Goal: Transaction & Acquisition: Purchase product/service

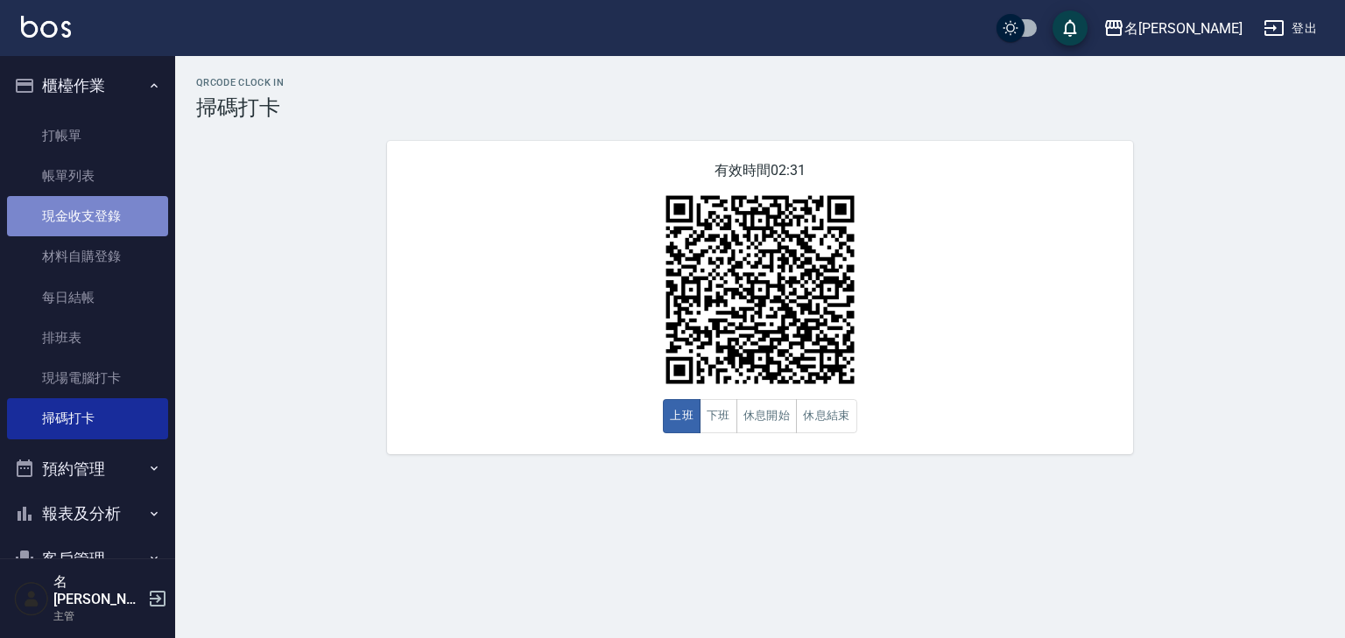
click at [130, 208] on link "現金收支登錄" at bounding box center [87, 216] width 161 height 40
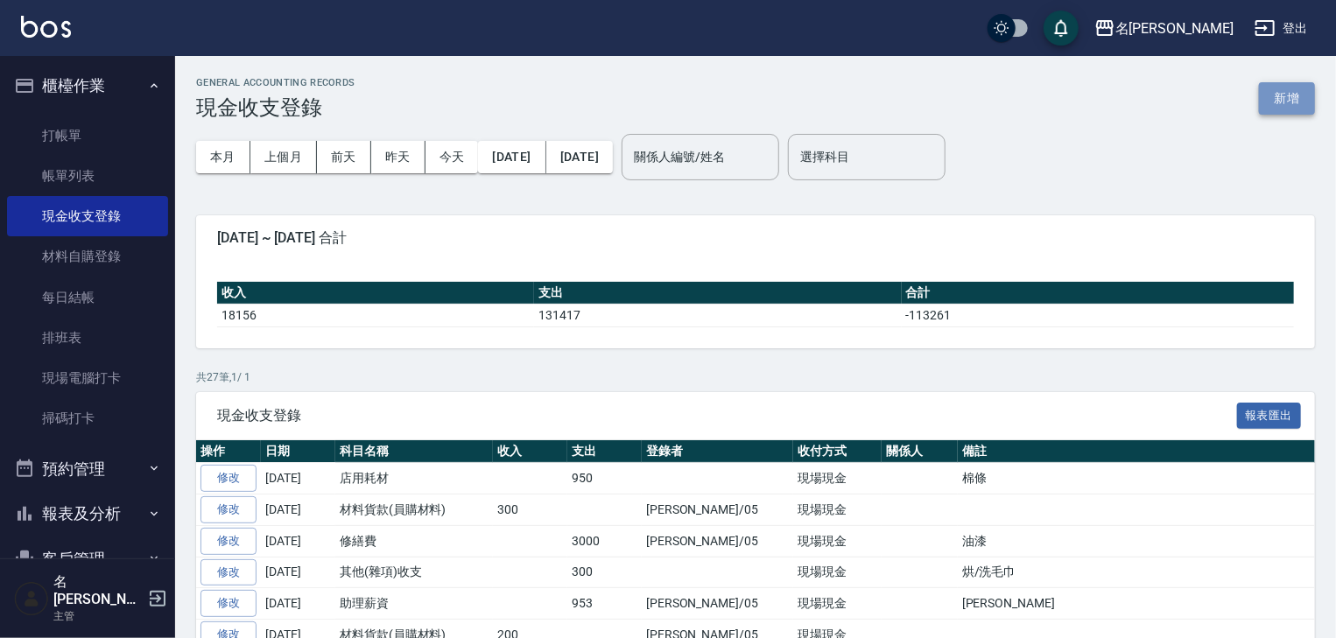
click at [1281, 105] on button "新增" at bounding box center [1287, 98] width 56 height 32
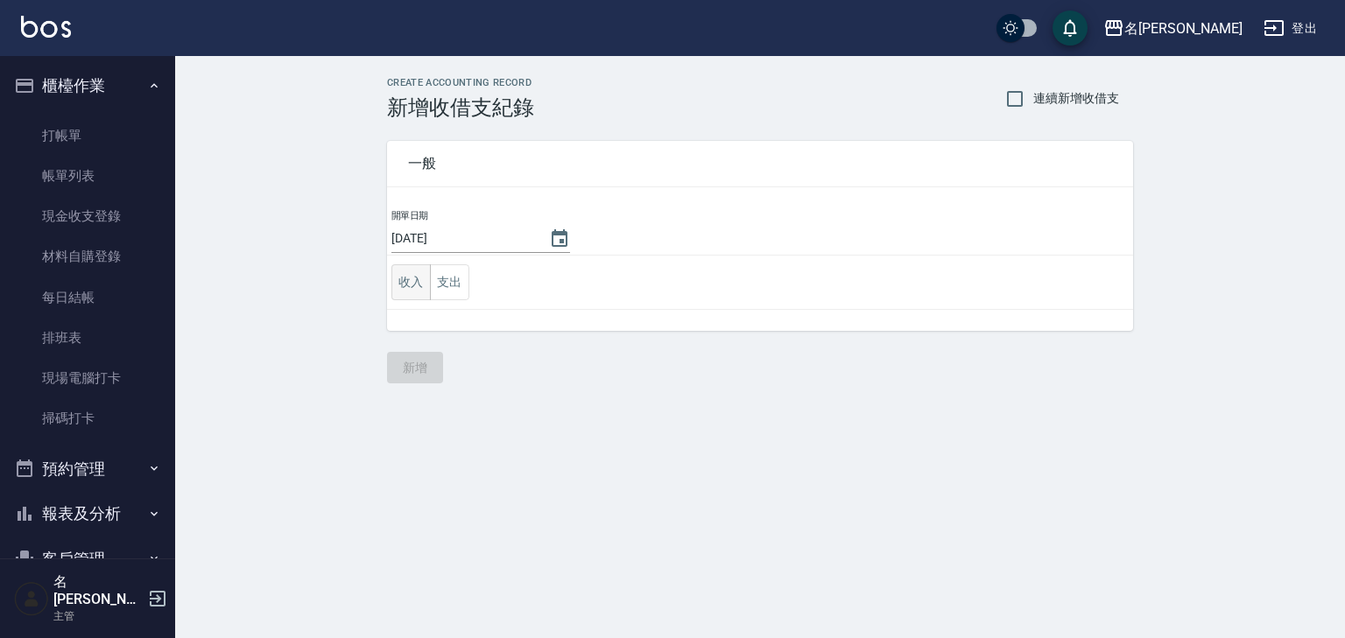
click at [403, 285] on button "收入" at bounding box center [410, 282] width 39 height 36
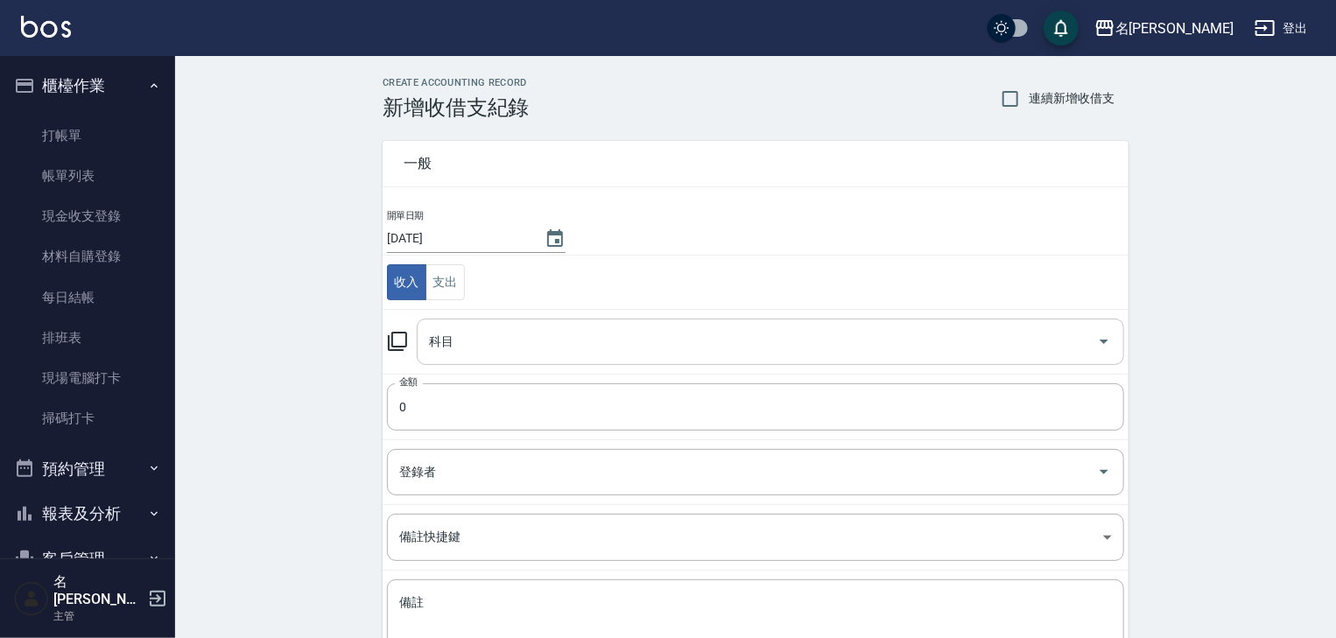
click at [508, 341] on input "科目" at bounding box center [757, 342] width 665 height 31
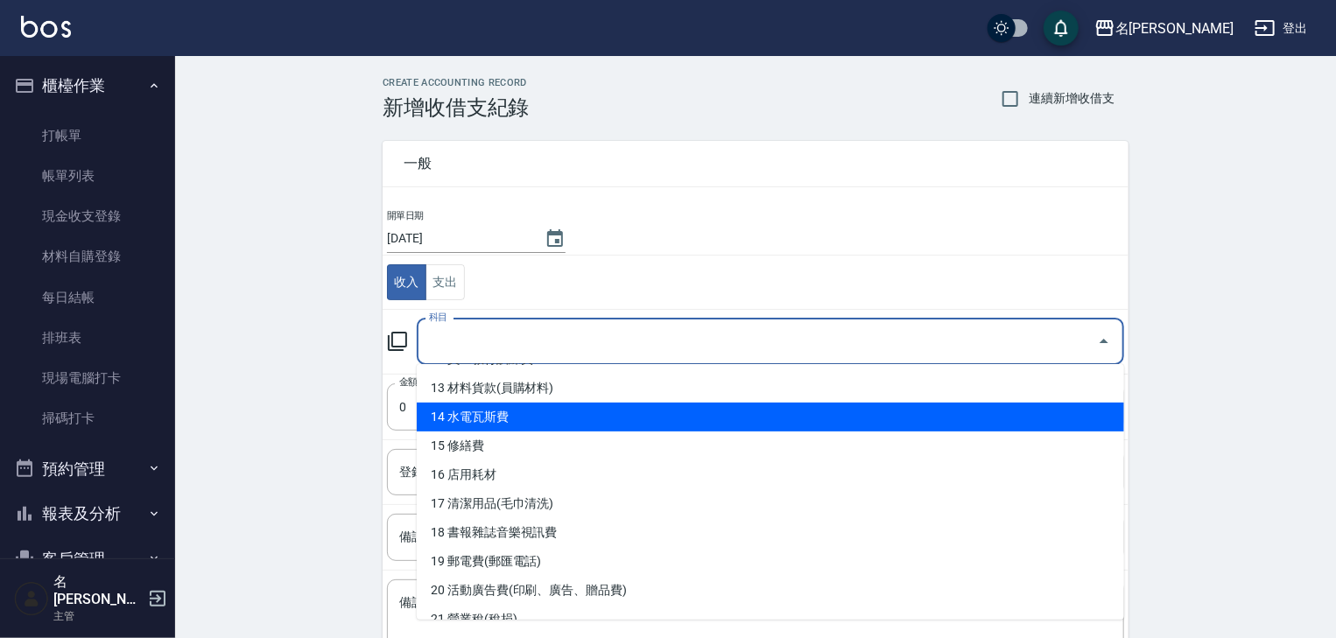
scroll to position [653, 0]
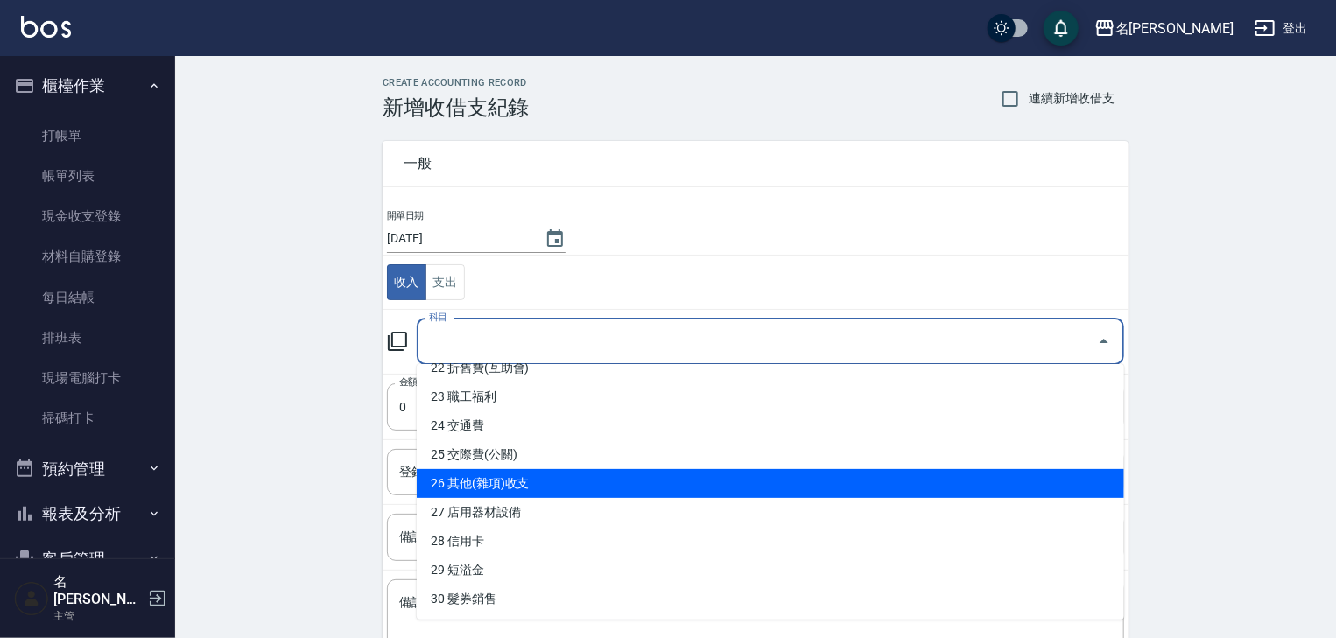
click at [554, 490] on li "26 其他(雜項)收支" at bounding box center [770, 483] width 707 height 29
type input "26 其他(雜項)收支"
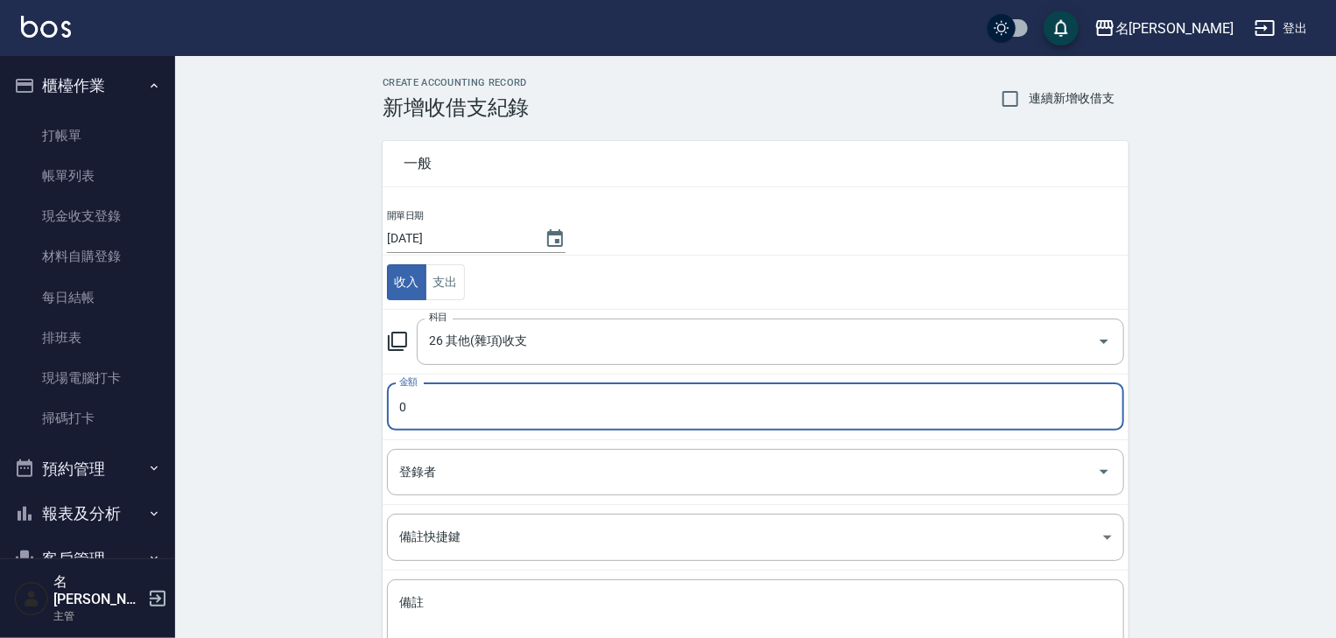
click at [410, 392] on input "0" at bounding box center [755, 406] width 737 height 47
drag, startPoint x: 448, startPoint y: 406, endPoint x: 337, endPoint y: 408, distance: 111.2
click at [337, 408] on div "CREATE ACCOUNTING RECORD 新增收借支紀錄 連續新增收借支 一般 開單日期 2025/10/15 收入 支出 科目 26 其他(雜項)收…" at bounding box center [755, 414] width 1161 height 717
type input "2877"
click at [417, 455] on div "登錄者 登錄者" at bounding box center [755, 472] width 737 height 46
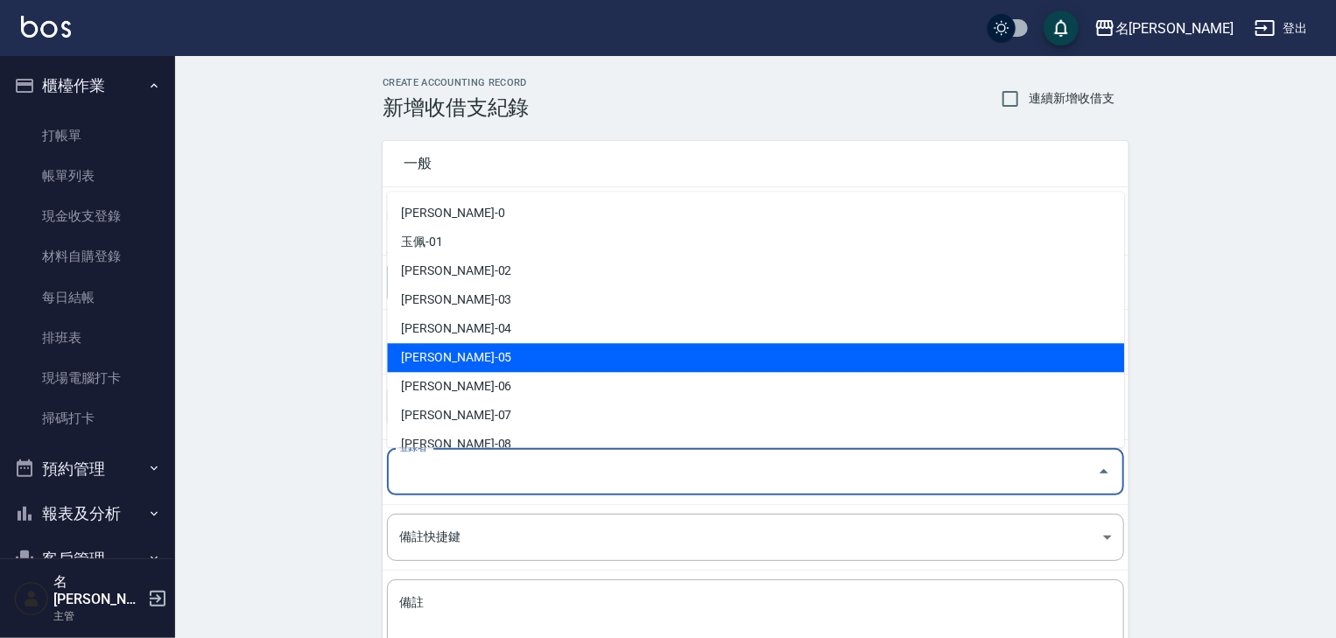
click at [502, 364] on li "[PERSON_NAME]-05" at bounding box center [755, 358] width 737 height 29
type input "[PERSON_NAME]-05"
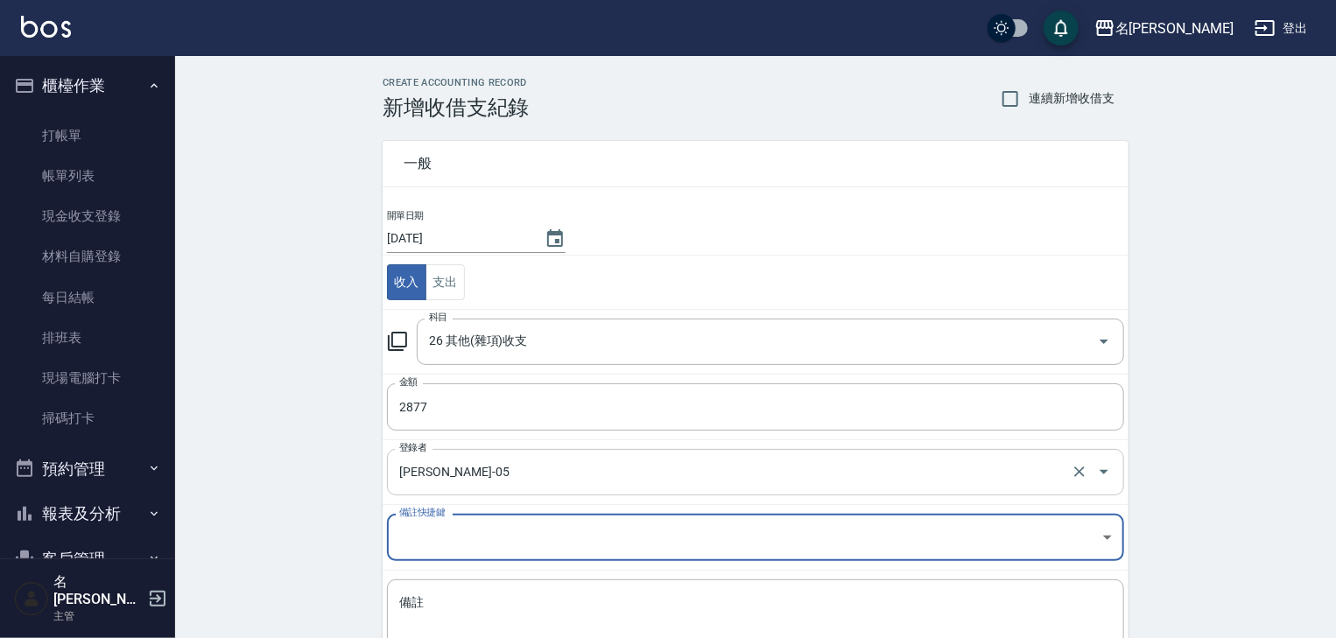
scroll to position [133, 0]
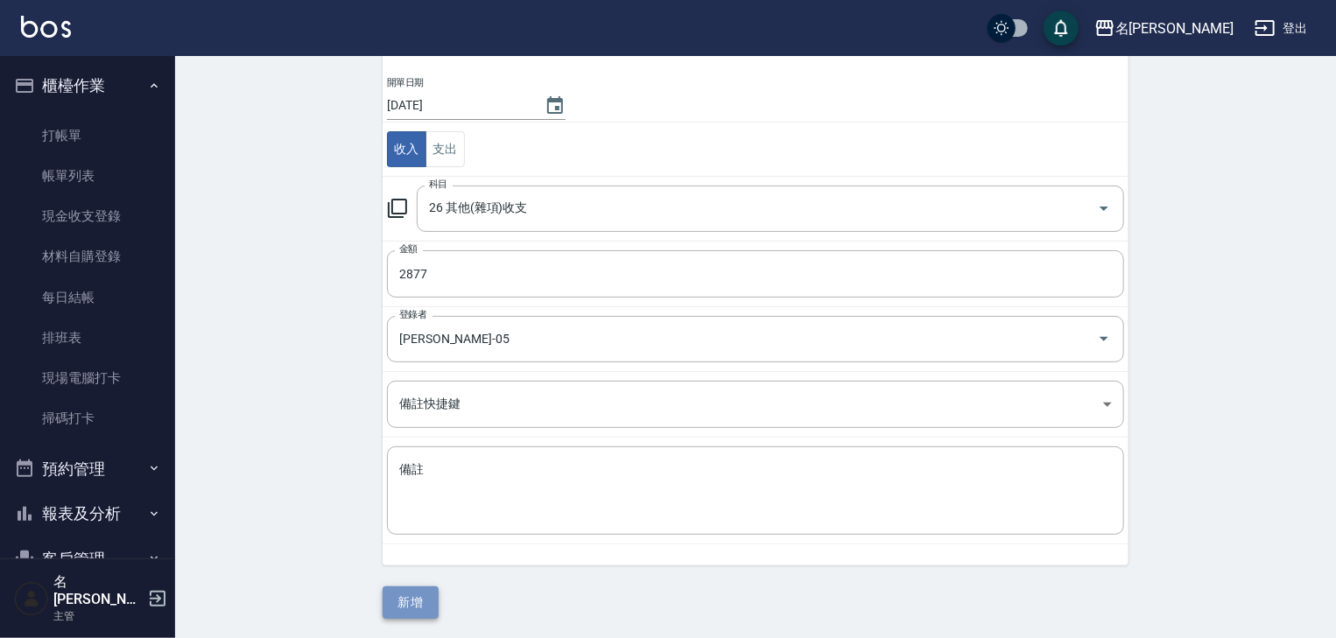
click at [408, 601] on button "新增" at bounding box center [411, 603] width 56 height 32
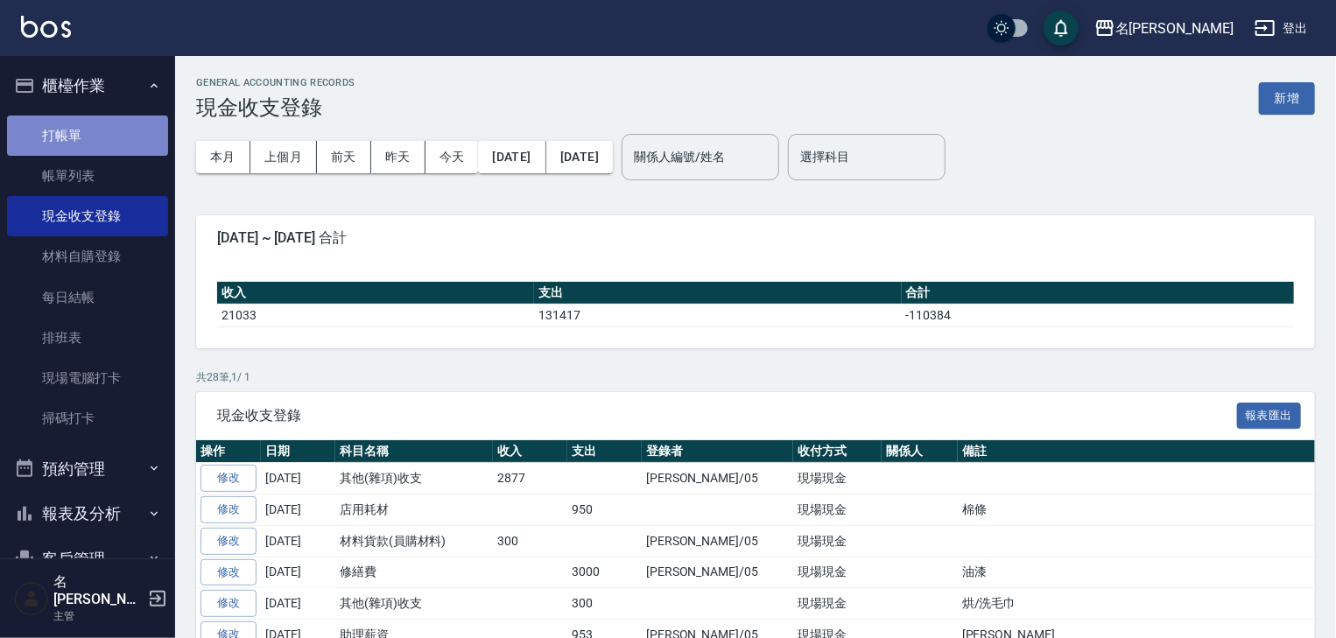
click at [122, 132] on link "打帳單" at bounding box center [87, 136] width 161 height 40
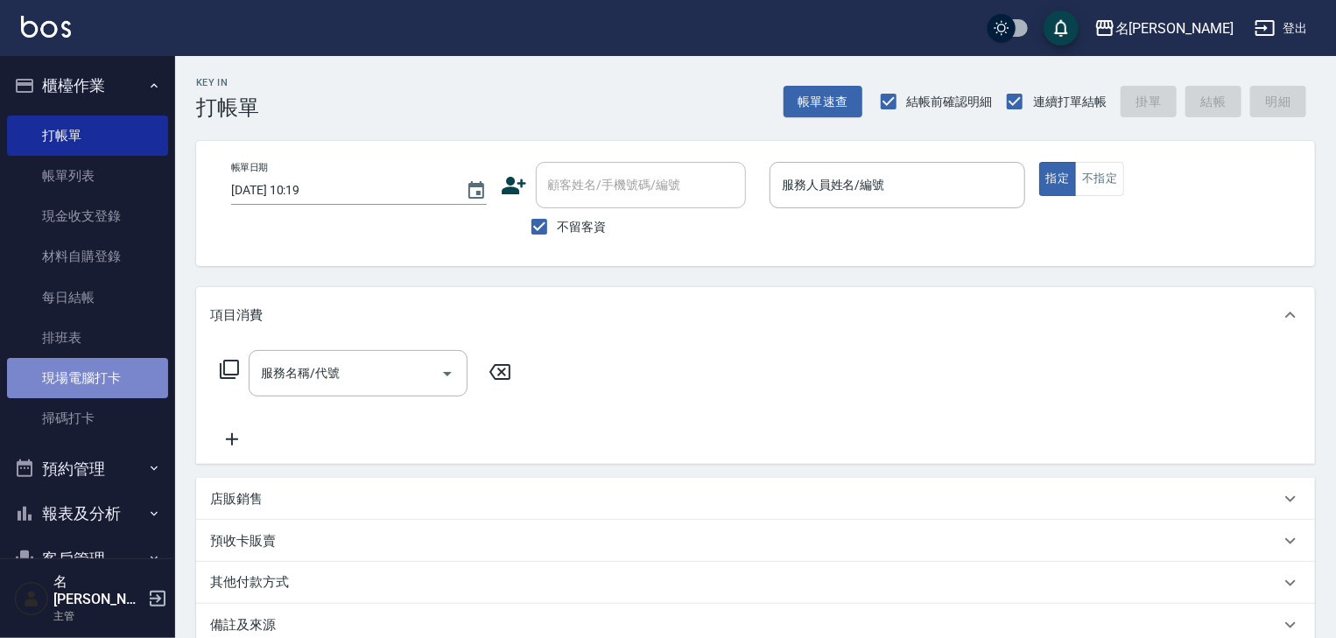
click at [144, 369] on link "現場電腦打卡" at bounding box center [87, 378] width 161 height 40
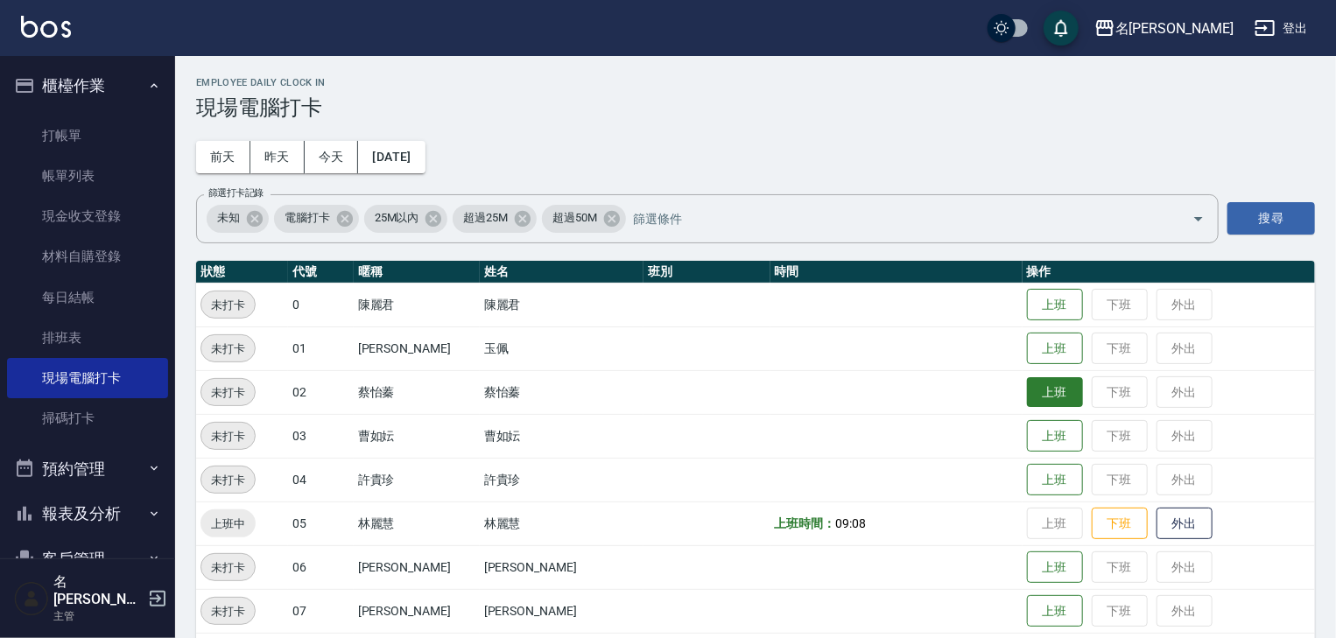
click at [1030, 395] on button "上班" at bounding box center [1055, 392] width 56 height 31
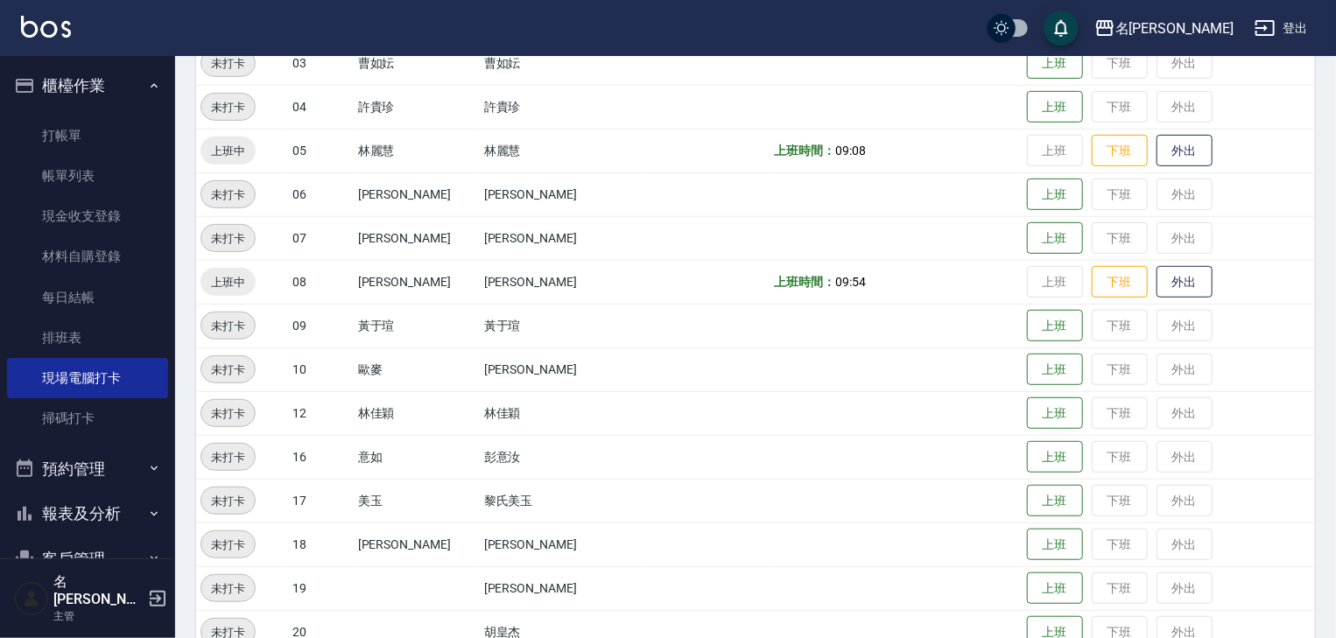
scroll to position [467, 0]
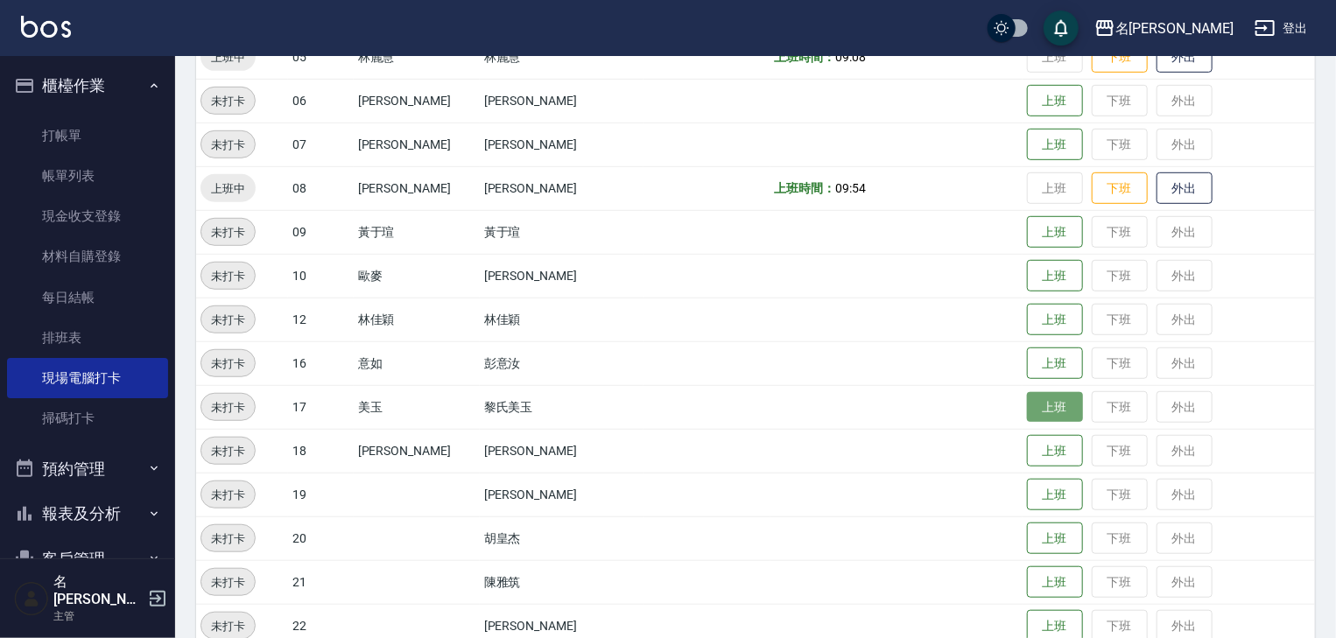
click at [1027, 409] on button "上班" at bounding box center [1055, 407] width 56 height 31
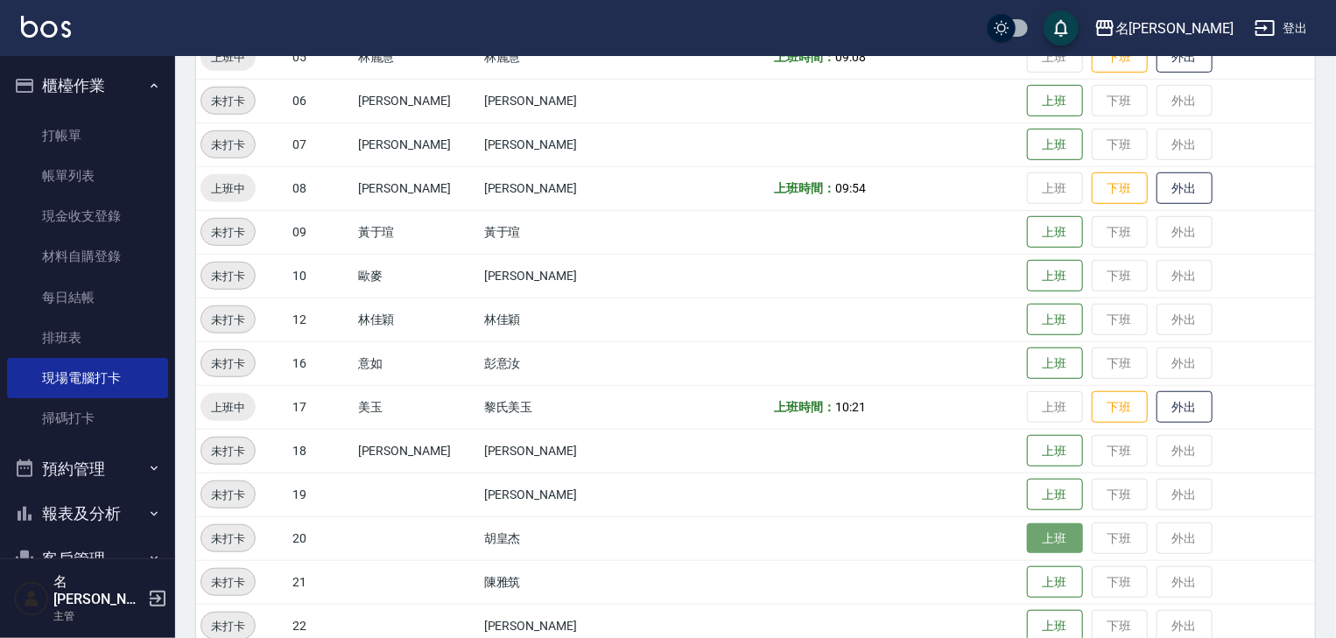
click at [1037, 543] on button "上班" at bounding box center [1055, 539] width 56 height 31
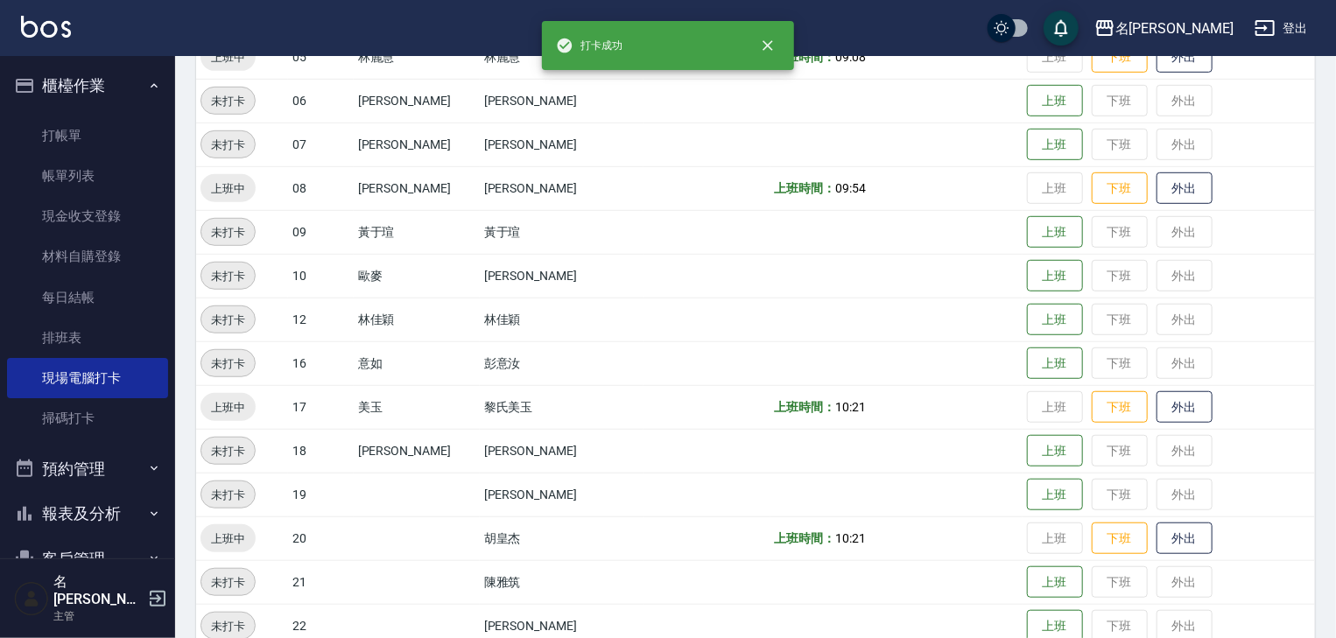
scroll to position [747, 0]
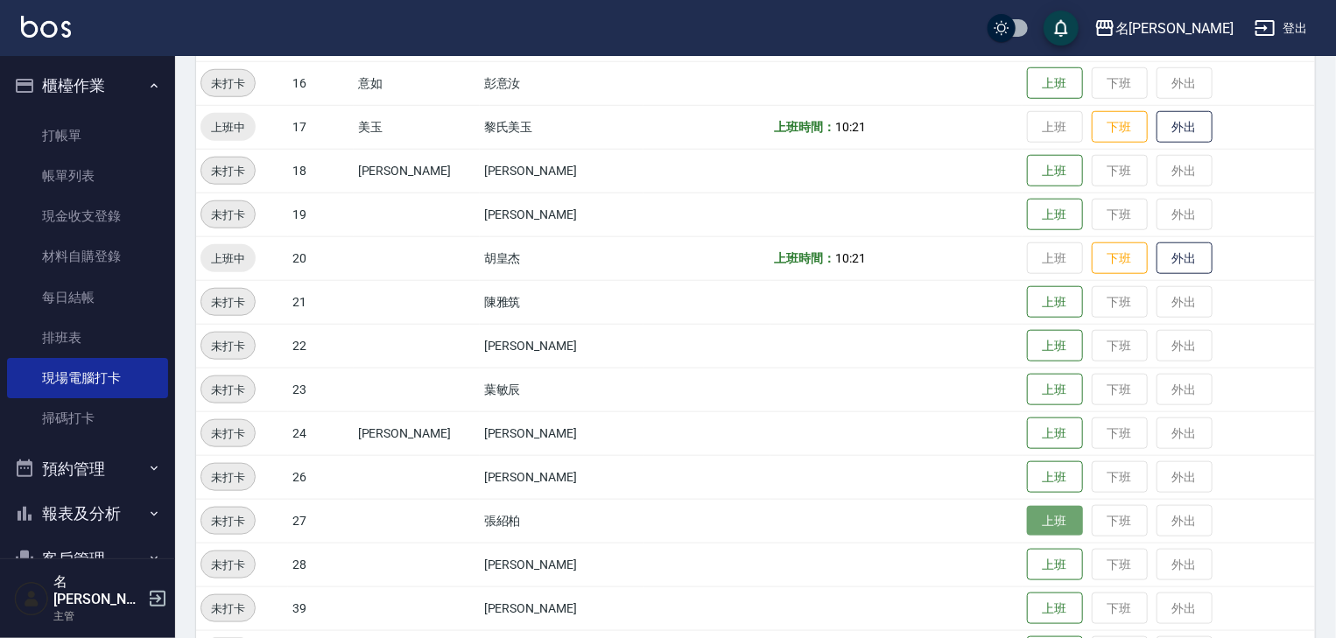
click at [1027, 526] on button "上班" at bounding box center [1055, 521] width 56 height 31
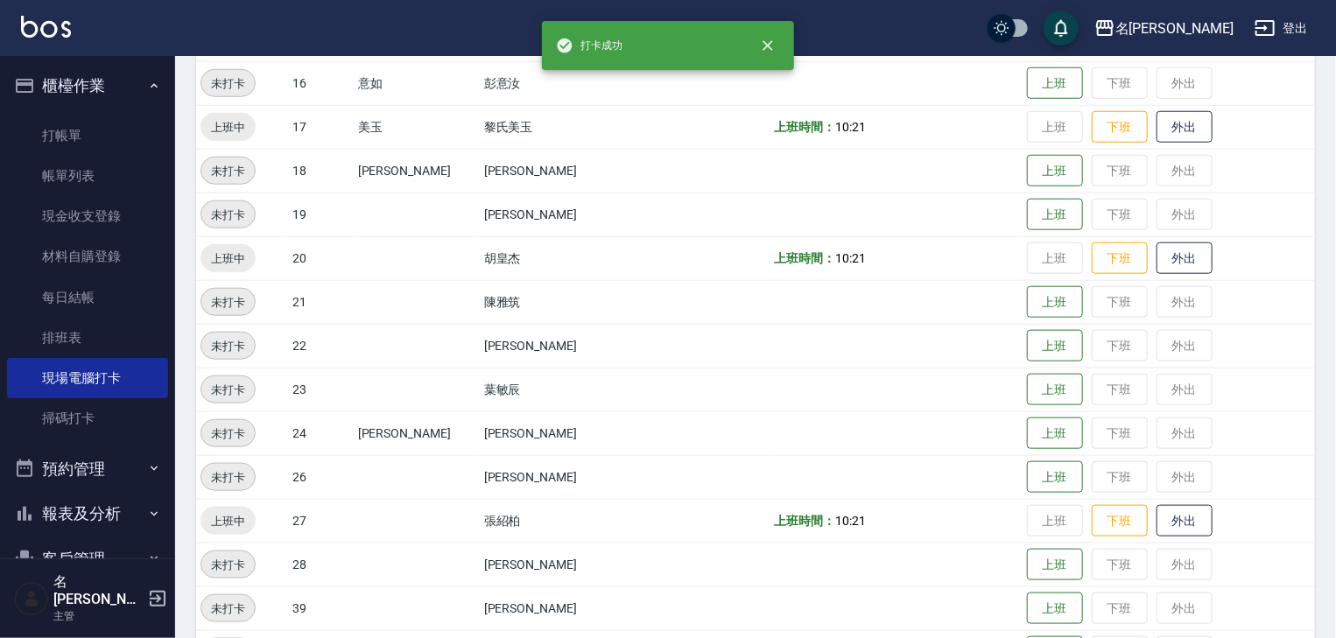
scroll to position [373, 0]
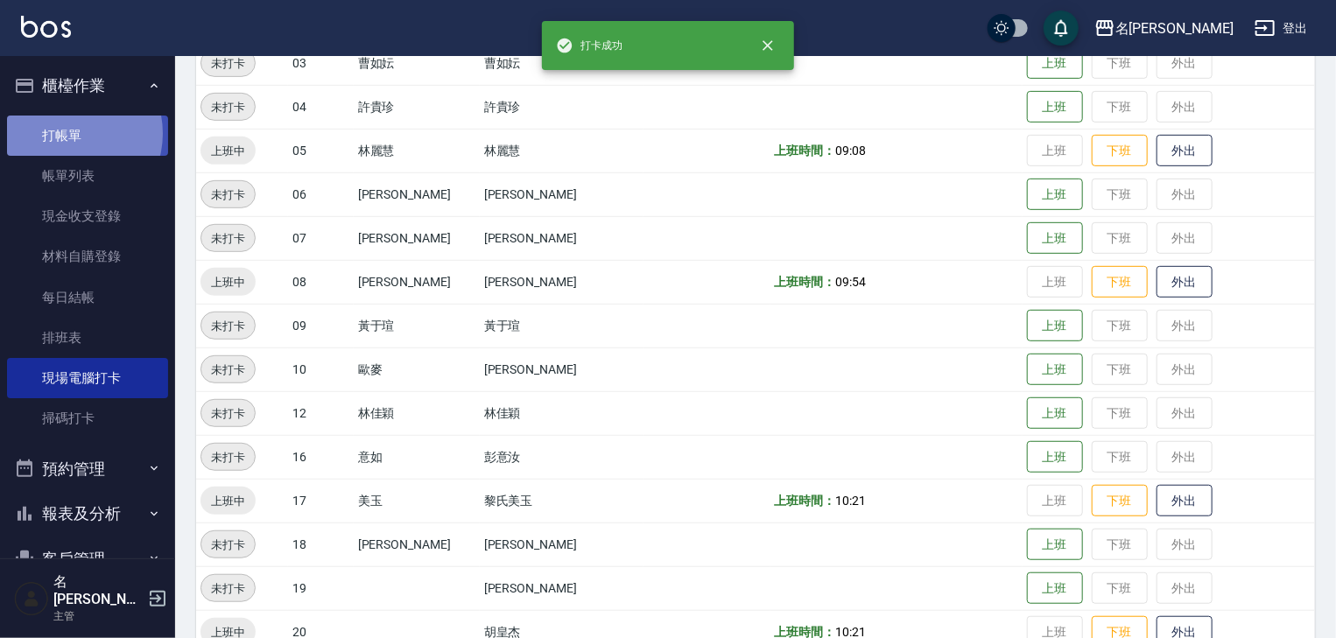
click at [70, 133] on link "打帳單" at bounding box center [87, 136] width 161 height 40
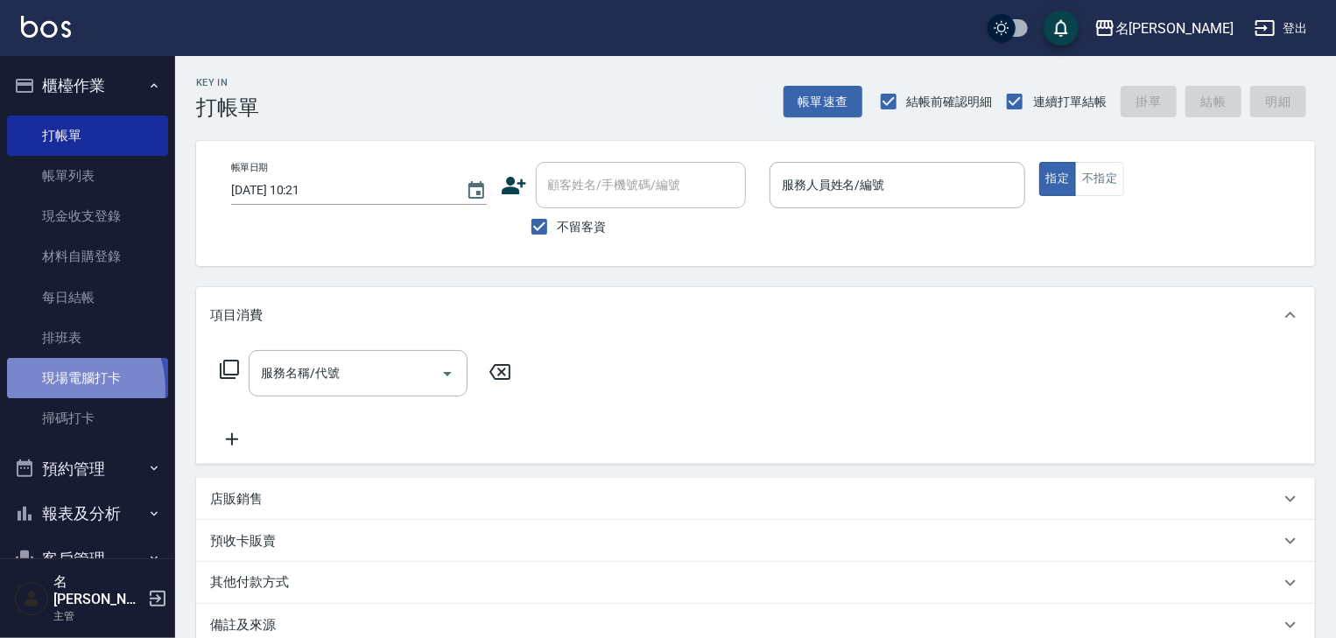
click at [60, 389] on link "現場電腦打卡" at bounding box center [87, 378] width 161 height 40
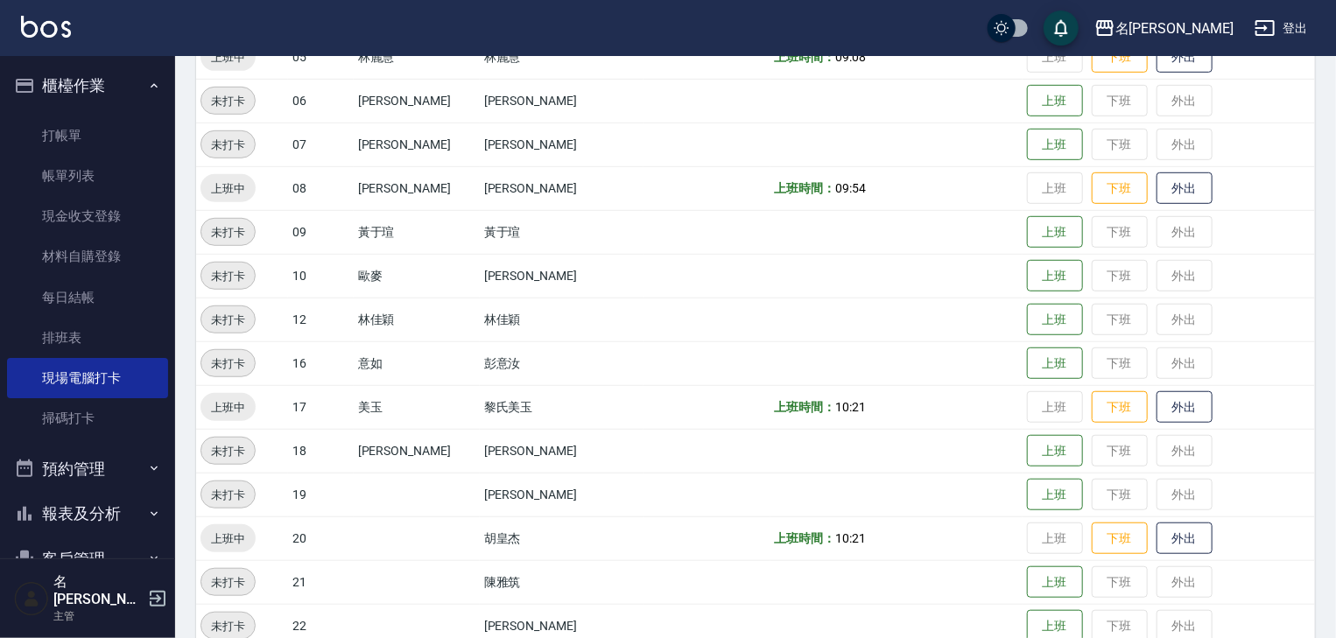
scroll to position [560, 0]
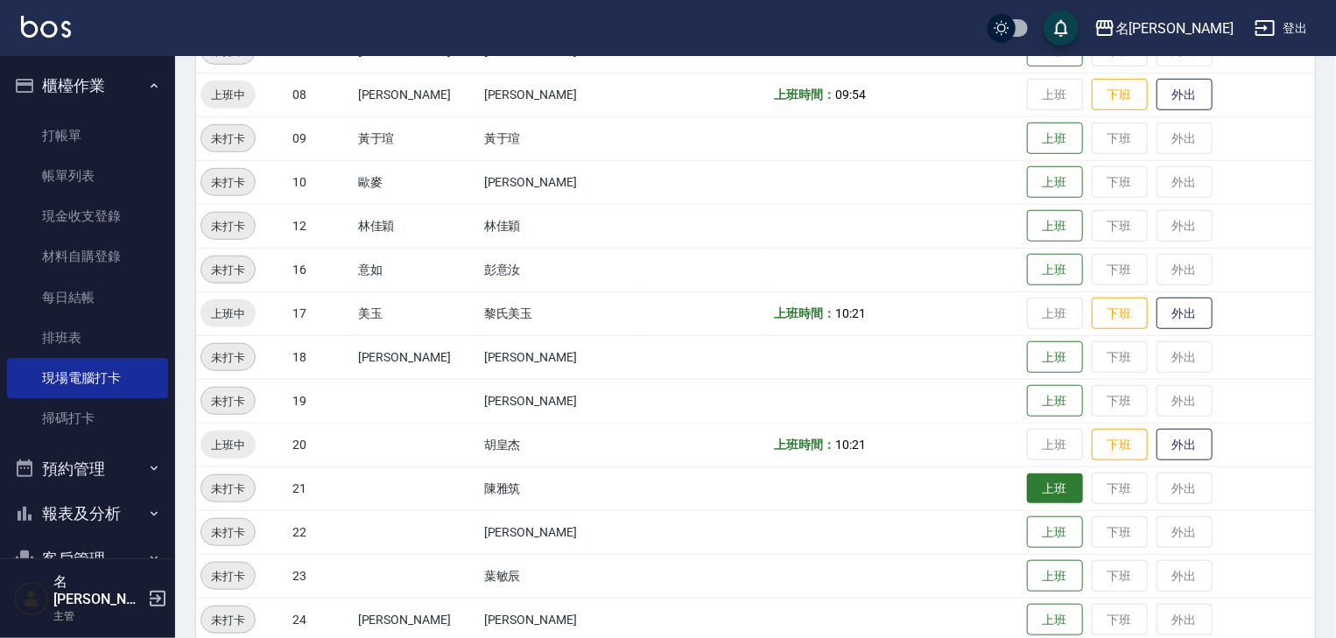
click at [1027, 480] on button "上班" at bounding box center [1055, 489] width 56 height 31
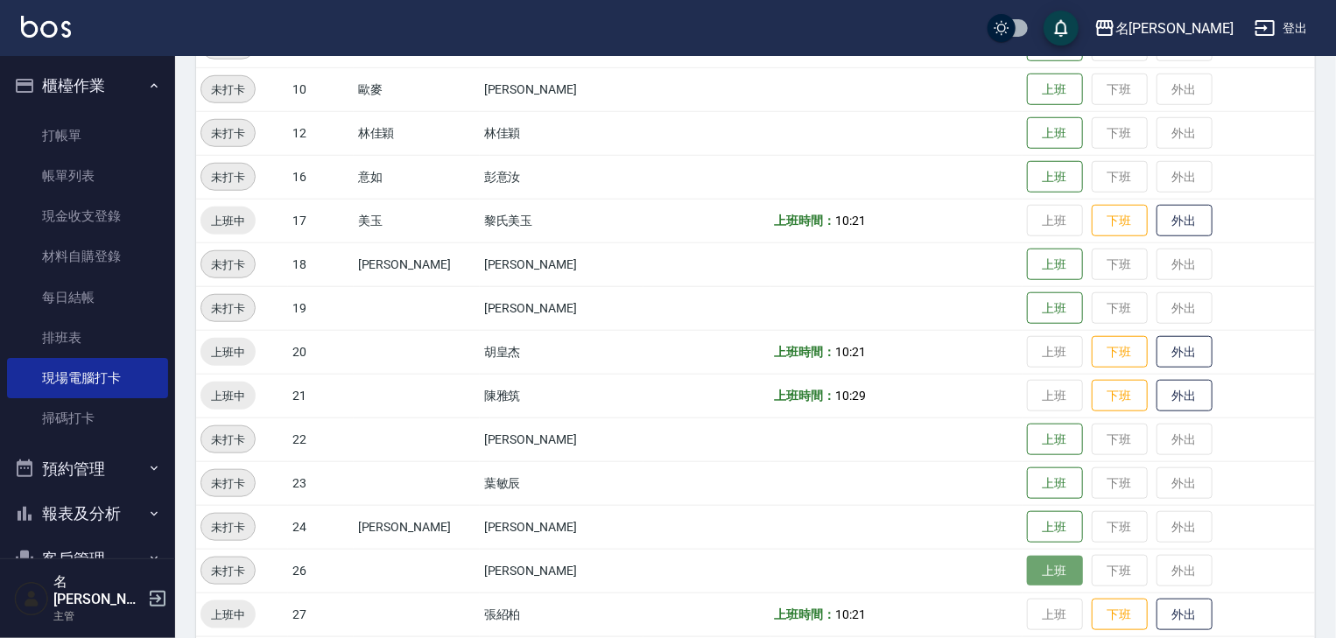
click at [1027, 571] on button "上班" at bounding box center [1055, 571] width 56 height 31
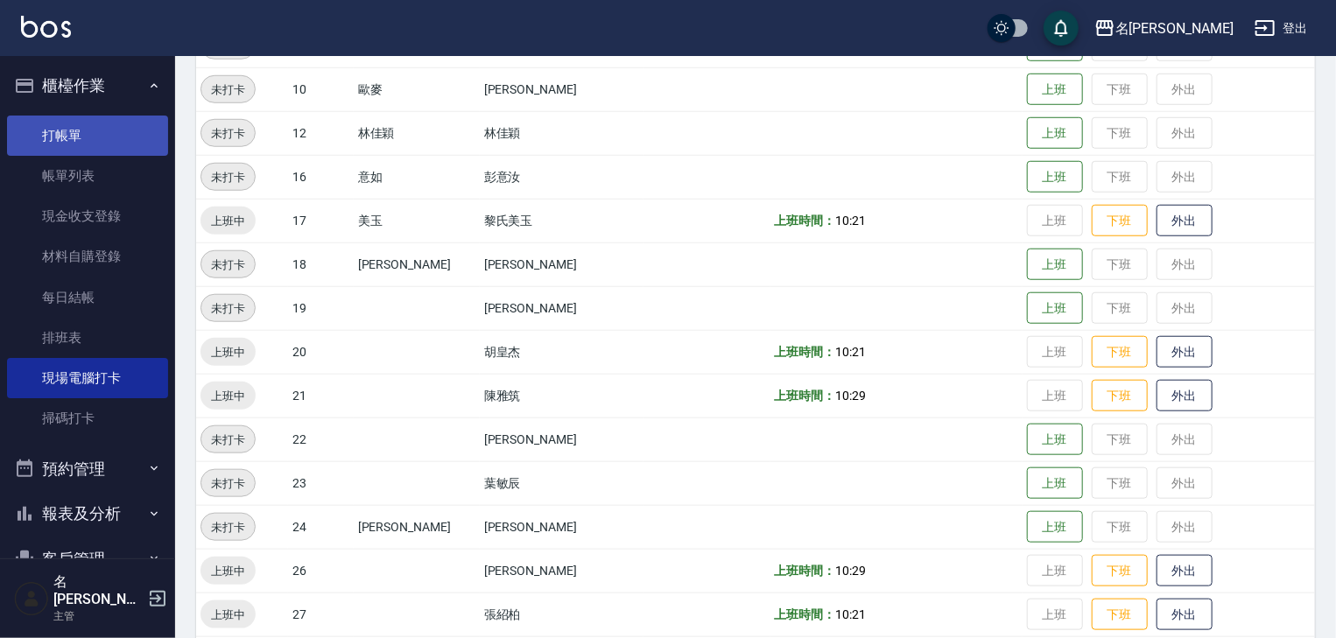
click at [90, 138] on link "打帳單" at bounding box center [87, 136] width 161 height 40
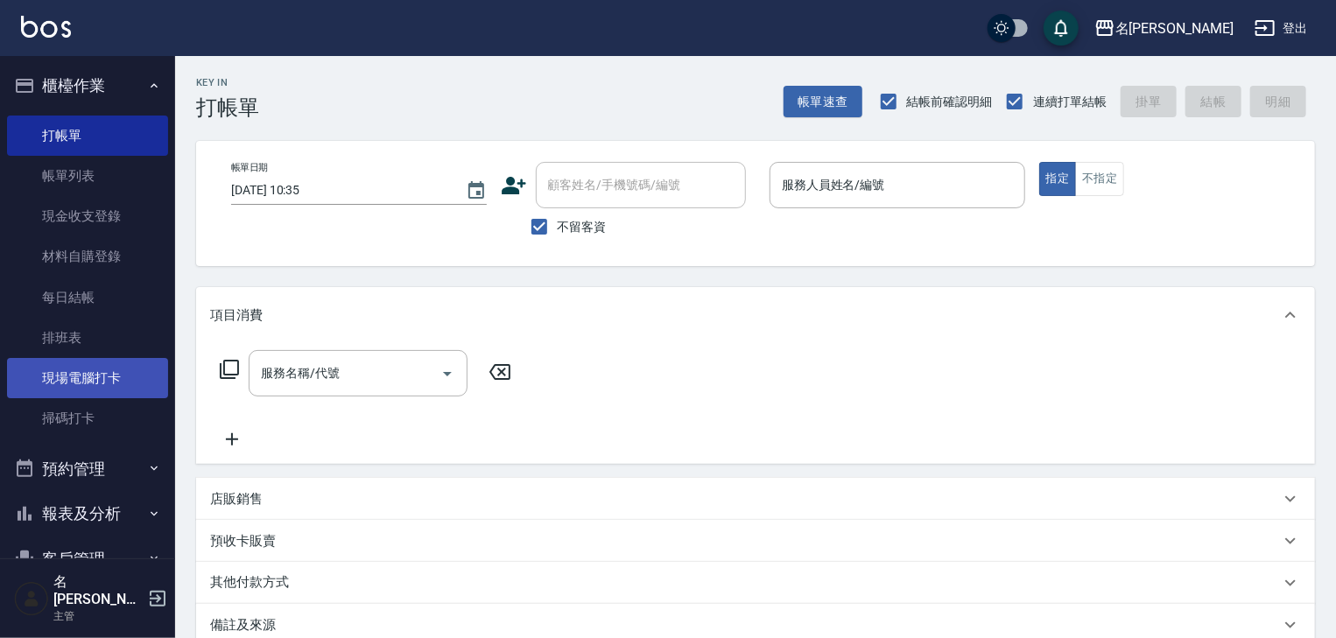
click at [102, 358] on link "現場電腦打卡" at bounding box center [87, 378] width 161 height 40
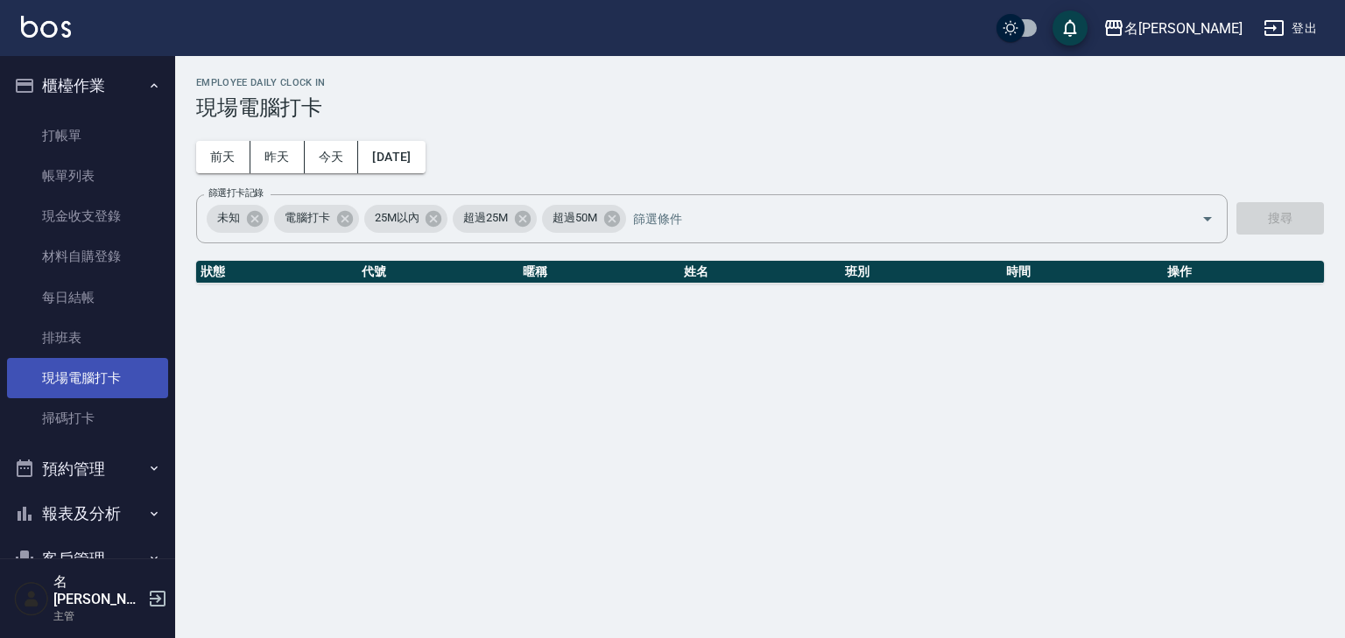
click at [105, 362] on link "現場電腦打卡" at bounding box center [87, 378] width 161 height 40
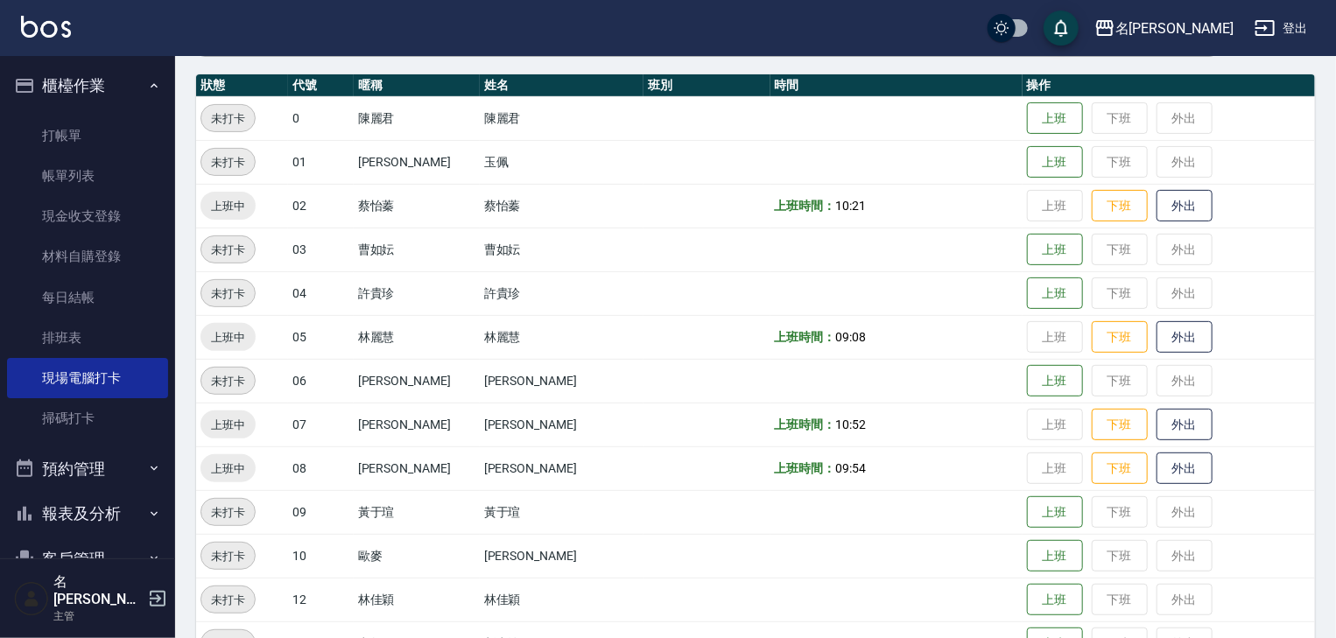
scroll to position [280, 0]
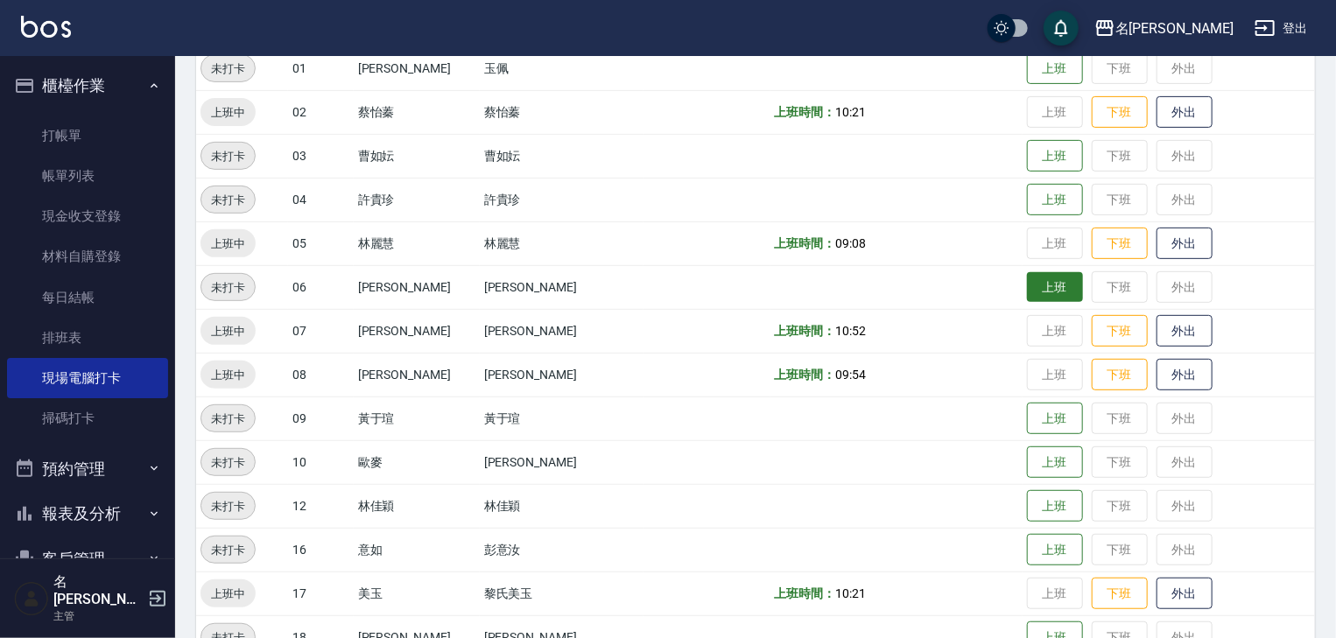
click at [1027, 290] on button "上班" at bounding box center [1055, 287] width 56 height 31
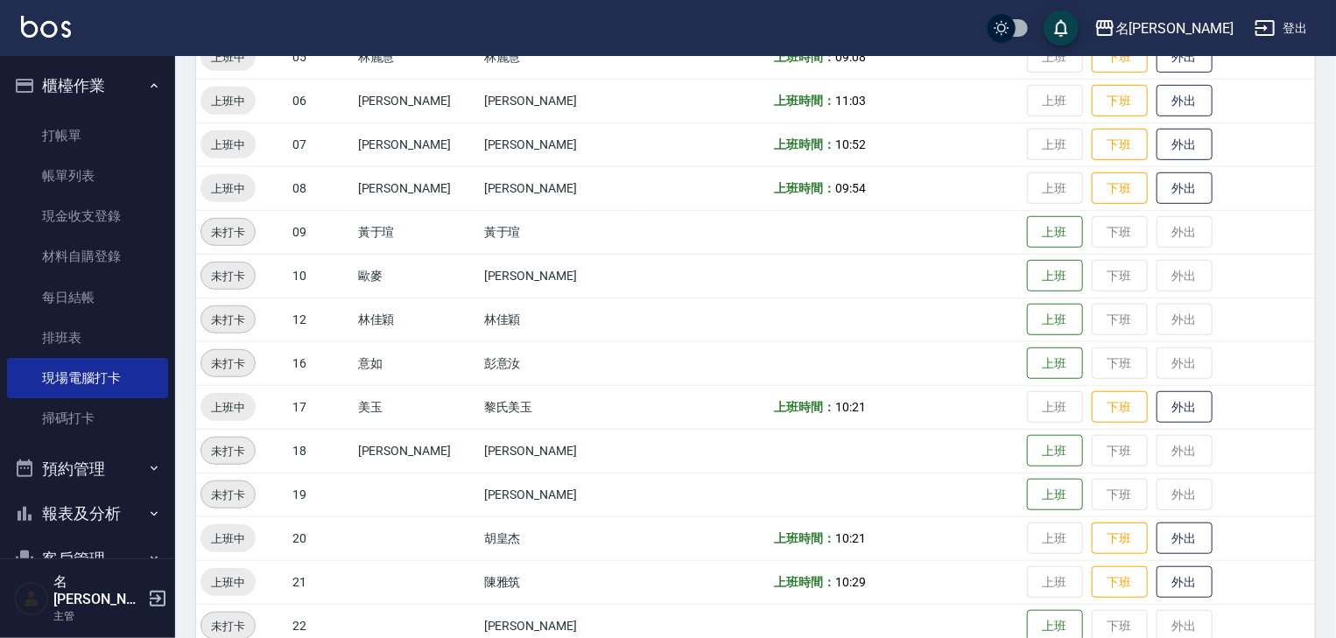
scroll to position [560, 0]
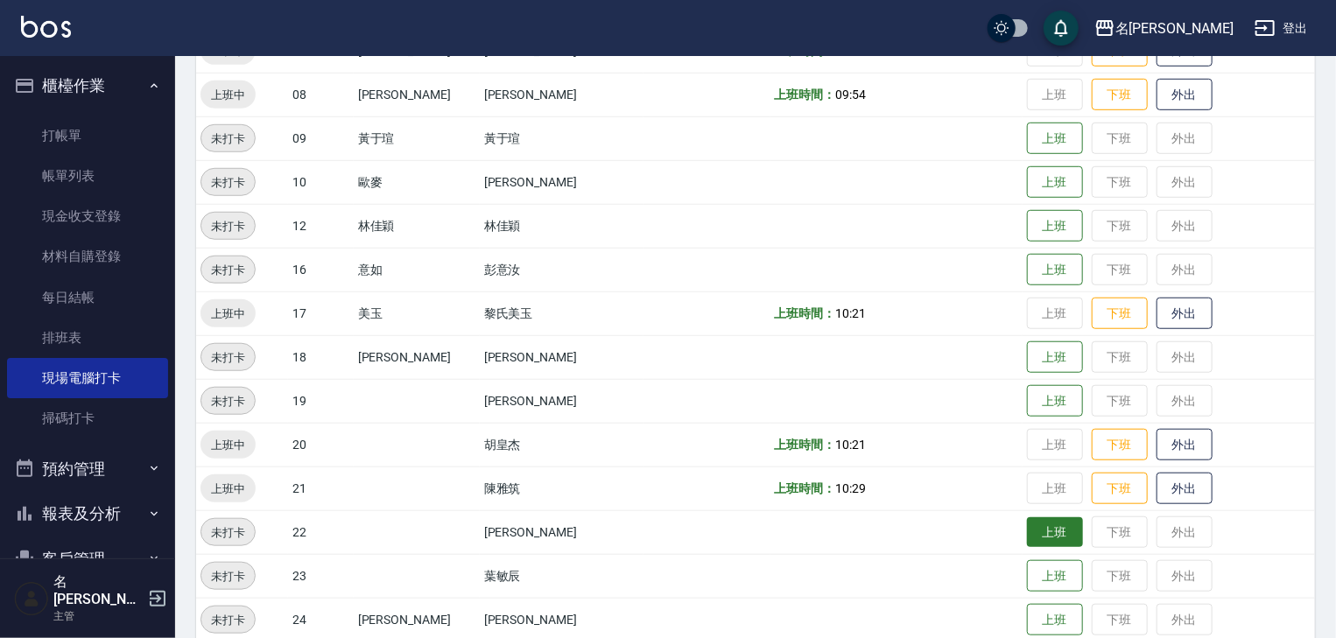
click at [1027, 526] on button "上班" at bounding box center [1055, 532] width 56 height 31
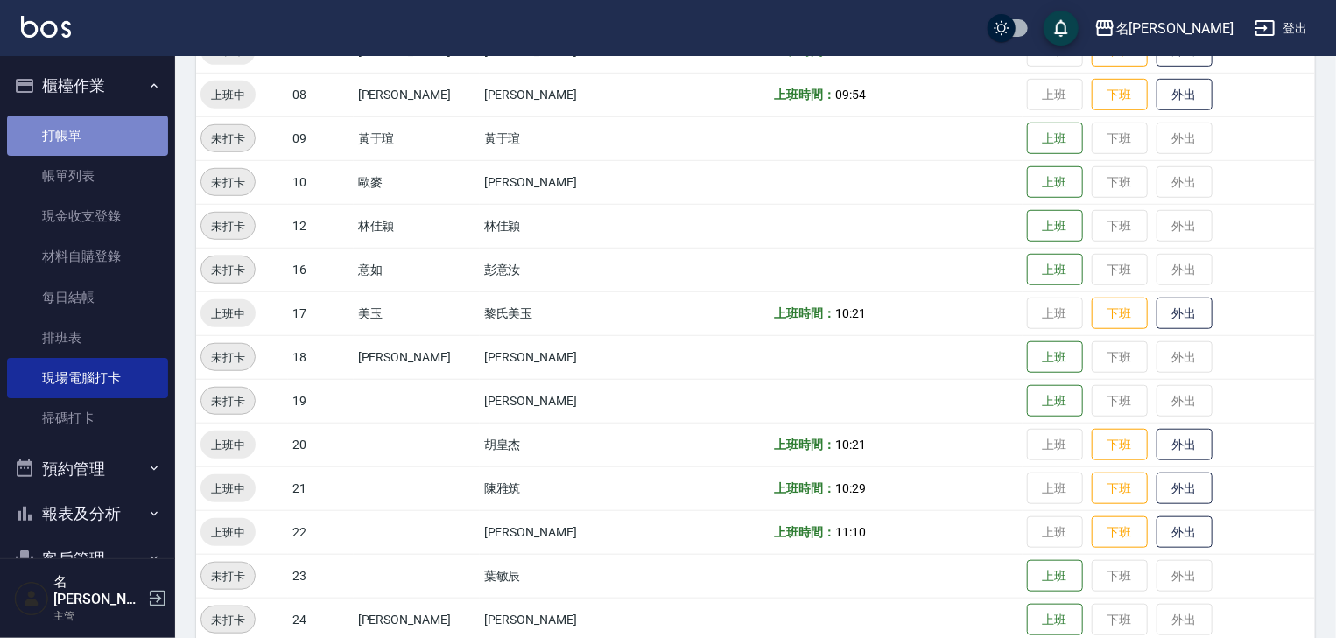
click at [137, 127] on link "打帳單" at bounding box center [87, 136] width 161 height 40
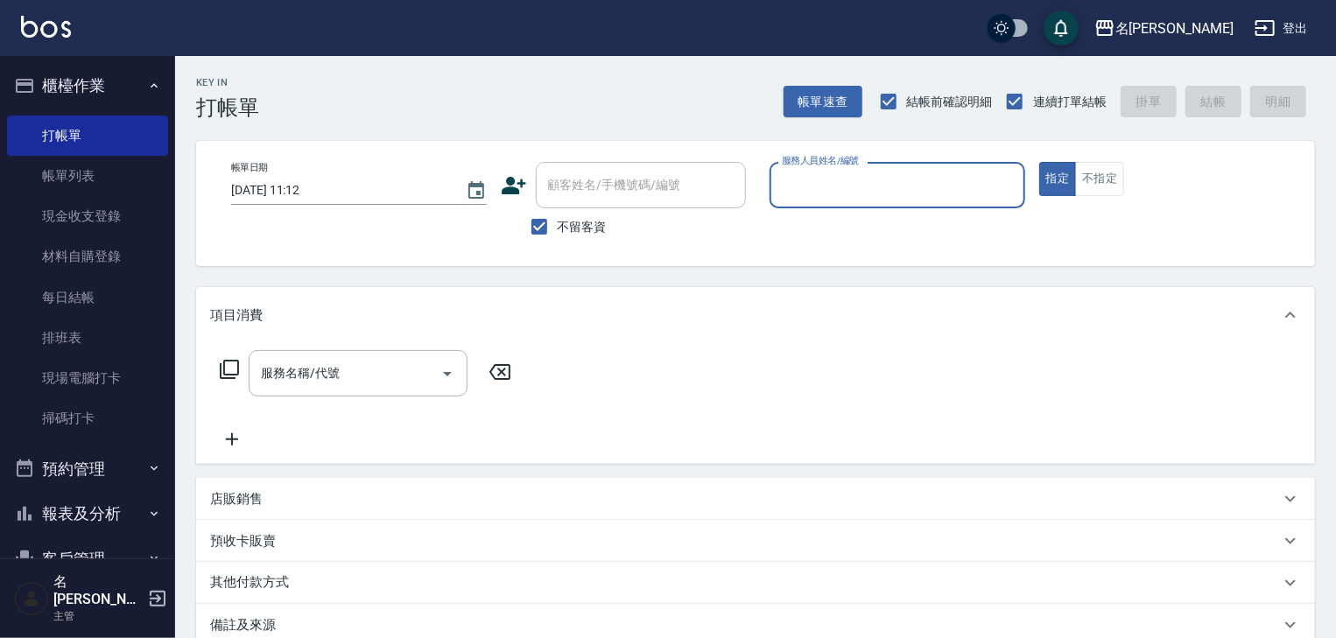
click at [873, 200] on input "服務人員姓名/編號" at bounding box center [897, 185] width 240 height 31
click at [807, 192] on input "服務人員姓名/編號" at bounding box center [897, 185] width 240 height 31
click at [811, 193] on input "服務人員姓名/編號" at bounding box center [897, 185] width 240 height 31
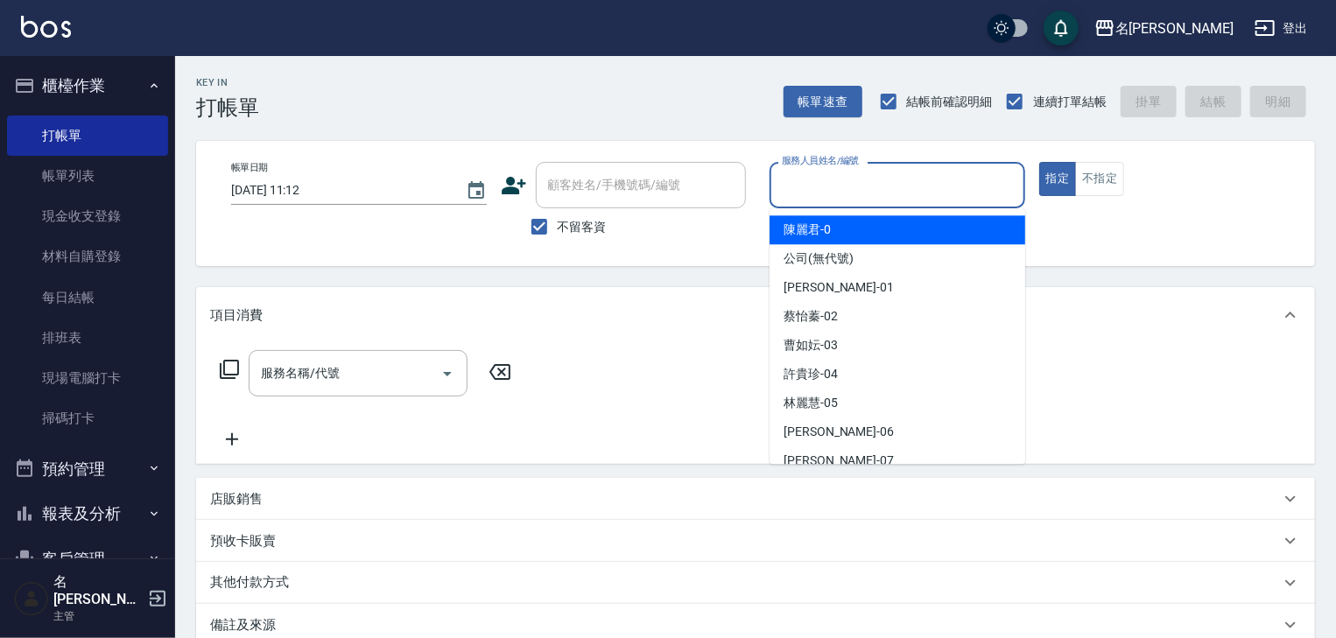
click at [823, 231] on span "陳麗君 -0" at bounding box center [807, 230] width 47 height 18
type input "[PERSON_NAME]-0"
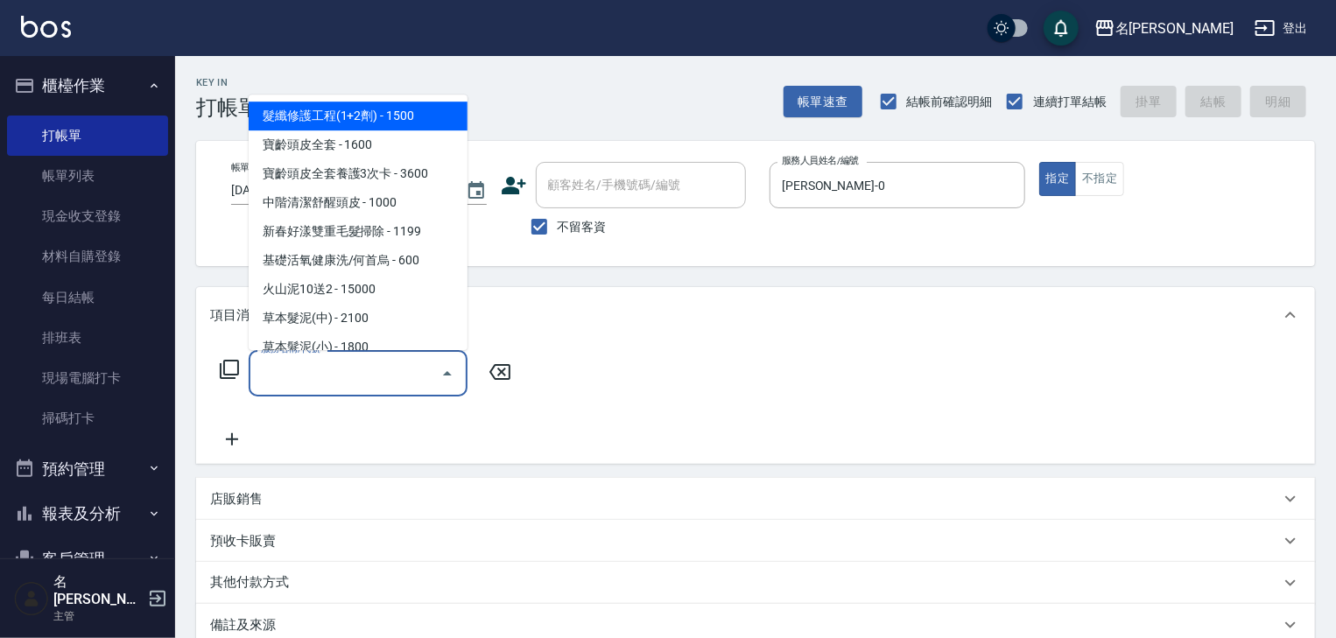
click at [336, 375] on input "服務名稱/代號" at bounding box center [345, 373] width 177 height 31
click at [231, 364] on icon at bounding box center [229, 369] width 21 height 21
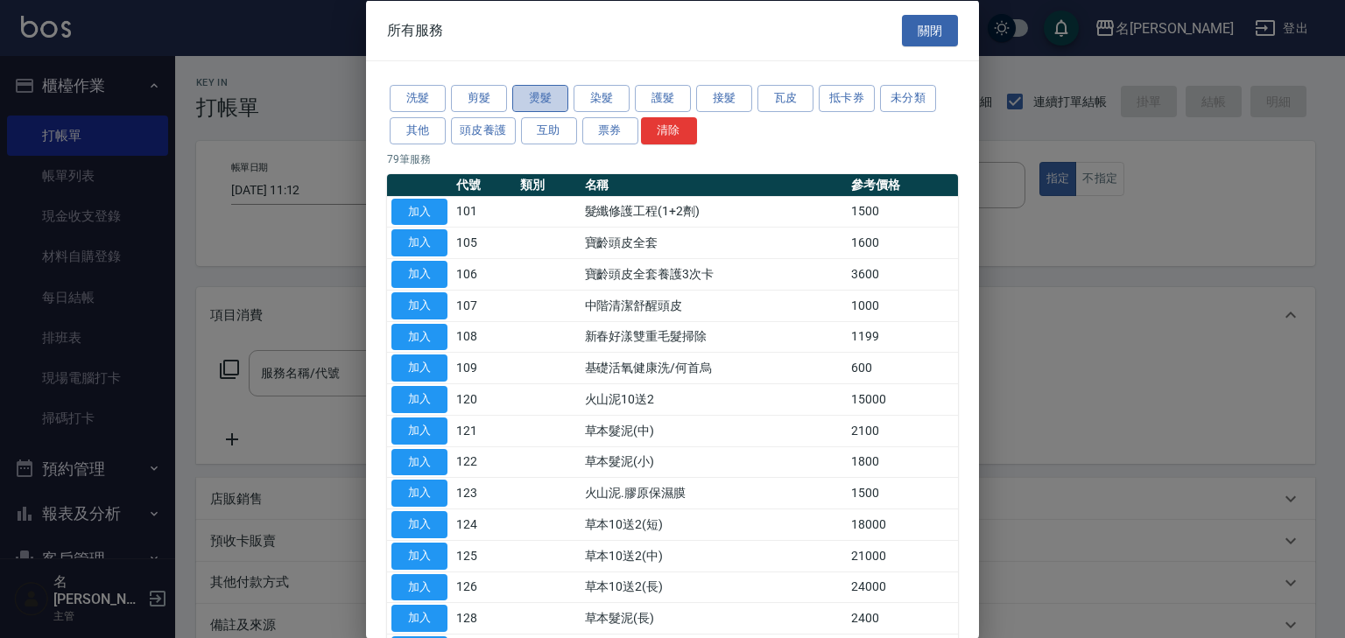
click at [540, 97] on button "燙髮" at bounding box center [540, 98] width 56 height 27
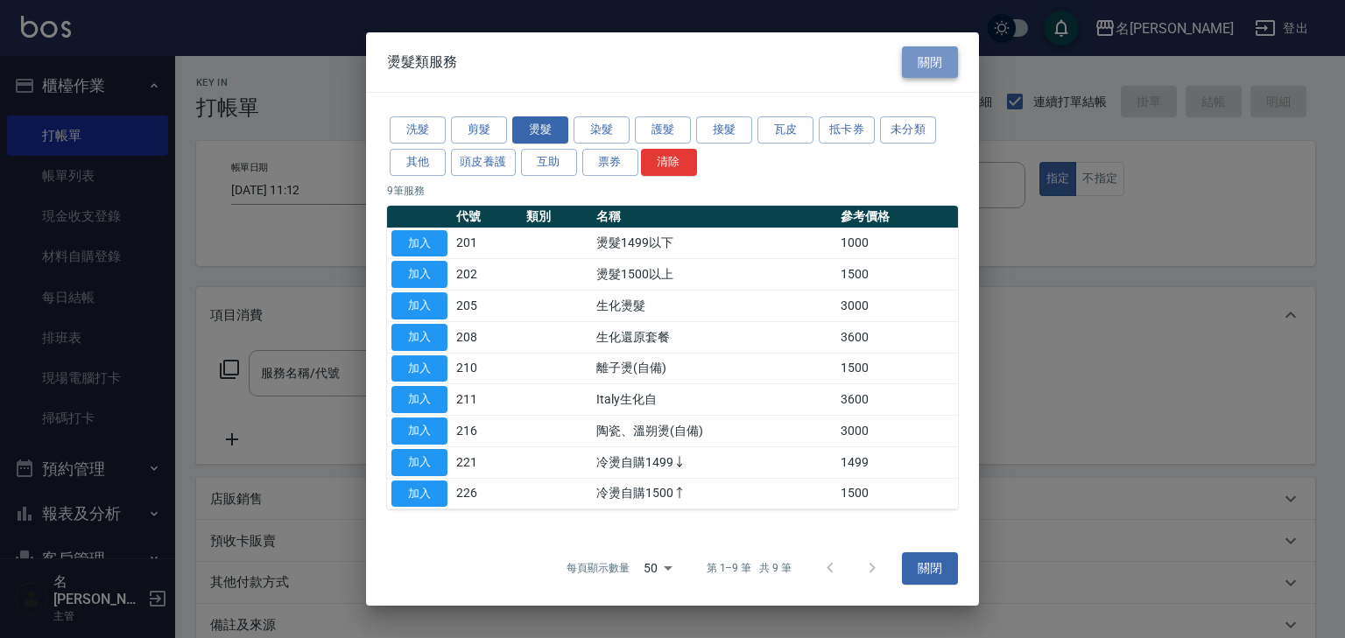
click at [938, 63] on button "關閉" at bounding box center [930, 62] width 56 height 32
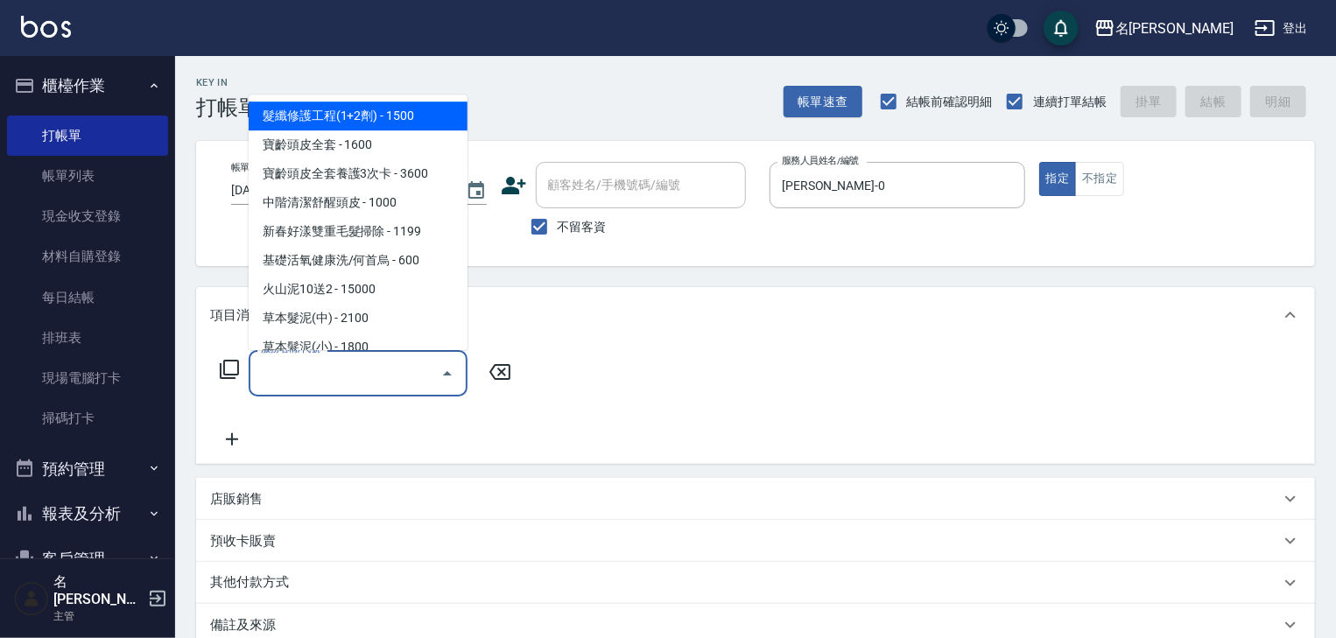
click at [382, 367] on input "服務名稱/代號" at bounding box center [345, 373] width 177 height 31
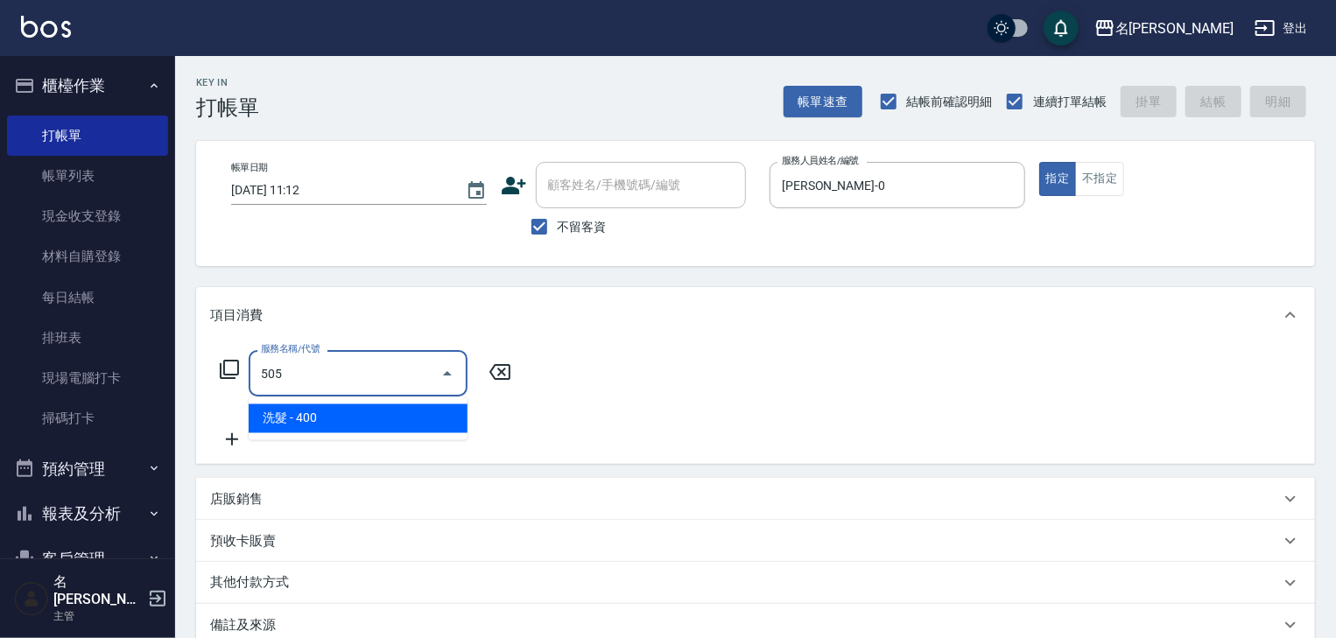
click at [405, 418] on span "洗髮 - 400" at bounding box center [358, 418] width 219 height 29
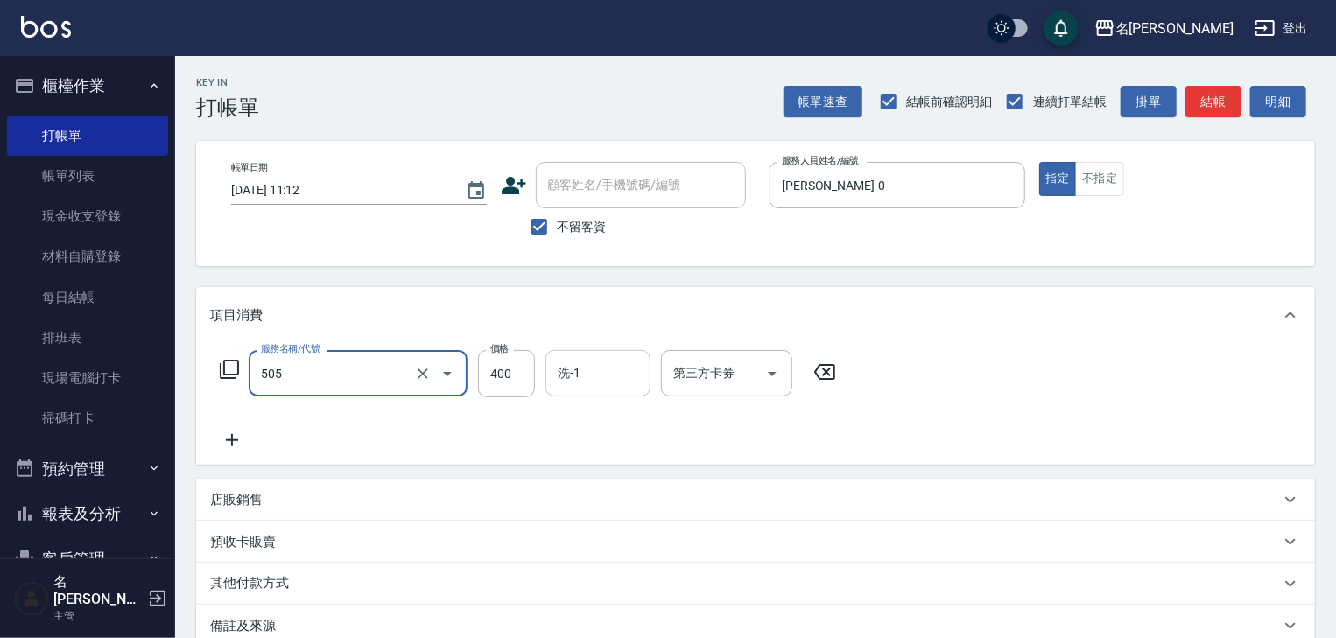
type input "洗髮(505)"
click at [600, 364] on input "洗-1" at bounding box center [597, 373] width 89 height 31
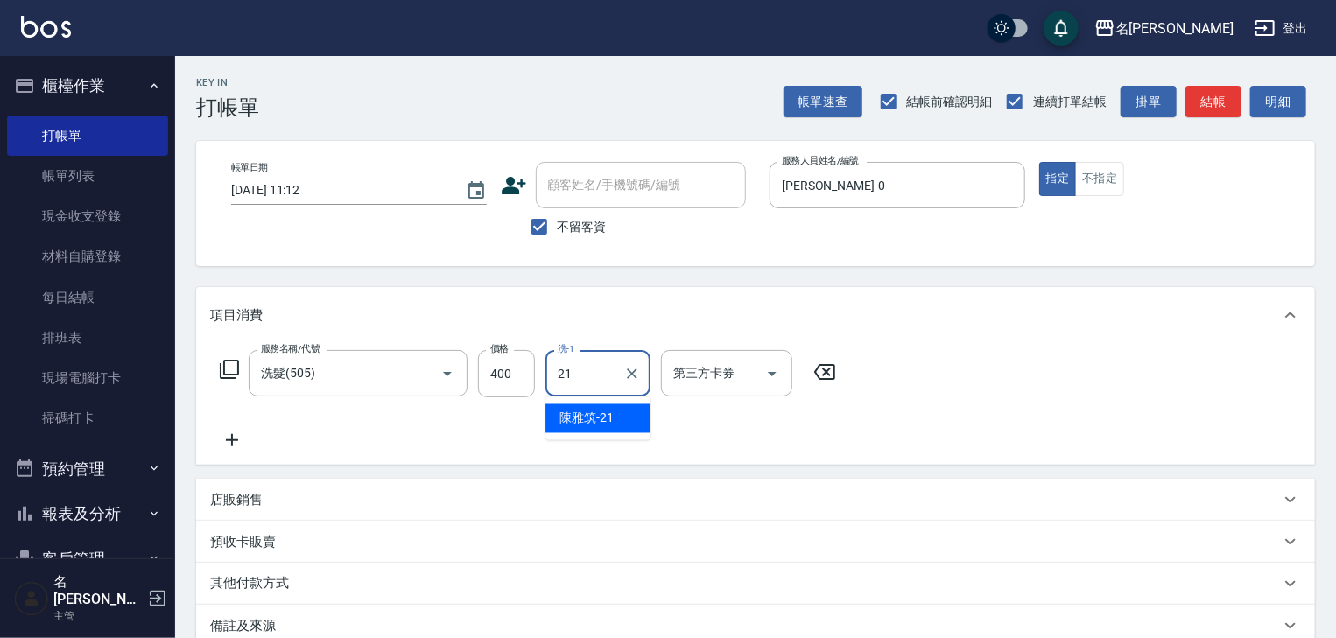
click at [596, 414] on span "陳雅筑 -21" at bounding box center [586, 419] width 54 height 18
type input "[PERSON_NAME]-21"
click at [224, 432] on icon at bounding box center [232, 440] width 44 height 21
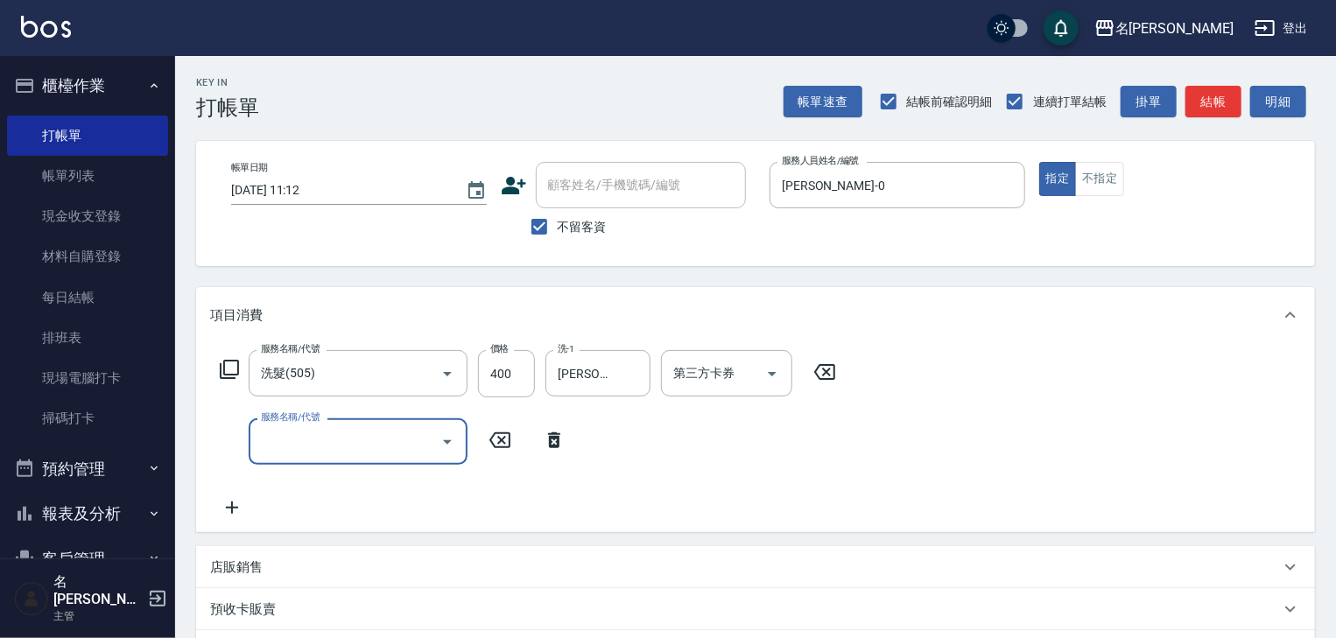
click at [279, 446] on input "服務名稱/代號" at bounding box center [345, 441] width 177 height 31
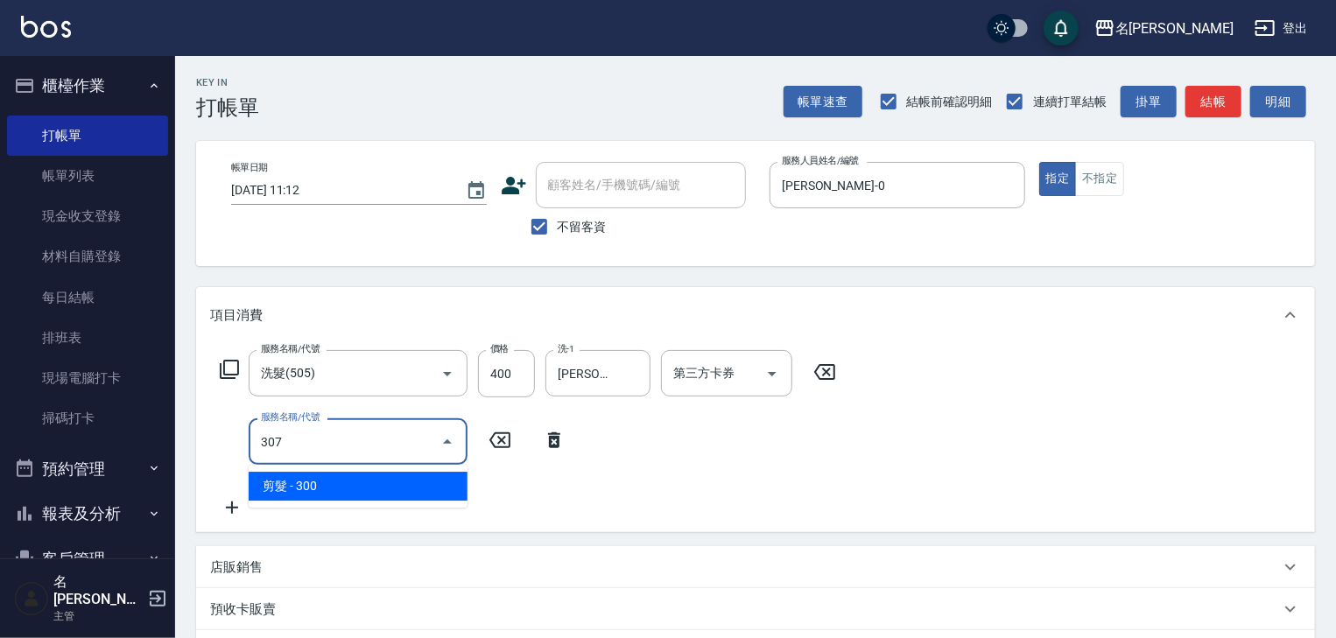
click at [340, 492] on span "剪髮 - 300" at bounding box center [358, 486] width 219 height 29
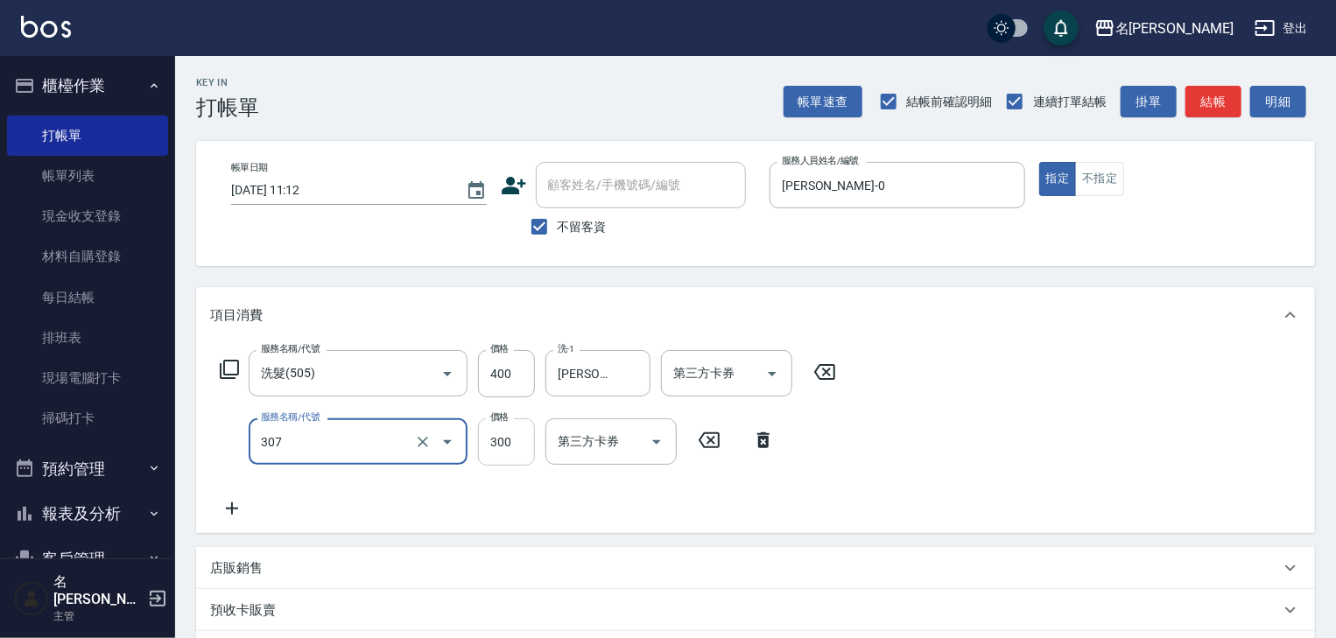
type input "剪髮(307)"
click at [504, 447] on input "300" at bounding box center [506, 441] width 57 height 47
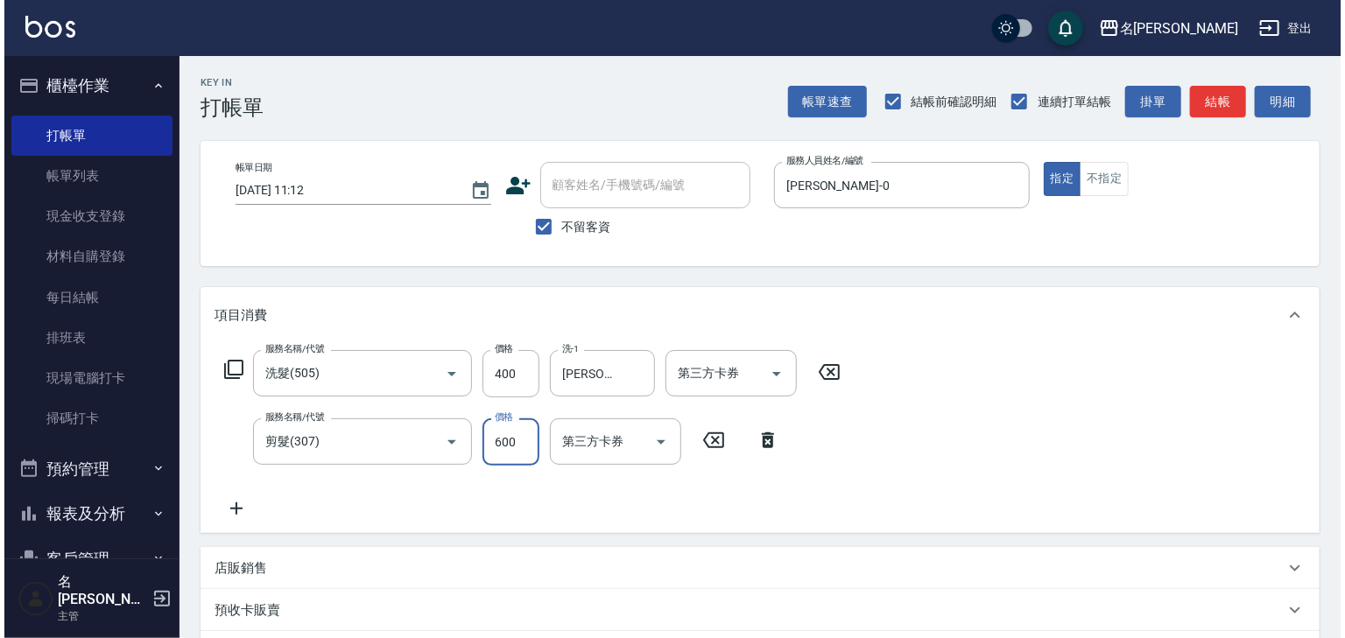
scroll to position [203, 0]
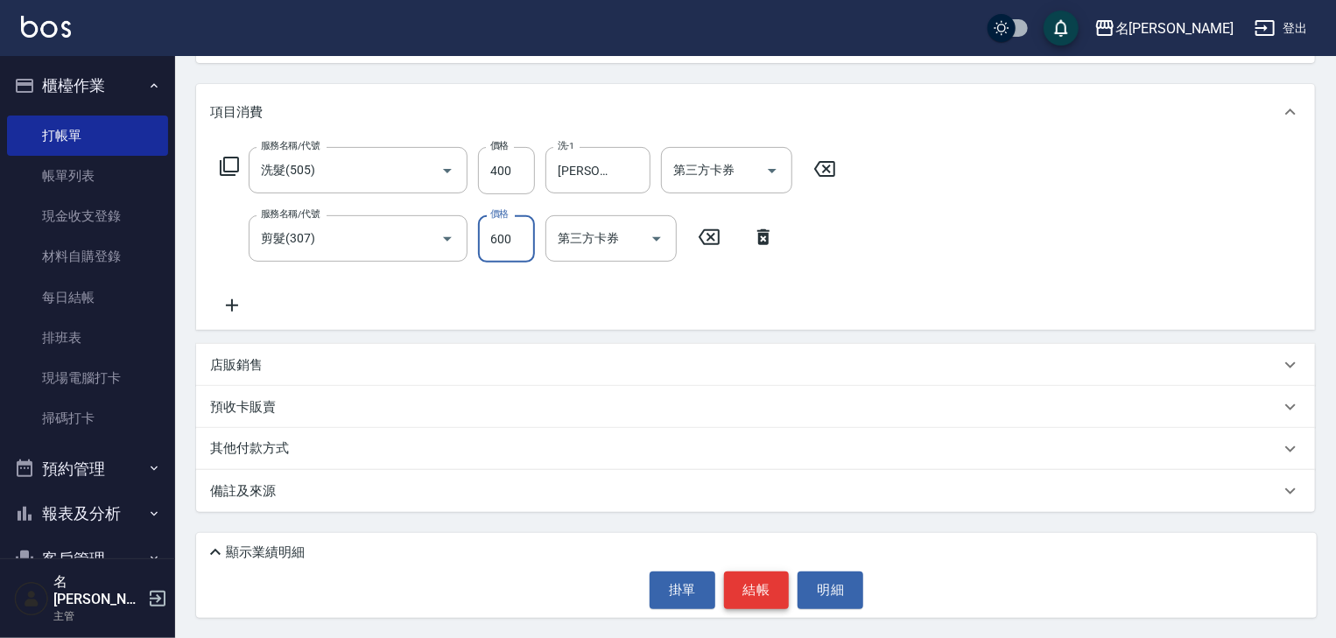
type input "600"
click at [766, 600] on button "結帳" at bounding box center [757, 590] width 66 height 37
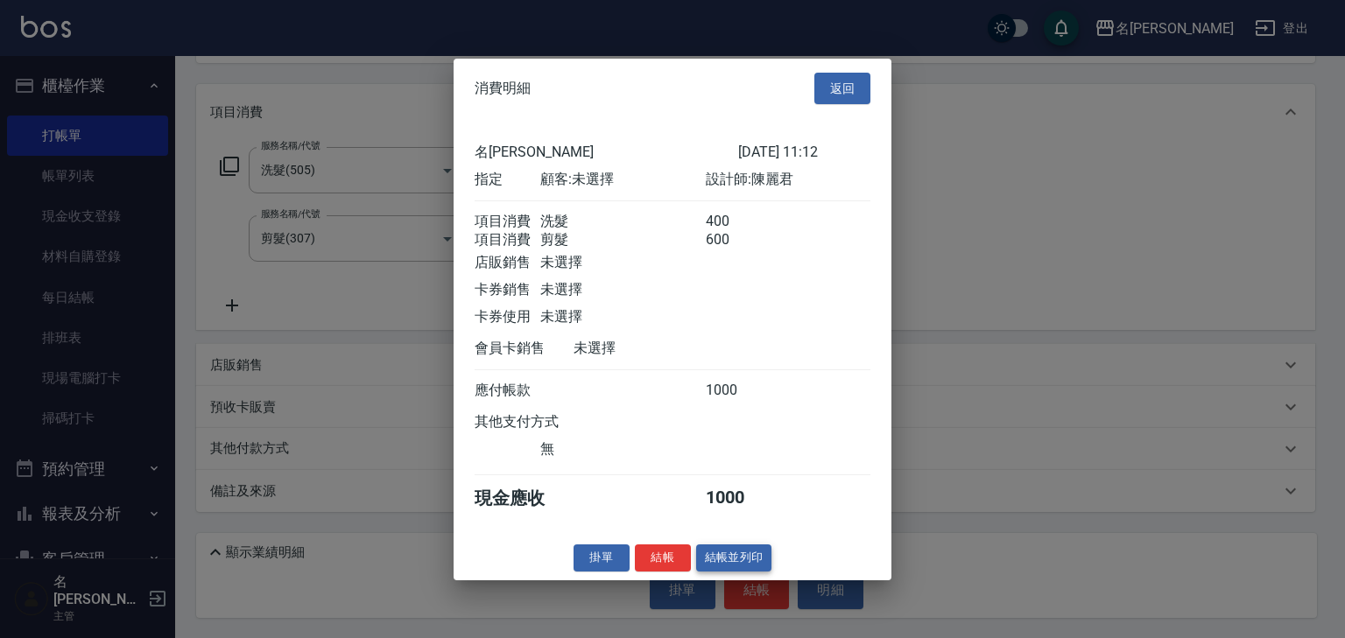
click at [755, 566] on button "結帳並列印" at bounding box center [734, 558] width 76 height 27
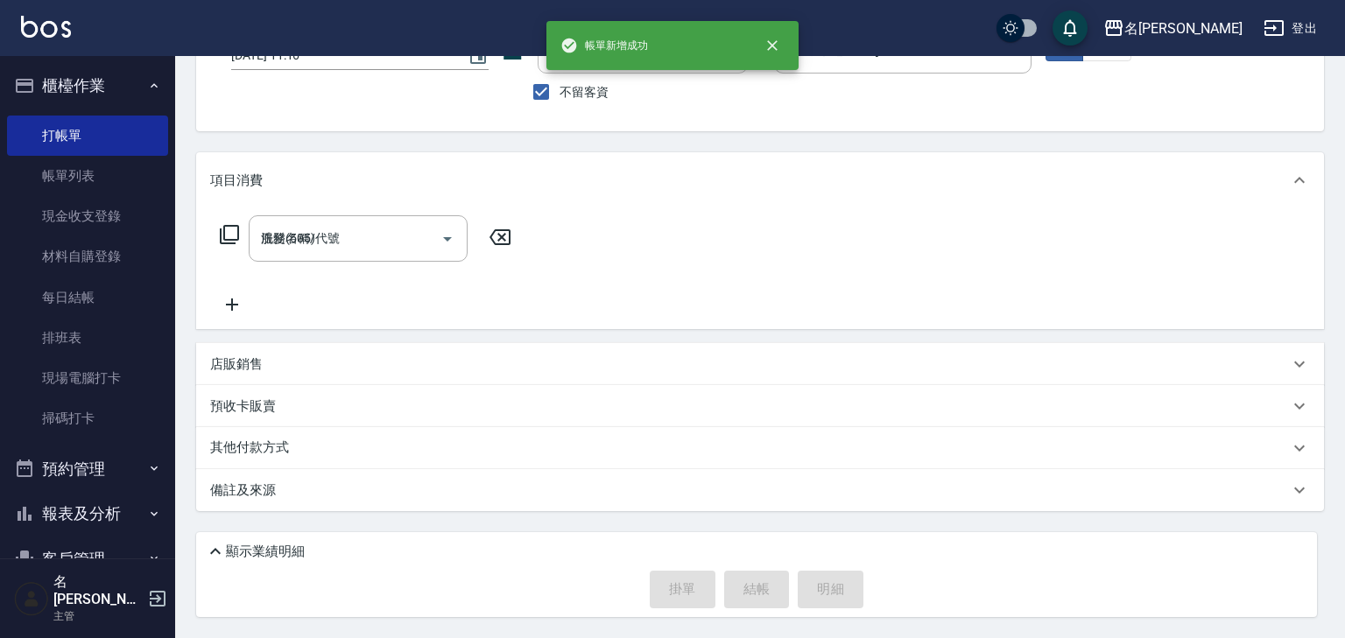
type input "2025/10/15 11:16"
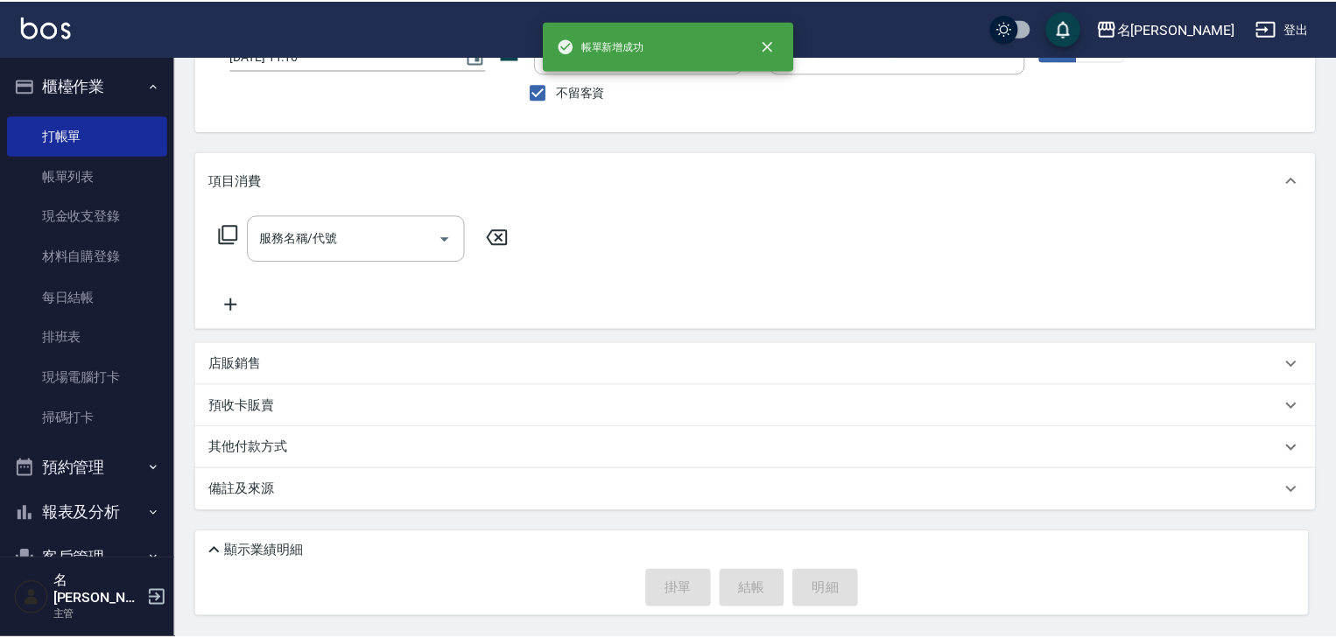
scroll to position [134, 0]
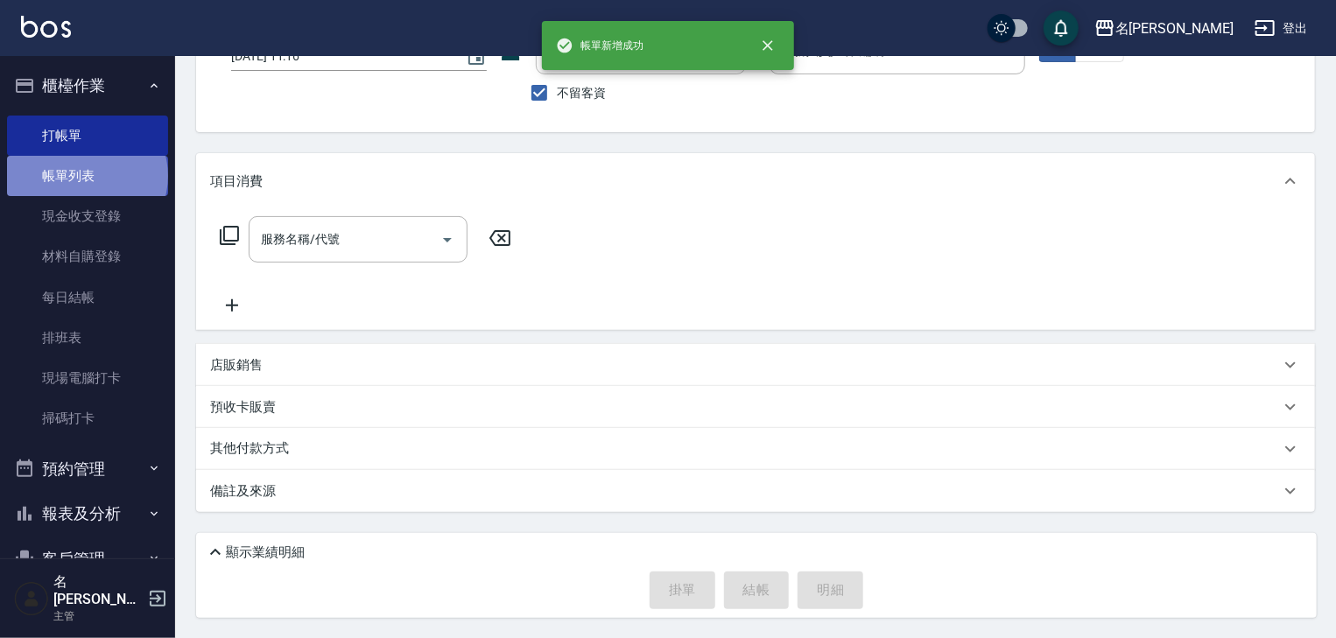
click at [86, 176] on link "帳單列表" at bounding box center [87, 176] width 161 height 40
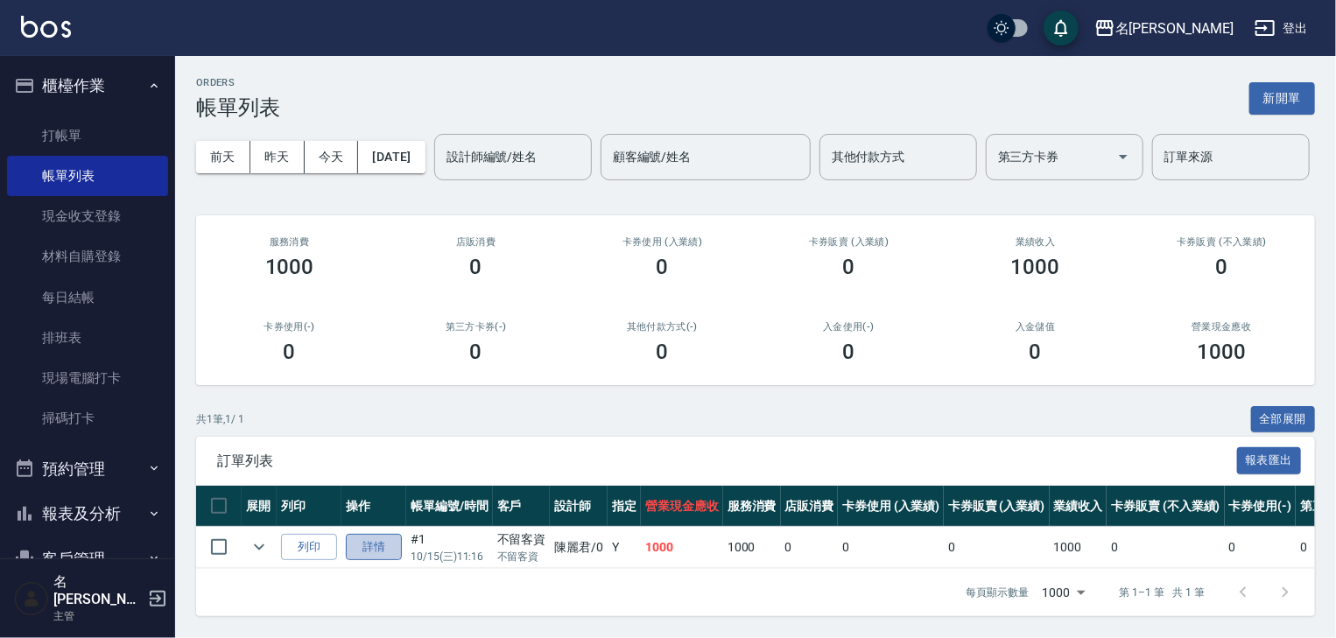
click at [380, 561] on link "詳情" at bounding box center [374, 547] width 56 height 27
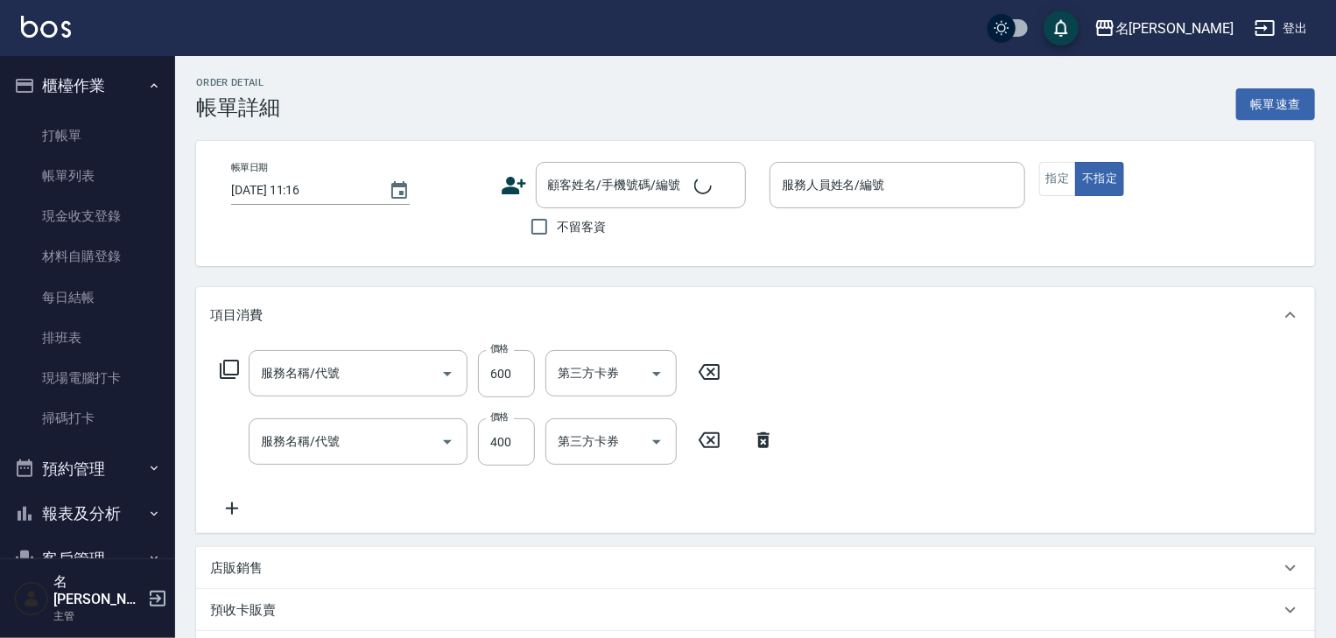
checkbox input "true"
type input "[PERSON_NAME]-0"
type input "剪髮(307)"
type input "洗髮(505)"
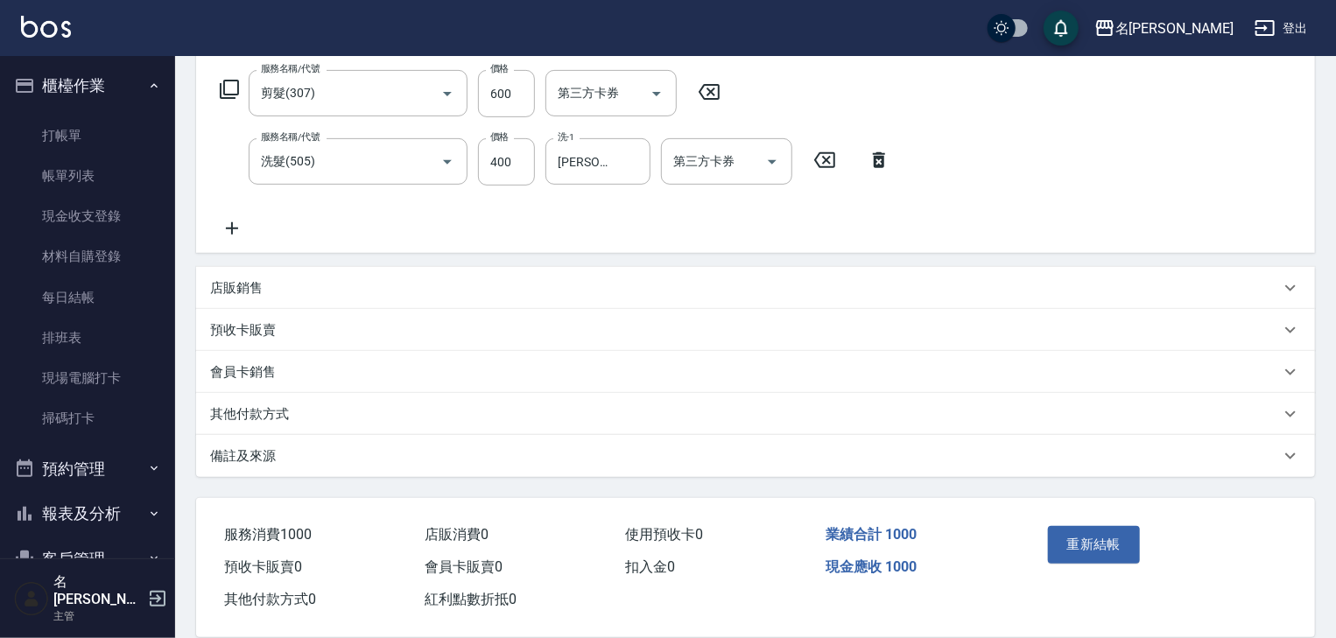
scroll to position [306, 0]
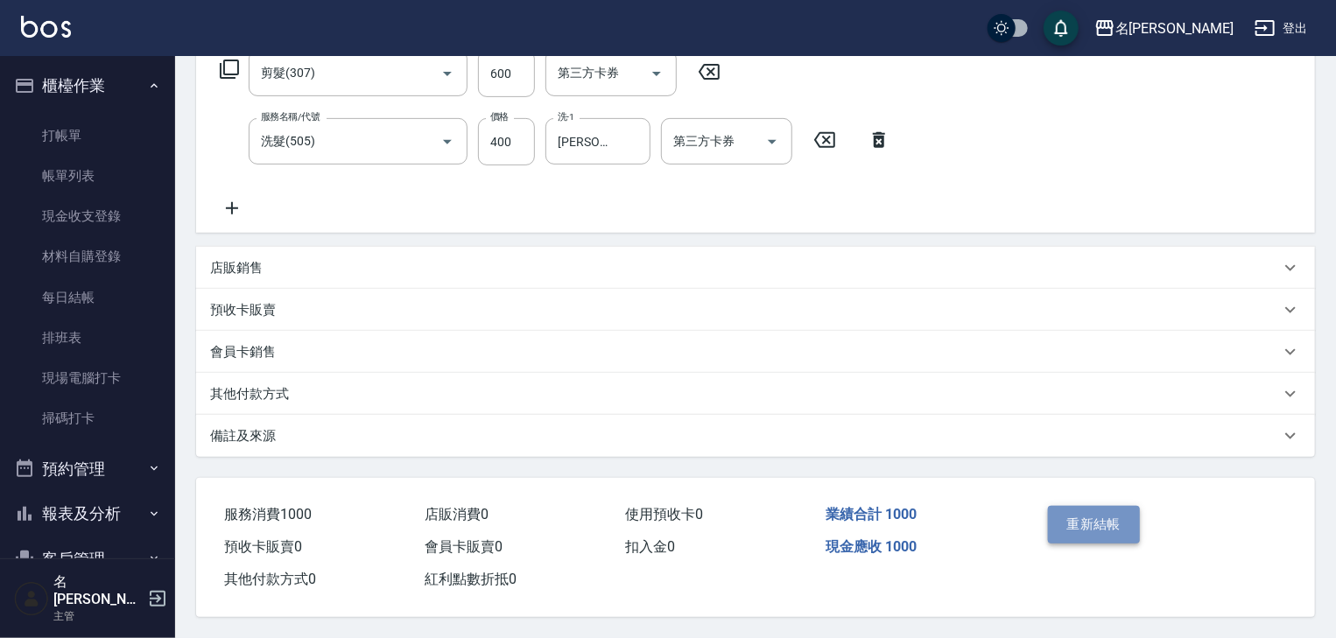
click at [1082, 520] on button "重新結帳" at bounding box center [1094, 524] width 93 height 37
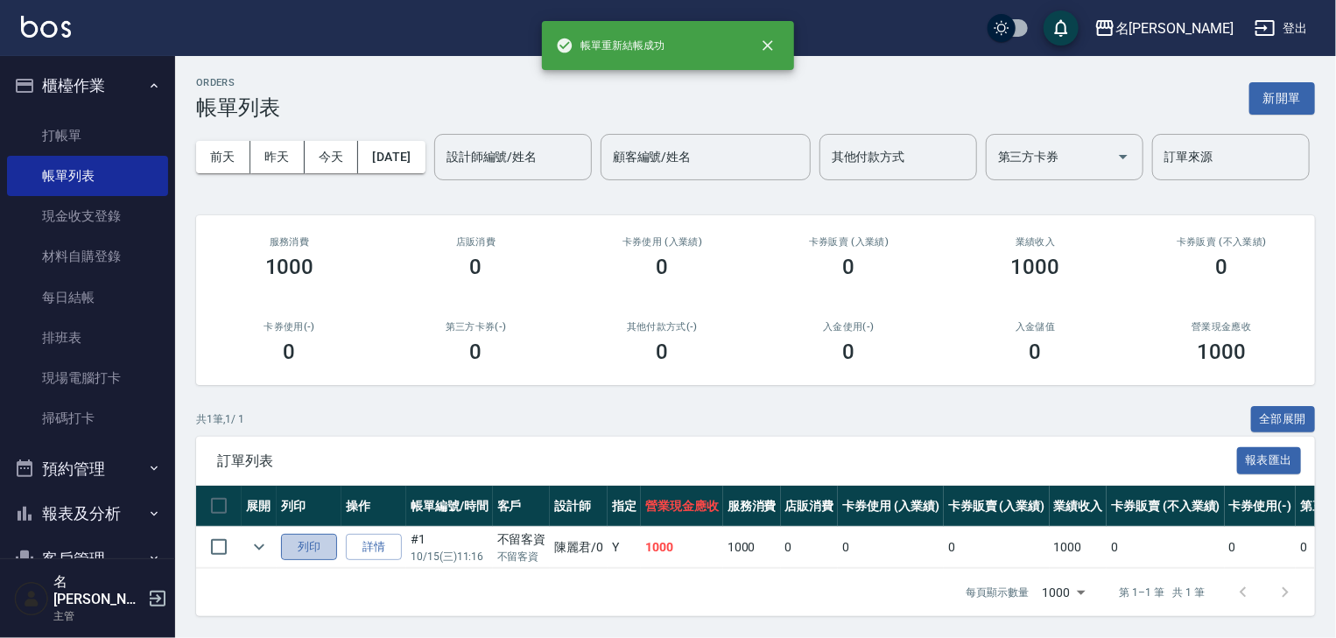
click at [312, 561] on button "列印" at bounding box center [309, 547] width 56 height 27
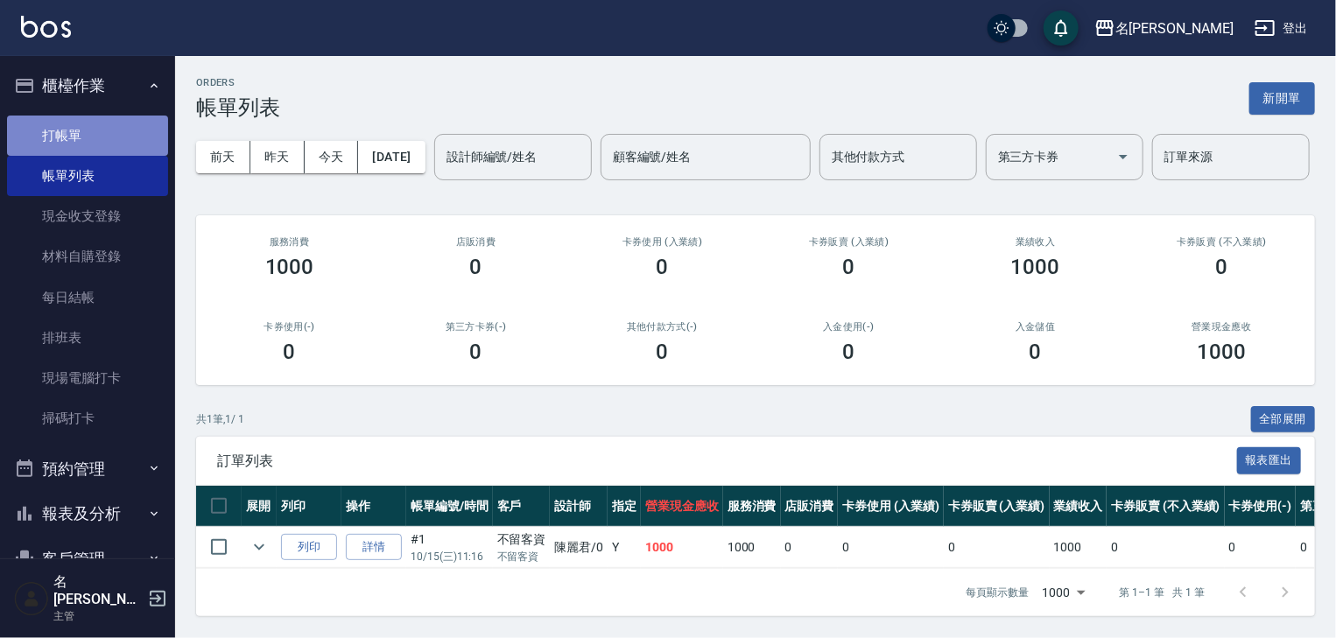
click at [105, 137] on link "打帳單" at bounding box center [87, 136] width 161 height 40
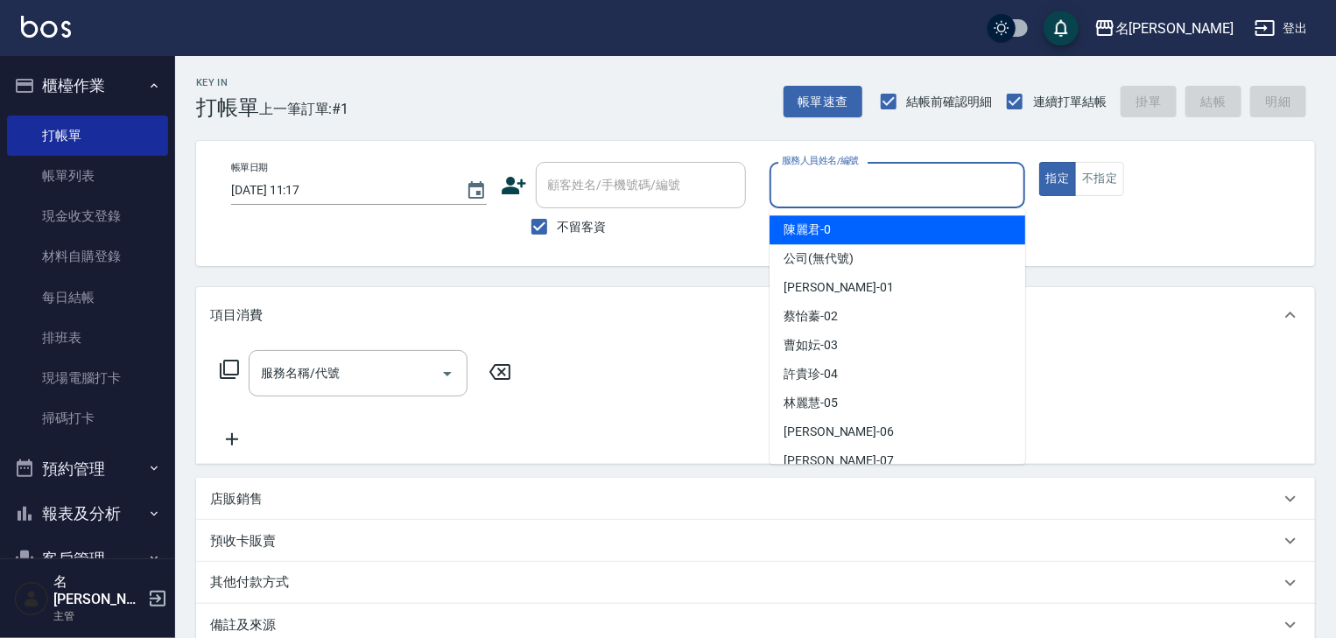
click at [851, 179] on input "服務人員姓名/編號" at bounding box center [897, 185] width 240 height 31
click at [798, 229] on span "陳麗君 -0" at bounding box center [807, 230] width 47 height 18
type input "[PERSON_NAME]-0"
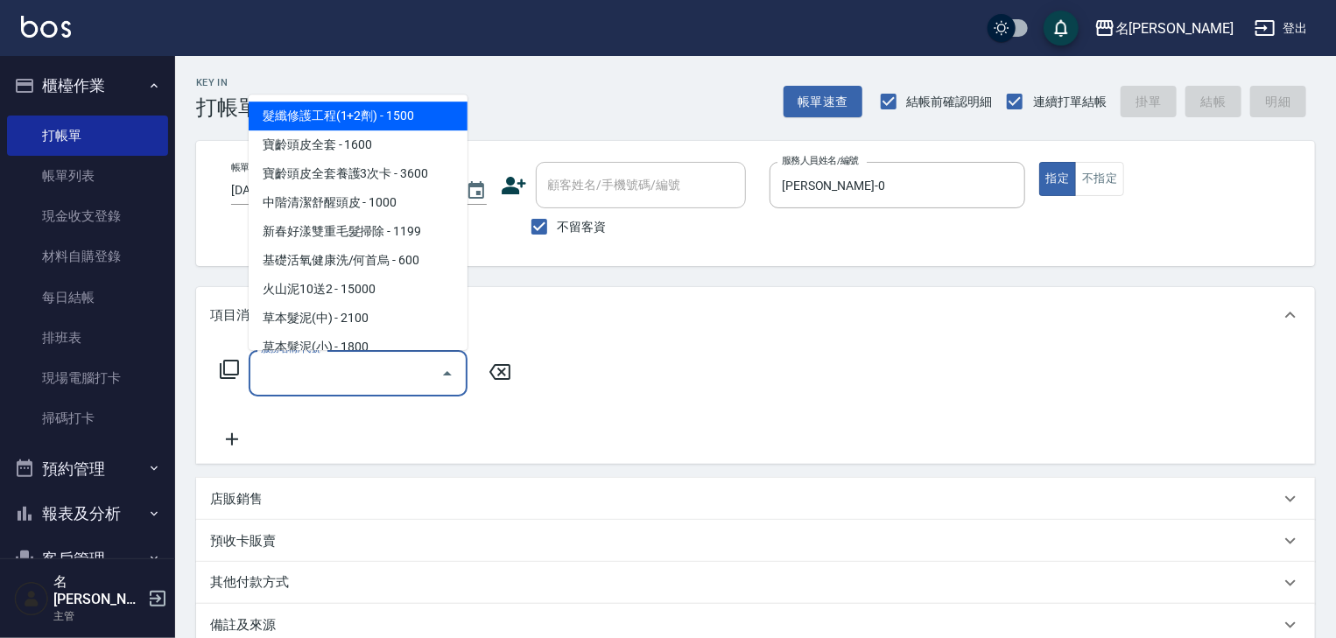
click at [315, 382] on input "服務名稱/代號" at bounding box center [345, 373] width 177 height 31
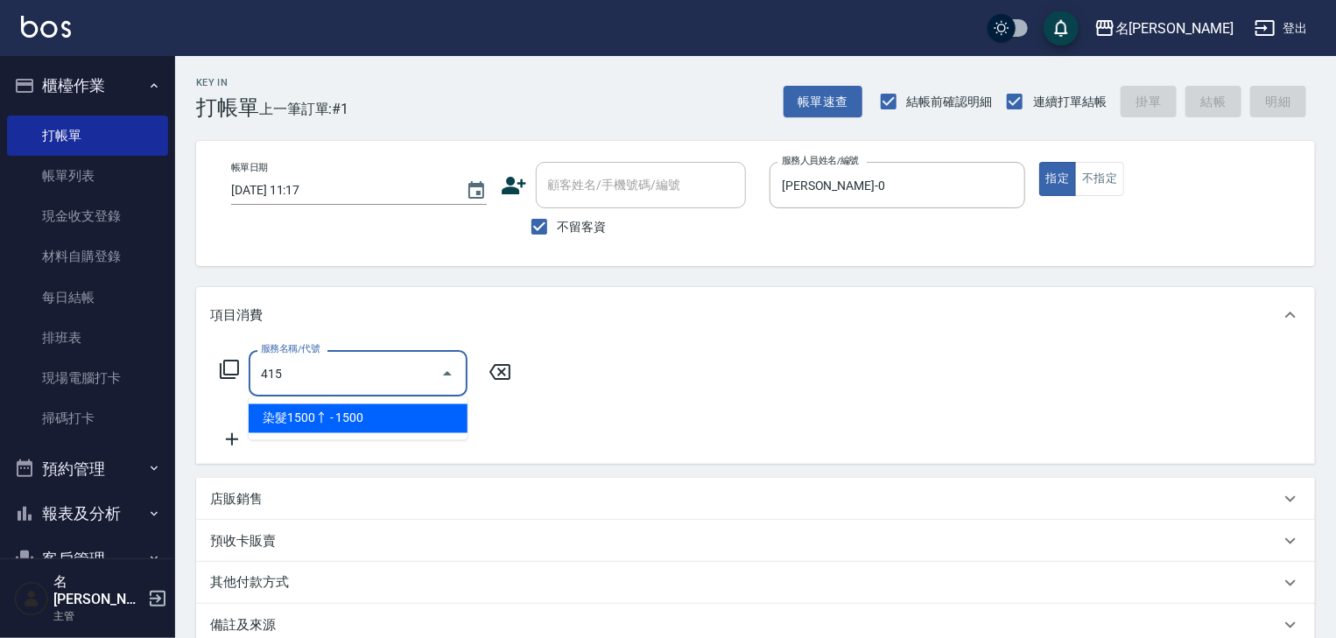
click at [397, 423] on span "染髮1500↑ - 1500" at bounding box center [358, 418] width 219 height 29
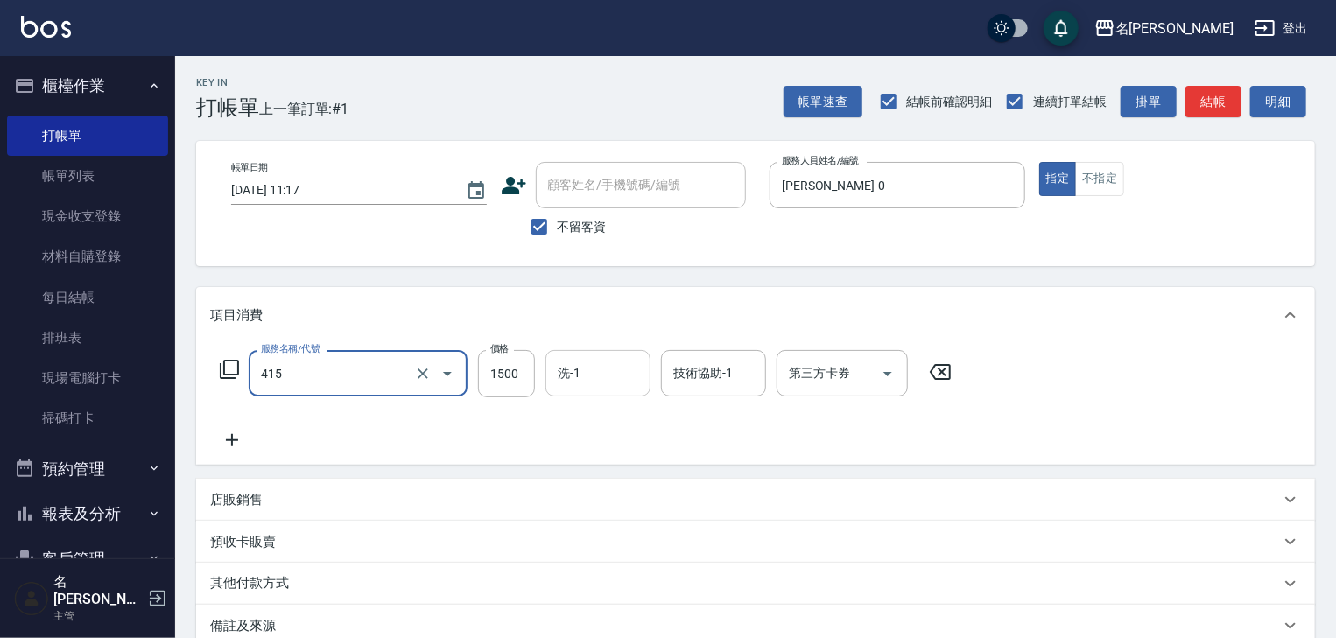
type input "染髮1500↑(415)"
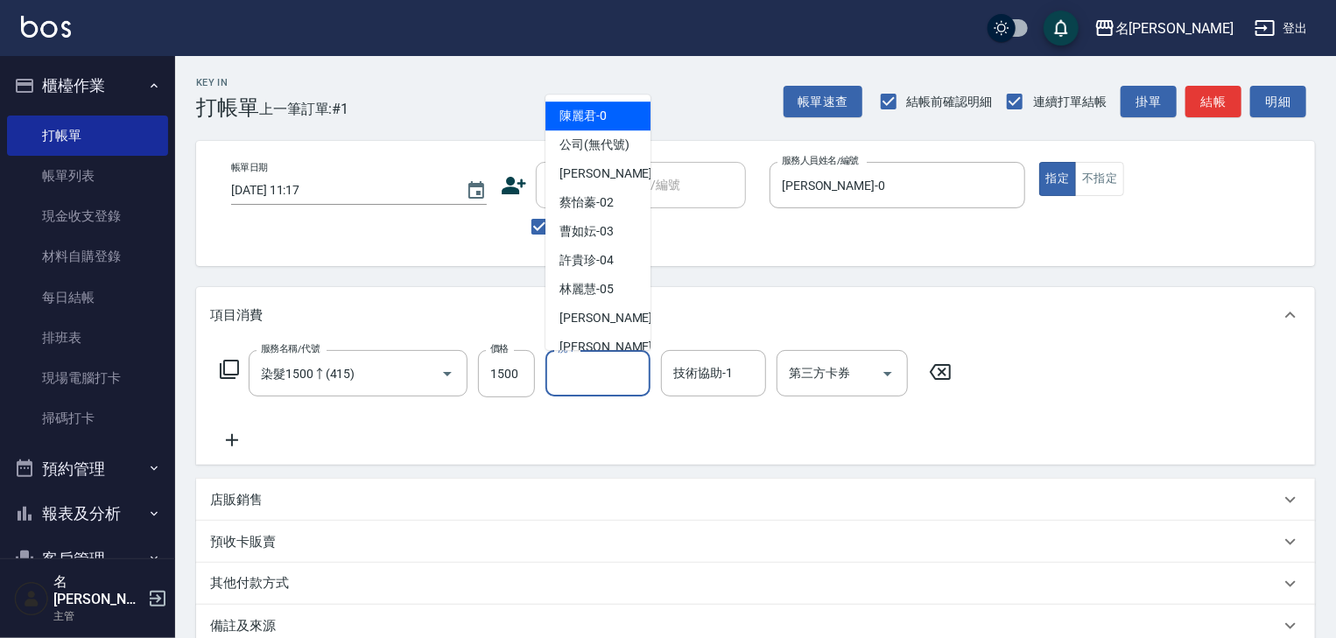
click at [608, 371] on input "洗-1" at bounding box center [597, 373] width 89 height 31
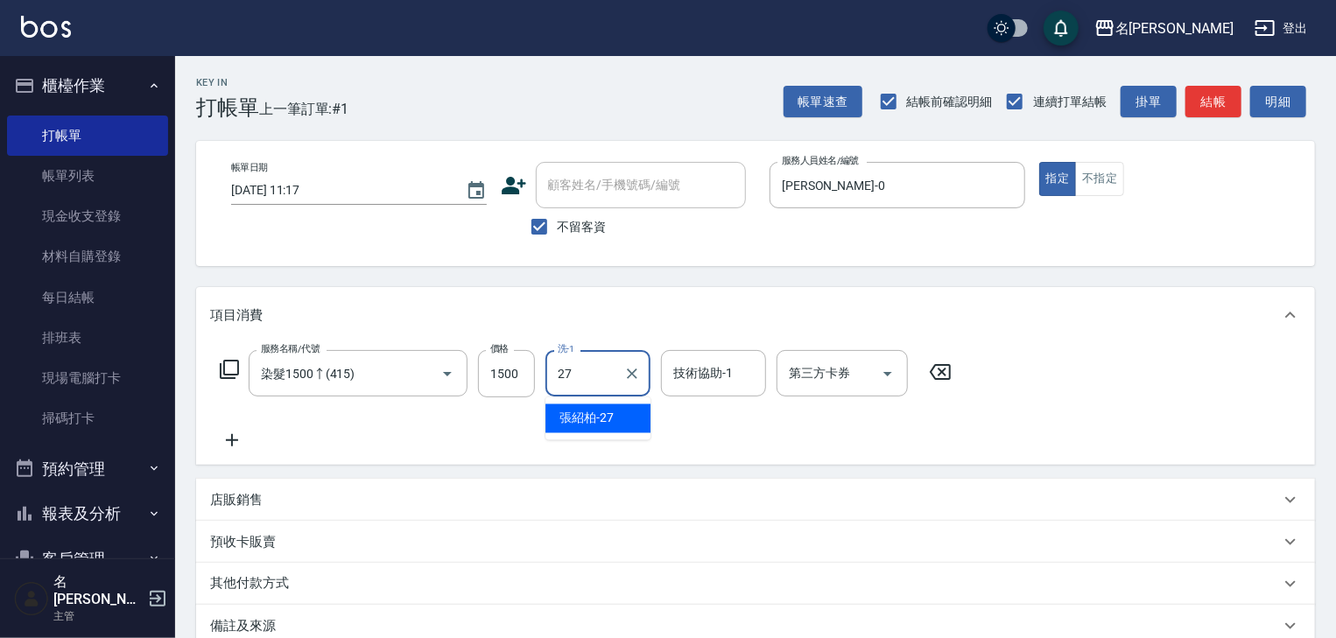
click at [624, 418] on div "[PERSON_NAME]-27" at bounding box center [597, 418] width 105 height 29
type input "[PERSON_NAME]-27"
click at [706, 375] on input "技術協助-1" at bounding box center [713, 373] width 89 height 31
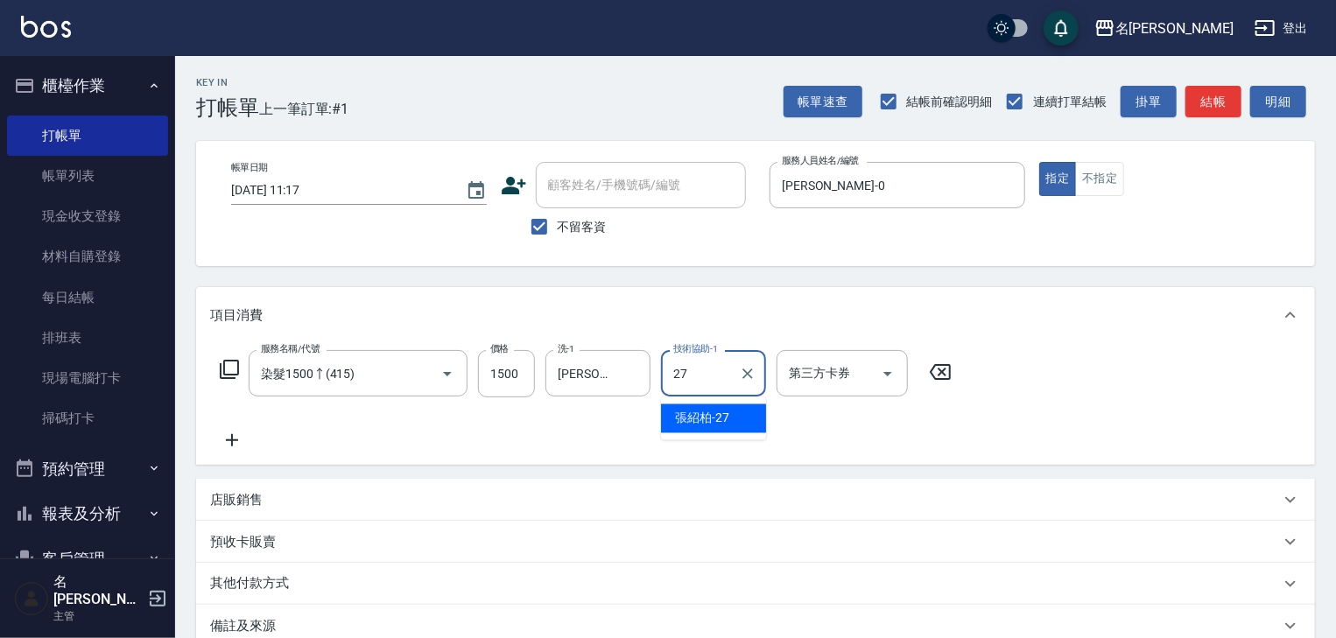
click at [700, 418] on span "[PERSON_NAME]-27" at bounding box center [702, 419] width 54 height 18
type input "[PERSON_NAME]-27"
click at [231, 443] on icon at bounding box center [232, 440] width 12 height 12
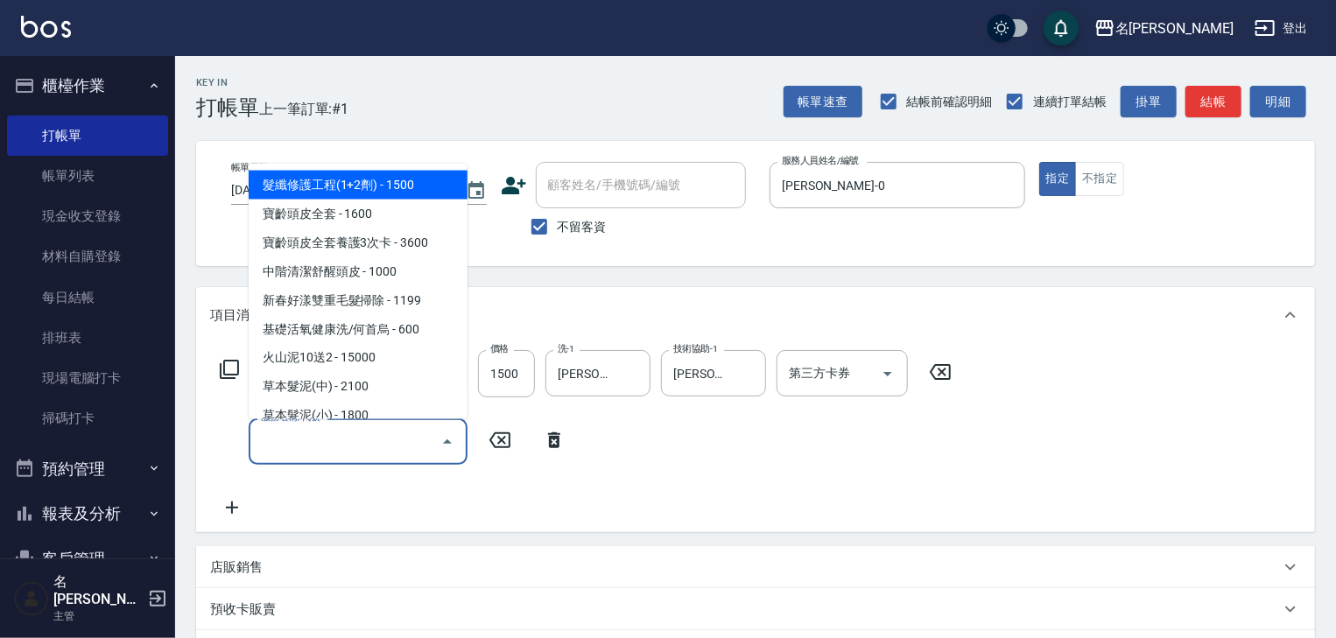
click at [279, 451] on input "服務名稱/代號" at bounding box center [345, 441] width 177 height 31
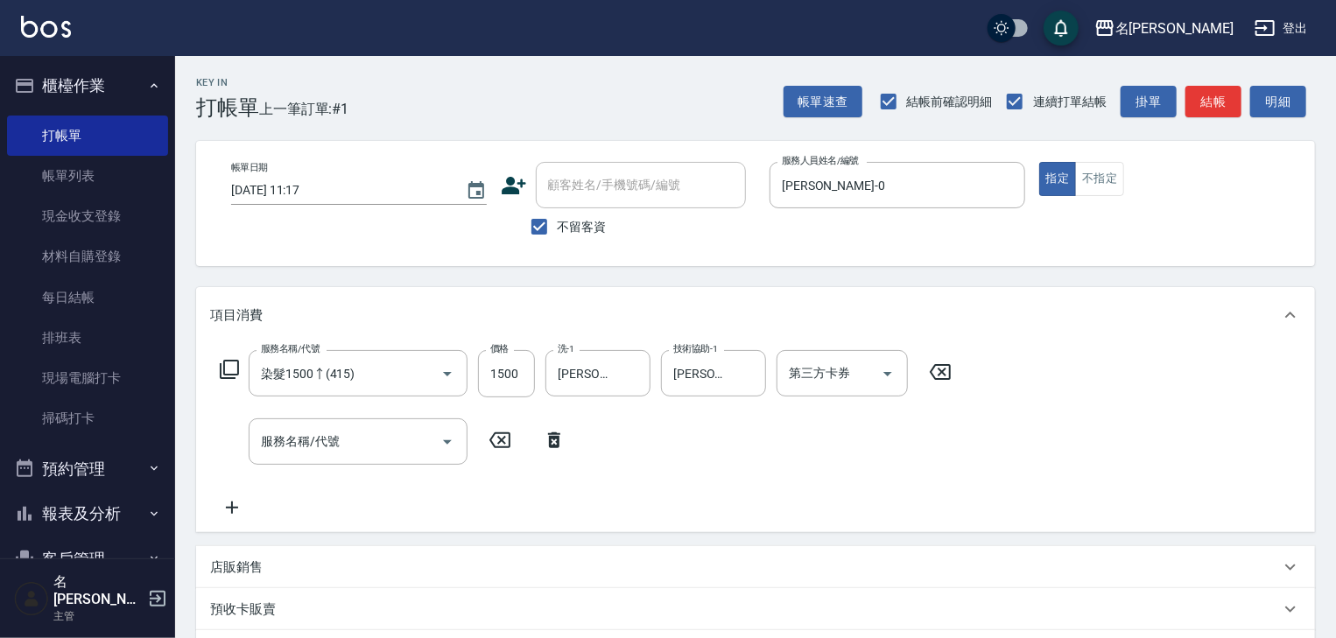
click at [228, 365] on icon at bounding box center [229, 369] width 21 height 21
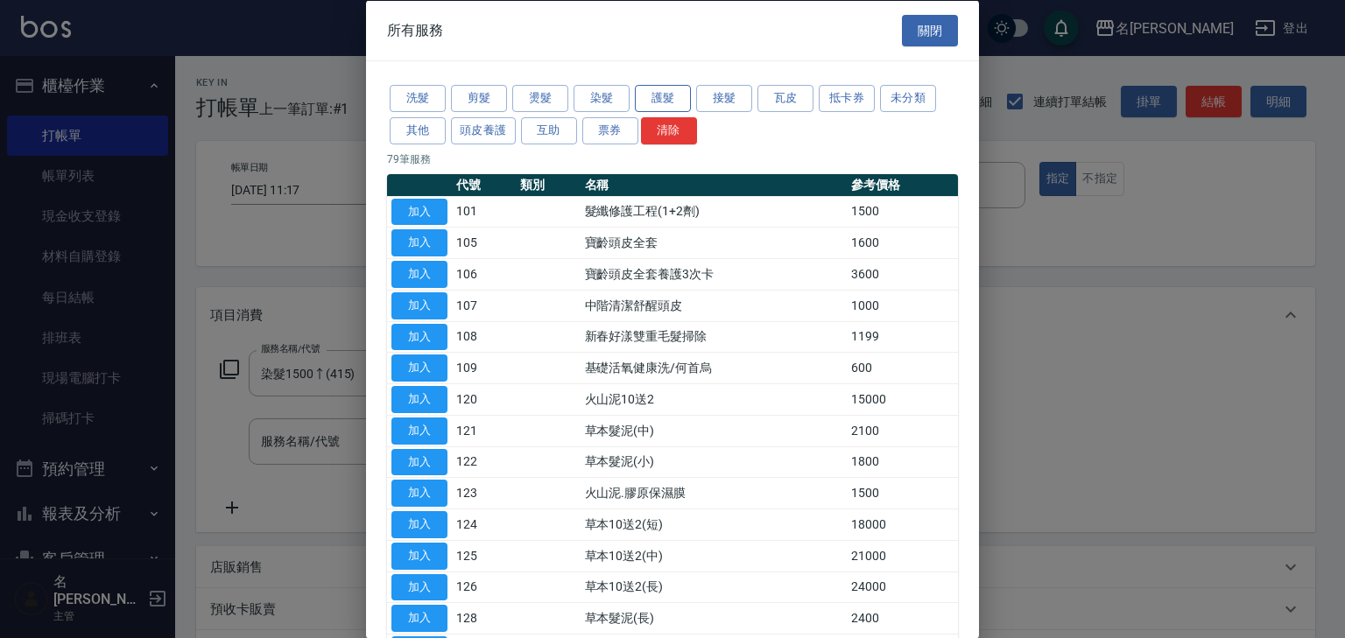
click at [658, 105] on button "護髮" at bounding box center [663, 98] width 56 height 27
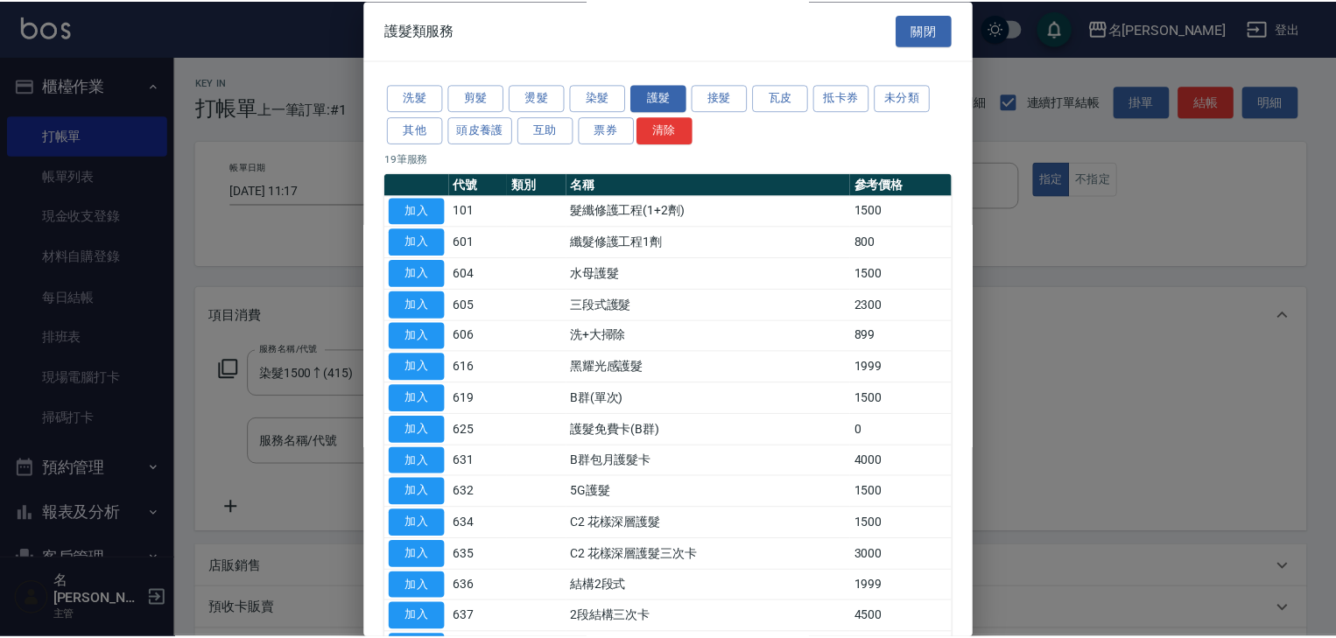
scroll to position [186, 0]
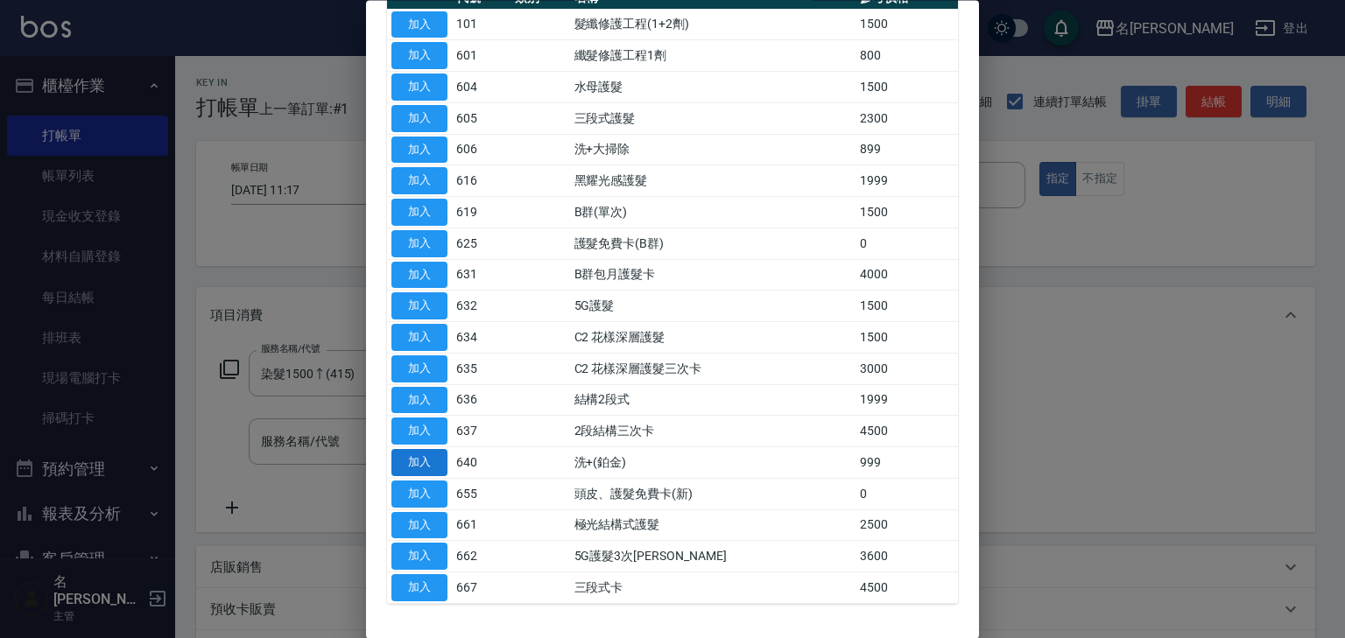
click at [420, 450] on button "加入" at bounding box center [419, 463] width 56 height 27
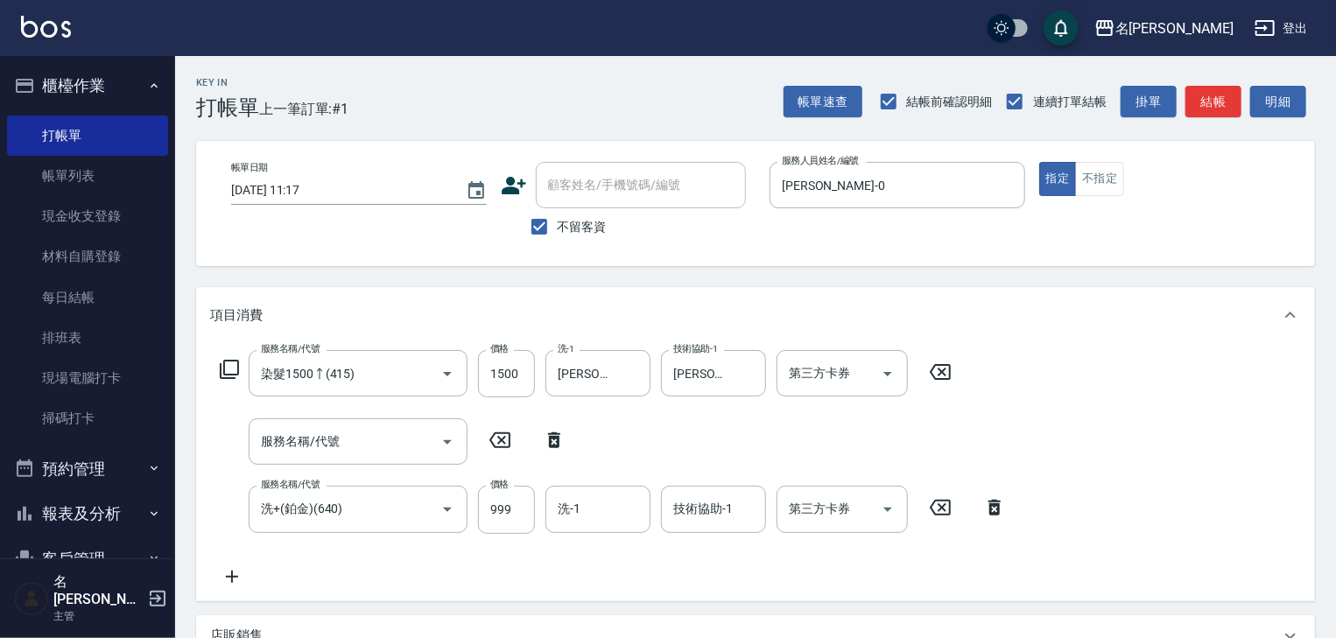
click at [552, 446] on icon at bounding box center [554, 440] width 12 height 16
type input "洗+(鉑金)(640)"
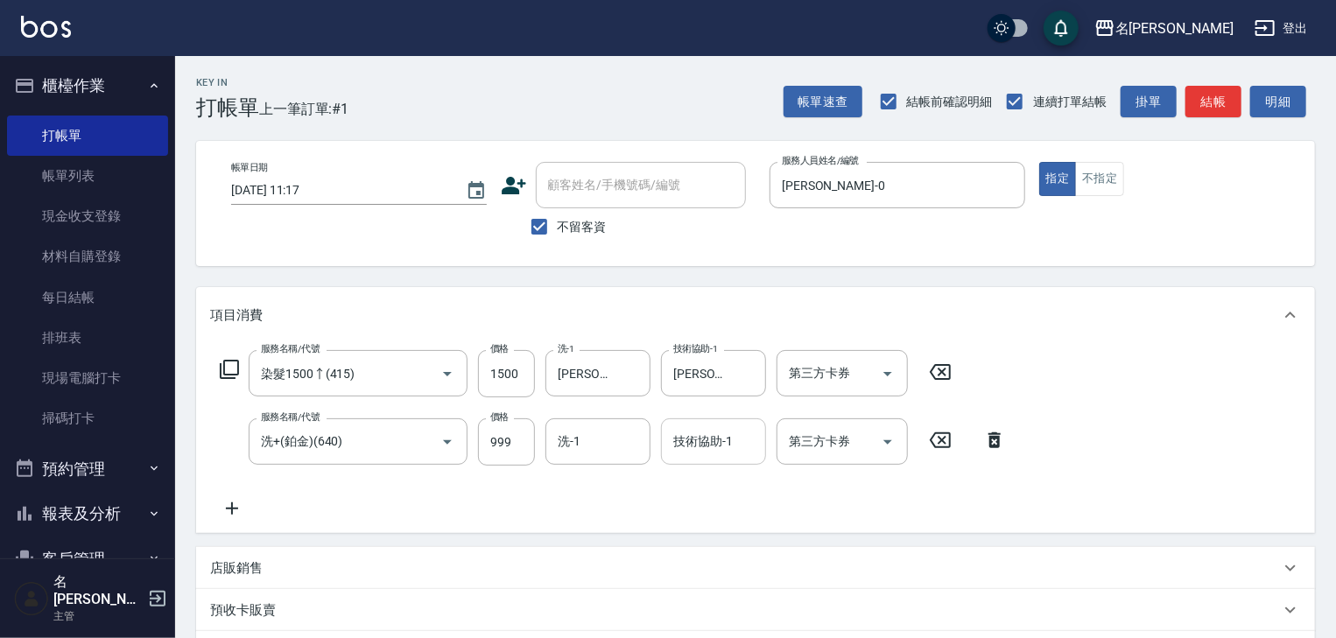
click at [730, 445] on input "技術協助-1" at bounding box center [713, 441] width 89 height 31
click at [735, 486] on div "[PERSON_NAME]筑 -26" at bounding box center [713, 486] width 105 height 29
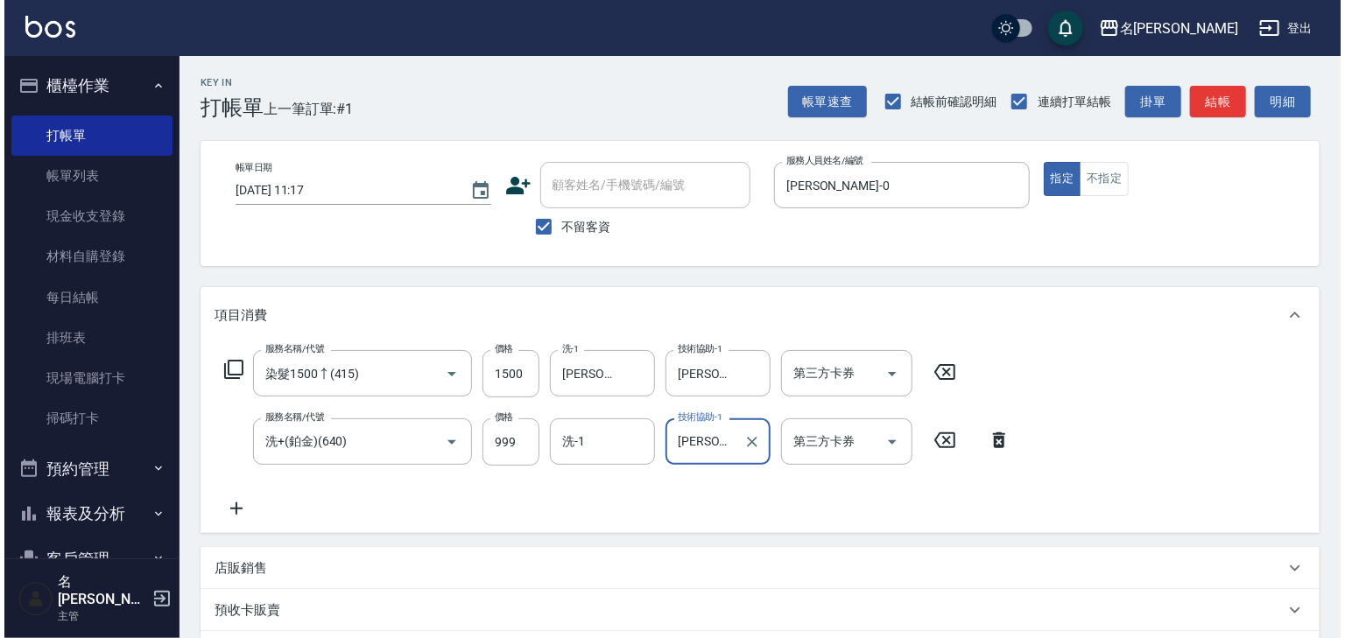
scroll to position [203, 0]
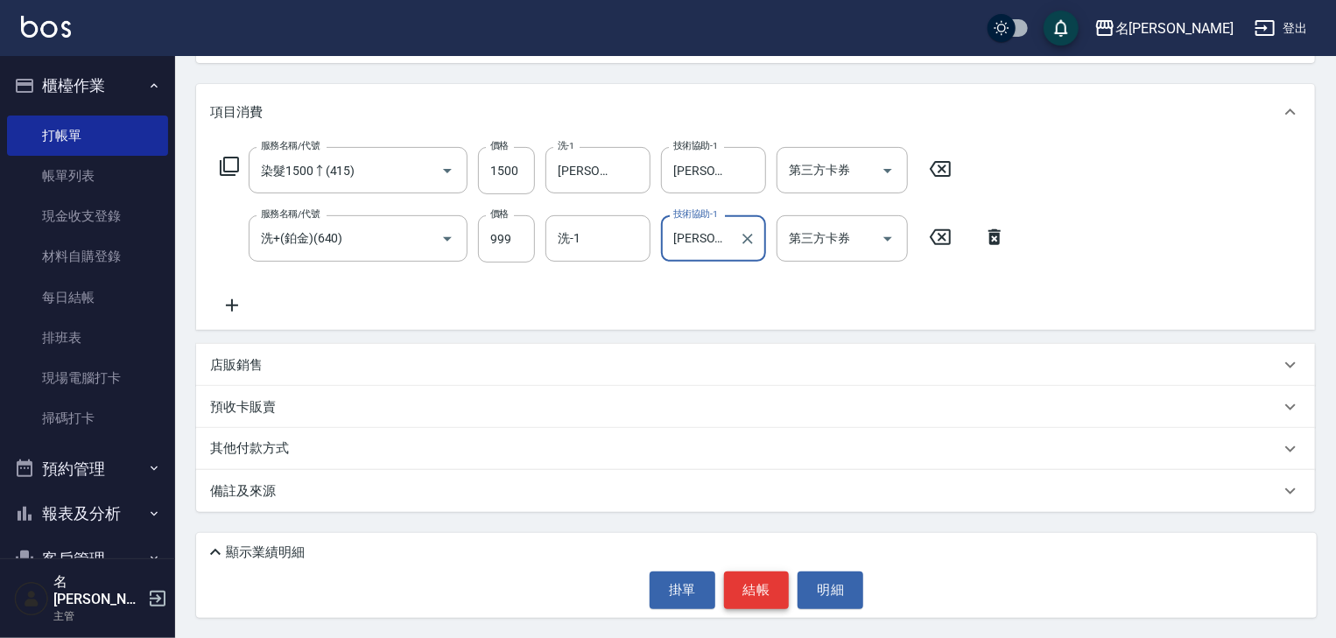
type input "[PERSON_NAME]筑-26"
click at [780, 579] on button "結帳" at bounding box center [757, 590] width 66 height 37
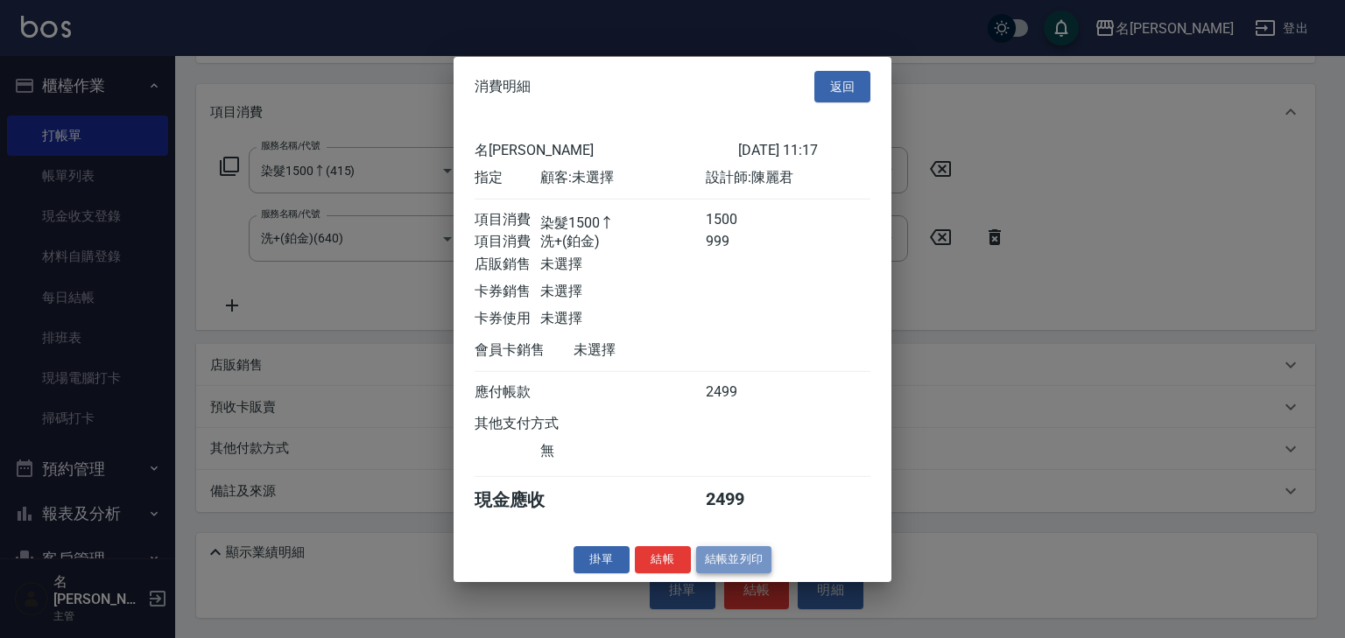
click at [746, 569] on button "結帳並列印" at bounding box center [734, 559] width 76 height 27
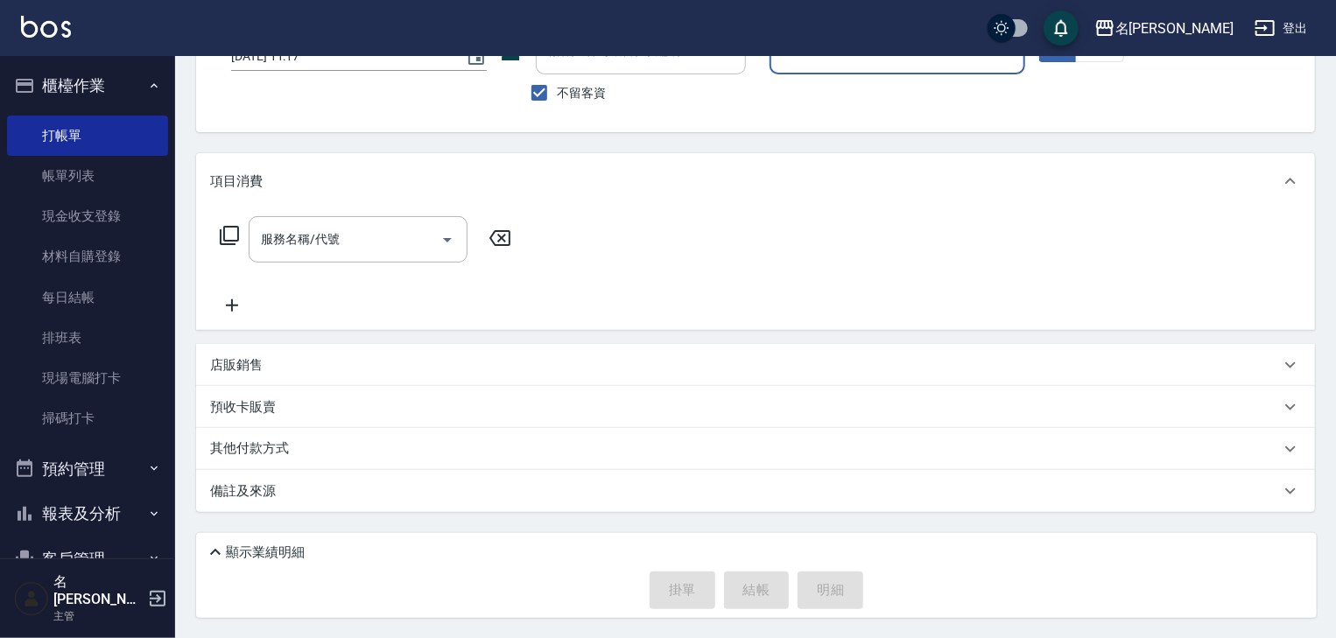
scroll to position [0, 0]
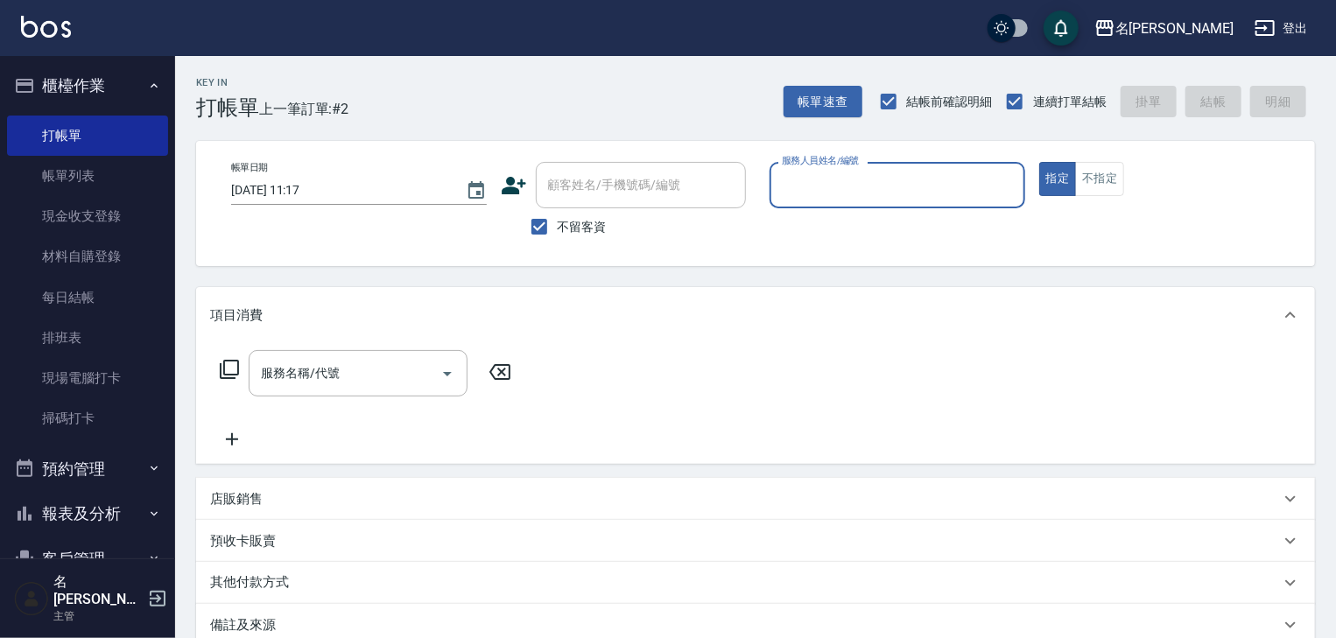
click at [835, 200] on div "服務人員姓名/編號" at bounding box center [898, 185] width 256 height 46
click at [826, 235] on span "[PERSON_NAME]-04" at bounding box center [811, 230] width 54 height 18
type input "[PERSON_NAME]-04"
click at [376, 374] on input "服務名稱/代號" at bounding box center [345, 373] width 177 height 31
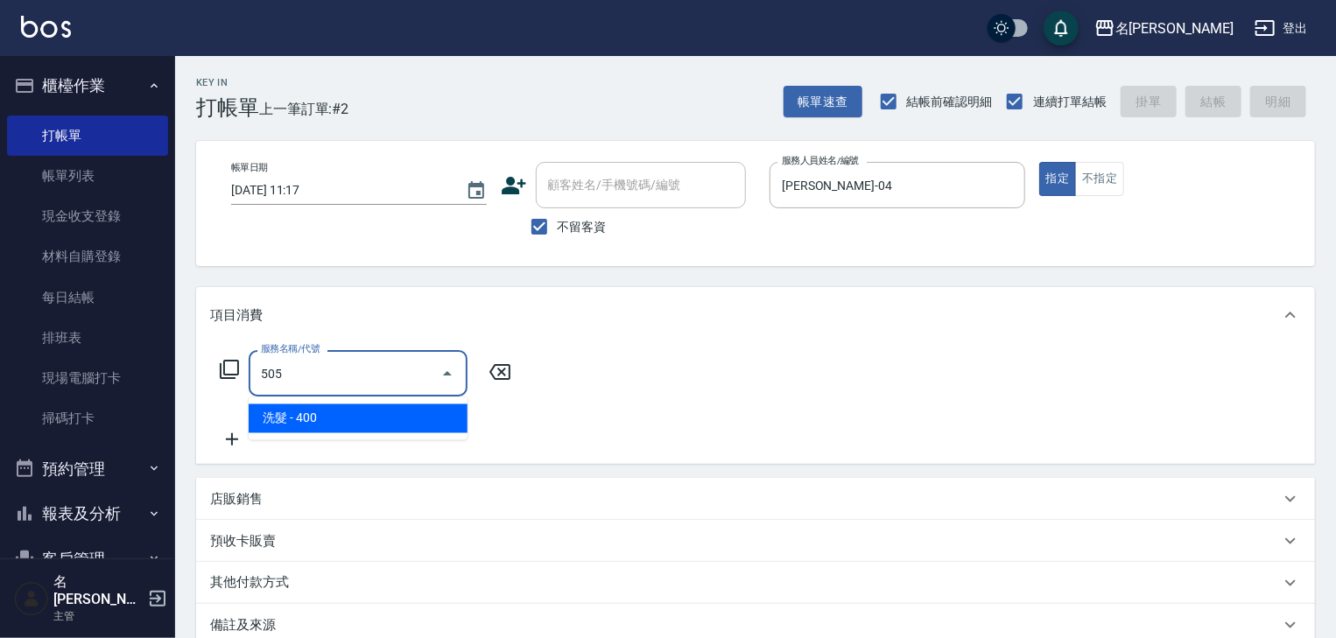
click at [418, 413] on span "洗髮 - 400" at bounding box center [358, 418] width 219 height 29
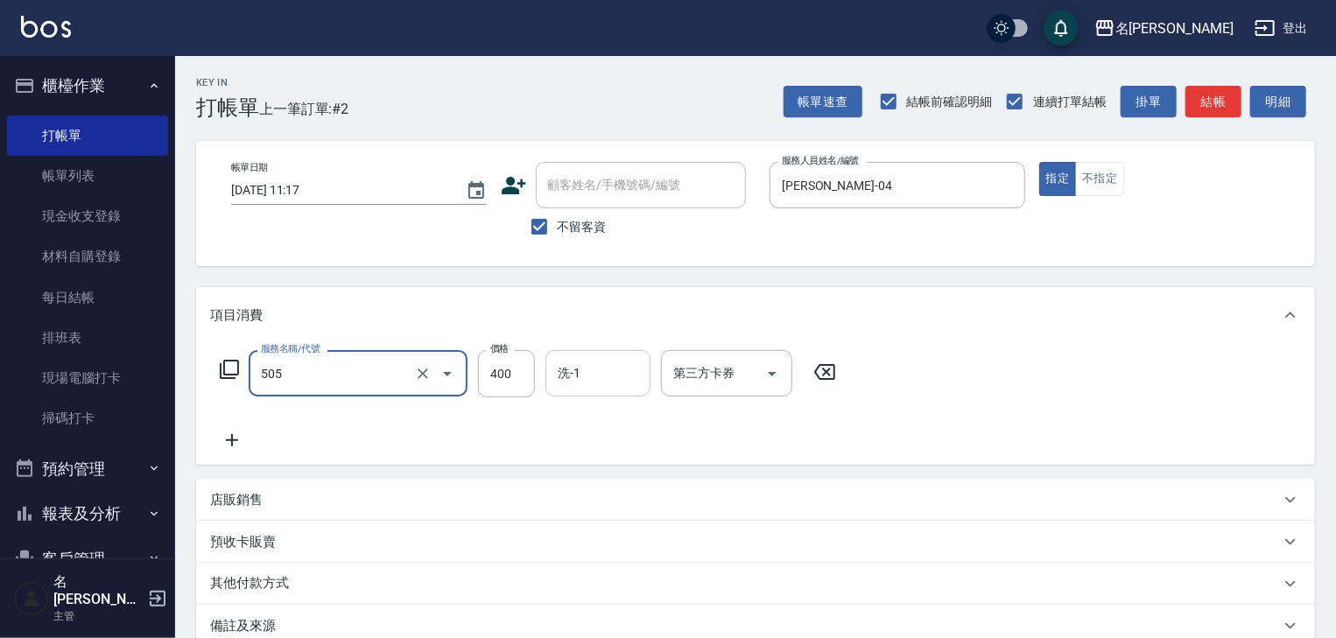
type input "洗髮(505)"
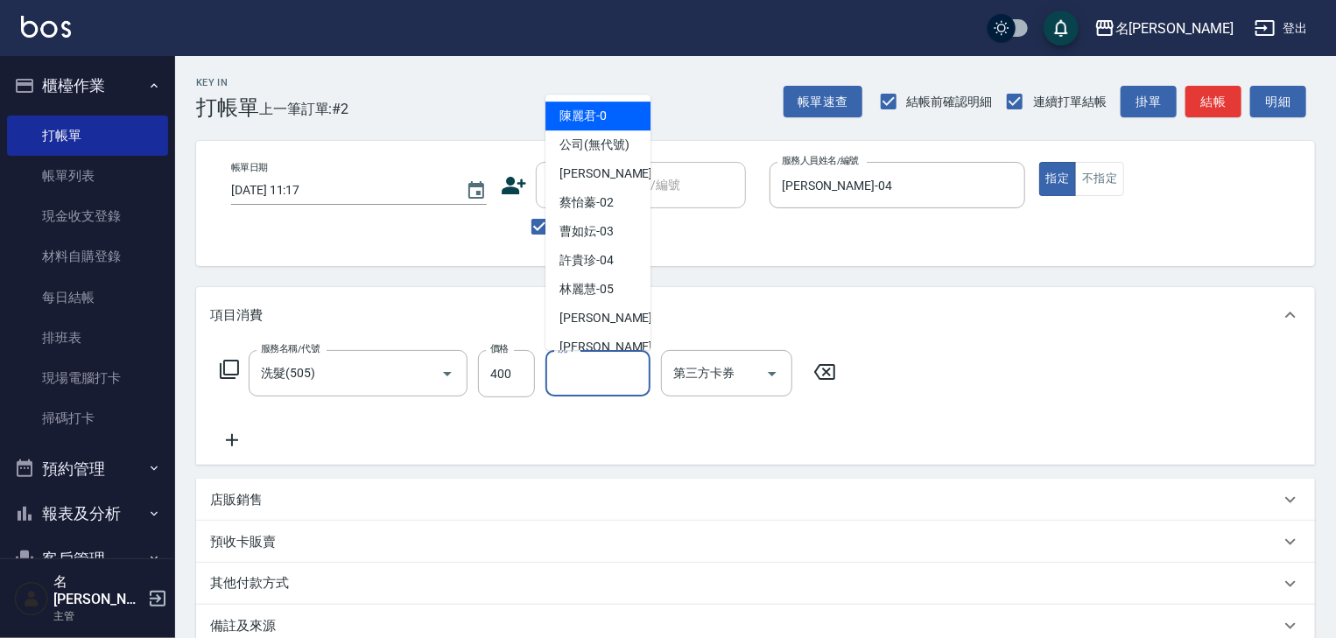
click at [590, 369] on input "洗-1" at bounding box center [597, 373] width 89 height 31
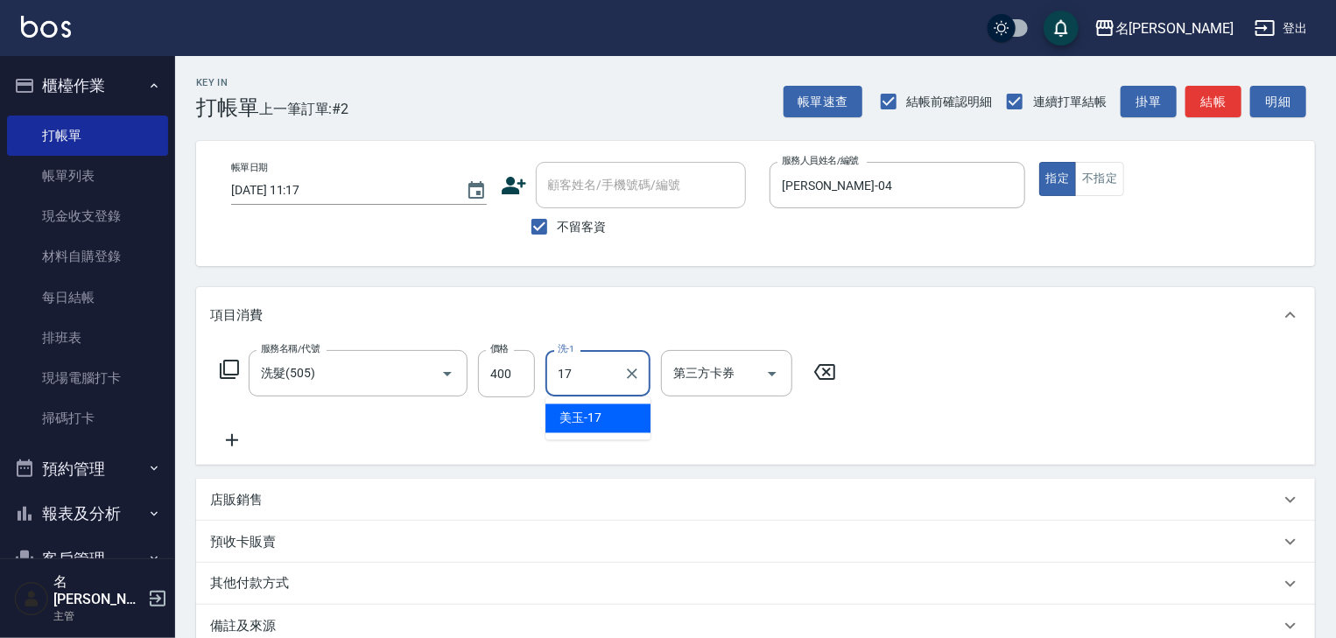
click at [587, 414] on span "美玉 -17" at bounding box center [580, 419] width 42 height 18
type input "美玉-17"
click at [224, 439] on icon at bounding box center [232, 440] width 44 height 21
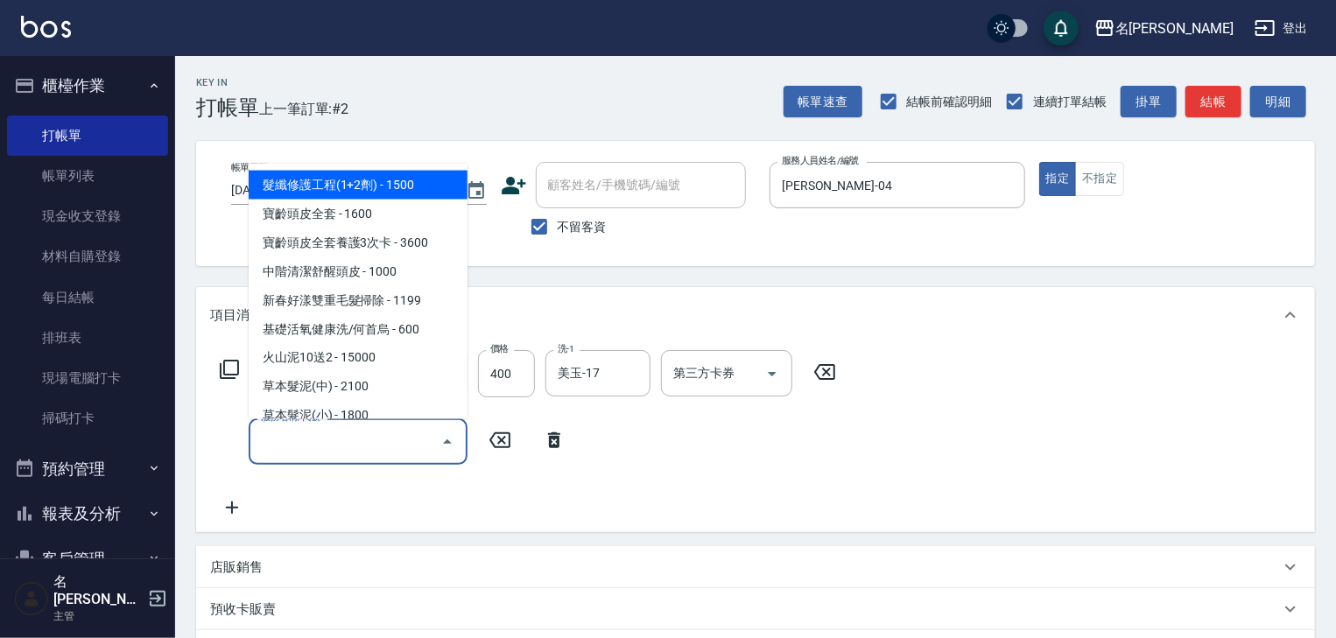
click at [301, 454] on input "服務名稱/代號" at bounding box center [345, 441] width 177 height 31
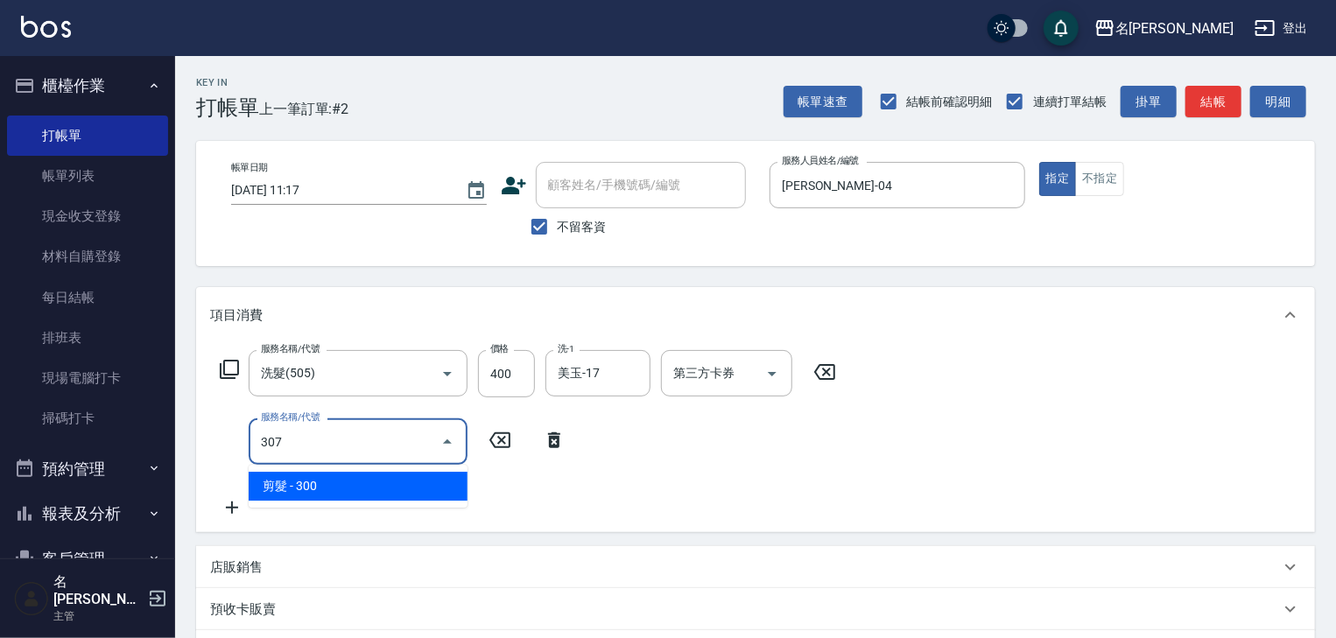
click at [353, 488] on span "剪髮 - 300" at bounding box center [358, 486] width 219 height 29
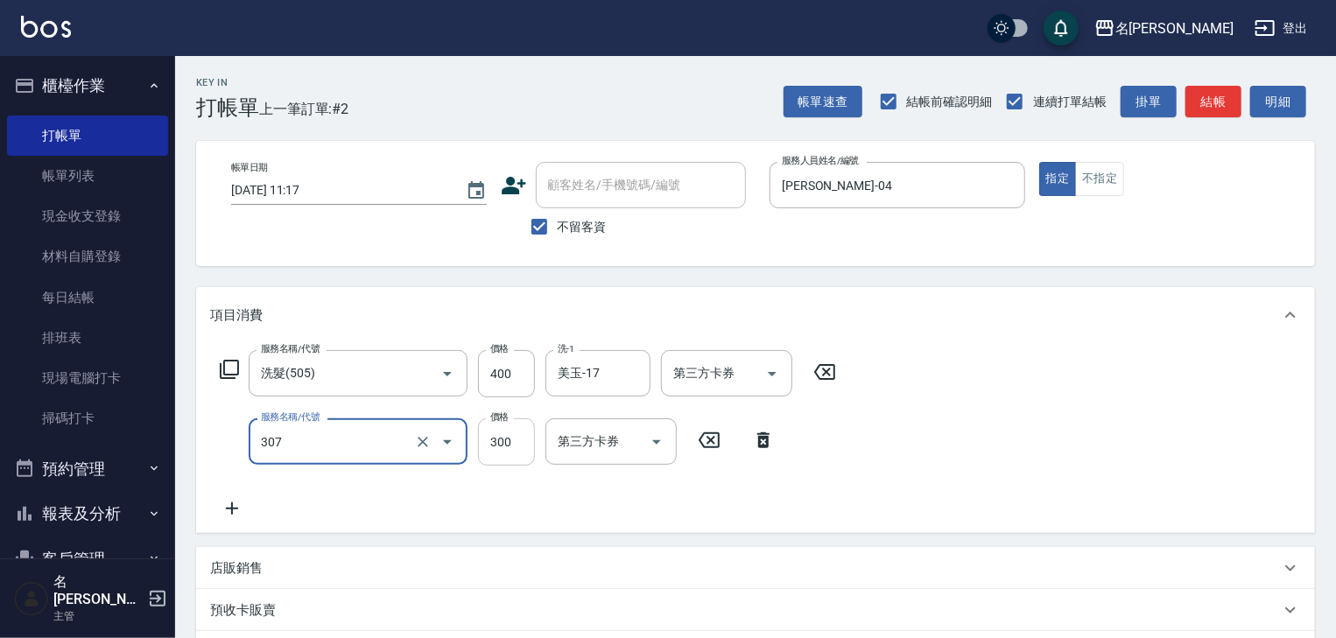
type input "剪髮(307)"
click at [497, 443] on input "300" at bounding box center [506, 441] width 57 height 47
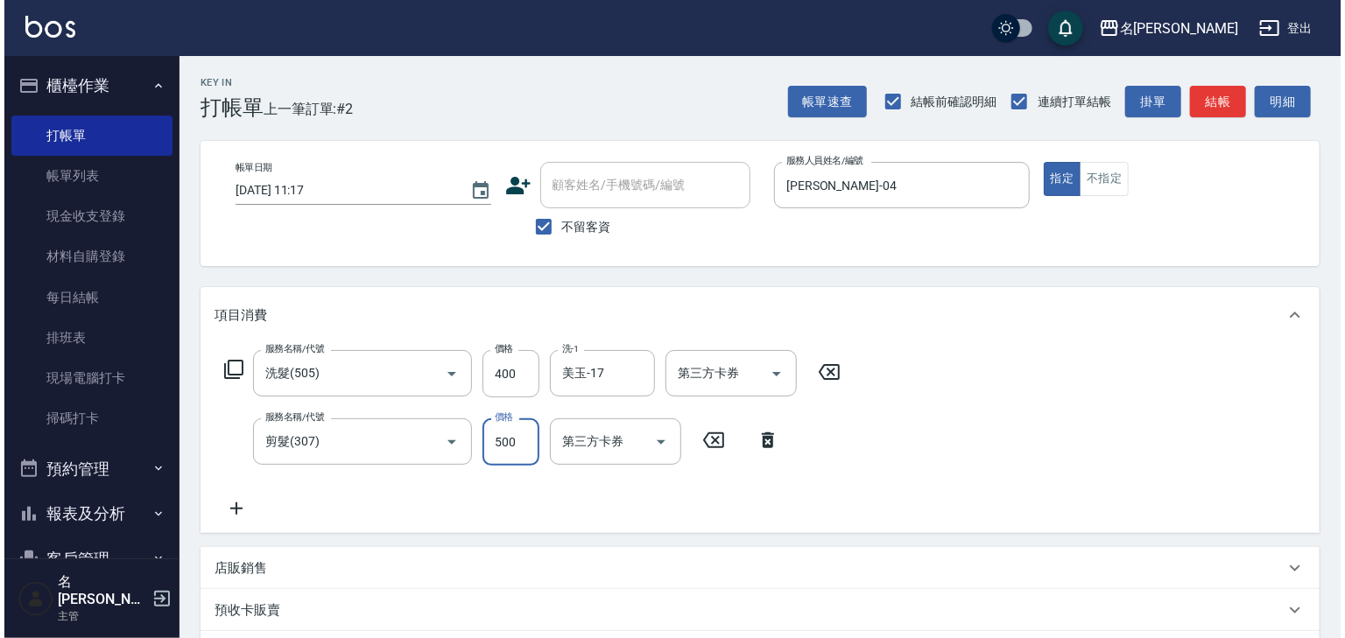
scroll to position [203, 0]
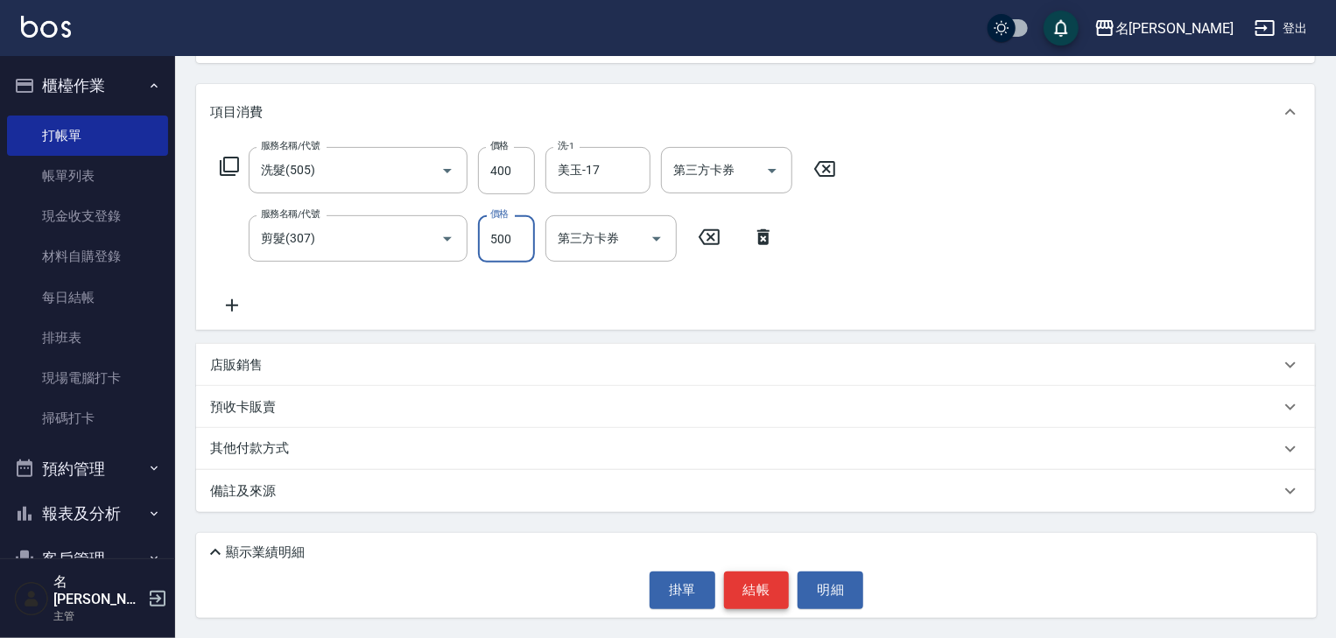
type input "500"
click at [736, 590] on button "結帳" at bounding box center [757, 590] width 66 height 37
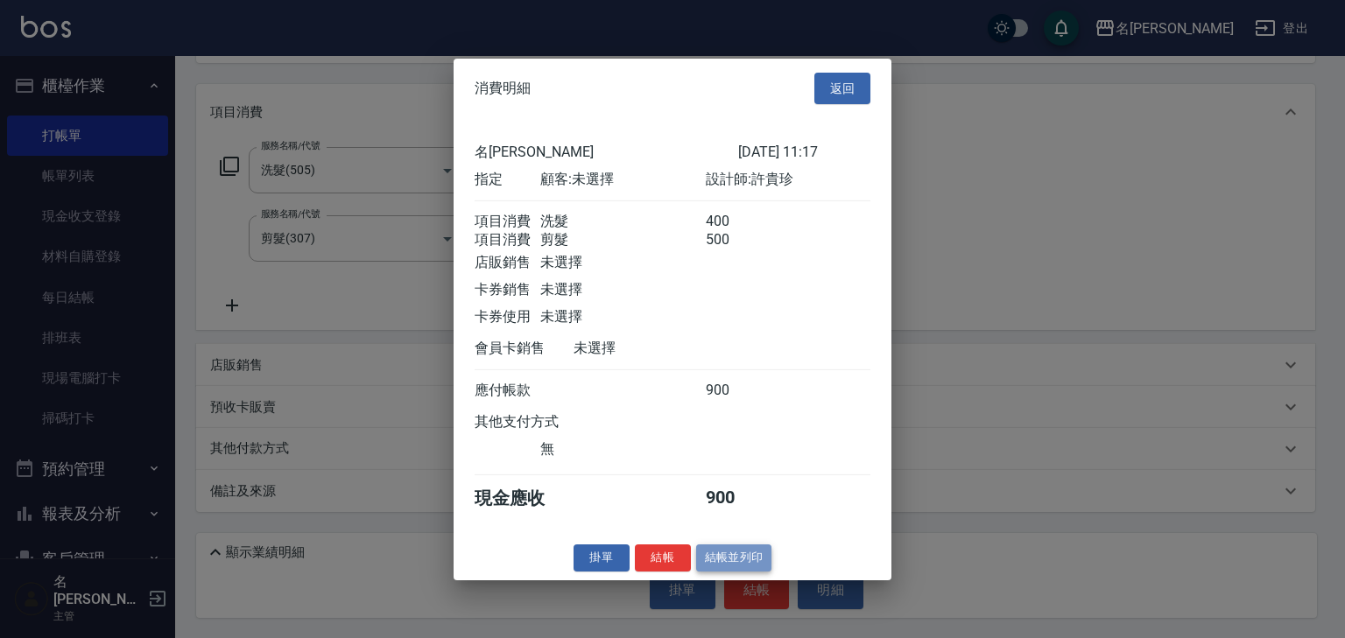
click at [724, 566] on button "結帳並列印" at bounding box center [734, 558] width 76 height 27
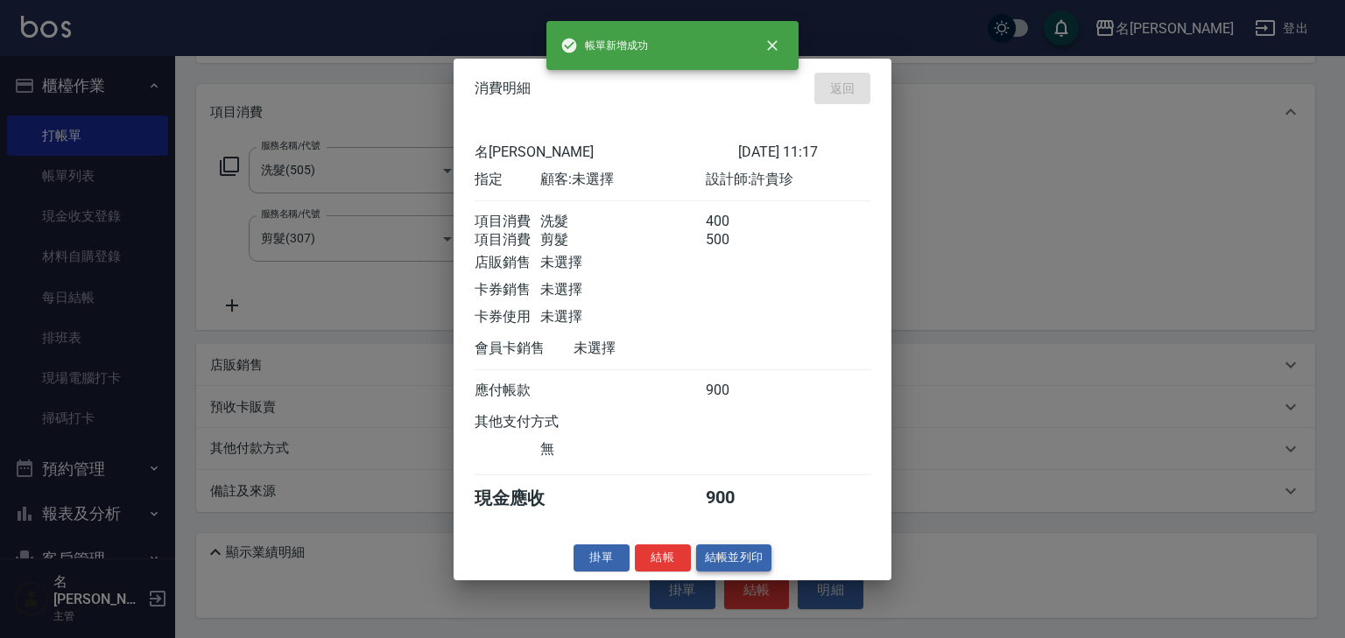
type input "2025/10/15 11:18"
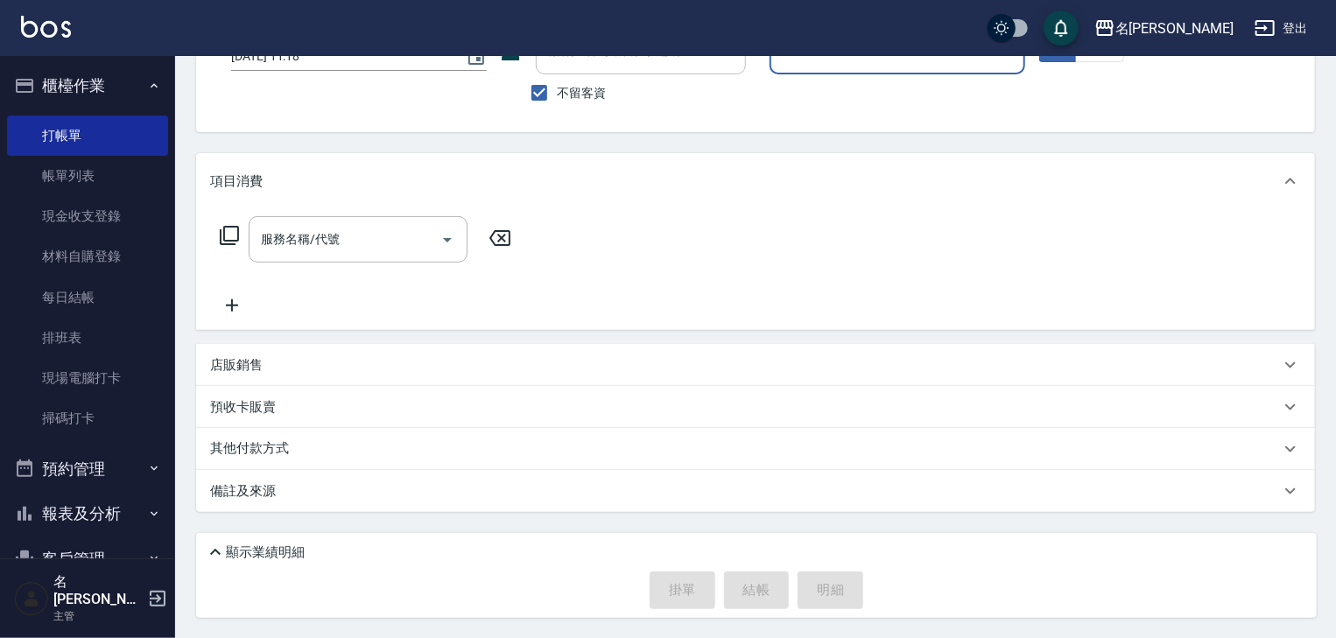
scroll to position [0, 0]
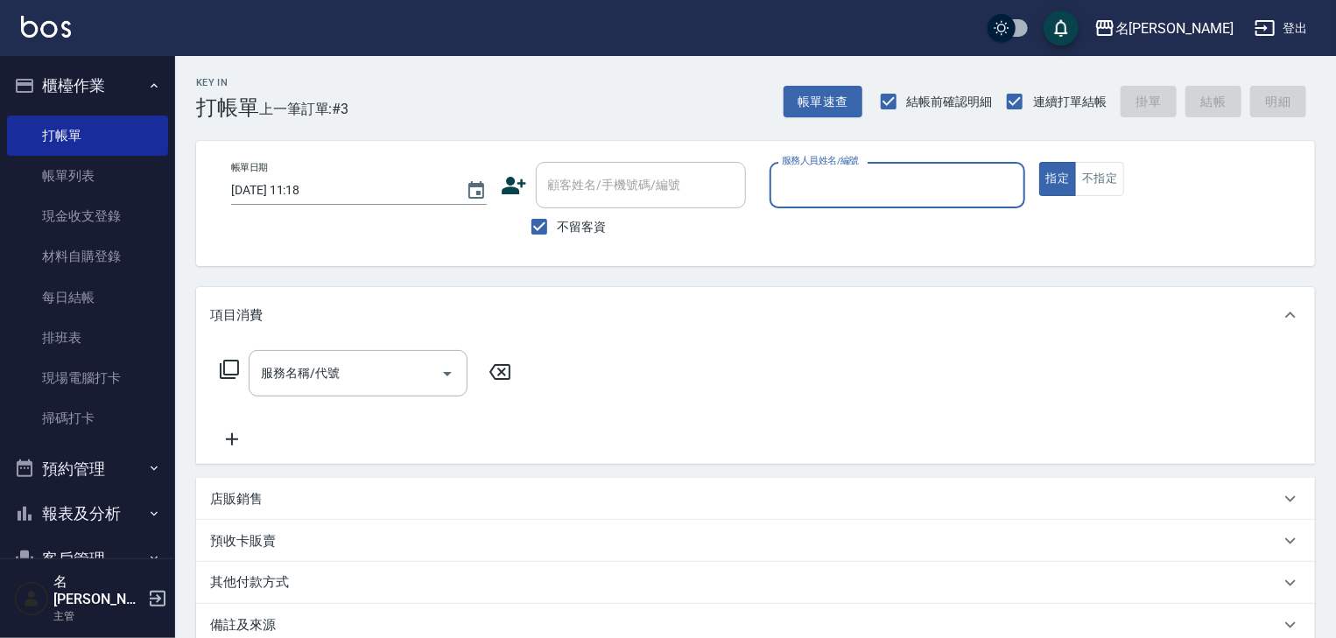
click at [864, 200] on div "服務人員姓名/編號" at bounding box center [898, 185] width 256 height 46
drag, startPoint x: 840, startPoint y: 228, endPoint x: 830, endPoint y: 232, distance: 10.6
click at [837, 230] on div "曹如妘 -03" at bounding box center [898, 229] width 256 height 29
type input "曹如妘-03"
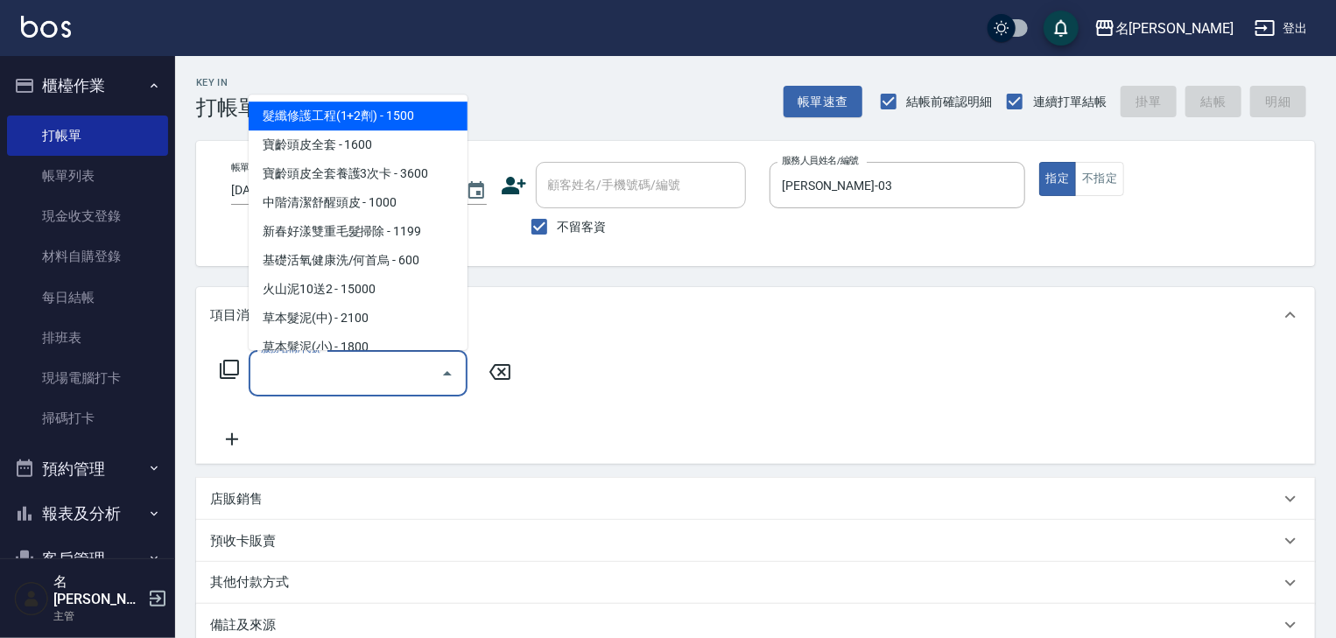
click at [360, 383] on input "服務名稱/代號" at bounding box center [345, 373] width 177 height 31
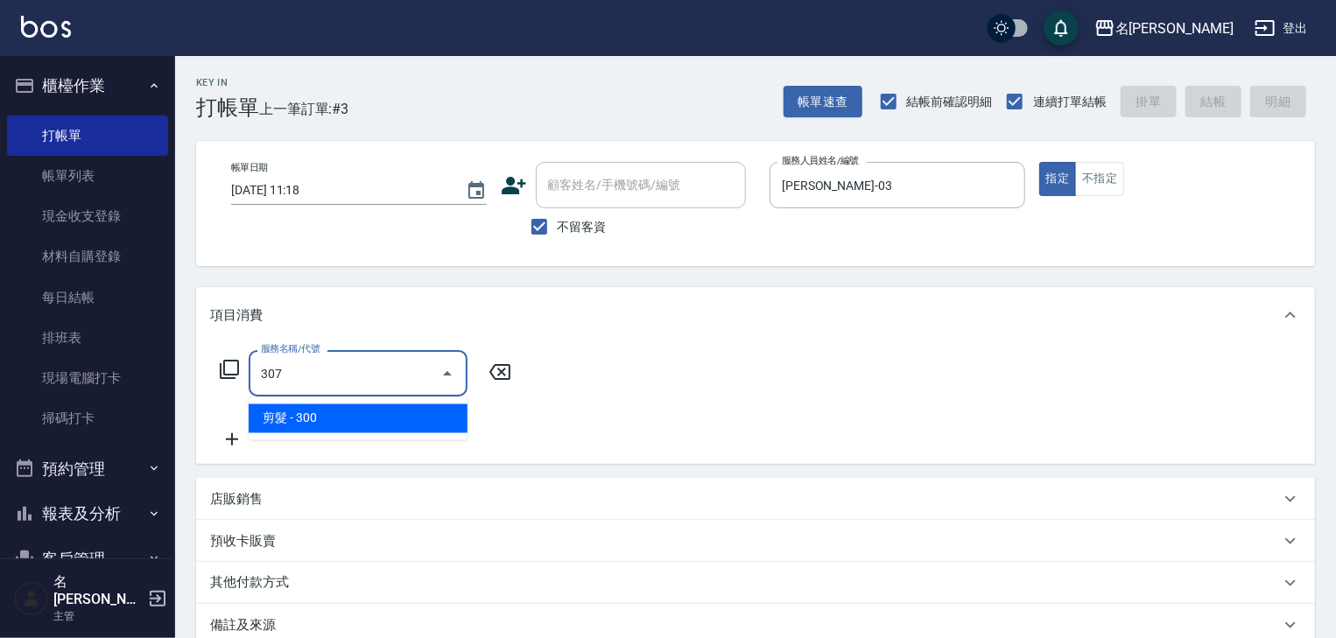
drag, startPoint x: 382, startPoint y: 400, endPoint x: 389, endPoint y: 409, distance: 11.2
click at [382, 401] on ul "剪髮 - 300" at bounding box center [358, 418] width 219 height 43
click at [390, 410] on span "剪髮 - 300" at bounding box center [358, 418] width 219 height 29
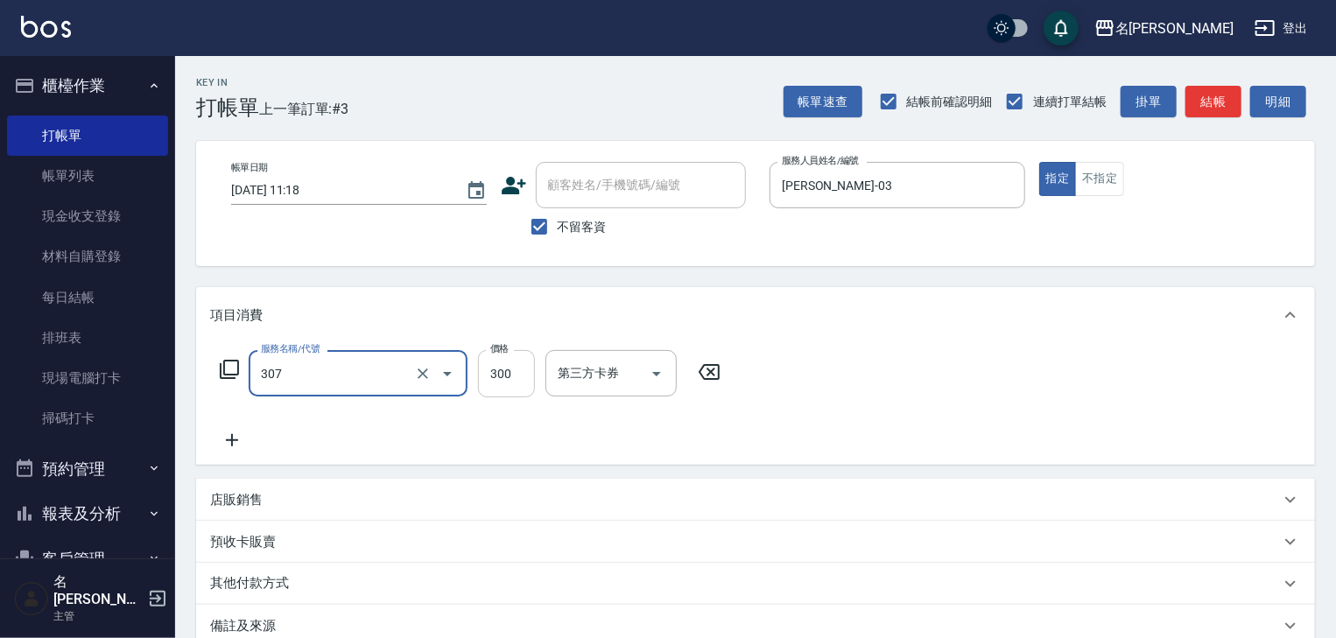
type input "剪髮(307)"
click at [484, 382] on input "300" at bounding box center [506, 373] width 57 height 47
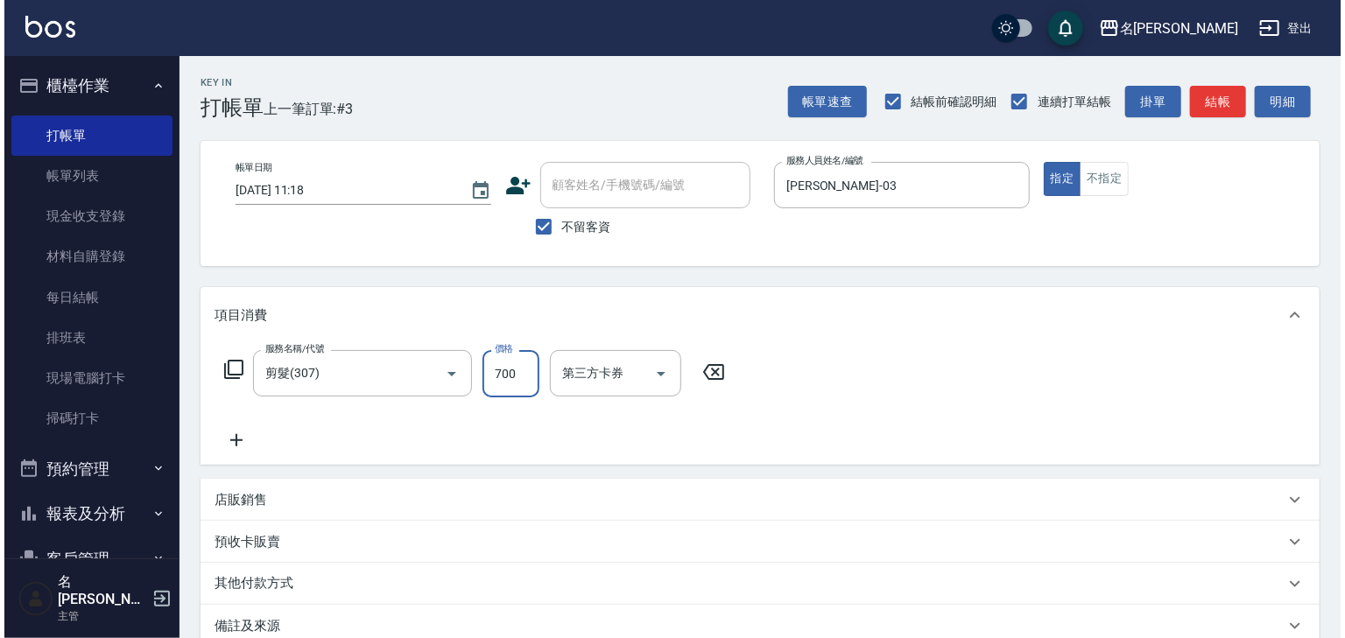
scroll to position [135, 0]
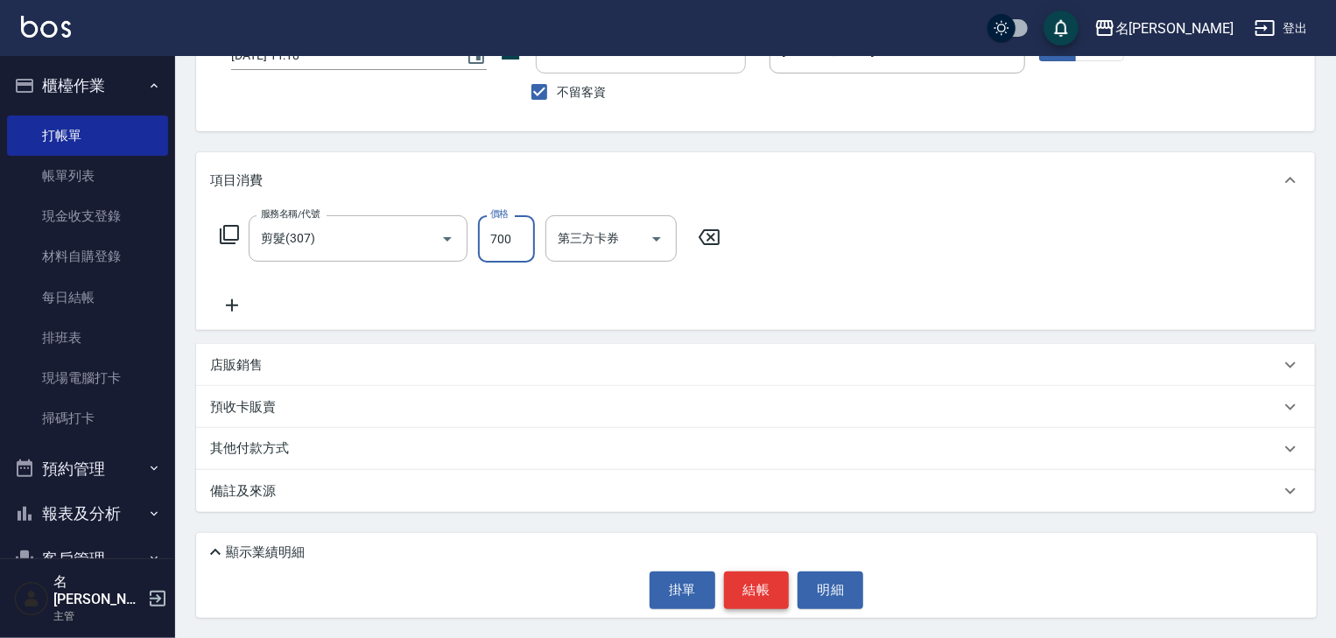
type input "700"
click at [756, 580] on button "結帳" at bounding box center [757, 590] width 66 height 37
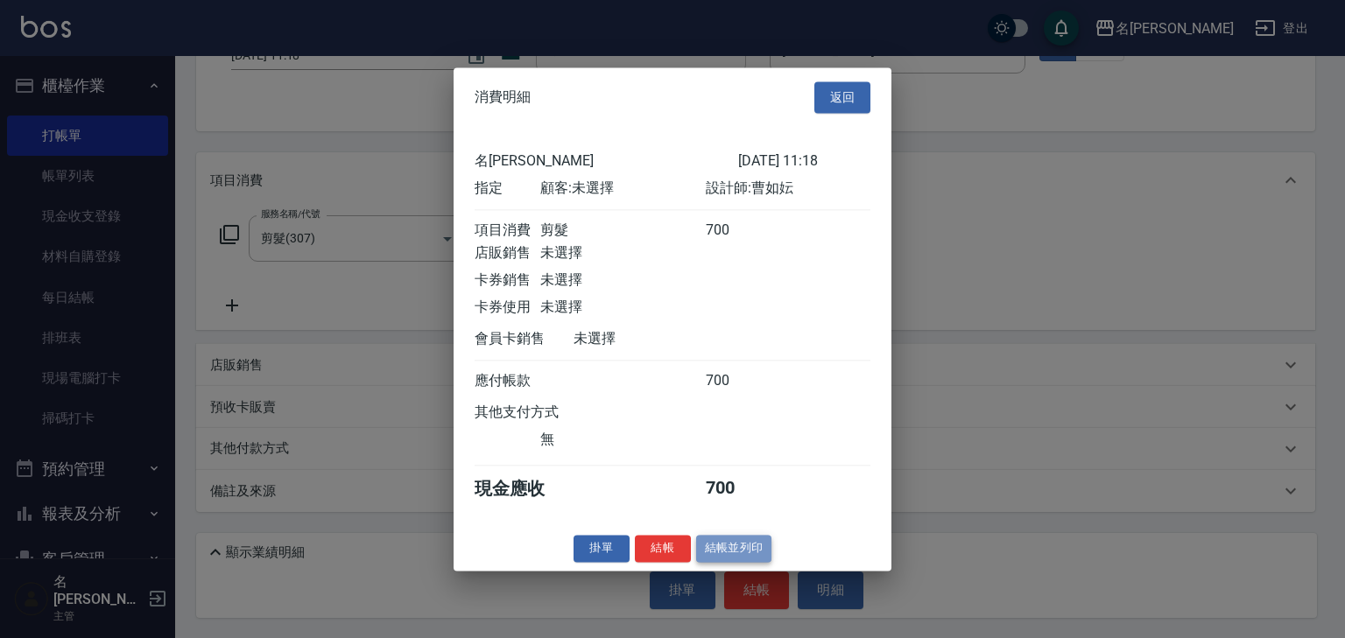
click at [727, 552] on button "結帳並列印" at bounding box center [734, 548] width 76 height 27
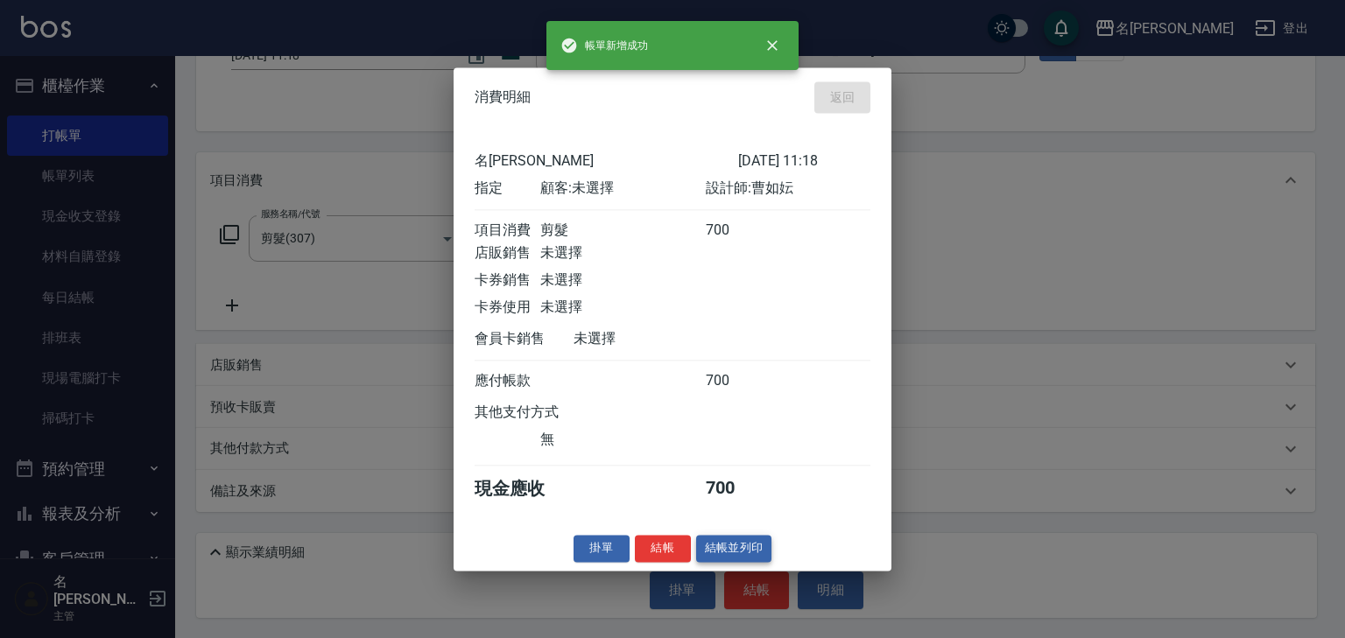
type input "2025/10/15 11:19"
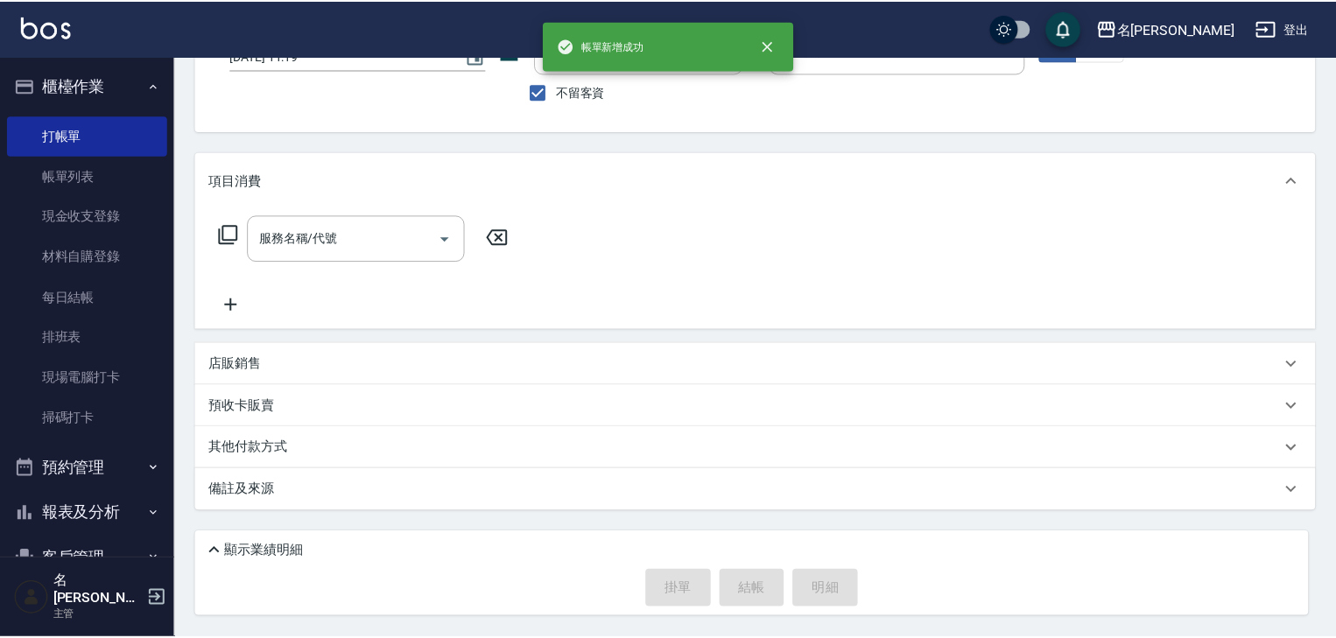
scroll to position [134, 0]
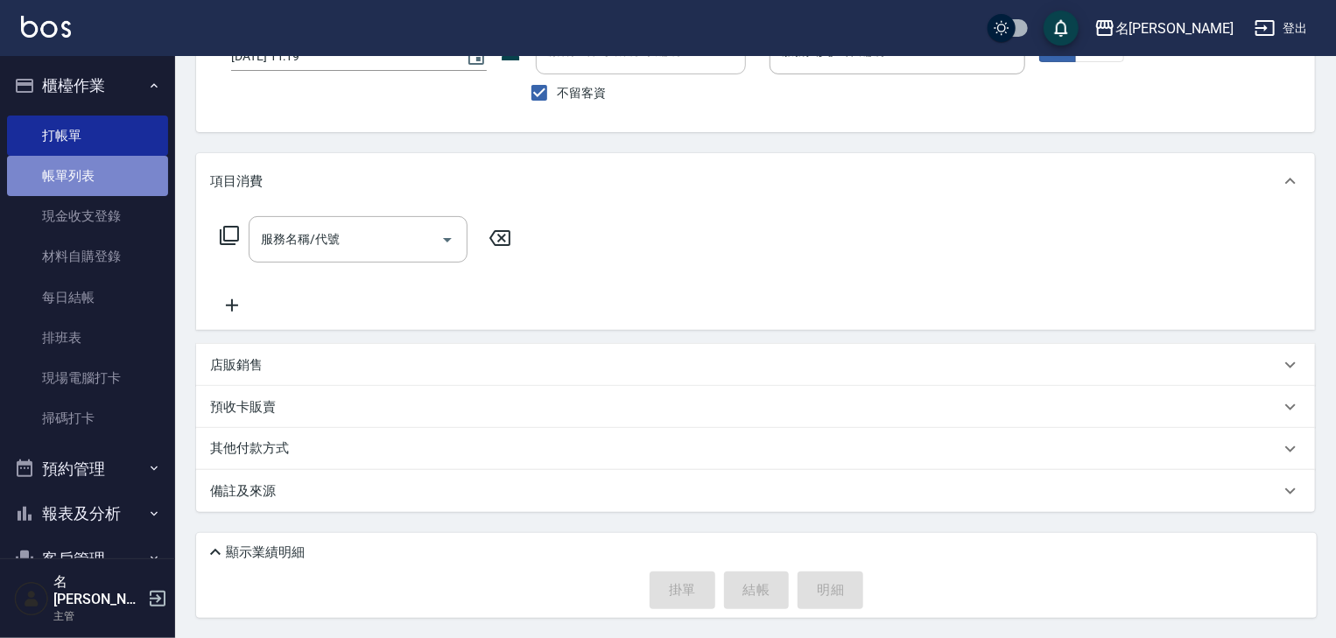
click at [113, 179] on link "帳單列表" at bounding box center [87, 176] width 161 height 40
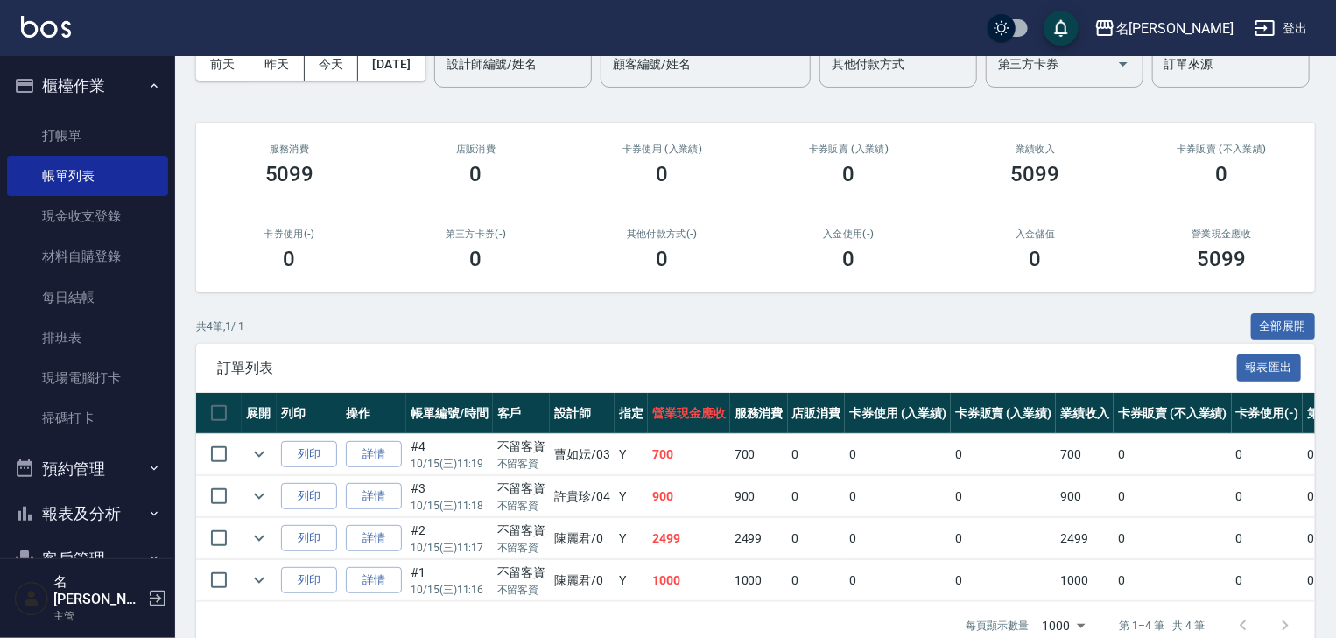
scroll to position [189, 0]
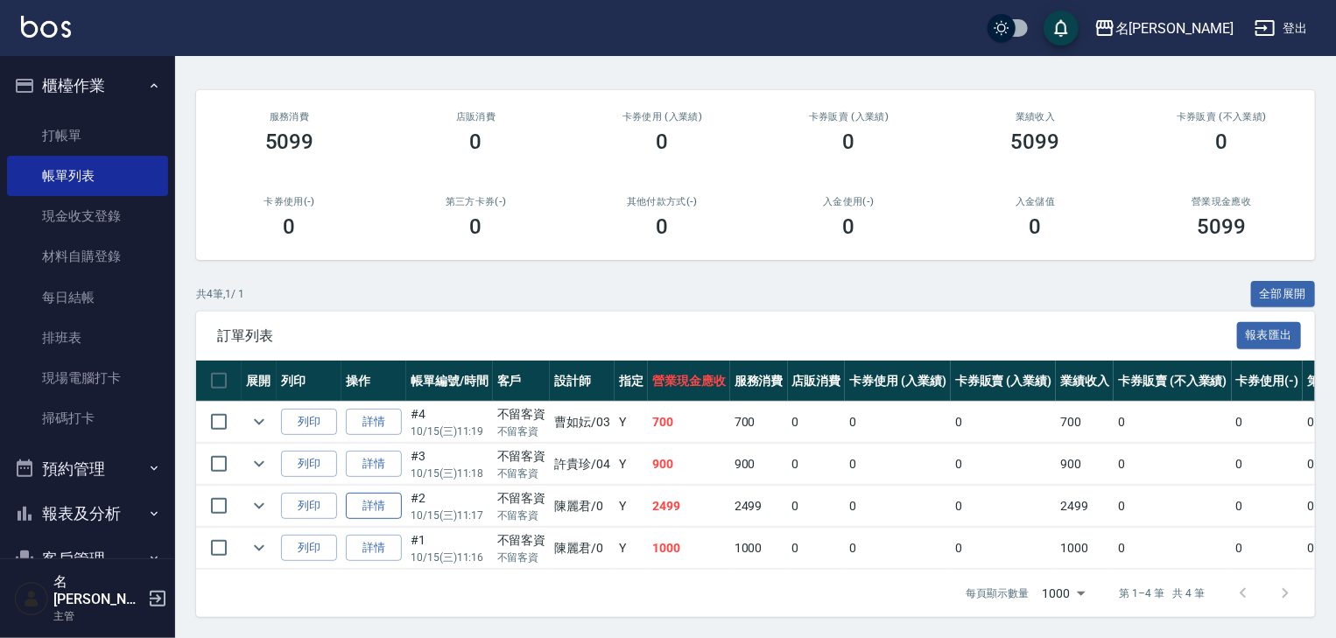
click at [382, 493] on link "詳情" at bounding box center [374, 506] width 56 height 27
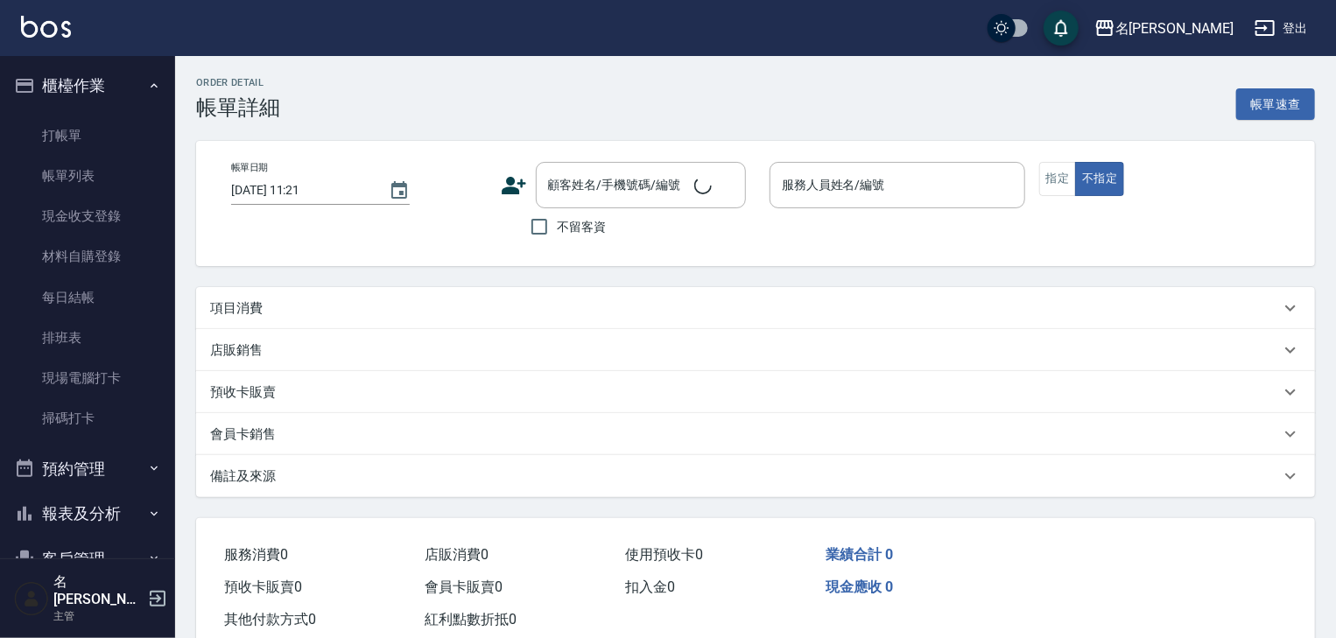
type input "2025/10/15 11:17"
checkbox input "true"
type input "[PERSON_NAME]-0"
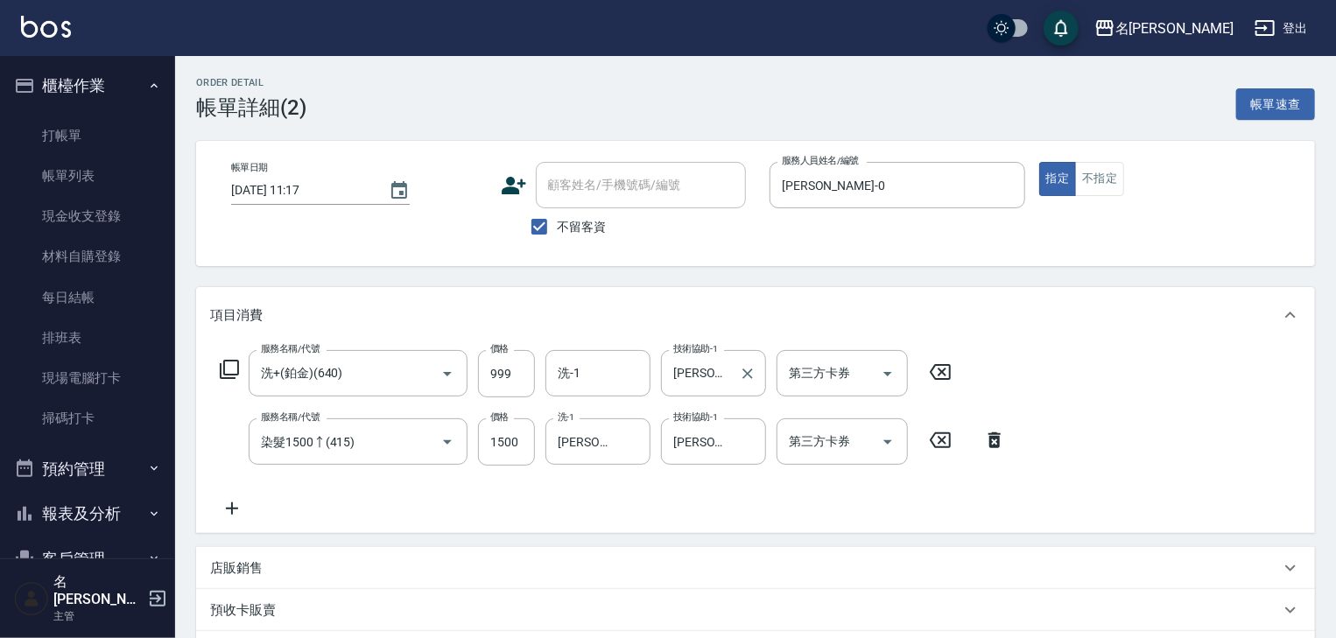
type input "洗+(鉑金)(640)"
type input "染髮1500↑(415)"
click at [627, 443] on icon "Clear" at bounding box center [632, 442] width 18 height 18
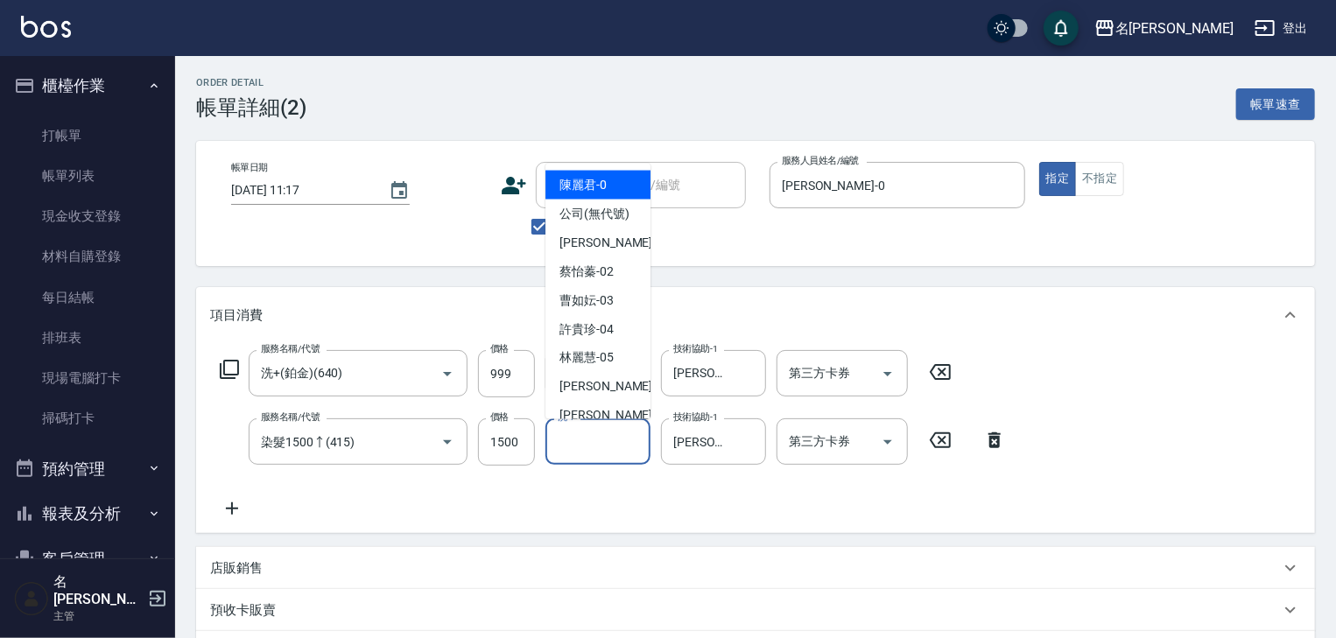
click at [588, 446] on input "洗-1" at bounding box center [597, 441] width 89 height 31
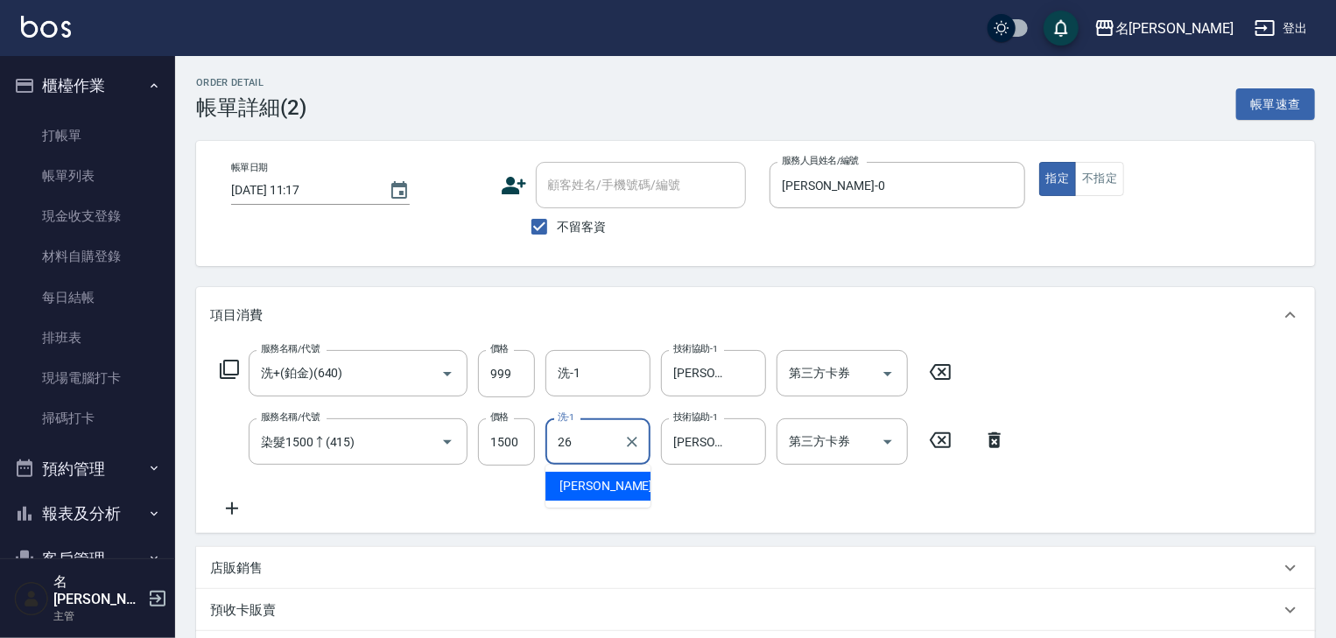
click at [620, 483] on div "[PERSON_NAME]筑 -26" at bounding box center [597, 486] width 105 height 29
click at [746, 446] on icon "Clear" at bounding box center [748, 442] width 18 height 18
type input "[PERSON_NAME]筑-26"
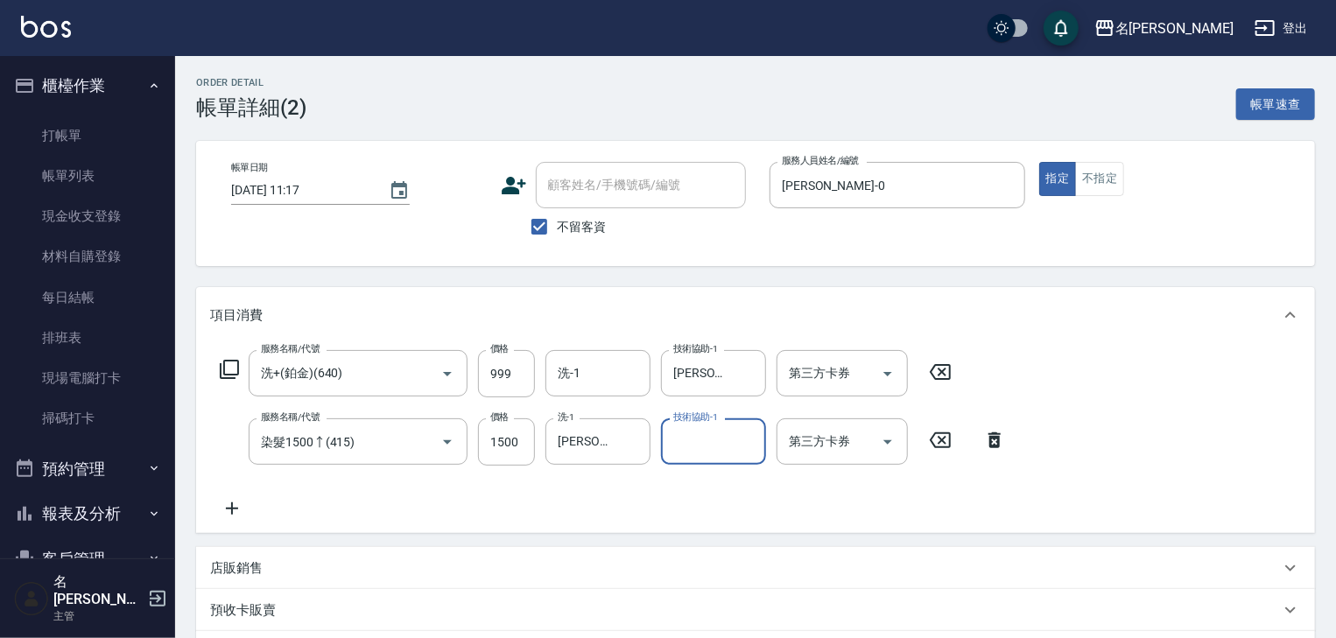
click at [710, 448] on input "技術協助-1" at bounding box center [713, 441] width 89 height 31
click at [716, 480] on span "[PERSON_NAME]筑 -26" at bounding box center [730, 486] width 110 height 18
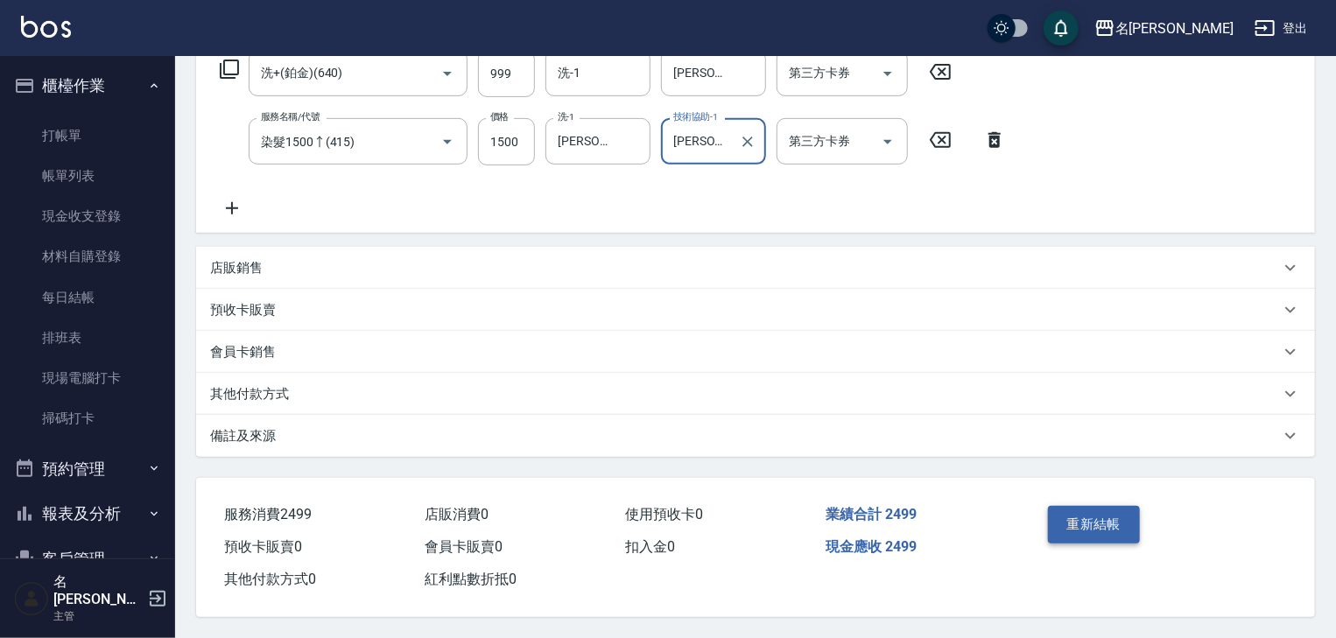
type input "[PERSON_NAME]筑-26"
click at [1087, 521] on button "重新結帳" at bounding box center [1094, 524] width 93 height 37
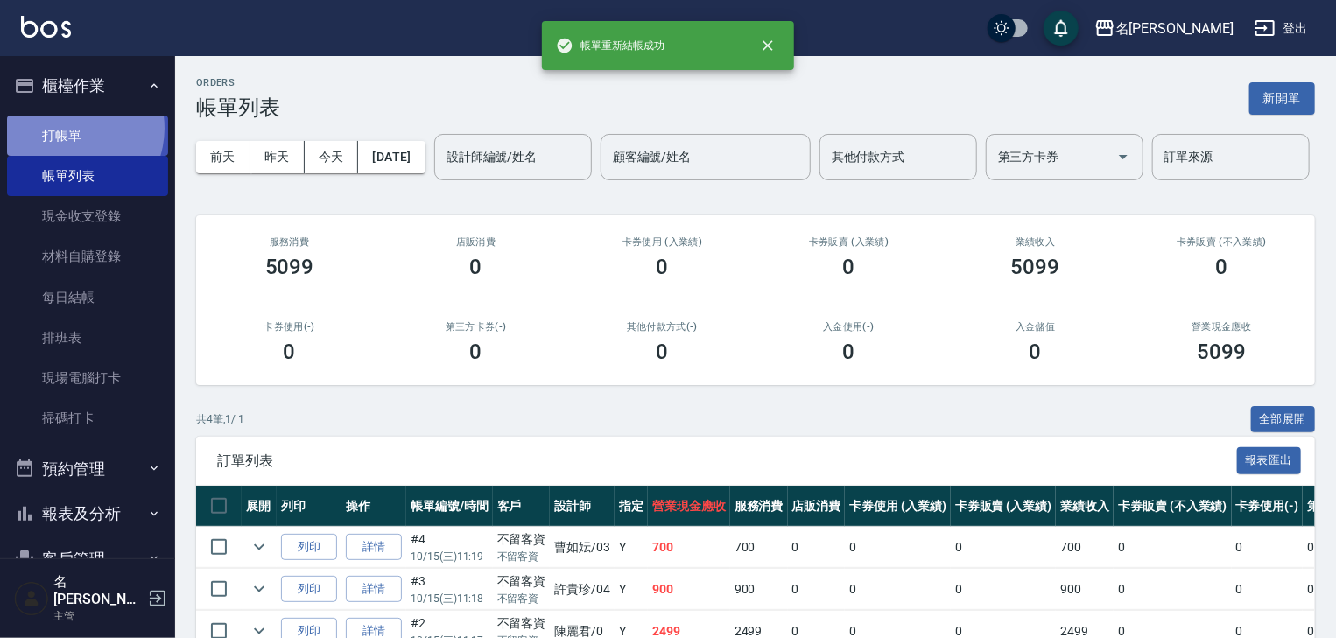
click at [69, 128] on link "打帳單" at bounding box center [87, 136] width 161 height 40
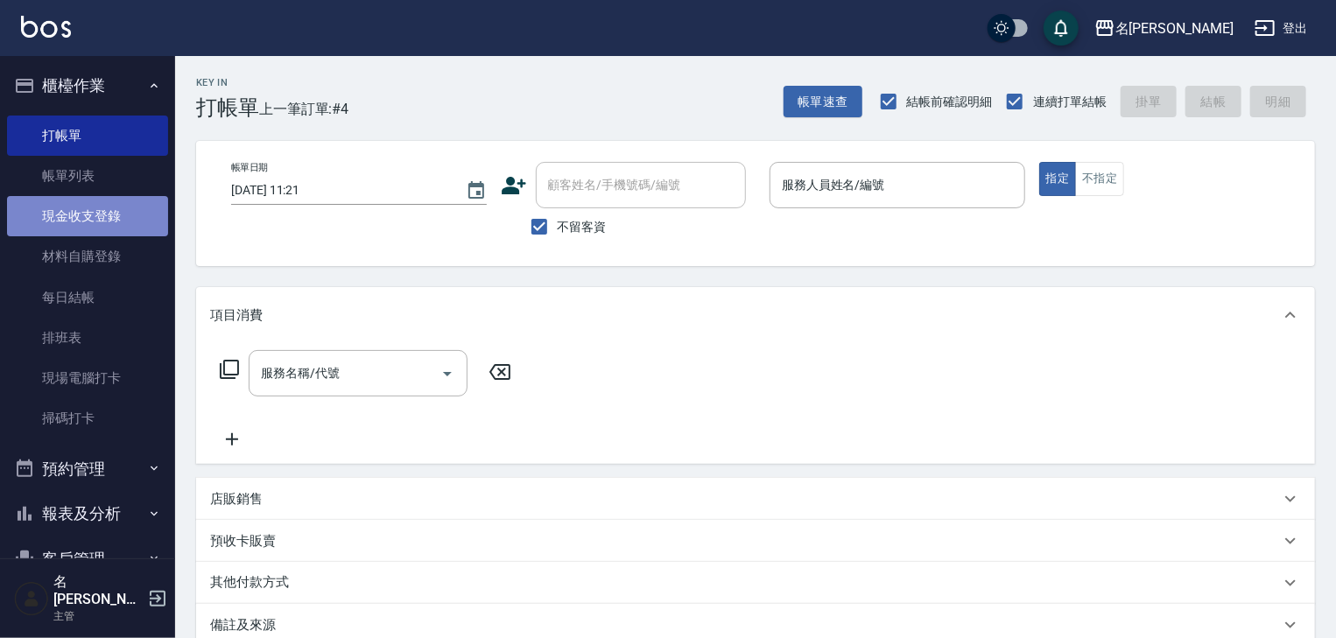
click at [140, 210] on link "現金收支登錄" at bounding box center [87, 216] width 161 height 40
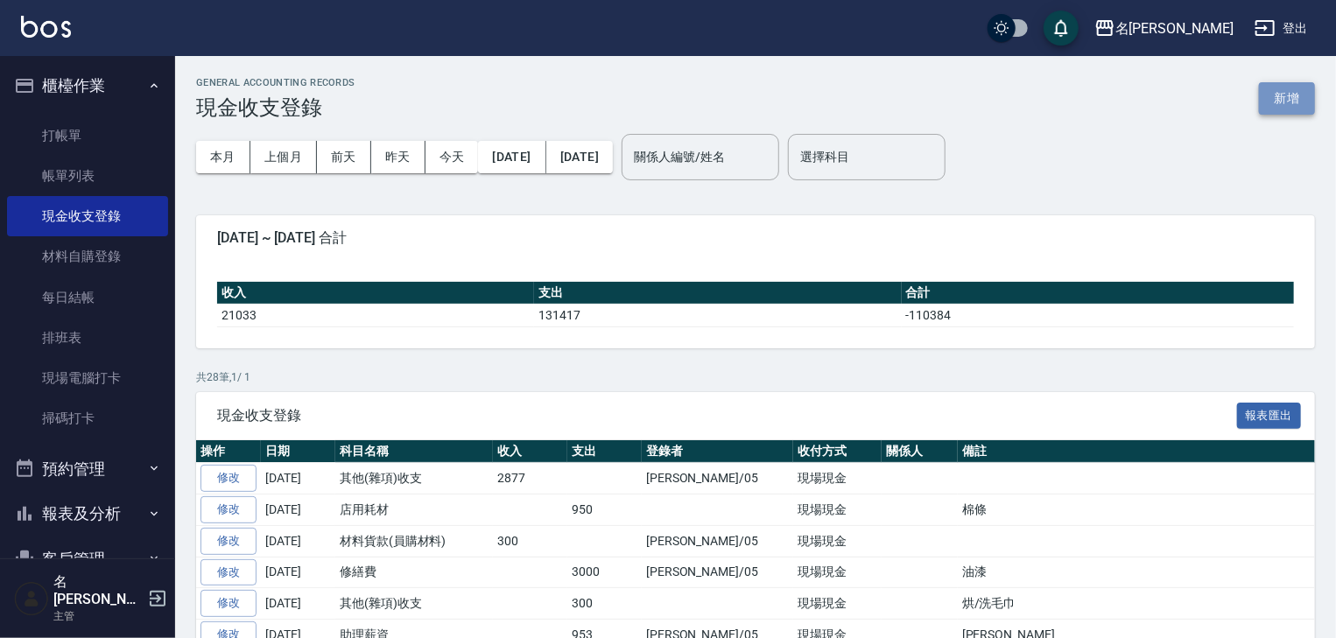
click at [1290, 102] on button "新增" at bounding box center [1287, 98] width 56 height 32
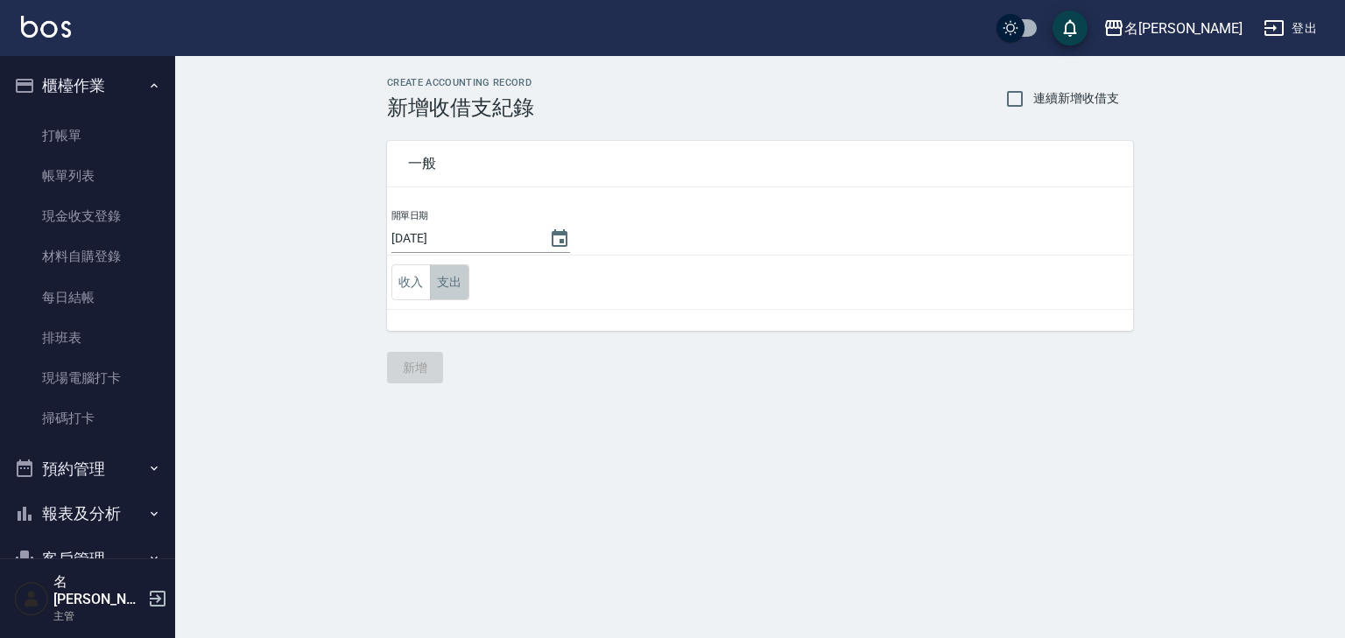
click at [442, 287] on button "支出" at bounding box center [449, 282] width 39 height 36
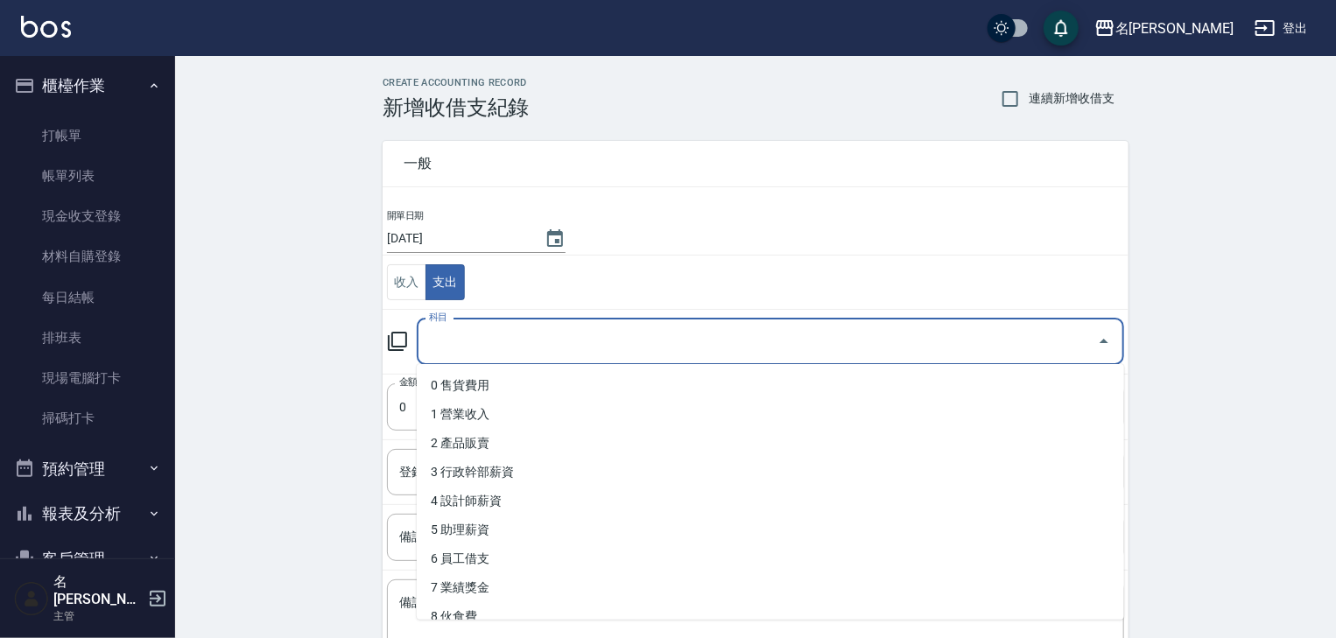
click at [451, 347] on input "科目" at bounding box center [757, 342] width 665 height 31
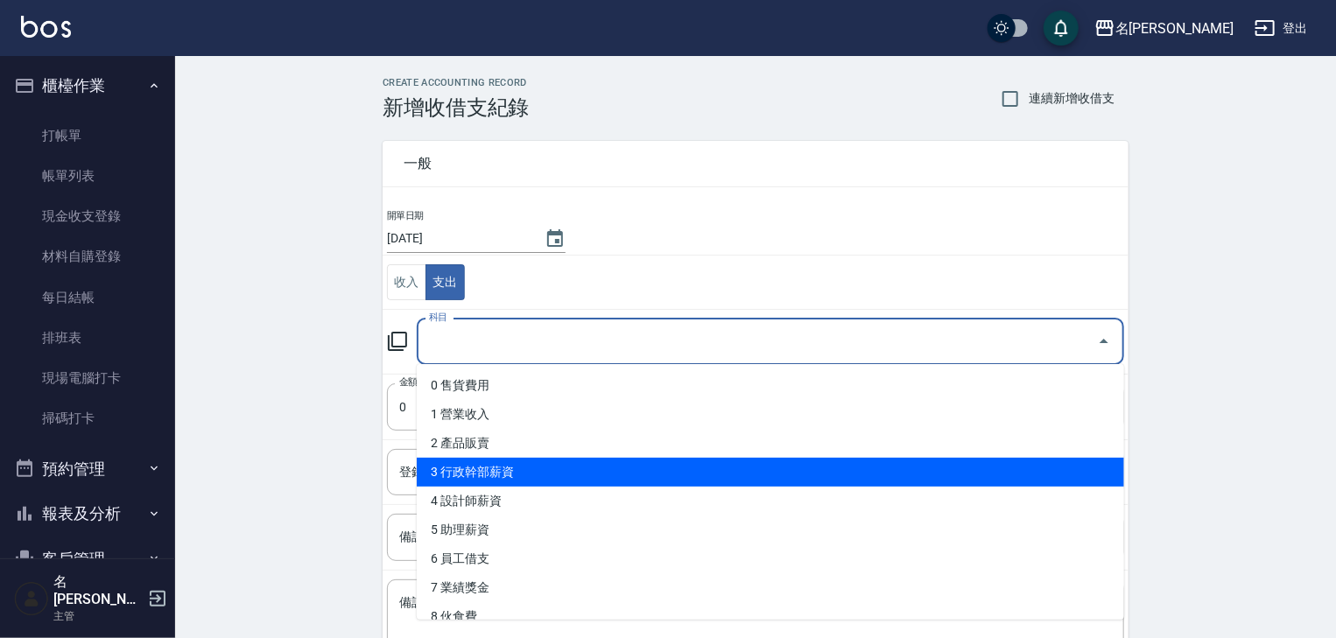
scroll to position [280, 0]
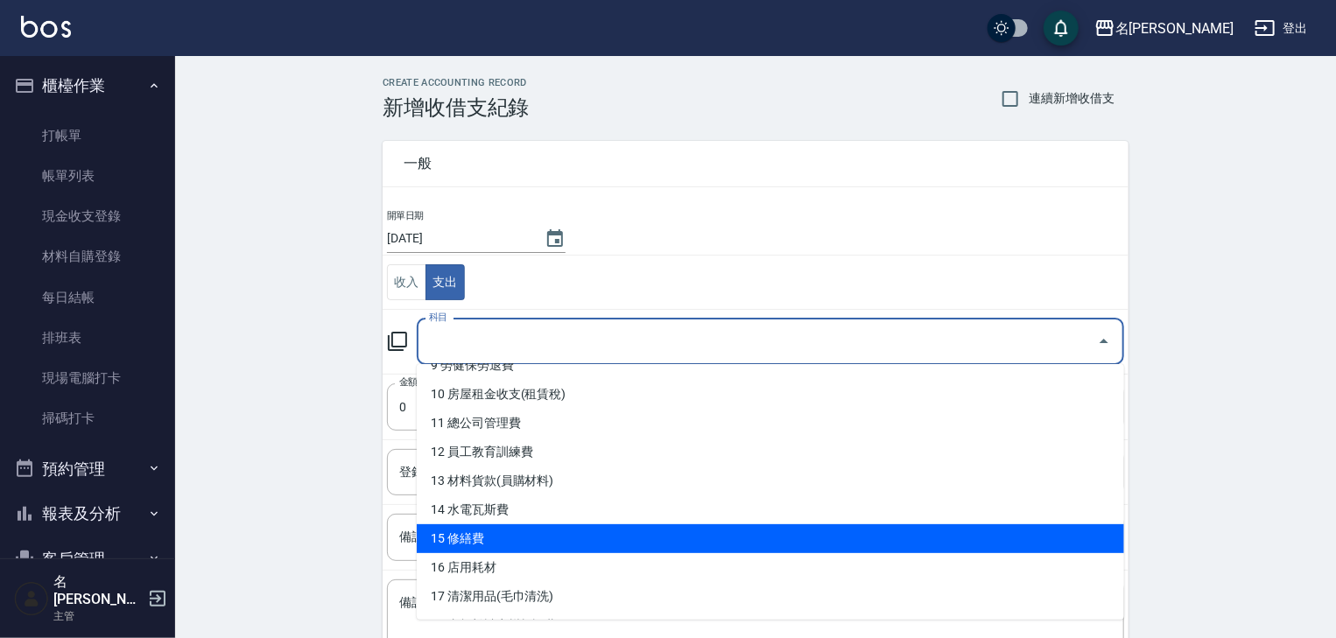
click at [511, 529] on li "15 修繕費" at bounding box center [770, 538] width 707 height 29
type input "15 修繕費"
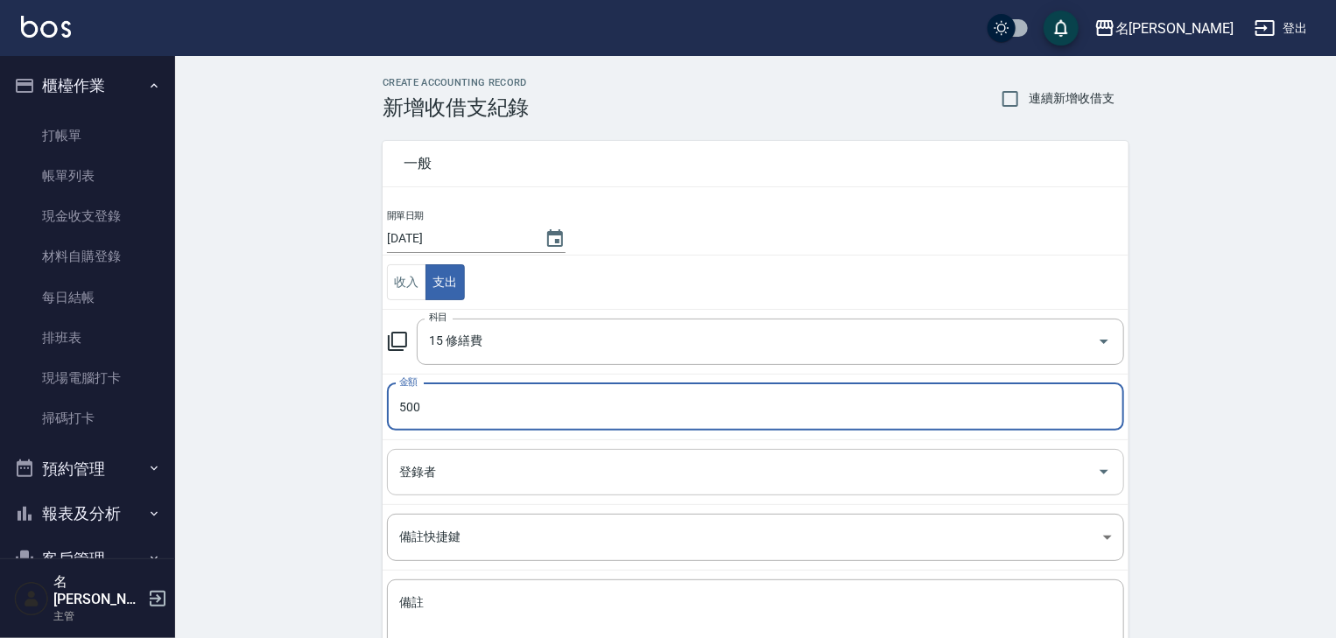
type input "500"
click at [458, 457] on input "登錄者" at bounding box center [742, 472] width 695 height 31
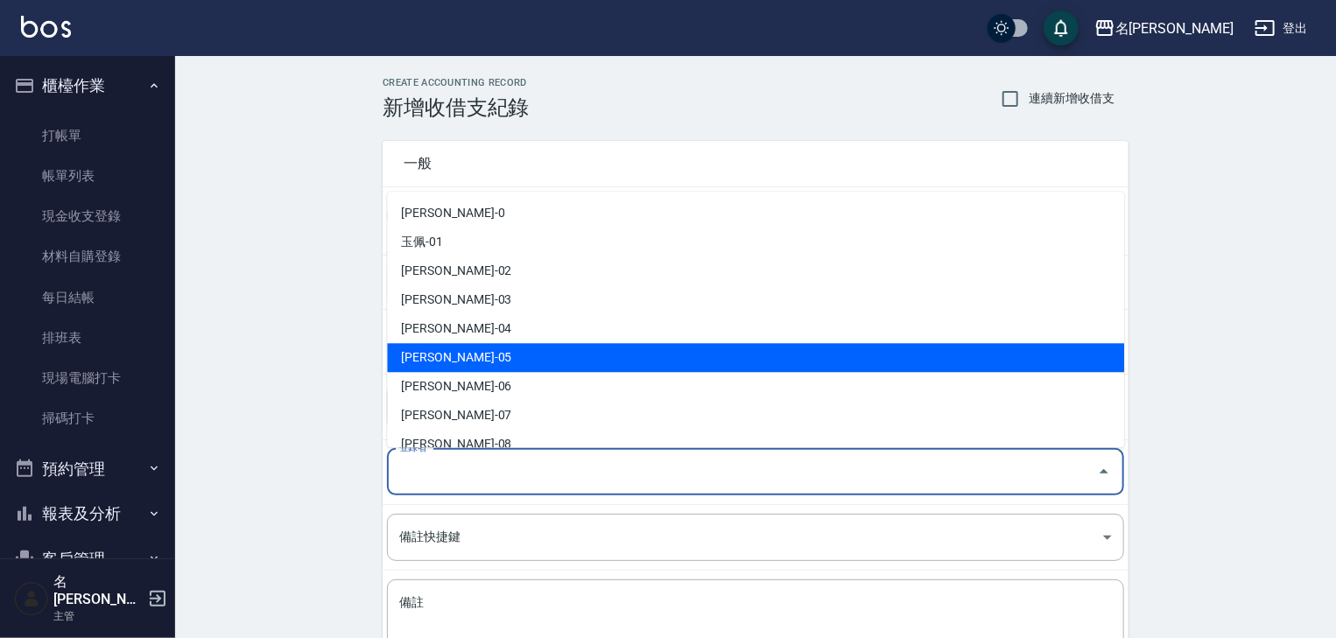
click at [474, 349] on li "[PERSON_NAME]-05" at bounding box center [755, 358] width 737 height 29
type input "[PERSON_NAME]-05"
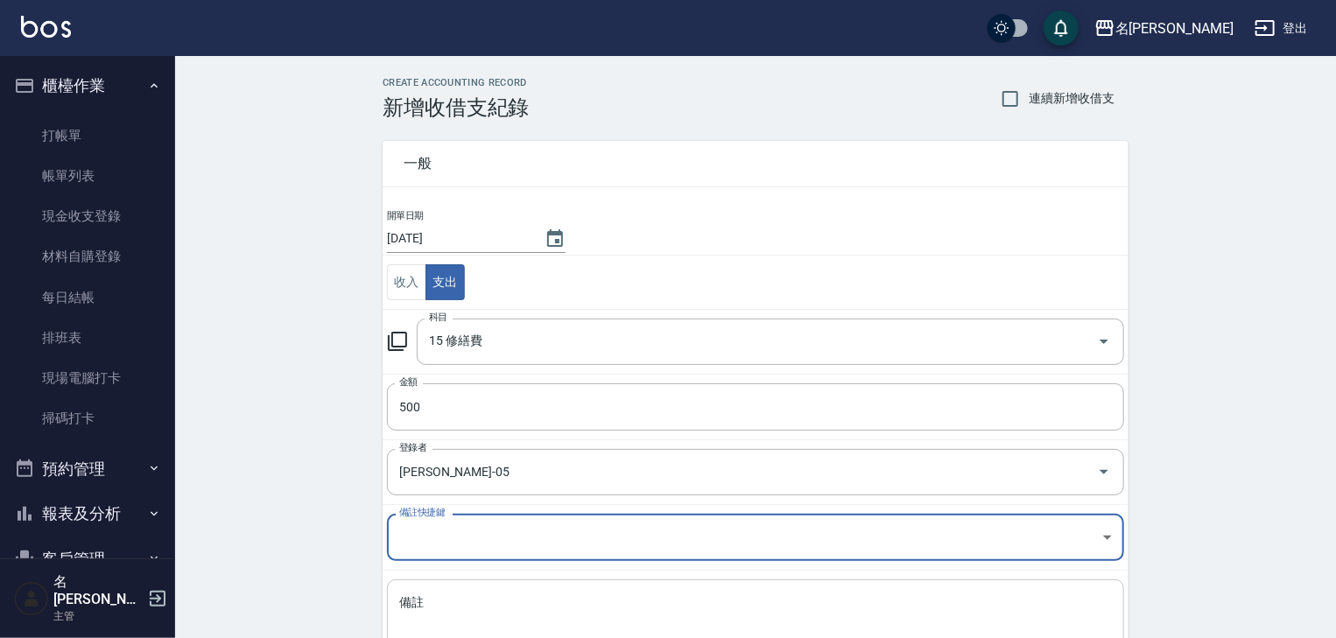
scroll to position [133, 0]
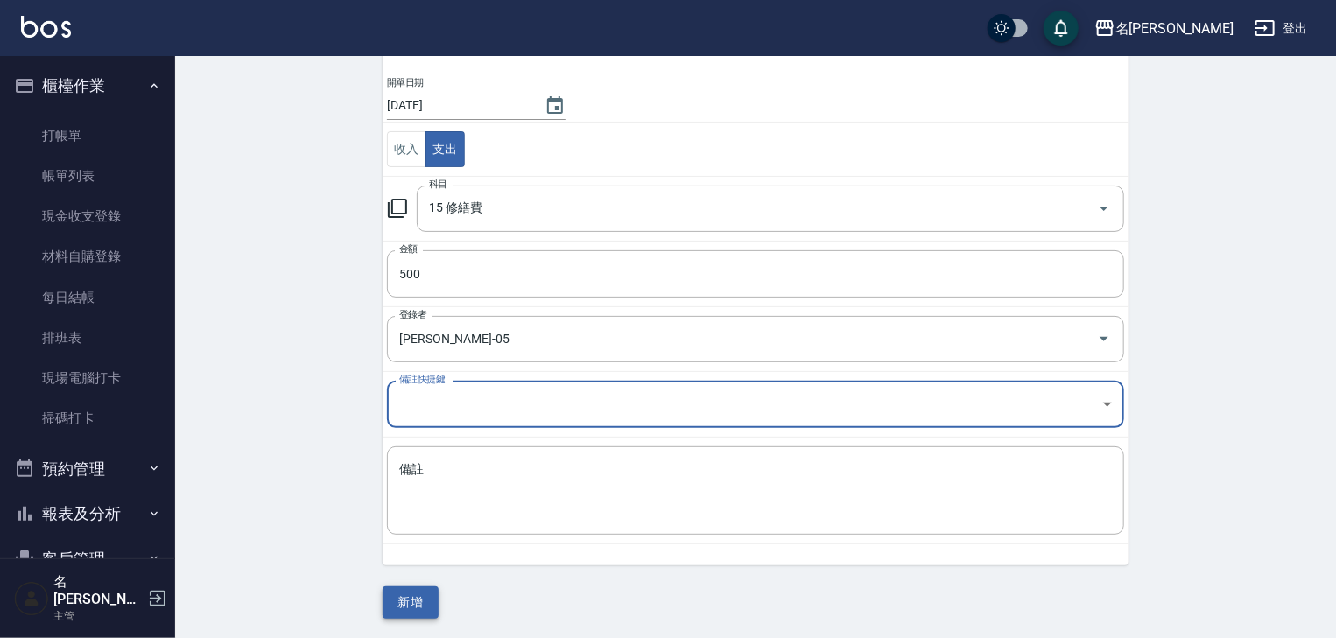
click at [411, 597] on button "新增" at bounding box center [411, 603] width 56 height 32
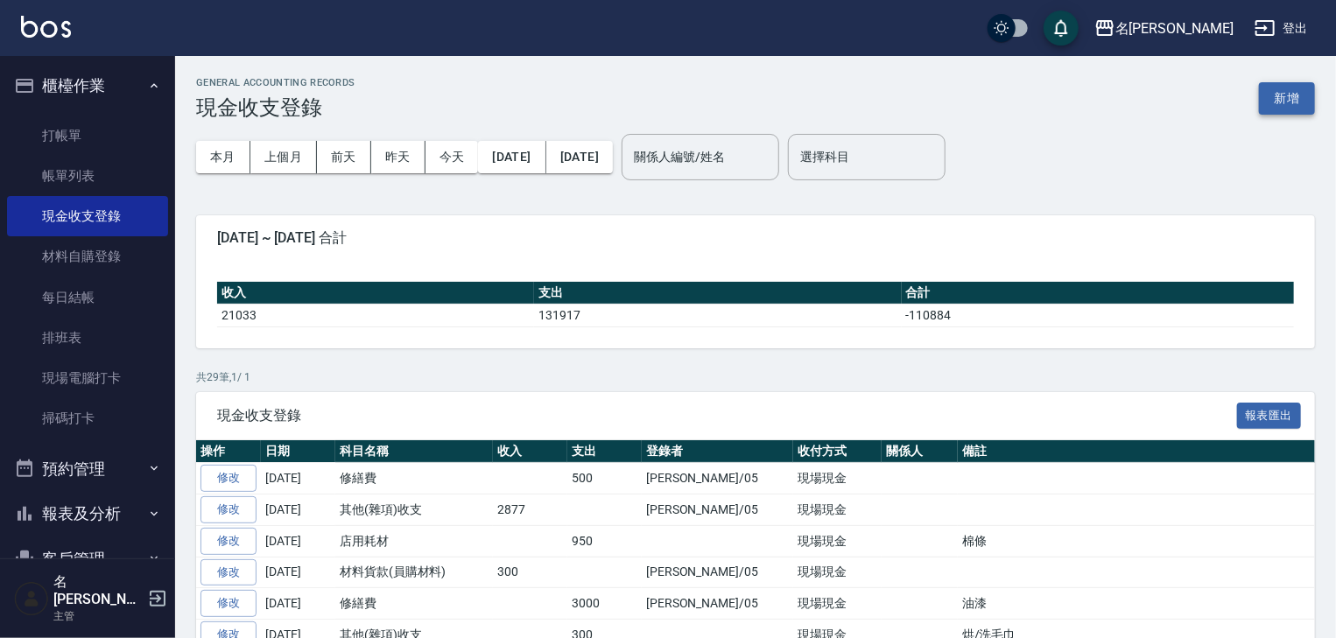
click at [1290, 89] on button "新增" at bounding box center [1287, 98] width 56 height 32
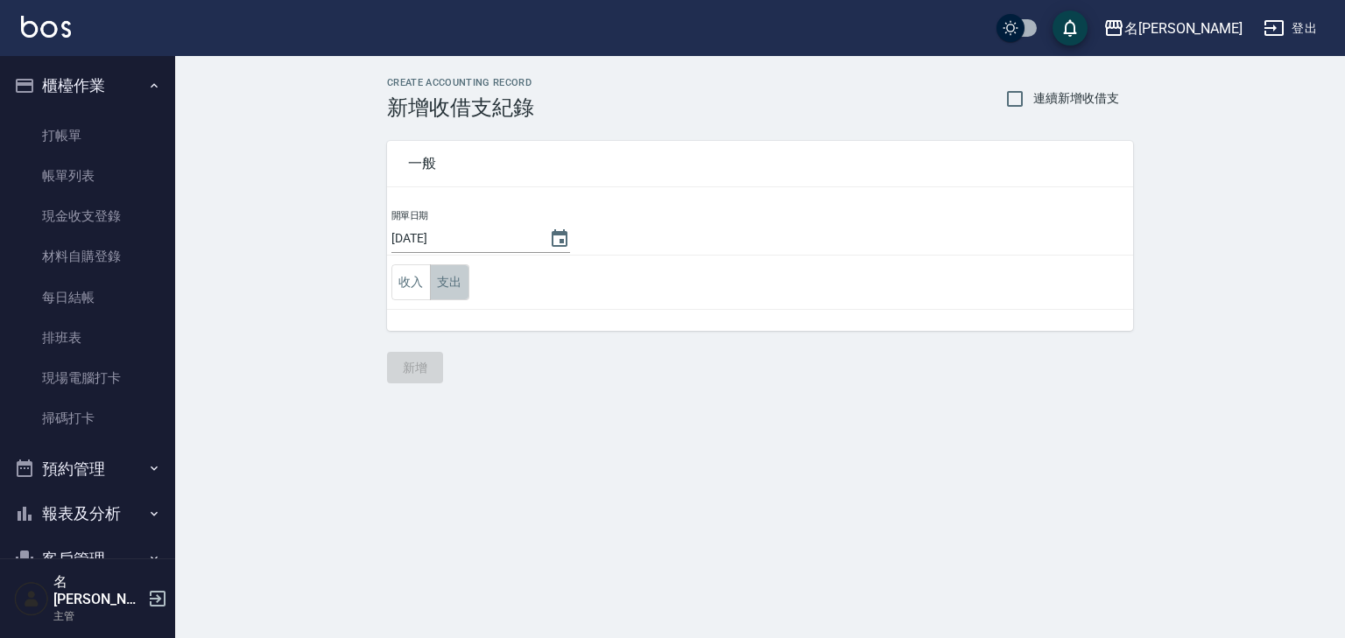
click at [445, 285] on button "支出" at bounding box center [449, 282] width 39 height 36
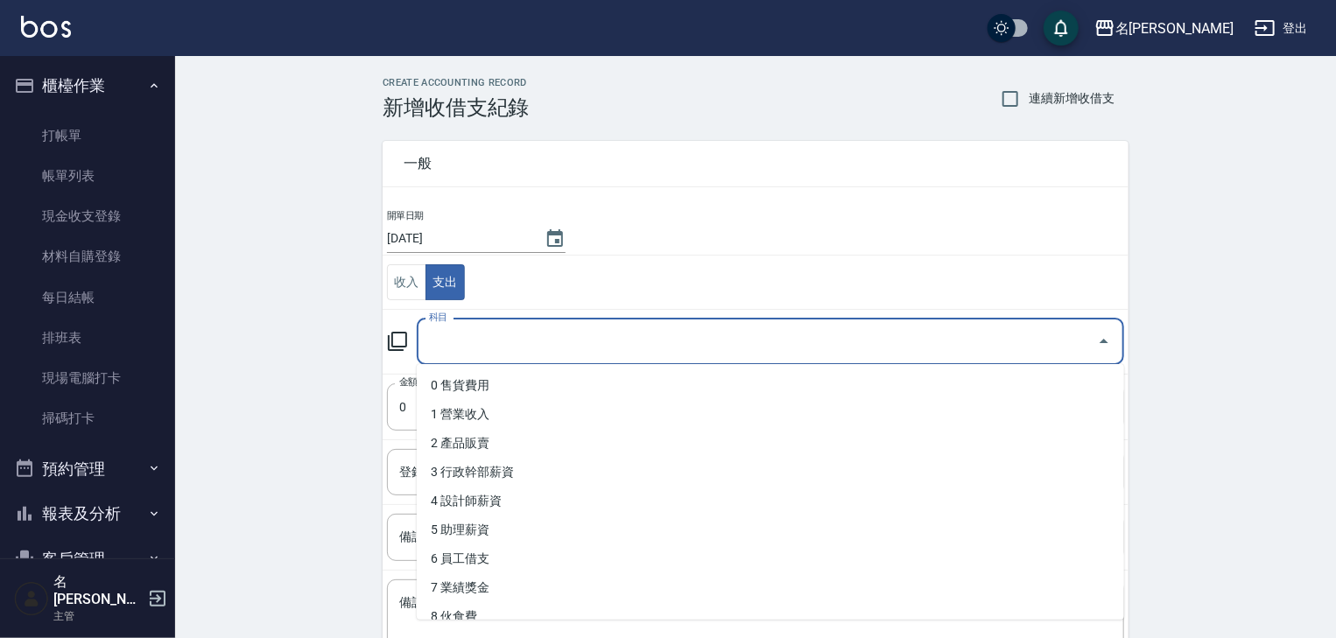
click at [476, 350] on input "科目" at bounding box center [757, 342] width 665 height 31
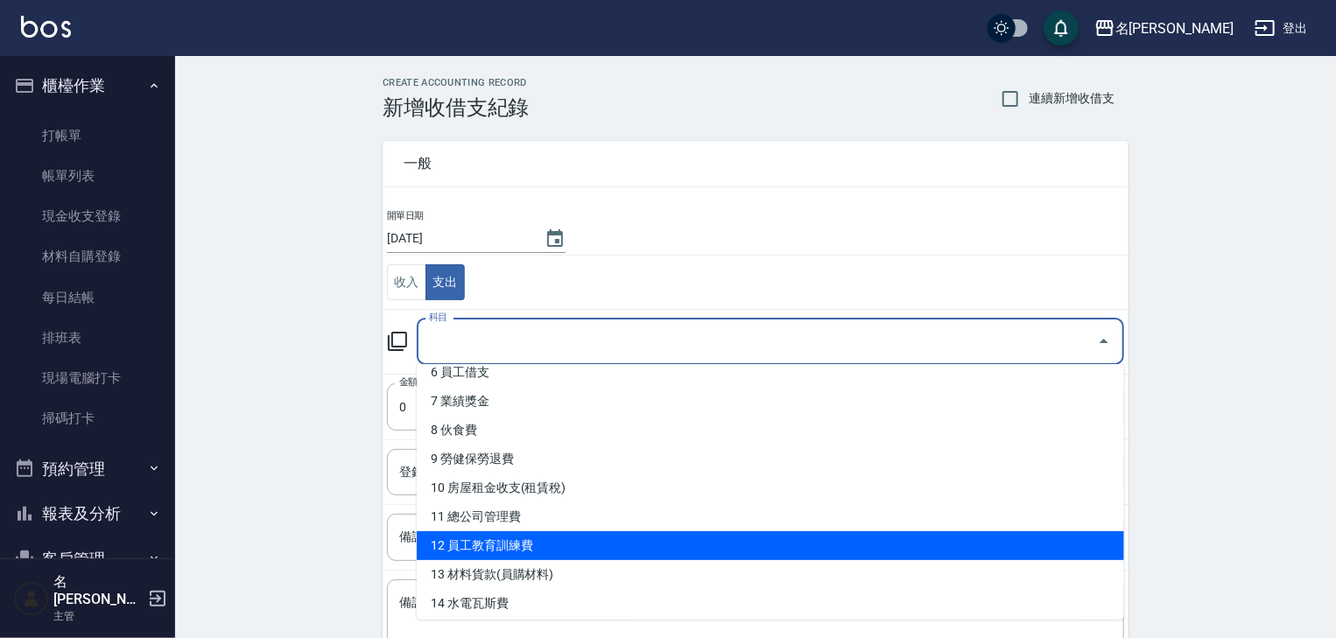
scroll to position [467, 0]
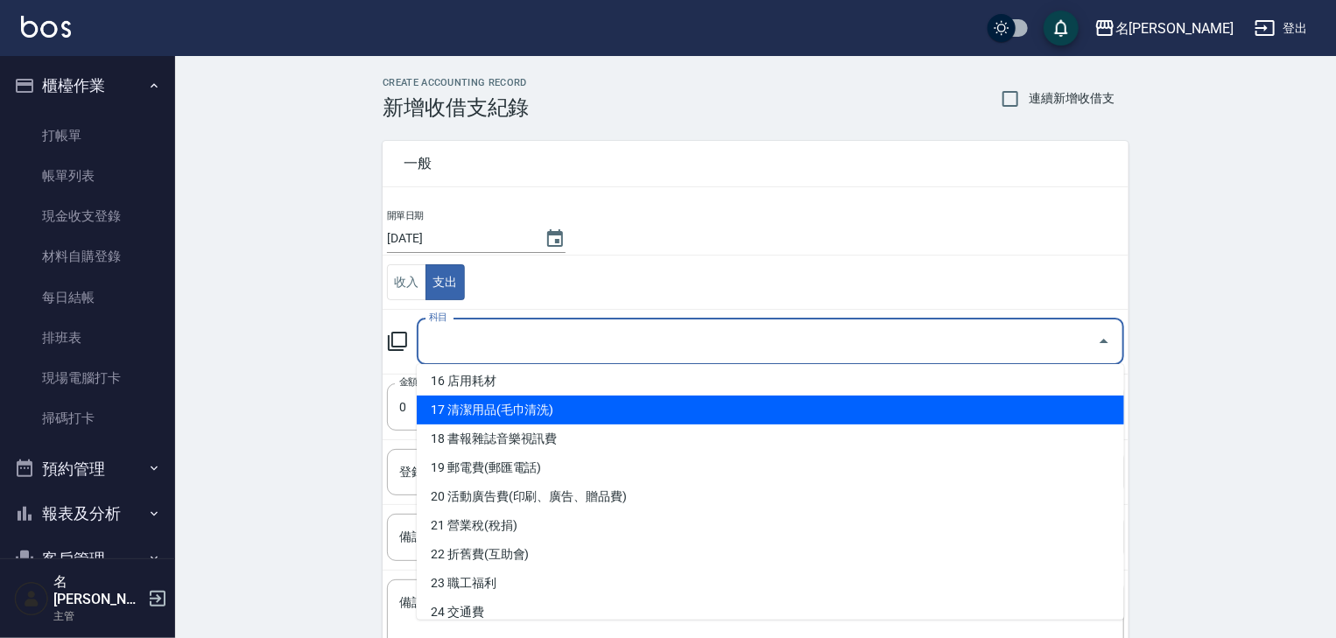
click at [497, 409] on li "17 清潔用品(毛巾清洗)" at bounding box center [770, 410] width 707 height 29
type input "17 清潔用品(毛巾清洗)"
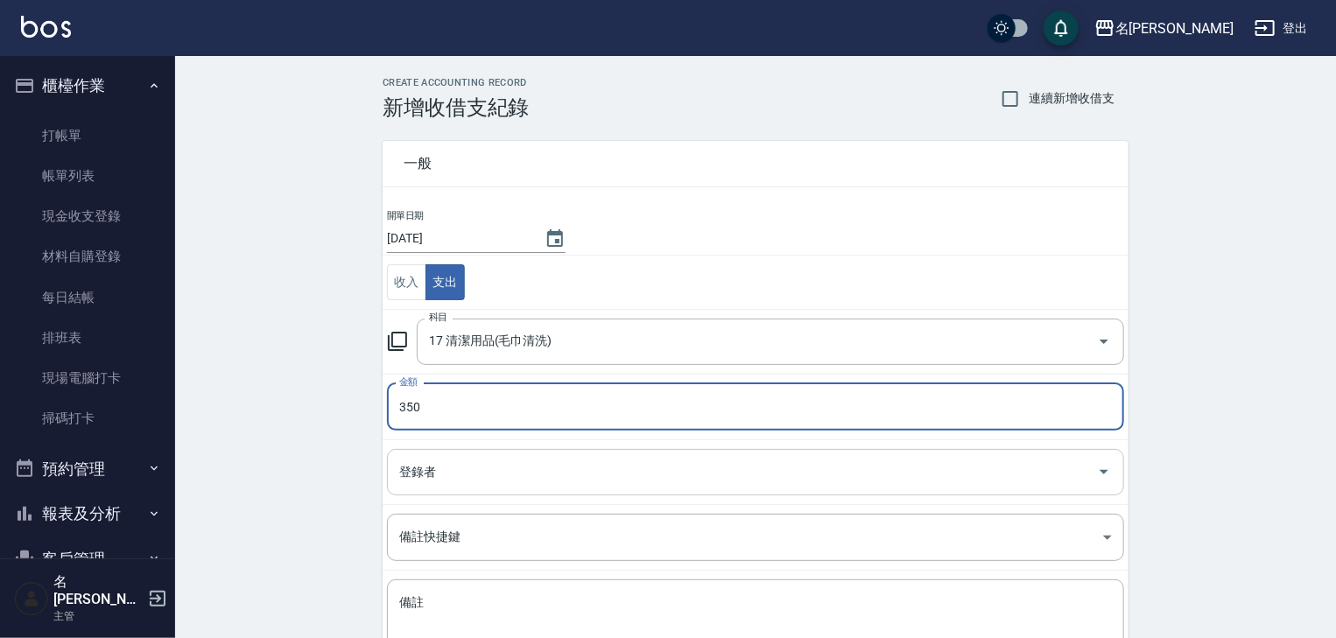
type input "350"
click at [448, 472] on input "登錄者" at bounding box center [742, 472] width 695 height 31
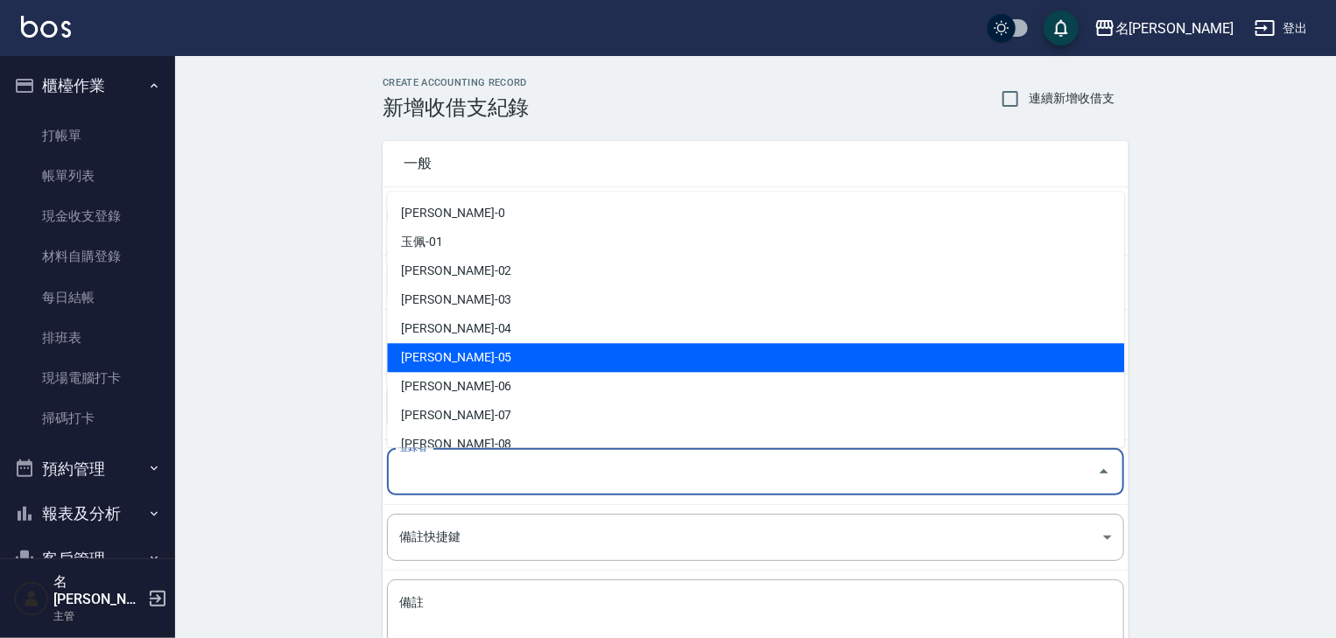
click at [484, 360] on li "[PERSON_NAME]-05" at bounding box center [755, 358] width 737 height 29
type input "[PERSON_NAME]-05"
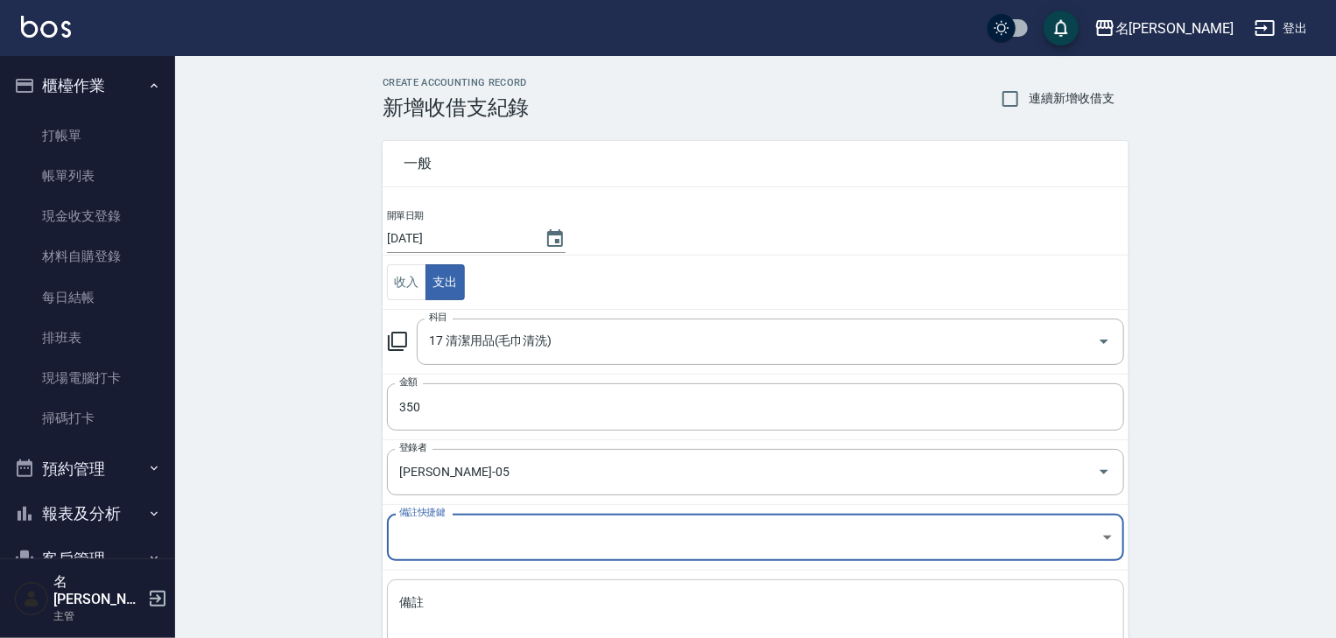
scroll to position [133, 0]
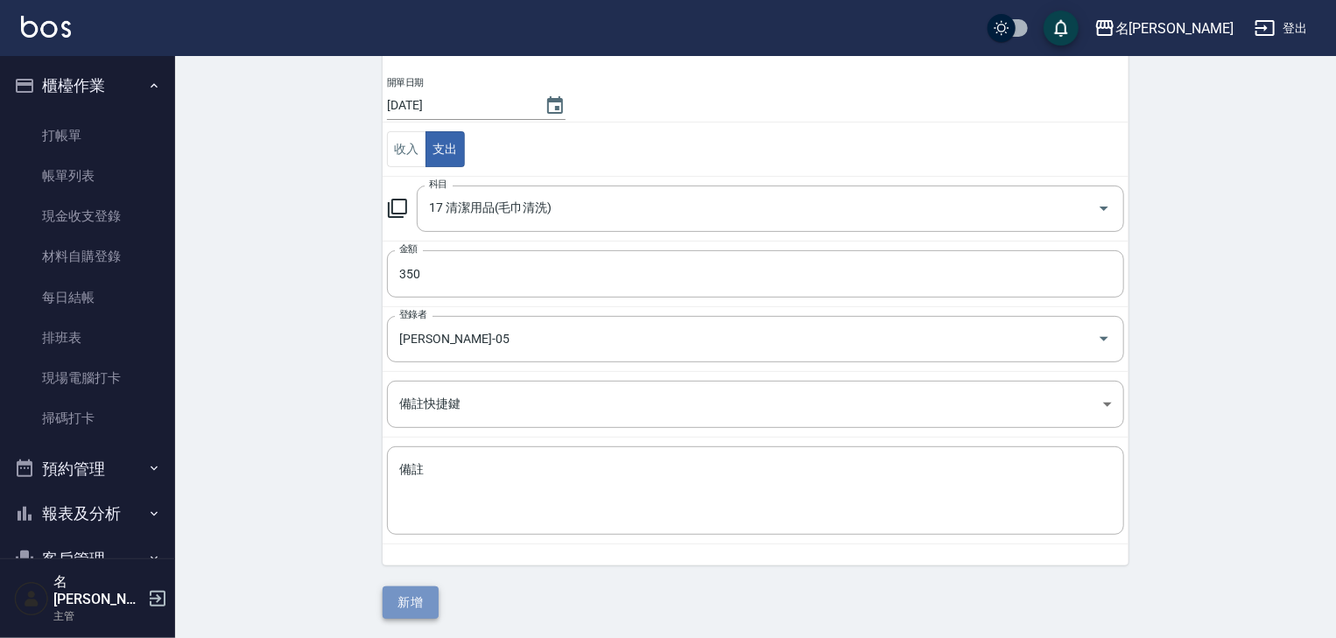
click at [425, 602] on button "新增" at bounding box center [411, 603] width 56 height 32
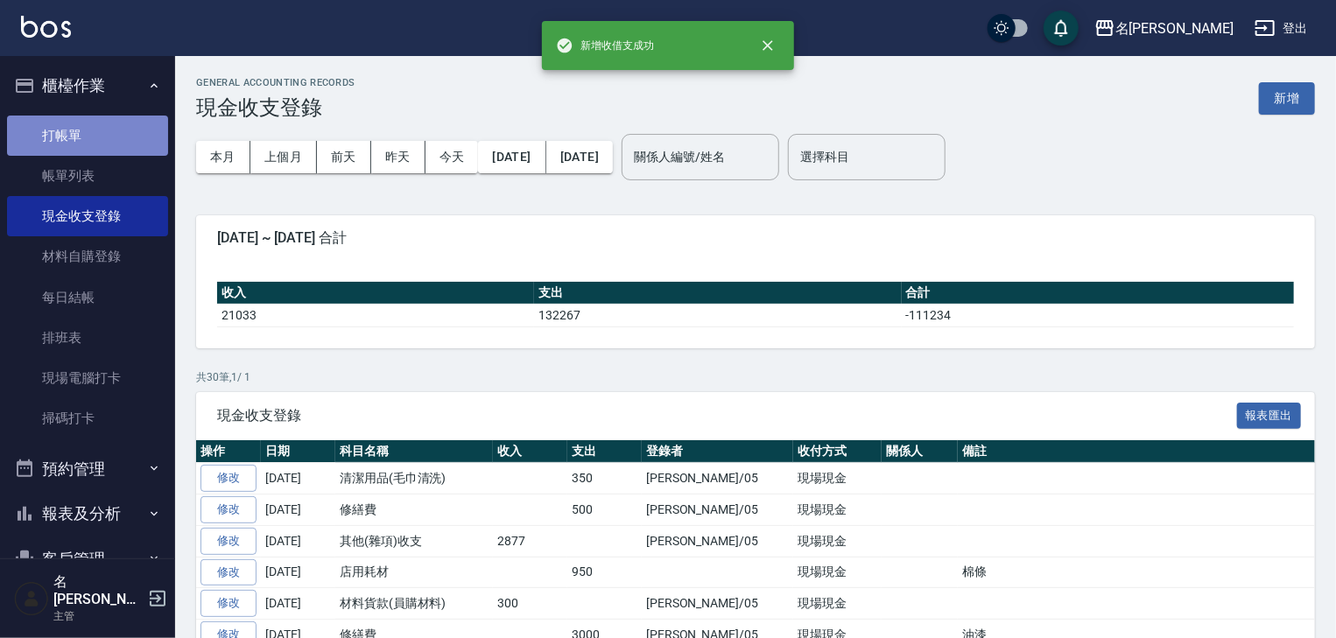
click at [95, 132] on link "打帳單" at bounding box center [87, 136] width 161 height 40
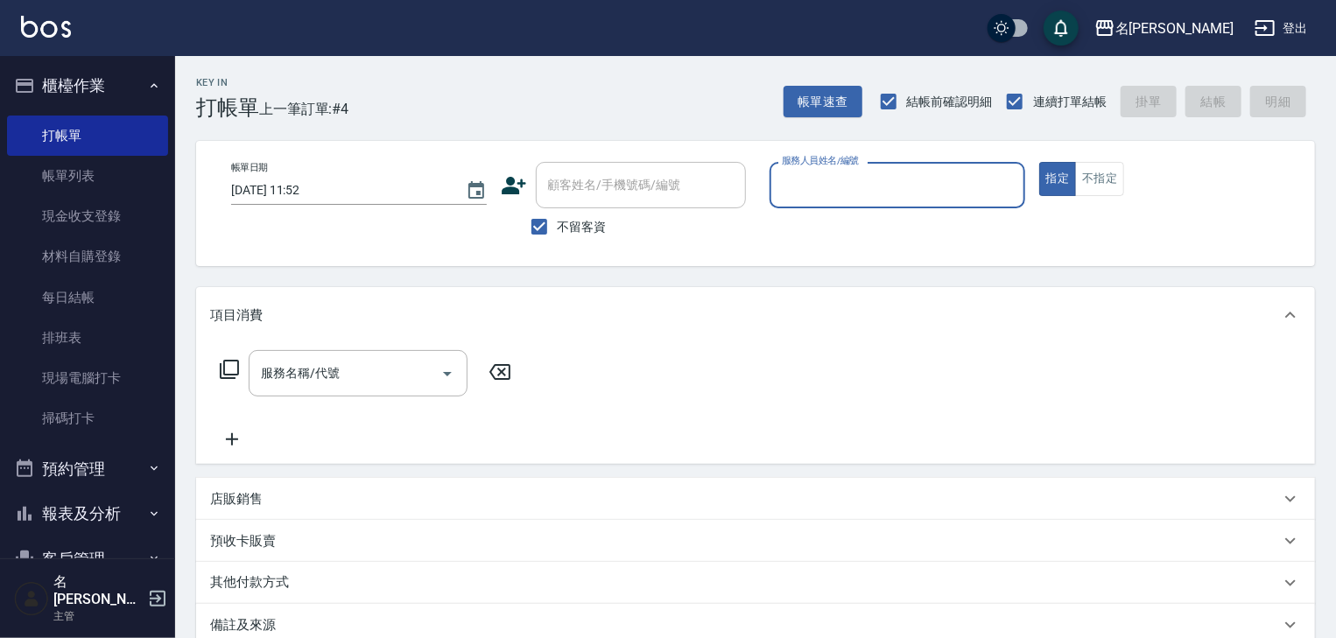
click at [869, 197] on input "服務人員姓名/編號" at bounding box center [897, 185] width 240 height 31
drag, startPoint x: 851, startPoint y: 235, endPoint x: 608, endPoint y: 284, distance: 247.4
click at [850, 235] on div "賴妤韓 -Q" at bounding box center [898, 229] width 256 height 29
type input "賴妤韓-Q"
click at [394, 373] on input "服務名稱/代號" at bounding box center [345, 373] width 177 height 31
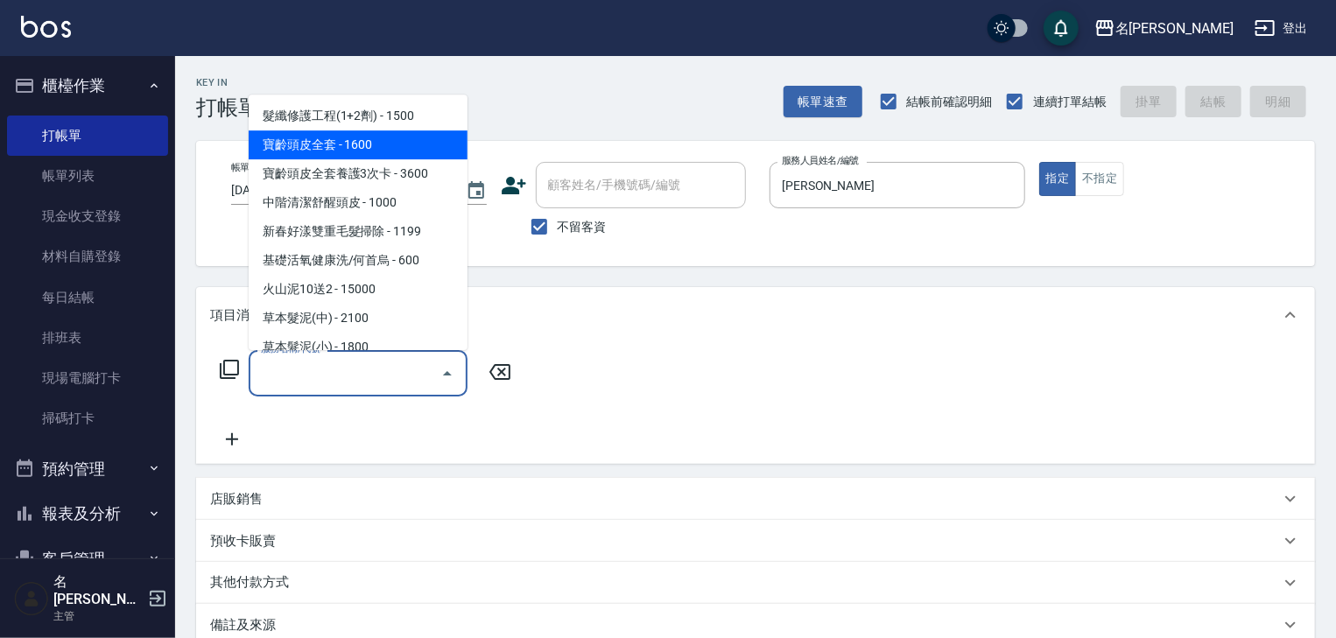
click at [379, 140] on span "寶齡頭皮全套 - 1600" at bounding box center [358, 145] width 219 height 29
type input "寶齡頭皮全套(105)"
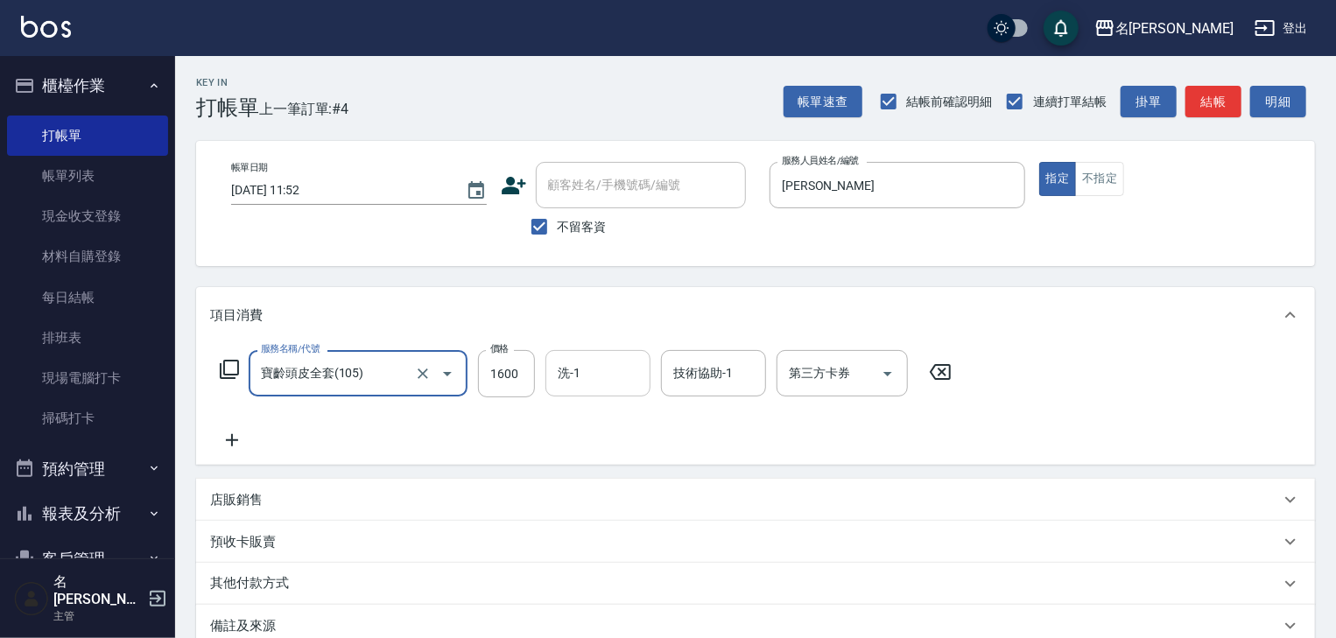
click at [601, 378] on input "洗-1" at bounding box center [597, 373] width 89 height 31
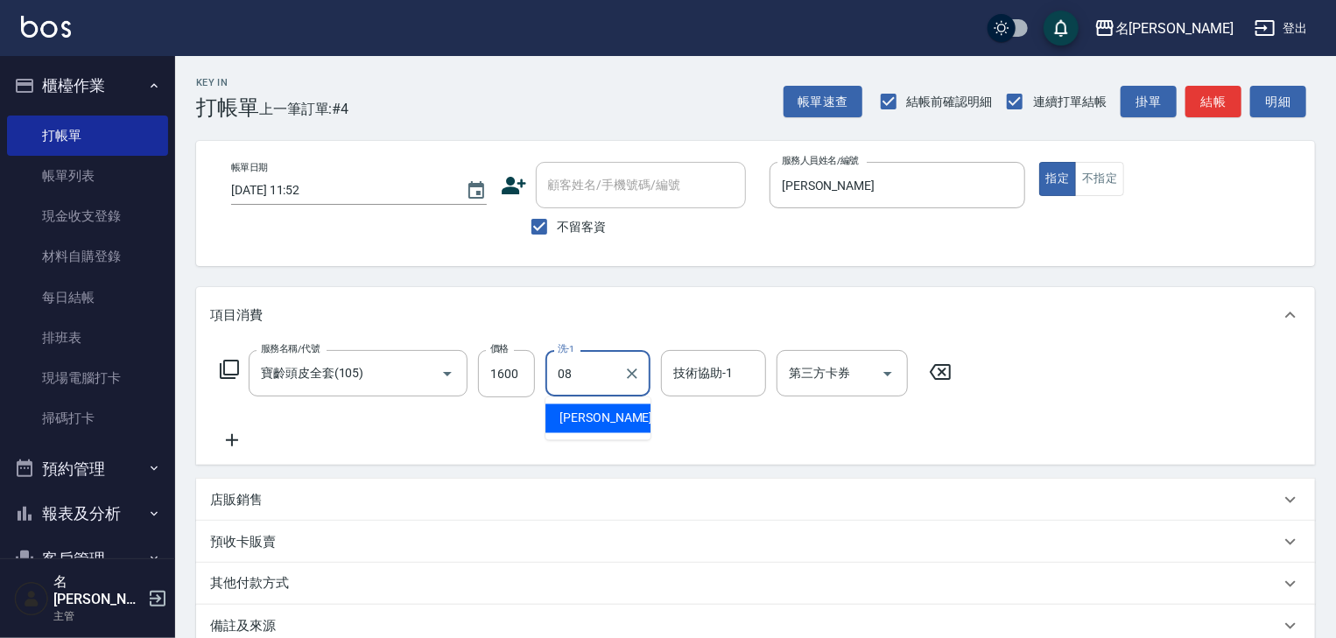
click at [602, 420] on span "[PERSON_NAME] -08" at bounding box center [614, 419] width 110 height 18
type input "[PERSON_NAME]-08"
click at [709, 372] on input "技術協助-1" at bounding box center [713, 373] width 89 height 31
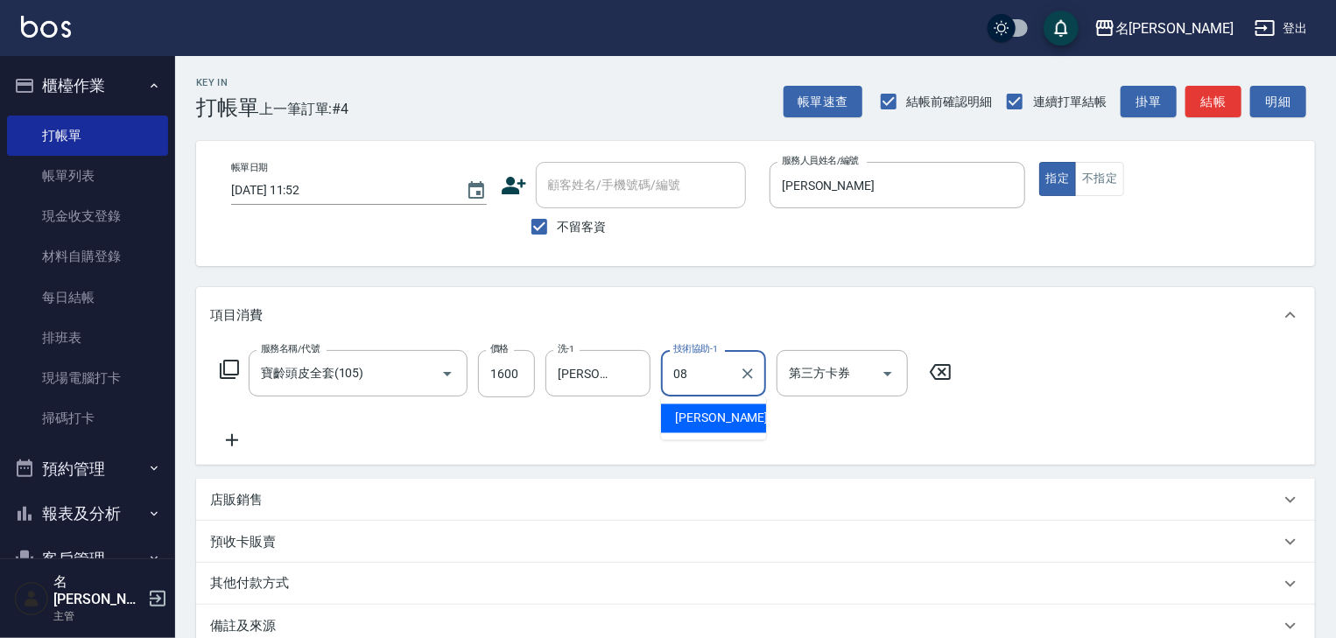
click at [699, 415] on span "[PERSON_NAME] -08" at bounding box center [730, 419] width 110 height 18
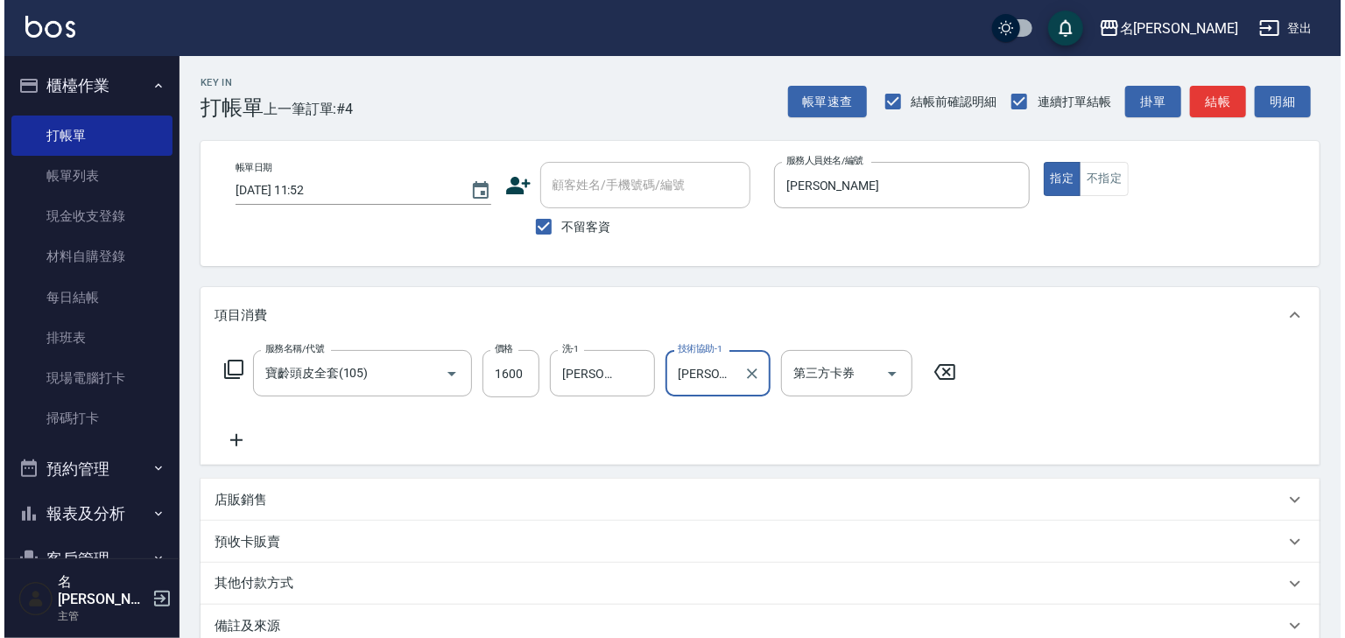
scroll to position [135, 0]
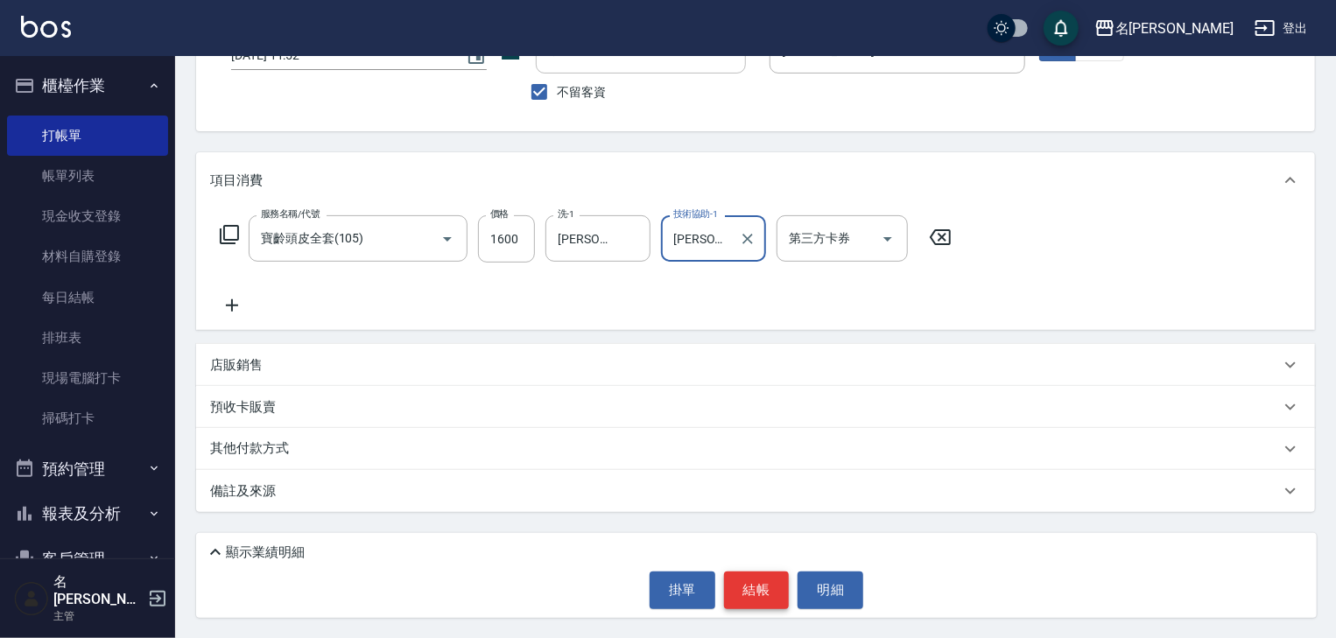
type input "[PERSON_NAME]-08"
click at [724, 588] on button "結帳" at bounding box center [757, 590] width 66 height 37
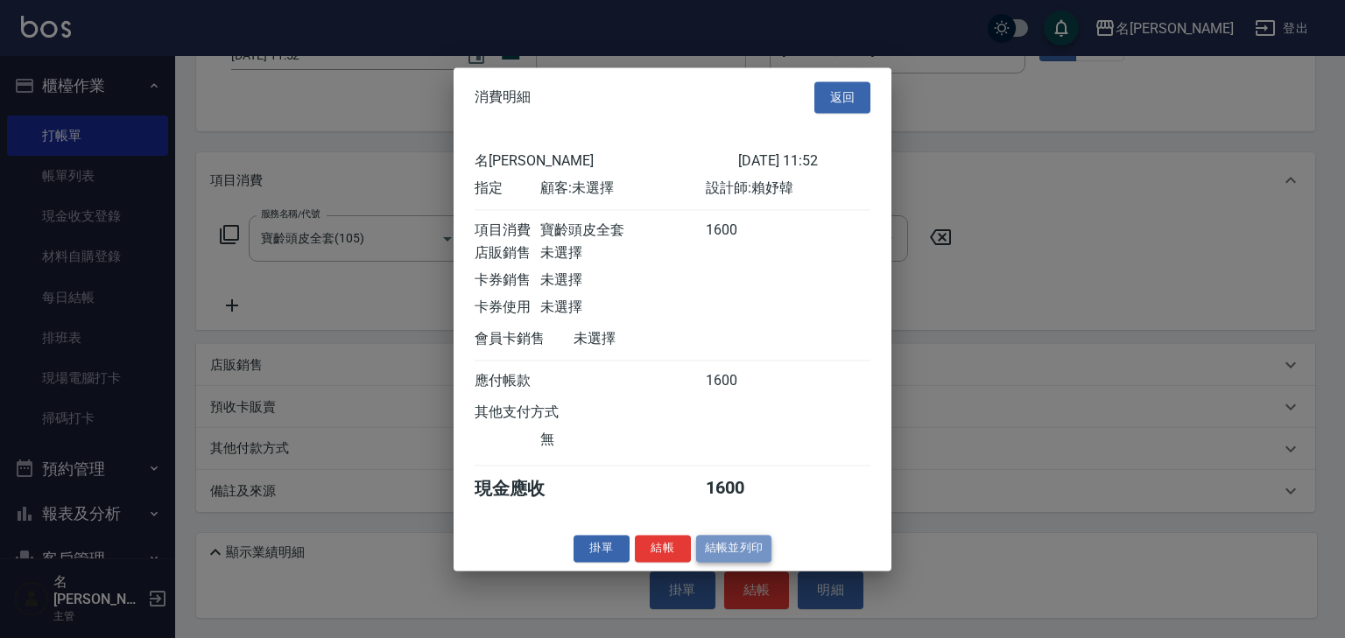
click at [746, 562] on button "結帳並列印" at bounding box center [734, 548] width 76 height 27
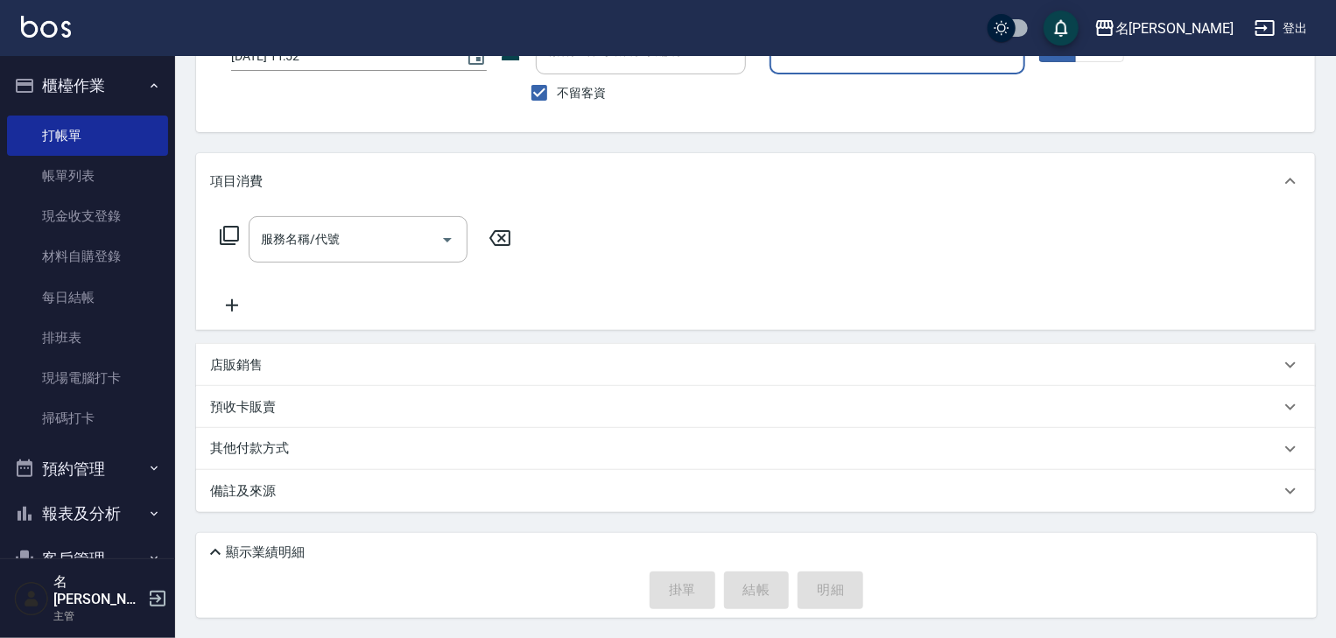
scroll to position [0, 0]
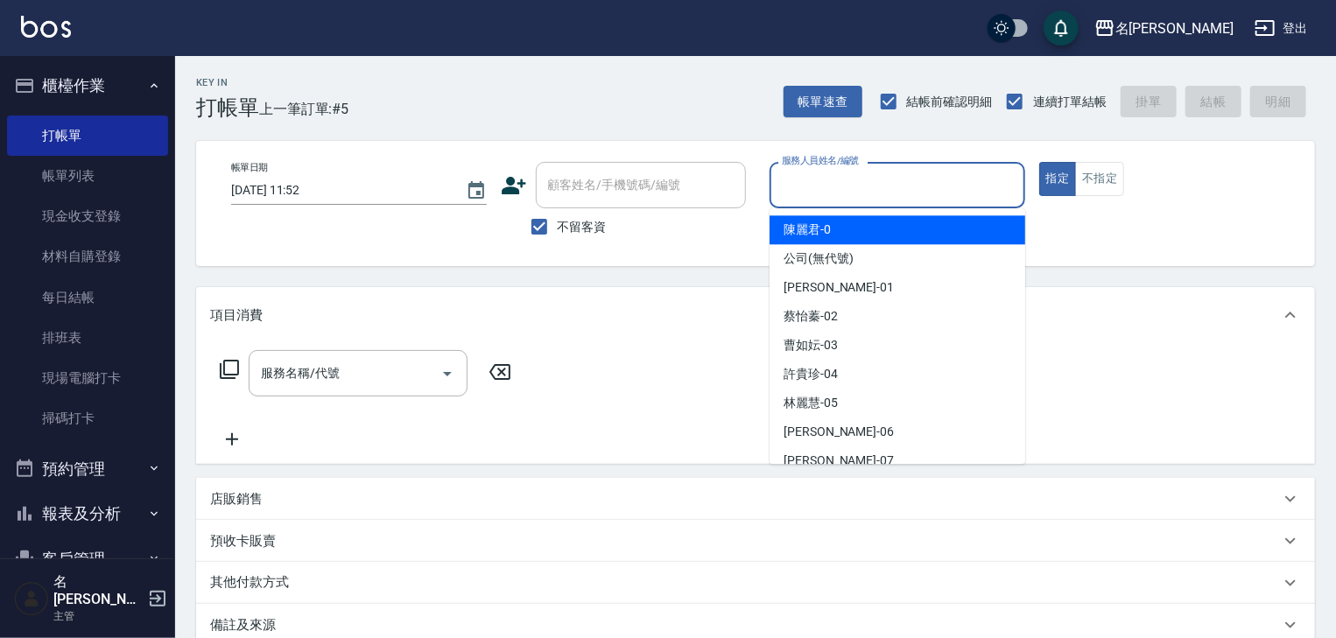
click at [869, 199] on input "服務人員姓名/編號" at bounding box center [897, 185] width 240 height 31
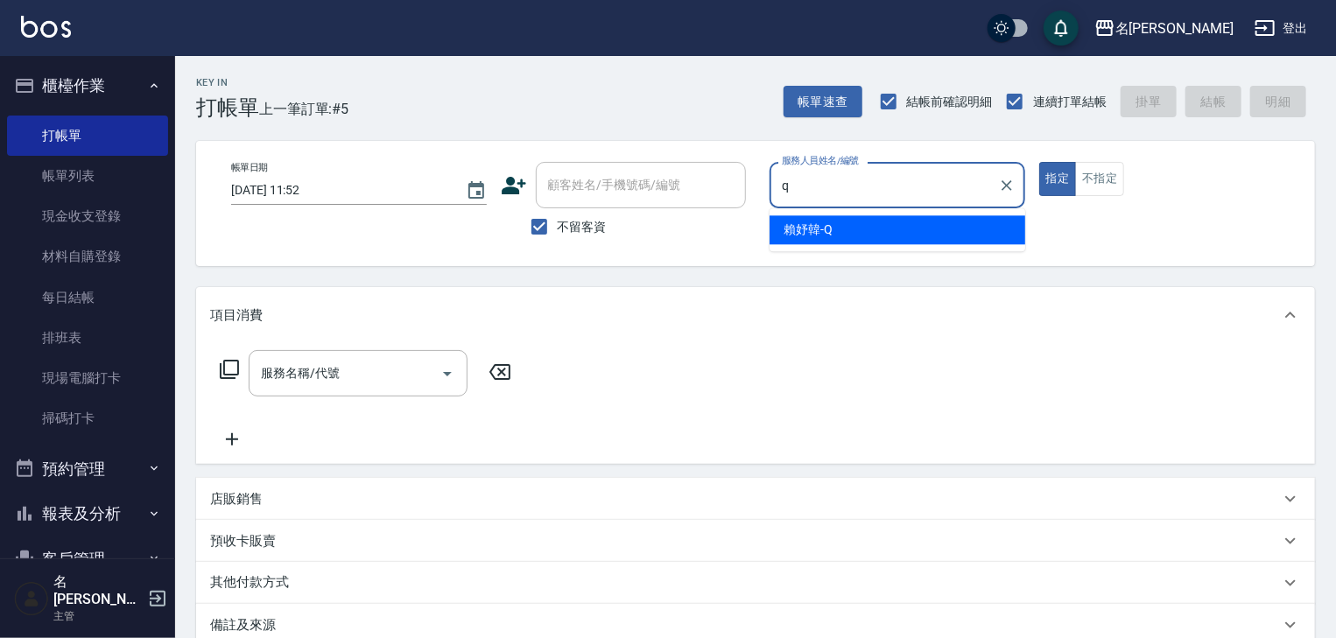
click at [837, 226] on div "賴妤韓 -Q" at bounding box center [898, 229] width 256 height 29
type input "賴妤韓-Q"
click at [399, 383] on input "服務名稱/代號" at bounding box center [345, 373] width 177 height 31
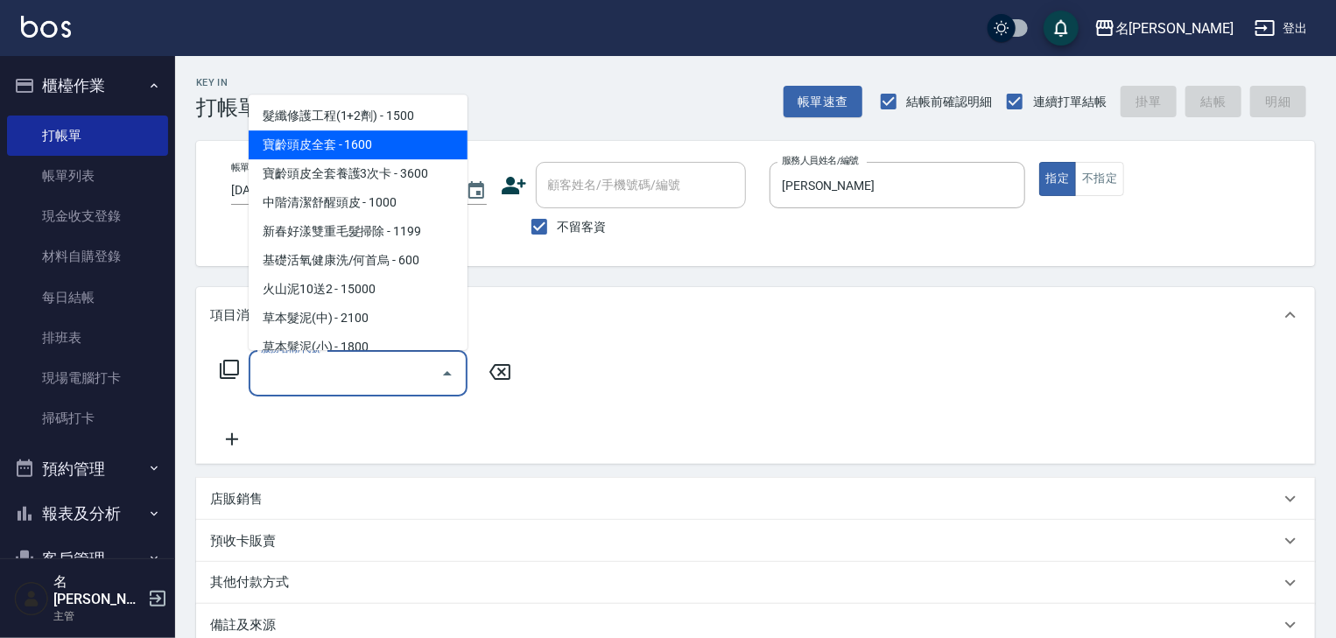
click at [371, 149] on span "寶齡頭皮全套 - 1600" at bounding box center [358, 145] width 219 height 29
type input "寶齡頭皮全套(105)"
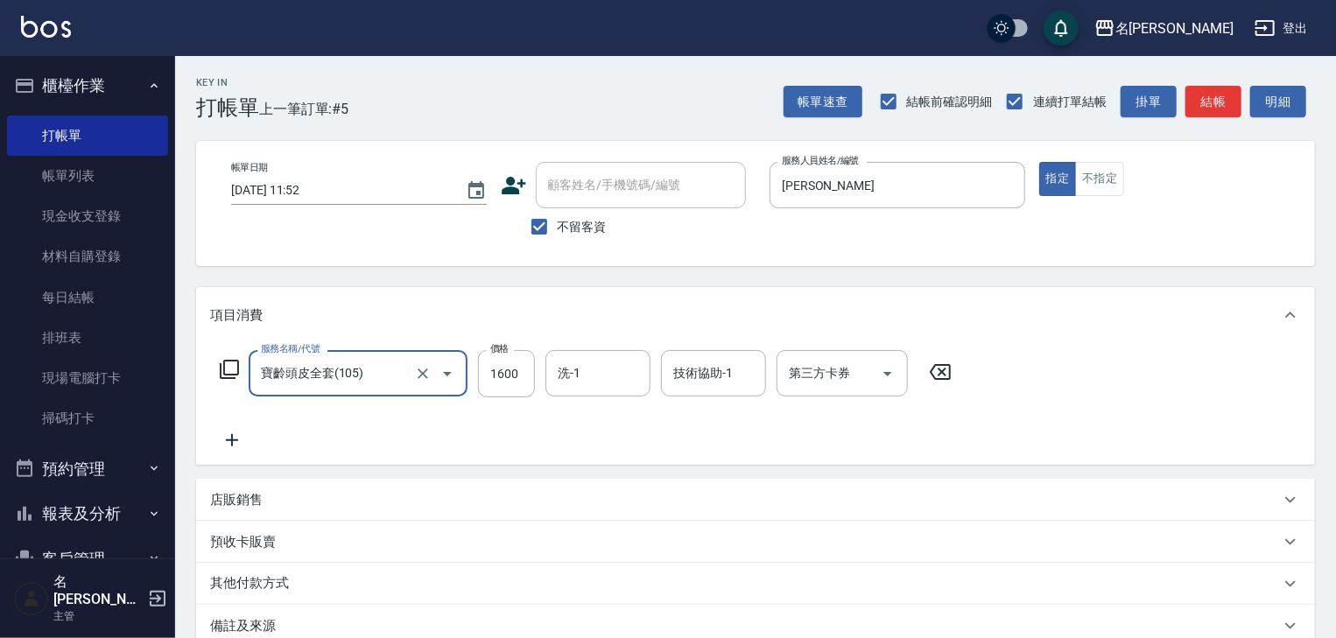
click at [235, 436] on icon at bounding box center [232, 440] width 44 height 21
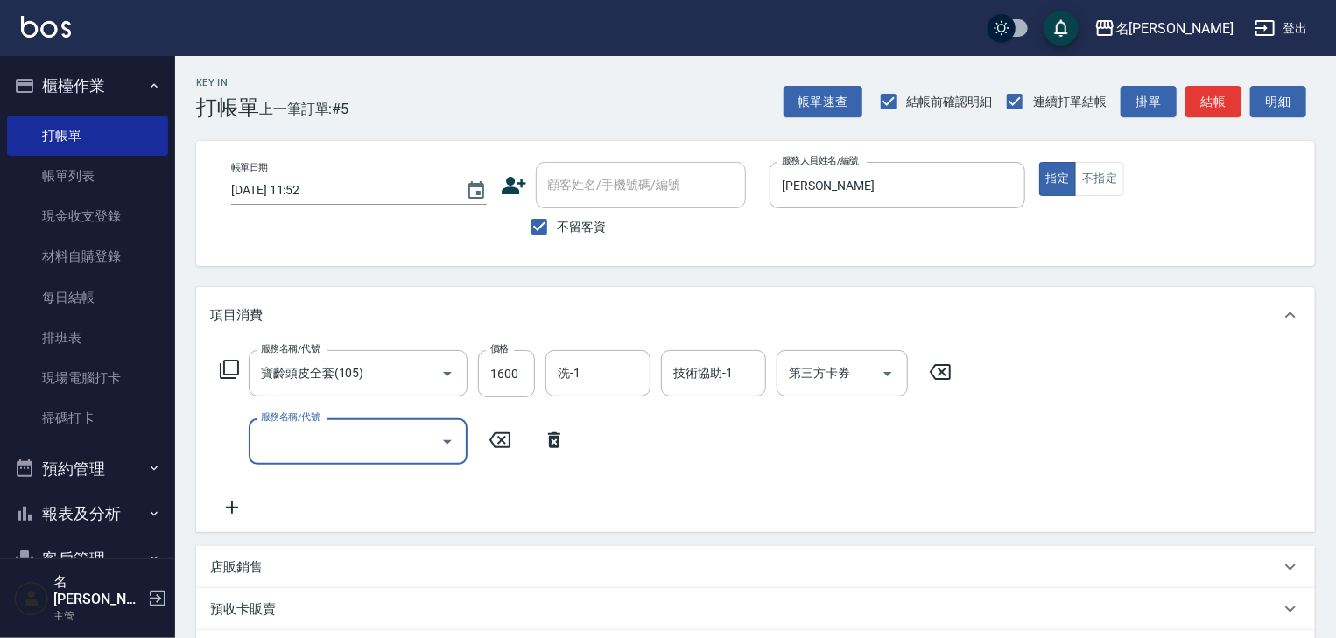
click at [296, 439] on input "服務名稱/代號" at bounding box center [345, 441] width 177 height 31
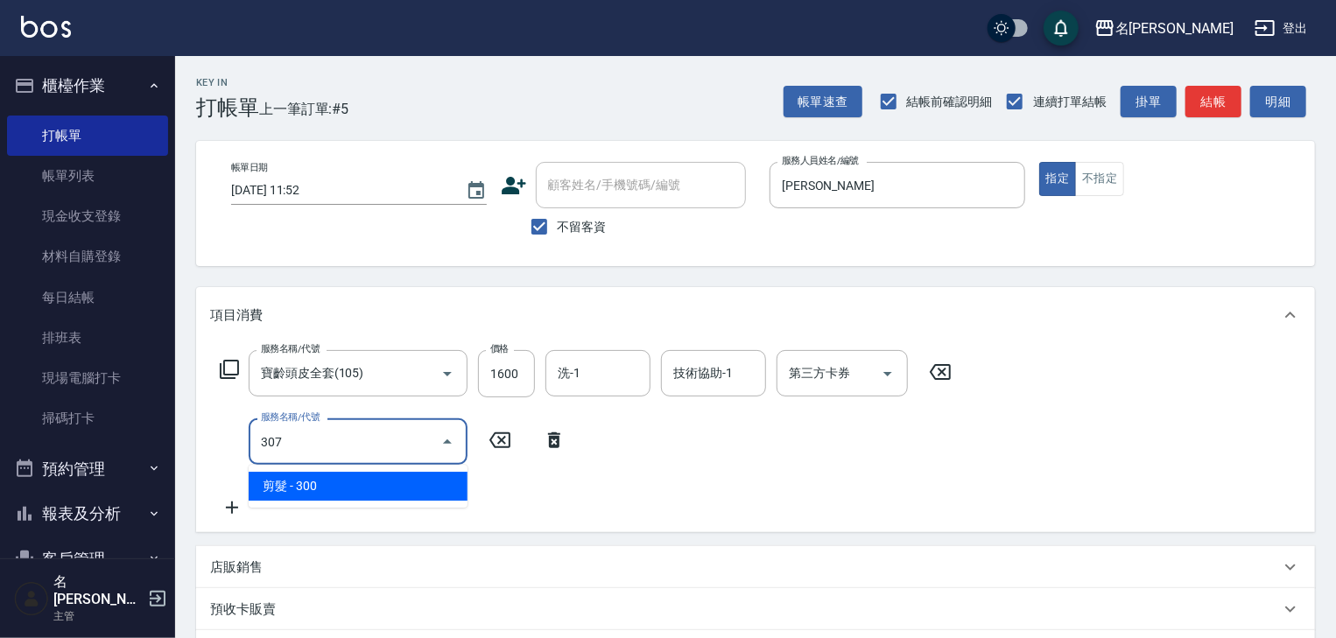
drag, startPoint x: 336, startPoint y: 490, endPoint x: 450, endPoint y: 470, distance: 115.6
click at [340, 490] on span "剪髮 - 300" at bounding box center [358, 486] width 219 height 29
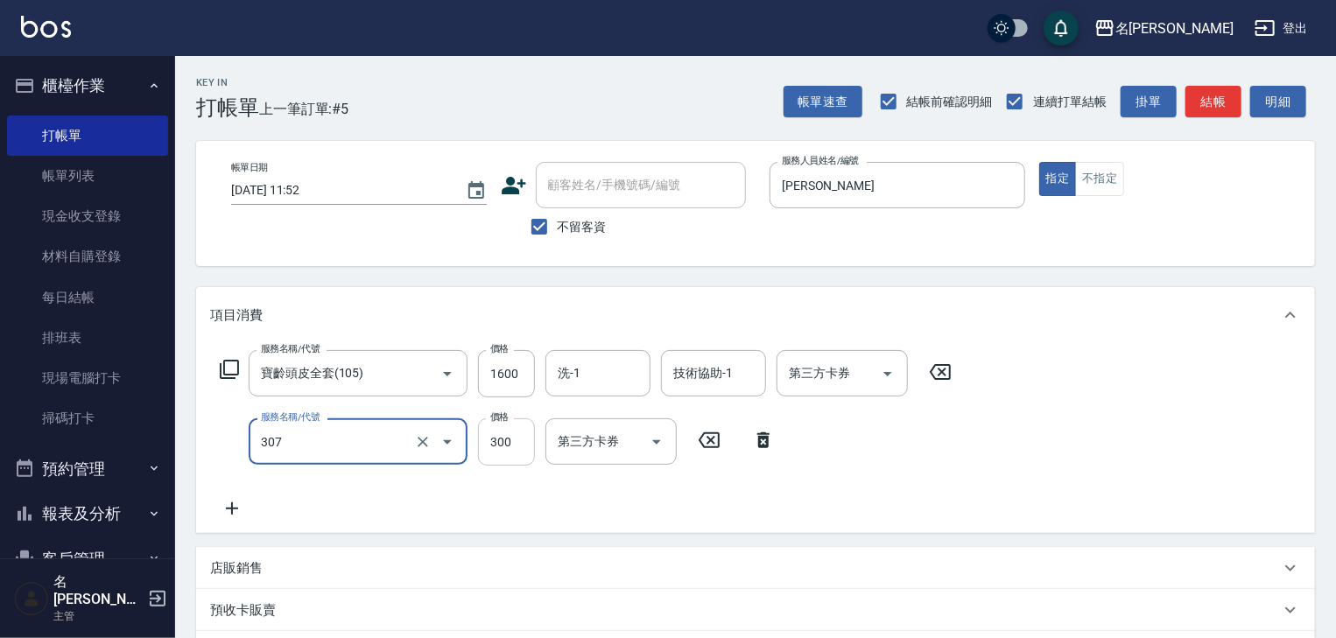
type input "剪髮(307)"
click at [524, 445] on input "300" at bounding box center [506, 441] width 57 height 47
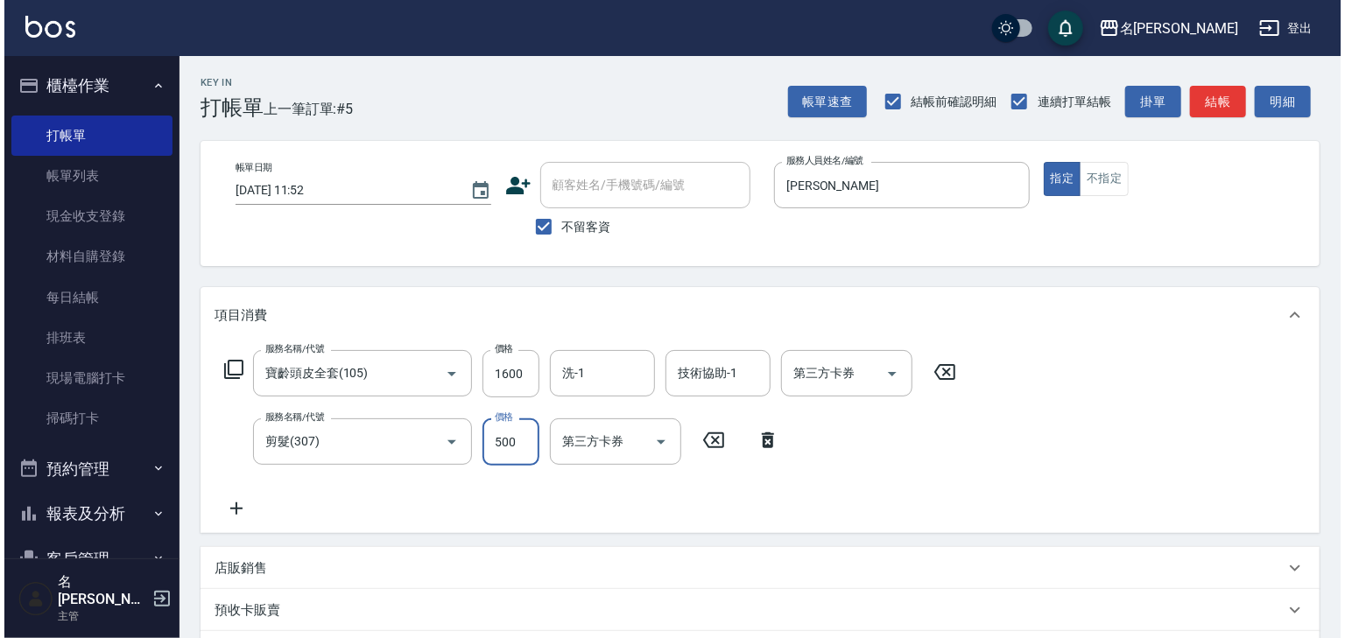
scroll to position [203, 0]
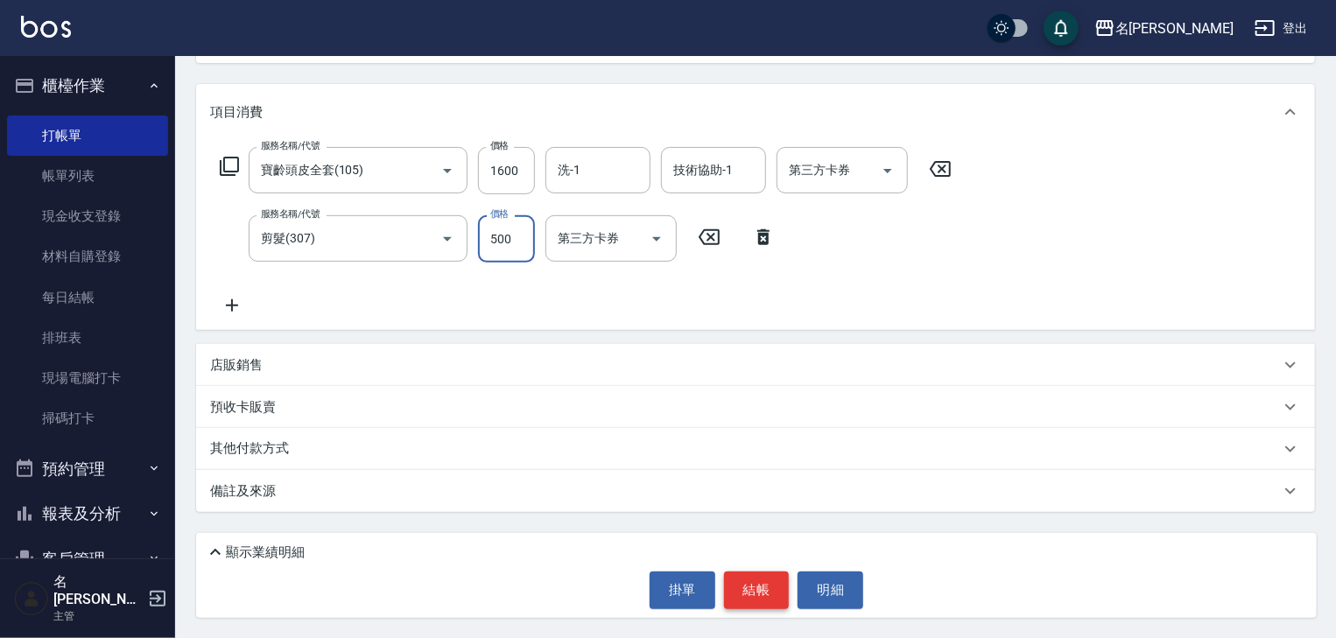
type input "500"
click at [741, 594] on button "結帳" at bounding box center [757, 590] width 66 height 37
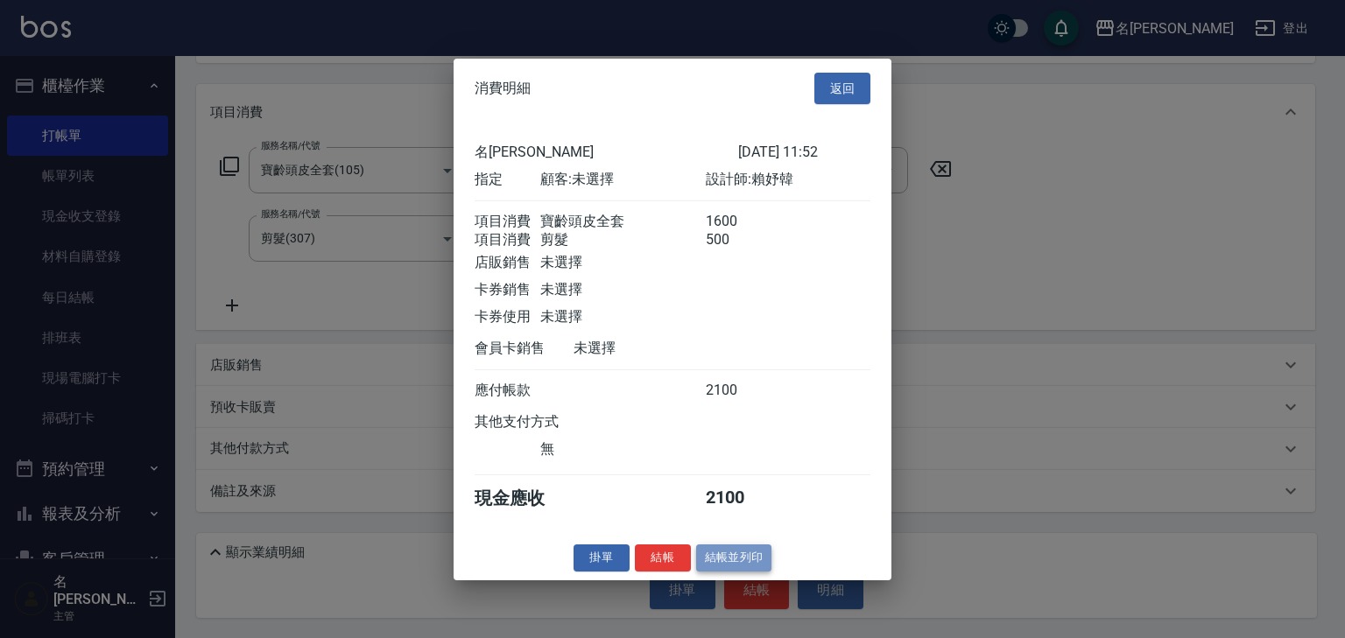
click at [728, 572] on button "結帳並列印" at bounding box center [734, 558] width 76 height 27
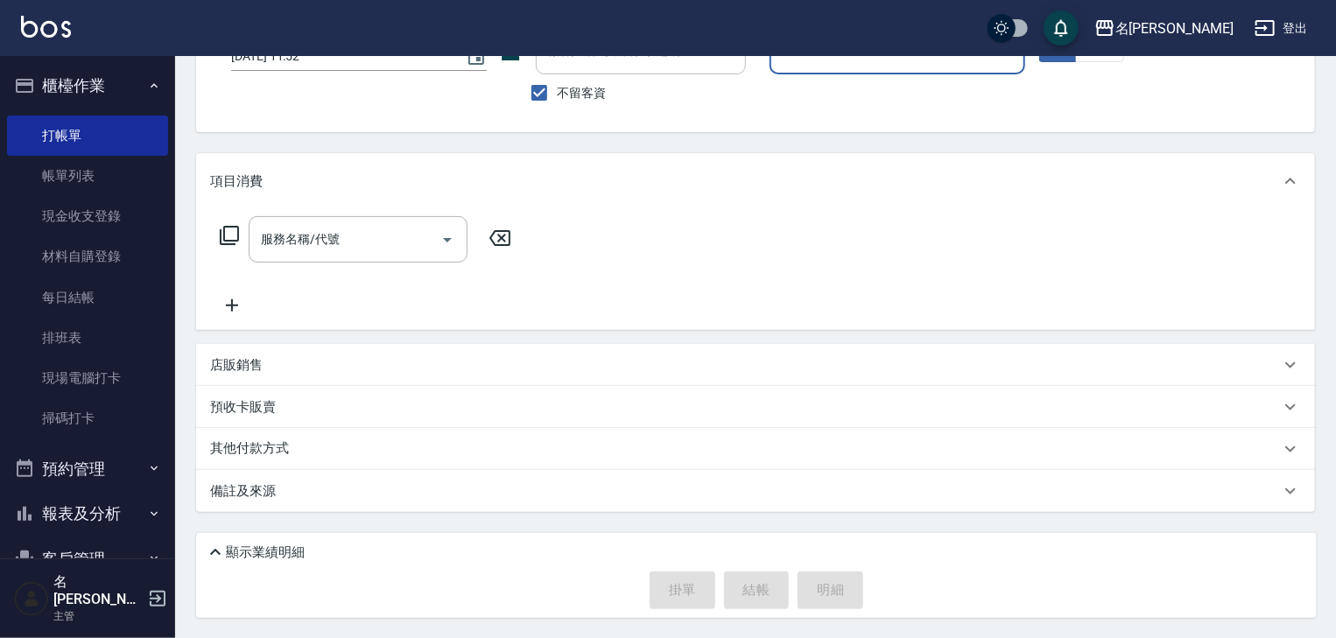
scroll to position [0, 0]
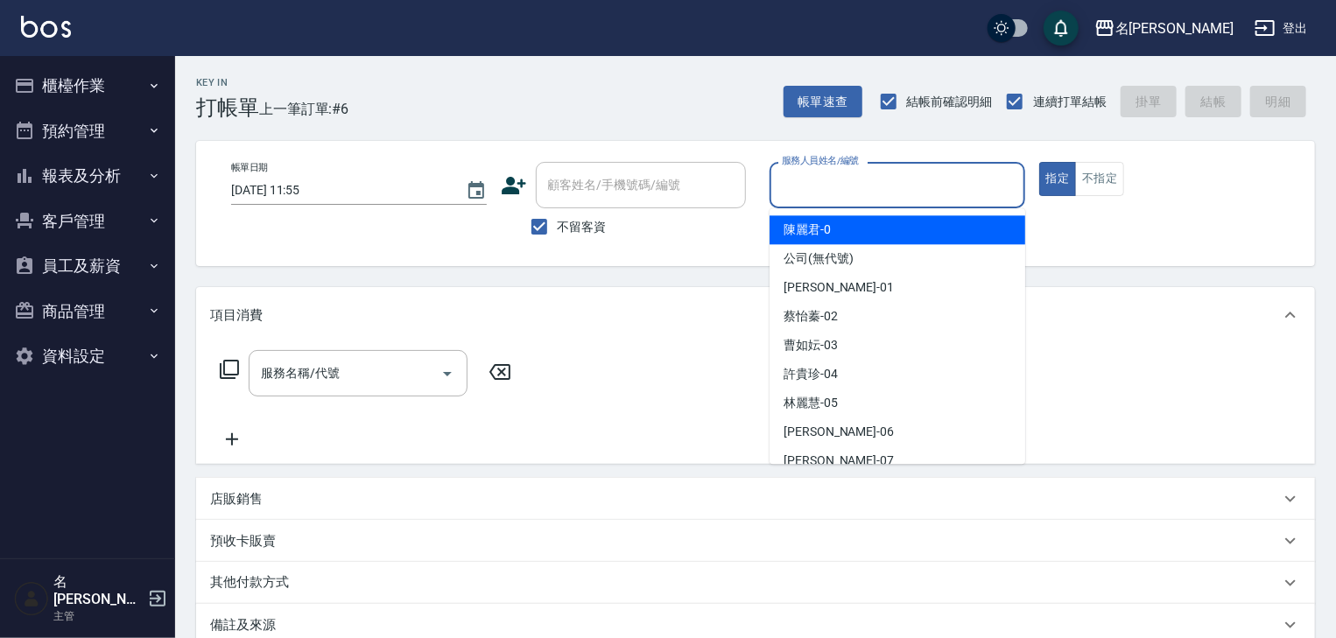
click at [895, 189] on input "服務人員姓名/編號" at bounding box center [897, 185] width 240 height 31
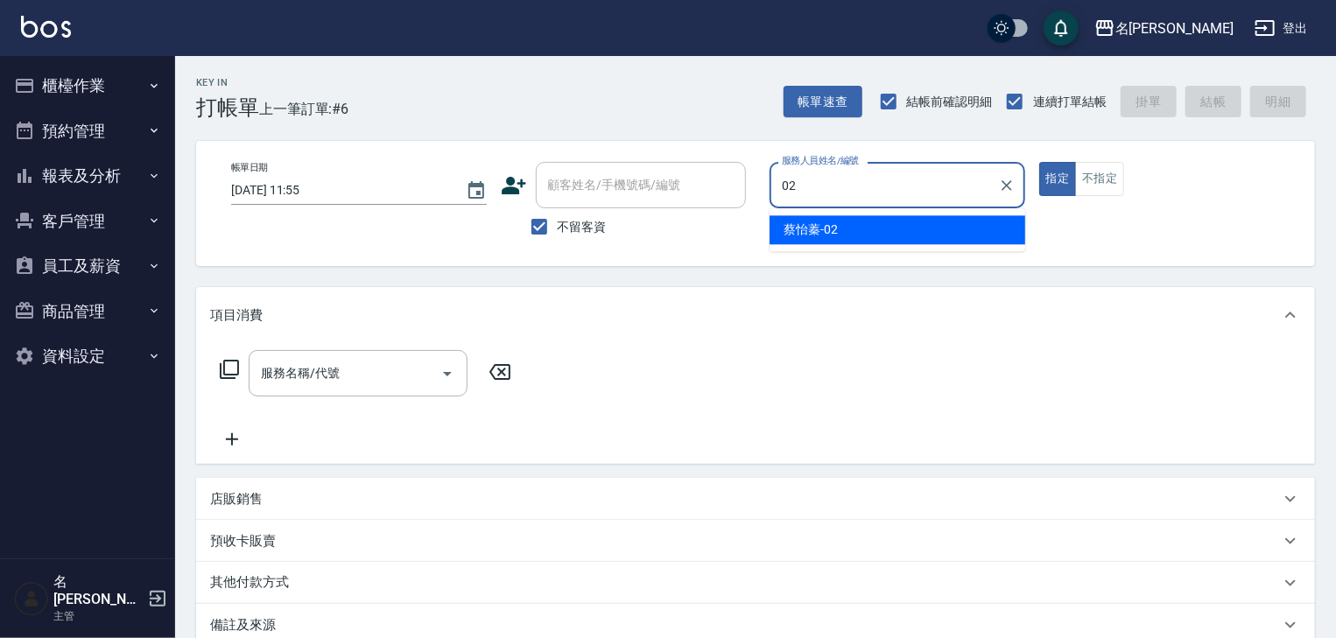
click at [856, 234] on div "[PERSON_NAME]-02" at bounding box center [898, 229] width 256 height 29
type input "[PERSON_NAME]-02"
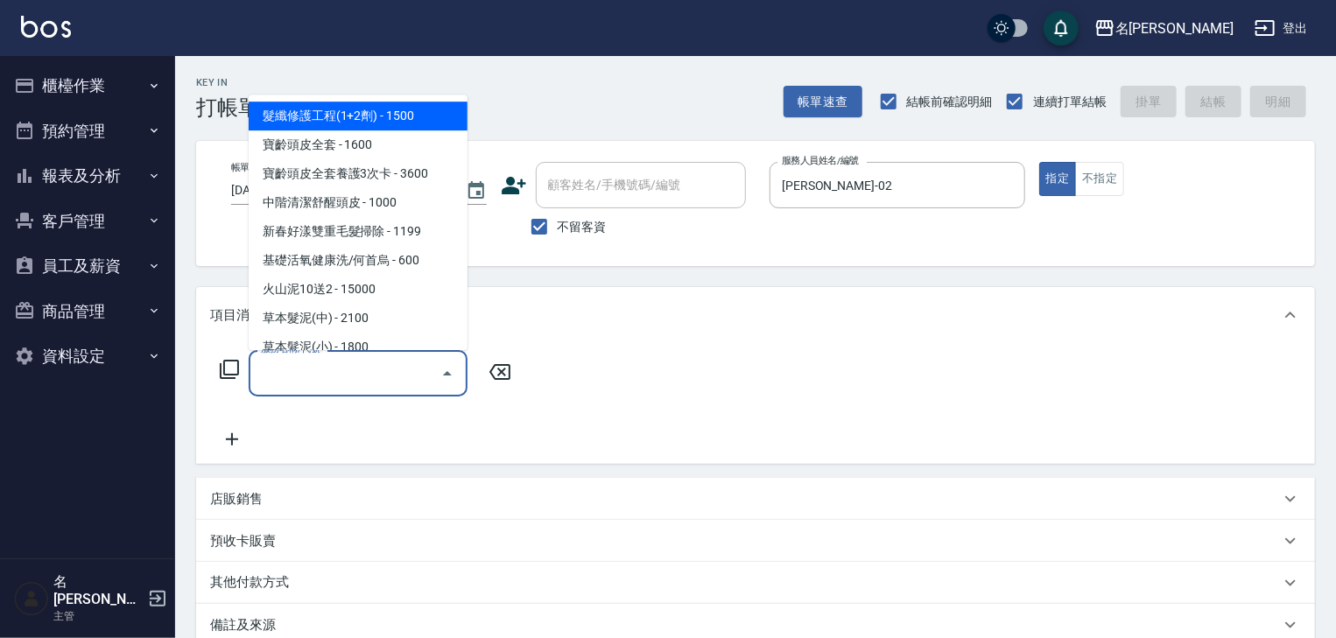
click at [338, 375] on input "服務名稱/代號" at bounding box center [345, 373] width 177 height 31
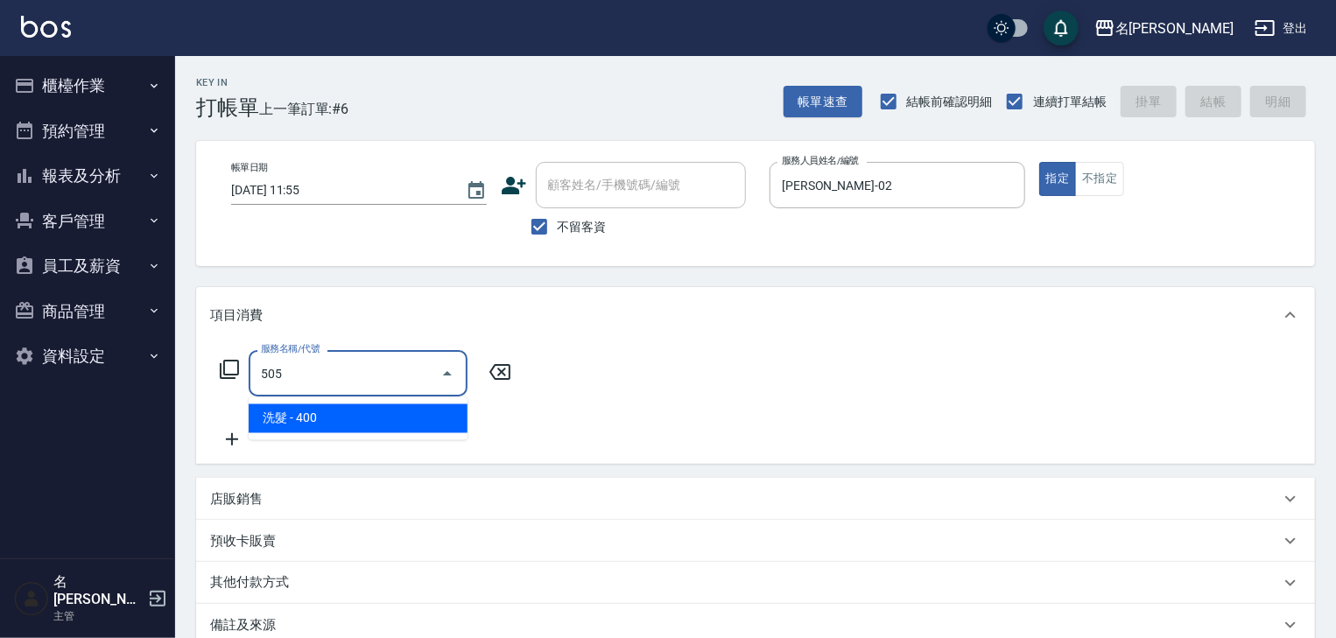
click at [360, 424] on span "洗髮 - 400" at bounding box center [358, 418] width 219 height 29
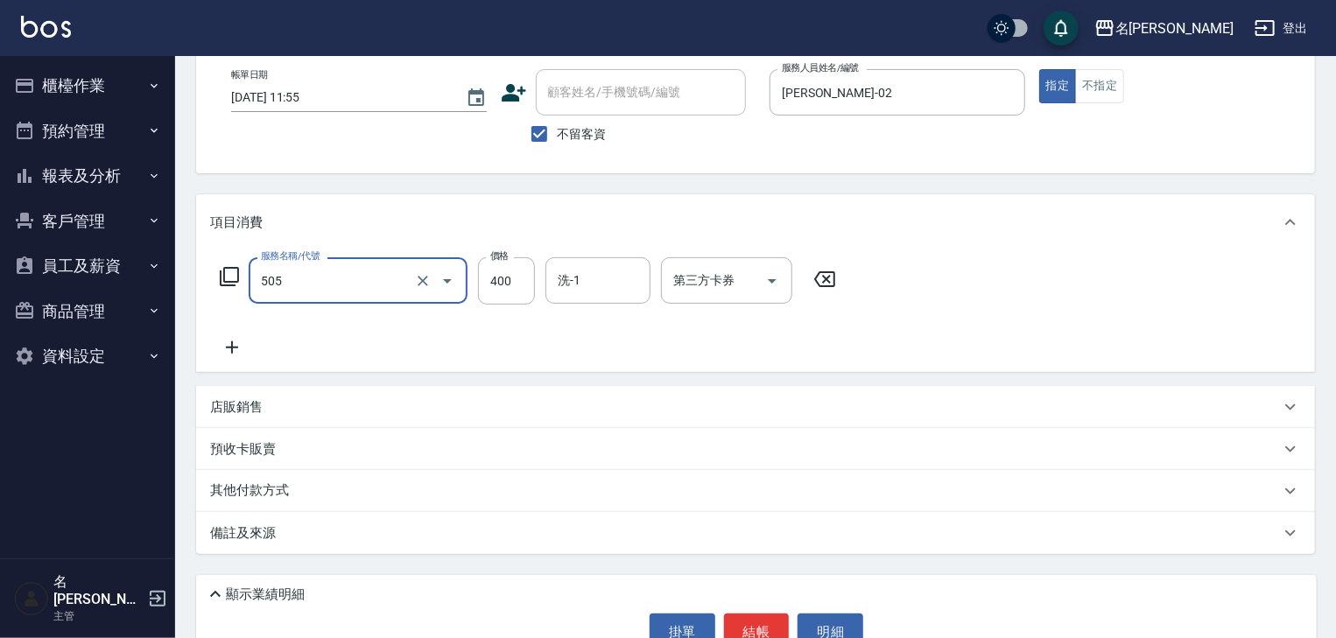
scroll to position [135, 0]
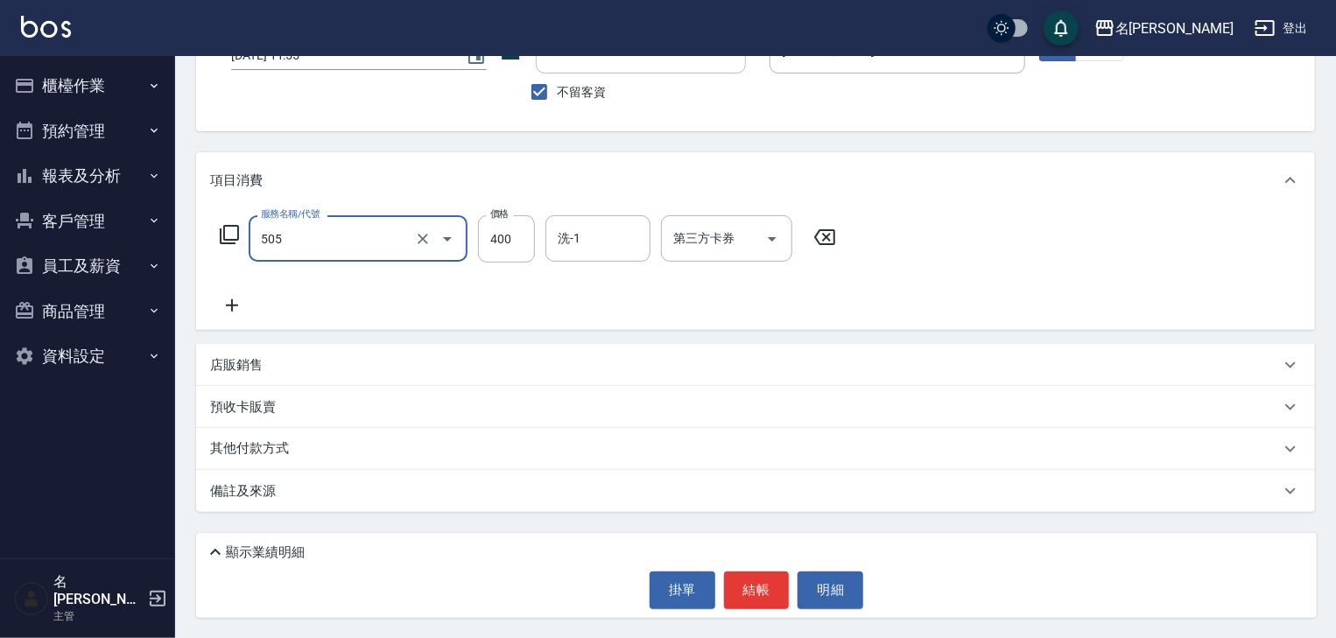
type input "洗髮(505)"
click at [272, 443] on p "其他付款方式" at bounding box center [254, 448] width 88 height 19
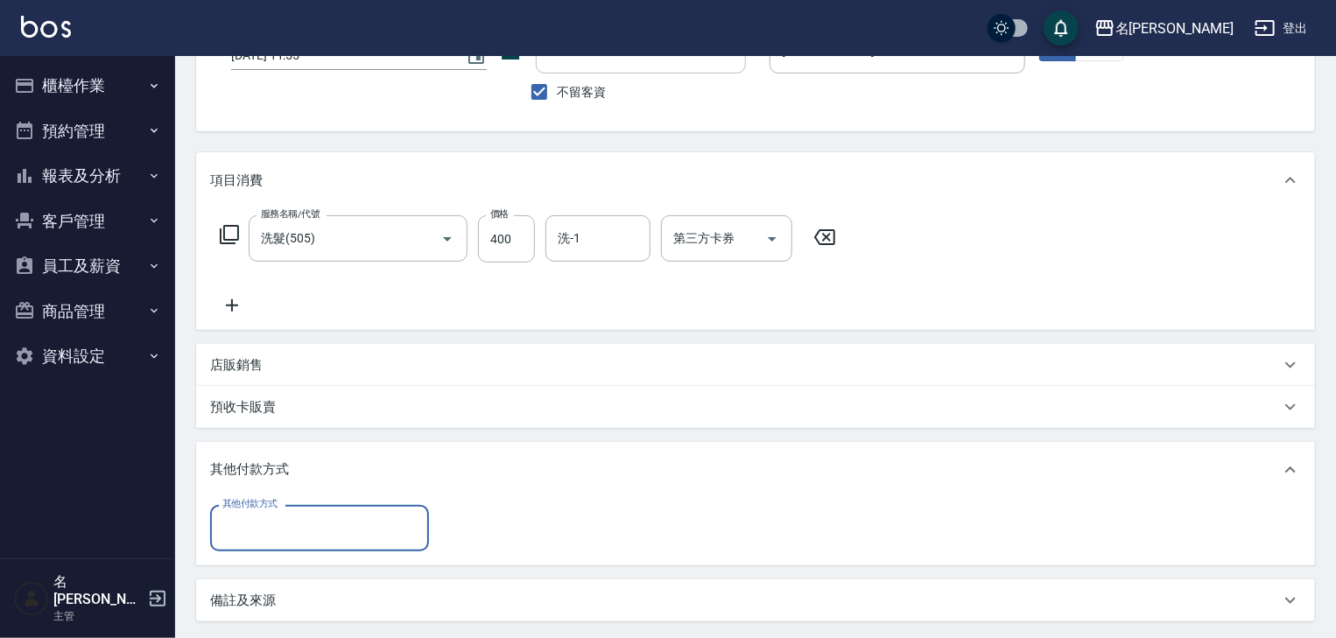
scroll to position [0, 0]
click at [355, 518] on input "其他付款方式" at bounding box center [319, 528] width 203 height 31
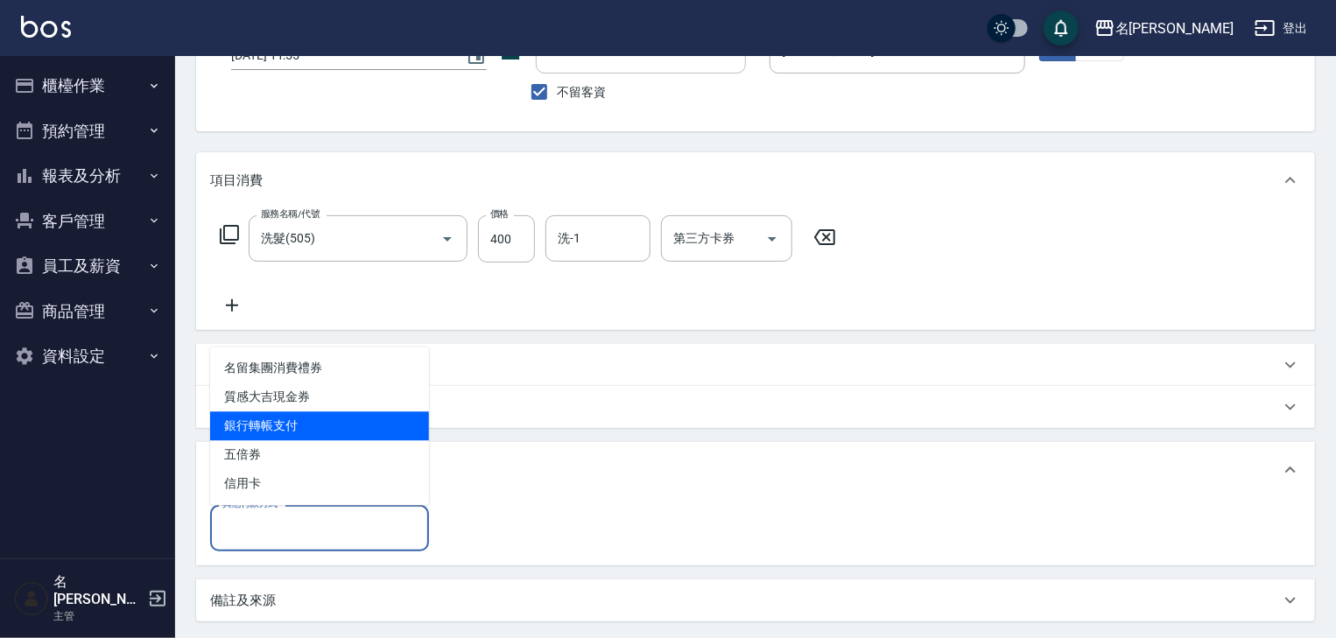
click at [328, 439] on span "銀行轉帳支付" at bounding box center [319, 425] width 219 height 29
type input "銀行轉帳支付"
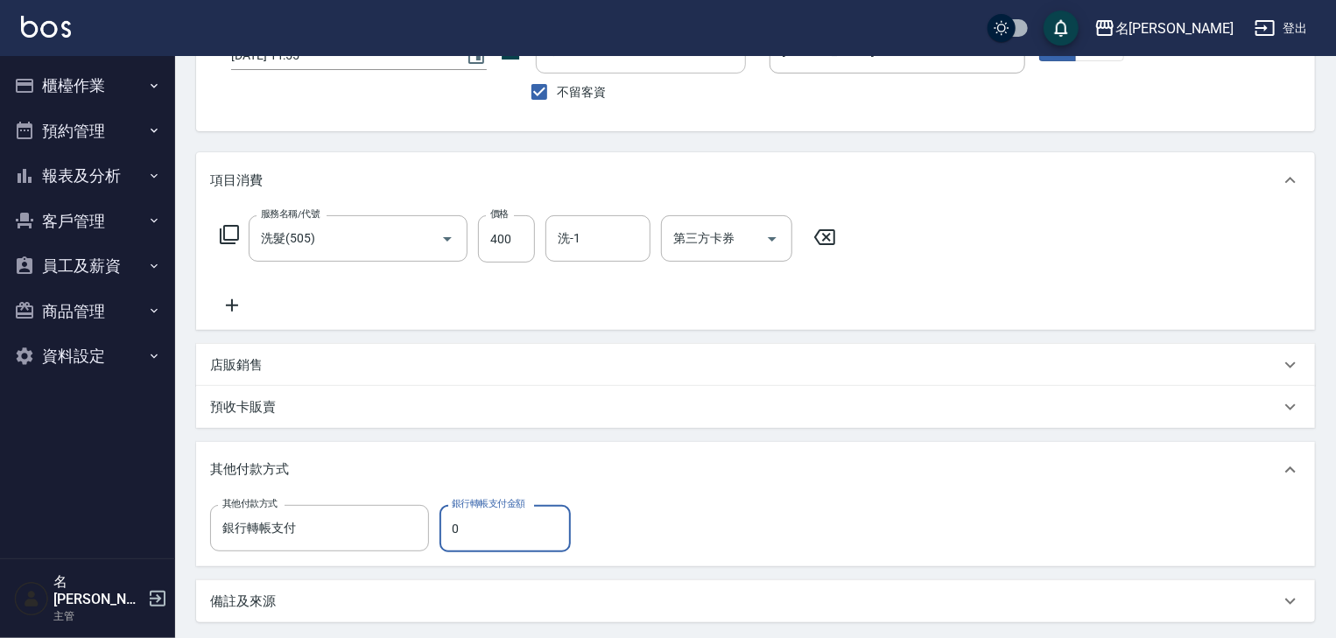
click at [454, 525] on input "0" at bounding box center [504, 528] width 131 height 47
drag, startPoint x: 480, startPoint y: 525, endPoint x: 451, endPoint y: 536, distance: 30.7
click at [451, 536] on input "0" at bounding box center [504, 528] width 131 height 47
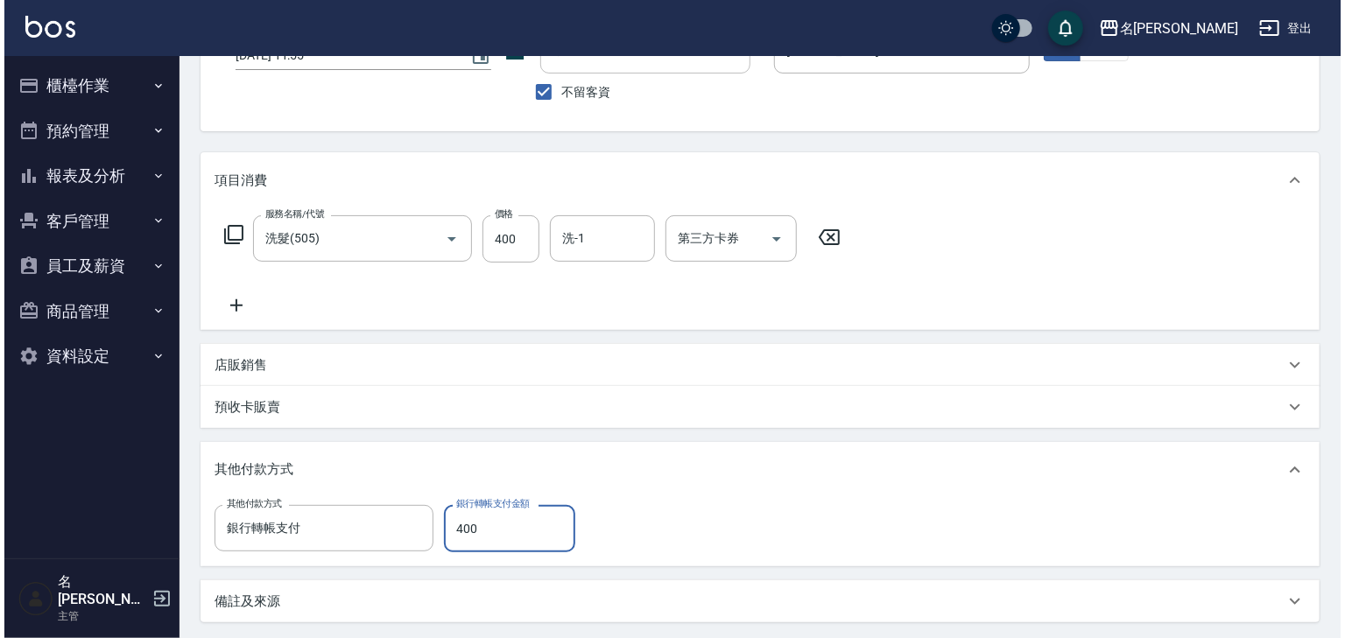
scroll to position [245, 0]
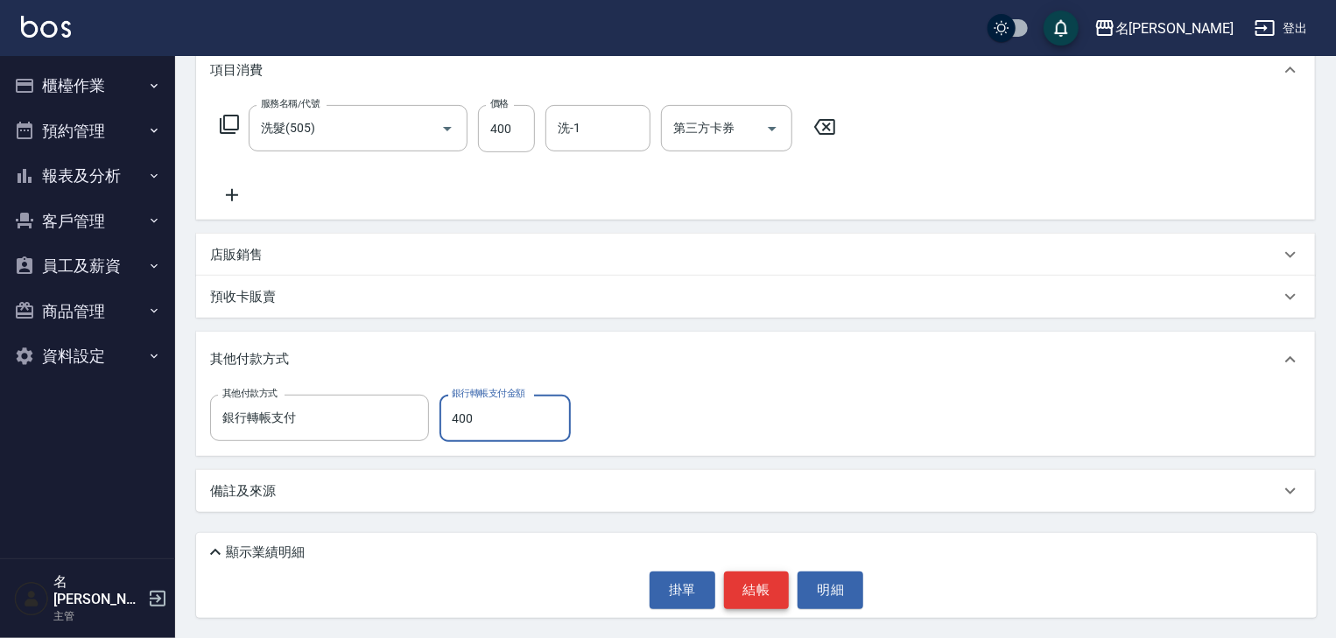
type input "400"
click at [746, 583] on button "結帳" at bounding box center [757, 590] width 66 height 37
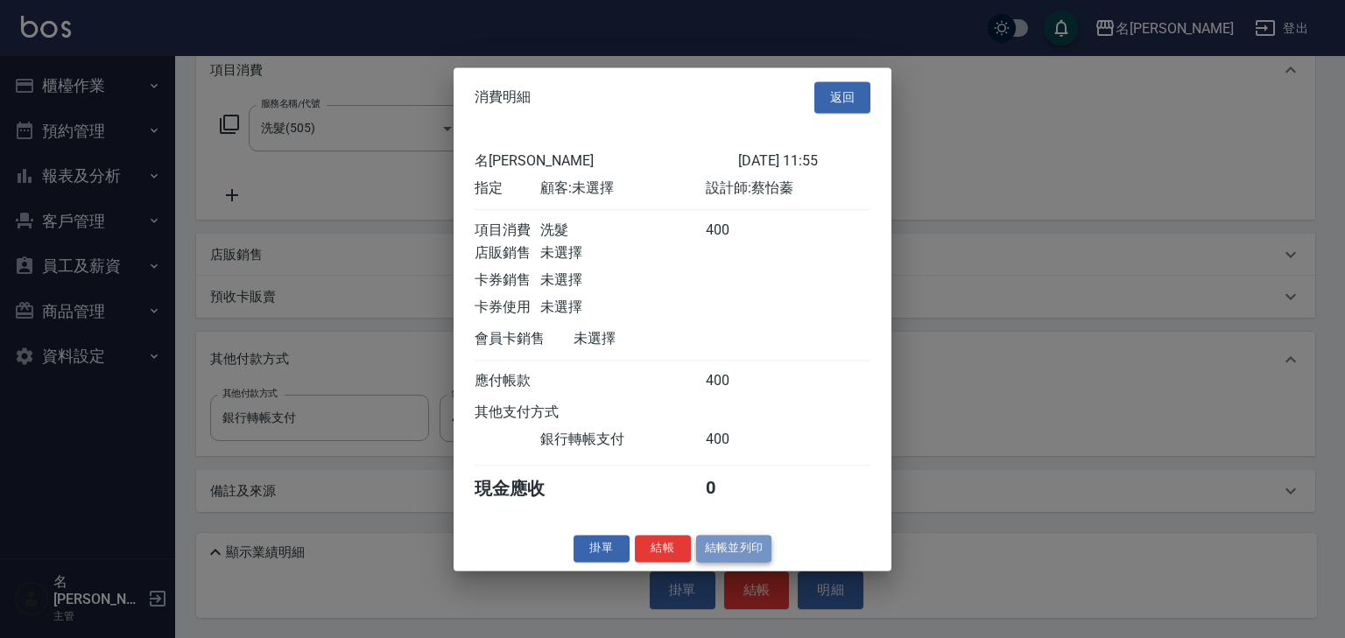
click at [763, 558] on button "結帳並列印" at bounding box center [734, 548] width 76 height 27
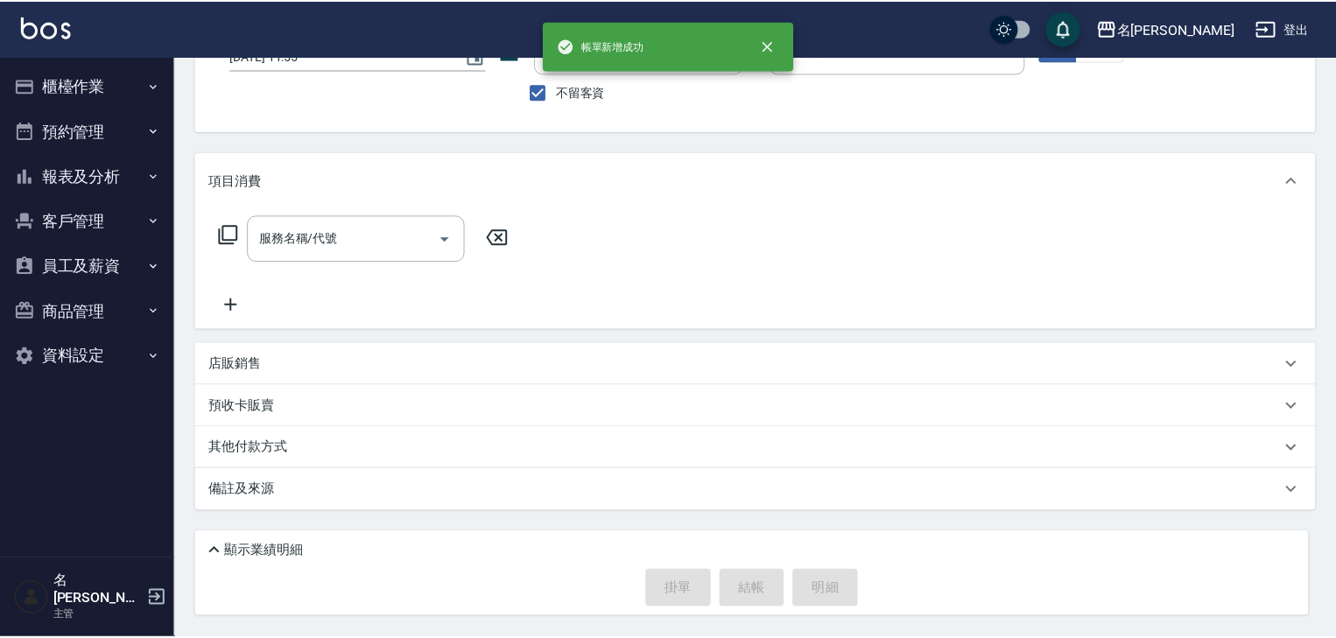
scroll to position [0, 0]
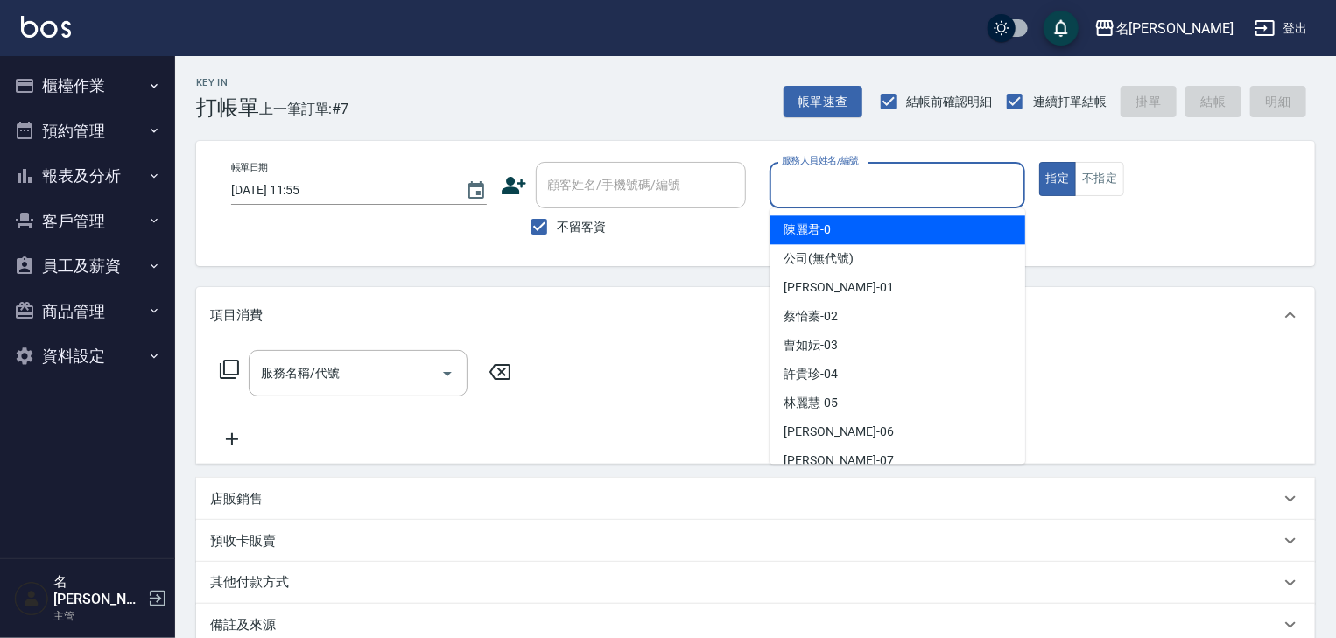
click at [897, 175] on input "服務人員姓名/編號" at bounding box center [897, 185] width 240 height 31
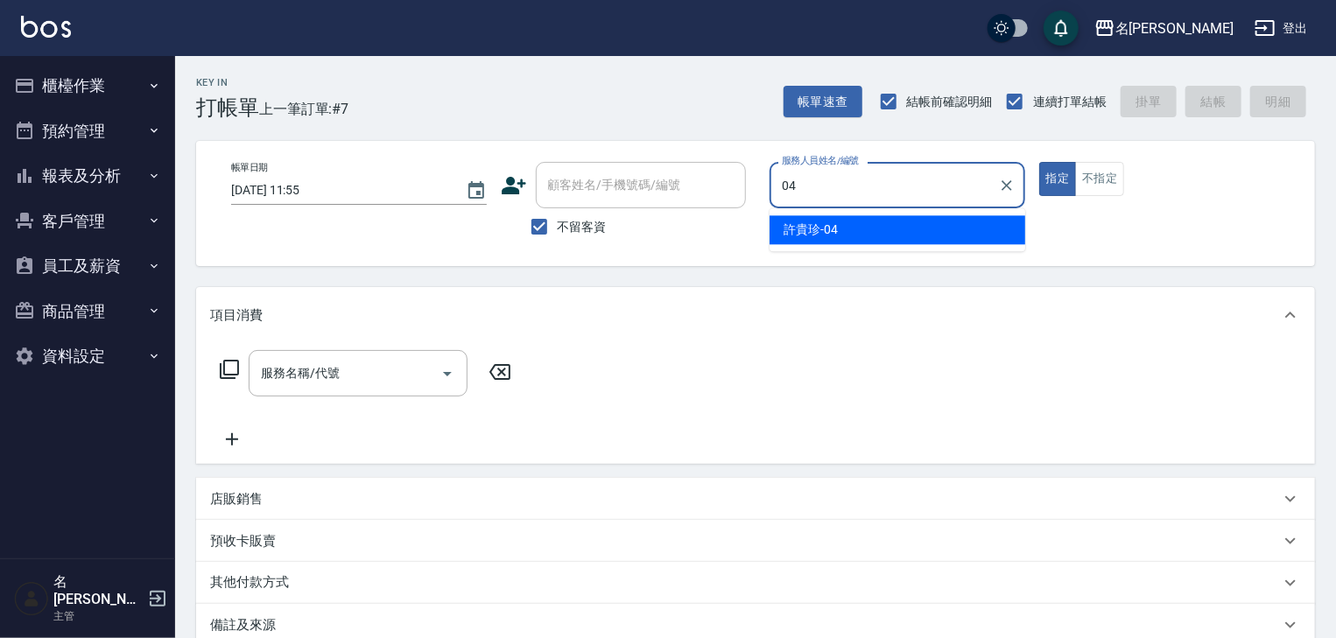
drag, startPoint x: 809, startPoint y: 229, endPoint x: 784, endPoint y: 269, distance: 46.9
click at [810, 229] on span "[PERSON_NAME]-04" at bounding box center [811, 230] width 54 height 18
type input "[PERSON_NAME]-04"
click at [392, 368] on input "服務名稱/代號" at bounding box center [345, 373] width 177 height 31
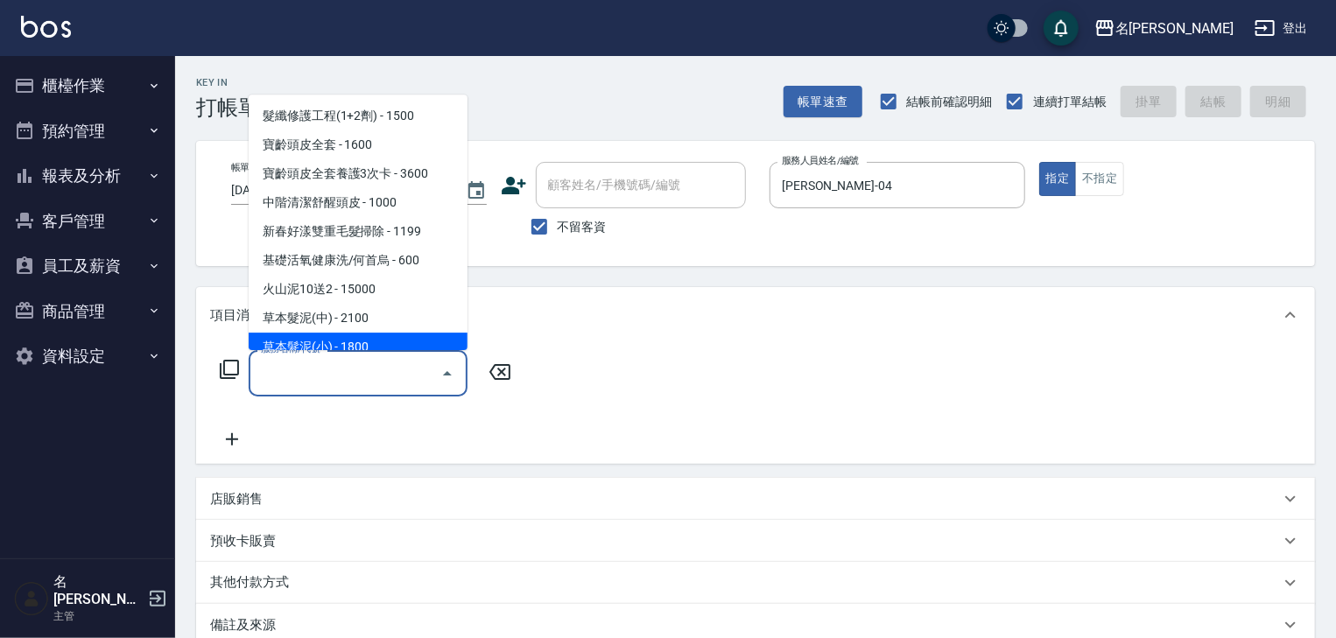
click at [385, 335] on span "草本髮泥(小) - 1800" at bounding box center [358, 348] width 219 height 29
type input "草本髮泥(小)(122)"
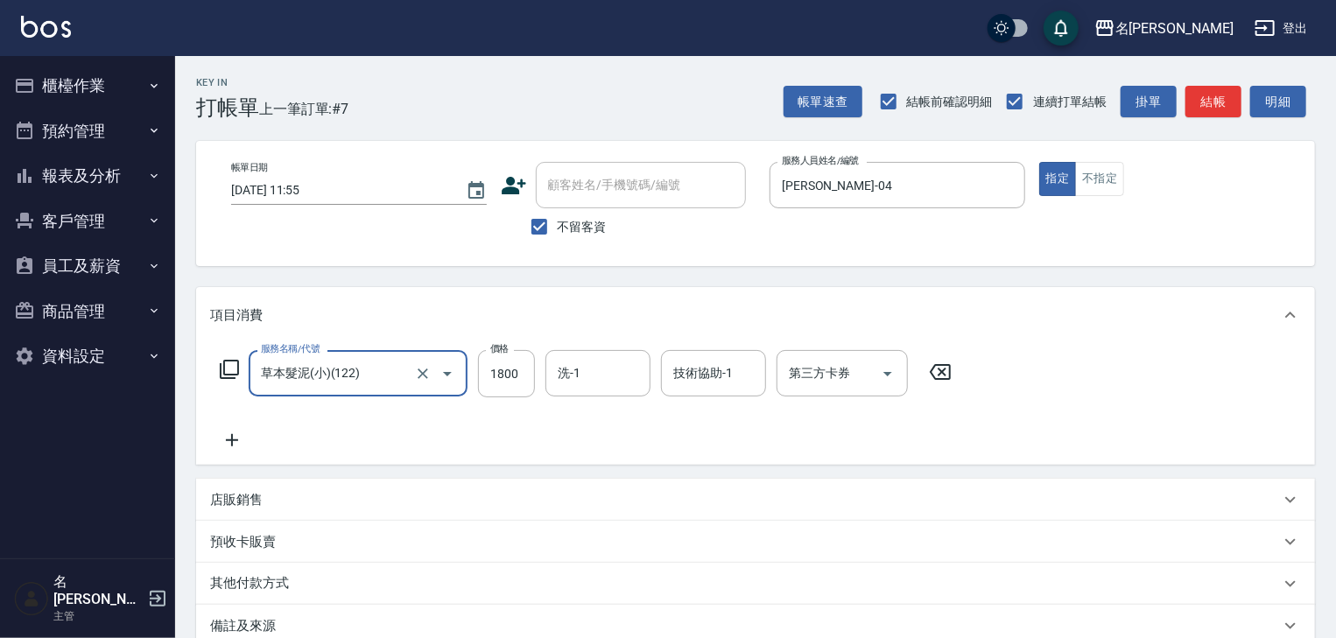
click at [237, 437] on icon at bounding box center [232, 440] width 44 height 21
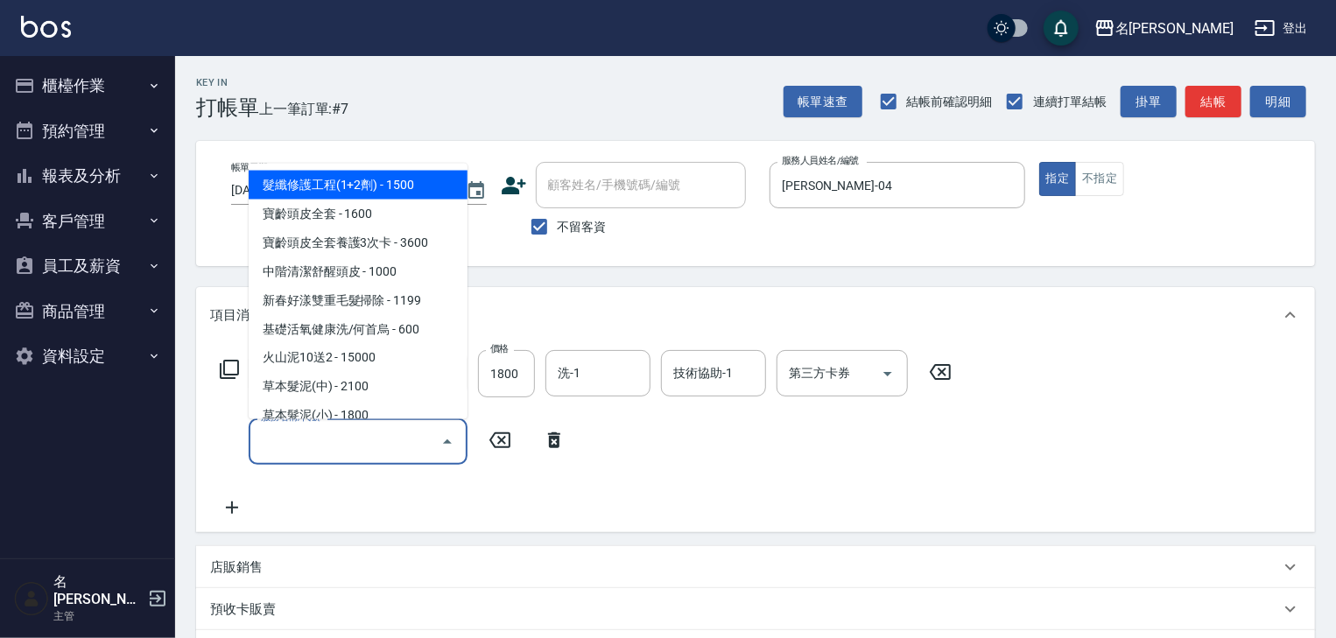
click at [292, 453] on input "服務名稱/代號" at bounding box center [345, 441] width 177 height 31
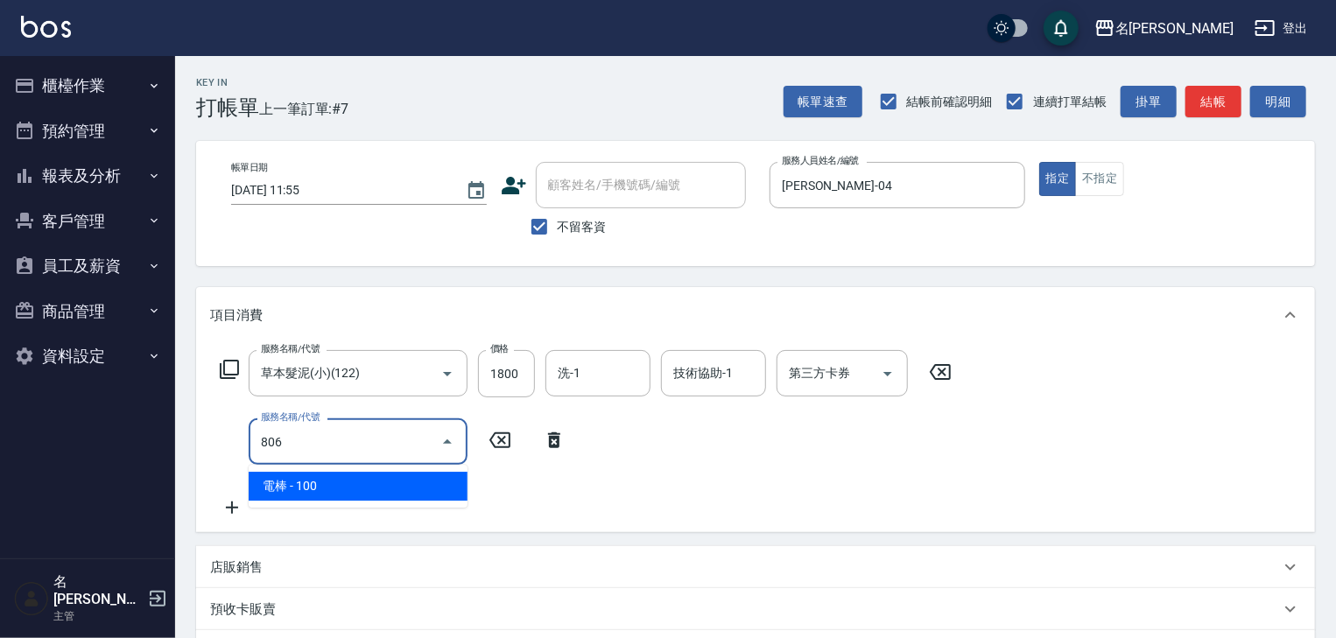
click at [355, 481] on span "電棒 - 100" at bounding box center [358, 486] width 219 height 29
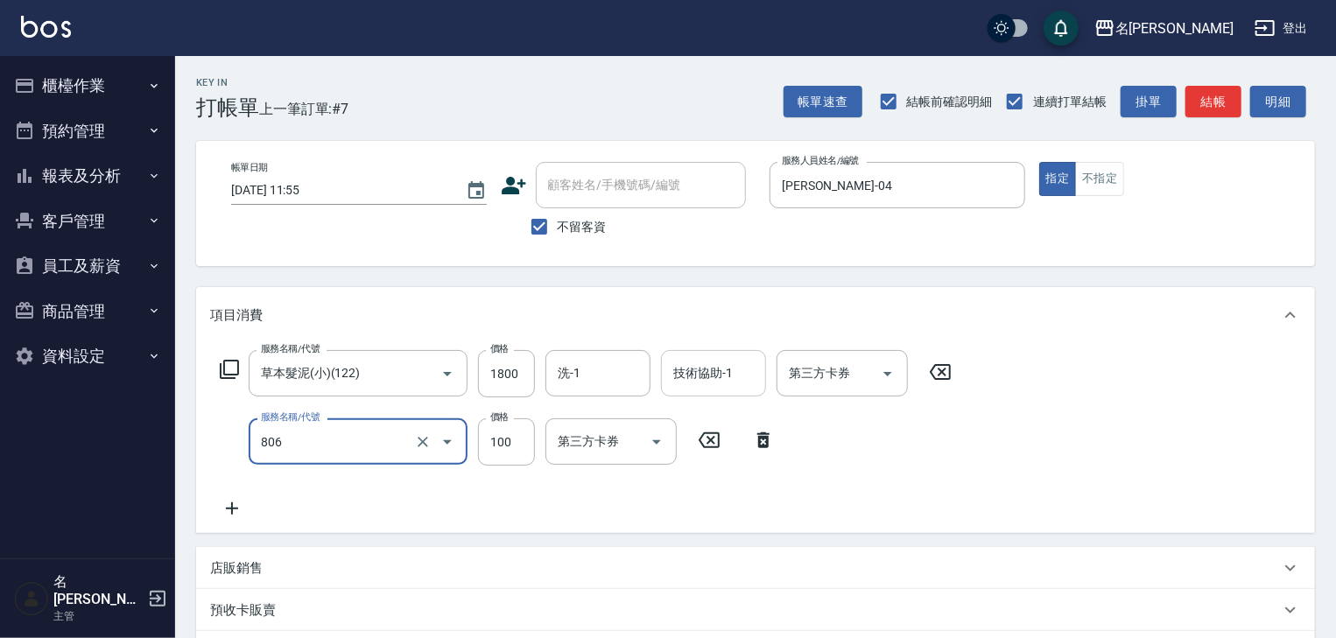
type input "電棒(806)"
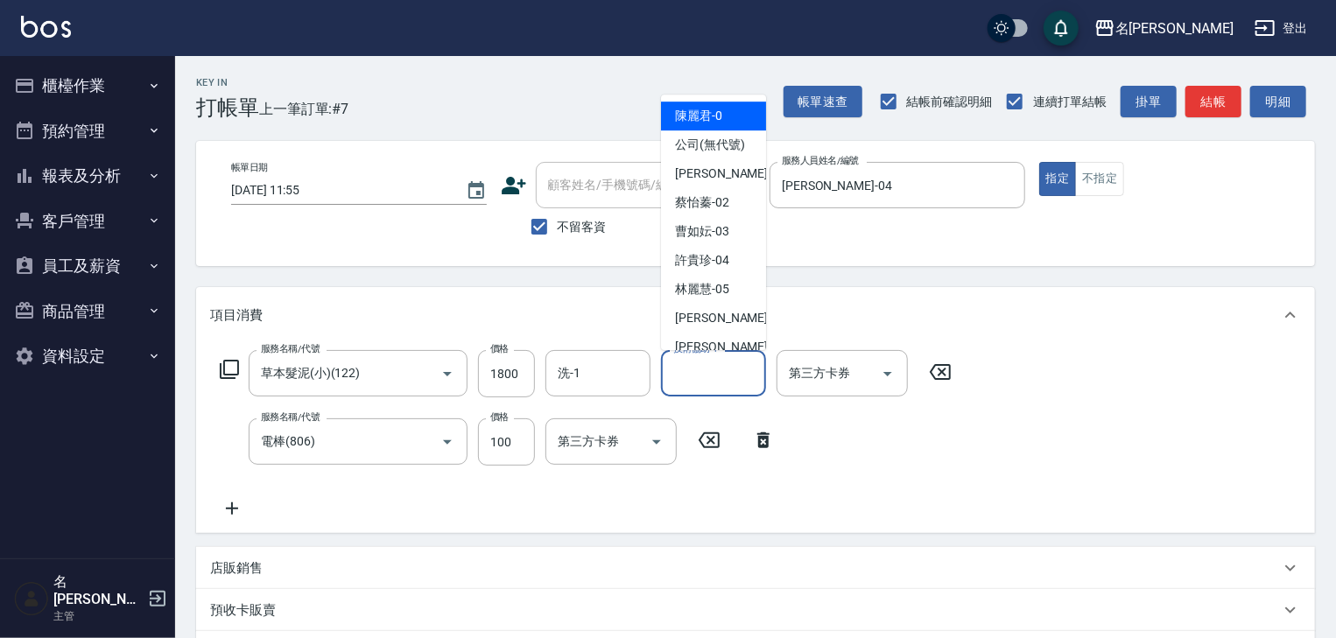
click at [712, 380] on input "技術協助-1" at bounding box center [713, 373] width 89 height 31
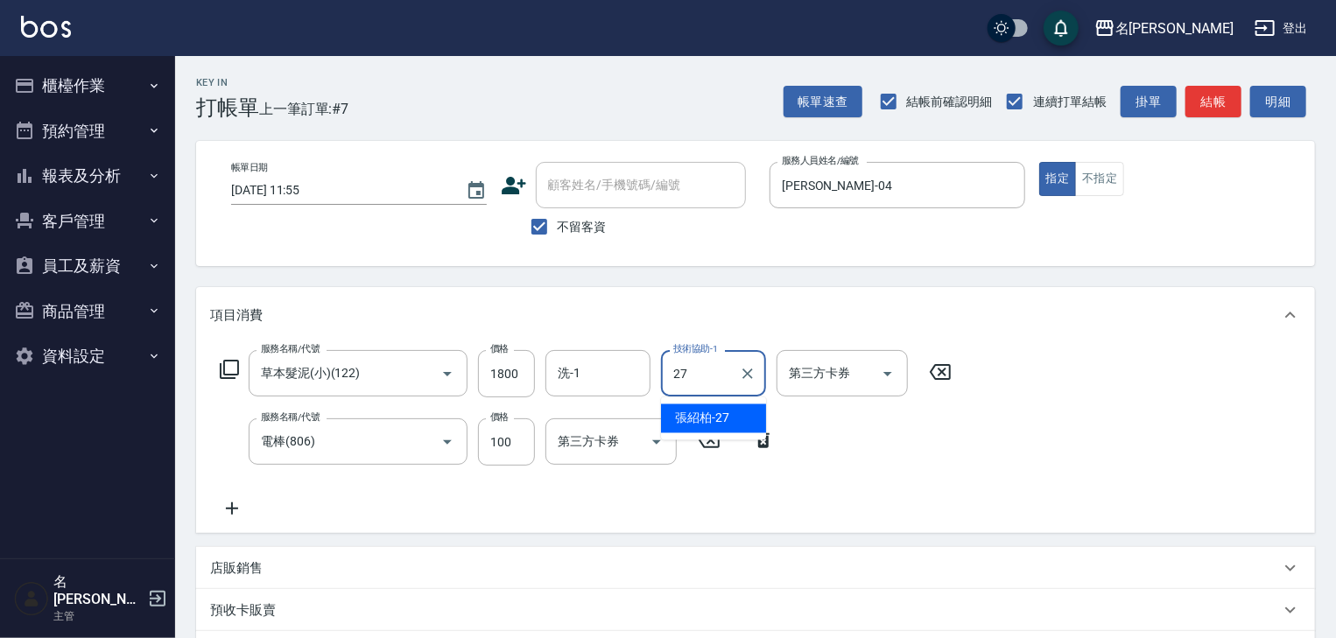
click at [706, 412] on span "[PERSON_NAME]-27" at bounding box center [702, 419] width 54 height 18
type input "[PERSON_NAME]-27"
click at [228, 511] on icon at bounding box center [232, 508] width 44 height 21
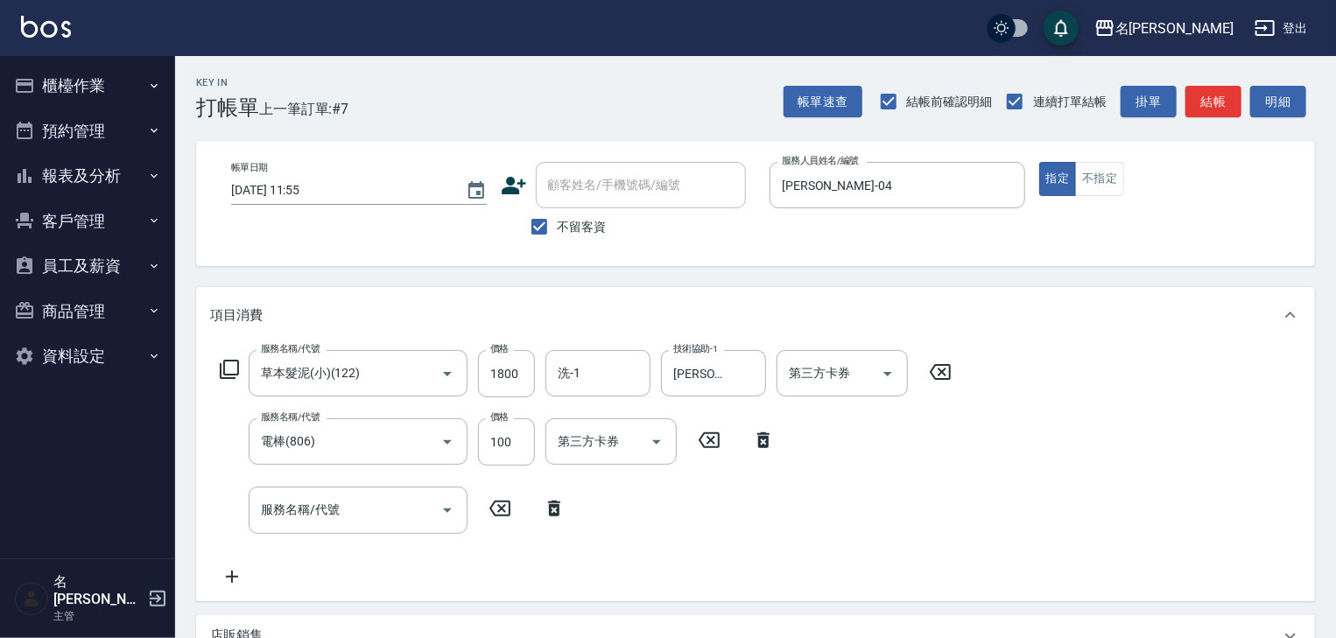
click at [229, 375] on icon at bounding box center [229, 369] width 19 height 19
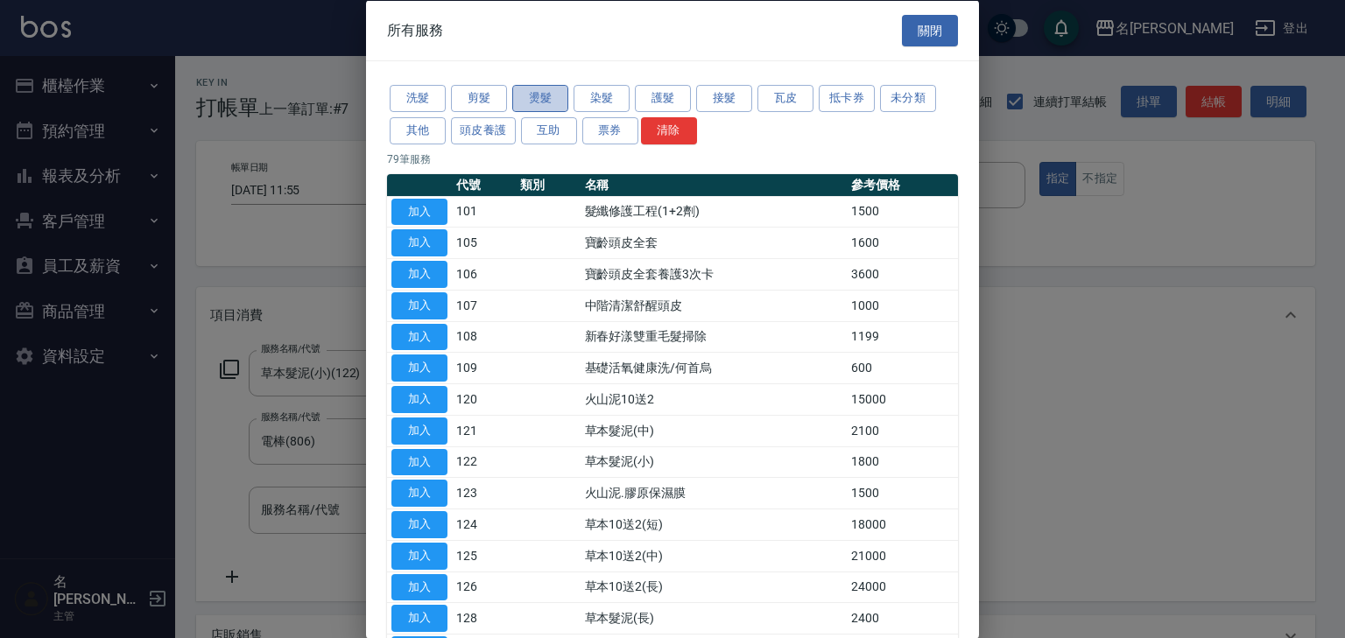
click at [558, 102] on button "燙髮" at bounding box center [540, 98] width 56 height 27
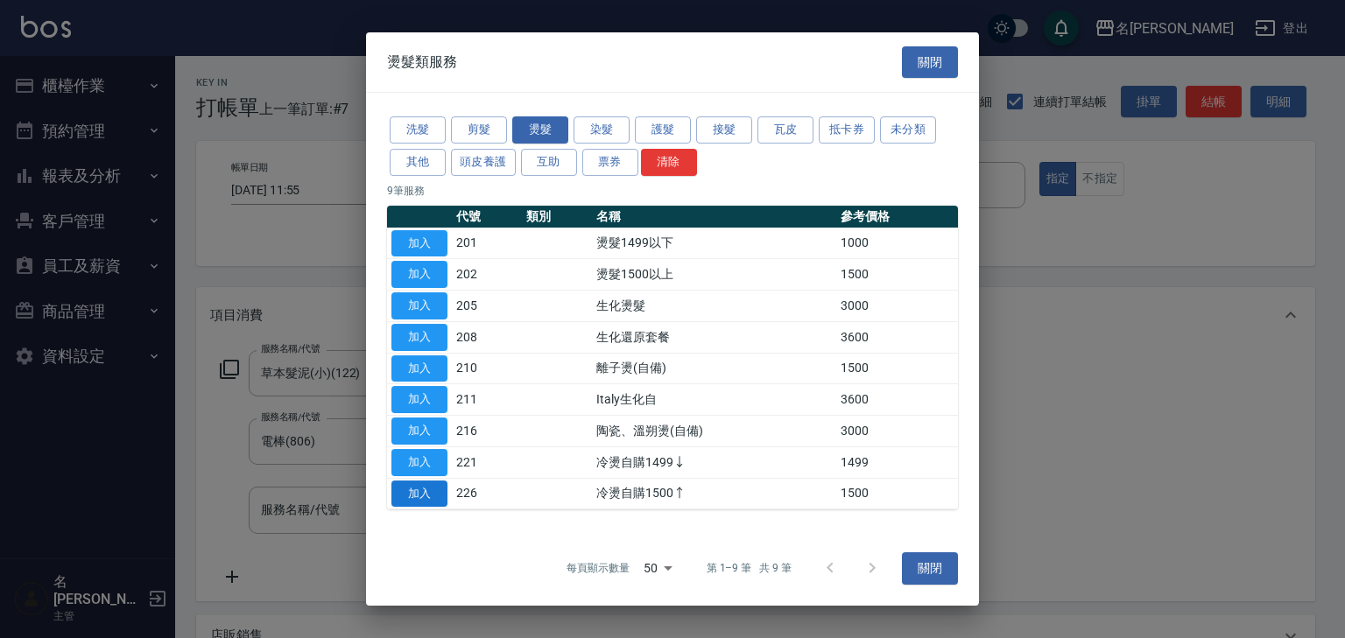
click at [421, 485] on button "加入" at bounding box center [419, 494] width 56 height 27
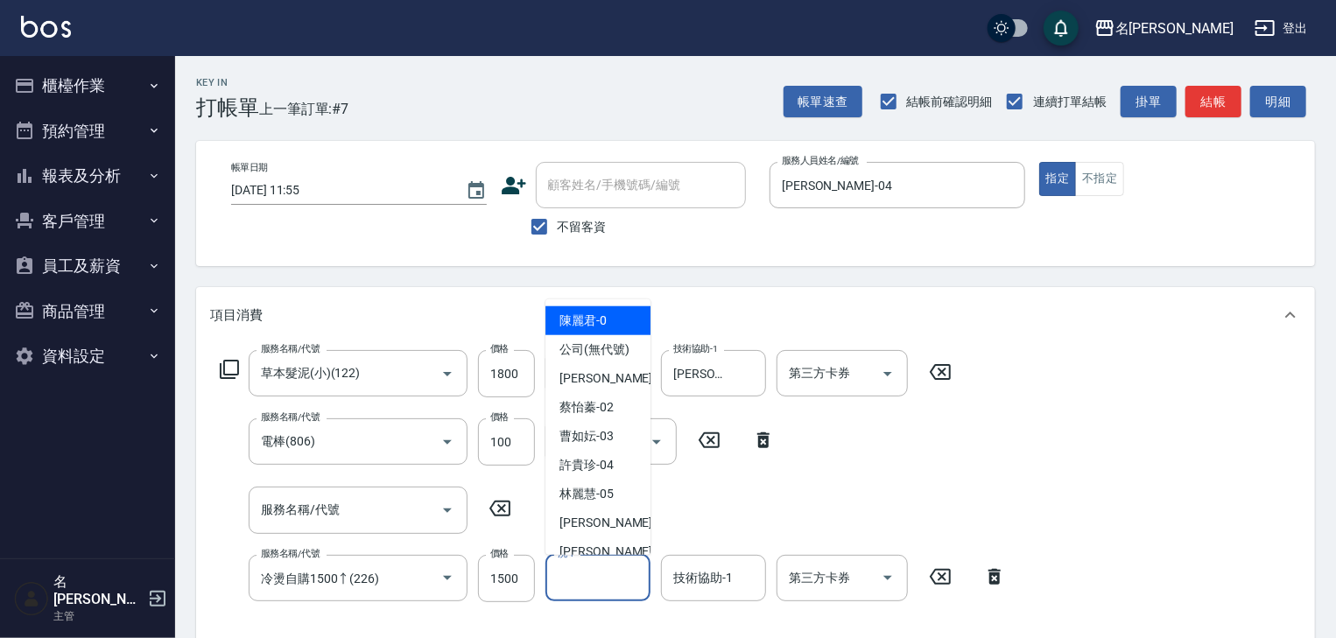
click at [578, 581] on input "洗-1" at bounding box center [597, 578] width 89 height 31
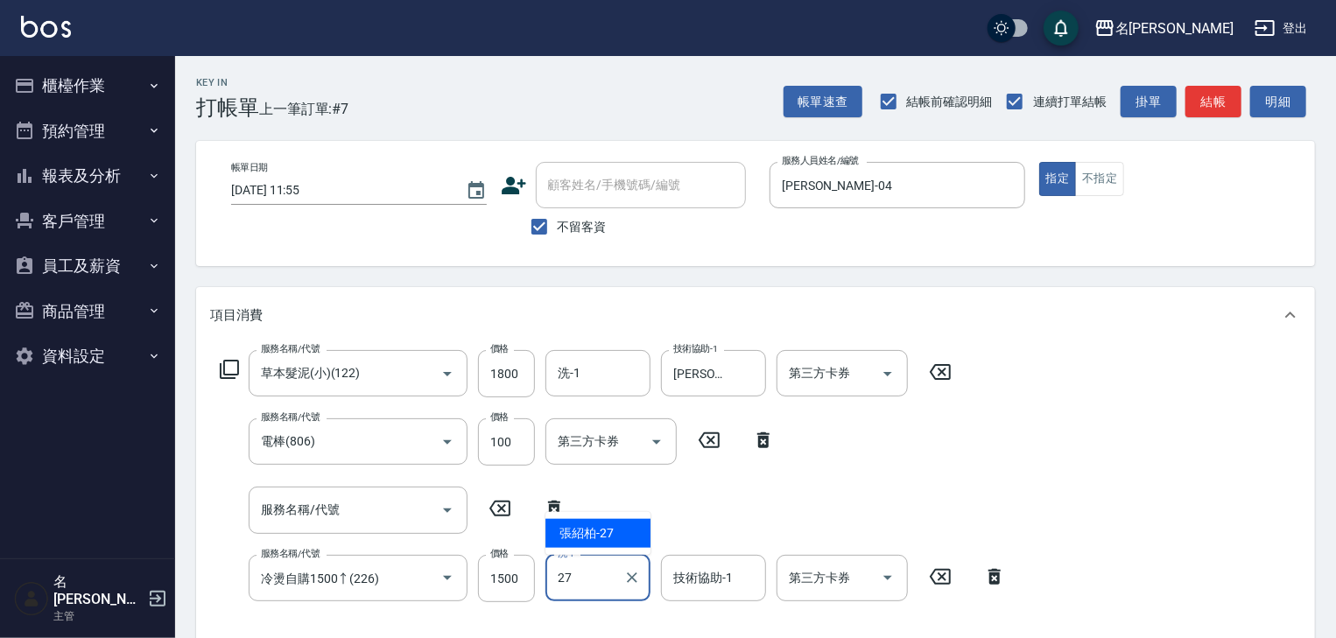
click at [591, 531] on span "[PERSON_NAME]-27" at bounding box center [586, 533] width 54 height 18
type input "[PERSON_NAME]-27"
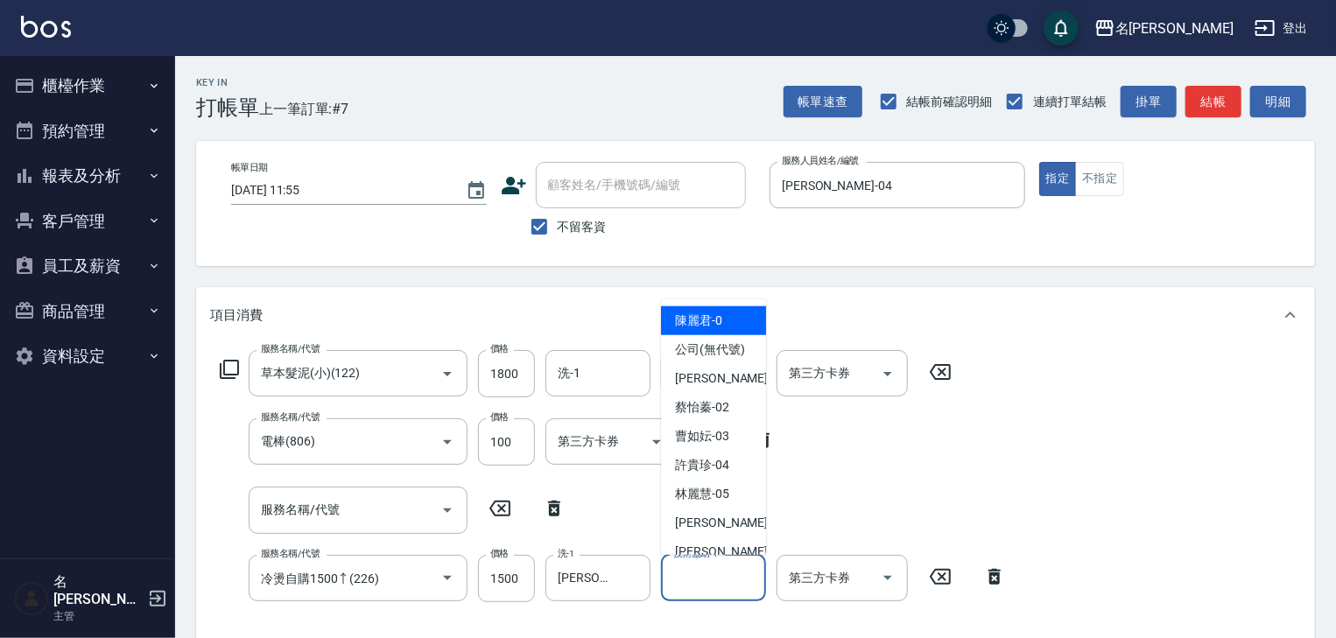
click at [708, 571] on input "技術協助-1" at bounding box center [713, 578] width 89 height 31
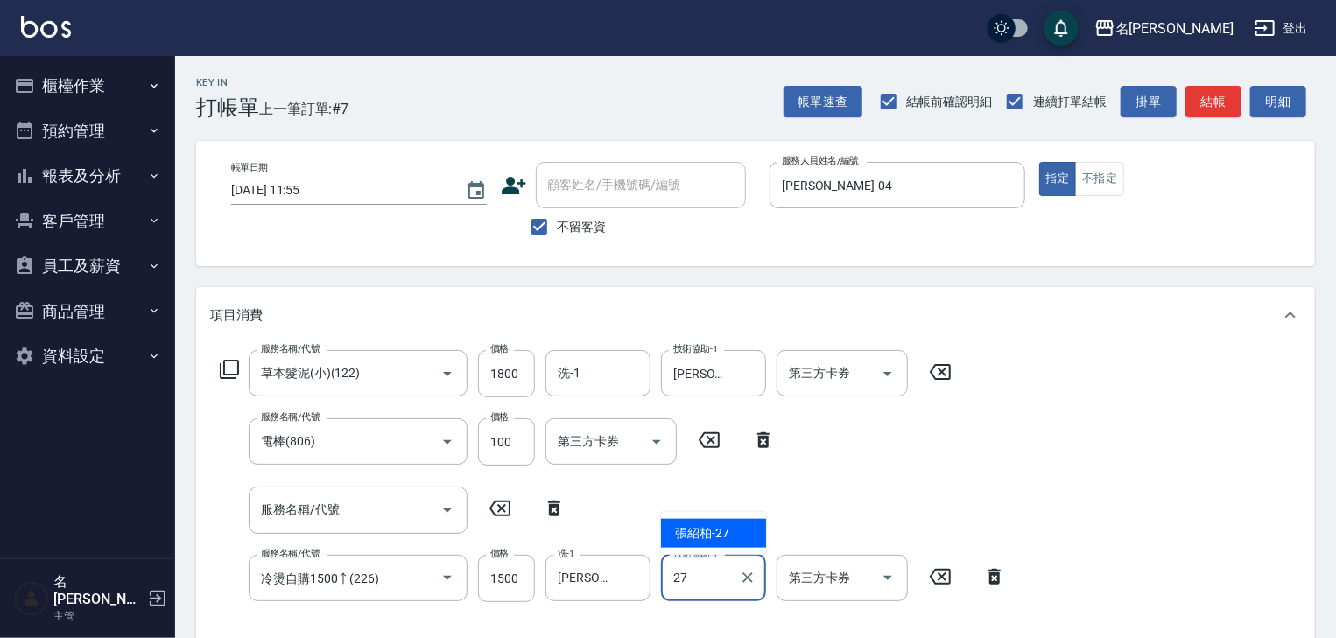
click at [718, 531] on span "[PERSON_NAME]-27" at bounding box center [702, 533] width 54 height 18
type input "[PERSON_NAME]-27"
click at [553, 509] on icon at bounding box center [554, 509] width 12 height 16
type input "冷燙自購1500↑(226)"
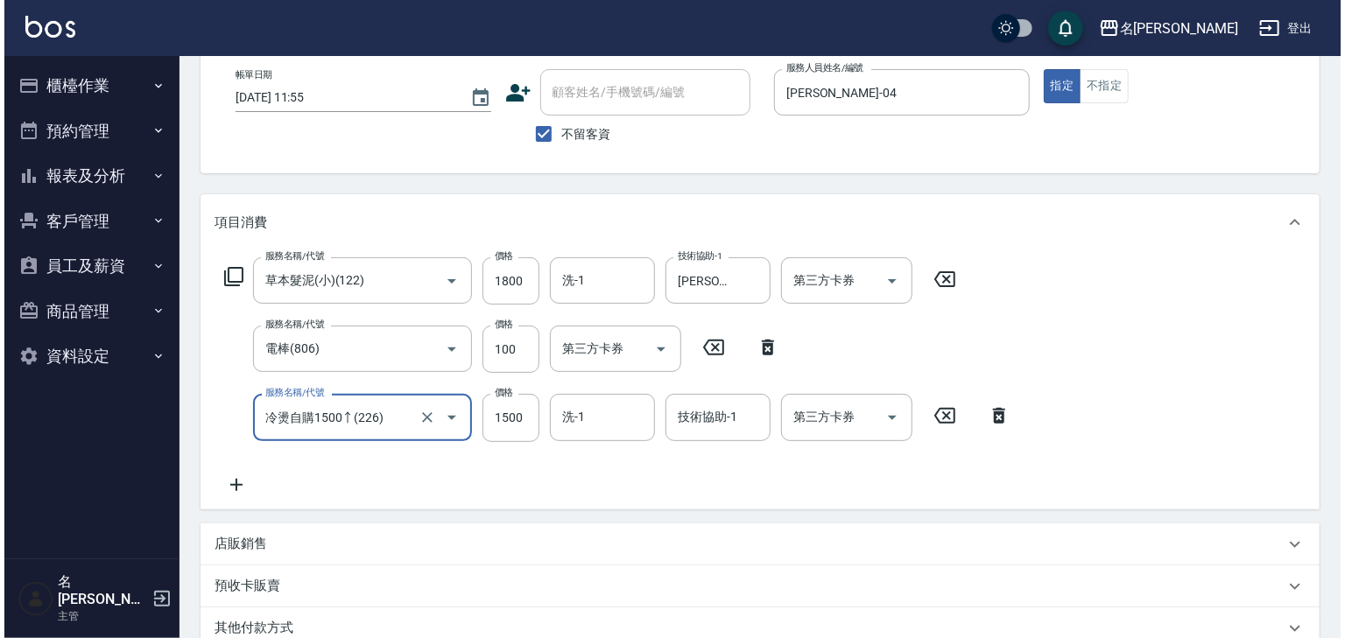
scroll to position [272, 0]
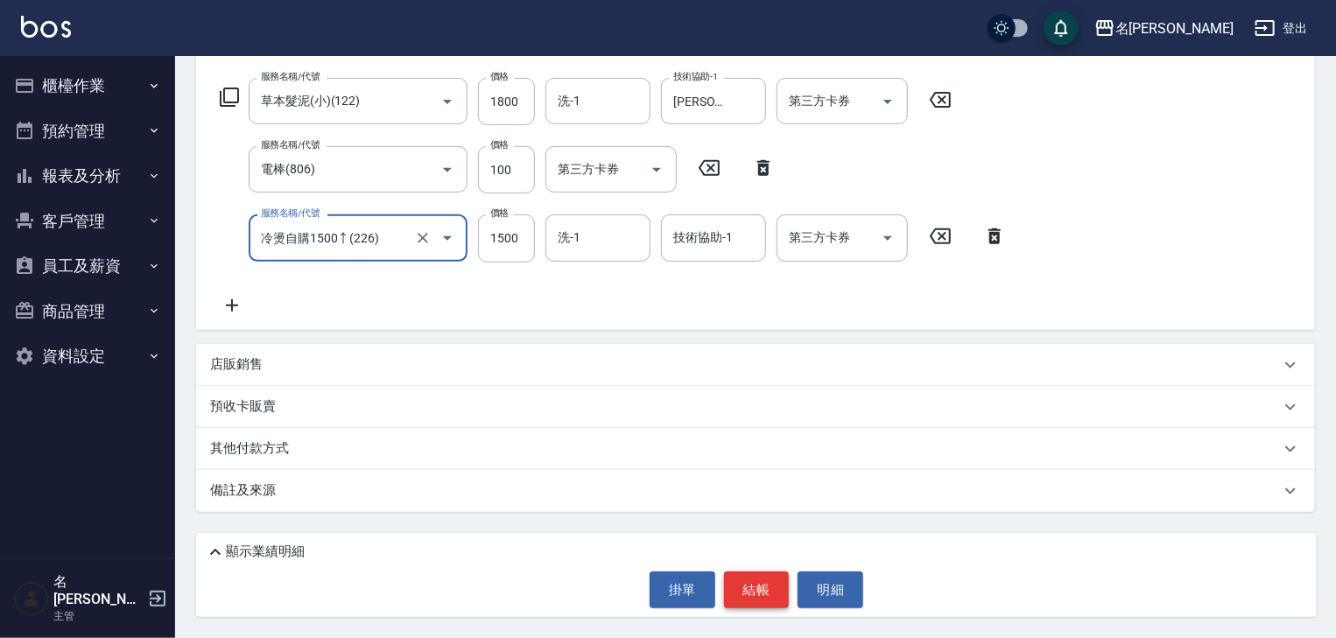
click at [724, 588] on button "結帳" at bounding box center [757, 590] width 66 height 37
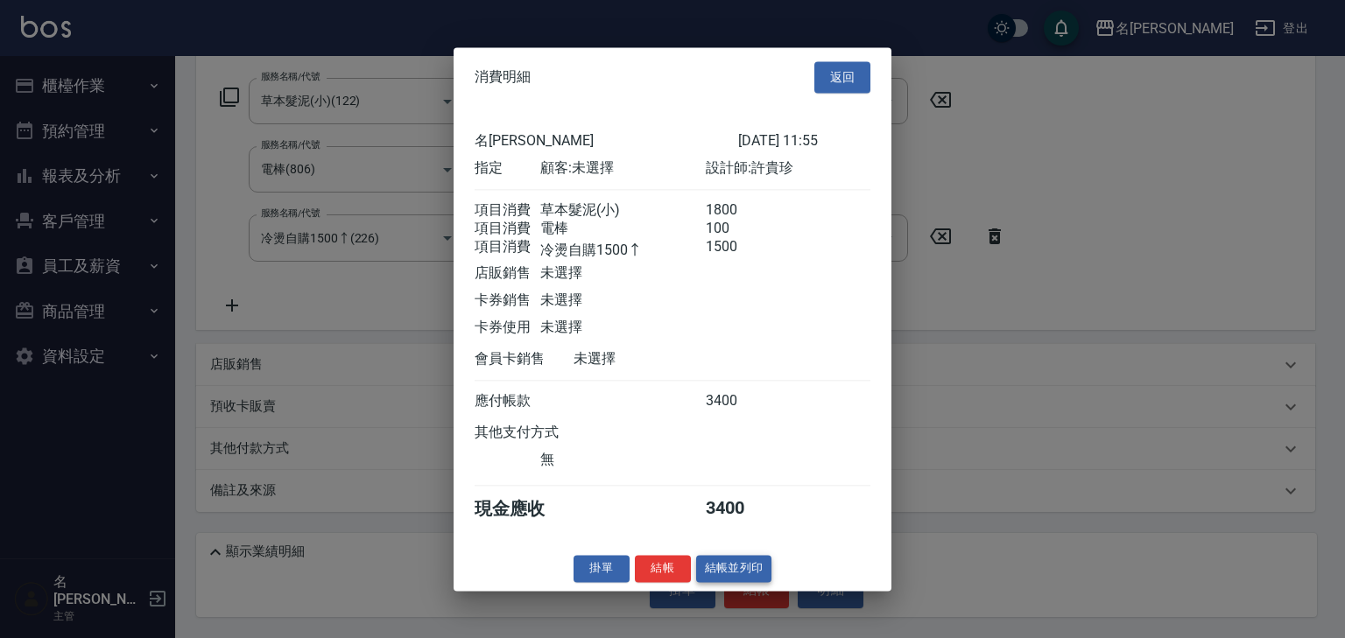
click at [746, 582] on button "結帳並列印" at bounding box center [734, 568] width 76 height 27
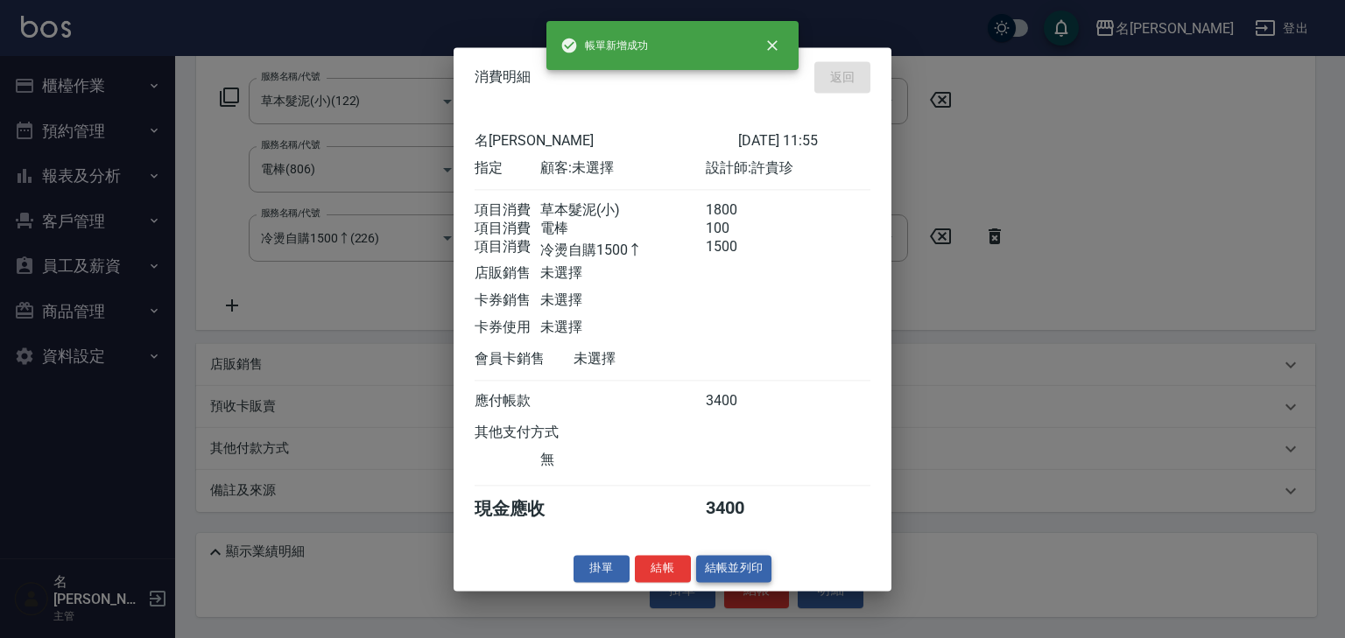
type input "[DATE] 11:56"
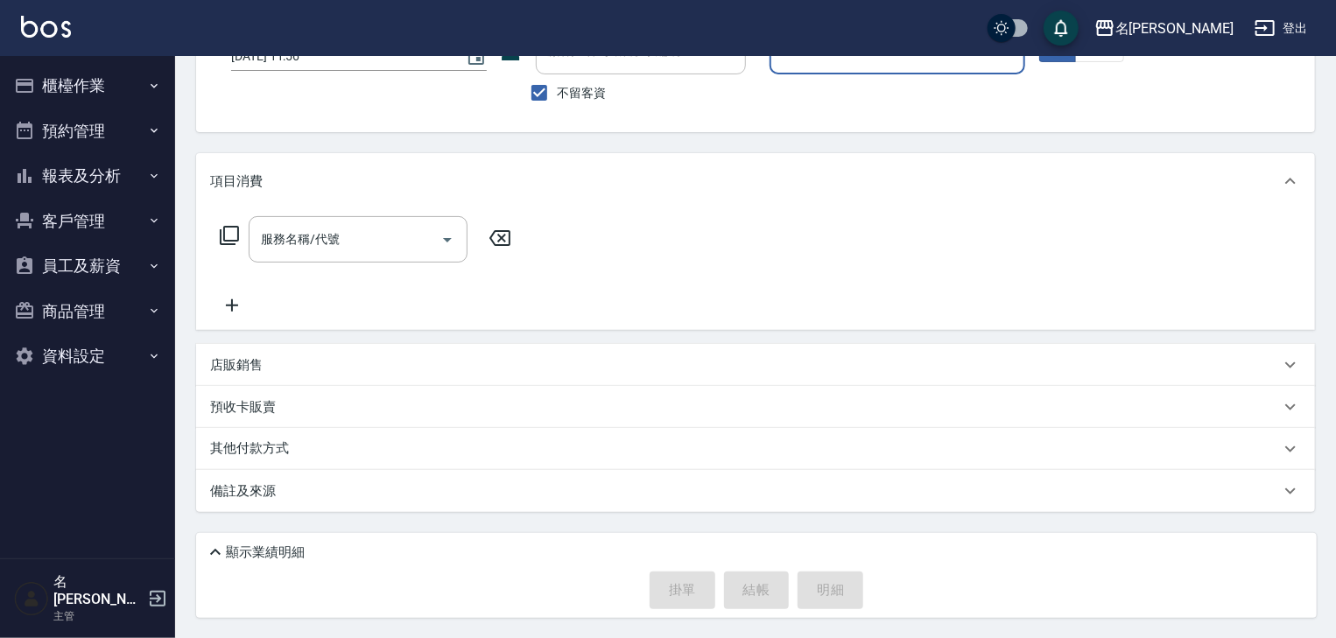
scroll to position [0, 0]
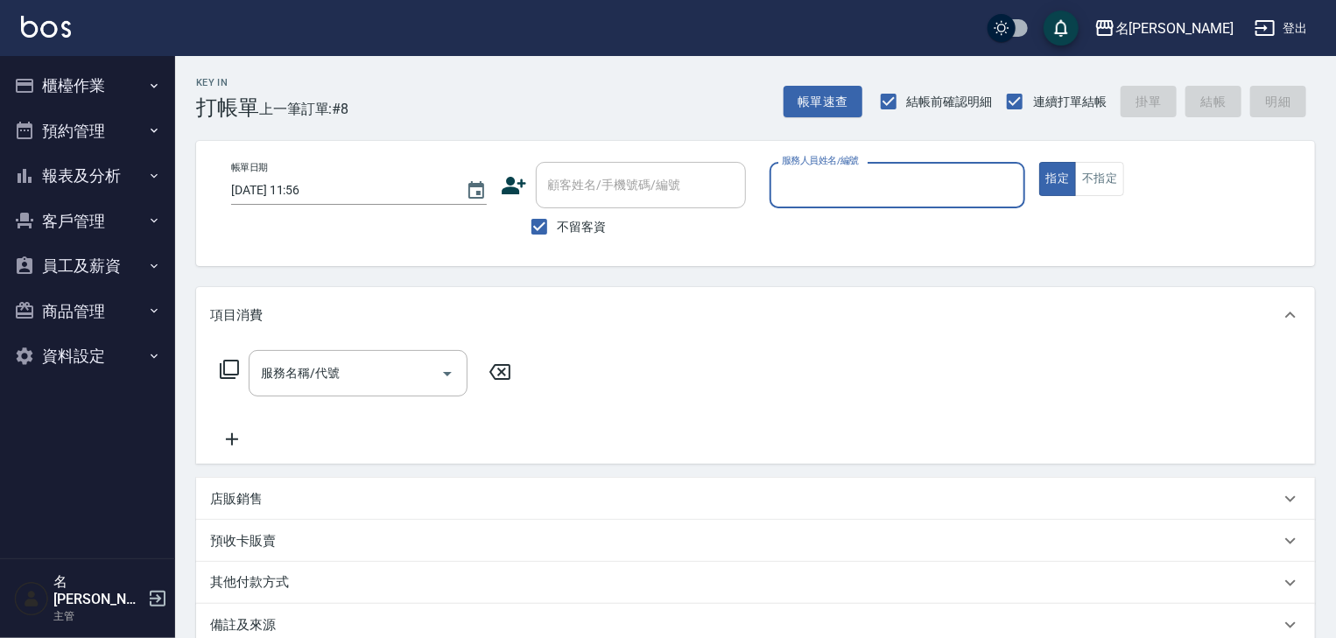
click at [857, 188] on input "服務人員姓名/編號" at bounding box center [897, 185] width 240 height 31
click at [835, 235] on span "[PERSON_NAME] -07" at bounding box center [839, 230] width 110 height 18
type input "[PERSON_NAME]-07"
click at [360, 385] on input "服務名稱/代號" at bounding box center [345, 373] width 177 height 31
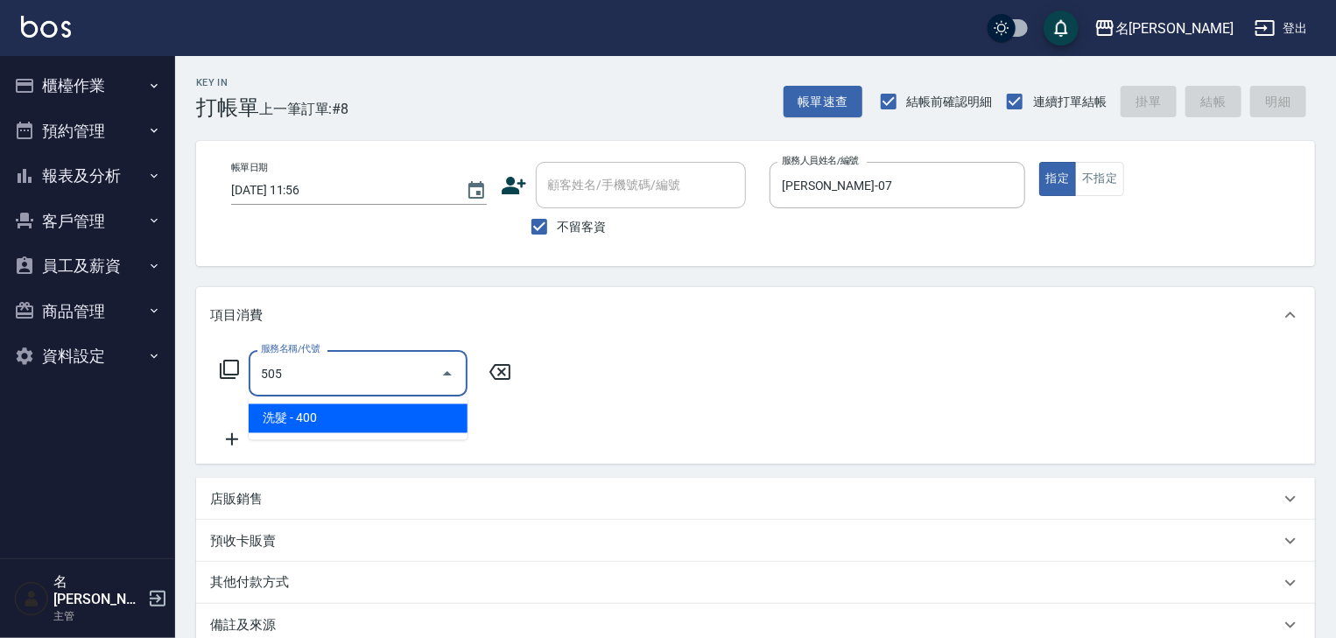
click at [404, 433] on ul "洗髮 - 400" at bounding box center [358, 418] width 219 height 43
click at [420, 418] on span "洗髮 - 400" at bounding box center [358, 418] width 219 height 29
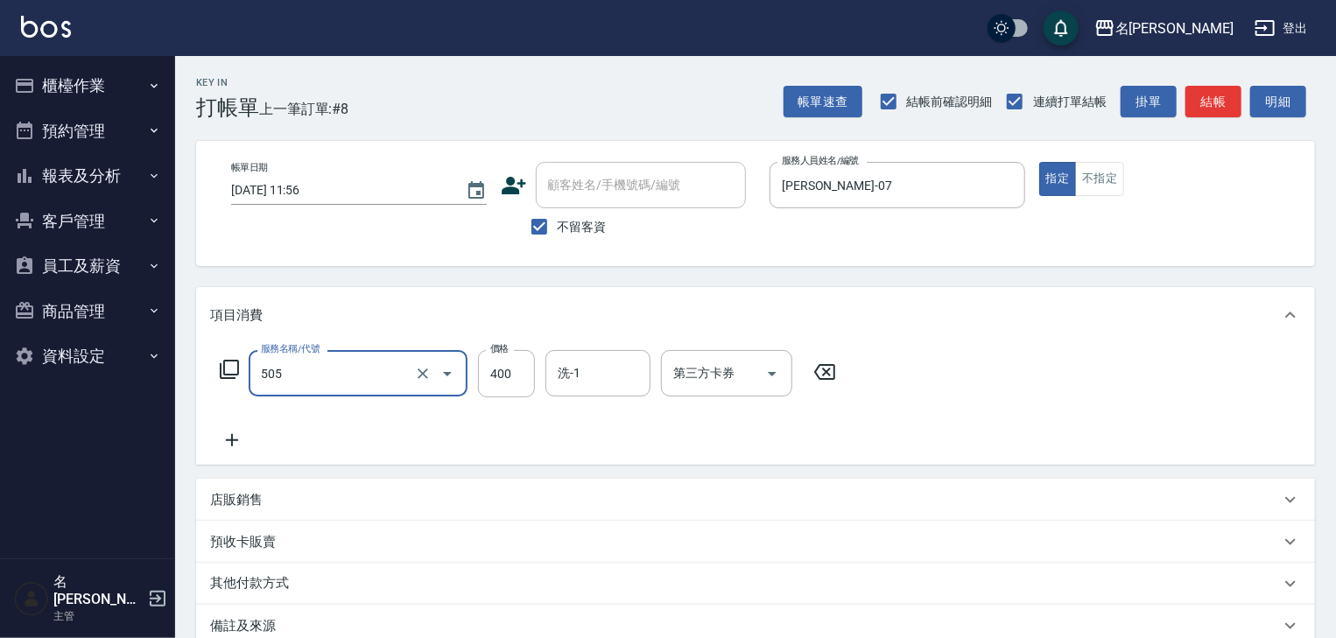
type input "洗髮(505)"
click at [231, 444] on icon at bounding box center [232, 440] width 12 height 12
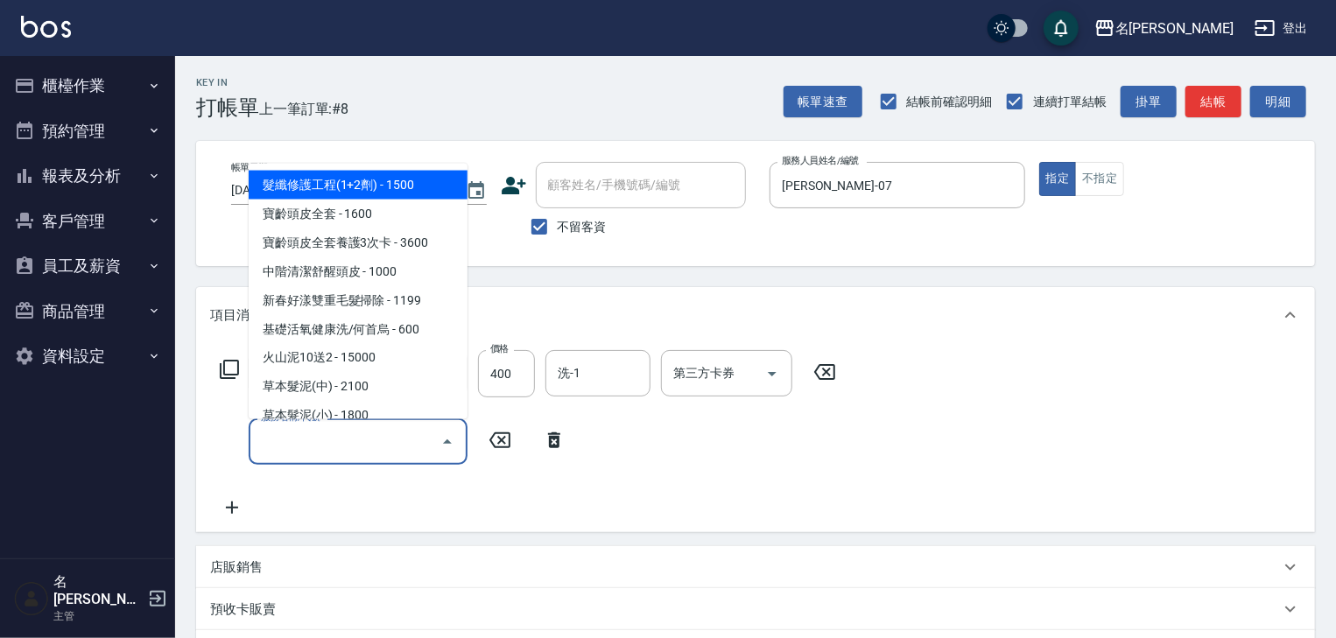
click at [321, 451] on input "服務名稱/代號" at bounding box center [345, 441] width 177 height 31
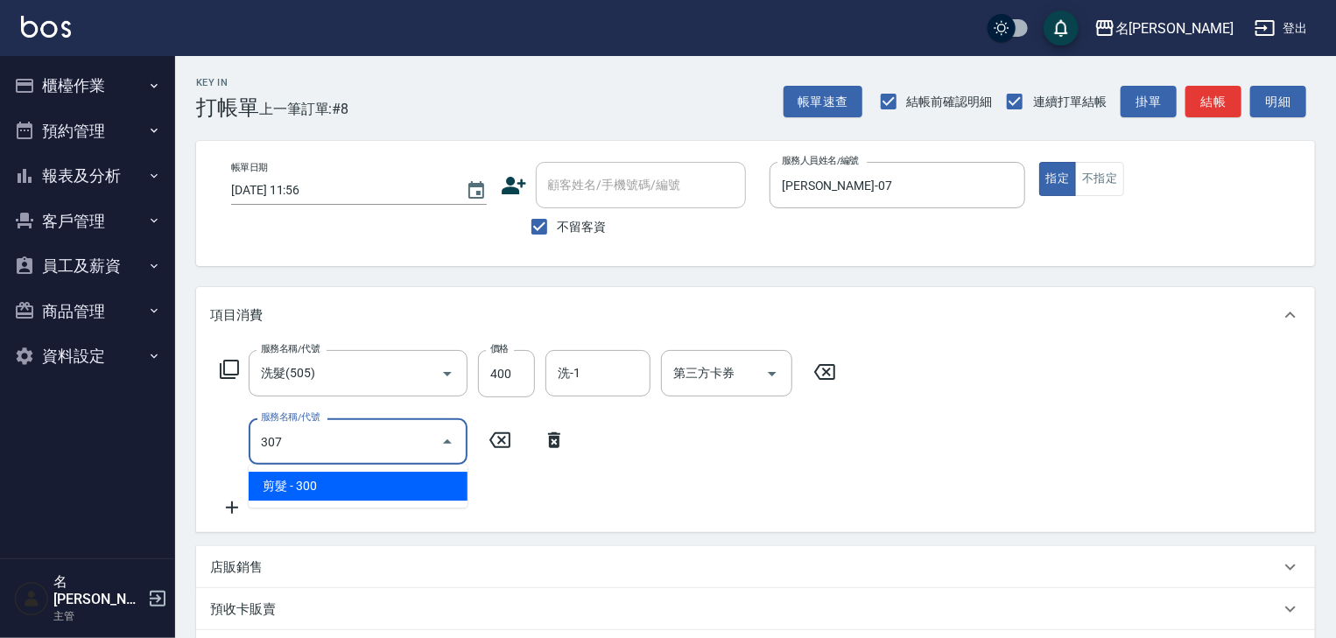
click at [341, 484] on span "剪髮 - 300" at bounding box center [358, 486] width 219 height 29
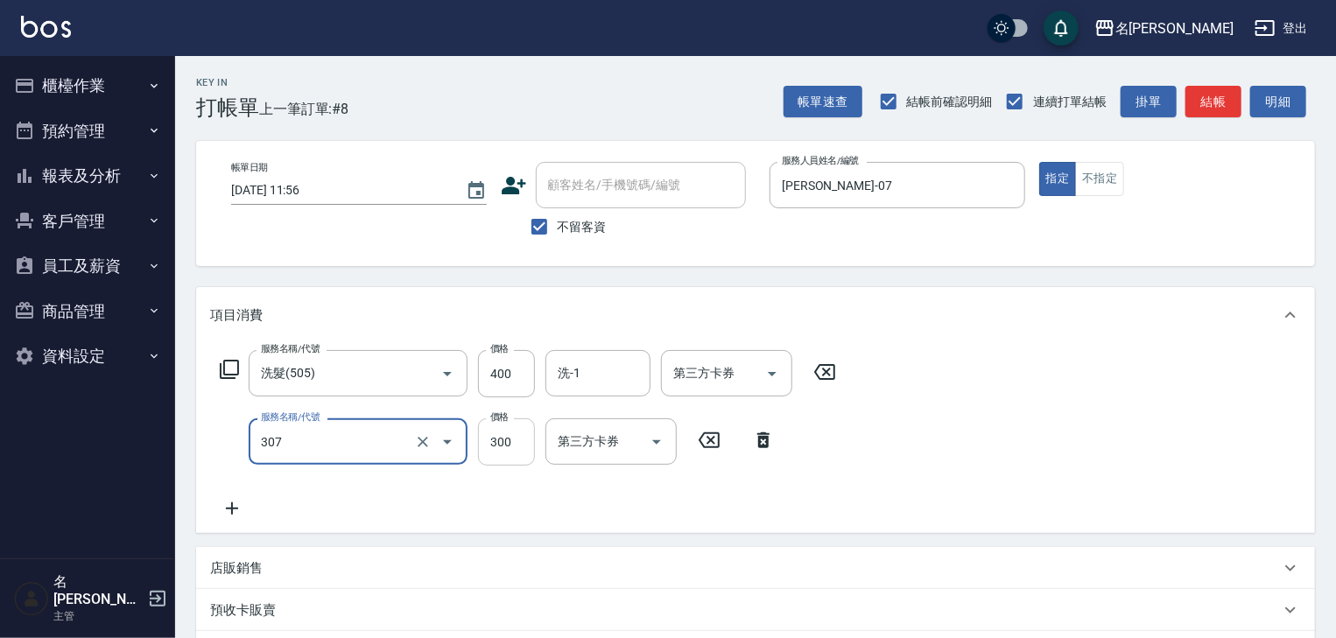
type input "剪髮(307)"
click at [483, 446] on input "300" at bounding box center [506, 441] width 57 height 47
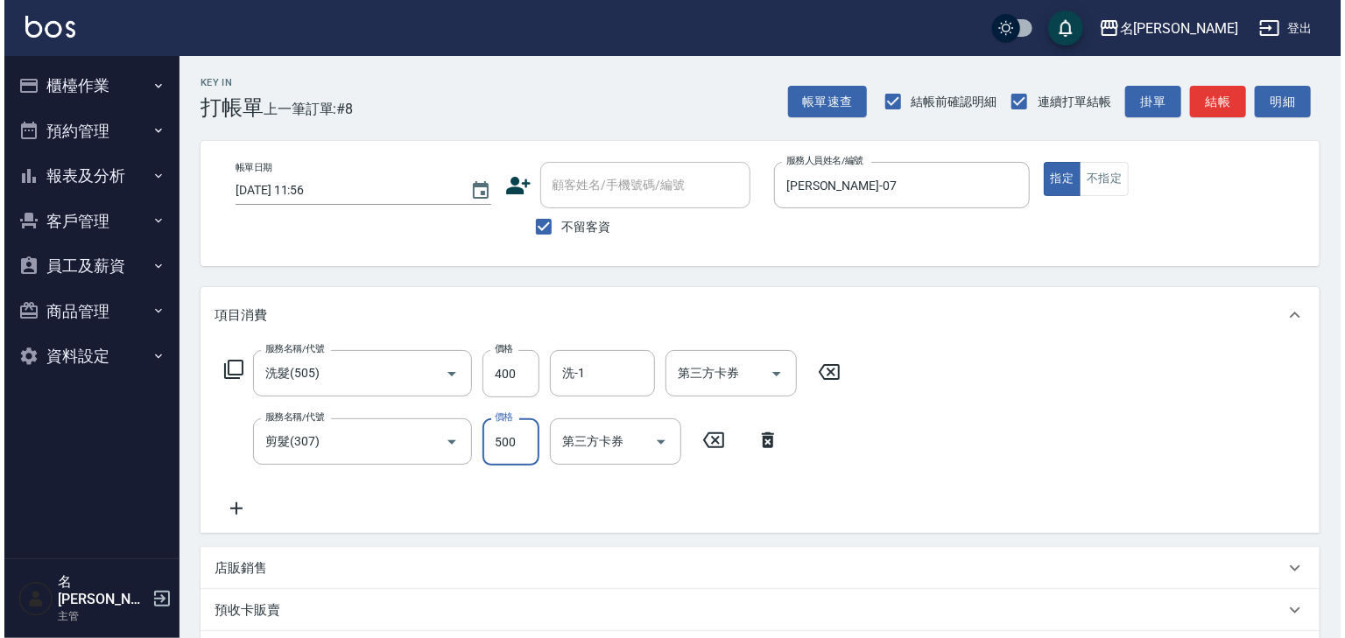
scroll to position [203, 0]
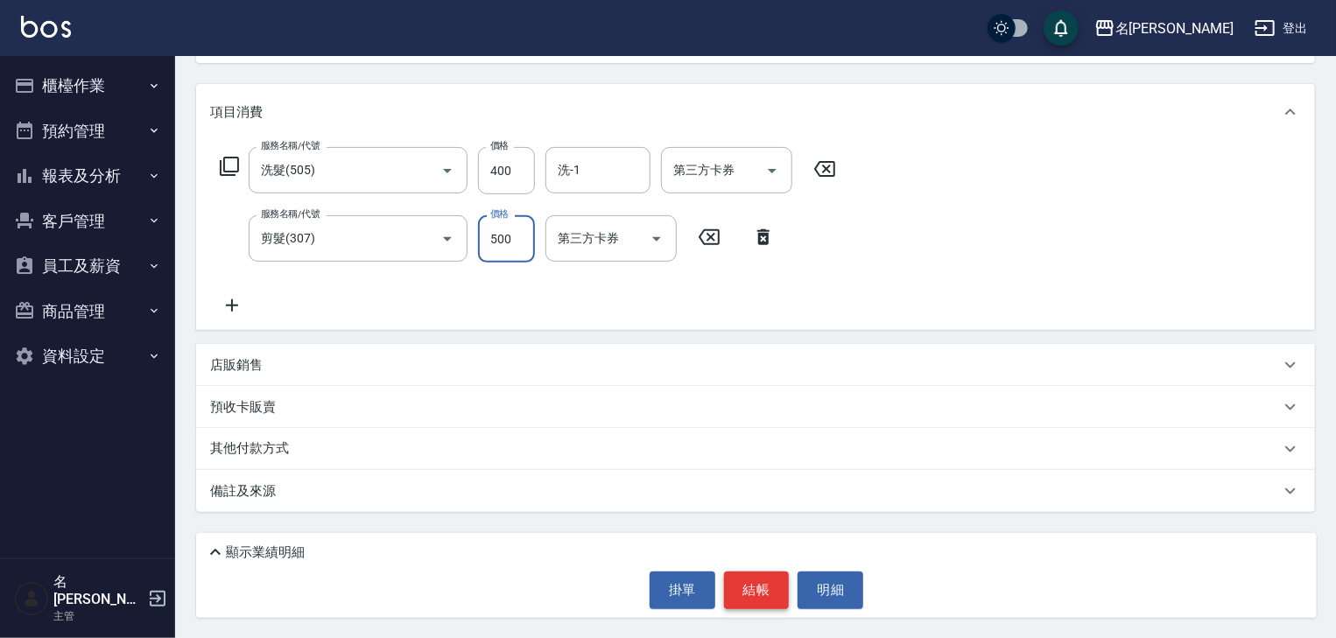
type input "500"
click at [756, 587] on button "結帳" at bounding box center [757, 590] width 66 height 37
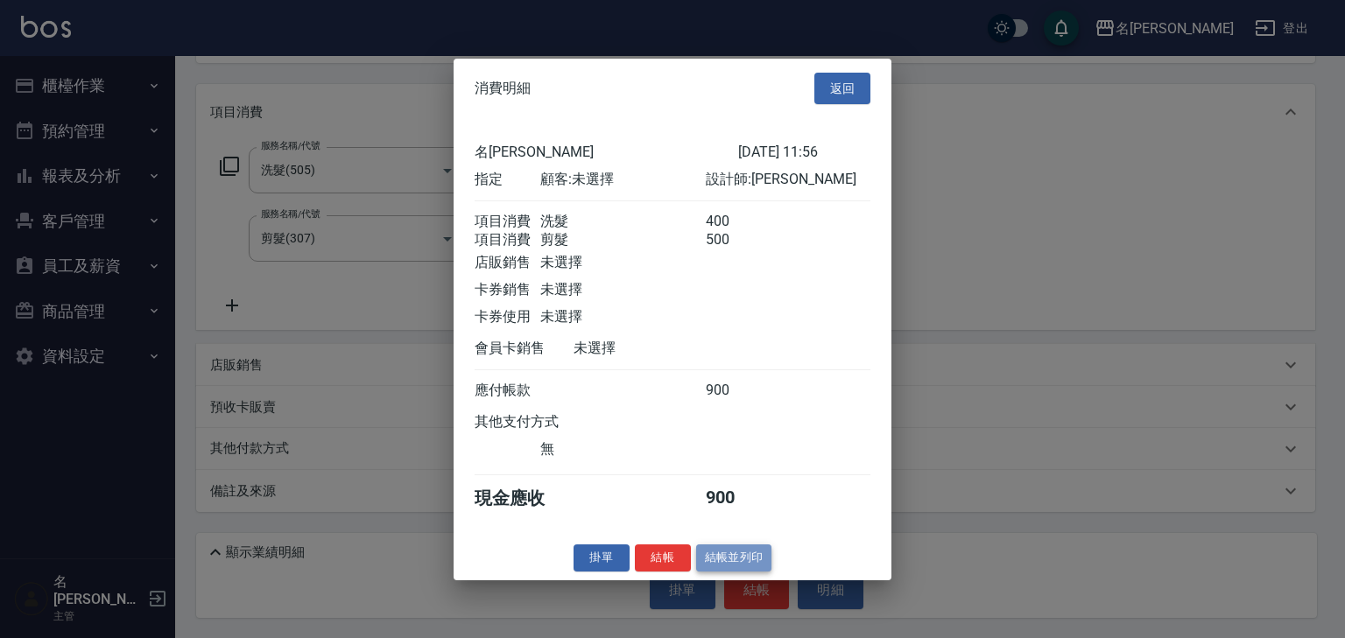
click at [717, 562] on button "結帳並列印" at bounding box center [734, 558] width 76 height 27
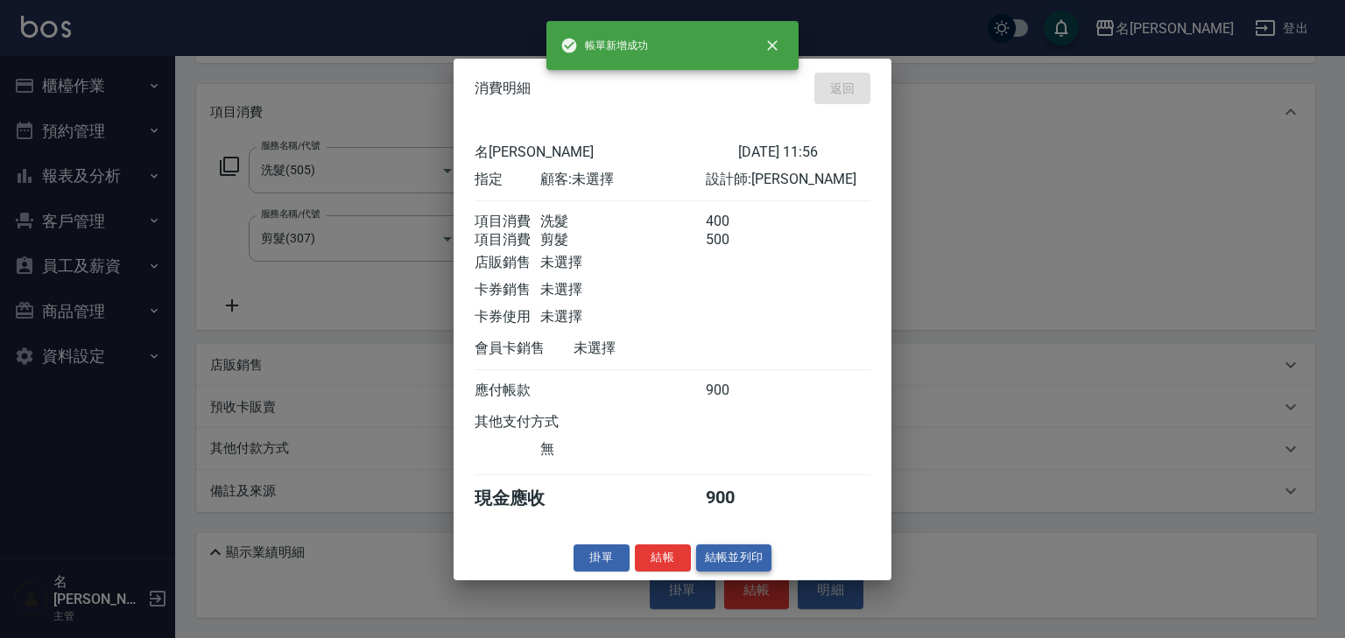
type input "[DATE] 12:00"
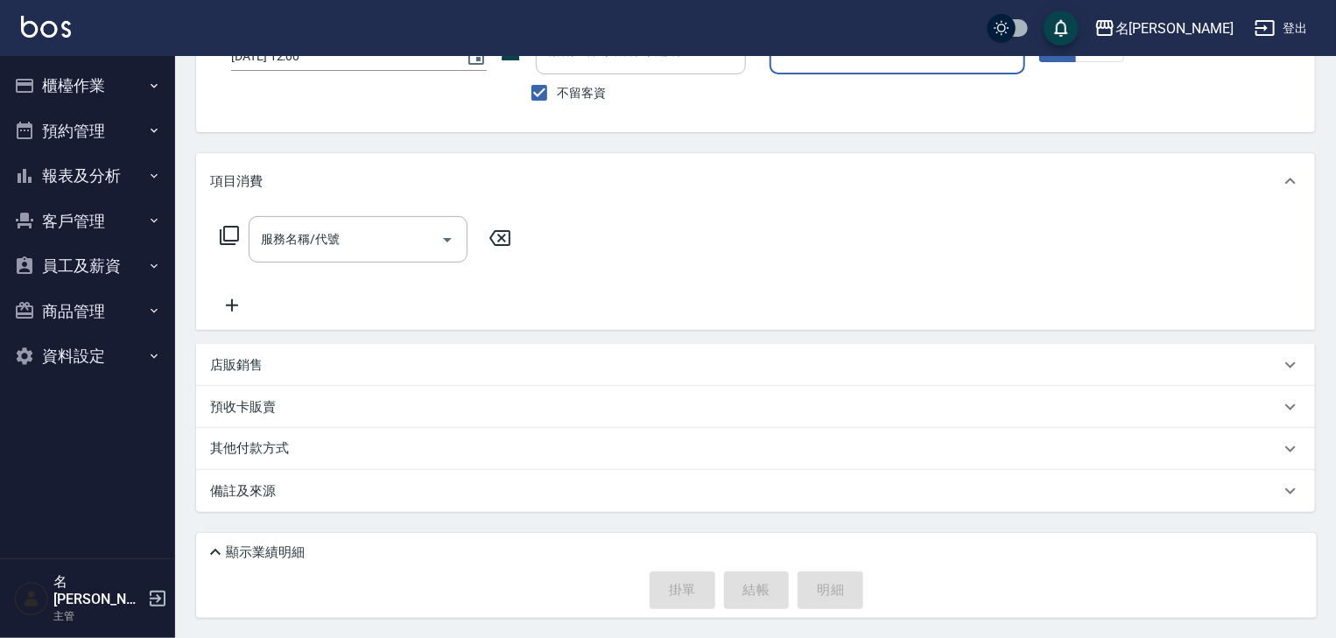
scroll to position [0, 0]
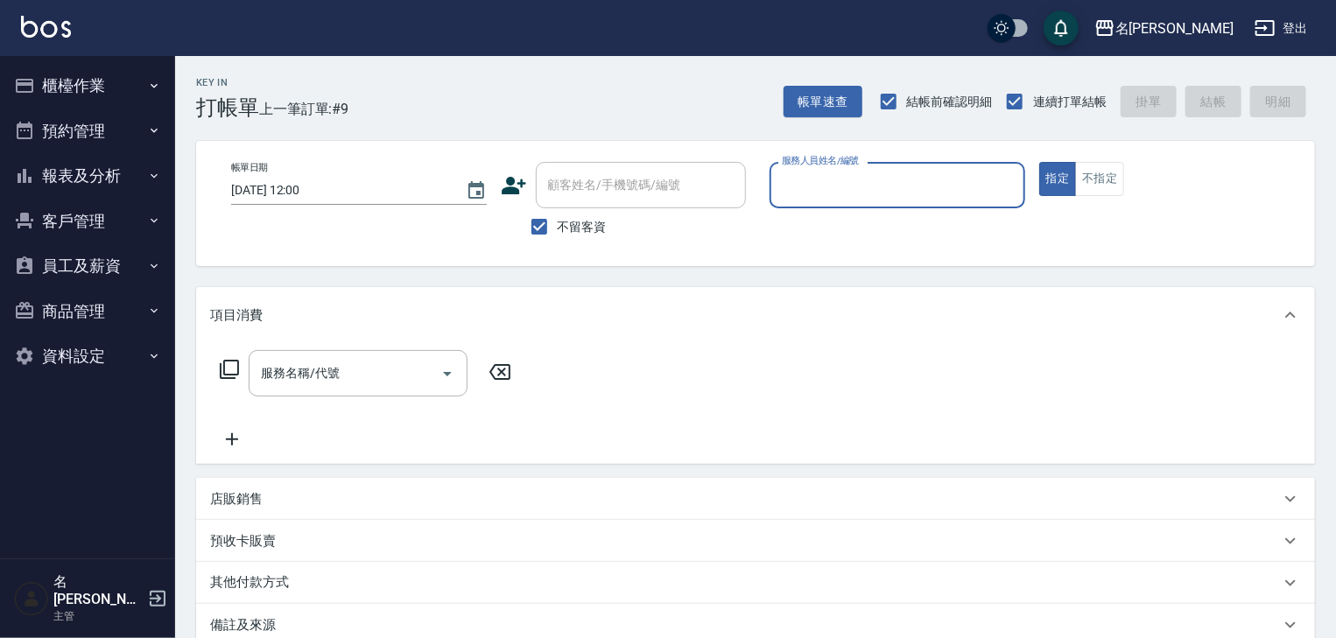
click at [844, 193] on input "服務人員姓名/編號" at bounding box center [897, 185] width 240 height 31
click at [807, 220] on div "[PERSON_NAME]-04" at bounding box center [898, 229] width 256 height 29
type input "[PERSON_NAME]-04"
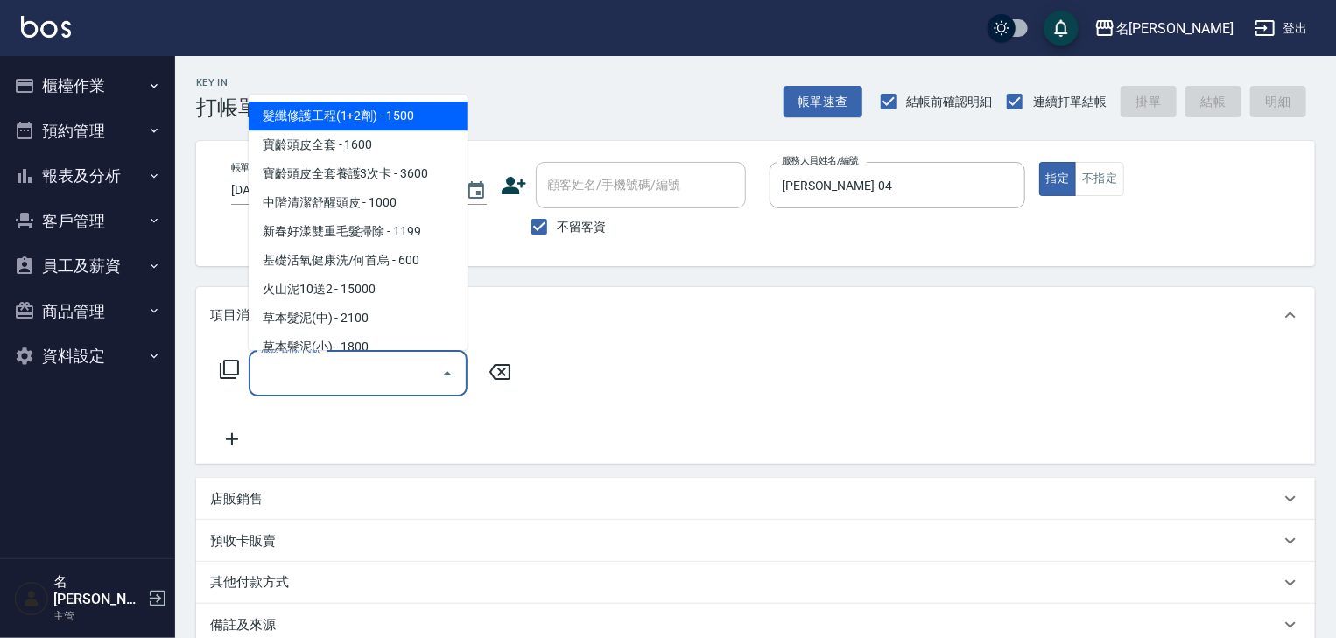
click at [394, 368] on input "服務名稱/代號" at bounding box center [345, 373] width 177 height 31
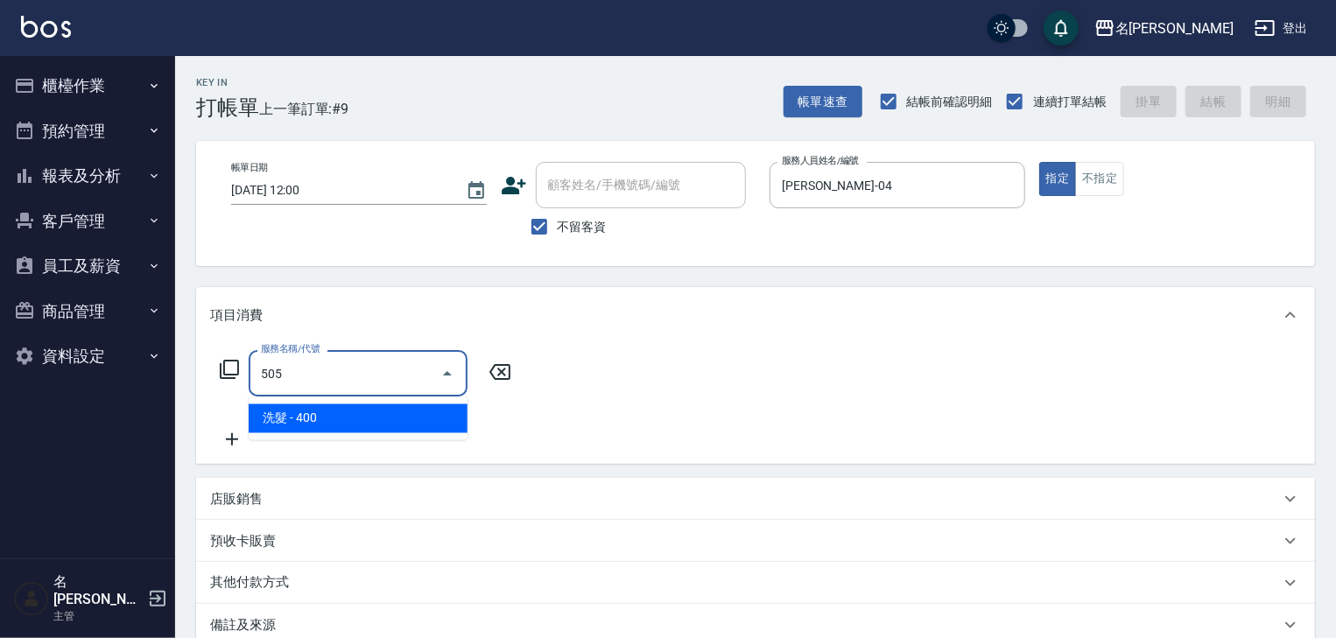
click at [430, 408] on span "洗髮 - 400" at bounding box center [358, 418] width 219 height 29
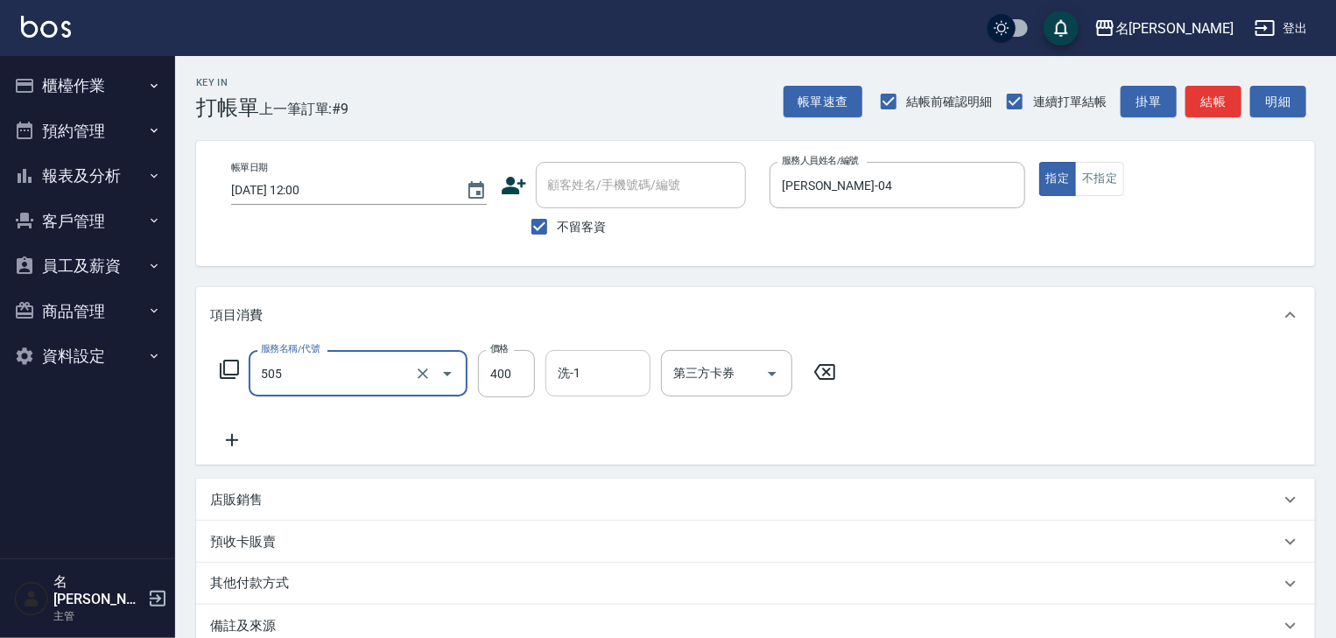
type input "洗髮(505)"
click at [571, 380] on input "洗-1" at bounding box center [597, 373] width 89 height 31
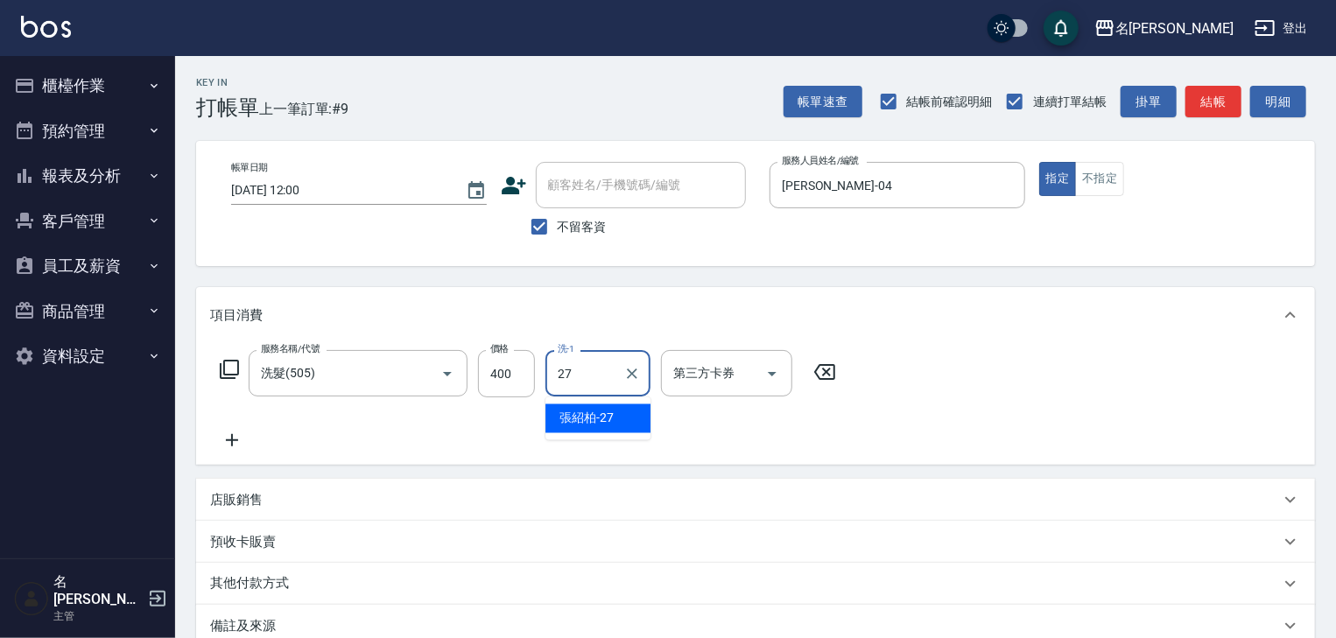
click at [591, 423] on span "[PERSON_NAME]-27" at bounding box center [586, 419] width 54 height 18
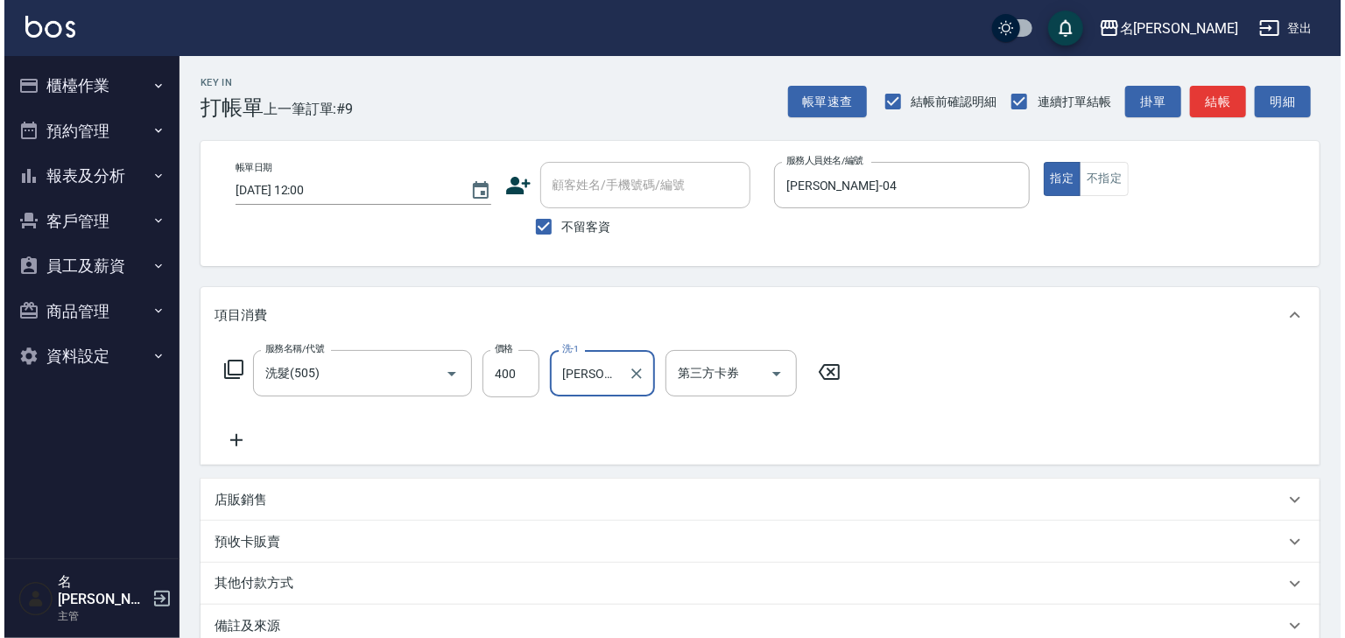
scroll to position [135, 0]
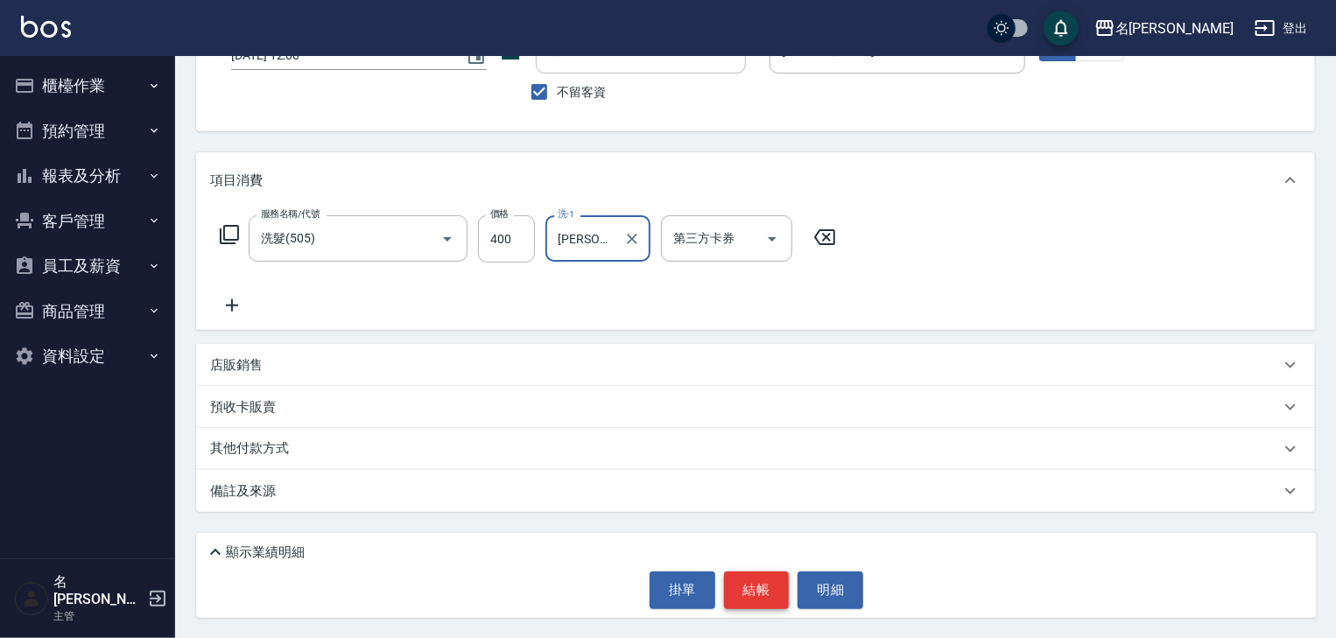
type input "[PERSON_NAME]-27"
click at [748, 582] on button "結帳" at bounding box center [757, 590] width 66 height 37
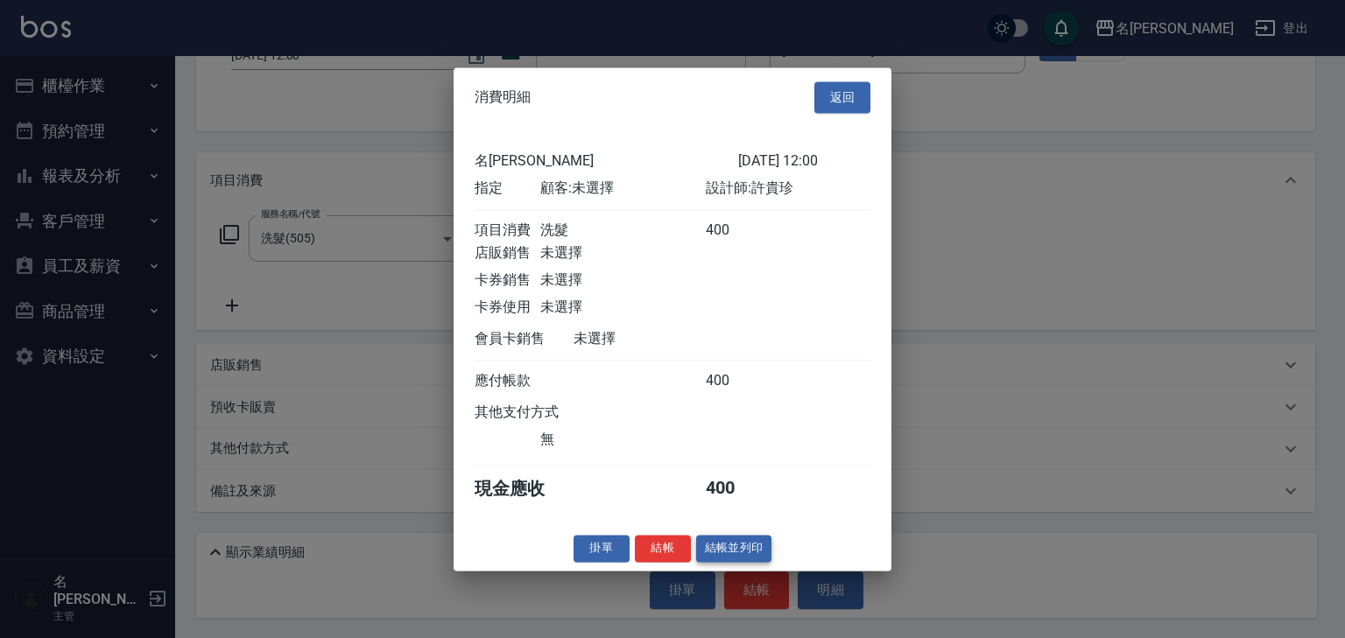
click at [738, 562] on button "結帳並列印" at bounding box center [734, 548] width 76 height 27
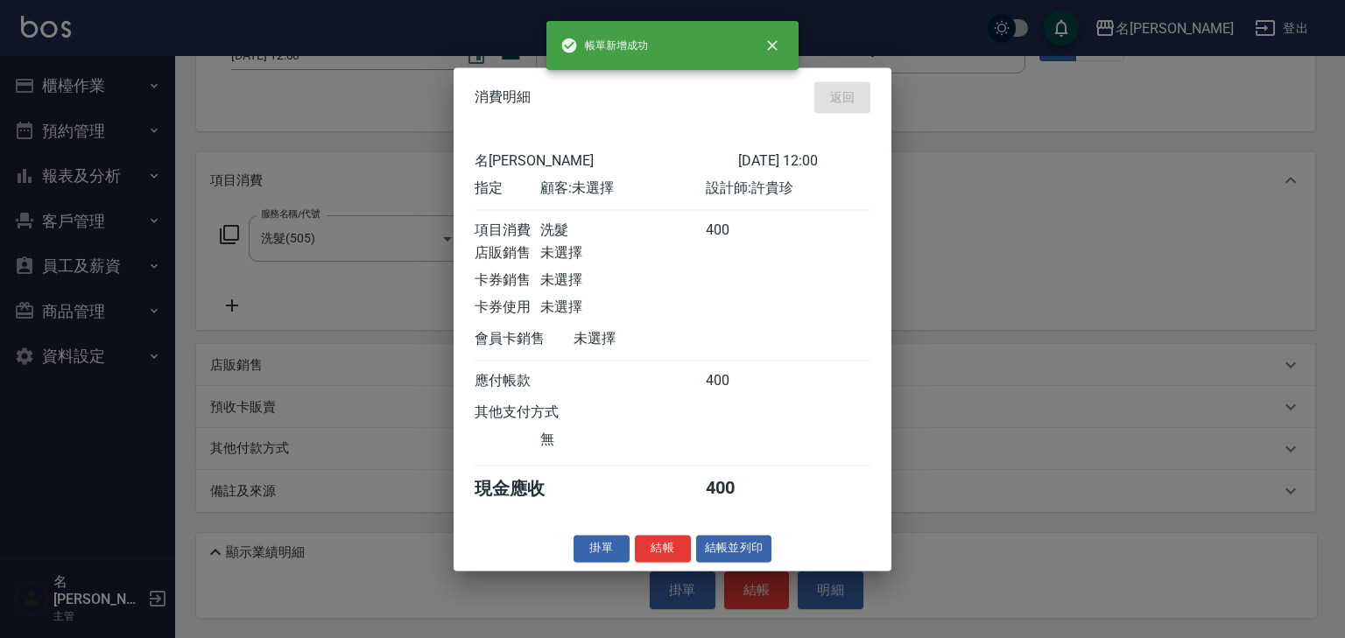
type input "[DATE] 12:01"
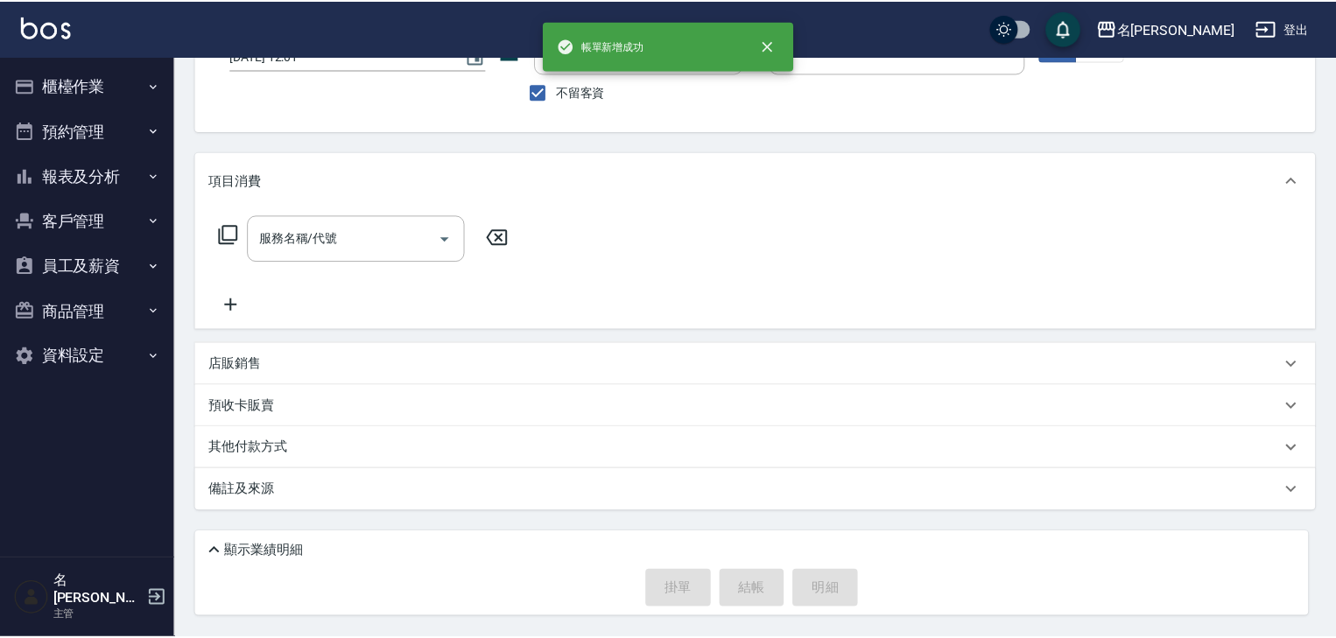
scroll to position [134, 0]
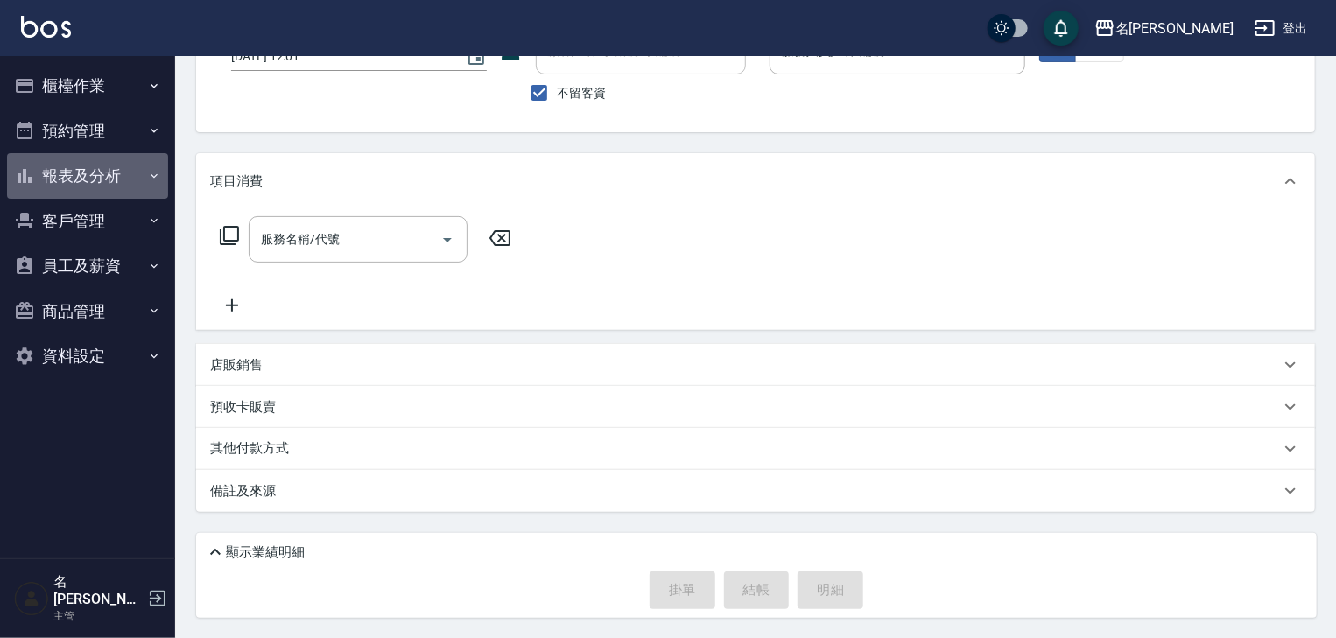
click at [99, 172] on button "報表及分析" at bounding box center [87, 176] width 161 height 46
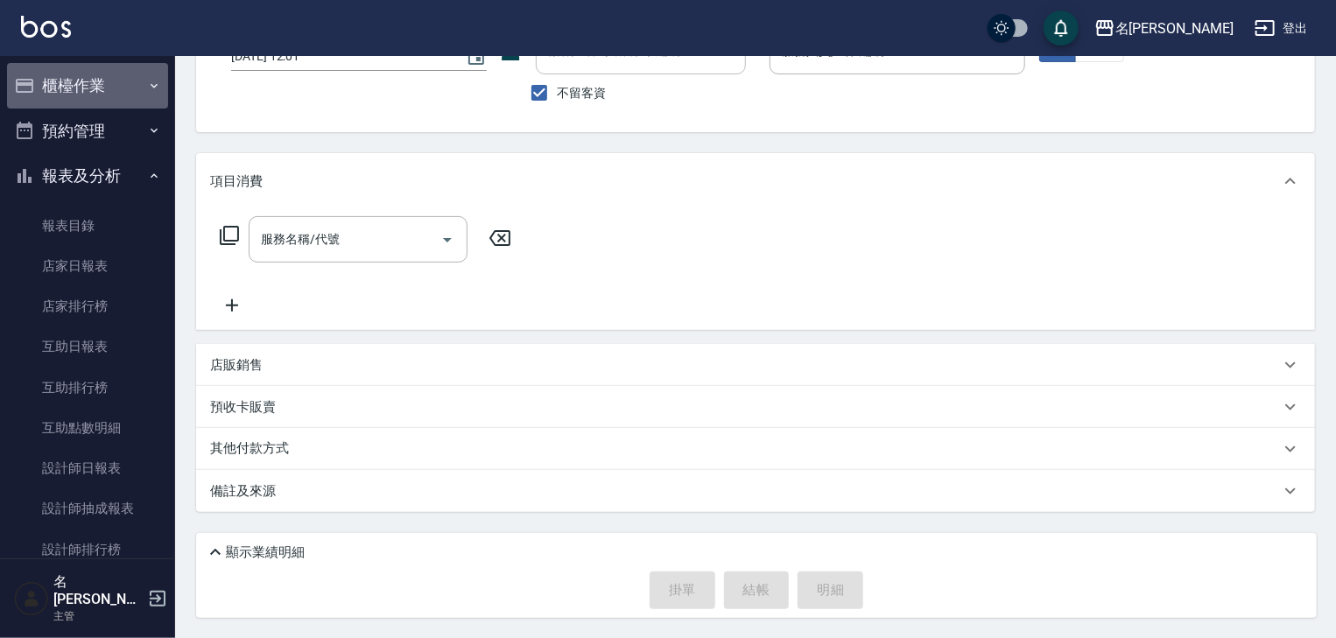
click at [99, 81] on button "櫃檯作業" at bounding box center [87, 86] width 161 height 46
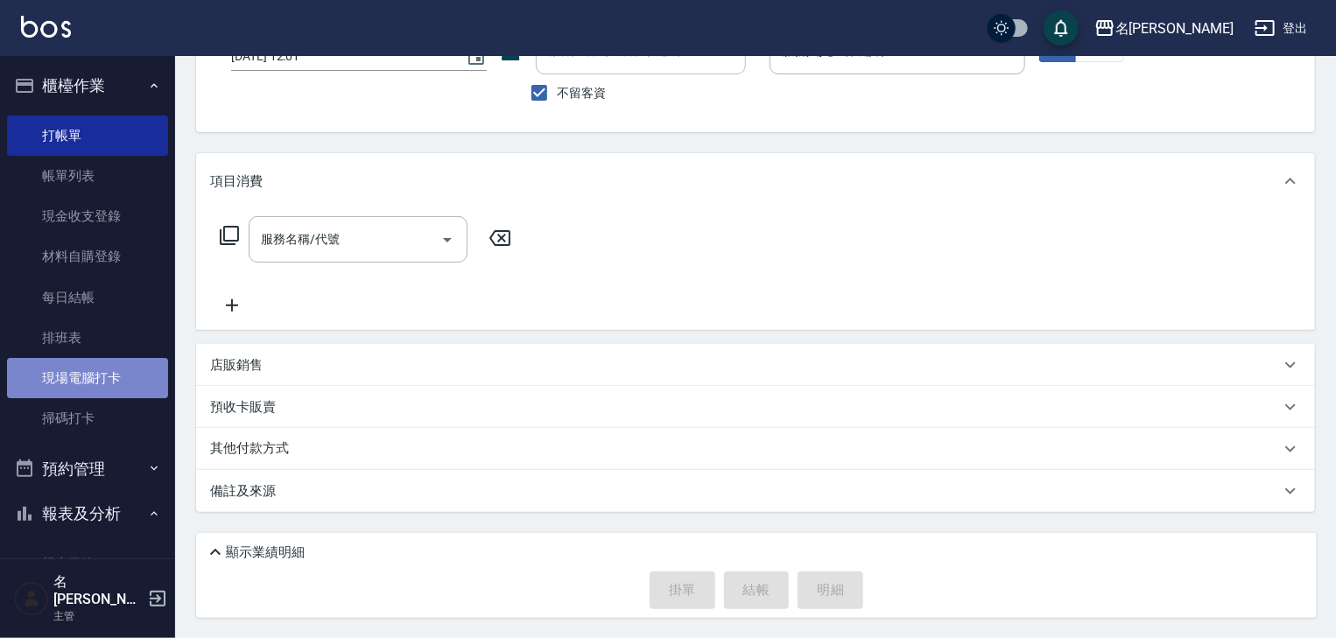
click at [123, 384] on link "現場電腦打卡" at bounding box center [87, 378] width 161 height 40
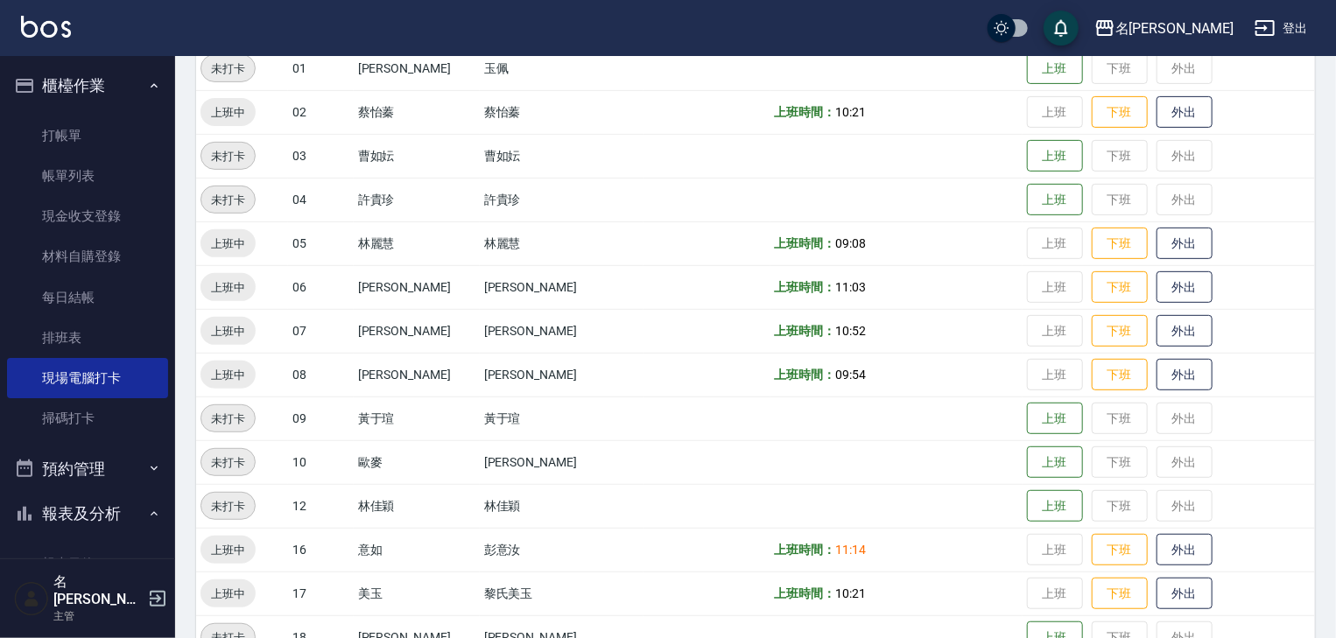
scroll to position [467, 0]
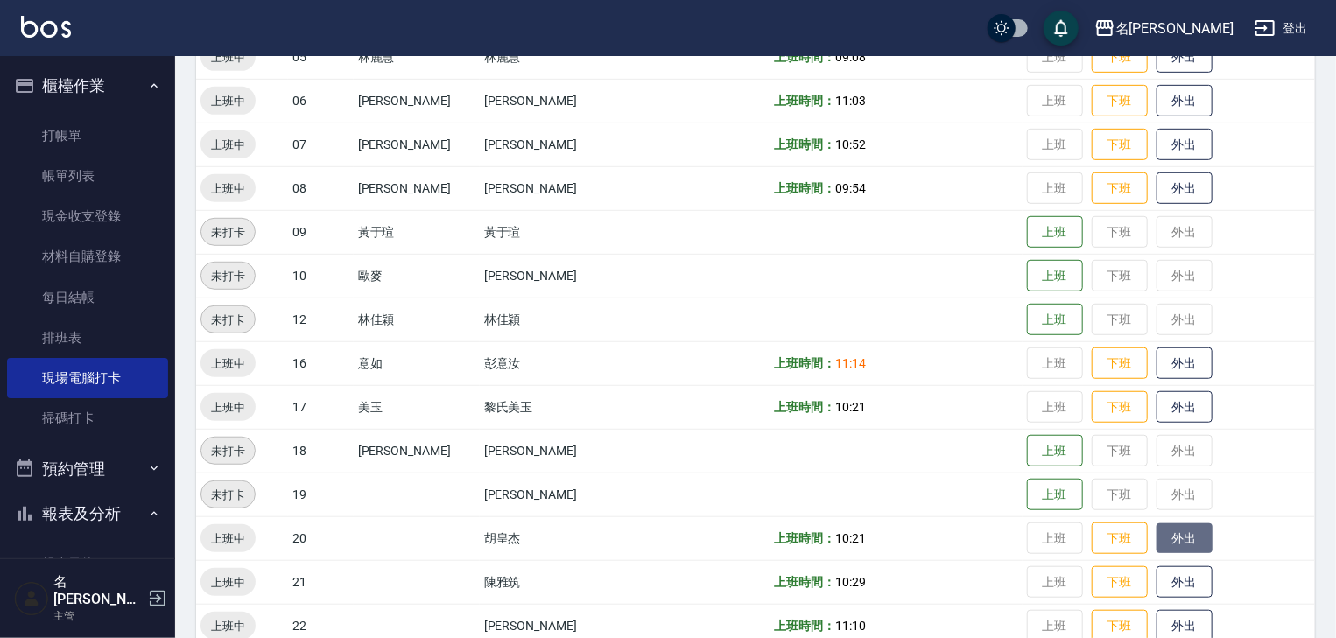
click at [1163, 532] on button "外出" at bounding box center [1184, 539] width 56 height 31
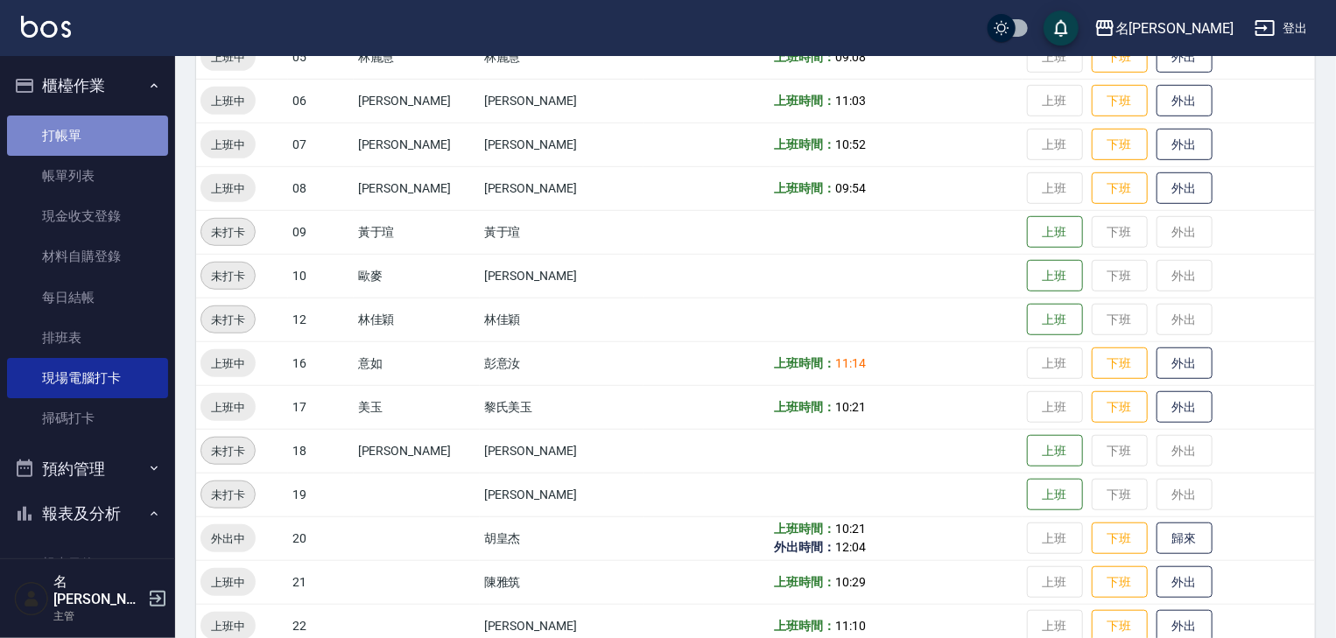
click at [106, 135] on link "打帳單" at bounding box center [87, 136] width 161 height 40
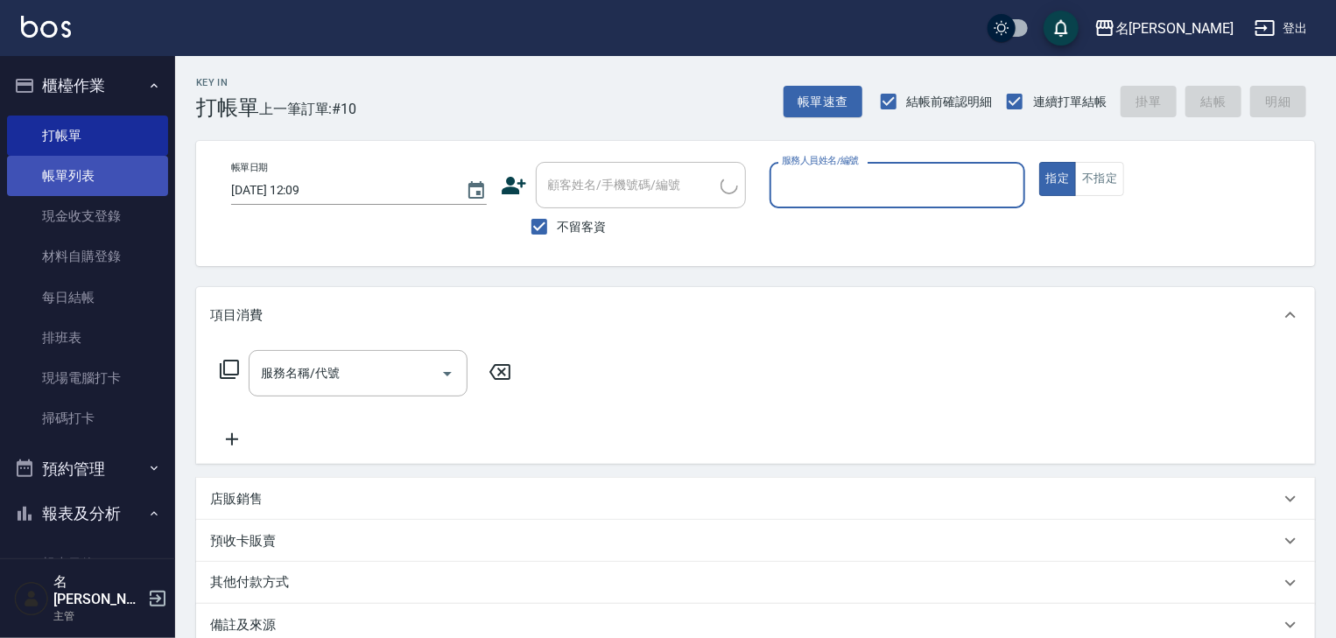
click at [108, 169] on link "帳單列表" at bounding box center [87, 176] width 161 height 40
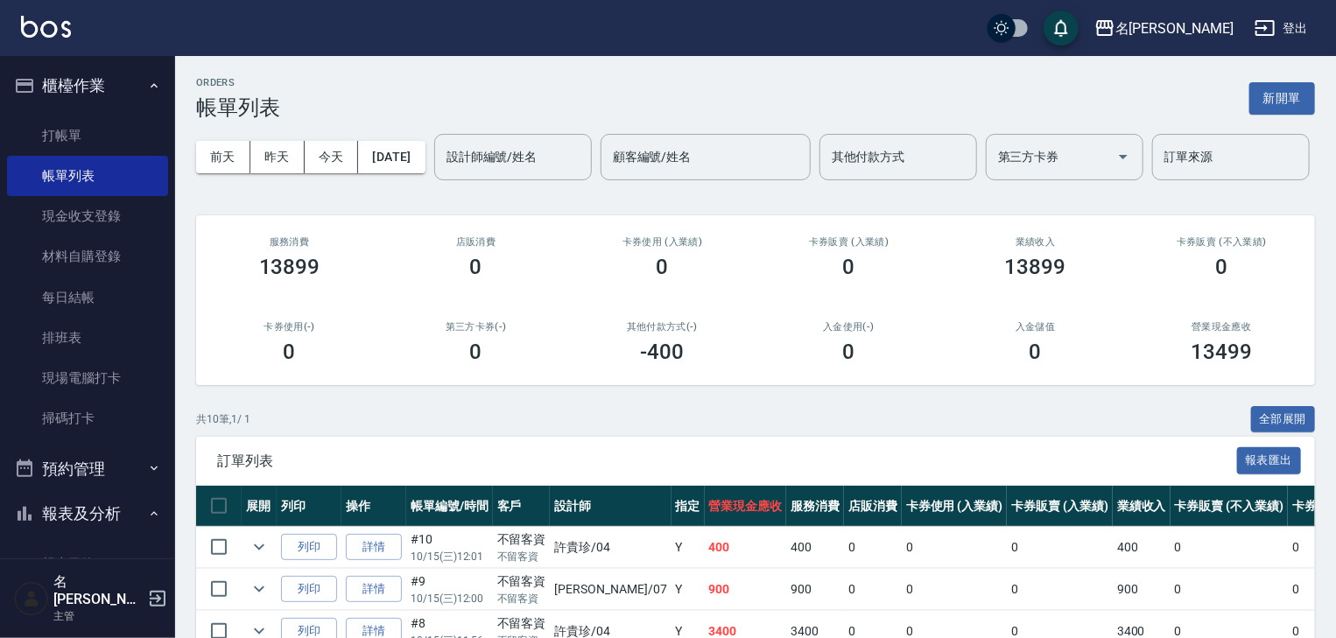
scroll to position [373, 0]
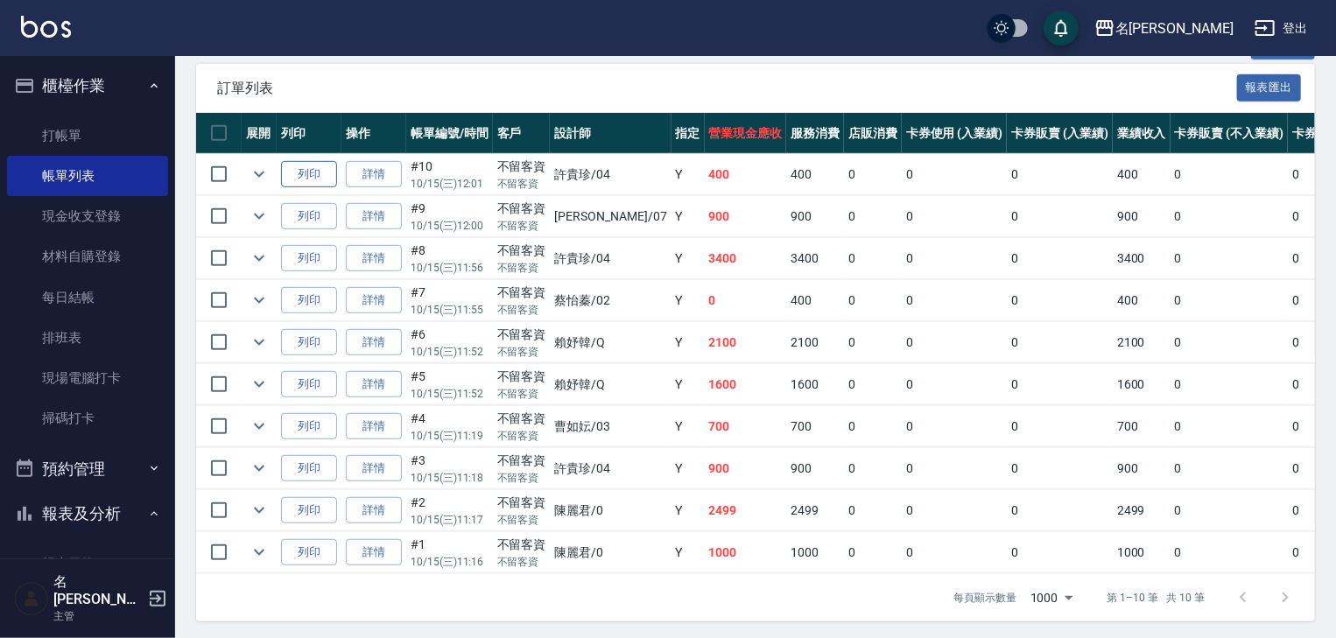
click at [285, 188] on button "列印" at bounding box center [309, 174] width 56 height 27
click at [133, 128] on link "打帳單" at bounding box center [87, 136] width 161 height 40
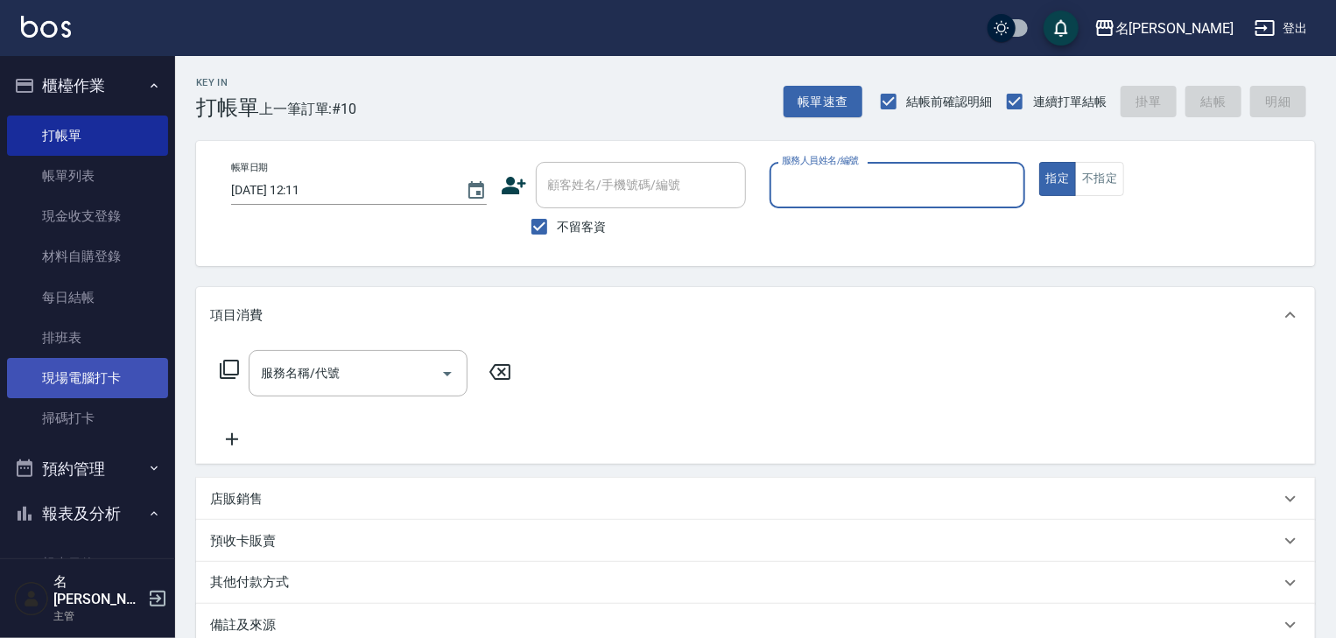
click at [104, 380] on link "現場電腦打卡" at bounding box center [87, 378] width 161 height 40
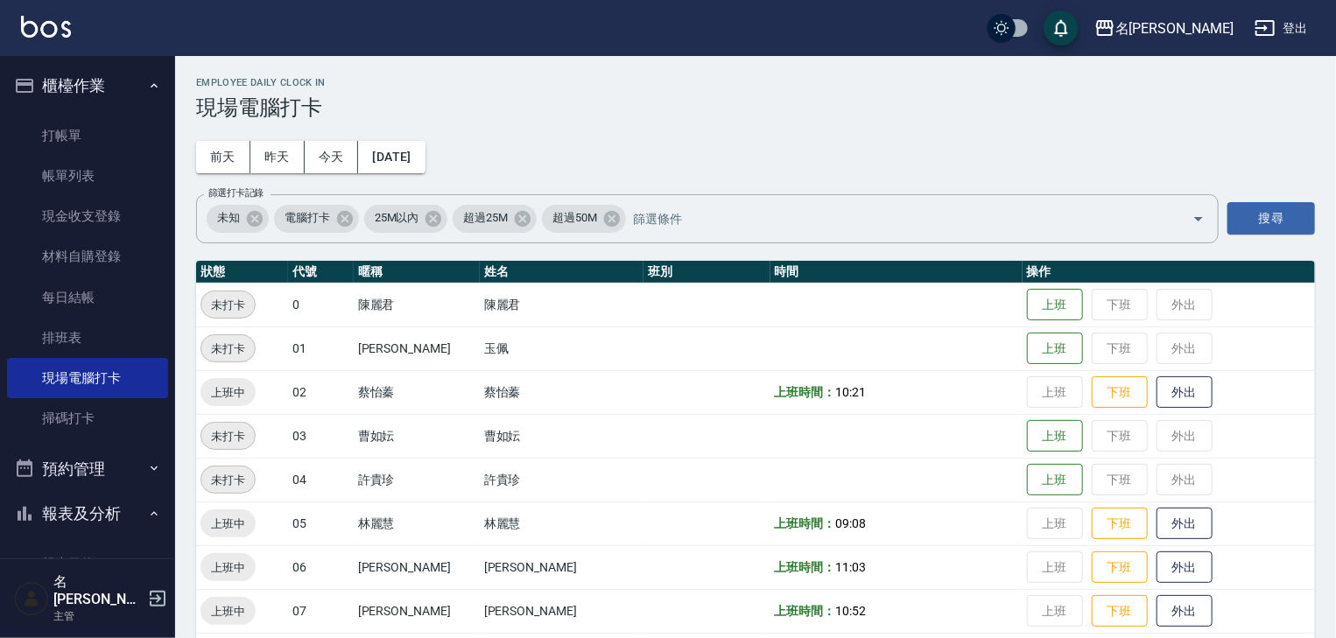
scroll to position [560, 0]
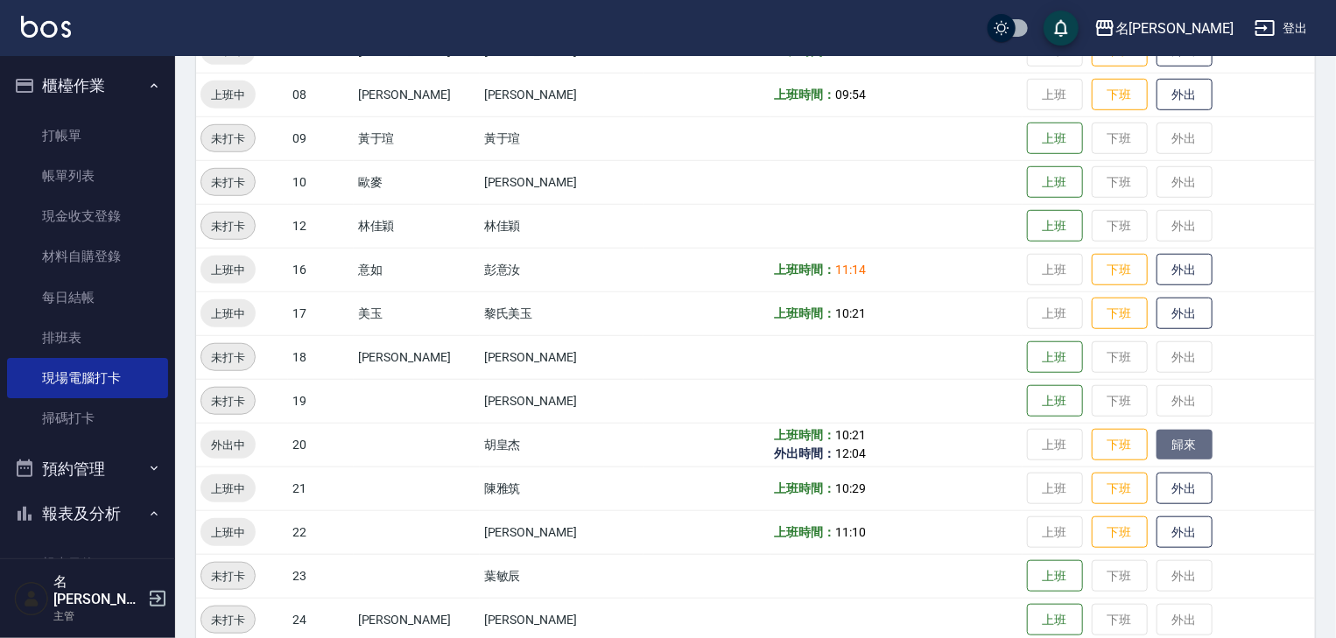
click at [1164, 439] on button "歸來" at bounding box center [1184, 445] width 56 height 31
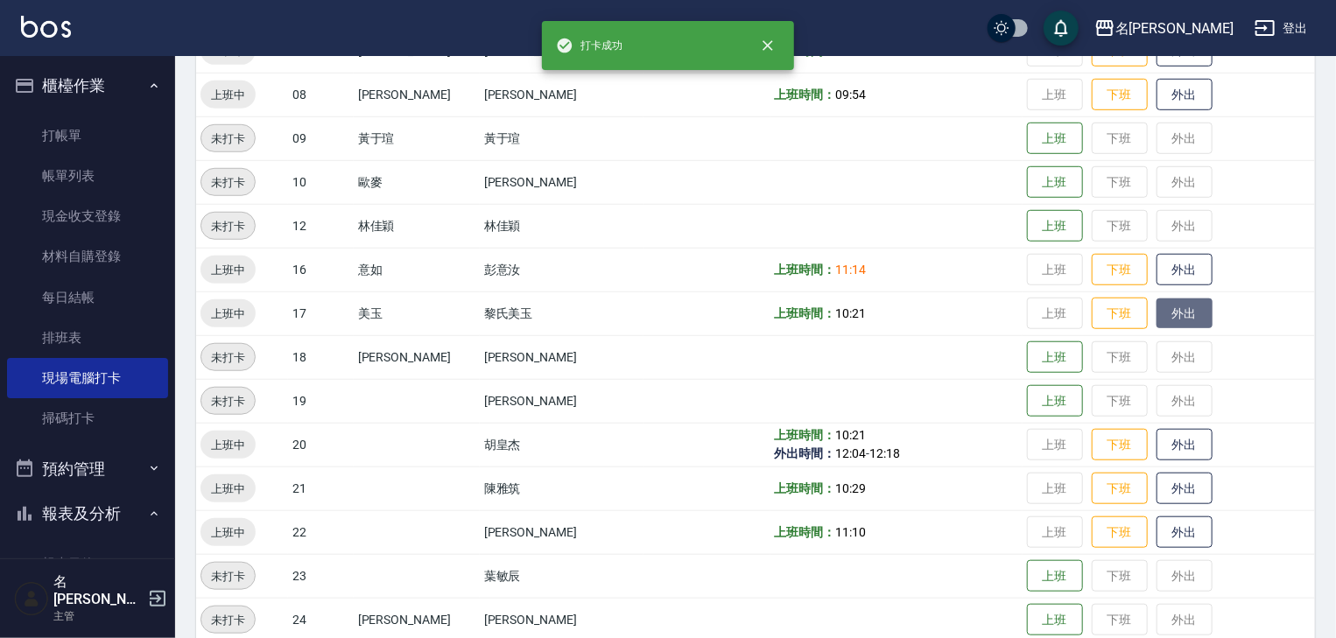
click at [1164, 315] on button "外出" at bounding box center [1184, 314] width 56 height 31
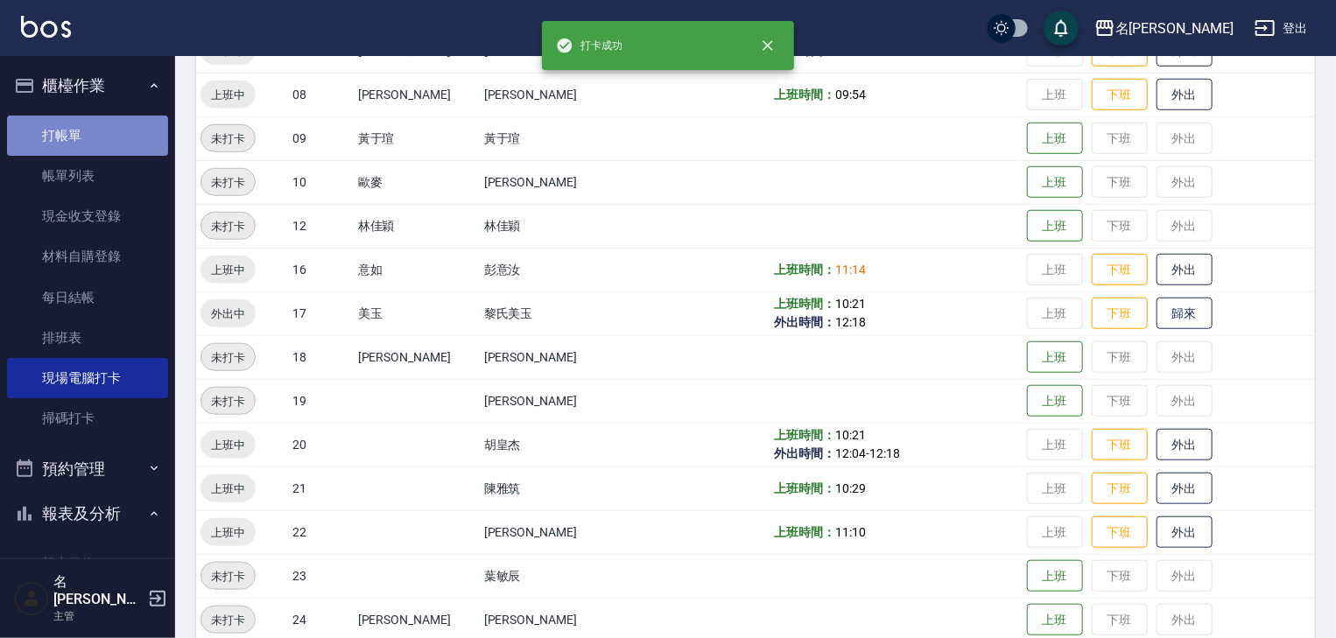
click at [94, 131] on link "打帳單" at bounding box center [87, 136] width 161 height 40
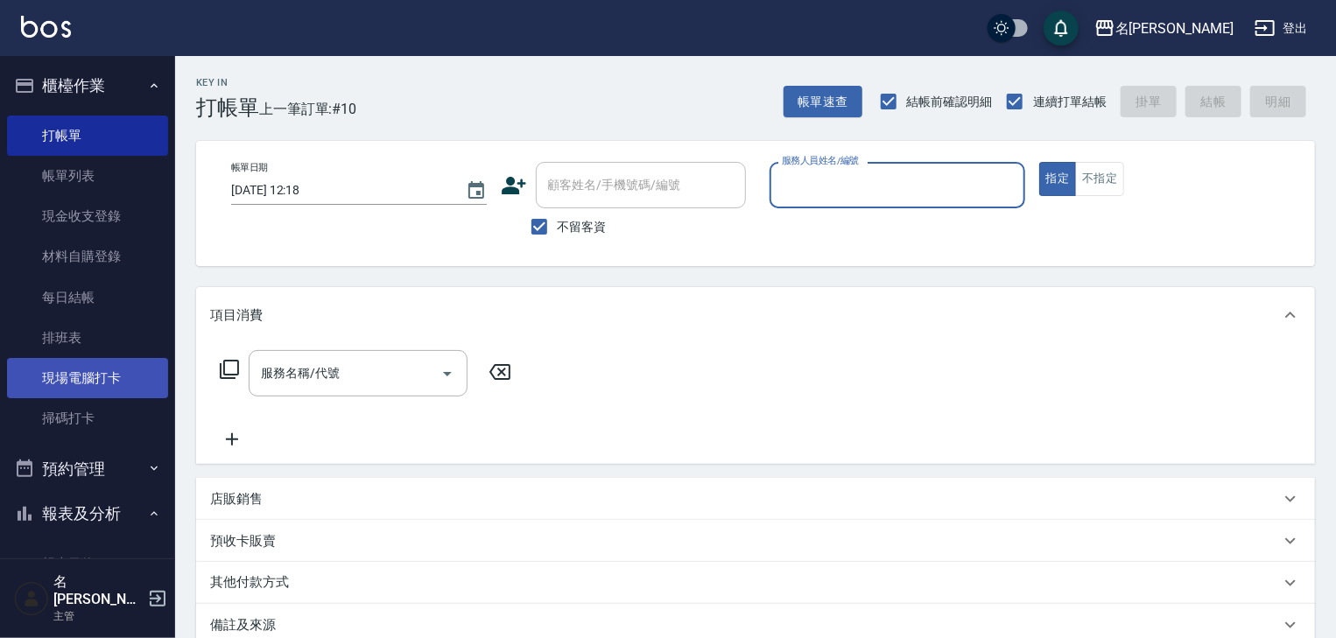
click at [113, 394] on link "現場電腦打卡" at bounding box center [87, 378] width 161 height 40
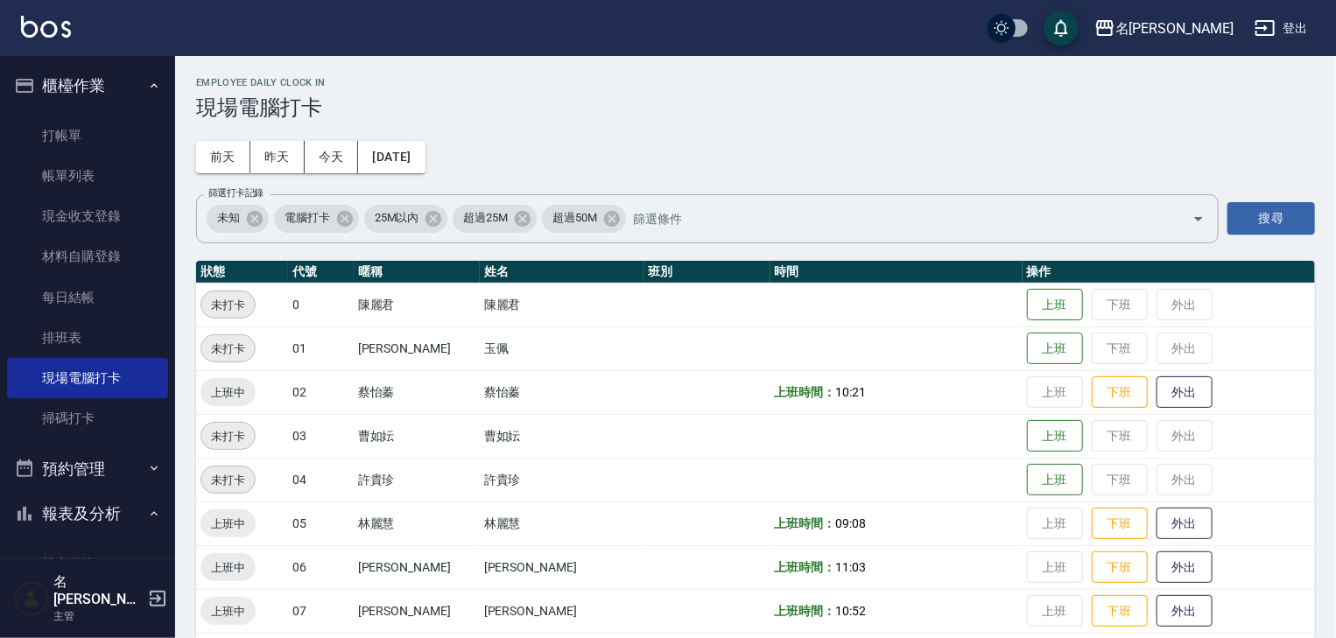
scroll to position [280, 0]
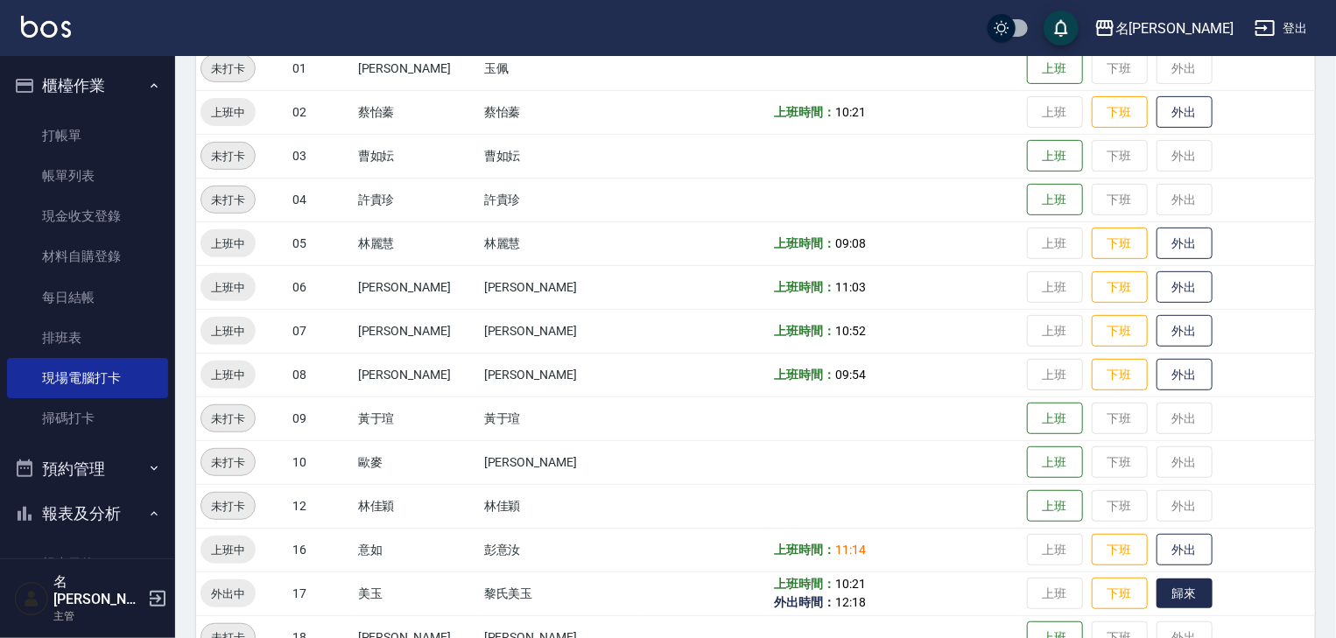
click at [1164, 605] on button "歸來" at bounding box center [1184, 594] width 56 height 31
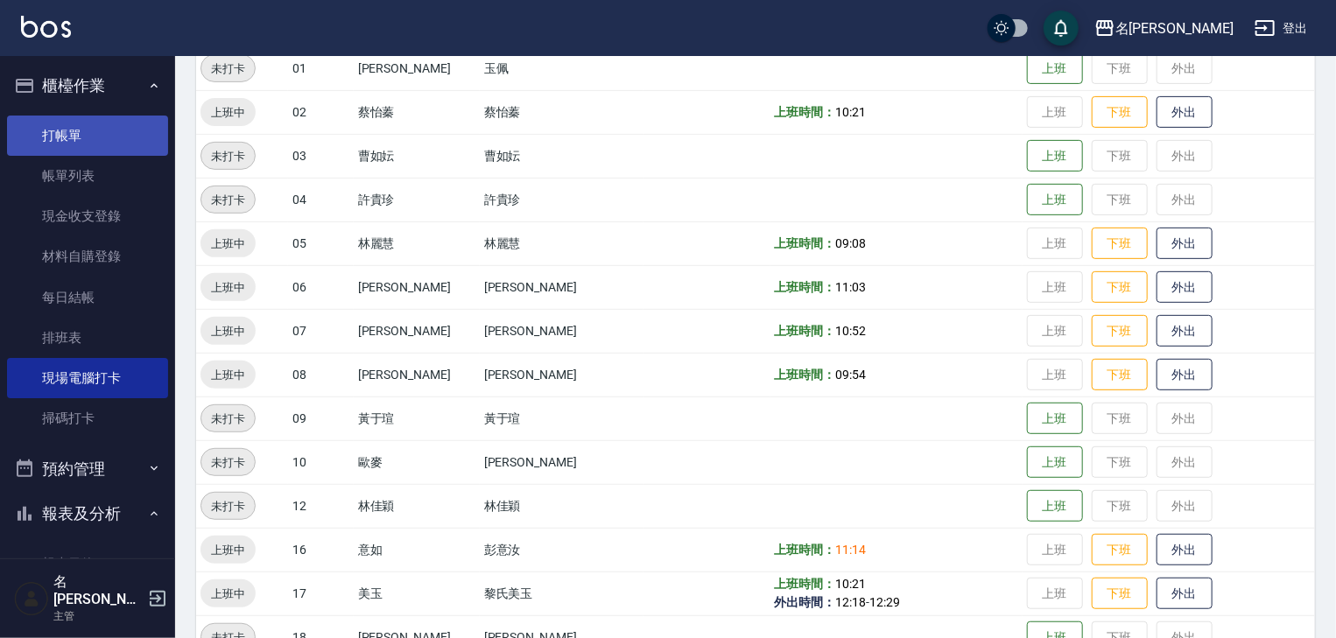
click at [76, 133] on link "打帳單" at bounding box center [87, 136] width 161 height 40
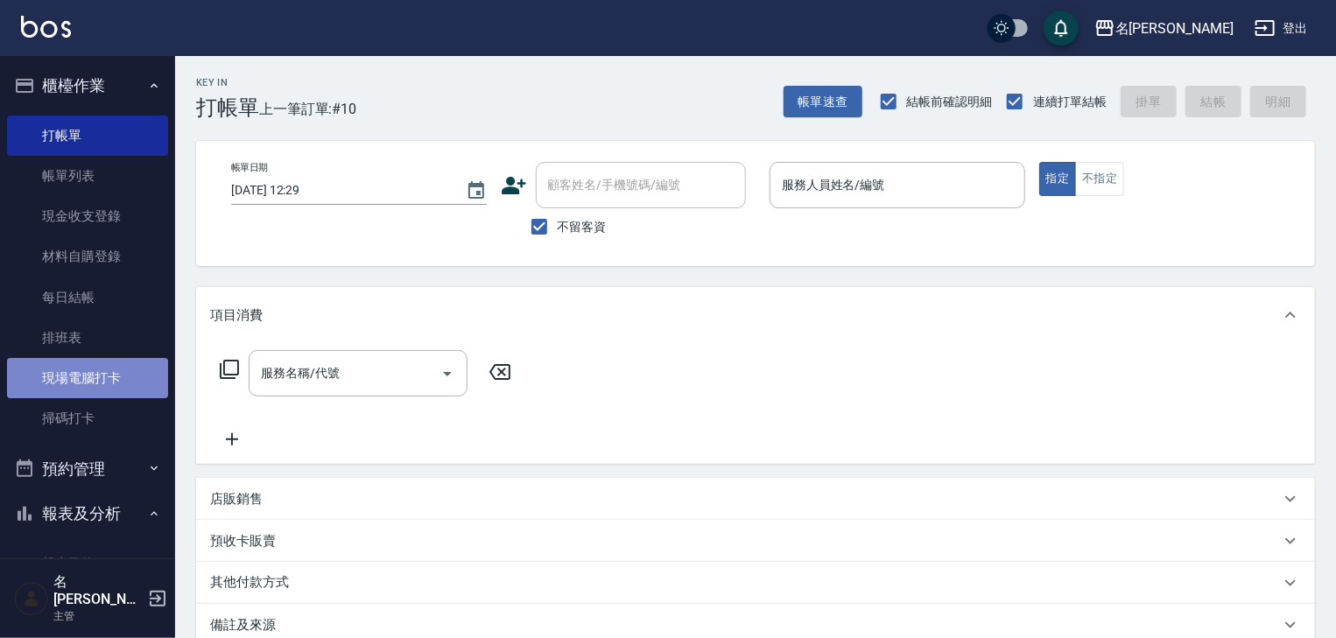
click at [120, 392] on link "現場電腦打卡" at bounding box center [87, 378] width 161 height 40
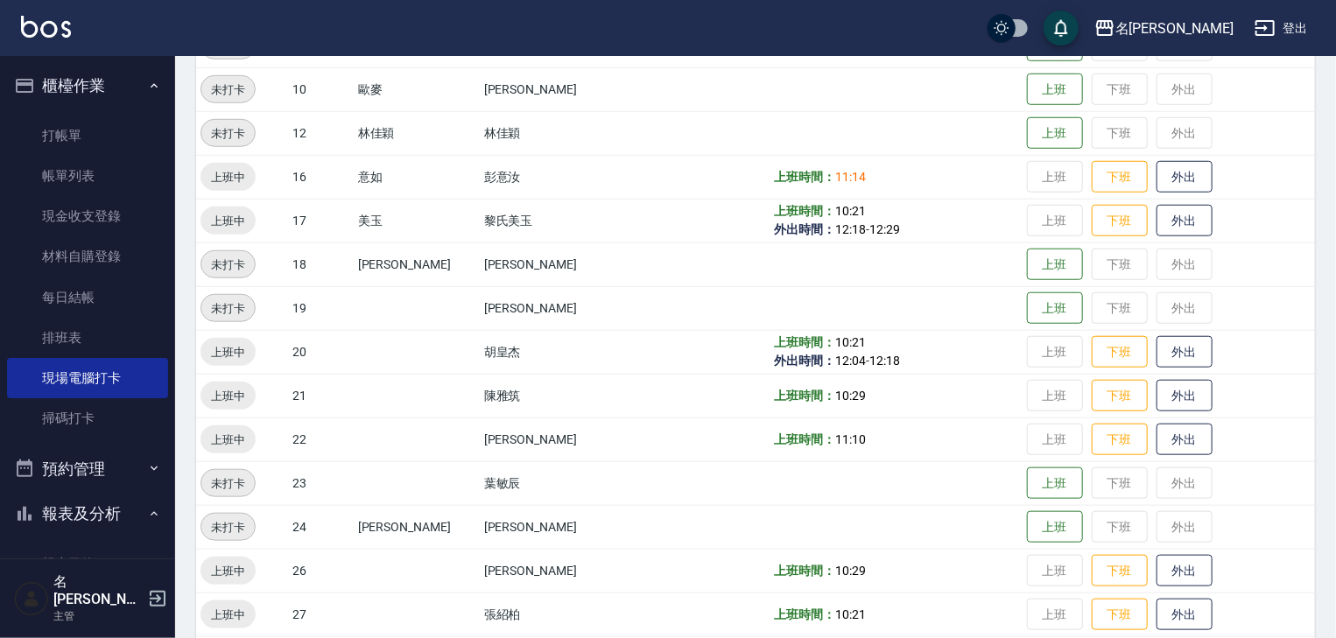
scroll to position [747, 0]
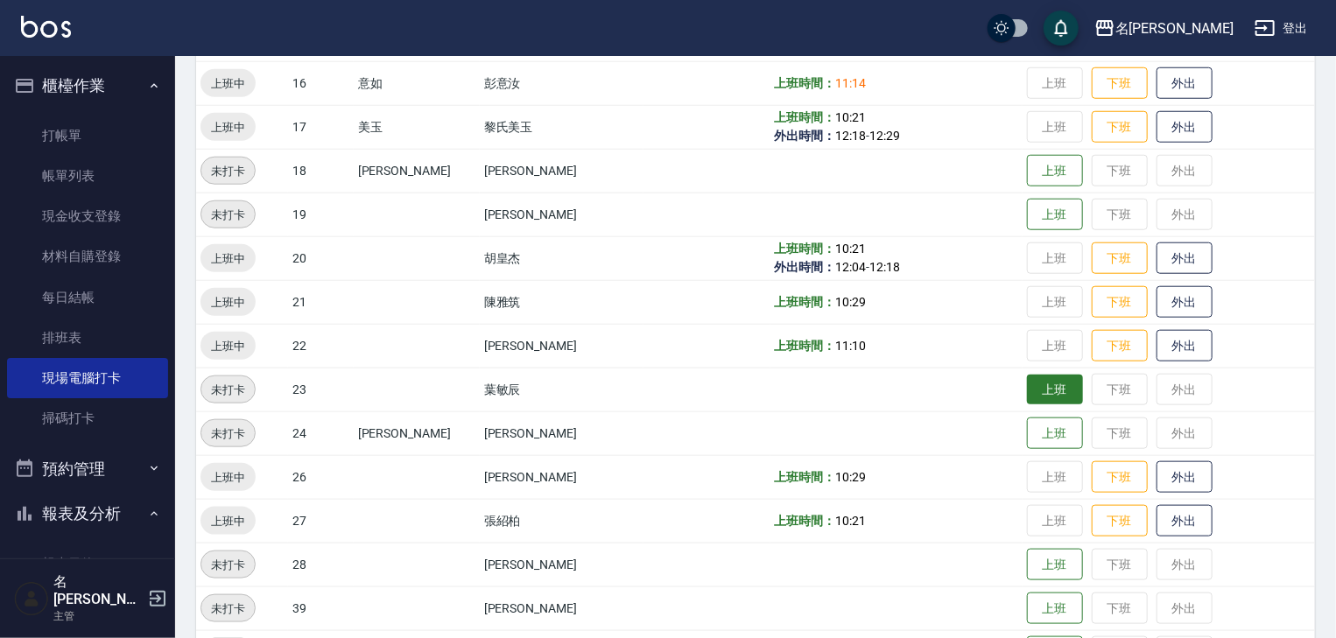
click at [1027, 383] on button "上班" at bounding box center [1055, 390] width 56 height 31
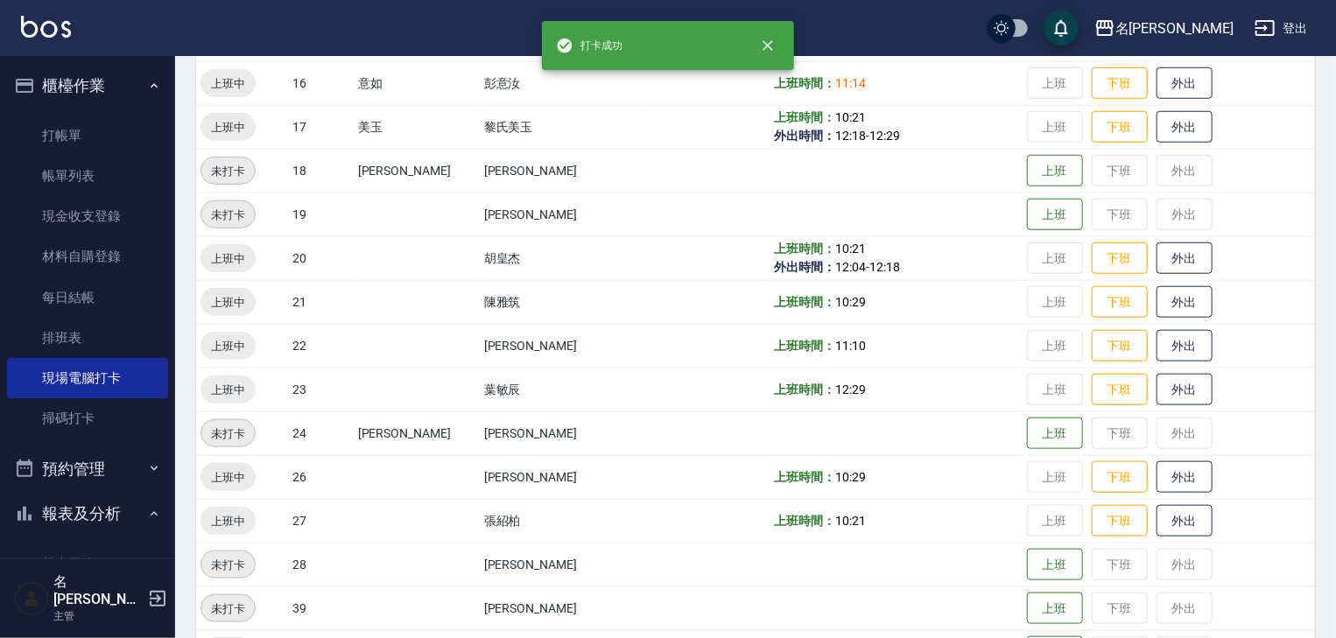
scroll to position [653, 0]
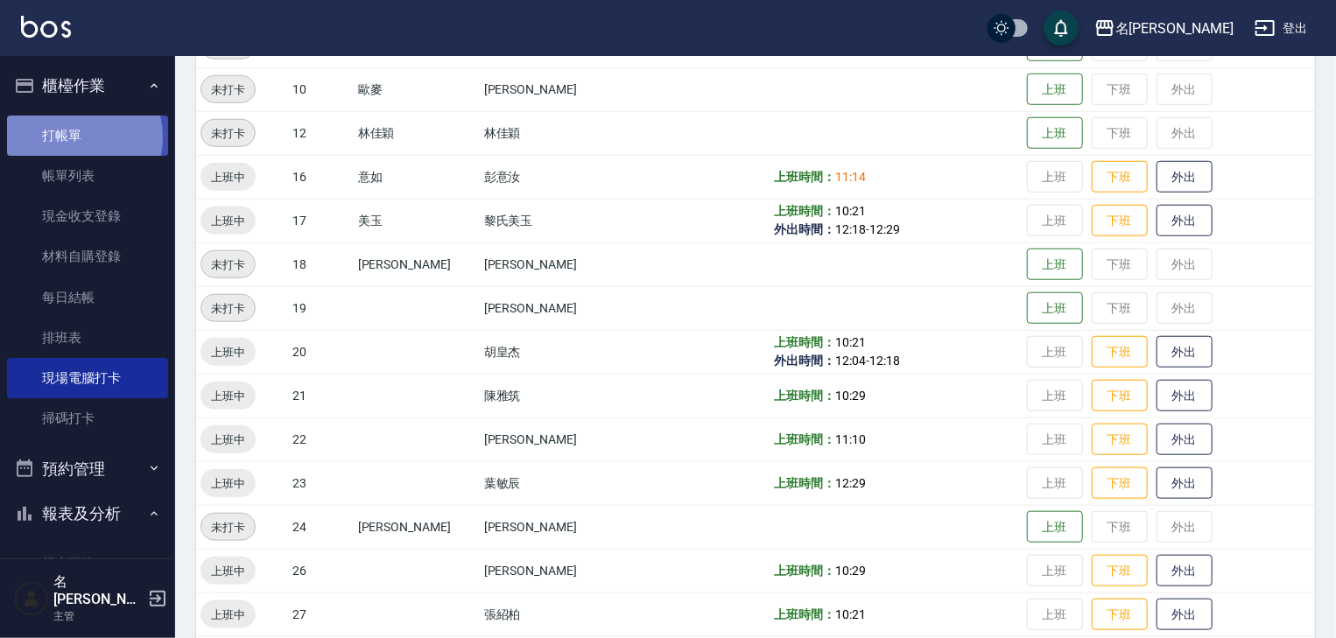
click at [76, 137] on link "打帳單" at bounding box center [87, 136] width 161 height 40
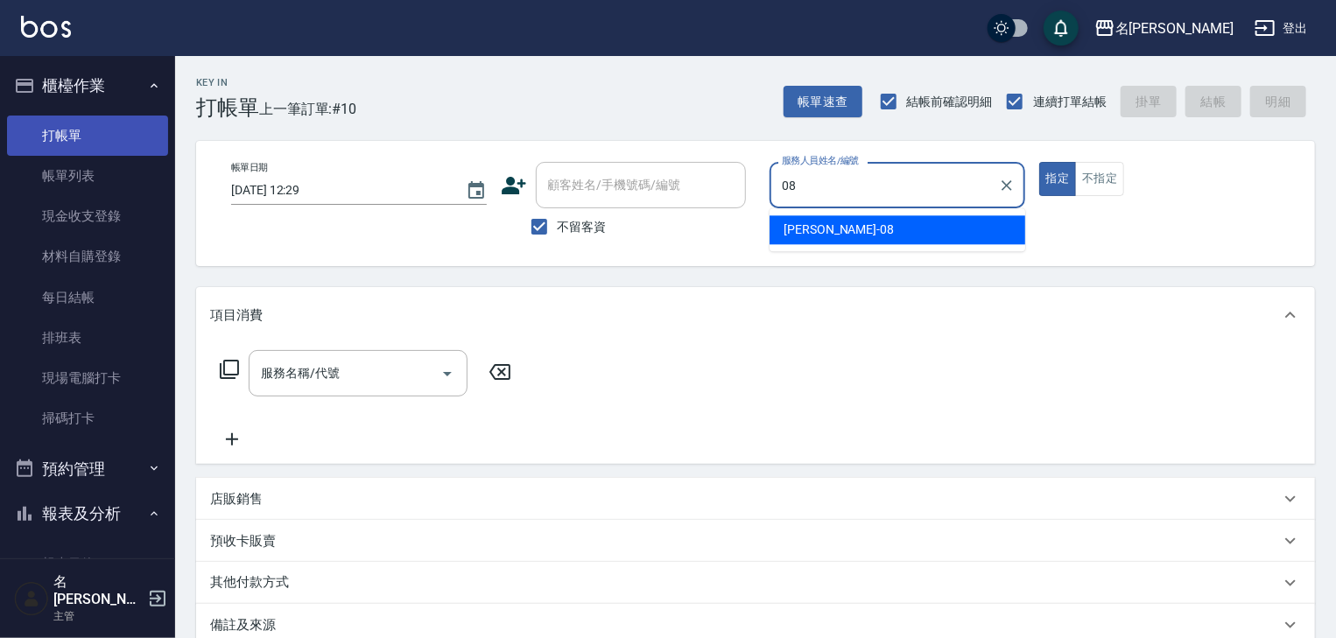
type input "[PERSON_NAME]-08"
type button "true"
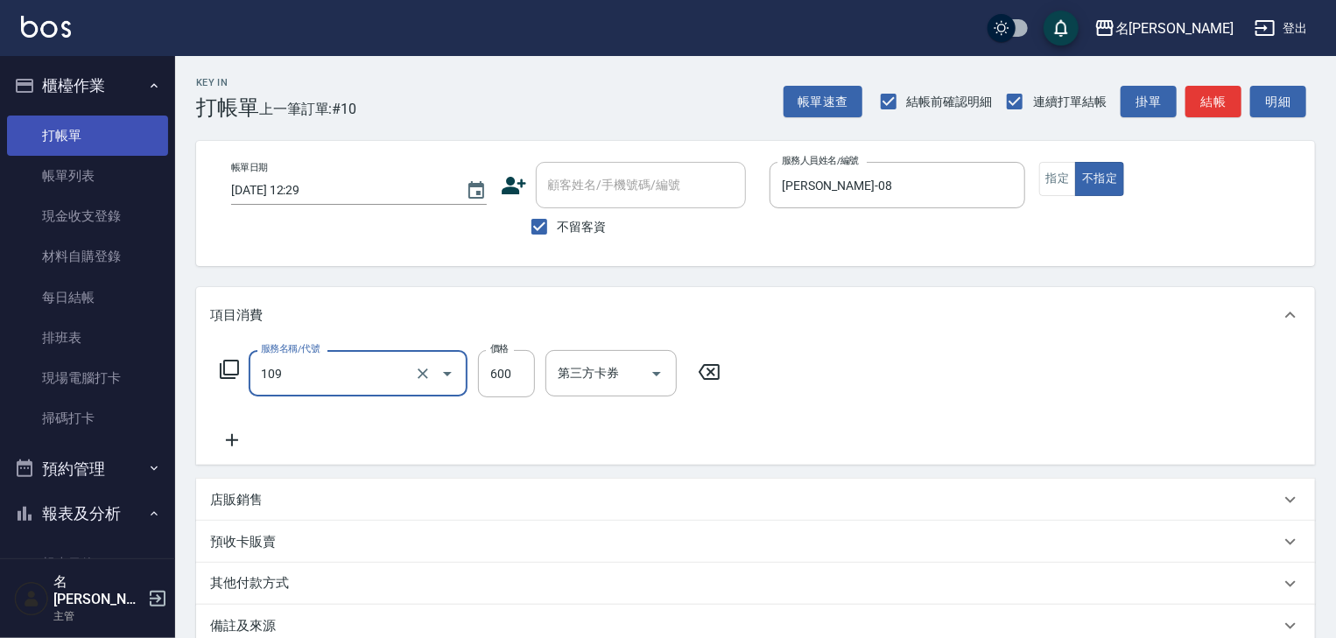
type input "基礎活氧健康洗/何首烏(109)"
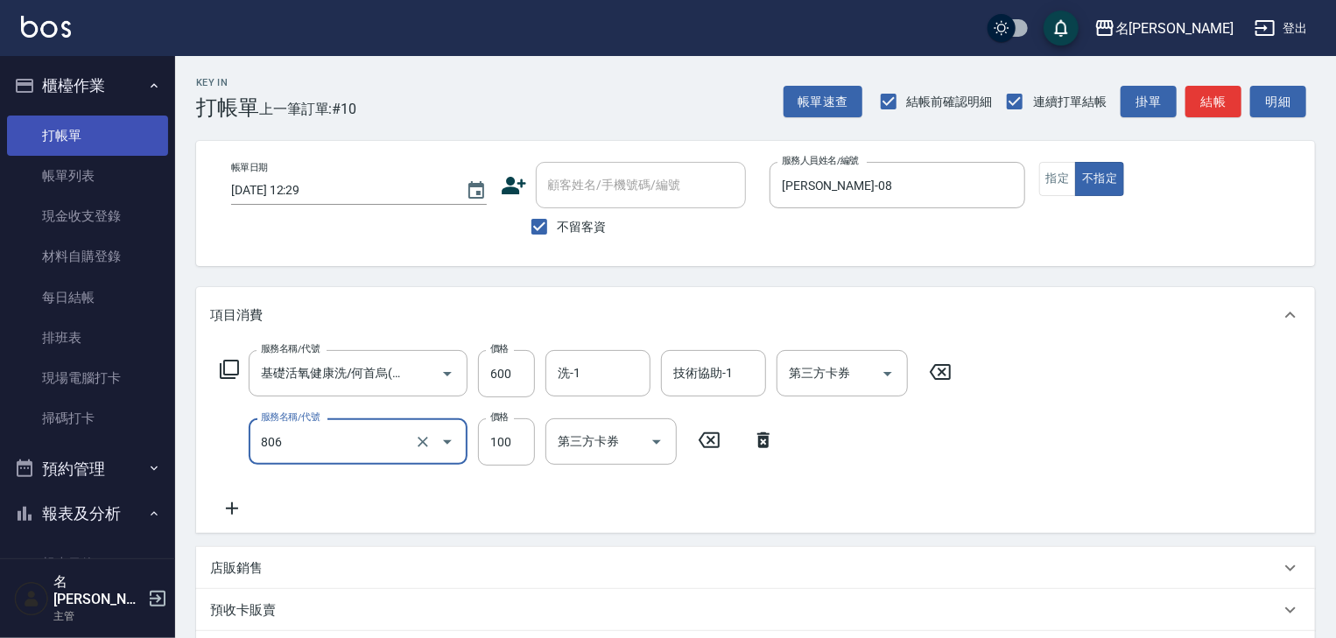
type input "電棒(806)"
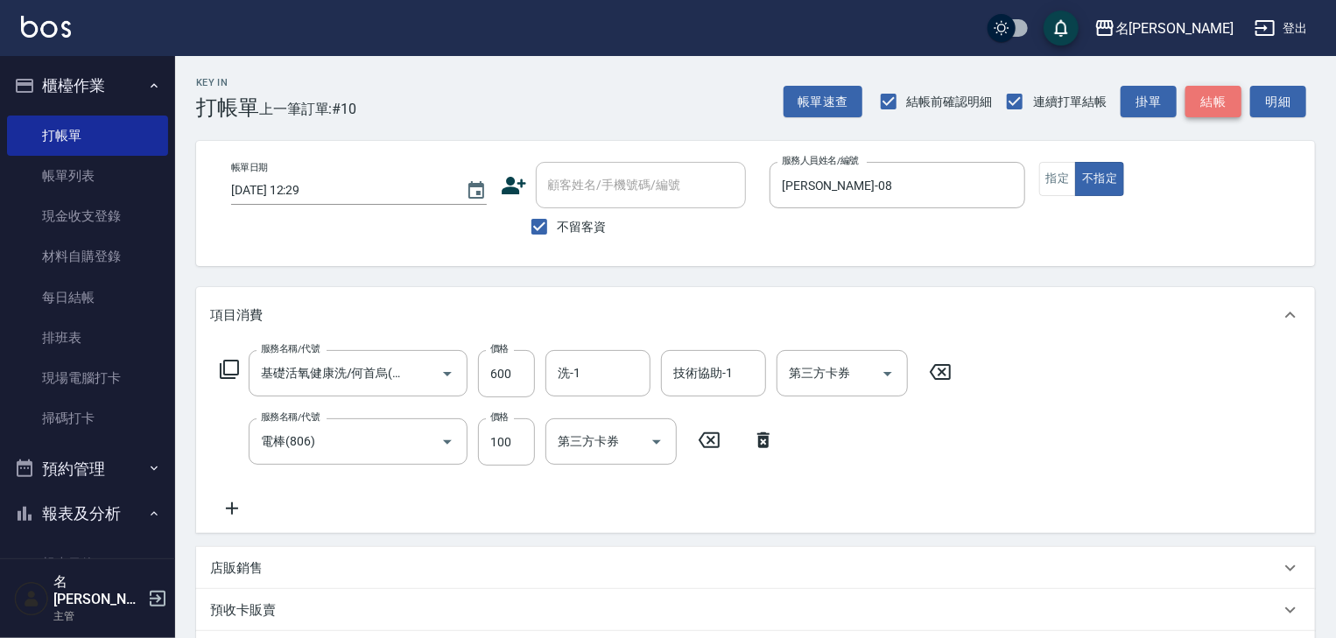
click at [1207, 102] on button "結帳" at bounding box center [1213, 102] width 56 height 32
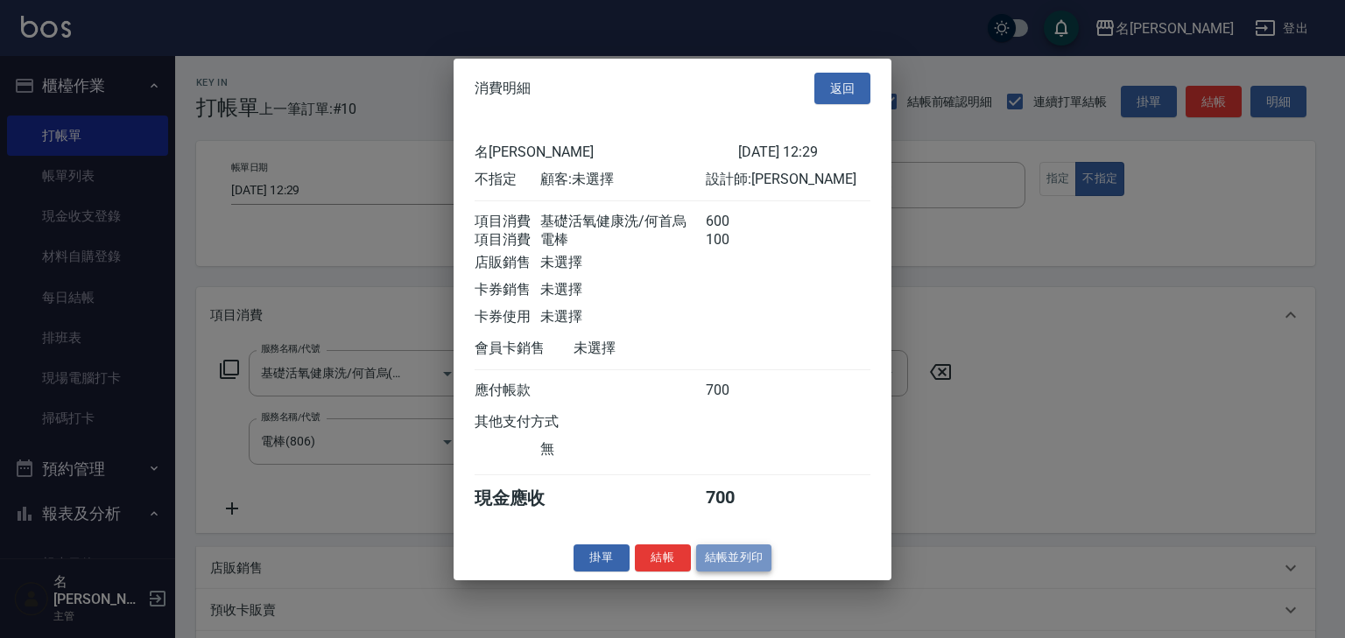
click at [721, 567] on button "結帳並列印" at bounding box center [734, 558] width 76 height 27
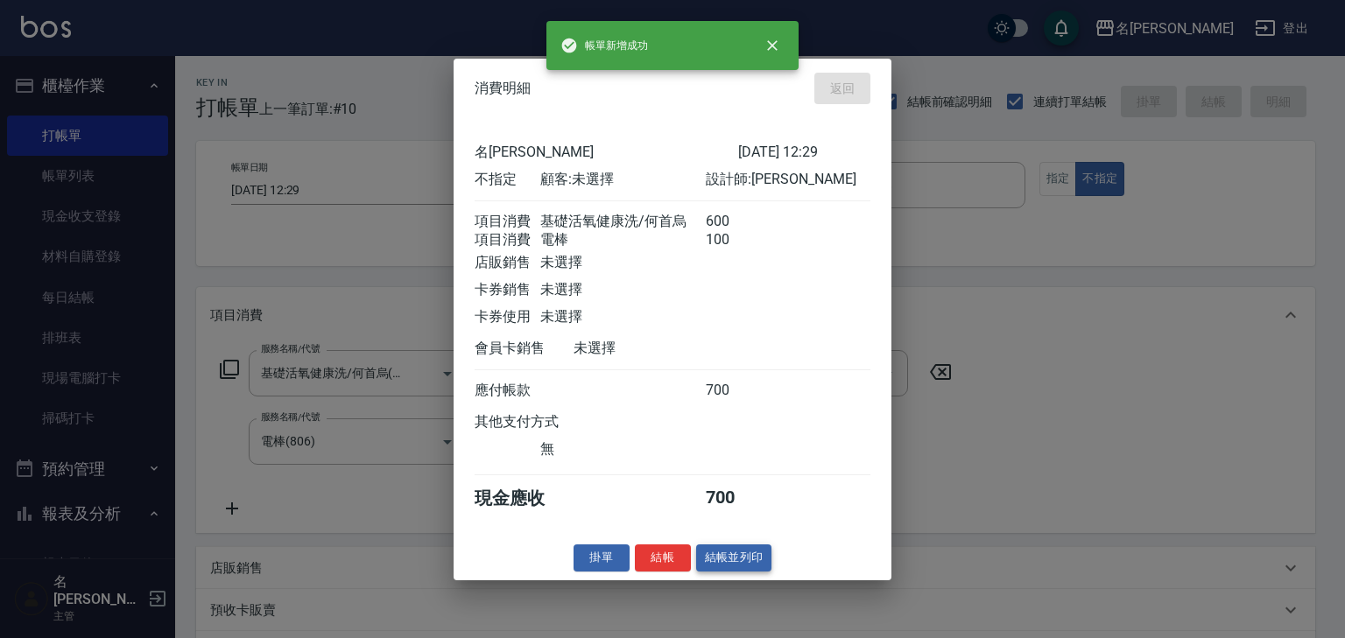
type input "[DATE] 12:37"
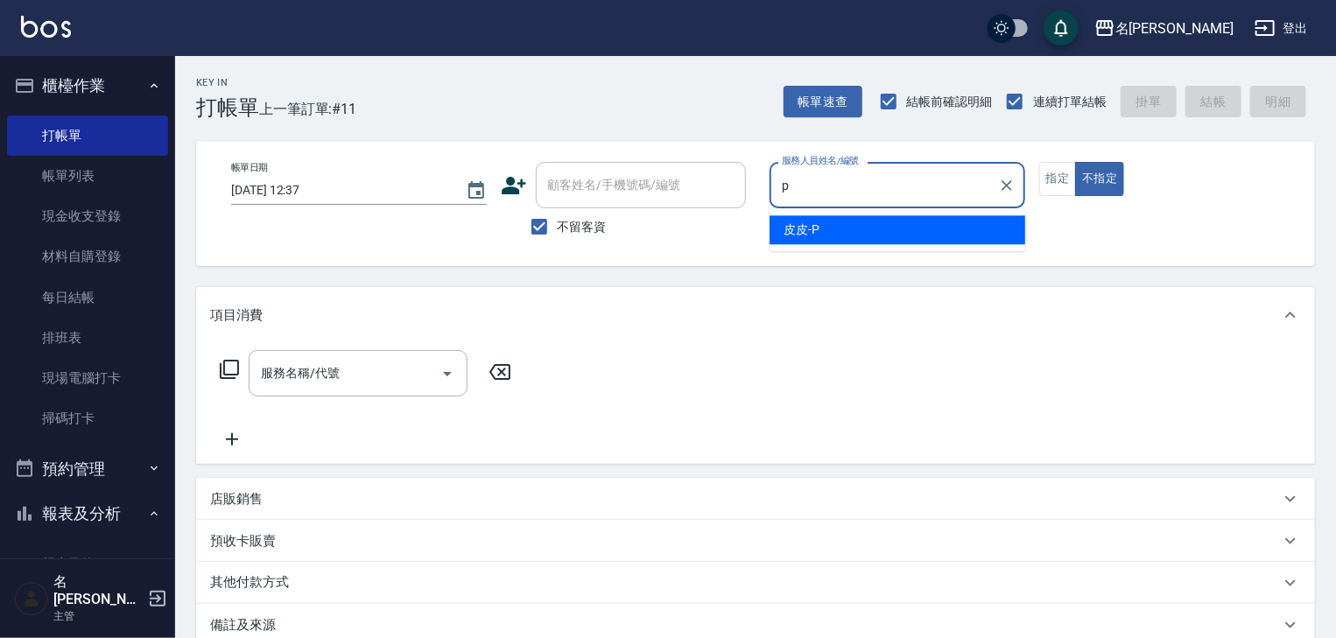
type input "皮皮-P"
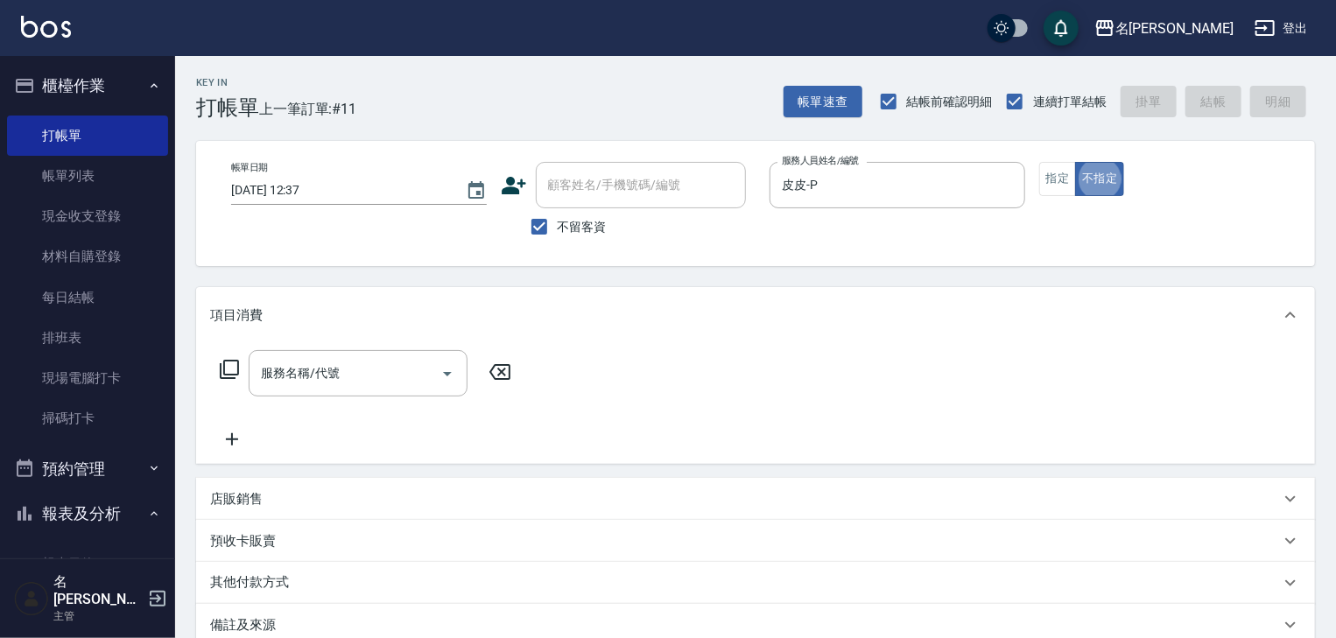
type button "false"
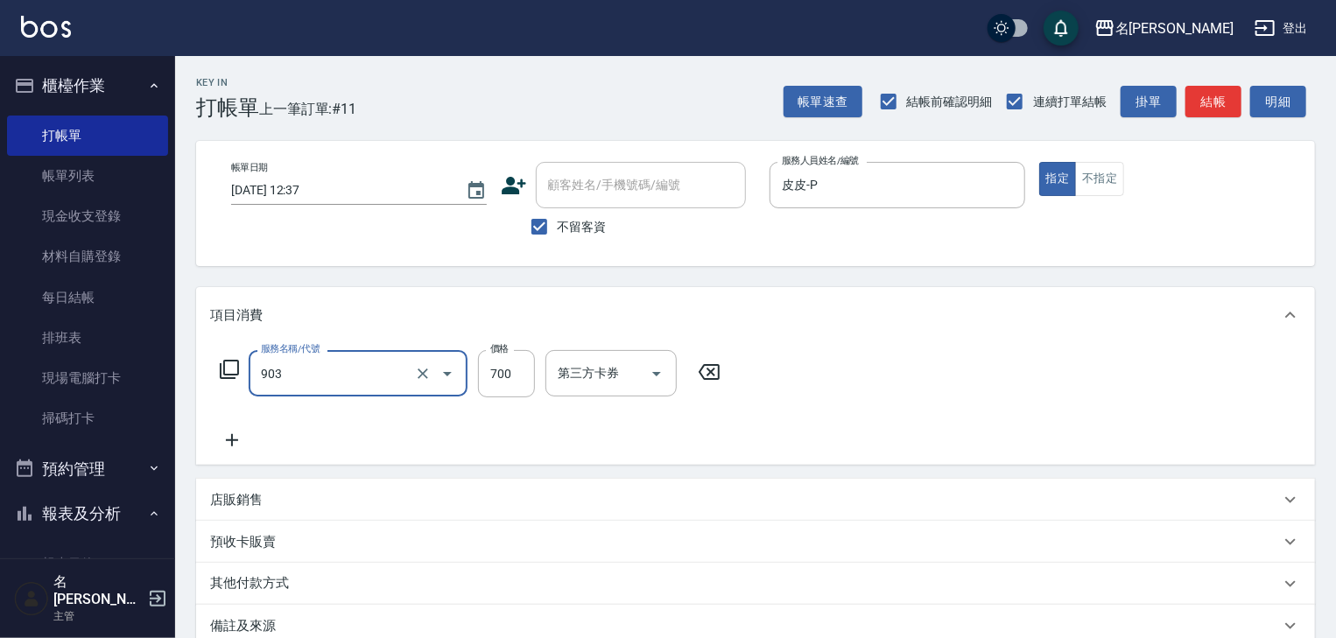
type input "修腳+手(903)"
type input "1300"
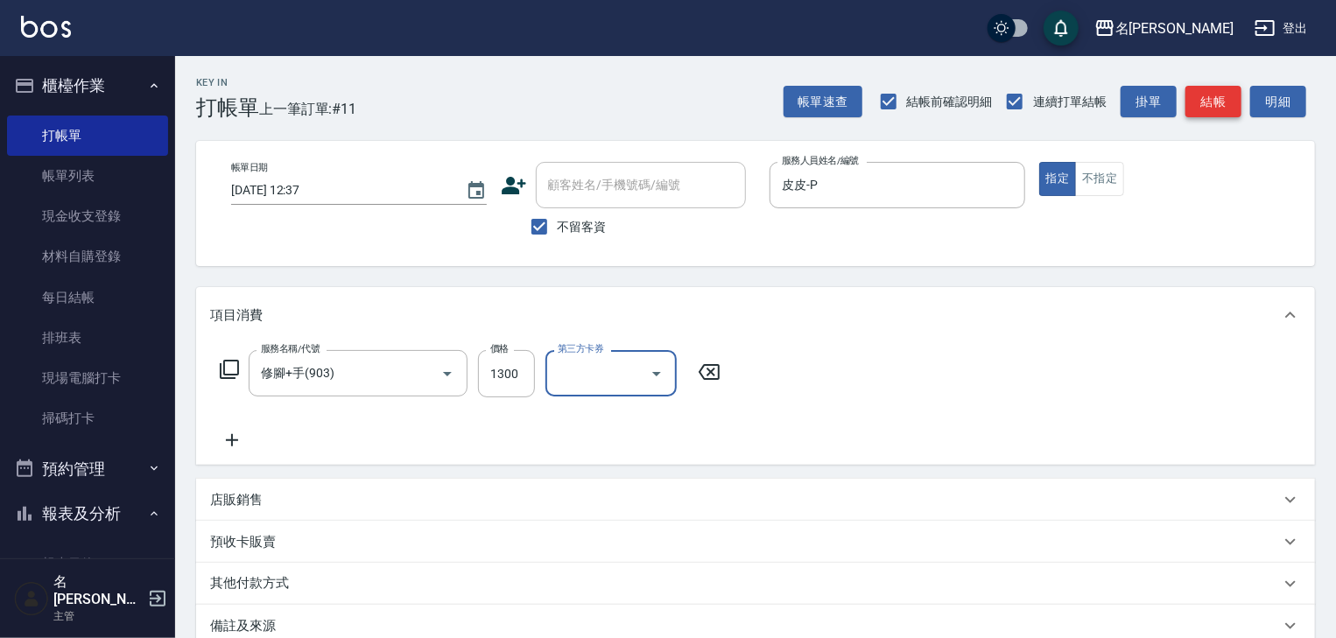
click at [1216, 88] on button "結帳" at bounding box center [1213, 102] width 56 height 32
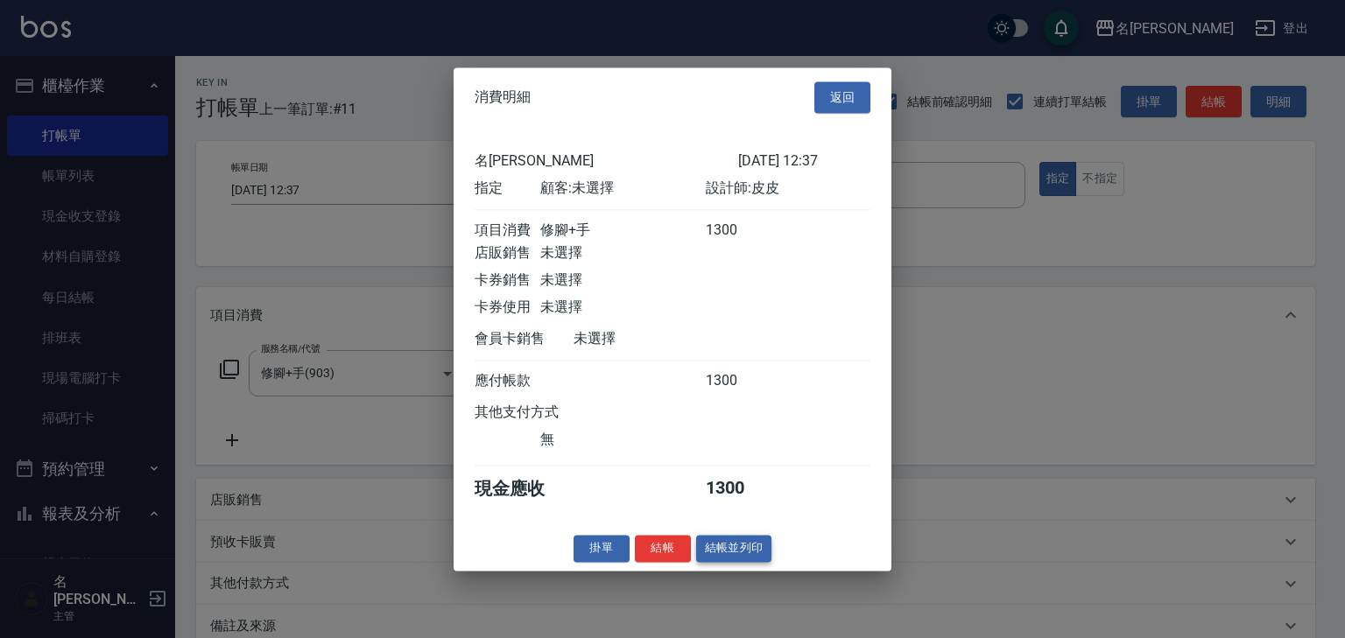
click at [735, 557] on button "結帳並列印" at bounding box center [734, 548] width 76 height 27
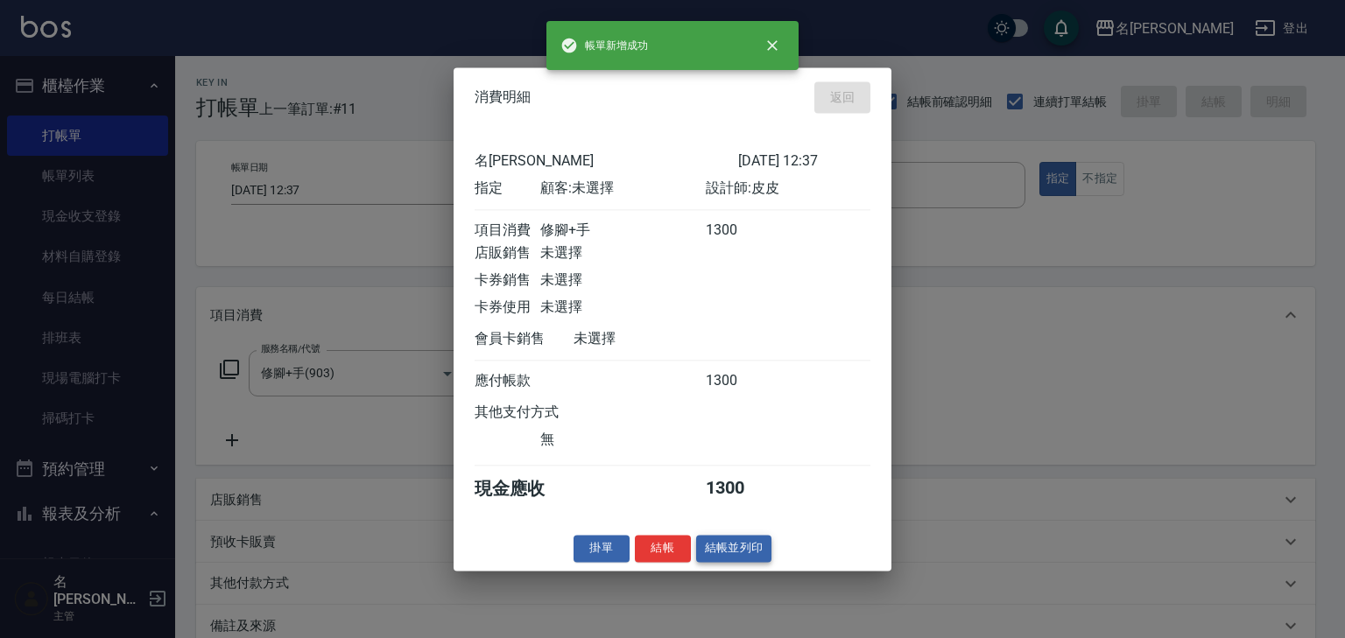
type input "[DATE] 12:46"
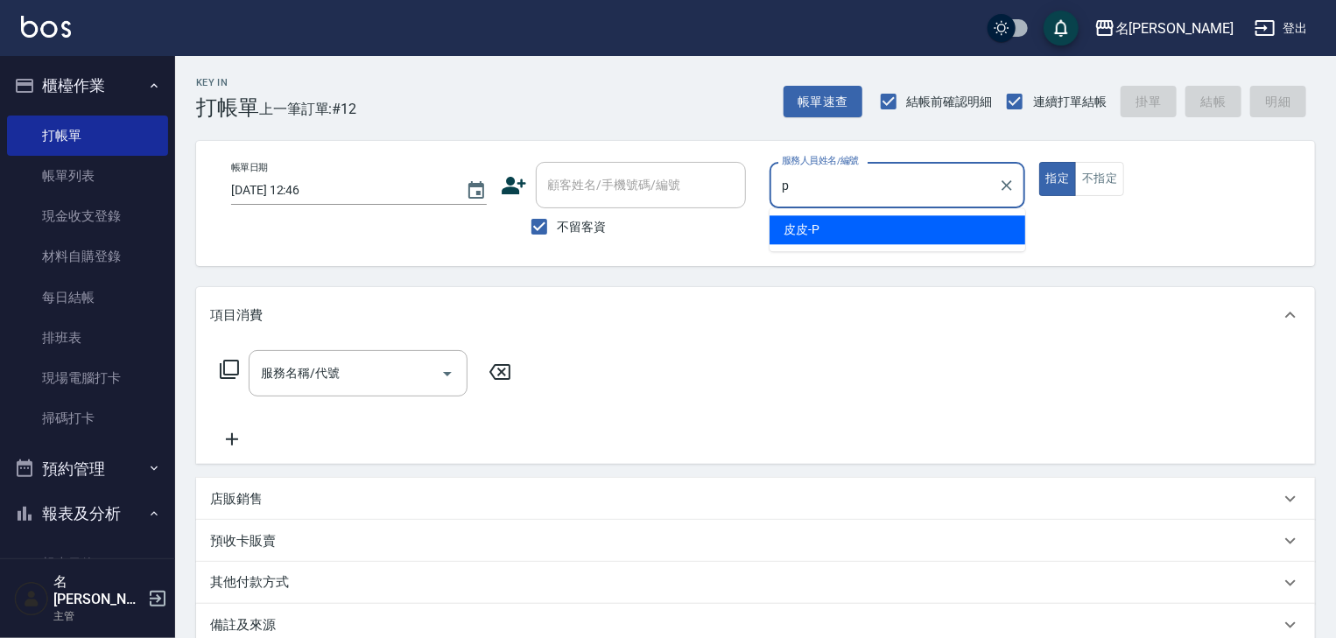
type input "皮皮-P"
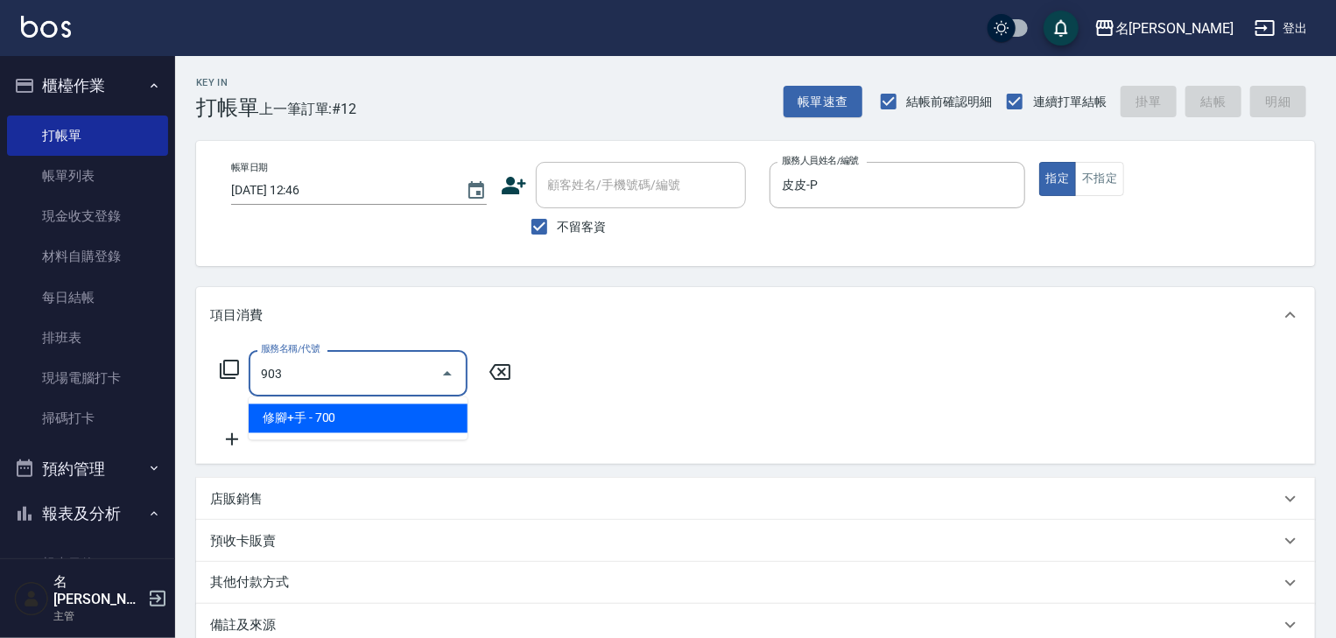
type input "修腳+手(903)"
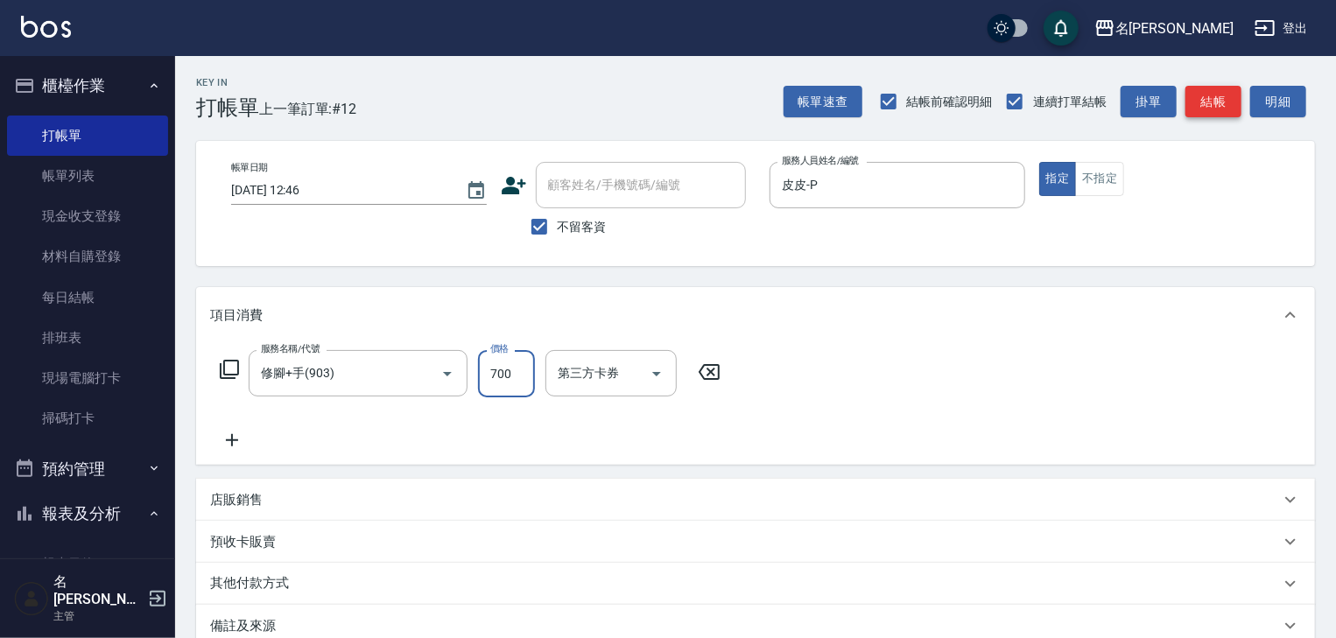
click at [1212, 93] on button "結帳" at bounding box center [1213, 102] width 56 height 32
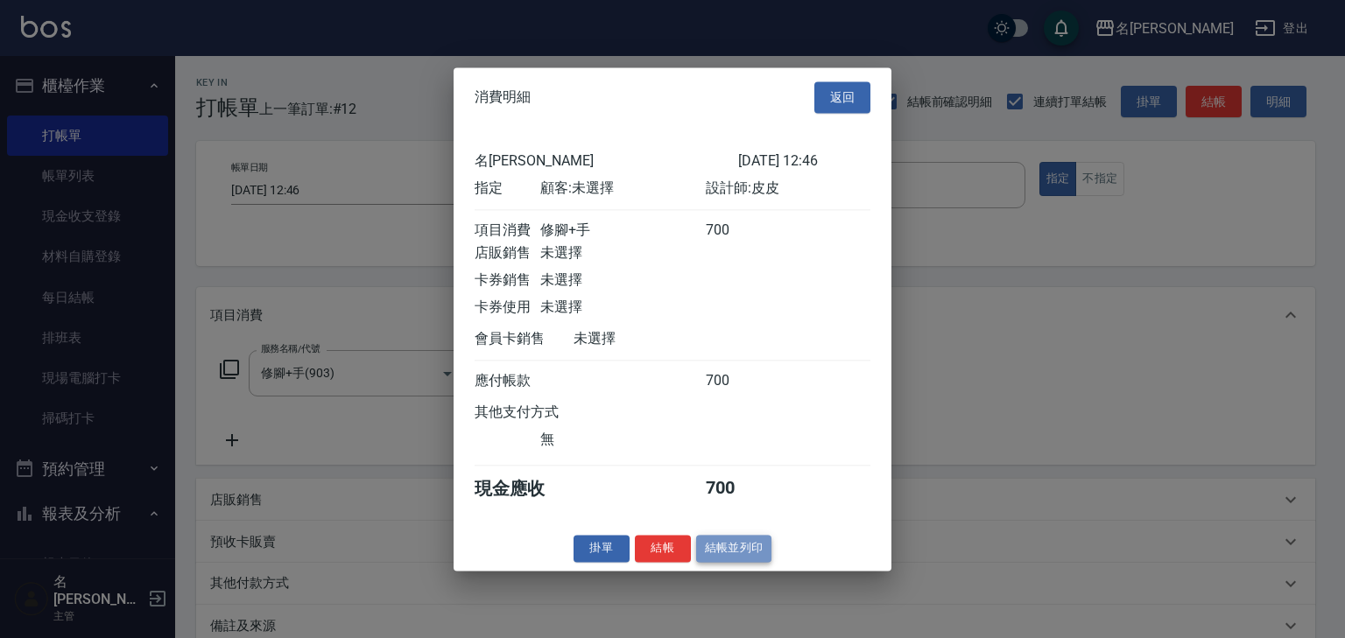
click at [739, 552] on button "結帳並列印" at bounding box center [734, 548] width 76 height 27
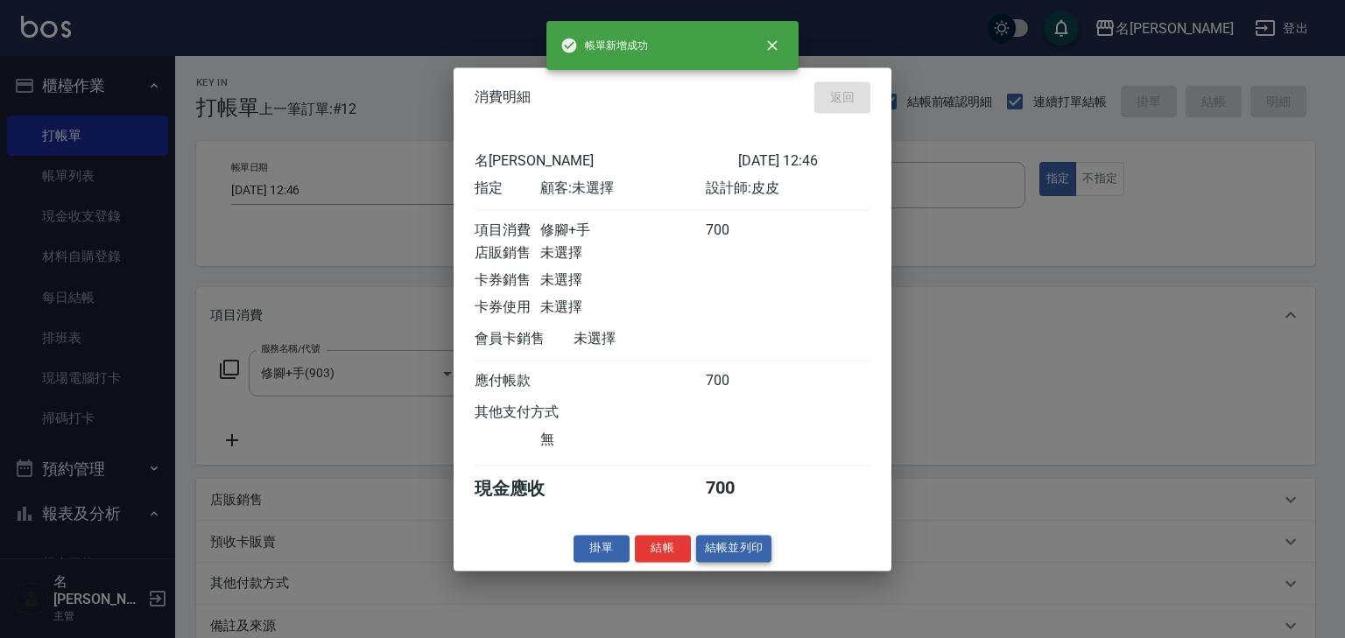
type input "[DATE] 12:47"
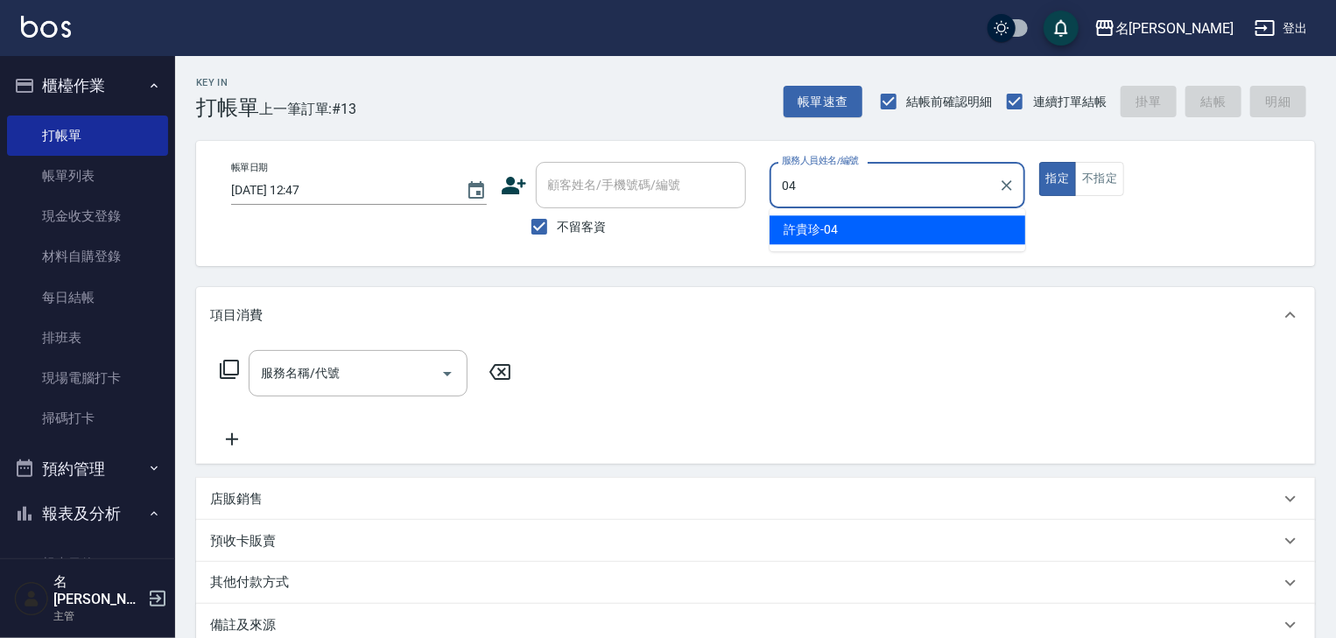
type input "[PERSON_NAME]-04"
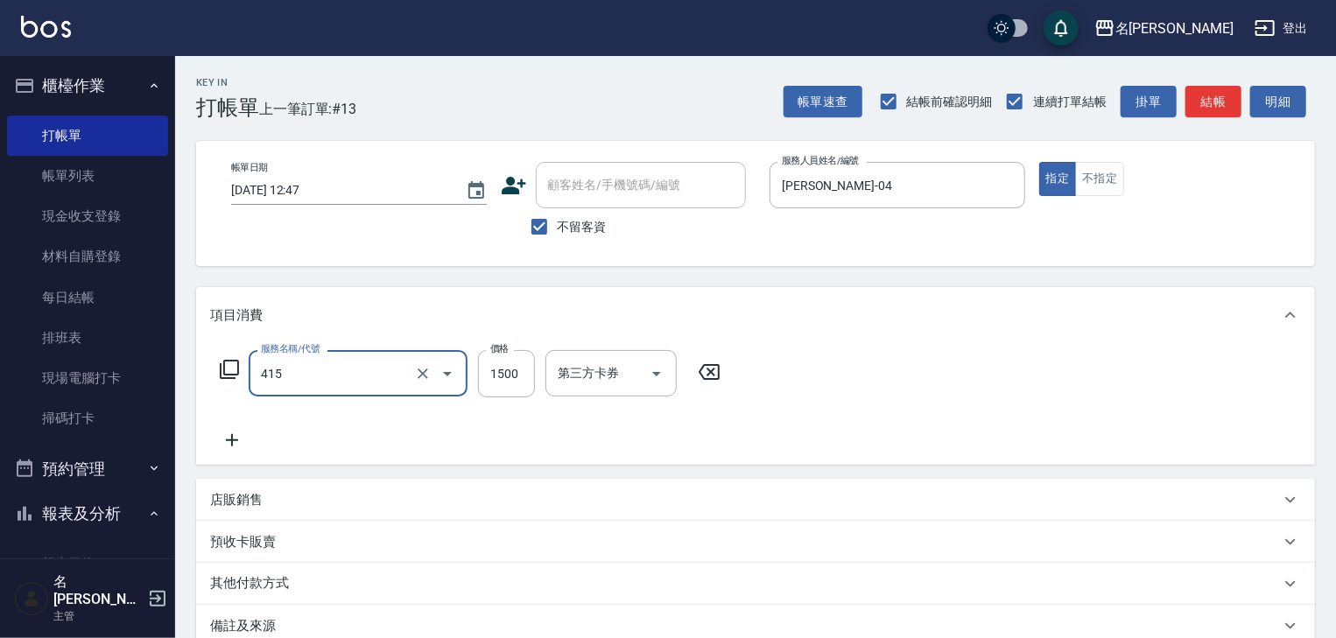
type input "染髮1500↑(415)"
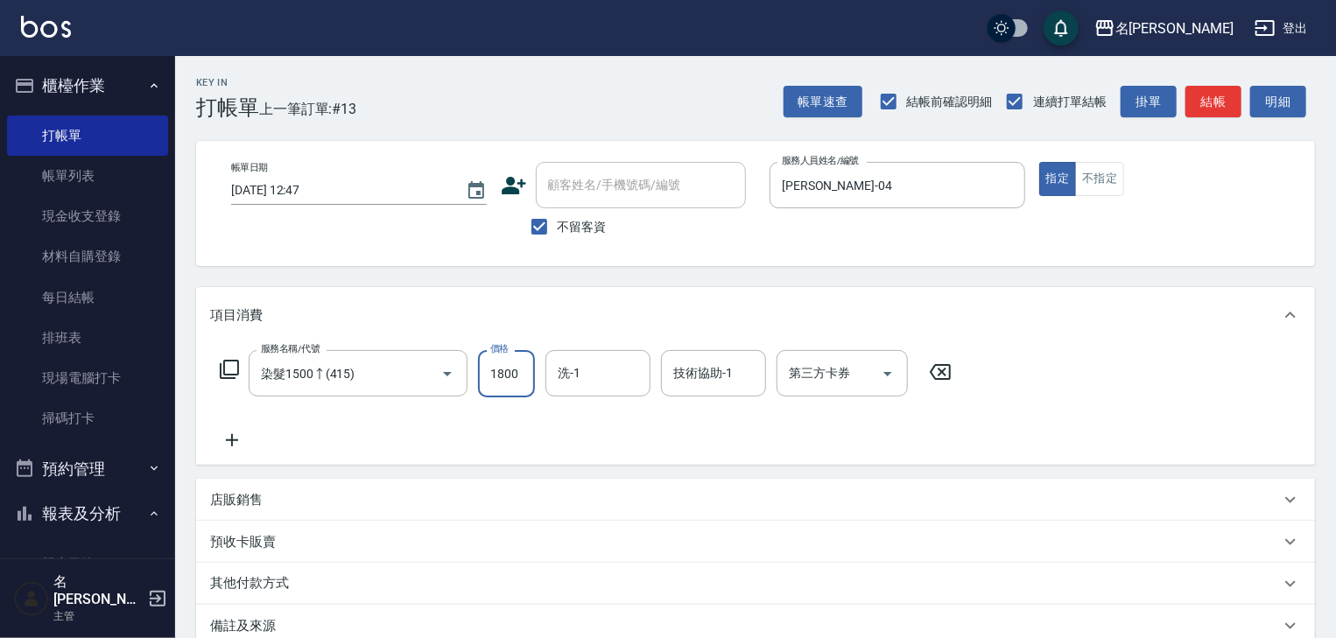
type input "1800"
type input "[PERSON_NAME]-22"
click at [1223, 105] on button "結帳" at bounding box center [1213, 102] width 56 height 32
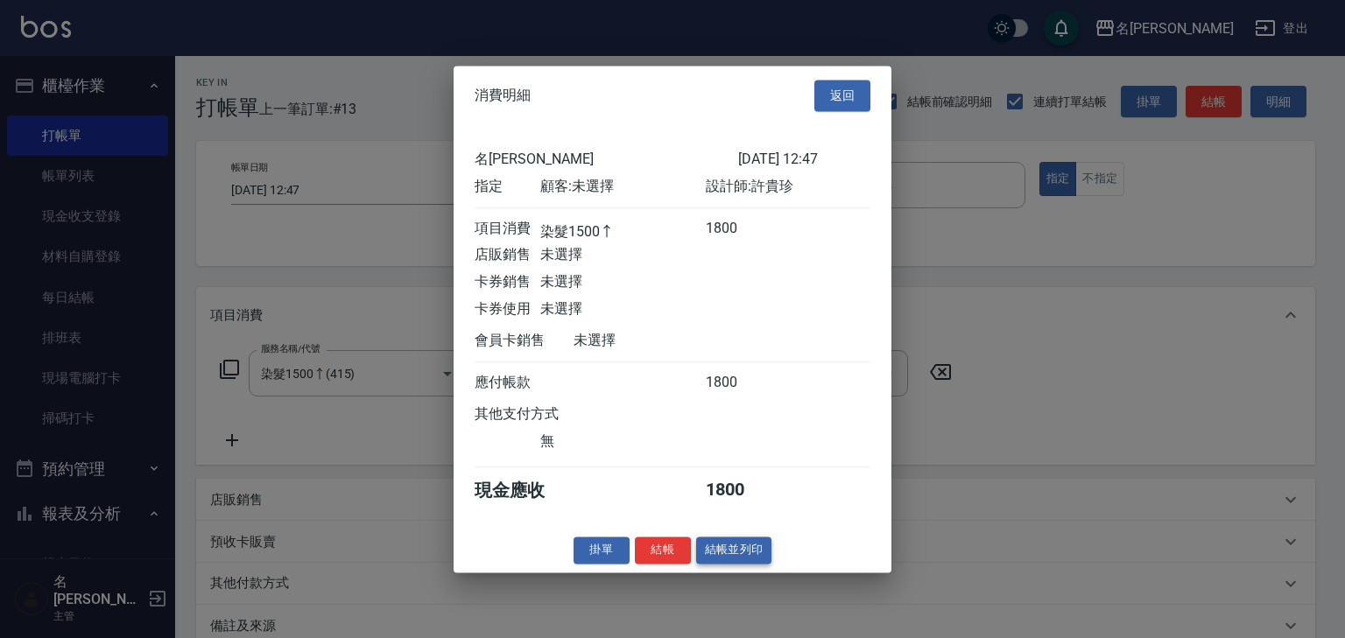
click at [756, 552] on button "結帳並列印" at bounding box center [734, 550] width 76 height 27
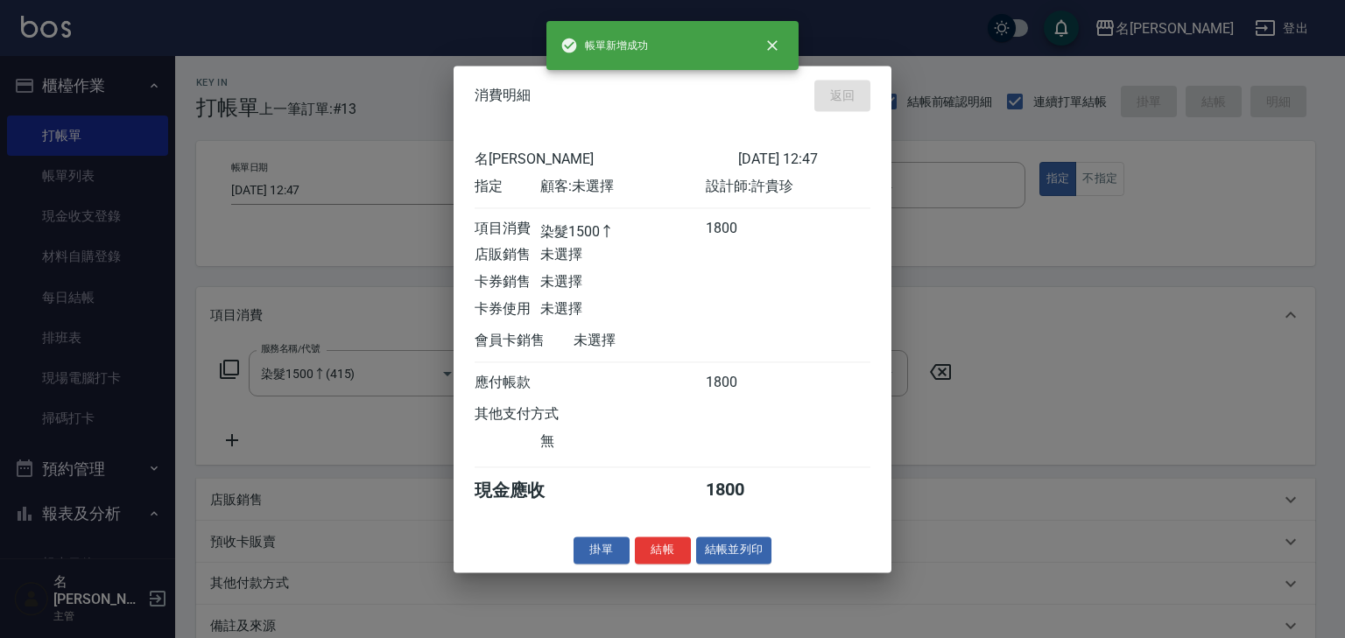
type input "[DATE] 12:48"
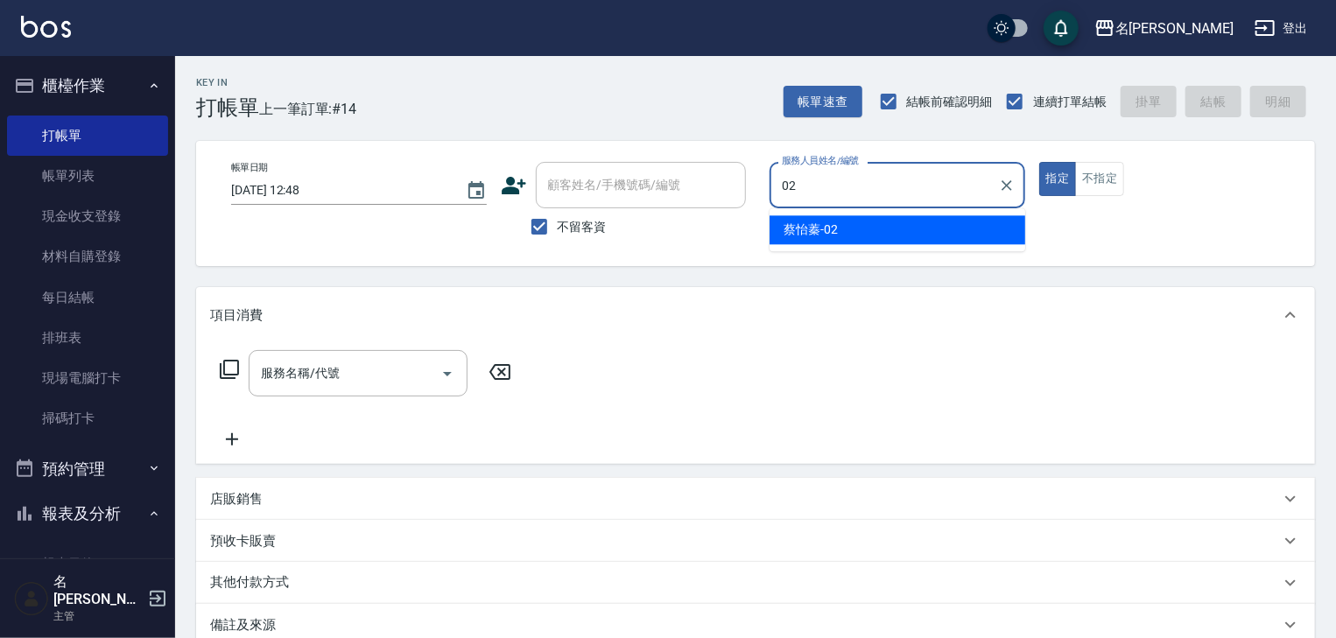
type input "[PERSON_NAME]-02"
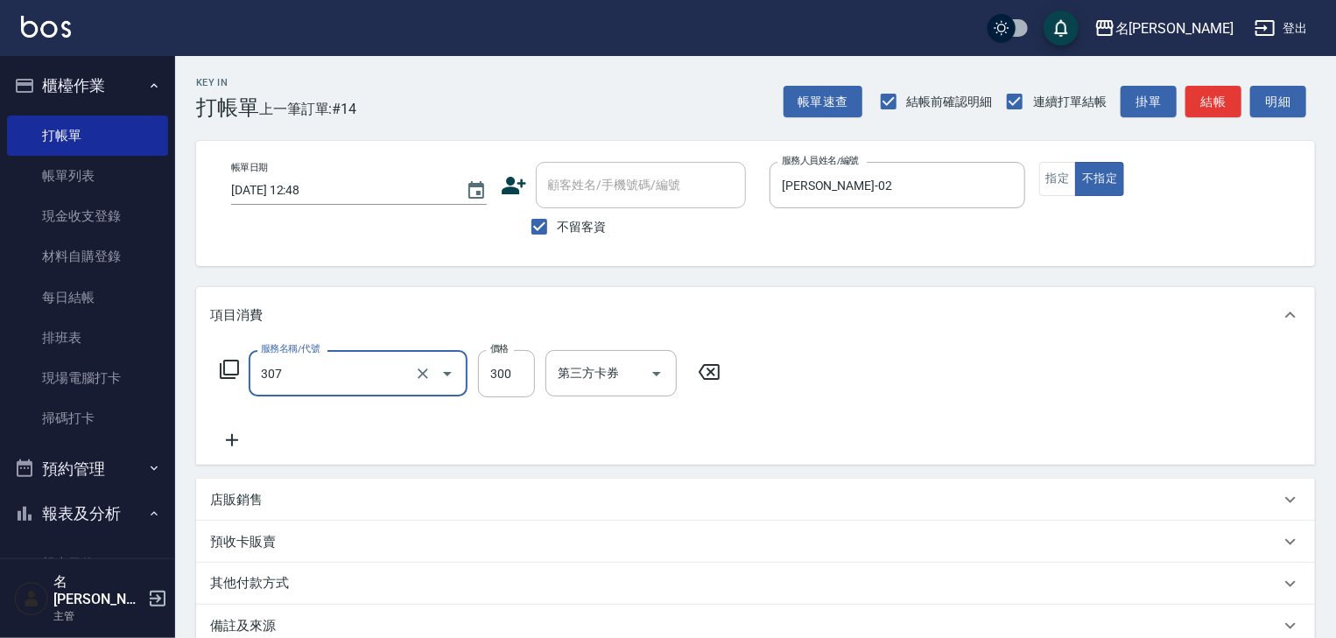
type input "剪髮(307)"
click at [1208, 108] on button "結帳" at bounding box center [1213, 102] width 56 height 32
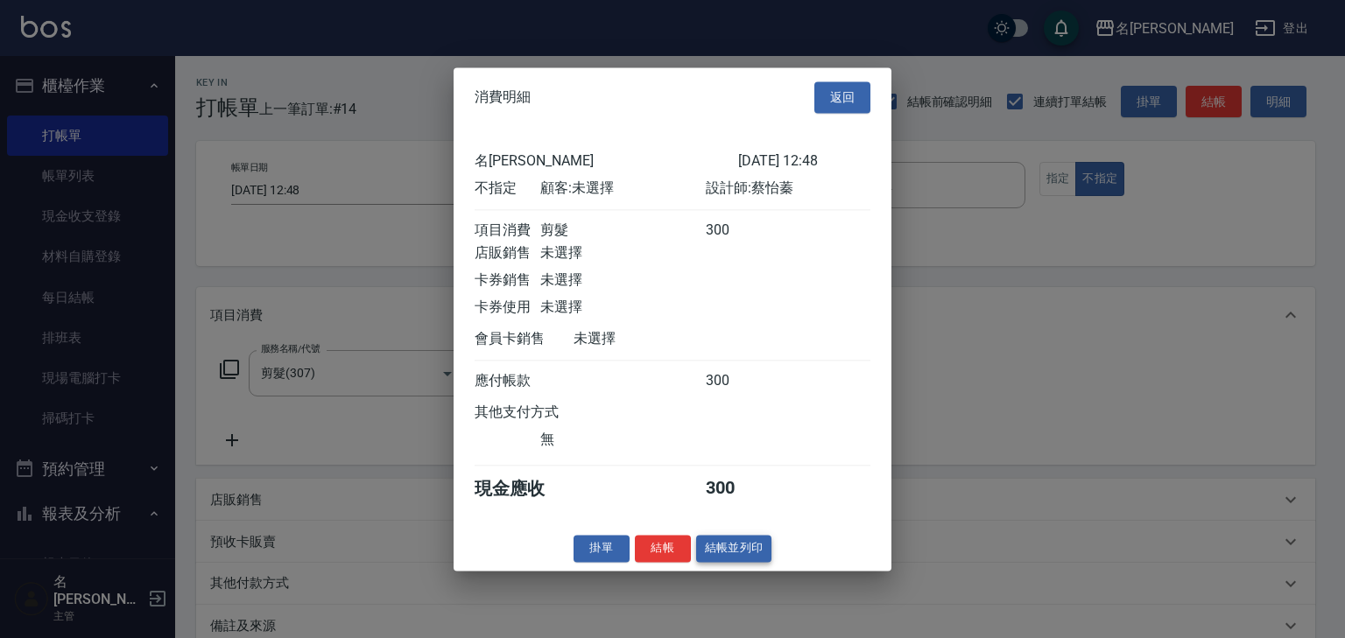
click at [739, 555] on button "結帳並列印" at bounding box center [734, 548] width 76 height 27
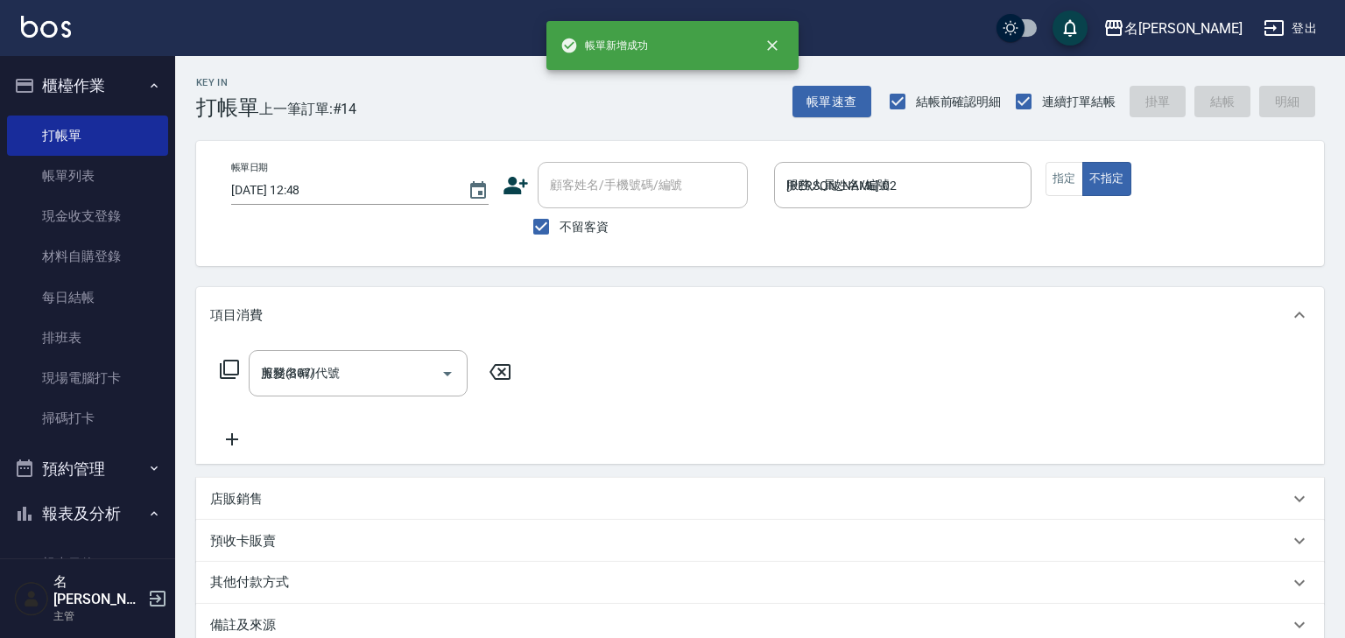
type input "[DATE] 12:50"
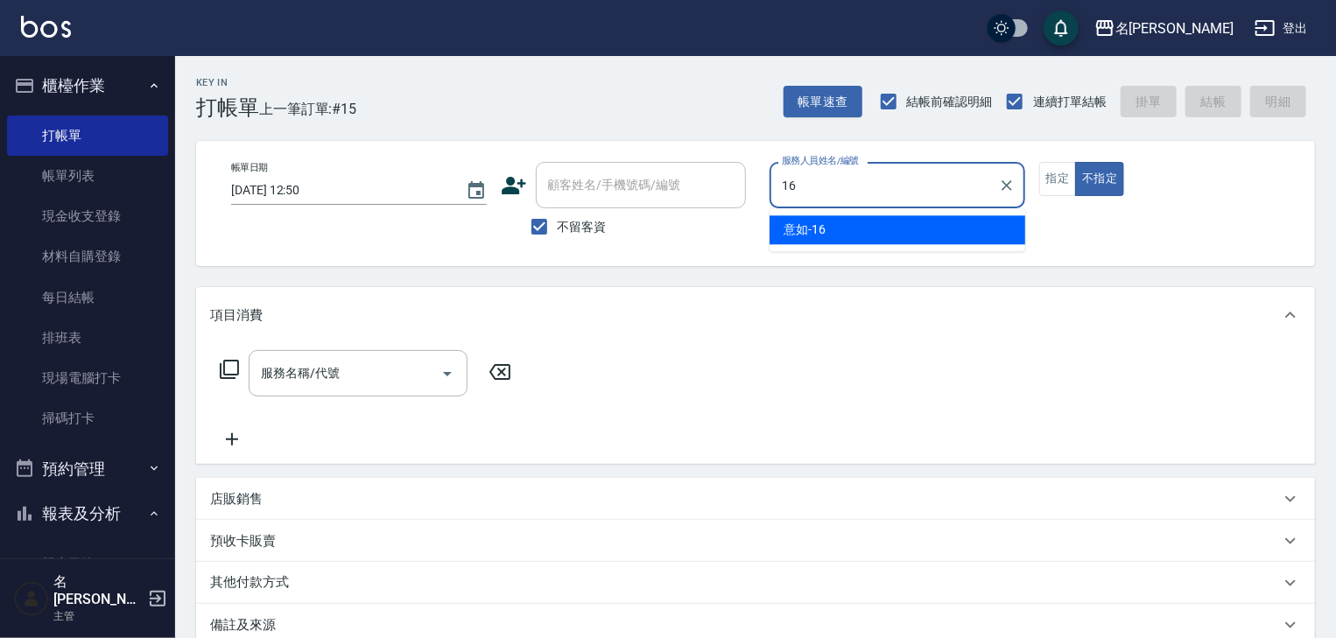
type input "意如-16"
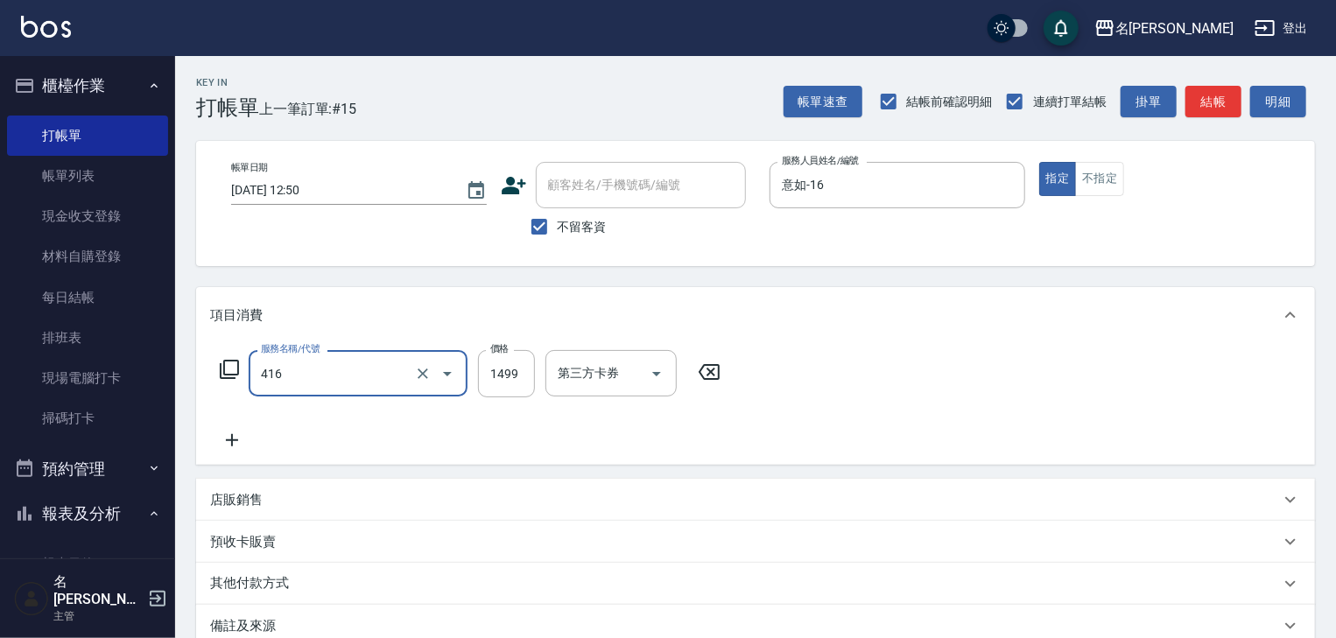
type input "染髮1499↓(416)"
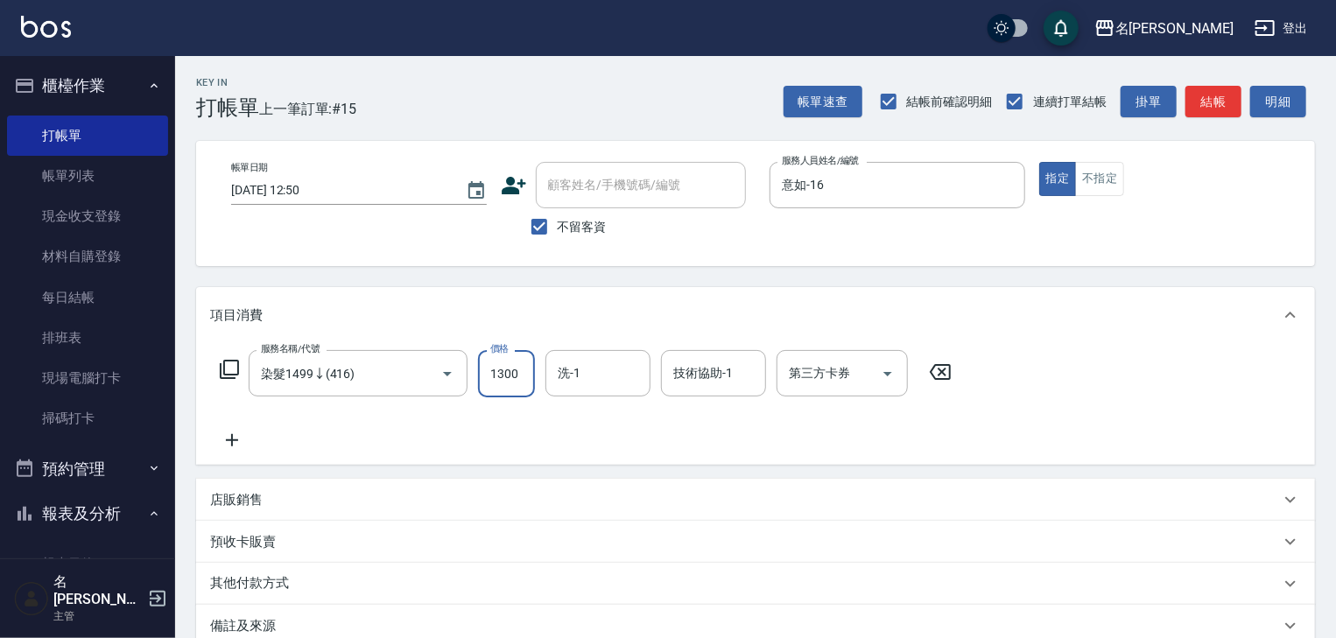
type input "1300"
type input "[PERSON_NAME]-21"
click at [1203, 90] on button "結帳" at bounding box center [1213, 102] width 56 height 32
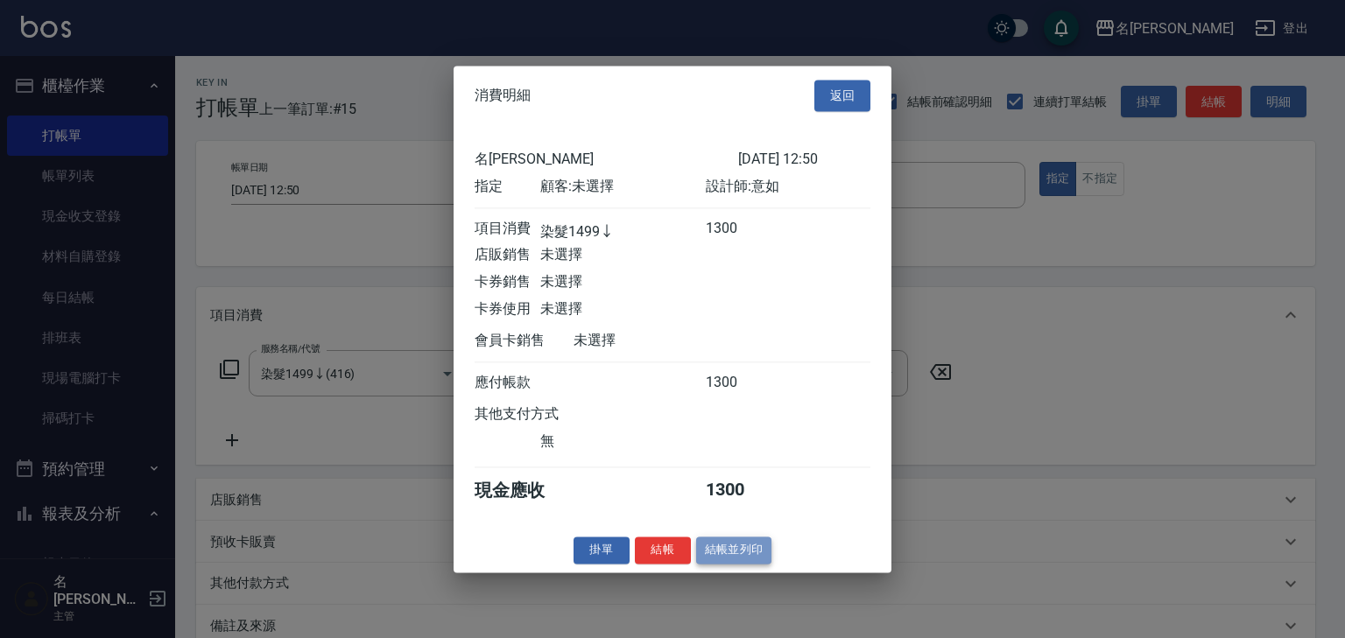
click at [748, 559] on button "結帳並列印" at bounding box center [734, 550] width 76 height 27
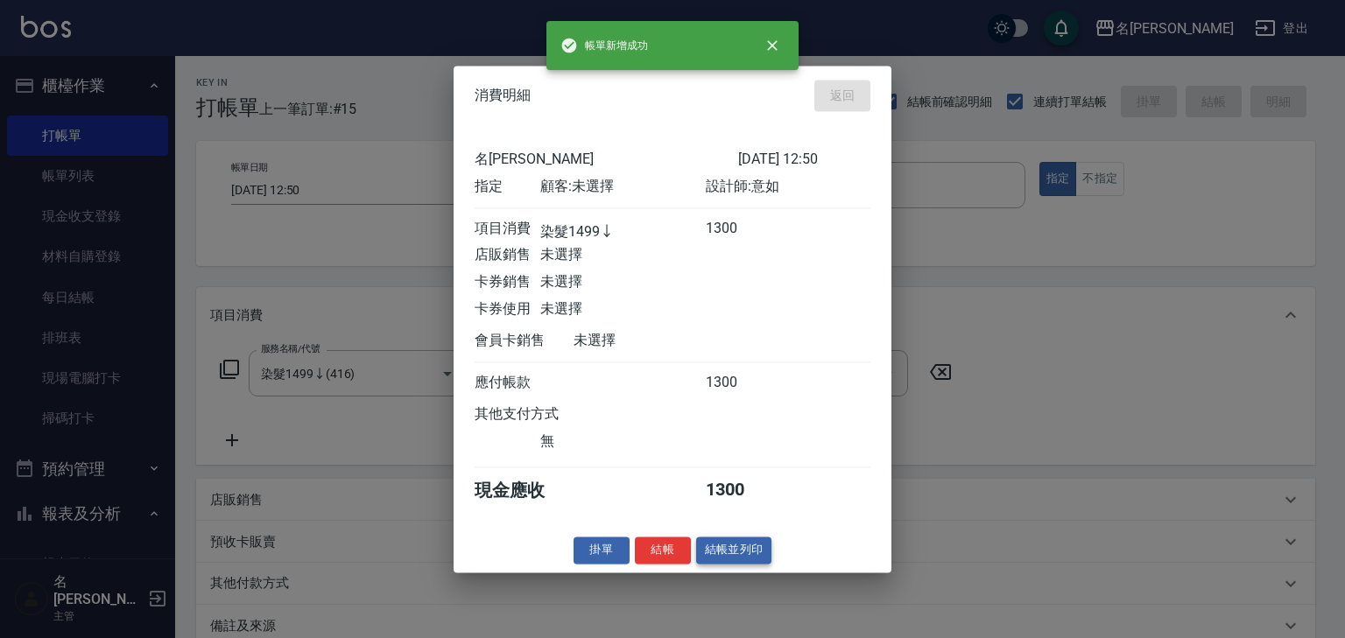
type input "[DATE] 12:54"
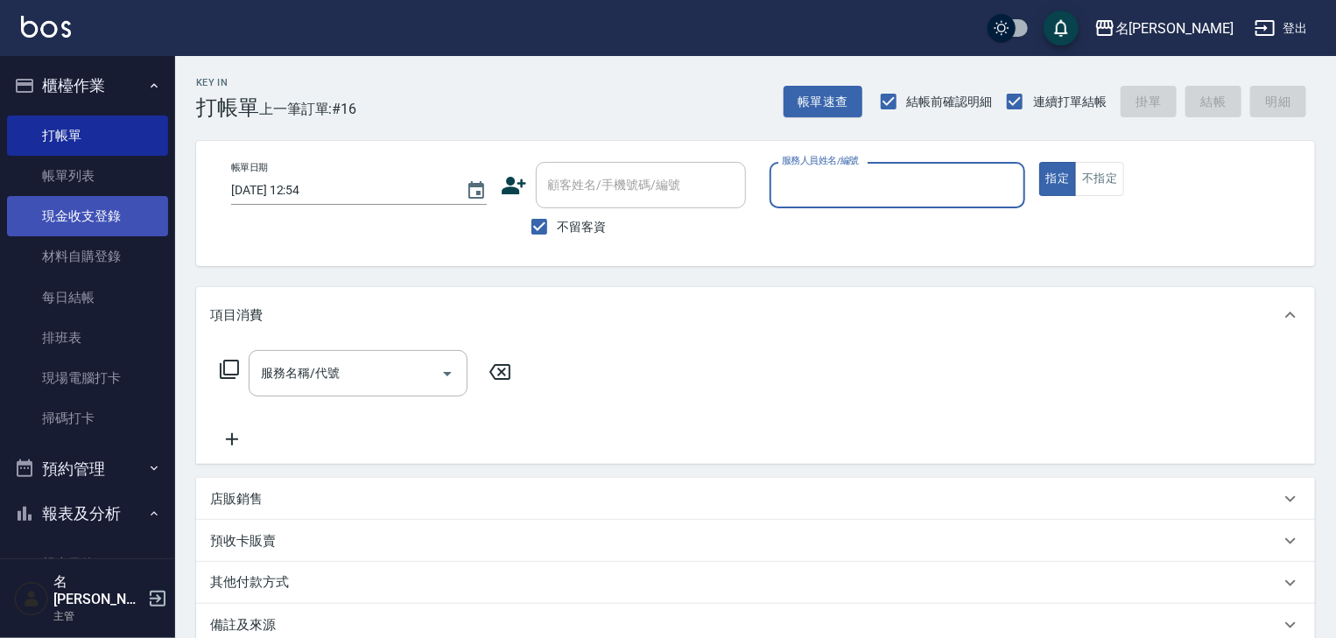
click at [86, 211] on link "現金收支登錄" at bounding box center [87, 216] width 161 height 40
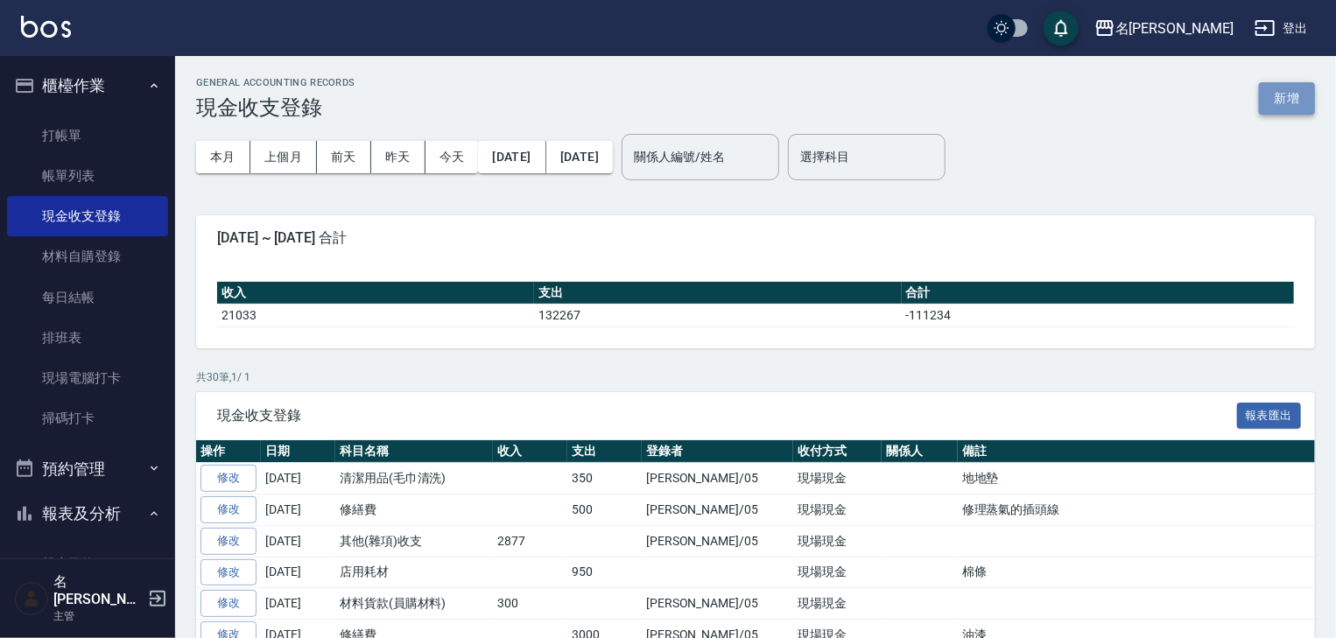
click at [1288, 91] on button "新增" at bounding box center [1287, 98] width 56 height 32
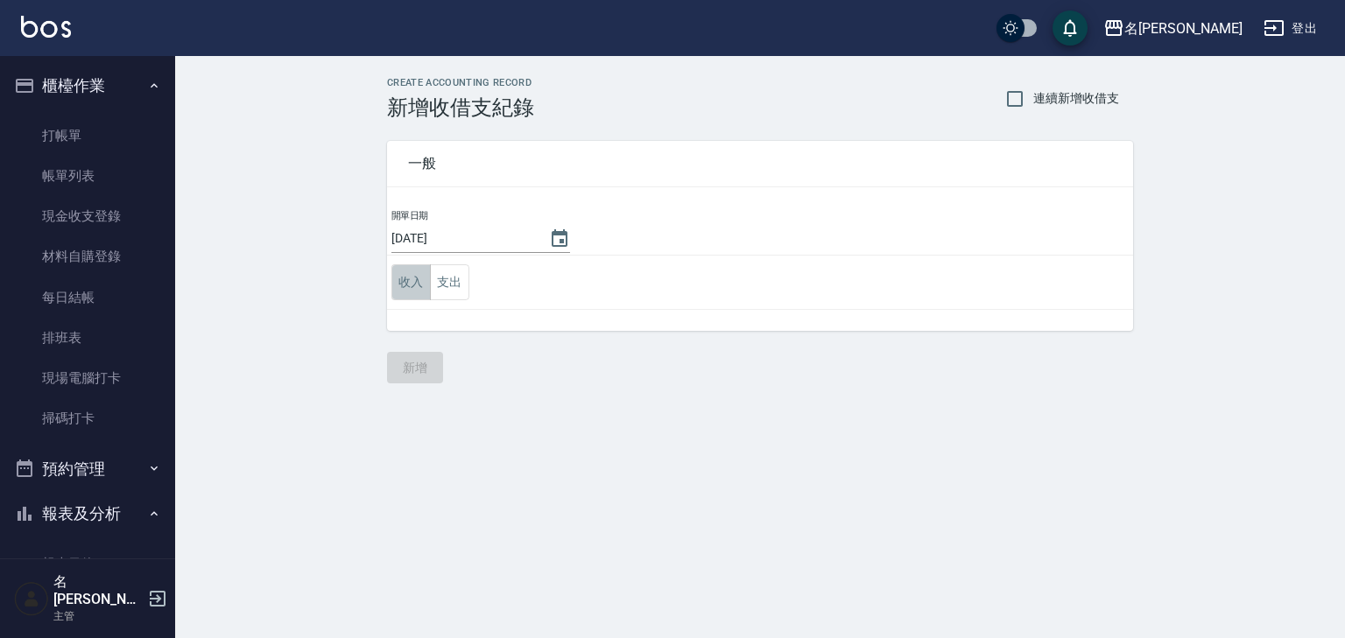
click at [407, 278] on button "收入" at bounding box center [410, 282] width 39 height 36
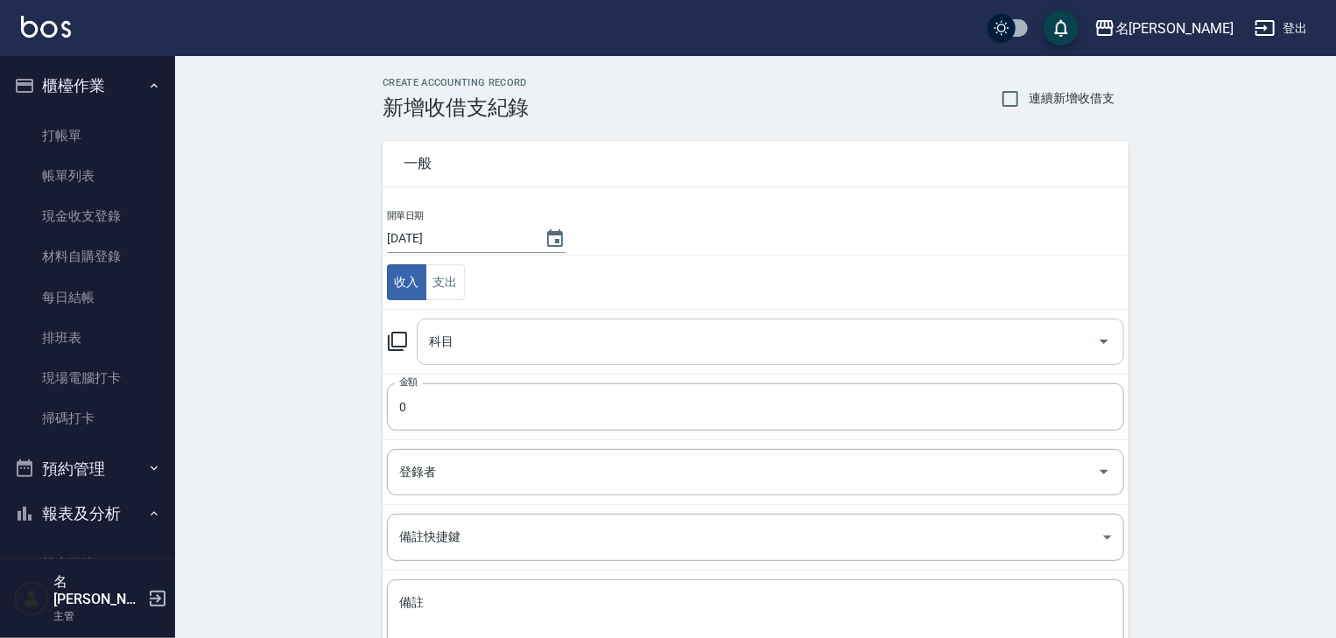
click at [486, 339] on input "科目" at bounding box center [757, 342] width 665 height 31
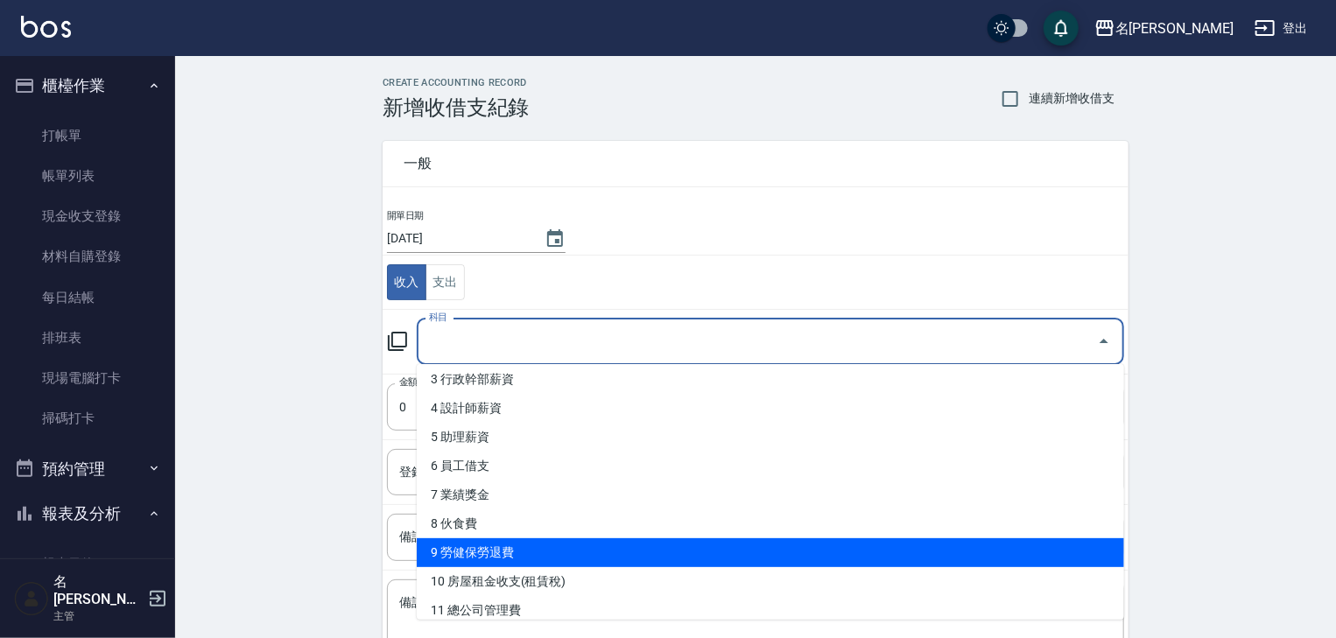
scroll to position [186, 0]
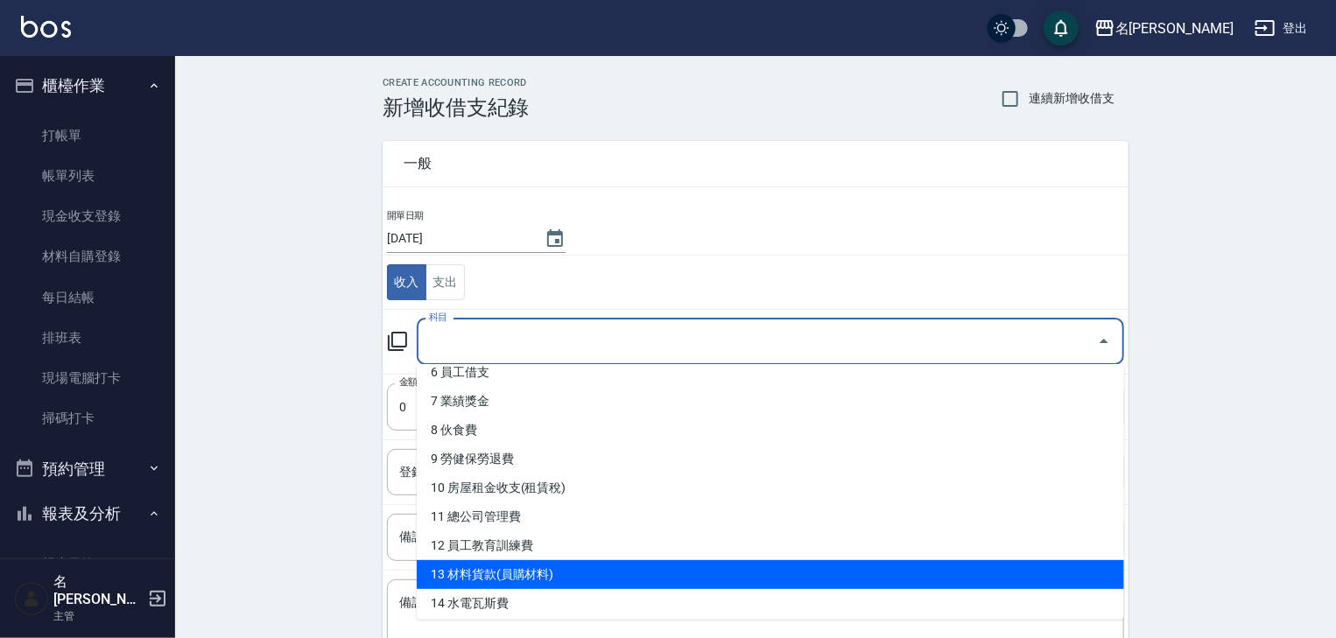
click at [546, 574] on li "13 材料貨款(員購材料)" at bounding box center [770, 574] width 707 height 29
type input "13 材料貨款(員購材料)"
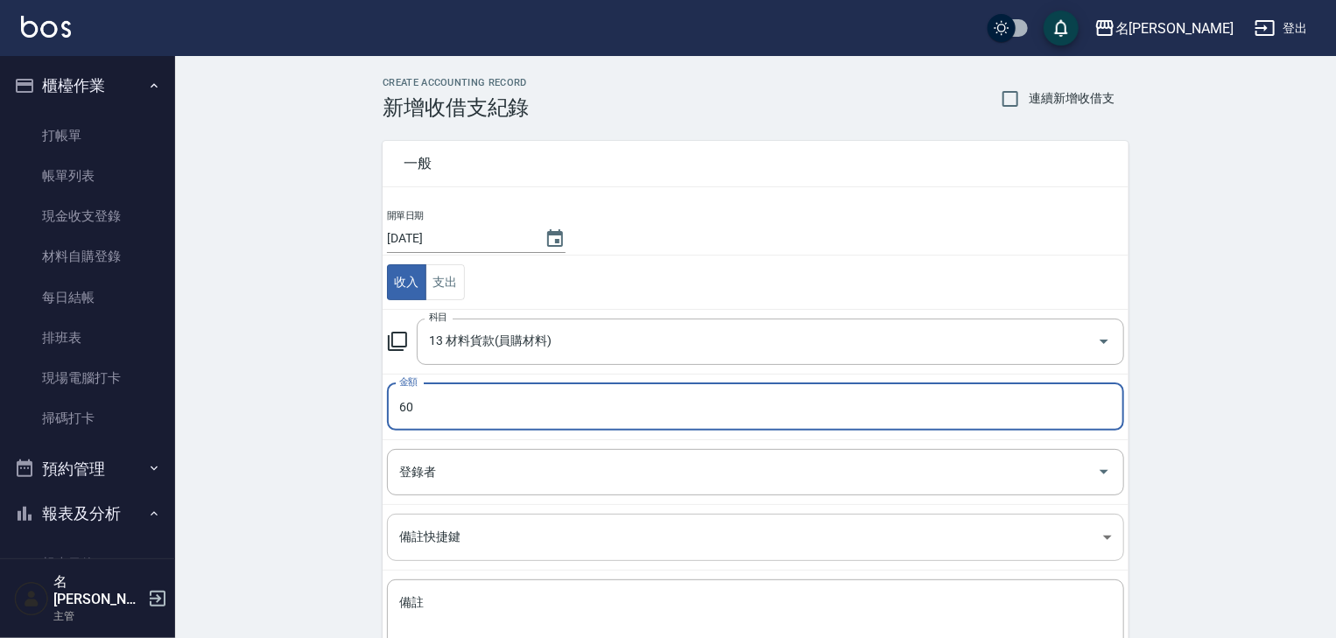
scroll to position [133, 0]
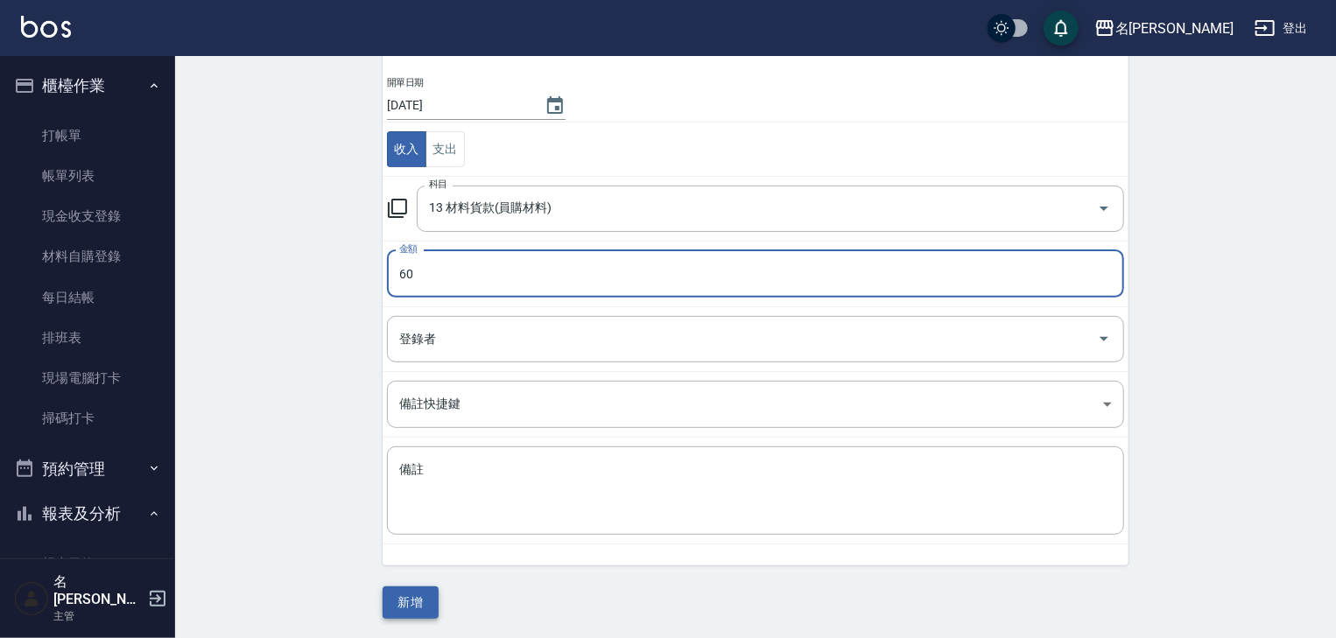
type input "60"
click at [412, 599] on button "新增" at bounding box center [411, 603] width 56 height 32
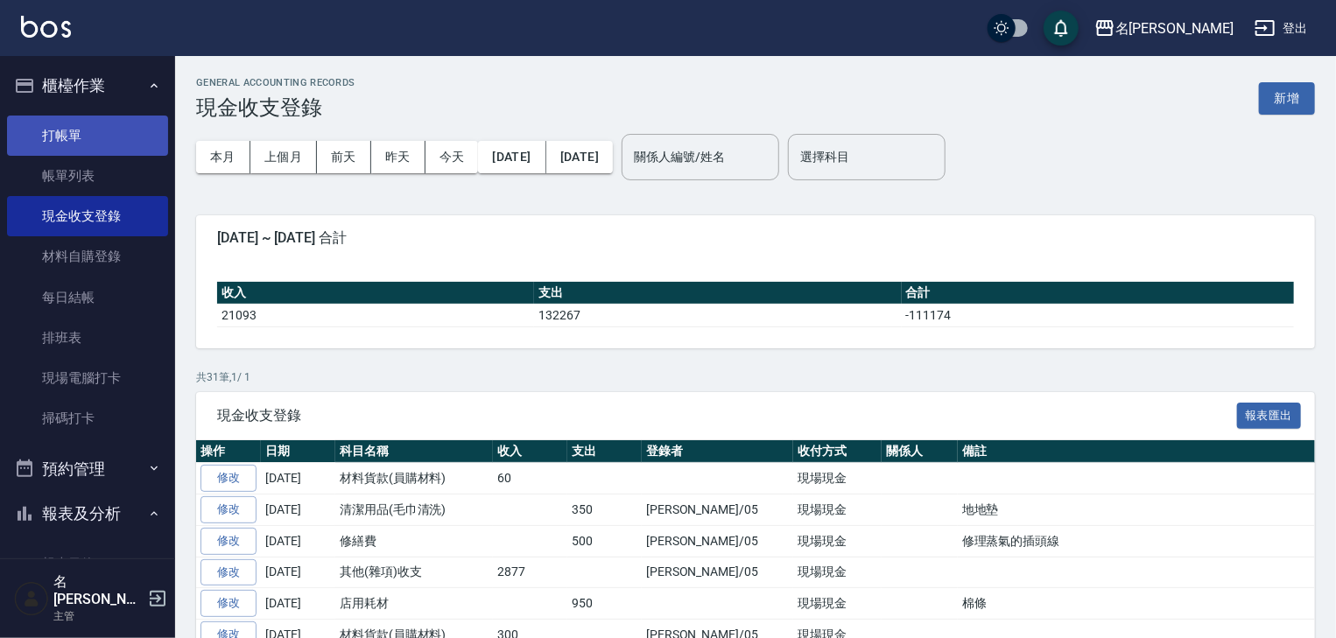
click at [59, 136] on link "打帳單" at bounding box center [87, 136] width 161 height 40
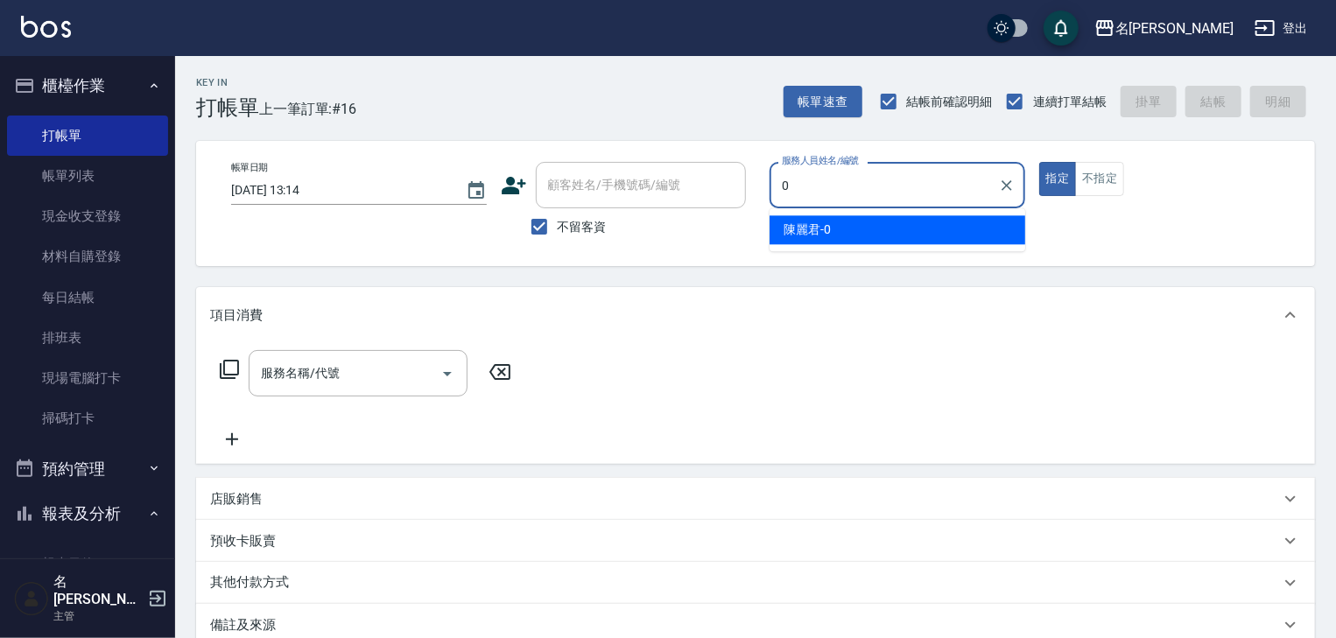
type input "[PERSON_NAME]-0"
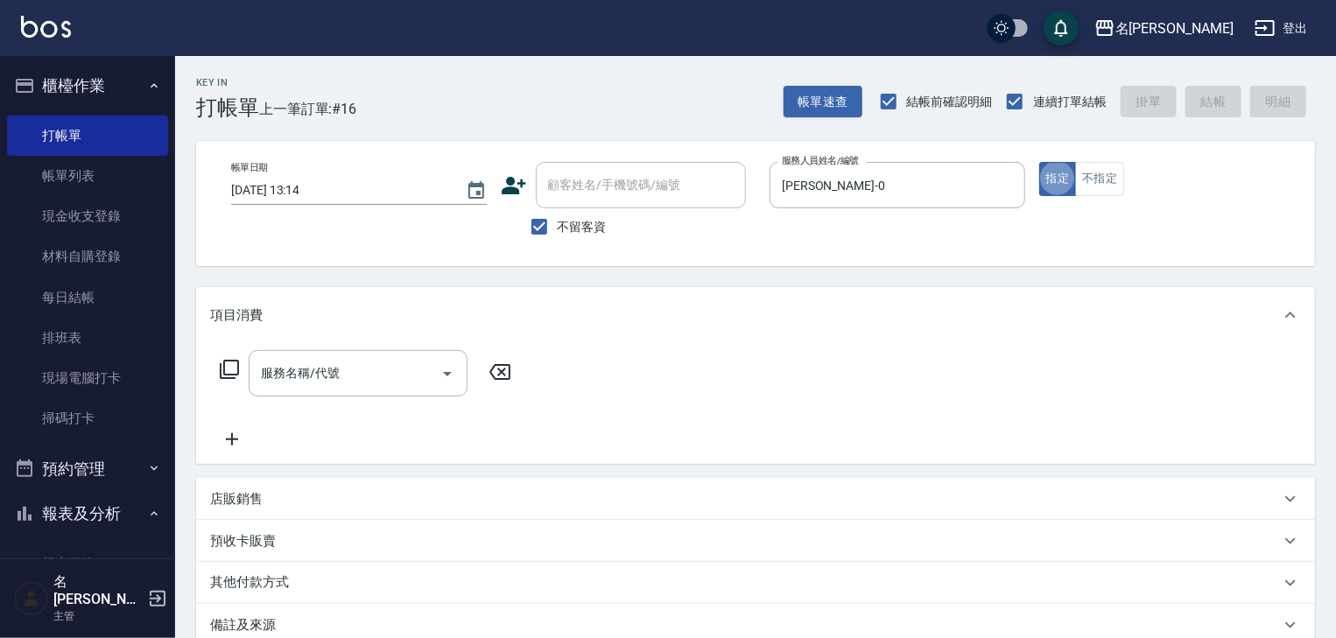
type button "true"
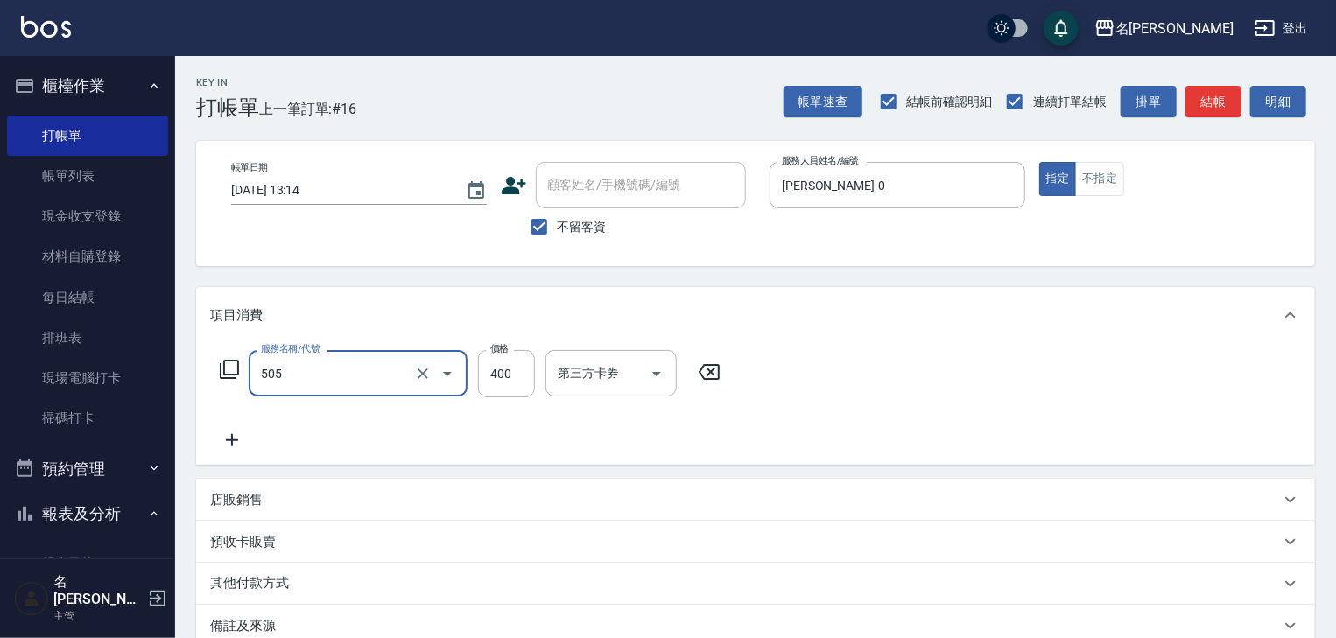
type input "洗髮(505)"
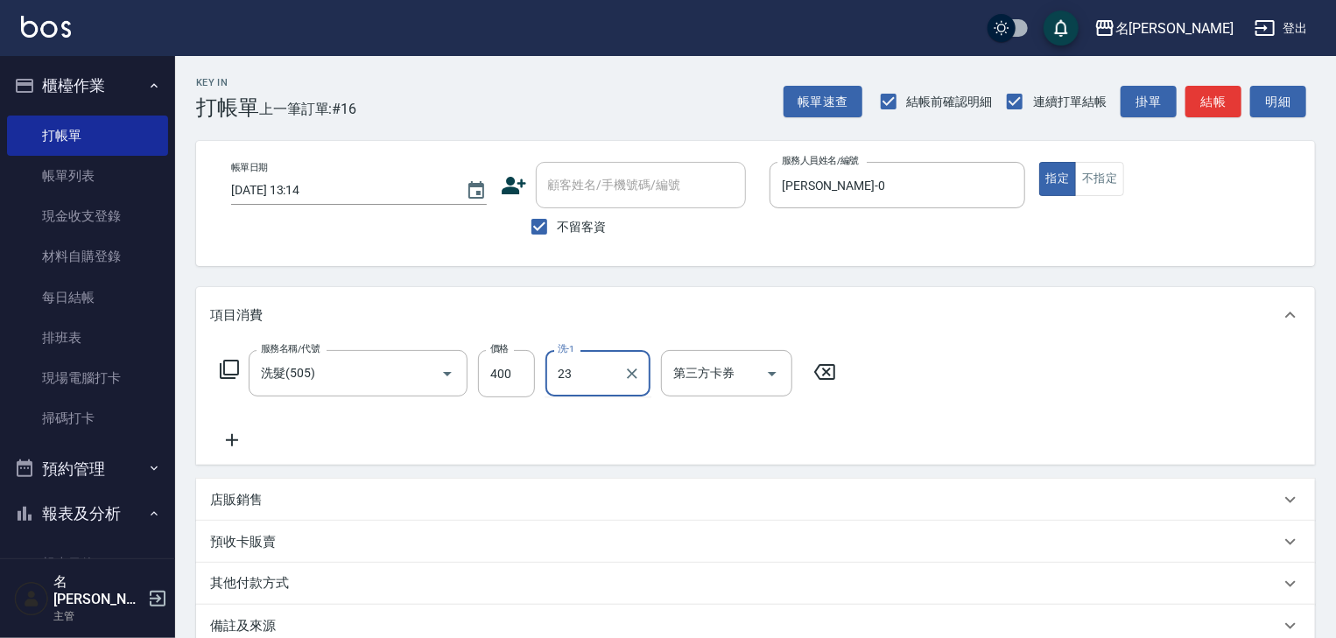
type input "葉敏辰-23"
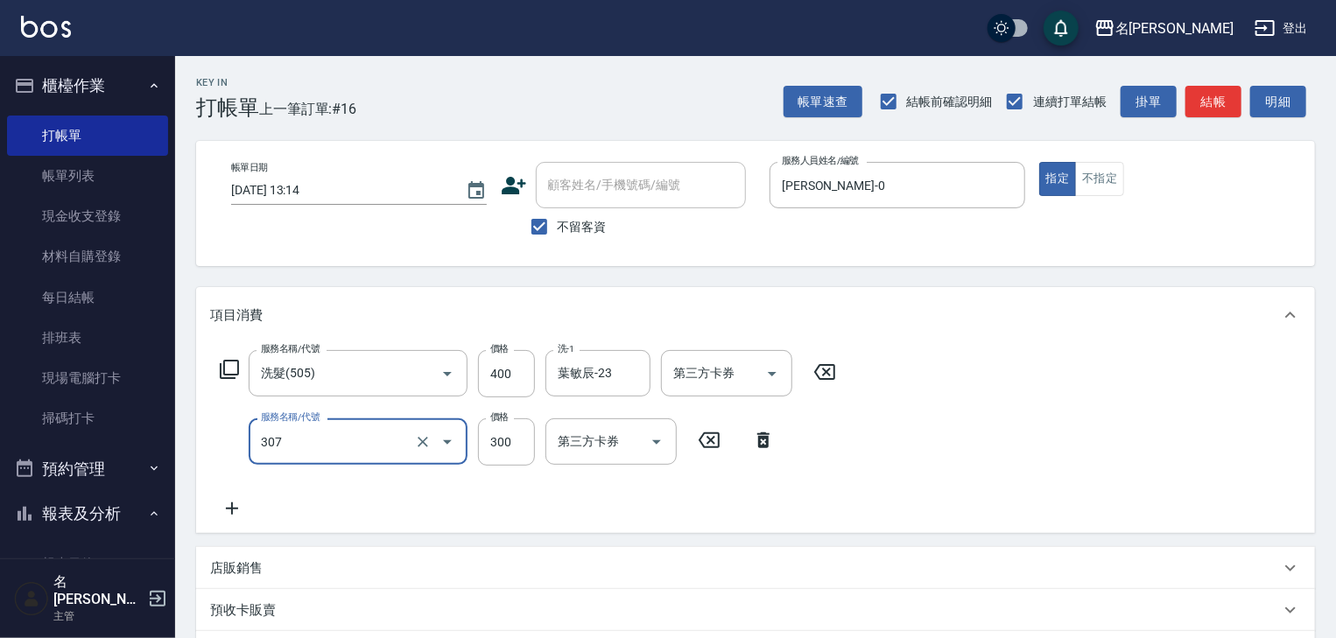
type input "剪髮(307)"
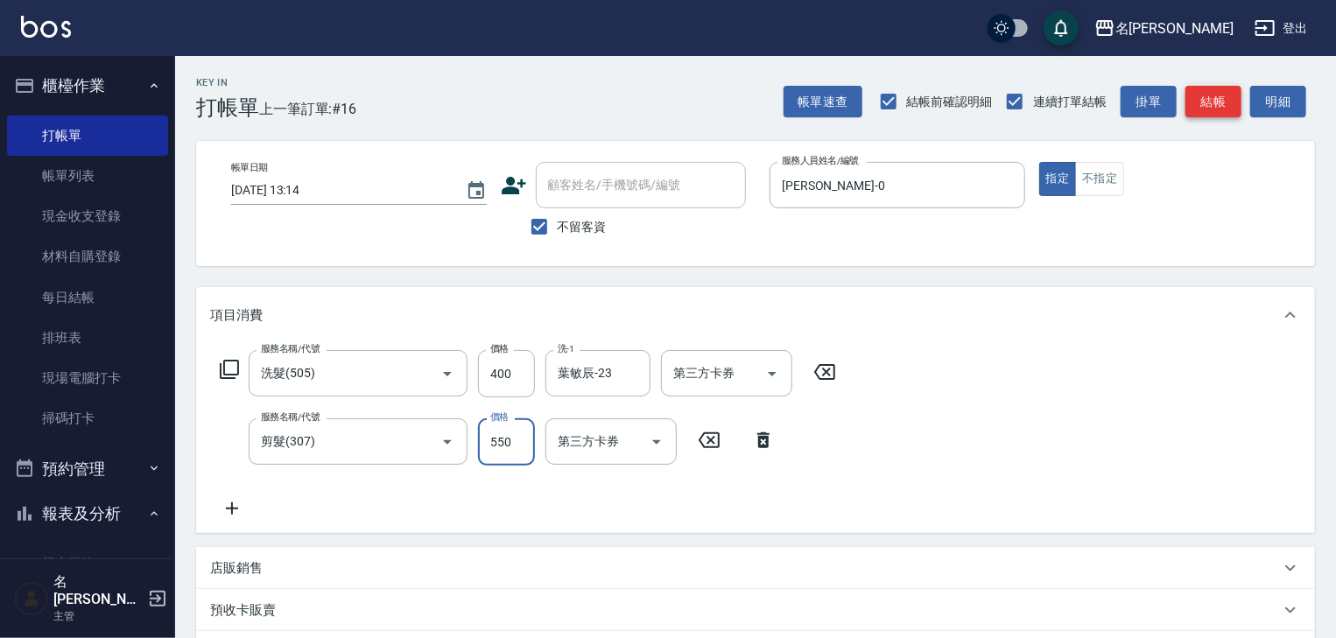
type input "550"
click at [1217, 105] on button "結帳" at bounding box center [1213, 102] width 56 height 32
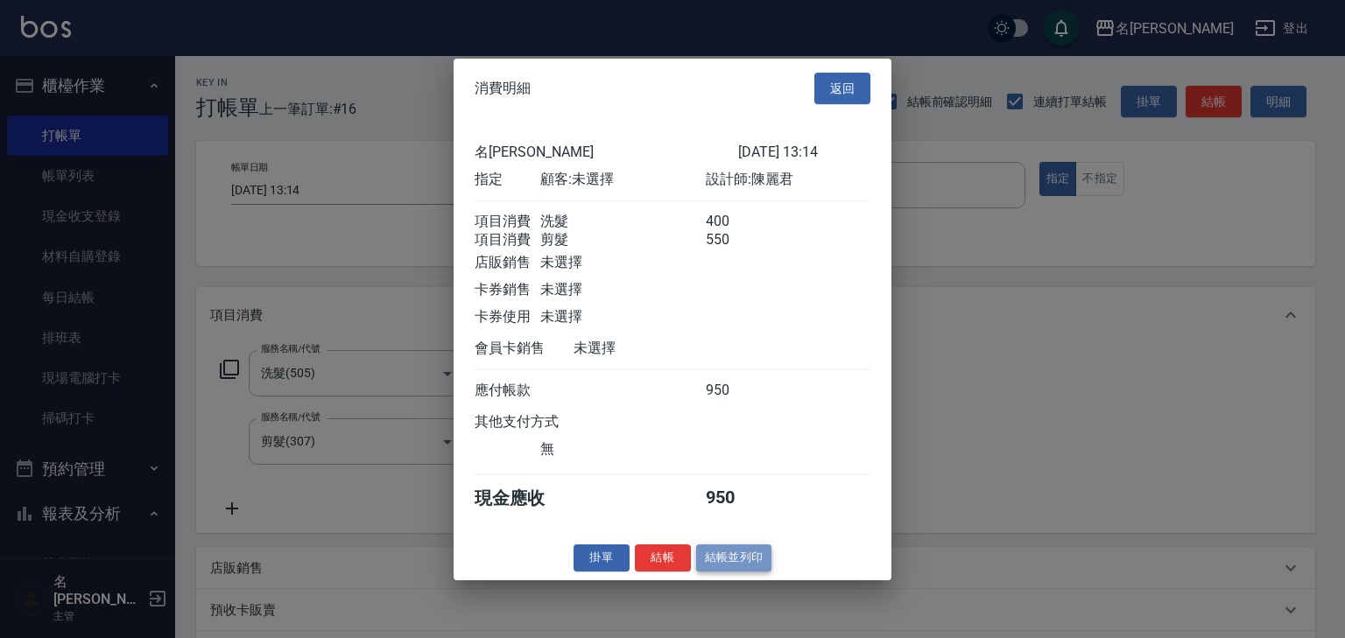
click at [726, 569] on button "結帳並列印" at bounding box center [734, 558] width 76 height 27
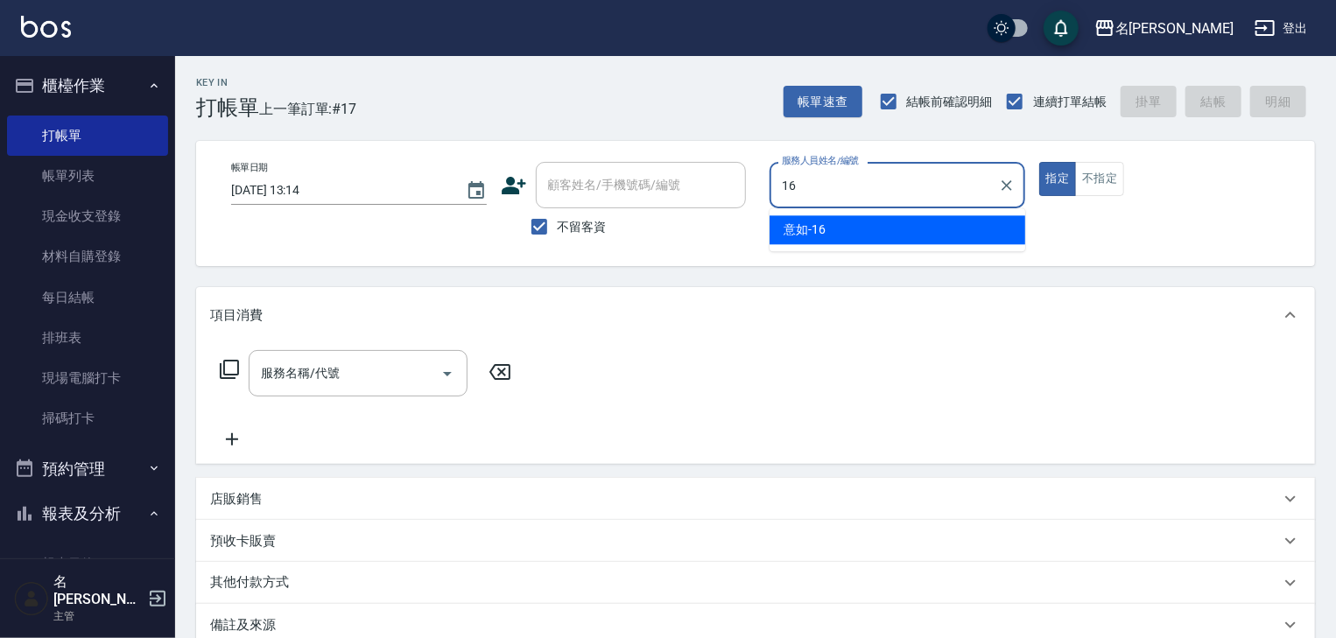
type input "意如-16"
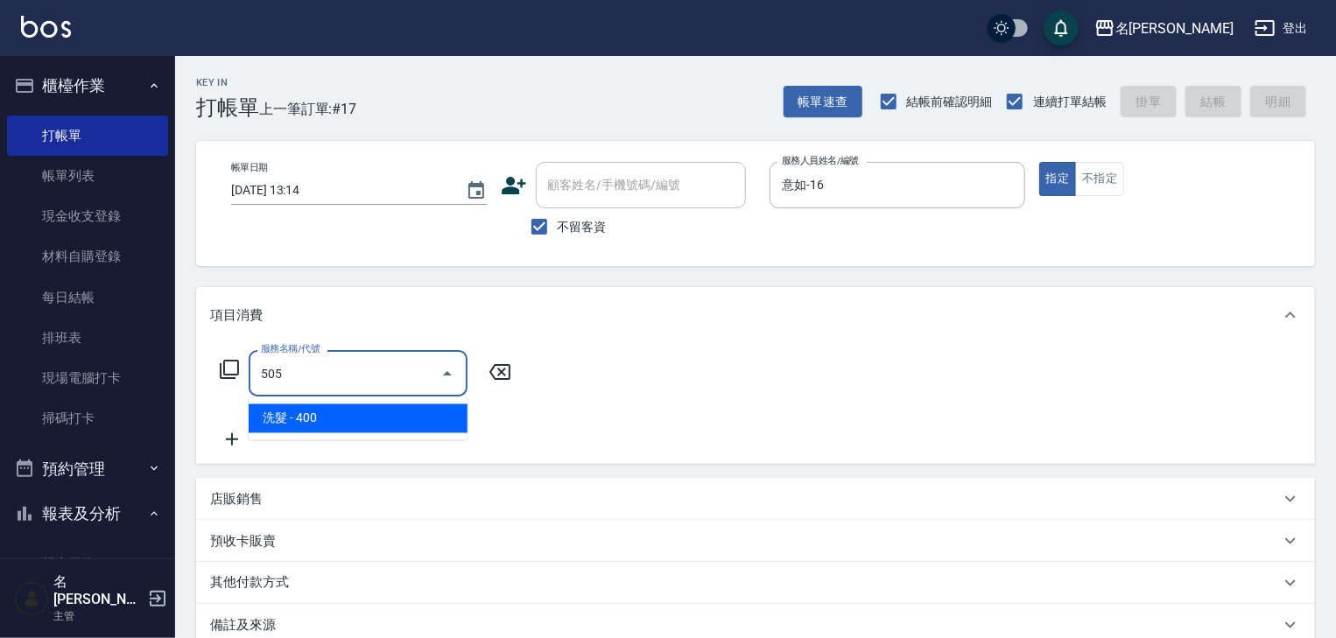
type input "洗髮(505)"
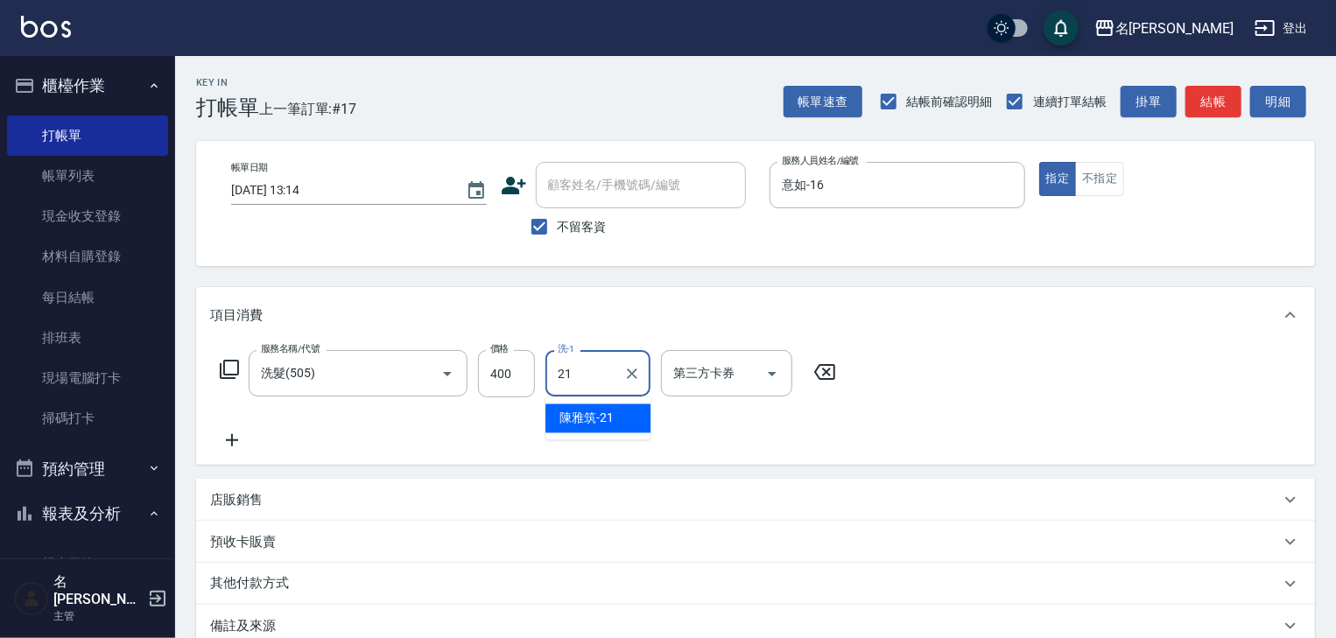
type input "[PERSON_NAME]-21"
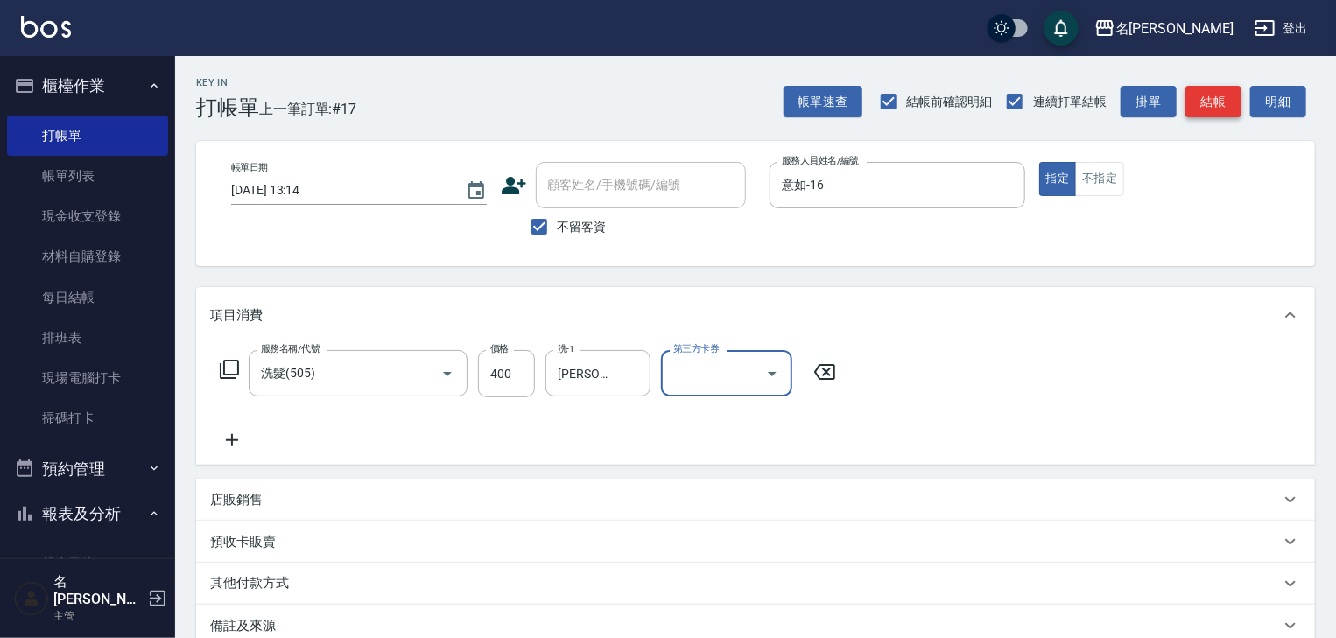
click at [1219, 97] on button "結帳" at bounding box center [1213, 102] width 56 height 32
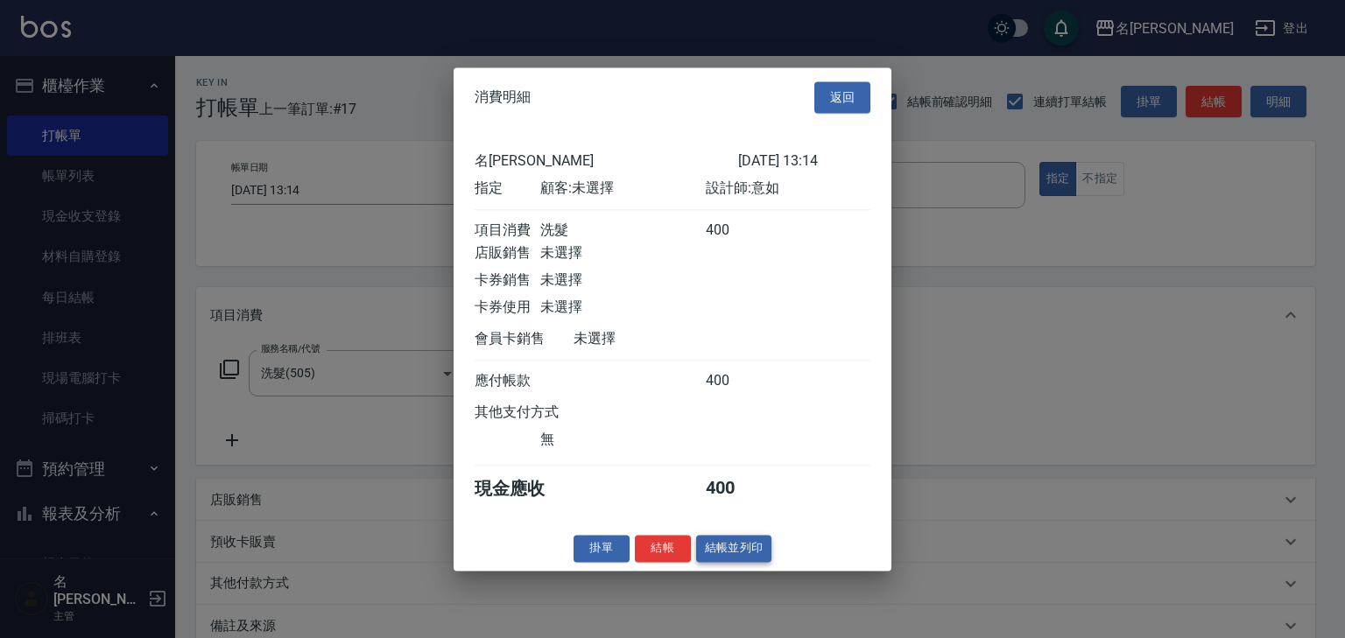
click at [751, 559] on button "結帳並列印" at bounding box center [734, 548] width 76 height 27
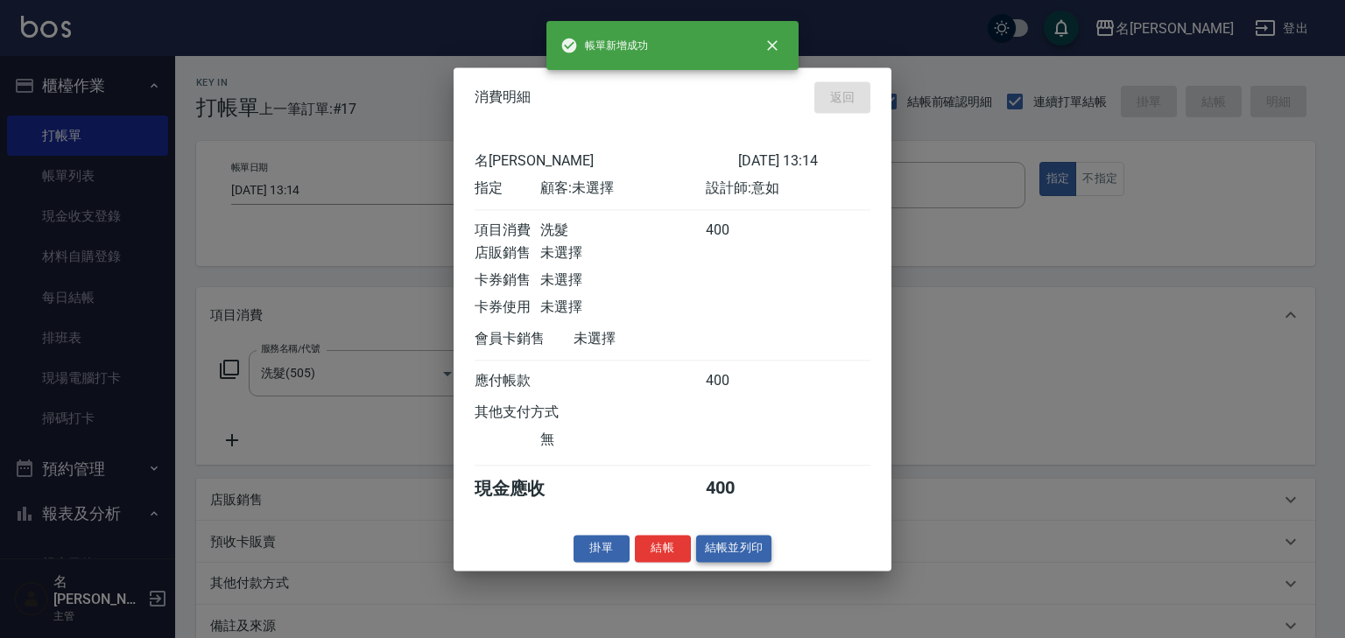
type input "[DATE] 13:20"
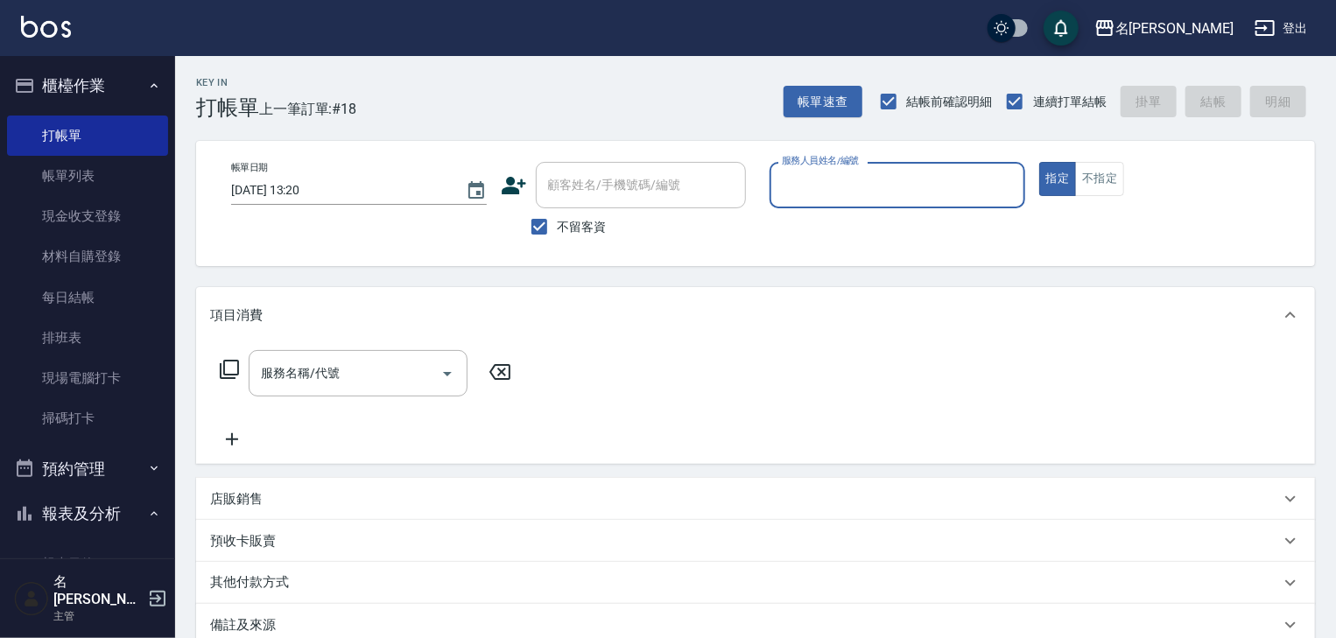
click at [873, 184] on input "服務人員姓名/編號" at bounding box center [897, 185] width 240 height 31
click at [796, 224] on span "[PERSON_NAME] -06" at bounding box center [839, 230] width 110 height 18
type input "[PERSON_NAME]-06"
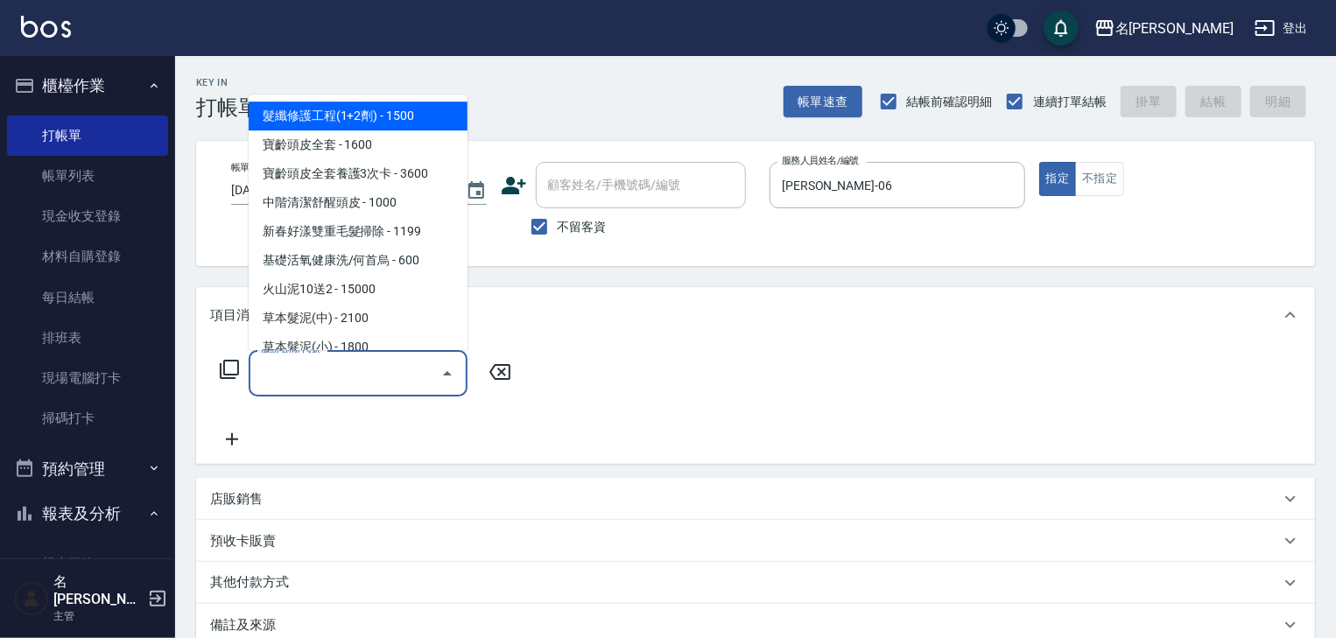
click at [371, 381] on input "服務名稱/代號" at bounding box center [345, 373] width 177 height 31
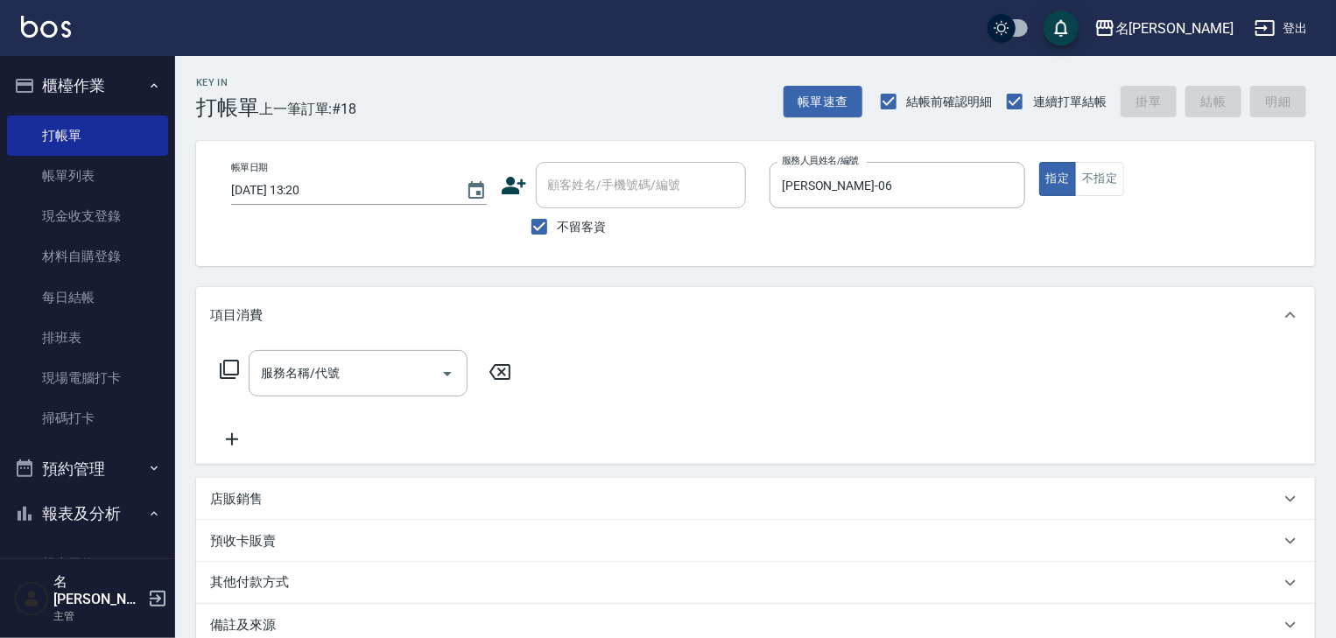
click at [235, 374] on icon at bounding box center [229, 369] width 19 height 19
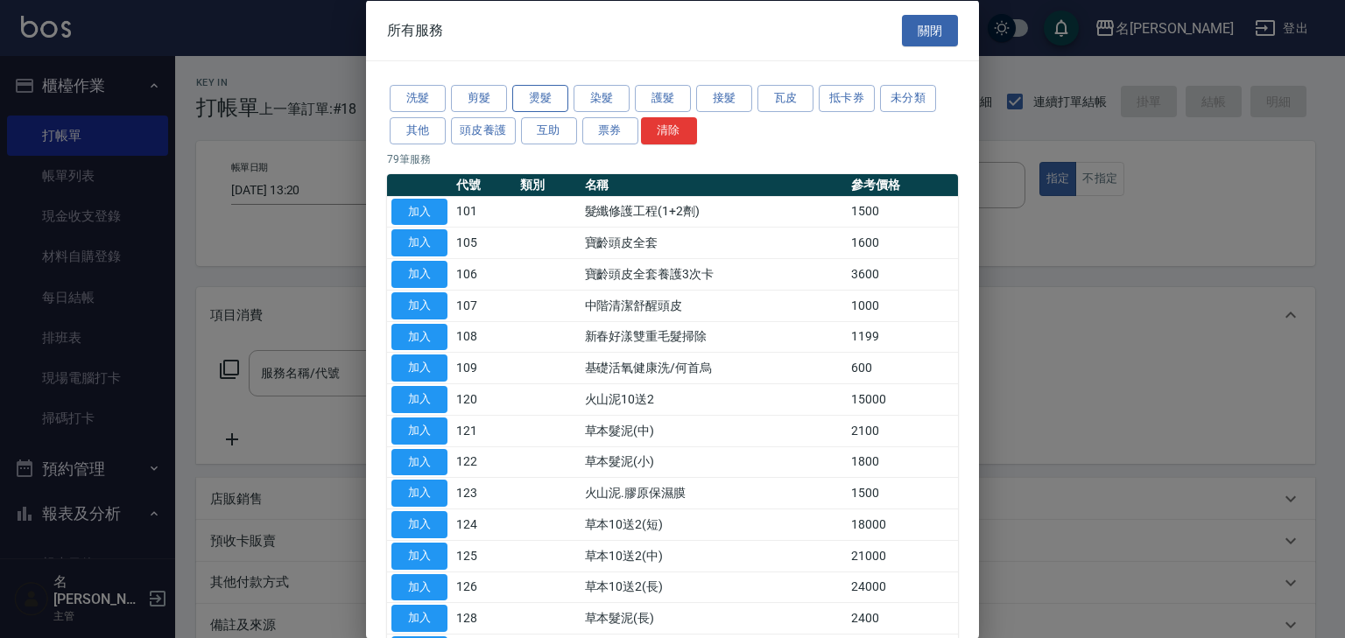
click at [529, 104] on button "燙髮" at bounding box center [540, 98] width 56 height 27
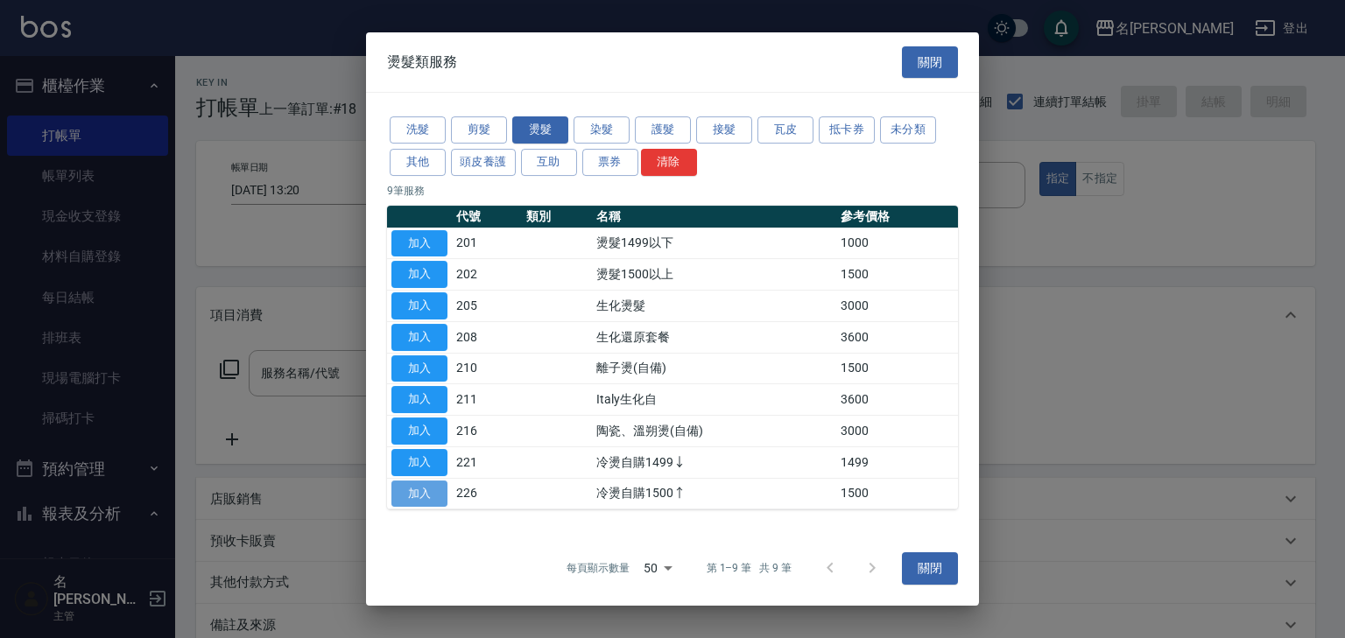
click at [403, 494] on button "加入" at bounding box center [419, 494] width 56 height 27
type input "冷燙自購1500↑(226)"
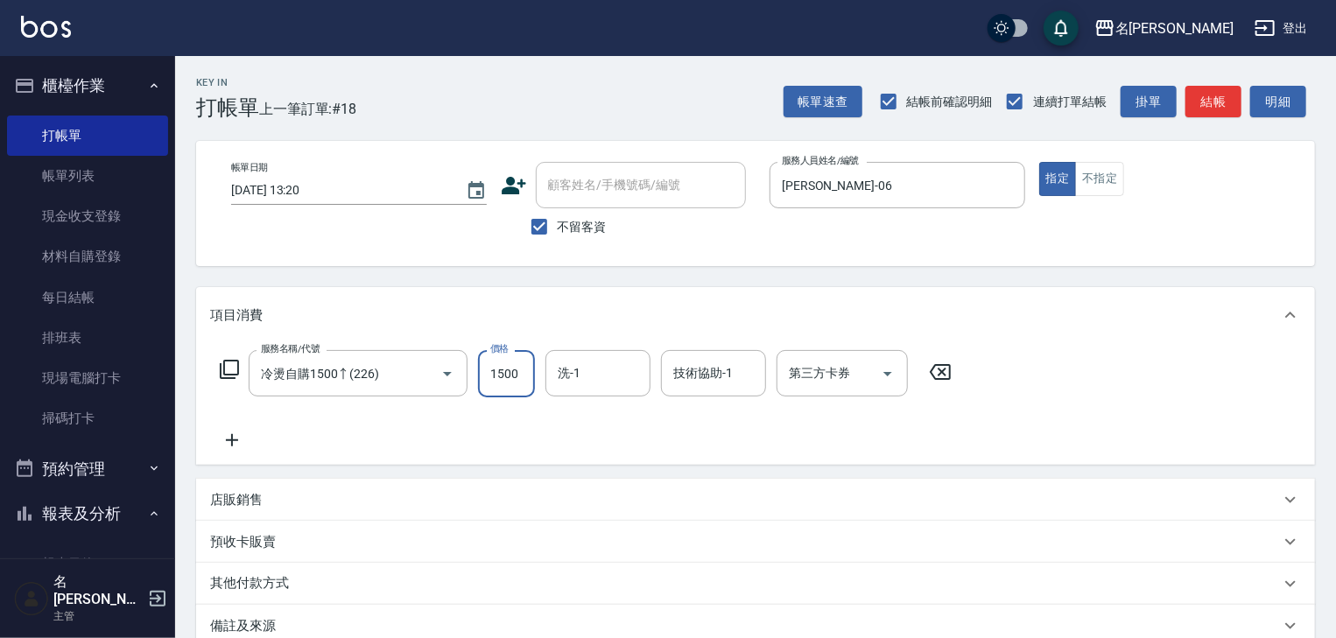
click at [504, 369] on input "1500" at bounding box center [506, 373] width 57 height 47
type input "2000"
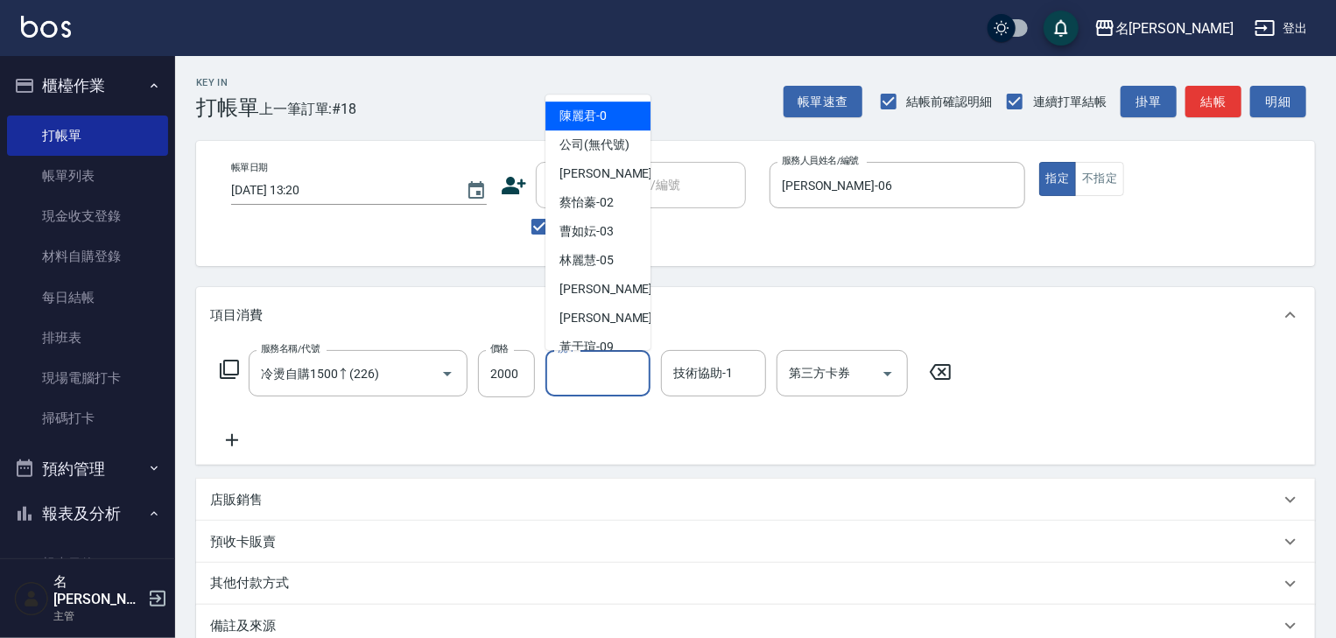
click at [578, 380] on input "洗-1" at bounding box center [597, 373] width 89 height 31
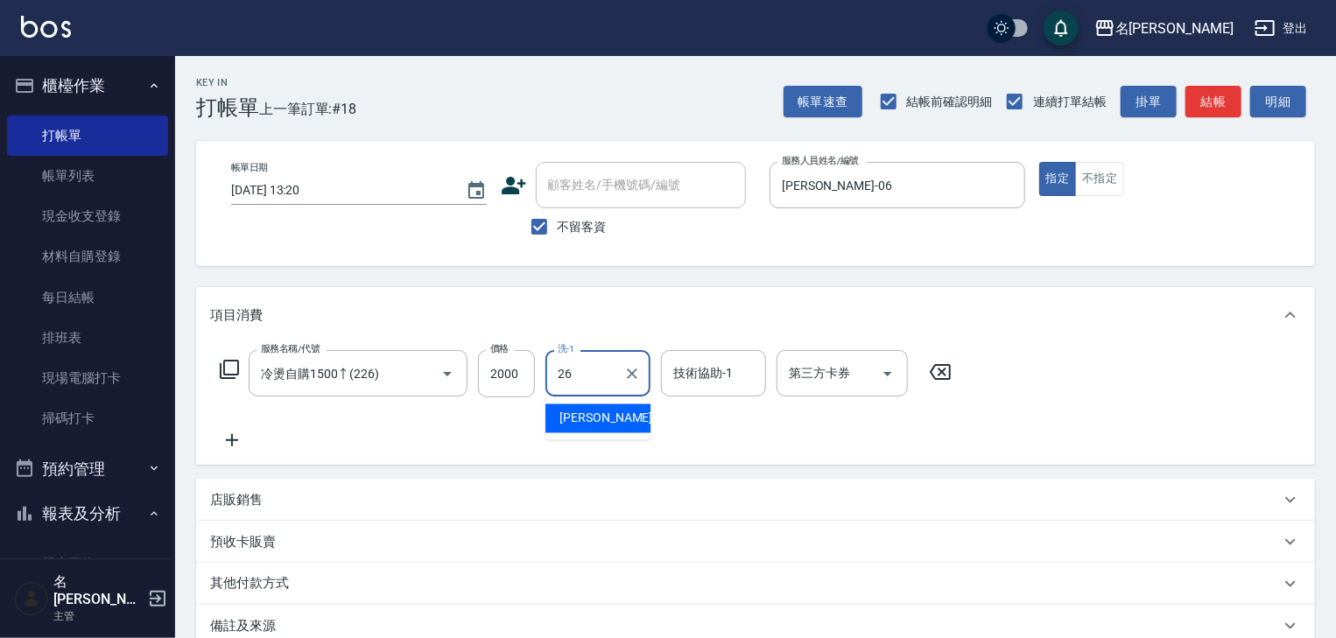
click at [596, 418] on span "[PERSON_NAME]筑 -26" at bounding box center [614, 419] width 110 height 18
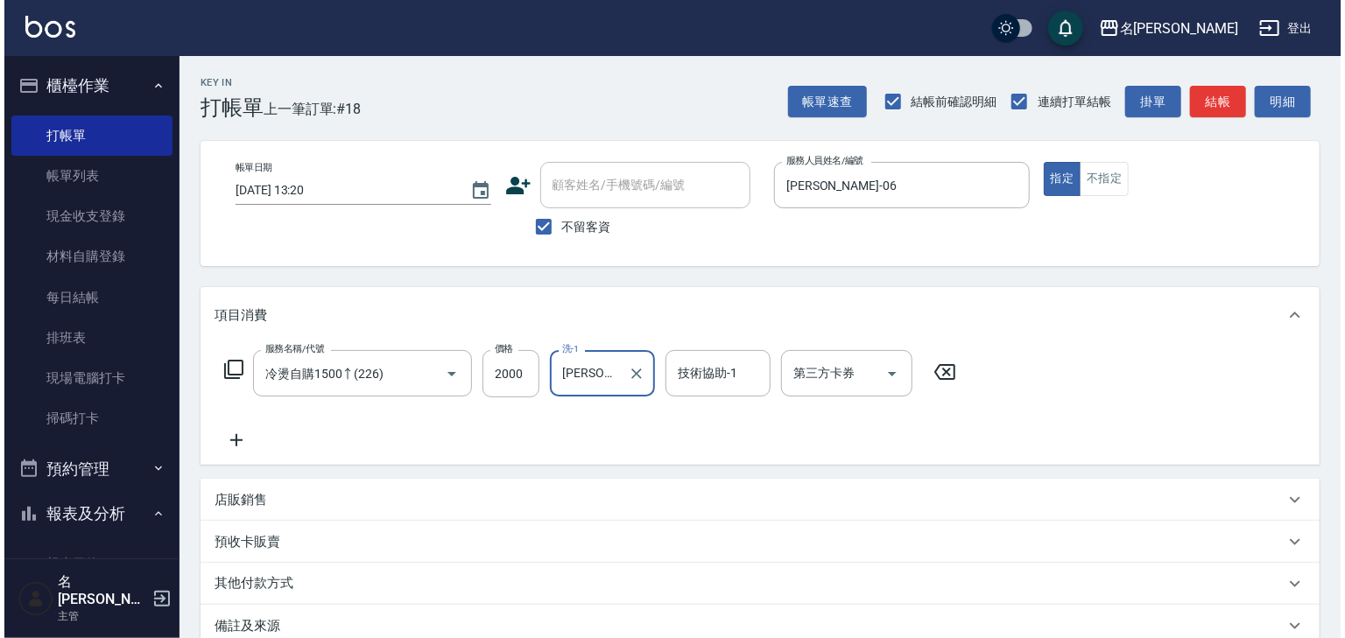
scroll to position [135, 0]
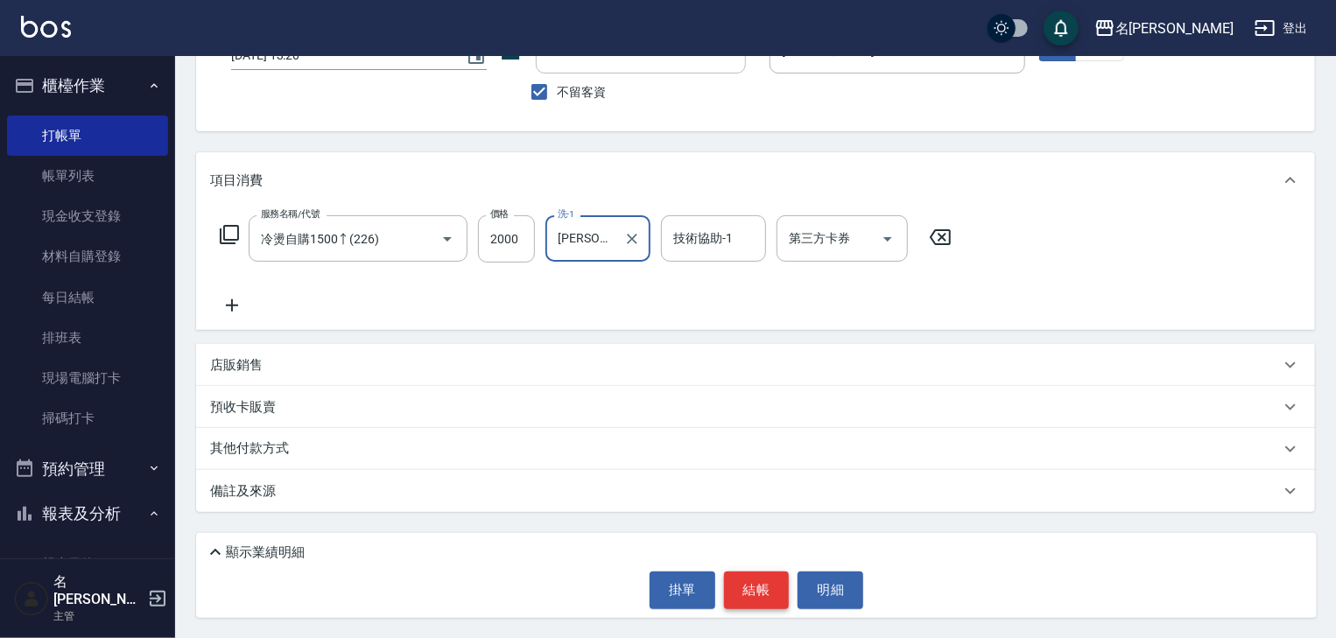
type input "[PERSON_NAME]筑-26"
click at [769, 574] on button "結帳" at bounding box center [757, 590] width 66 height 37
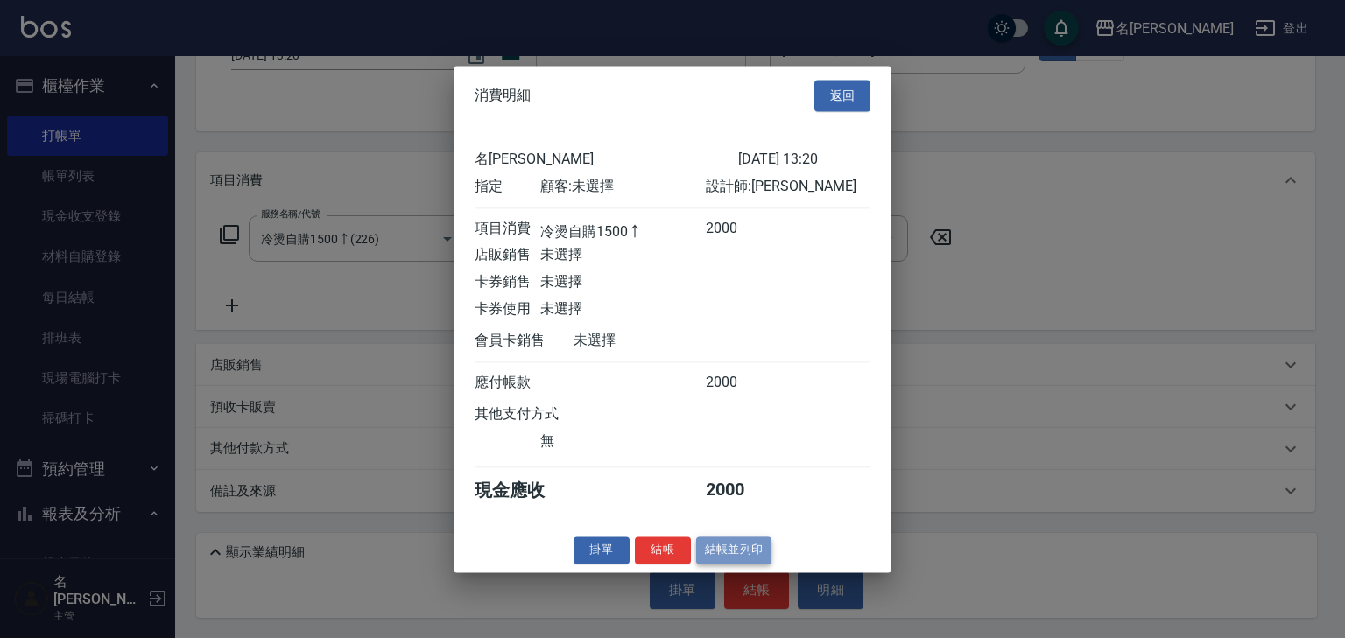
click at [748, 559] on button "結帳並列印" at bounding box center [734, 550] width 76 height 27
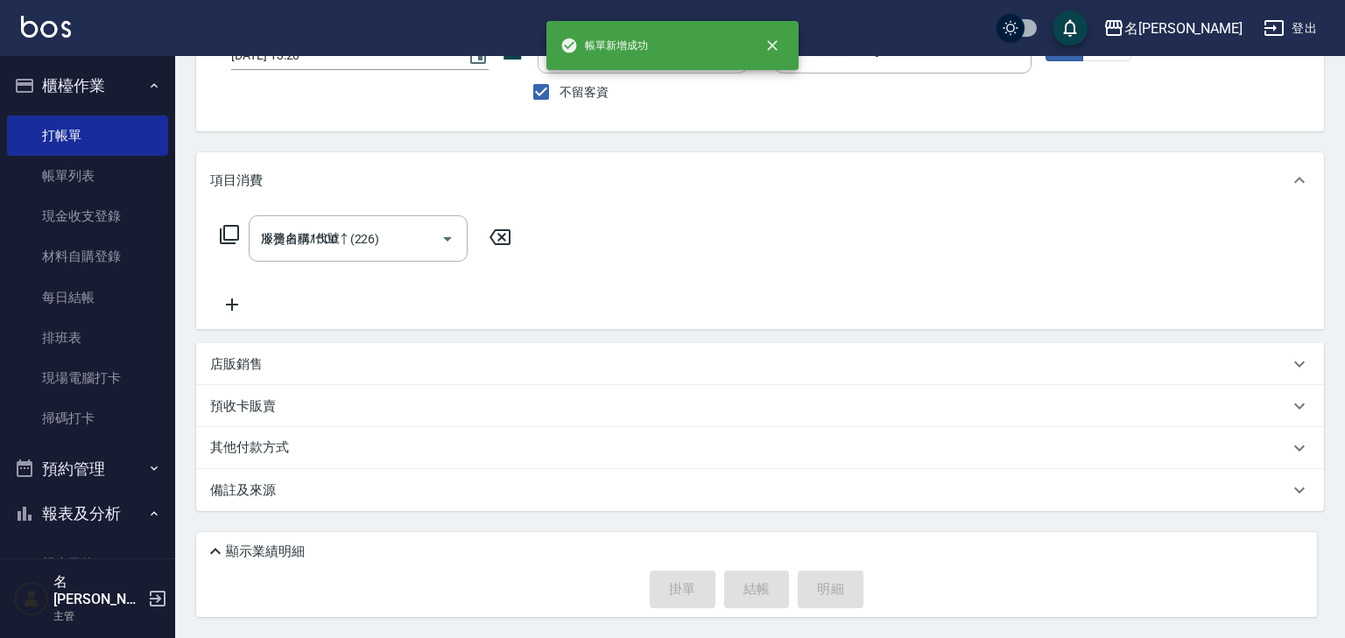
type input "[DATE] 13:24"
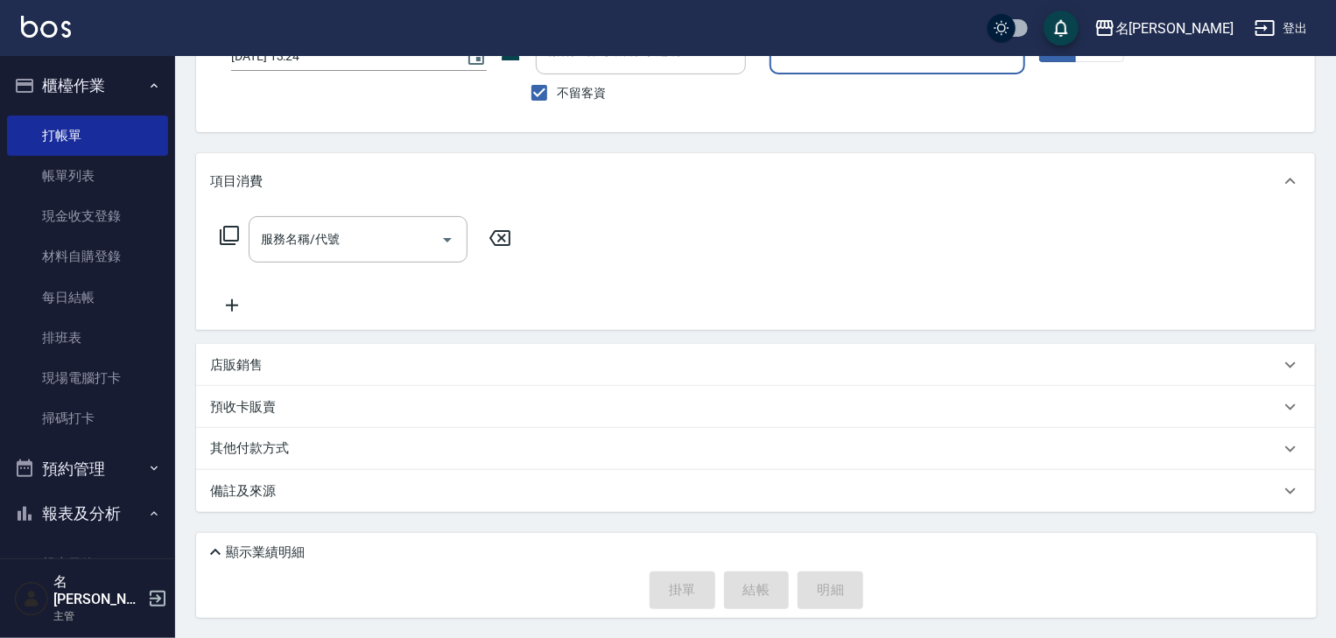
scroll to position [0, 0]
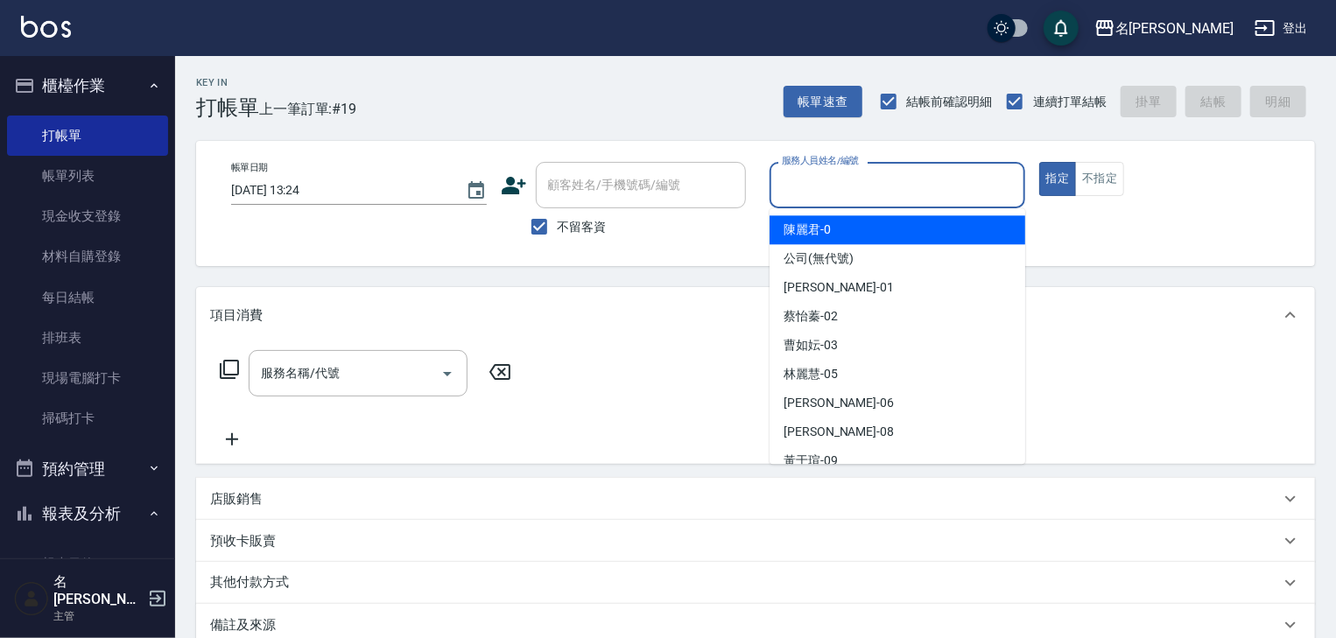
click at [921, 188] on input "服務人員姓名/編號" at bounding box center [897, 185] width 240 height 31
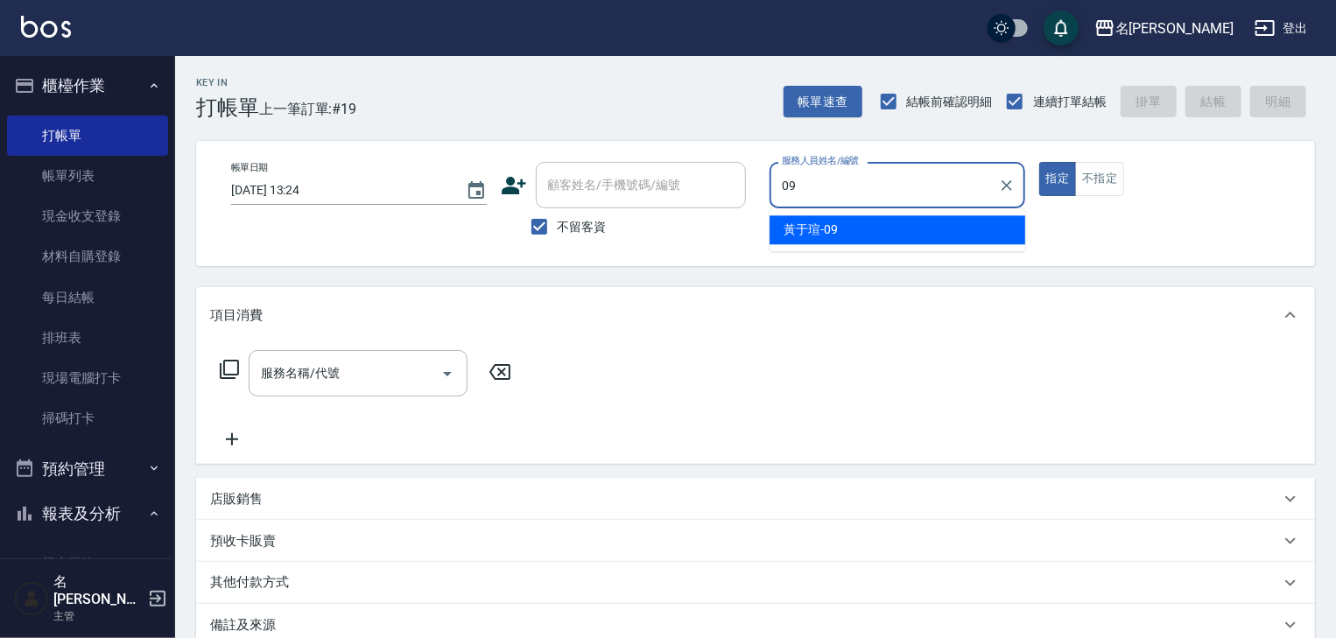
click at [804, 235] on span "[PERSON_NAME]-09" at bounding box center [811, 230] width 54 height 18
type input "[PERSON_NAME]-09"
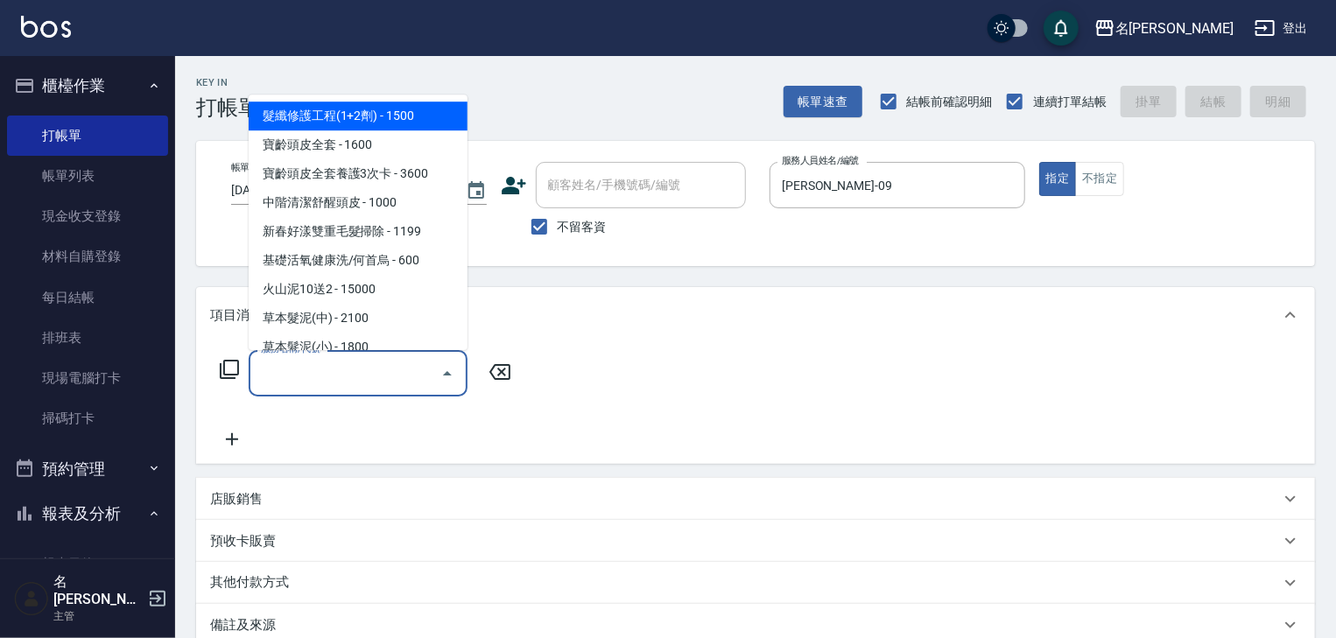
click at [345, 373] on input "服務名稱/代號" at bounding box center [345, 373] width 177 height 31
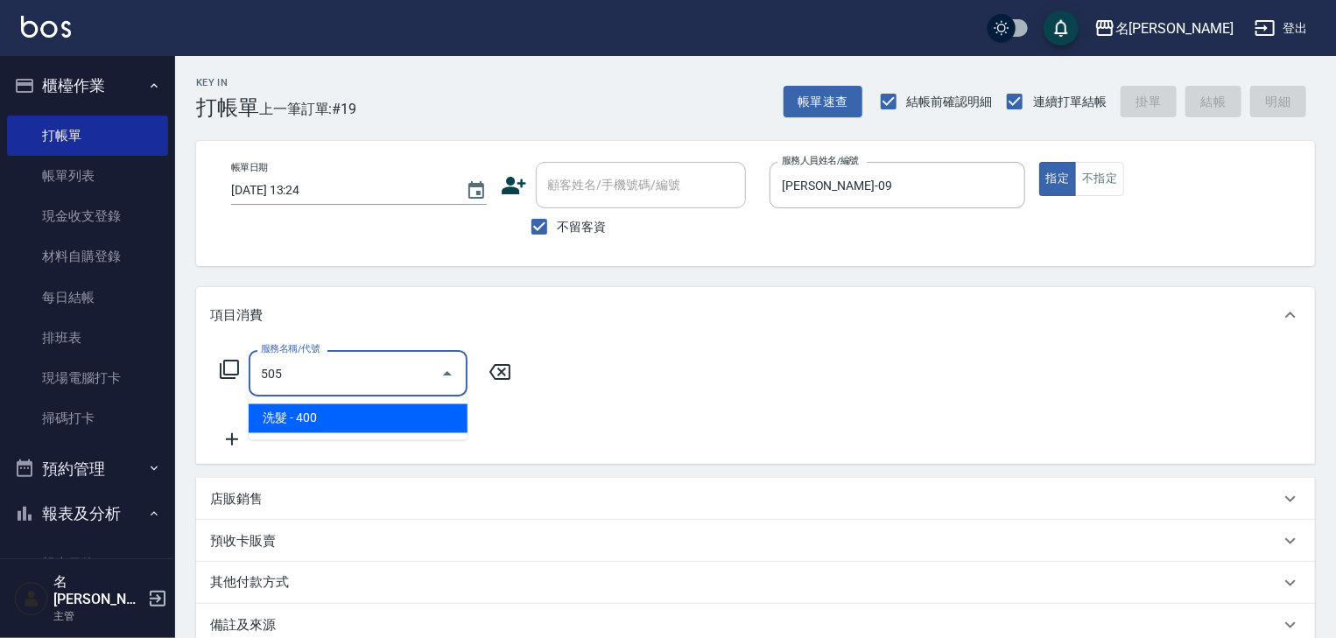
drag, startPoint x: 385, startPoint y: 417, endPoint x: 394, endPoint y: 403, distance: 16.5
click at [385, 417] on span "洗髮 - 400" at bounding box center [358, 418] width 219 height 29
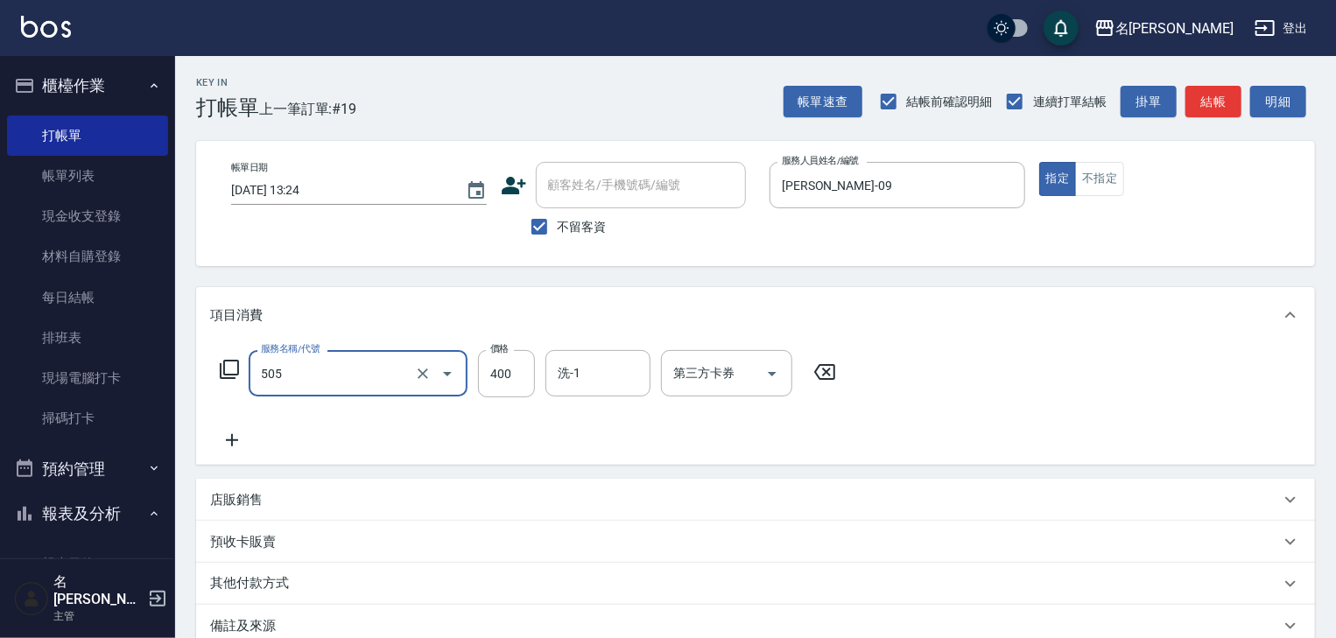
type input "洗髮(505)"
click at [826, 376] on icon at bounding box center [825, 372] width 44 height 21
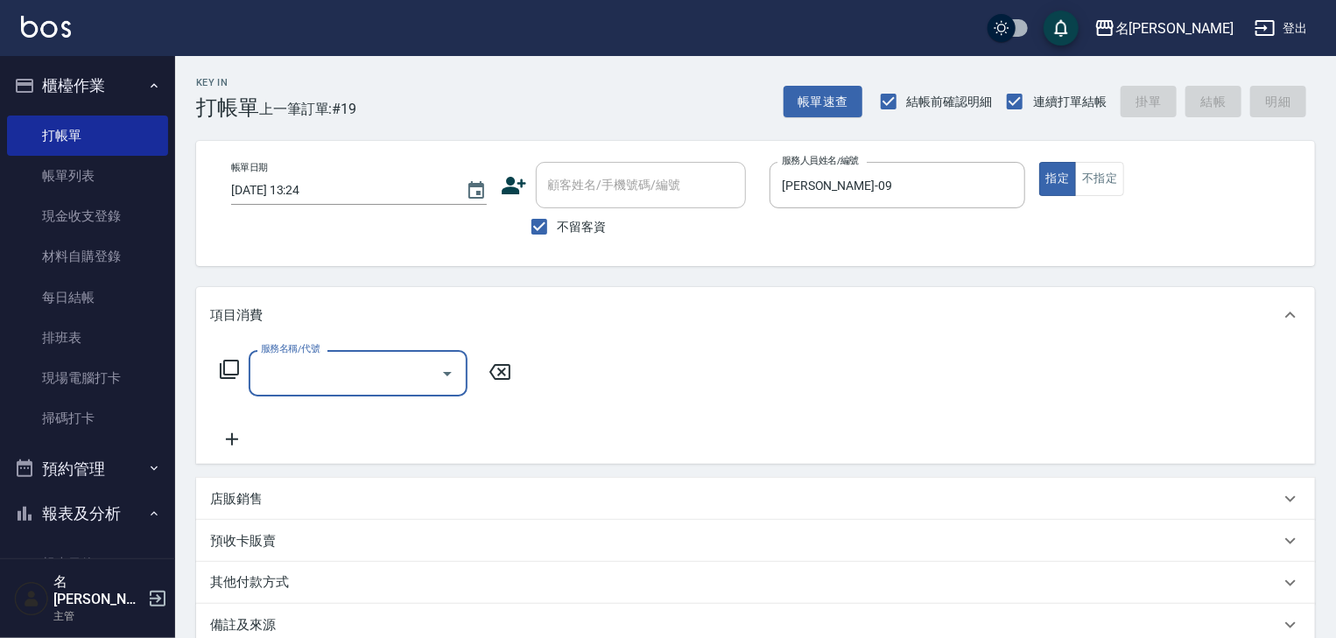
click at [364, 385] on input "服務名稱/代號" at bounding box center [345, 373] width 177 height 31
click at [221, 373] on icon at bounding box center [229, 369] width 21 height 21
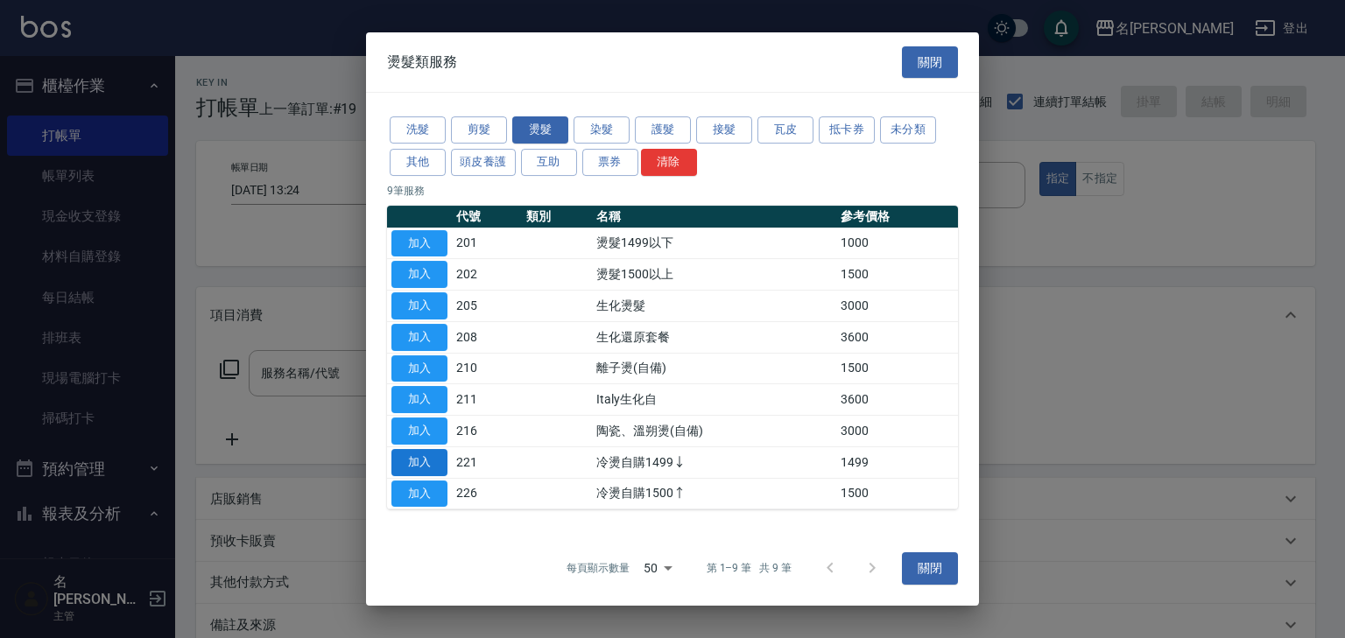
click at [414, 456] on button "加入" at bounding box center [419, 462] width 56 height 27
type input "冷燙自購1499↓(221)"
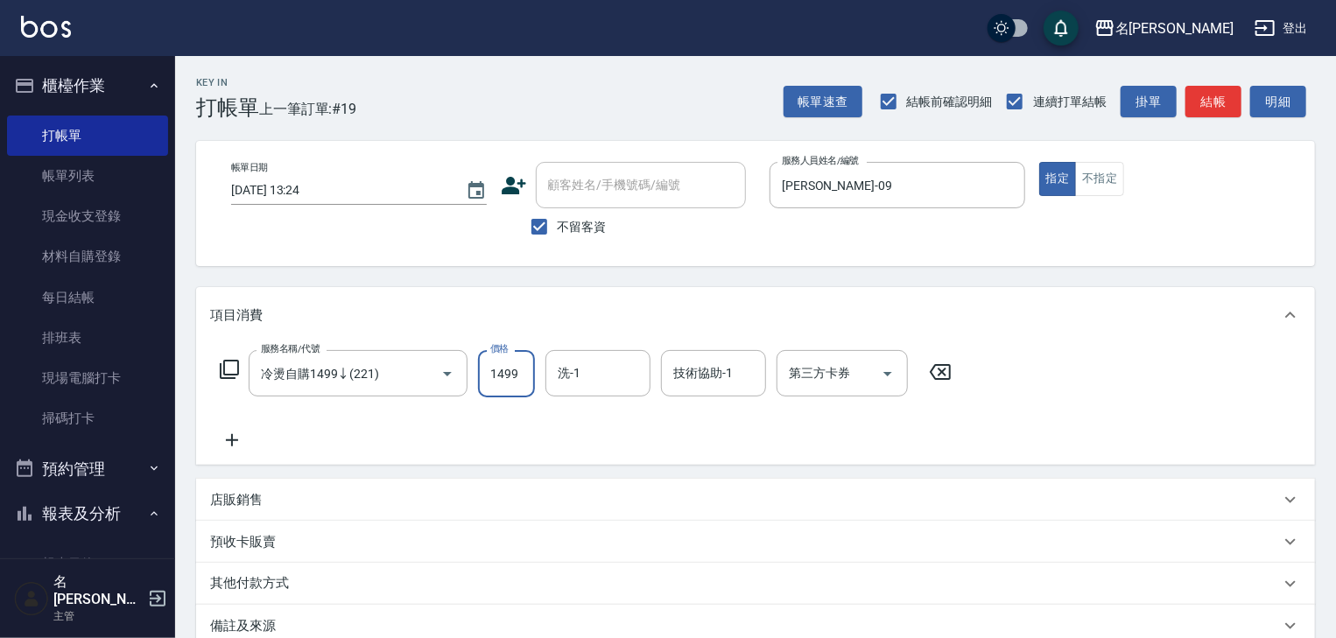
click at [522, 376] on input "1499" at bounding box center [506, 373] width 57 height 47
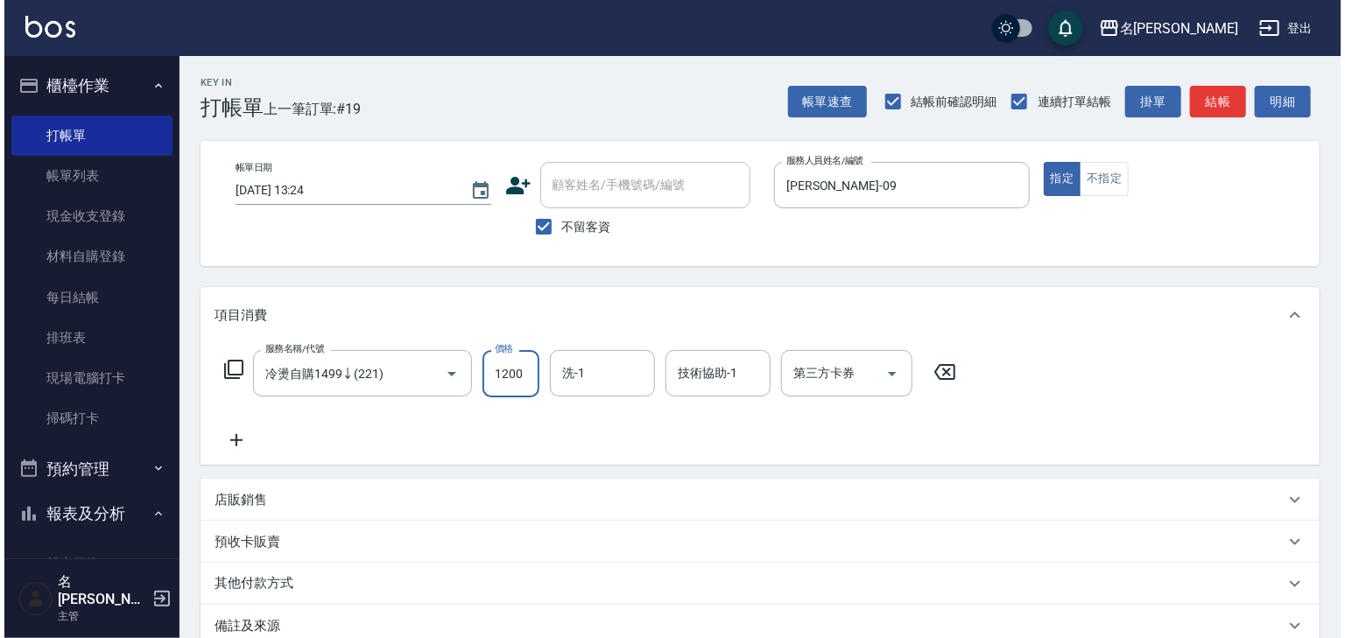
scroll to position [135, 0]
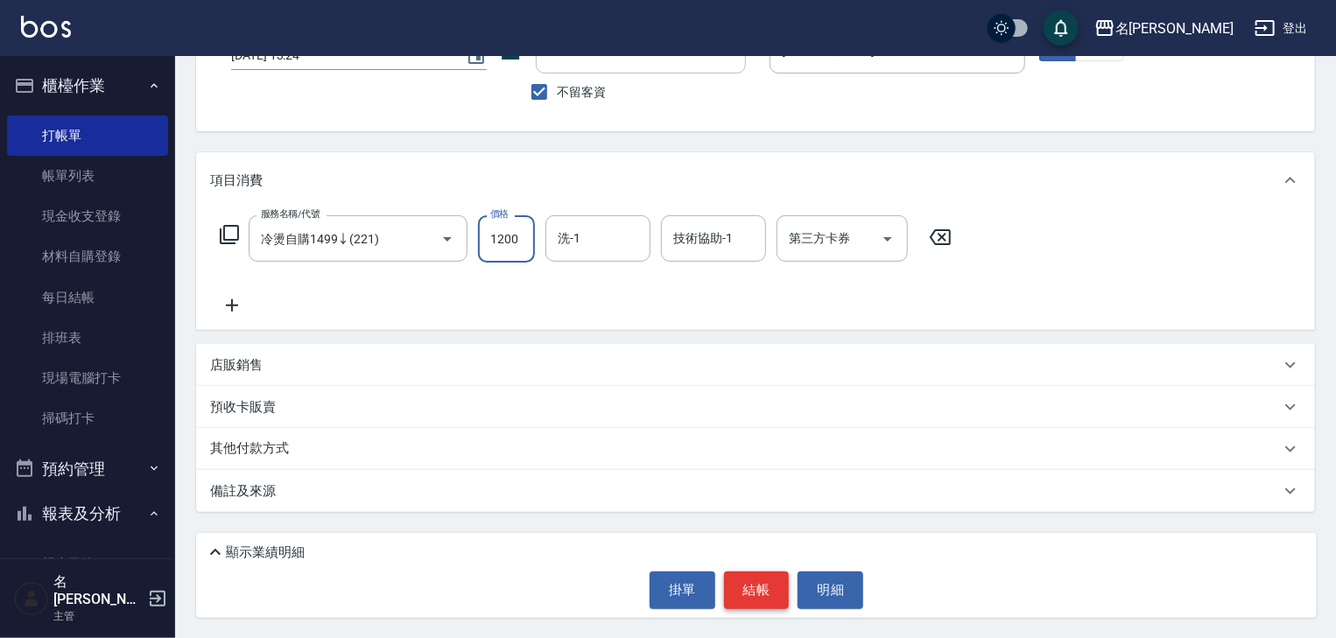
type input "1200"
click at [738, 594] on button "結帳" at bounding box center [757, 590] width 66 height 37
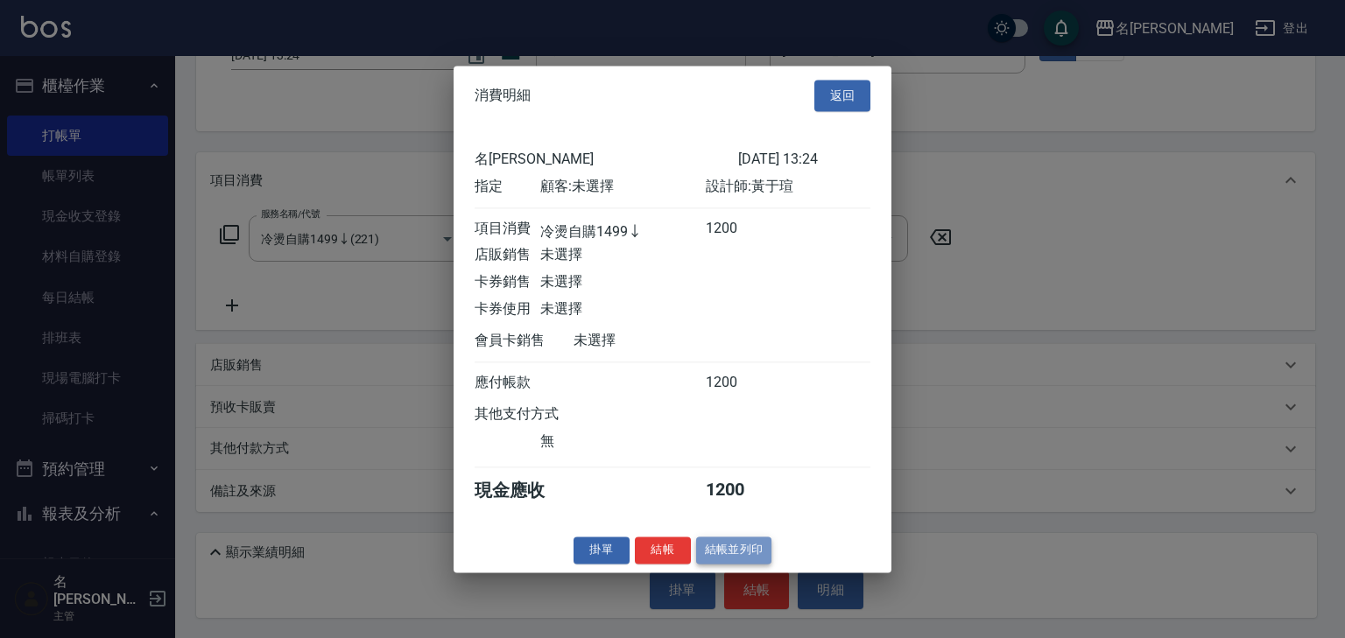
click at [721, 564] on button "結帳並列印" at bounding box center [734, 550] width 76 height 27
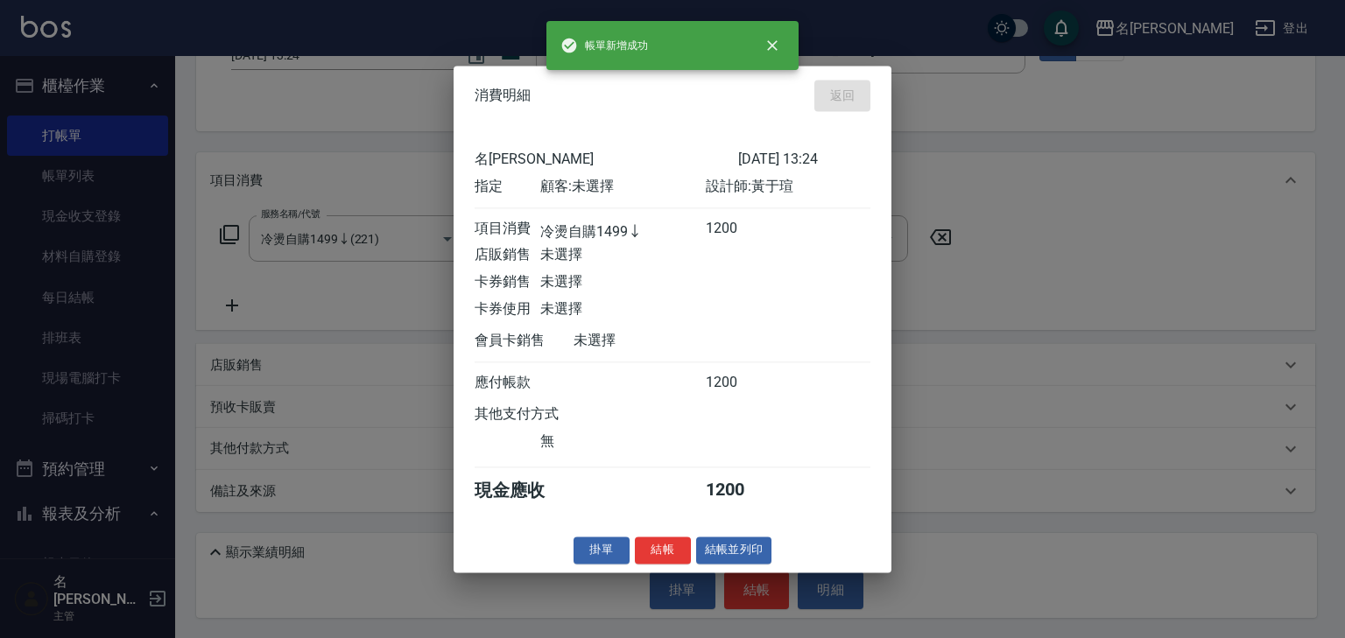
type input "[DATE] 13:42"
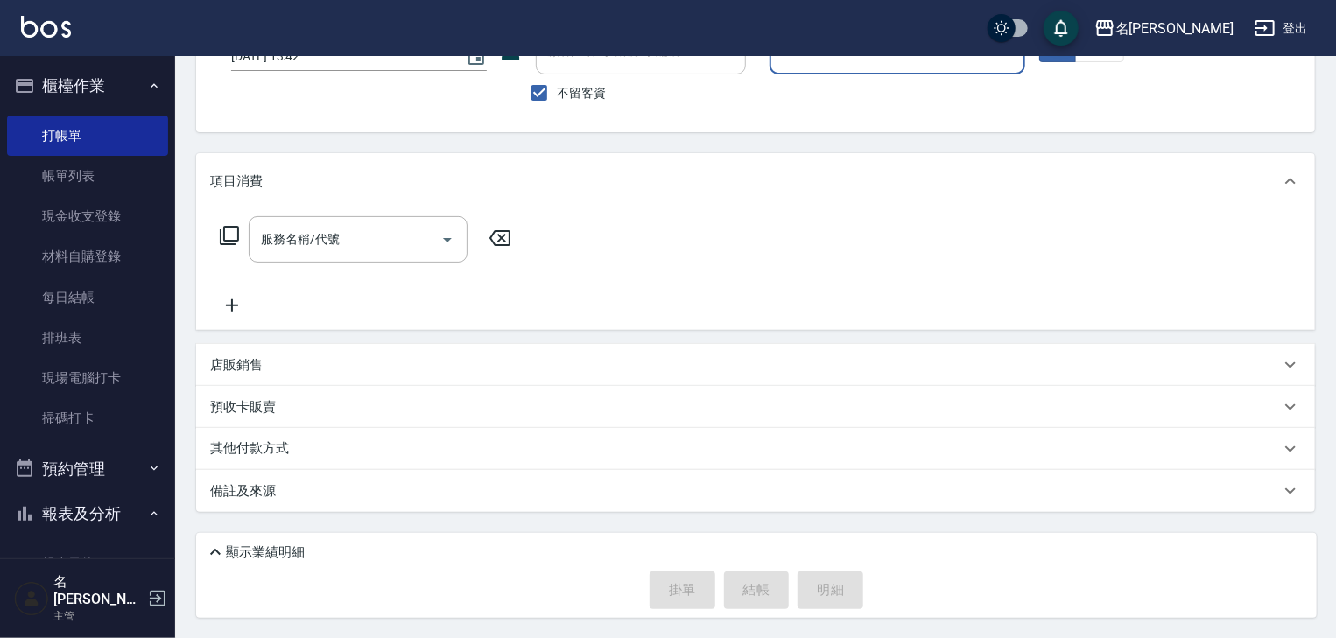
scroll to position [0, 0]
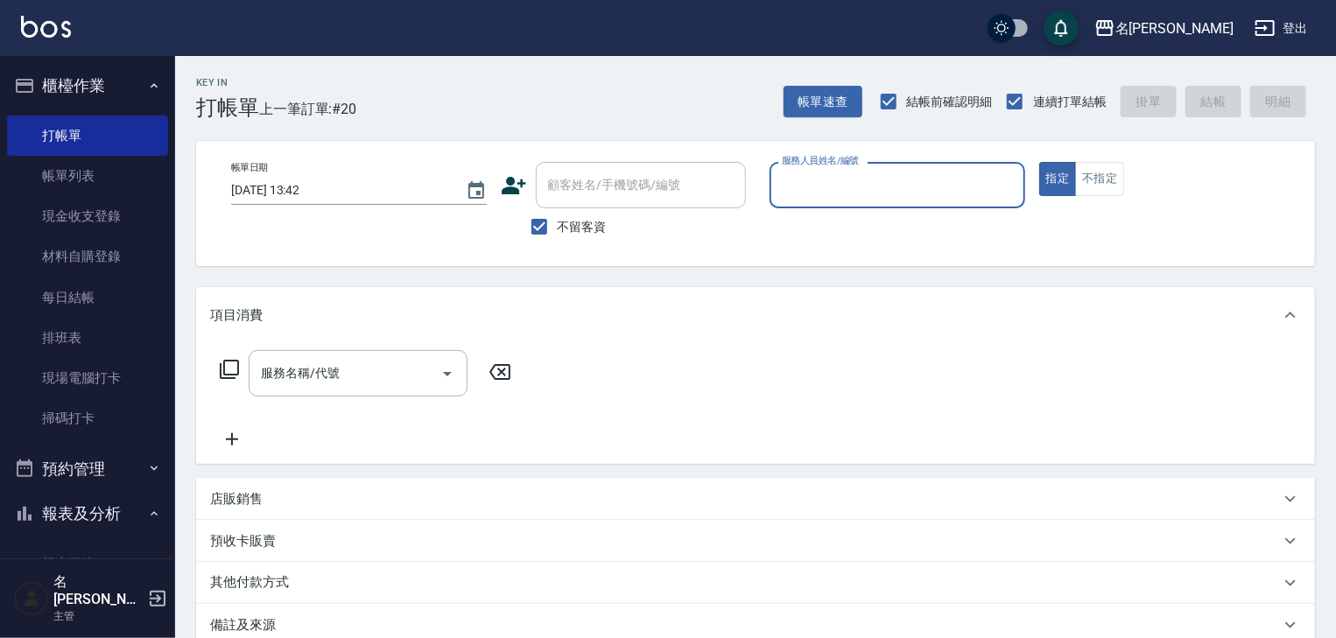
click at [890, 199] on input "服務人員姓名/編號" at bounding box center [897, 185] width 240 height 31
click at [791, 231] on span "[PERSON_NAME]-04" at bounding box center [811, 230] width 54 height 18
type input "[PERSON_NAME]-04"
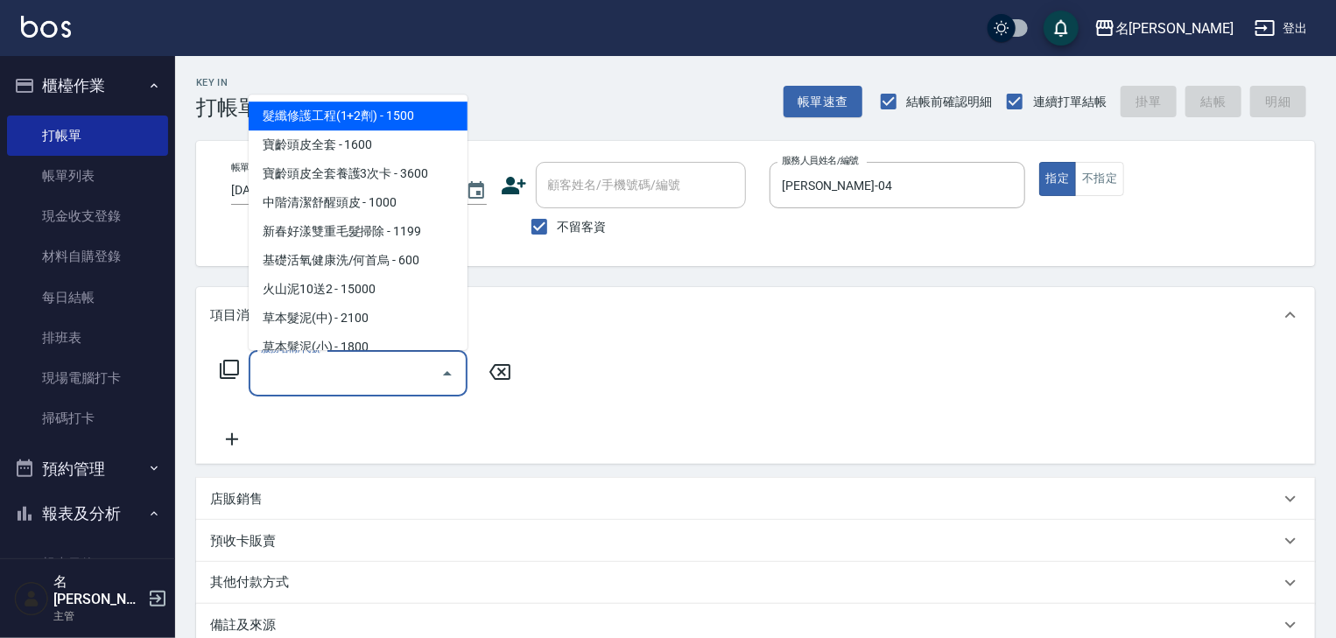
click at [390, 369] on input "服務名稱/代號" at bounding box center [345, 373] width 177 height 31
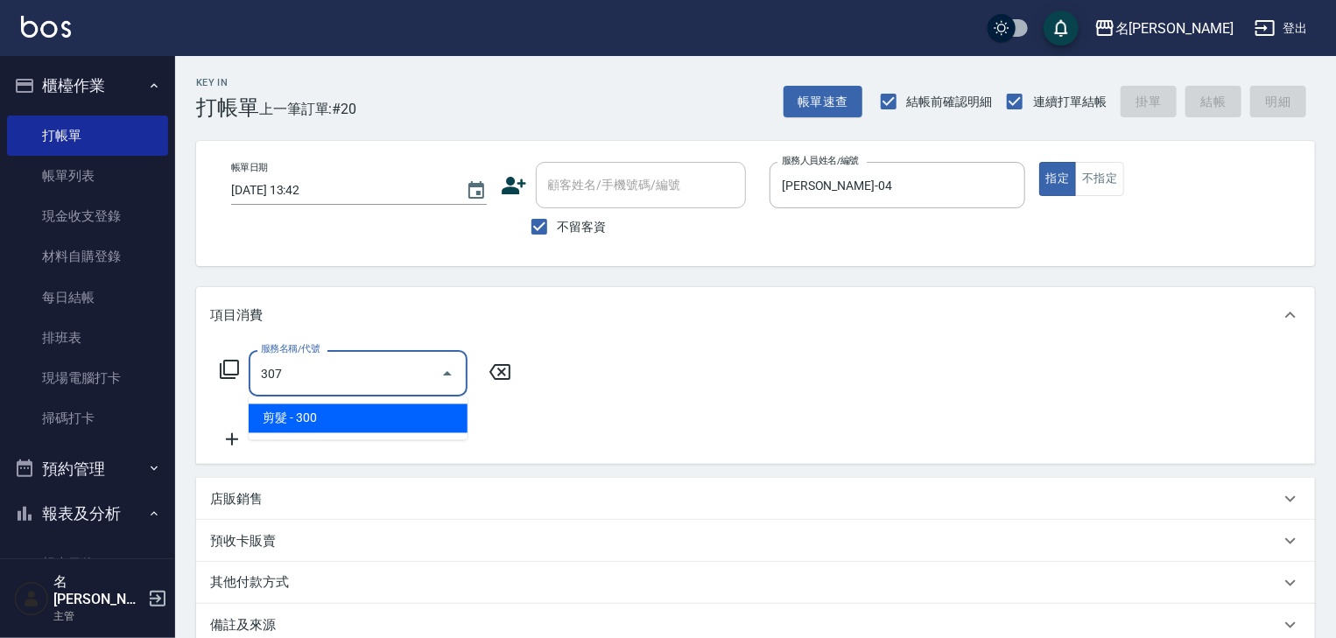
click at [341, 429] on span "剪髮 - 300" at bounding box center [358, 418] width 219 height 29
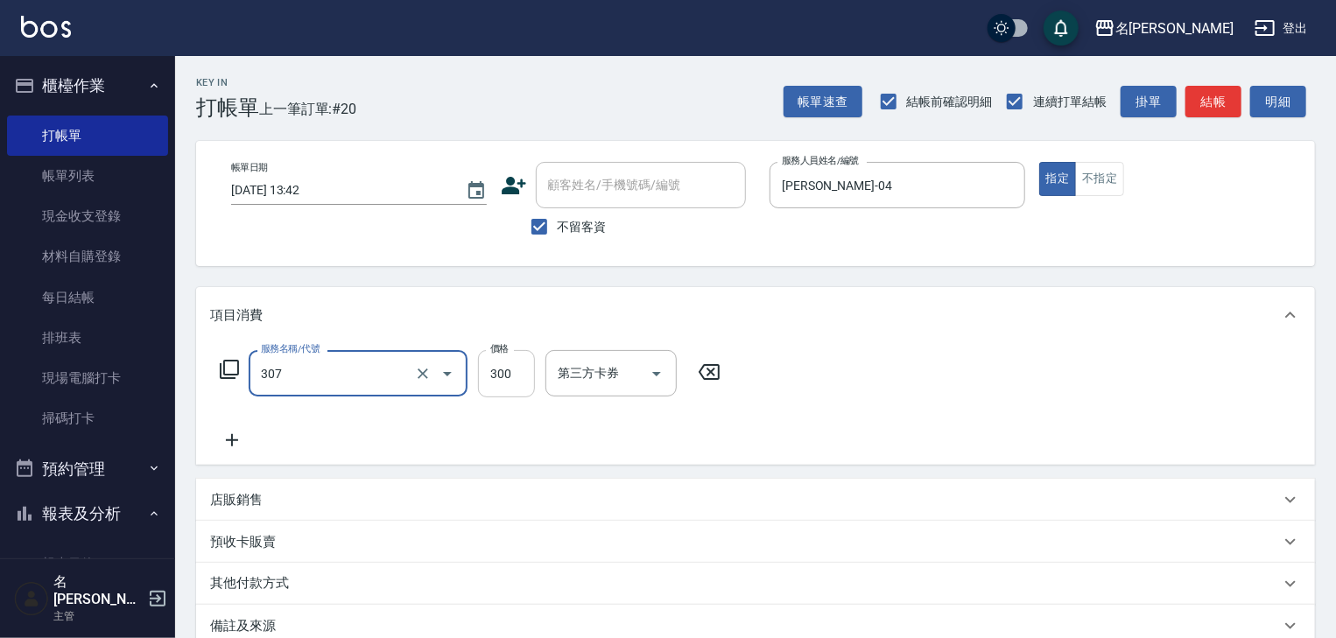
type input "剪髮(307)"
click at [499, 377] on input "300" at bounding box center [506, 373] width 57 height 47
type input "450"
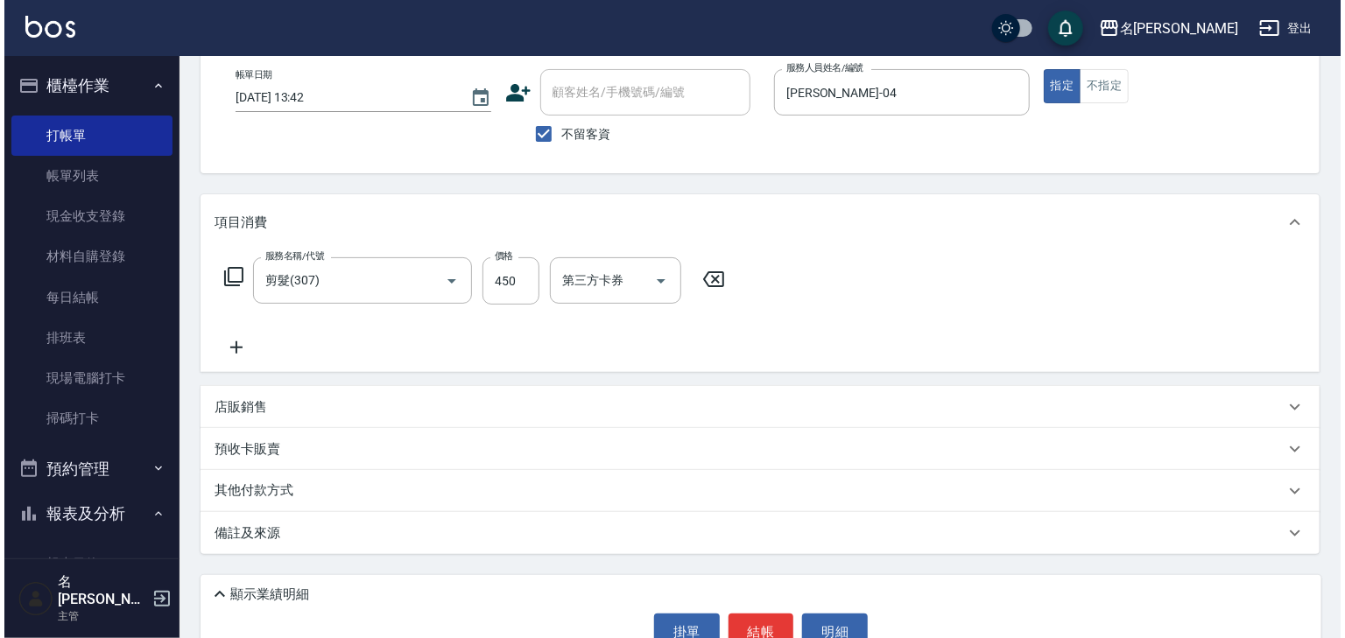
scroll to position [135, 0]
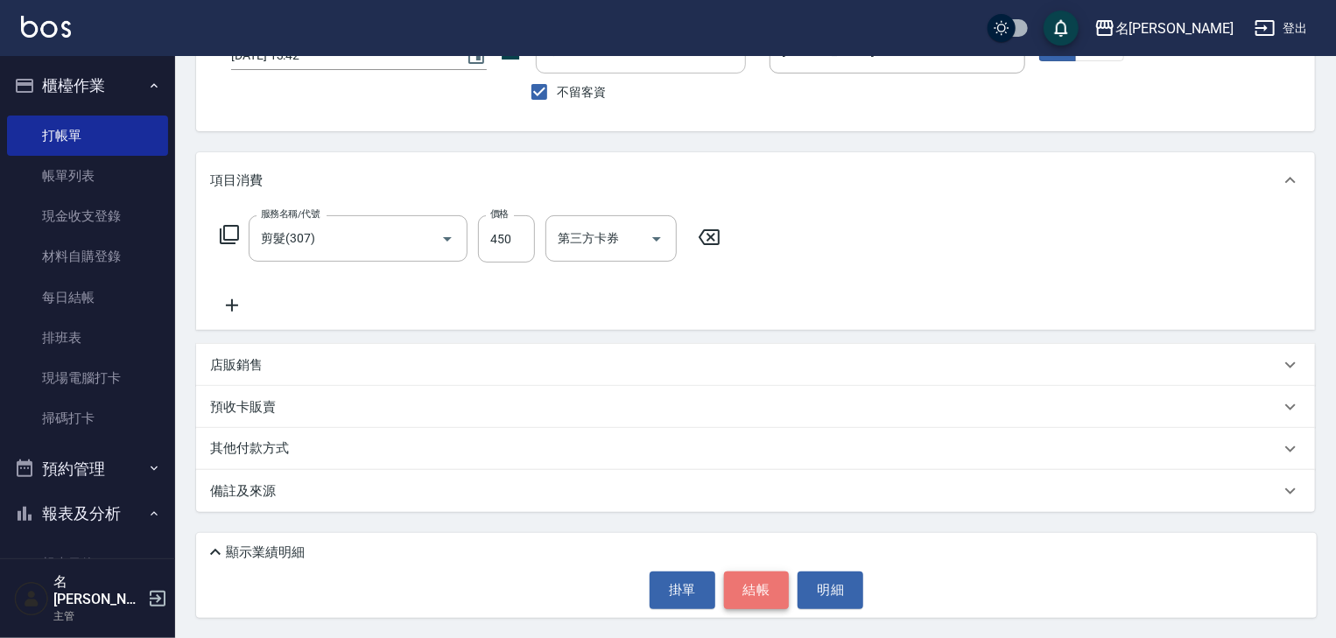
click at [760, 590] on button "結帳" at bounding box center [757, 590] width 66 height 37
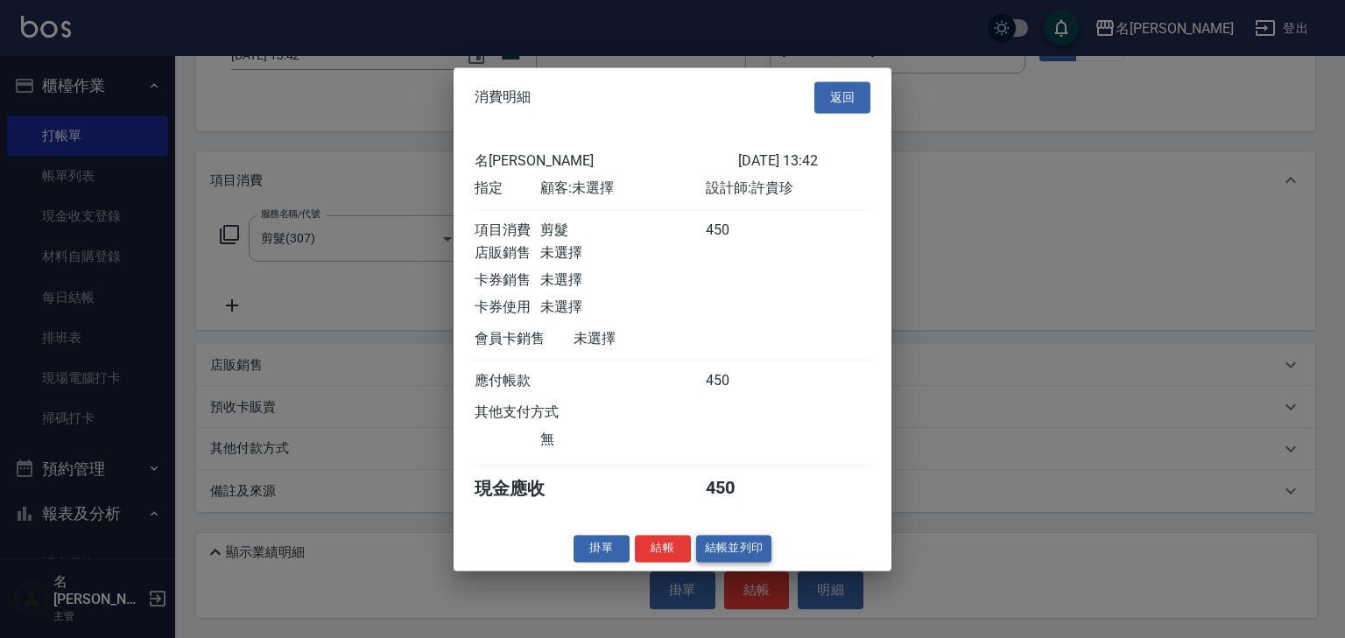
click at [741, 558] on button "結帳並列印" at bounding box center [734, 548] width 76 height 27
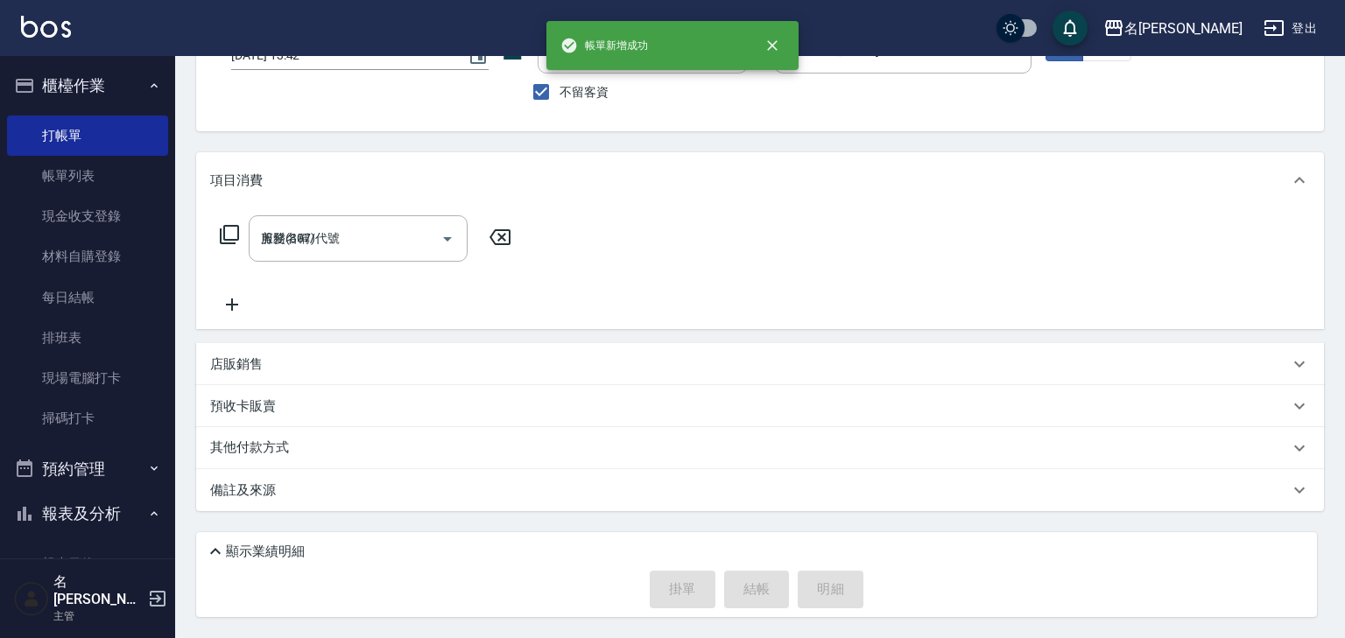
type input "[DATE] 13:47"
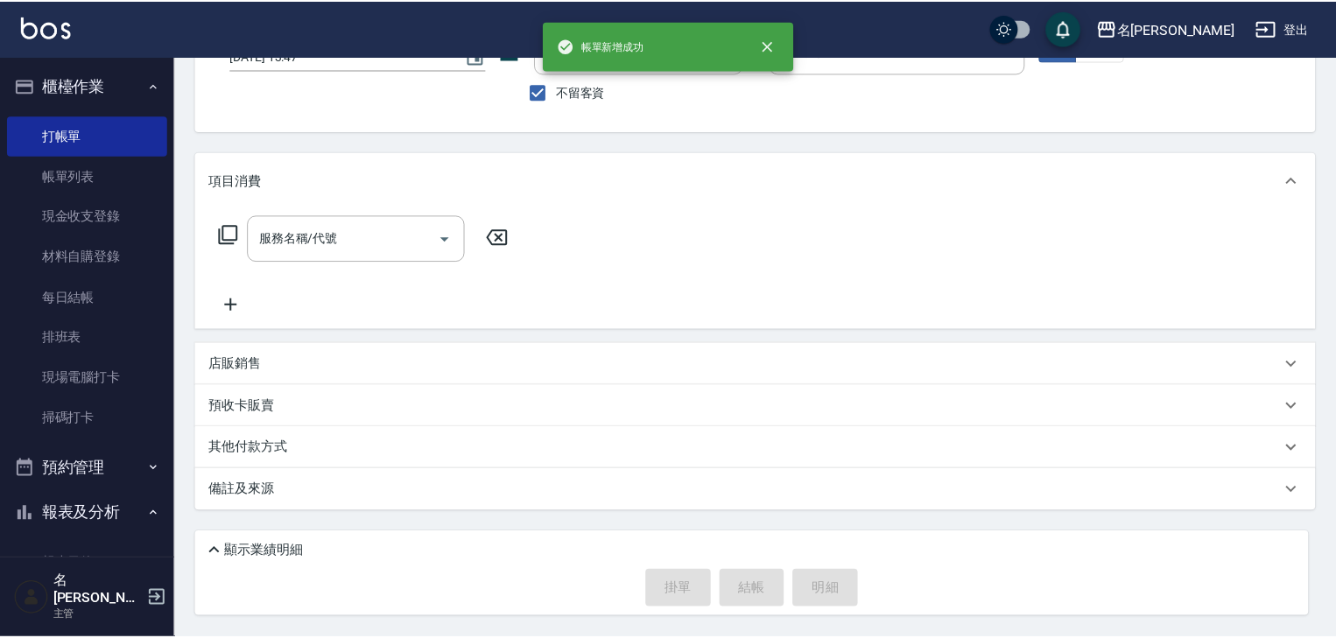
scroll to position [134, 0]
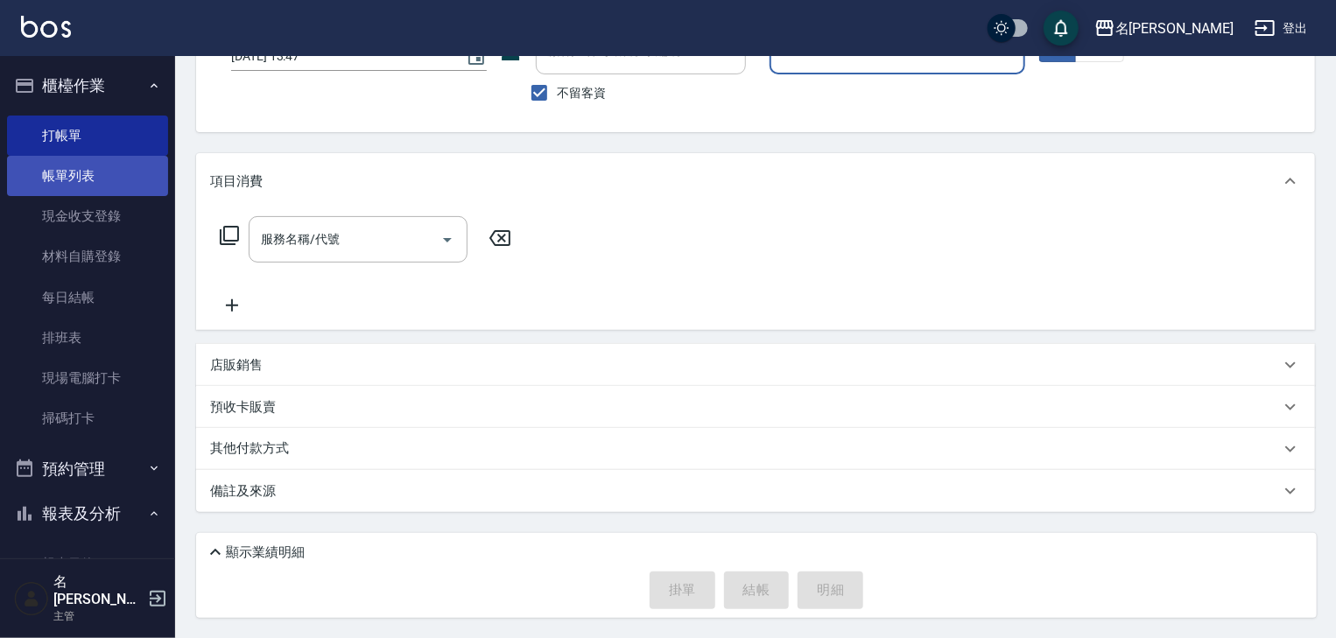
click at [113, 176] on link "帳單列表" at bounding box center [87, 176] width 161 height 40
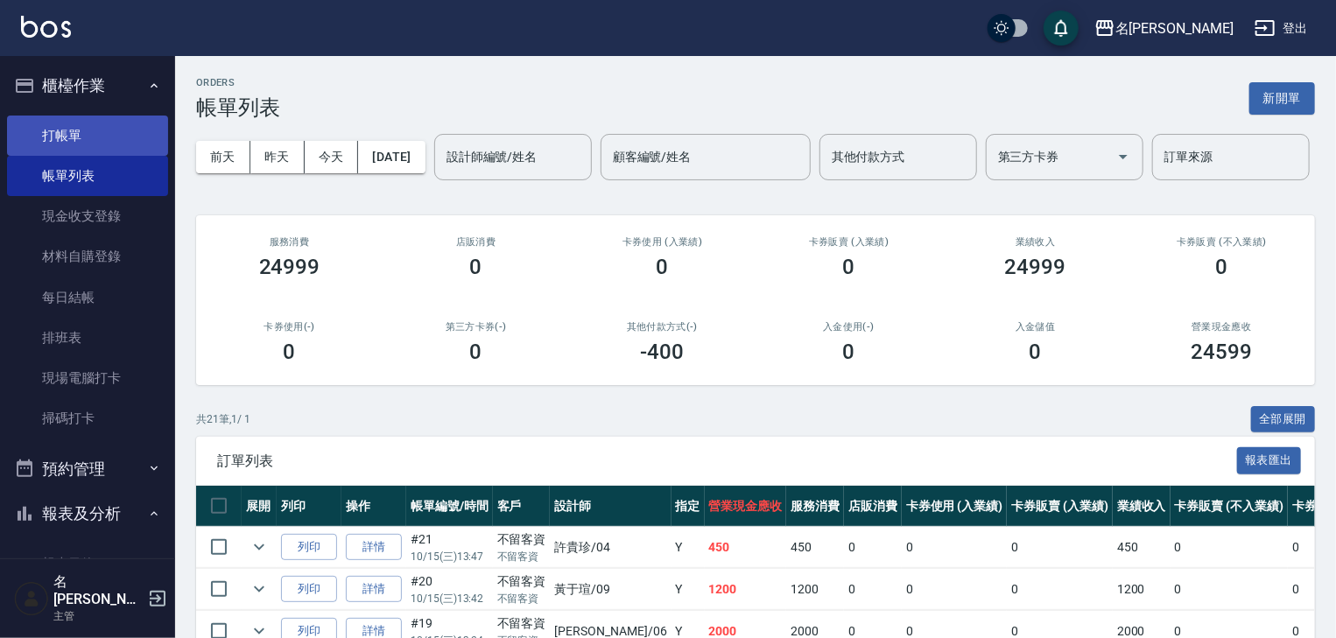
click at [140, 140] on link "打帳單" at bounding box center [87, 136] width 161 height 40
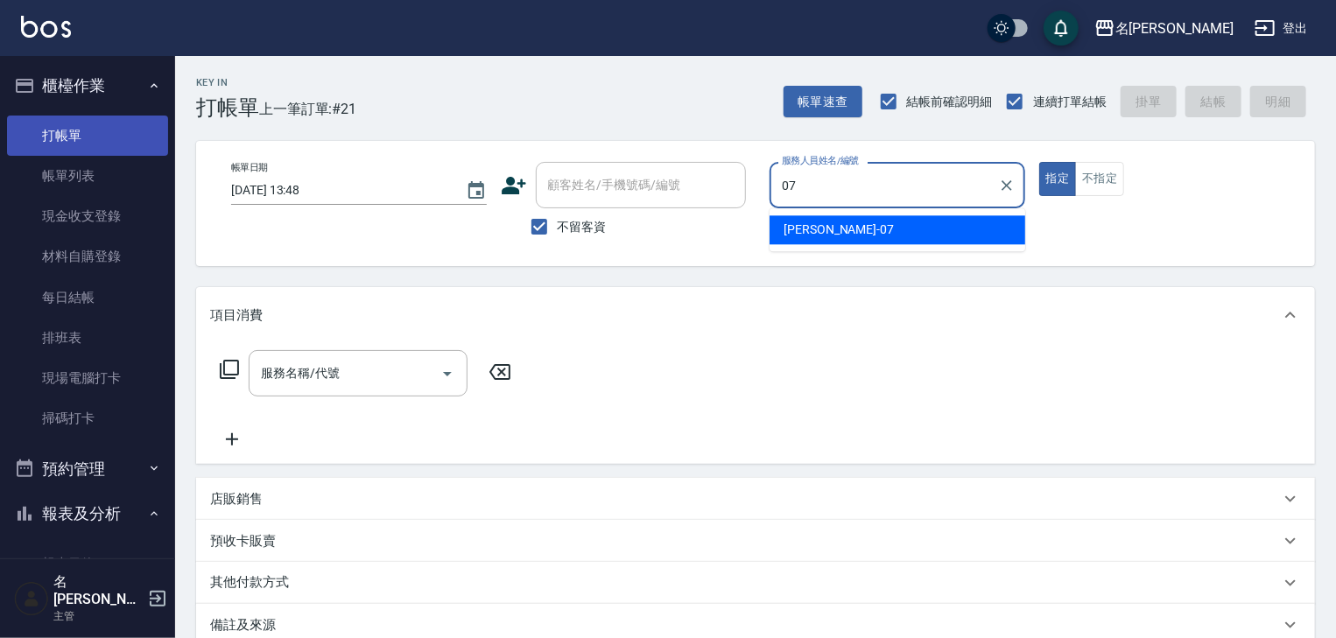
type input "[PERSON_NAME]-07"
type button "true"
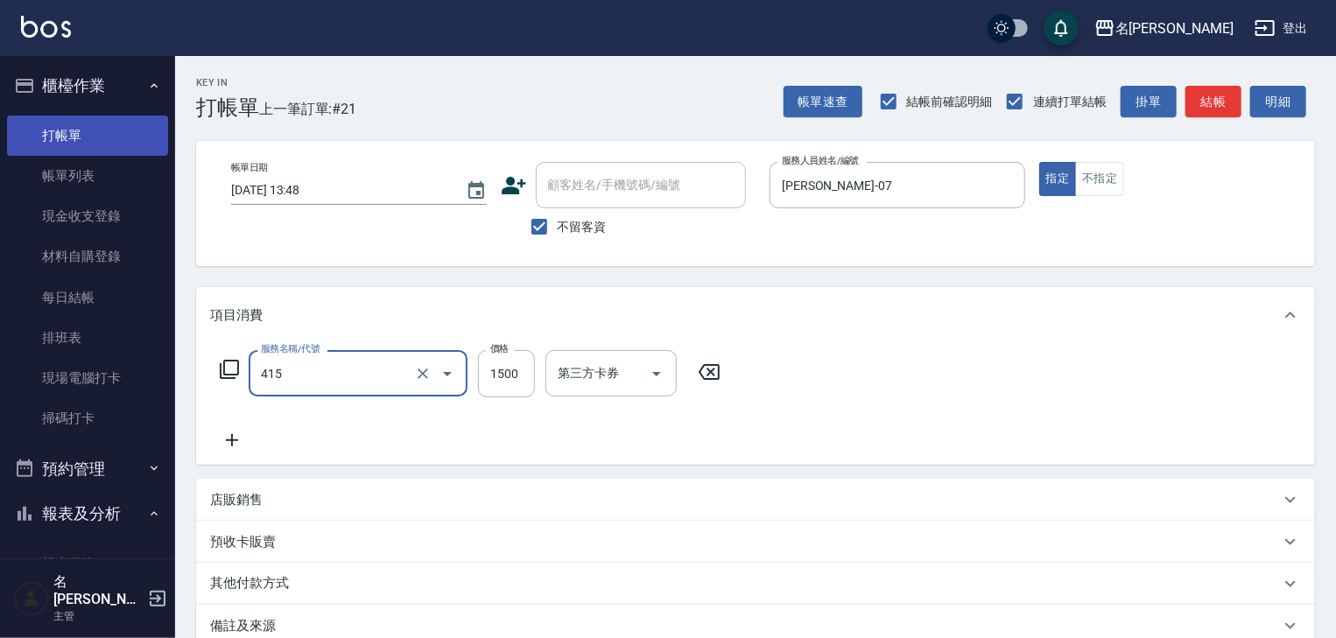
type input "染髮1500↑(415)"
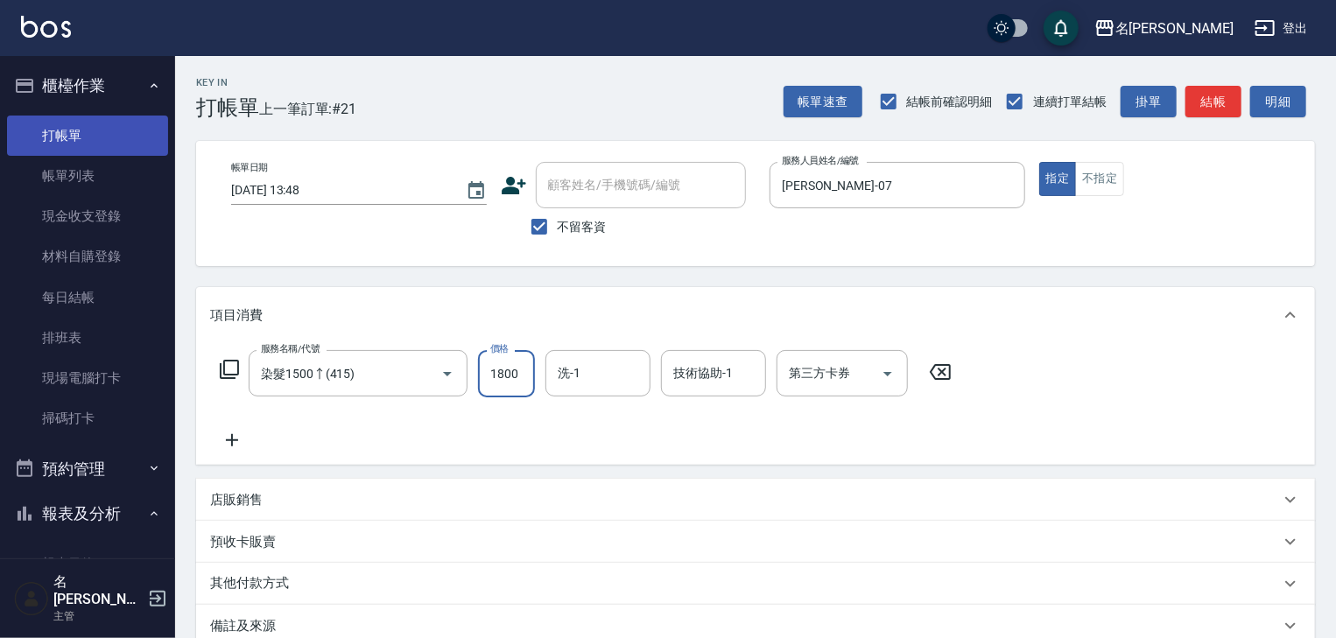
type input "1800"
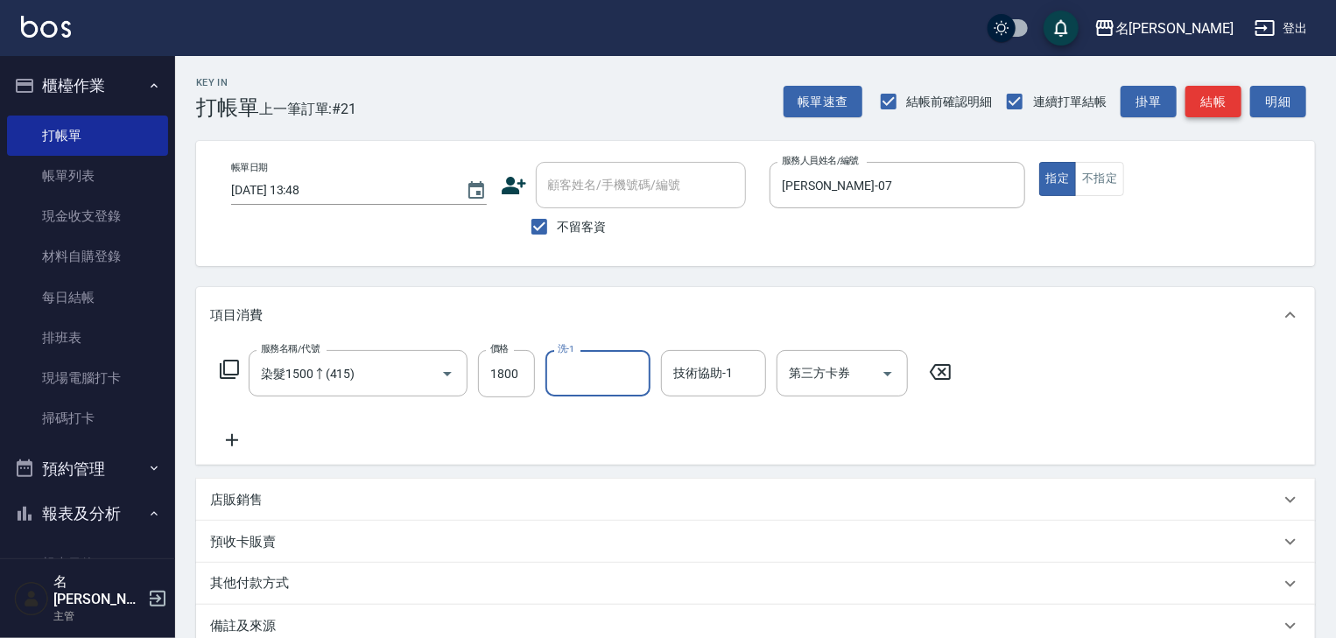
click at [1195, 100] on button "結帳" at bounding box center [1213, 102] width 56 height 32
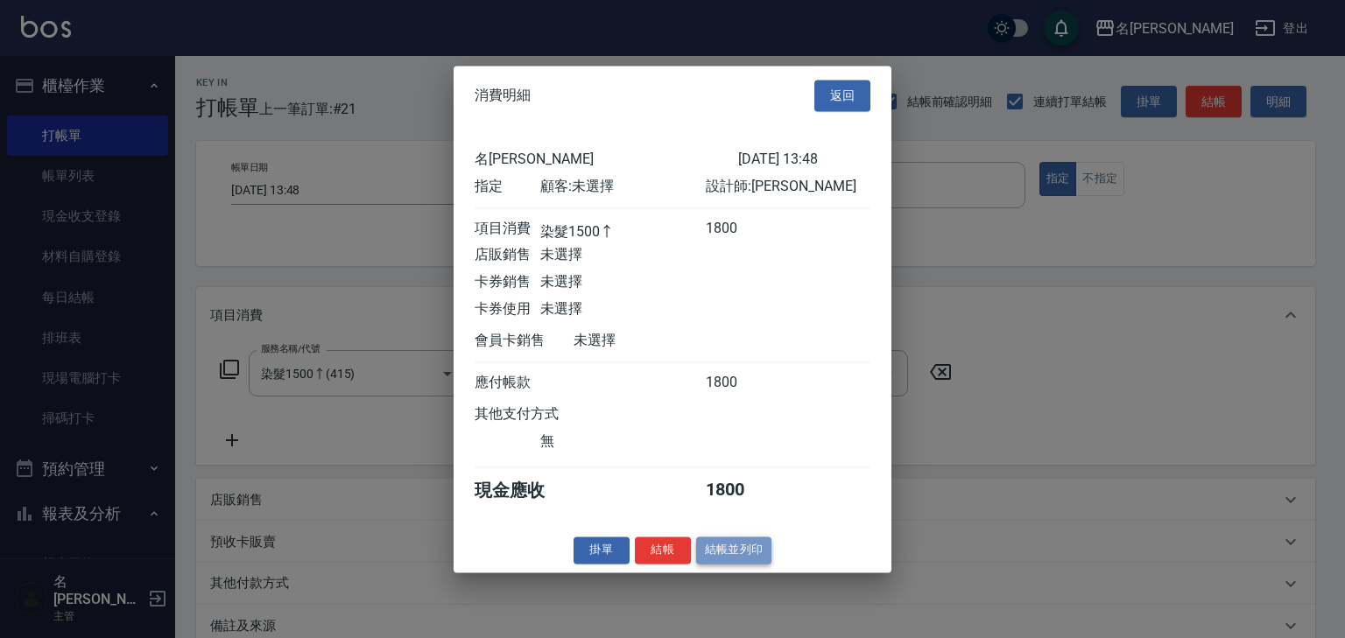
click at [728, 554] on button "結帳並列印" at bounding box center [734, 550] width 76 height 27
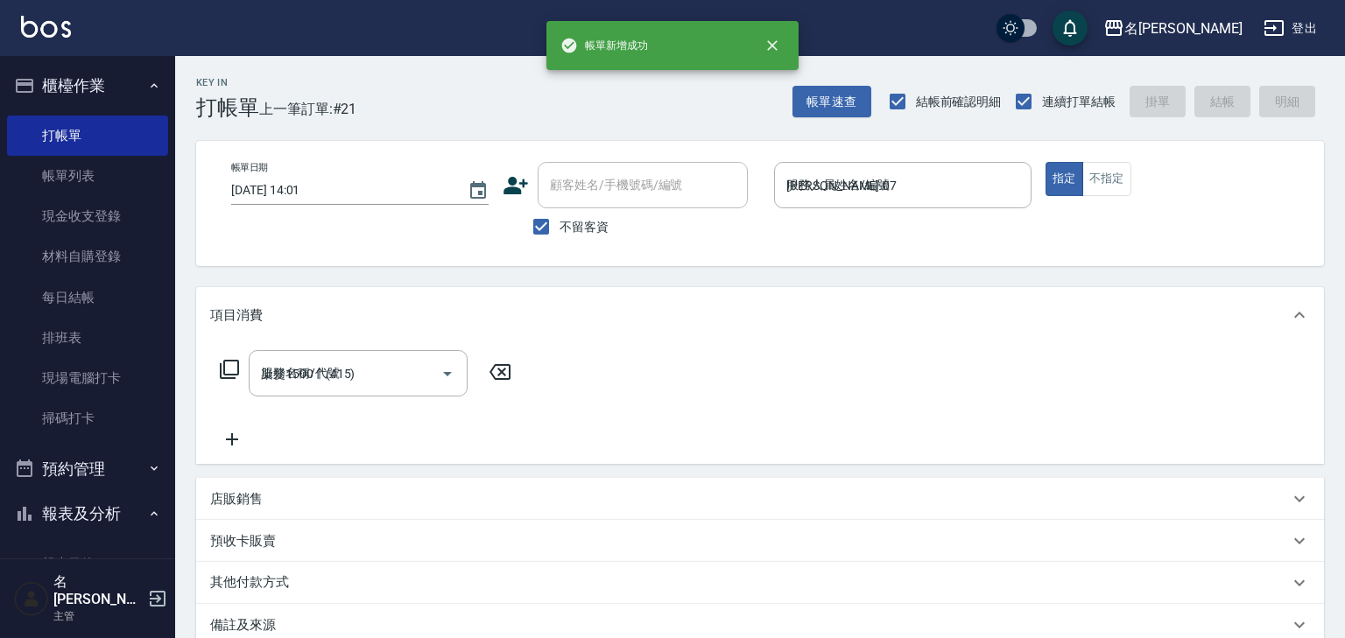
type input "[DATE] 14:01"
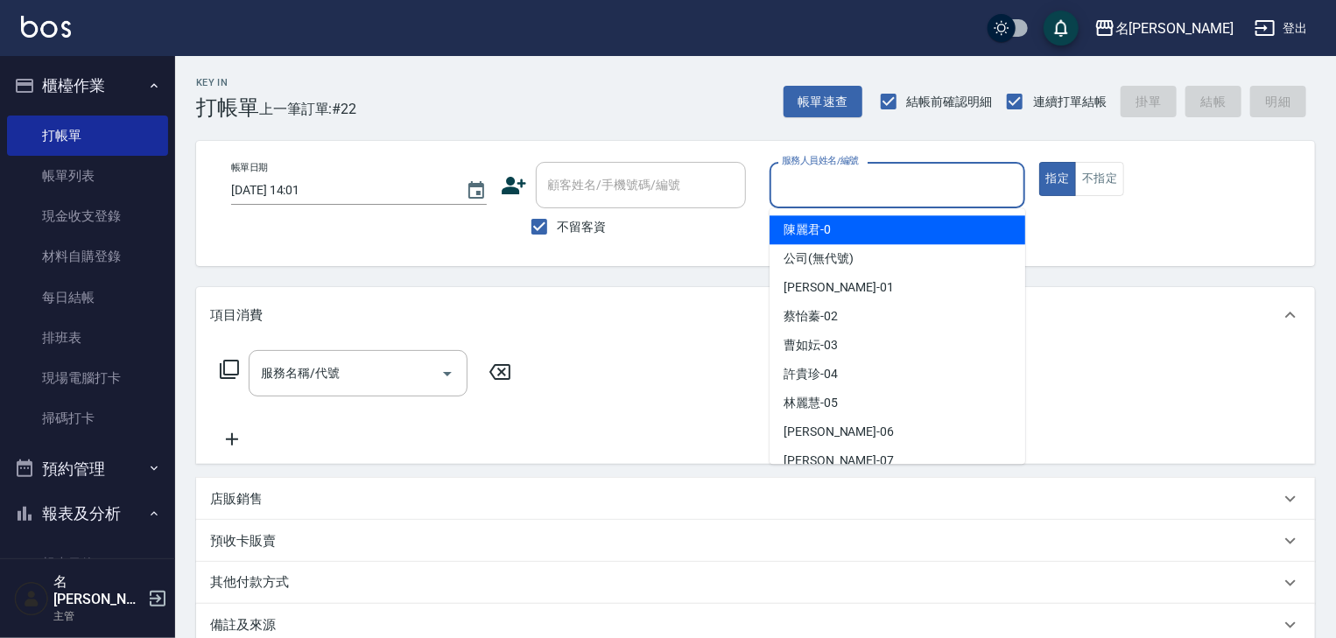
click at [868, 180] on input "服務人員姓名/編號" at bounding box center [897, 185] width 240 height 31
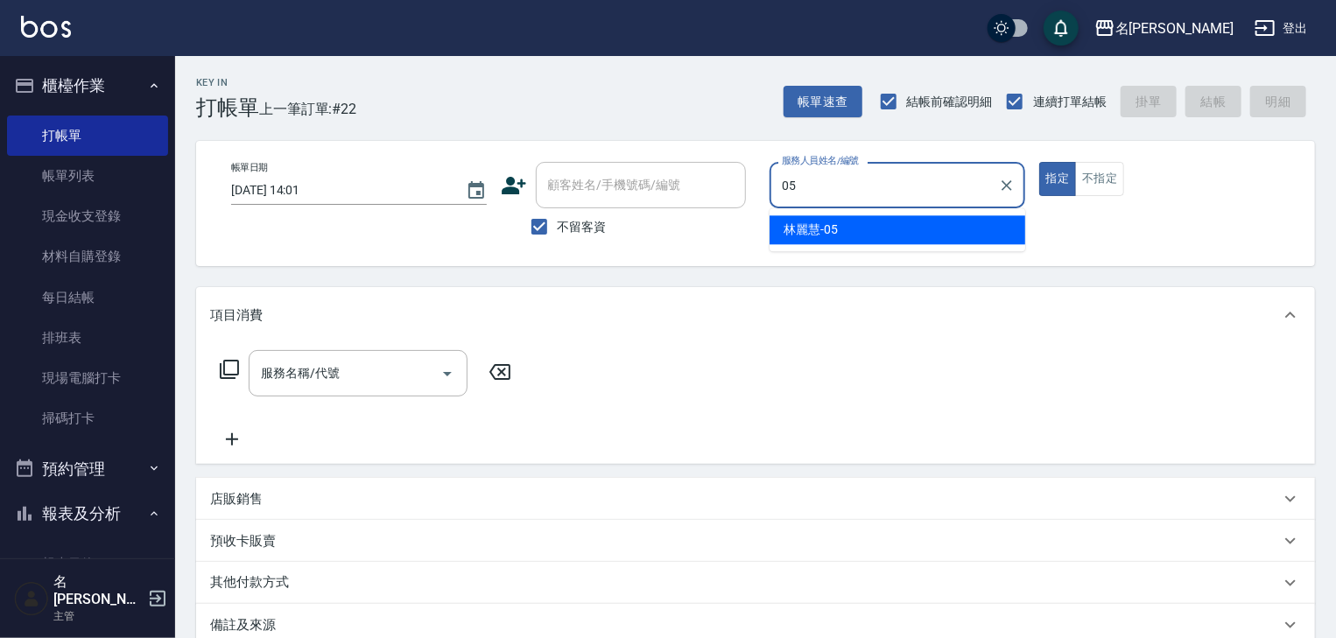
click at [837, 224] on span "[PERSON_NAME]-05" at bounding box center [811, 230] width 54 height 18
type input "[PERSON_NAME]-05"
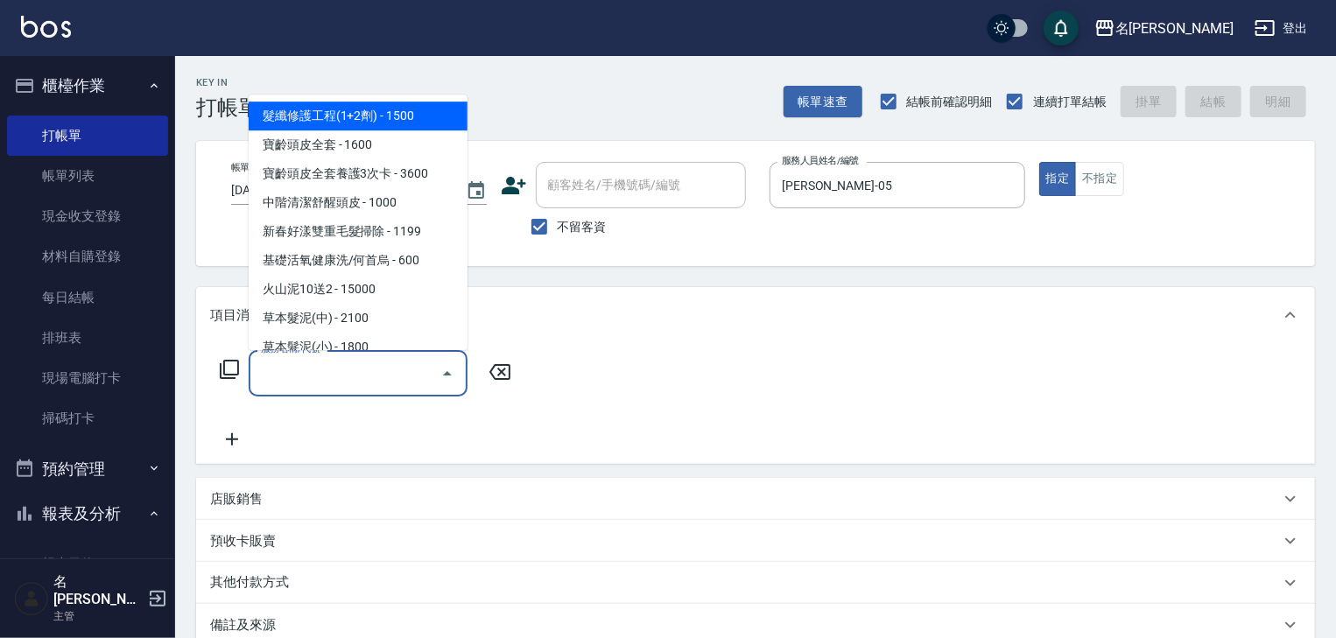
click at [392, 368] on input "服務名稱/代號" at bounding box center [345, 373] width 177 height 31
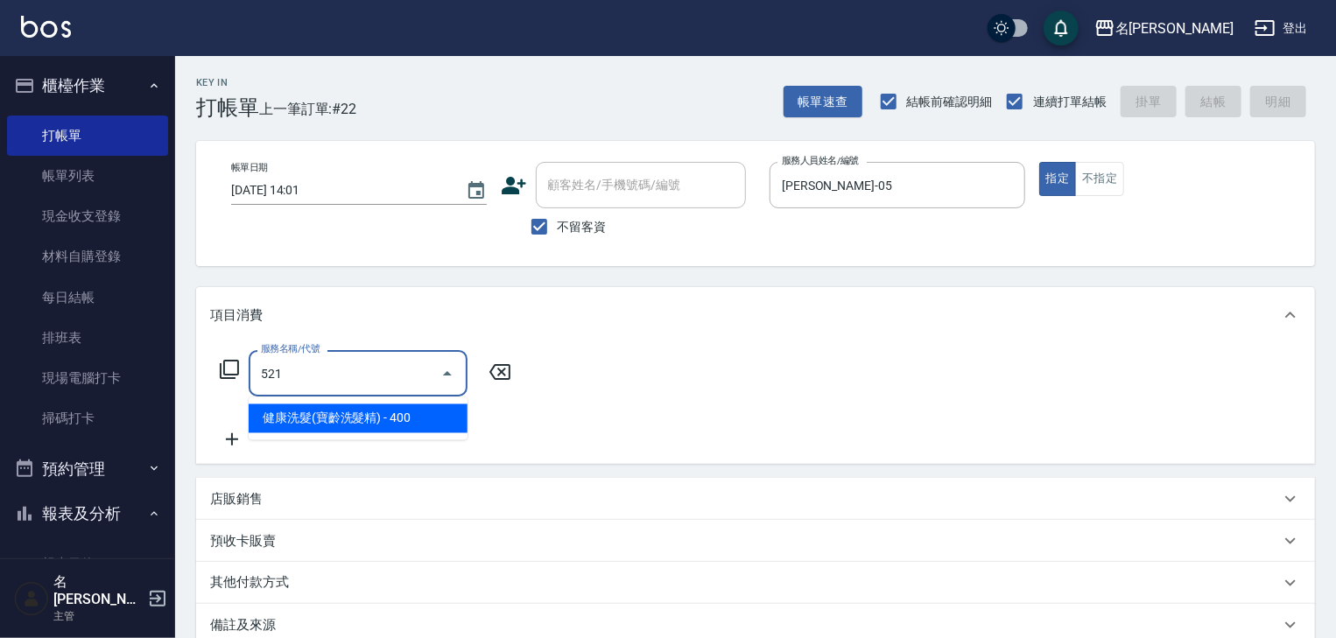
click at [423, 420] on span "健康洗髮(寶齡洗髮精) - 400" at bounding box center [358, 418] width 219 height 29
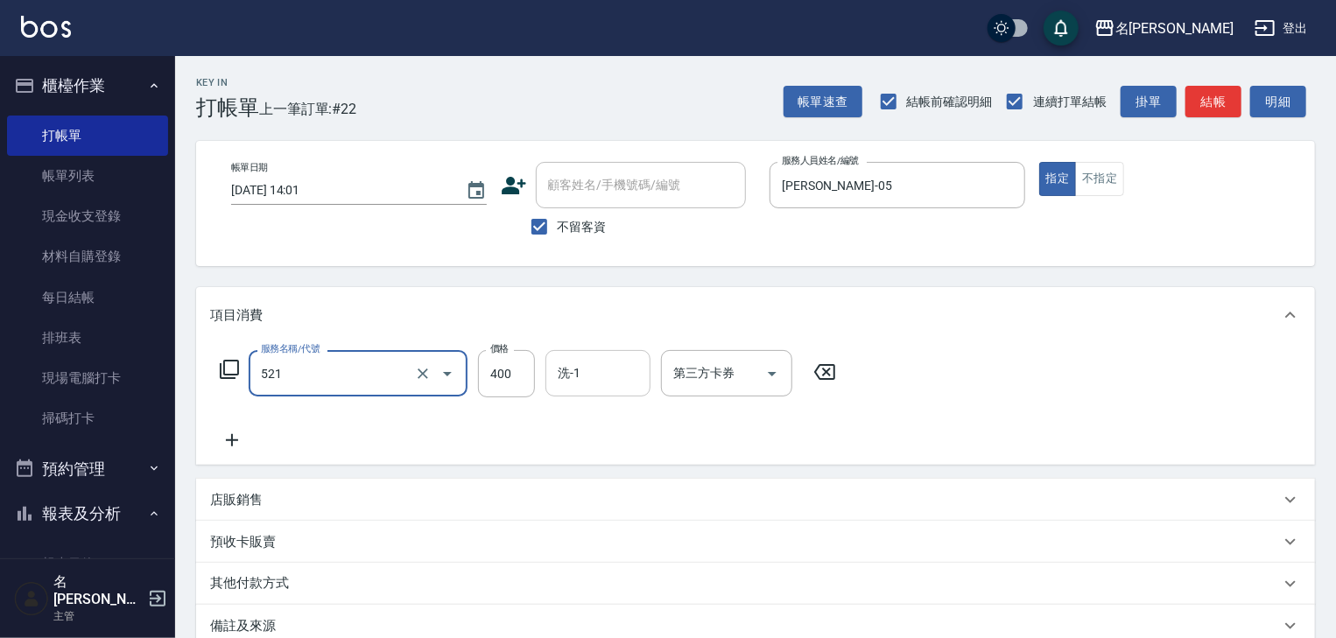
type input "健康洗髮(寶齡洗髮精)(521)"
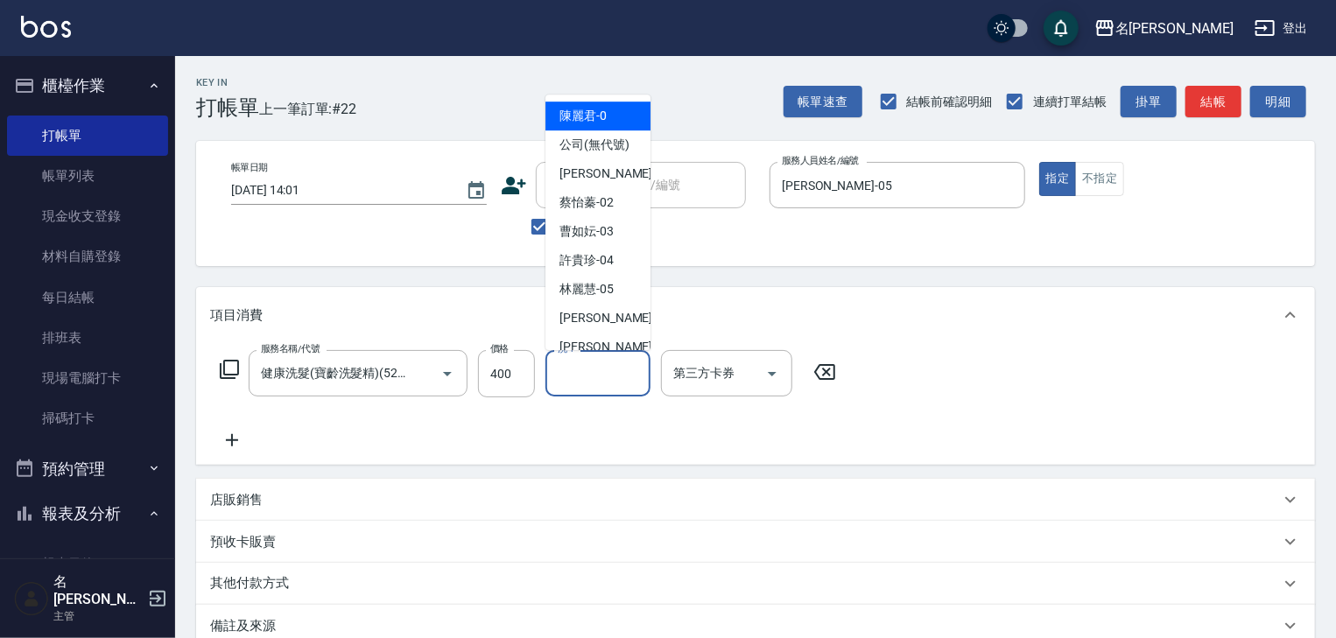
click at [564, 376] on input "洗-1" at bounding box center [597, 373] width 89 height 31
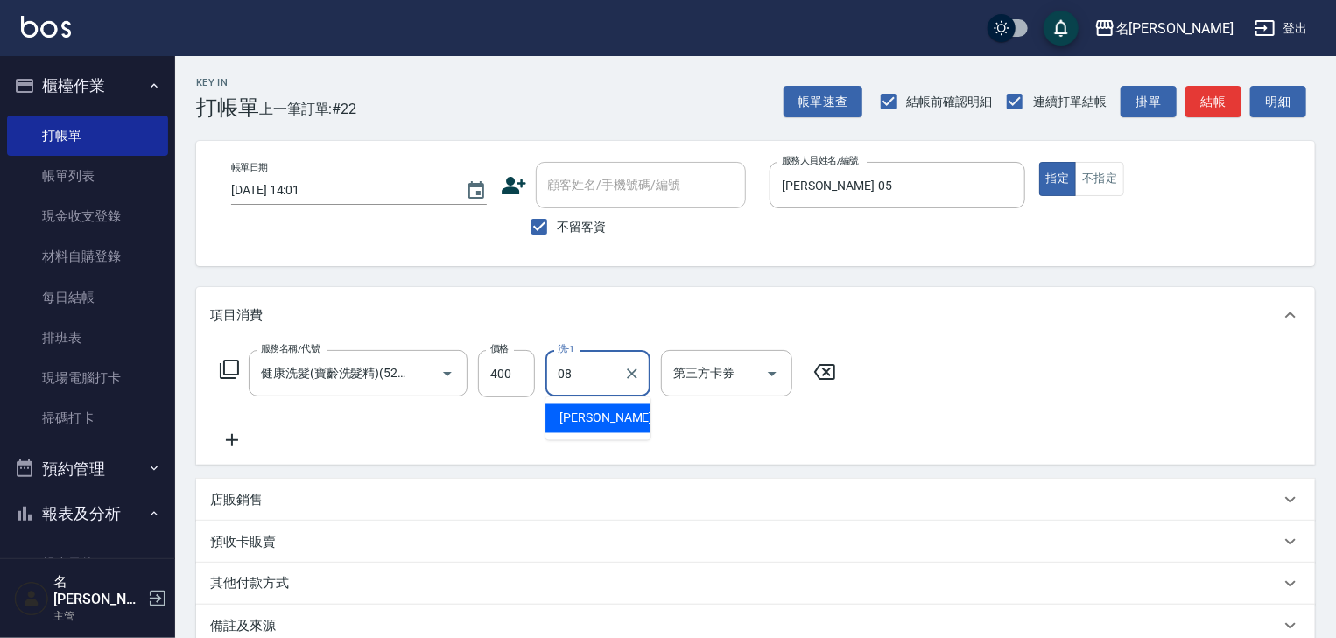
click at [584, 424] on span "[PERSON_NAME] -08" at bounding box center [614, 419] width 110 height 18
type input "[PERSON_NAME]-08"
click at [234, 446] on icon at bounding box center [232, 440] width 44 height 21
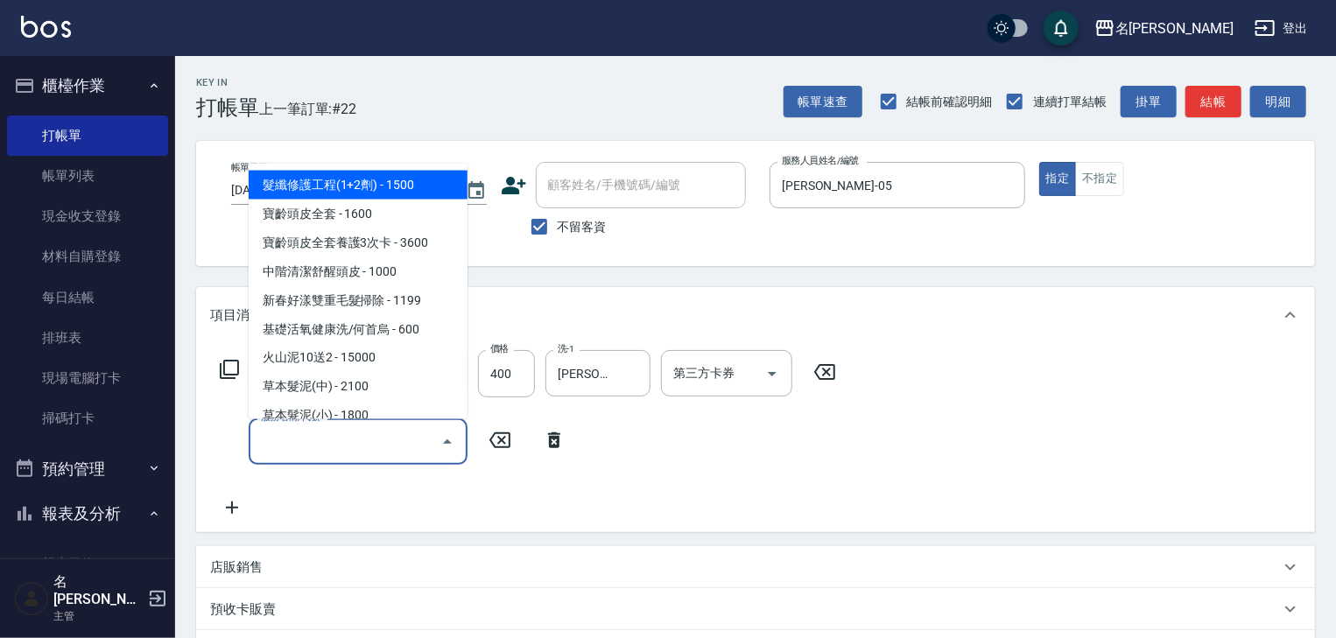
click at [308, 440] on input "服務名稱/代號" at bounding box center [345, 441] width 177 height 31
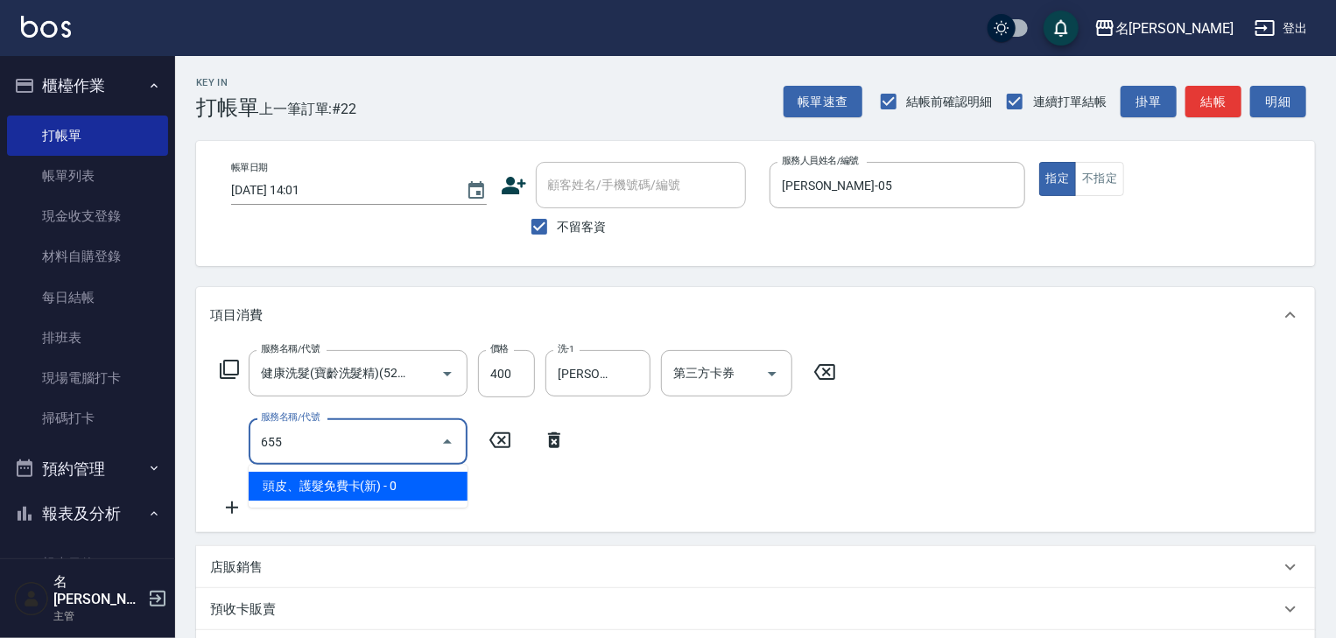
click at [359, 504] on ul "頭皮、護髮免費卡(新) - 0" at bounding box center [358, 486] width 219 height 43
click at [395, 475] on span "頭皮、護髮免費卡(新) - 0" at bounding box center [358, 486] width 219 height 29
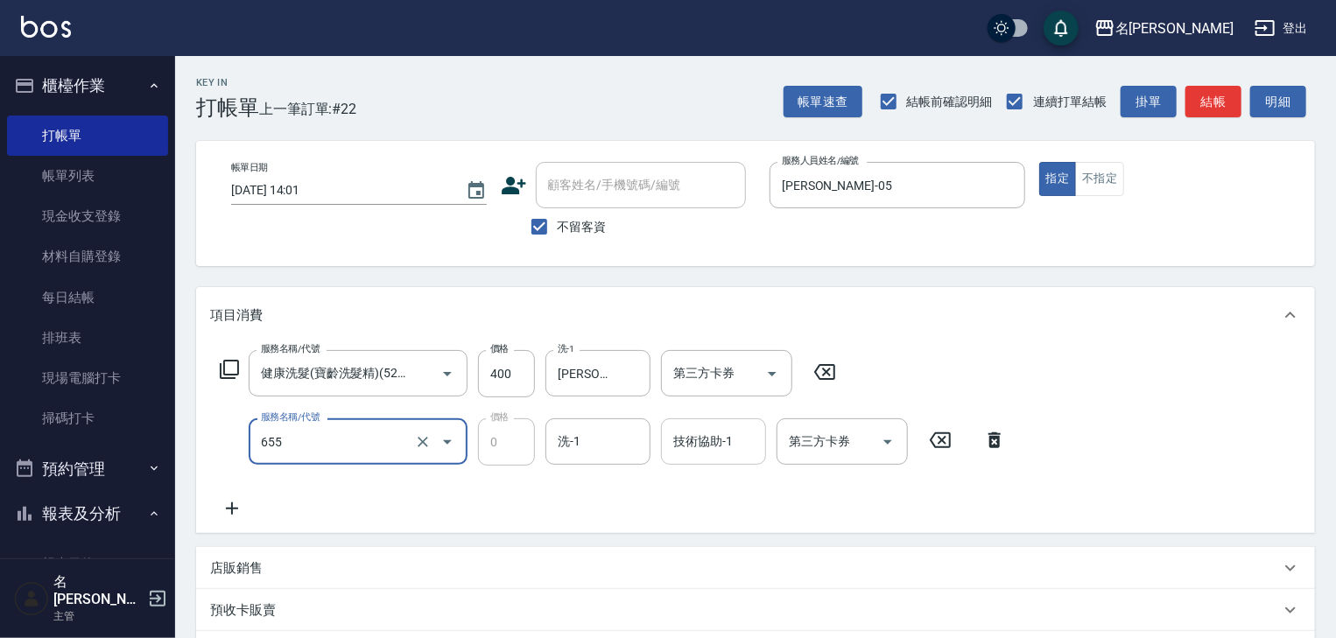
type input "頭皮、護髮免費卡(新)(655)"
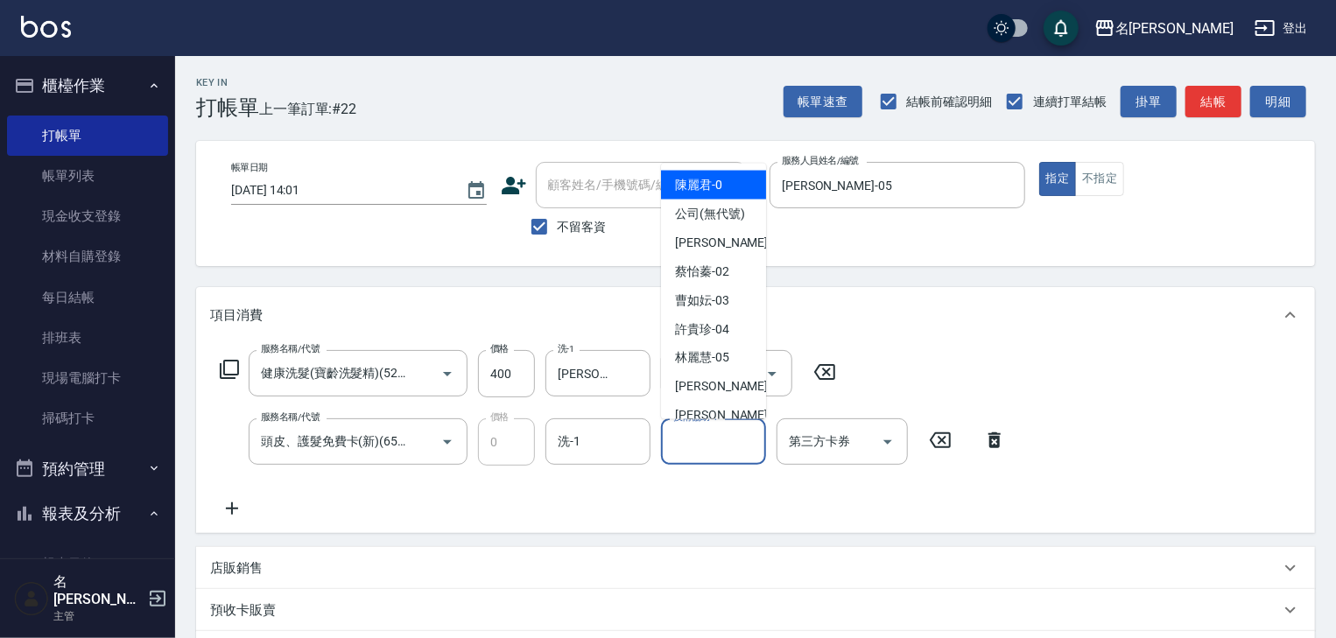
click at [670, 456] on input "技術協助-1" at bounding box center [713, 441] width 89 height 31
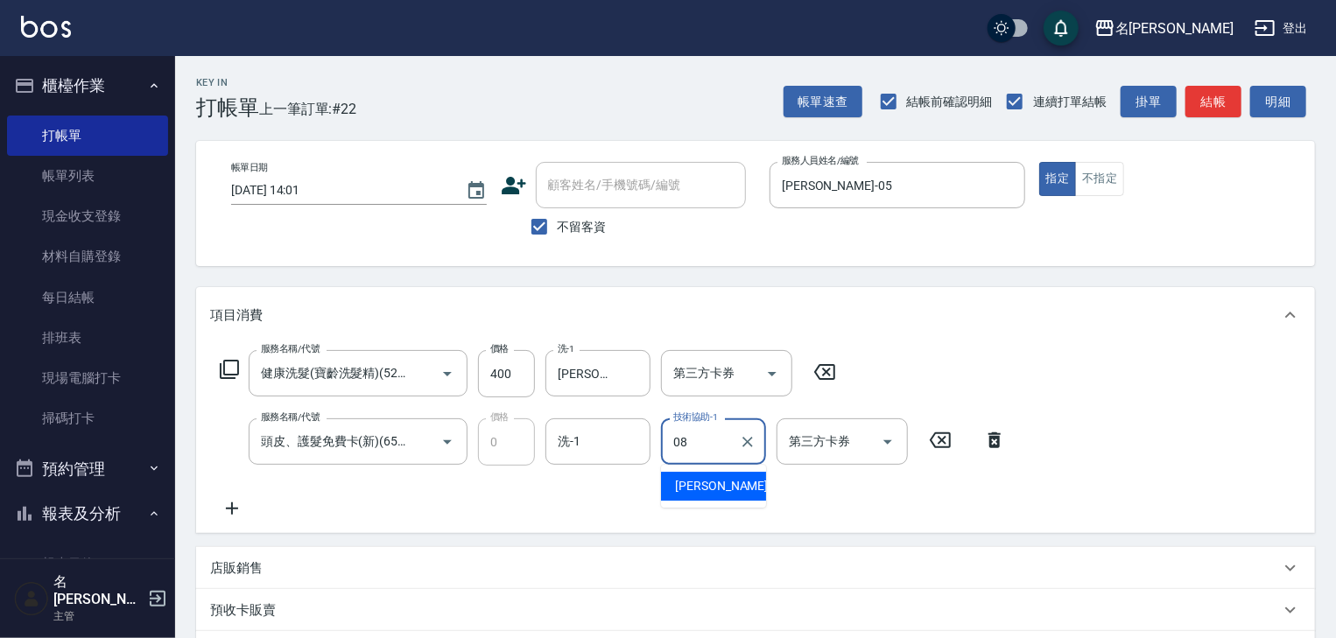
click at [672, 478] on div "[PERSON_NAME] -08" at bounding box center [713, 486] width 105 height 29
type input "[PERSON_NAME]-08"
click at [225, 517] on icon at bounding box center [232, 508] width 44 height 21
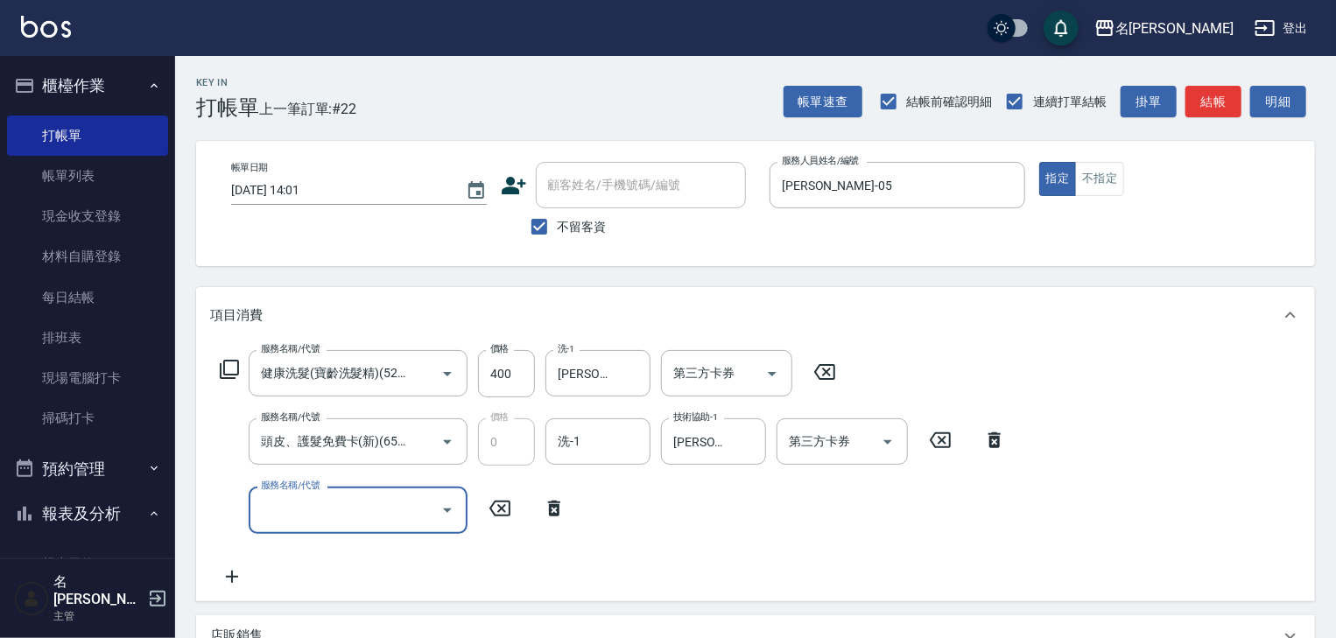
click at [331, 529] on div "服務名稱/代號" at bounding box center [358, 510] width 219 height 46
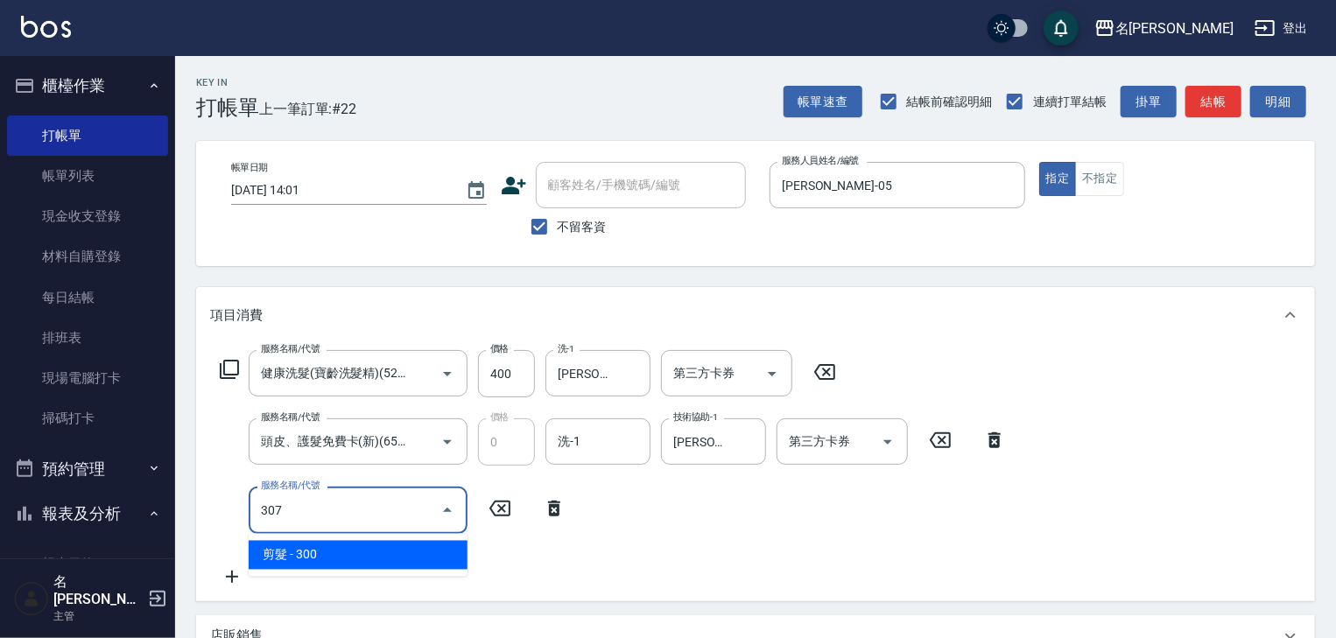
click at [371, 553] on span "剪髮 - 300" at bounding box center [358, 555] width 219 height 29
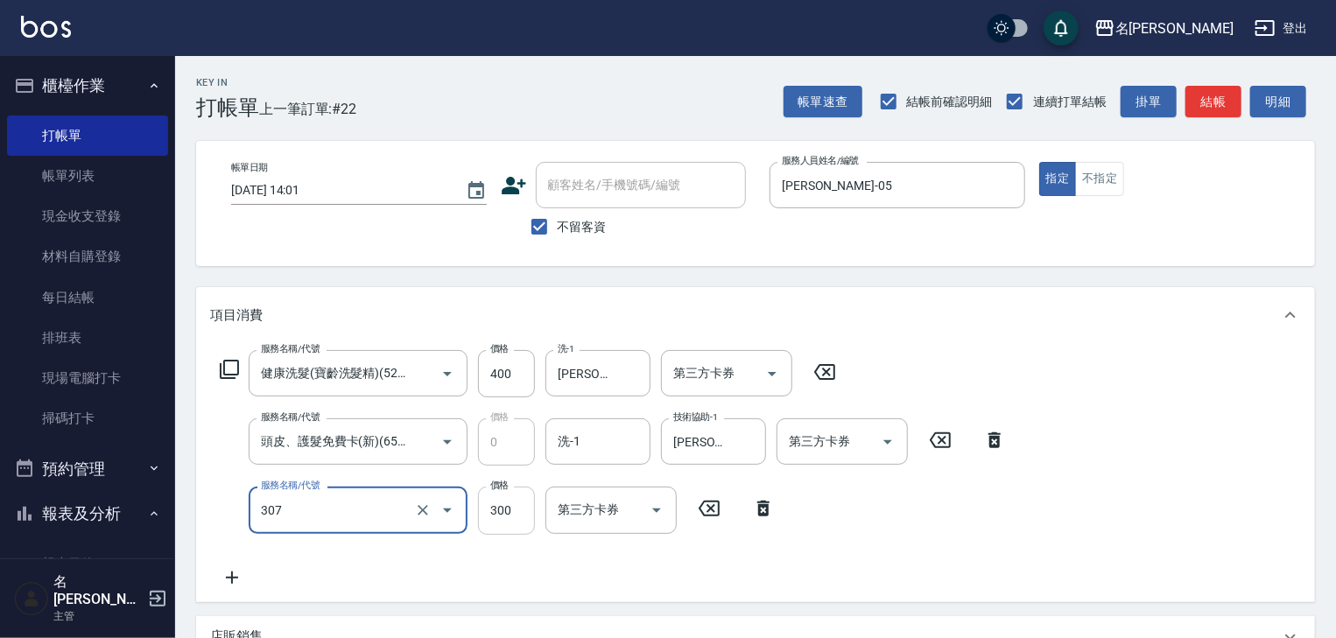
type input "剪髮(307)"
click at [499, 517] on input "300" at bounding box center [506, 510] width 57 height 47
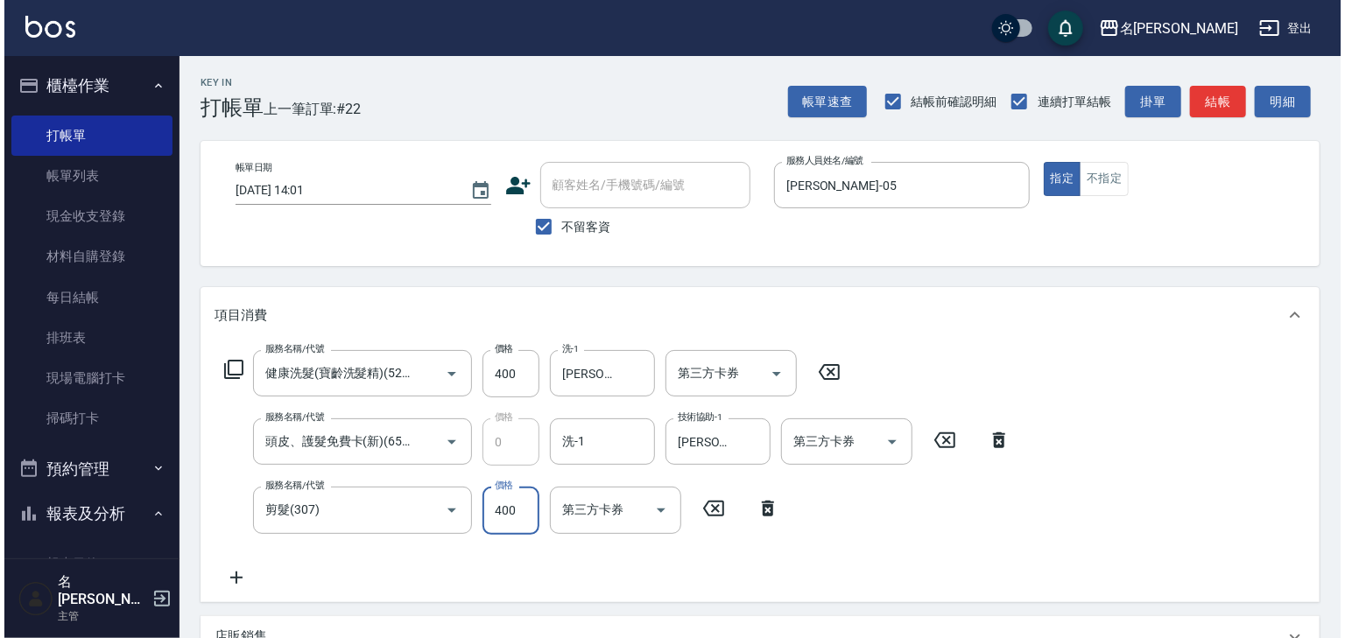
scroll to position [272, 0]
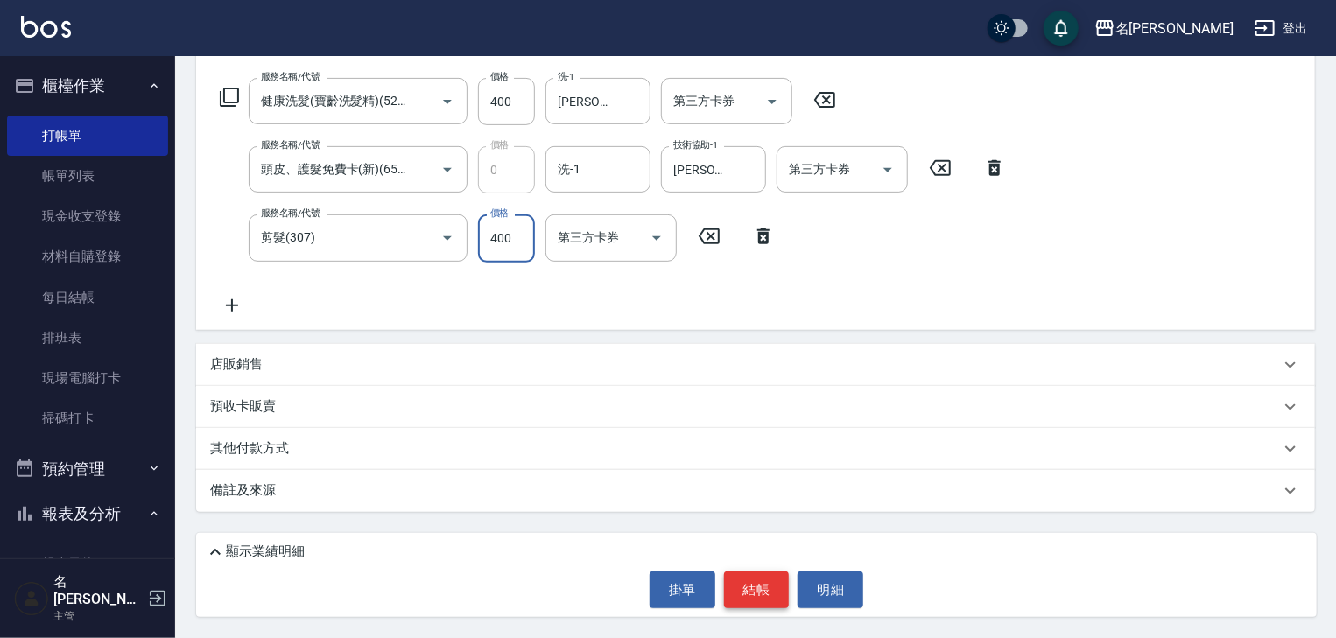
type input "400"
click at [767, 591] on button "結帳" at bounding box center [757, 590] width 66 height 37
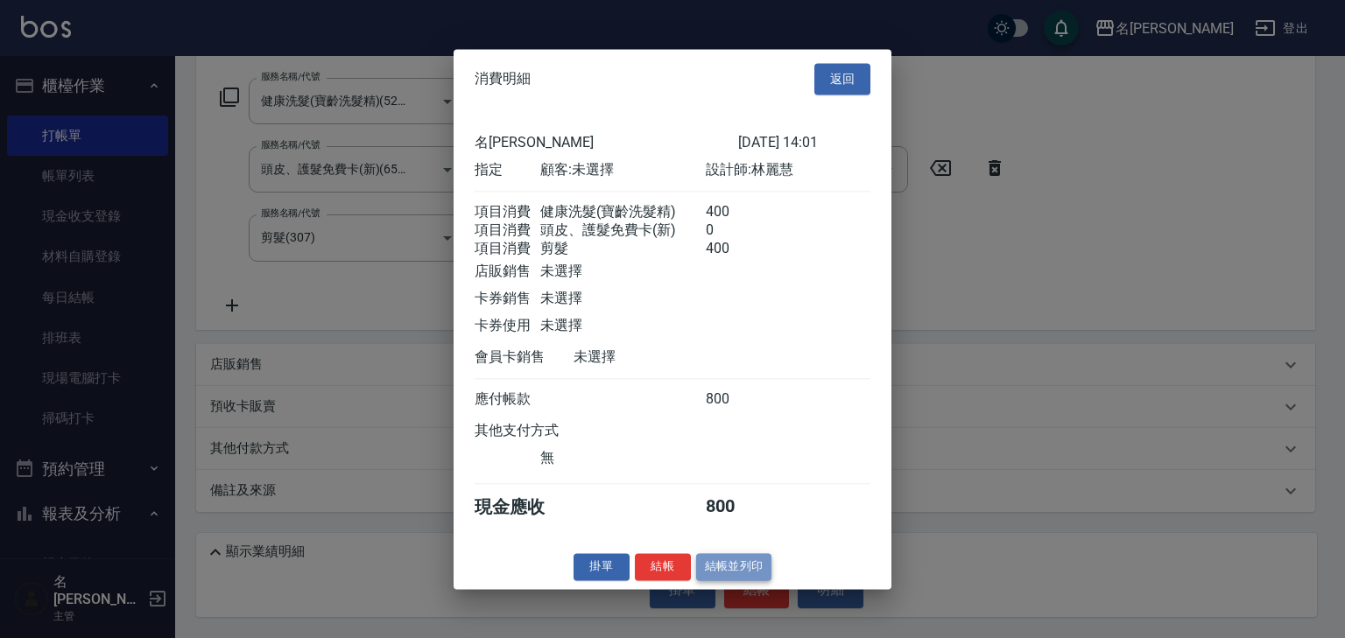
click at [746, 580] on button "結帳並列印" at bounding box center [734, 566] width 76 height 27
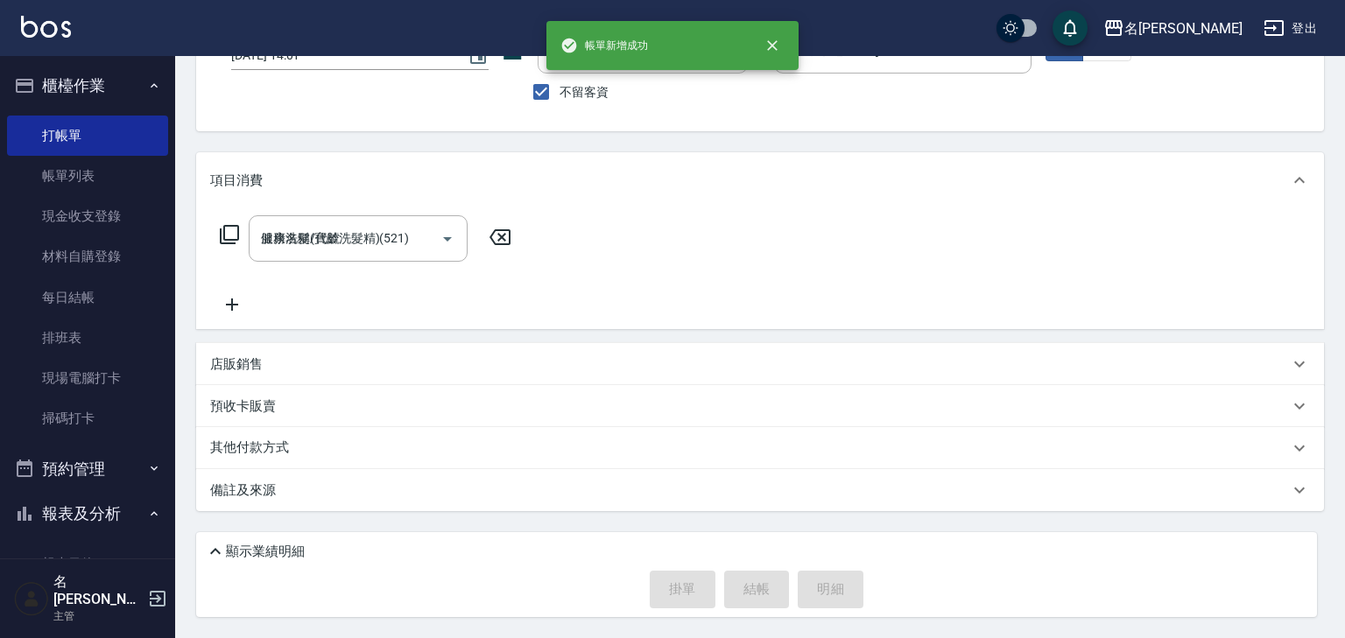
type input "[DATE] 14:15"
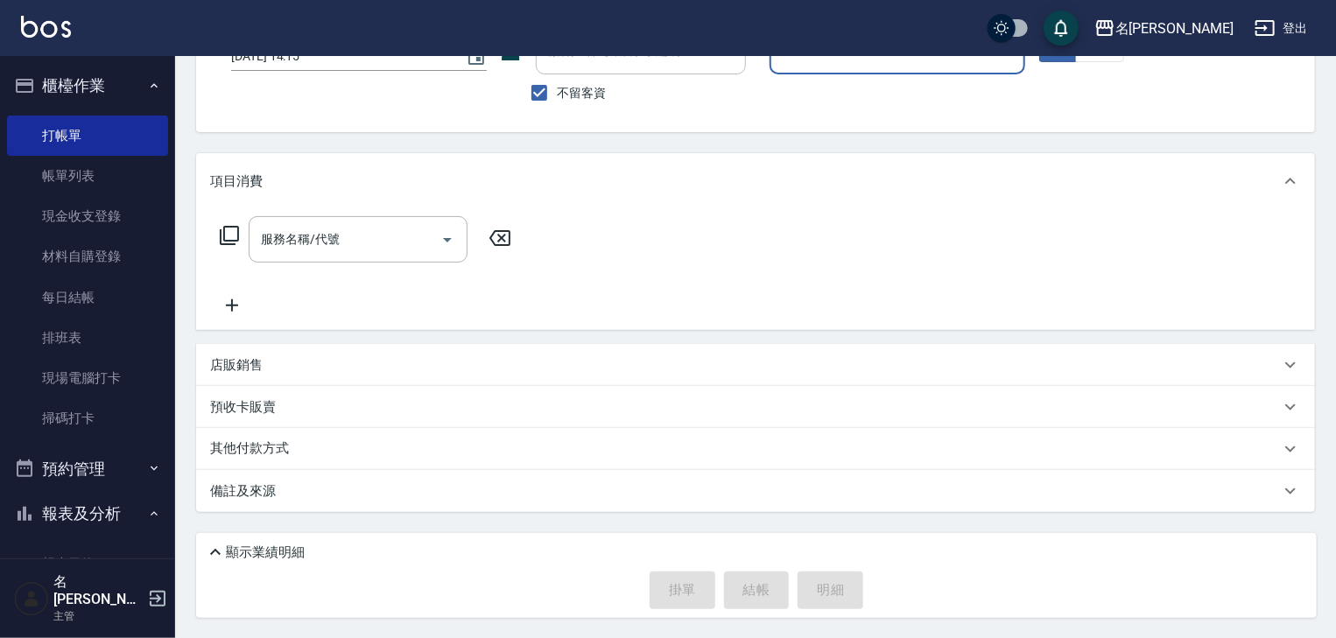
scroll to position [0, 0]
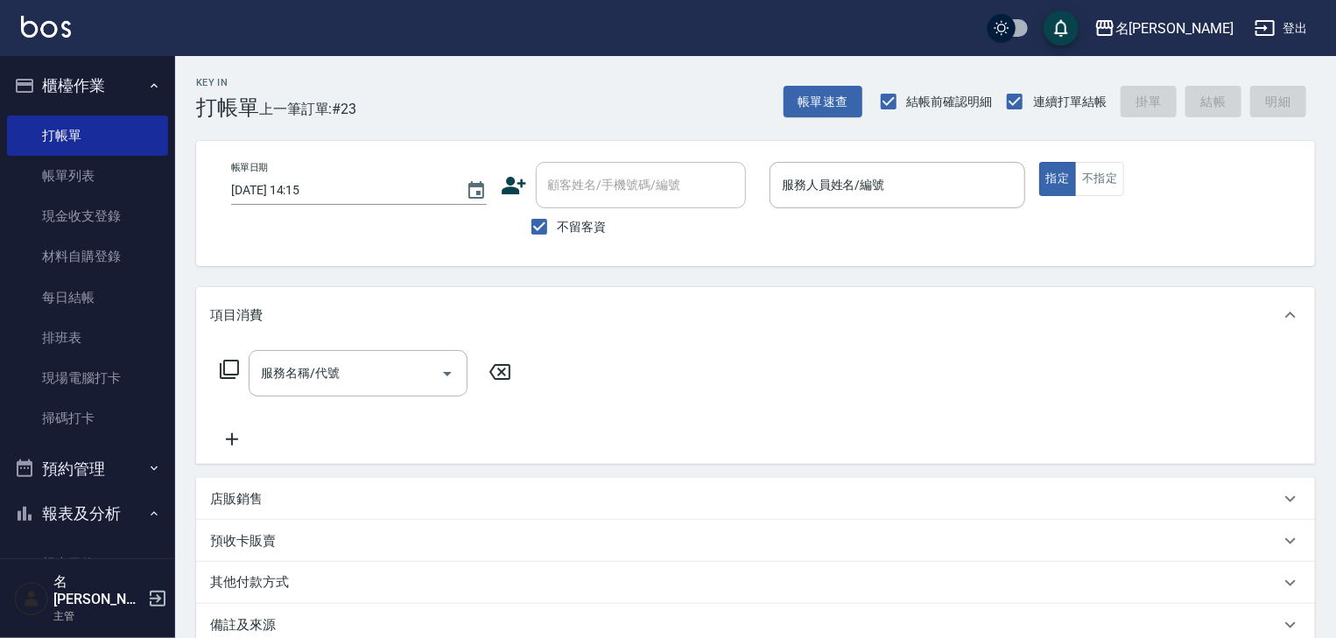
click at [626, 0] on html "名留[PERSON_NAME] 登出 櫃檯作業 打帳單 帳單列表 現金收支登錄 材料自購登錄 每日結帳 排班表 現場電腦打卡 掃碼打卡 預約管理 預約管理 單…" at bounding box center [668, 386] width 1336 height 773
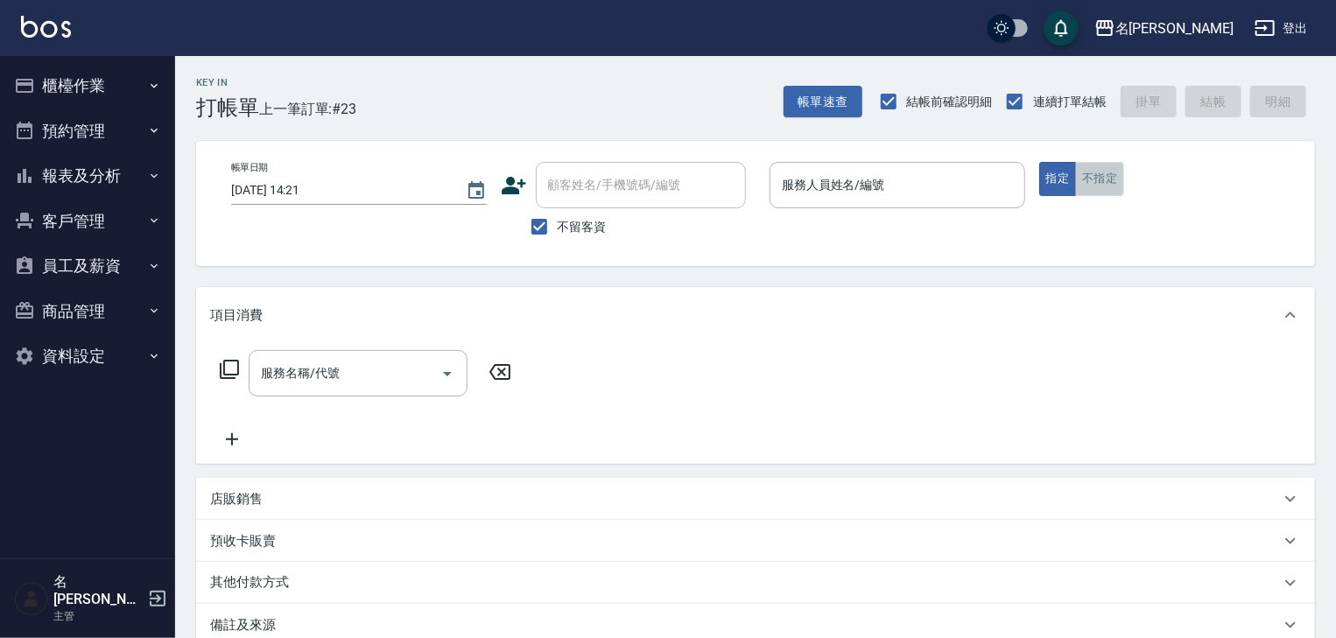
click at [1110, 185] on button "不指定" at bounding box center [1099, 179] width 49 height 34
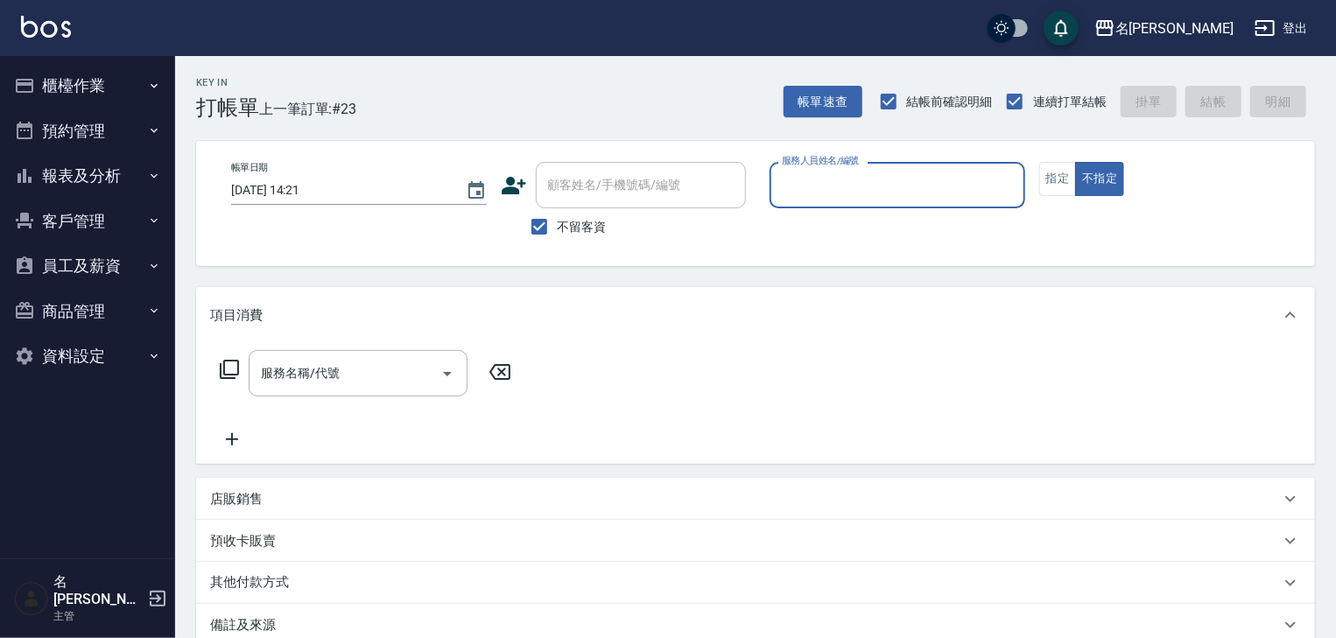
click at [915, 191] on input "服務人員姓名/編號" at bounding box center [897, 185] width 240 height 31
click at [812, 233] on span "[PERSON_NAME]" at bounding box center [808, 230] width 49 height 18
type input "賴妤韓-Q"
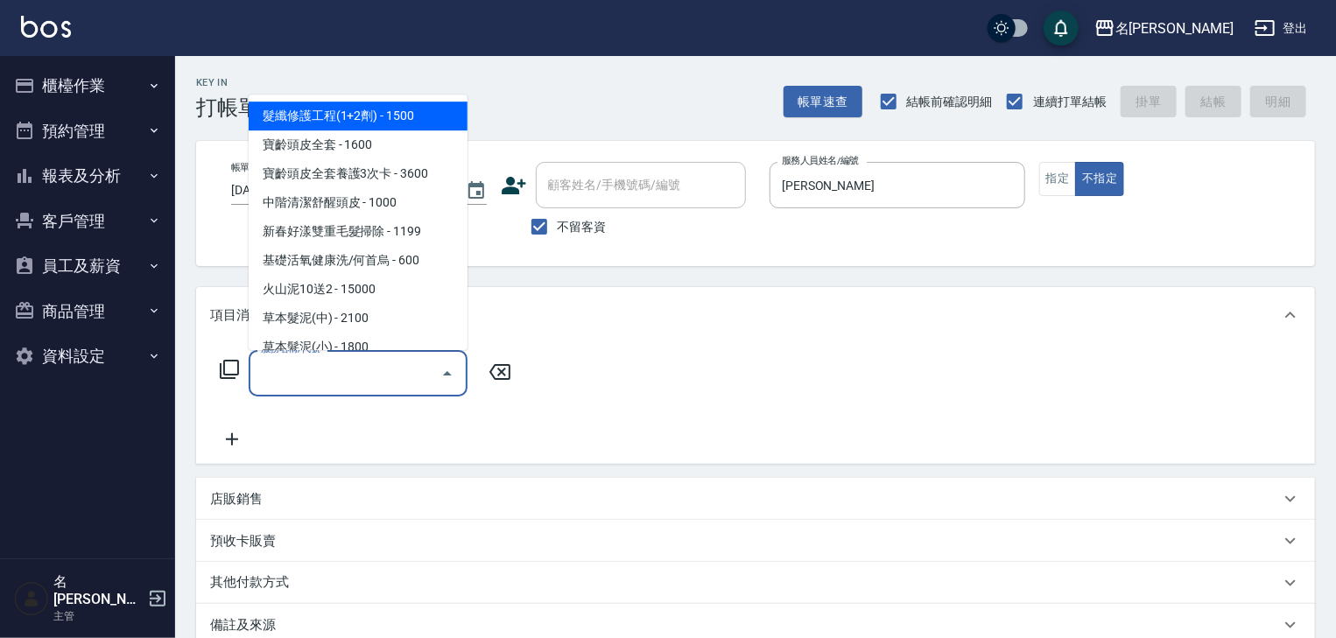
click at [334, 364] on input "服務名稱/代號" at bounding box center [345, 373] width 177 height 31
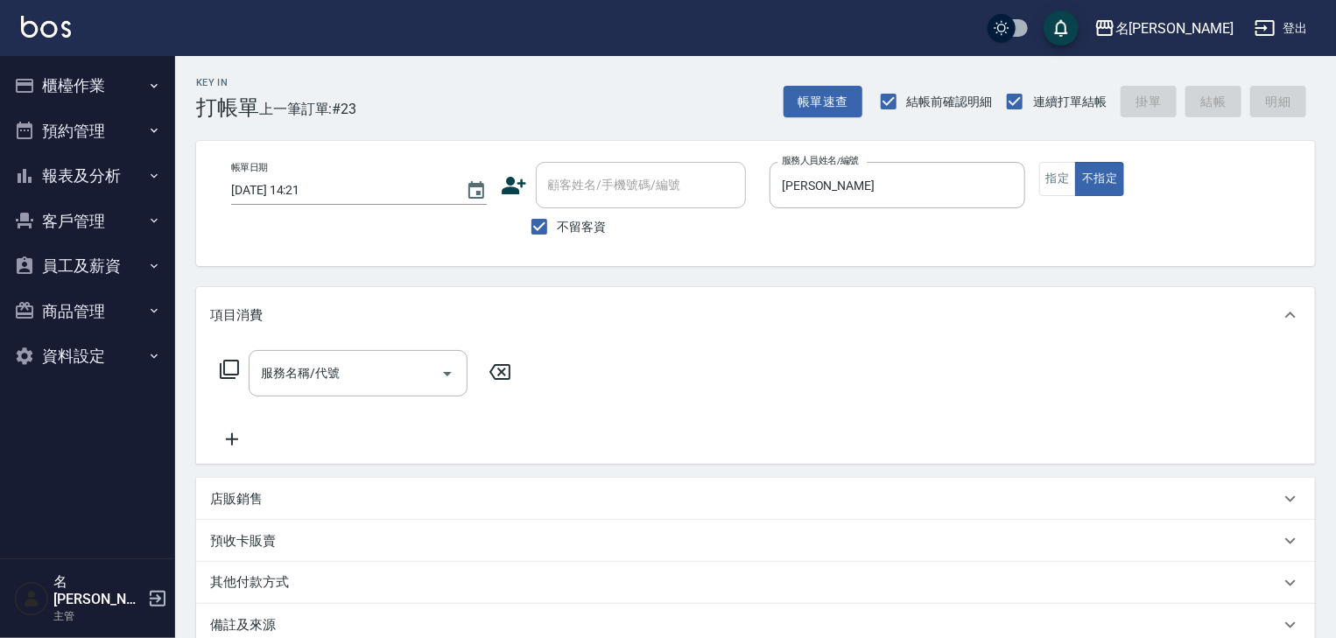
click at [228, 375] on icon at bounding box center [229, 369] width 19 height 19
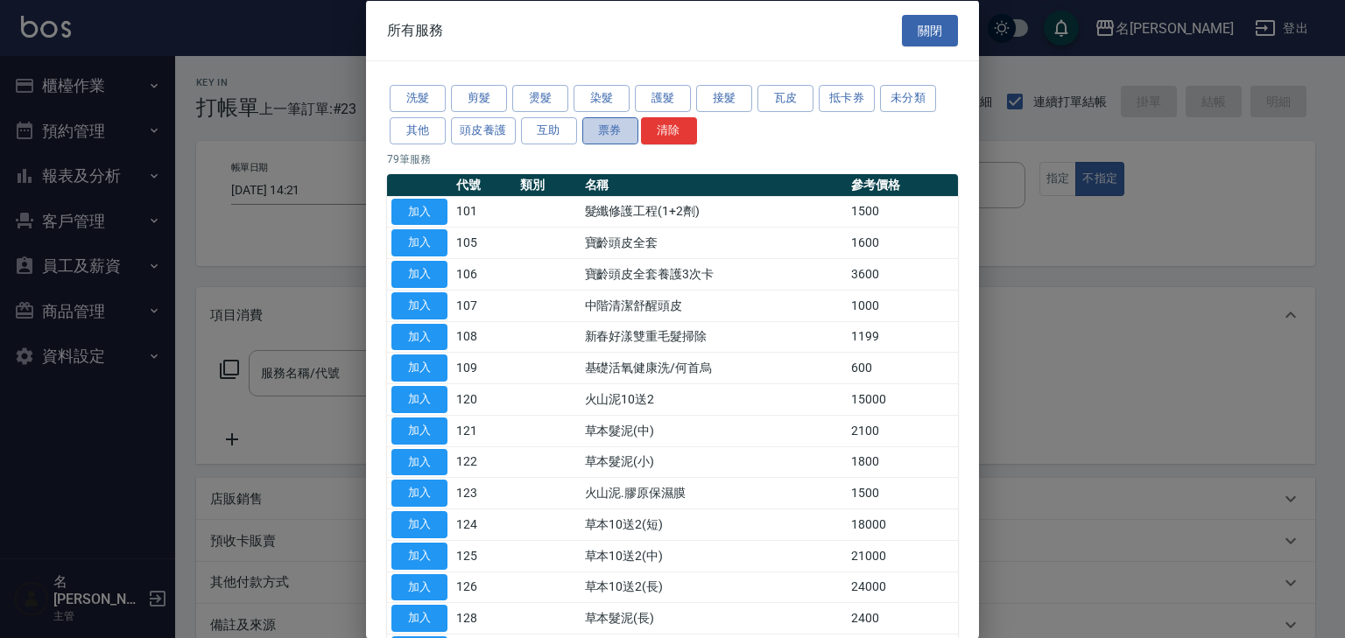
click at [588, 135] on button "票券" at bounding box center [610, 129] width 56 height 27
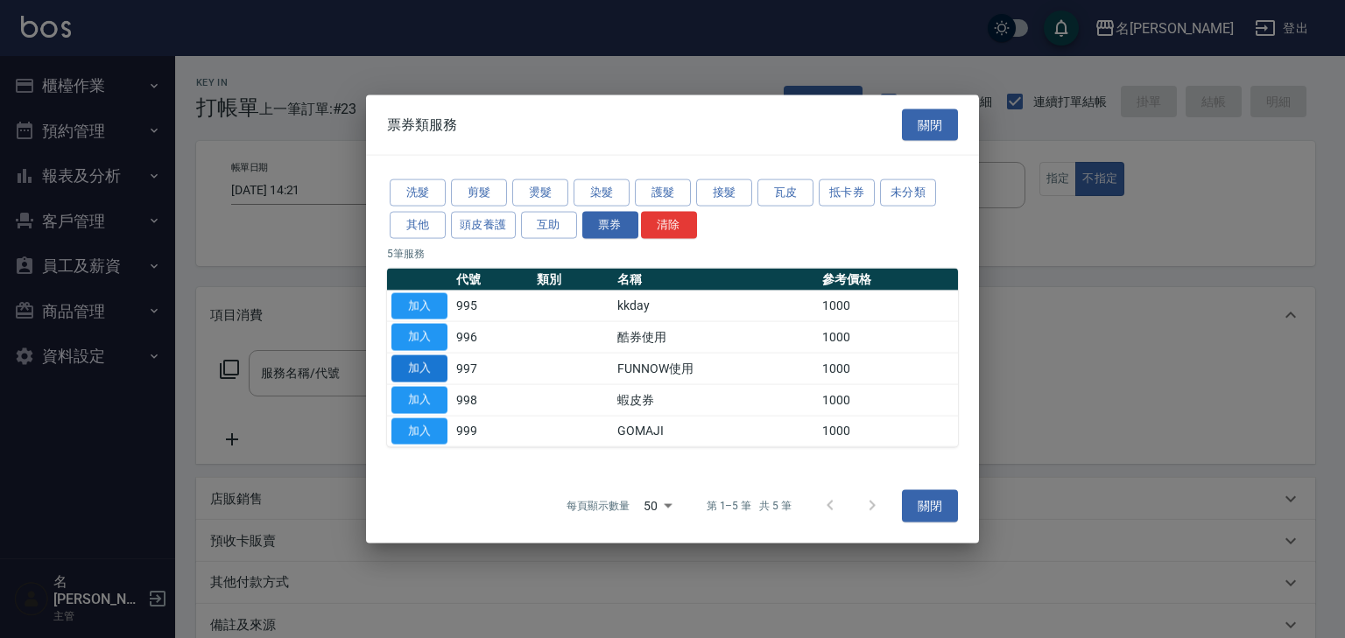
click at [406, 364] on button "加入" at bounding box center [419, 368] width 56 height 27
type input "FUNNOW使用(997)"
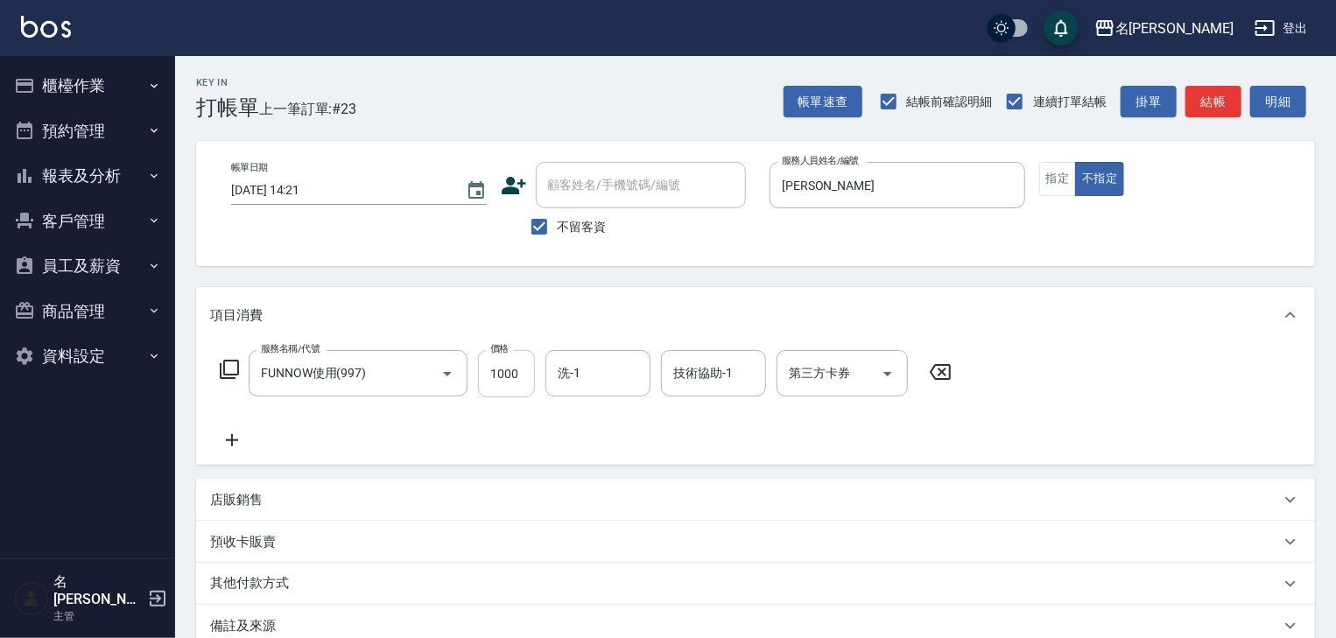
click at [521, 375] on input "1000" at bounding box center [506, 373] width 57 height 47
click at [878, 371] on icon "Open" at bounding box center [887, 373] width 21 height 21
type input "399"
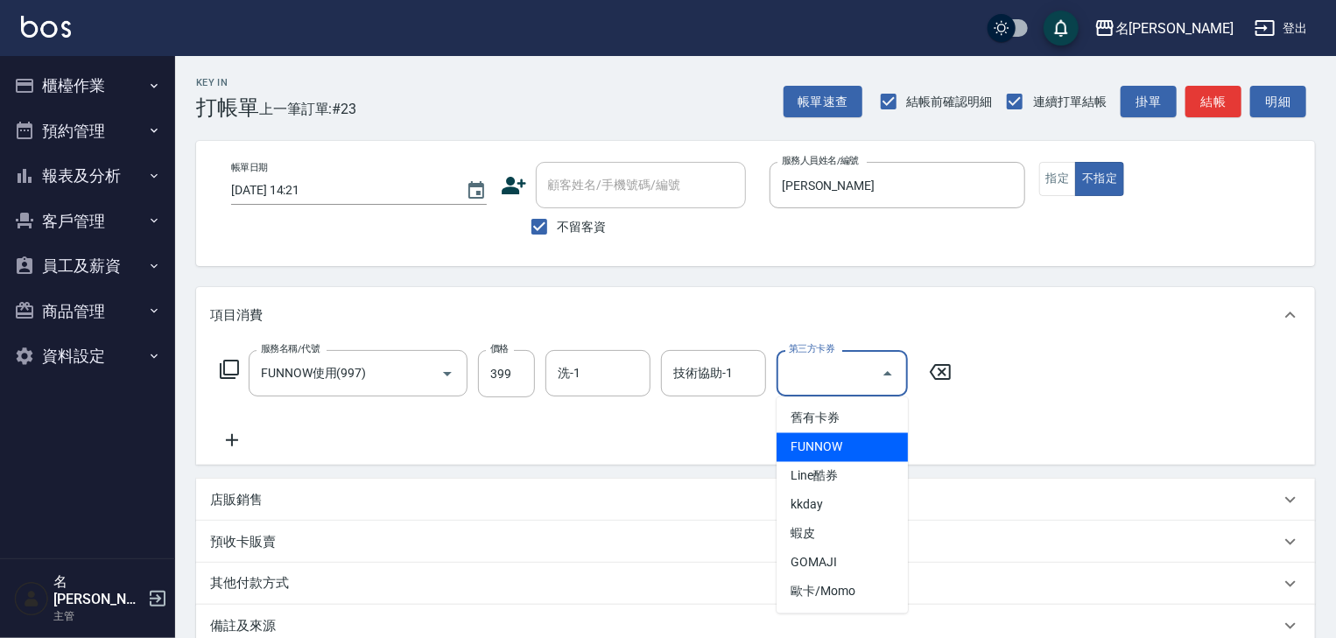
click at [847, 452] on span "FUNNOW" at bounding box center [842, 447] width 131 height 29
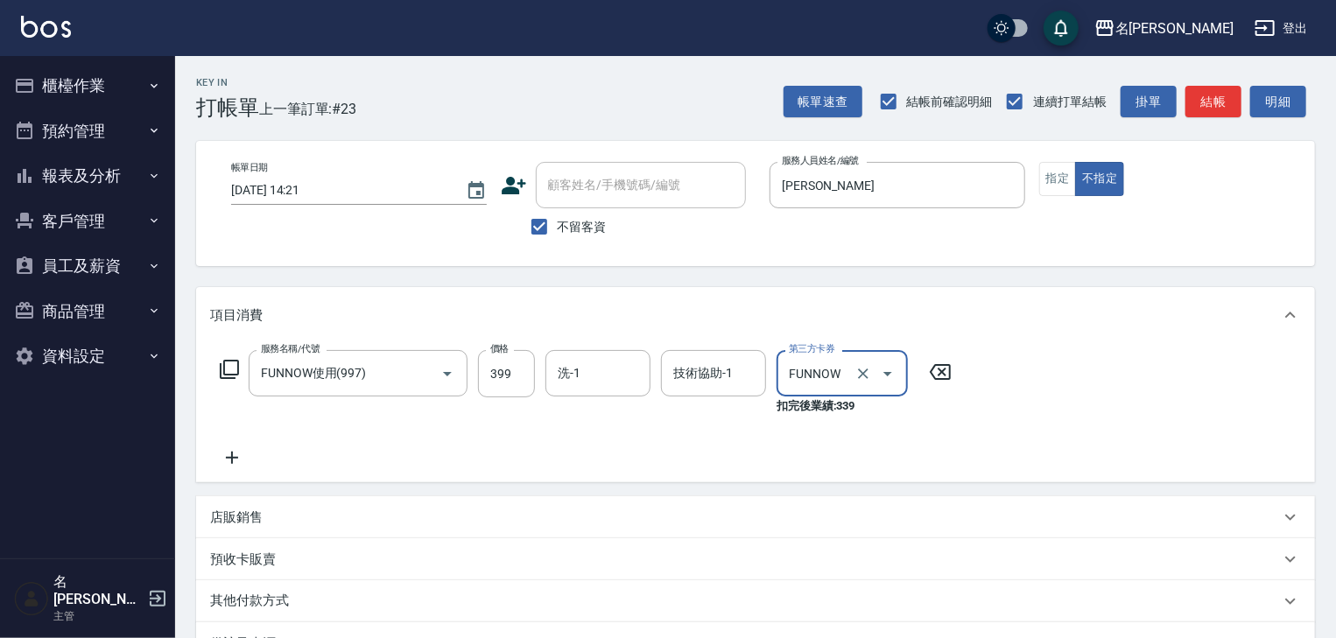
type input "FUNNOW"
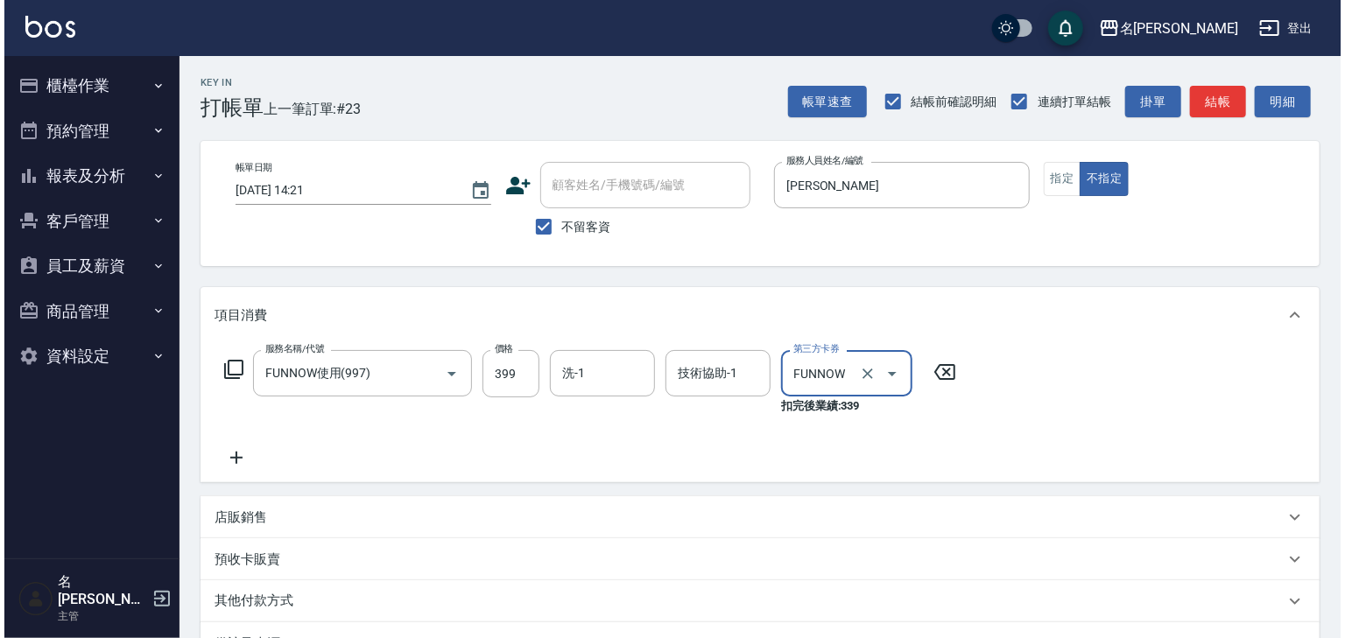
scroll to position [152, 0]
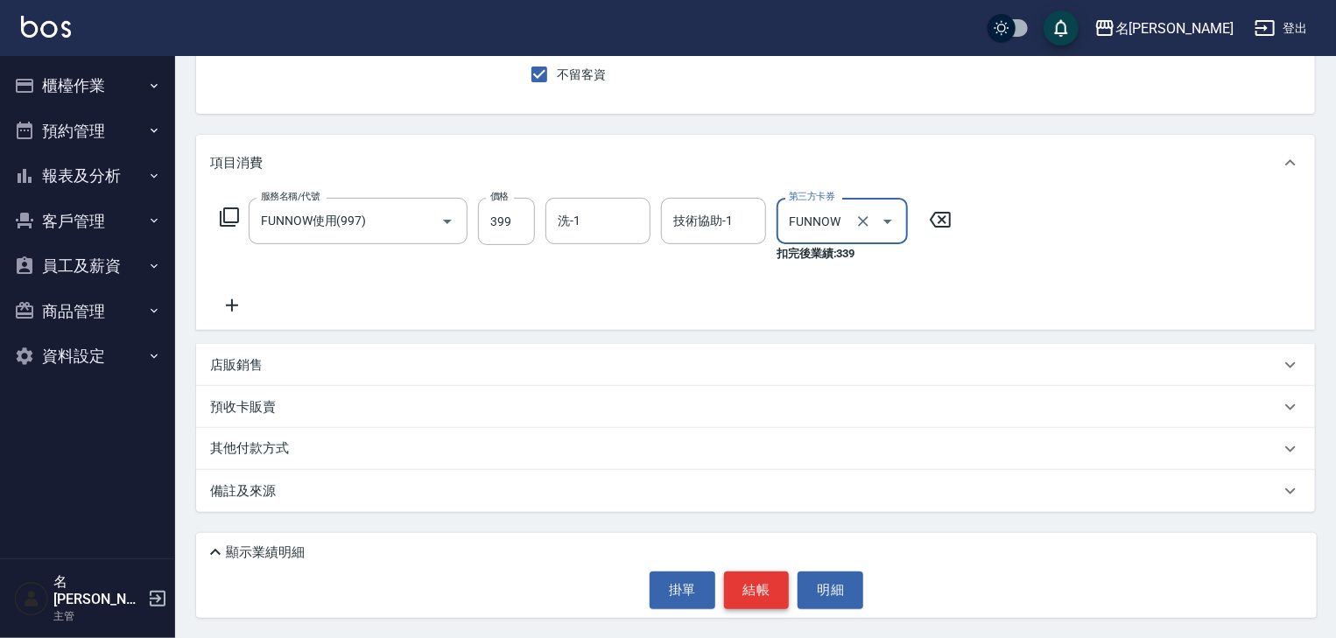
click at [755, 581] on button "結帳" at bounding box center [757, 590] width 66 height 37
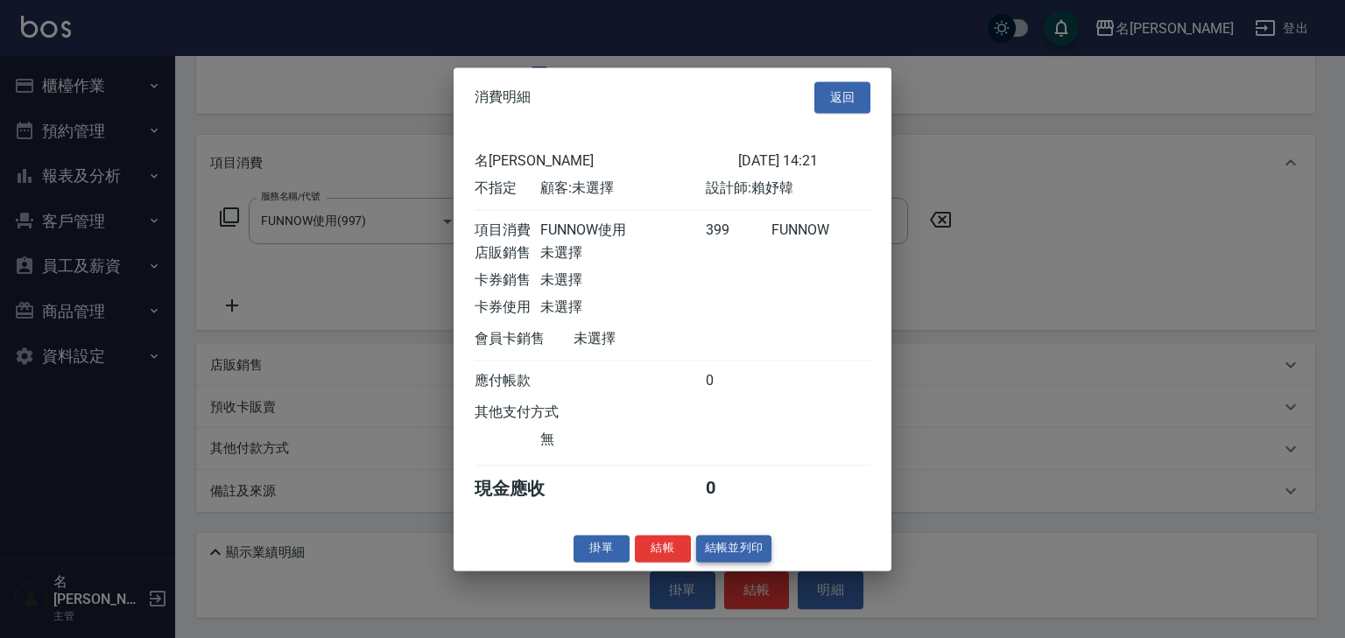
click at [745, 553] on button "結帳並列印" at bounding box center [734, 548] width 76 height 27
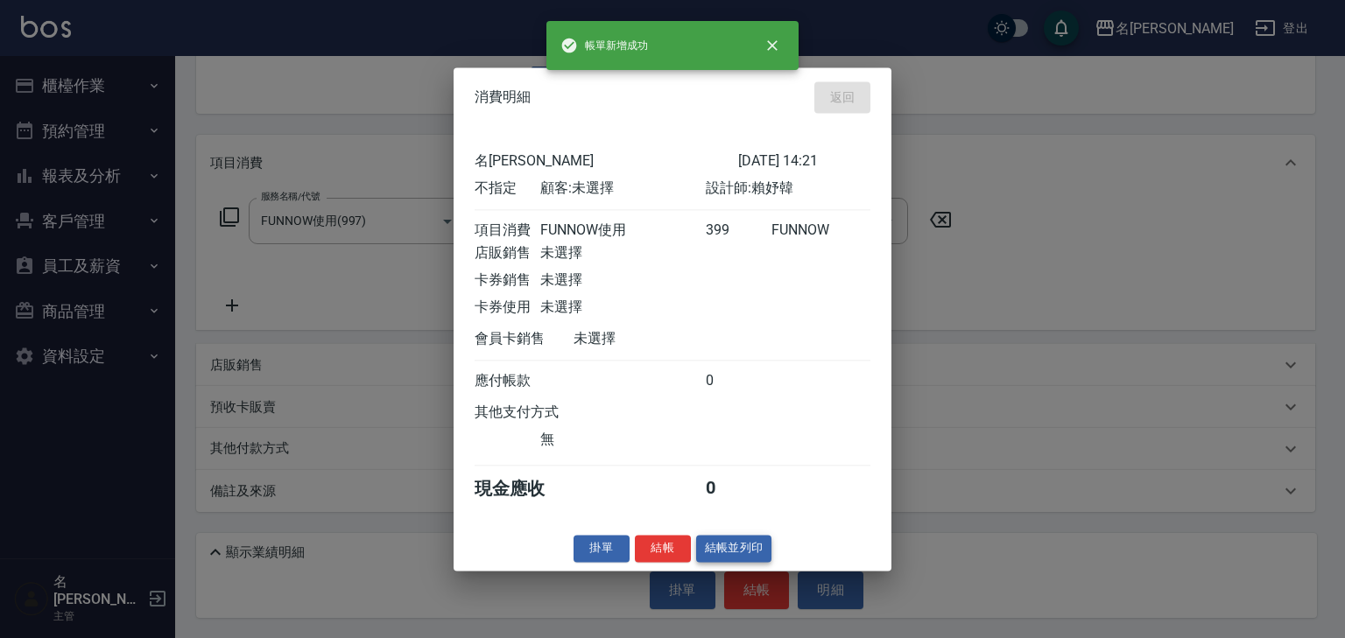
type input "2025/10/15 14:22"
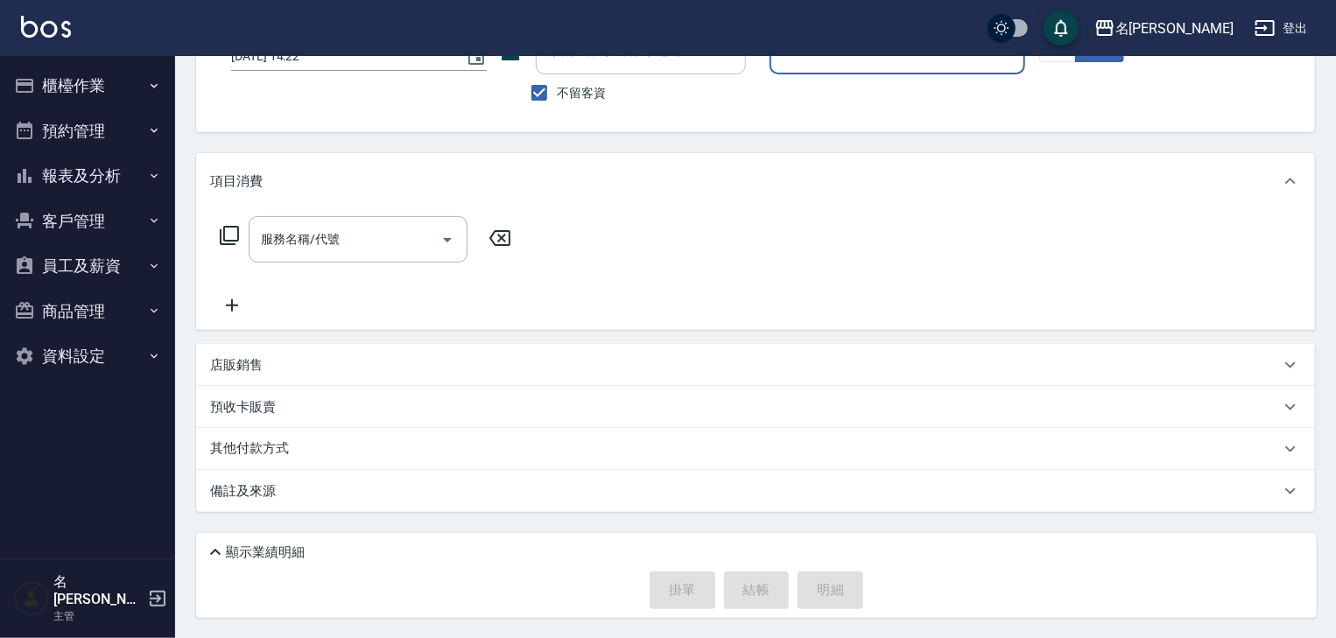
scroll to position [0, 0]
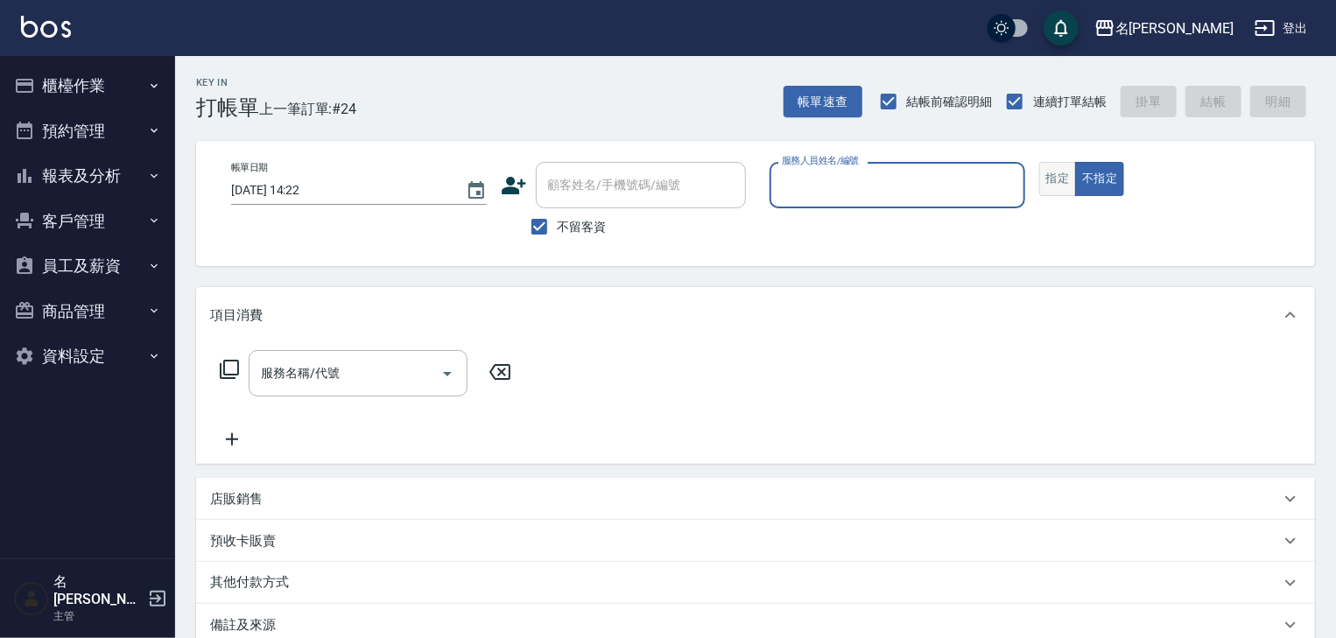
click at [1065, 190] on button "指定" at bounding box center [1058, 179] width 38 height 34
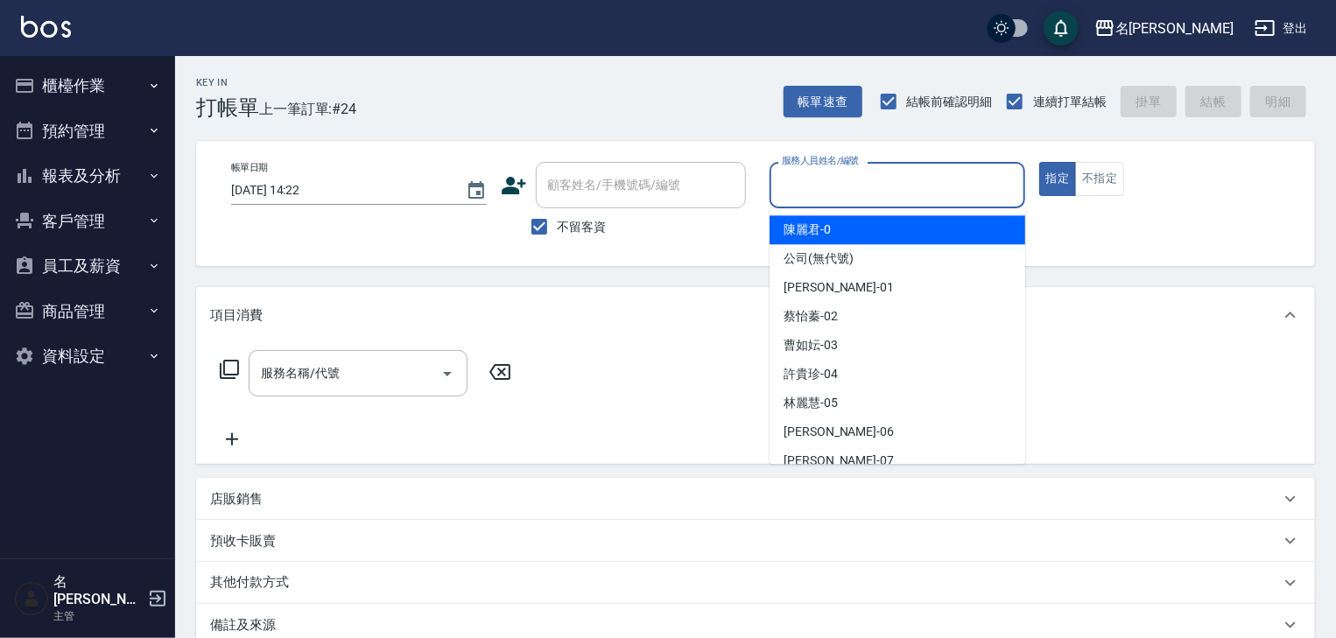
click at [847, 191] on input "服務人員姓名/編號" at bounding box center [897, 185] width 240 height 31
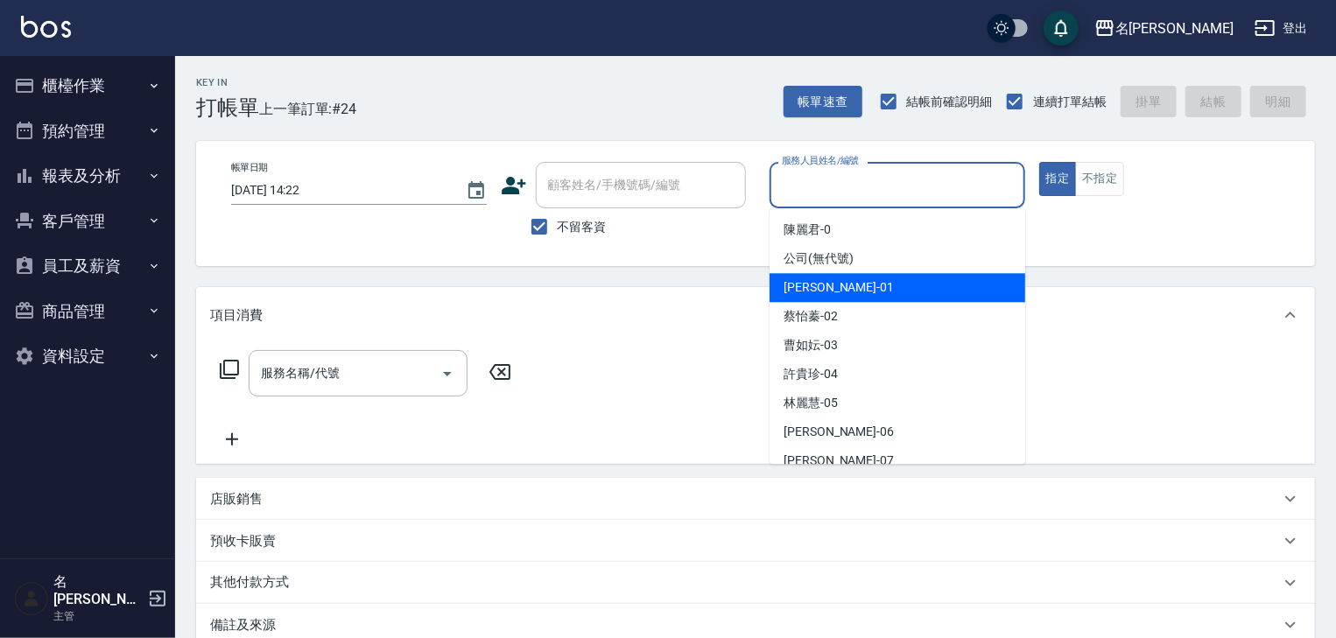
click at [837, 293] on div "Joyce -01" at bounding box center [898, 287] width 256 height 29
type input "Joyce-01"
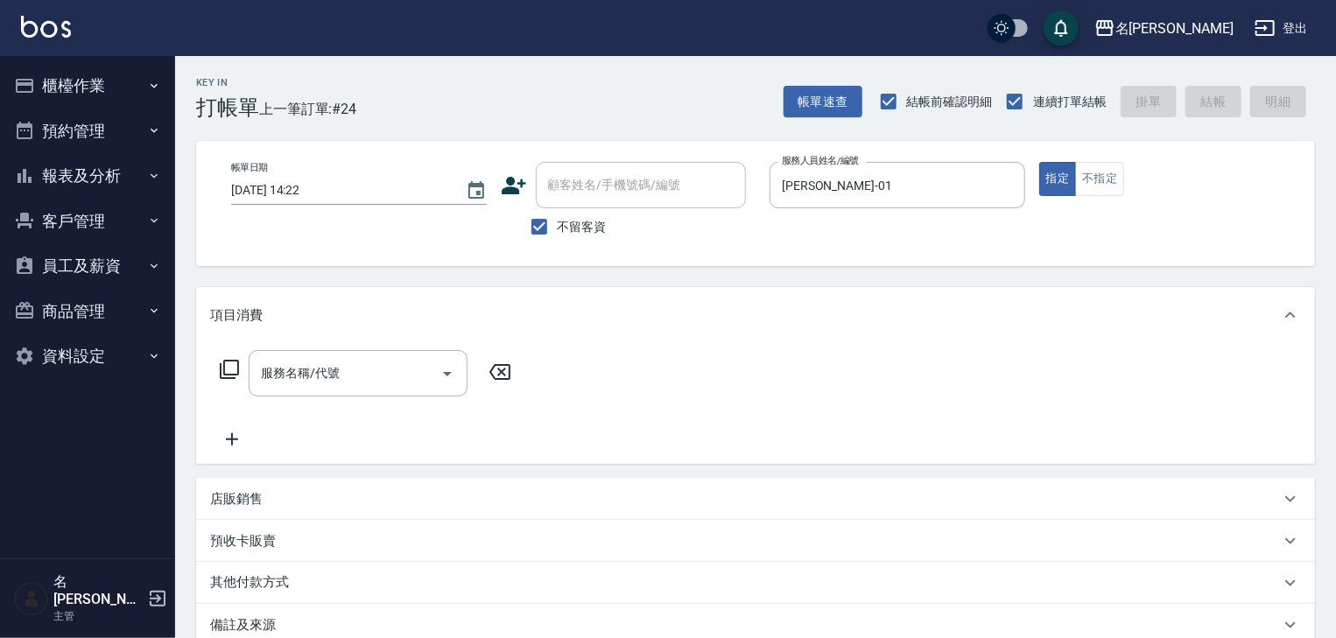
click at [837, 293] on div "項目消費" at bounding box center [755, 315] width 1119 height 56
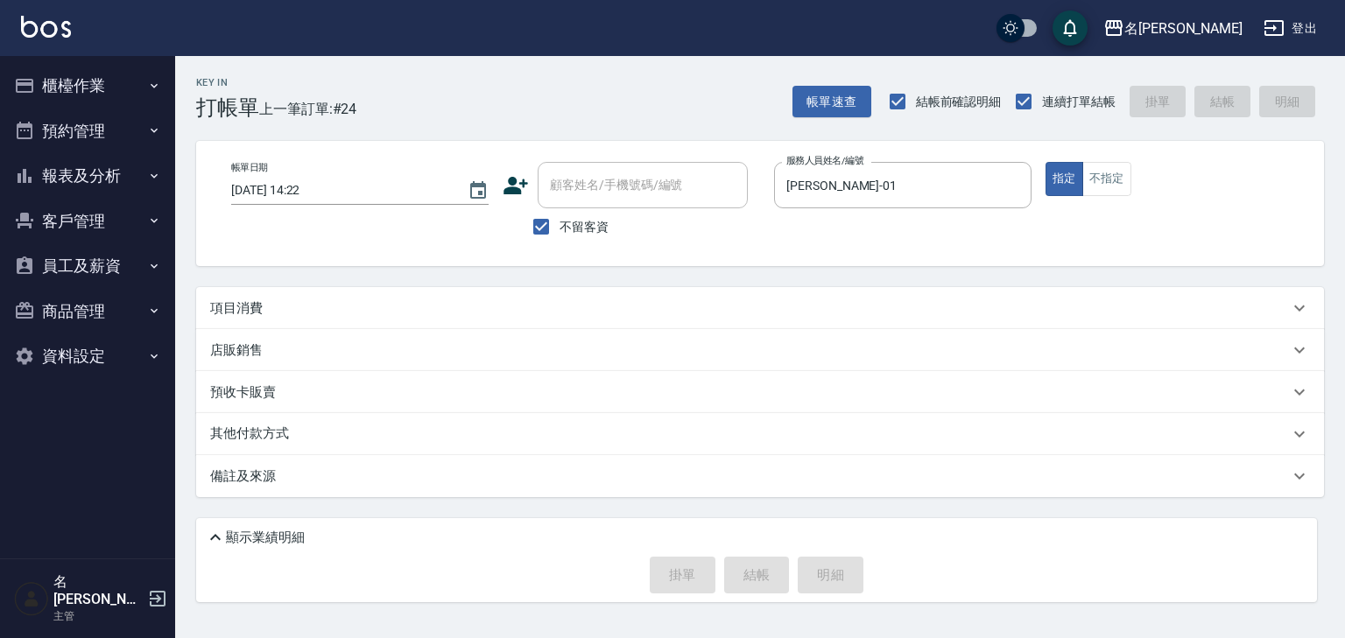
click at [316, 299] on div "項目消費" at bounding box center [749, 308] width 1079 height 18
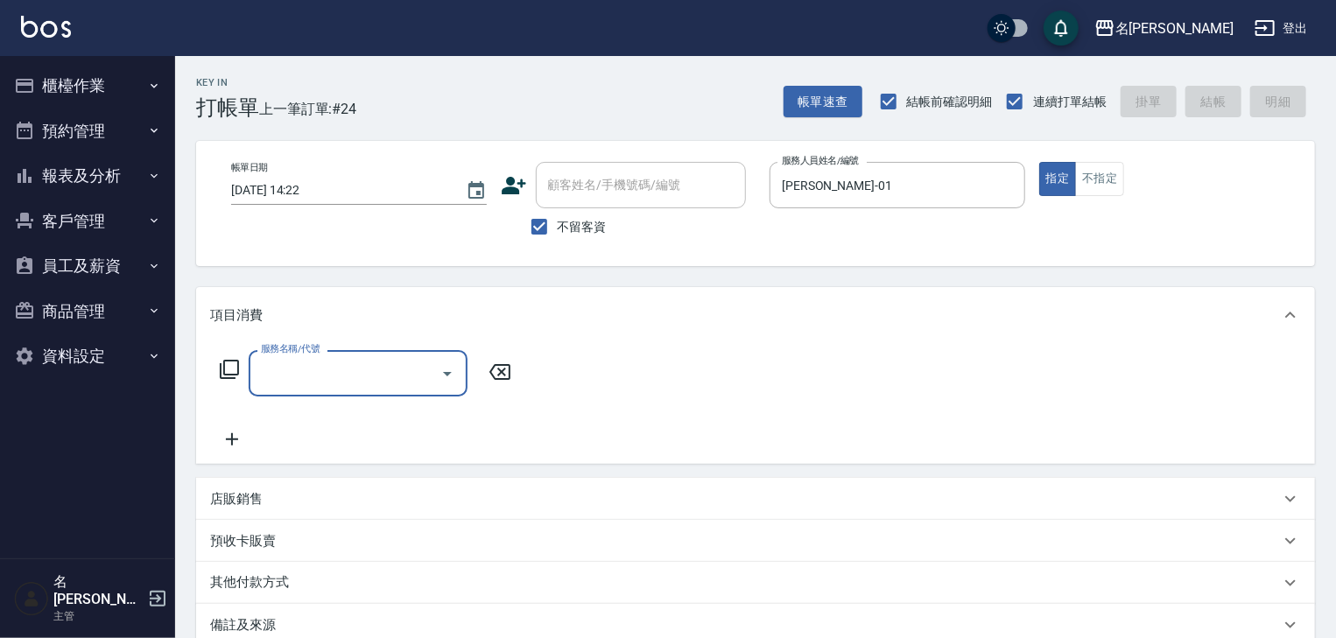
click at [383, 362] on input "服務名稱/代號" at bounding box center [345, 373] width 177 height 31
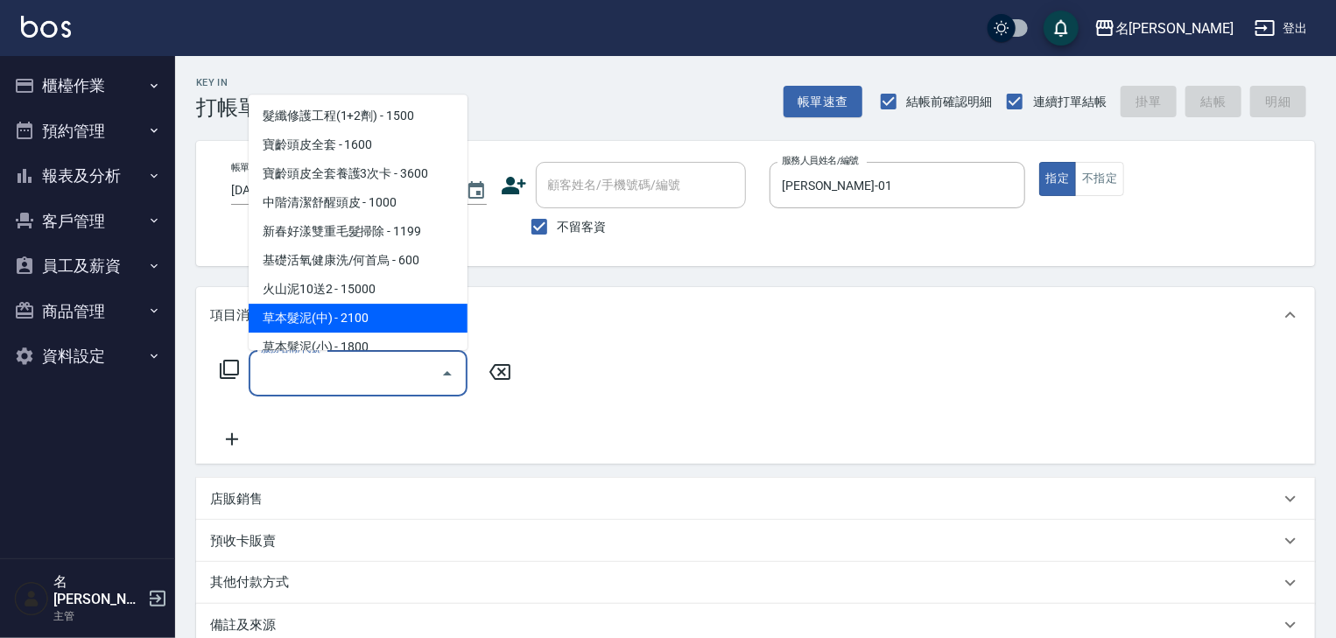
click at [219, 368] on icon at bounding box center [229, 369] width 21 height 21
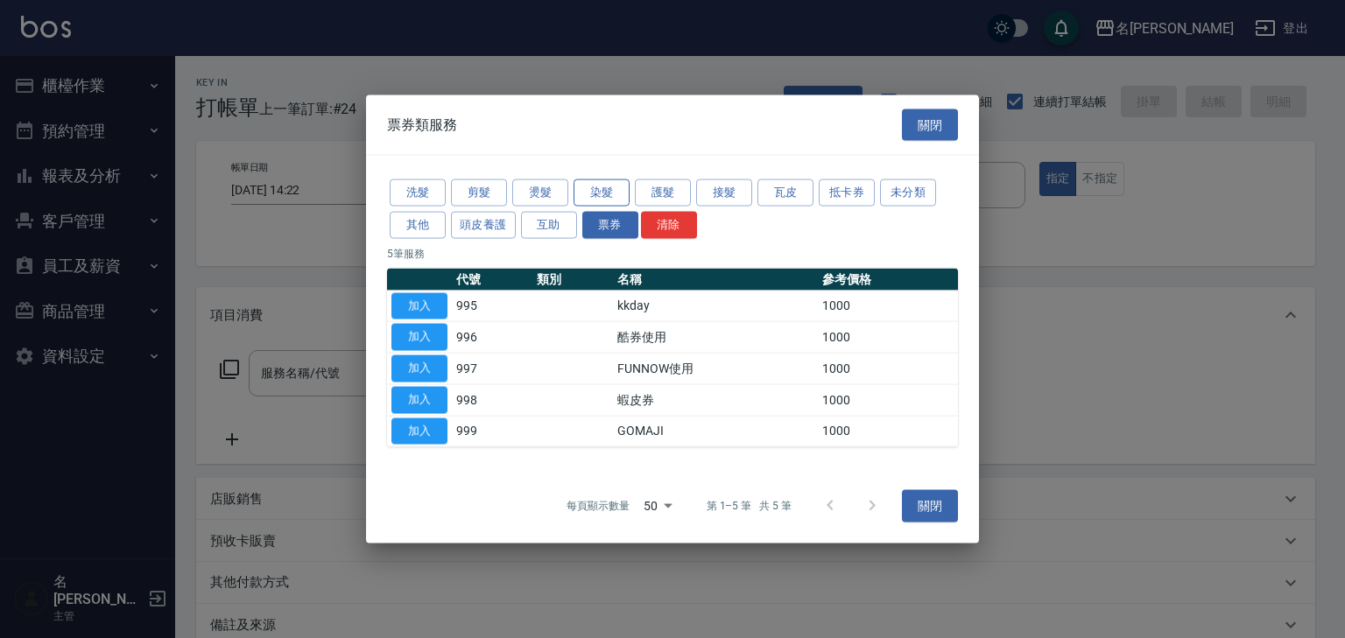
click at [601, 187] on button "染髮" at bounding box center [601, 192] width 56 height 27
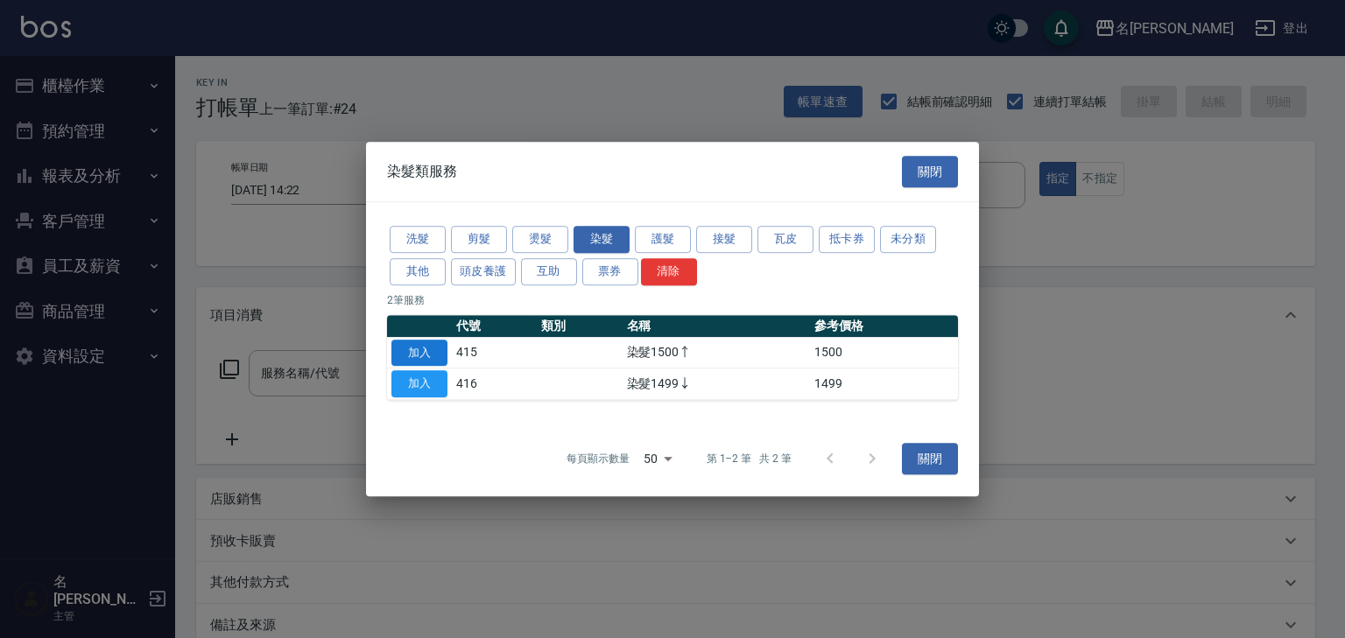
click at [441, 351] on button "加入" at bounding box center [419, 353] width 56 height 27
type input "染髮1500↑(415)"
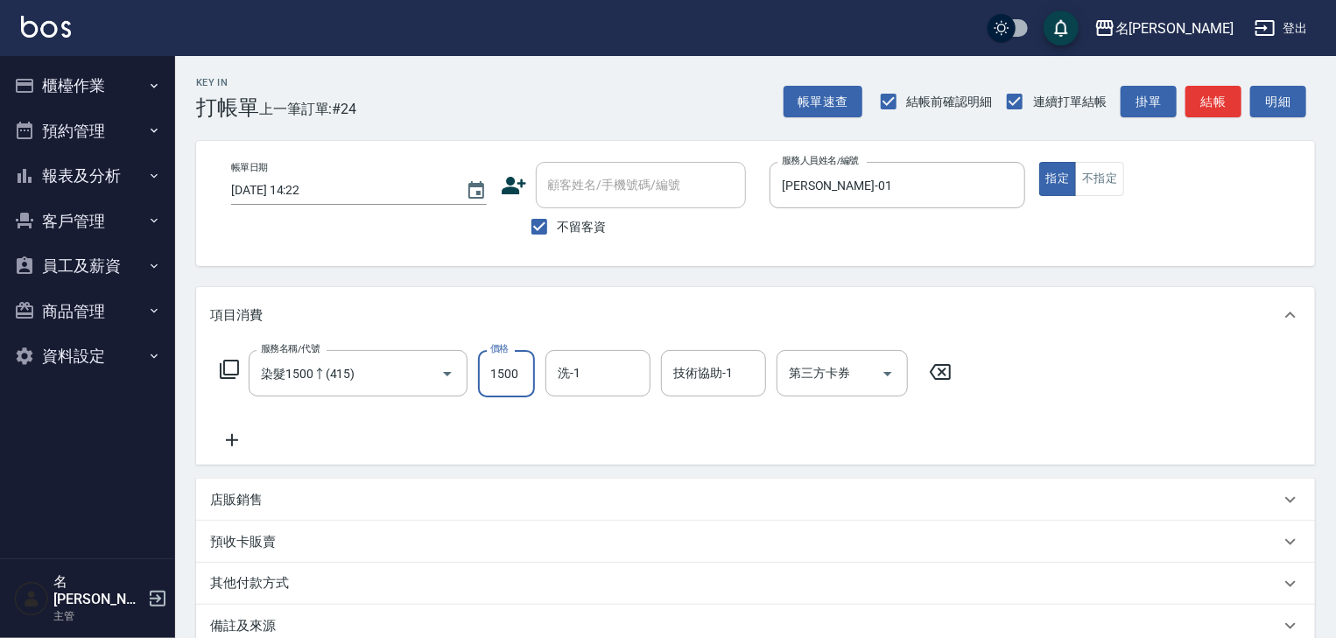
click at [521, 378] on input "1500" at bounding box center [506, 373] width 57 height 47
type input "1800"
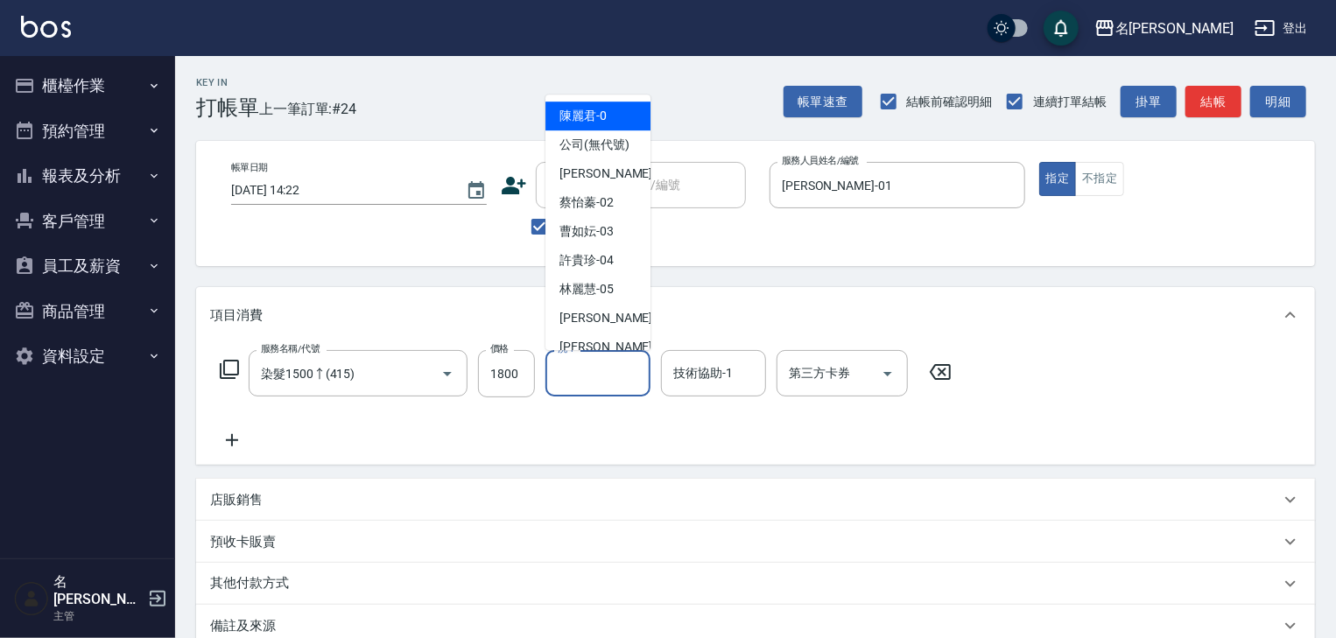
click at [609, 362] on input "洗-1" at bounding box center [597, 373] width 89 height 31
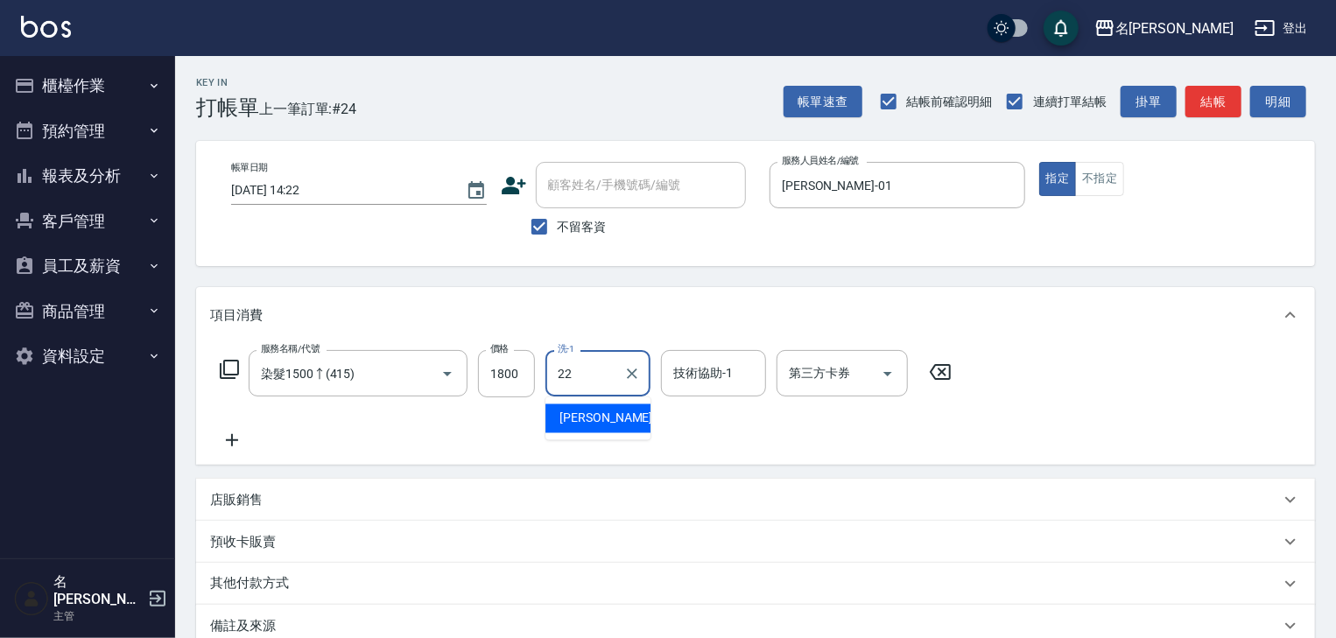
type input "[PERSON_NAME]-22"
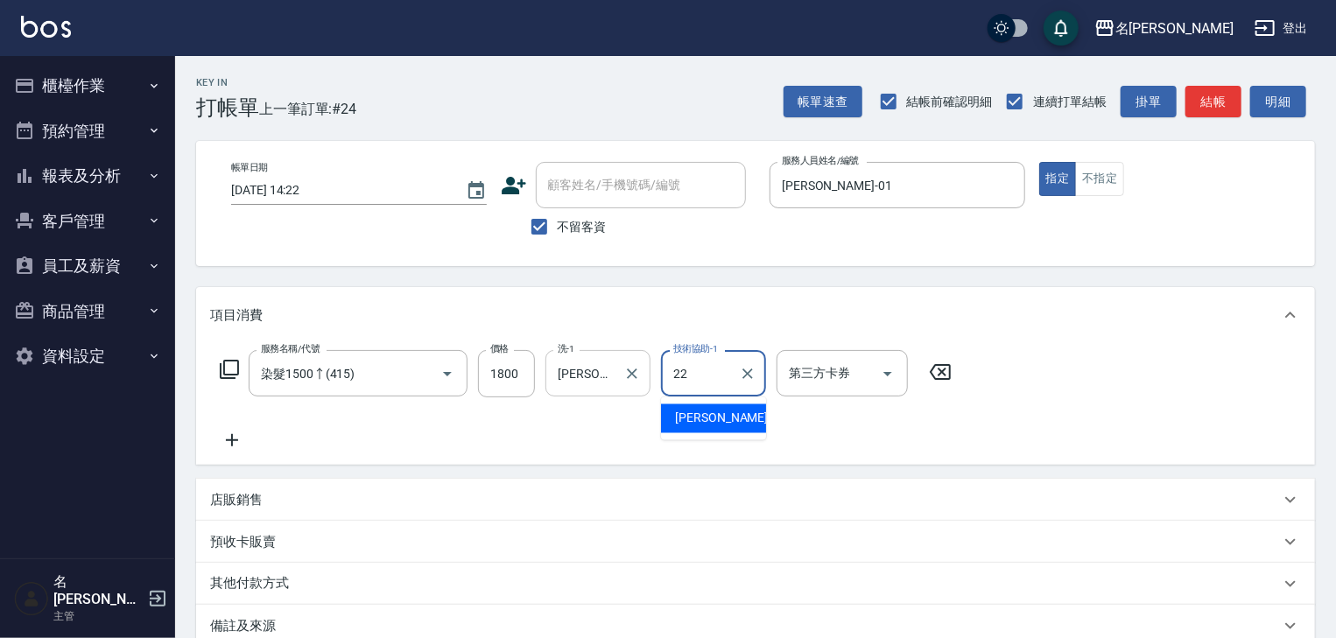
type input "[PERSON_NAME]-22"
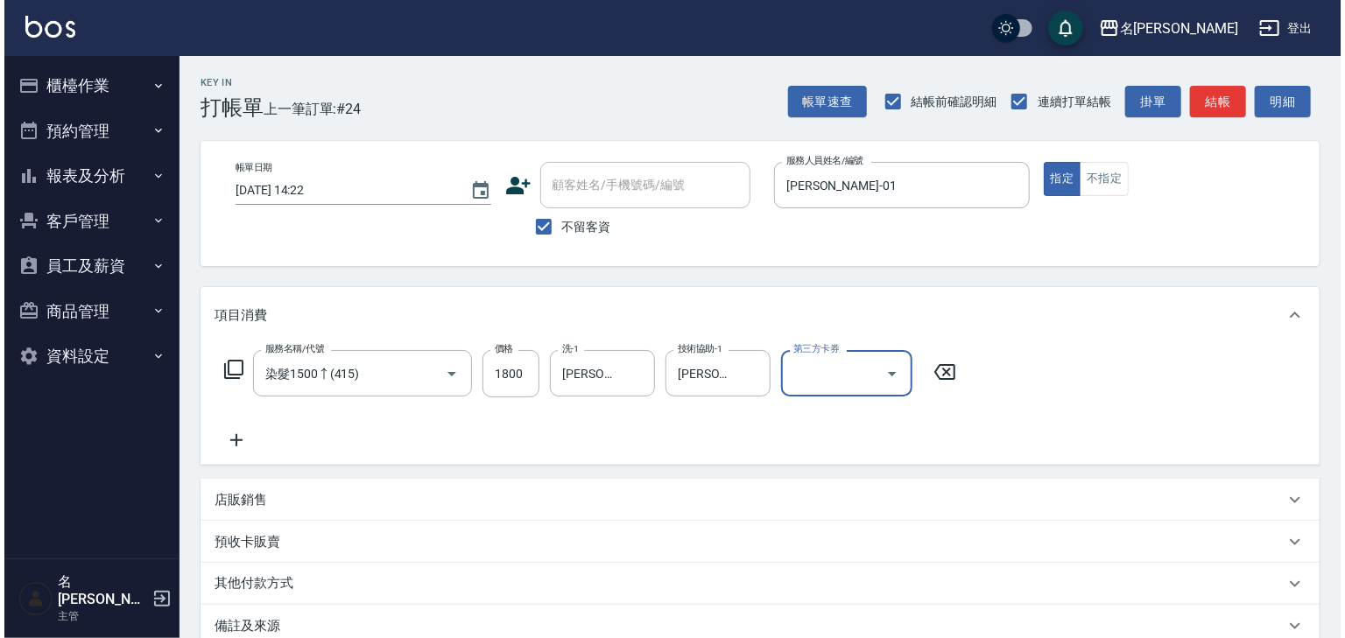
scroll to position [135, 0]
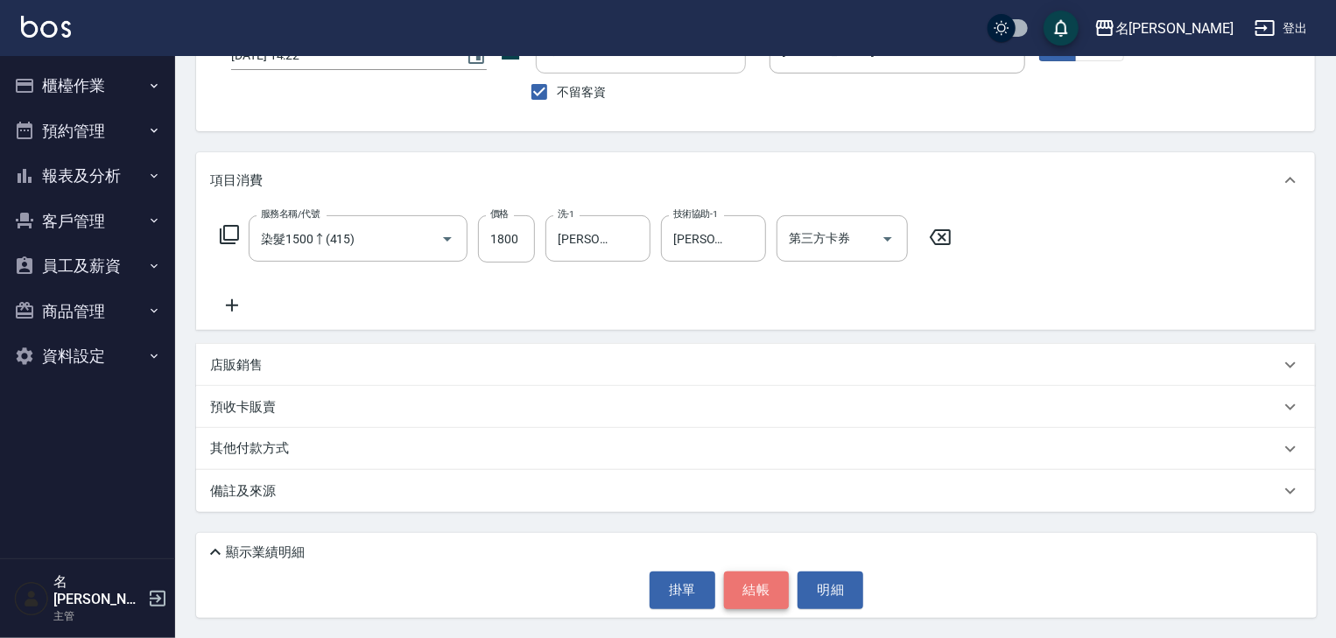
click at [767, 597] on button "結帳" at bounding box center [757, 590] width 66 height 37
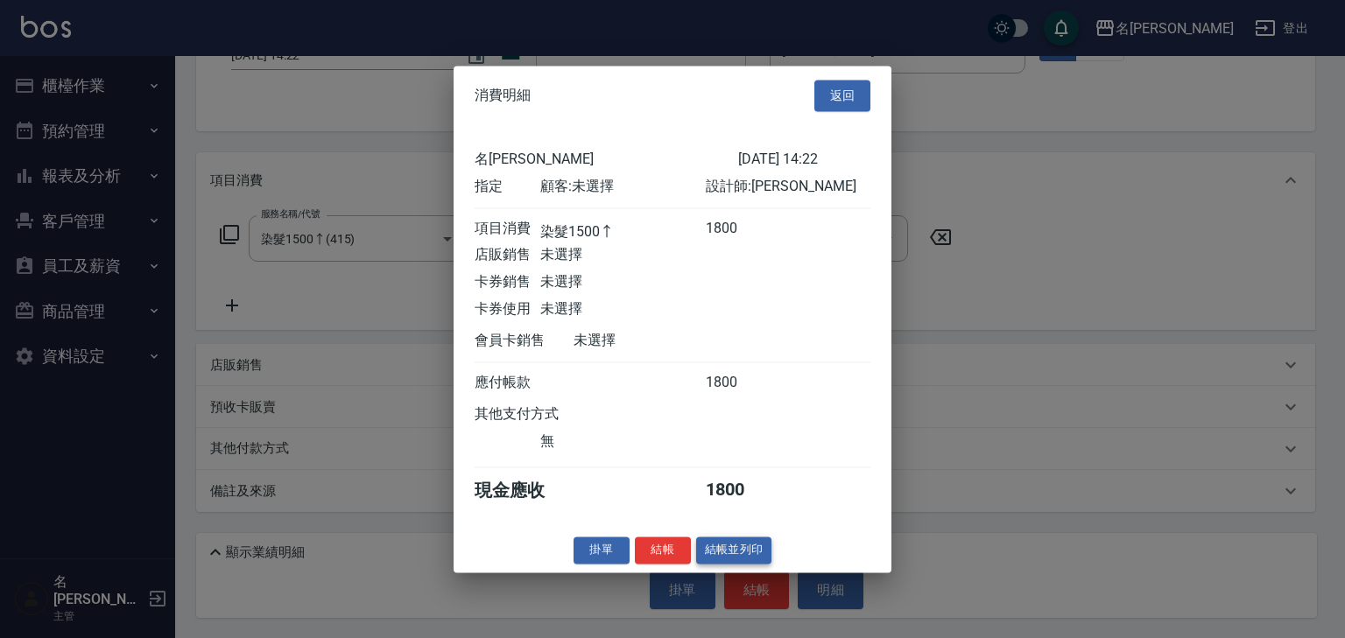
click at [746, 551] on button "結帳並列印" at bounding box center [734, 550] width 76 height 27
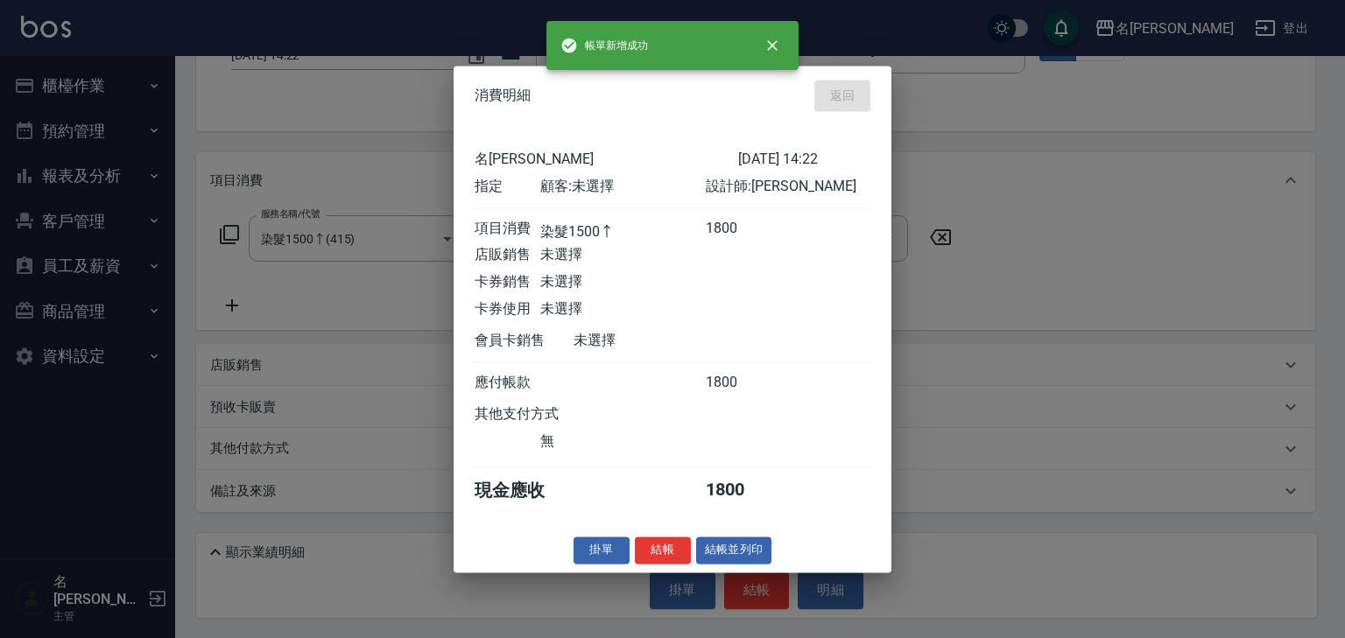
type input "2025/10/15 14:39"
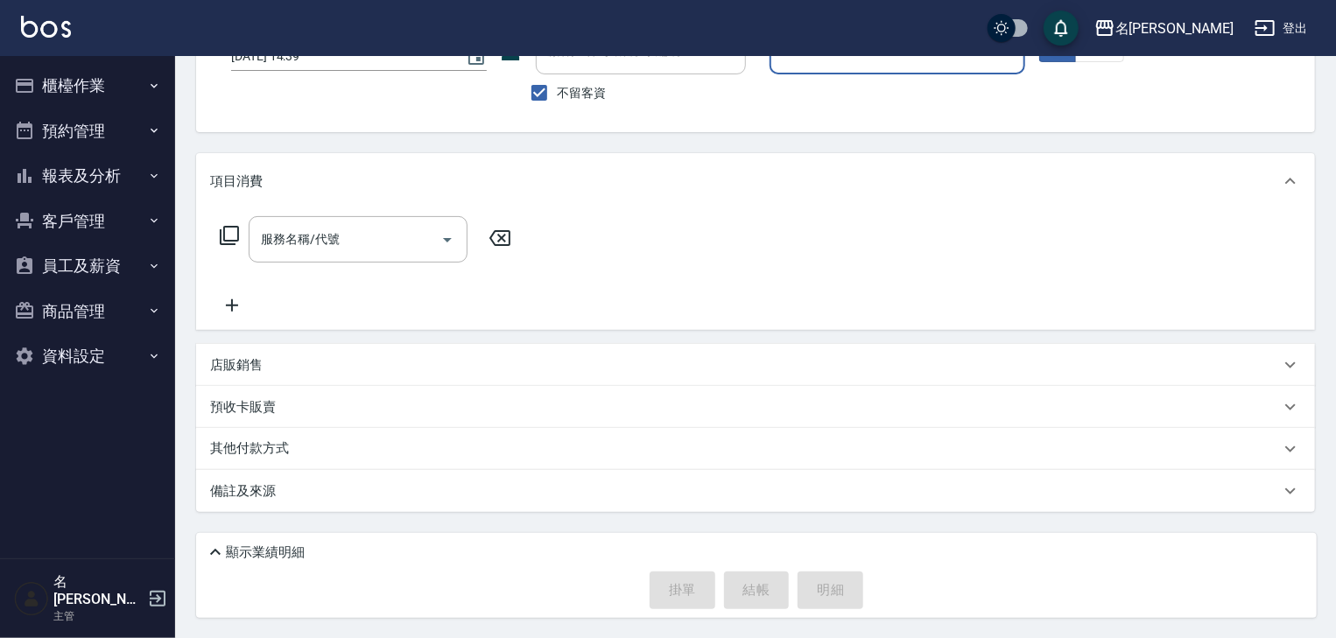
scroll to position [0, 0]
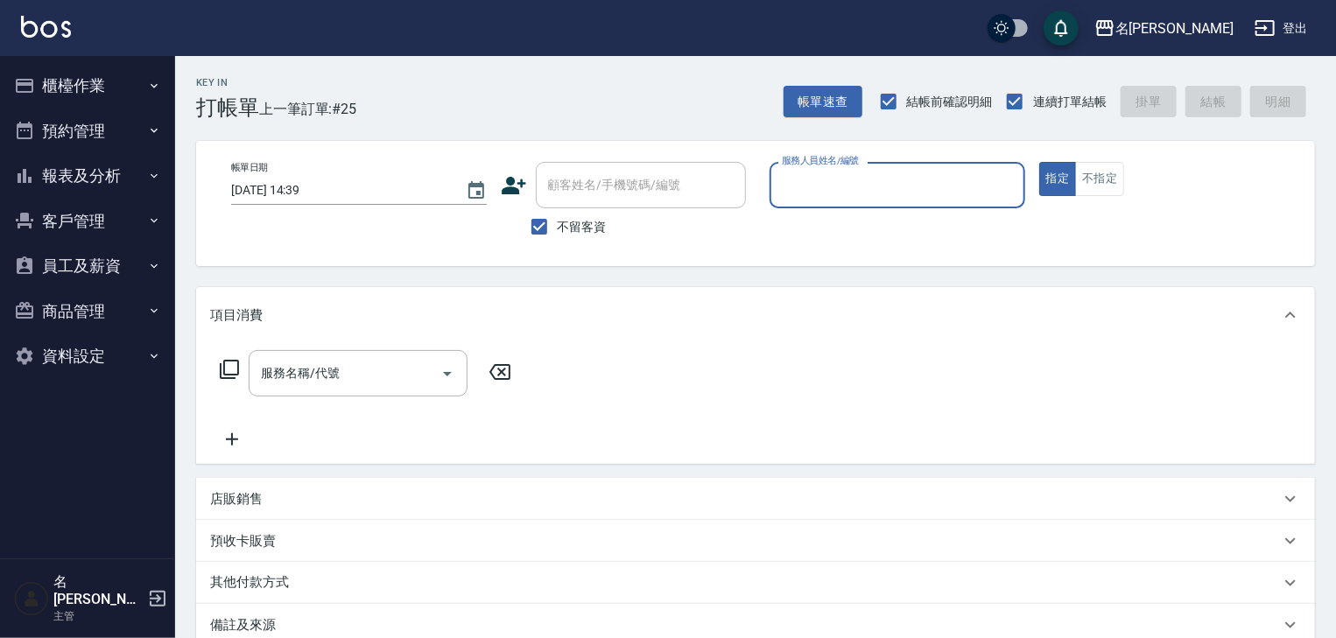
click at [805, 197] on input "服務人員姓名/編號" at bounding box center [897, 185] width 240 height 31
type input "皮皮-P"
type button "true"
click at [237, 372] on icon at bounding box center [229, 369] width 19 height 19
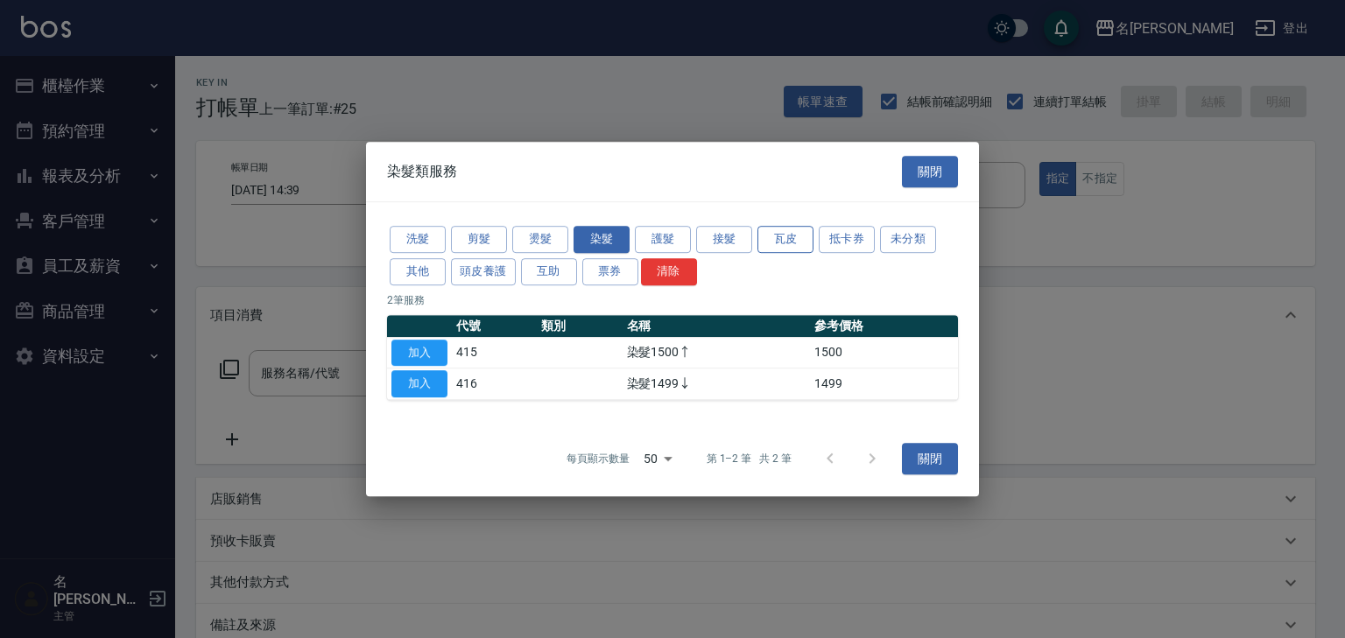
click at [782, 238] on button "瓦皮" at bounding box center [785, 239] width 56 height 27
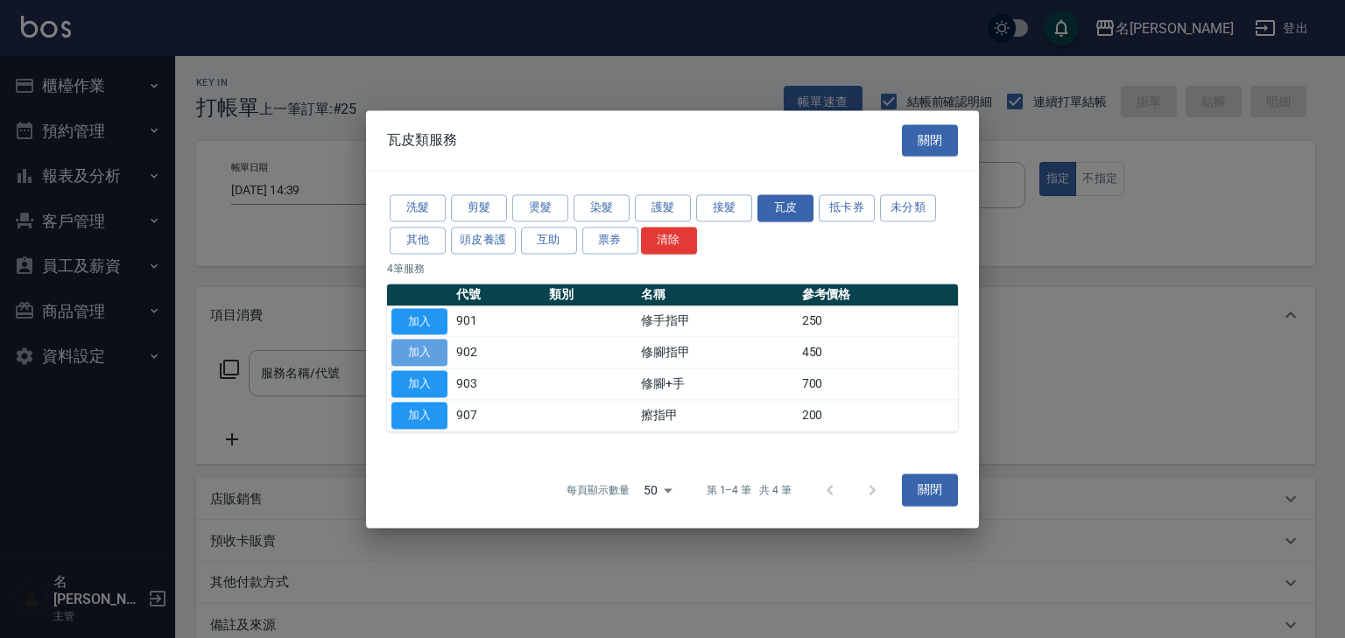
click at [434, 350] on button "加入" at bounding box center [419, 353] width 56 height 27
type input "修腳指甲(902)"
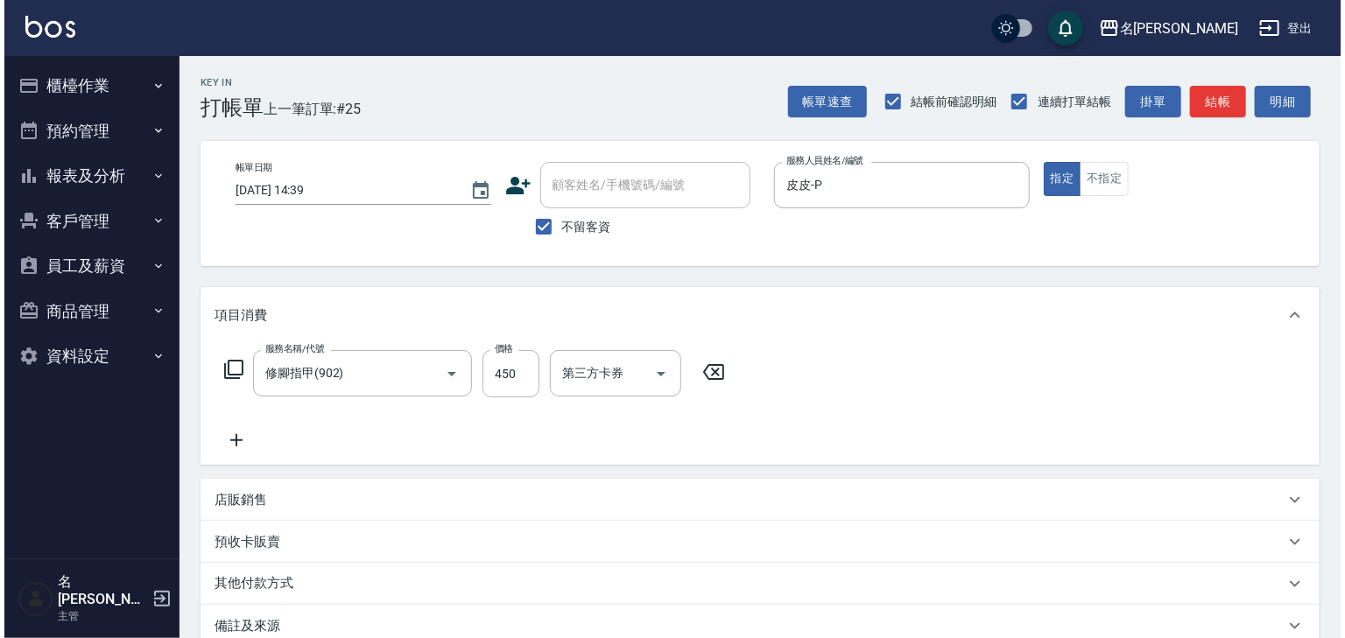
scroll to position [135, 0]
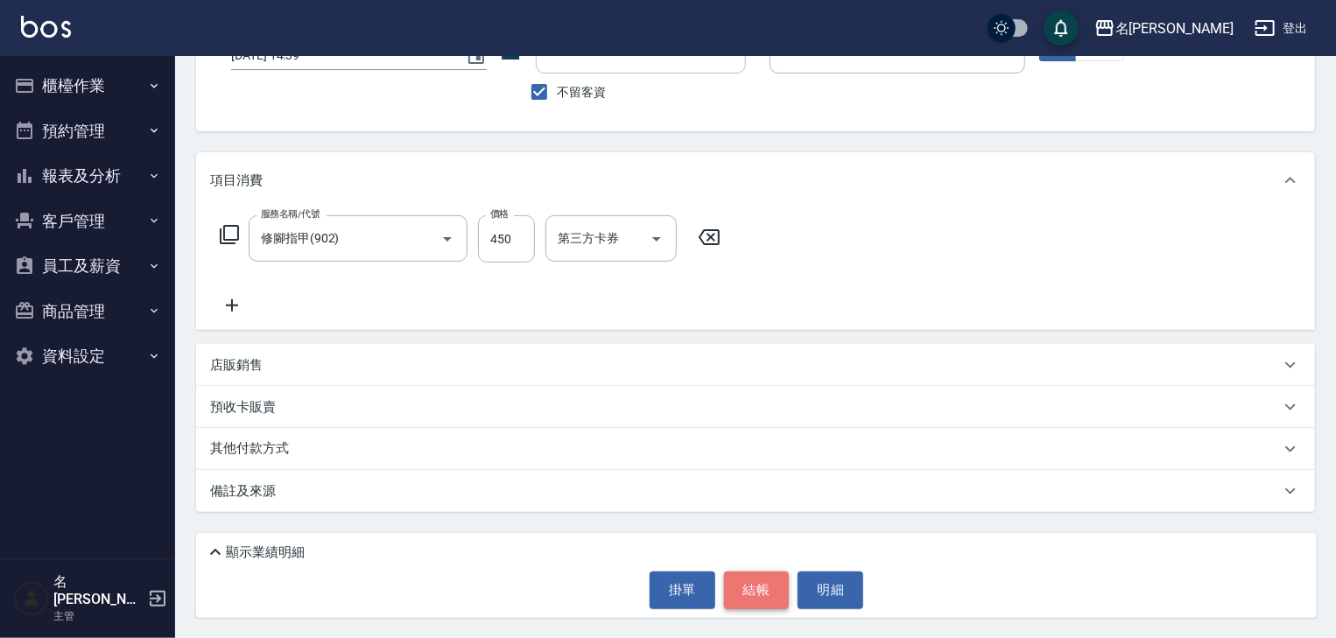
click at [770, 581] on button "結帳" at bounding box center [757, 590] width 66 height 37
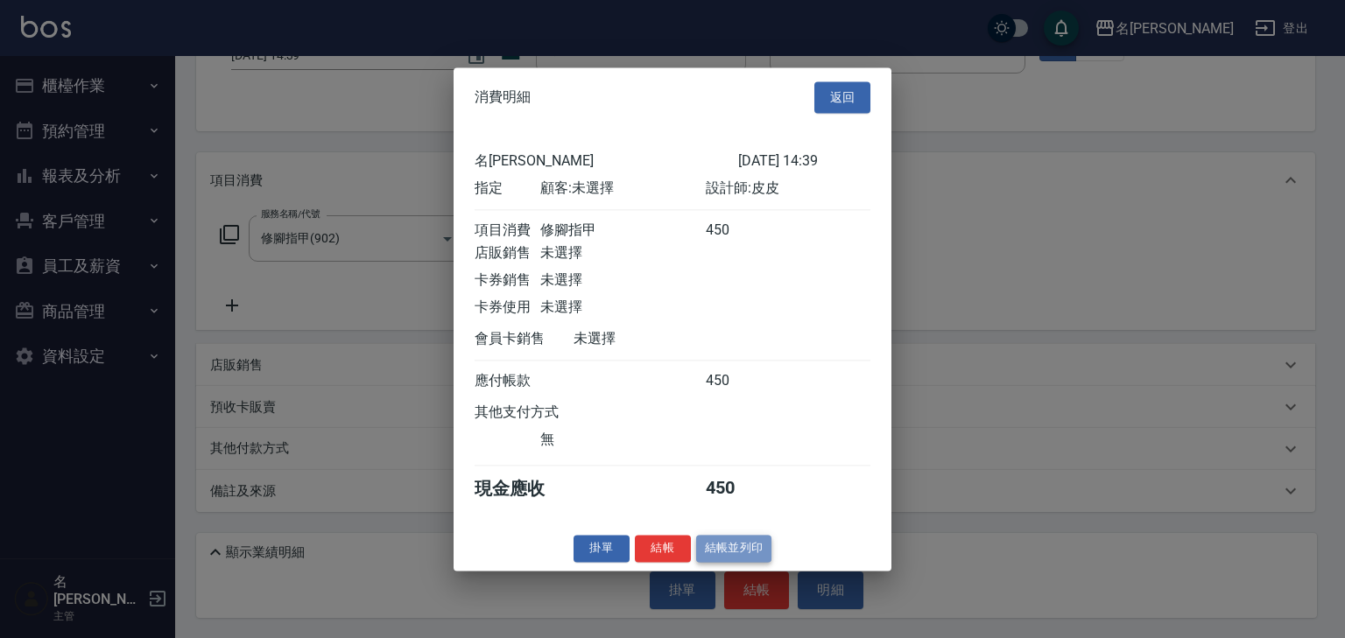
click at [725, 562] on button "結帳並列印" at bounding box center [734, 548] width 76 height 27
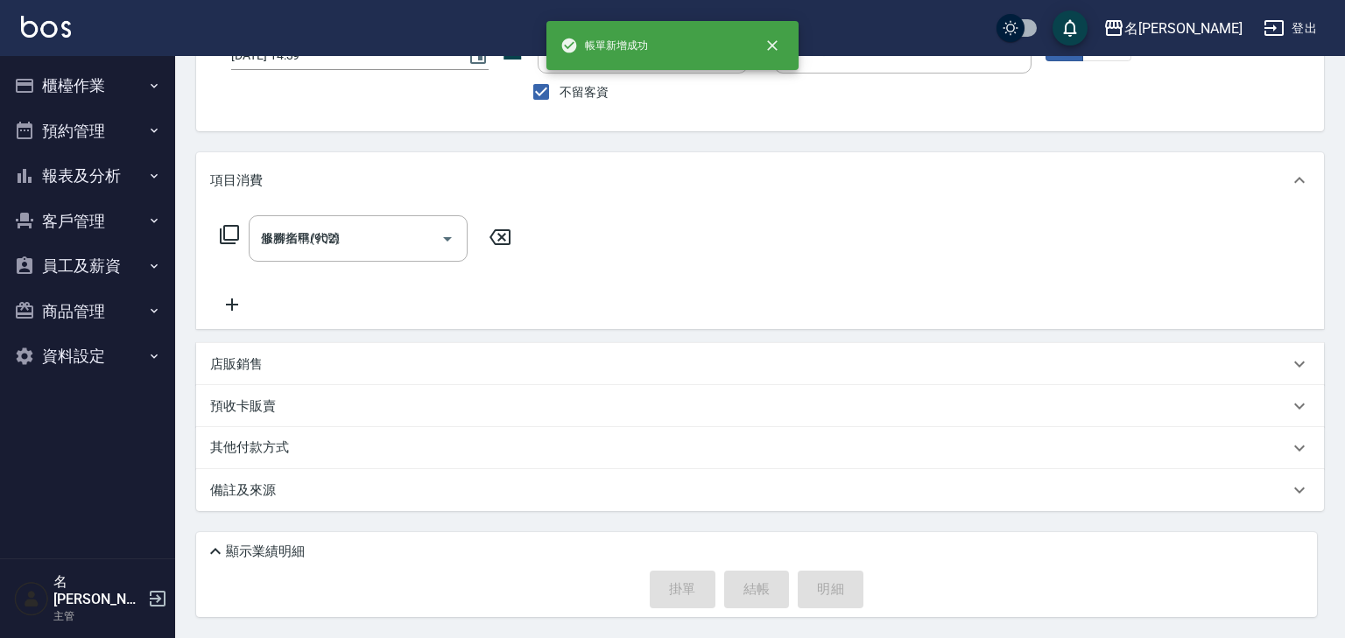
type input "2025/10/15 15:06"
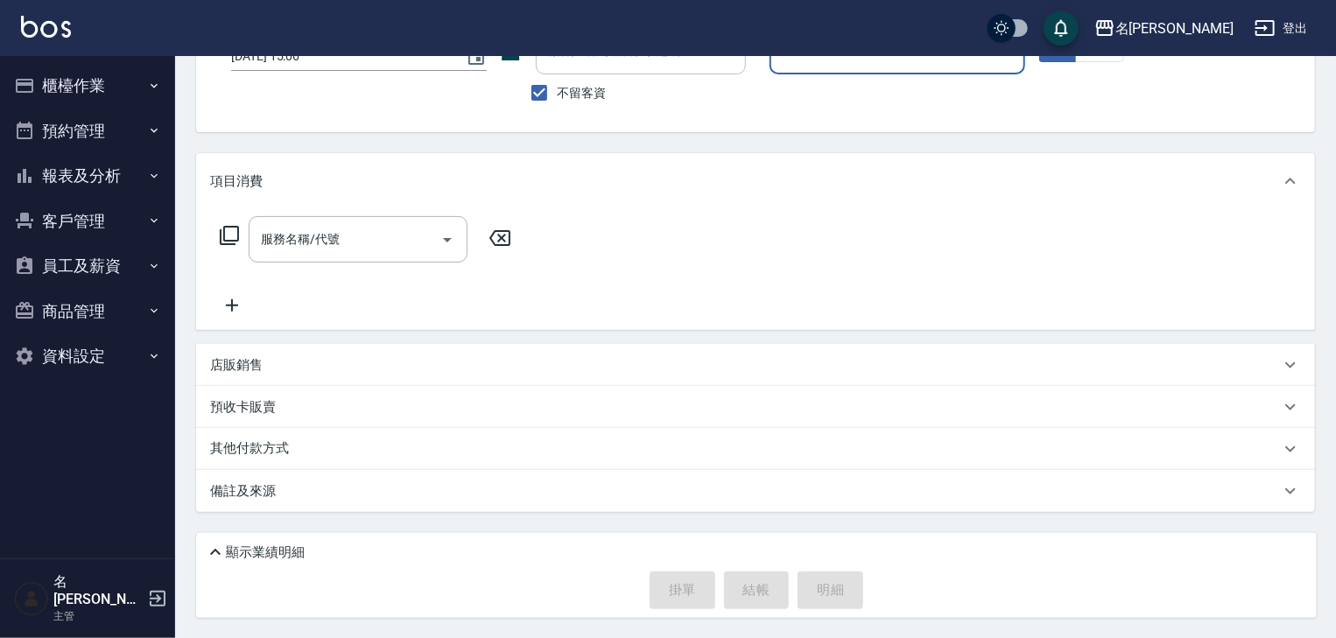
scroll to position [41, 0]
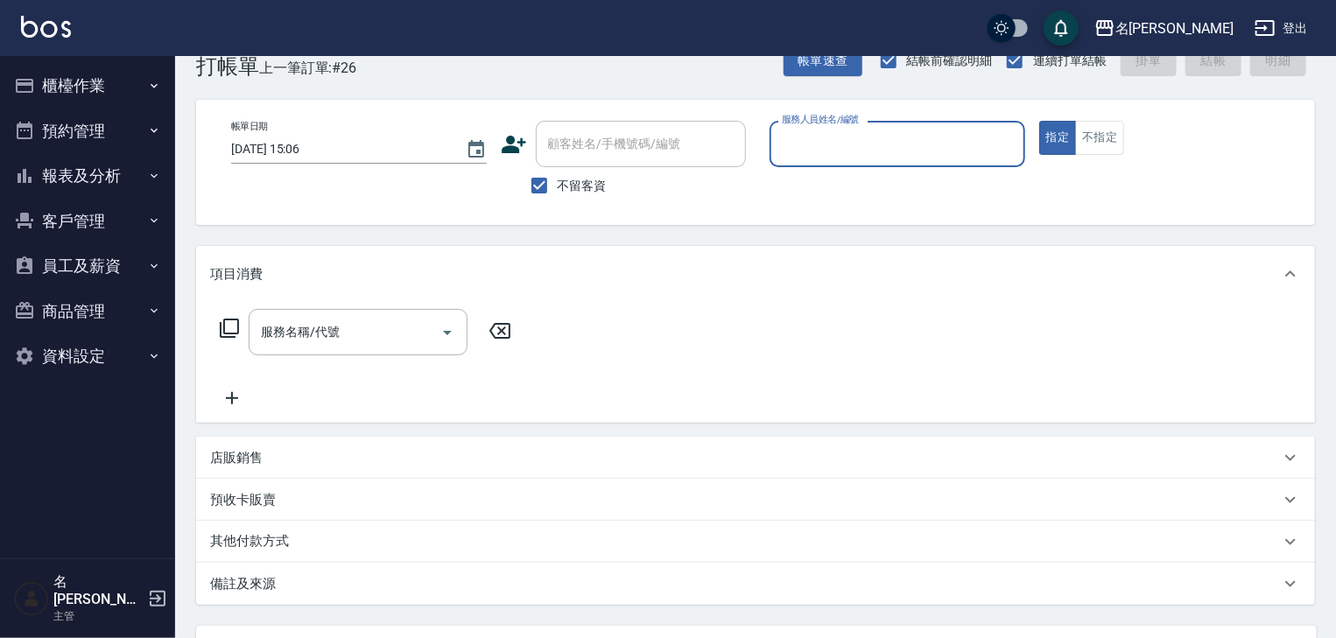
click at [934, 151] on input "服務人員姓名/編號" at bounding box center [897, 144] width 240 height 31
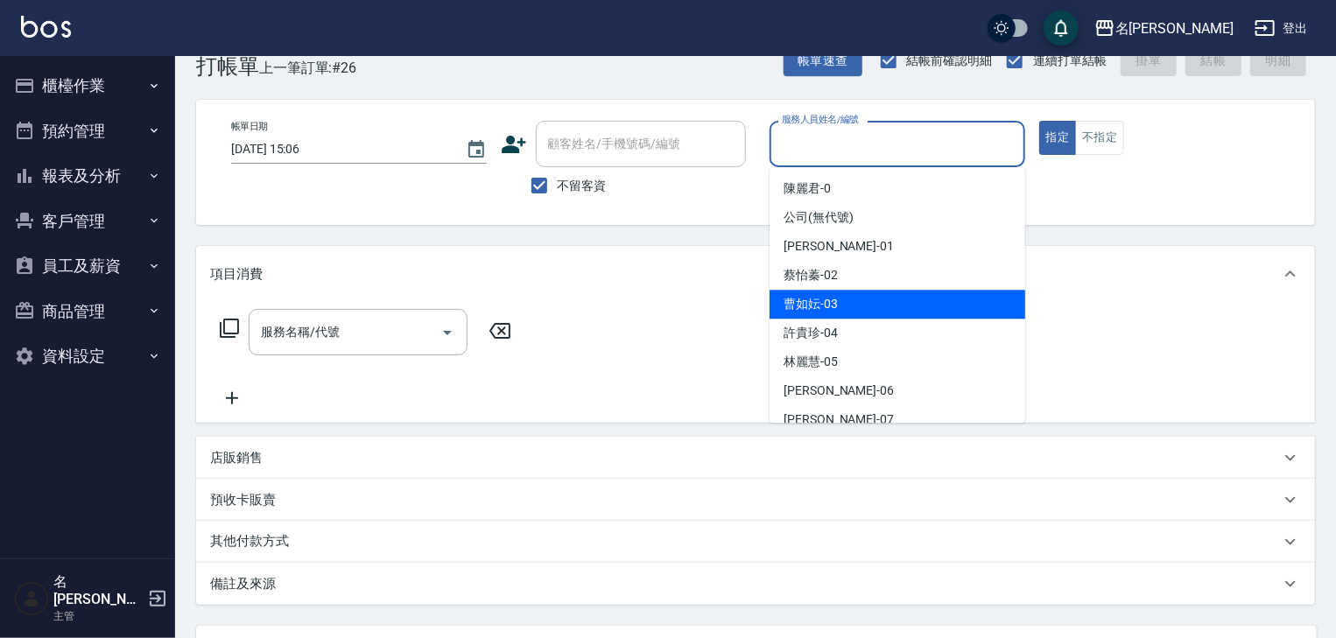
click at [836, 307] on span "曹如妘 -03" at bounding box center [811, 304] width 54 height 18
type input "曹如妘-03"
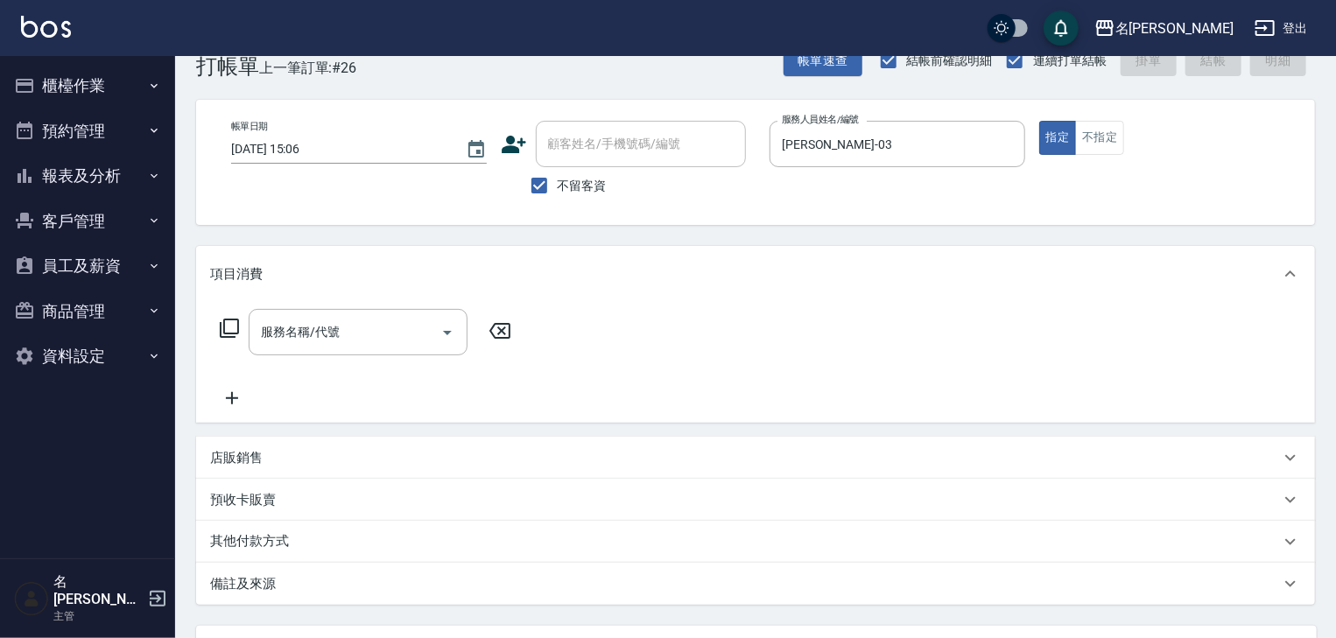
click at [228, 329] on icon at bounding box center [229, 328] width 21 height 21
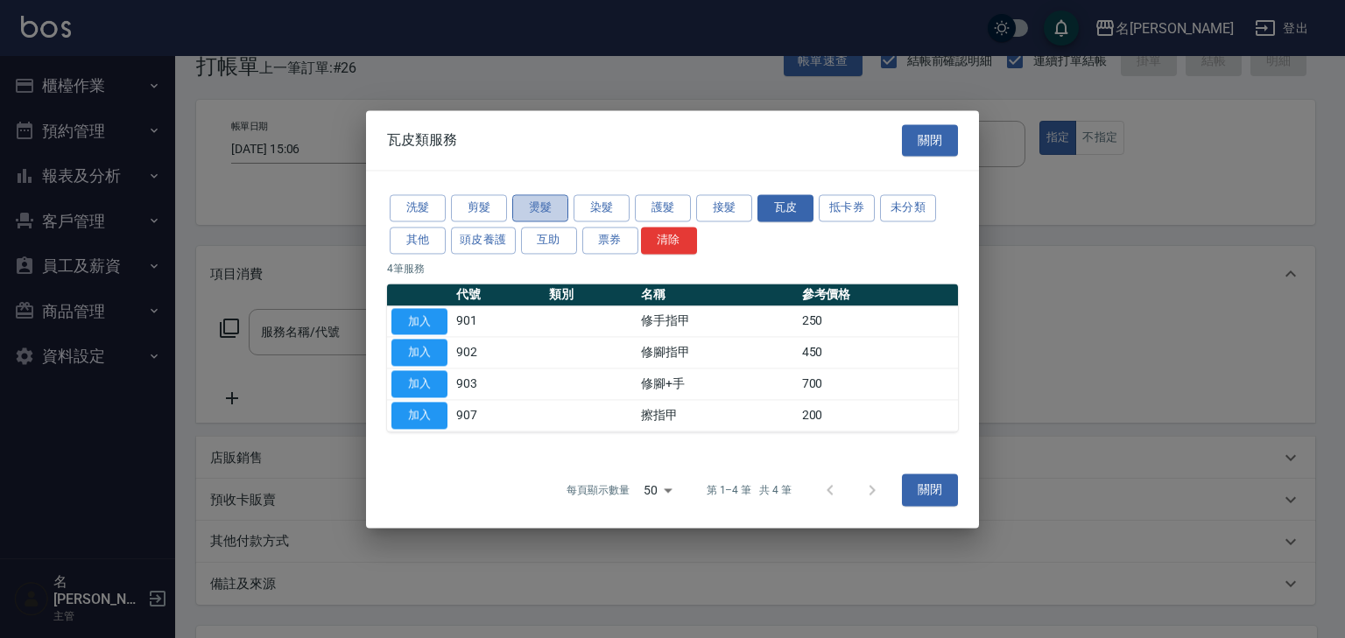
click at [540, 214] on button "燙髮" at bounding box center [540, 207] width 56 height 27
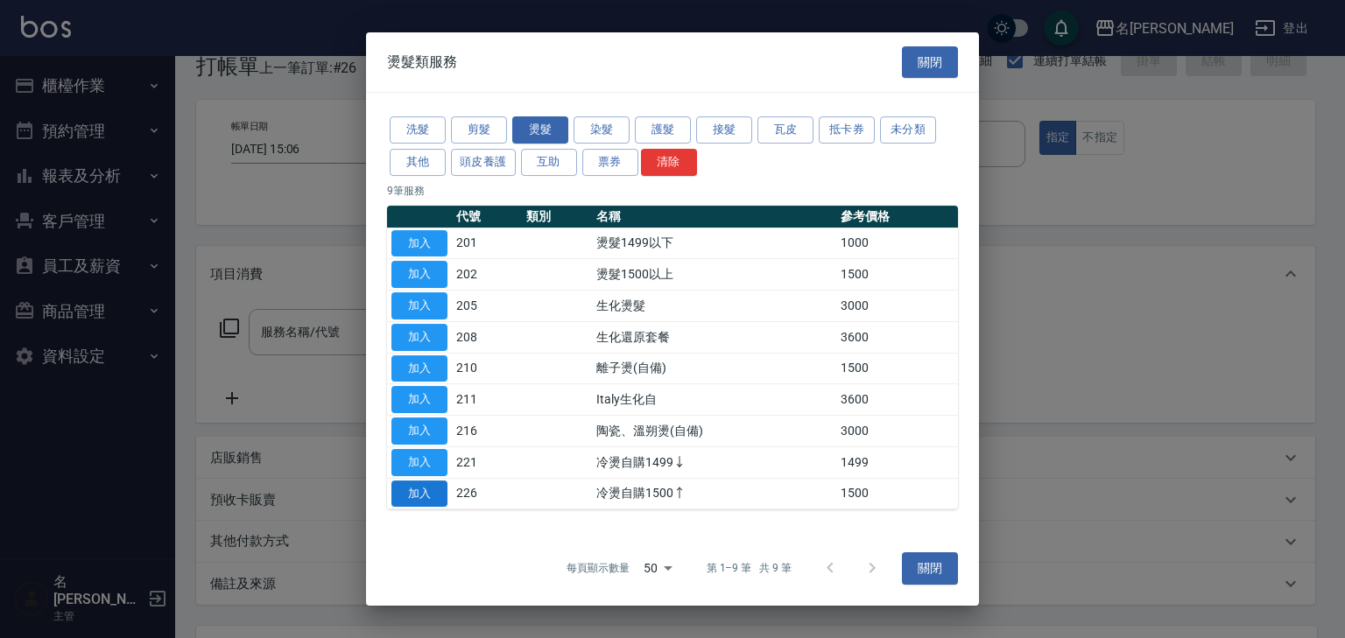
click at [425, 492] on button "加入" at bounding box center [419, 494] width 56 height 27
type input "冷燙自購1500↑(226)"
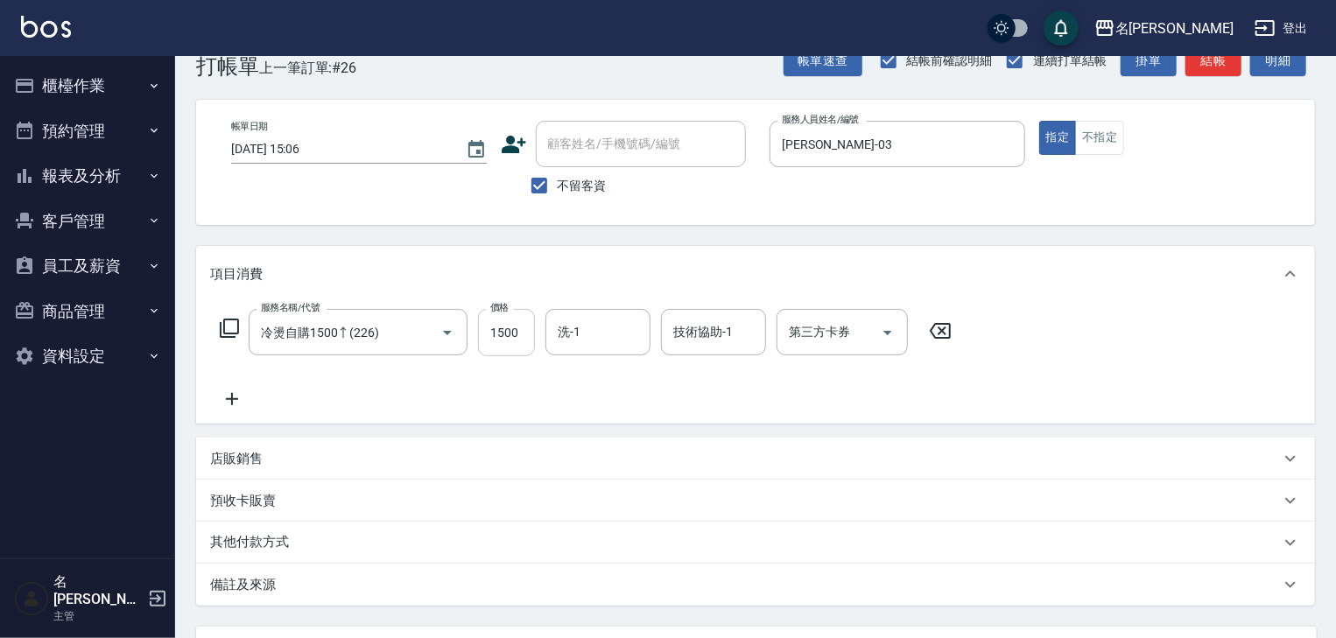
click at [522, 343] on input "1500" at bounding box center [506, 332] width 57 height 47
click at [505, 336] on input "45" at bounding box center [506, 332] width 57 height 47
type input "4500"
type input "[PERSON_NAME]-21"
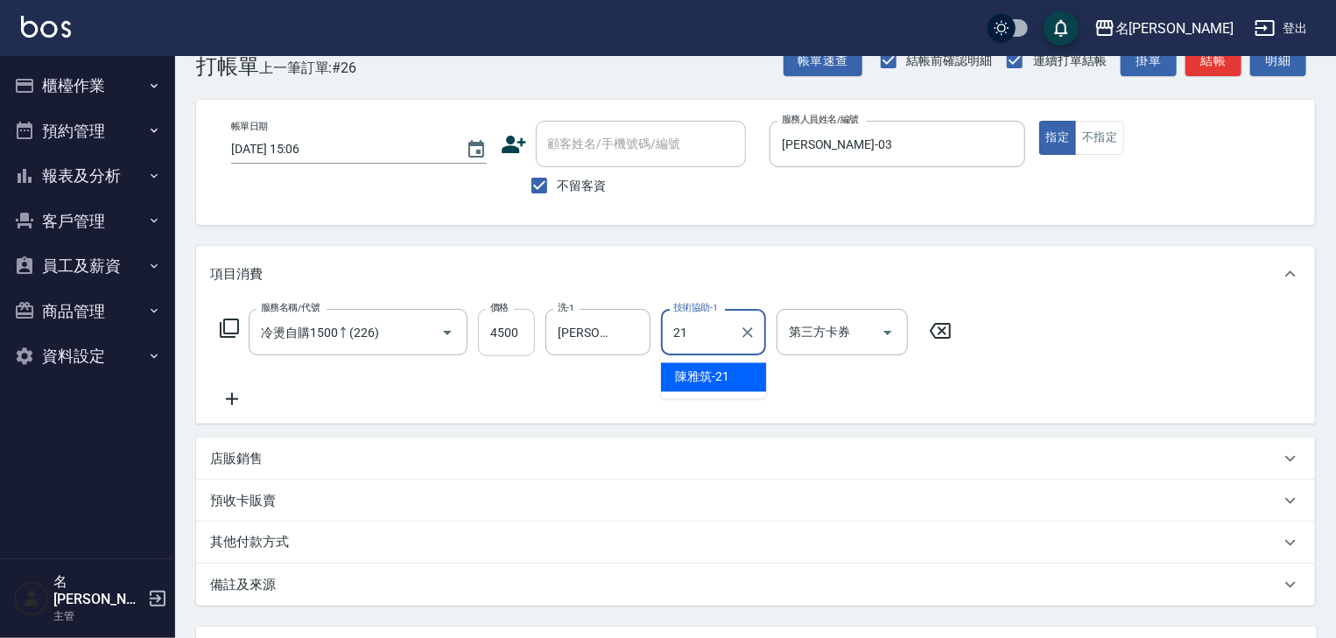
type input "[PERSON_NAME]-21"
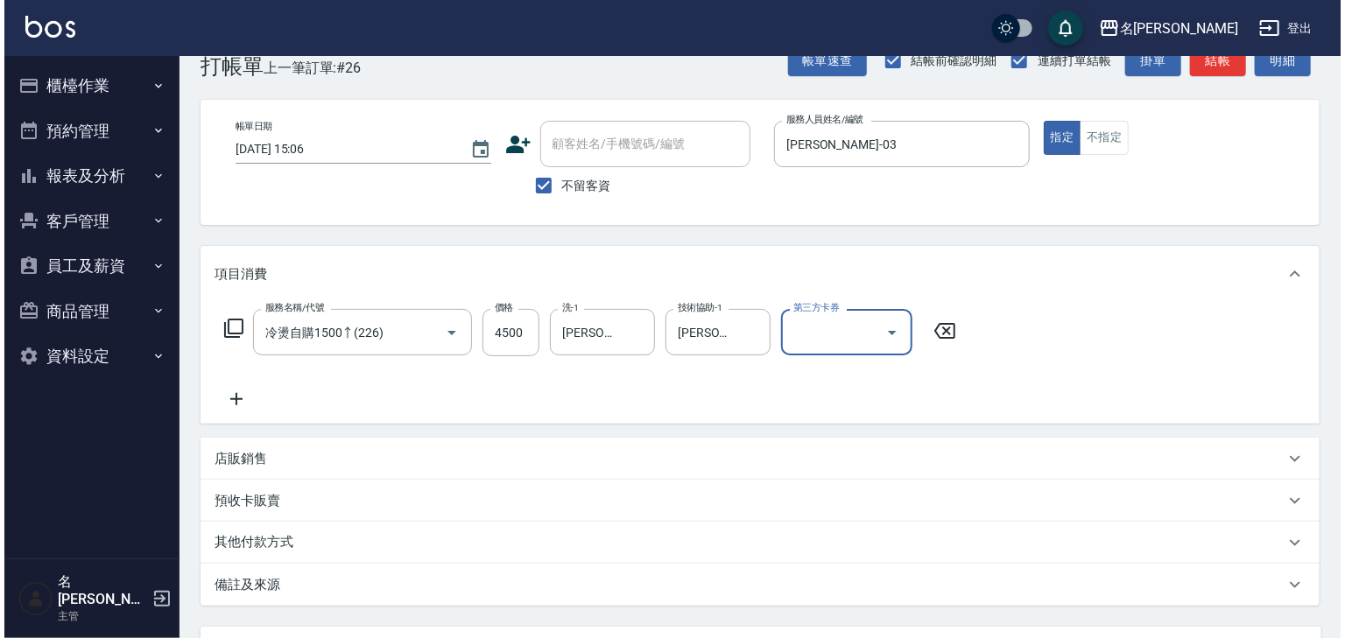
scroll to position [135, 0]
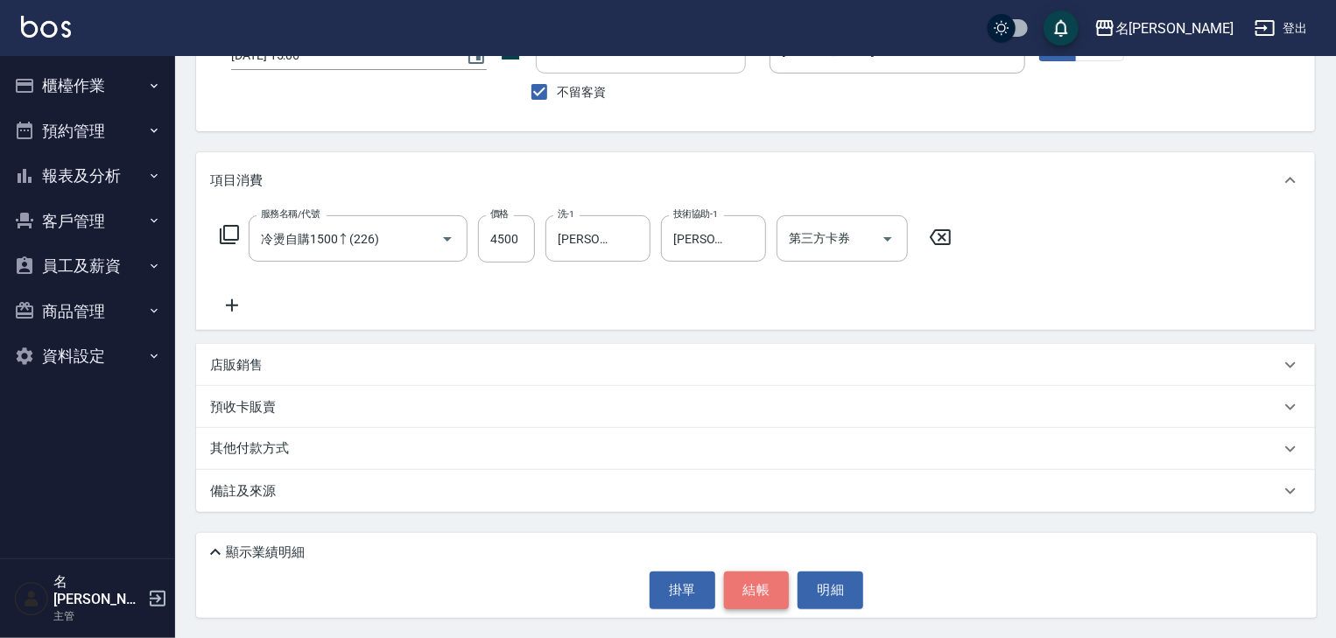
click at [748, 588] on button "結帳" at bounding box center [757, 590] width 66 height 37
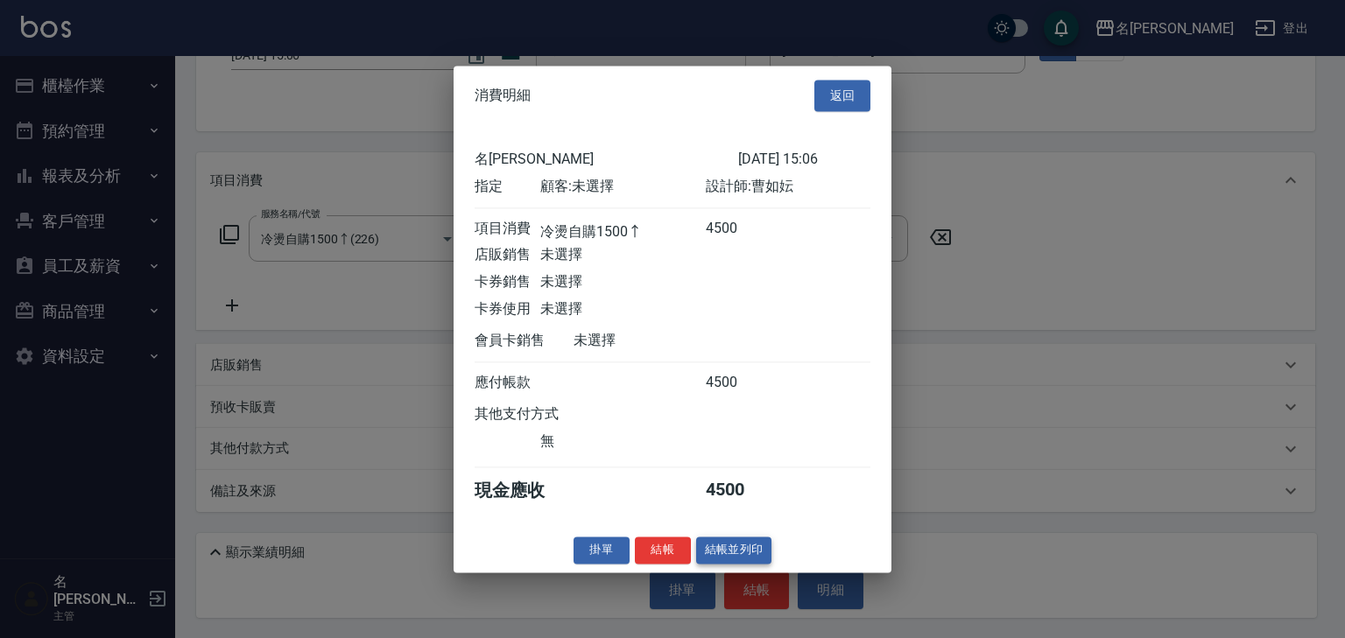
click at [734, 559] on button "結帳並列印" at bounding box center [734, 550] width 76 height 27
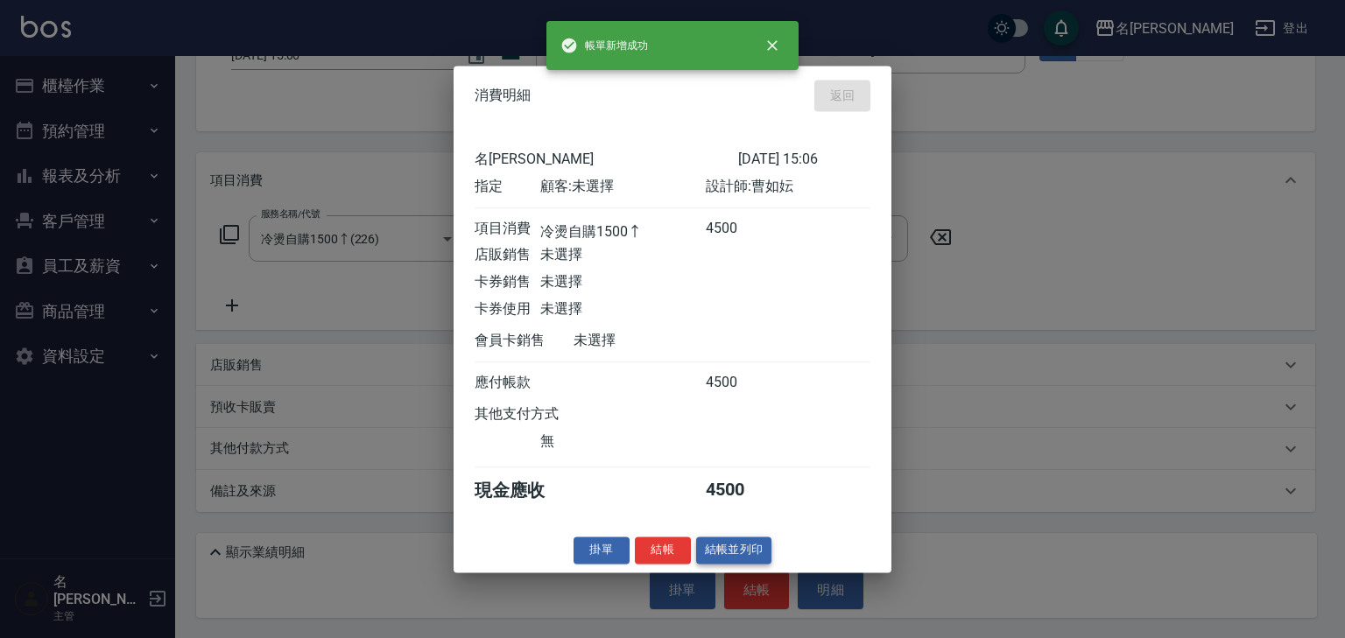
type input "2025/10/15 15:18"
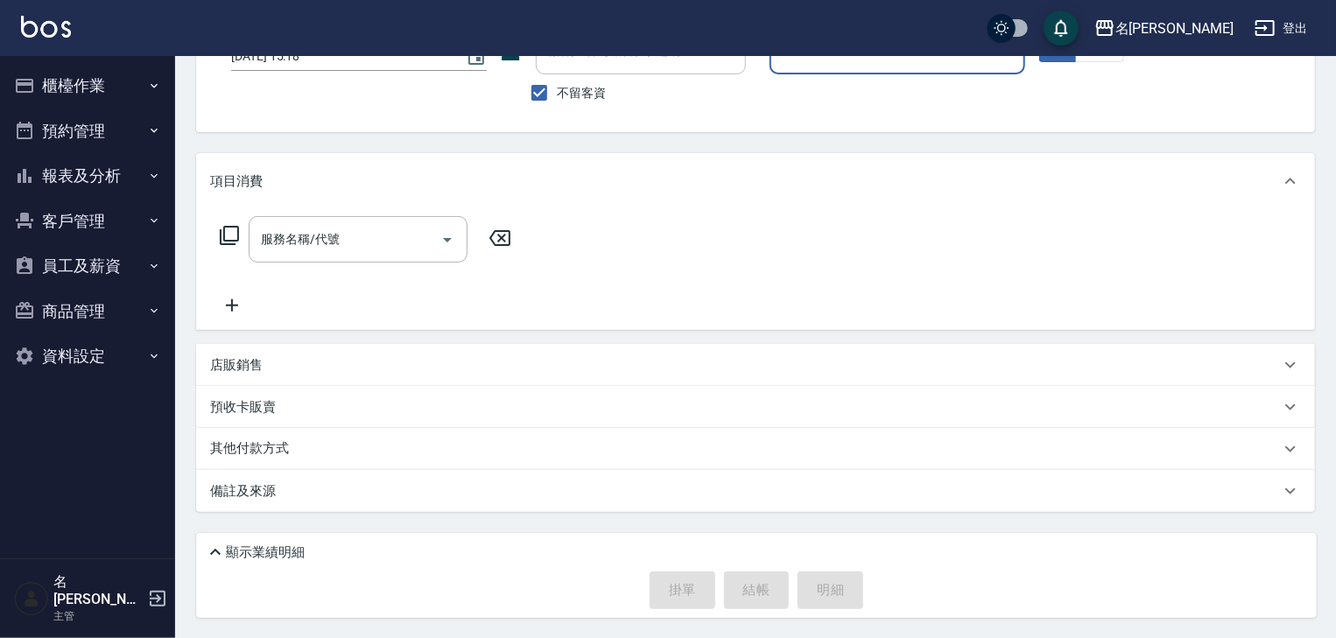
scroll to position [41, 0]
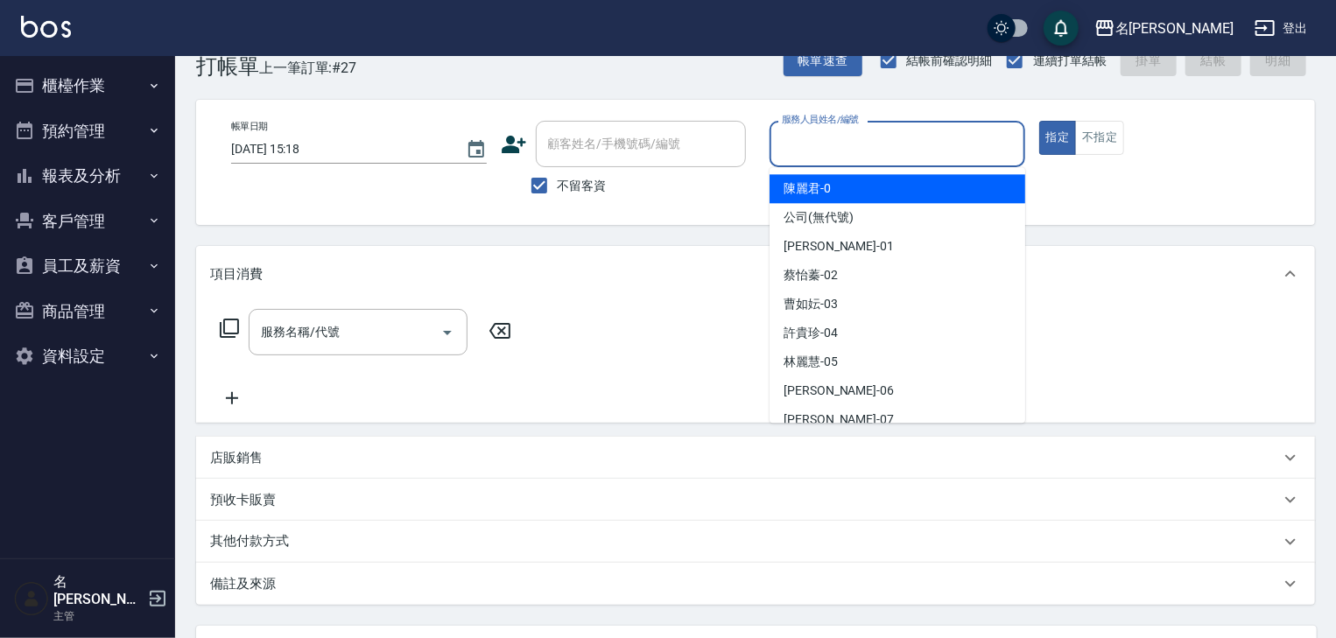
click at [954, 144] on input "服務人員姓名/編號" at bounding box center [897, 144] width 240 height 31
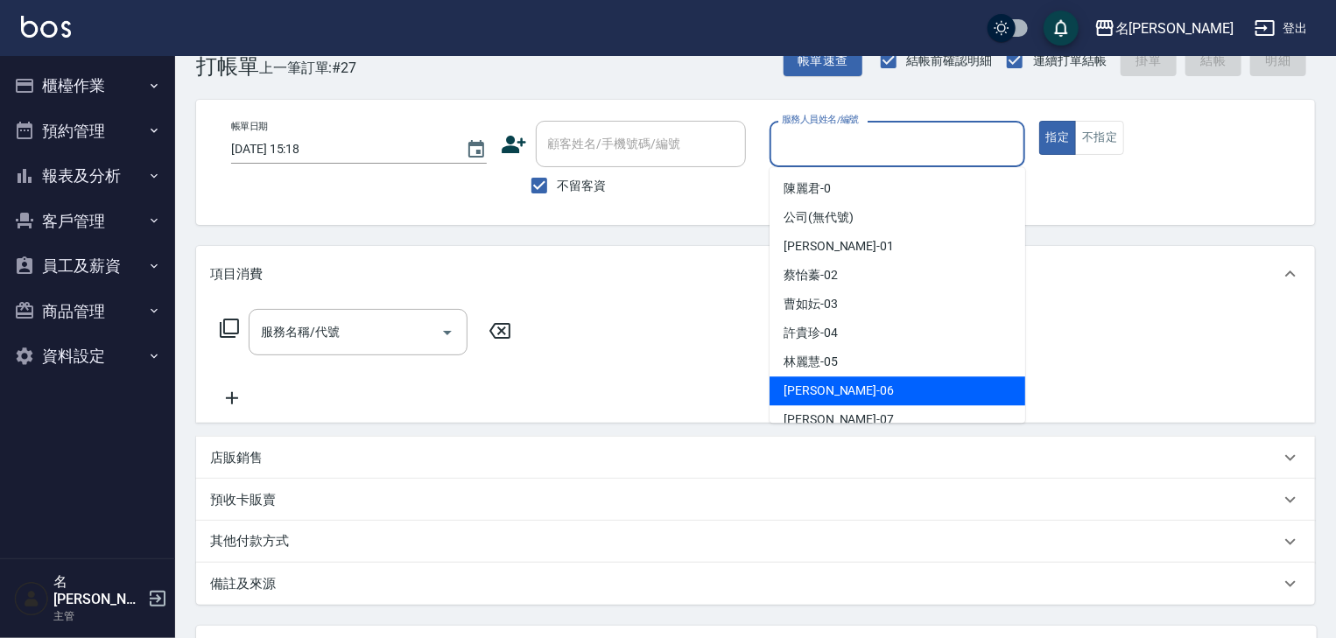
click at [833, 385] on div "[PERSON_NAME] -06" at bounding box center [898, 390] width 256 height 29
type input "[PERSON_NAME]-06"
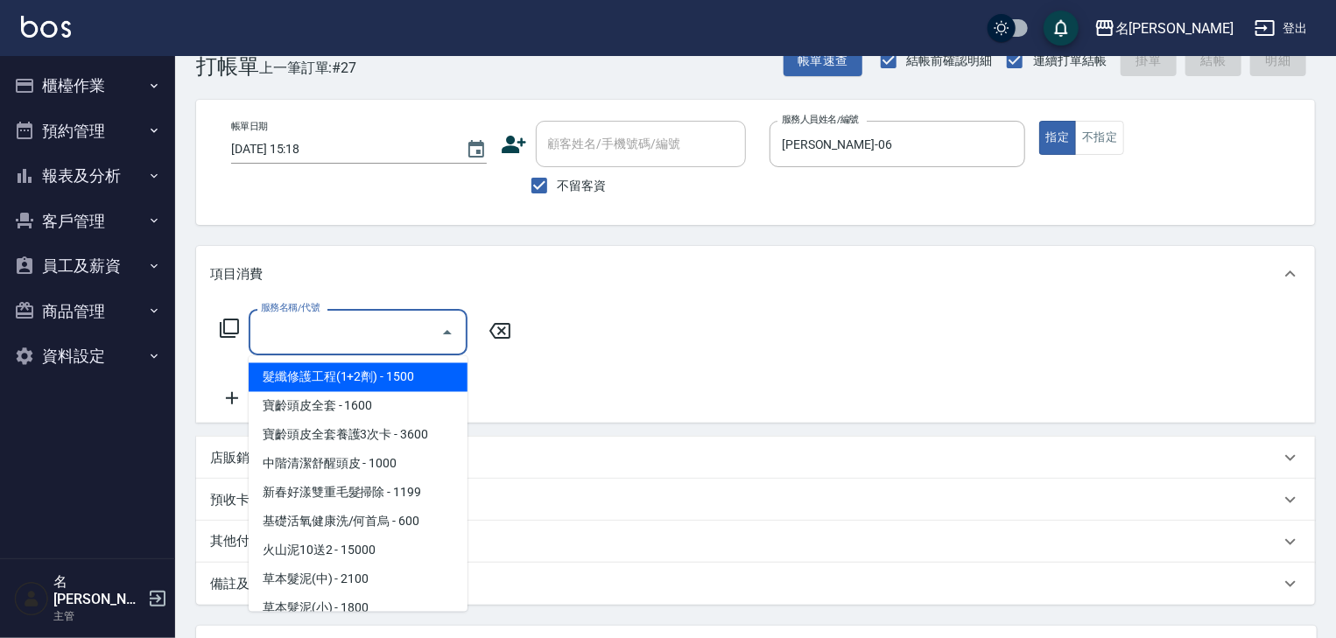
click at [319, 335] on input "服務名稱/代號" at bounding box center [345, 332] width 177 height 31
click at [236, 332] on icon at bounding box center [229, 328] width 21 height 21
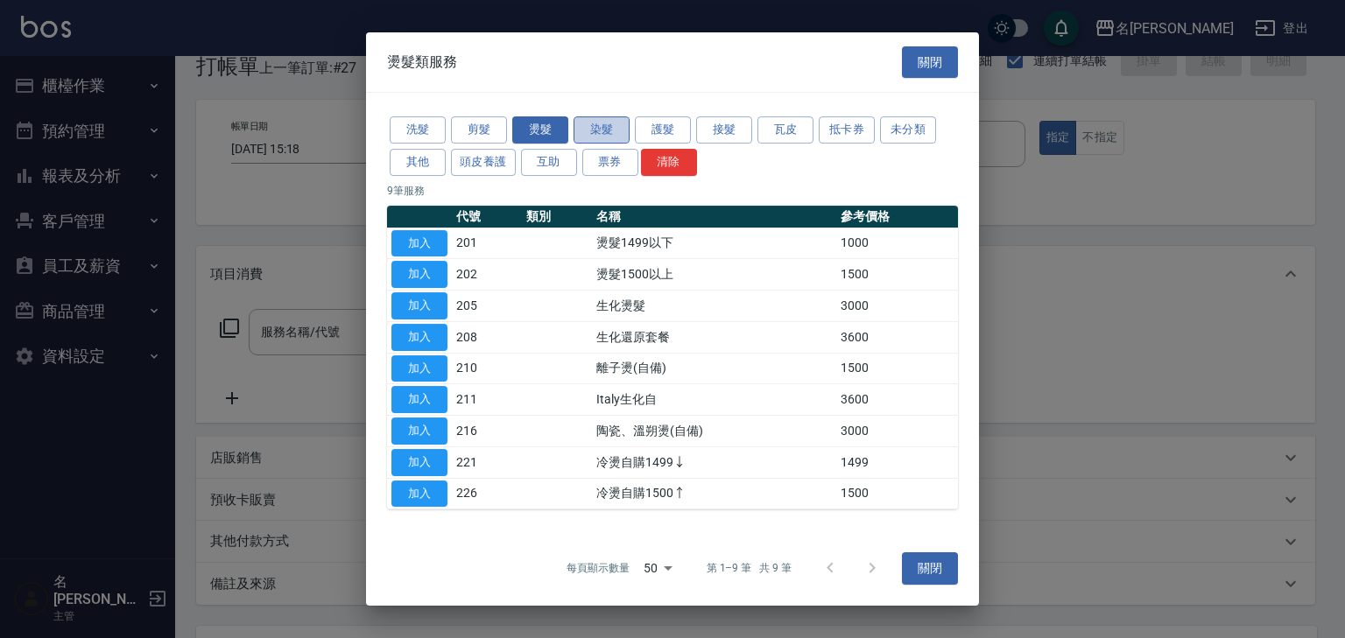
click at [605, 134] on button "染髮" at bounding box center [601, 129] width 56 height 27
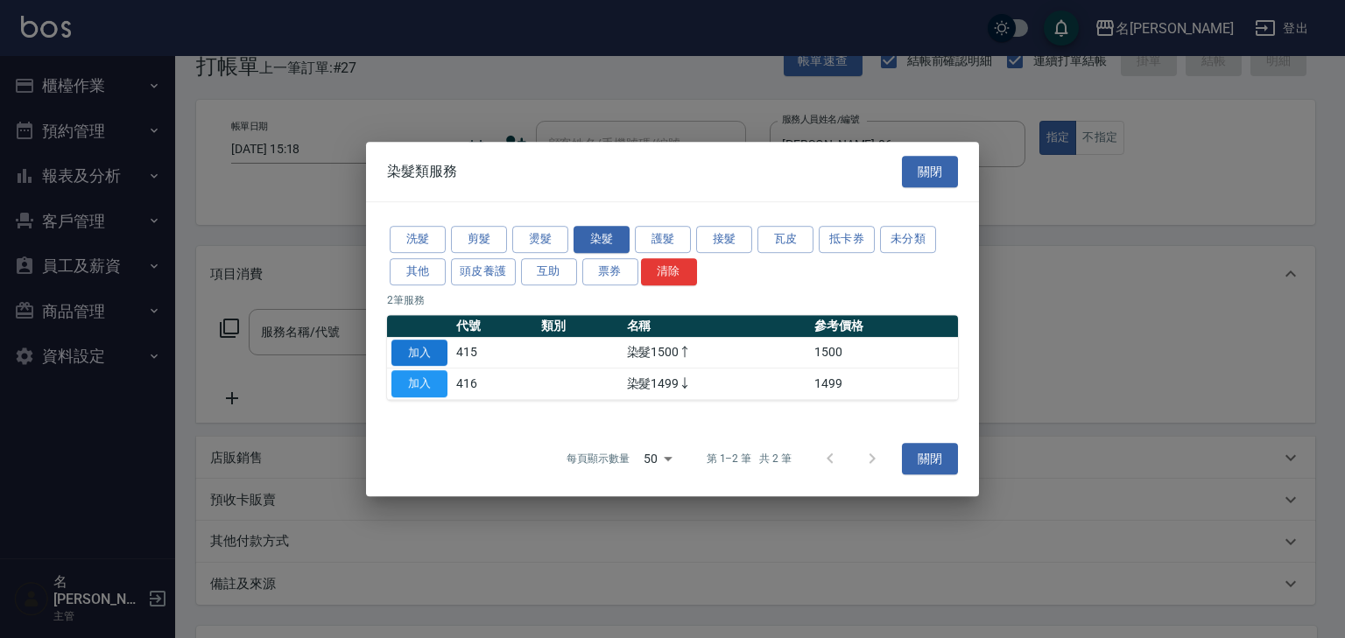
click at [413, 350] on button "加入" at bounding box center [419, 353] width 56 height 27
type input "染髮1500↑(415)"
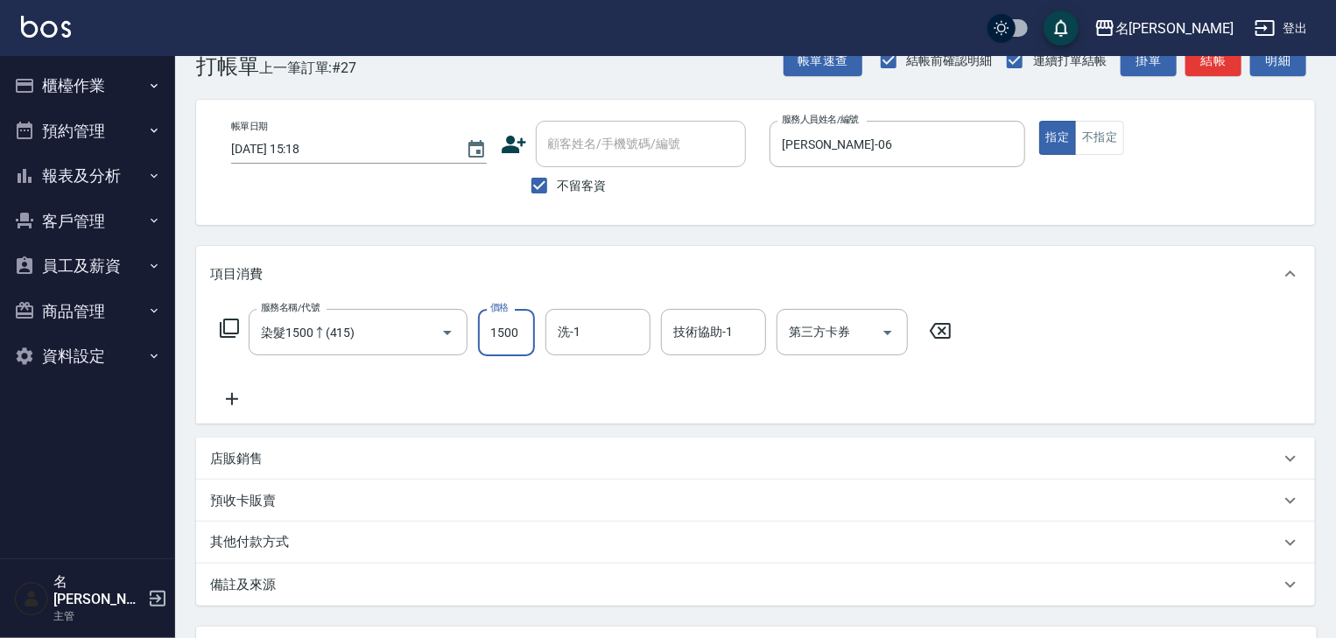
click at [524, 342] on input "1500" at bounding box center [506, 332] width 57 height 47
type input "3500"
click at [585, 336] on input "洗-1" at bounding box center [597, 332] width 89 height 31
type input "[PERSON_NAME]筑-26"
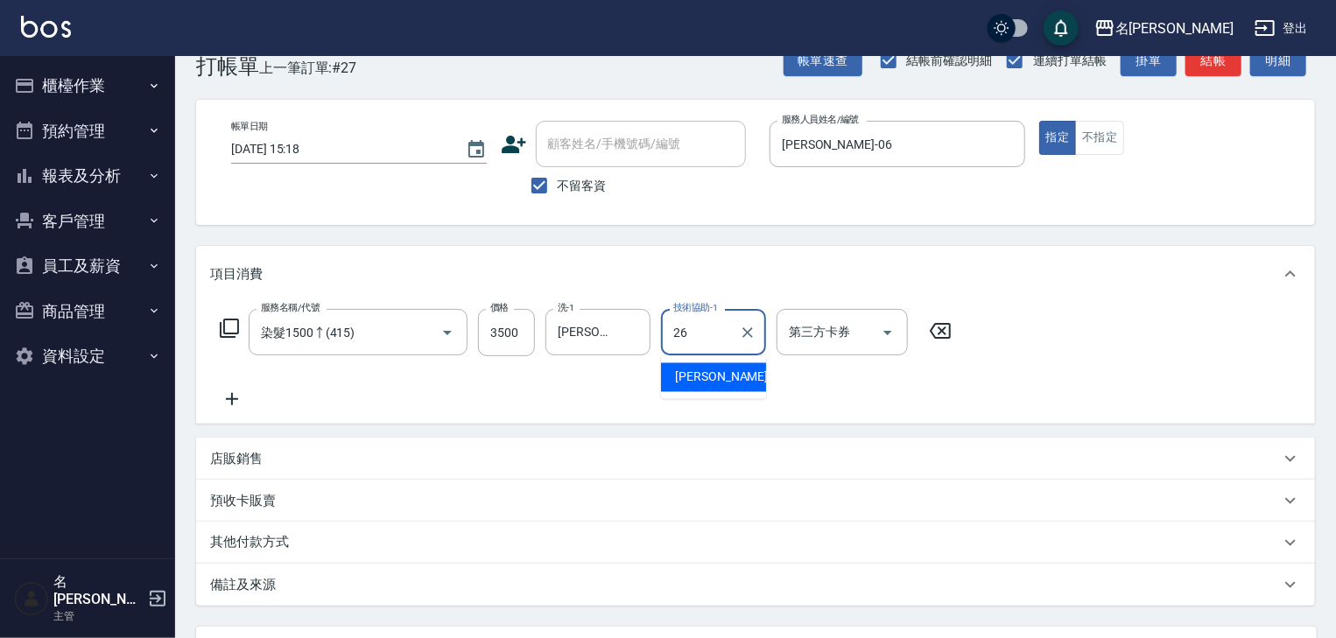
type input "[PERSON_NAME]筑-26"
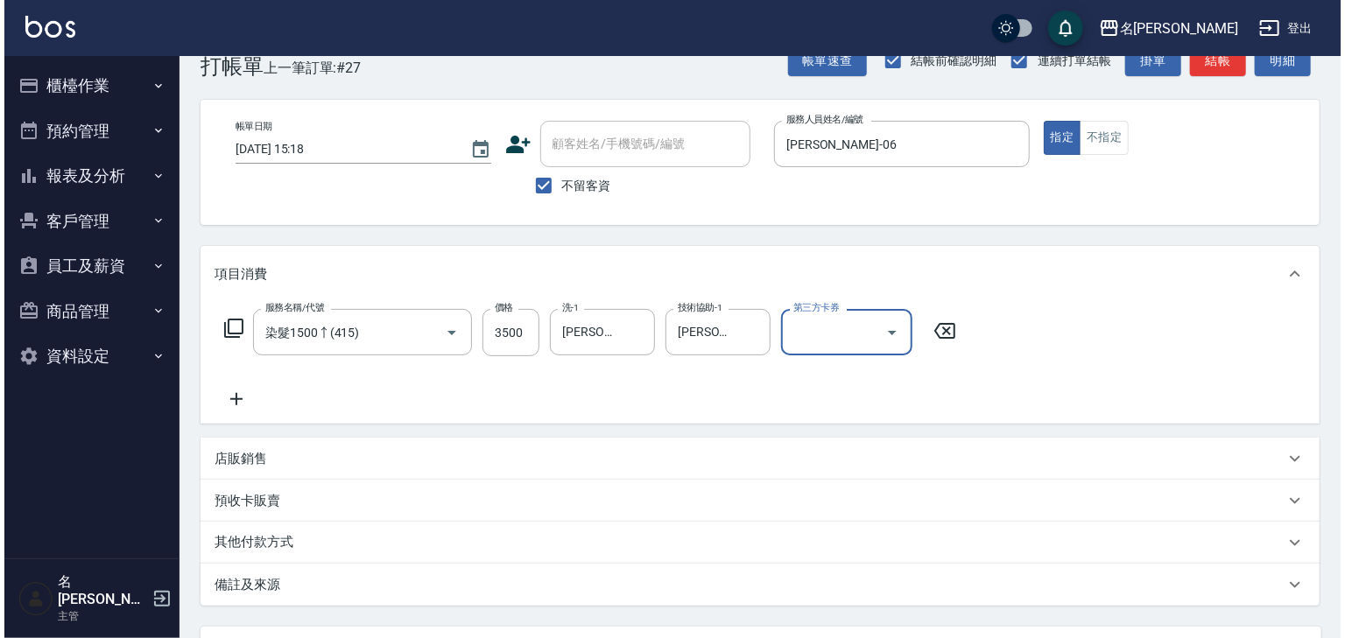
scroll to position [135, 0]
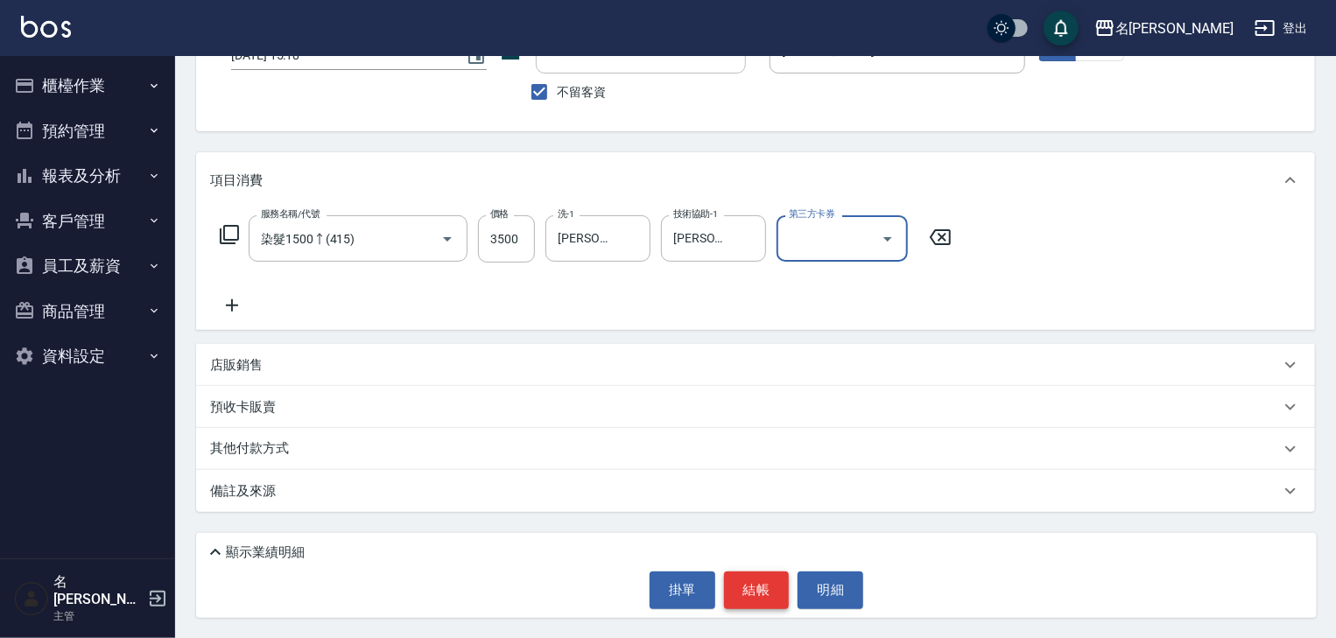
click at [756, 582] on button "結帳" at bounding box center [757, 590] width 66 height 37
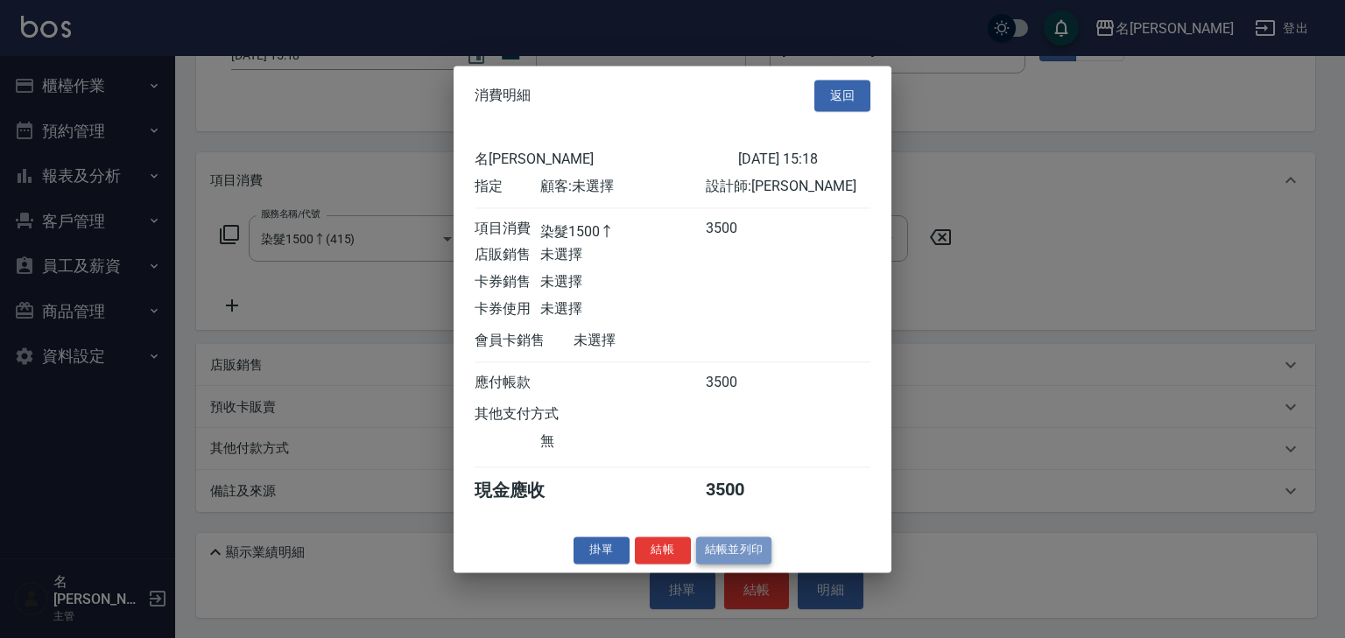
click at [716, 552] on button "結帳並列印" at bounding box center [734, 550] width 76 height 27
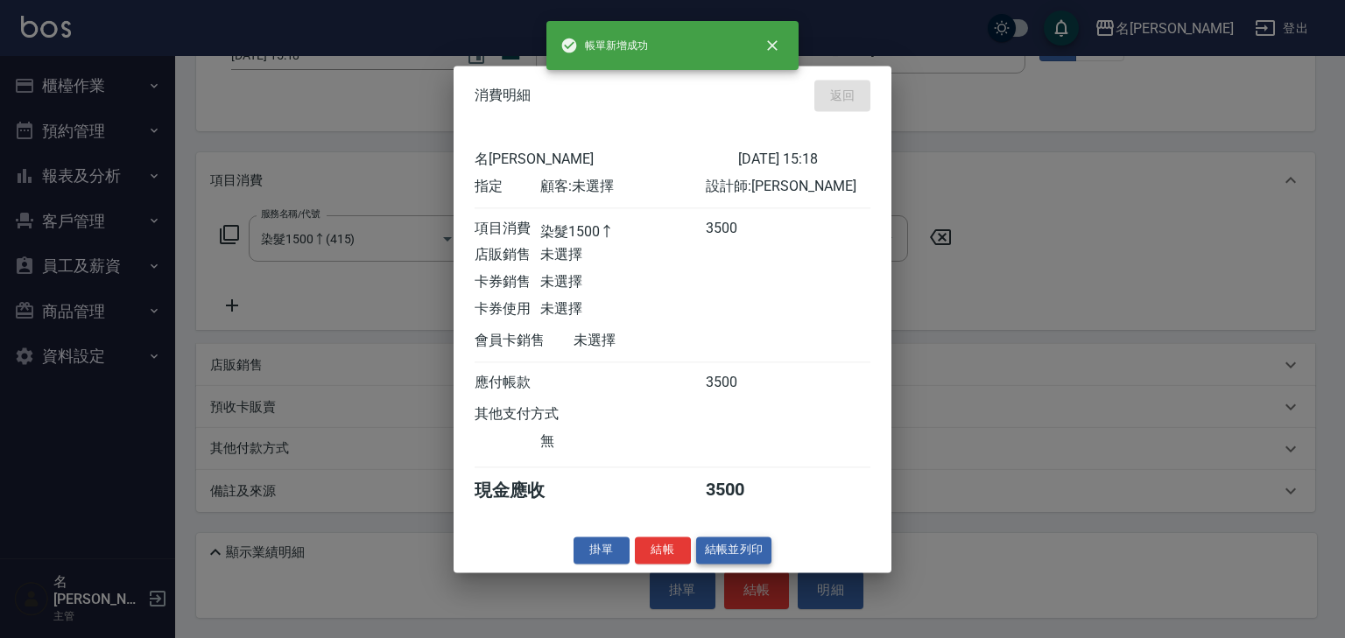
type input "2025/10/15 15:19"
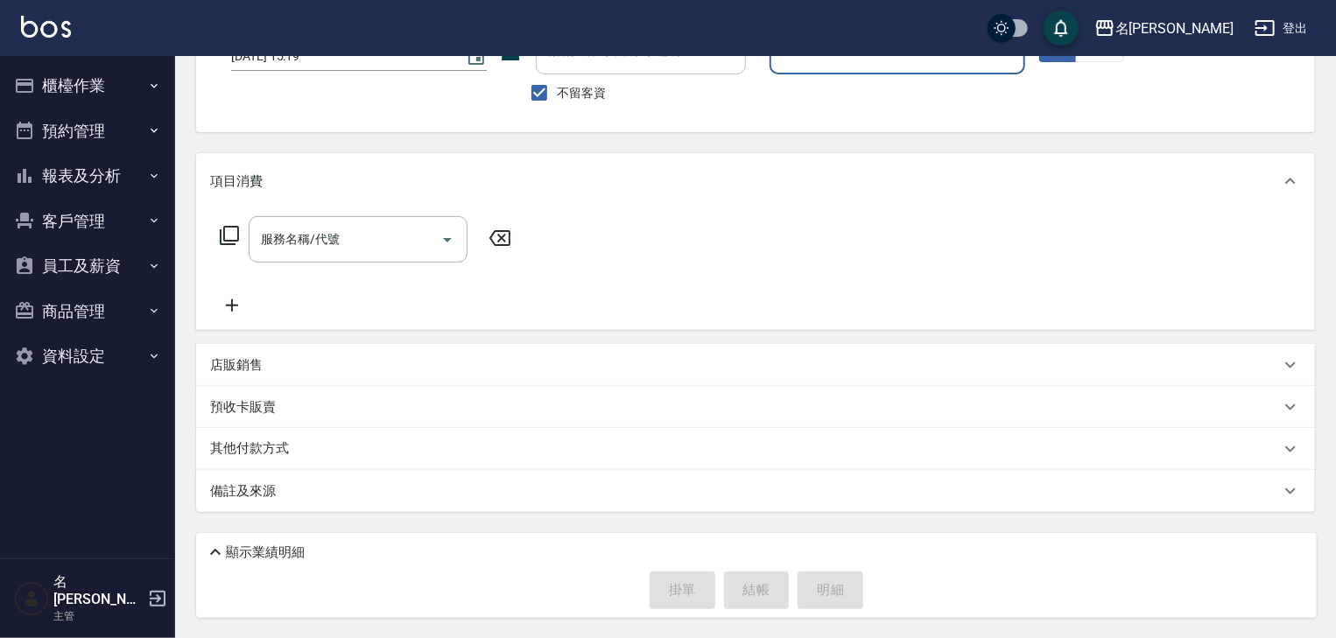
scroll to position [0, 0]
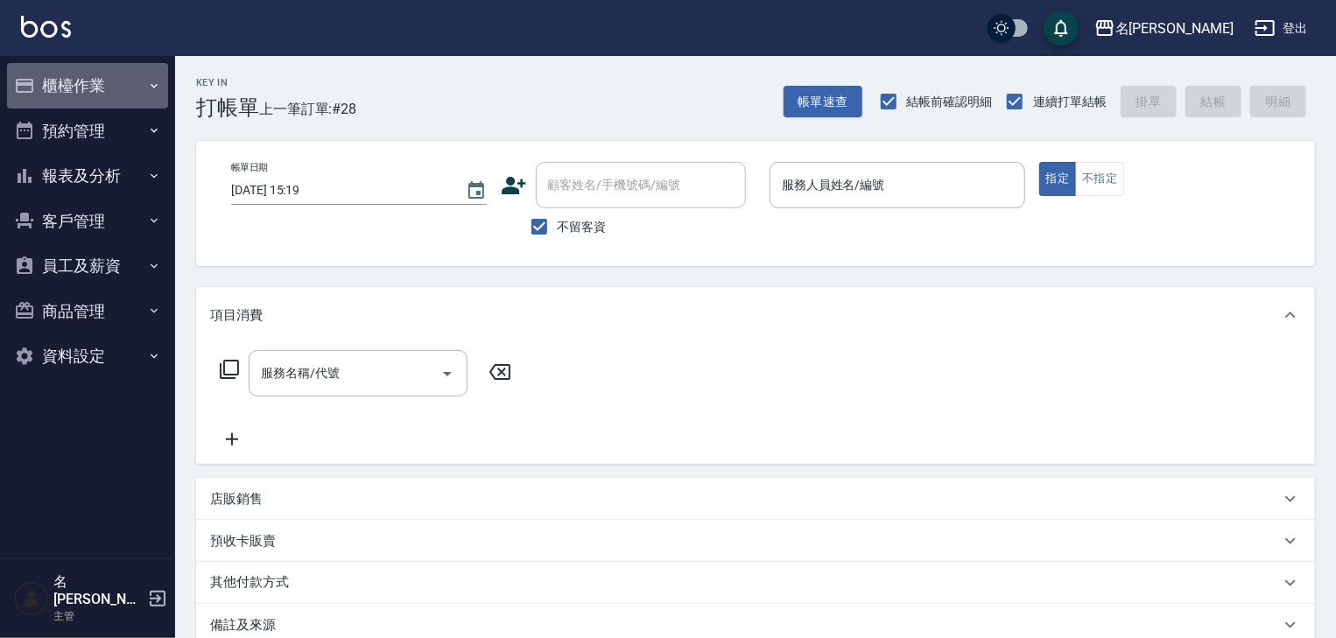
click at [116, 85] on button "櫃檯作業" at bounding box center [87, 86] width 161 height 46
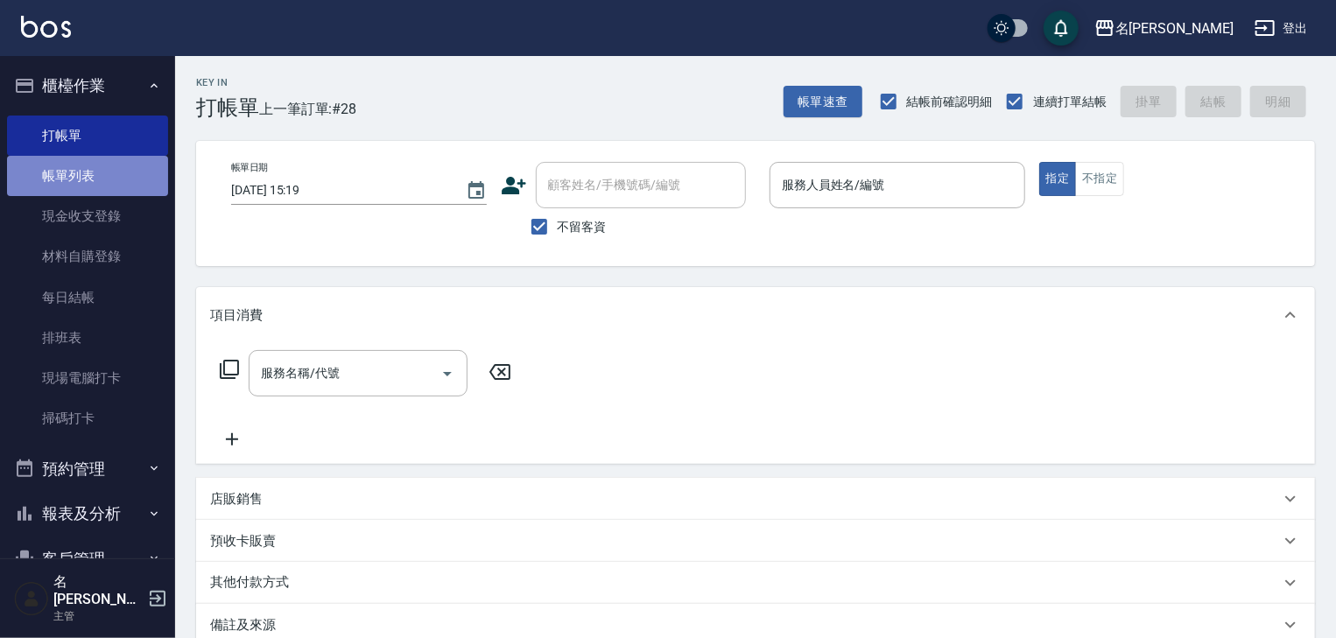
click at [89, 179] on link "帳單列表" at bounding box center [87, 176] width 161 height 40
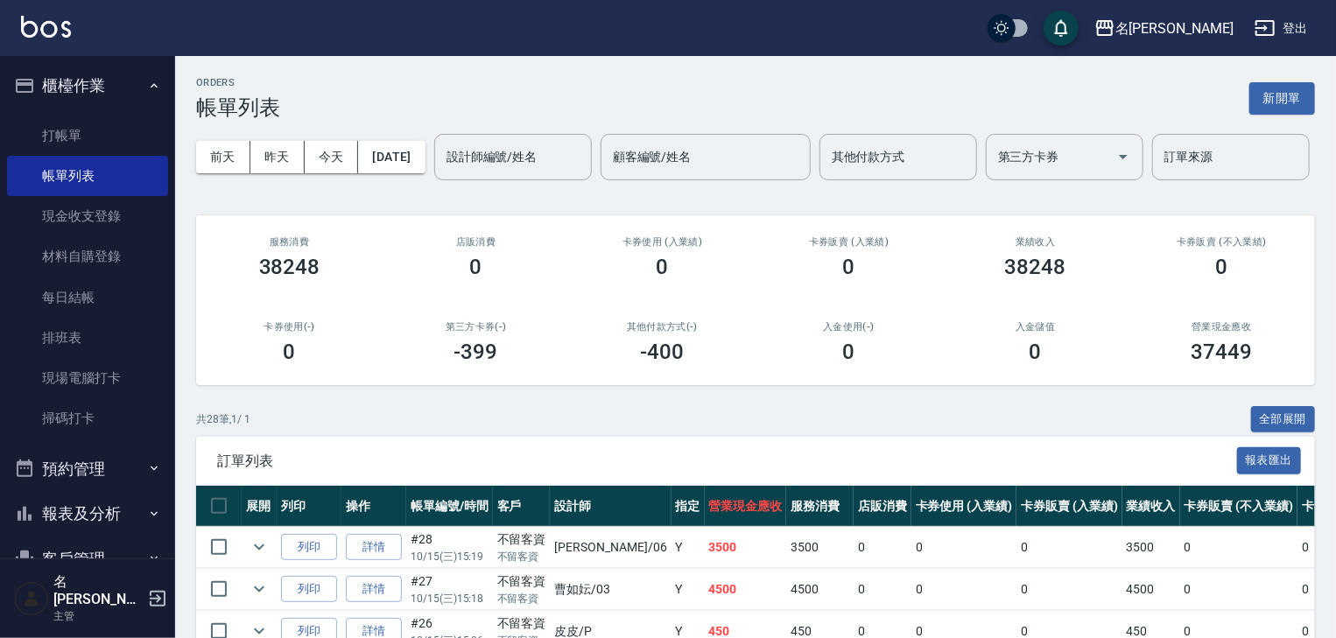
scroll to position [186, 0]
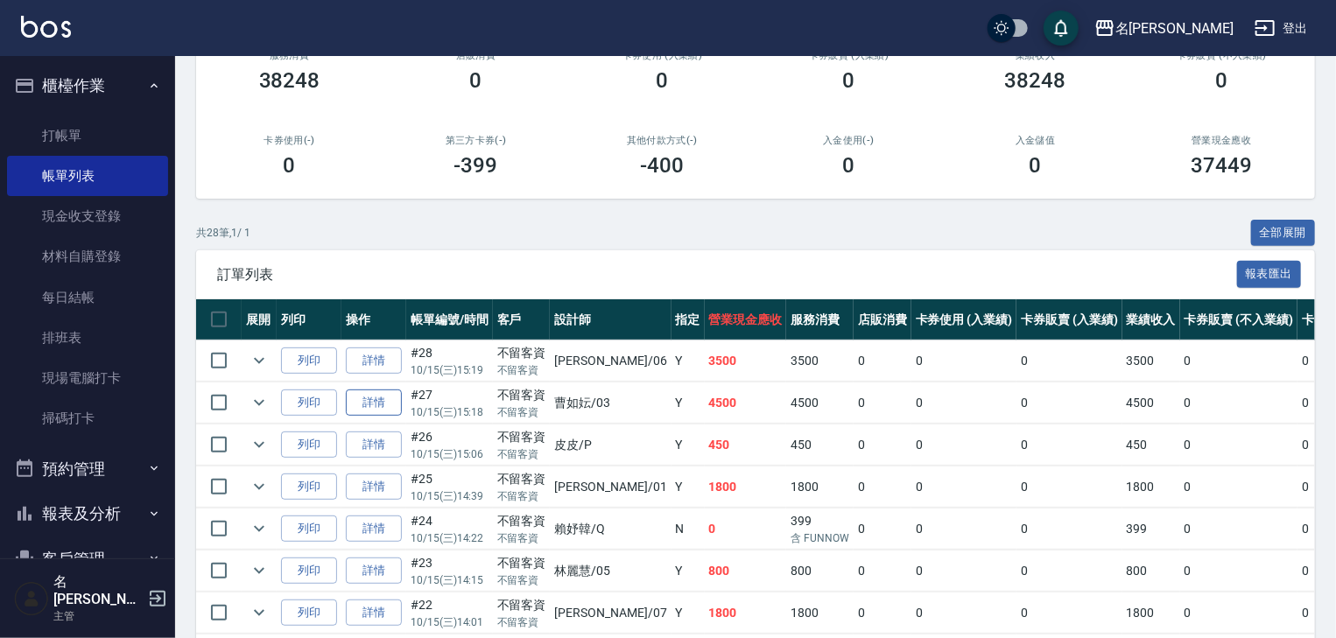
click at [373, 417] on link "詳情" at bounding box center [374, 403] width 56 height 27
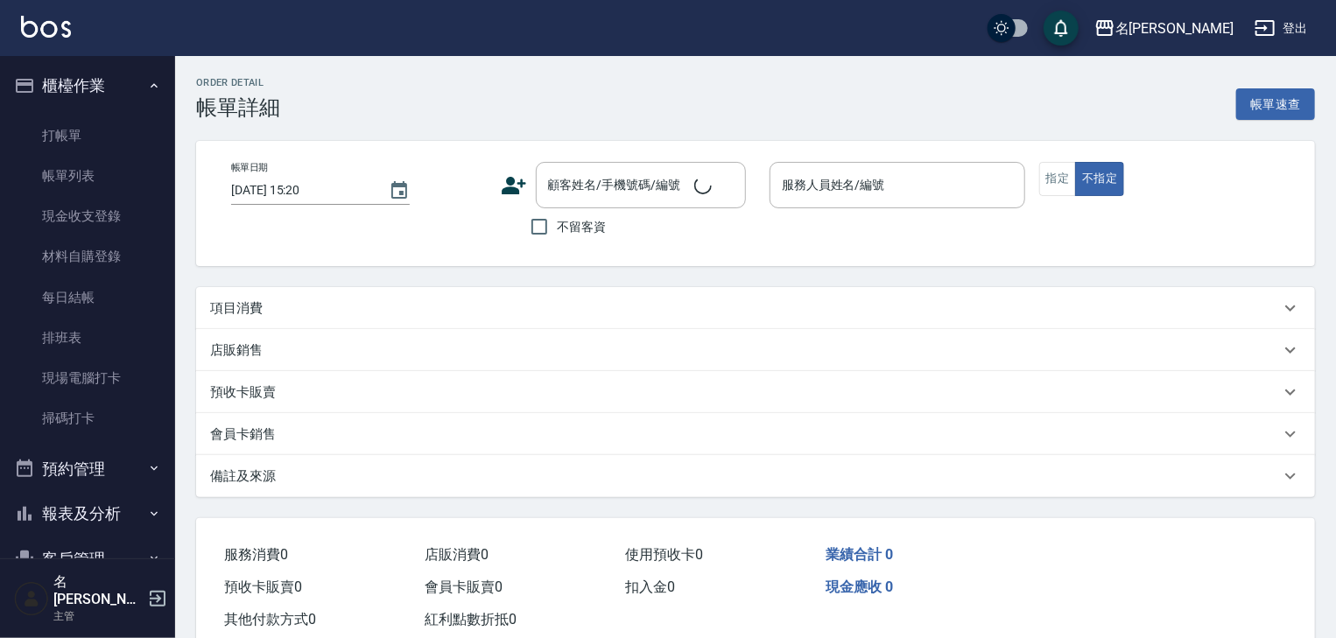
type input "2025/10/15 15:18"
checkbox input "true"
type input "曹如妘-03"
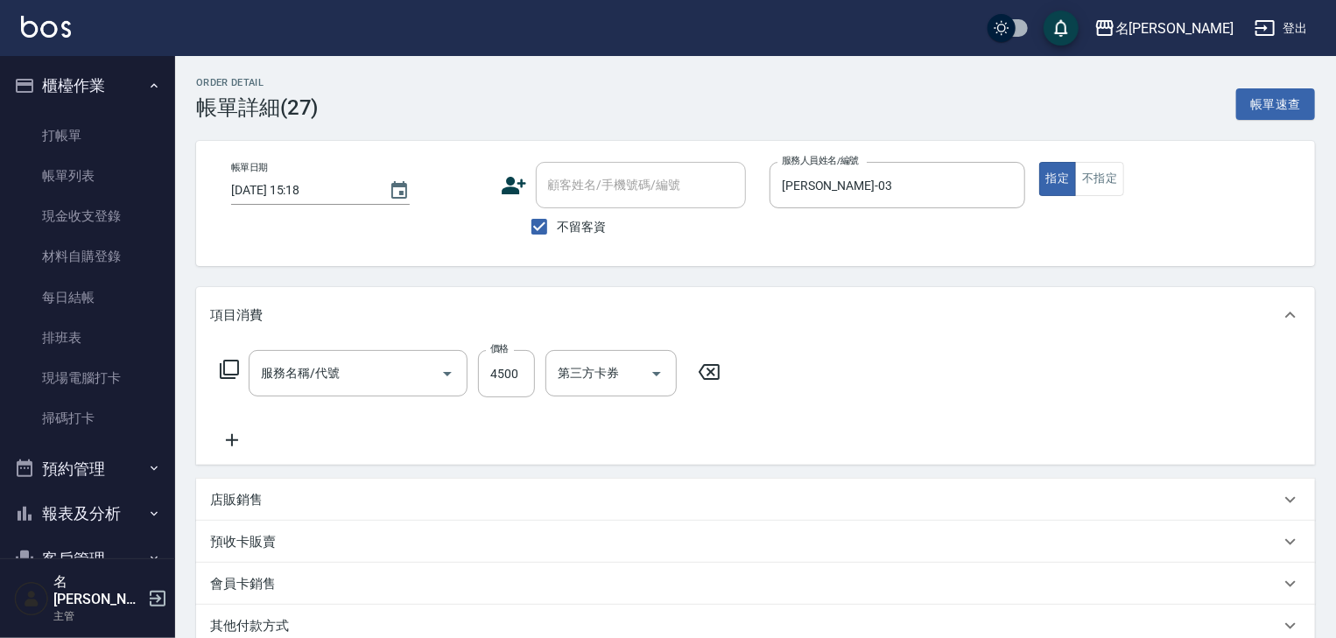
type input "冷燙自購1500↑(226)"
click at [522, 380] on input "4500" at bounding box center [506, 373] width 57 height 47
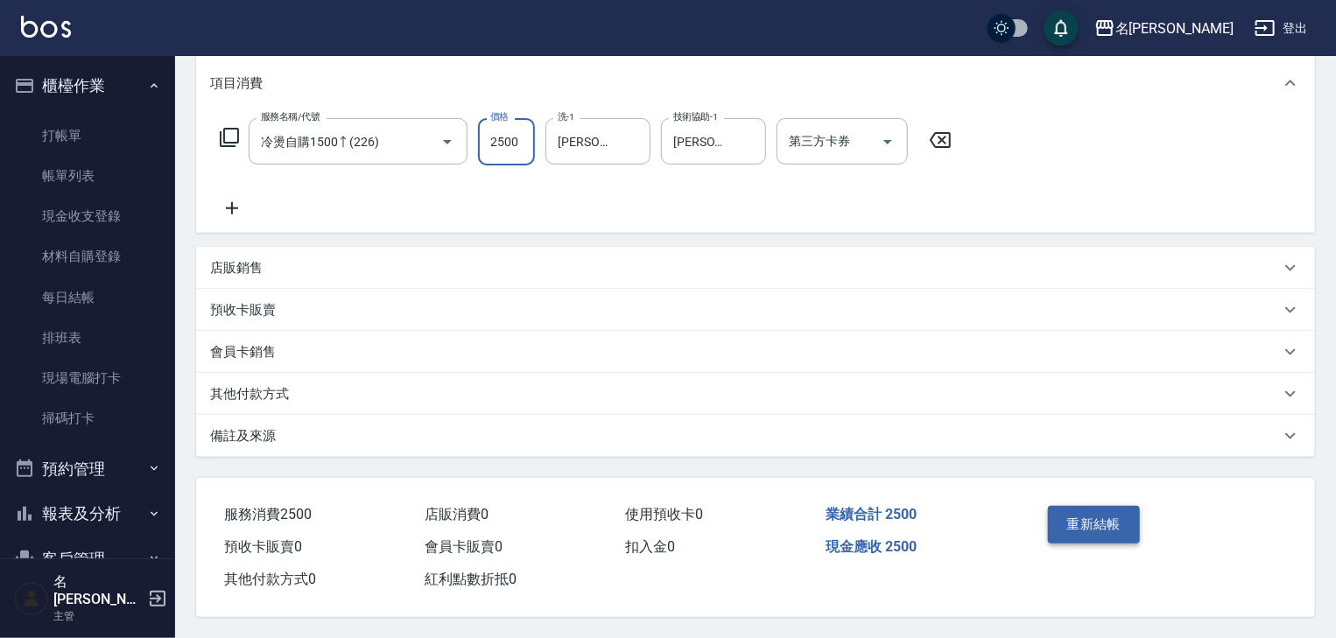
type input "2500"
click at [1066, 527] on button "重新結帳" at bounding box center [1094, 524] width 93 height 37
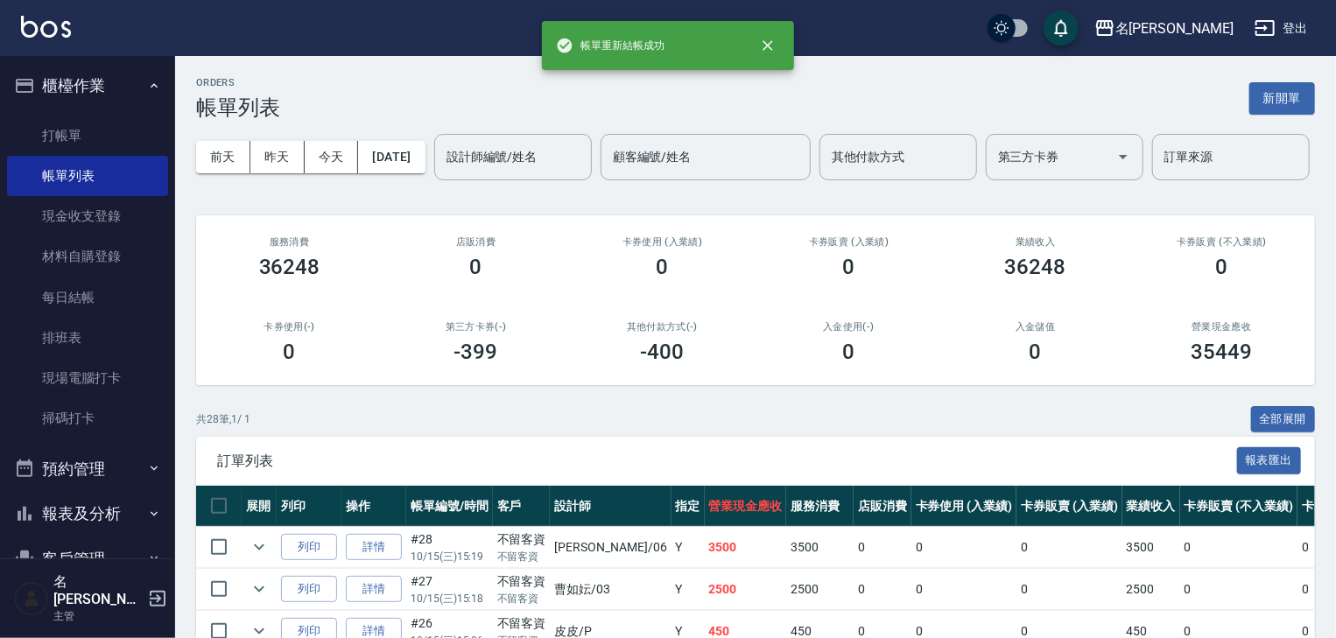
scroll to position [186, 0]
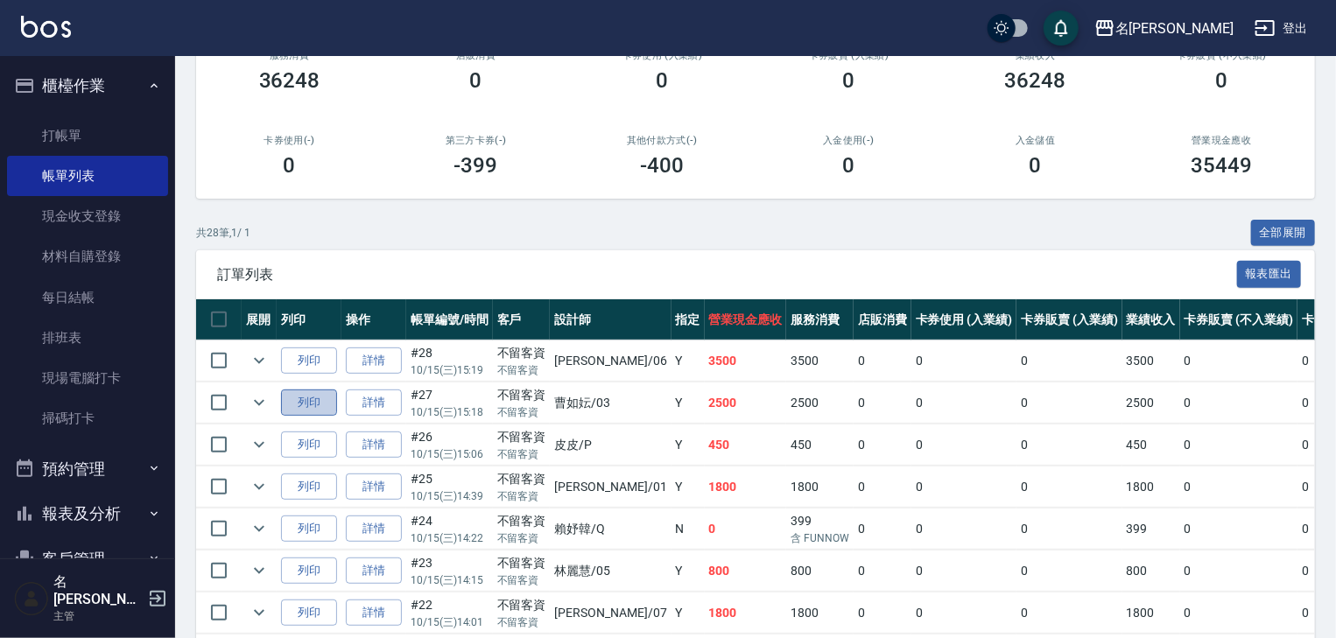
click at [319, 417] on button "列印" at bounding box center [309, 403] width 56 height 27
drag, startPoint x: 42, startPoint y: 133, endPoint x: 54, endPoint y: 136, distance: 12.5
click at [42, 133] on link "打帳單" at bounding box center [87, 136] width 161 height 40
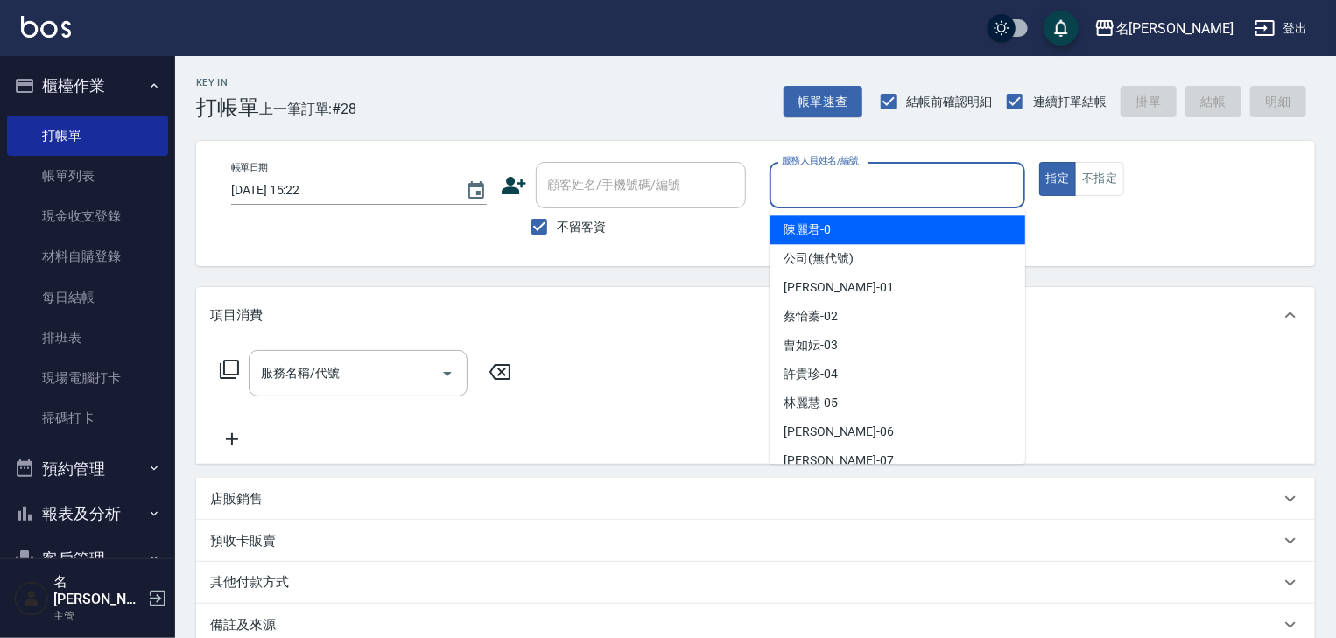
click at [893, 190] on input "服務人員姓名/編號" at bounding box center [897, 185] width 240 height 31
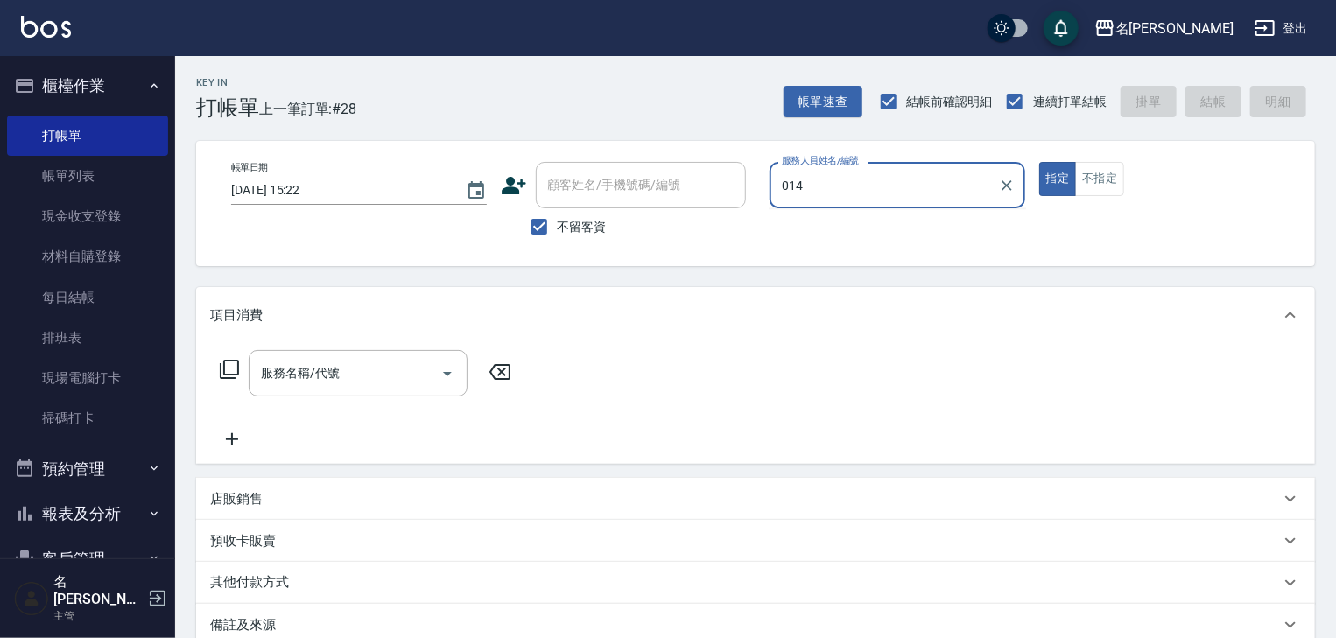
type input "014"
click at [1039, 162] on button "指定" at bounding box center [1058, 179] width 38 height 34
type button "true"
click at [903, 203] on div "服務人員姓名/編號" at bounding box center [898, 185] width 256 height 46
type input "Joyce-01"
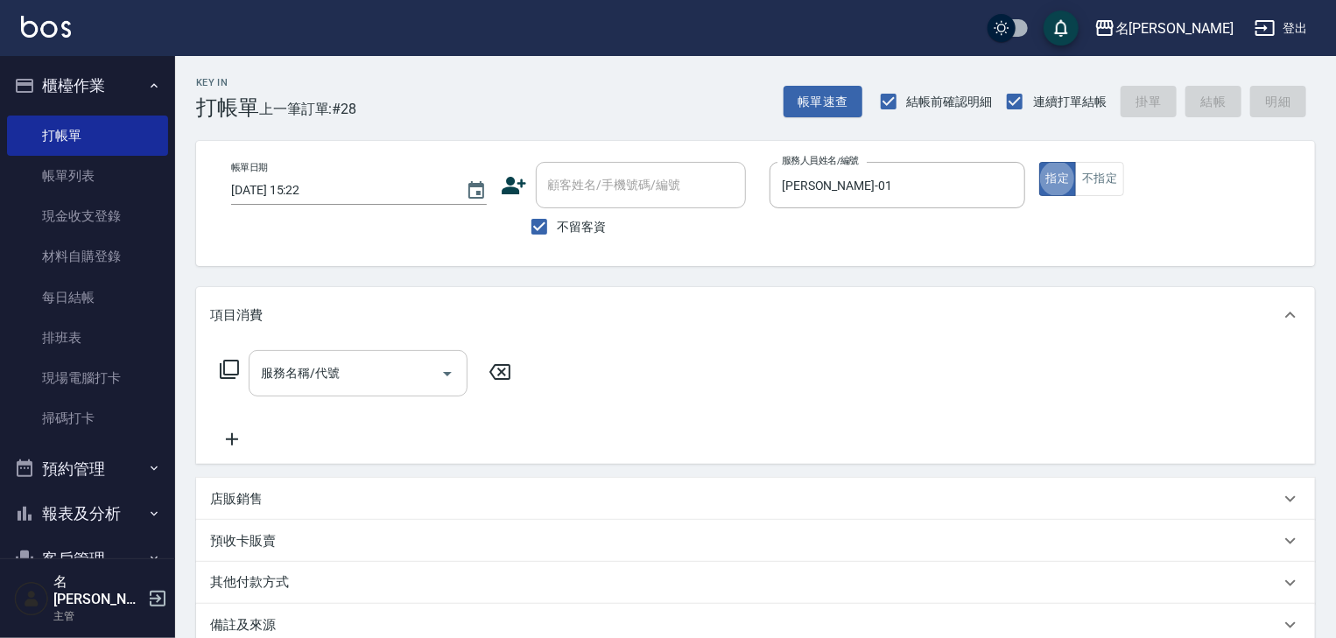
click at [347, 360] on input "服務名稱/代號" at bounding box center [345, 373] width 177 height 31
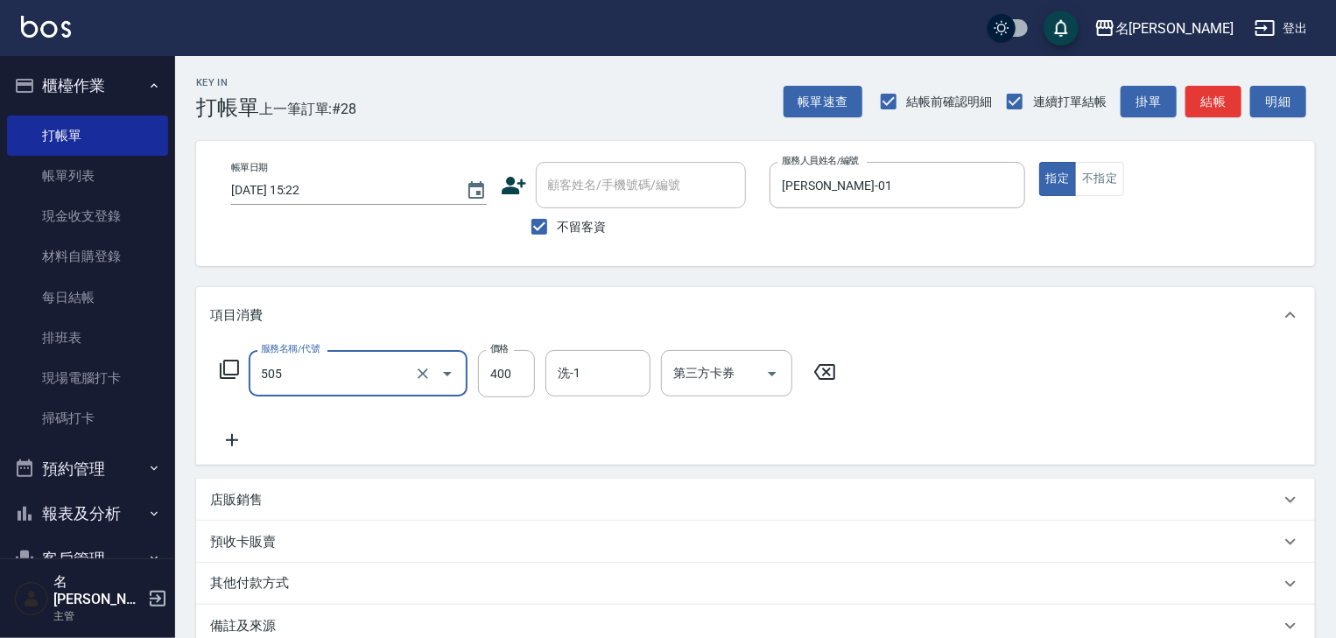
type input "洗髮(505)"
click at [233, 444] on icon at bounding box center [232, 440] width 44 height 21
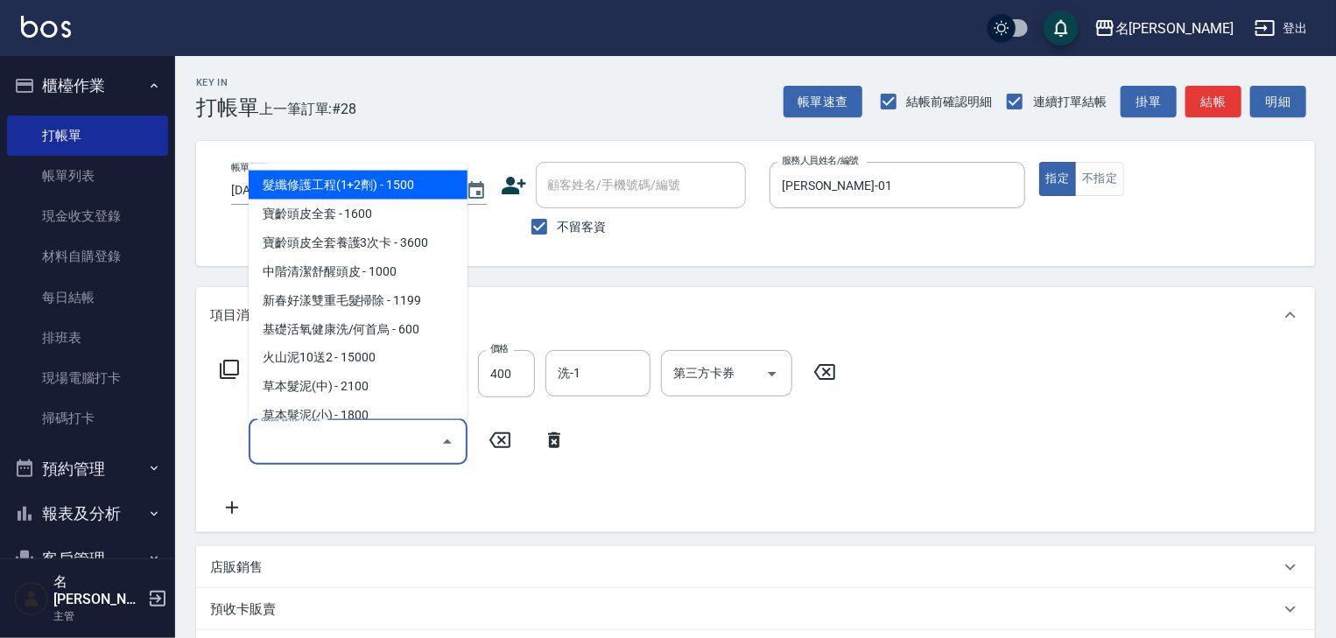
click at [289, 446] on input "服務名稱/代號" at bounding box center [345, 441] width 177 height 31
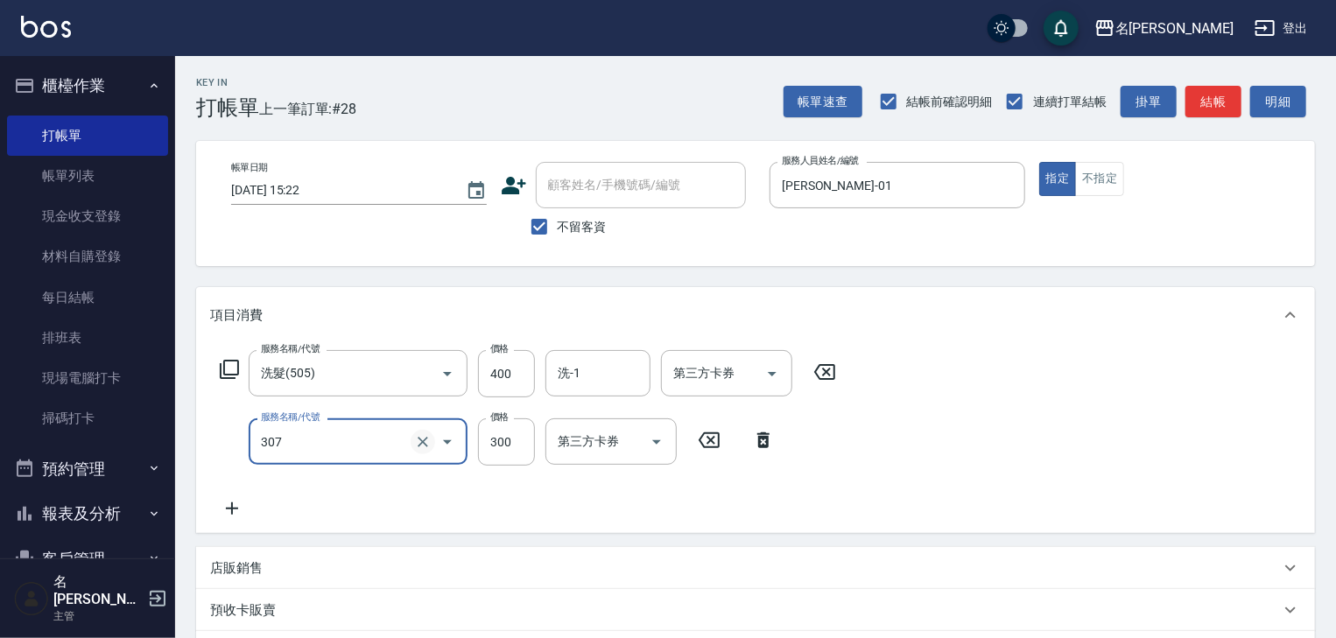
type input "剪髮(307)"
type input "500"
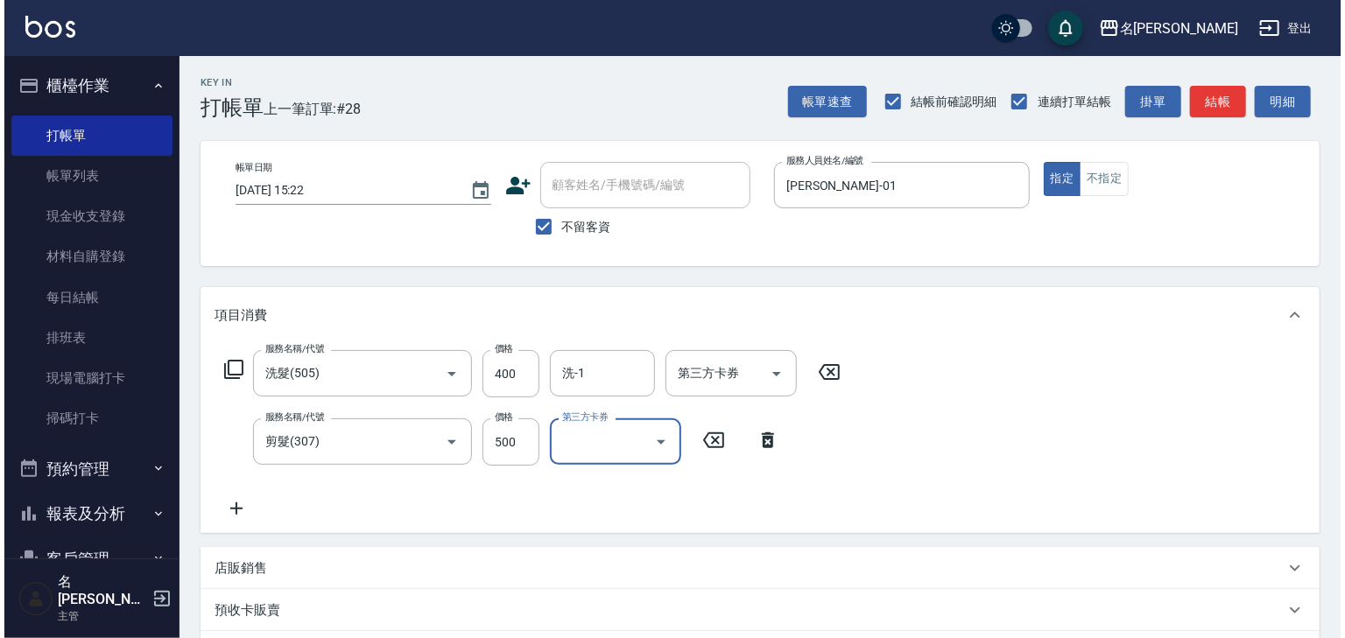
scroll to position [203, 0]
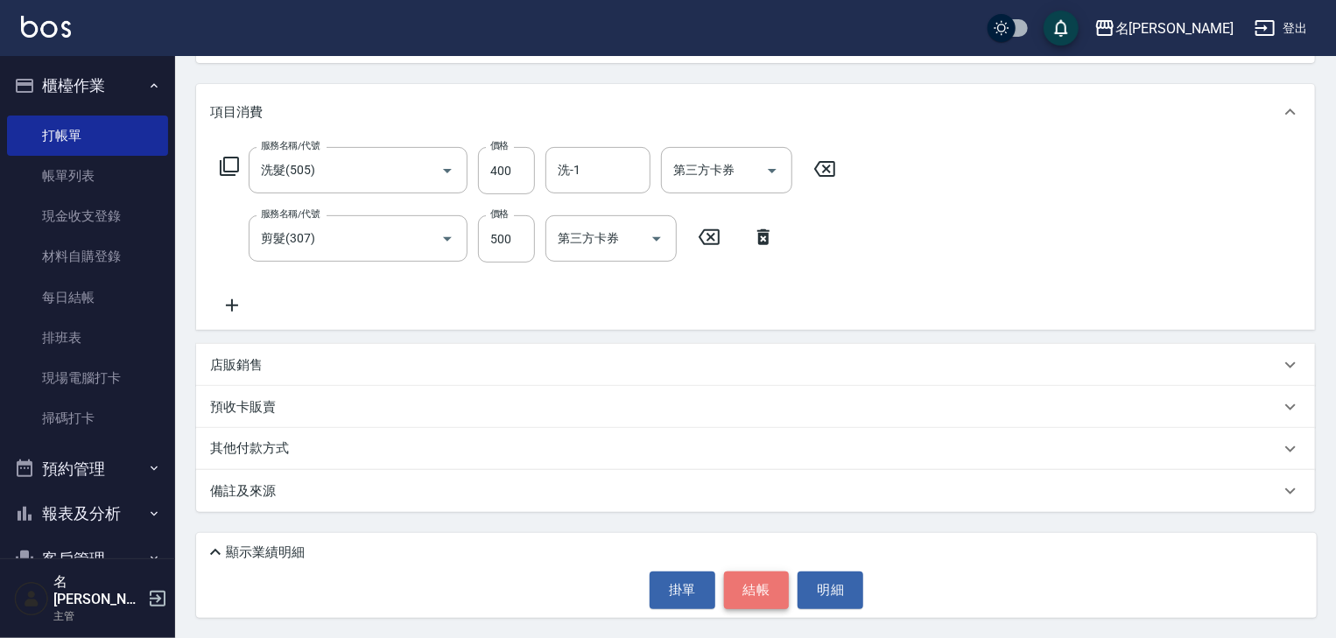
click at [776, 587] on button "結帳" at bounding box center [757, 590] width 66 height 37
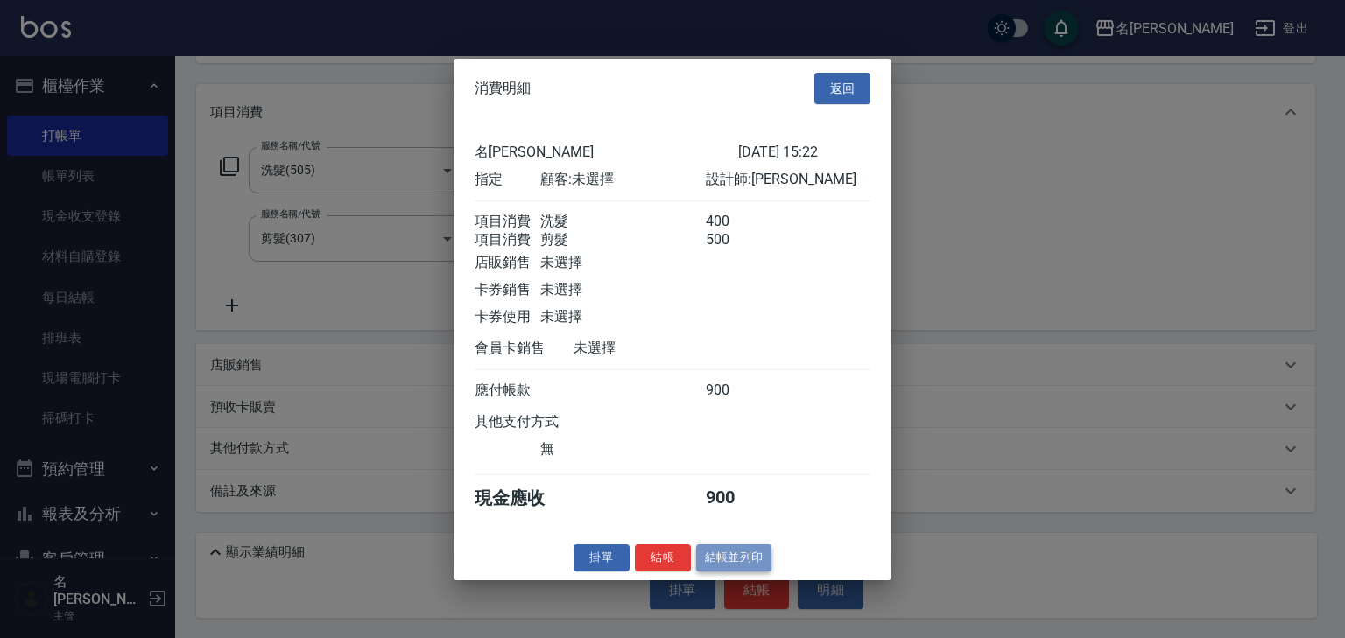
click at [729, 564] on button "結帳並列印" at bounding box center [734, 558] width 76 height 27
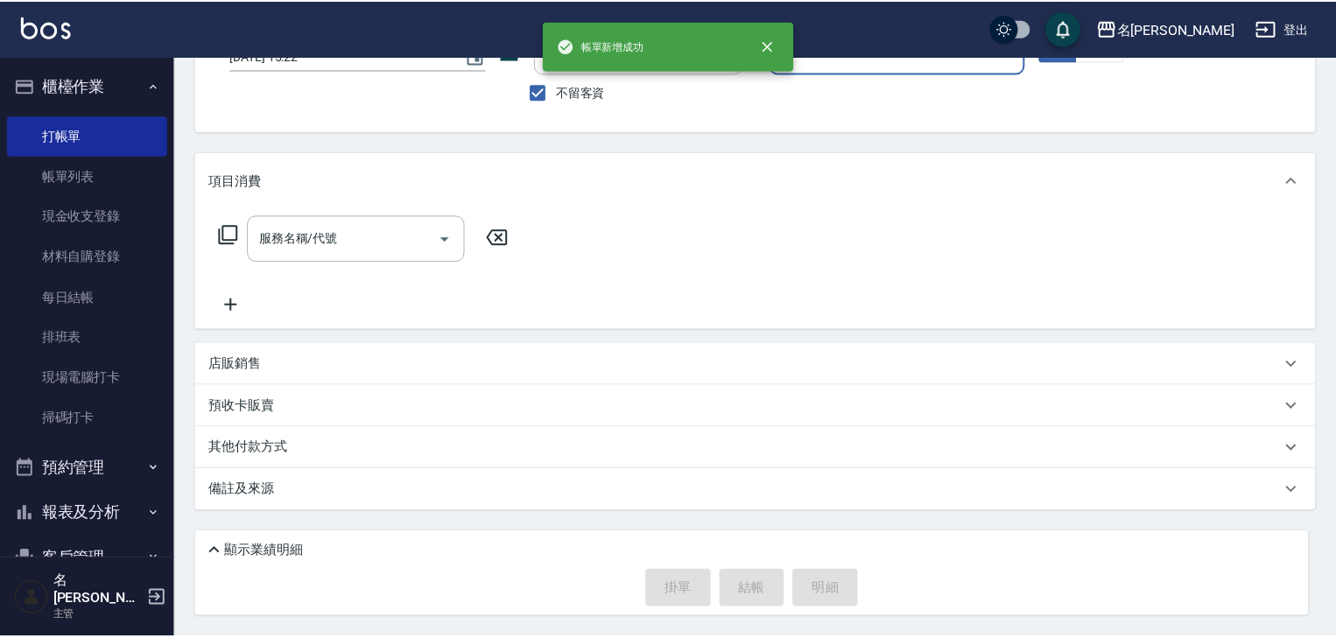
scroll to position [134, 0]
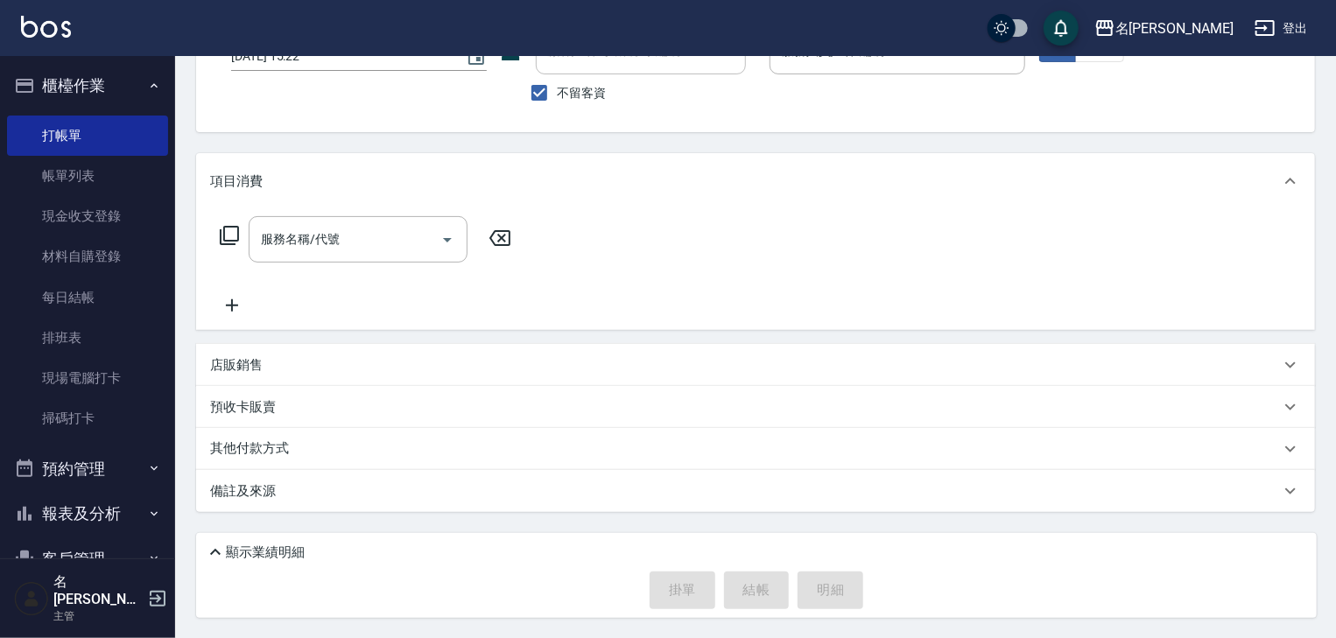
click at [998, 246] on div "服務名稱/代號 服務名稱/代號" at bounding box center [755, 269] width 1119 height 121
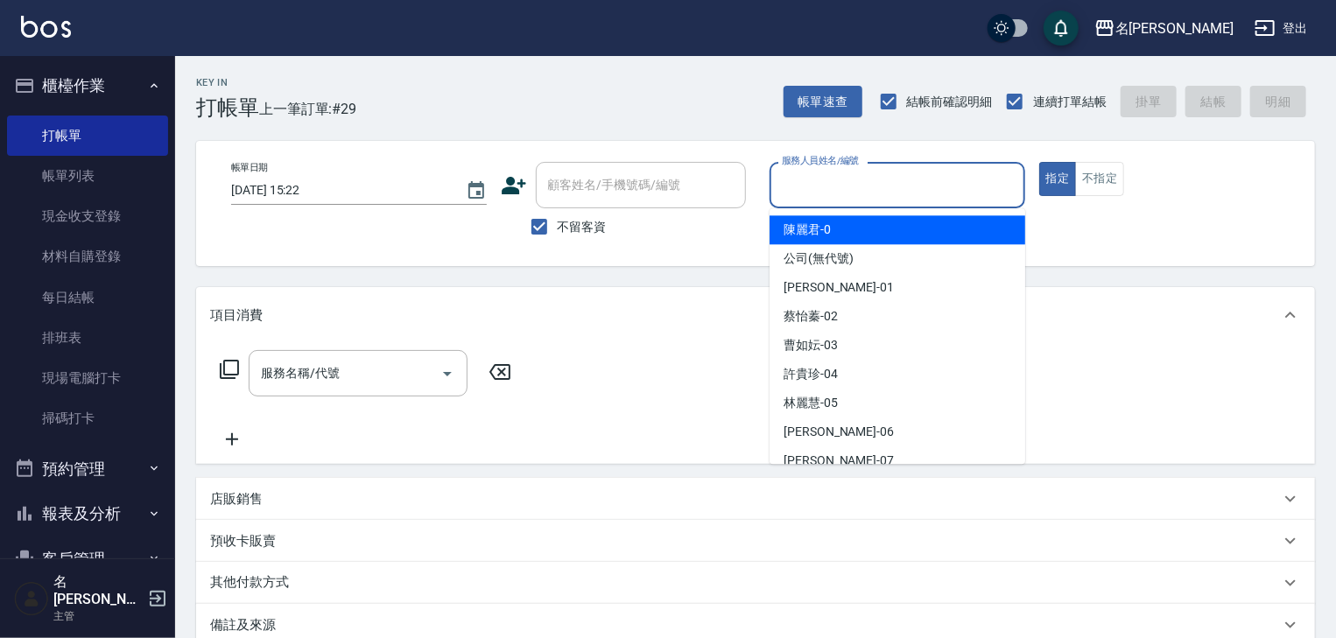
click at [916, 186] on input "服務人員姓名/編號" at bounding box center [897, 185] width 240 height 31
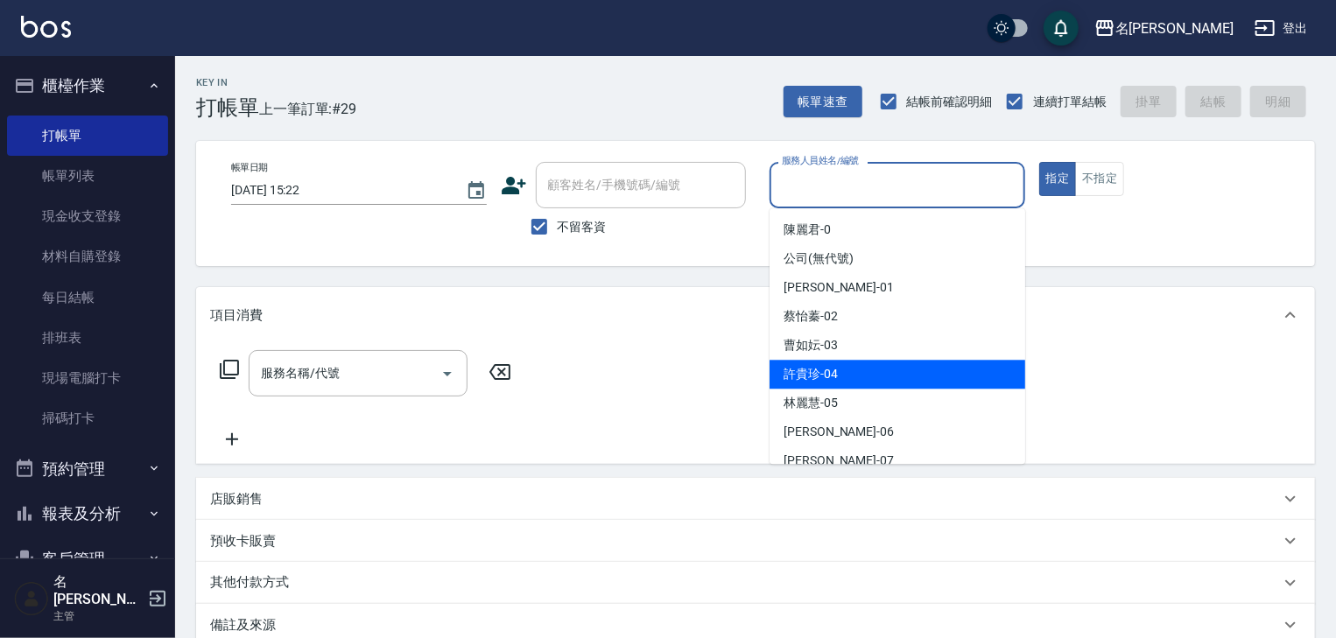
click at [841, 376] on div "[PERSON_NAME]-04" at bounding box center [898, 374] width 256 height 29
type input "[PERSON_NAME]-04"
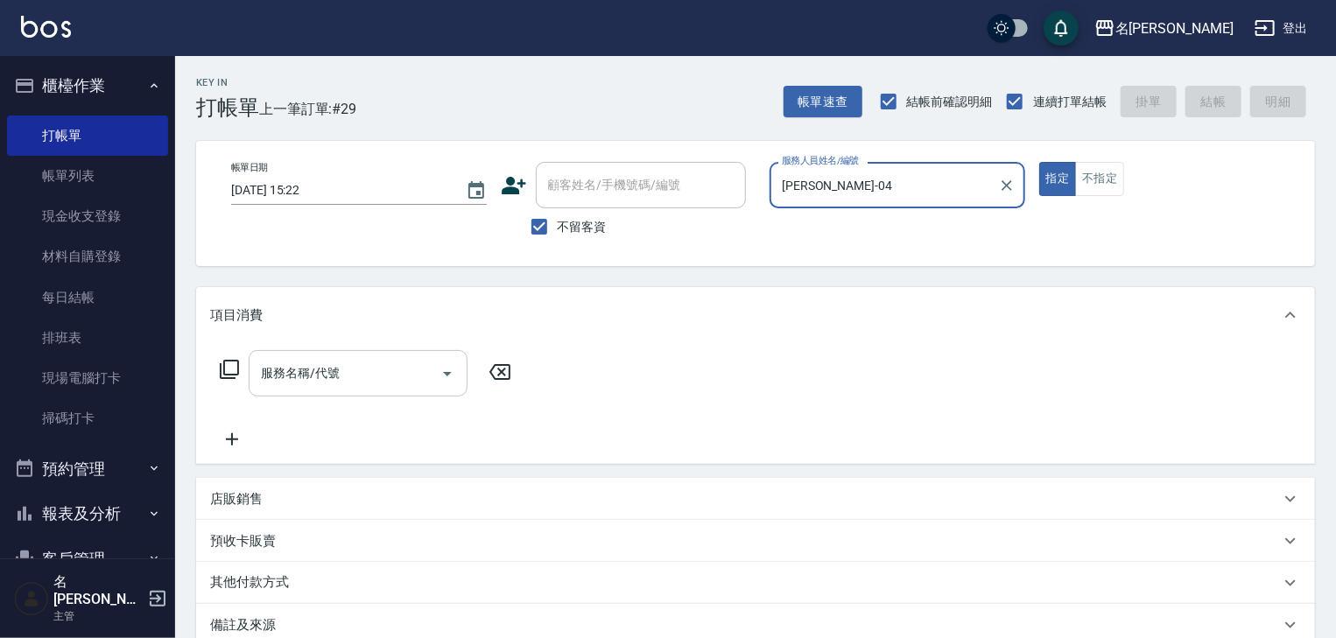
click at [308, 378] on input "服務名稱/代號" at bounding box center [345, 373] width 177 height 31
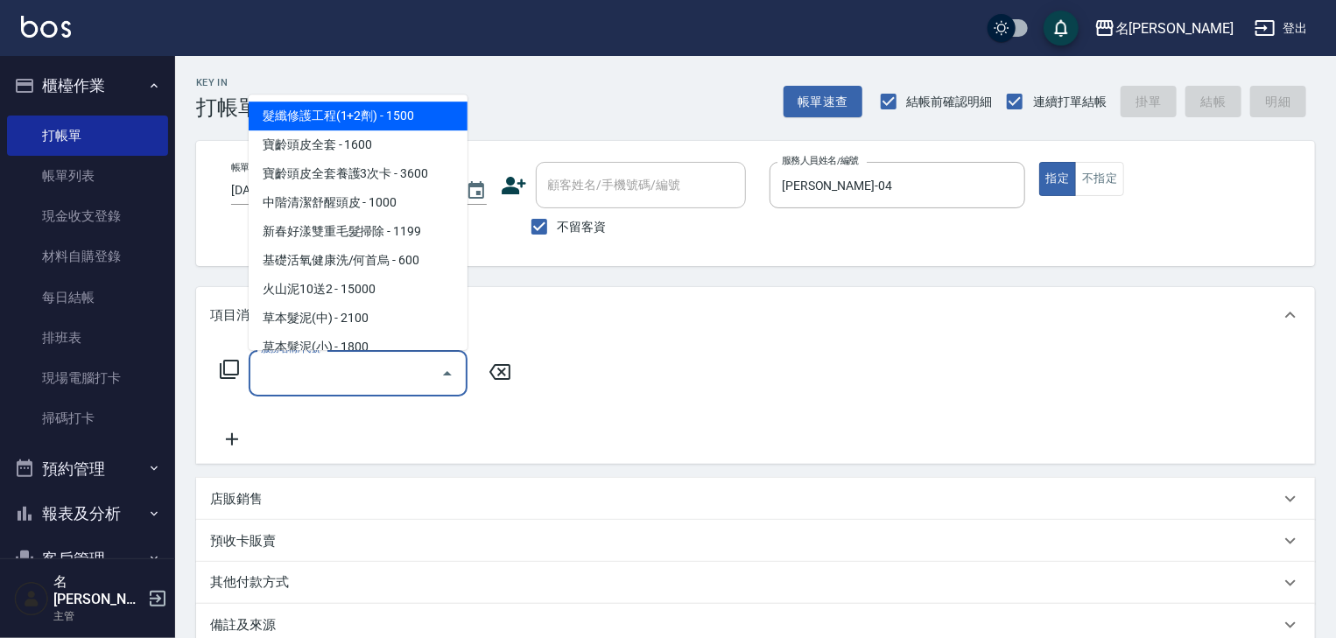
click at [226, 374] on icon at bounding box center [229, 369] width 19 height 19
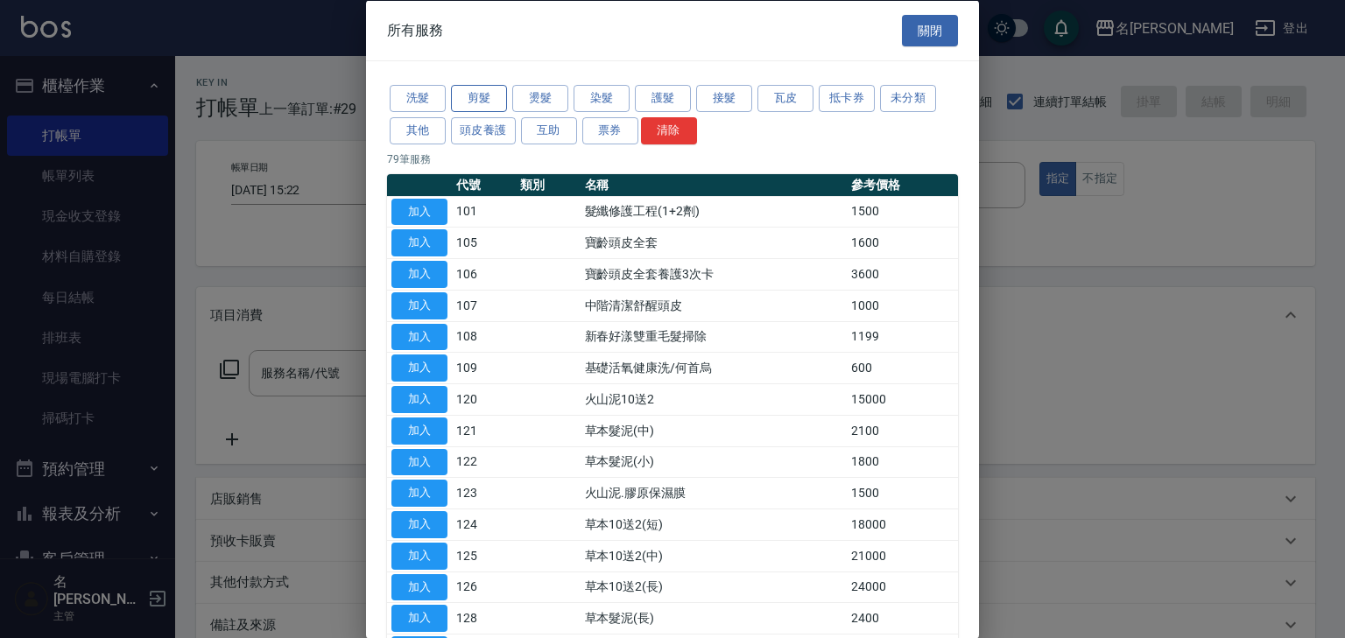
click at [492, 98] on button "剪髮" at bounding box center [479, 98] width 56 height 27
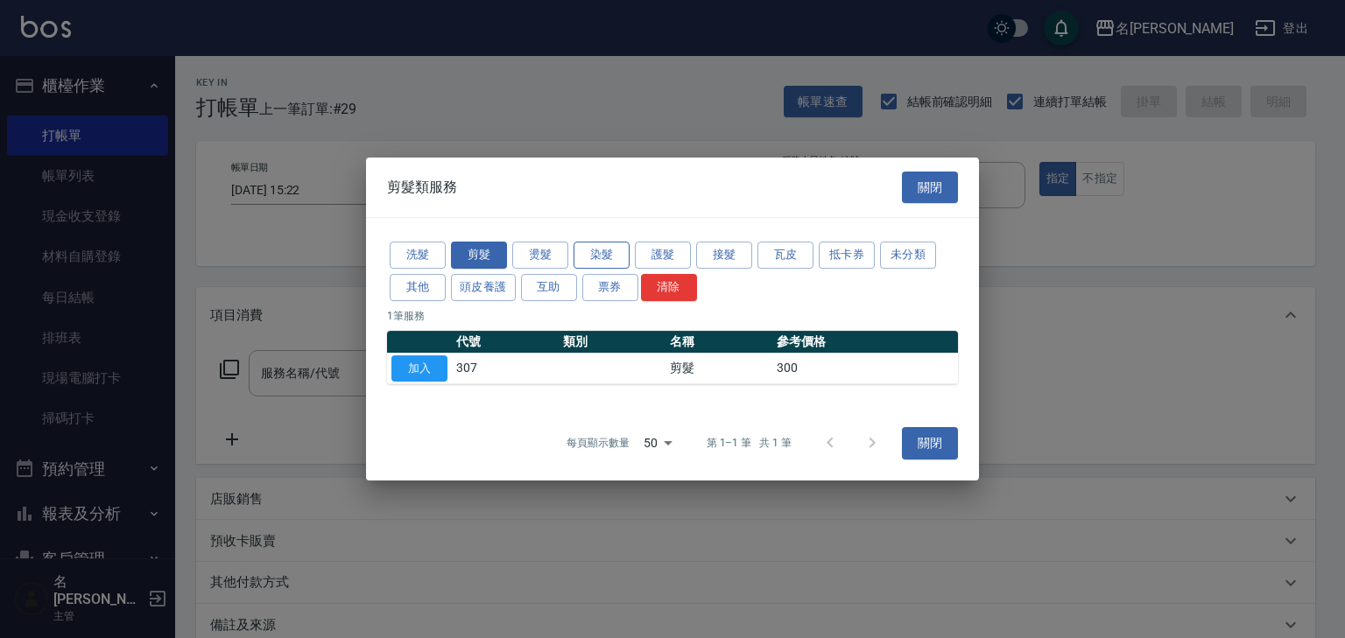
click at [620, 256] on button "染髮" at bounding box center [601, 255] width 56 height 27
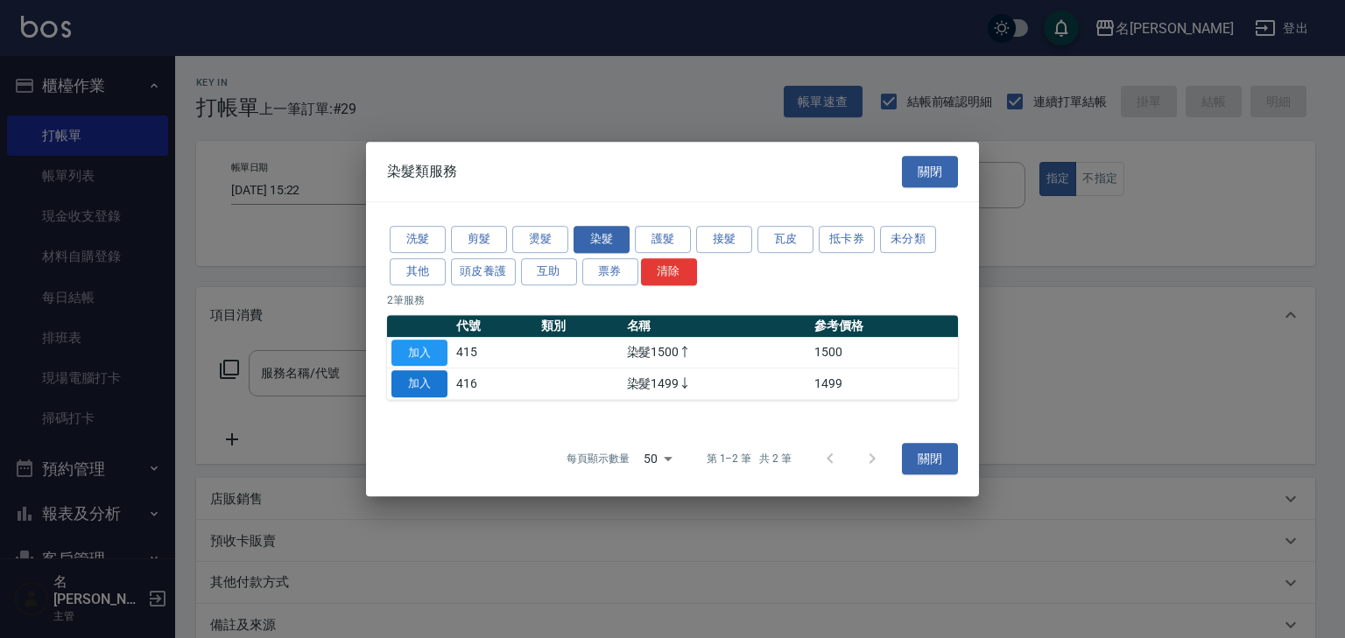
click at [411, 388] on button "加入" at bounding box center [419, 383] width 56 height 27
type input "染髮1499↓(416)"
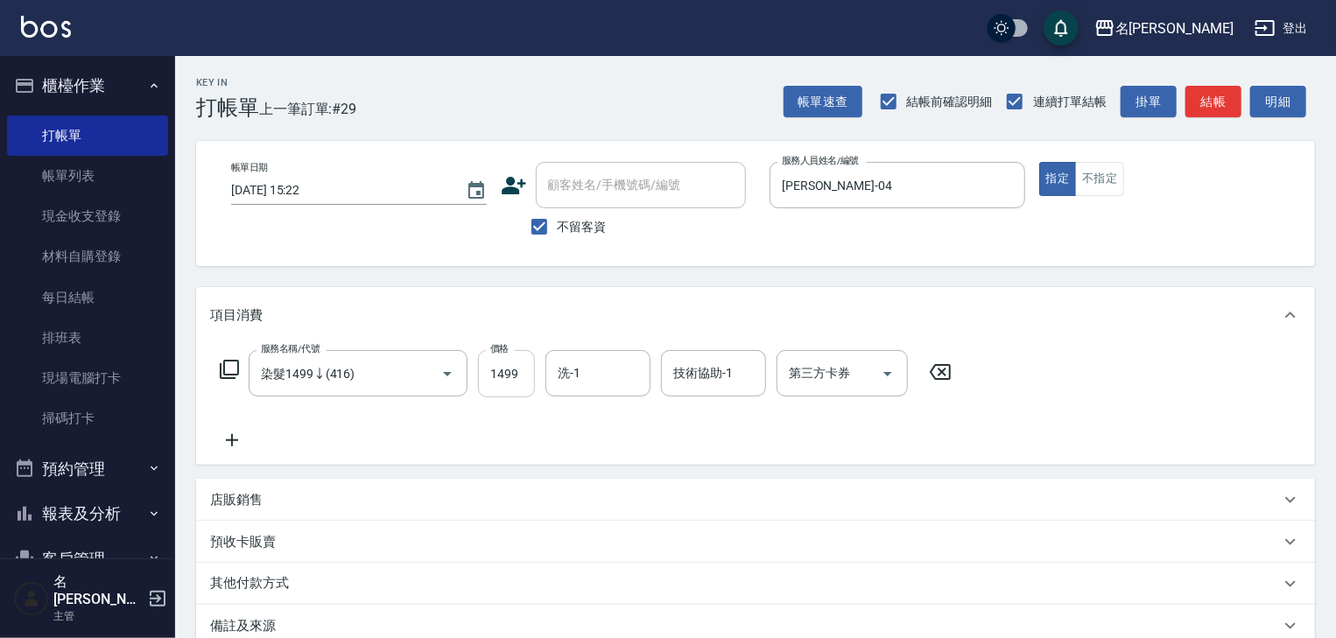
click at [509, 381] on input "1499" at bounding box center [506, 373] width 57 height 47
type input "1300"
type input "[PERSON_NAME]-22"
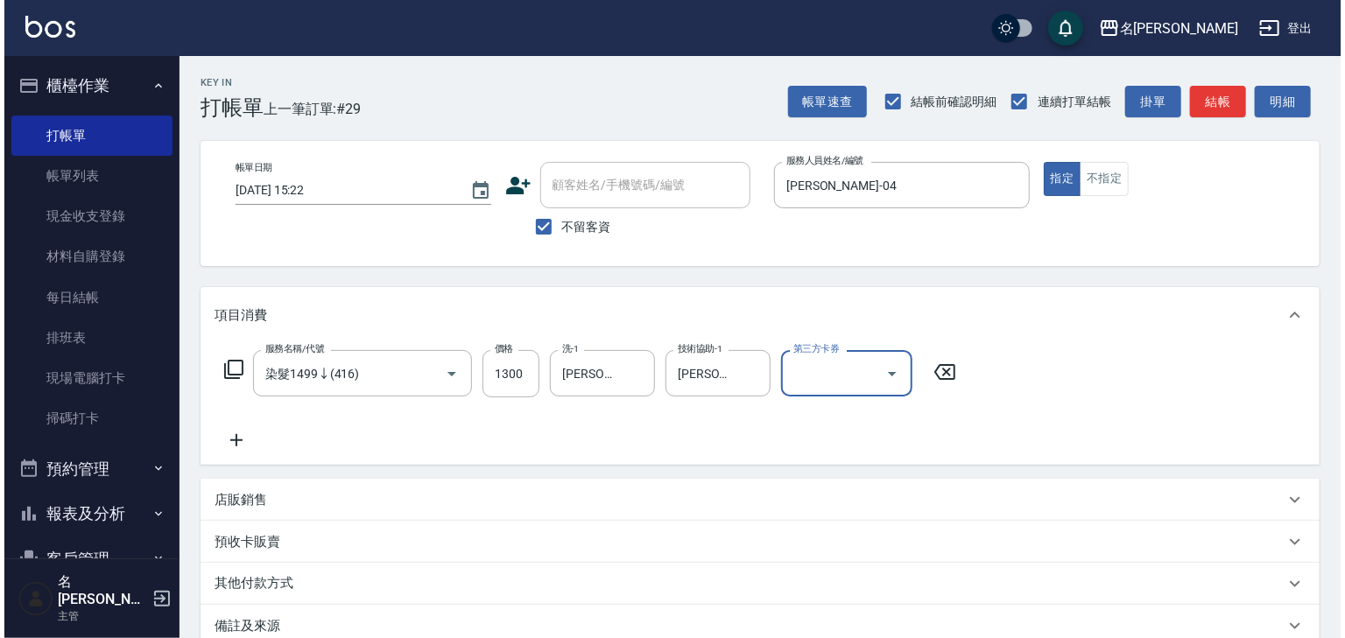
scroll to position [135, 0]
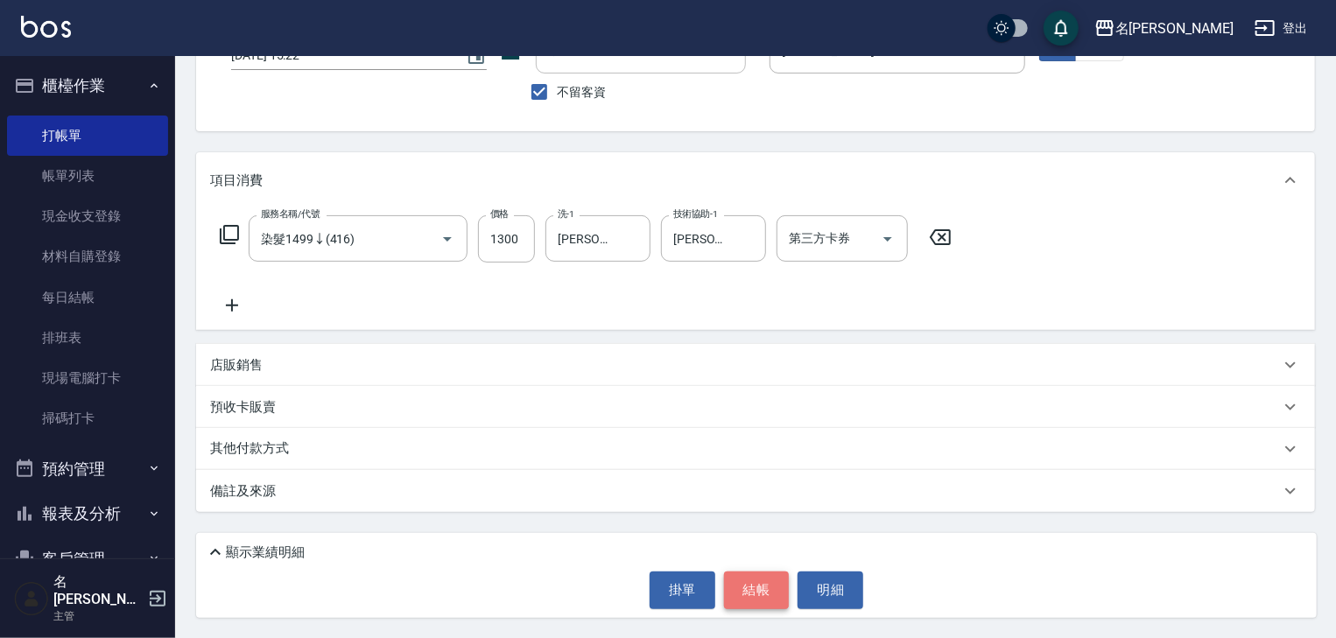
click at [749, 582] on button "結帳" at bounding box center [757, 590] width 66 height 37
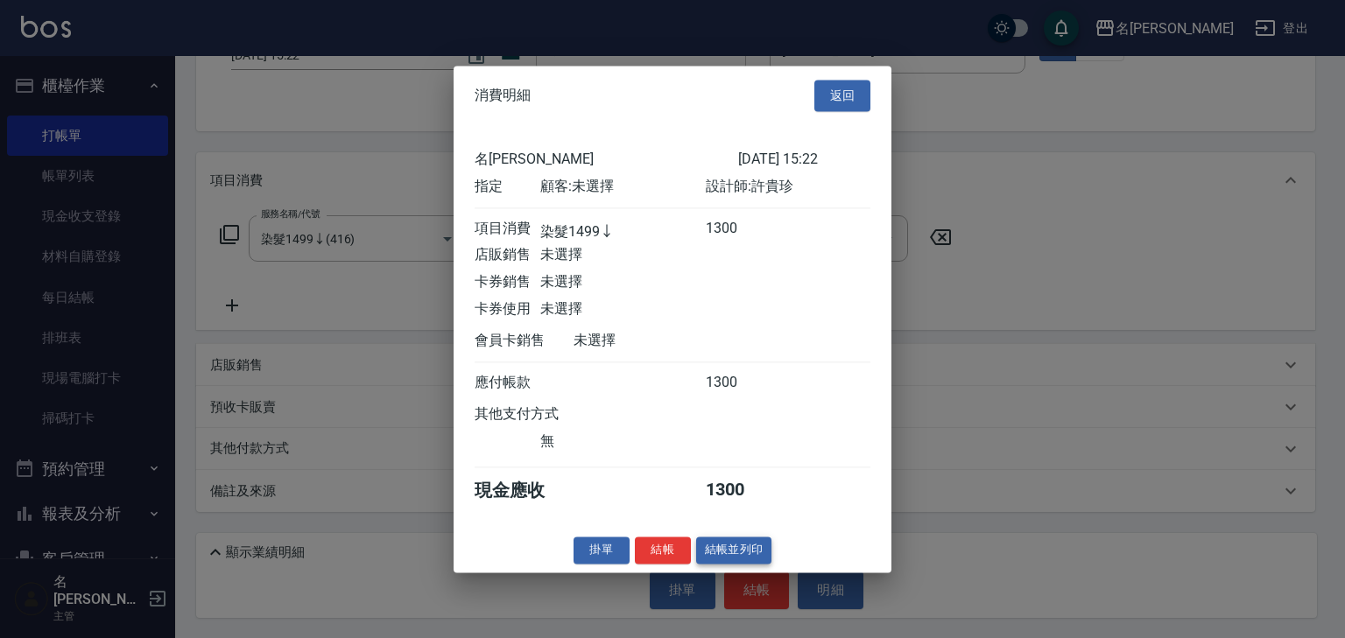
click at [750, 562] on button "結帳並列印" at bounding box center [734, 550] width 76 height 27
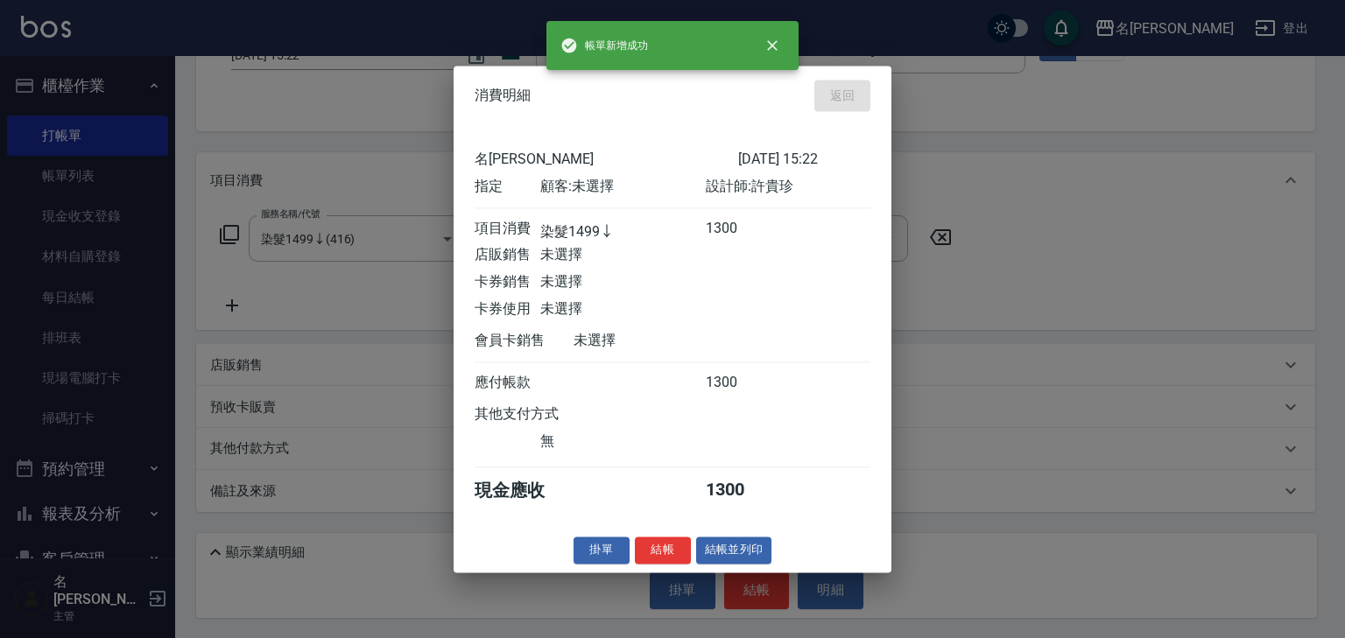
type input "2025/10/15 15:49"
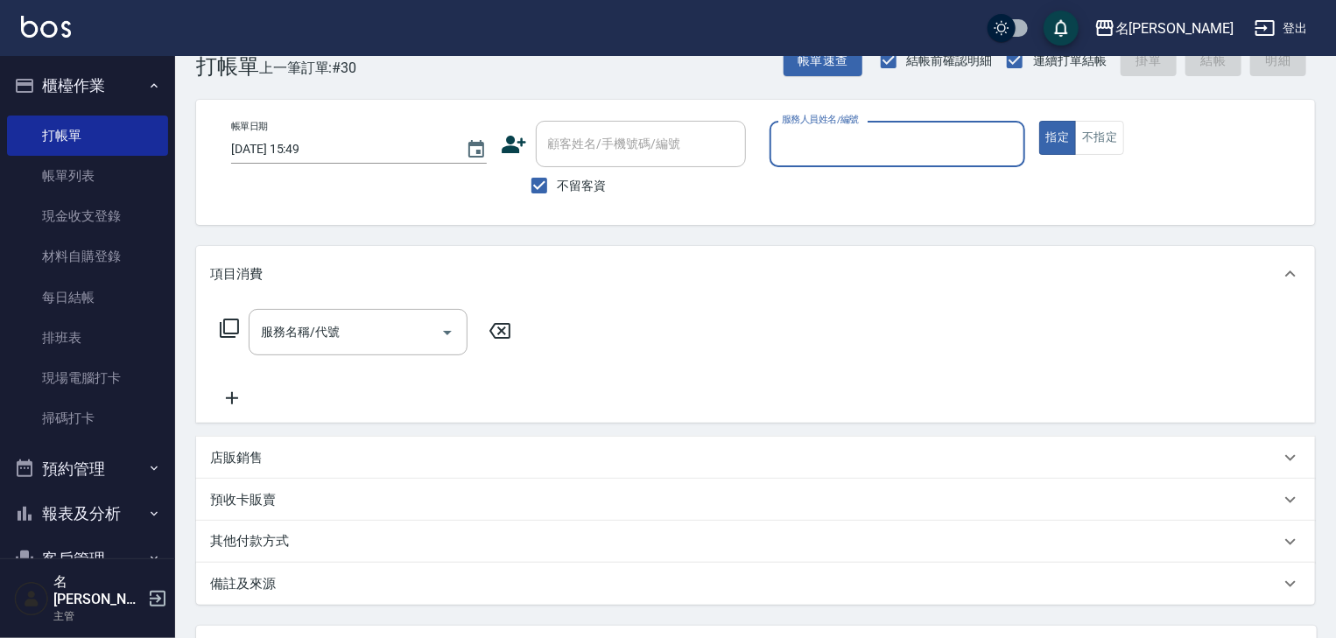
scroll to position [0, 0]
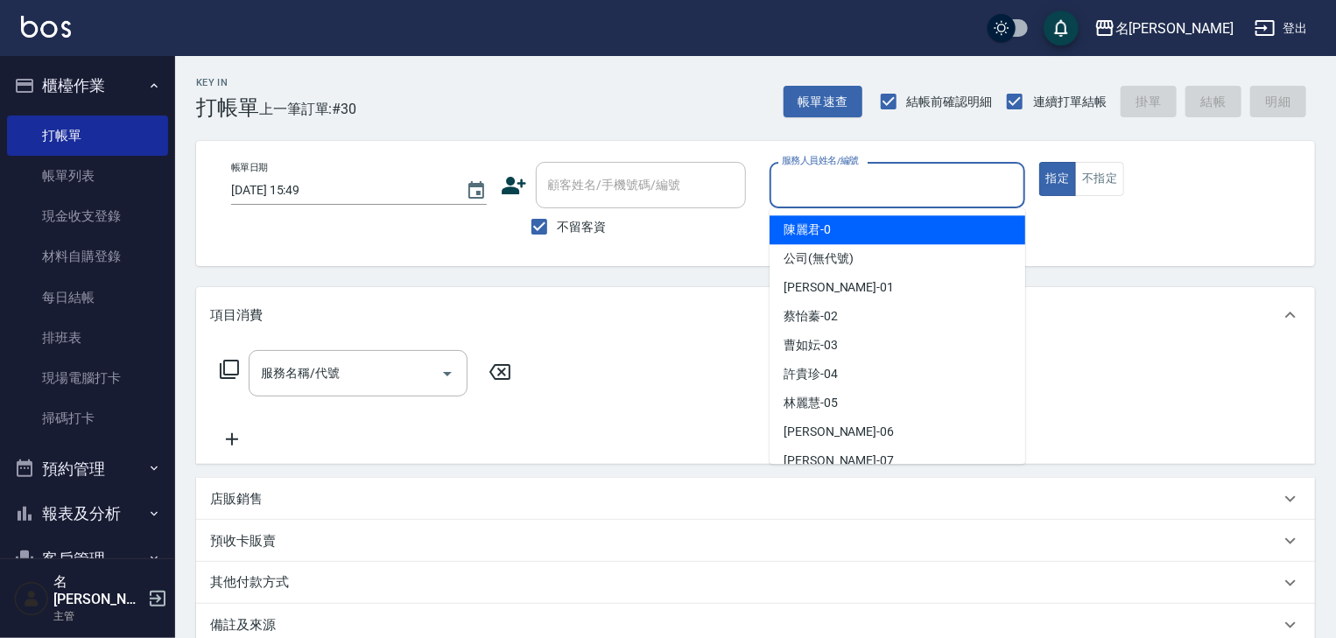
click at [877, 193] on input "服務人員姓名/編號" at bounding box center [897, 185] width 240 height 31
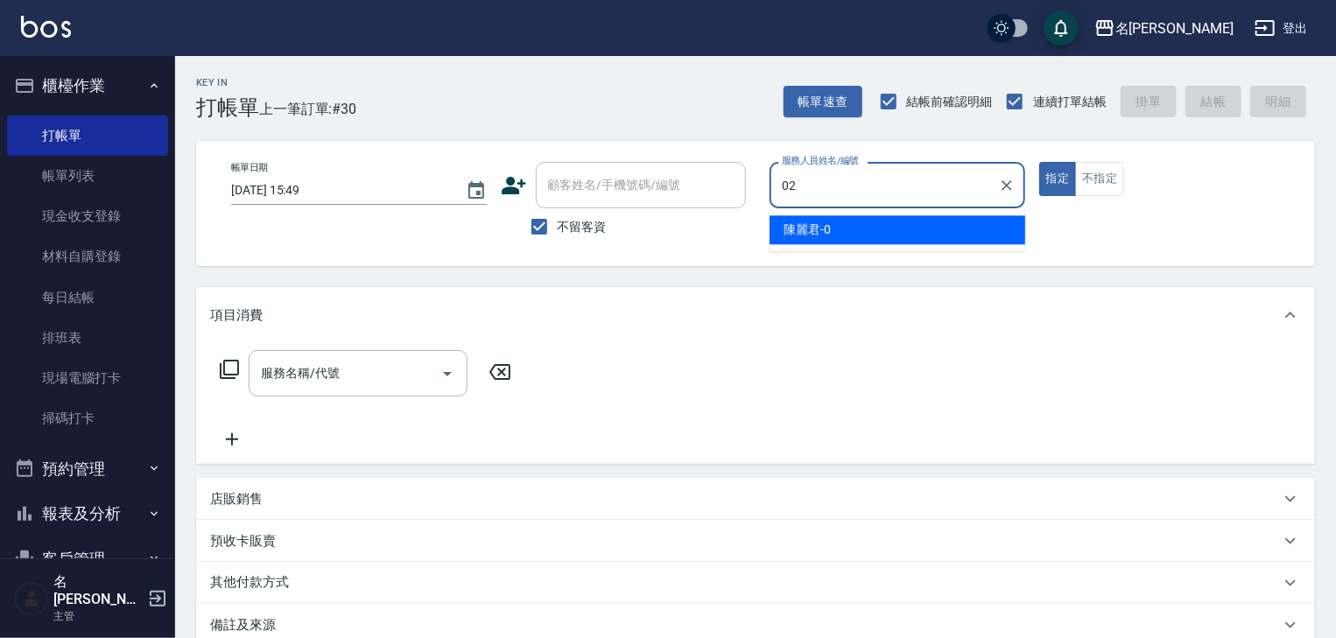
type input "[PERSON_NAME]-02"
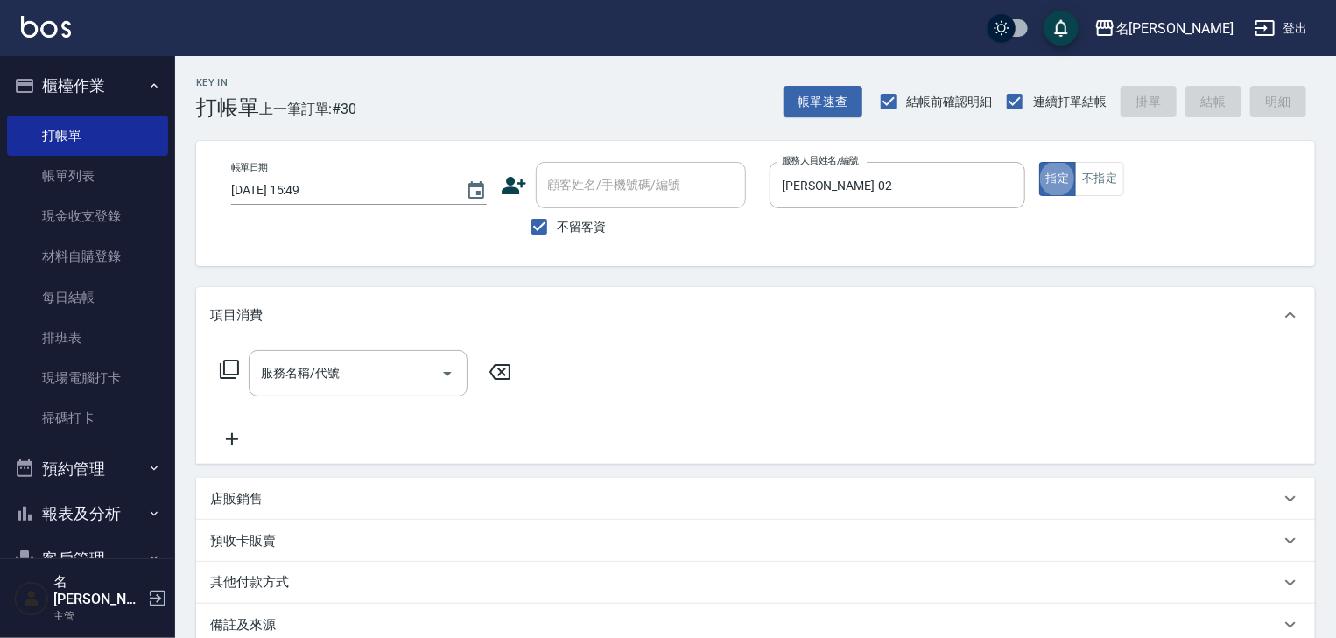
click at [227, 372] on icon at bounding box center [229, 369] width 21 height 21
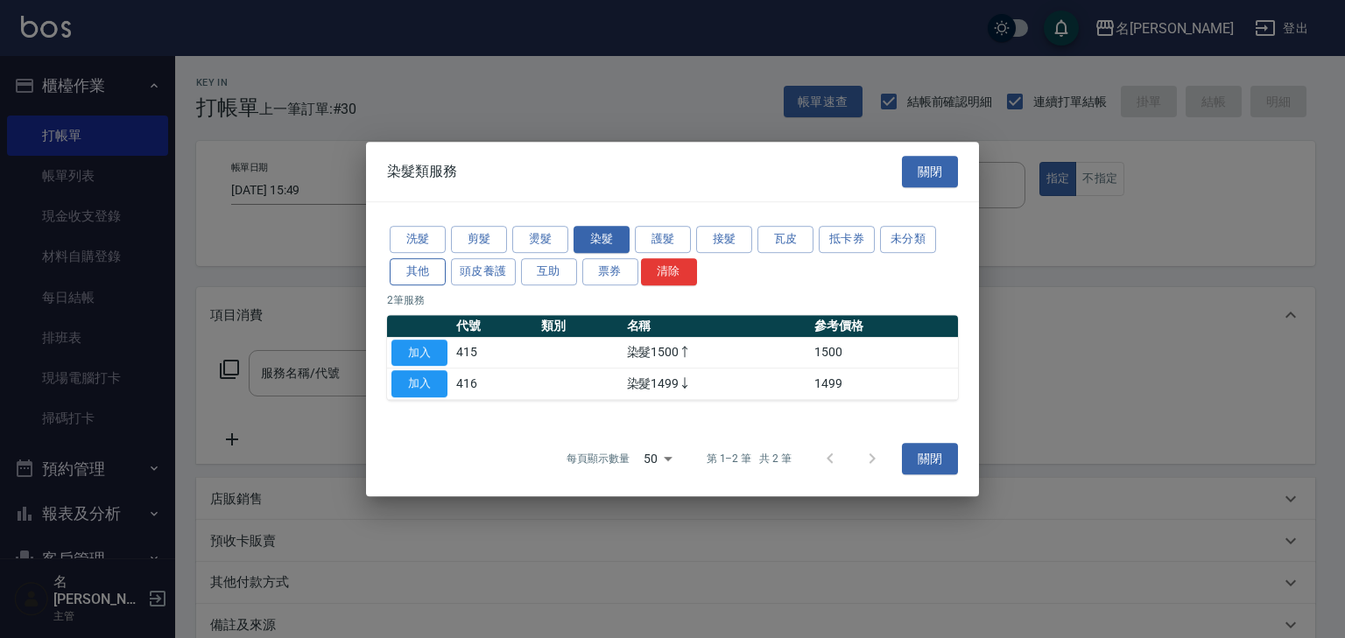
click at [435, 282] on button "其他" at bounding box center [418, 271] width 56 height 27
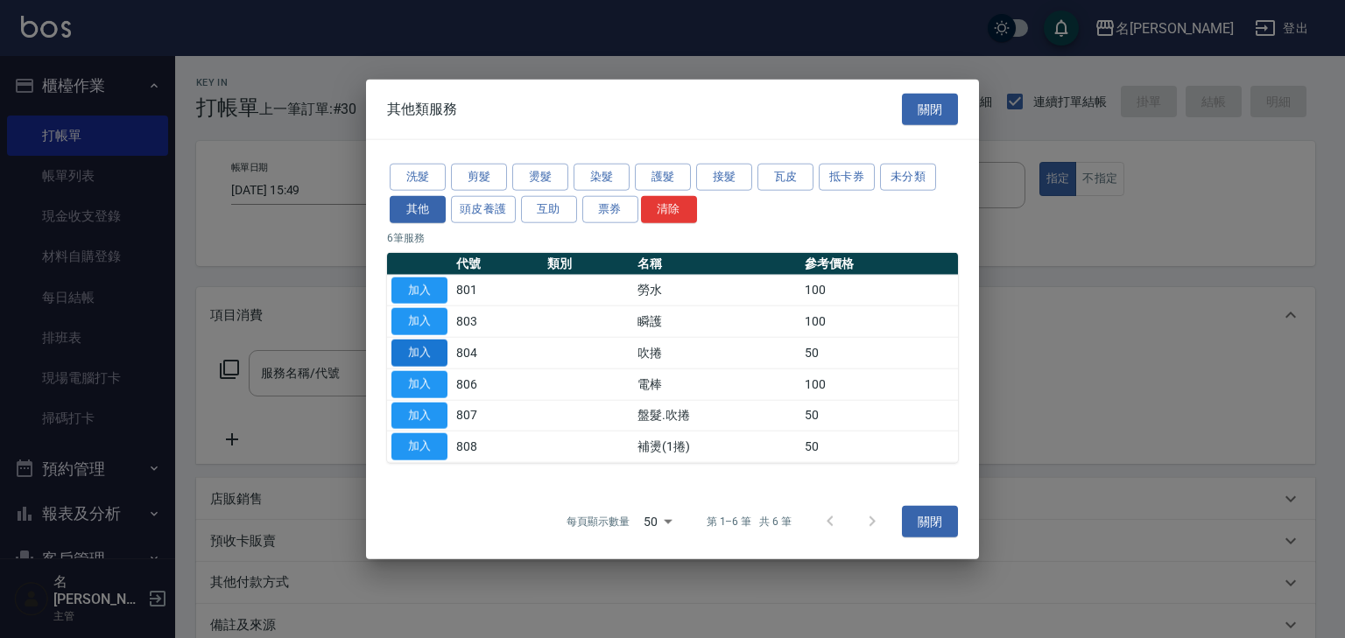
click at [434, 356] on button "加入" at bounding box center [419, 353] width 56 height 27
type input "吹捲(804)"
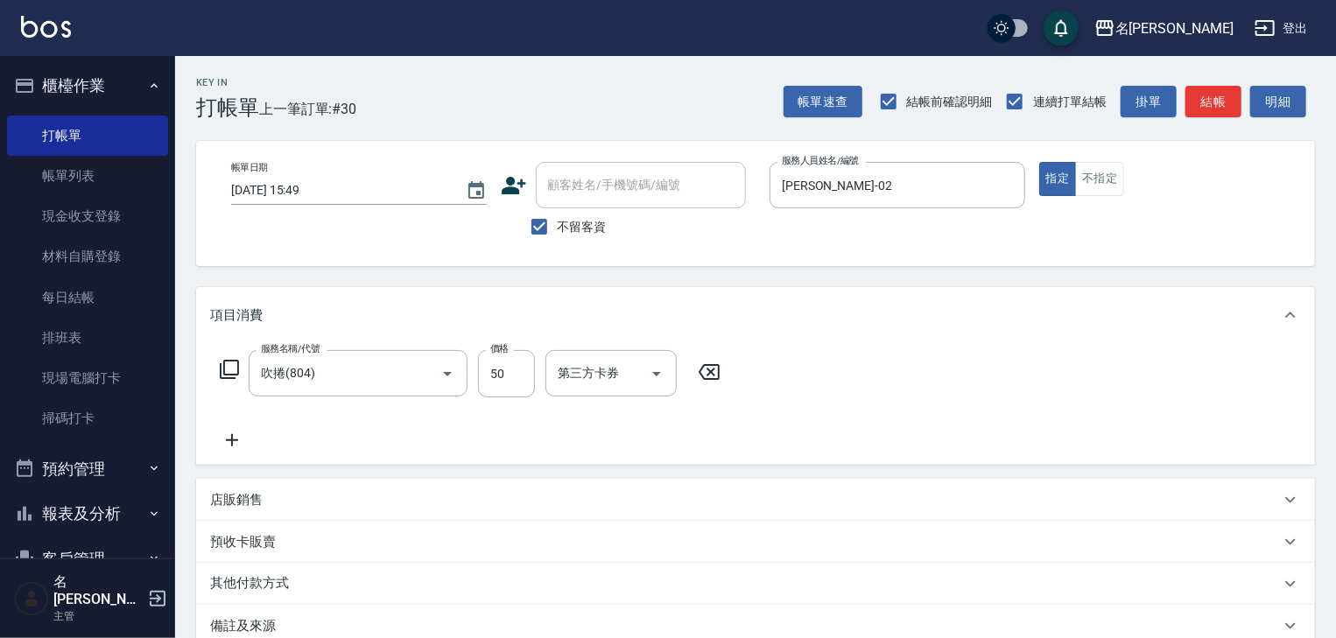
click at [233, 445] on icon at bounding box center [232, 440] width 44 height 21
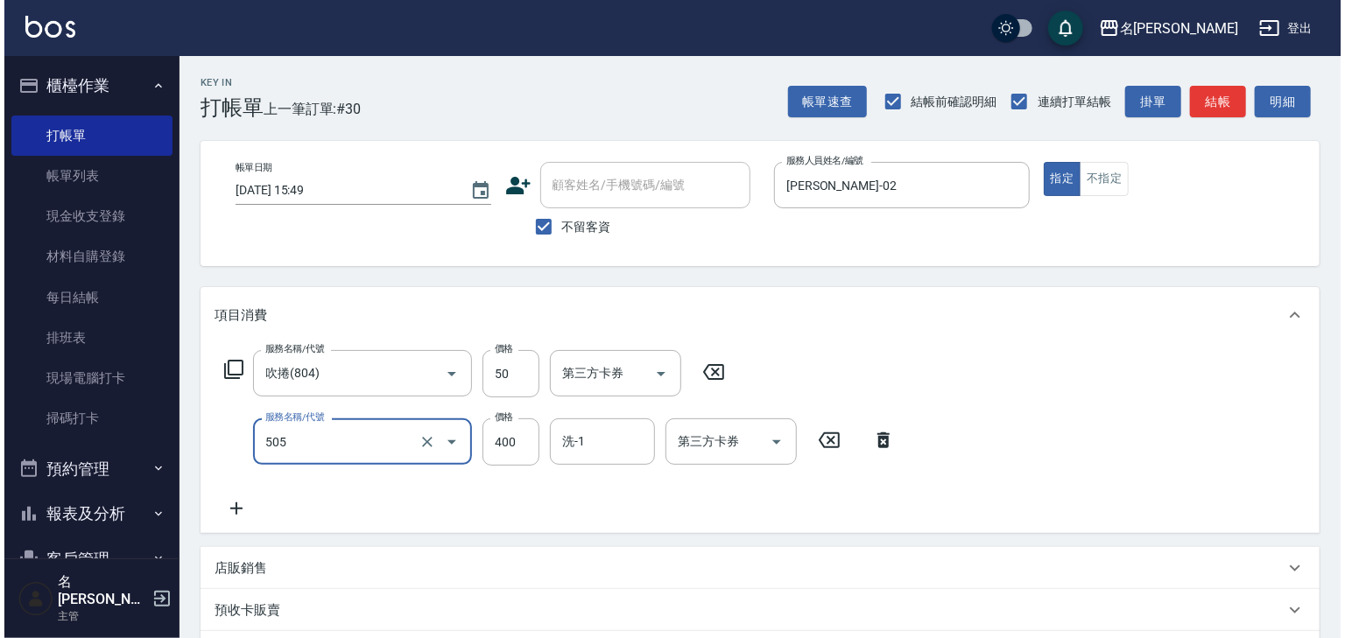
scroll to position [186, 0]
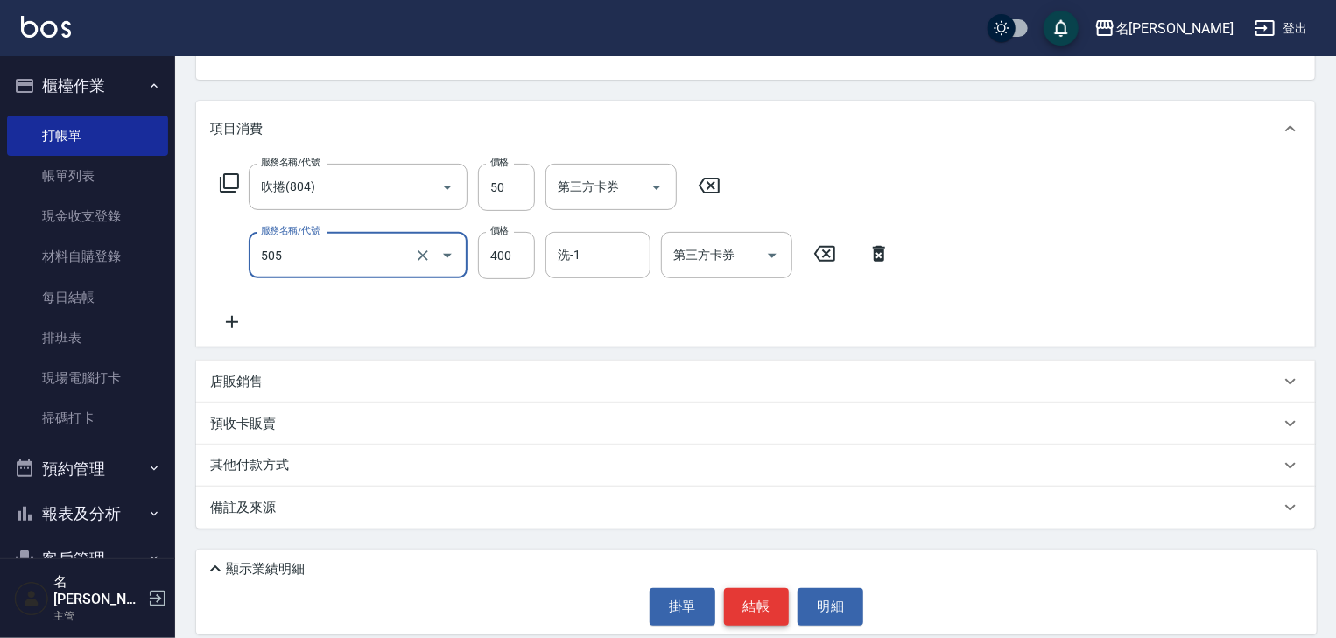
type input "洗髮(505)"
click at [773, 602] on button "結帳" at bounding box center [757, 606] width 66 height 37
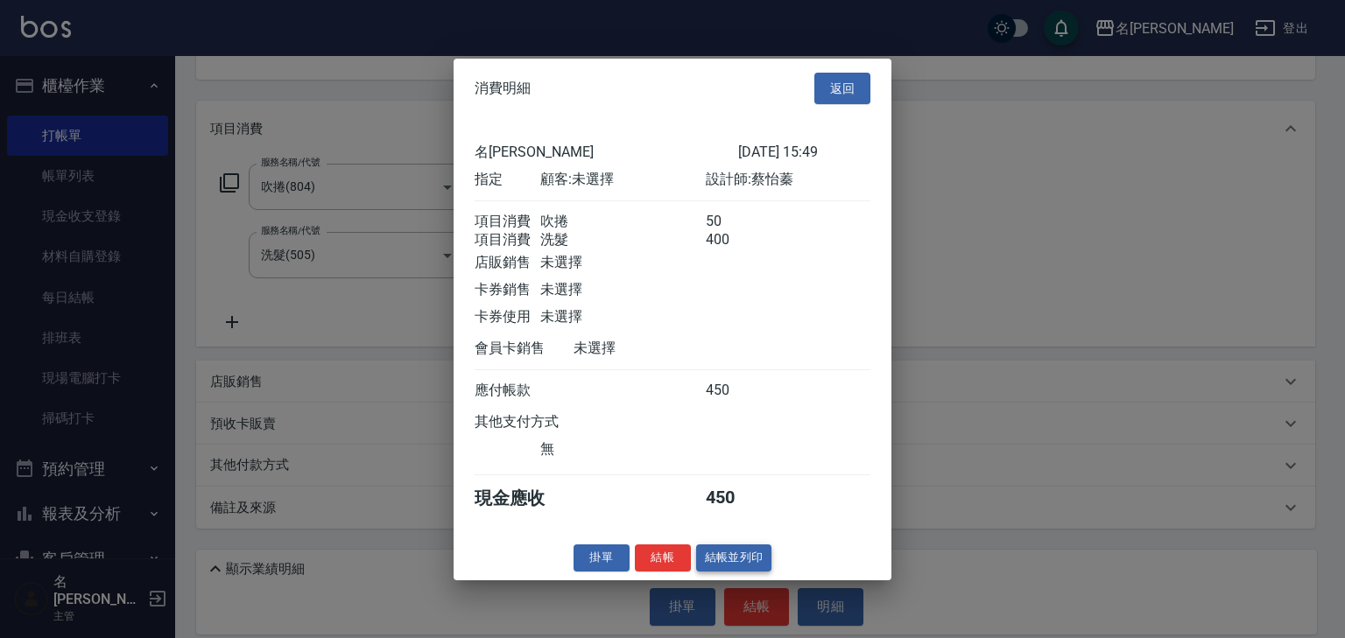
click at [756, 563] on button "結帳並列印" at bounding box center [734, 558] width 76 height 27
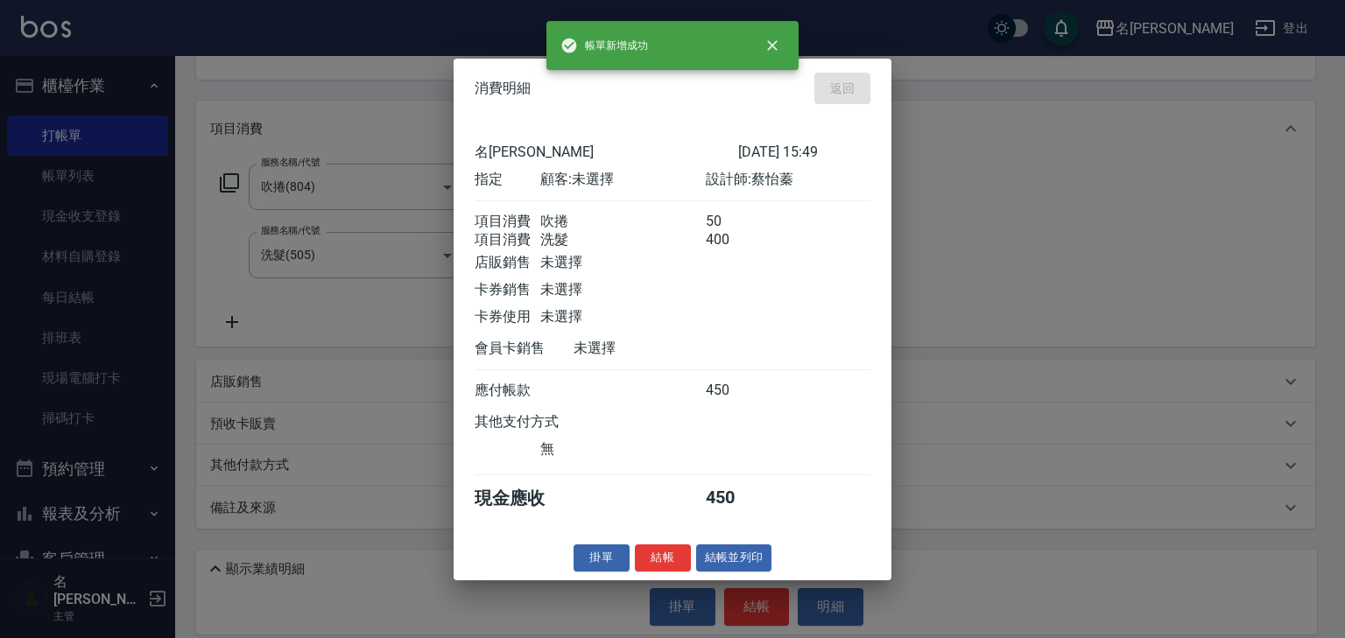
type input "2025/10/15 16:09"
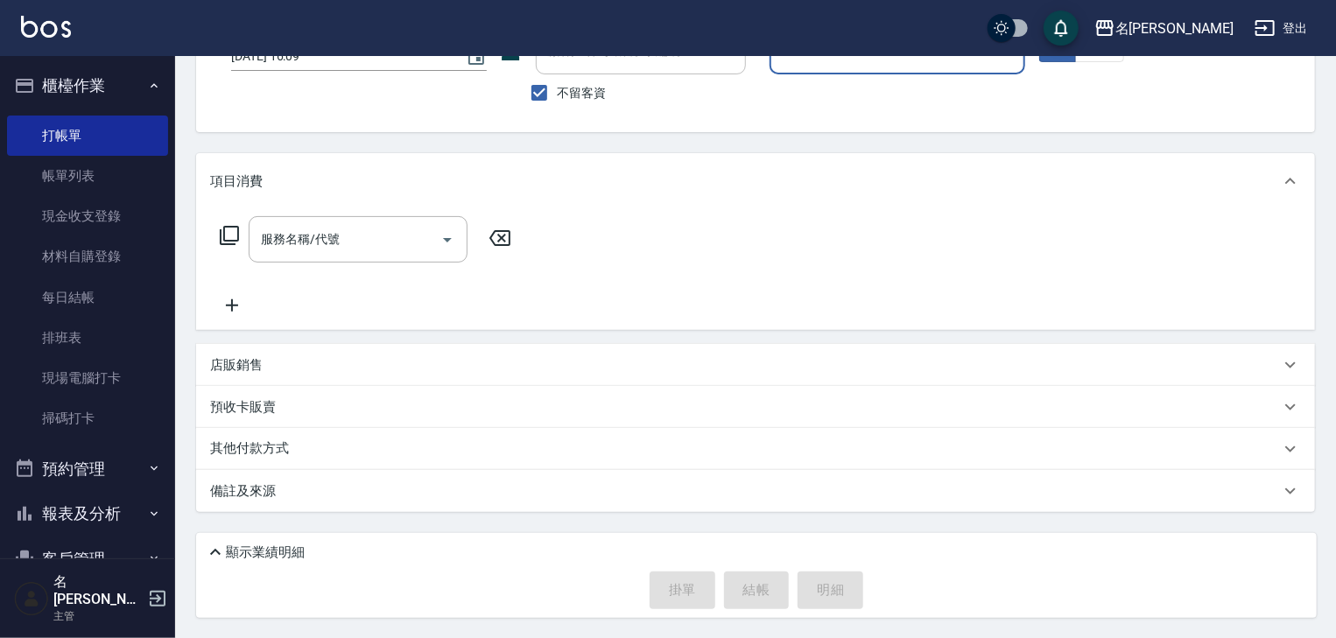
scroll to position [40, 0]
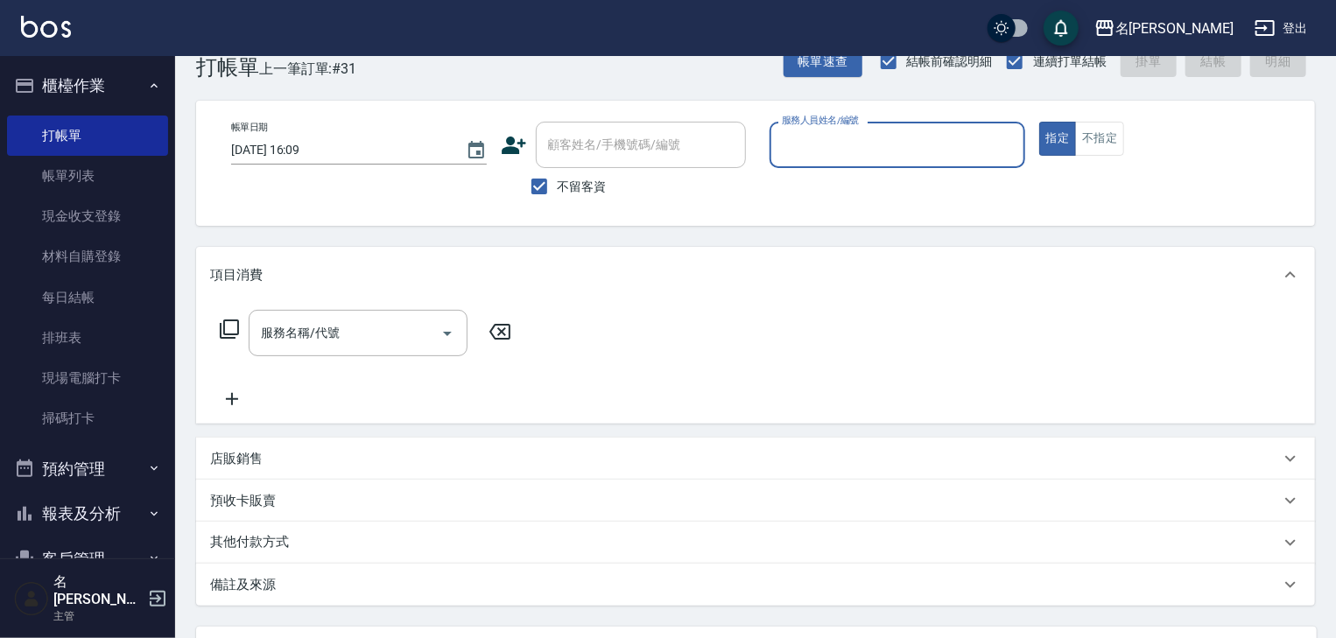
click at [877, 155] on input "服務人員姓名/編號" at bounding box center [897, 145] width 240 height 31
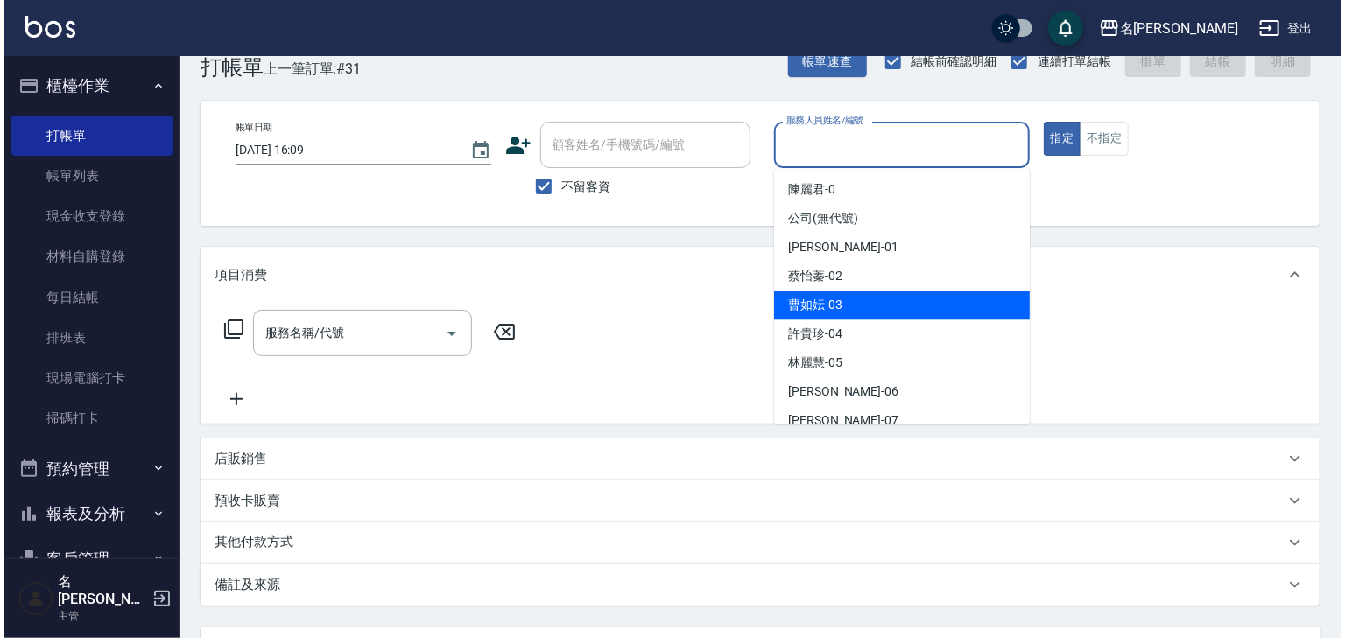
scroll to position [186, 0]
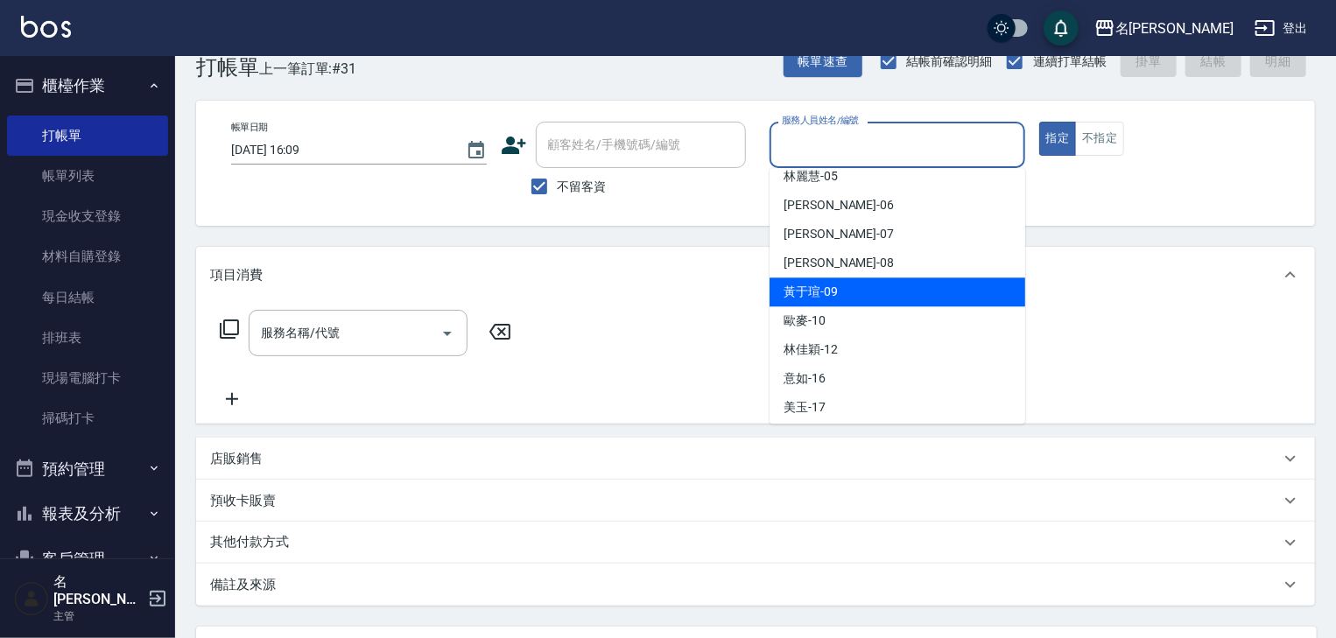
click at [826, 293] on span "[PERSON_NAME]-09" at bounding box center [811, 292] width 54 height 18
type input "[PERSON_NAME]-09"
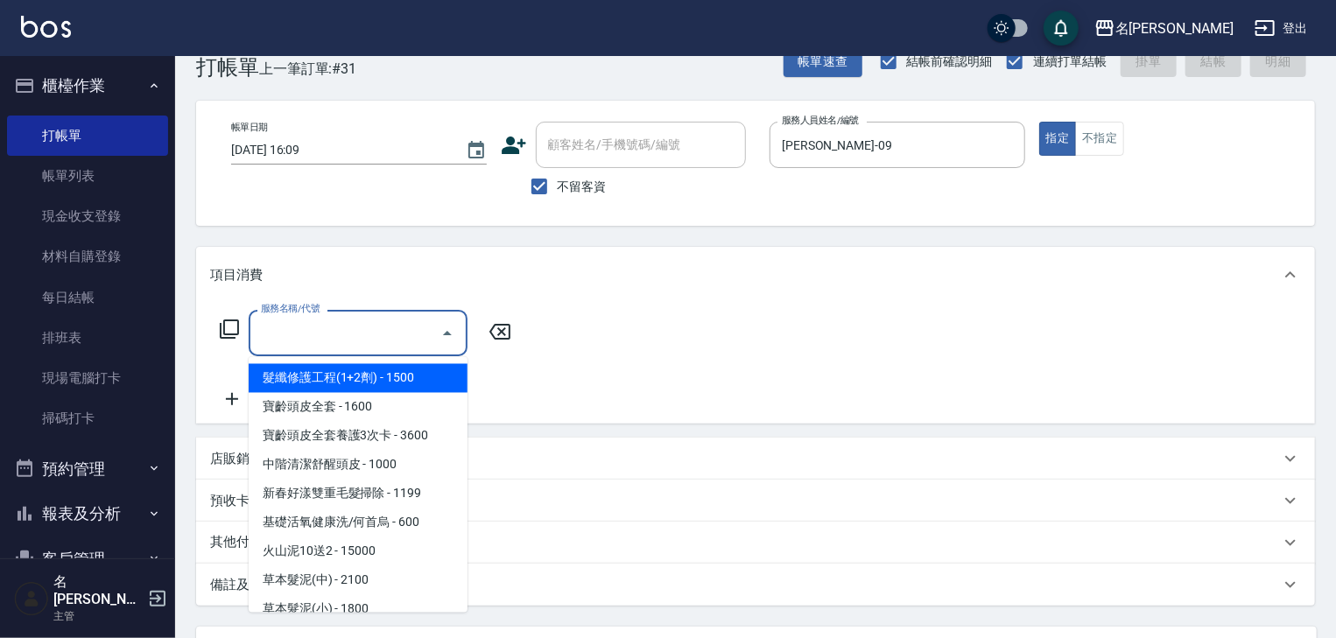
click at [312, 338] on input "服務名稱/代號" at bounding box center [345, 333] width 177 height 31
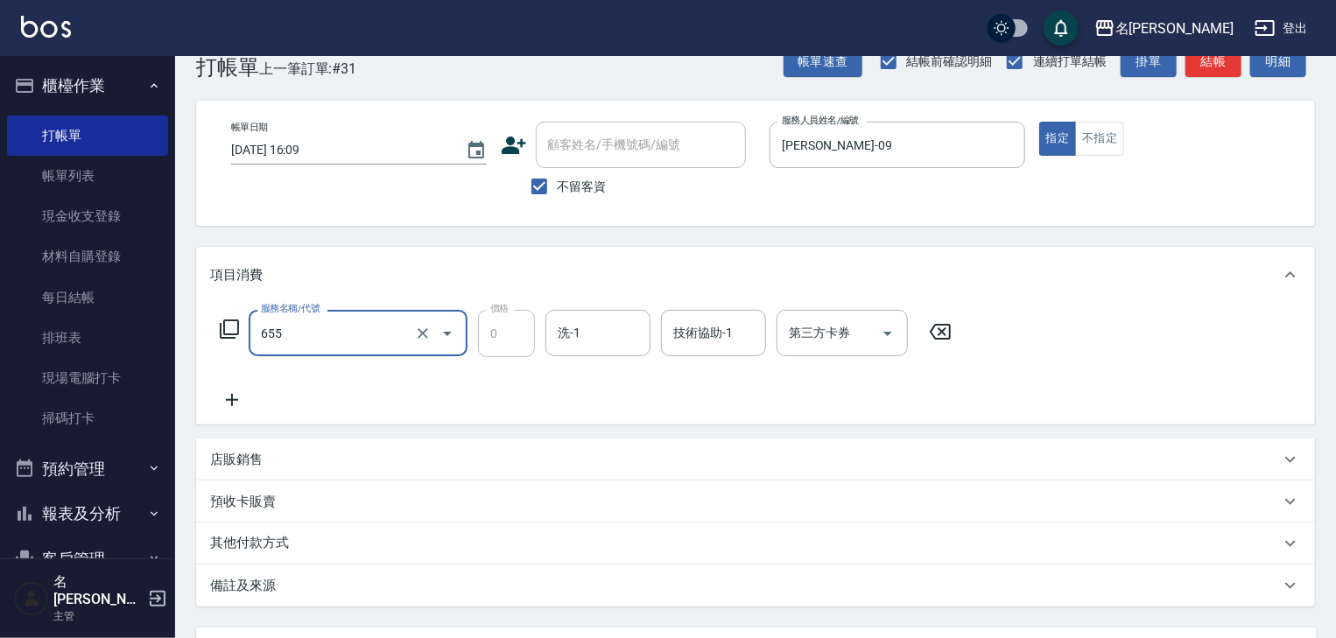
type input "頭皮、護髮免費卡(新)(655)"
click at [232, 399] on icon at bounding box center [232, 400] width 12 height 12
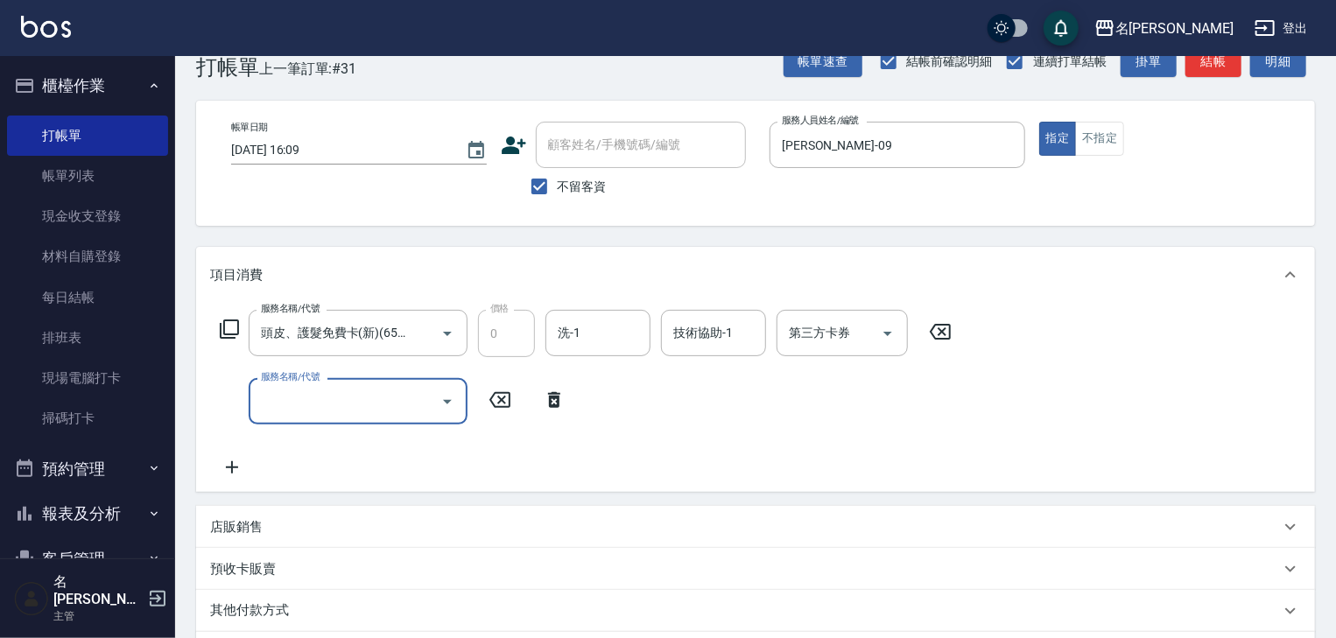
click at [231, 330] on icon at bounding box center [229, 329] width 21 height 21
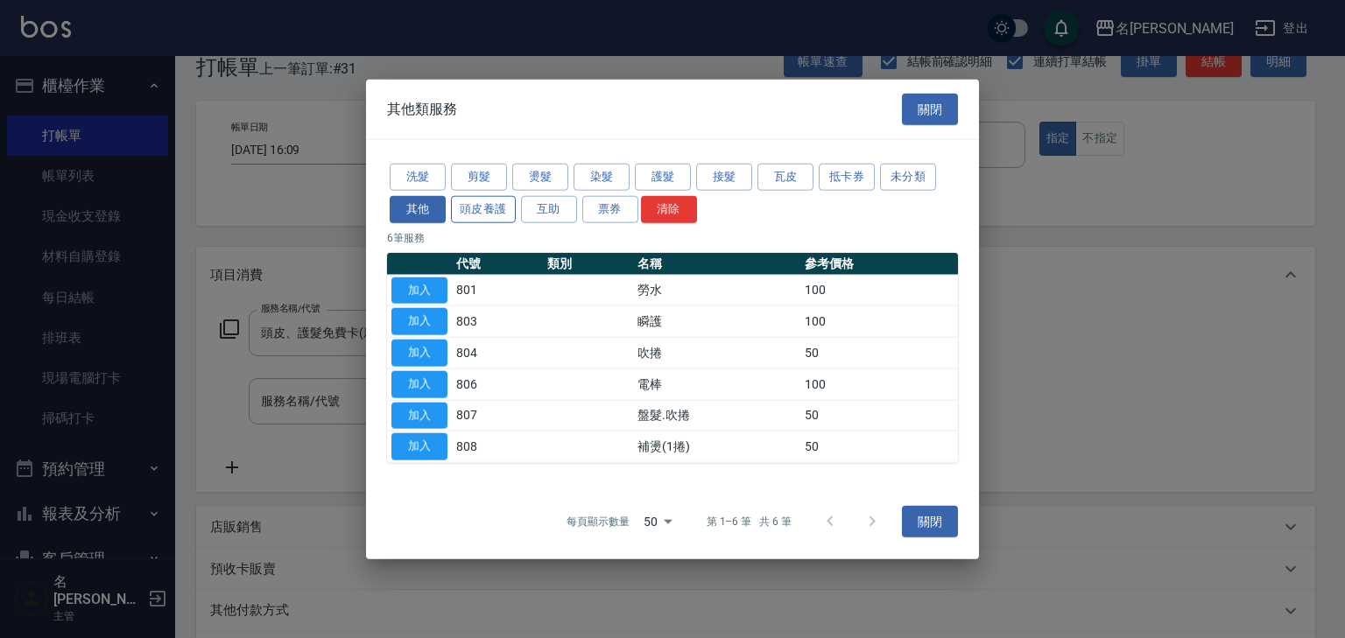
click at [480, 208] on button "頭皮養護" at bounding box center [483, 208] width 65 height 27
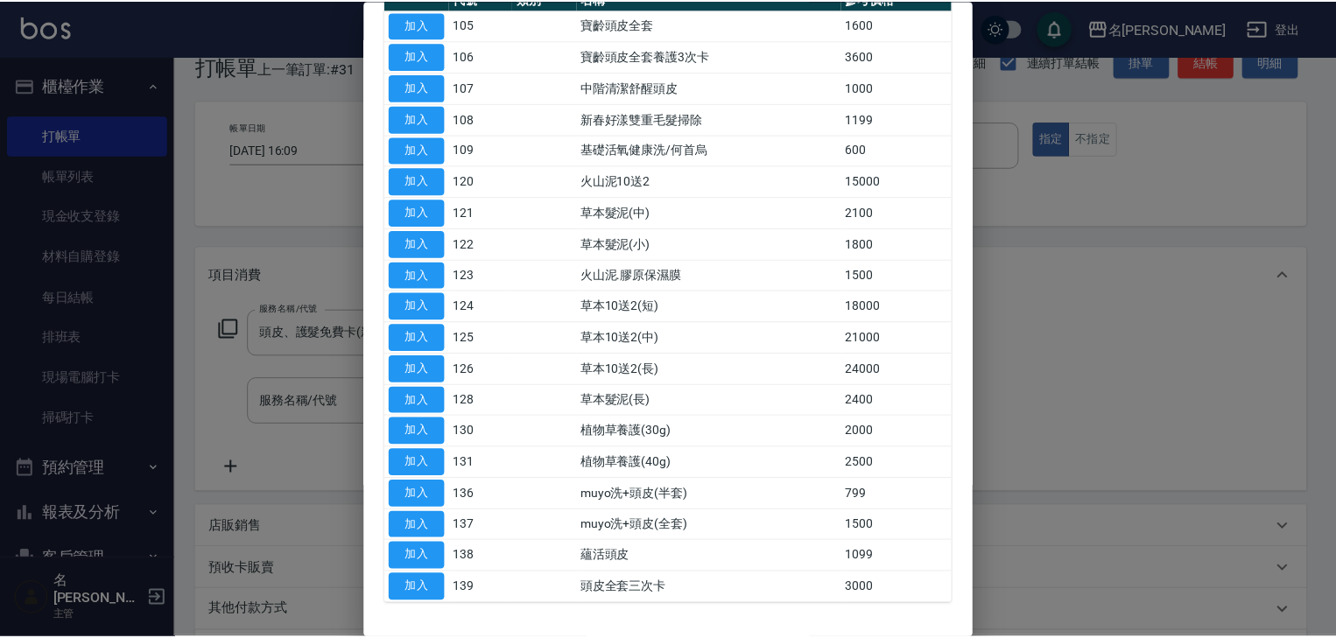
scroll to position [93, 0]
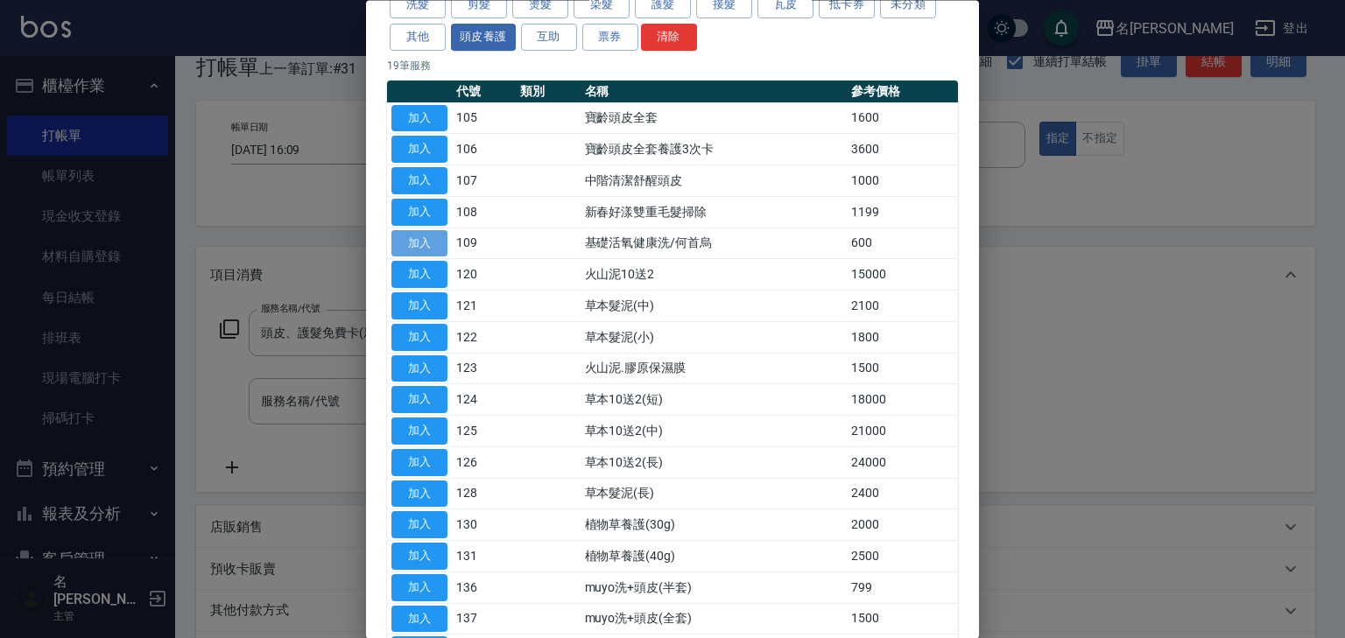
click at [422, 242] on button "加入" at bounding box center [419, 243] width 56 height 27
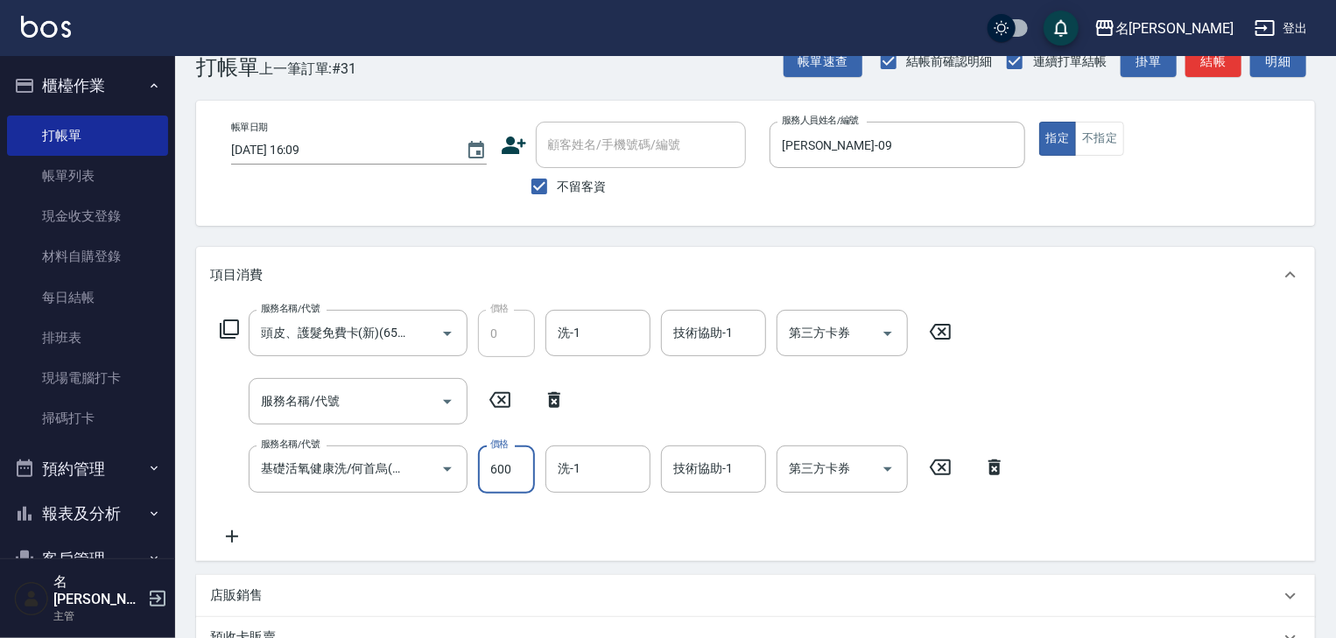
click at [499, 472] on input "600" at bounding box center [506, 469] width 57 height 47
type input "300"
click at [343, 403] on input "服務名稱/代號" at bounding box center [345, 401] width 177 height 31
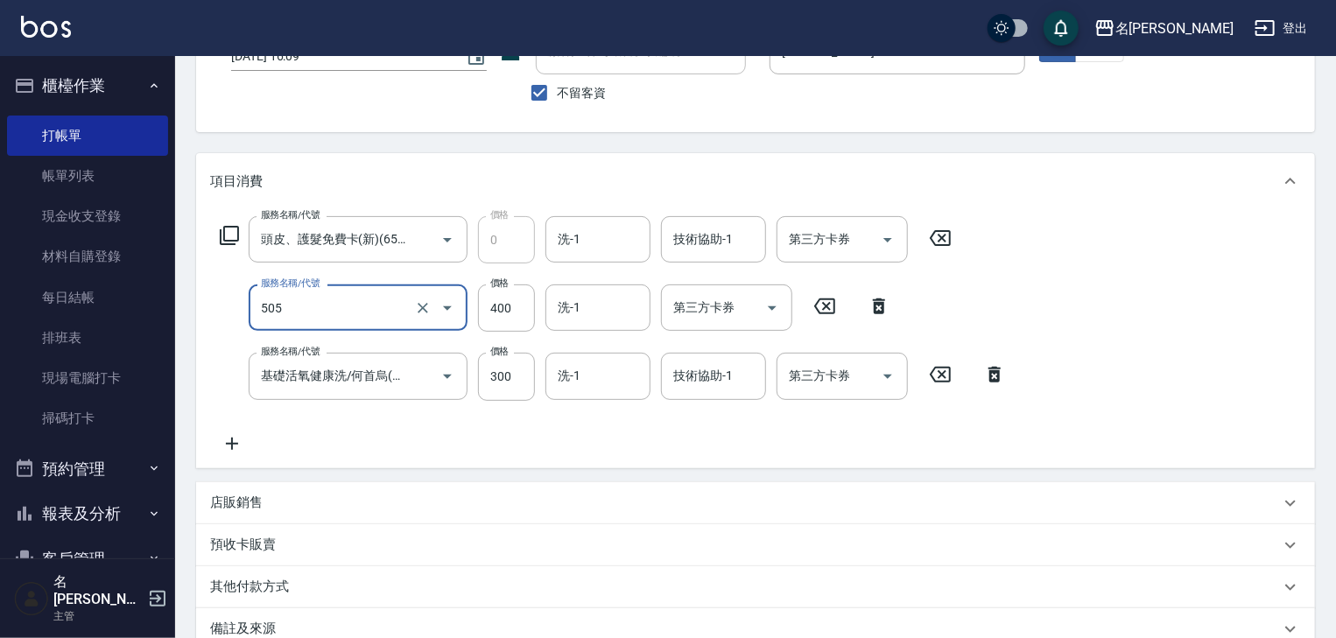
scroll to position [228, 0]
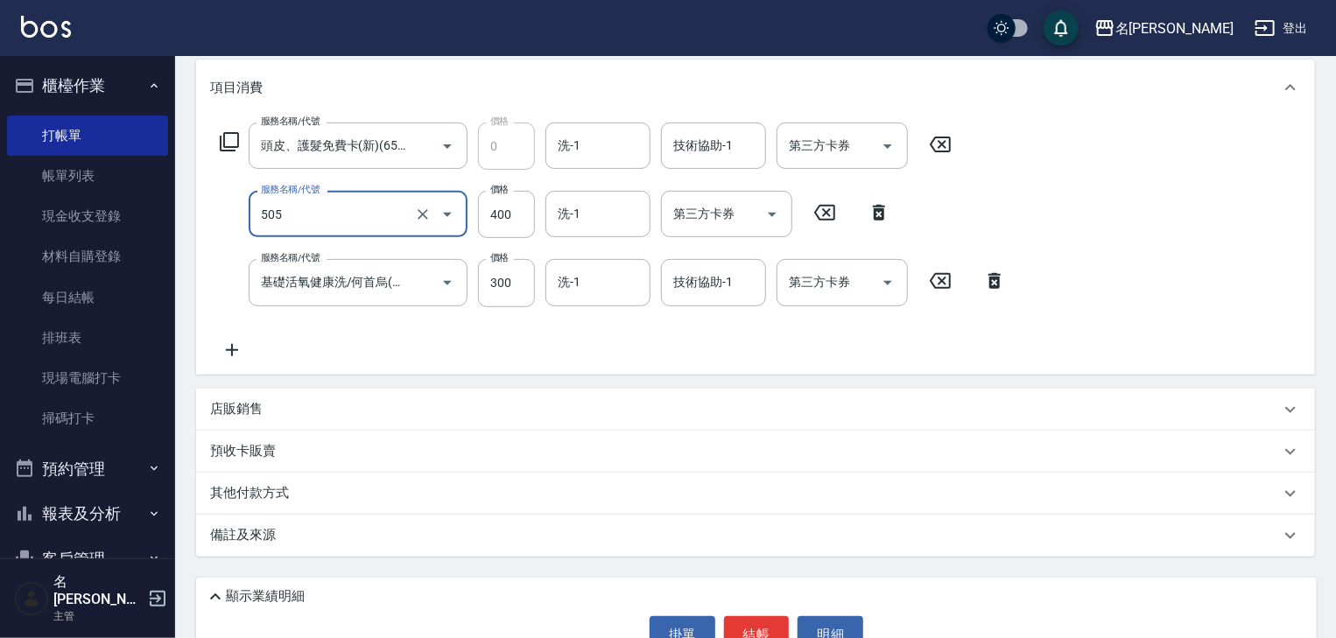
type input "洗髮(505)"
click at [943, 140] on icon at bounding box center [940, 144] width 44 height 21
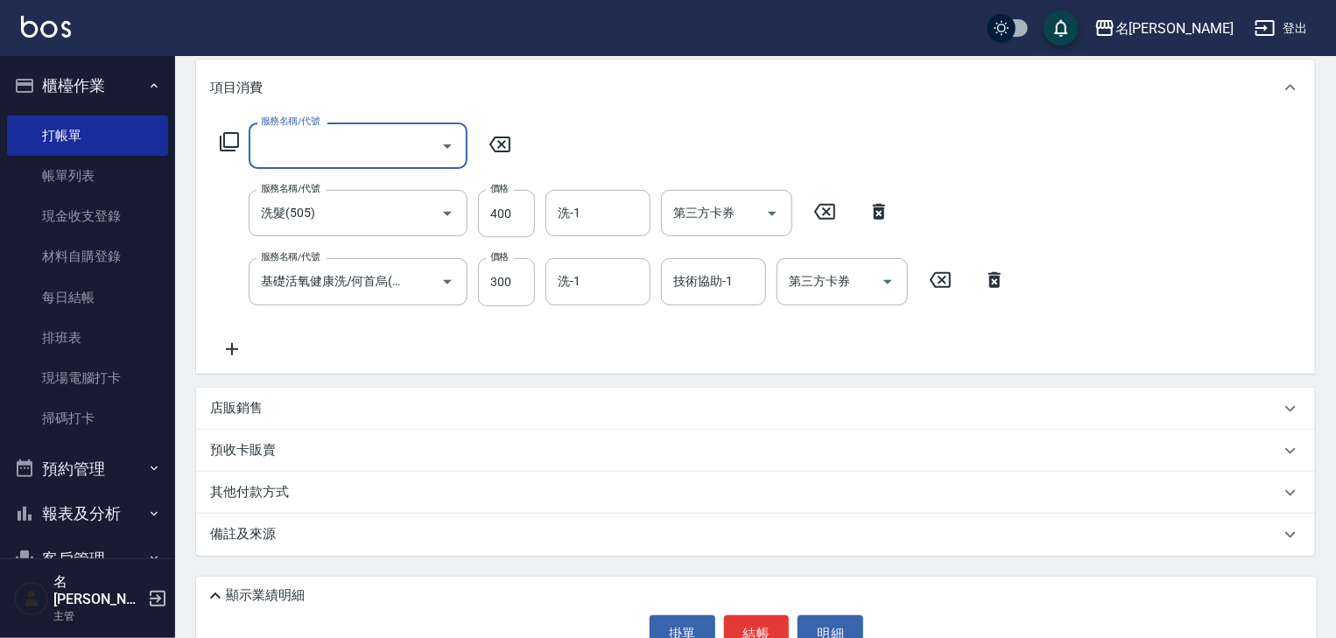
scroll to position [0, 0]
click at [504, 149] on icon at bounding box center [500, 144] width 44 height 21
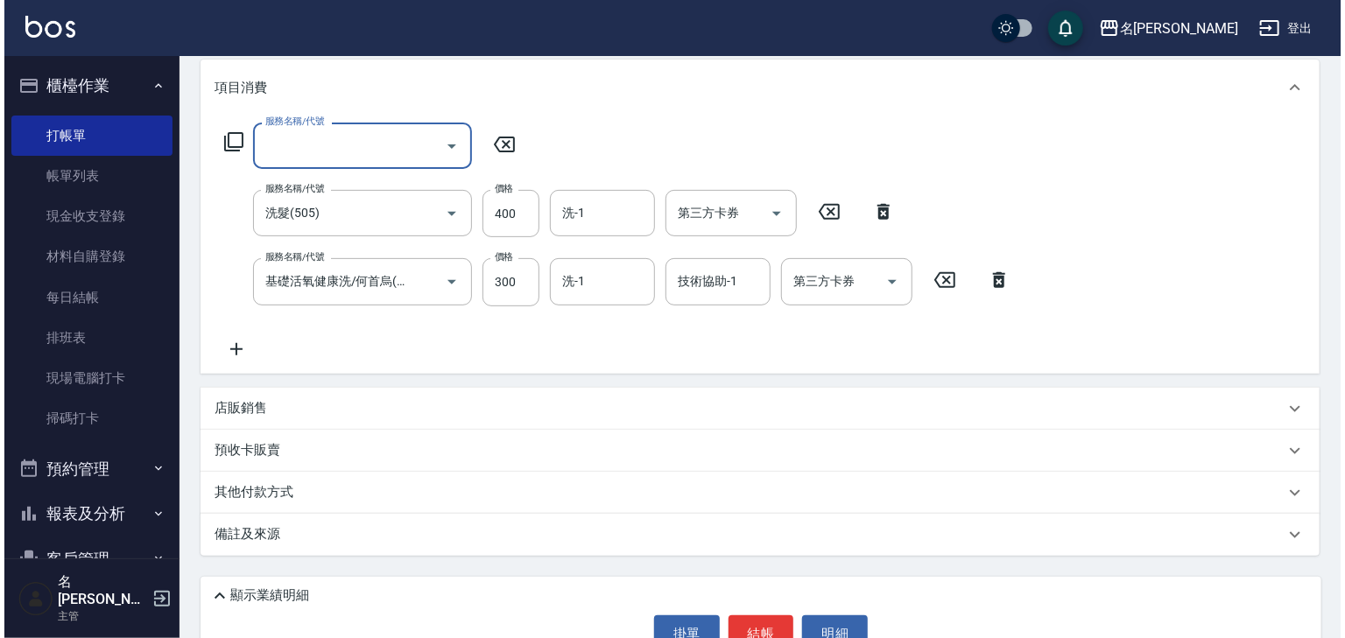
scroll to position [271, 0]
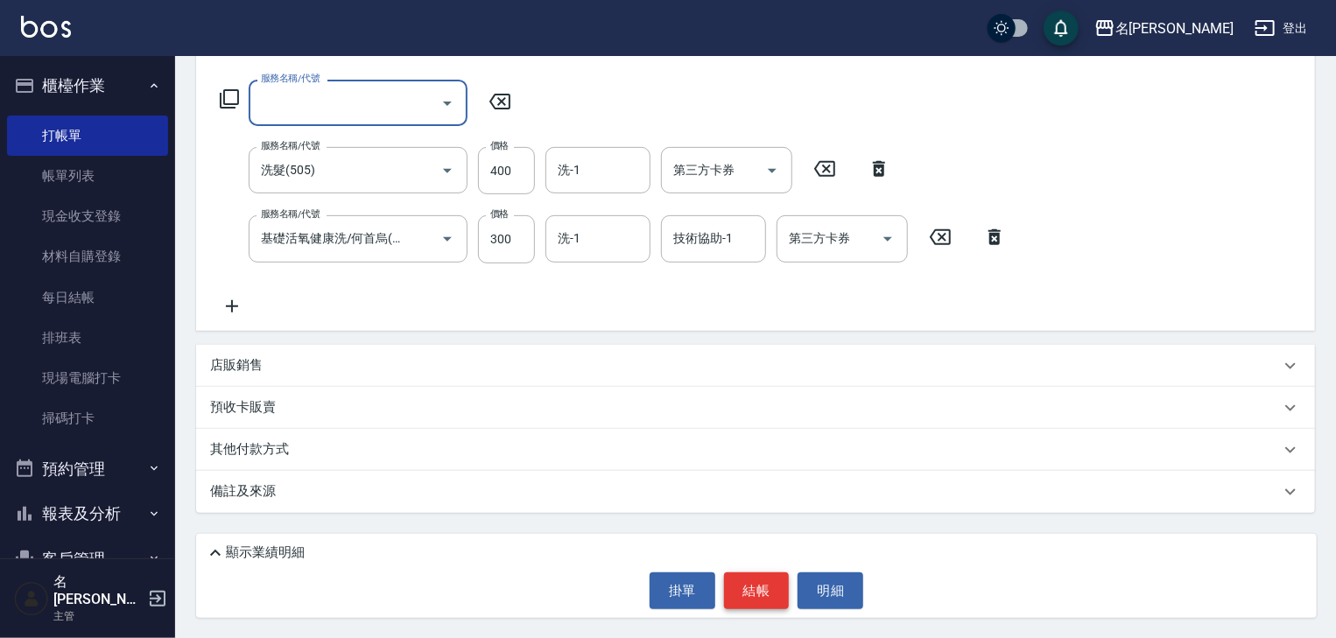
click at [755, 587] on button "結帳" at bounding box center [757, 591] width 66 height 37
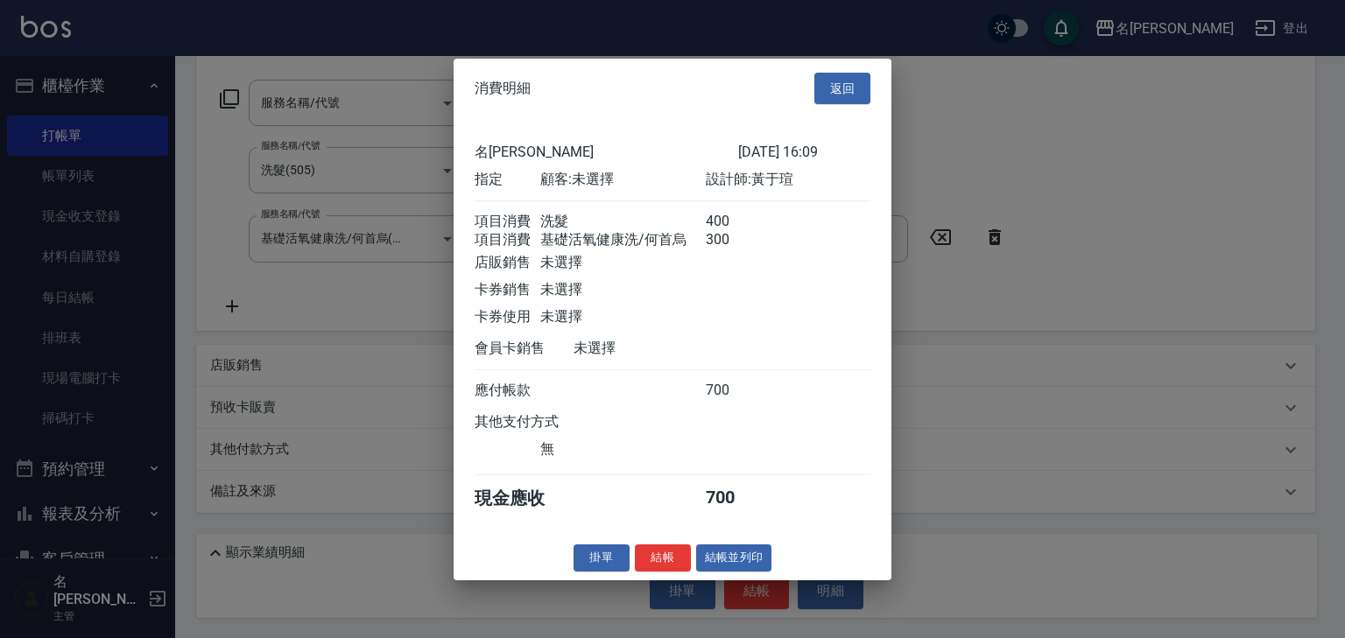
click at [657, 572] on button "結帳" at bounding box center [663, 558] width 56 height 27
type input "2025/10/15 16:12"
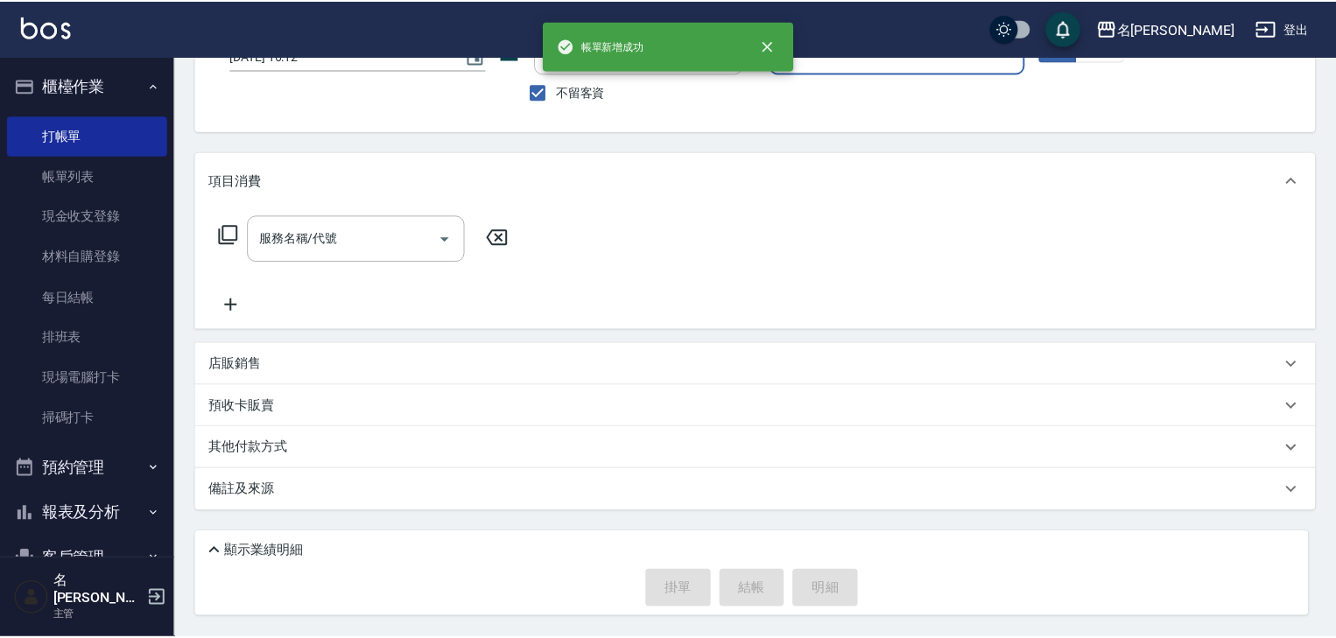
scroll to position [134, 0]
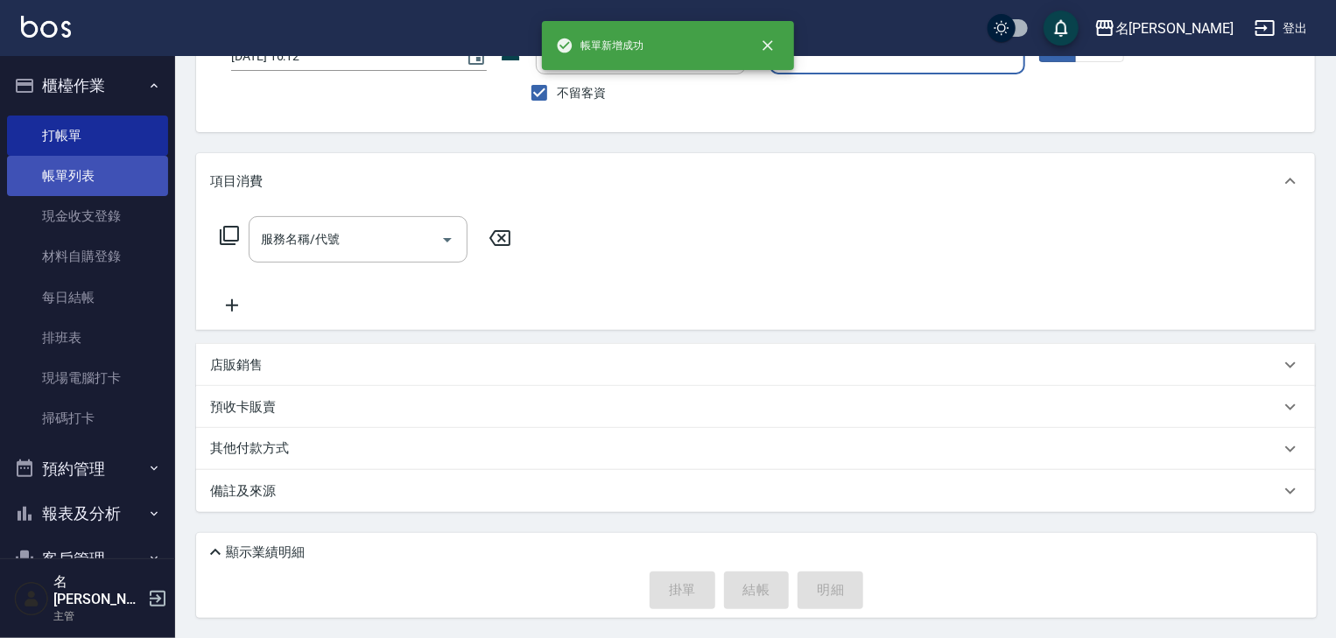
drag, startPoint x: 83, startPoint y: 172, endPoint x: 102, endPoint y: 161, distance: 21.2
click at [83, 172] on link "帳單列表" at bounding box center [87, 176] width 161 height 40
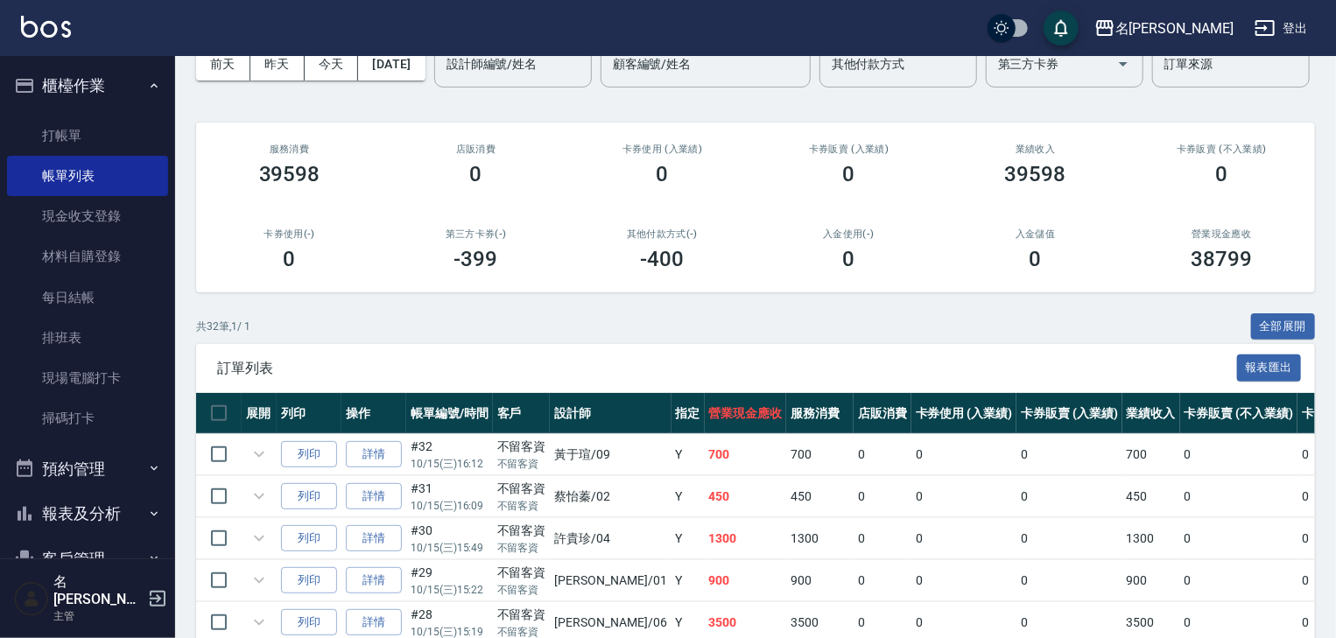
scroll to position [373, 0]
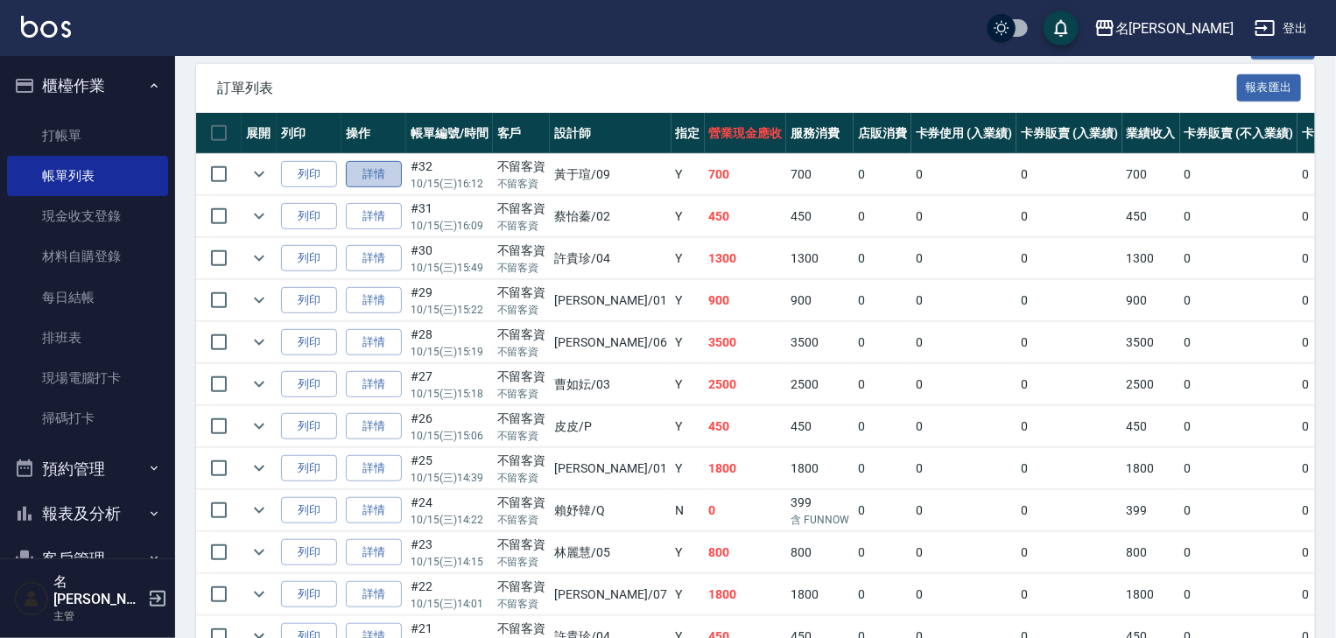
click at [360, 188] on link "詳情" at bounding box center [374, 174] width 56 height 27
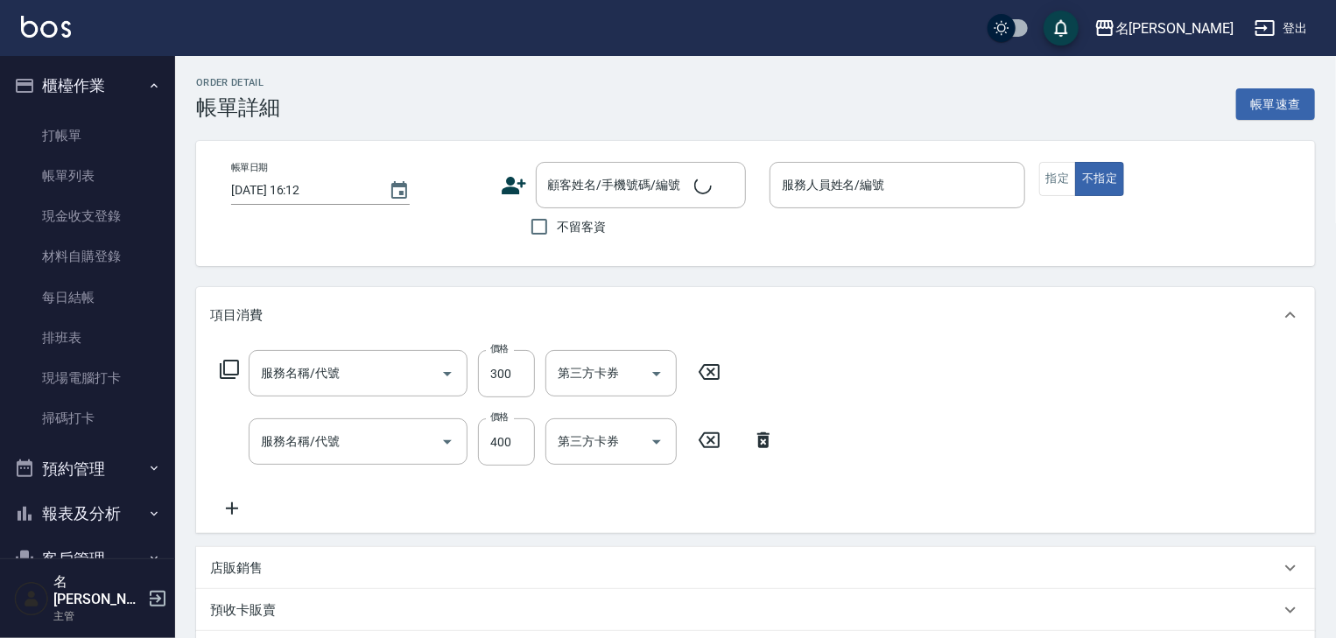
checkbox input "true"
type input "[PERSON_NAME]-09"
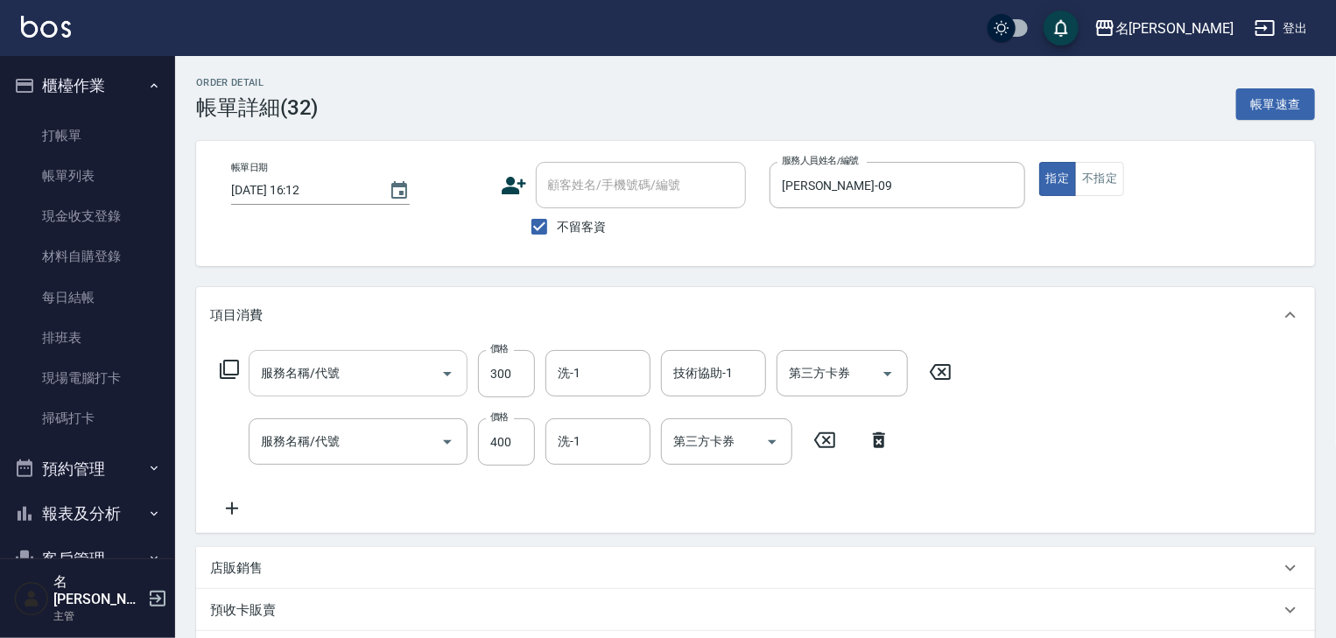
type input "基礎活氧健康洗/何首烏(109)"
type input "洗髮(505)"
click at [234, 503] on icon at bounding box center [232, 508] width 44 height 21
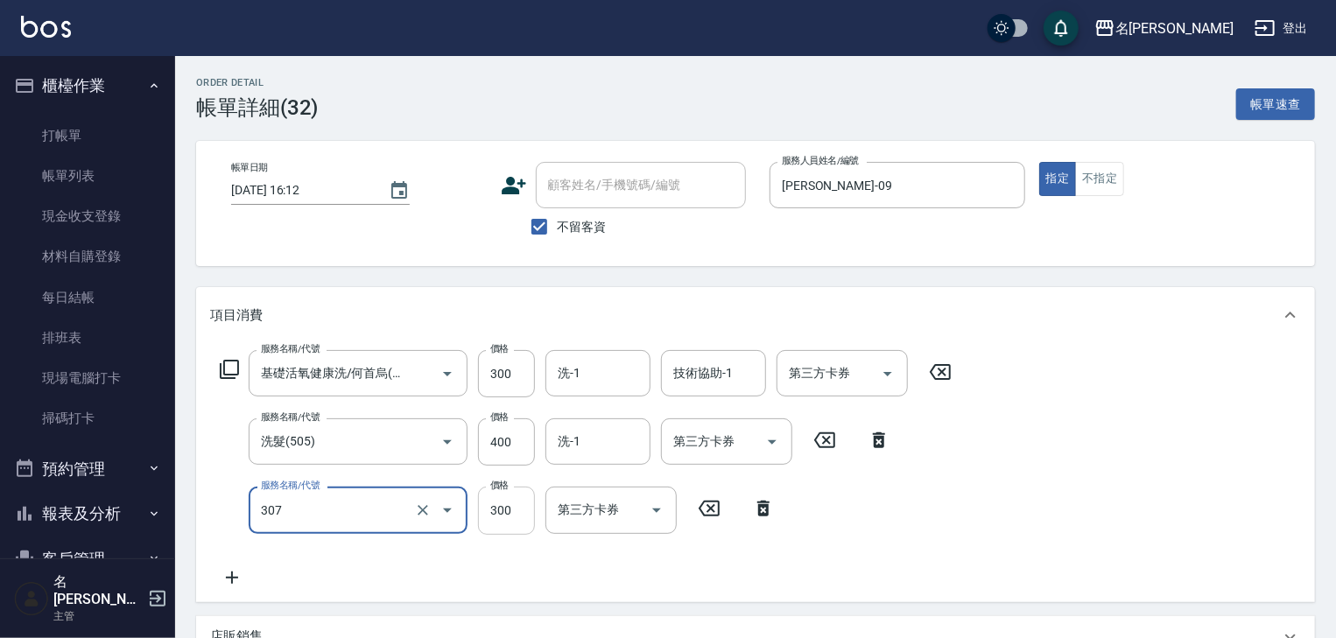
type input "剪髮(307)"
click at [517, 512] on input "300" at bounding box center [506, 510] width 57 height 47
type input "500"
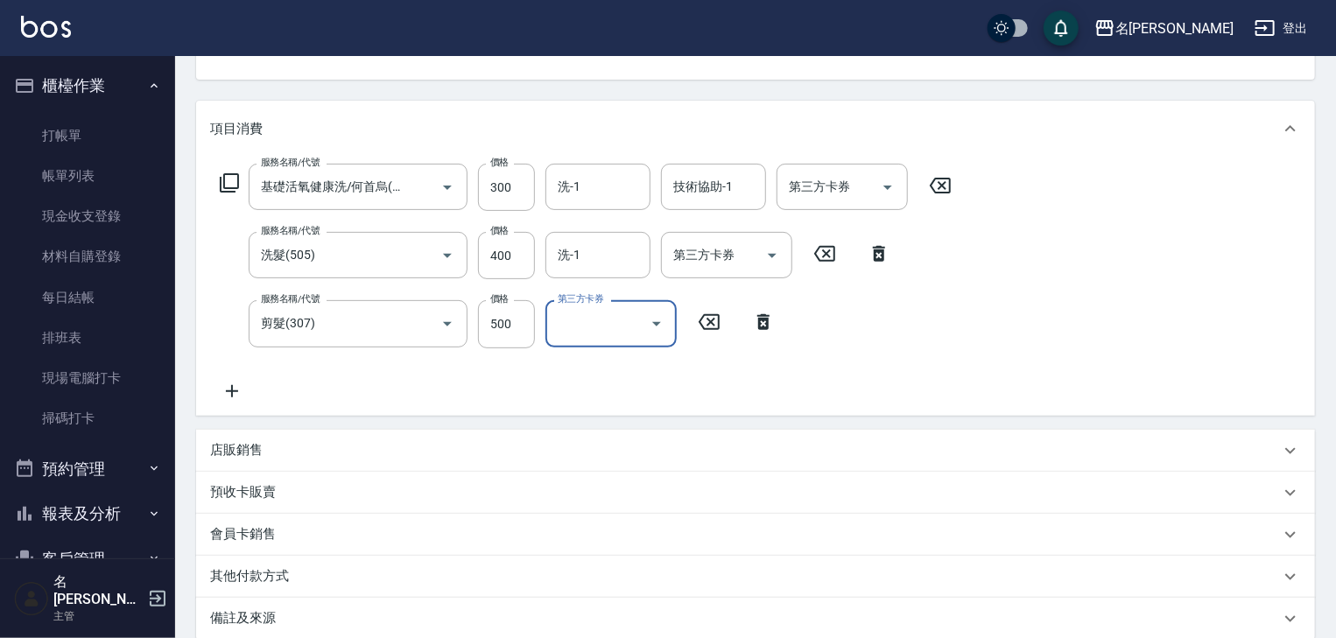
scroll to position [280, 0]
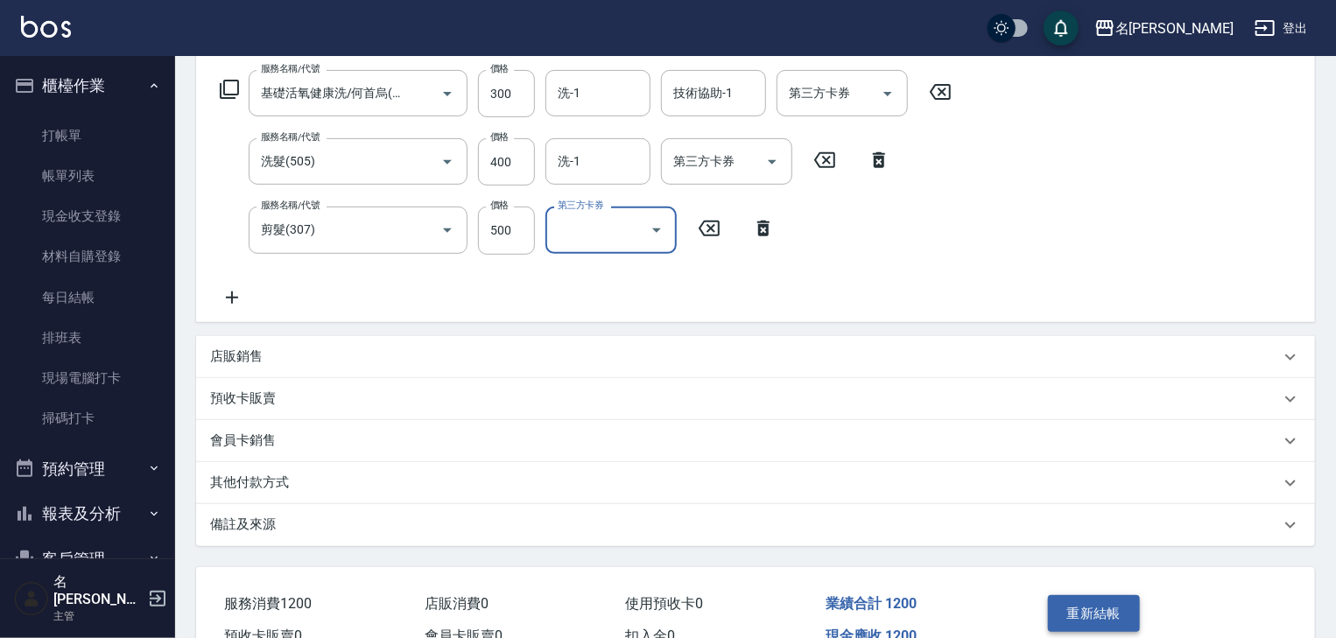
click at [1098, 610] on button "重新結帳" at bounding box center [1094, 613] width 93 height 37
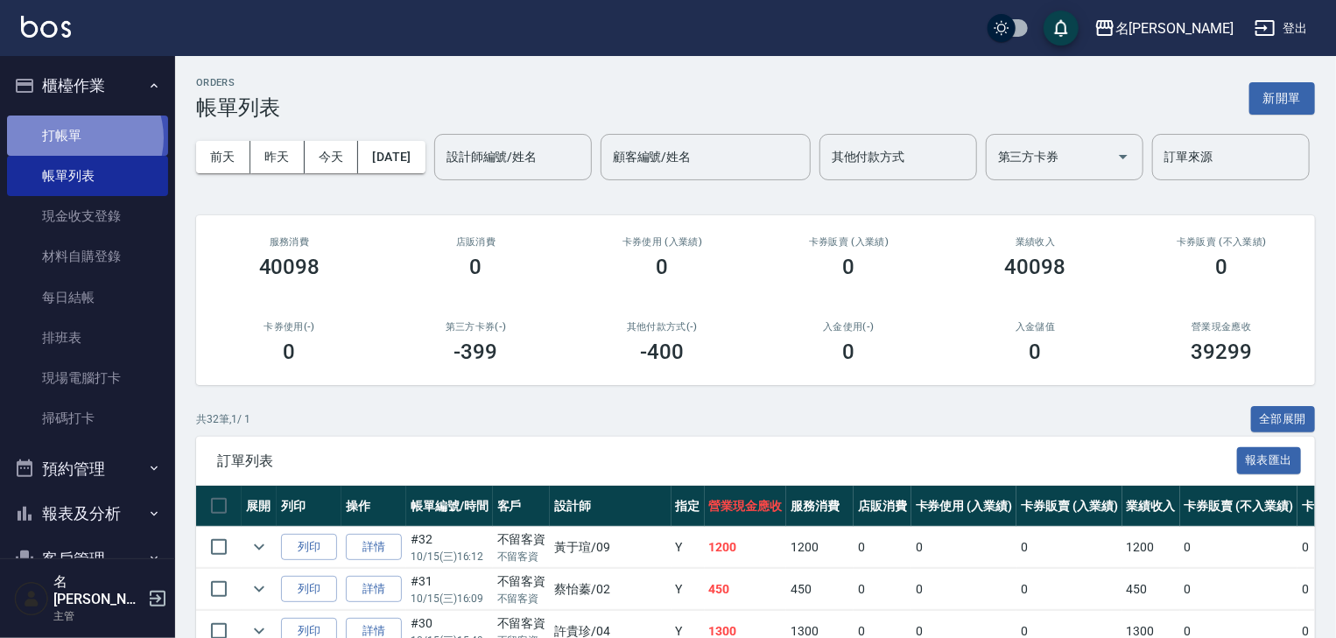
click at [80, 137] on link "打帳單" at bounding box center [87, 136] width 161 height 40
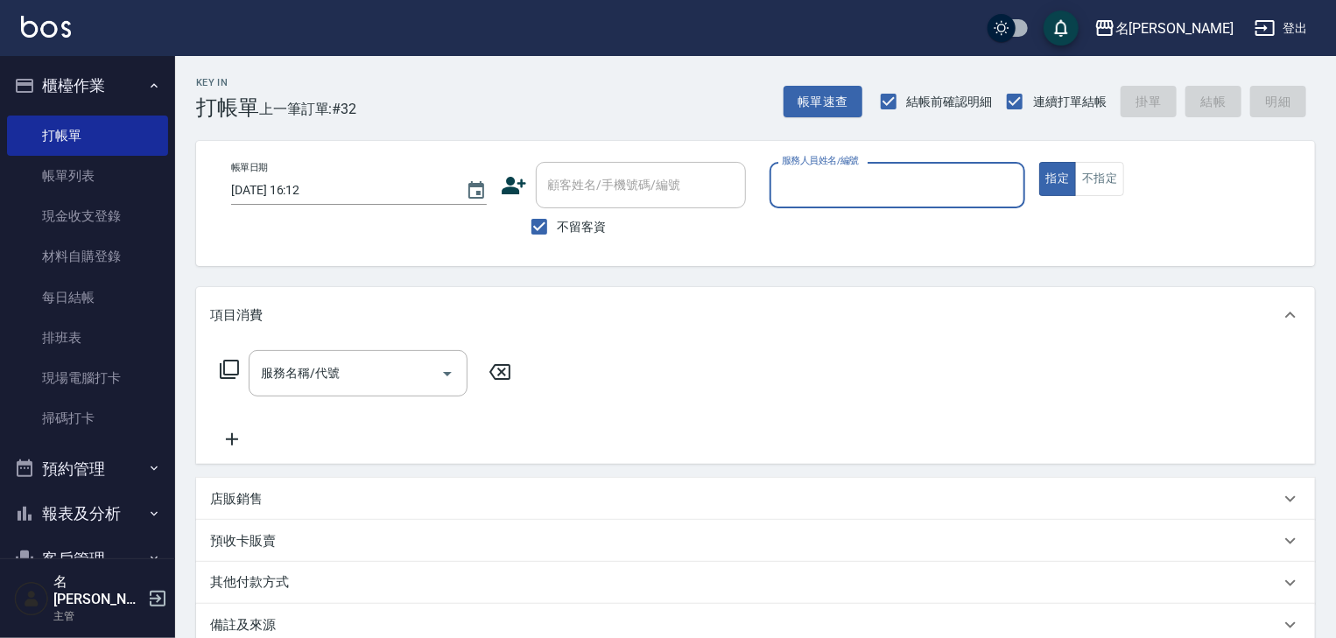
click at [807, 190] on input "服務人員姓名/編號" at bounding box center [897, 185] width 240 height 31
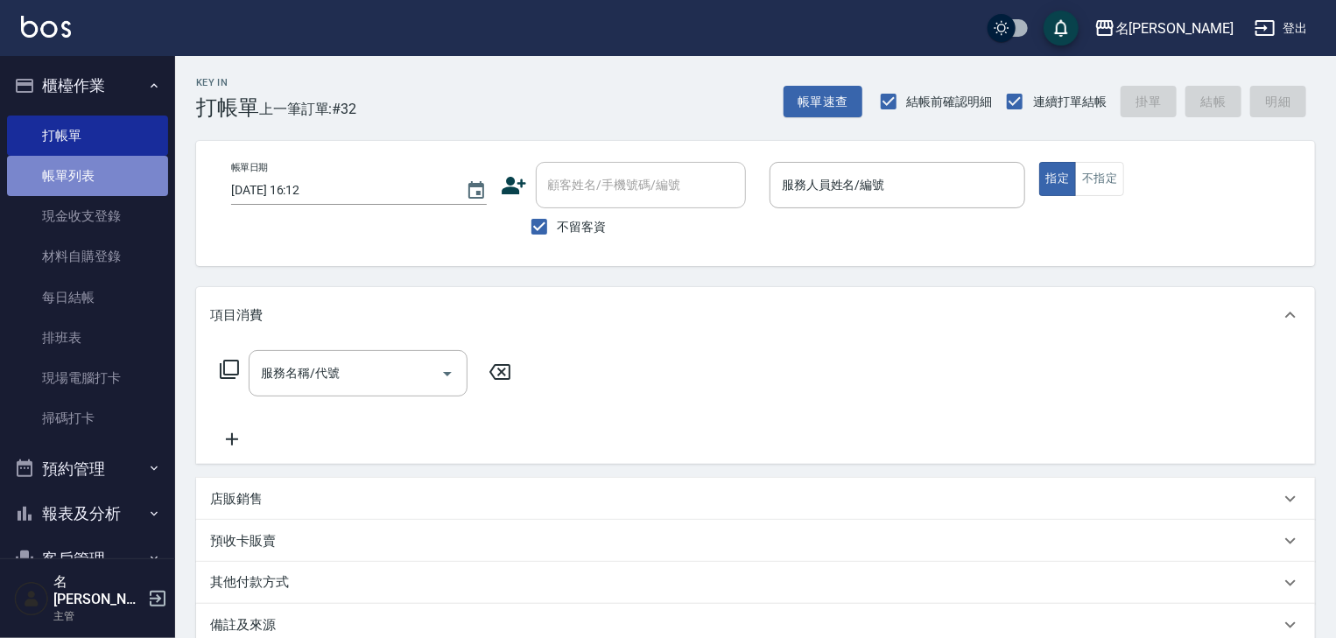
click at [101, 179] on link "帳單列表" at bounding box center [87, 176] width 161 height 40
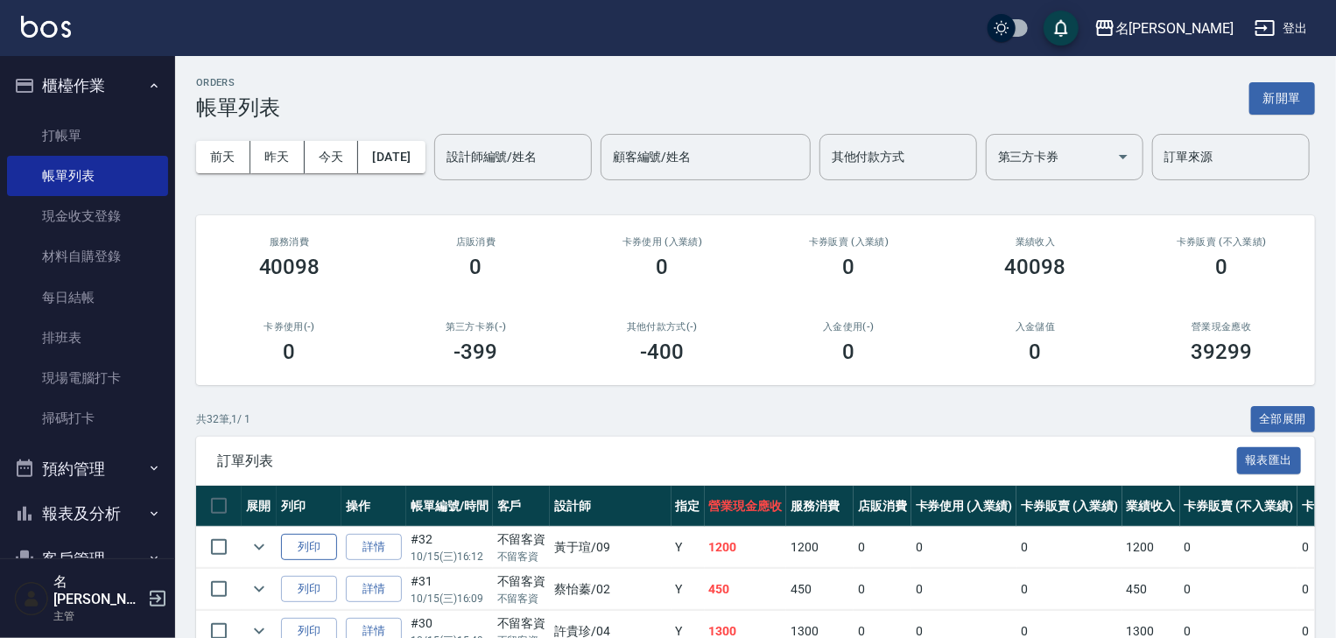
click at [312, 561] on button "列印" at bounding box center [309, 547] width 56 height 27
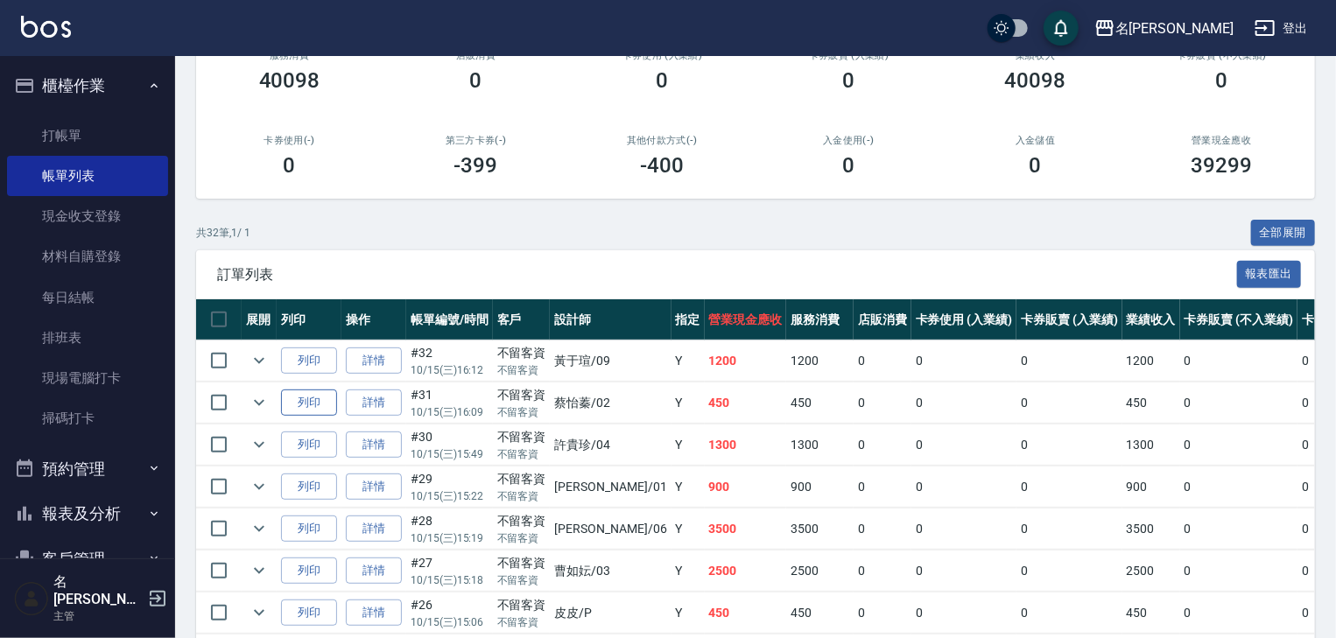
scroll to position [280, 0]
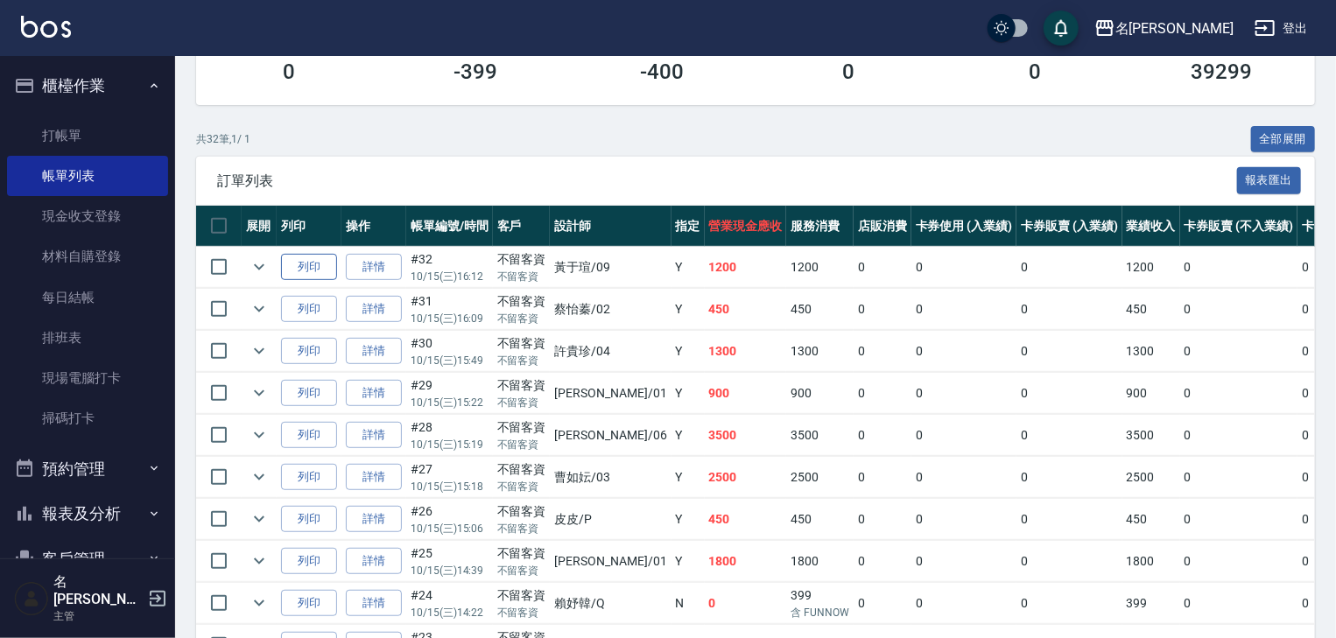
click at [298, 281] on button "列印" at bounding box center [309, 267] width 56 height 27
click at [96, 147] on link "打帳單" at bounding box center [87, 136] width 161 height 40
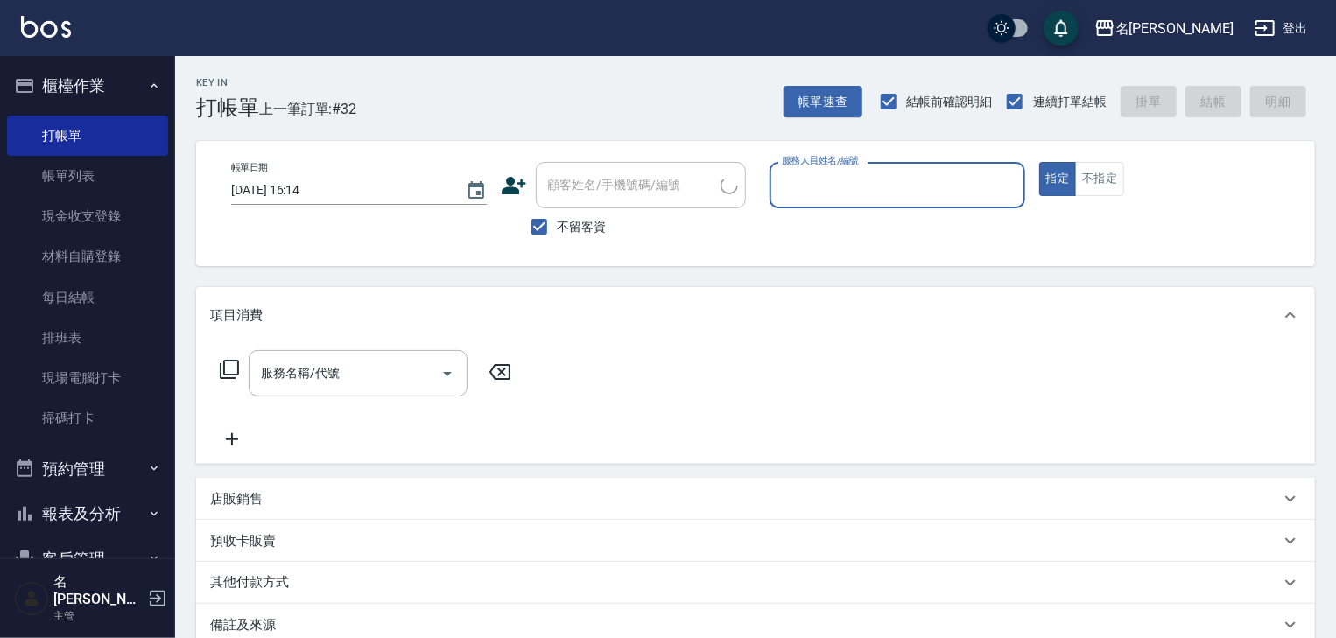
click at [850, 193] on input "服務人員姓名/編號" at bounding box center [897, 185] width 240 height 31
type input "意如-16"
type button "true"
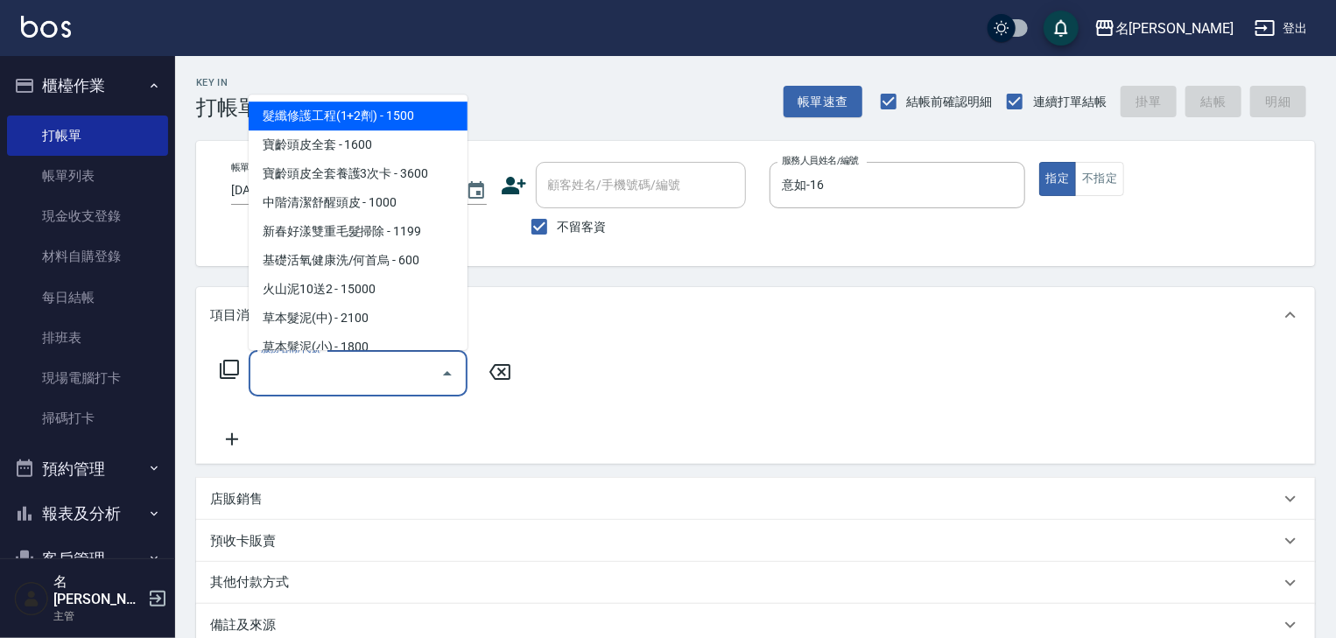
click at [354, 378] on input "服務名稱/代號" at bounding box center [345, 373] width 177 height 31
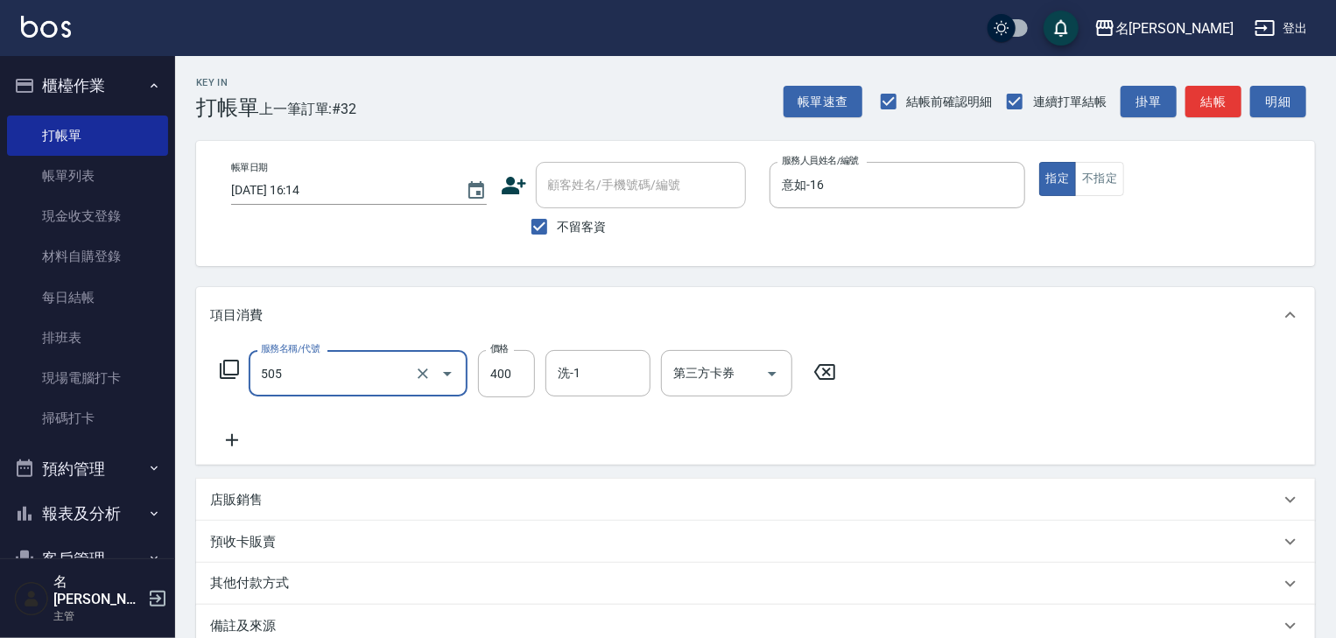
type input "洗髮(505)"
click at [228, 441] on icon at bounding box center [232, 440] width 12 height 12
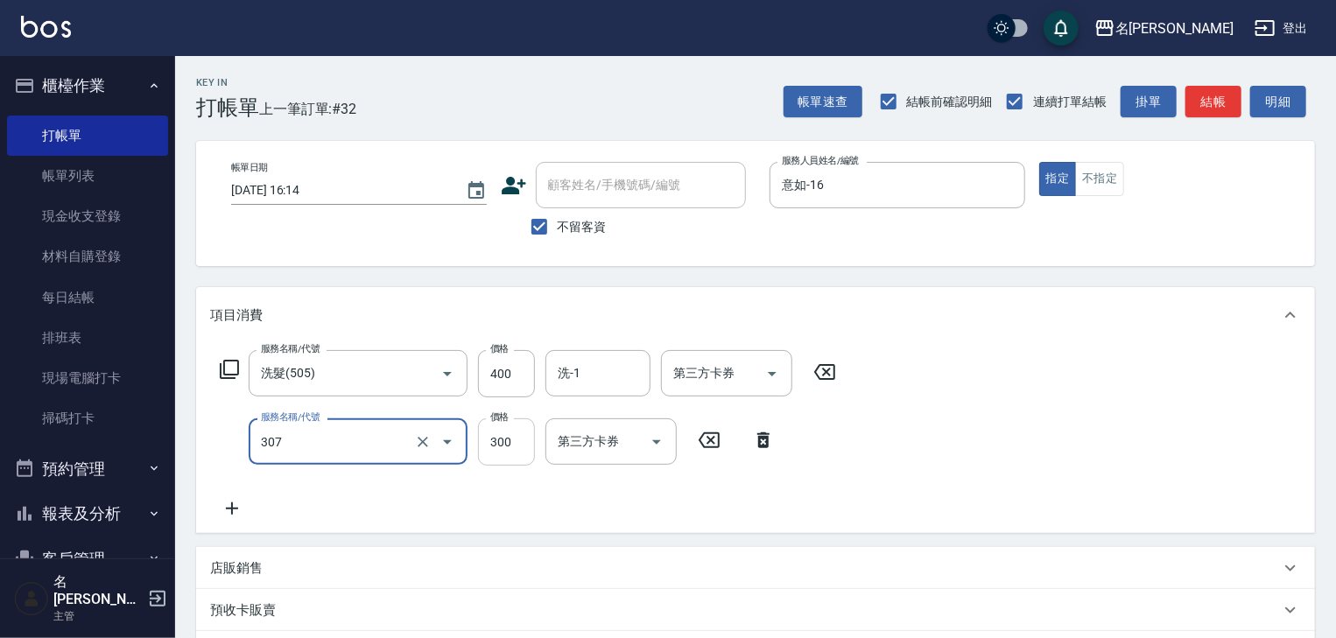
type input "剪髮(307)"
click at [508, 445] on input "300" at bounding box center [506, 441] width 57 height 47
type input "500"
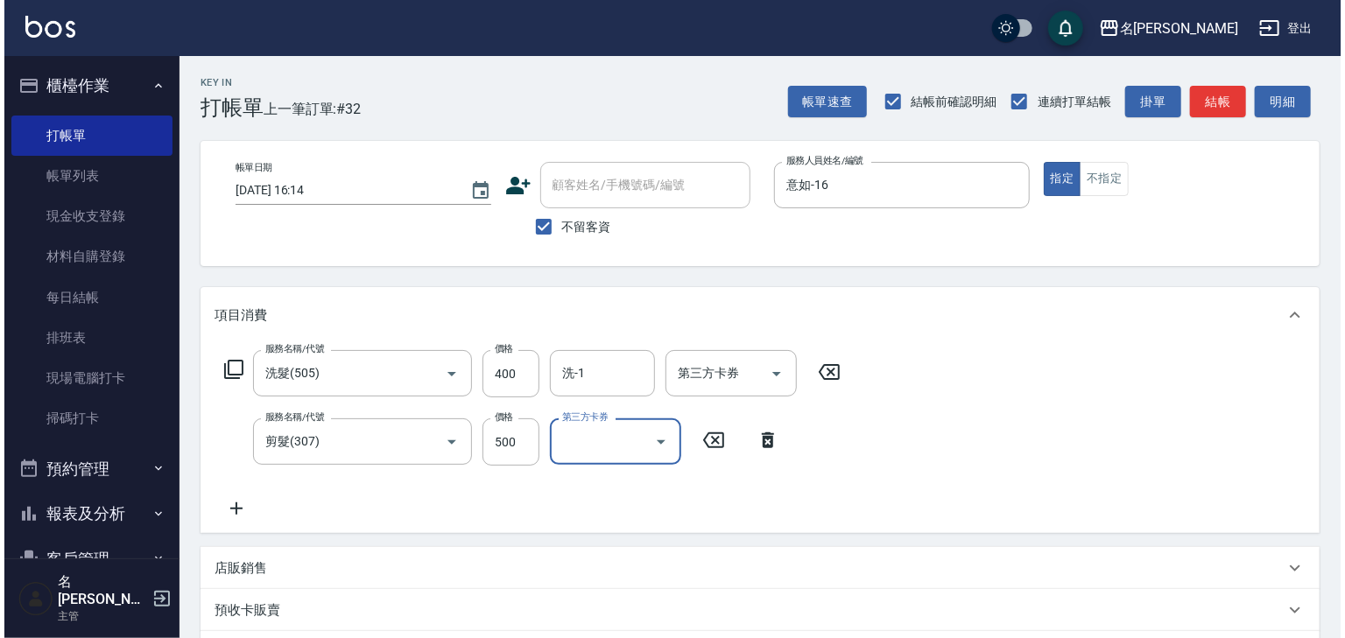
scroll to position [203, 0]
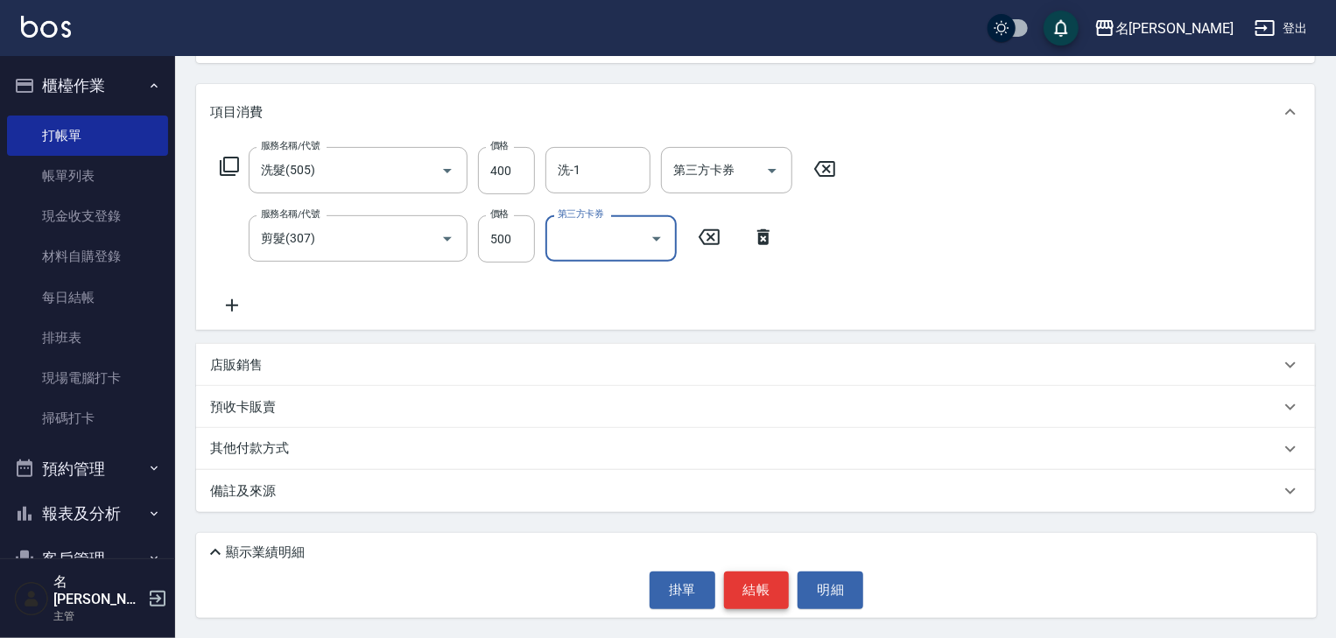
click at [760, 580] on button "結帳" at bounding box center [757, 590] width 66 height 37
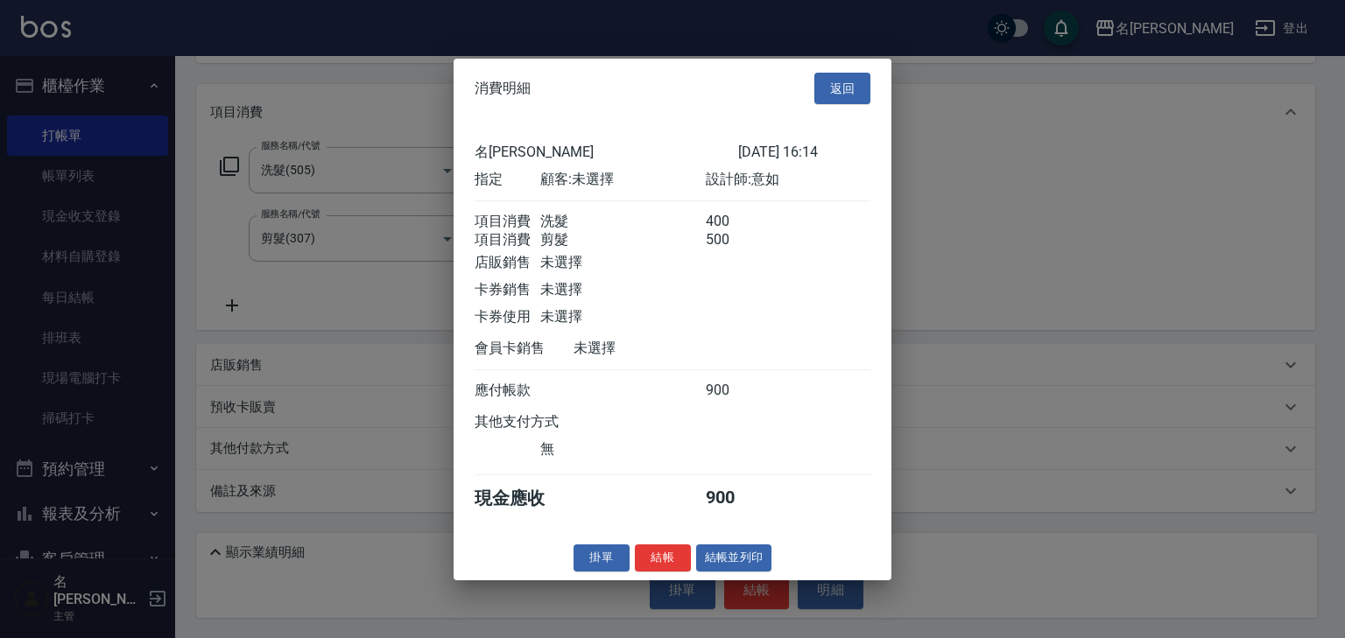
click at [727, 564] on button "結帳並列印" at bounding box center [734, 558] width 76 height 27
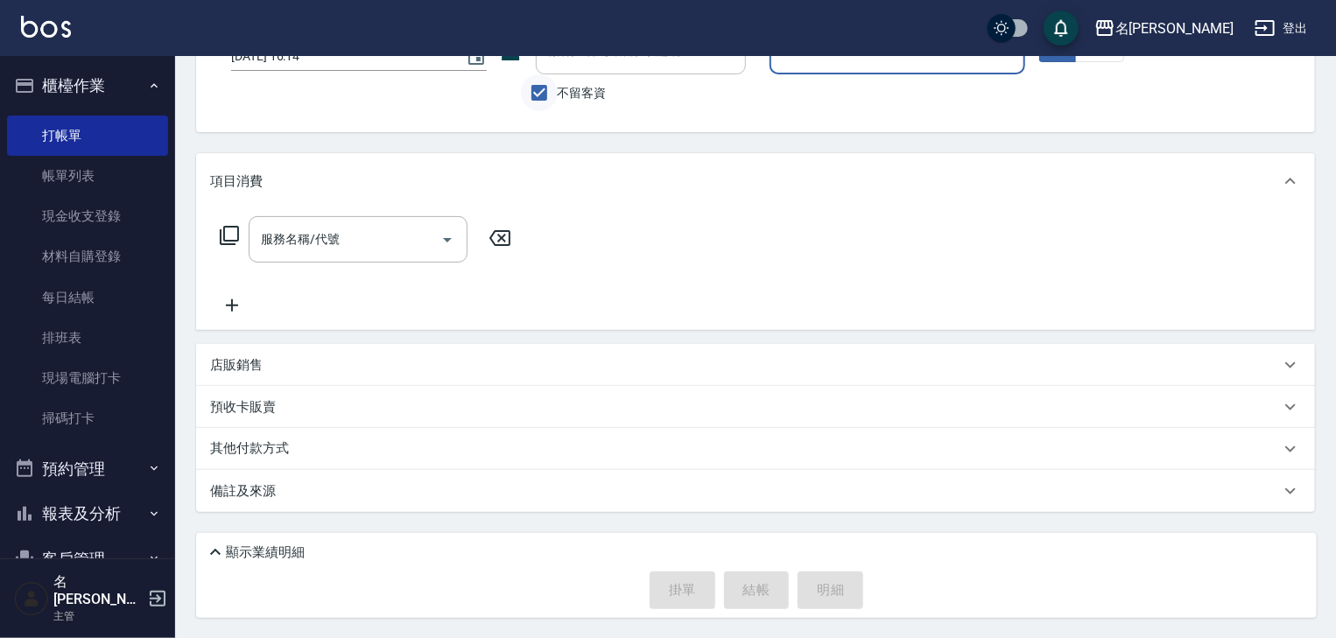
scroll to position [0, 0]
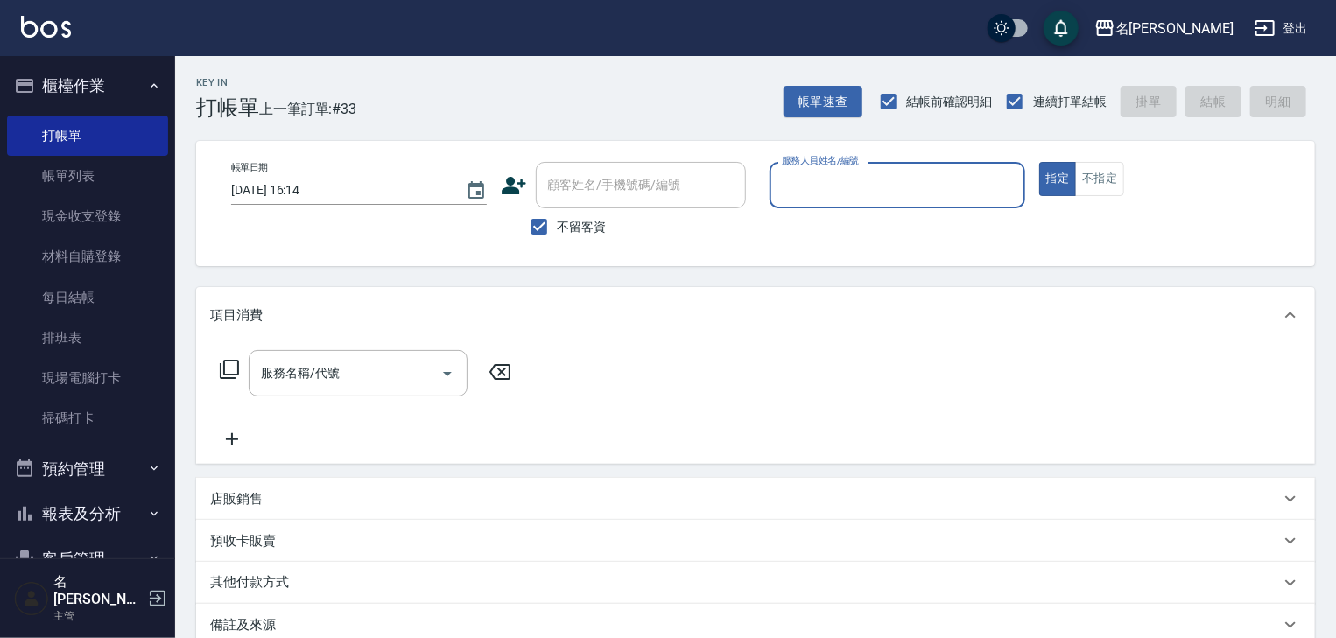
click at [872, 199] on input "服務人員姓名/編號" at bounding box center [897, 185] width 240 height 31
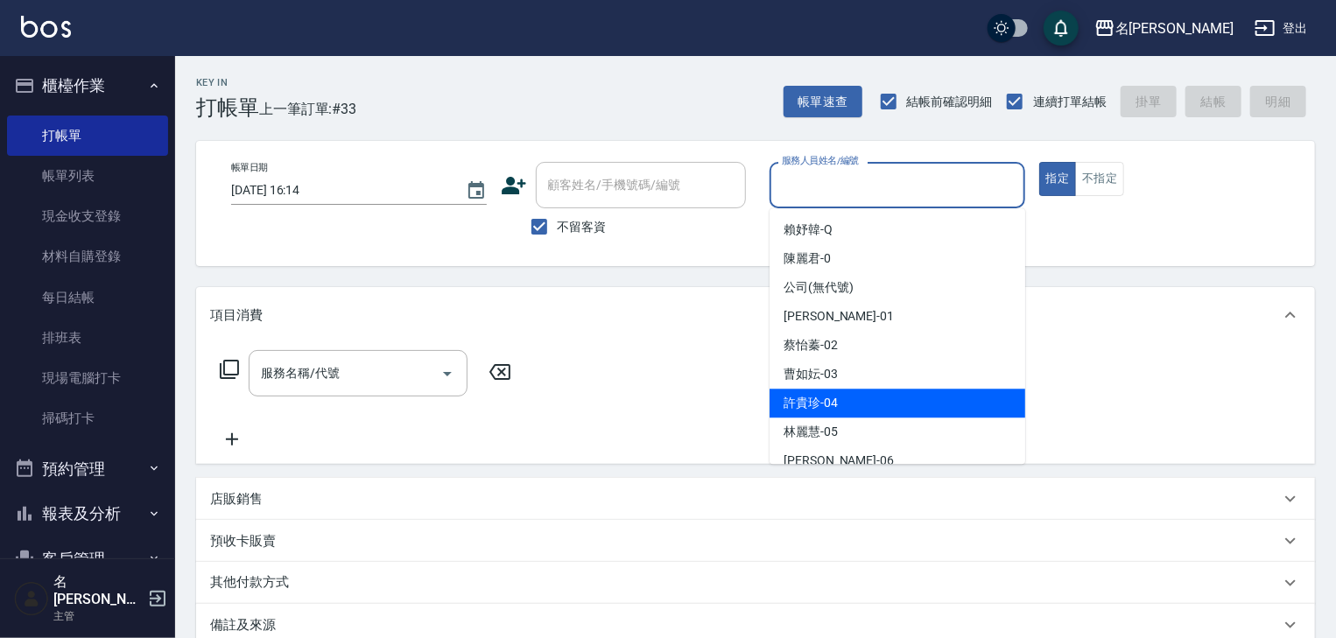
scroll to position [186, 0]
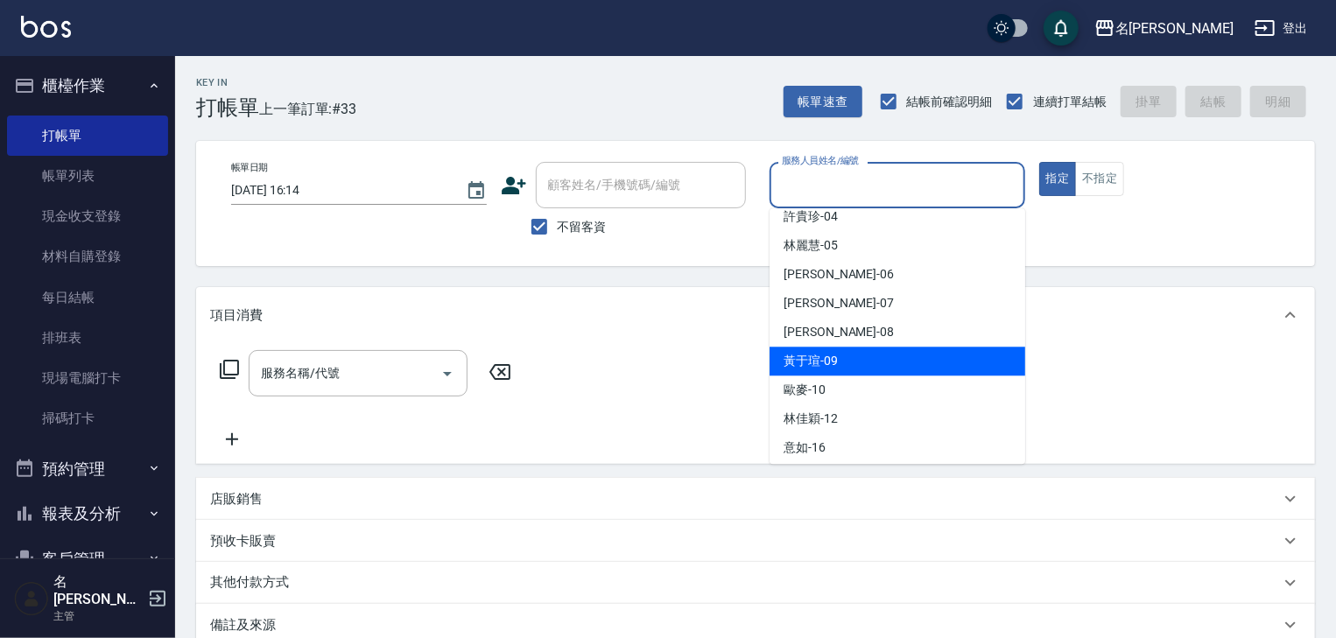
click at [868, 367] on div "[PERSON_NAME]-09" at bounding box center [898, 361] width 256 height 29
type input "[PERSON_NAME]-09"
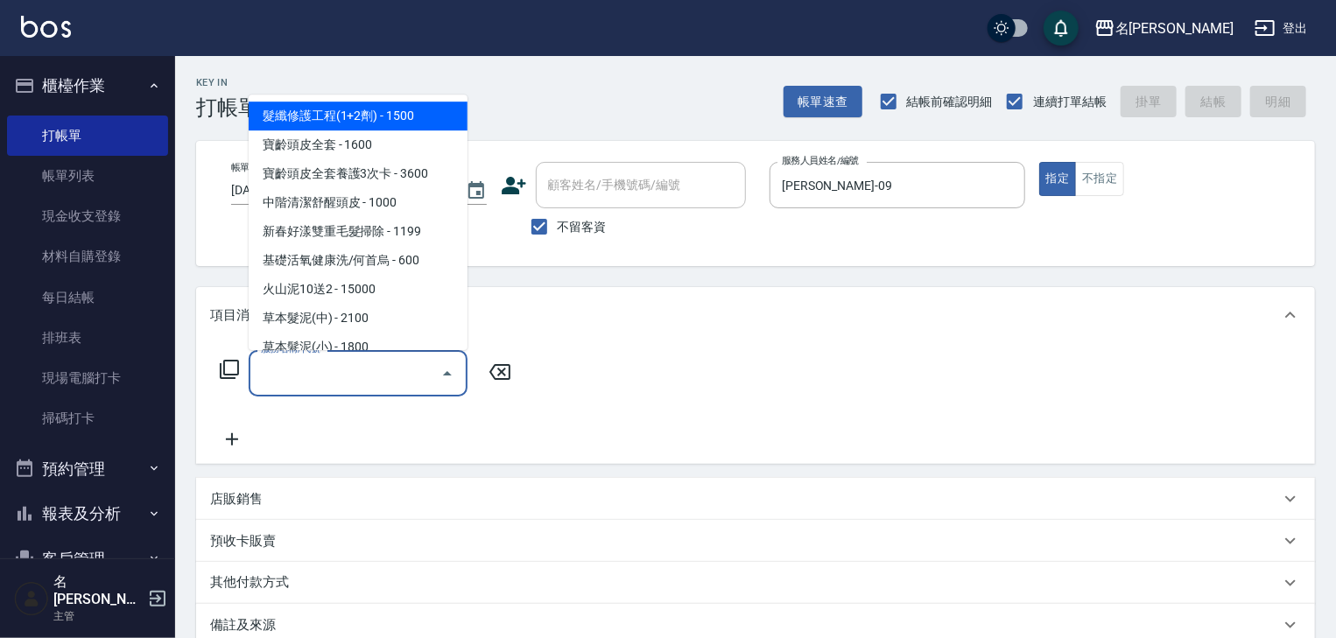
click at [395, 375] on input "服務名稱/代號" at bounding box center [345, 373] width 177 height 31
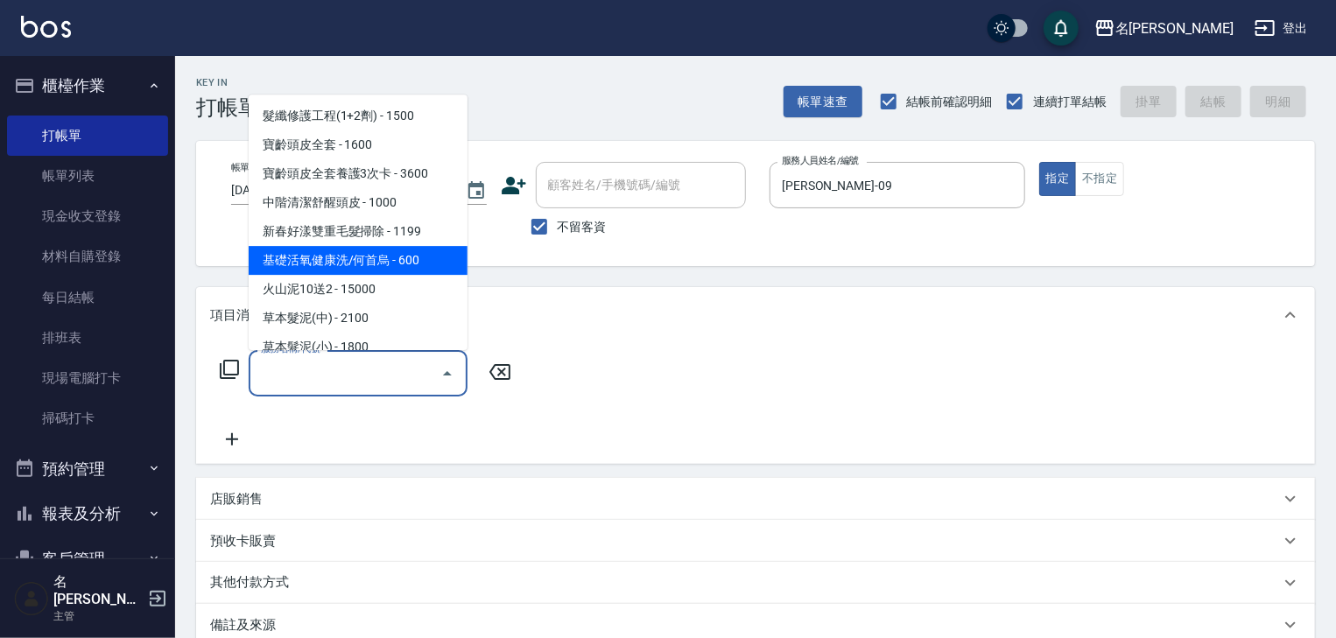
click at [346, 256] on span "基礎活氧健康洗/何首烏 - 600" at bounding box center [358, 261] width 219 height 29
type input "基礎活氧健康洗/何首烏(109)"
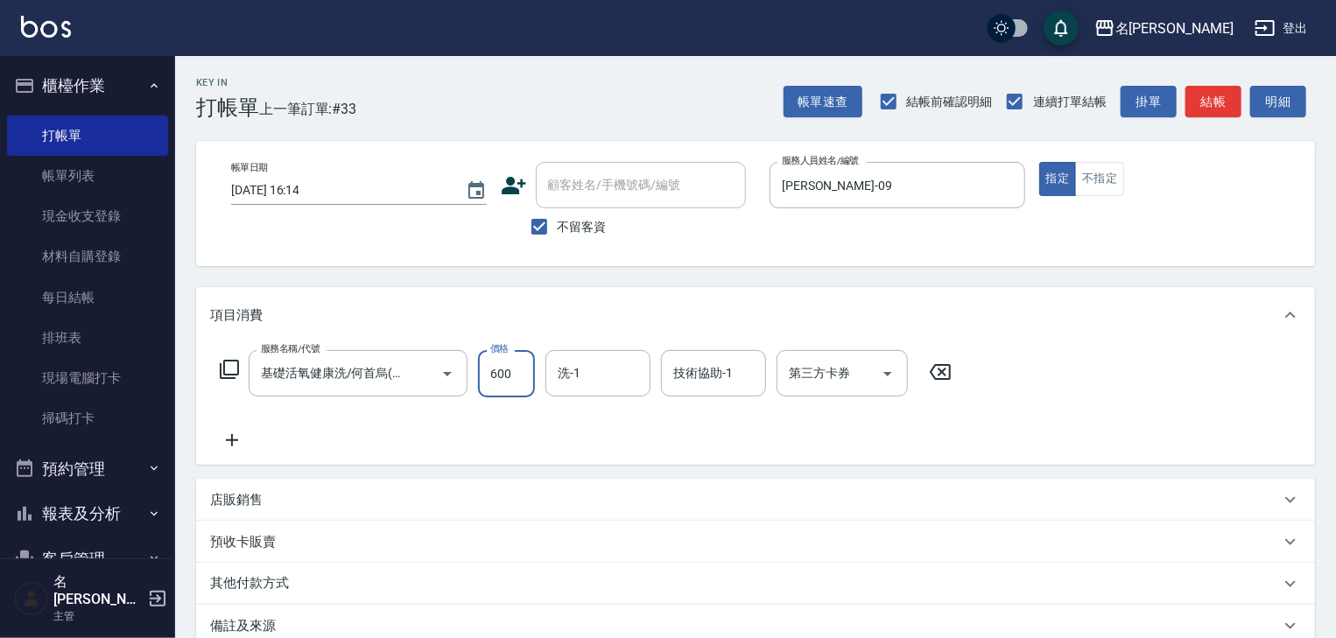
click at [510, 374] on input "600" at bounding box center [506, 373] width 57 height 47
type input "300"
click at [236, 440] on icon at bounding box center [232, 440] width 12 height 12
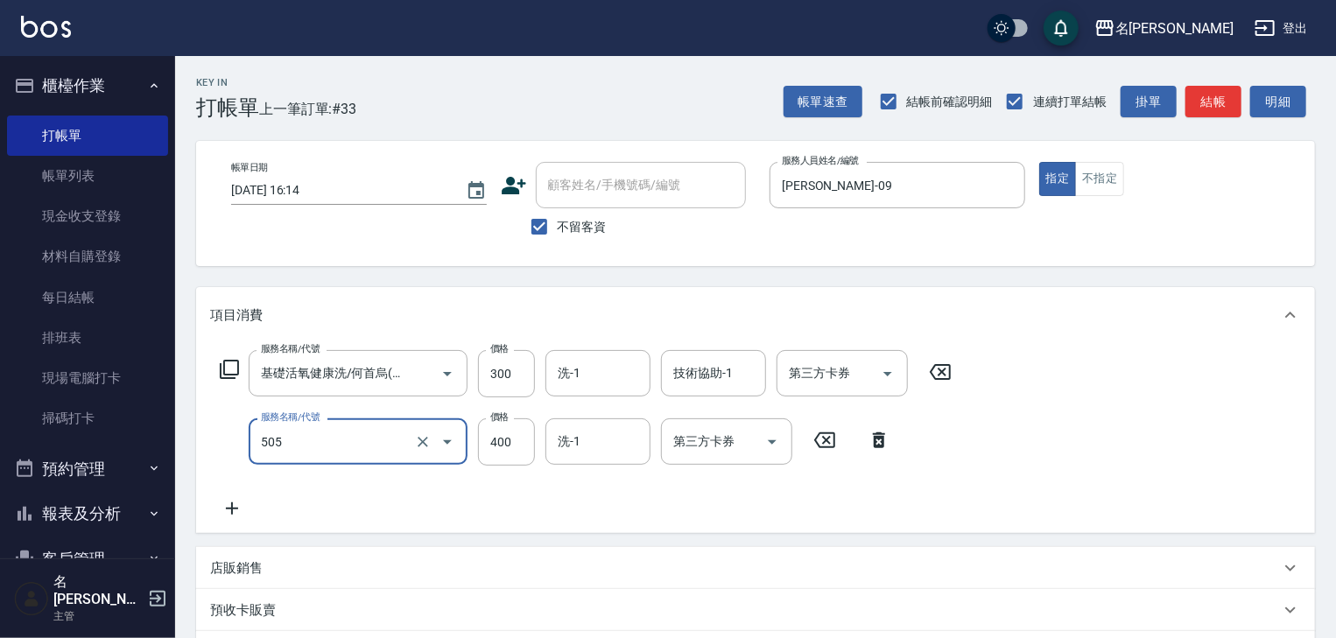
type input "洗髮(505)"
click at [228, 505] on icon at bounding box center [232, 508] width 44 height 21
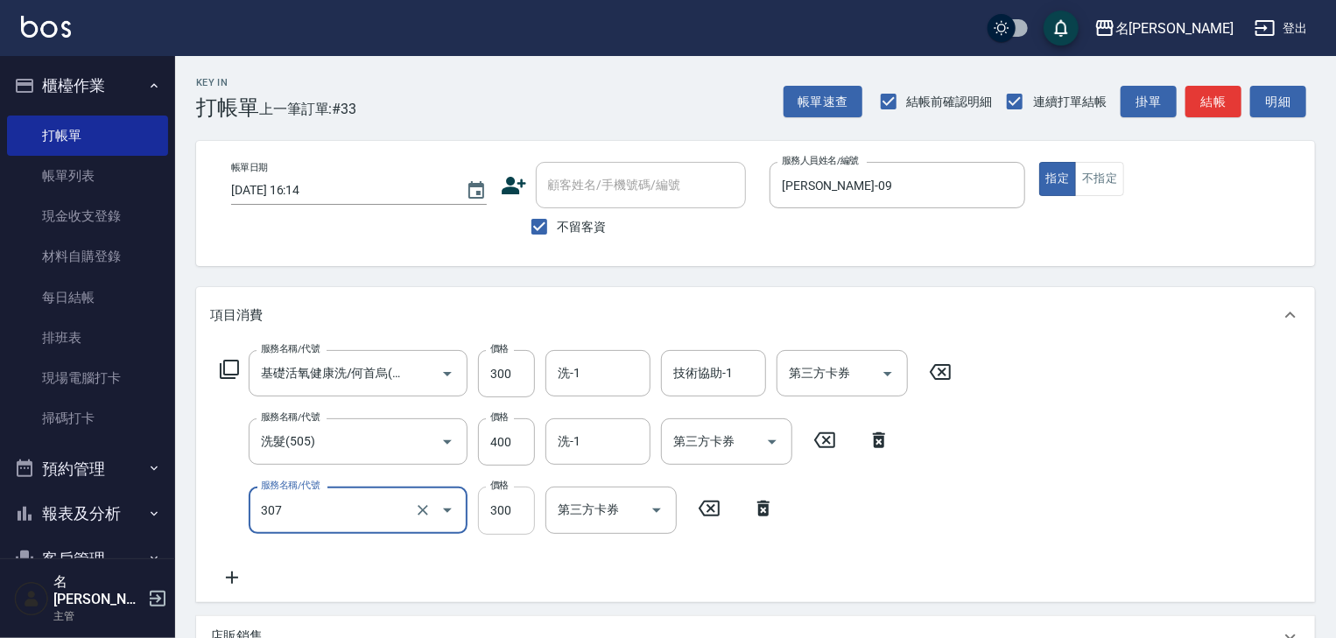
type input "剪髮(307)"
click at [508, 514] on input "300" at bounding box center [506, 510] width 57 height 47
type input "500"
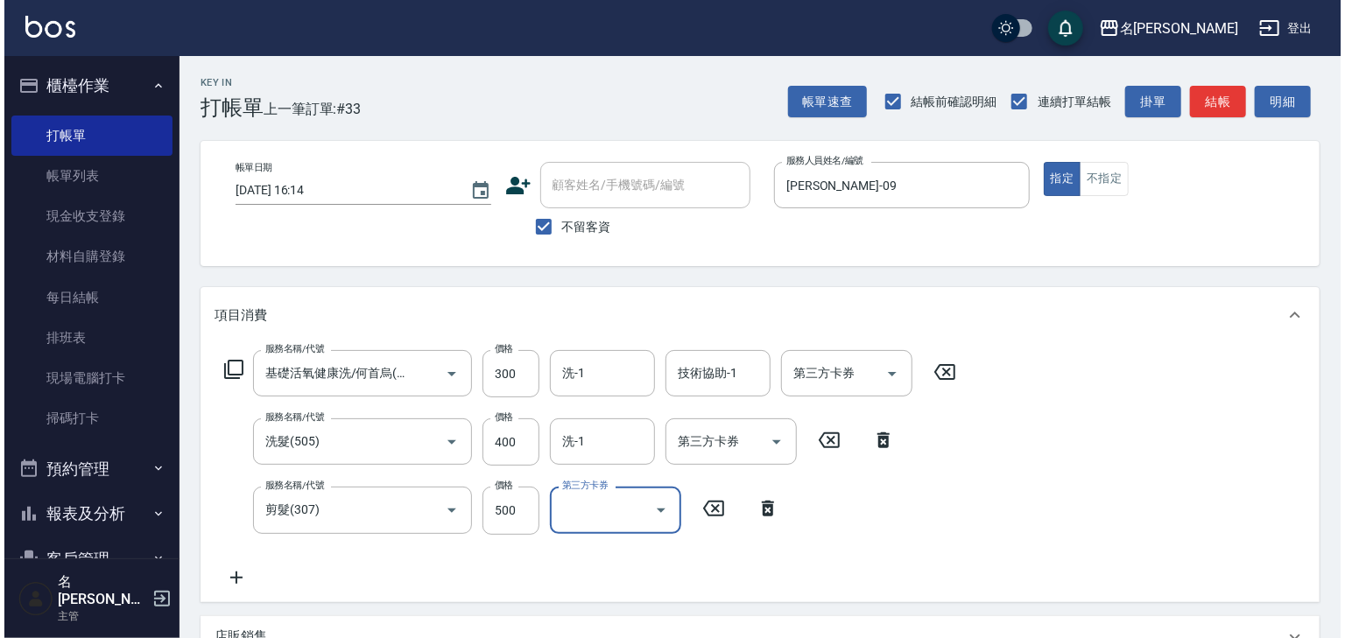
scroll to position [272, 0]
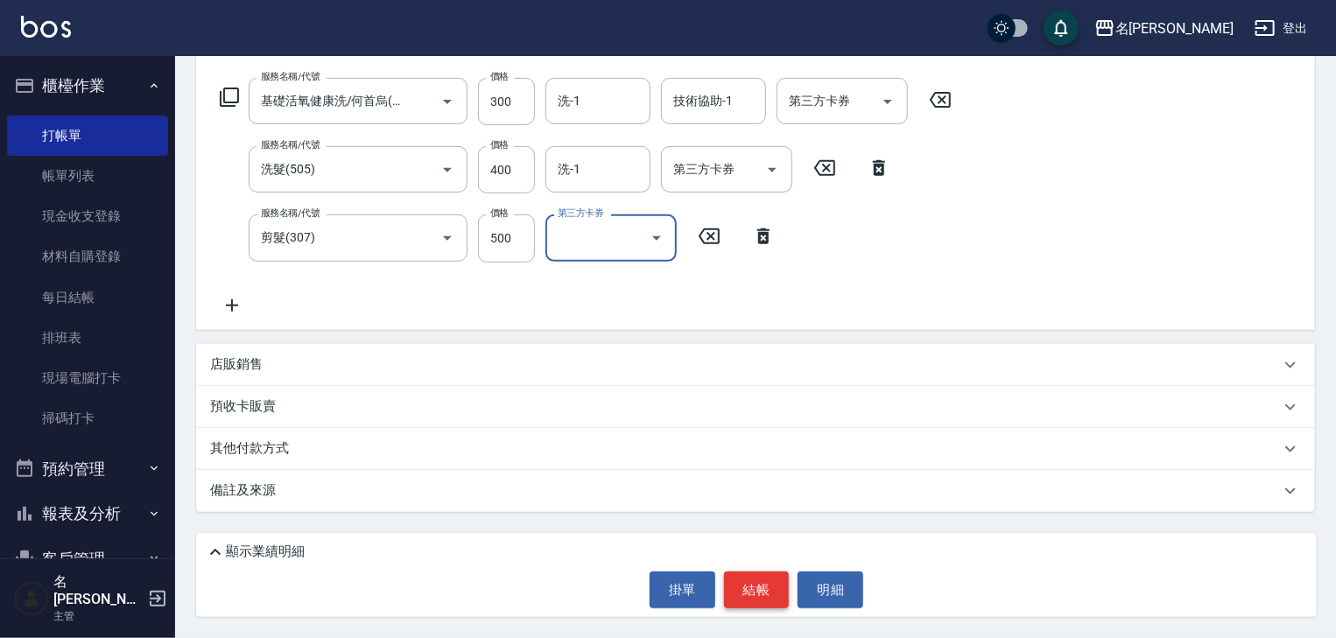
click at [767, 585] on button "結帳" at bounding box center [757, 590] width 66 height 37
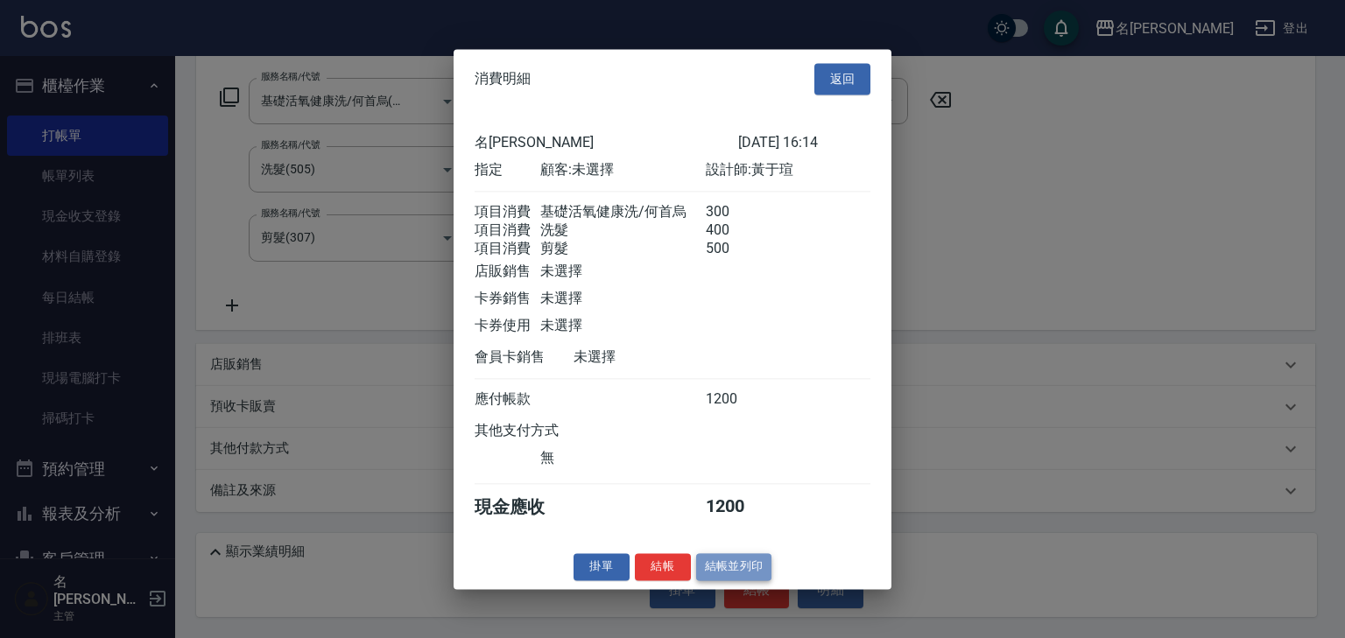
click at [744, 574] on button "結帳並列印" at bounding box center [734, 566] width 76 height 27
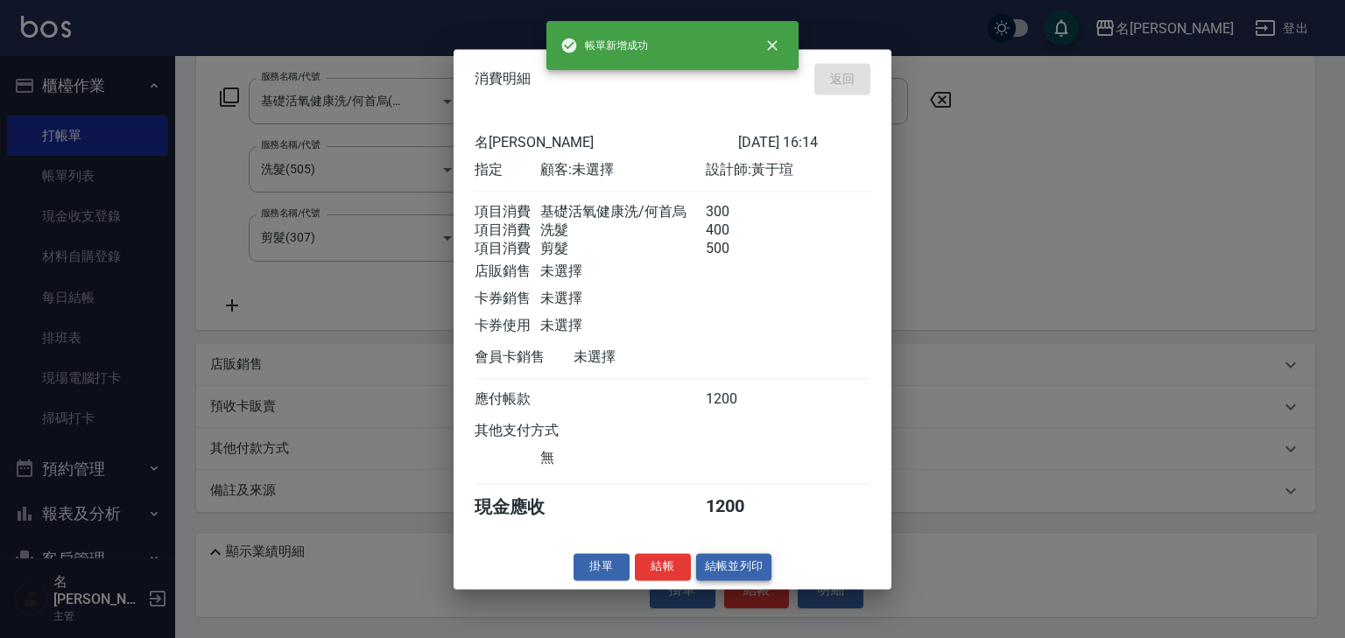
type input "2025/10/15 16:15"
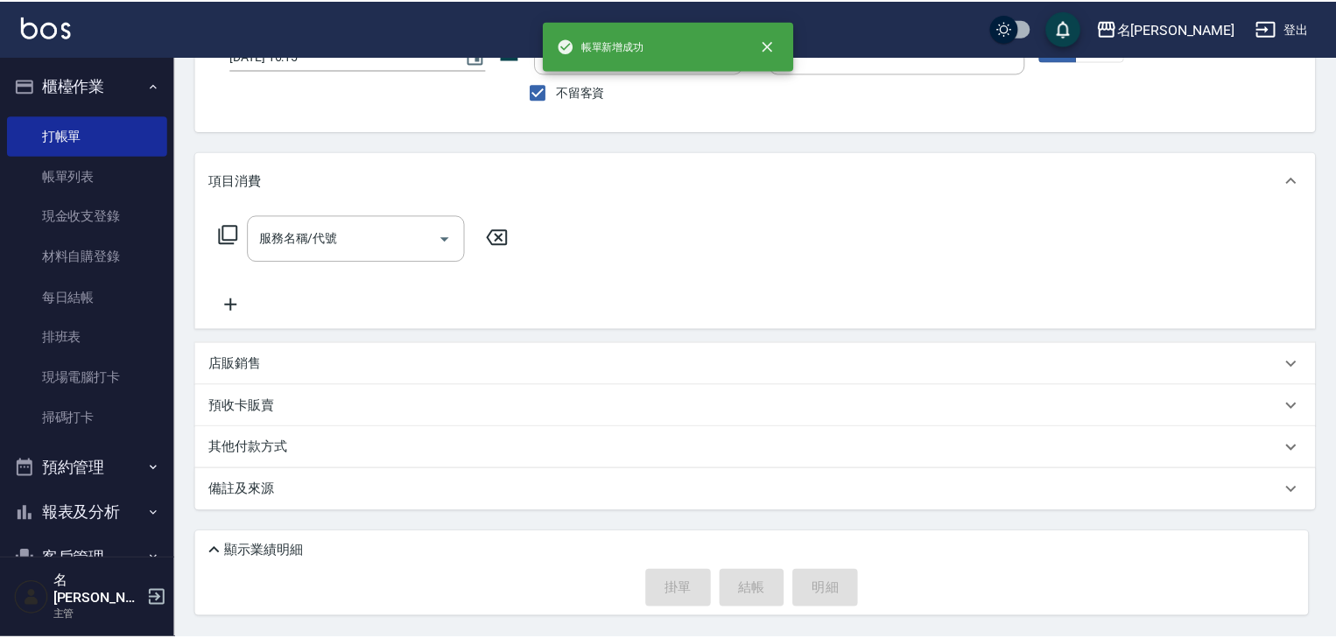
scroll to position [134, 0]
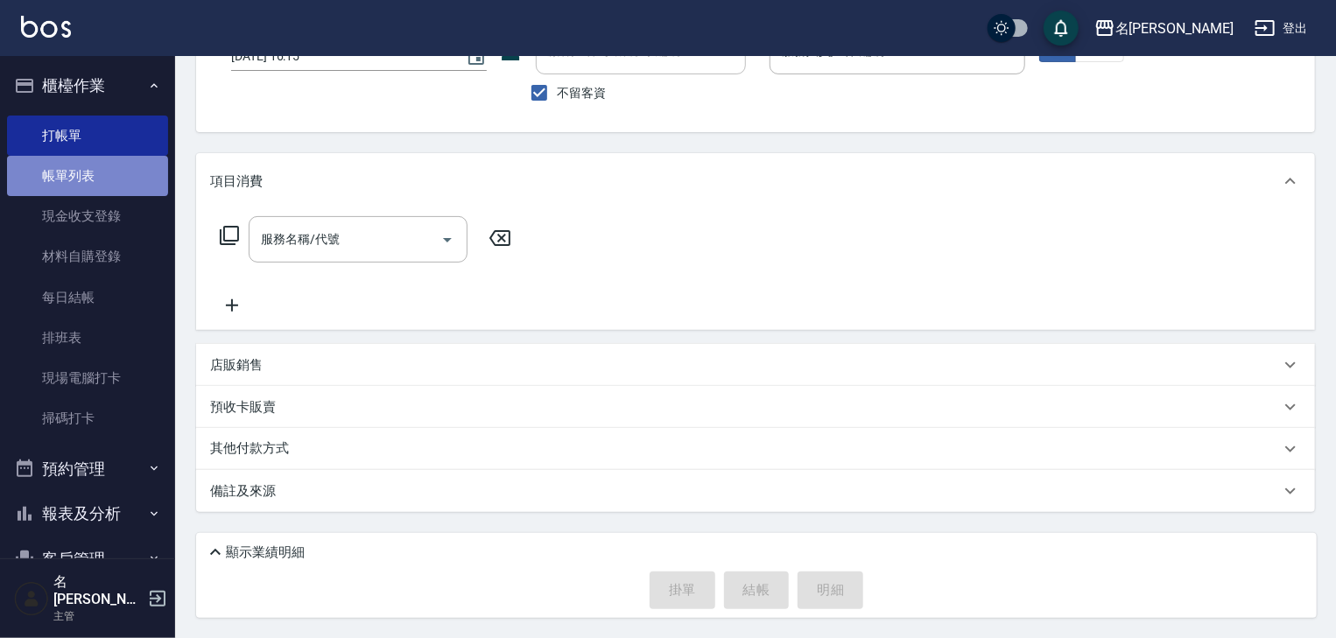
click at [87, 176] on link "帳單列表" at bounding box center [87, 176] width 161 height 40
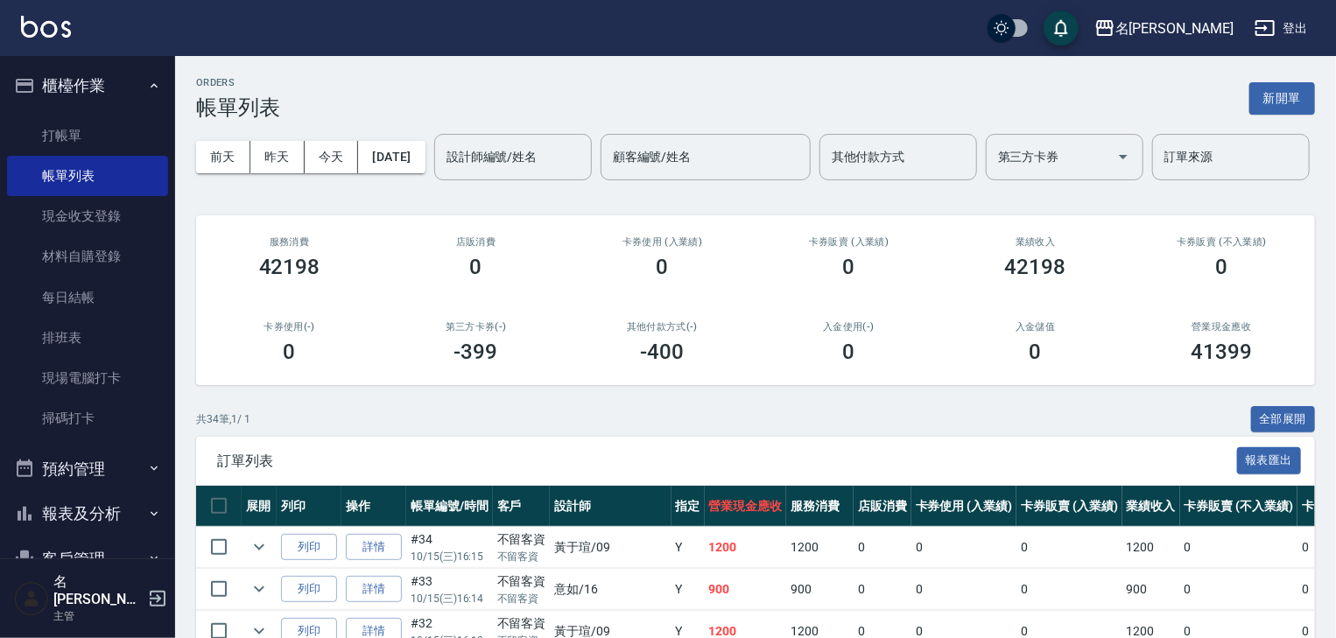
scroll to position [280, 0]
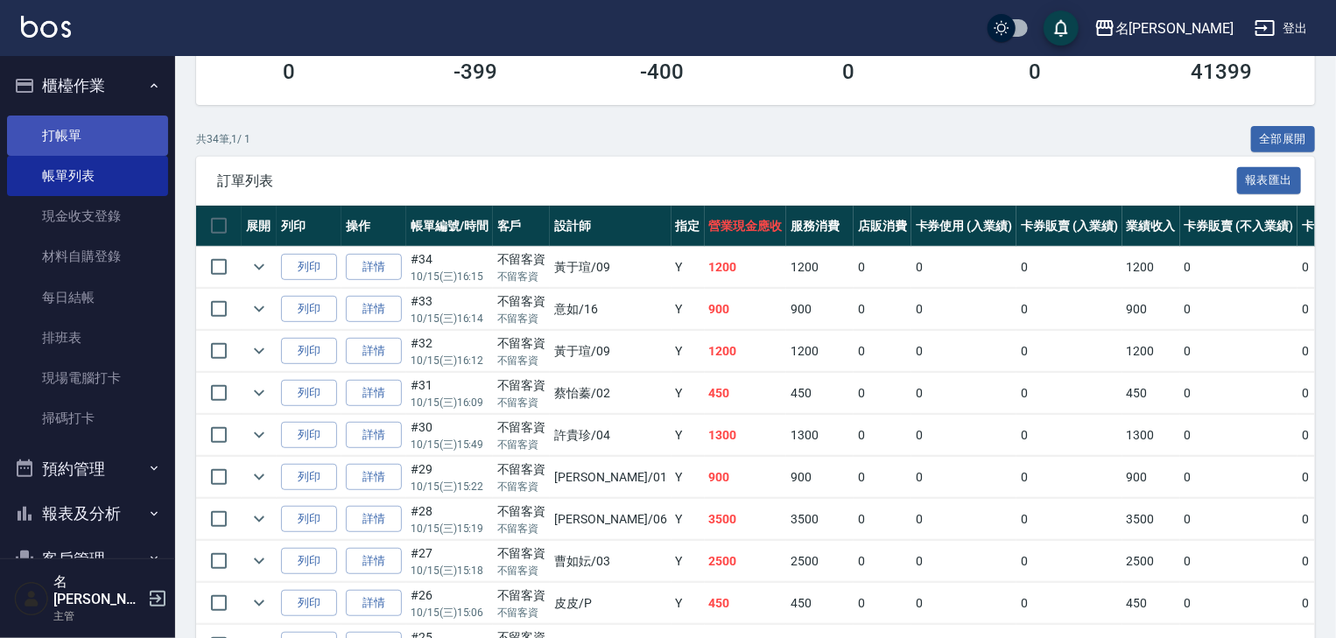
drag, startPoint x: 86, startPoint y: 109, endPoint x: 88, endPoint y: 140, distance: 31.6
click at [86, 114] on ul "打帳單 帳單列表 現金收支登錄 材料自購登錄 每日結帳 排班表 現場電腦打卡 掃碼打卡" at bounding box center [87, 278] width 161 height 338
click at [91, 139] on link "打帳單" at bounding box center [87, 136] width 161 height 40
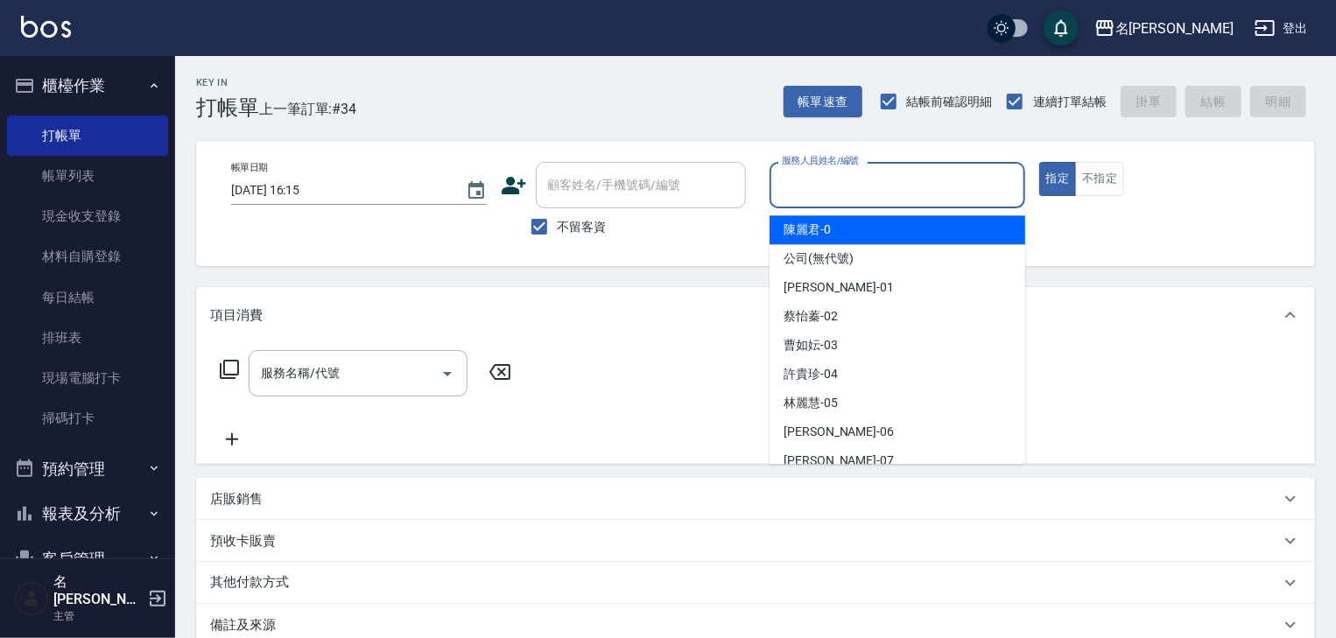
click at [822, 191] on input "服務人員姓名/編號" at bounding box center [897, 185] width 240 height 31
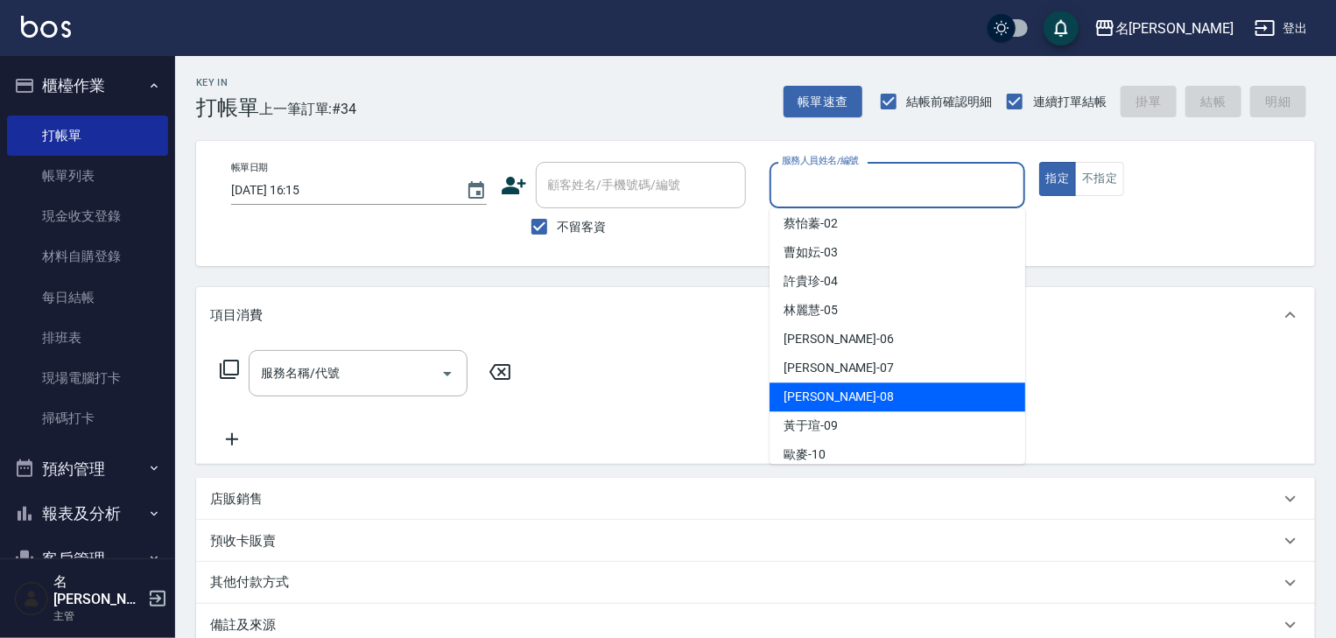
scroll to position [186, 0]
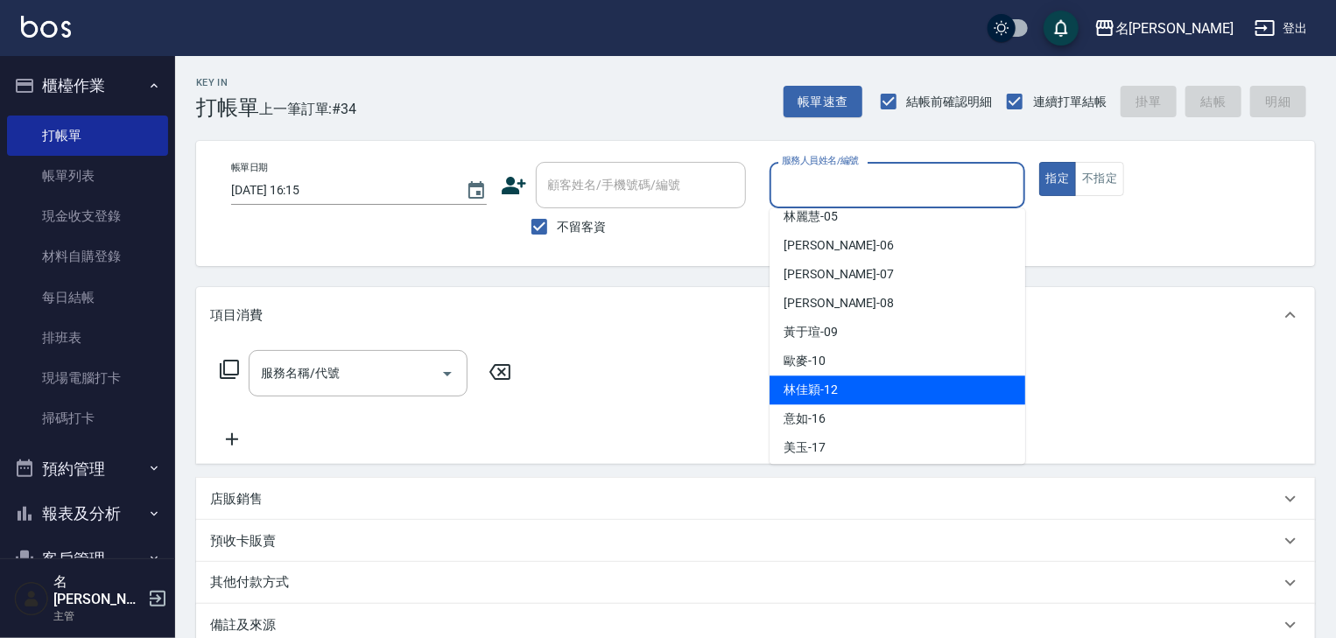
click at [839, 382] on div "林佳穎 -12" at bounding box center [898, 390] width 256 height 29
type input "林佳穎-12"
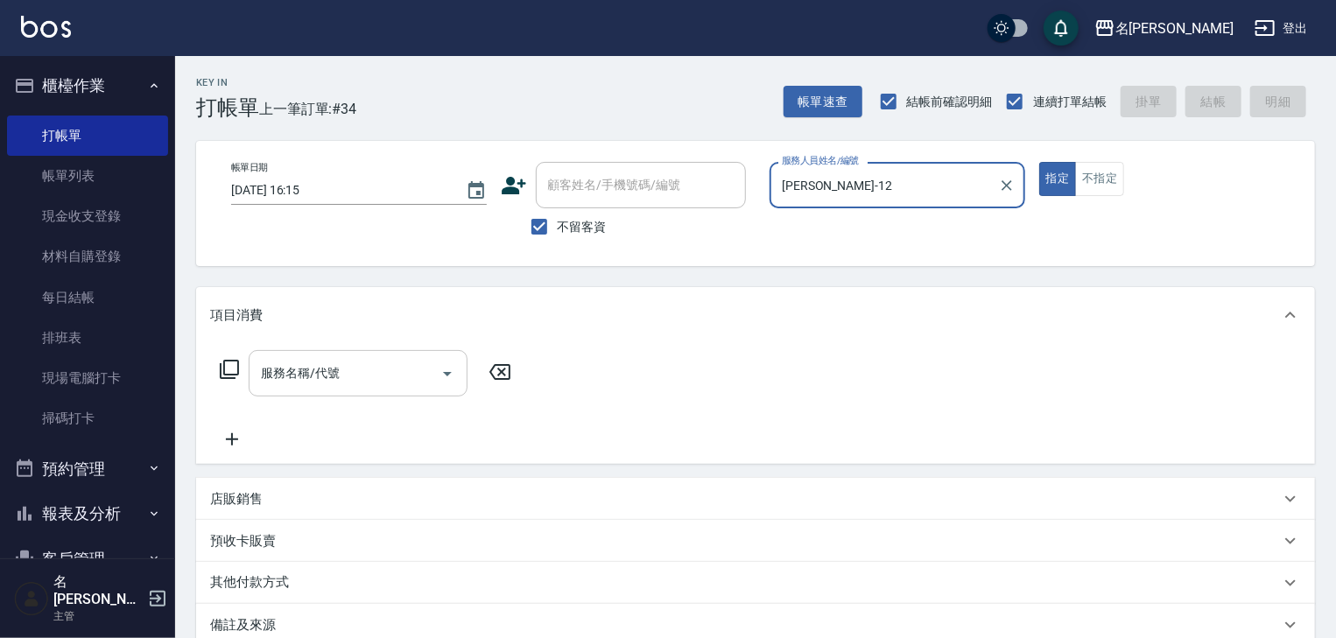
click at [270, 376] on input "服務名稱/代號" at bounding box center [345, 373] width 177 height 31
click at [221, 374] on icon at bounding box center [229, 369] width 19 height 19
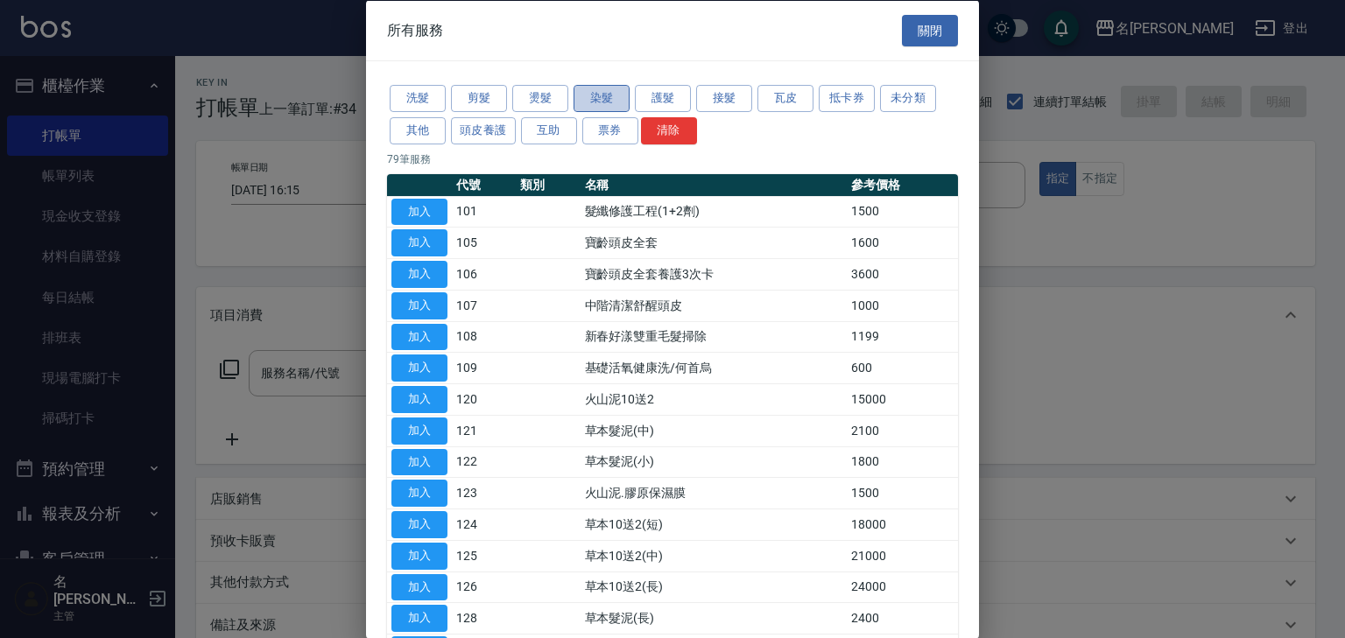
click at [599, 91] on button "染髮" at bounding box center [601, 98] width 56 height 27
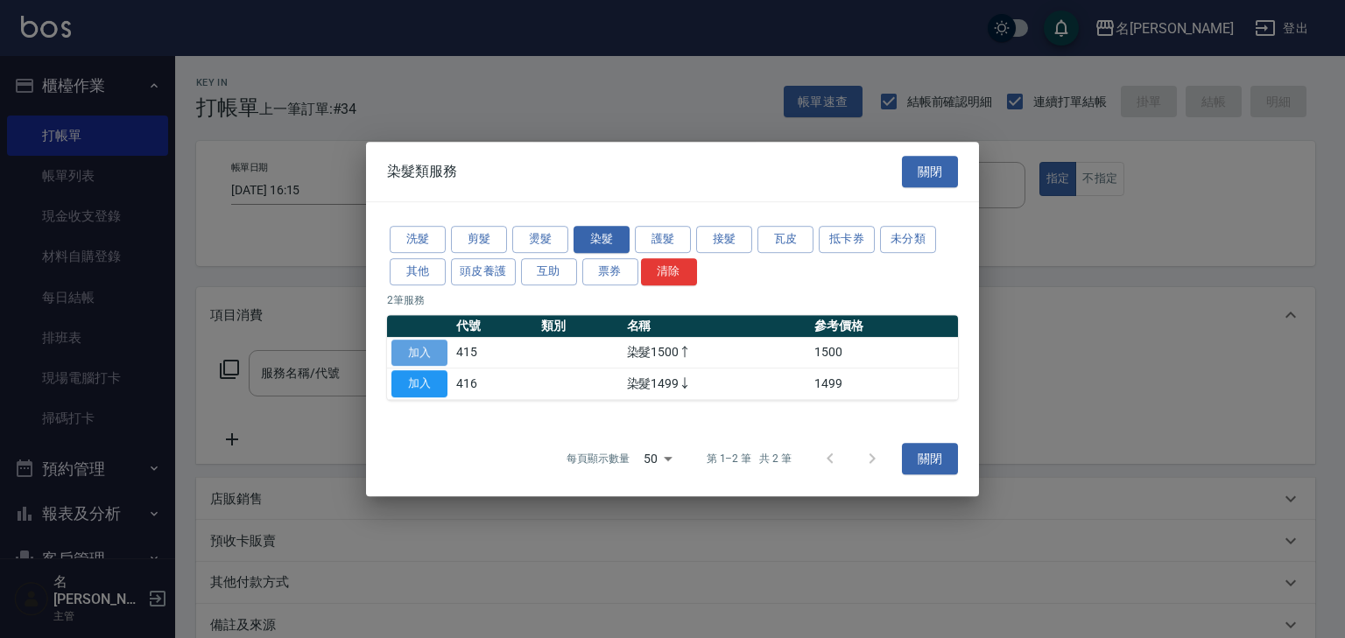
click at [424, 347] on button "加入" at bounding box center [419, 353] width 56 height 27
type input "染髮1500↑(415)"
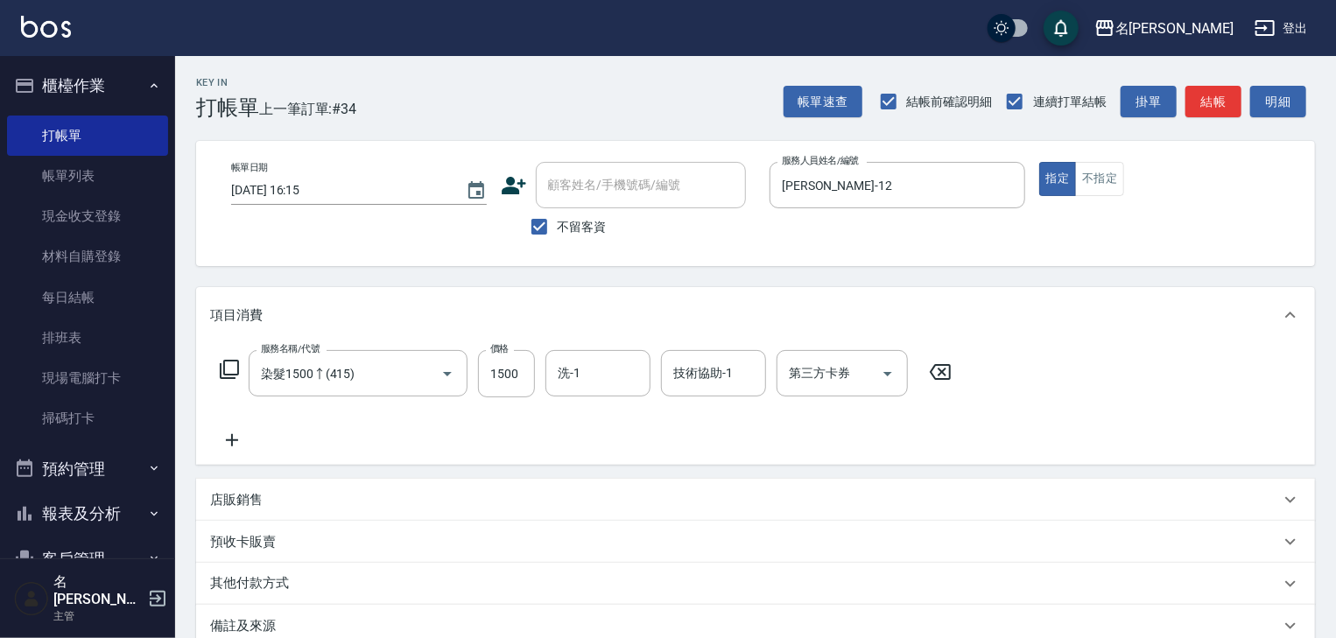
click at [233, 438] on icon at bounding box center [232, 440] width 44 height 21
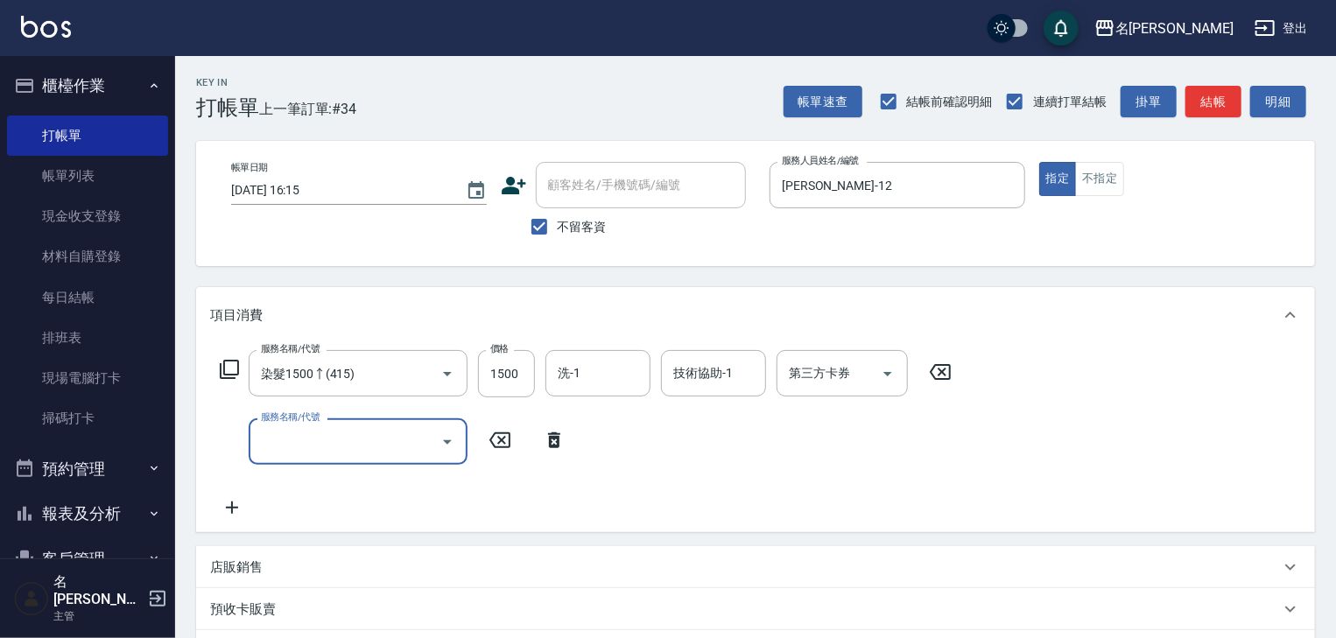
click at [310, 446] on input "服務名稱/代號" at bounding box center [345, 441] width 177 height 31
type input "洗髮(505)"
click at [507, 448] on input "400" at bounding box center [506, 441] width 57 height 47
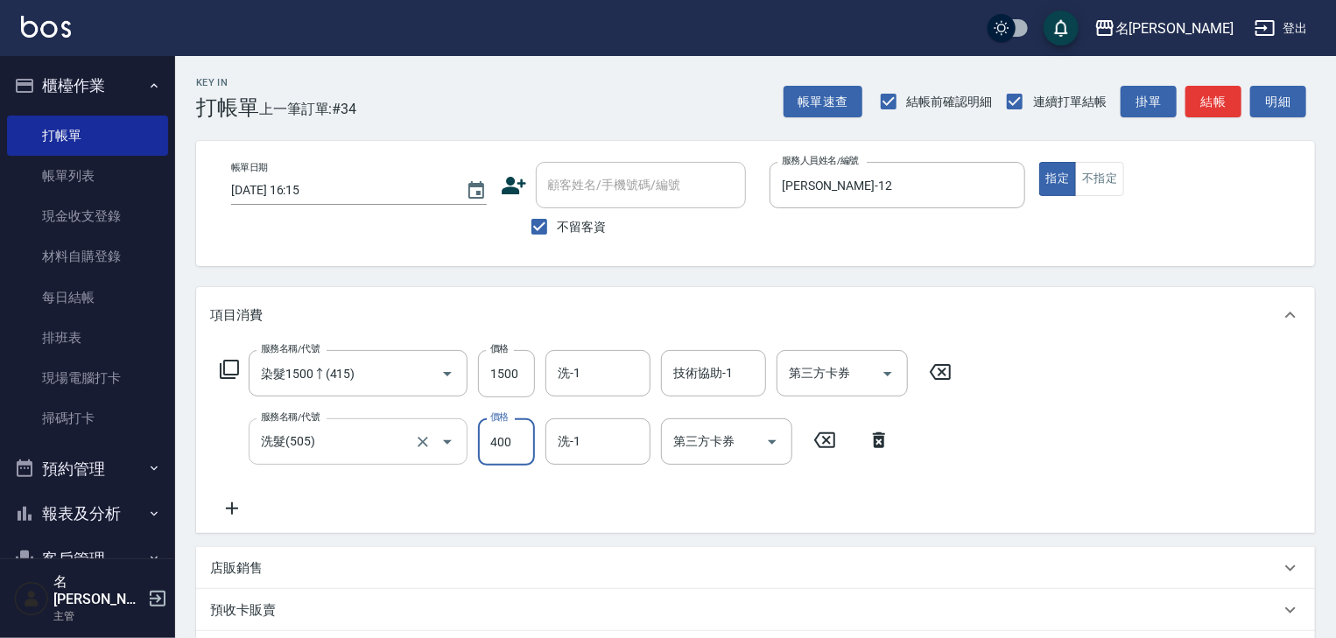
drag, startPoint x: 375, startPoint y: 445, endPoint x: 384, endPoint y: 446, distance: 9.7
click at [375, 445] on input "洗髮(505)" at bounding box center [334, 441] width 154 height 31
click at [418, 443] on icon "Clear" at bounding box center [423, 442] width 18 height 18
click at [343, 448] on input "服務名稱/代號" at bounding box center [334, 441] width 154 height 31
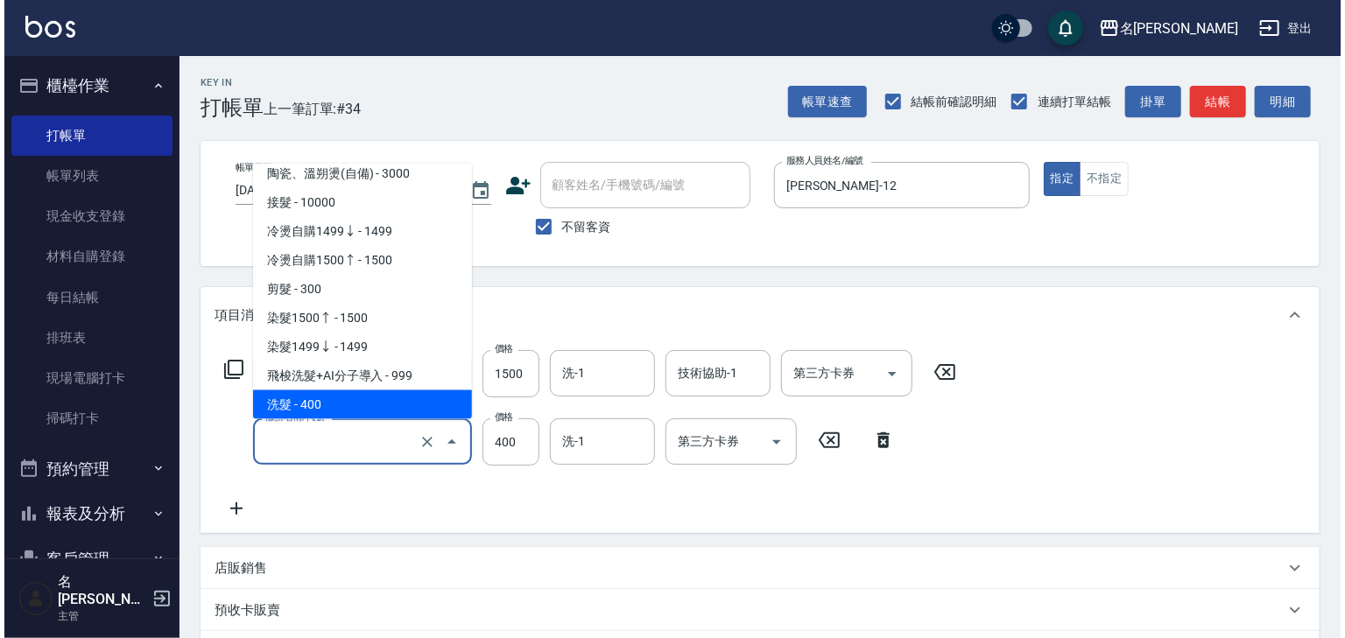
scroll to position [0, 0]
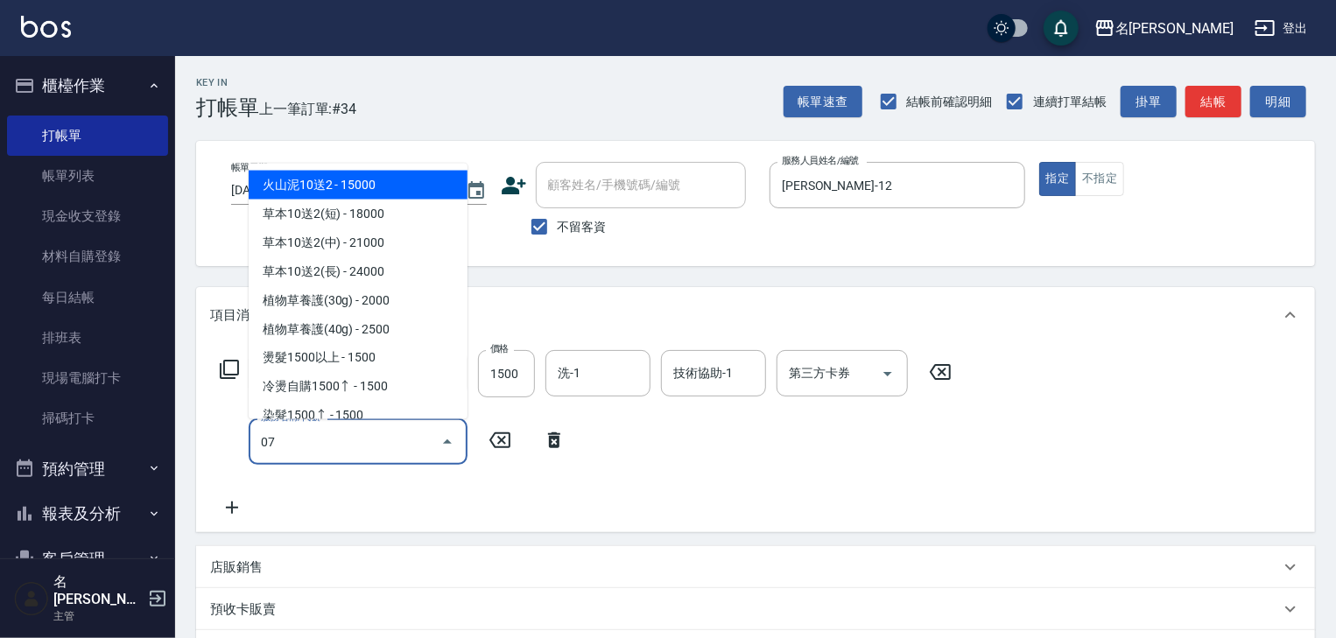
type input "07"
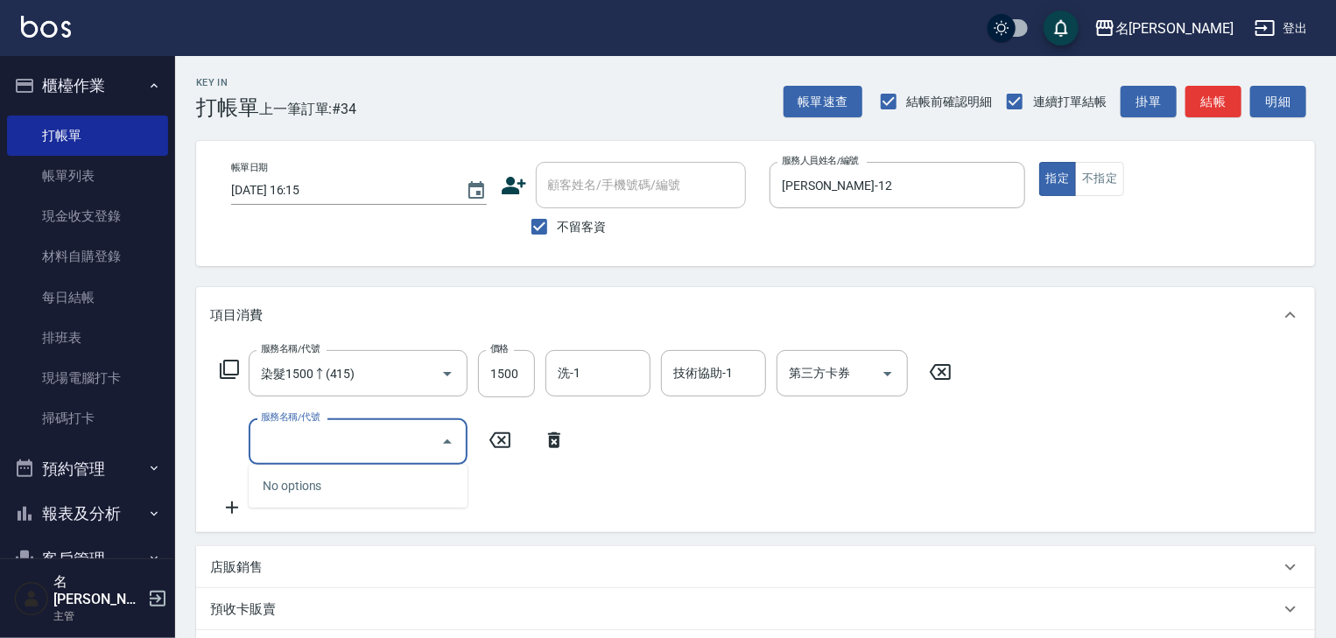
click at [510, 439] on icon at bounding box center [499, 440] width 21 height 16
click at [382, 441] on input "服務名稱/代號" at bounding box center [345, 441] width 177 height 31
type input "剪髮(307)"
click at [523, 445] on input "300" at bounding box center [506, 441] width 57 height 47
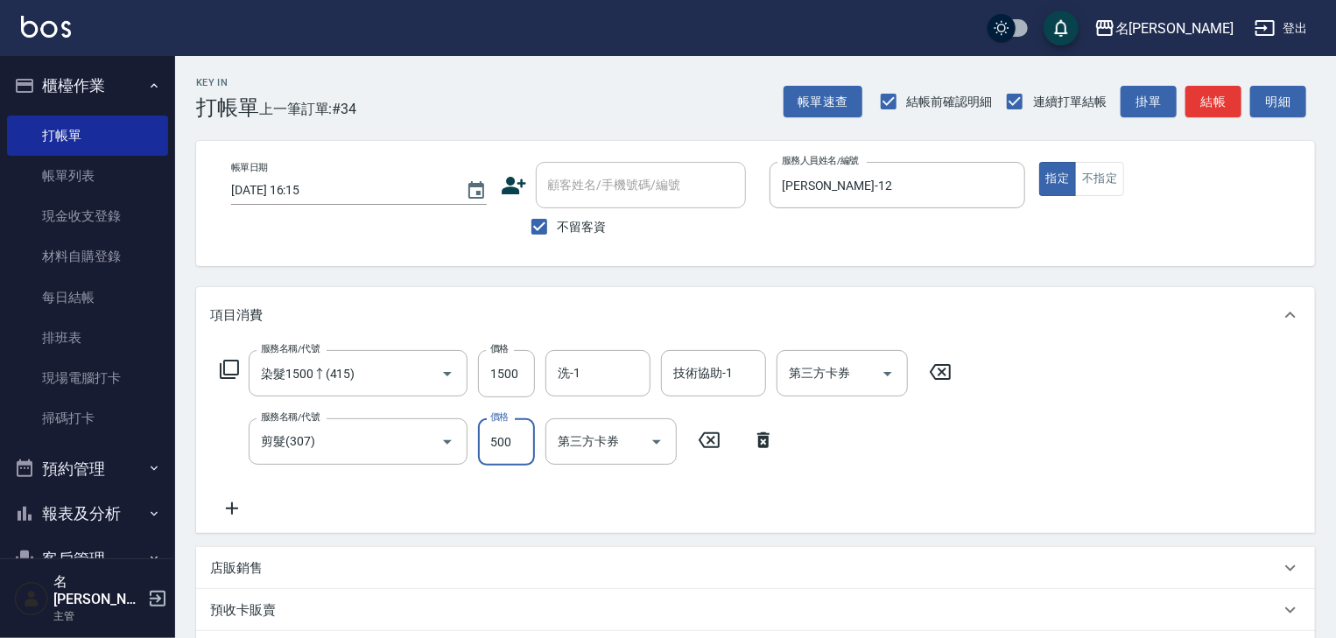
type input "500"
click at [234, 368] on icon at bounding box center [229, 369] width 21 height 21
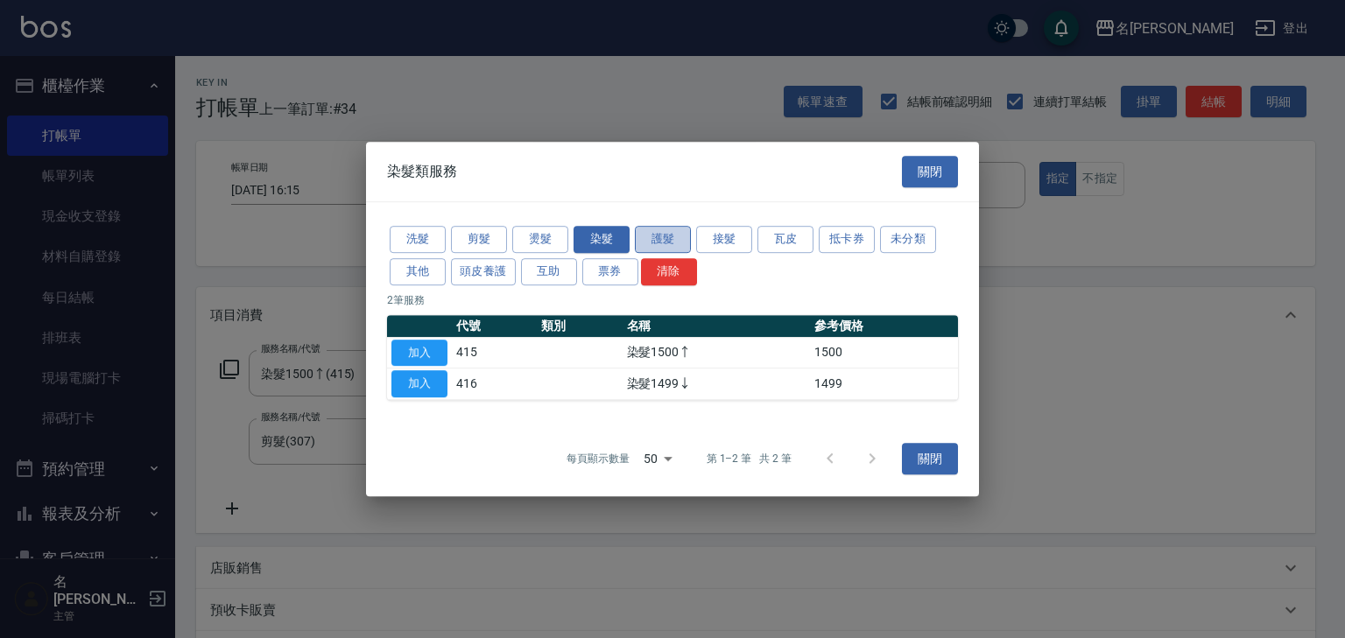
click at [662, 238] on button "護髮" at bounding box center [663, 239] width 56 height 27
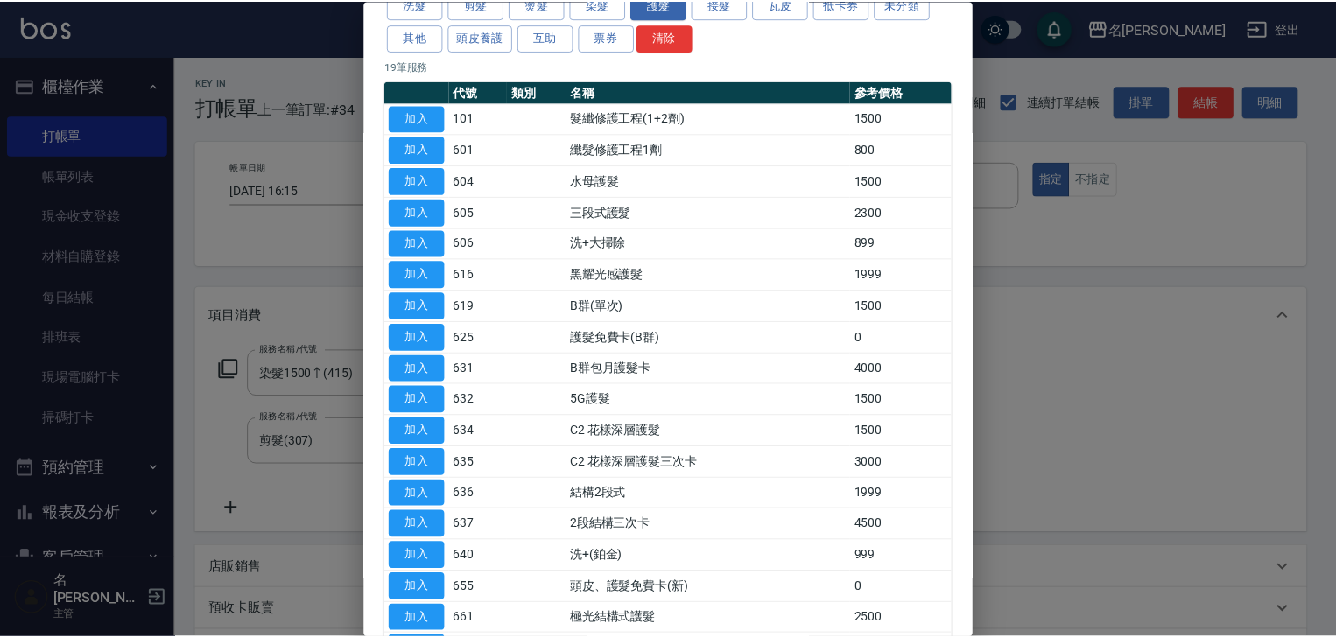
scroll to position [244, 0]
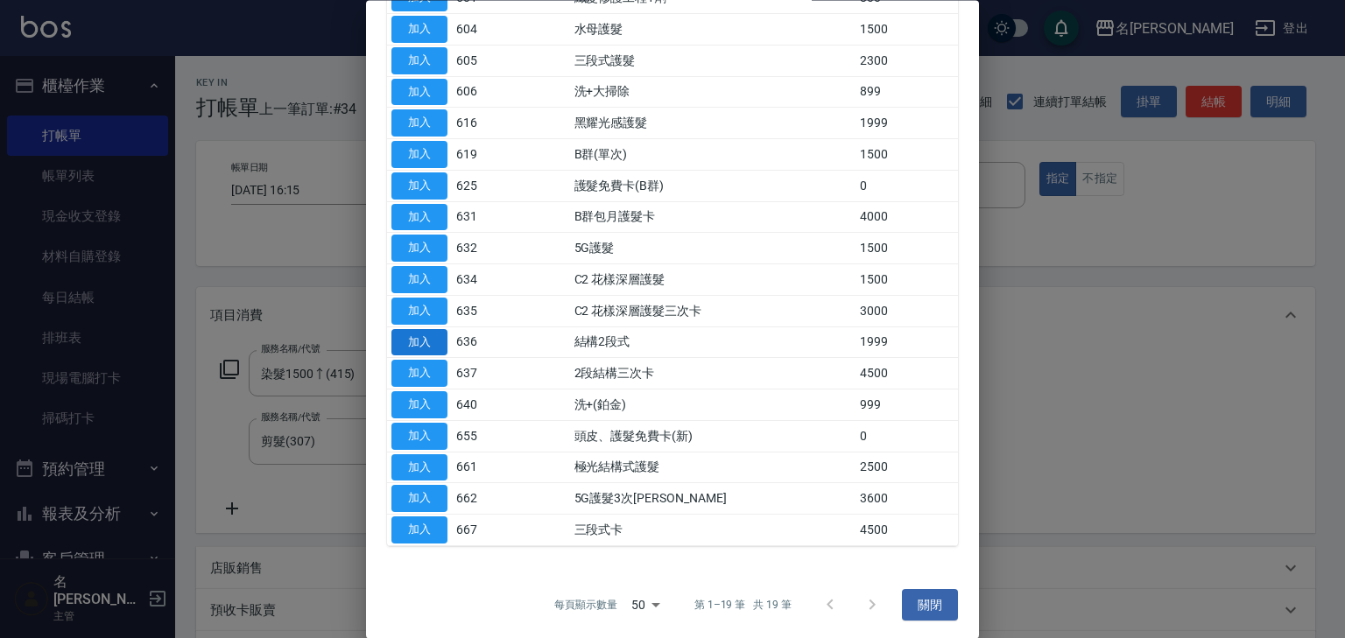
click at [424, 343] on button "加入" at bounding box center [419, 342] width 56 height 27
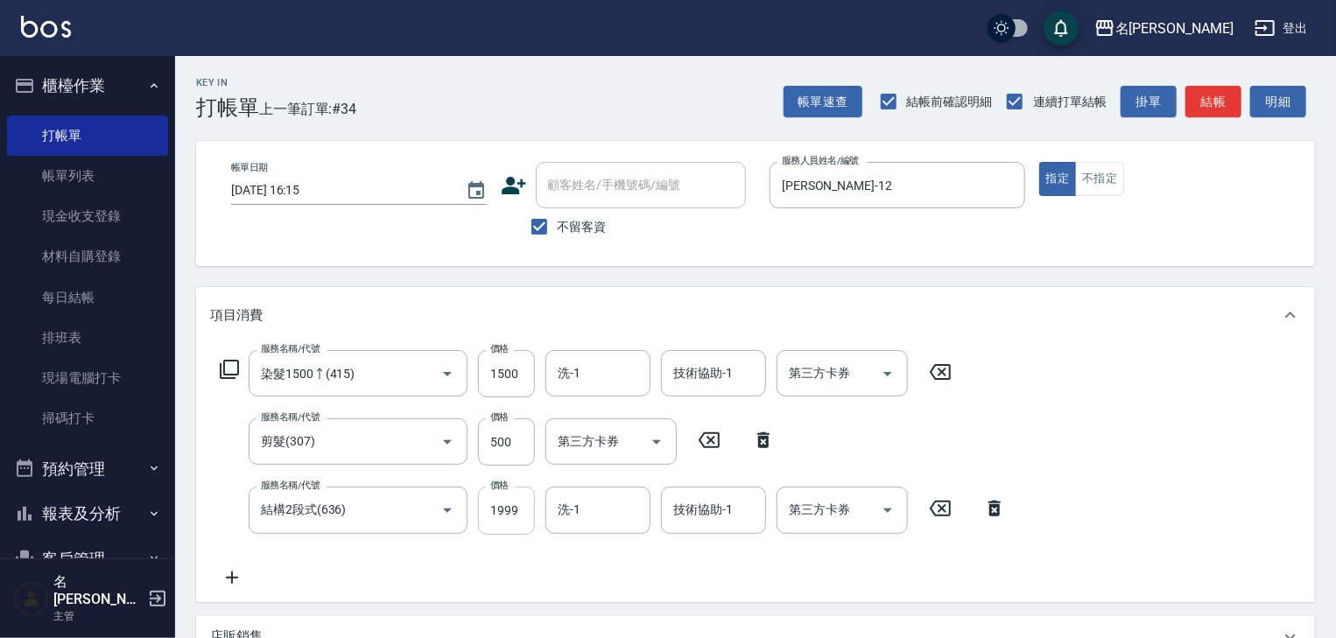
click at [511, 512] on input "1999" at bounding box center [506, 510] width 57 height 47
type input "2000"
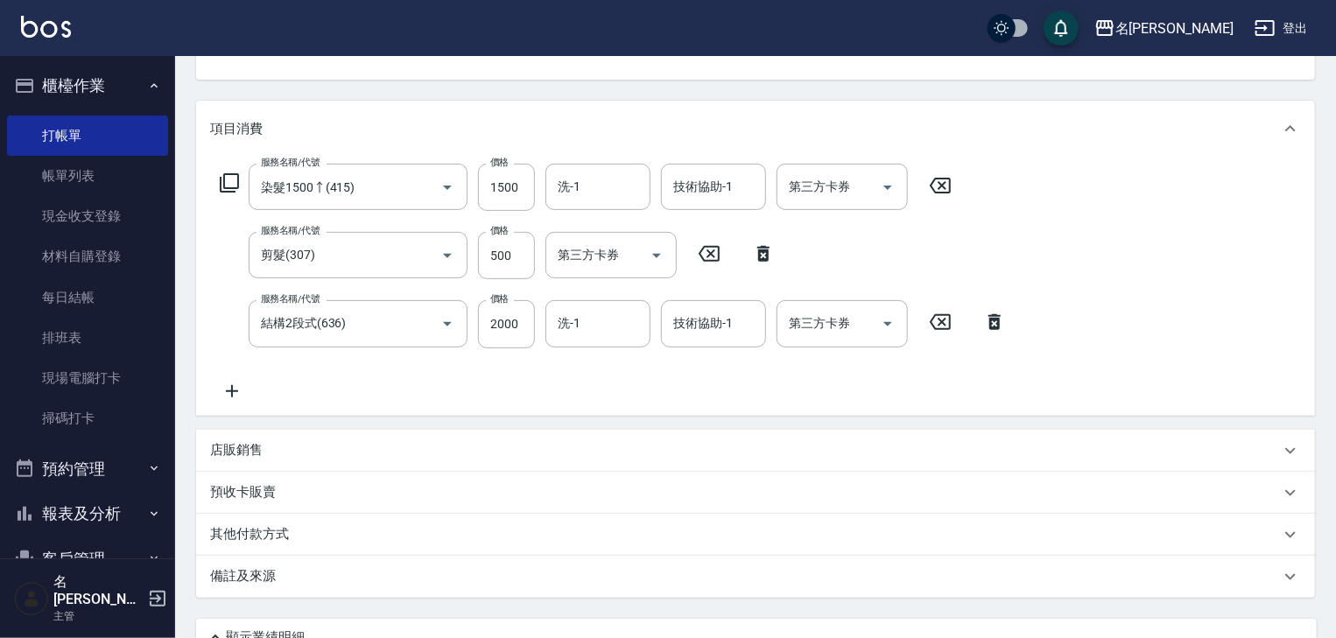
click at [277, 449] on div "店販銷售" at bounding box center [745, 450] width 1070 height 18
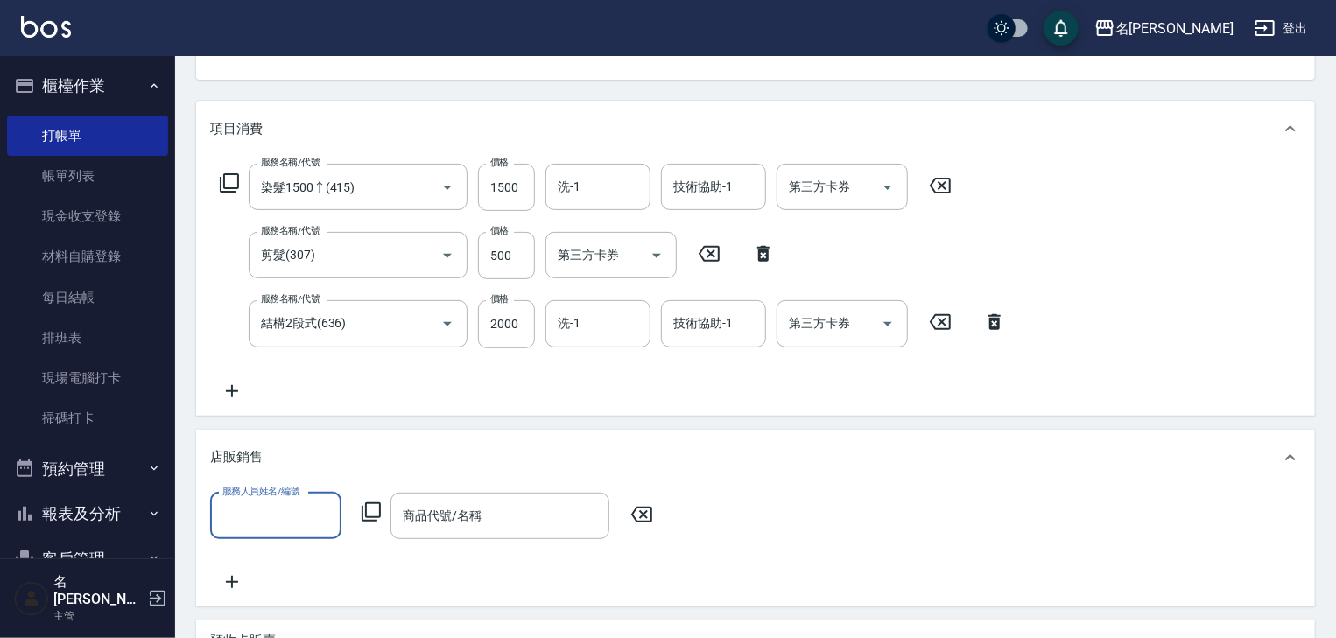
scroll to position [0, 0]
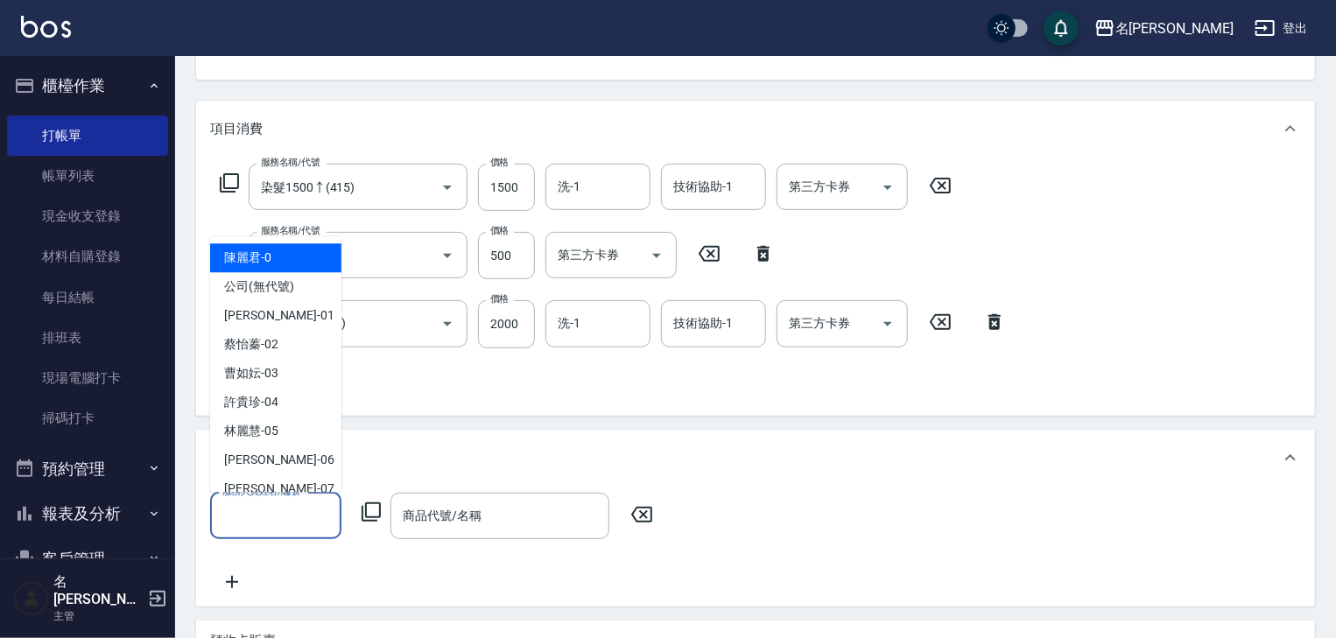
click at [284, 522] on input "服務人員姓名/編號" at bounding box center [276, 516] width 116 height 31
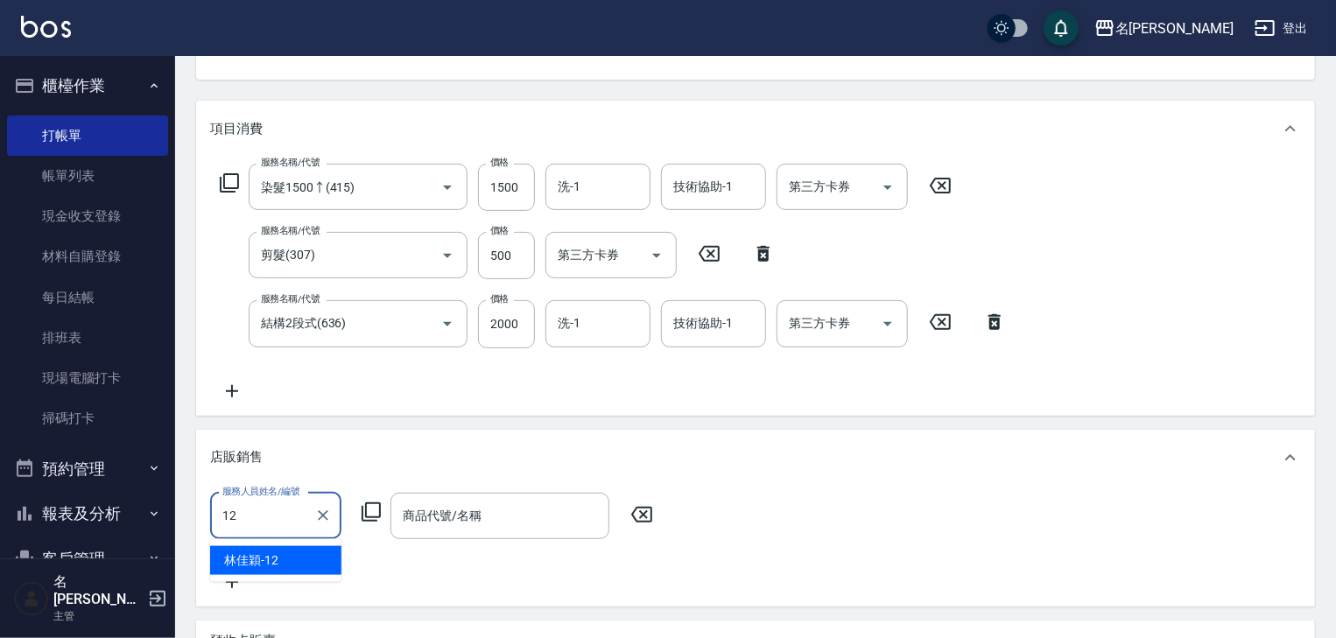
type input "林佳穎-12"
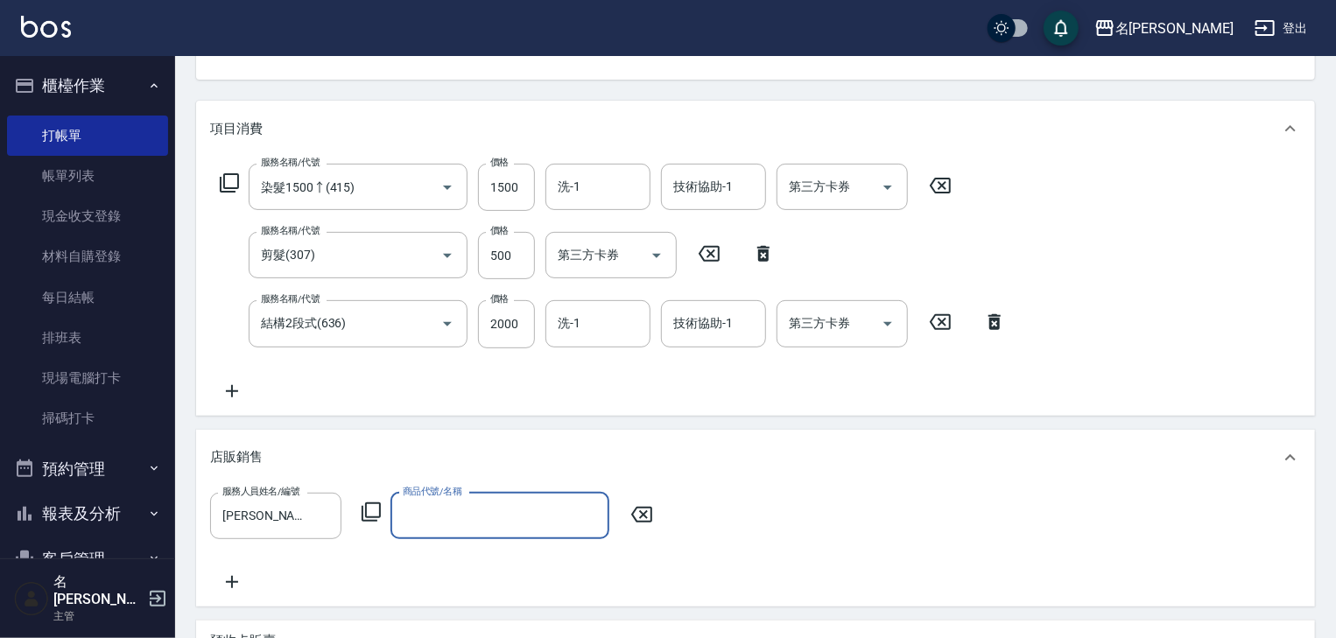
click at [378, 511] on icon at bounding box center [371, 512] width 21 height 21
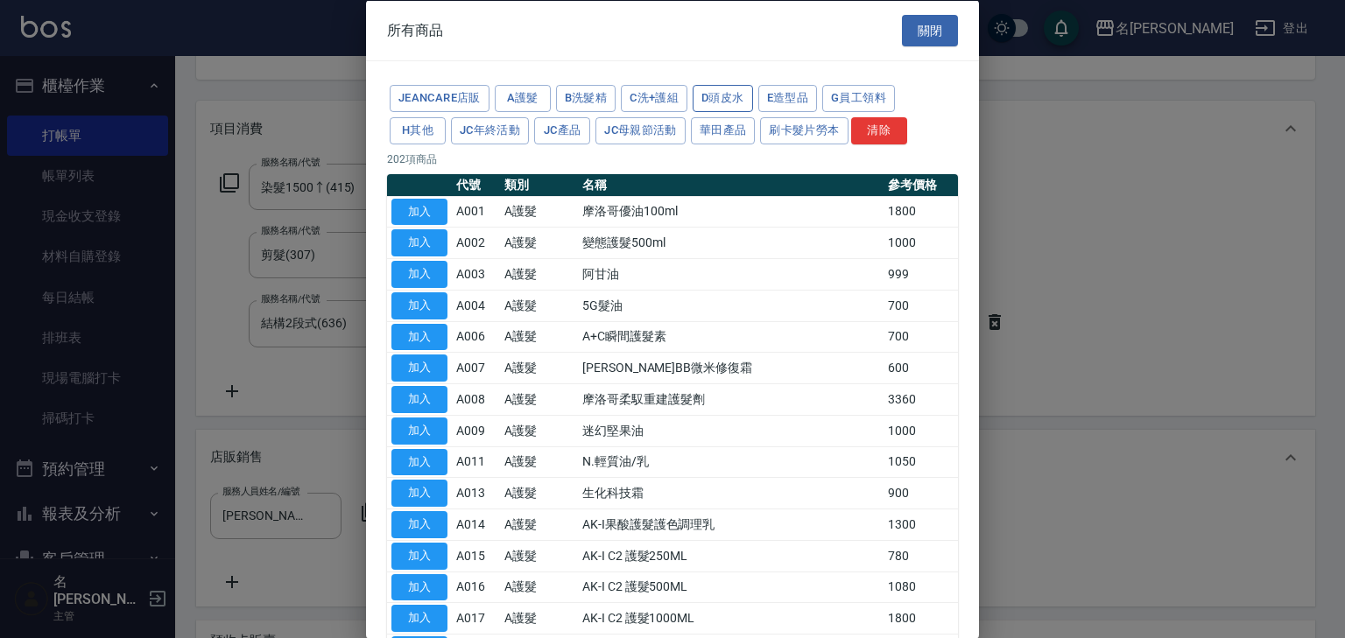
click at [716, 97] on button "D頭皮水" at bounding box center [722, 98] width 60 height 27
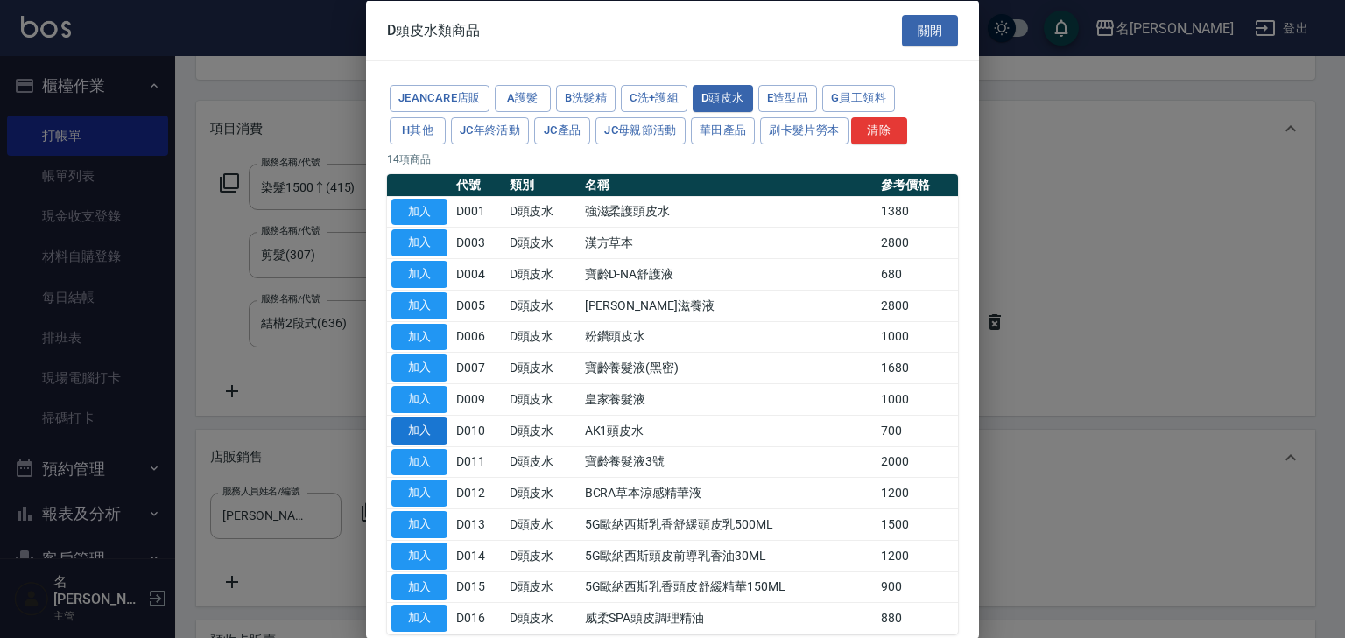
click at [425, 431] on button "加入" at bounding box center [419, 430] width 56 height 27
type input "AK1頭皮水"
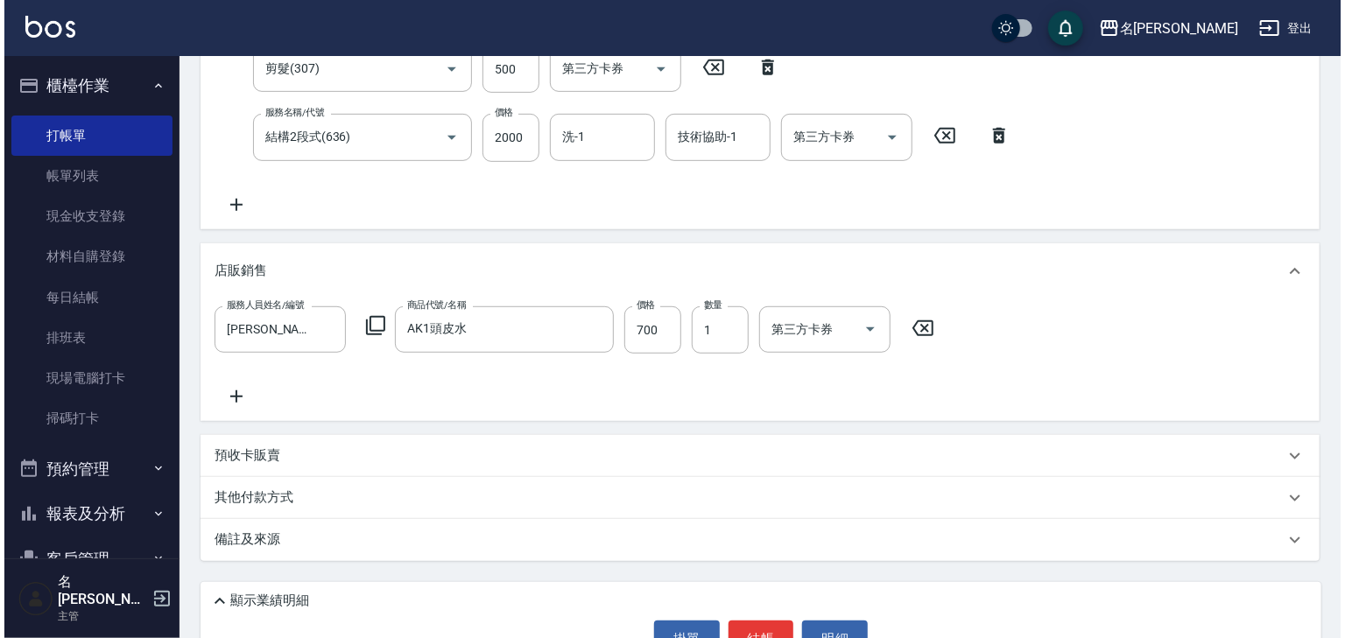
scroll to position [422, 0]
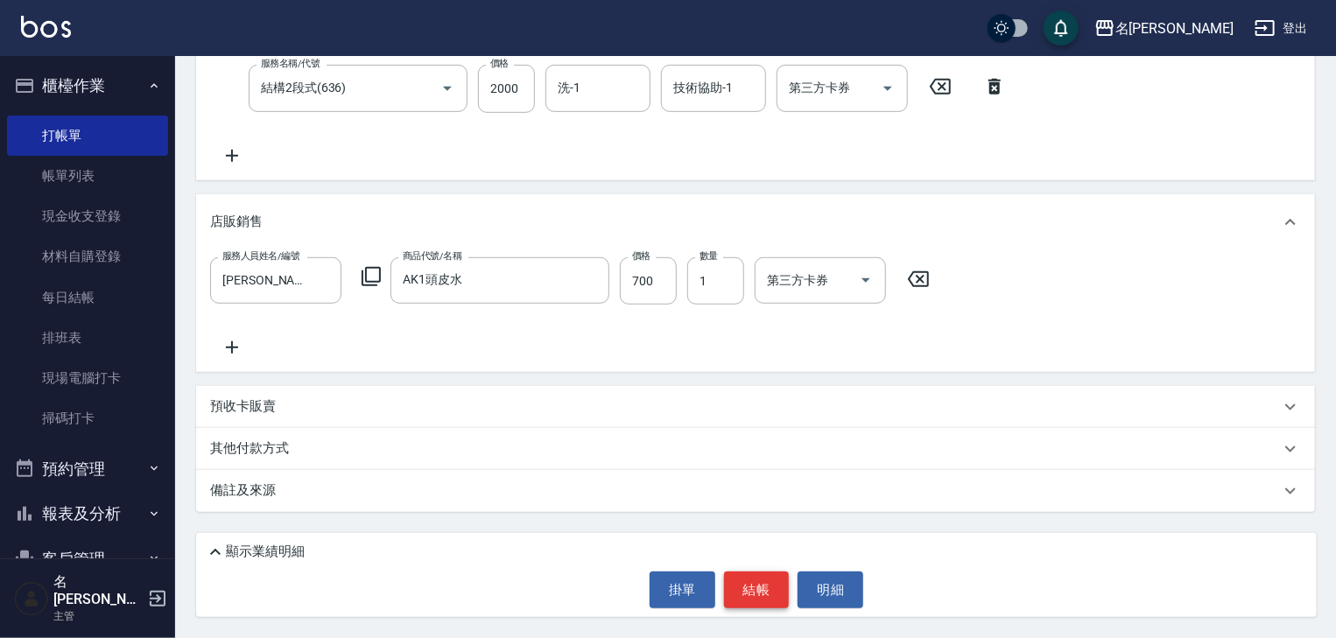
click at [760, 587] on button "結帳" at bounding box center [757, 590] width 66 height 37
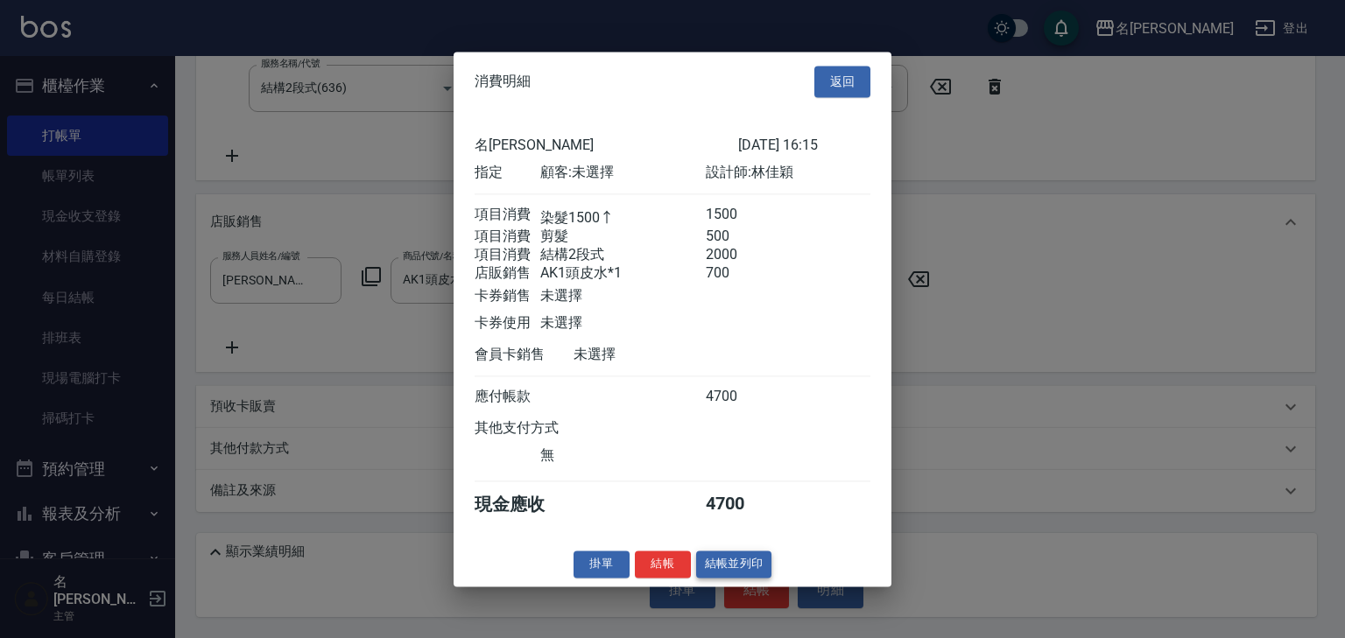
click at [732, 566] on button "結帳並列印" at bounding box center [734, 564] width 76 height 27
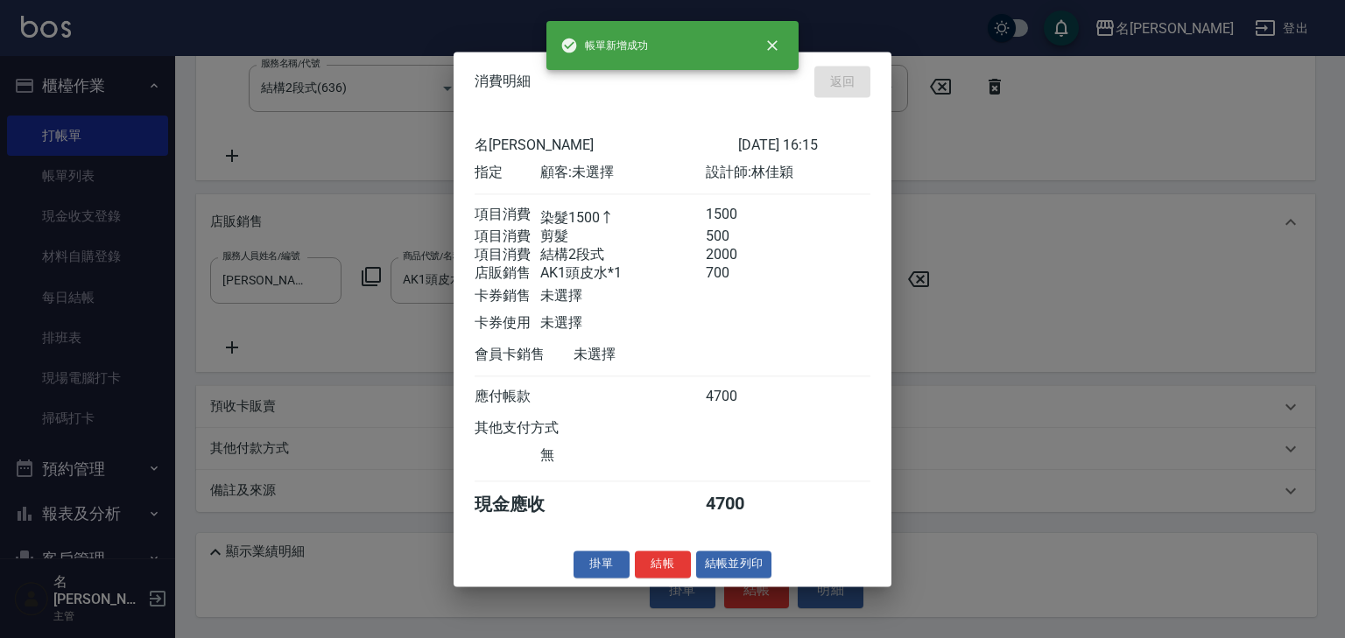
type input "2025/10/15 16:17"
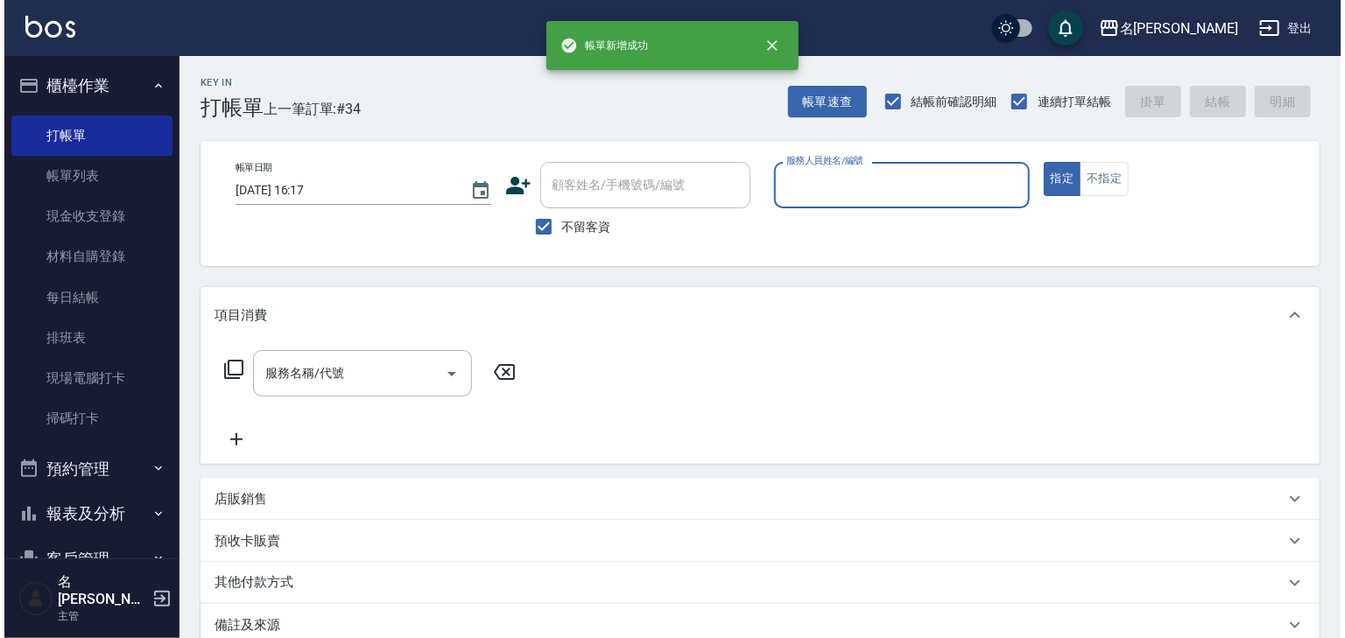
scroll to position [0, 0]
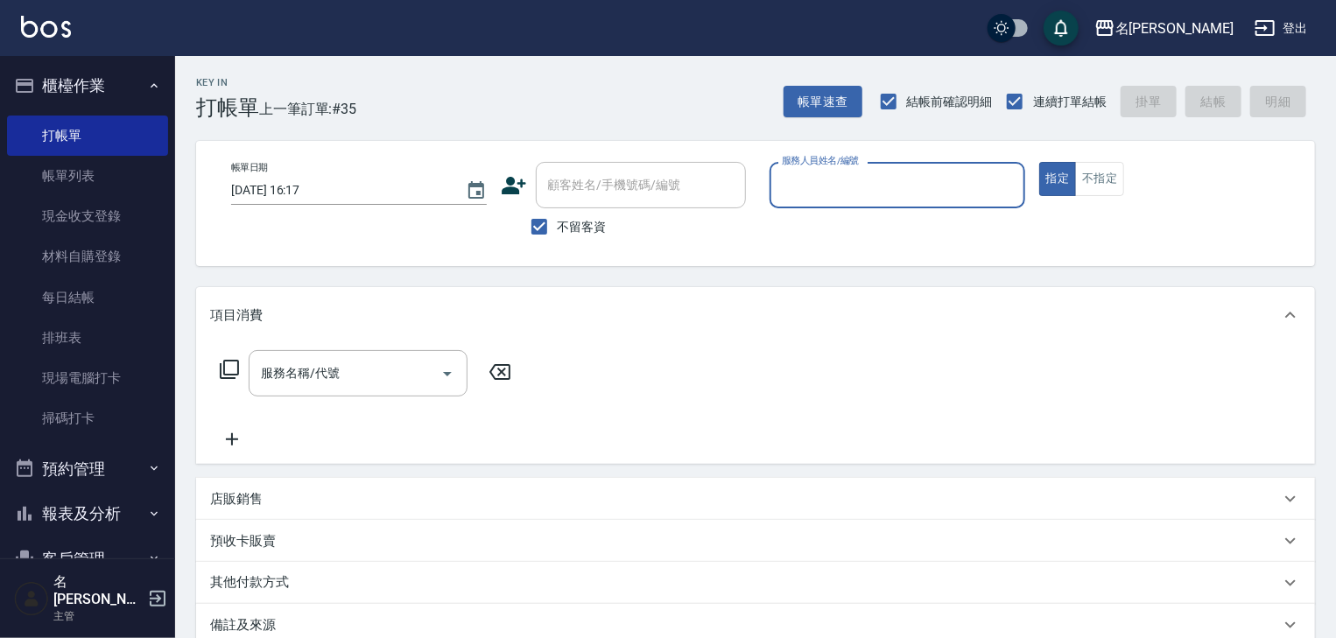
click at [929, 186] on input "服務人員姓名/編號" at bounding box center [897, 185] width 240 height 31
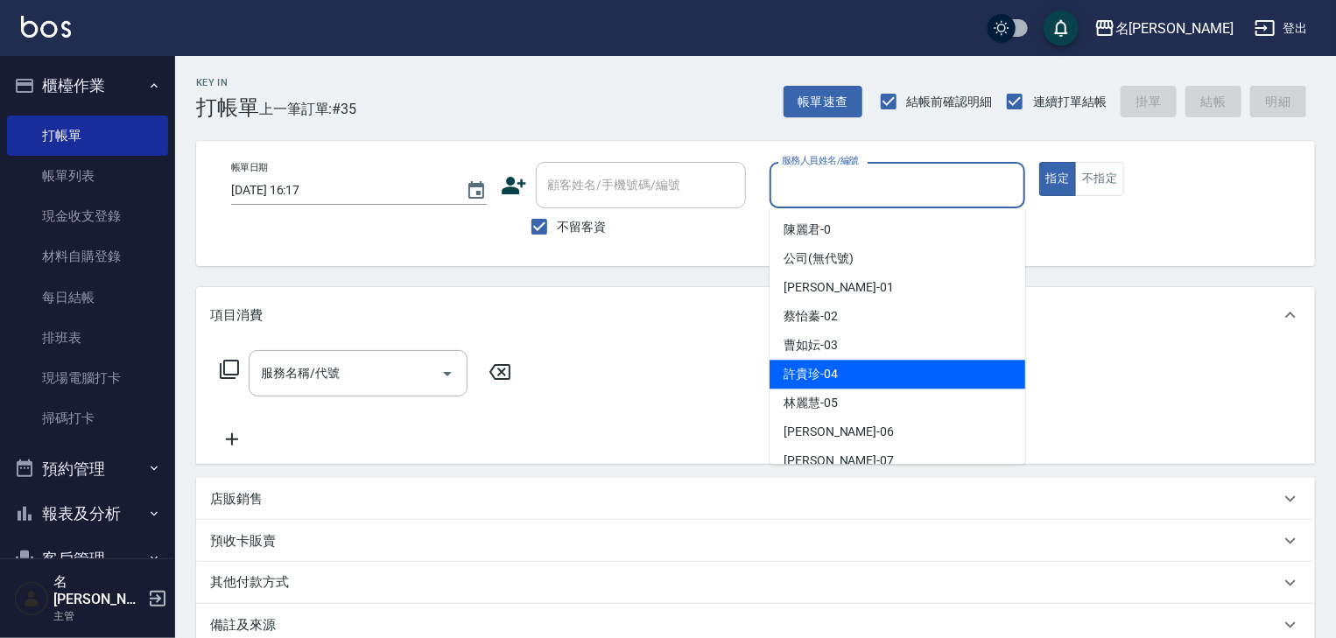
click at [854, 375] on div "[PERSON_NAME]-04" at bounding box center [898, 374] width 256 height 29
type input "[PERSON_NAME]-04"
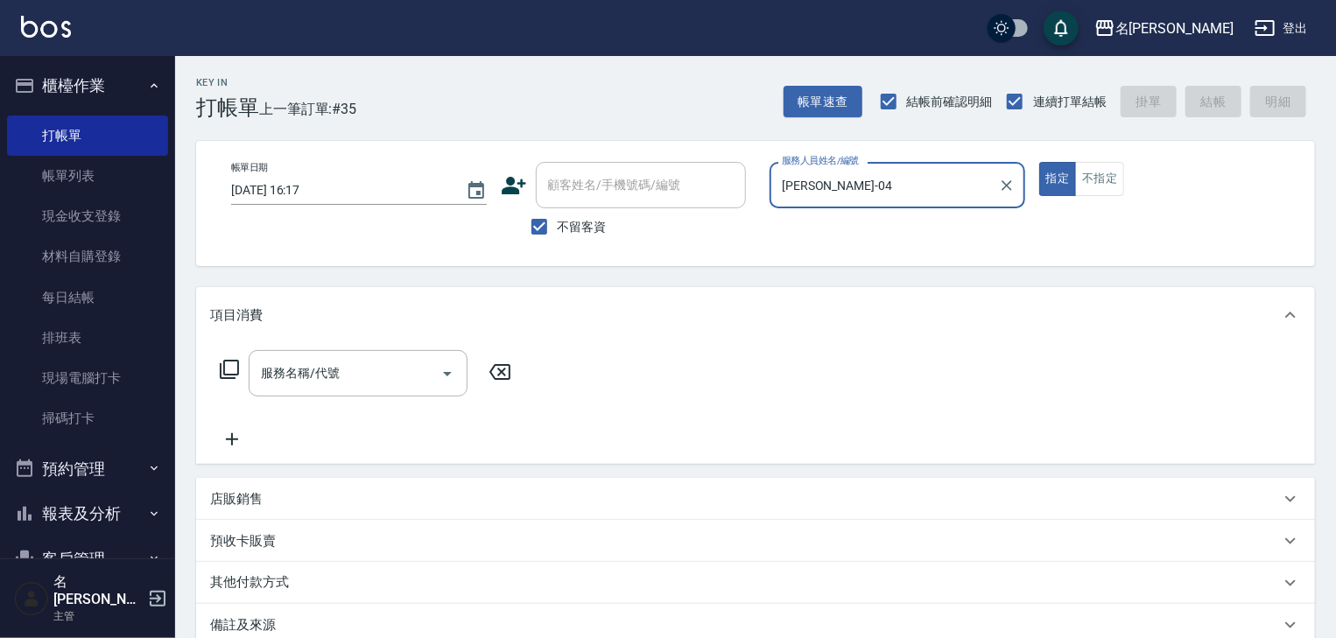
click at [225, 369] on icon at bounding box center [229, 369] width 21 height 21
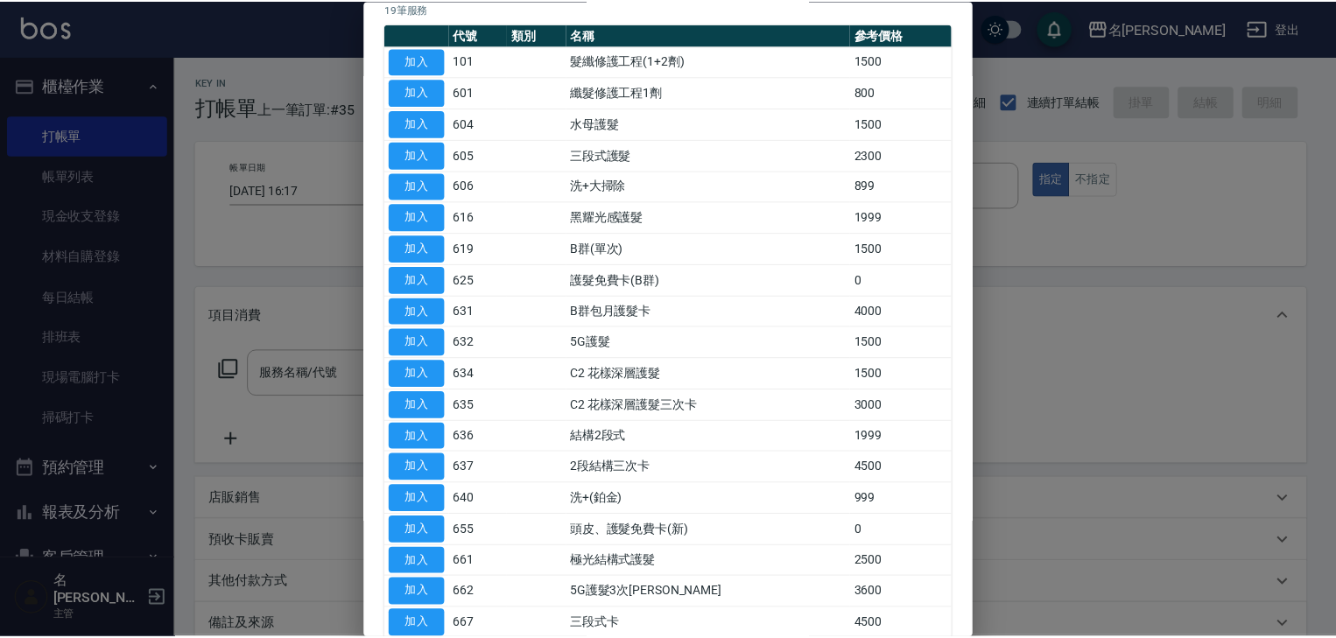
scroll to position [244, 0]
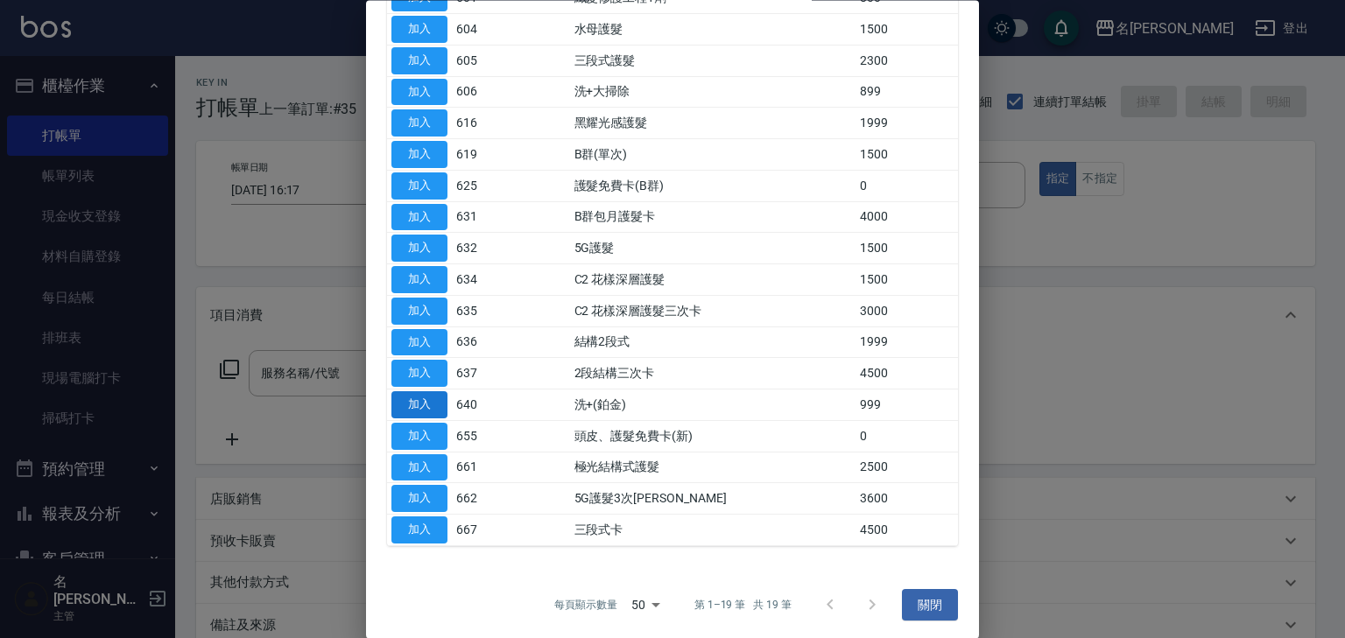
click at [425, 404] on button "加入" at bounding box center [419, 405] width 56 height 27
type input "洗+(鉑金)(640)"
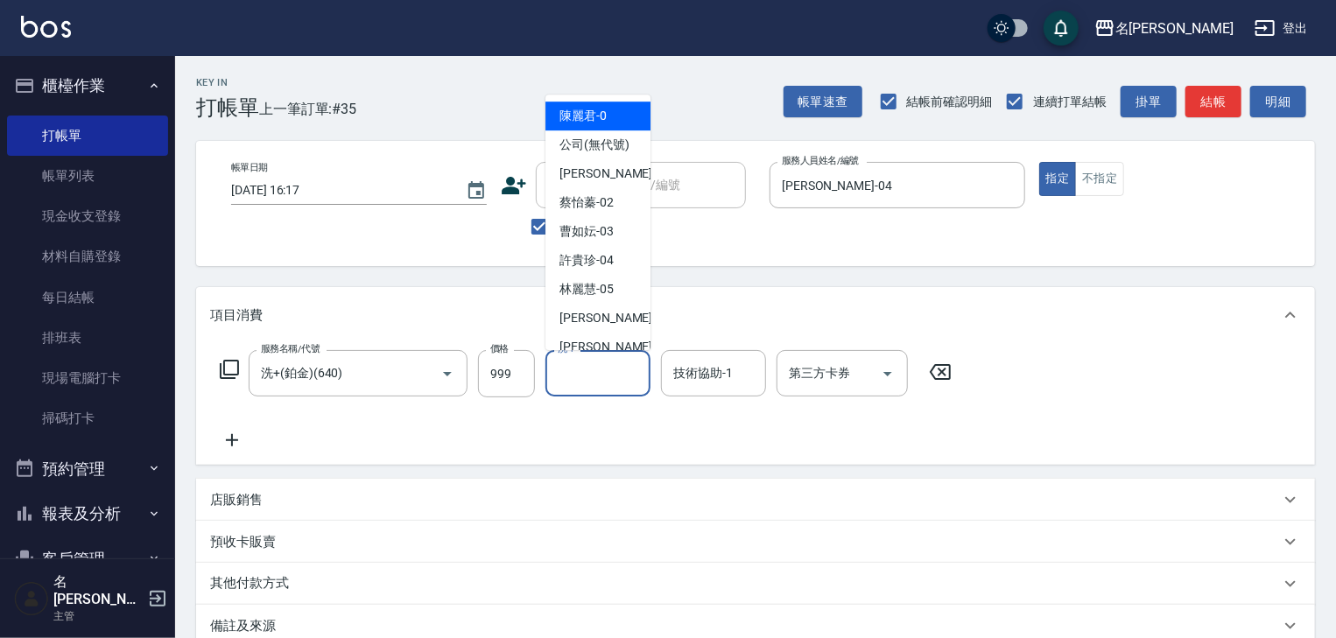
click at [597, 371] on input "洗-1" at bounding box center [597, 373] width 89 height 31
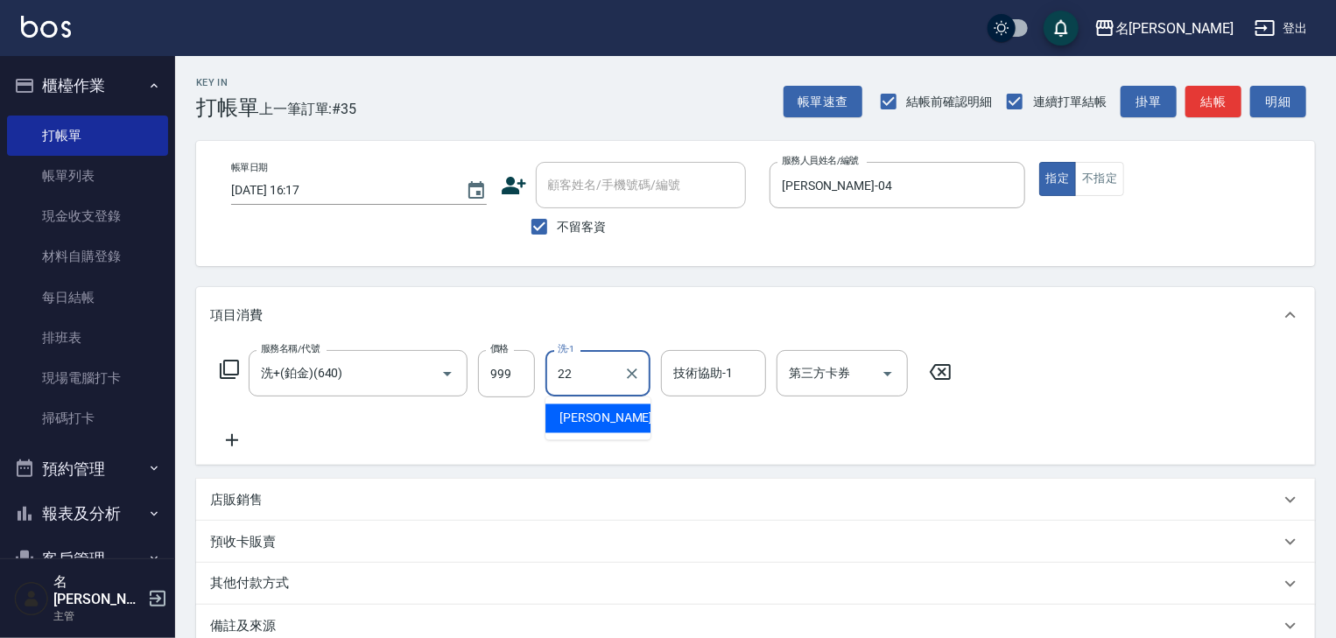
type input "[PERSON_NAME]-22"
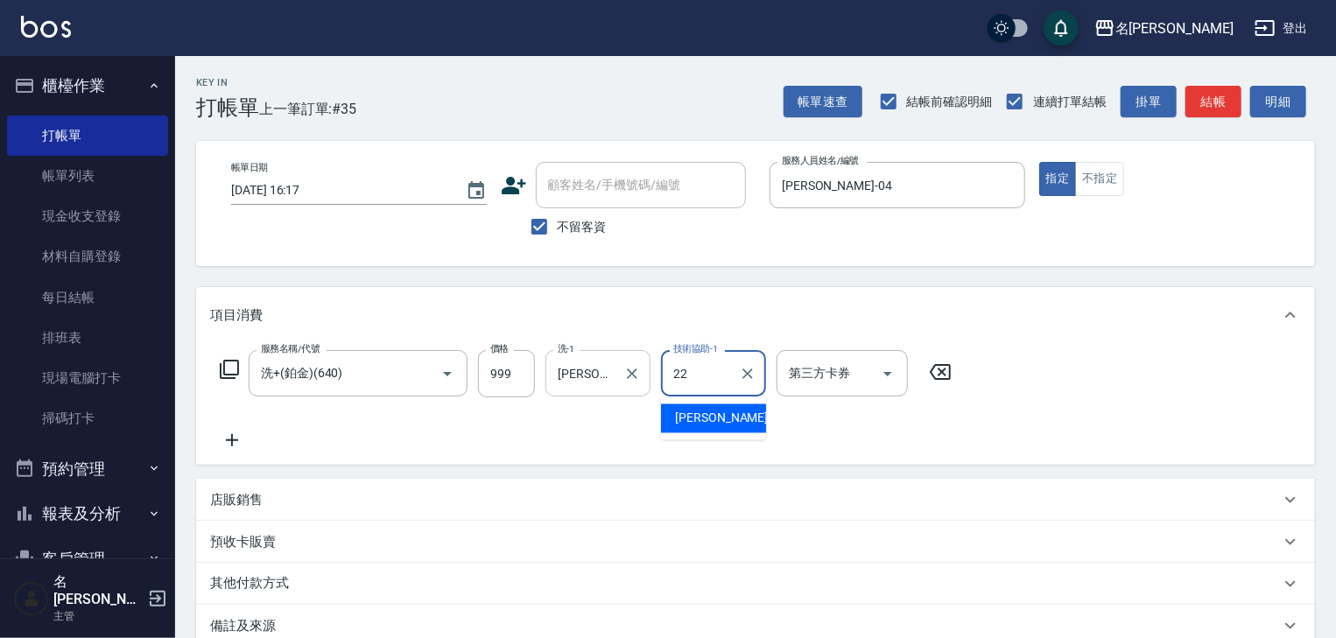
type input "[PERSON_NAME]-22"
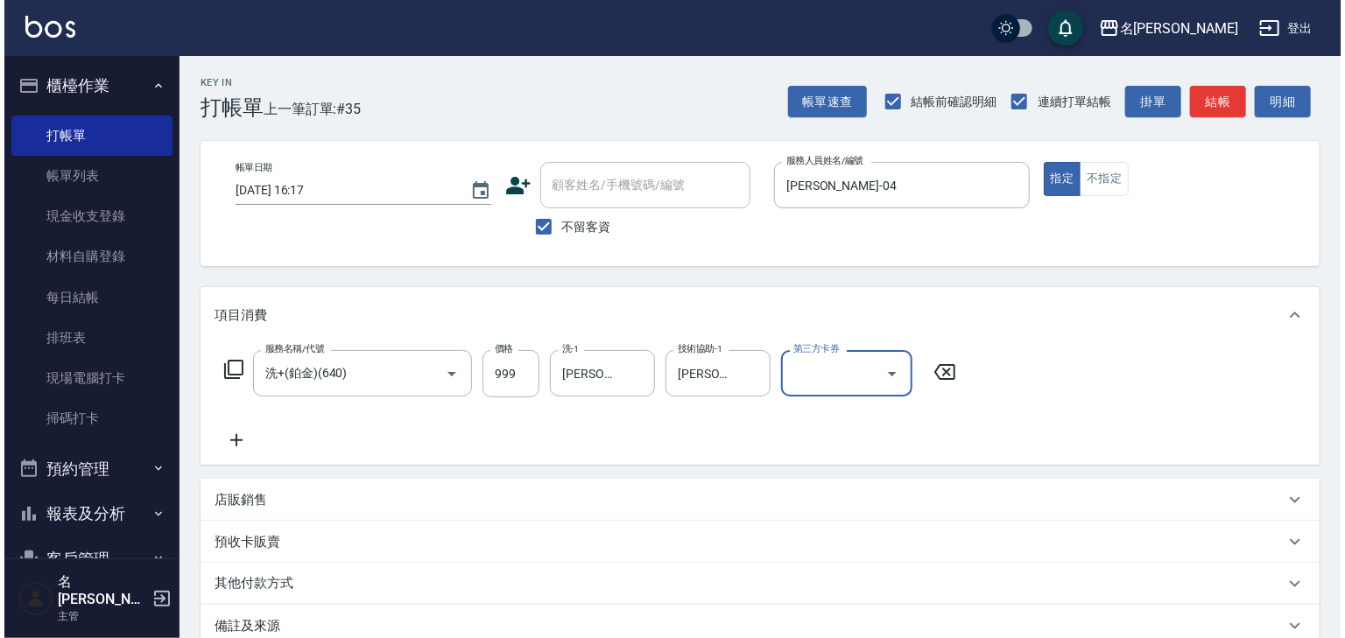
scroll to position [135, 0]
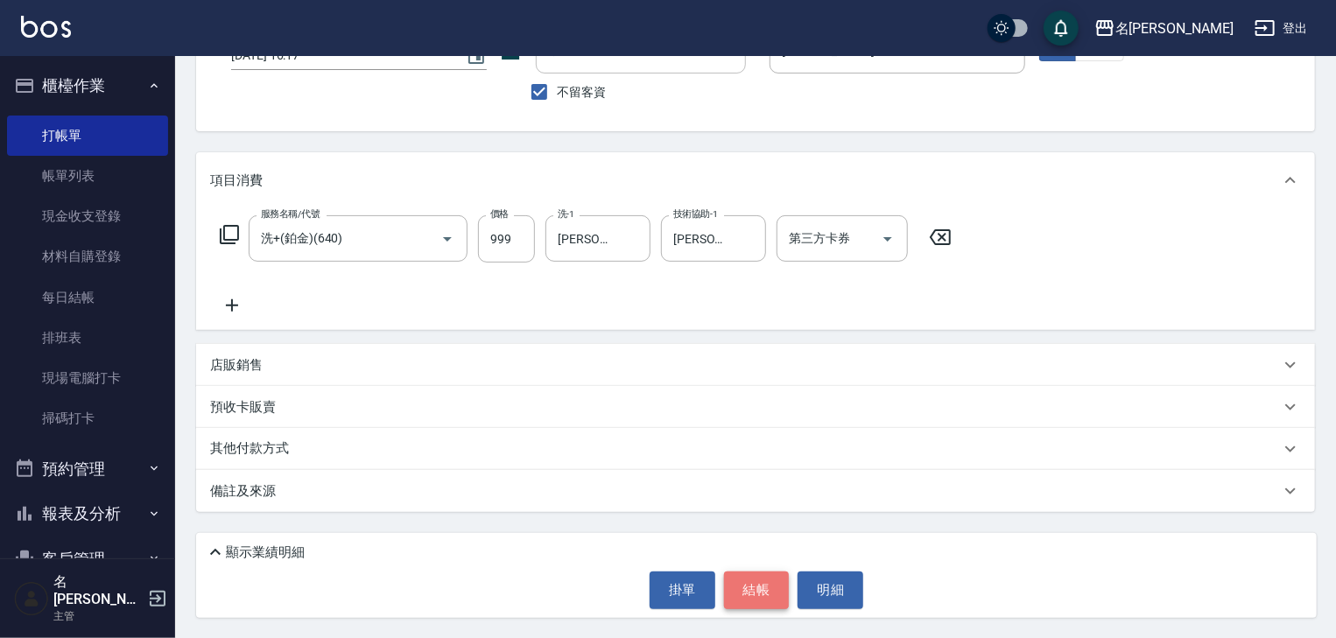
click at [774, 587] on button "結帳" at bounding box center [757, 590] width 66 height 37
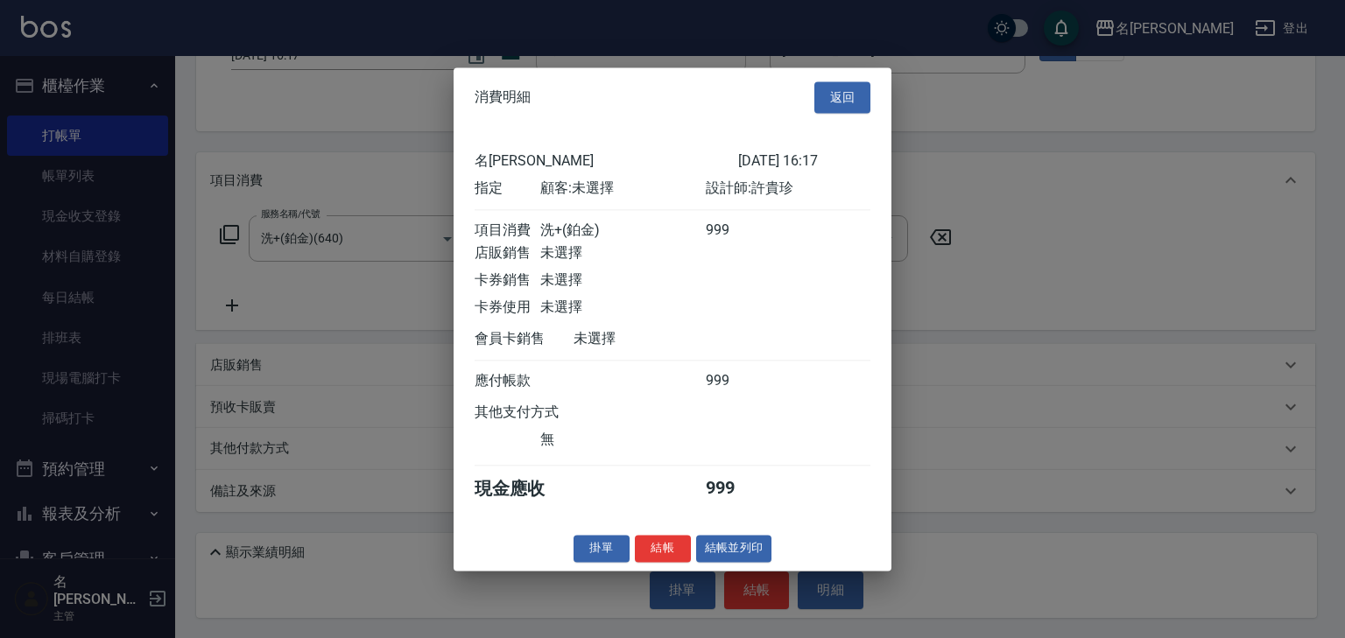
click at [743, 557] on button "結帳並列印" at bounding box center [734, 548] width 76 height 27
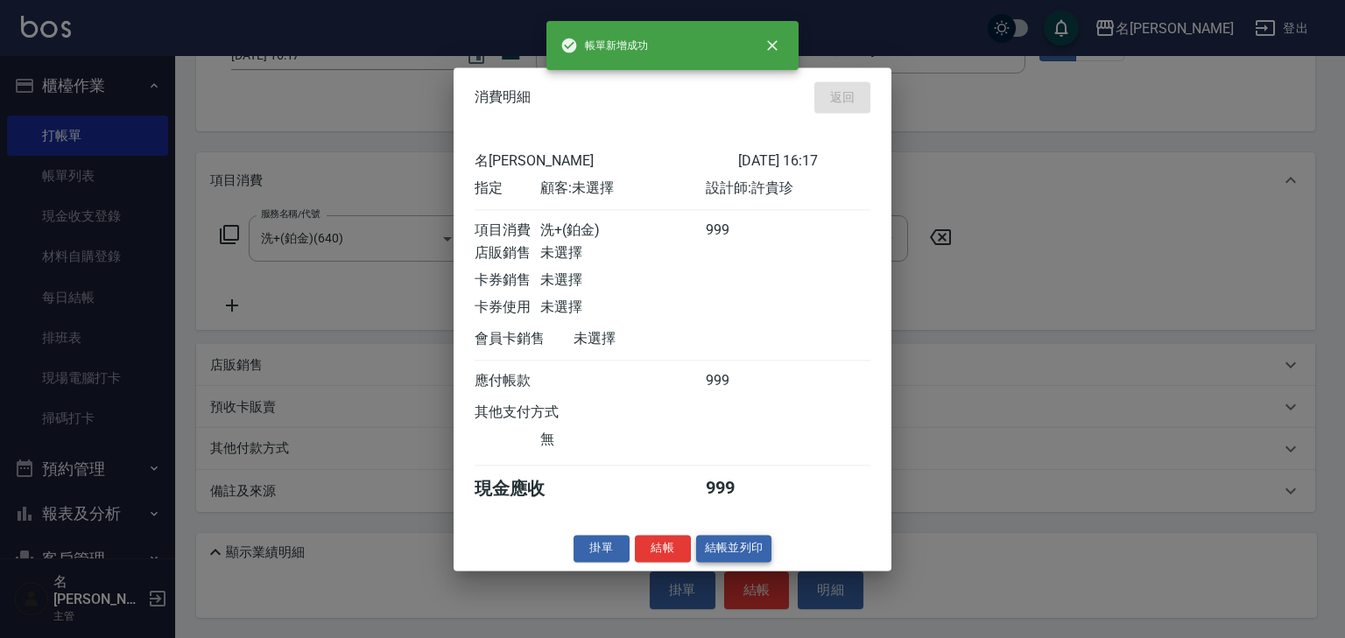
type input "2025/10/15 16:18"
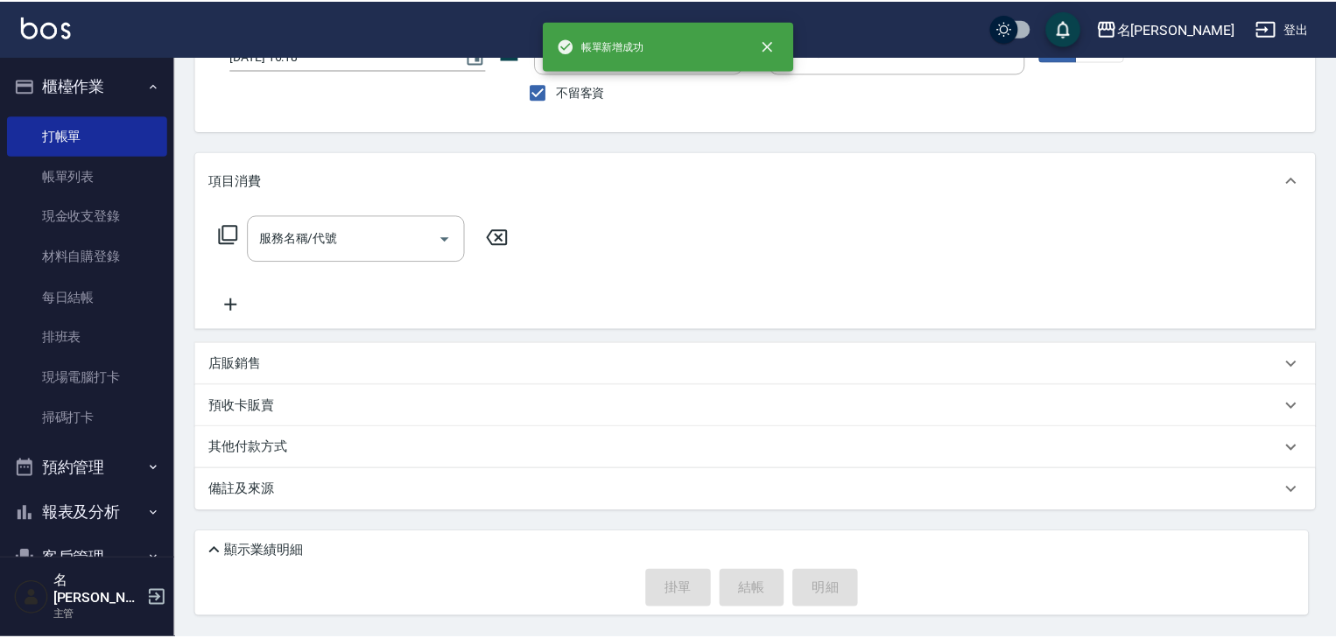
scroll to position [134, 0]
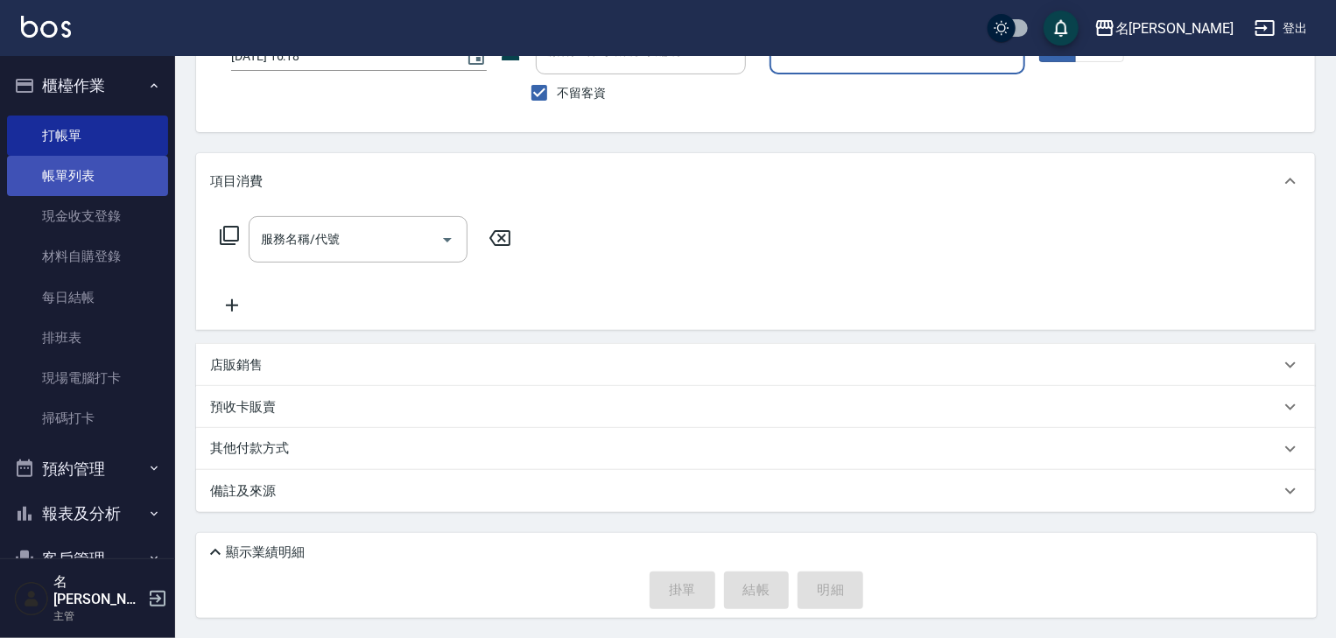
drag, startPoint x: 126, startPoint y: 180, endPoint x: 157, endPoint y: 165, distance: 34.1
click at [126, 180] on link "帳單列表" at bounding box center [87, 176] width 161 height 40
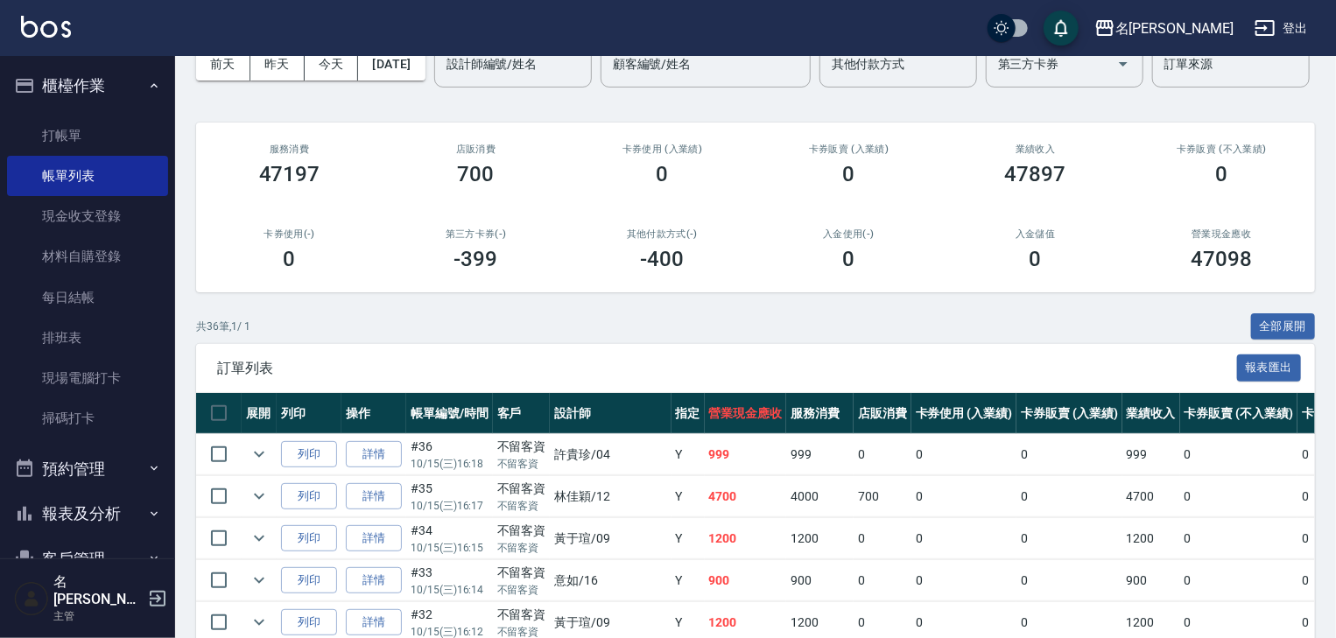
scroll to position [373, 0]
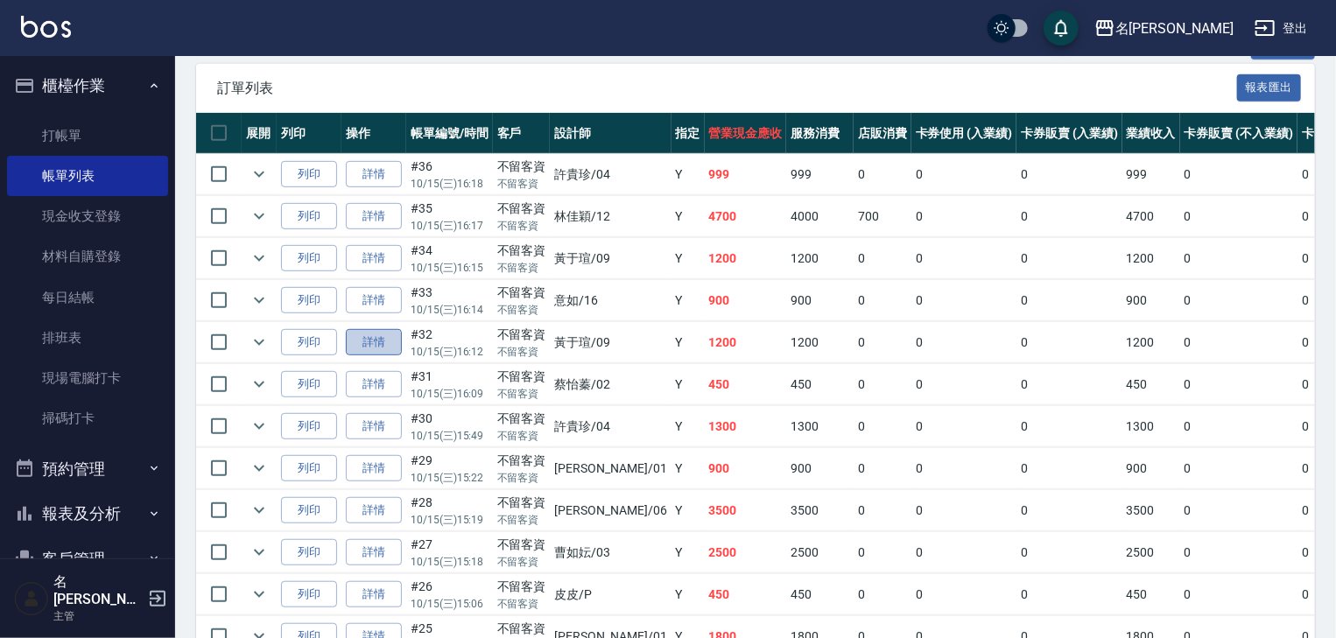
click at [375, 356] on link "詳情" at bounding box center [374, 342] width 56 height 27
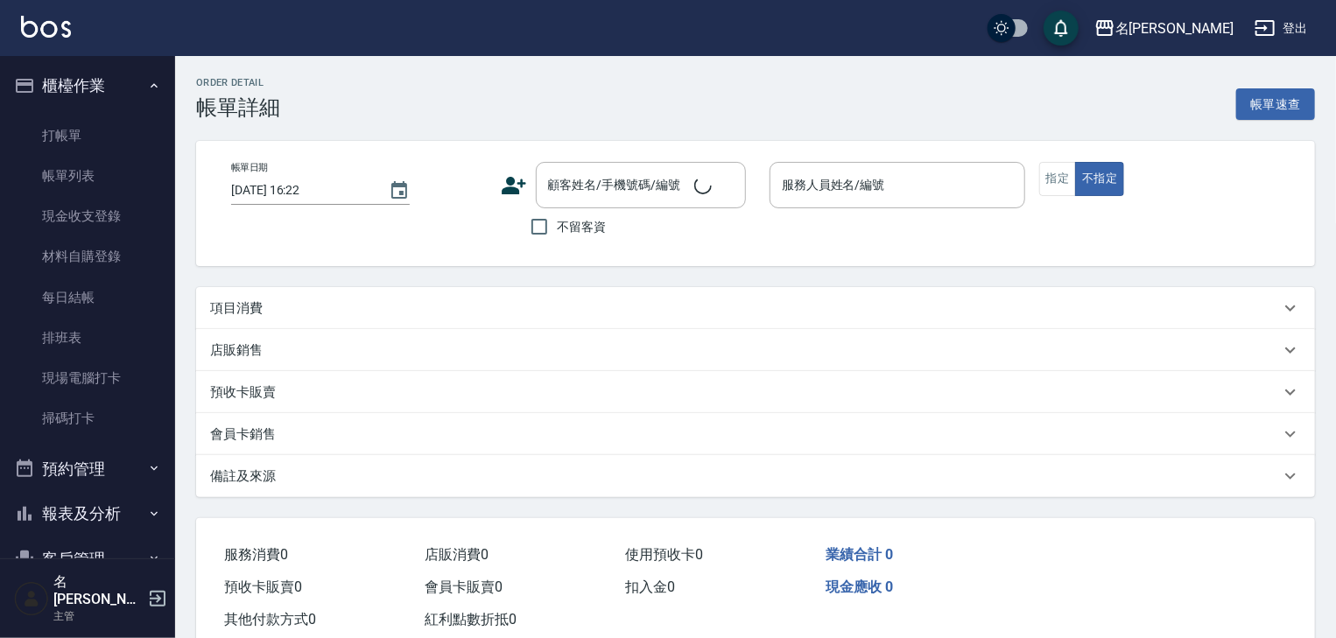
type input "2025/10/15 16:12"
checkbox input "true"
type input "[PERSON_NAME]-09"
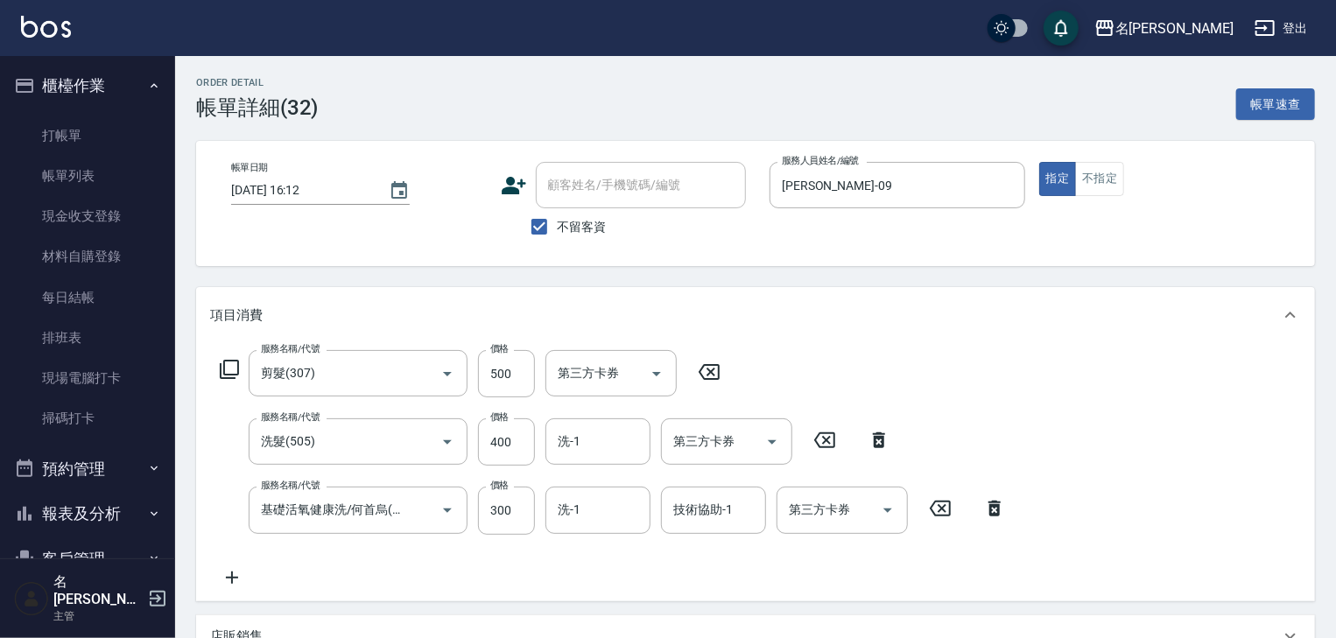
type input "剪髮(307)"
type input "洗髮(505)"
type input "基礎活氧健康洗/何首烏(109)"
click at [712, 371] on icon at bounding box center [709, 372] width 21 height 16
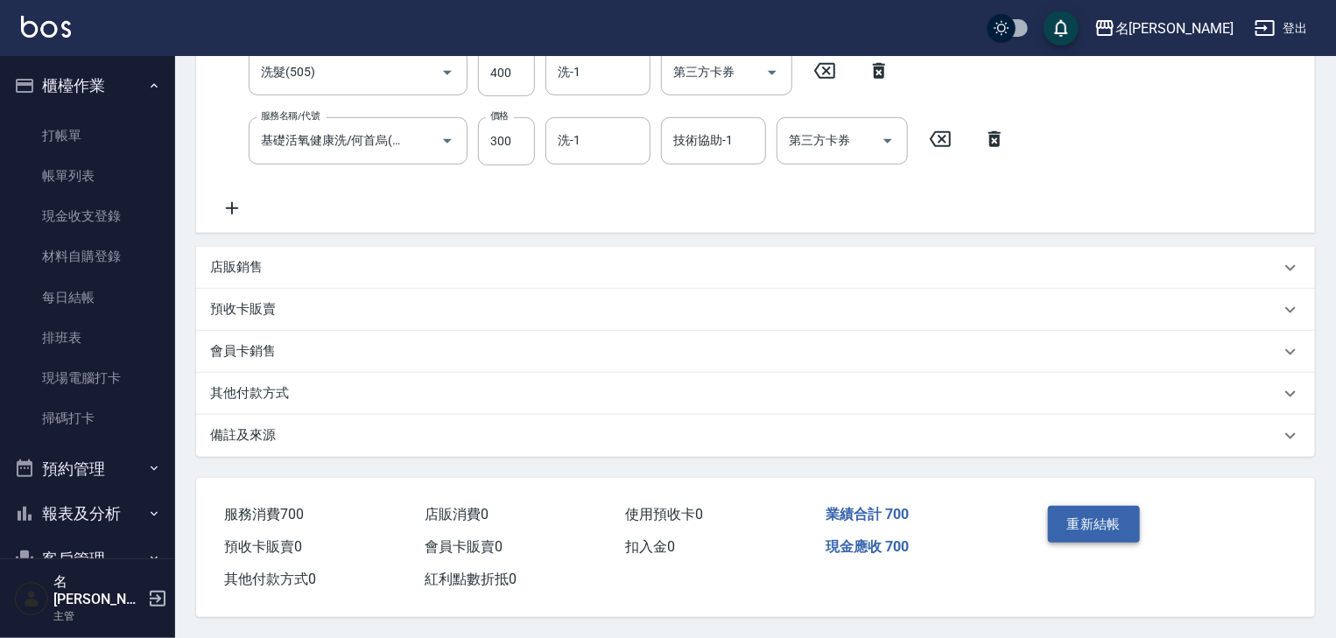
click at [1114, 510] on button "重新結帳" at bounding box center [1094, 524] width 93 height 37
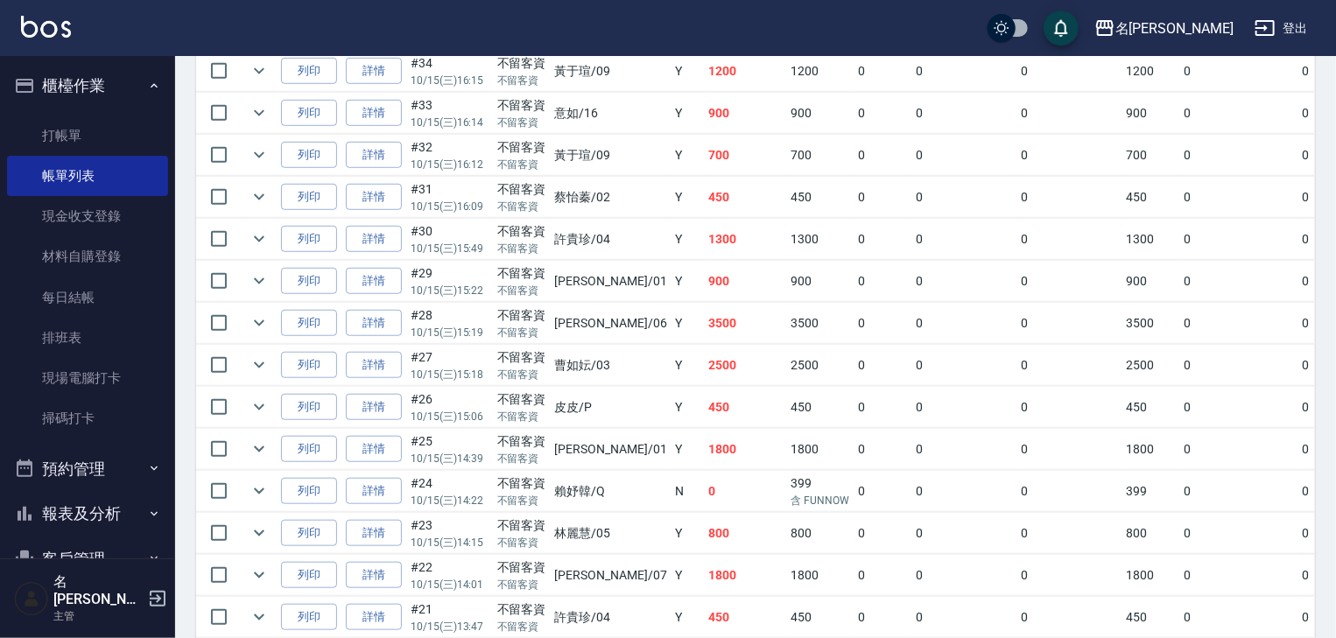
scroll to position [467, 0]
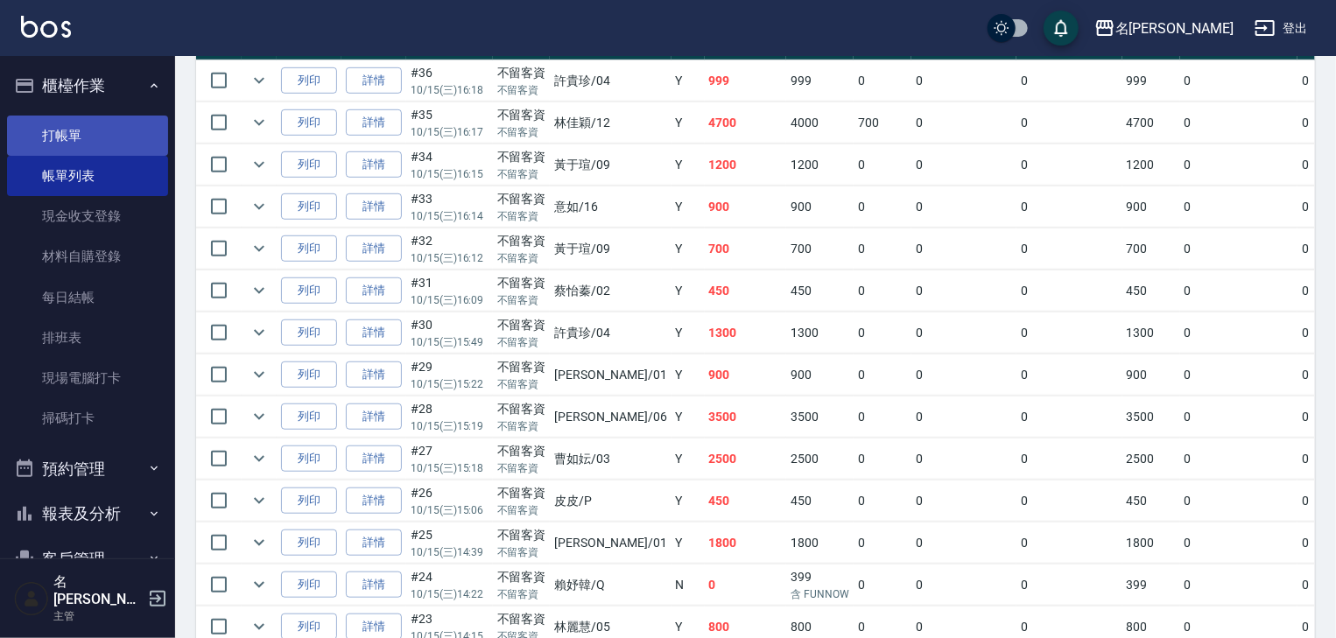
click at [115, 144] on link "打帳單" at bounding box center [87, 136] width 161 height 40
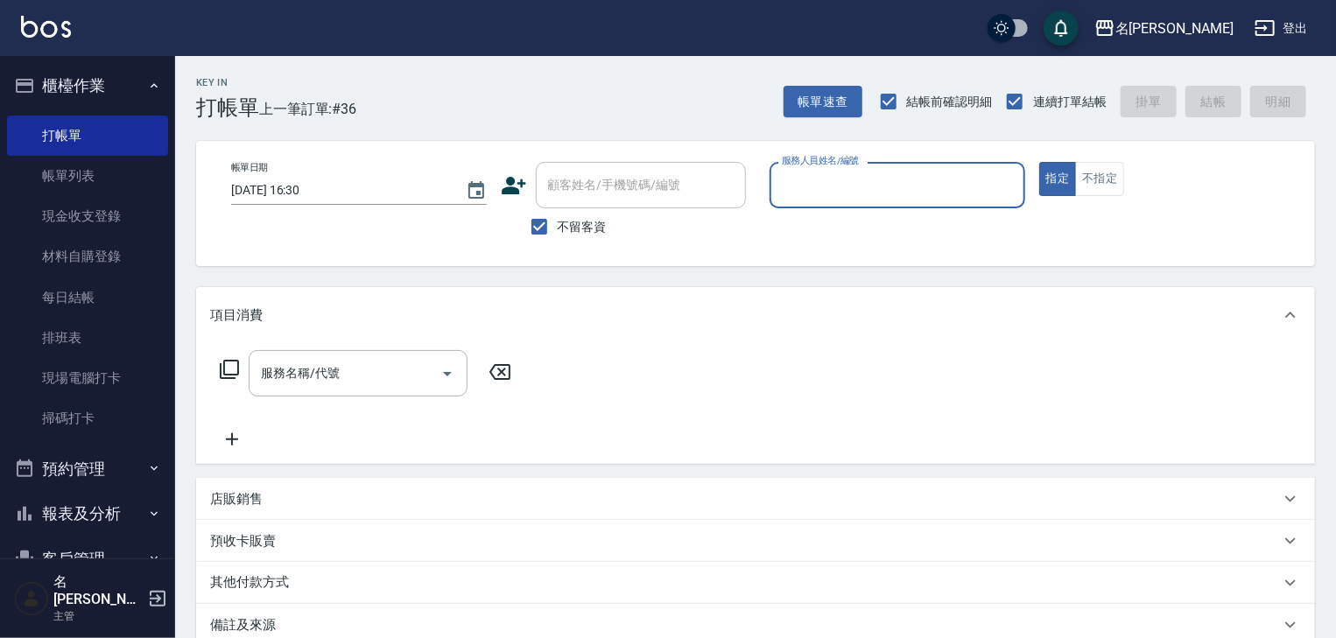
click at [875, 192] on input "服務人員姓名/編號" at bounding box center [897, 185] width 240 height 31
type input "歐麥-10"
type button "true"
click at [224, 369] on icon at bounding box center [229, 369] width 19 height 19
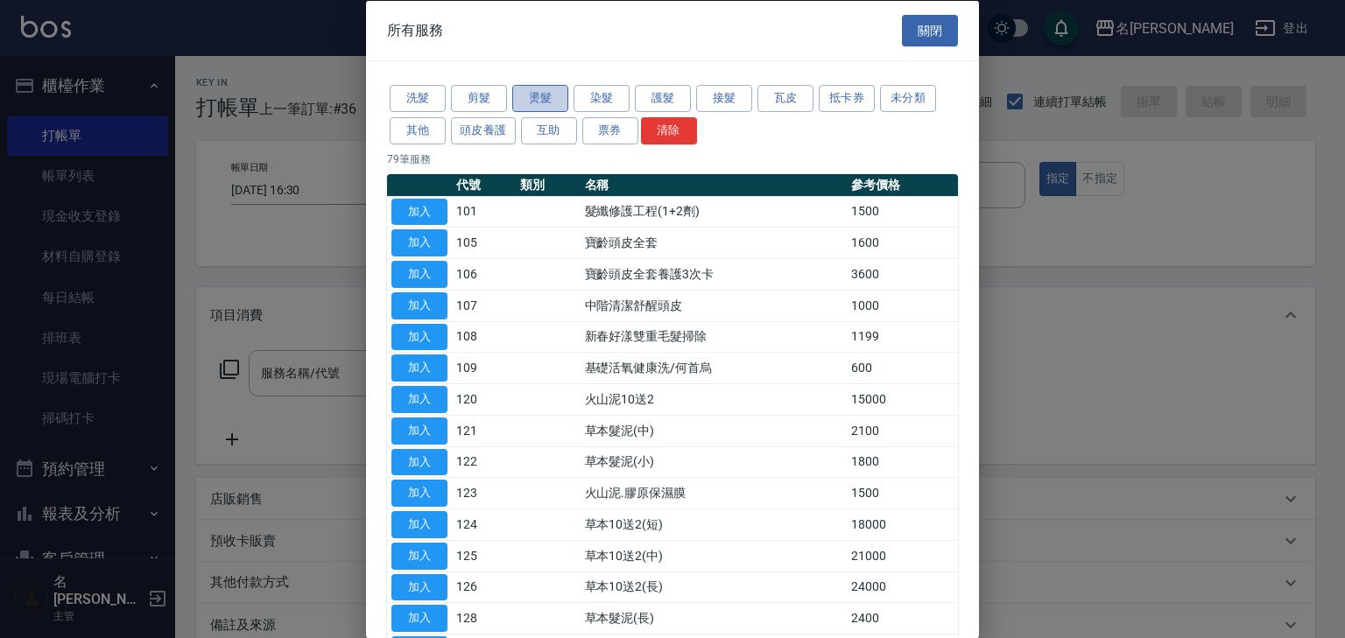
click at [539, 97] on button "燙髮" at bounding box center [540, 98] width 56 height 27
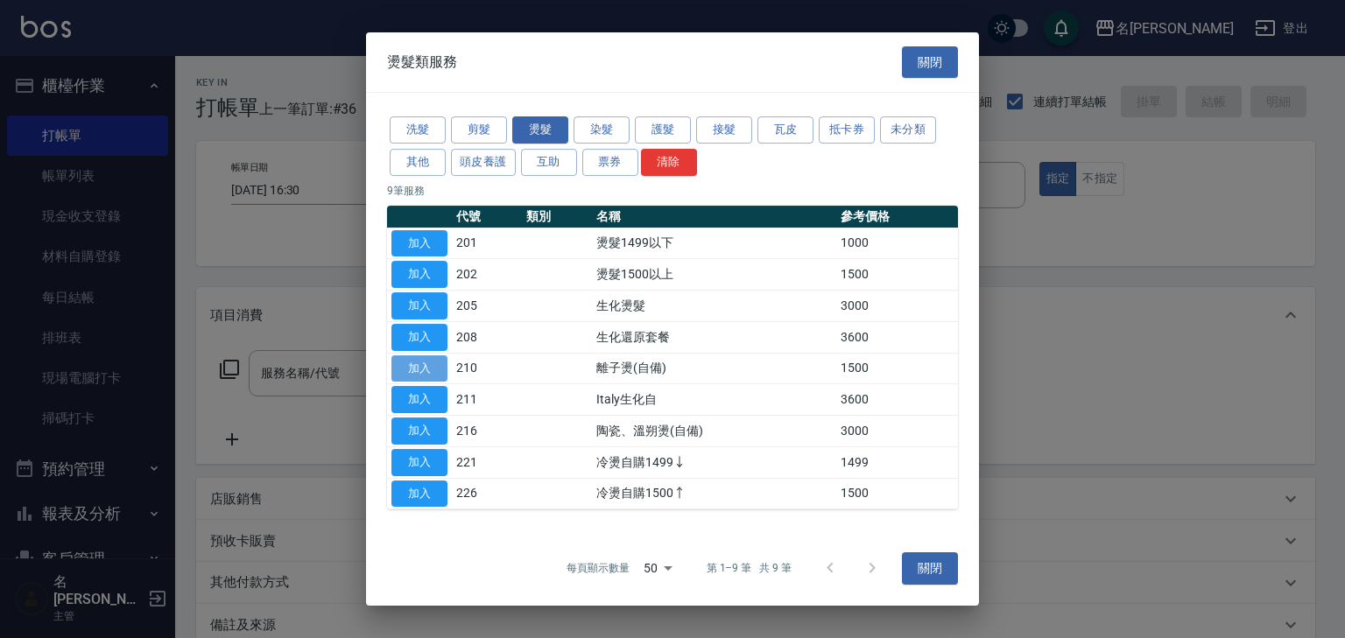
click at [426, 369] on button "加入" at bounding box center [419, 368] width 56 height 27
type input "離子燙(自備)(210)"
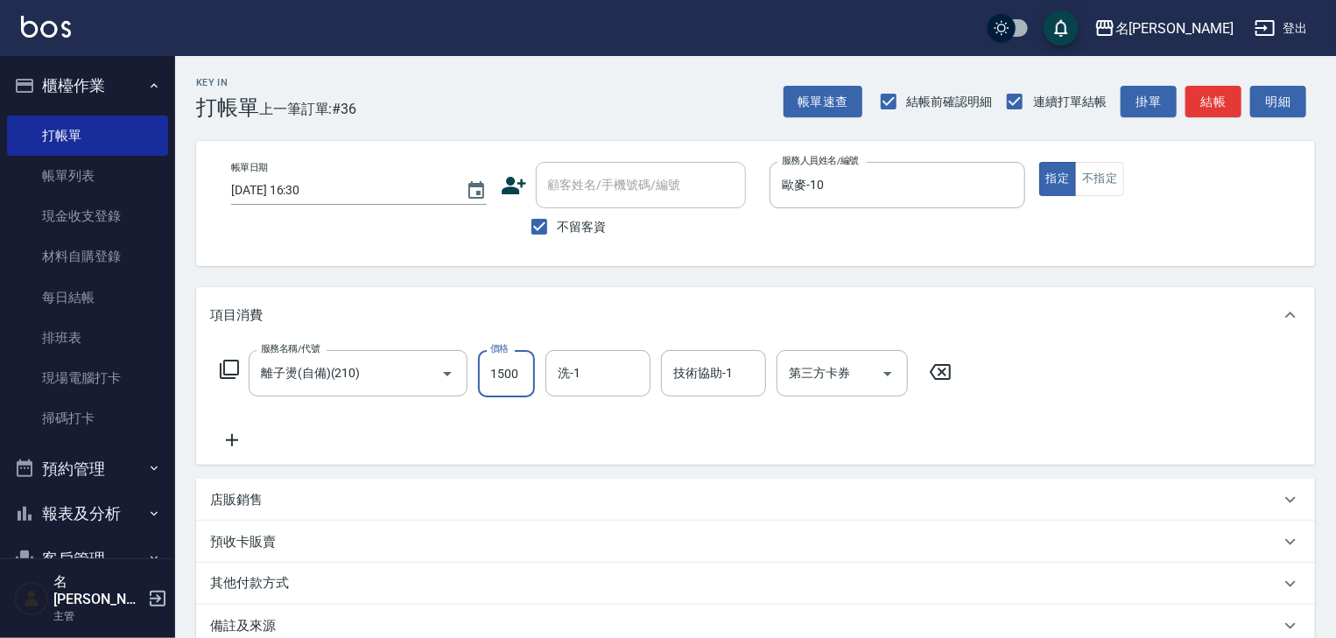
click at [520, 376] on input "1500" at bounding box center [506, 373] width 57 height 47
type input "2500"
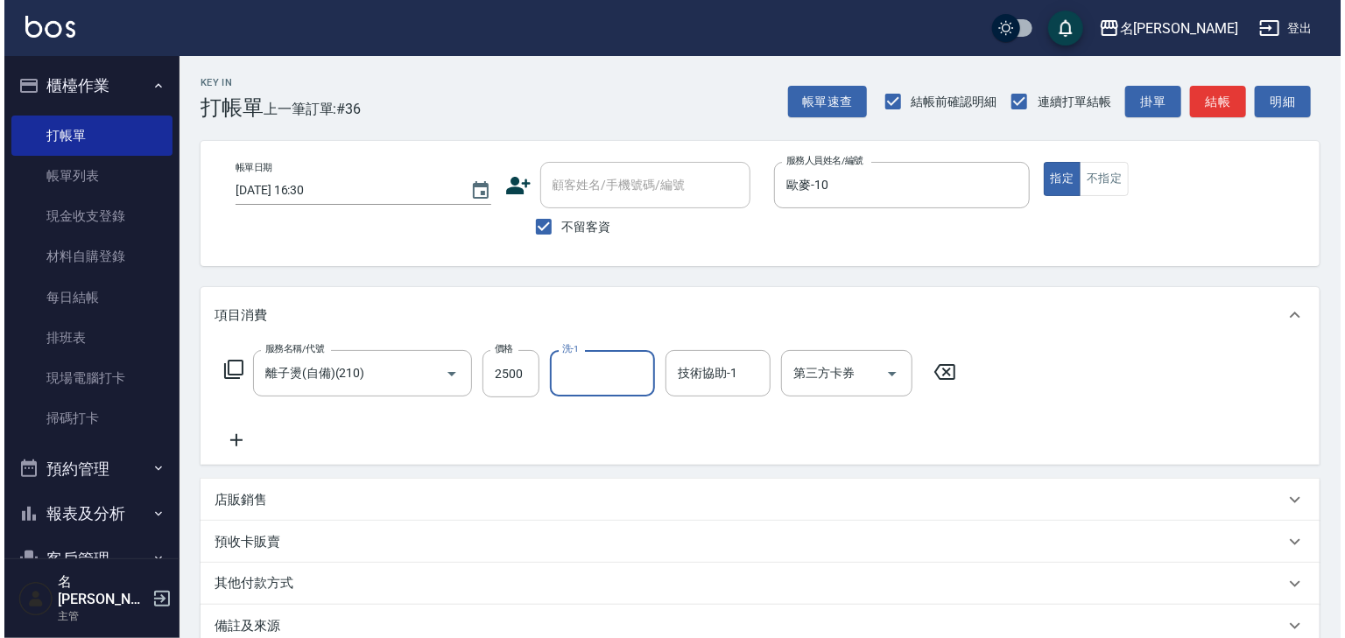
scroll to position [135, 0]
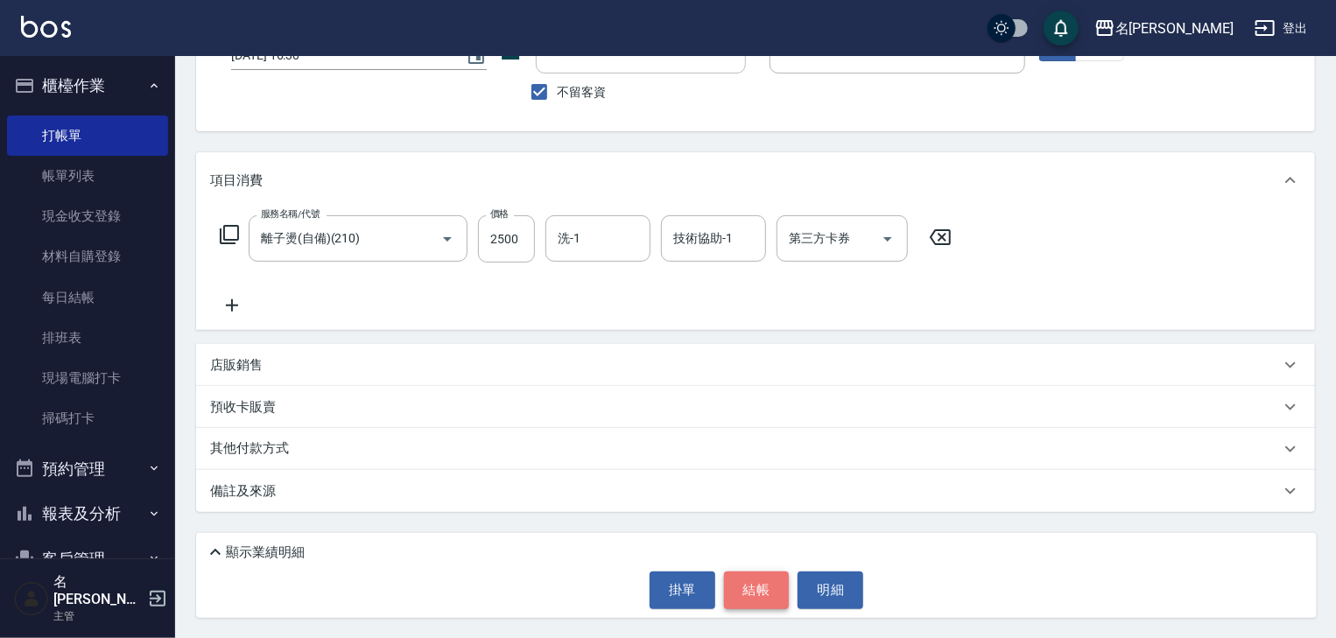
click at [757, 599] on button "結帳" at bounding box center [757, 590] width 66 height 37
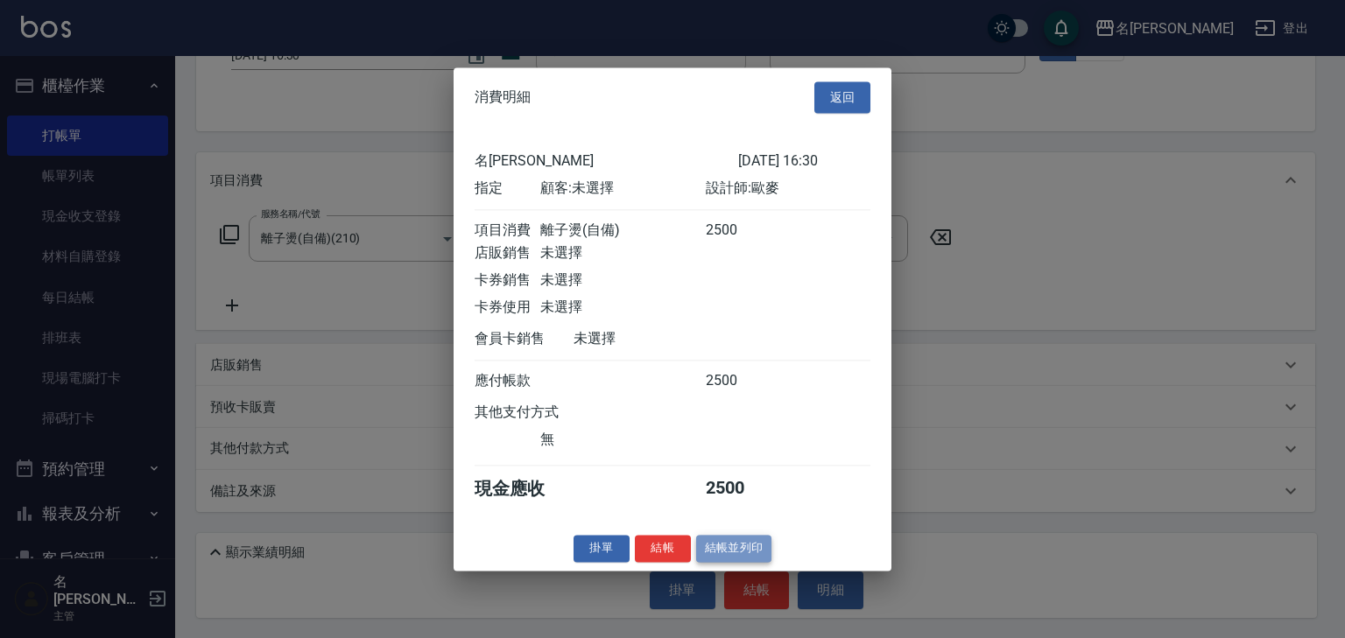
click at [753, 562] on button "結帳並列印" at bounding box center [734, 548] width 76 height 27
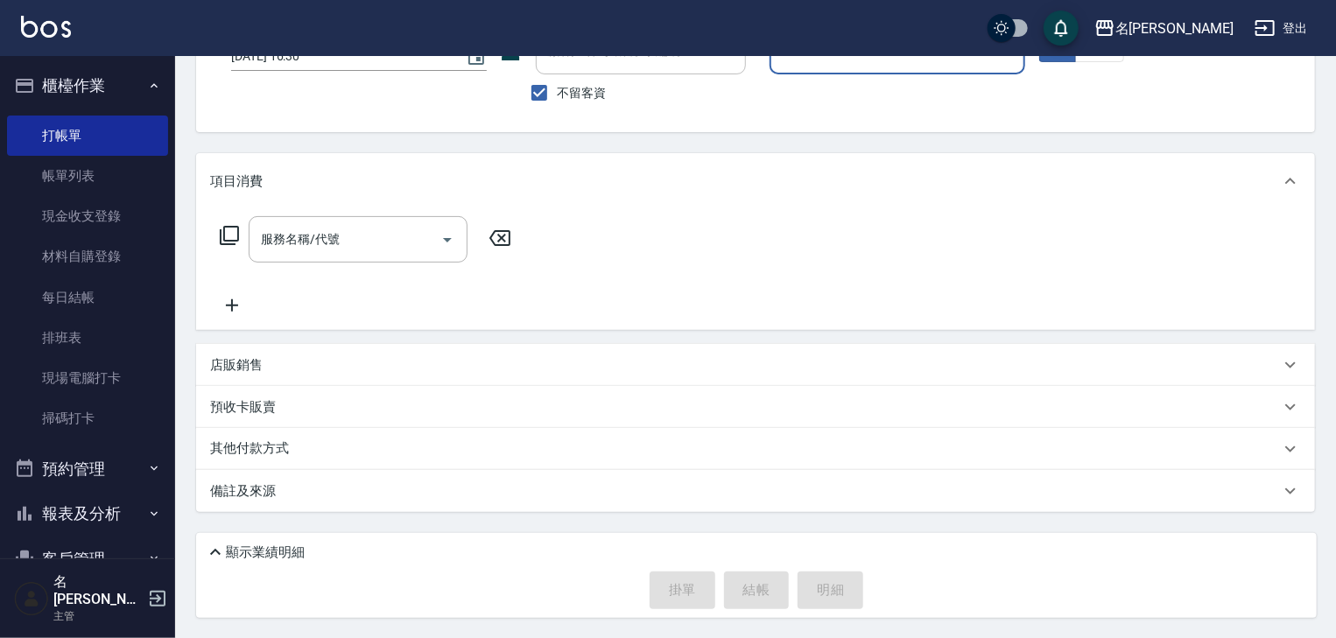
scroll to position [0, 0]
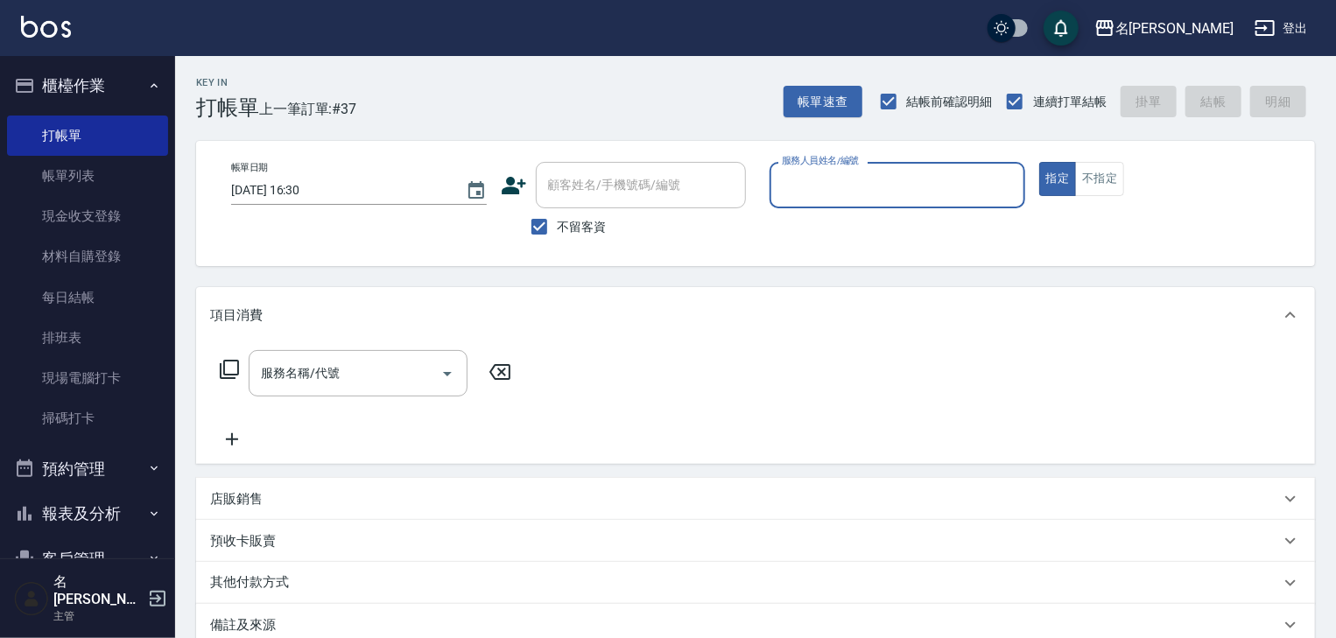
click at [956, 196] on input "服務人員姓名/編號" at bounding box center [897, 185] width 240 height 31
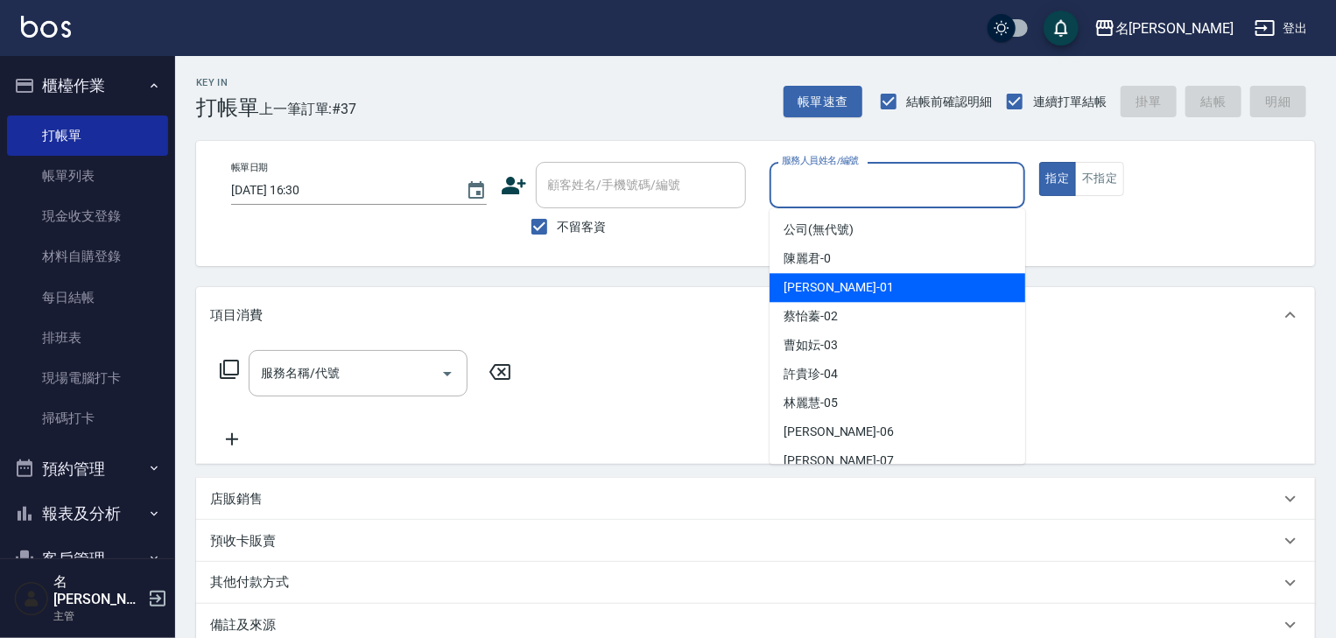
click at [845, 285] on div "Joyce -01" at bounding box center [898, 287] width 256 height 29
type input "Joyce-01"
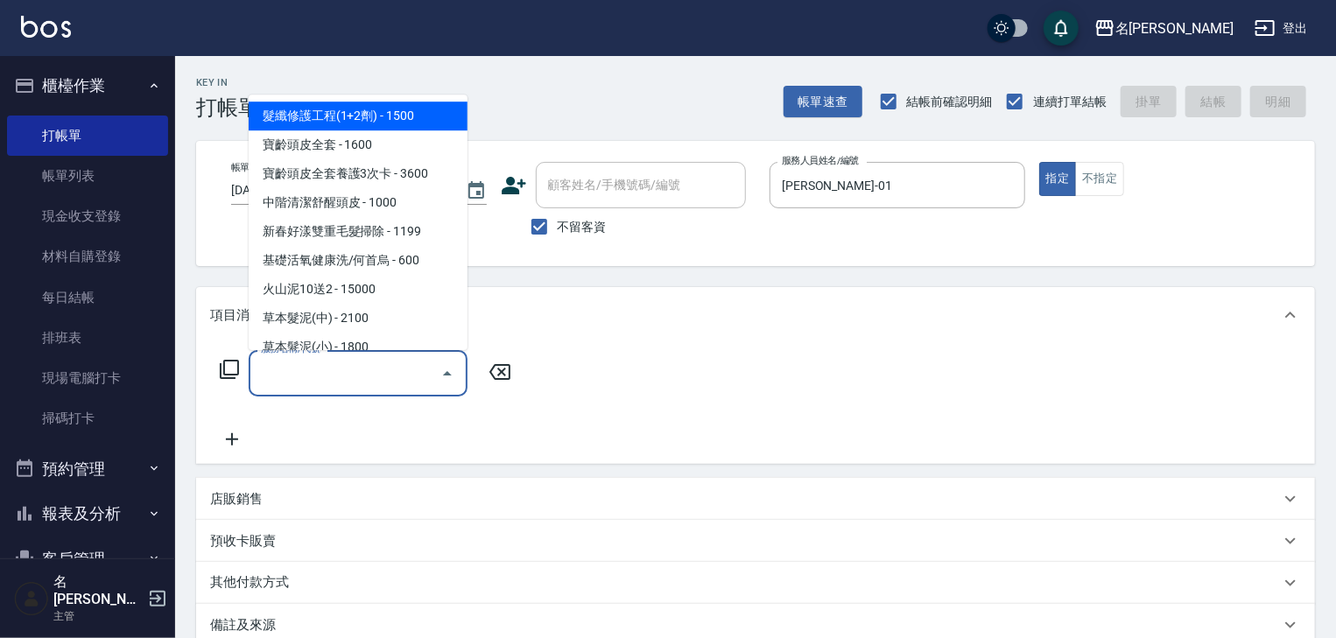
click at [305, 367] on input "服務名稱/代號" at bounding box center [345, 373] width 177 height 31
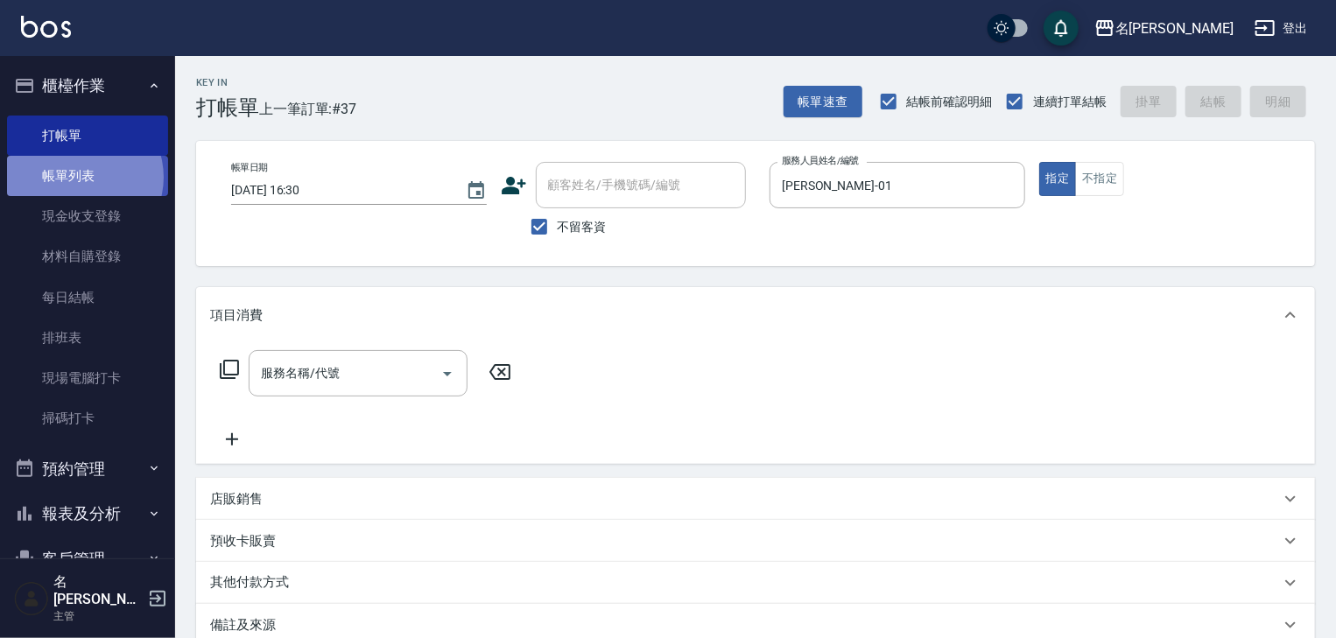
click at [80, 178] on link "帳單列表" at bounding box center [87, 176] width 161 height 40
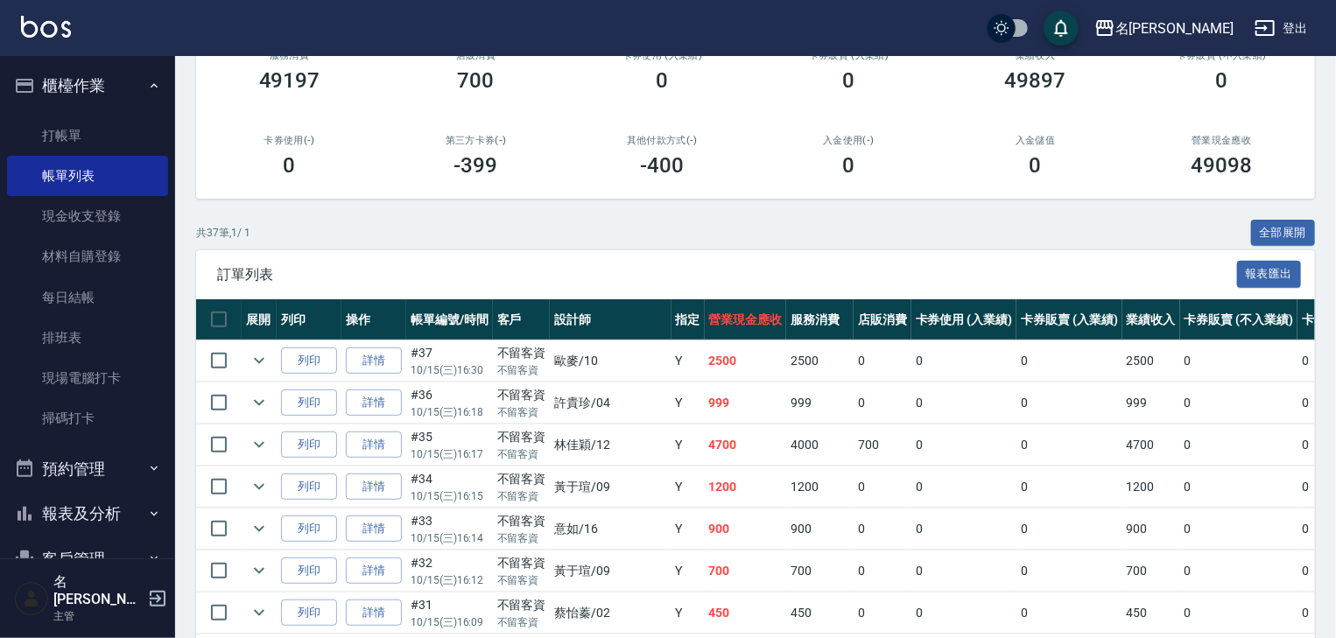
scroll to position [373, 0]
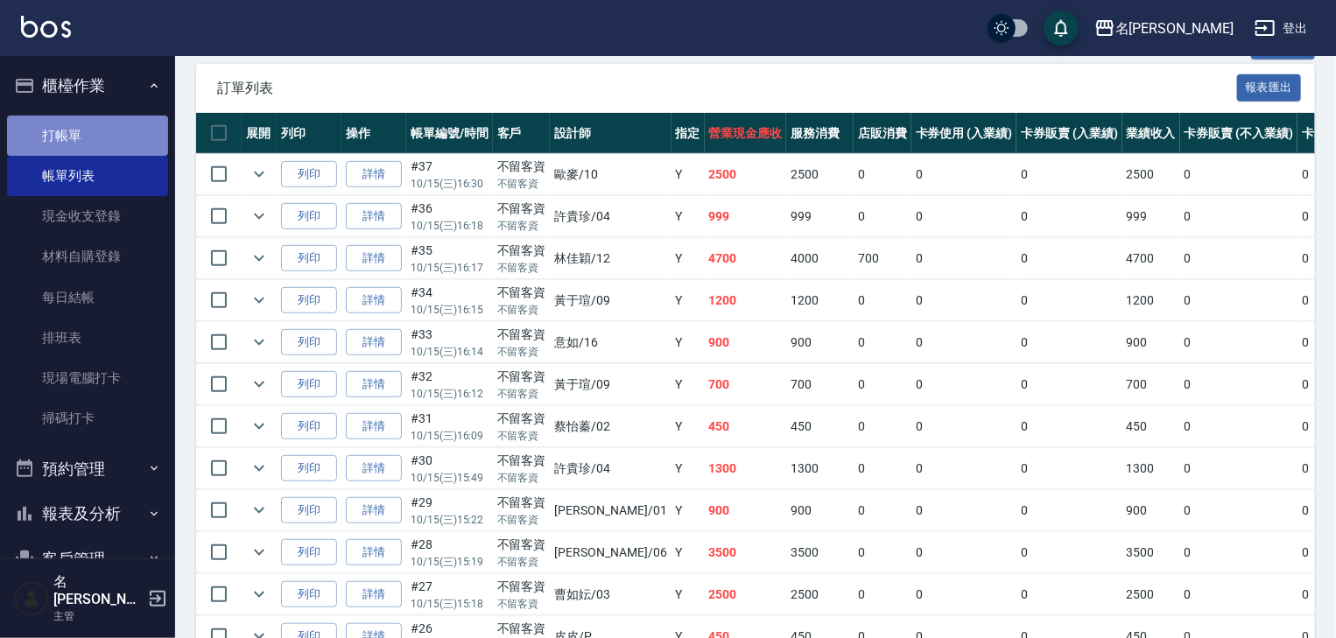
click at [120, 129] on link "打帳單" at bounding box center [87, 136] width 161 height 40
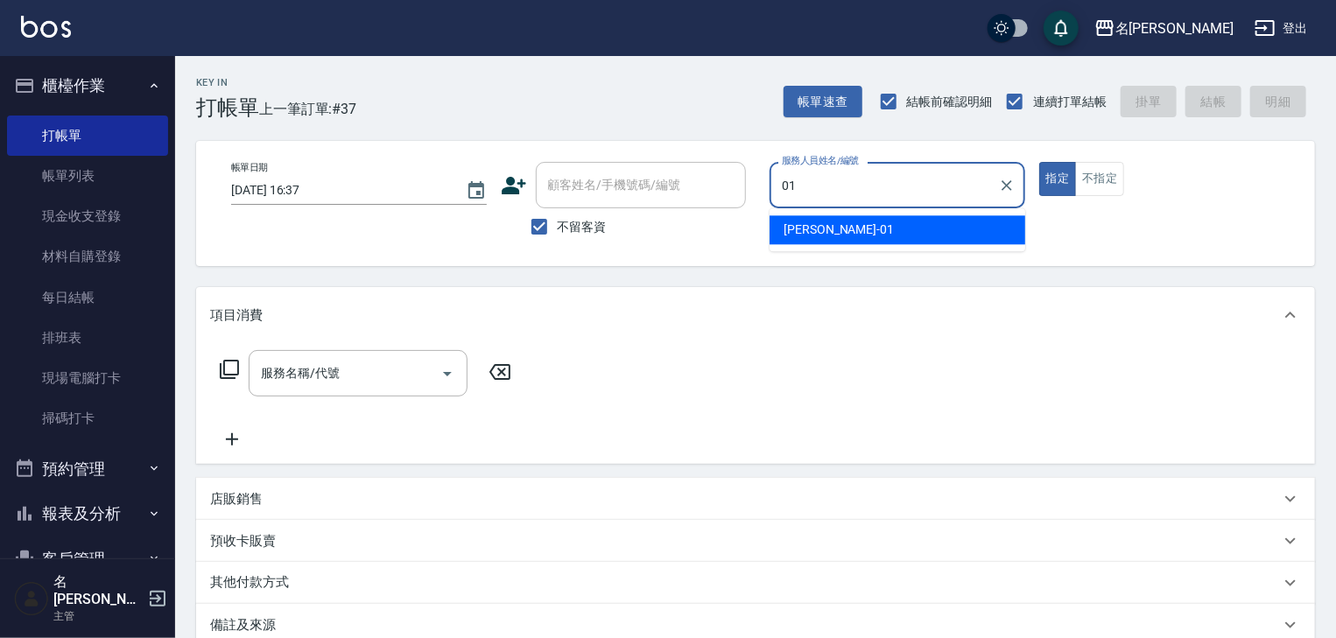
type input "Joyce-01"
type button "true"
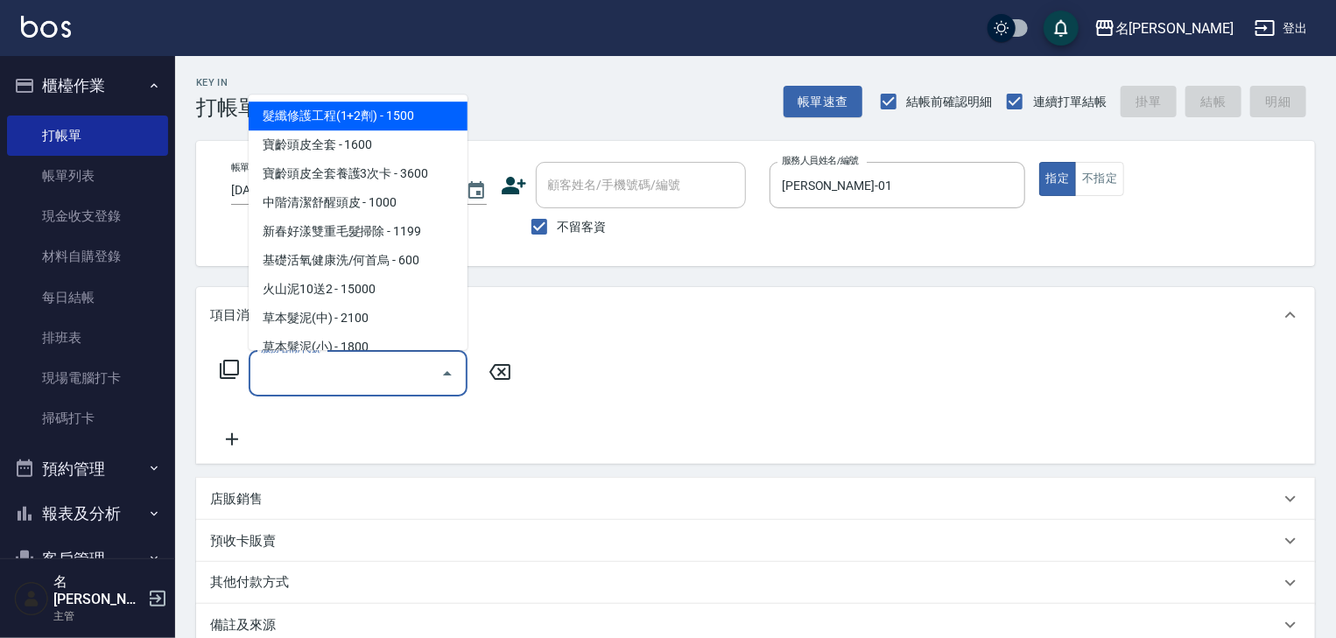
click at [336, 379] on input "服務名稱/代號" at bounding box center [345, 373] width 177 height 31
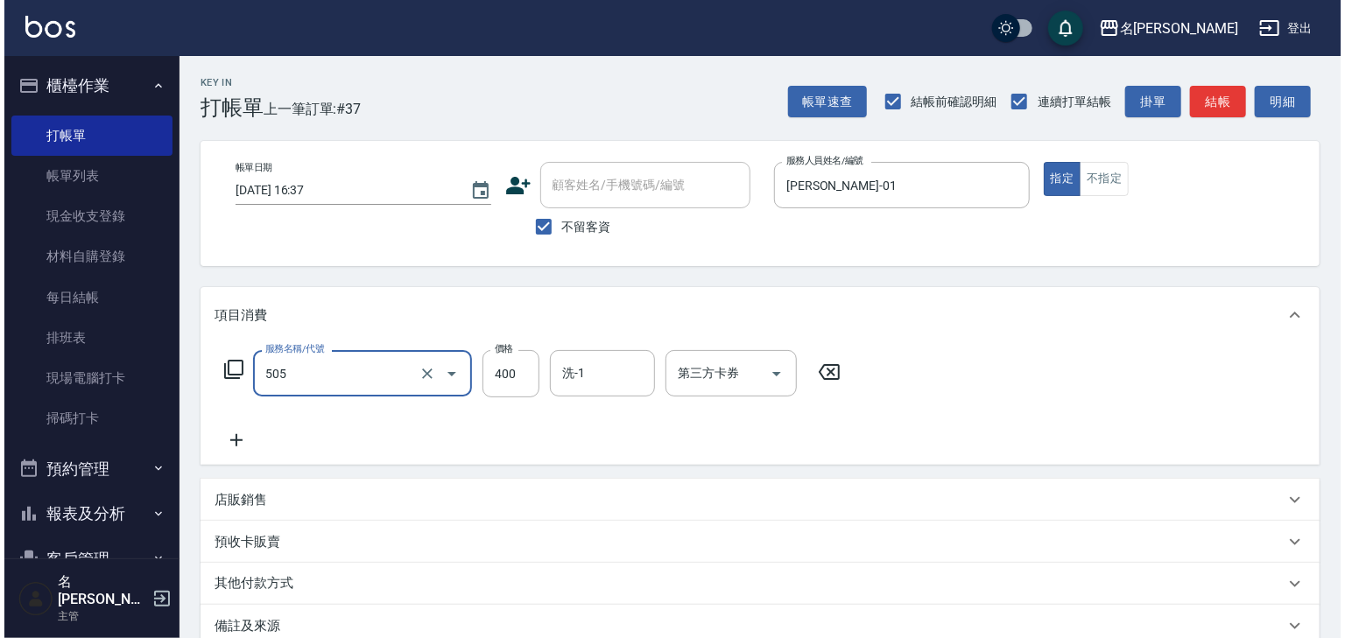
scroll to position [135, 0]
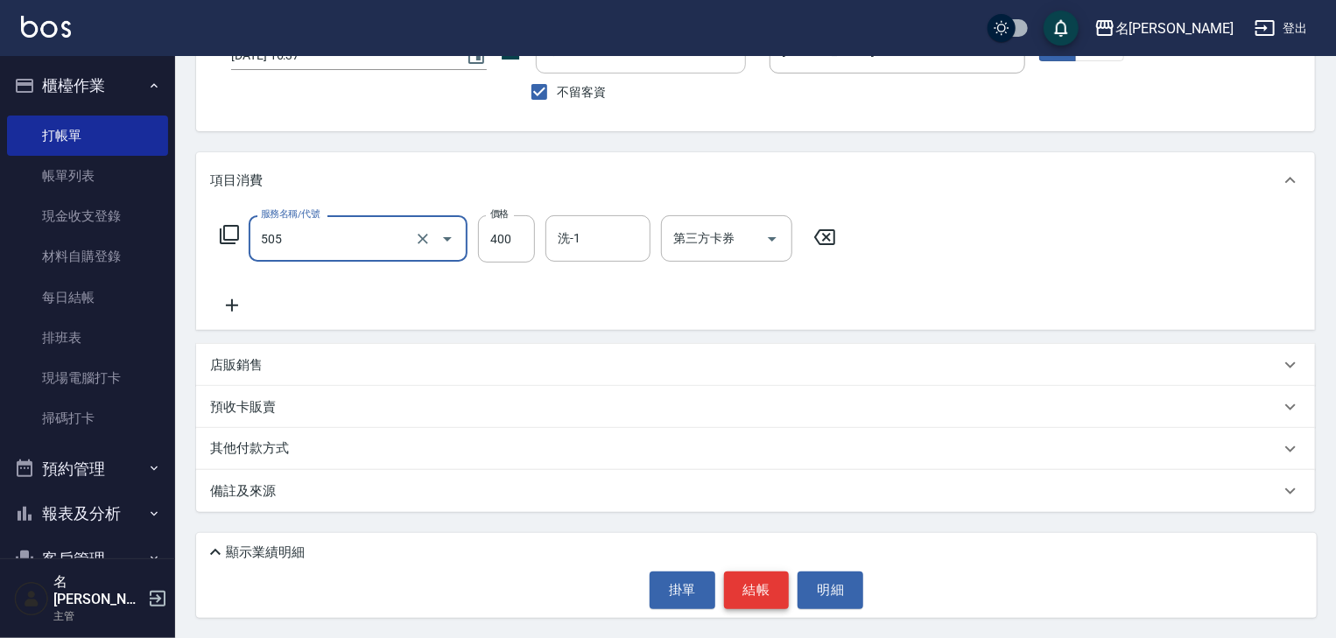
type input "洗髮(505)"
click at [732, 583] on button "結帳" at bounding box center [757, 590] width 66 height 37
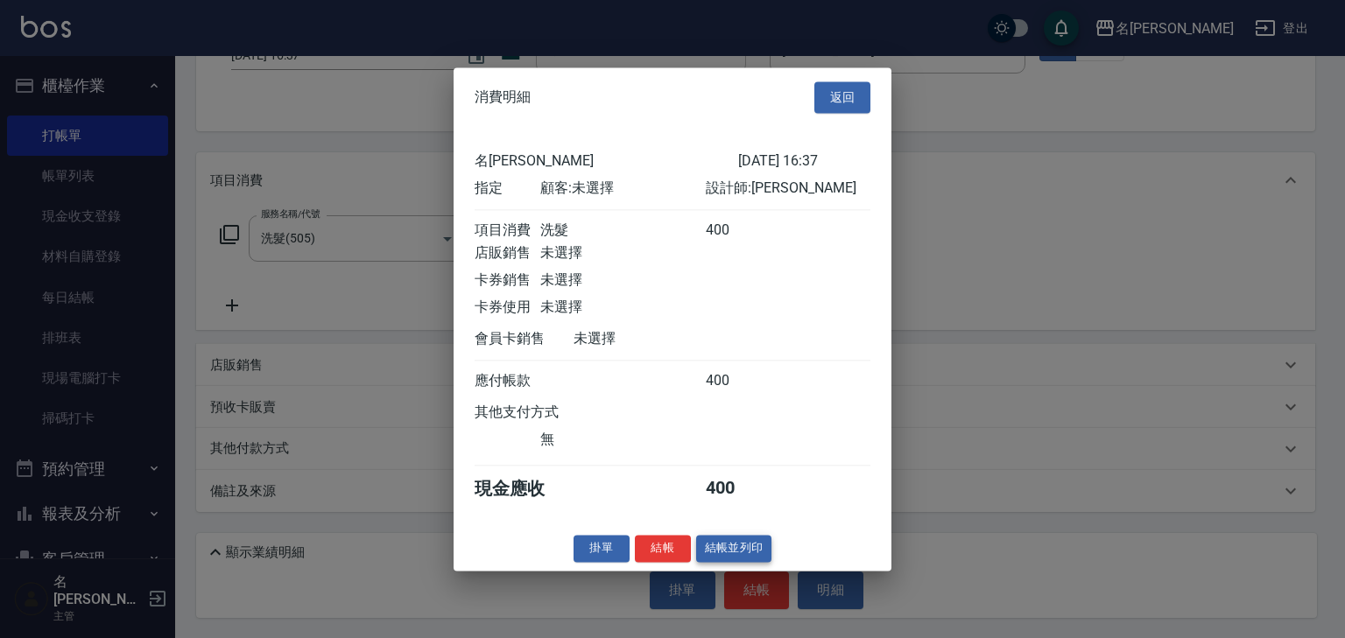
click at [725, 557] on button "結帳並列印" at bounding box center [734, 548] width 76 height 27
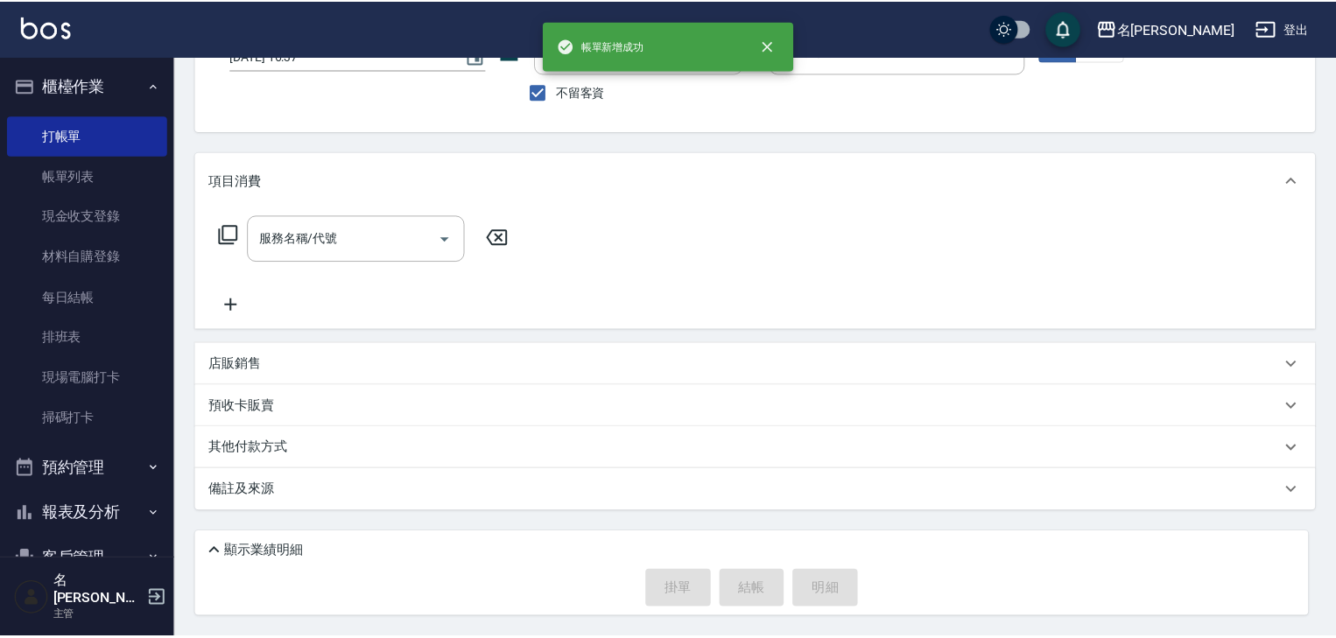
scroll to position [134, 0]
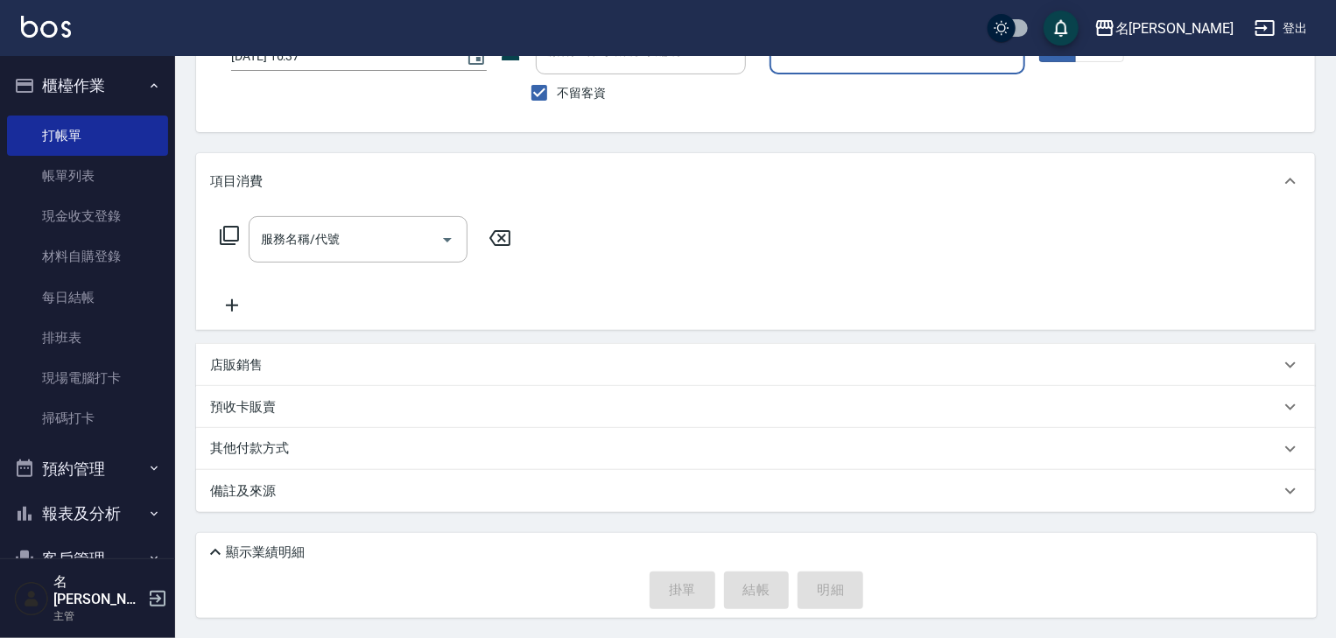
click at [1039, 28] on button "指定" at bounding box center [1058, 45] width 38 height 34
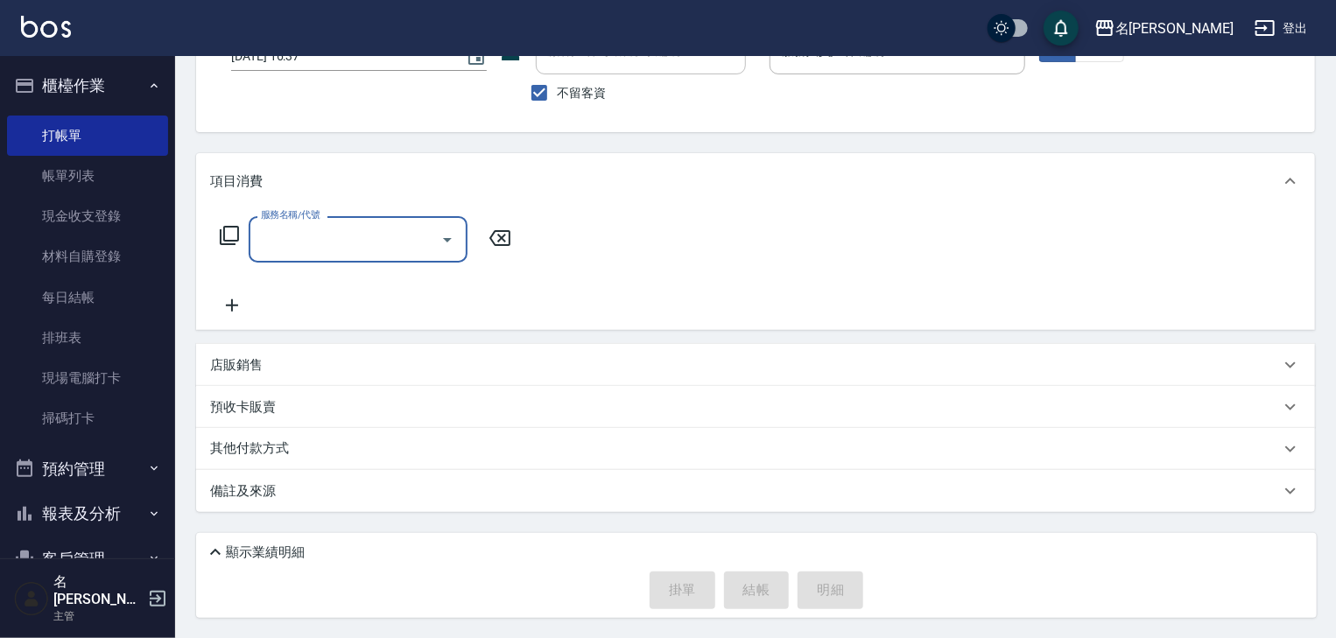
scroll to position [41, 0]
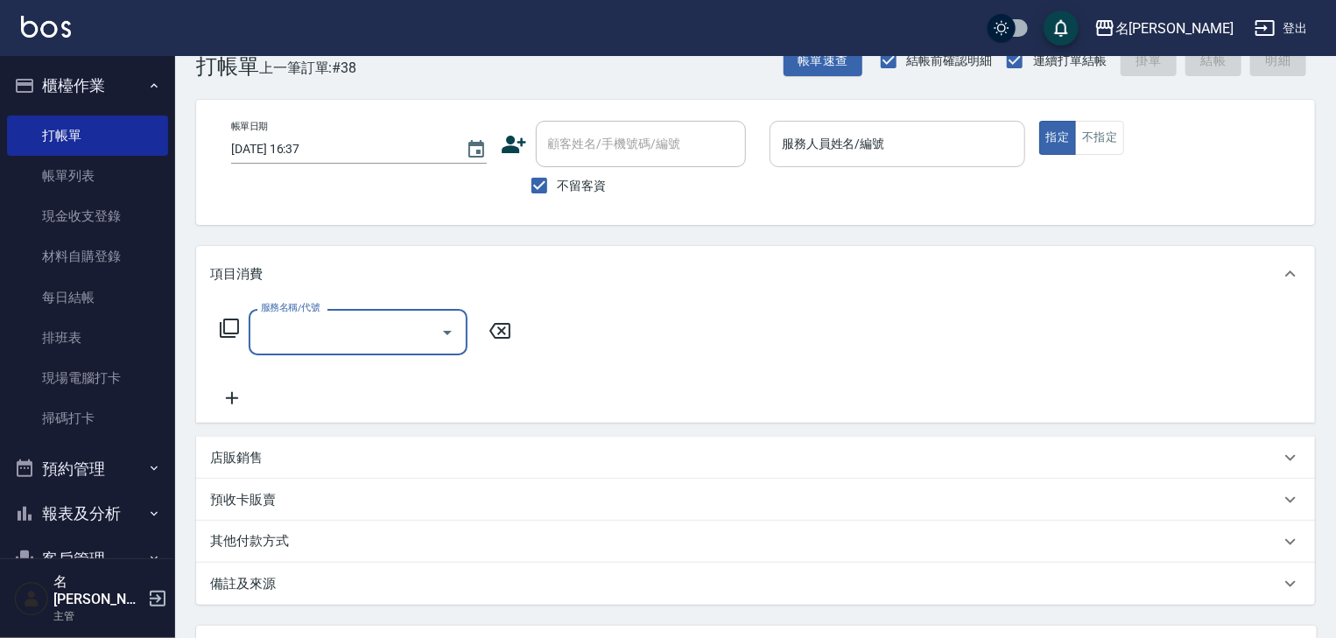
click at [912, 137] on input "服務人員姓名/編號" at bounding box center [897, 144] width 240 height 31
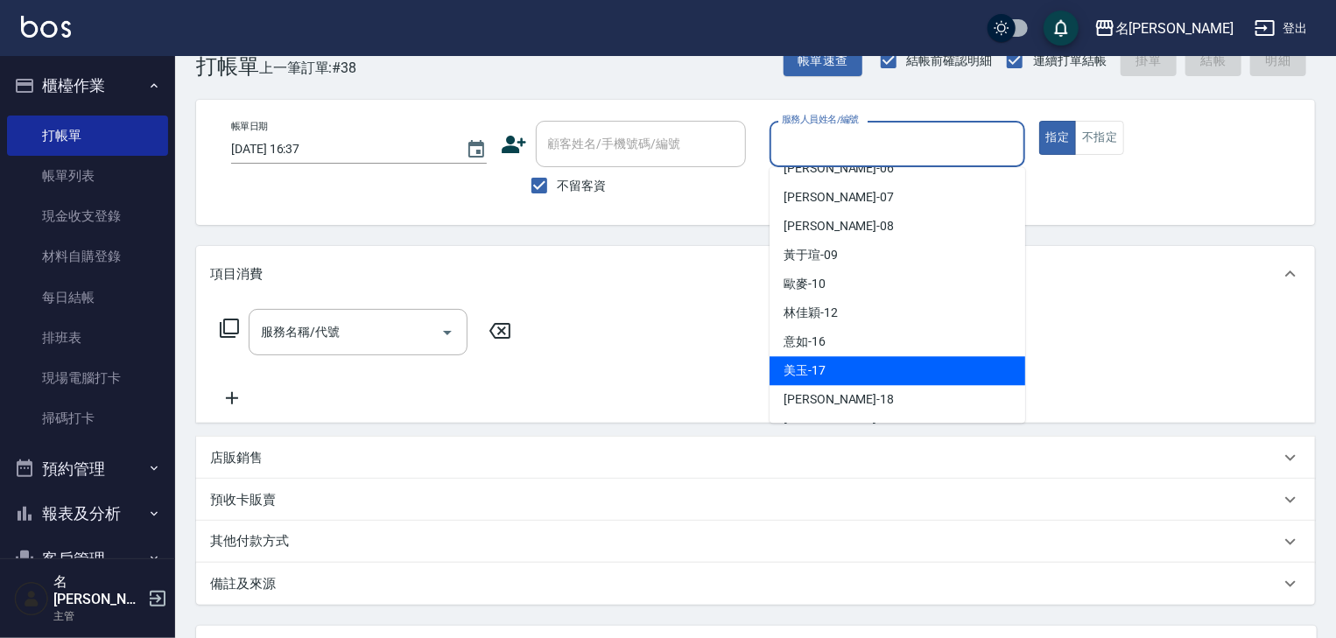
scroll to position [596, 0]
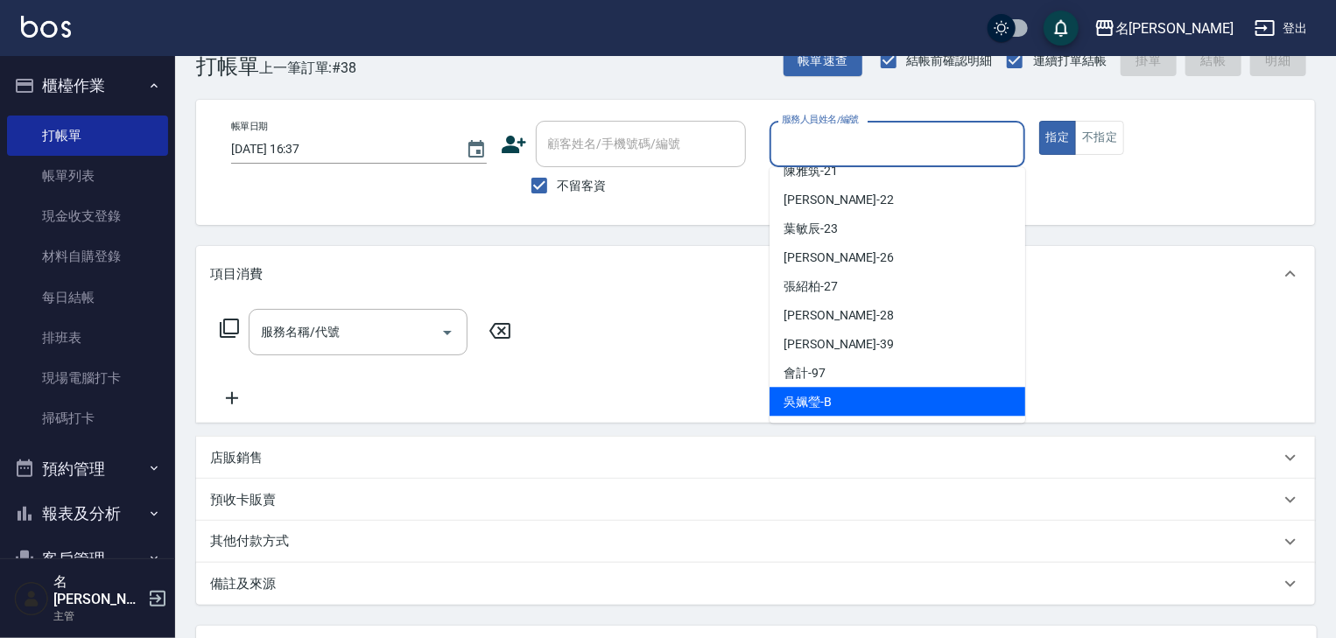
click at [861, 399] on div "吳姵瑩 -B" at bounding box center [898, 401] width 256 height 29
type input "吳姵瑩-B"
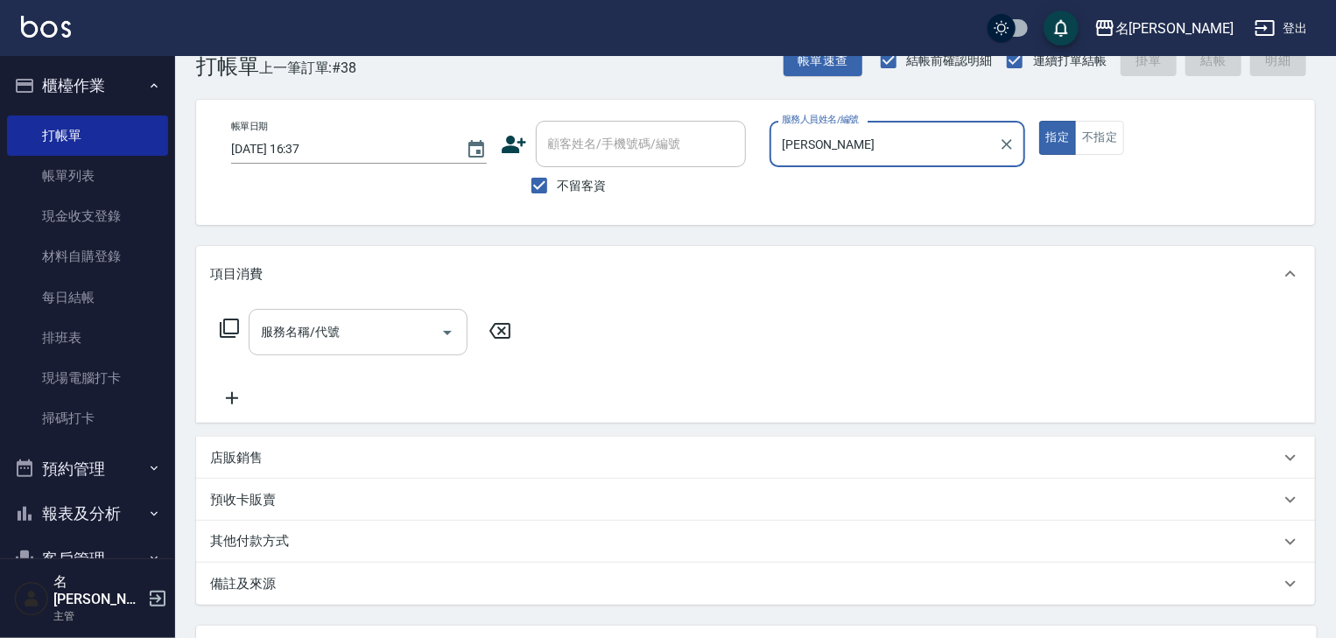
click at [301, 330] on input "服務名稱/代號" at bounding box center [345, 332] width 177 height 31
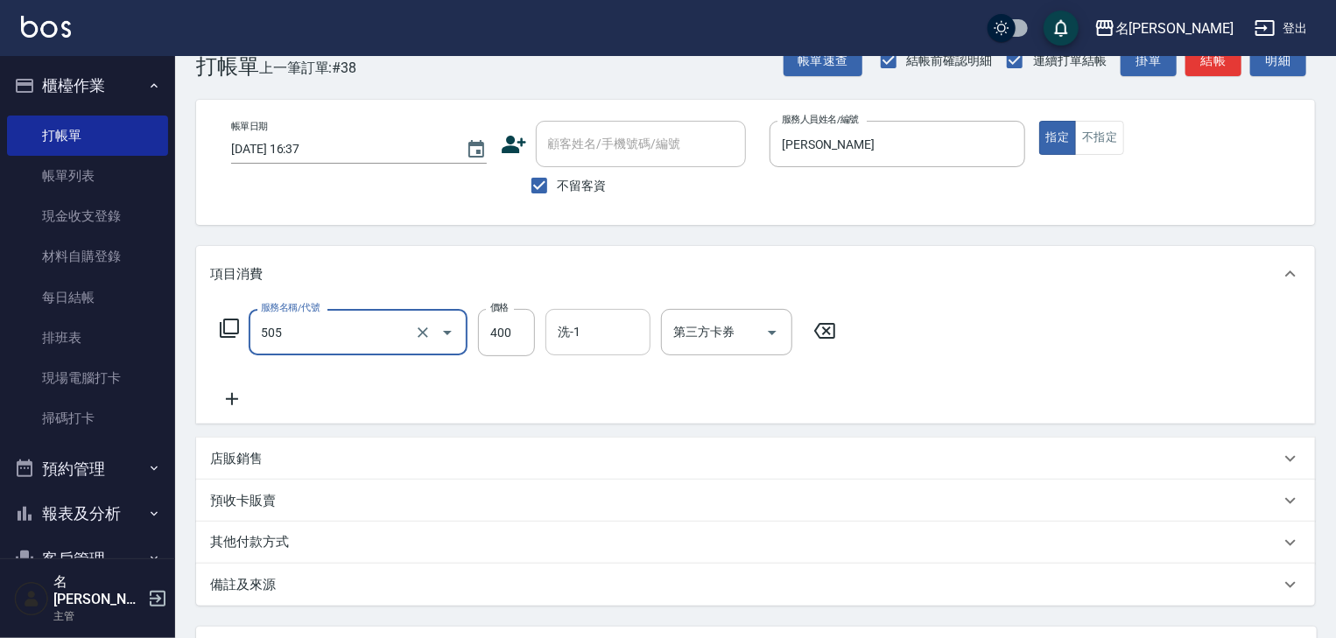
type input "洗髮(505)"
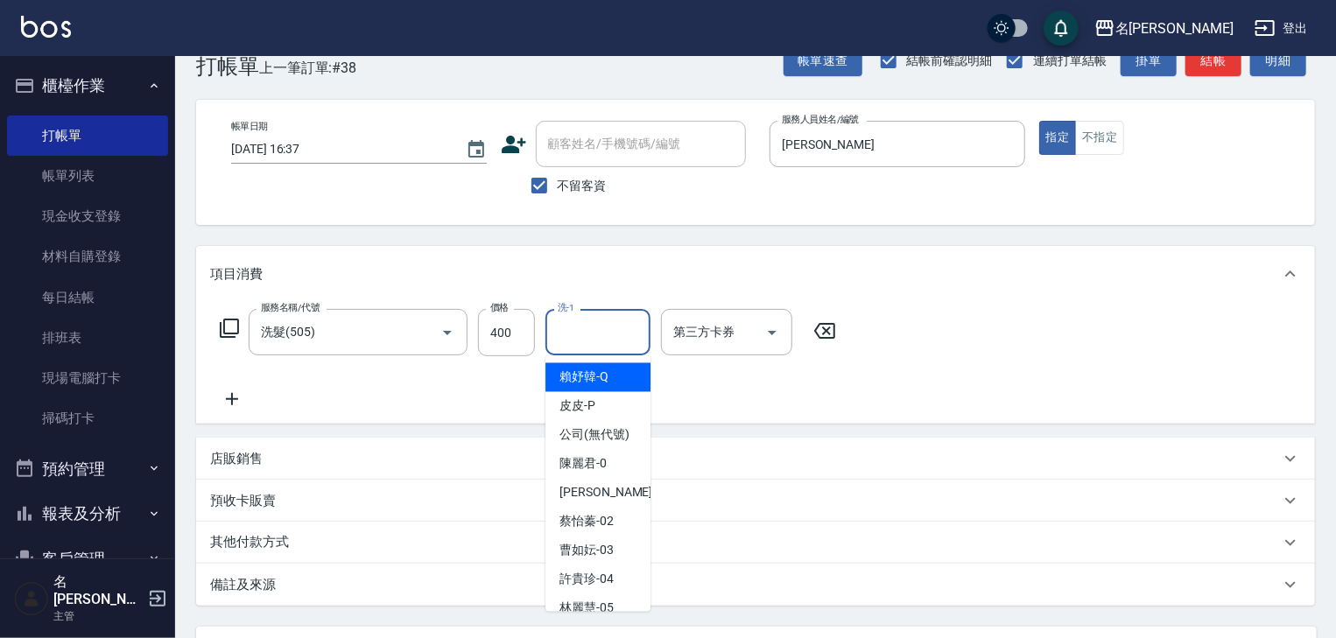
click at [601, 340] on input "洗-1" at bounding box center [597, 332] width 89 height 31
type input "美玉-17"
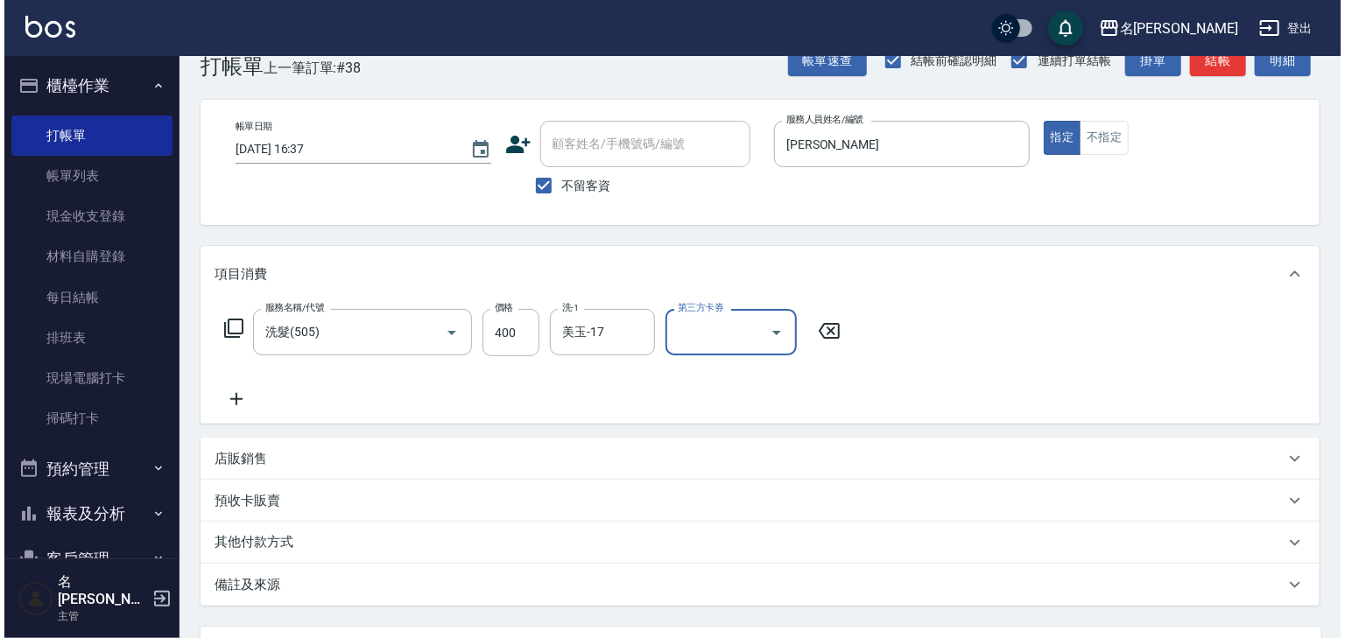
scroll to position [135, 0]
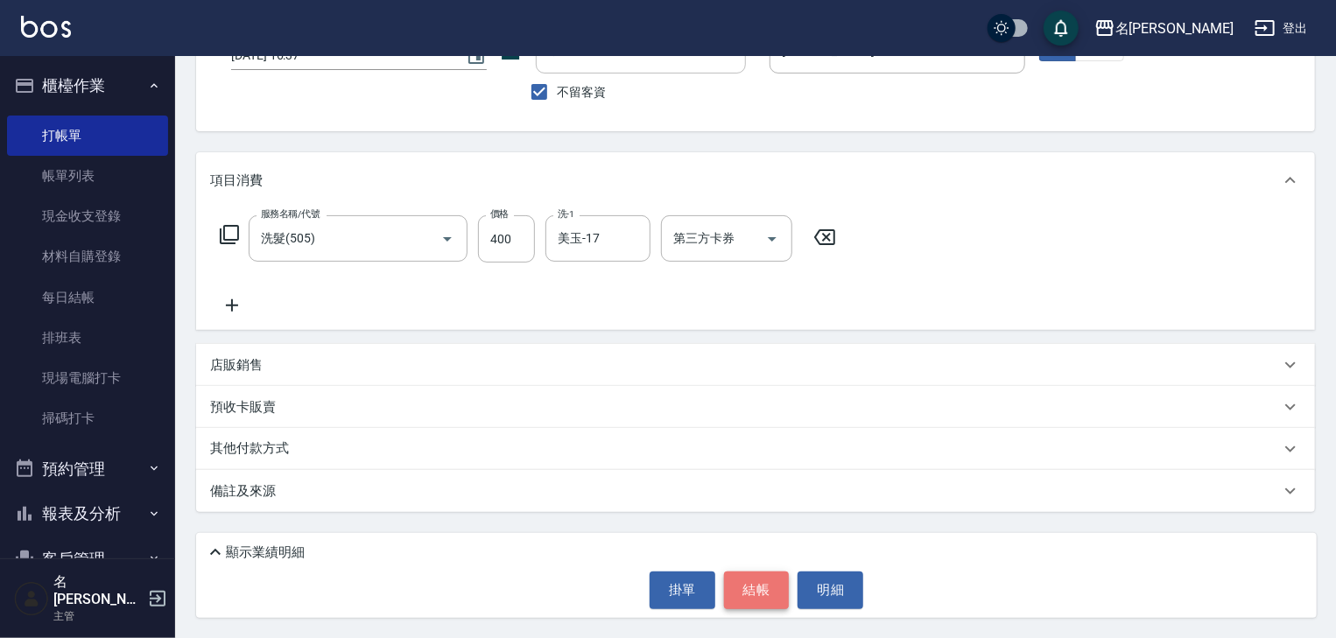
click at [745, 582] on button "結帳" at bounding box center [757, 590] width 66 height 37
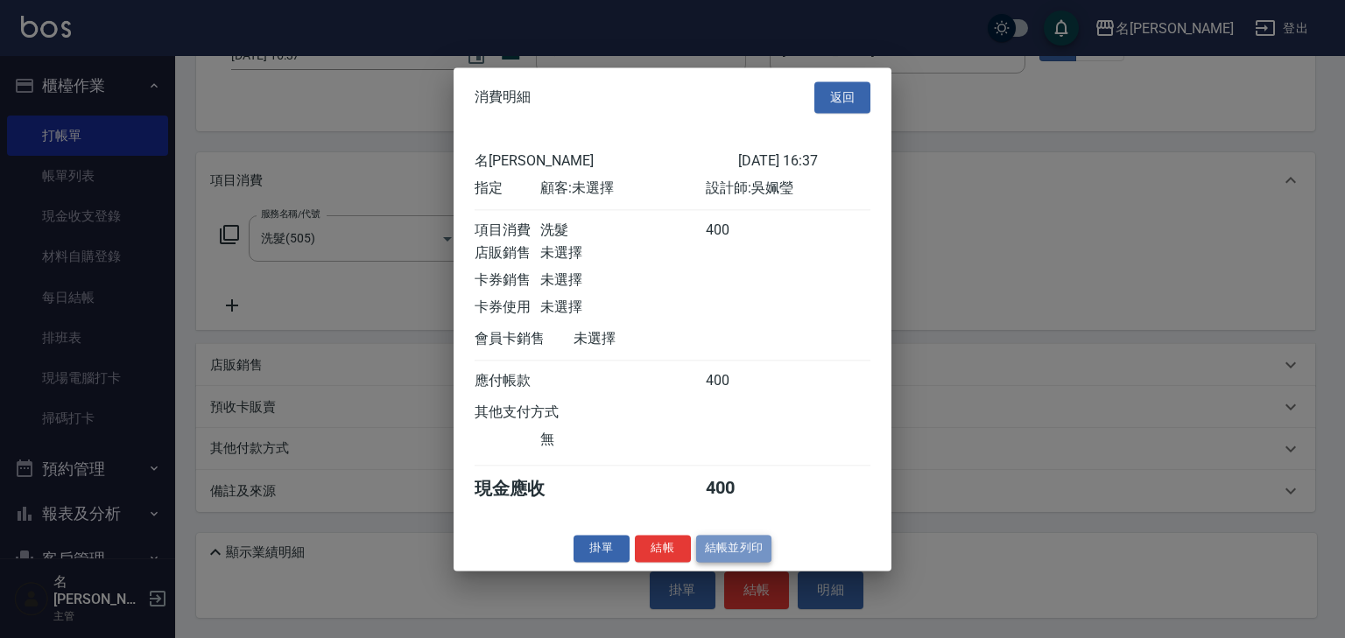
click at [734, 555] on button "結帳並列印" at bounding box center [734, 548] width 76 height 27
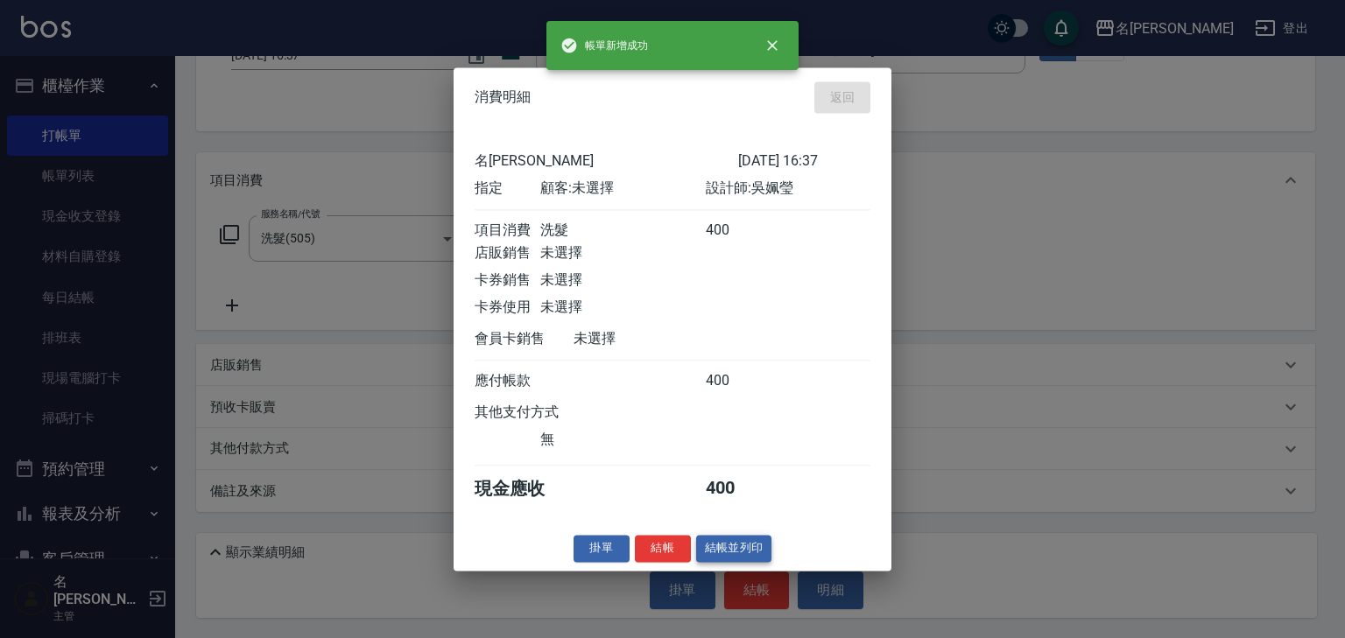
type input "2025/10/15 16:41"
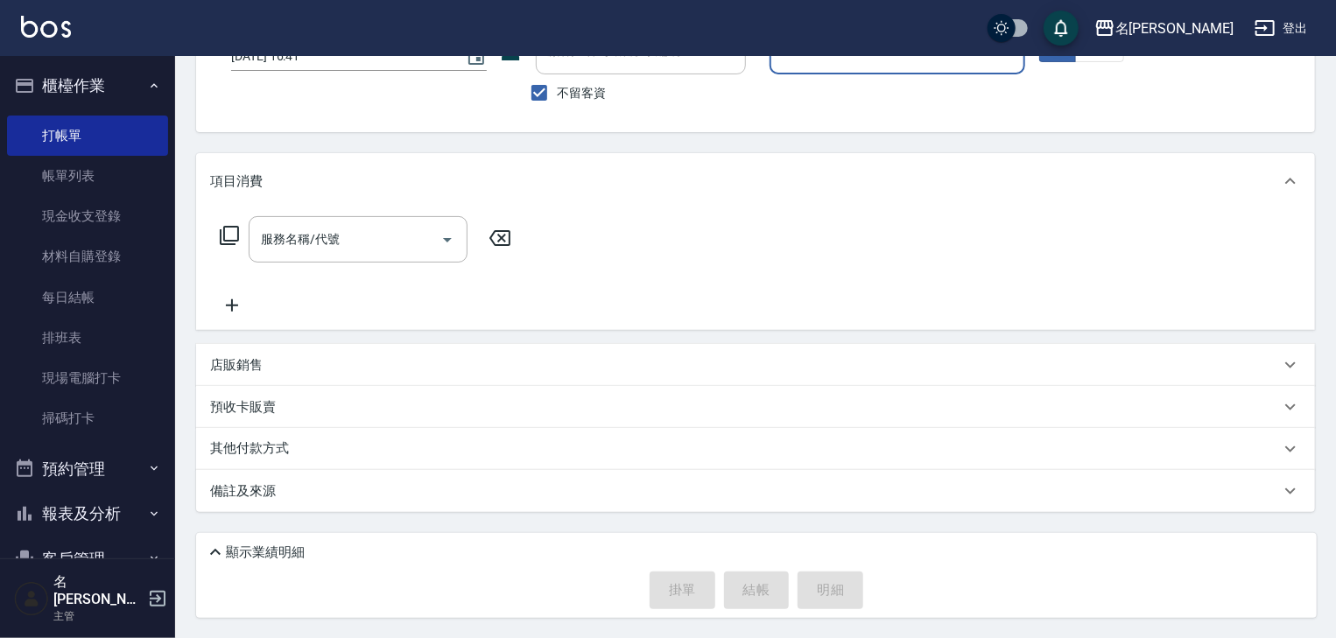
scroll to position [0, 0]
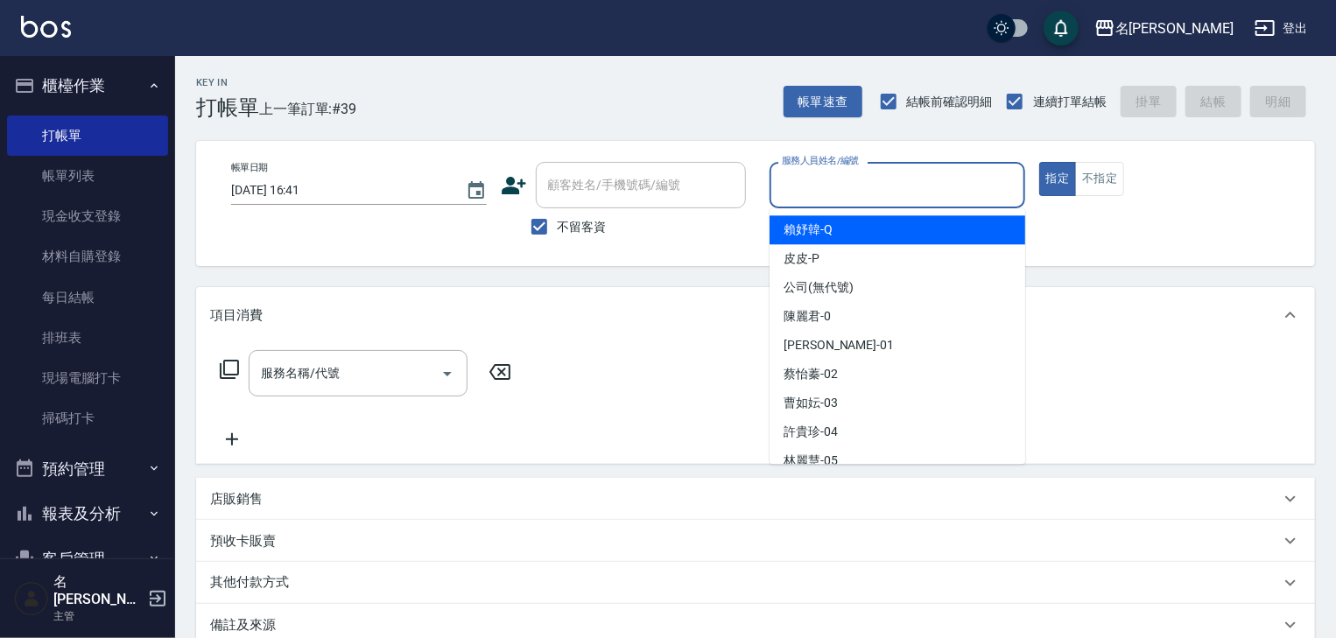
click at [960, 185] on input "服務人員姓名/編號" at bounding box center [897, 185] width 240 height 31
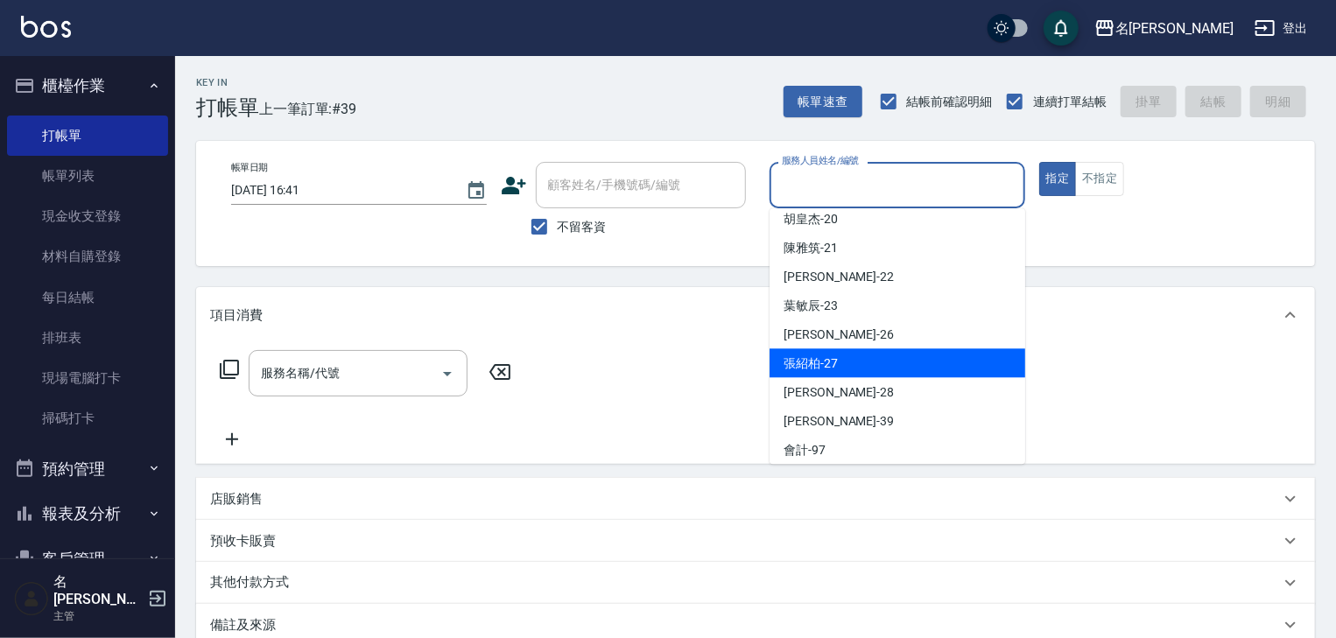
scroll to position [596, 0]
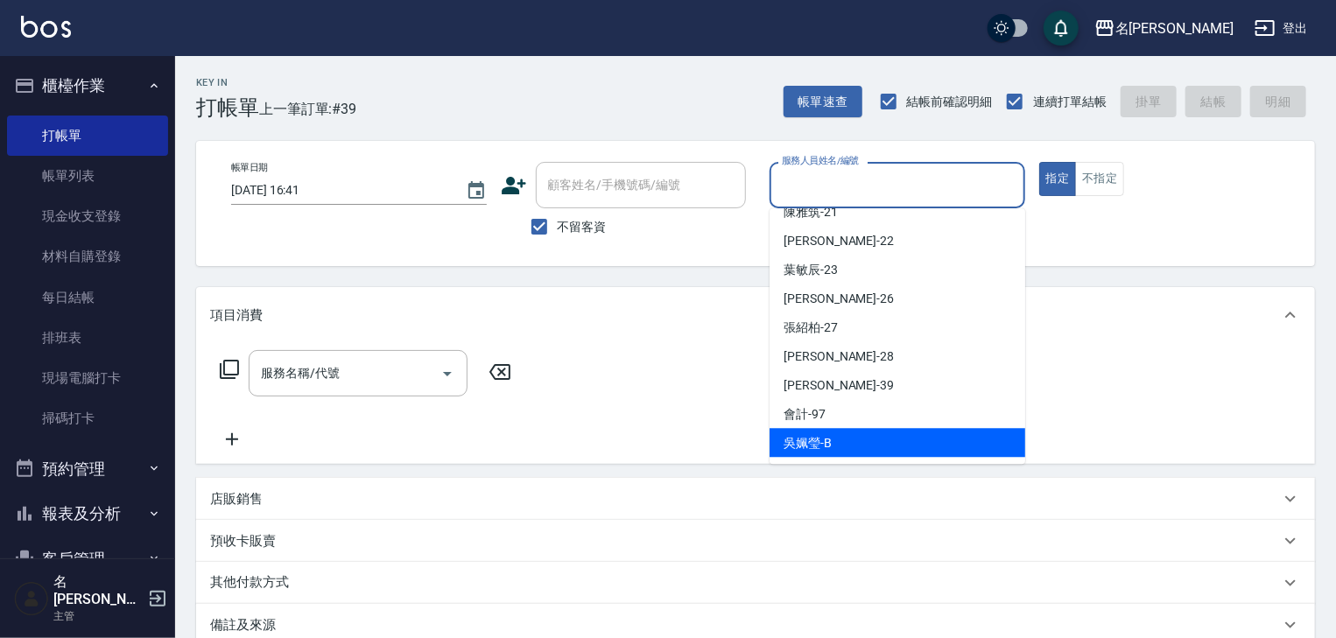
click at [827, 452] on div "吳姵瑩 -B" at bounding box center [898, 442] width 256 height 29
type input "吳姵瑩-B"
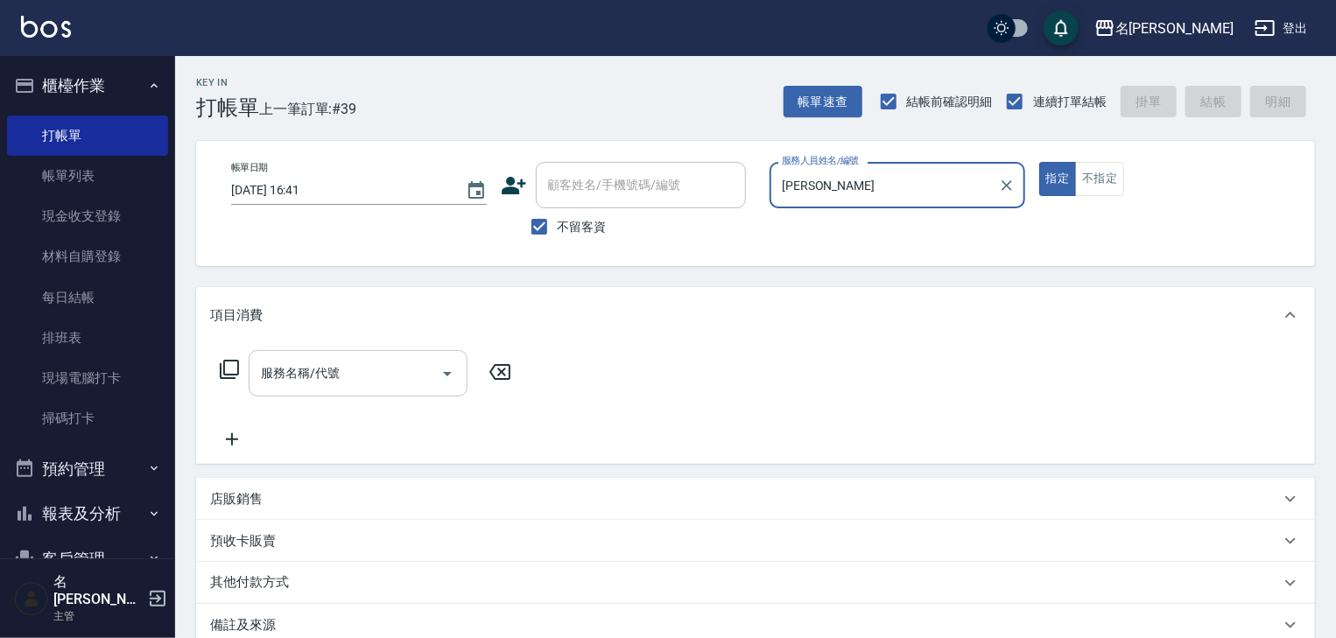
click at [320, 380] on input "服務名稱/代號" at bounding box center [345, 373] width 177 height 31
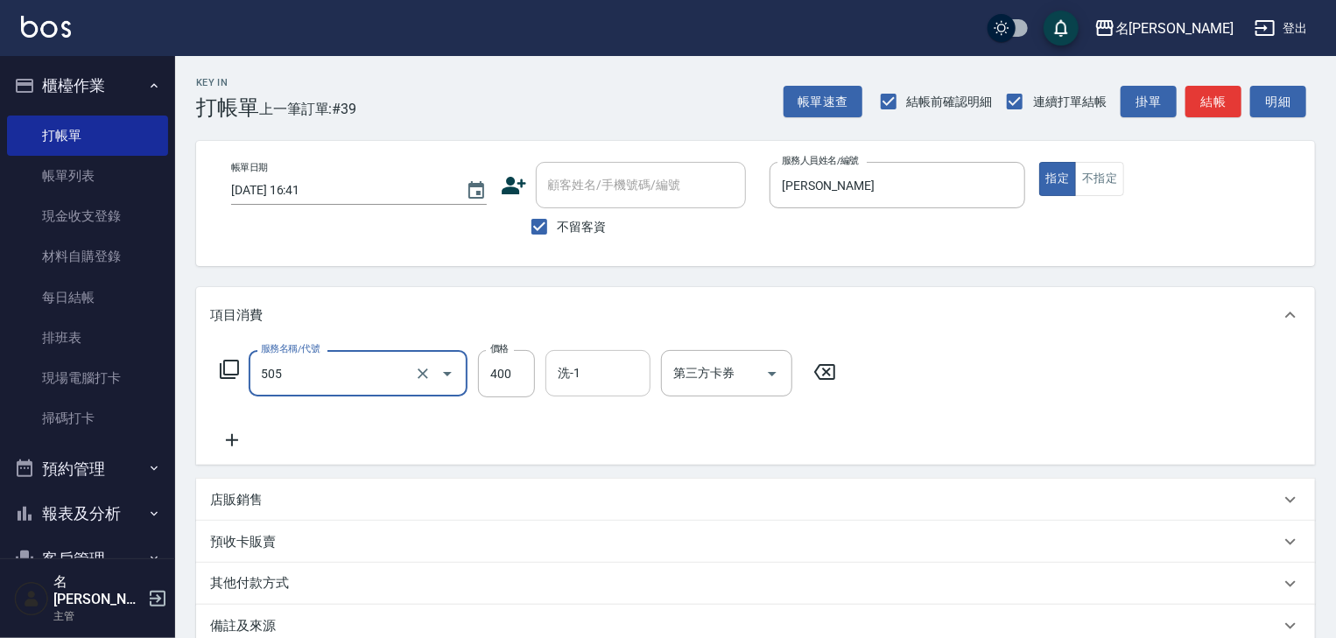
type input "洗髮(505)"
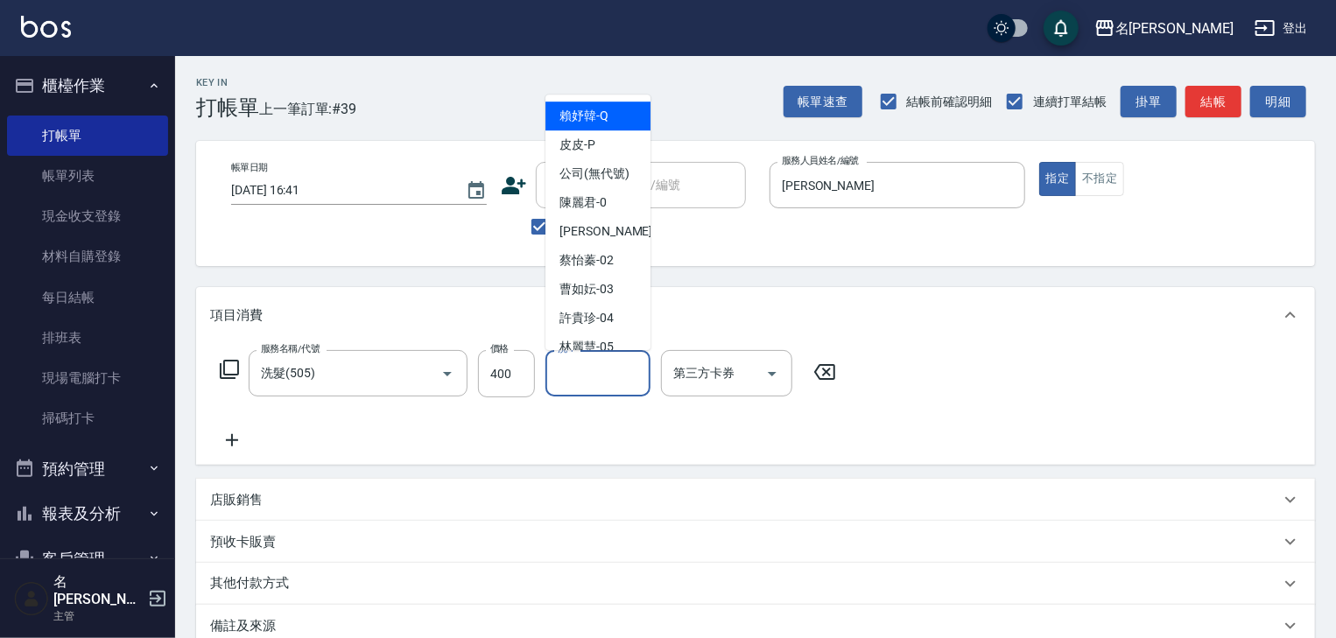
click at [627, 388] on input "洗-1" at bounding box center [597, 373] width 89 height 31
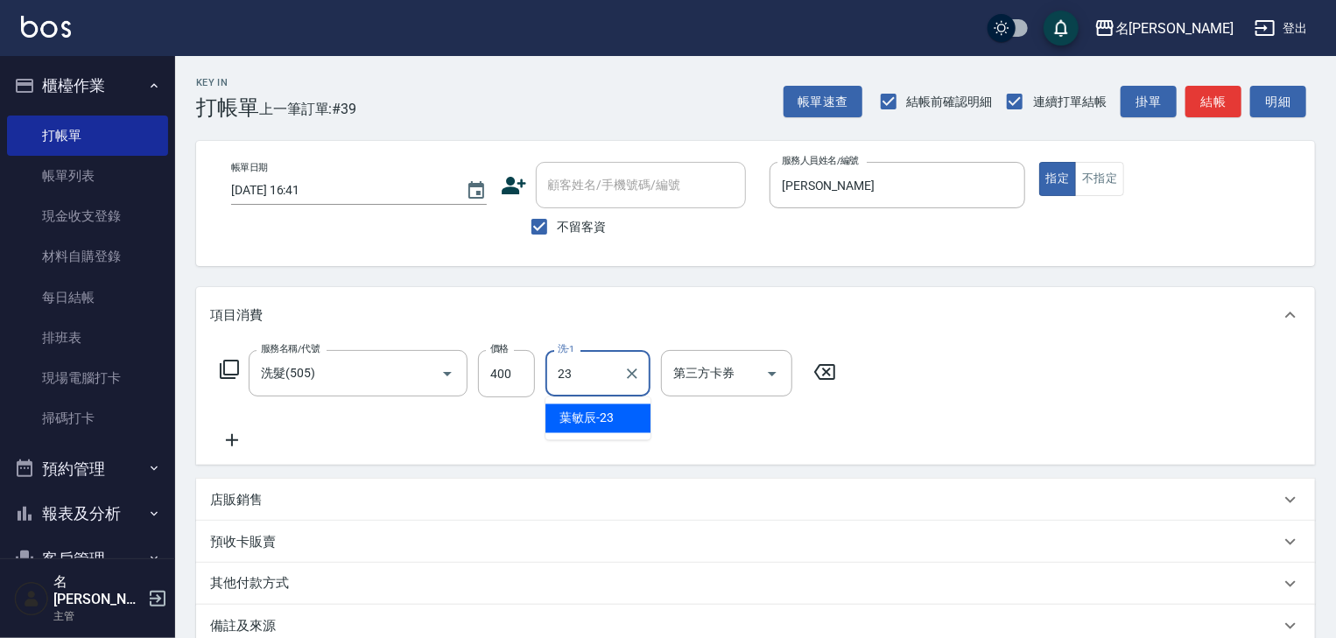
type input "葉敏辰-23"
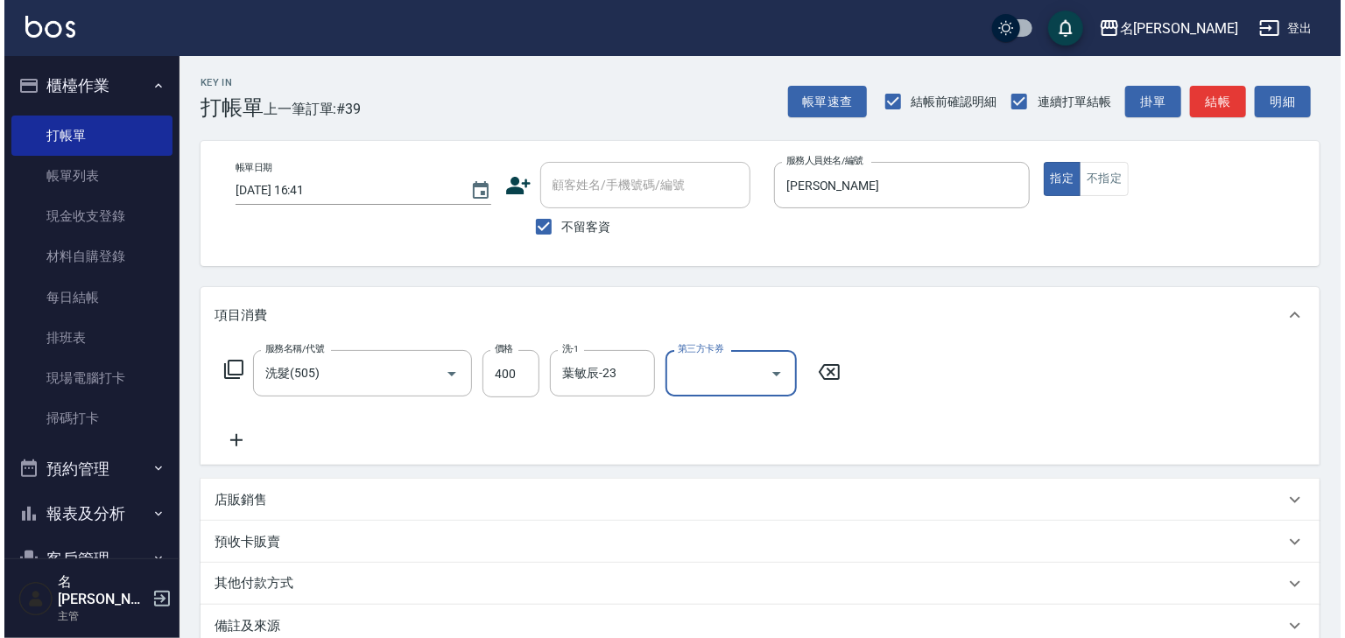
scroll to position [135, 0]
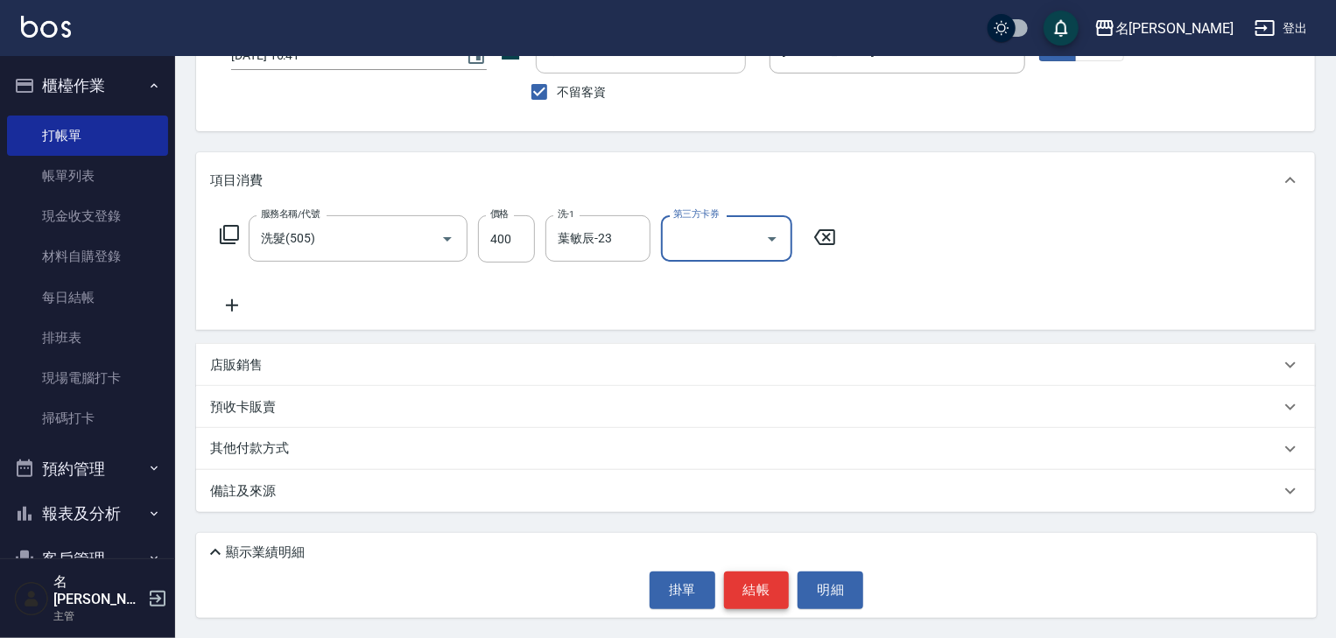
click at [769, 594] on button "結帳" at bounding box center [757, 590] width 66 height 37
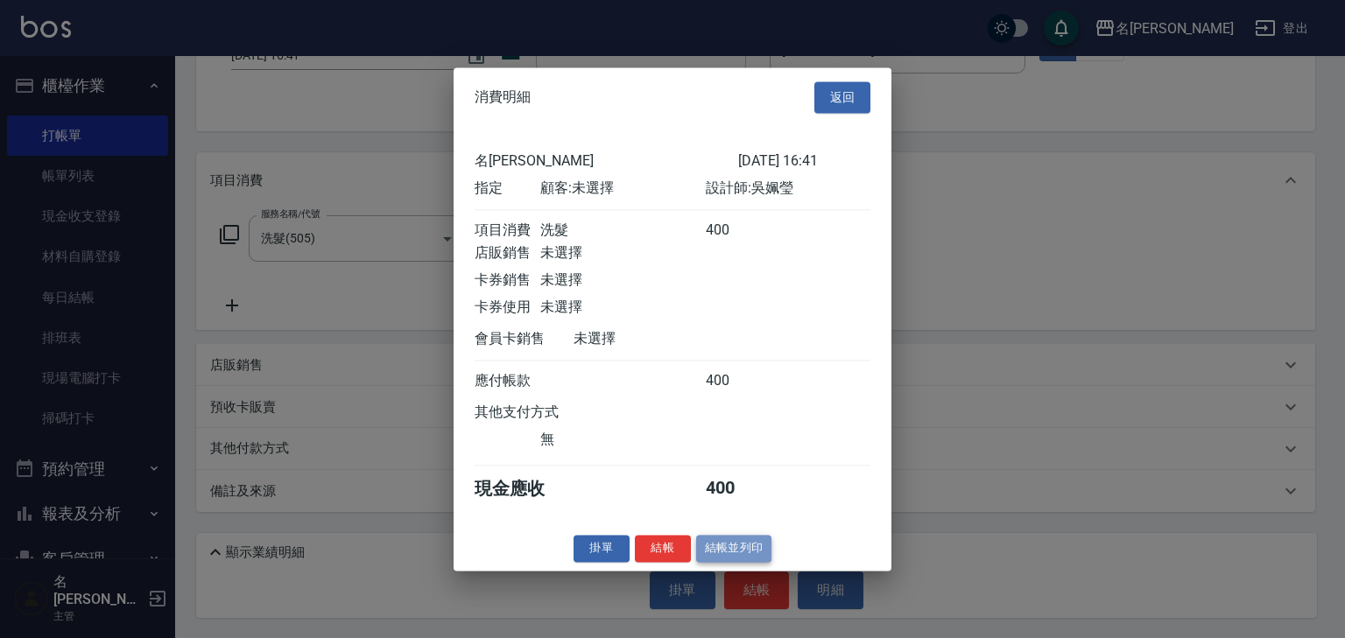
click at [728, 557] on button "結帳並列印" at bounding box center [734, 548] width 76 height 27
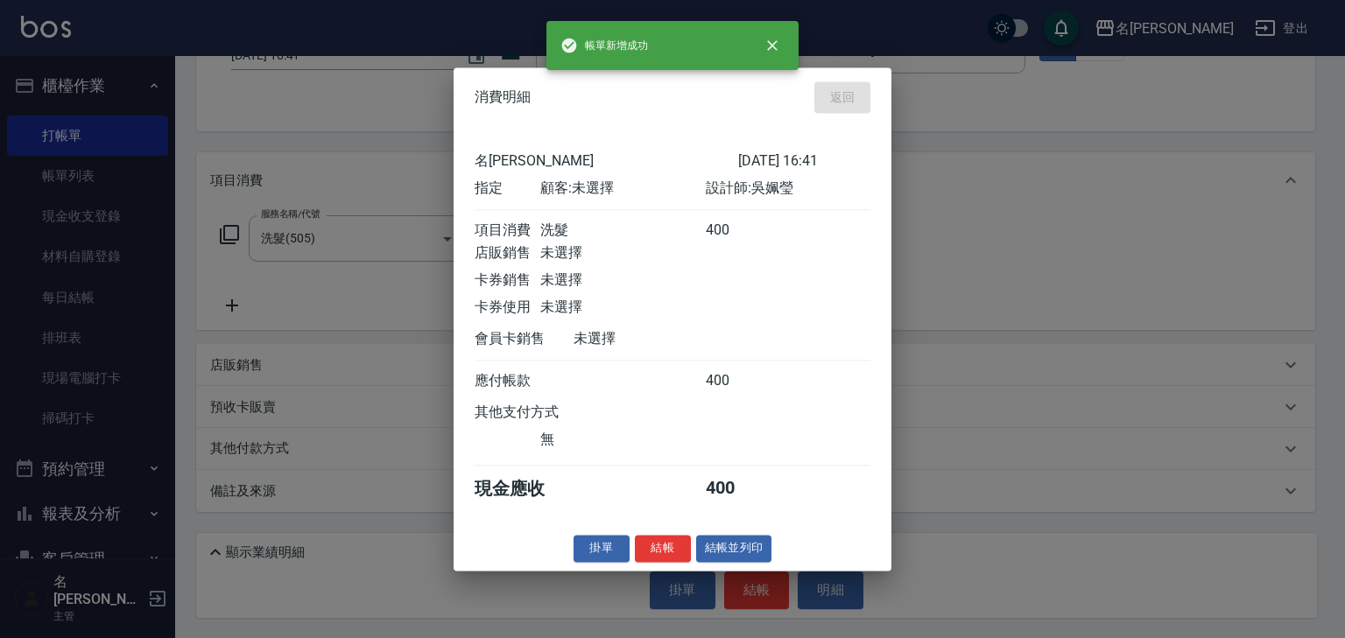
type input "2025/10/15 16:42"
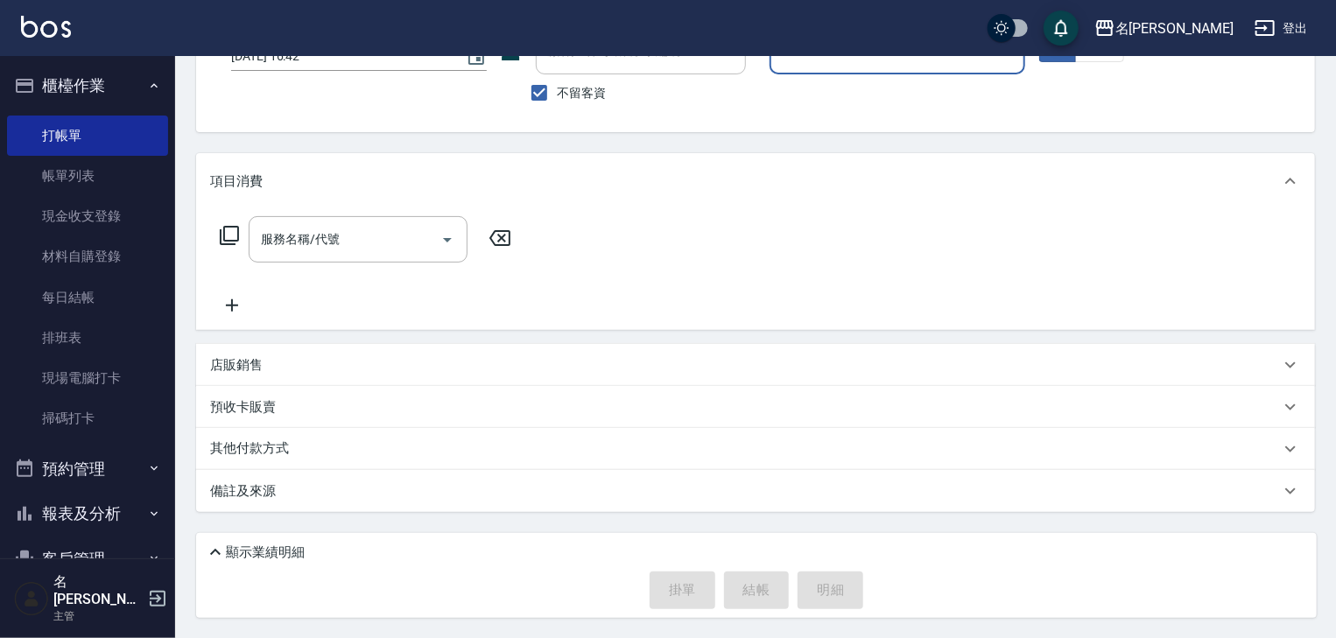
scroll to position [0, 0]
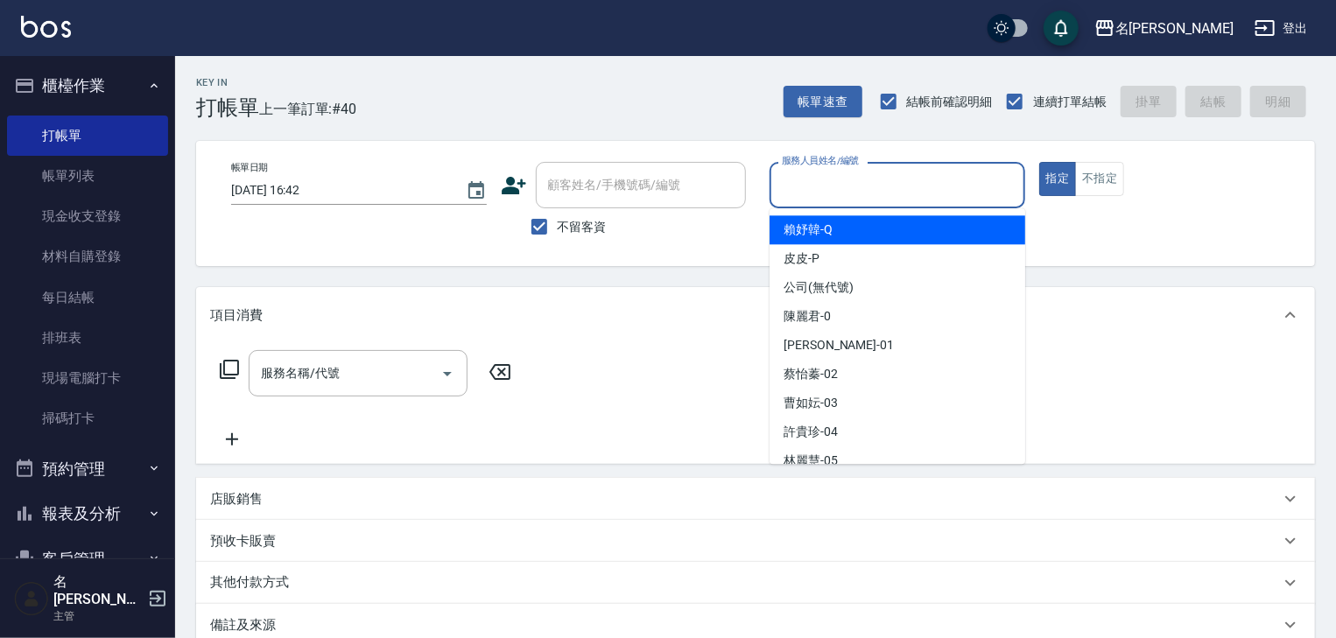
click at [854, 183] on input "服務人員姓名/編號" at bounding box center [897, 185] width 240 height 31
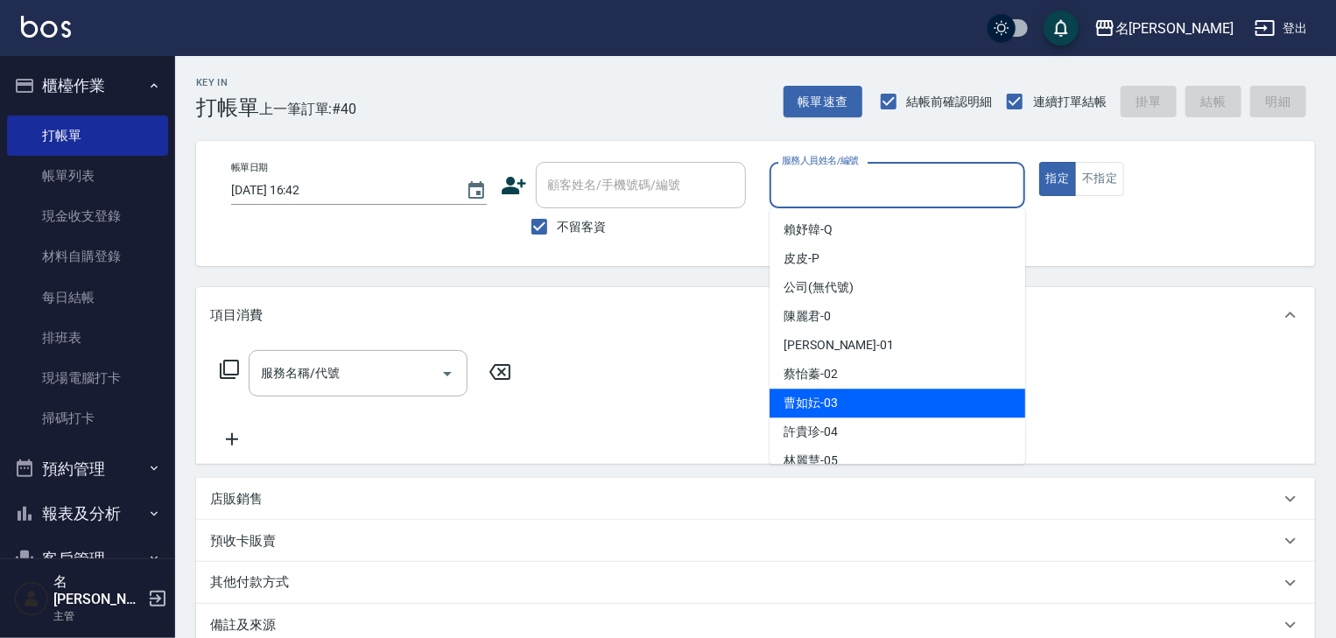
click at [857, 397] on div "曹如妘 -03" at bounding box center [898, 403] width 256 height 29
type input "曹如妘-03"
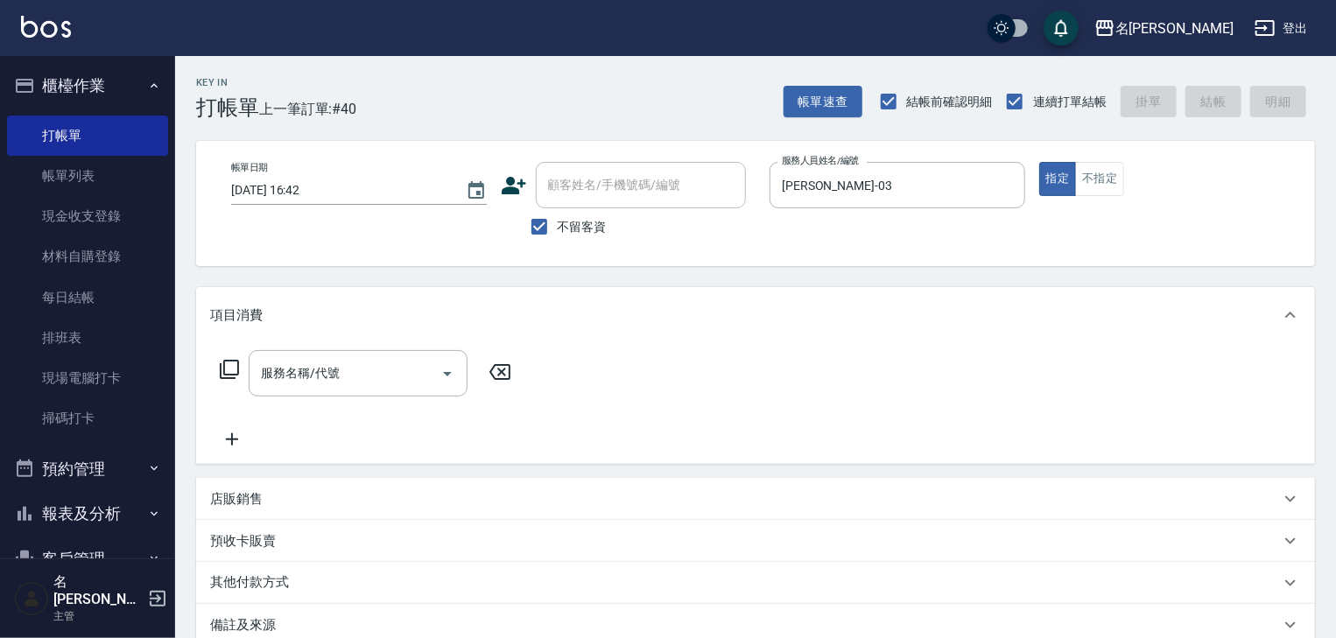
click at [230, 370] on icon at bounding box center [229, 369] width 21 height 21
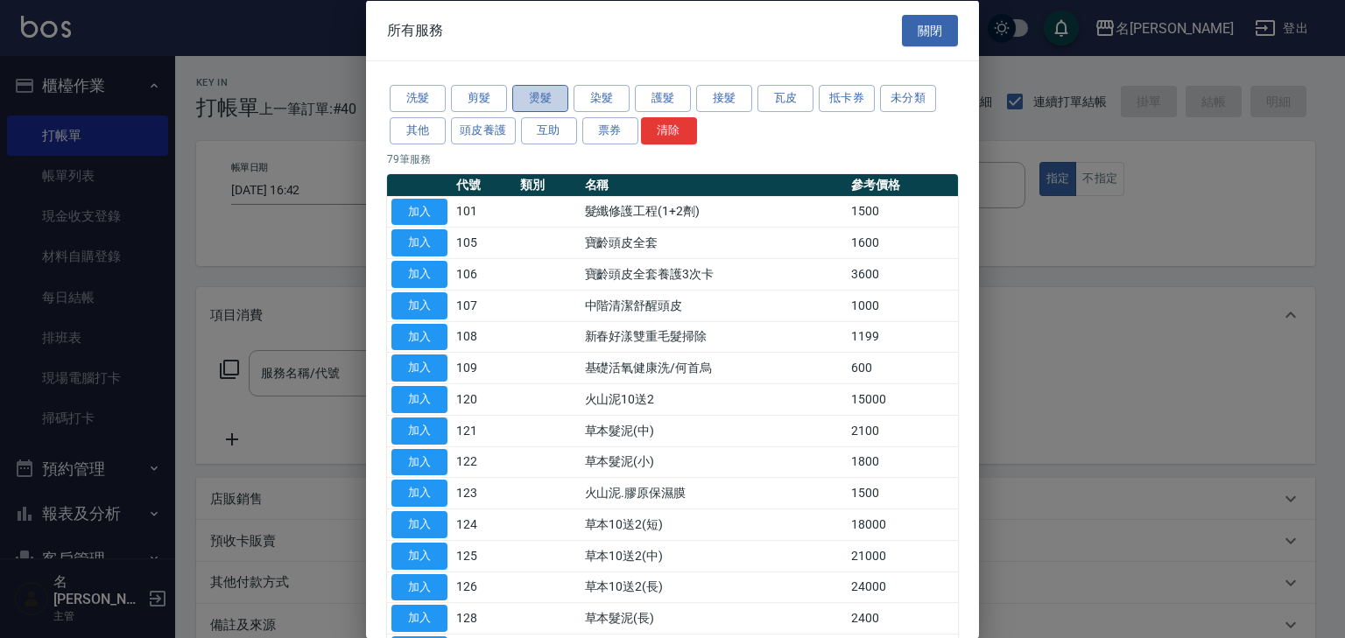
click at [535, 105] on button "燙髮" at bounding box center [540, 98] width 56 height 27
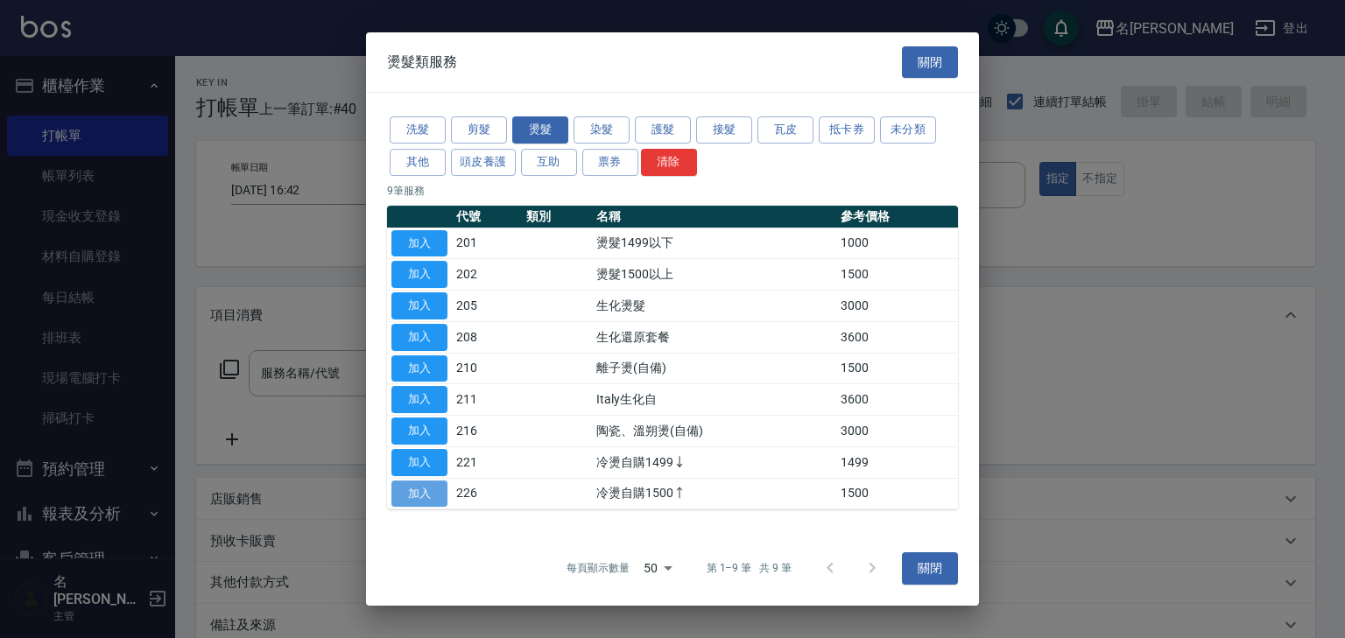
click at [445, 493] on button "加入" at bounding box center [419, 494] width 56 height 27
type input "冷燙自購1500↑(226)"
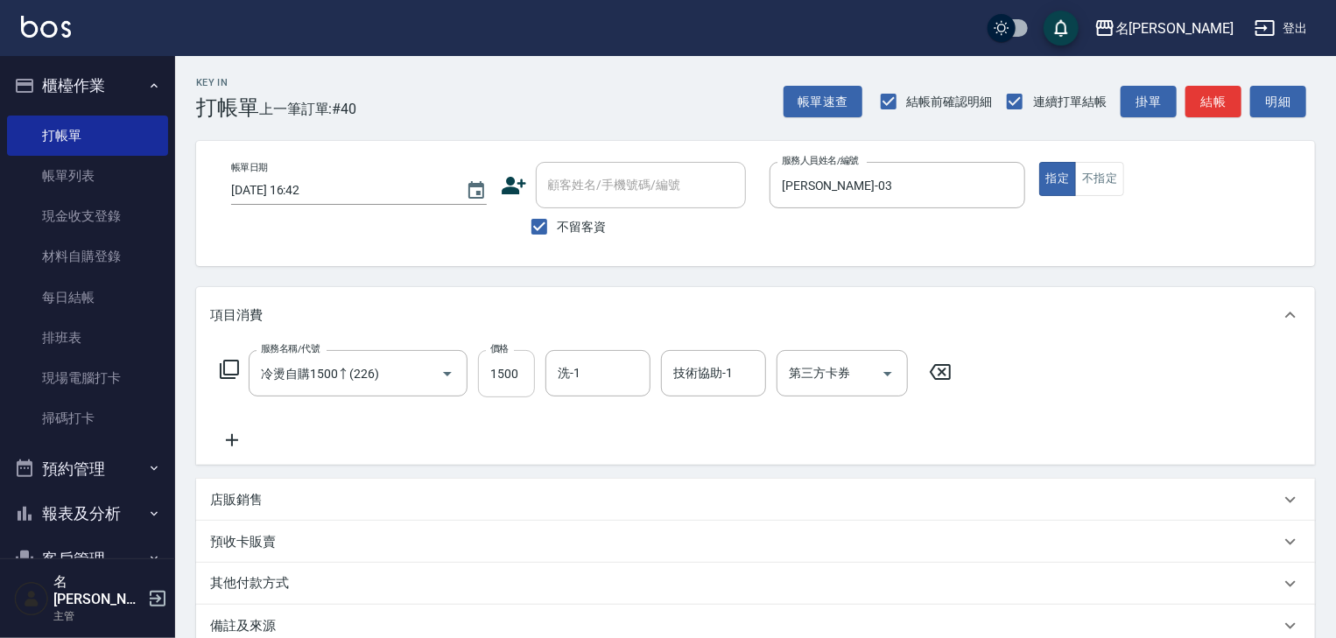
click at [502, 366] on input "1500" at bounding box center [506, 373] width 57 height 47
type input "2500"
type input "葉敏辰-23"
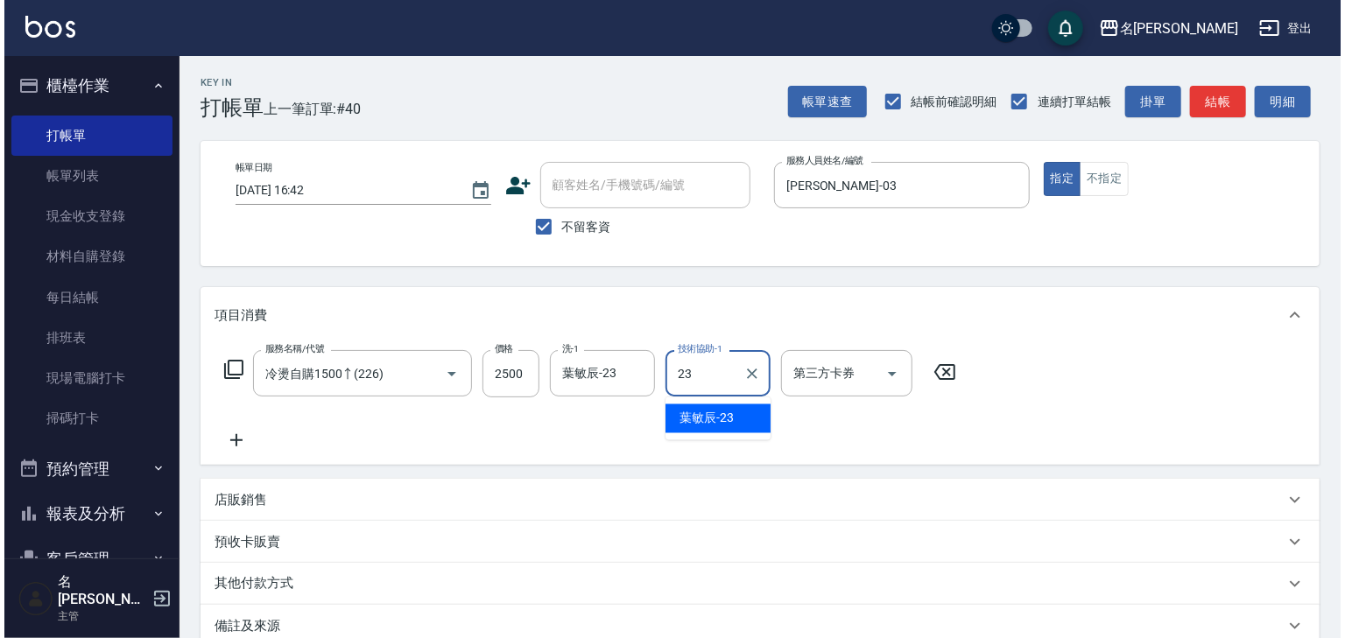
scroll to position [135, 0]
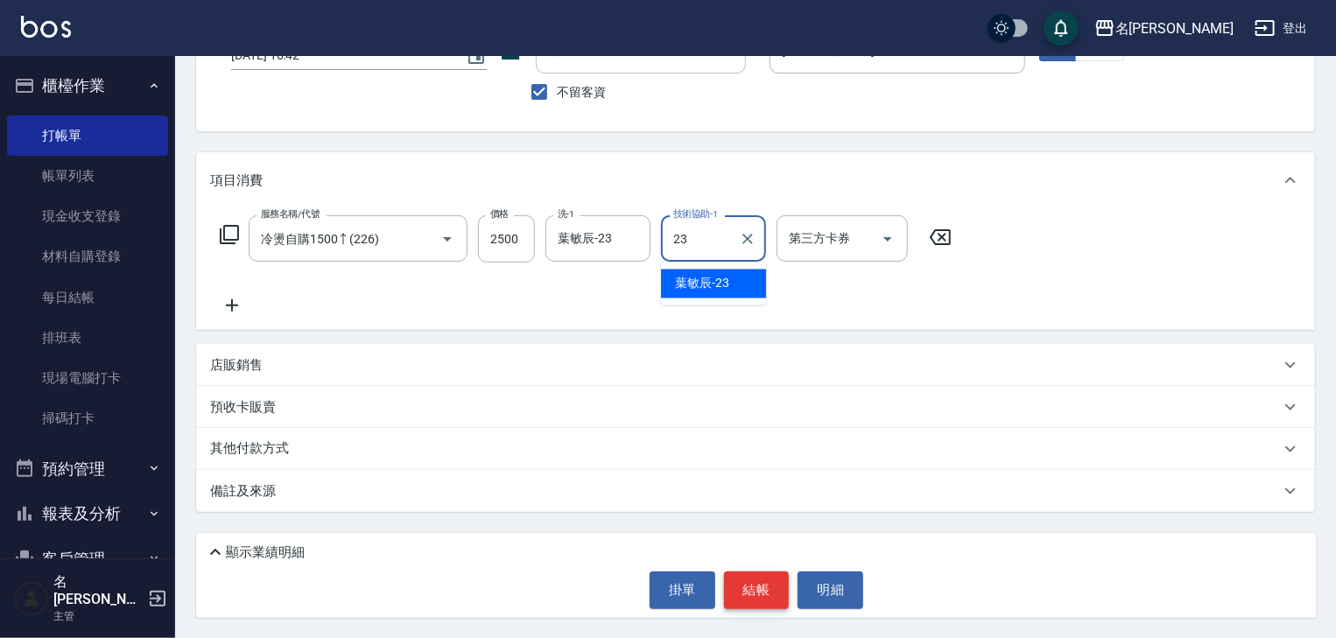
type input "23"
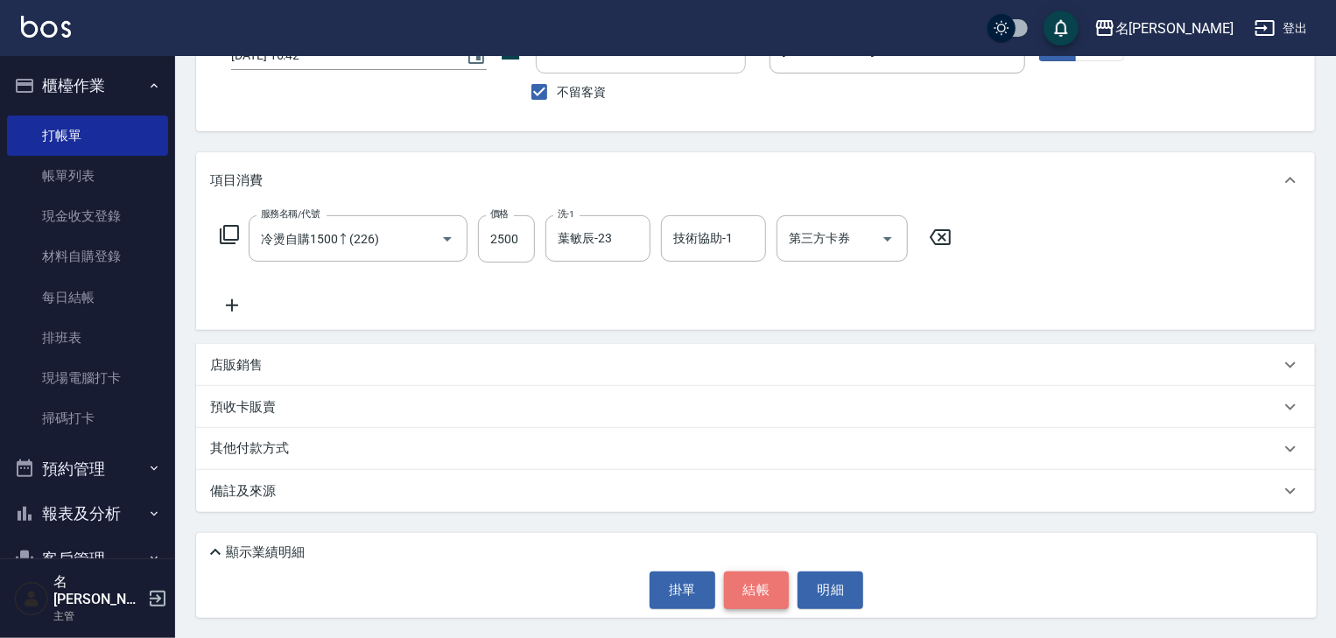
click at [743, 587] on button "結帳" at bounding box center [757, 590] width 66 height 37
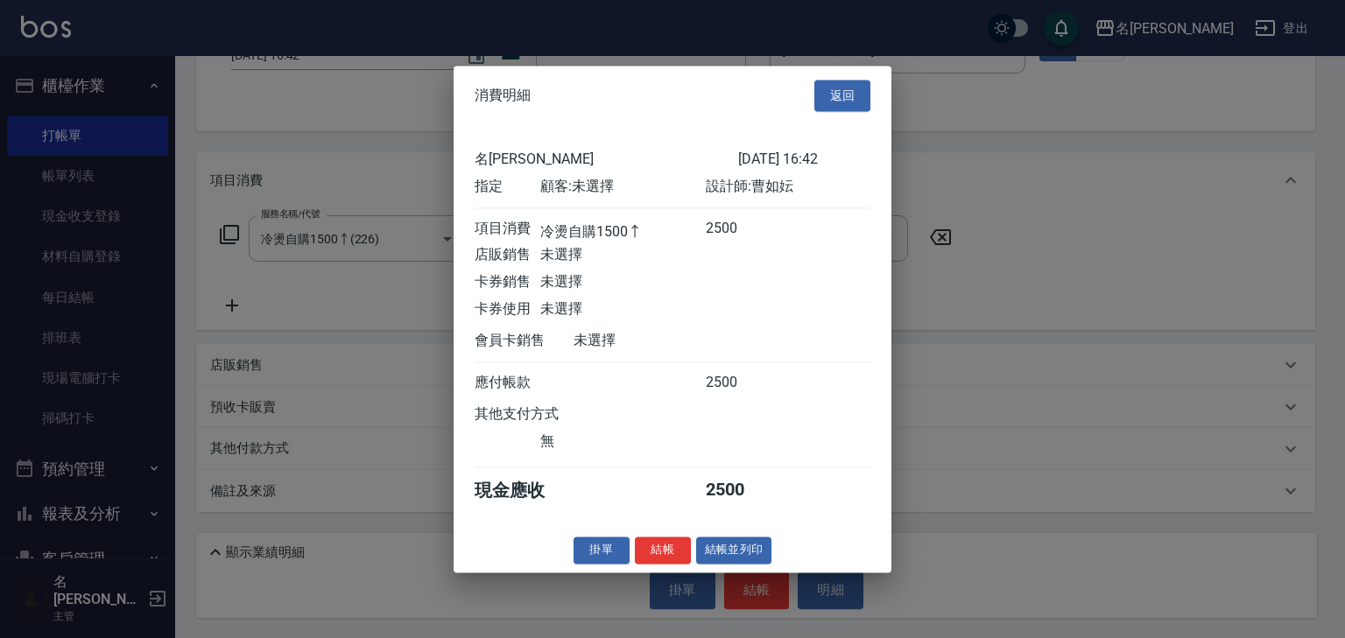
click at [963, 472] on div at bounding box center [672, 319] width 1345 height 638
click at [833, 91] on button "返回" at bounding box center [842, 96] width 56 height 32
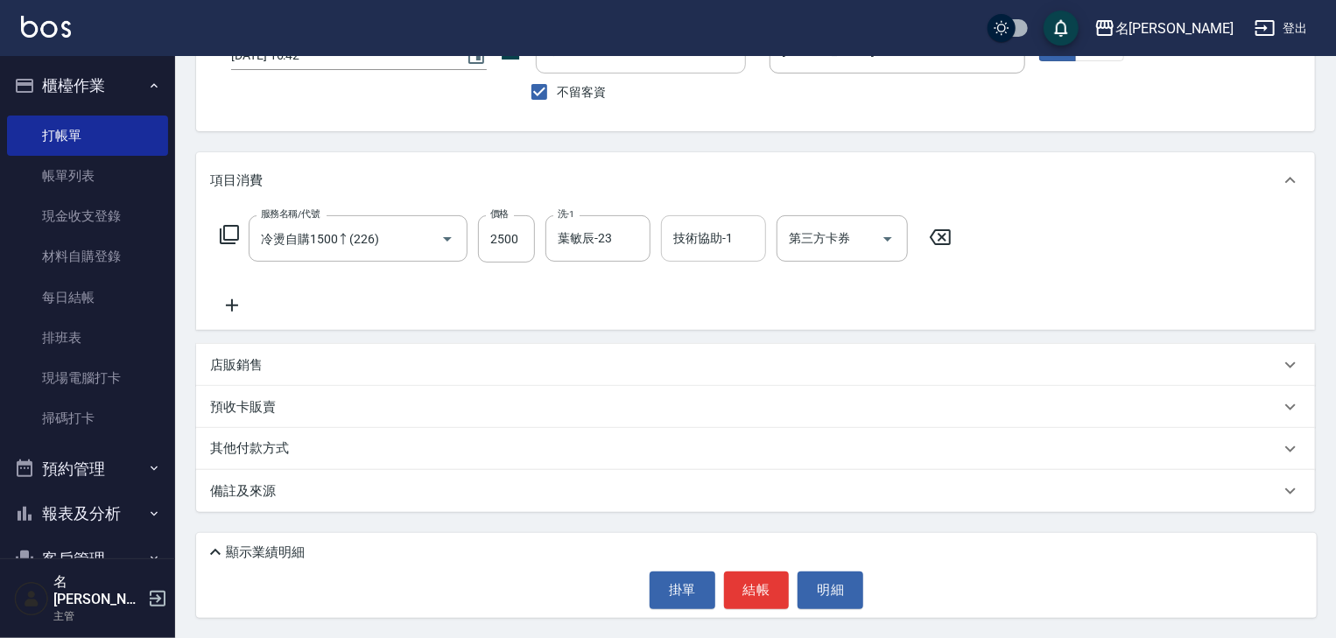
click at [706, 242] on input "技術協助-1" at bounding box center [713, 238] width 89 height 31
type input "葉敏辰-23"
click at [748, 591] on button "結帳" at bounding box center [757, 590] width 66 height 37
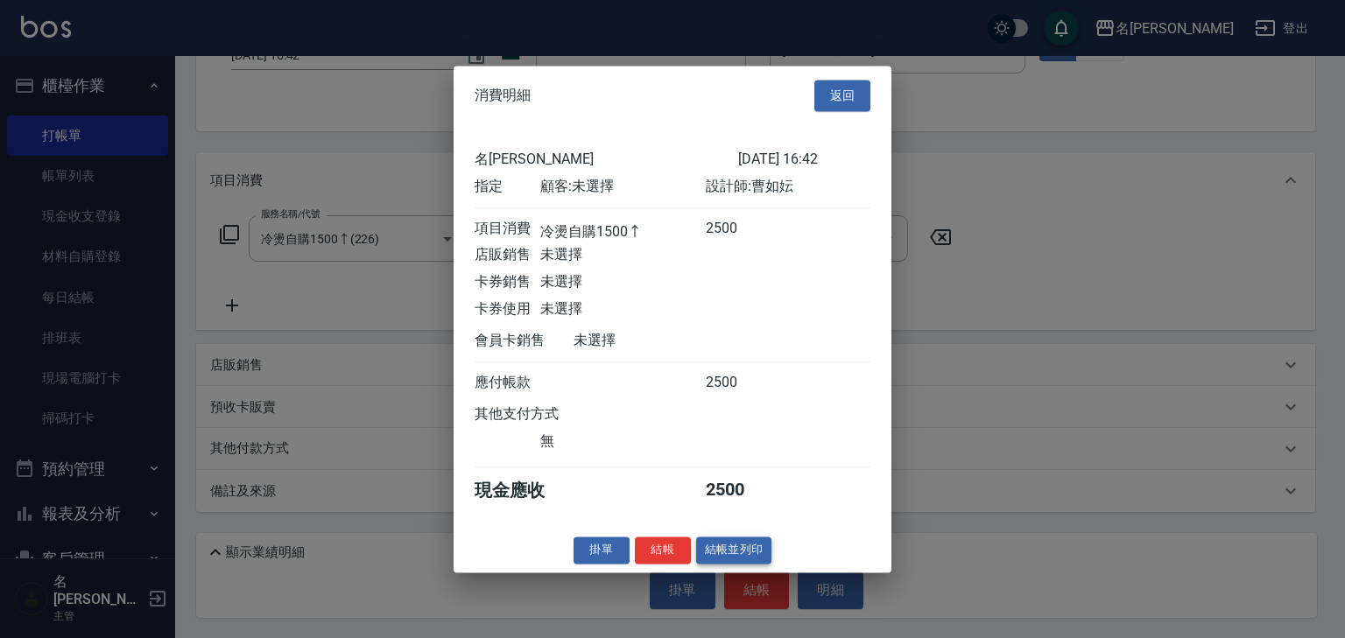
click at [727, 561] on button "結帳並列印" at bounding box center [734, 550] width 76 height 27
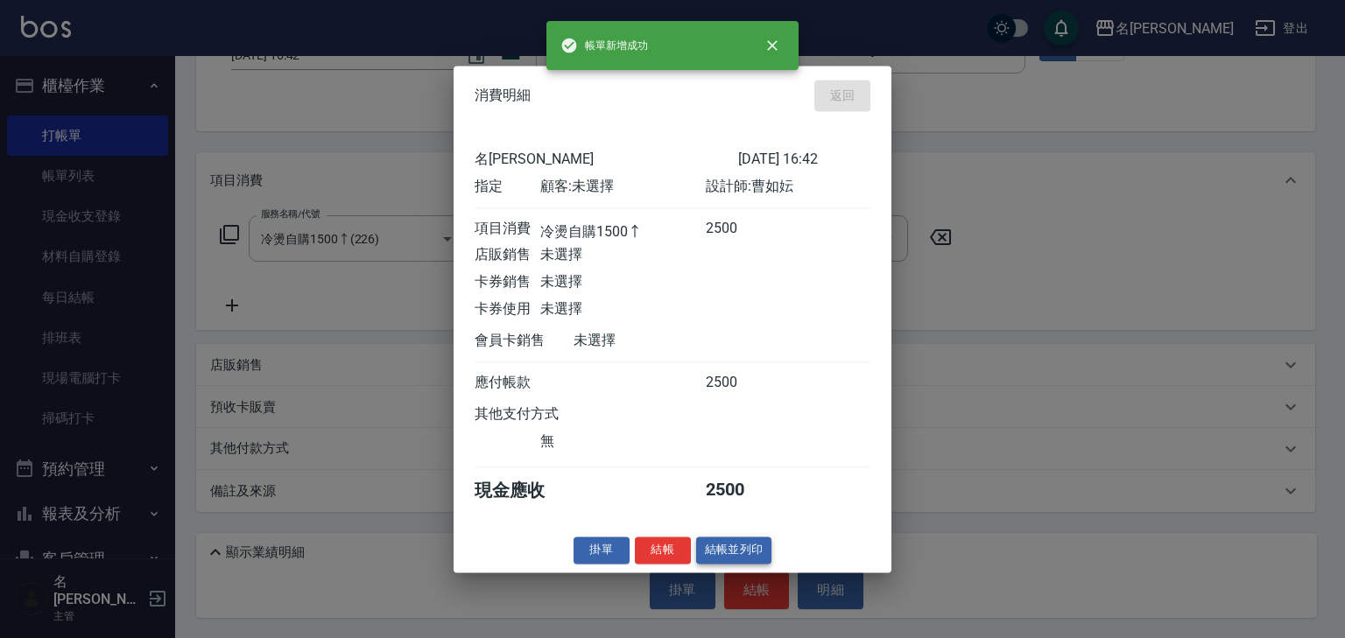
type input "2025/10/15 16:46"
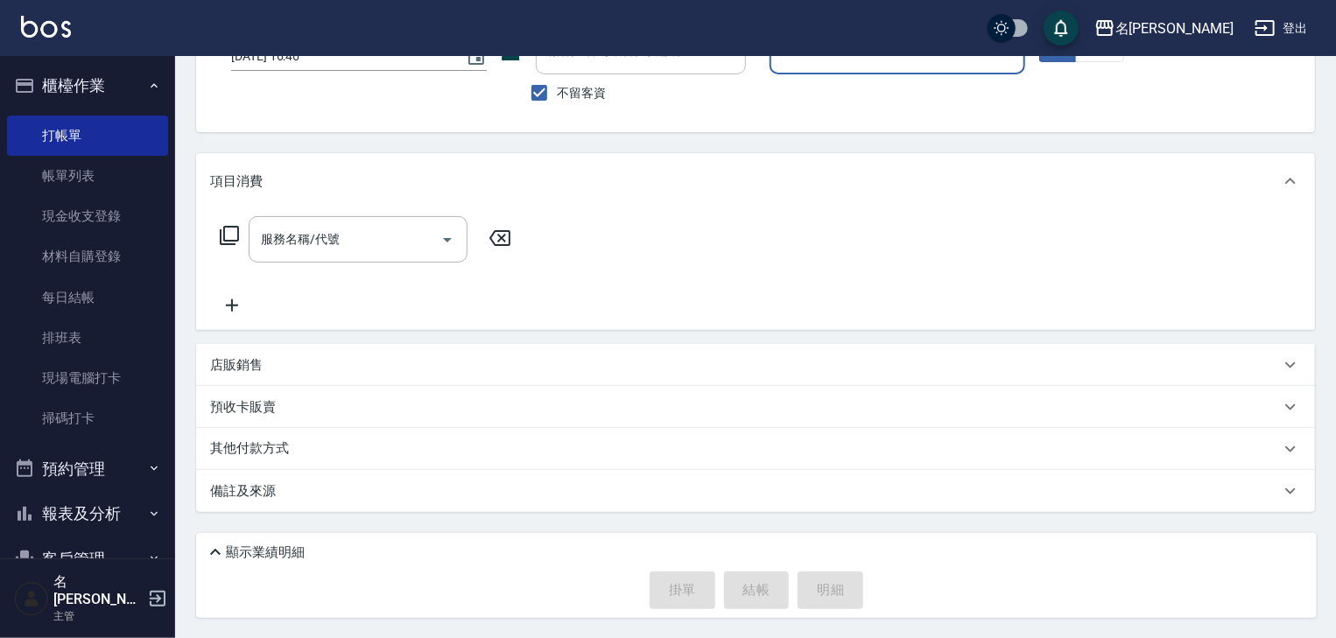
scroll to position [0, 0]
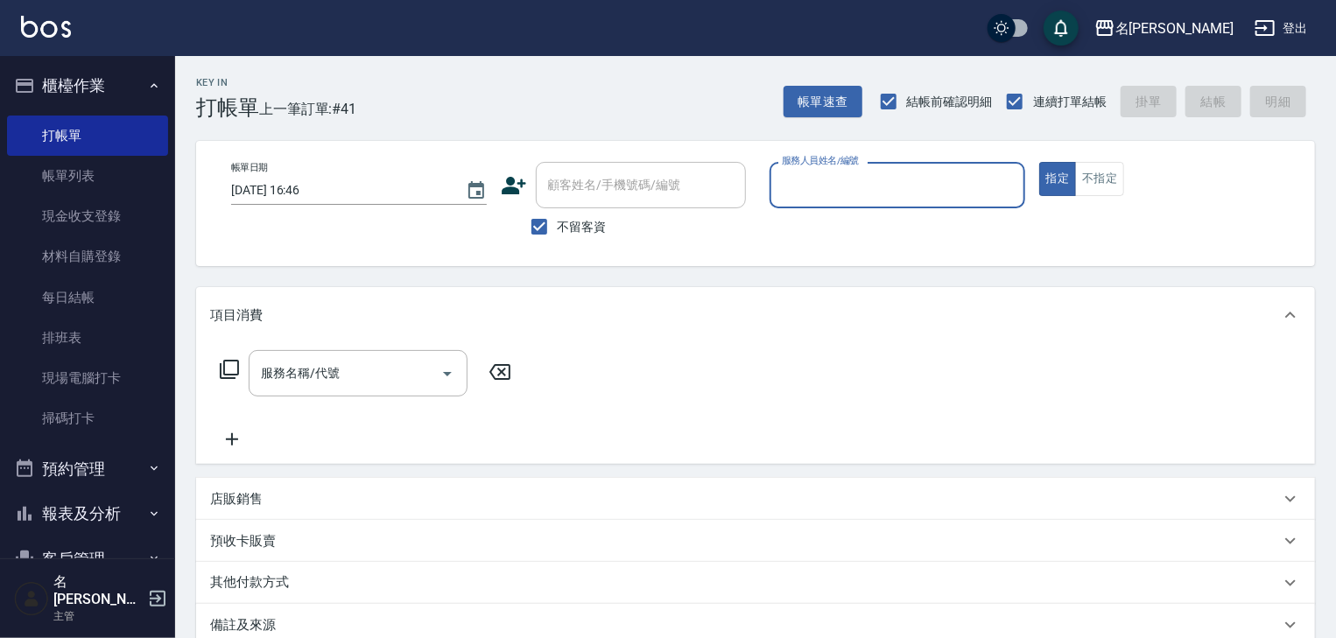
click at [897, 186] on input "服務人員姓名/編號" at bounding box center [897, 185] width 240 height 31
click at [893, 228] on div "歐麥 -10" at bounding box center [898, 229] width 256 height 29
click at [362, 396] on div "服務名稱/代號" at bounding box center [358, 373] width 219 height 46
type input "歐麥-10"
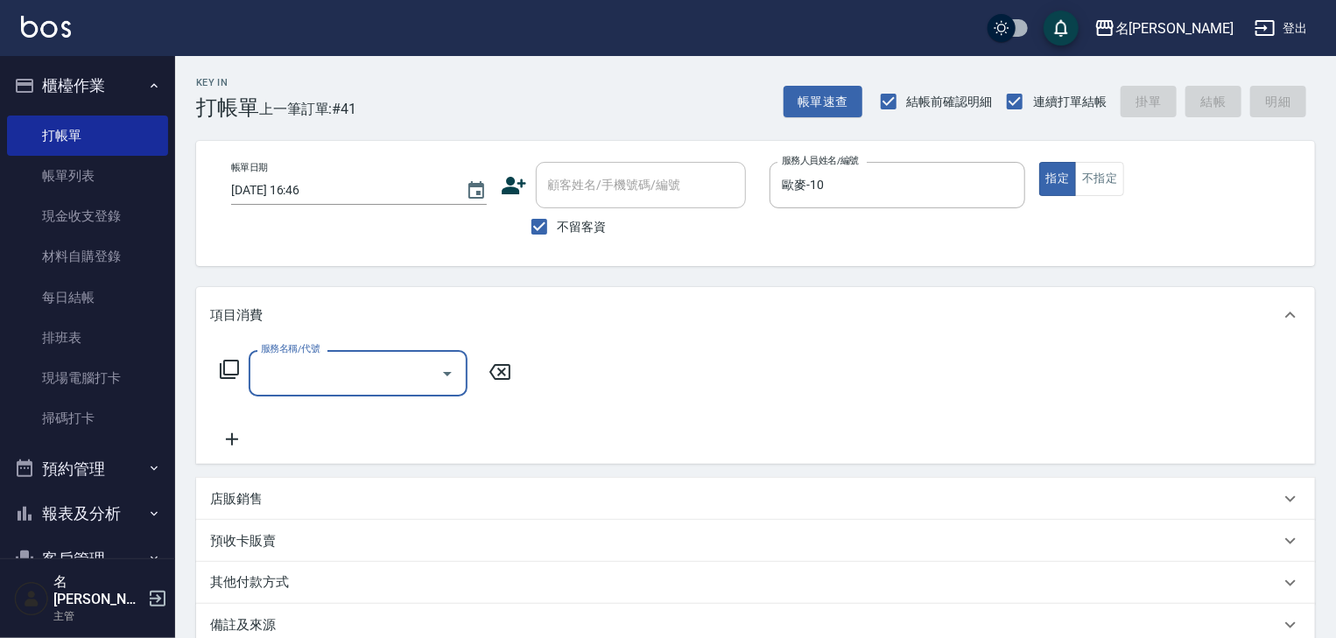
click at [381, 366] on input "服務名稱/代號" at bounding box center [345, 373] width 177 height 31
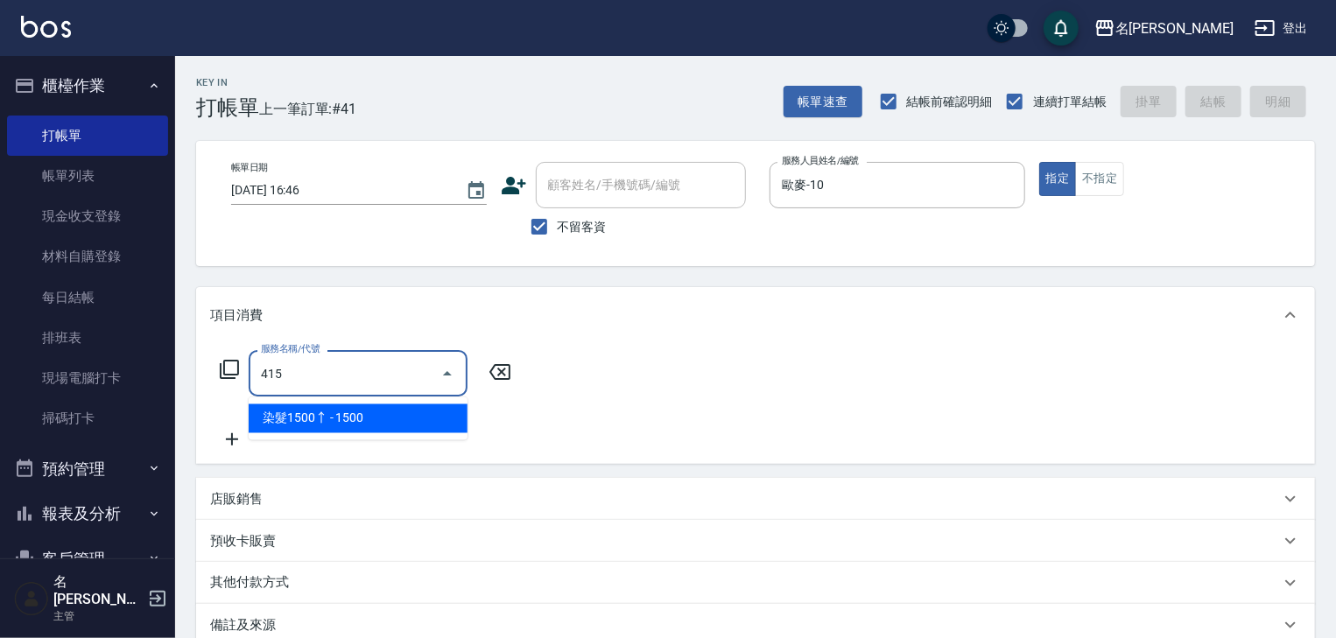
drag, startPoint x: 389, startPoint y: 404, endPoint x: 446, endPoint y: 414, distance: 58.7
click at [389, 404] on span "染髮1500↑ - 1500" at bounding box center [358, 418] width 219 height 29
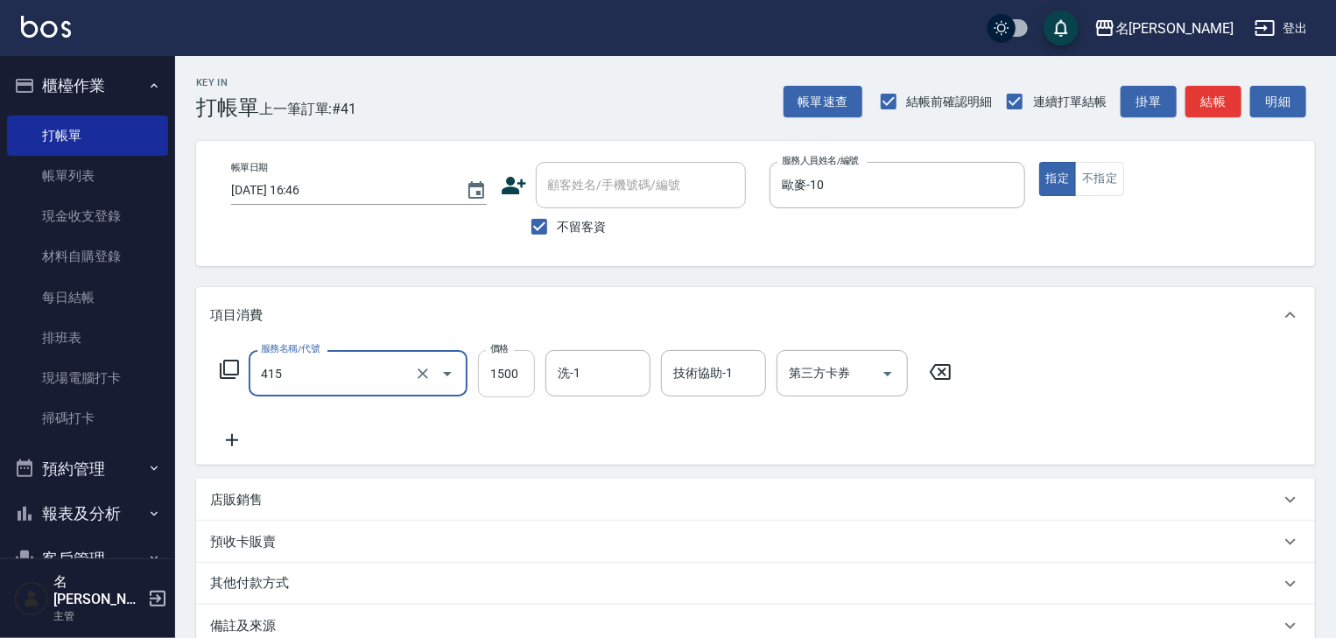
type input "染髮1500↑(415)"
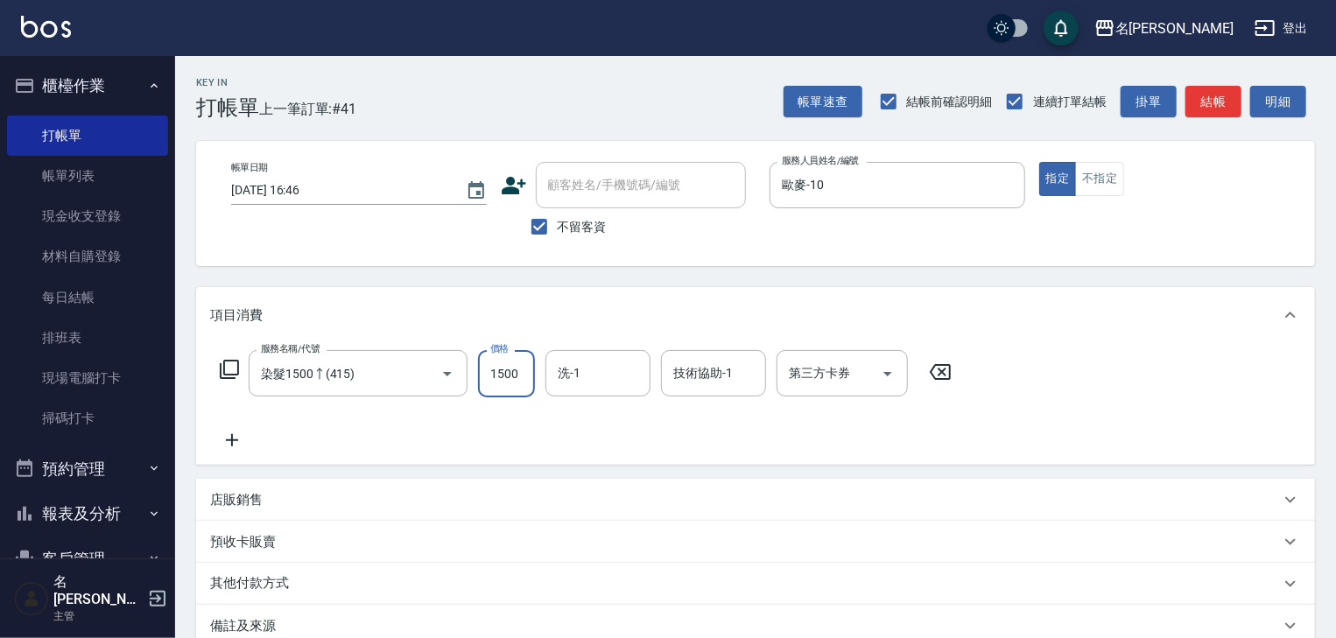
click at [510, 381] on input "1500" at bounding box center [506, 373] width 57 height 47
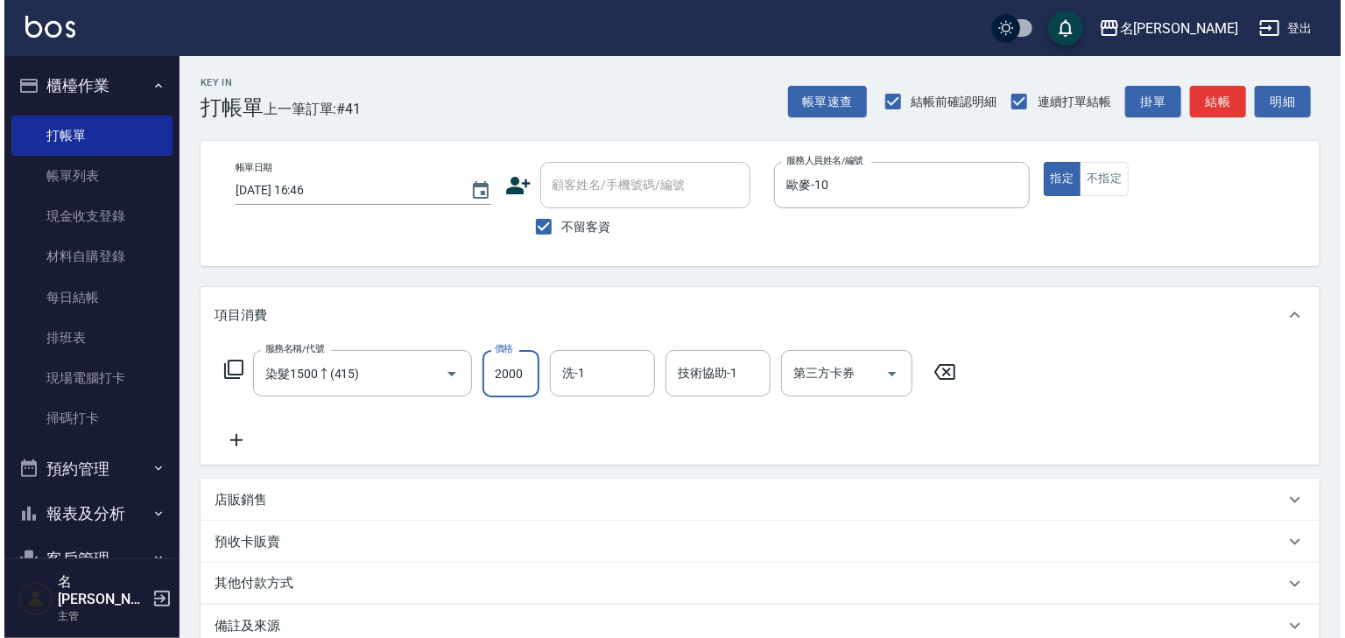
scroll to position [135, 0]
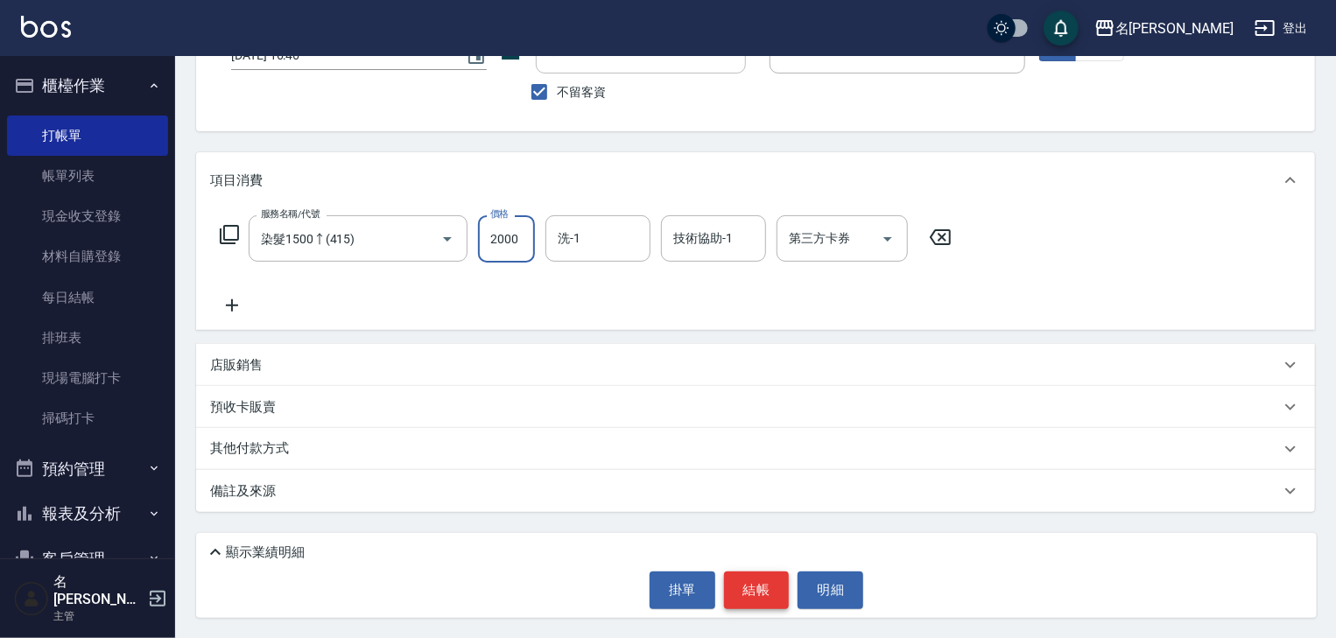
type input "2000"
click at [750, 578] on button "結帳" at bounding box center [757, 590] width 66 height 37
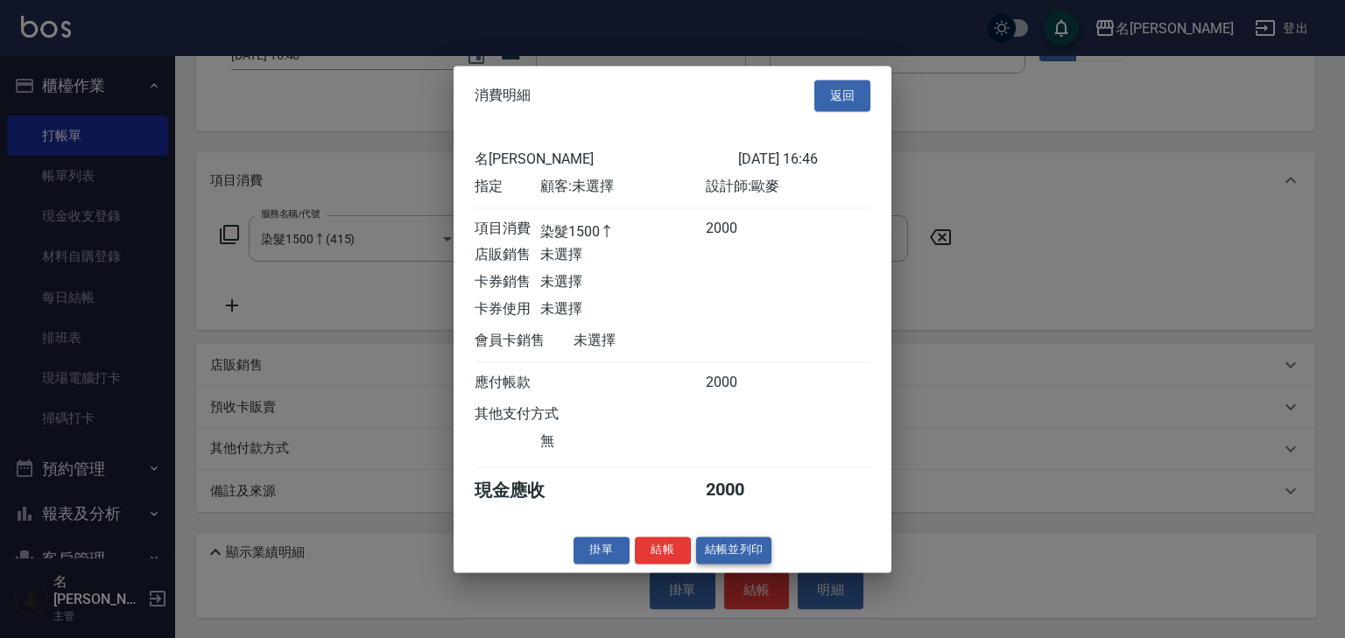
click at [749, 552] on button "結帳並列印" at bounding box center [734, 550] width 76 height 27
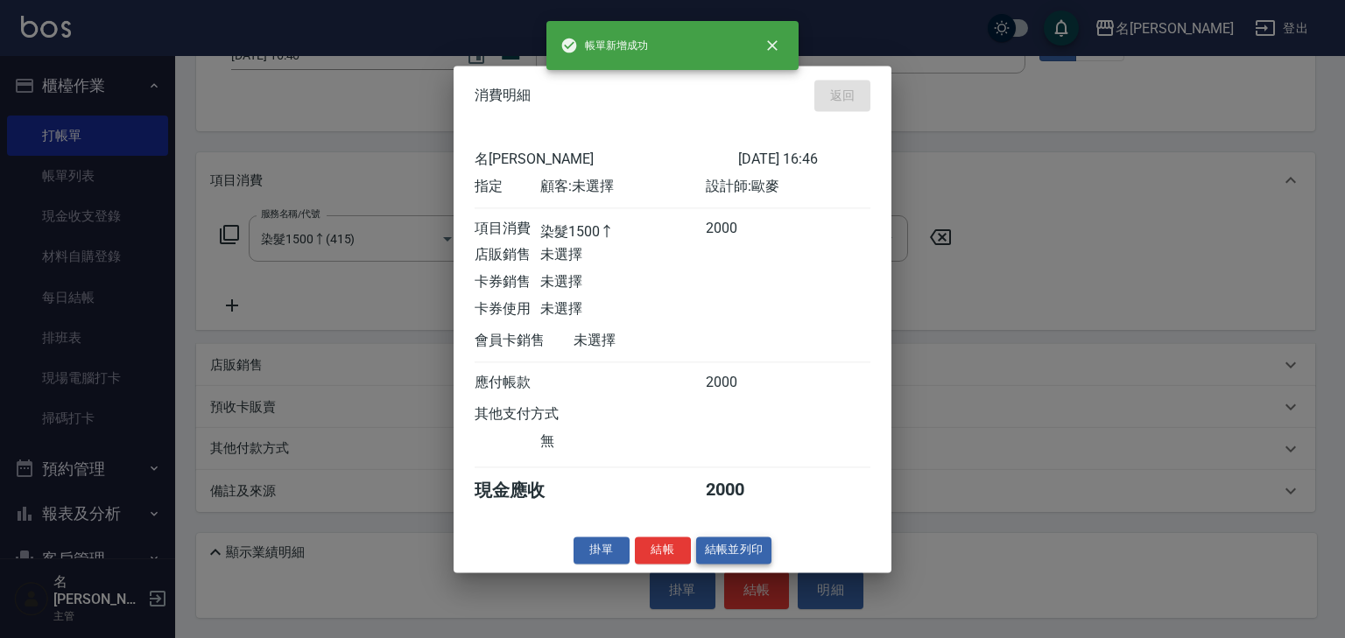
type input "2025/10/15 16:52"
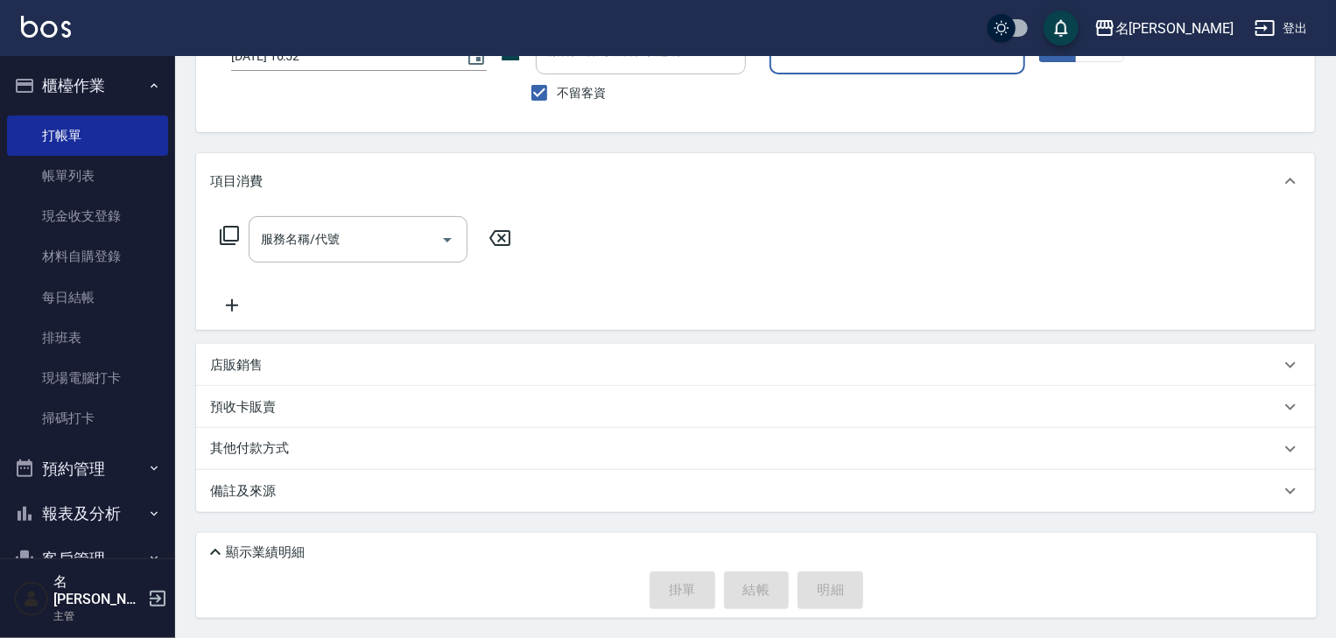
scroll to position [0, 0]
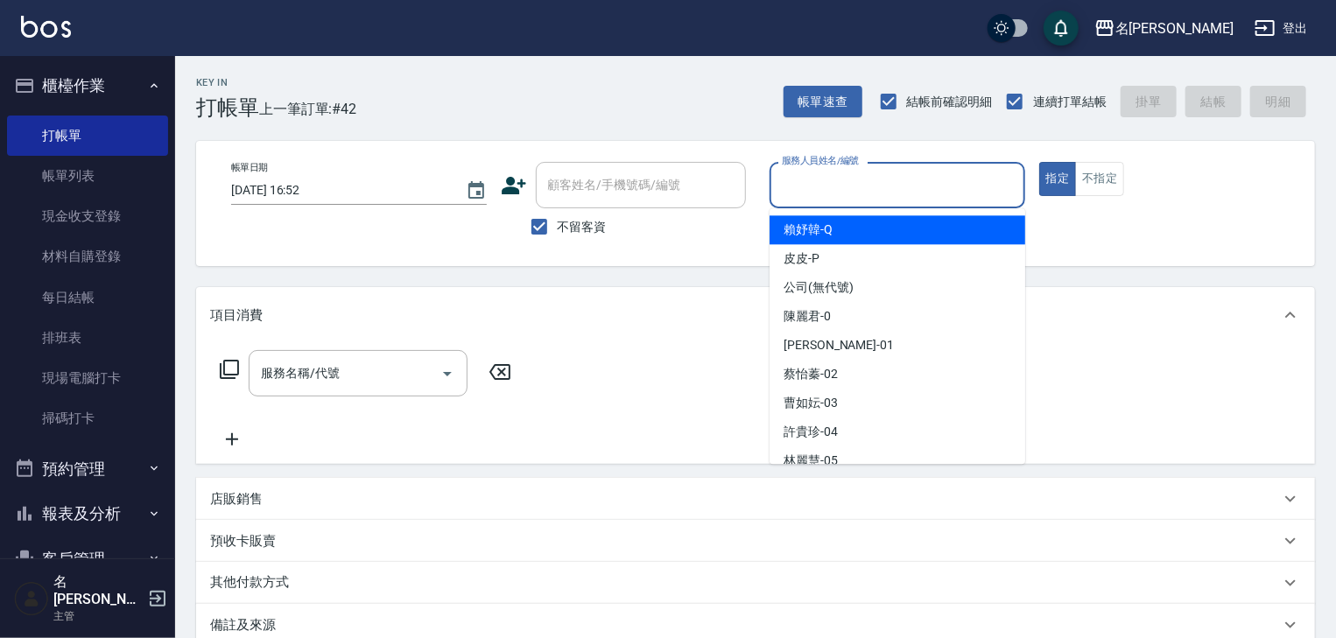
click at [884, 172] on input "服務人員姓名/編號" at bounding box center [897, 185] width 240 height 31
type input "1"
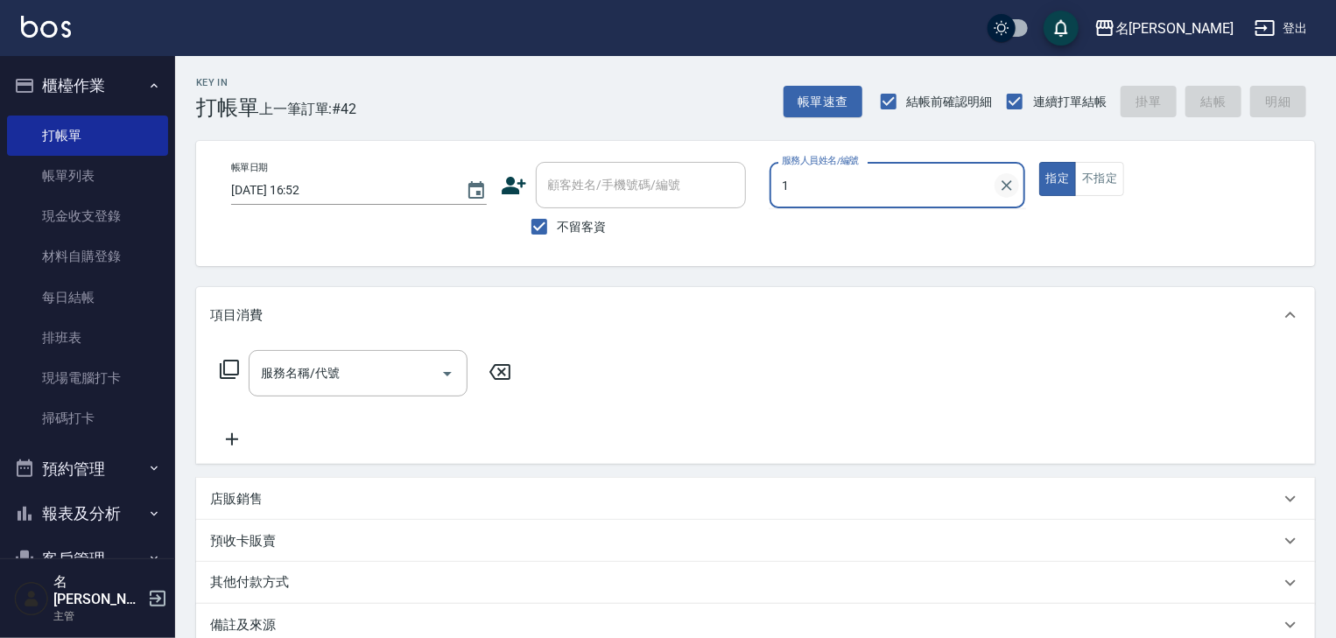
click at [1003, 196] on button "Clear" at bounding box center [1006, 185] width 25 height 25
click at [874, 198] on input "服務人員姓名/編號" at bounding box center [897, 185] width 240 height 31
click at [826, 240] on div "[PERSON_NAME]-04" at bounding box center [898, 229] width 256 height 29
type input "[PERSON_NAME]-04"
click at [384, 375] on input "服務名稱/代號" at bounding box center [345, 373] width 177 height 31
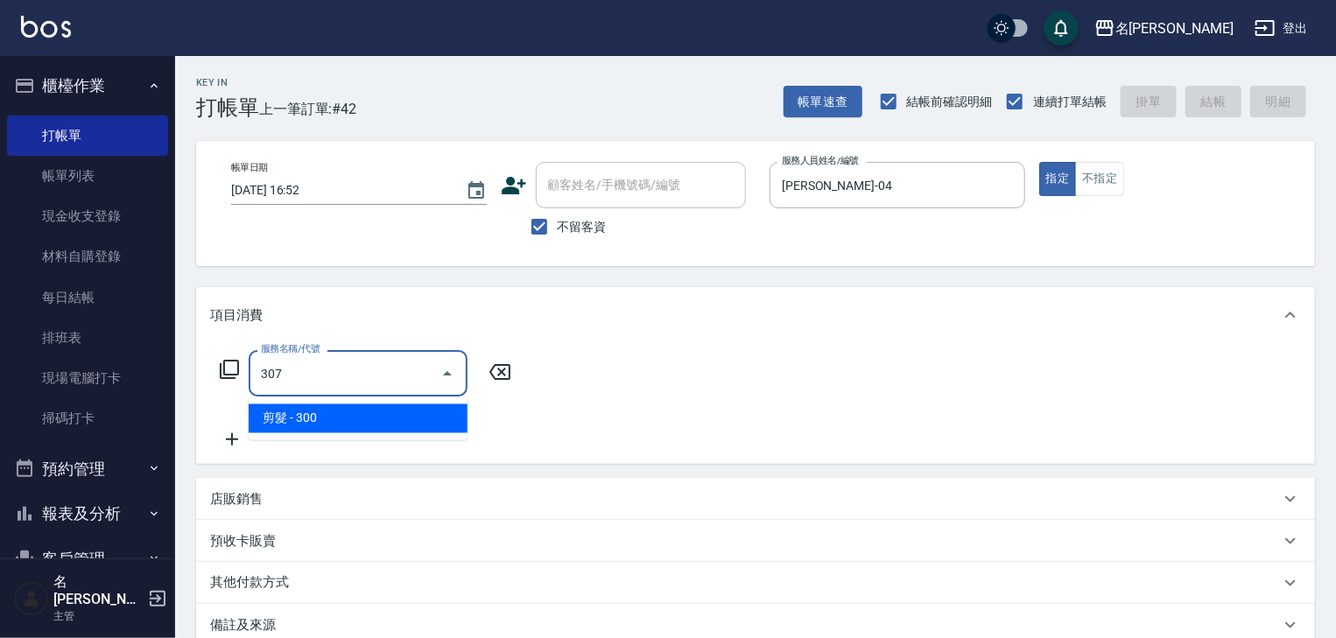
click at [390, 414] on span "剪髮 - 300" at bounding box center [358, 418] width 219 height 29
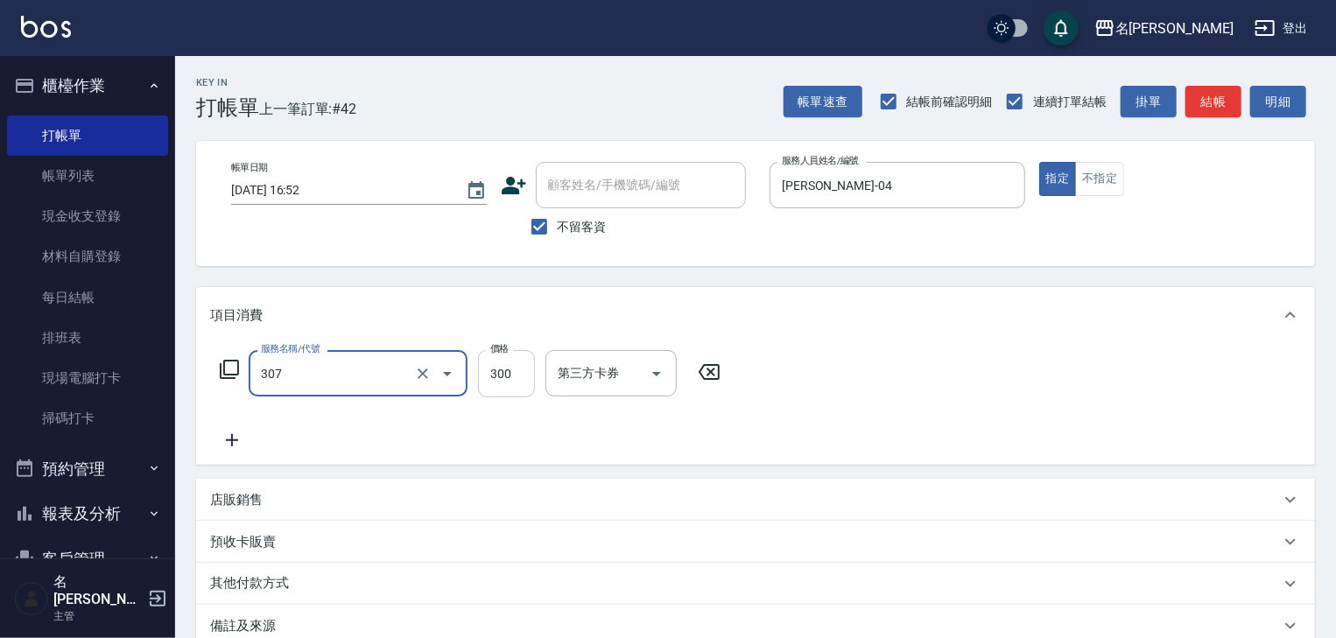
type input "剪髮(307)"
click at [492, 388] on input "300" at bounding box center [506, 373] width 57 height 47
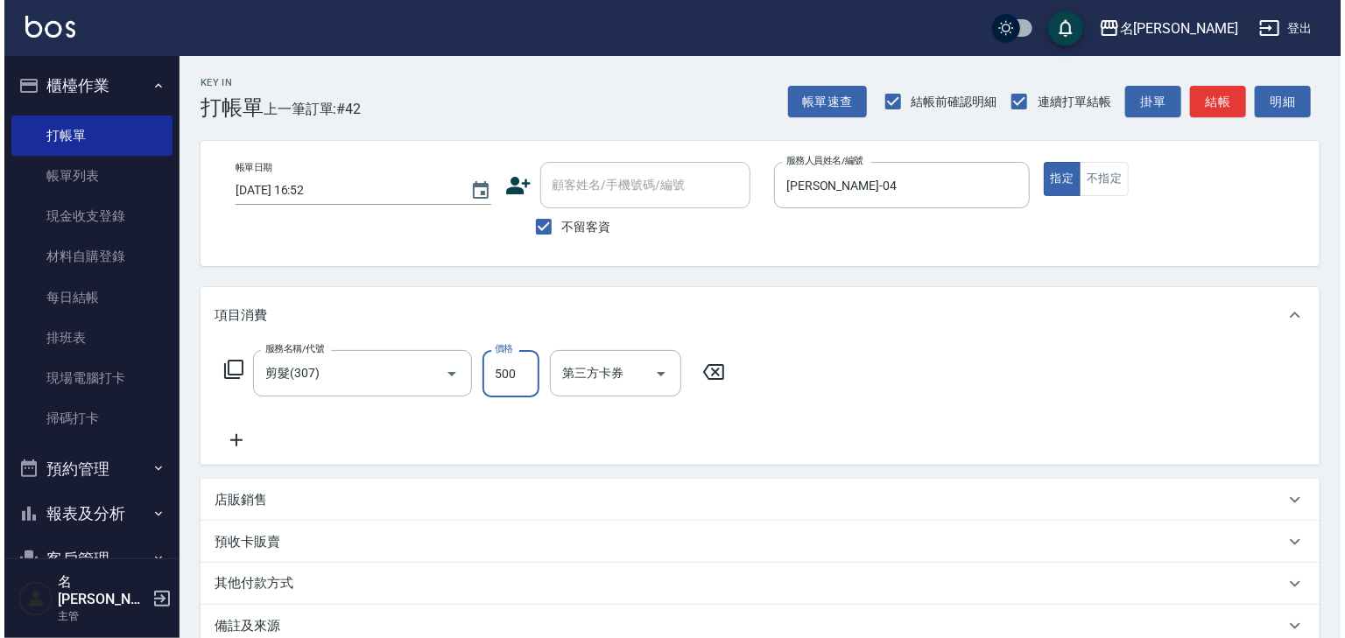
scroll to position [135, 0]
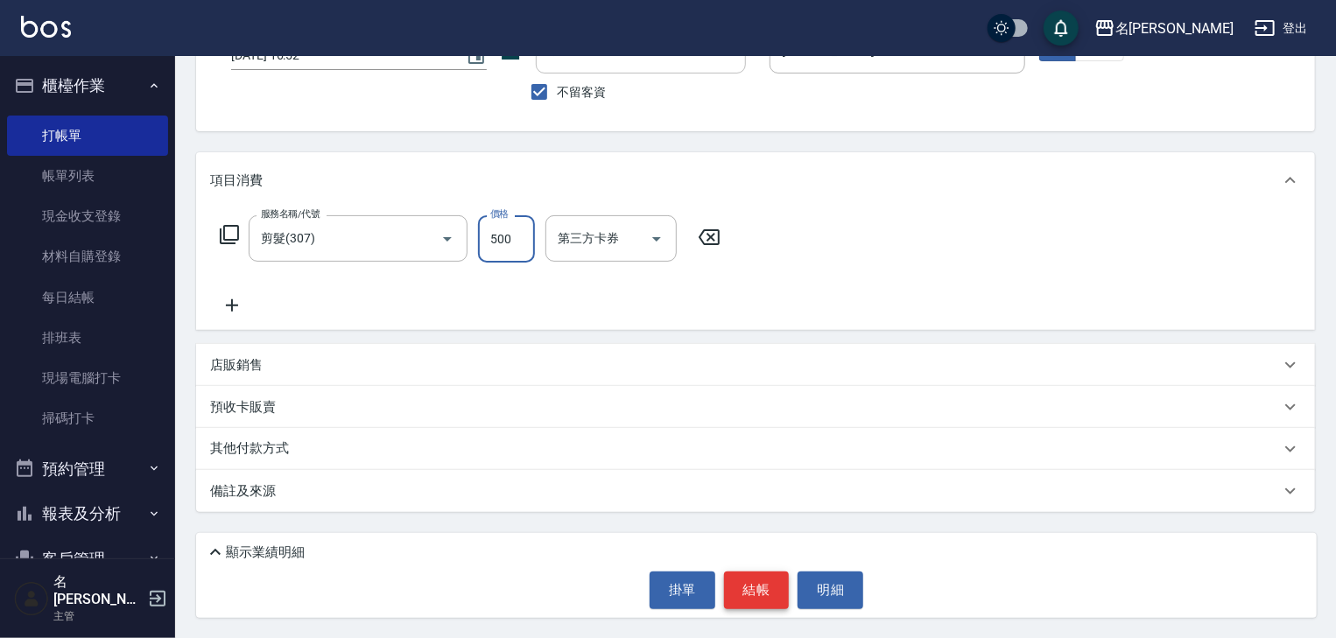
type input "500"
click at [742, 580] on button "結帳" at bounding box center [757, 590] width 66 height 37
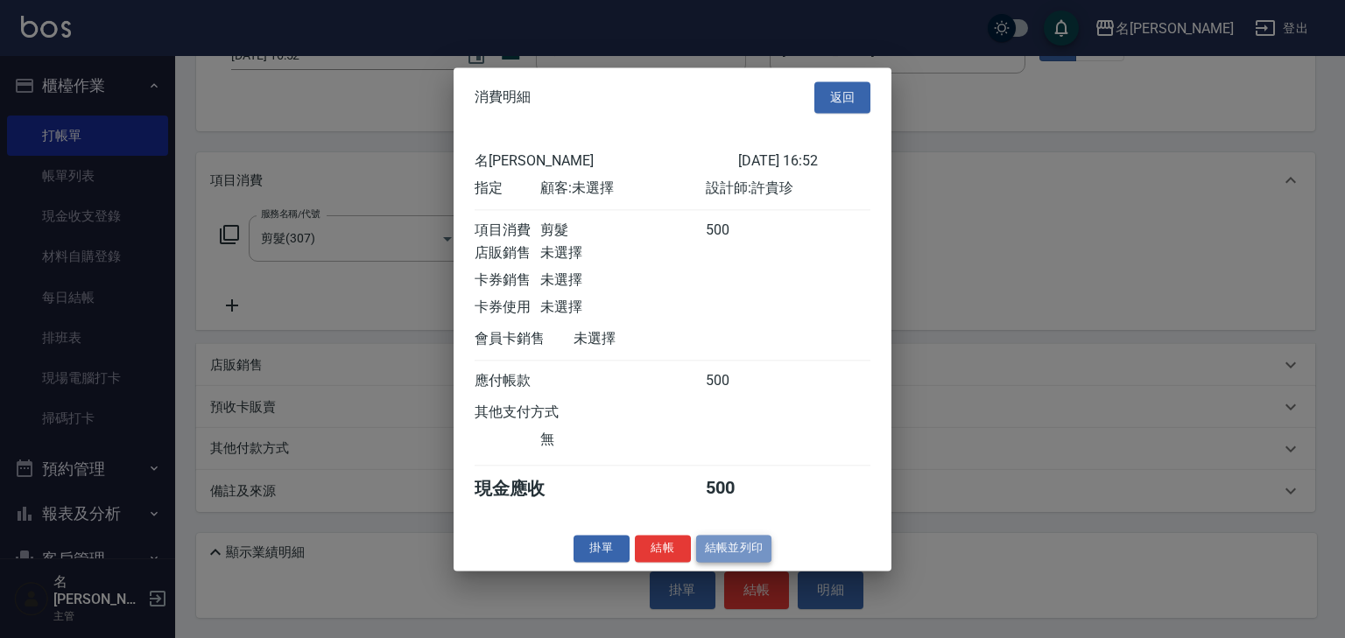
click at [713, 553] on button "結帳並列印" at bounding box center [734, 548] width 76 height 27
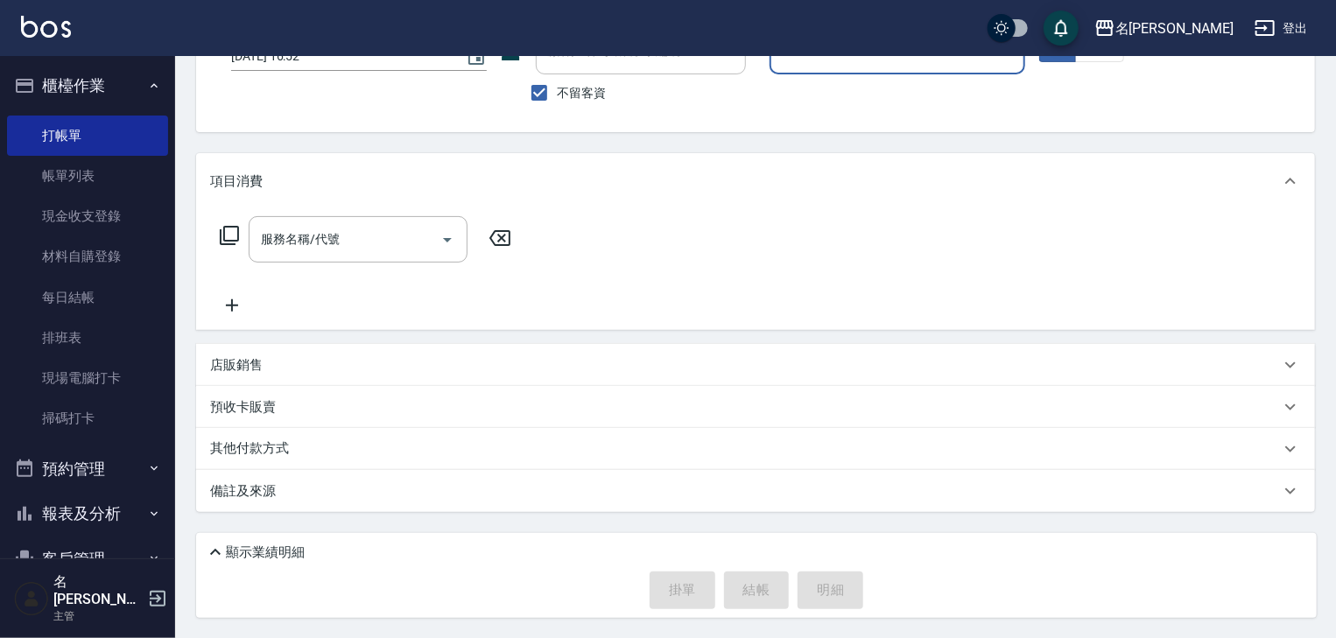
scroll to position [0, 0]
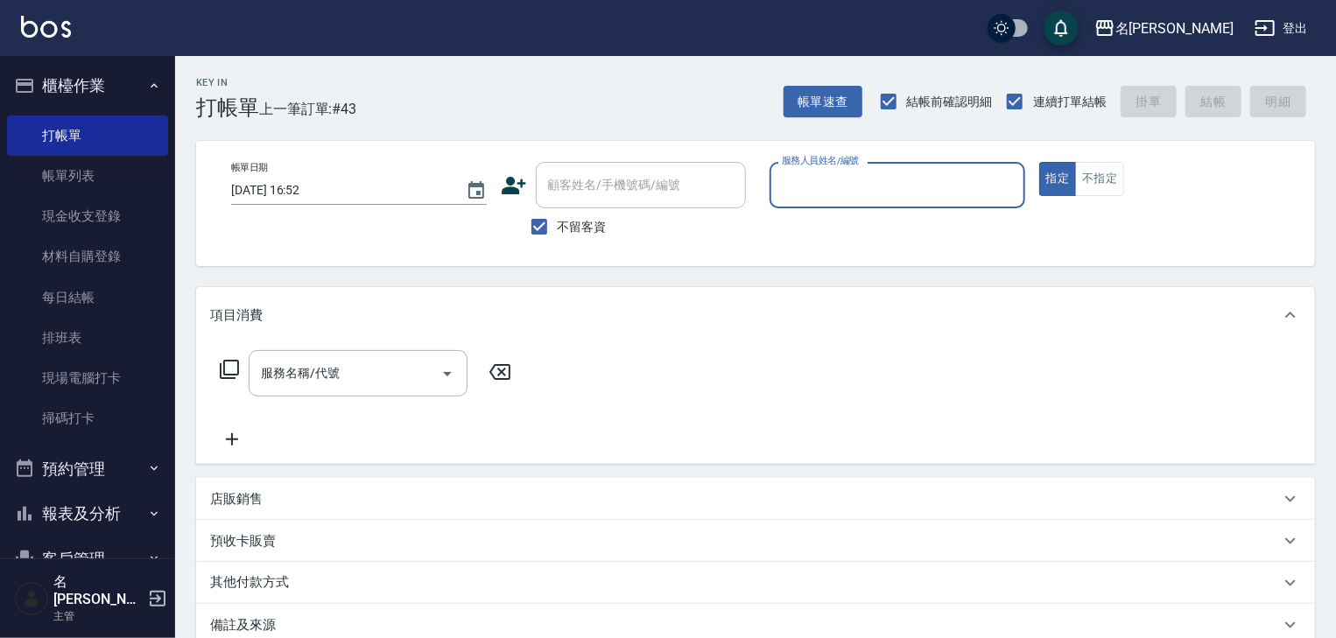
click at [835, 195] on input "服務人員姓名/編號" at bounding box center [897, 185] width 240 height 31
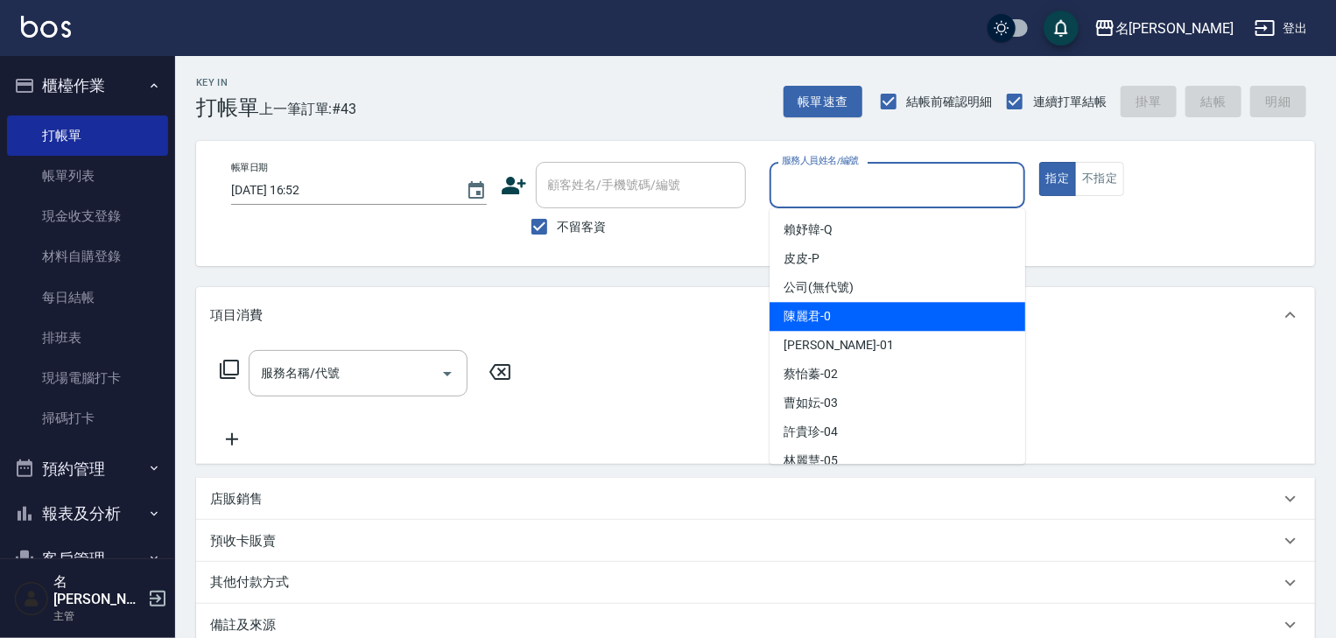
click at [830, 311] on span "陳麗君 -0" at bounding box center [807, 316] width 47 height 18
type input "[PERSON_NAME]-0"
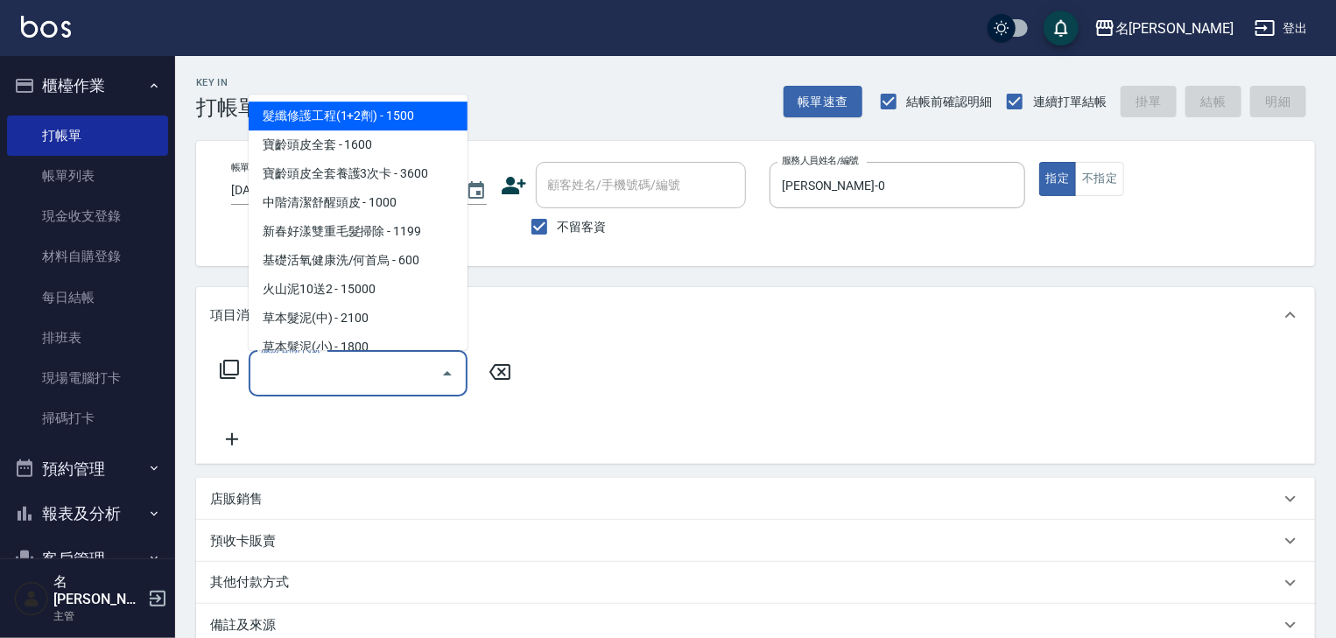
click at [357, 369] on input "服務名稱/代號" at bounding box center [345, 373] width 177 height 31
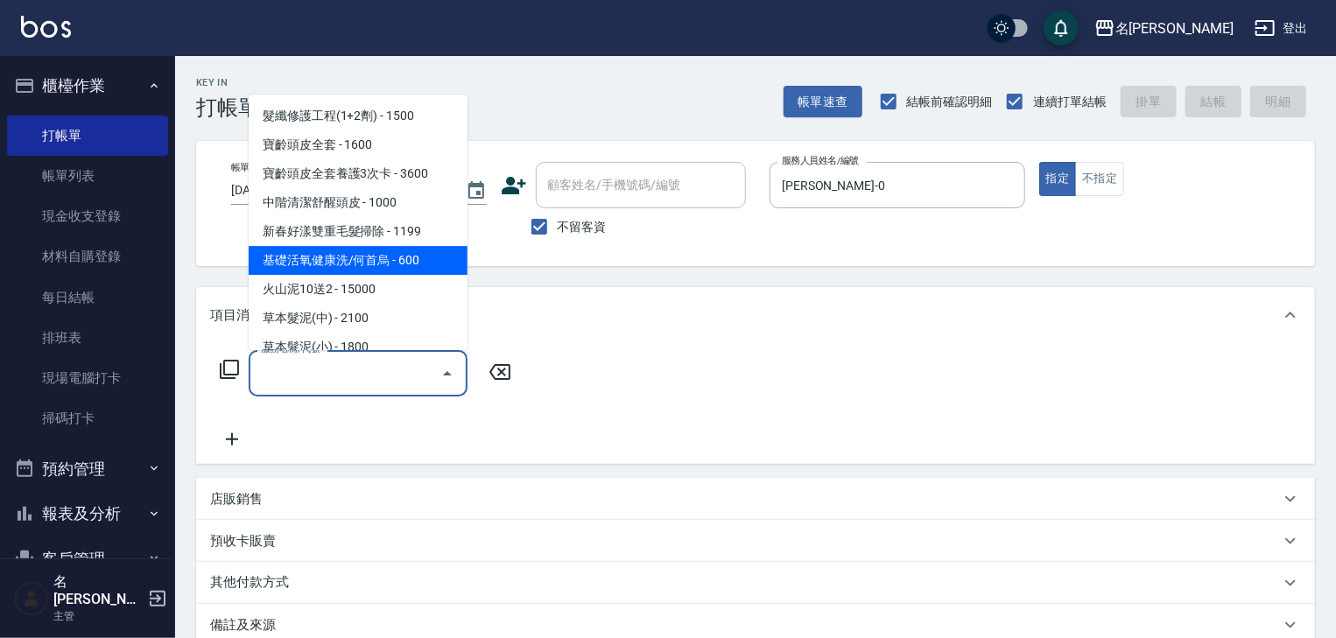
click at [427, 256] on span "基礎活氧健康洗/何首烏 - 600" at bounding box center [358, 261] width 219 height 29
type input "基礎活氧健康洗/何首烏(109)"
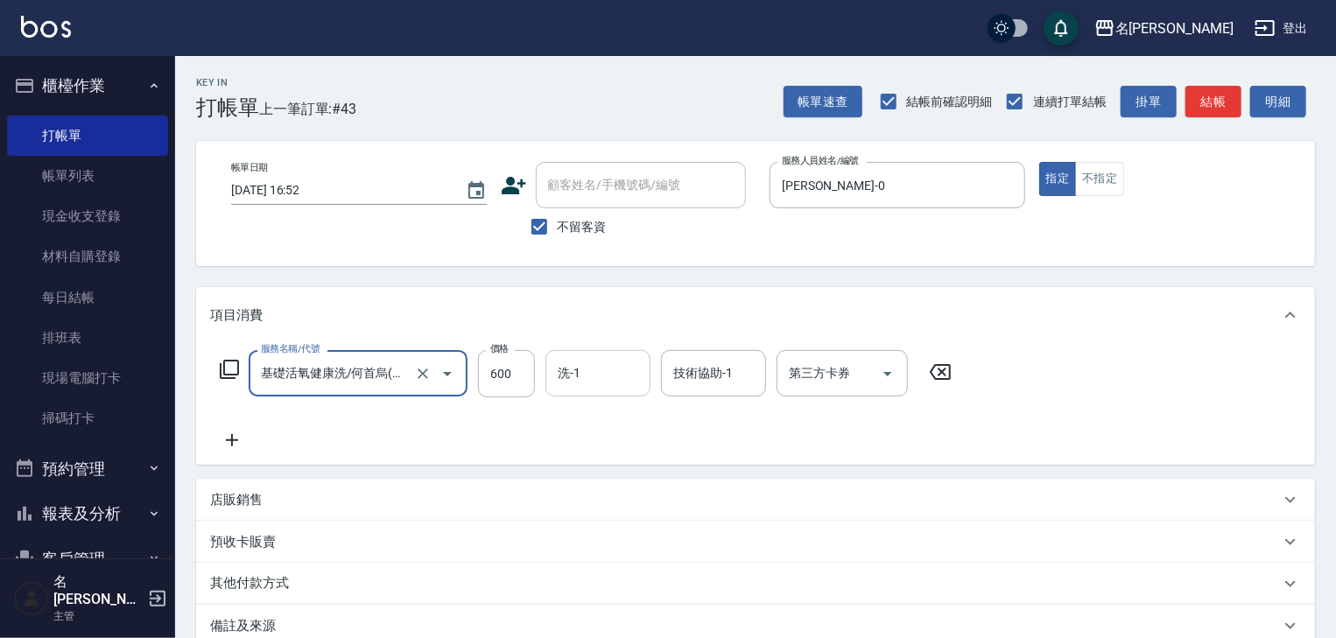
click at [566, 375] on input "洗-1" at bounding box center [597, 373] width 89 height 31
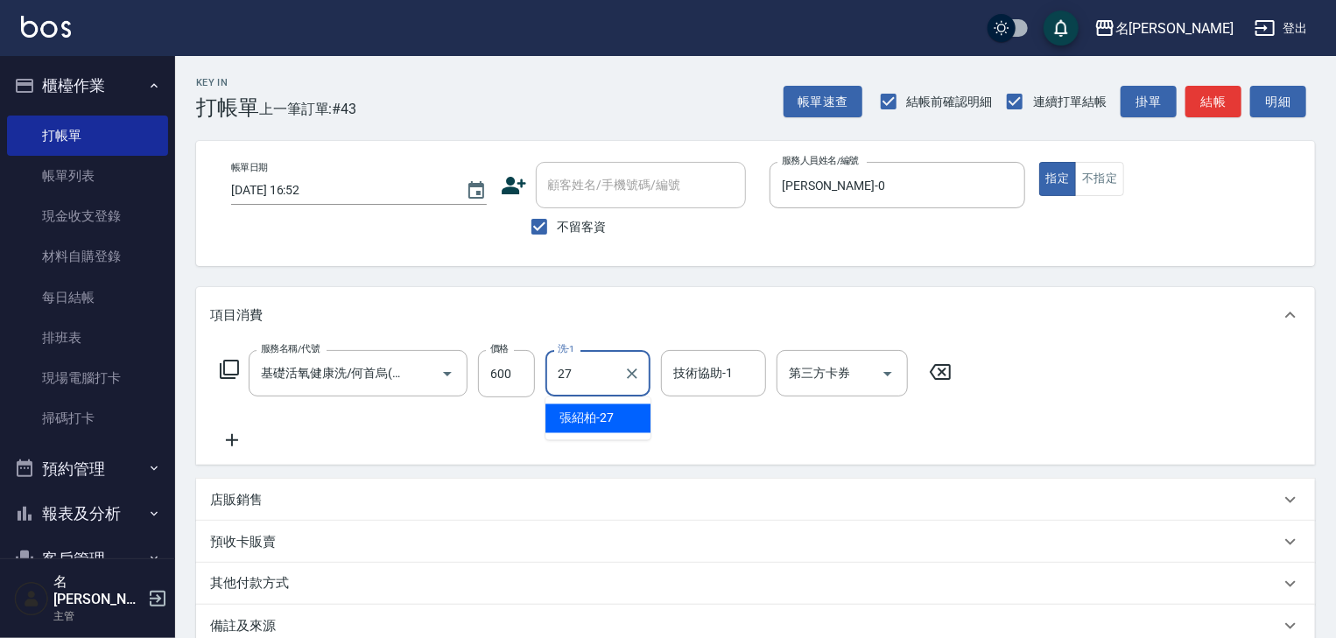
click at [587, 423] on span "[PERSON_NAME]-27" at bounding box center [586, 419] width 54 height 18
type input "[PERSON_NAME]-27"
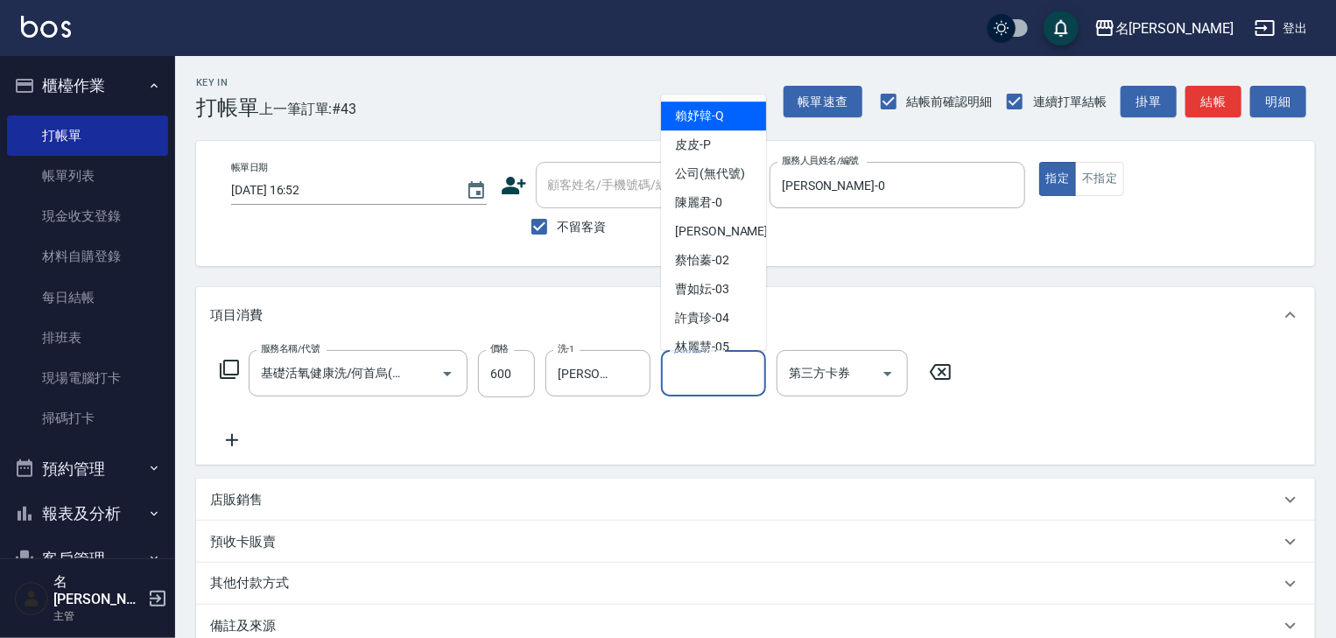
click at [699, 371] on input "技術協助-1" at bounding box center [713, 373] width 89 height 31
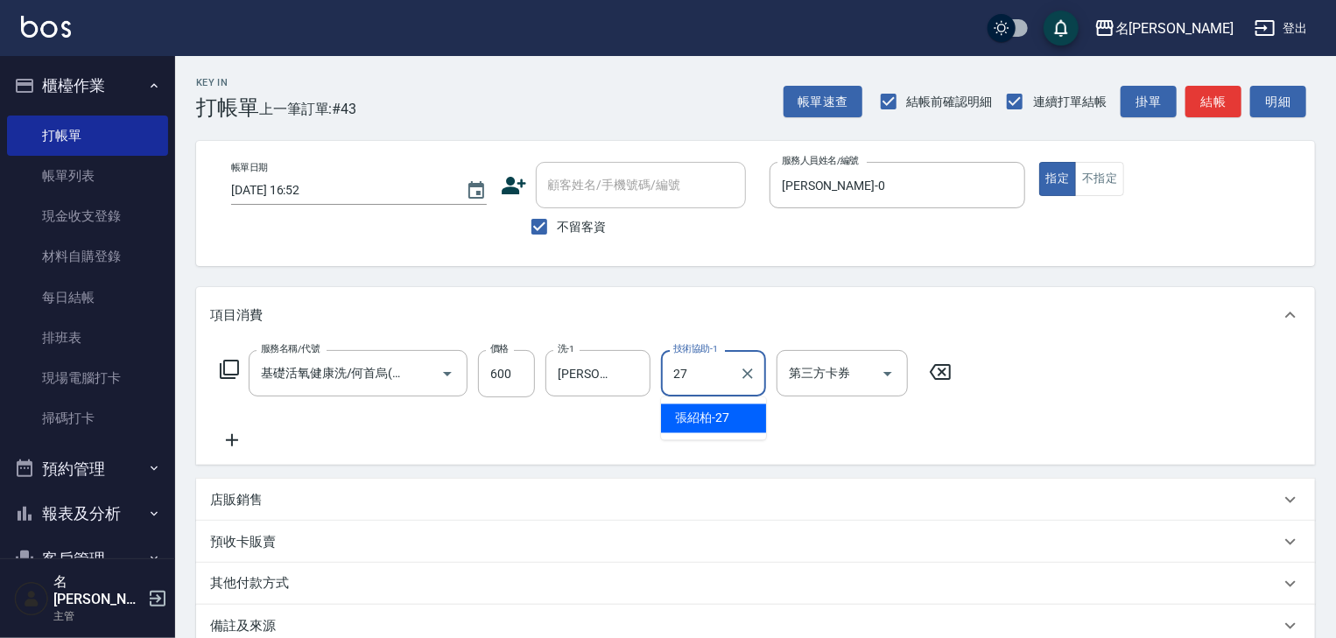
click at [709, 416] on span "[PERSON_NAME]-27" at bounding box center [702, 419] width 54 height 18
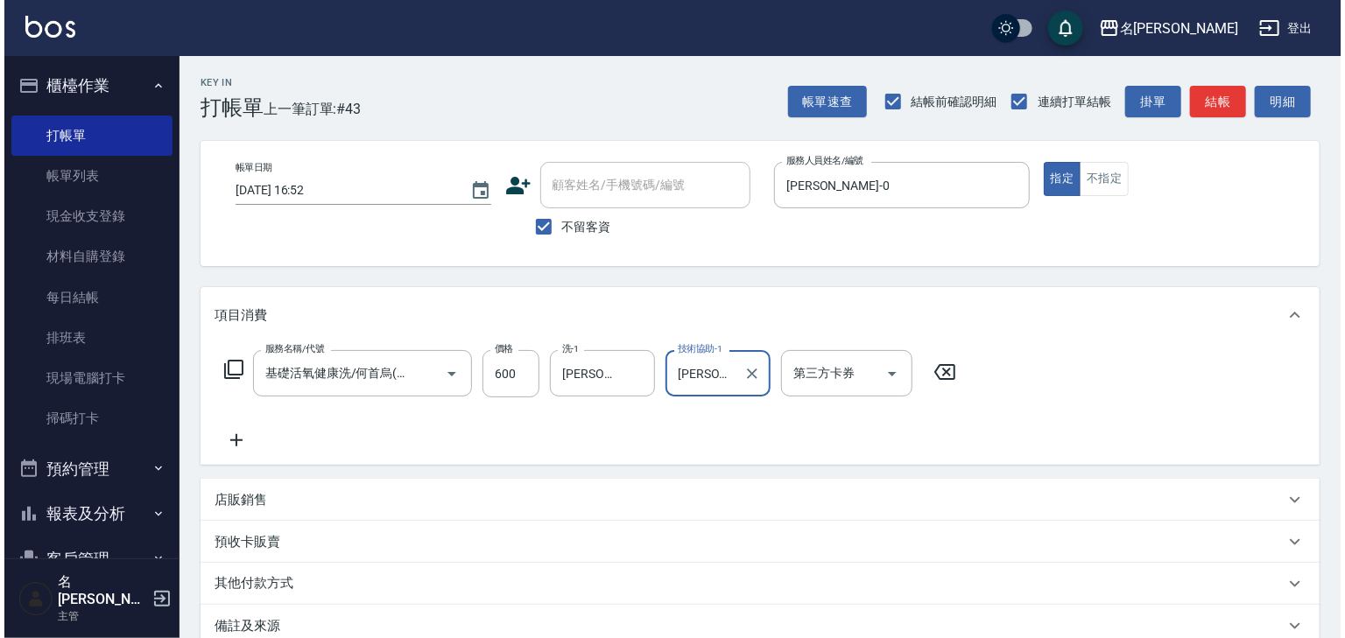
scroll to position [135, 0]
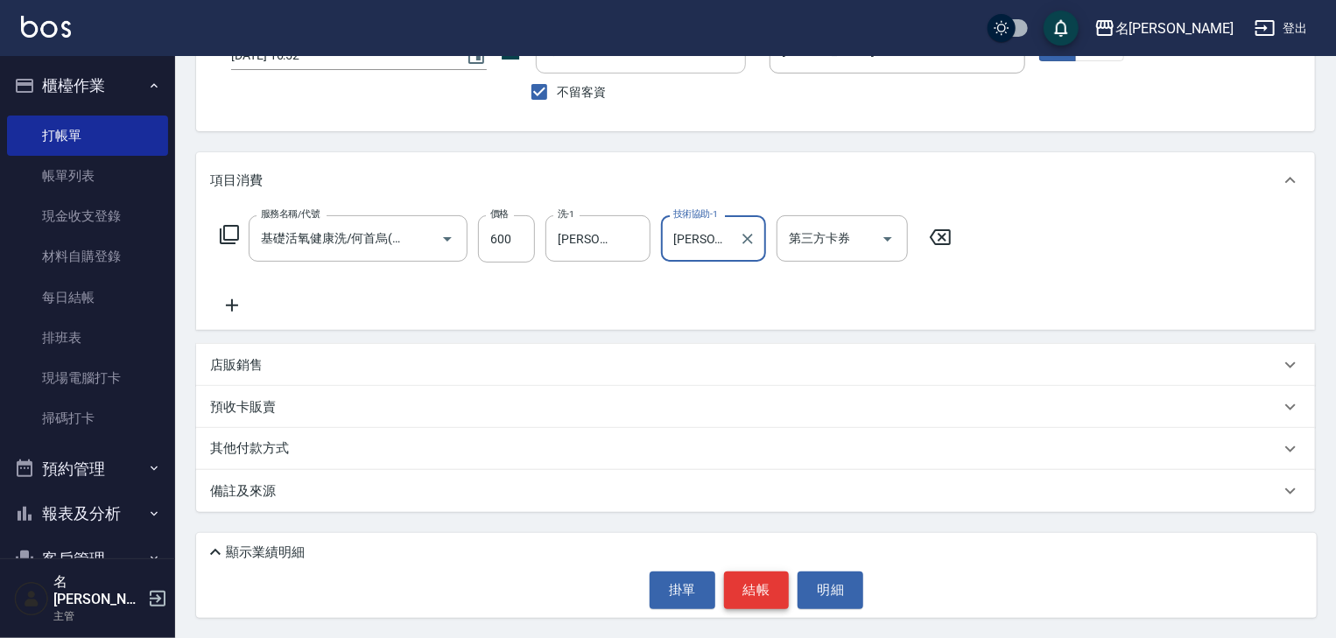
type input "[PERSON_NAME]-27"
click at [756, 595] on button "結帳" at bounding box center [757, 590] width 66 height 37
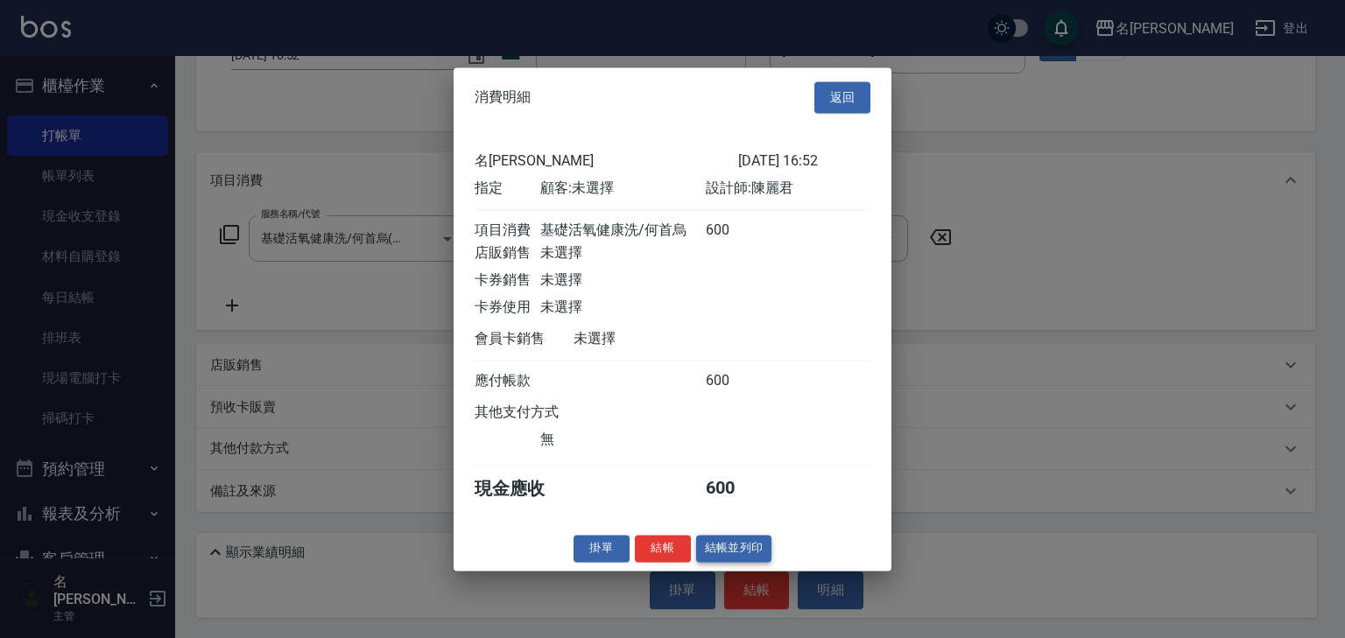
click at [732, 550] on button "結帳並列印" at bounding box center [734, 548] width 76 height 27
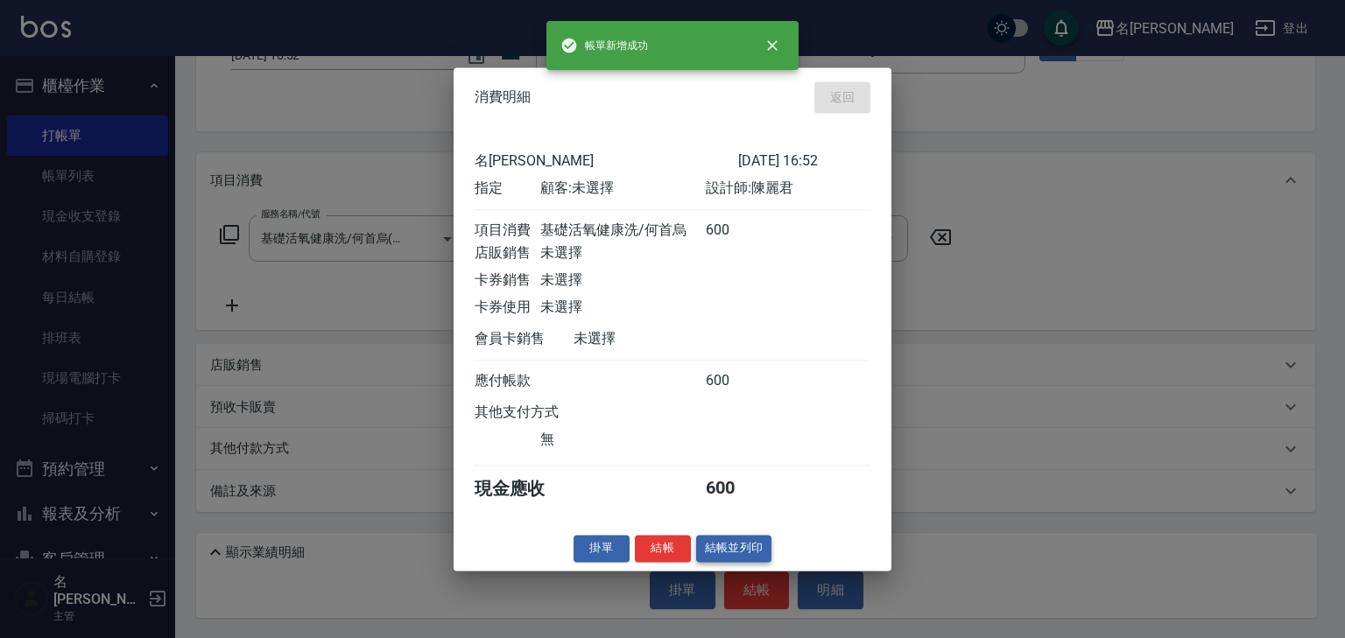
type input "2025/10/15 16:57"
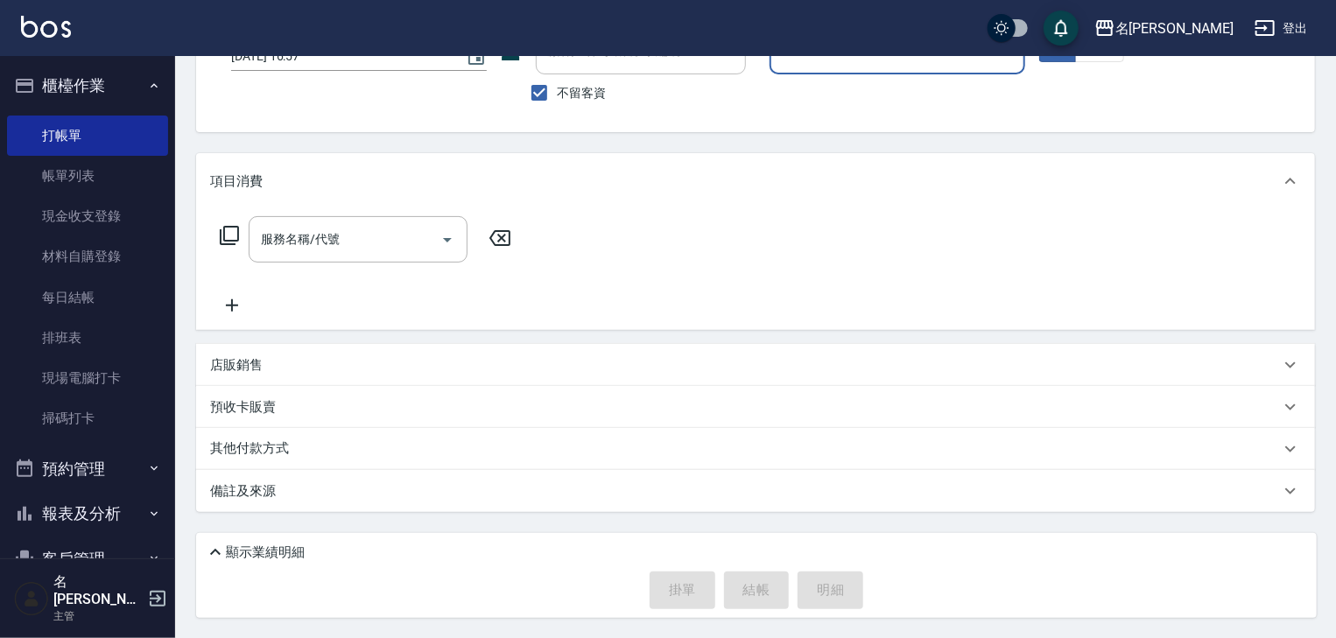
scroll to position [0, 0]
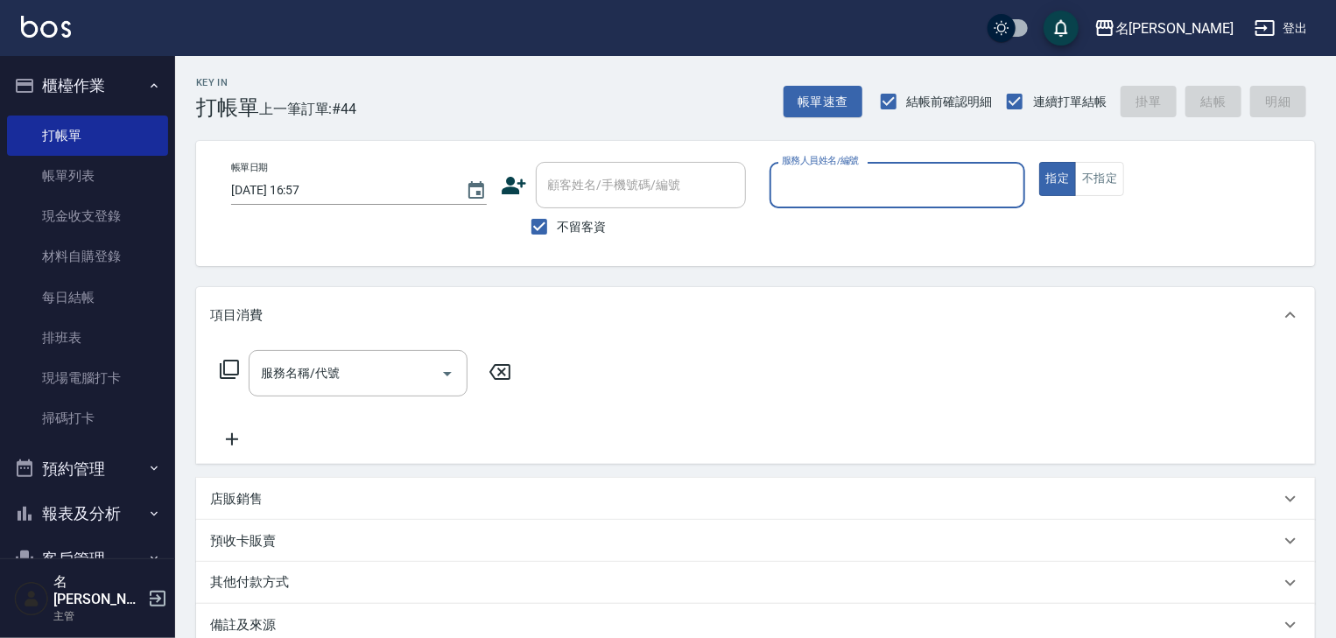
click at [837, 182] on input "服務人員姓名/編號" at bounding box center [897, 185] width 240 height 31
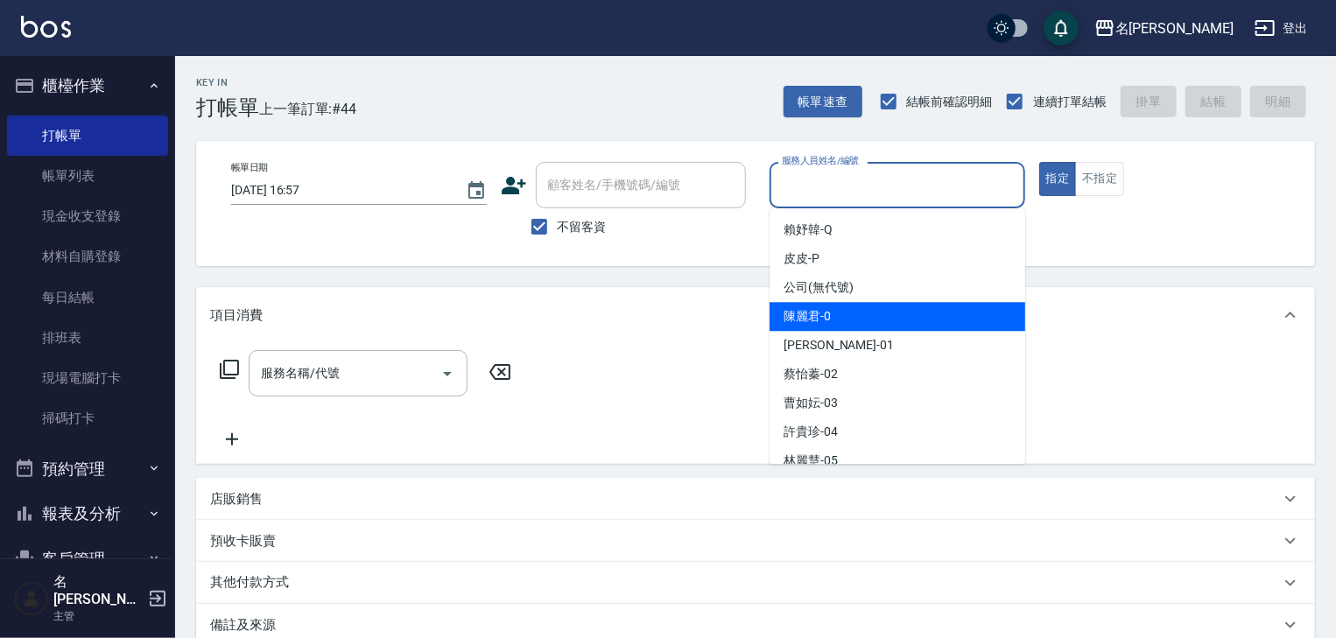
click at [809, 313] on span "陳麗君 -0" at bounding box center [807, 316] width 47 height 18
type input "[PERSON_NAME]-0"
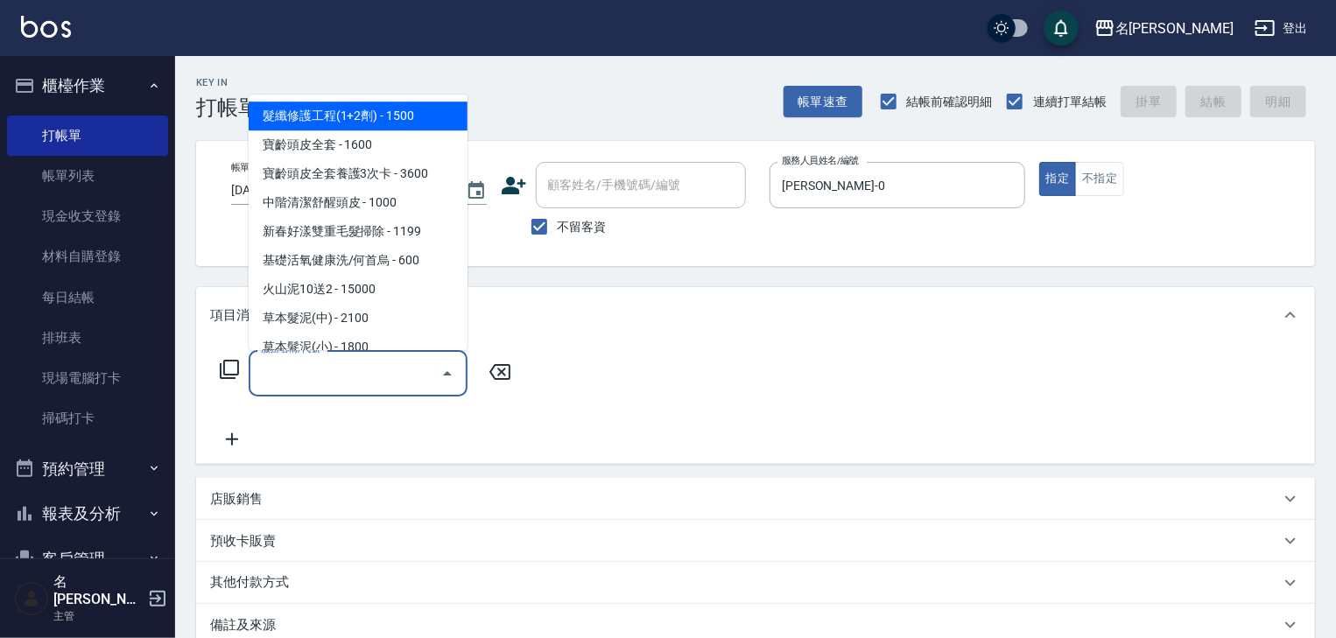
click at [364, 374] on input "服務名稱/代號" at bounding box center [345, 373] width 177 height 31
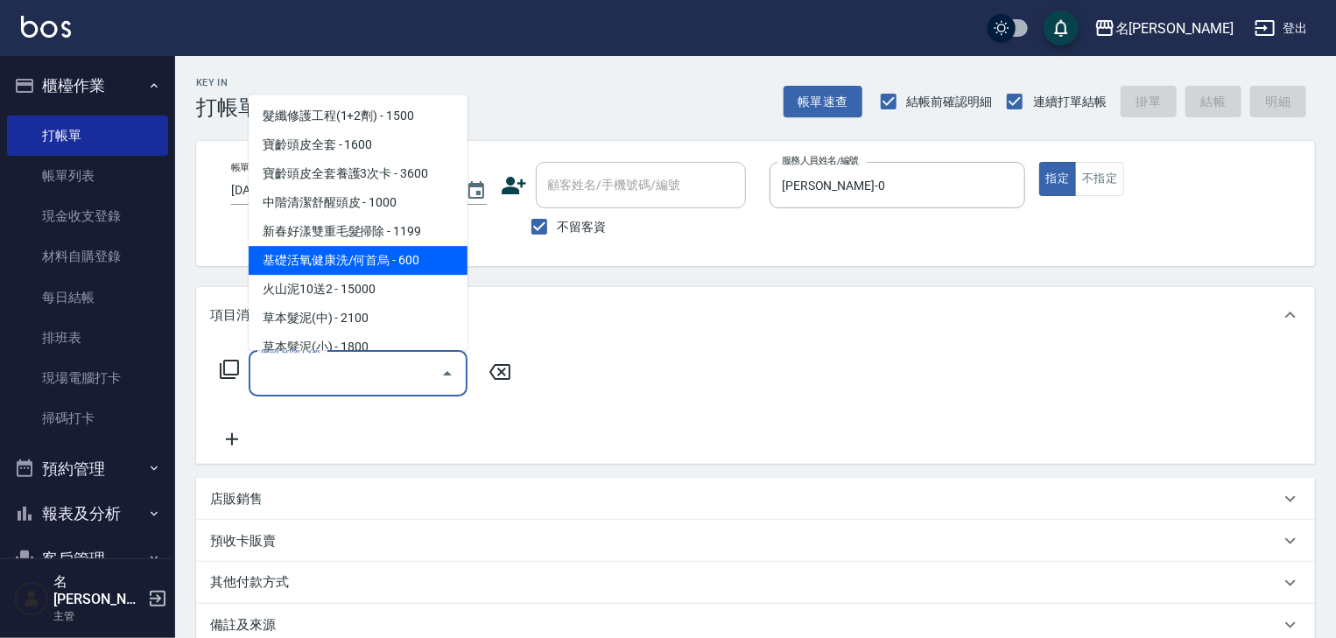
click at [420, 262] on span "基礎活氧健康洗/何首烏 - 600" at bounding box center [358, 261] width 219 height 29
type input "基礎活氧健康洗/何首烏(109)"
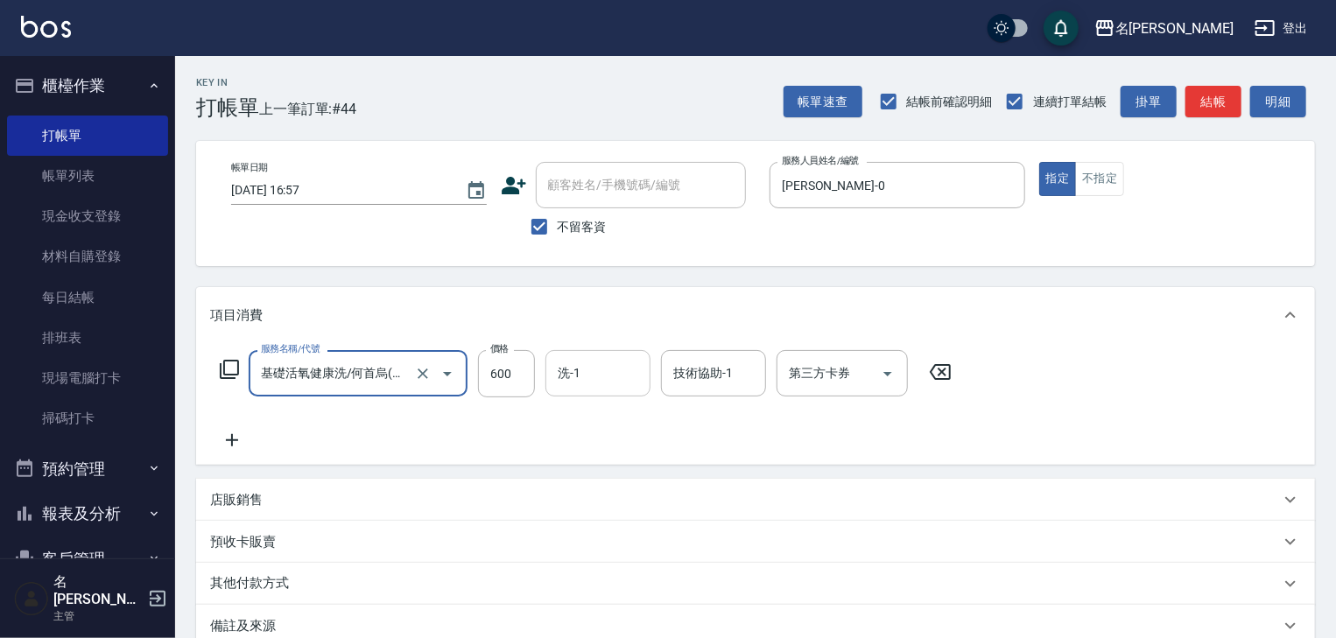
click at [602, 362] on input "洗-1" at bounding box center [597, 373] width 89 height 31
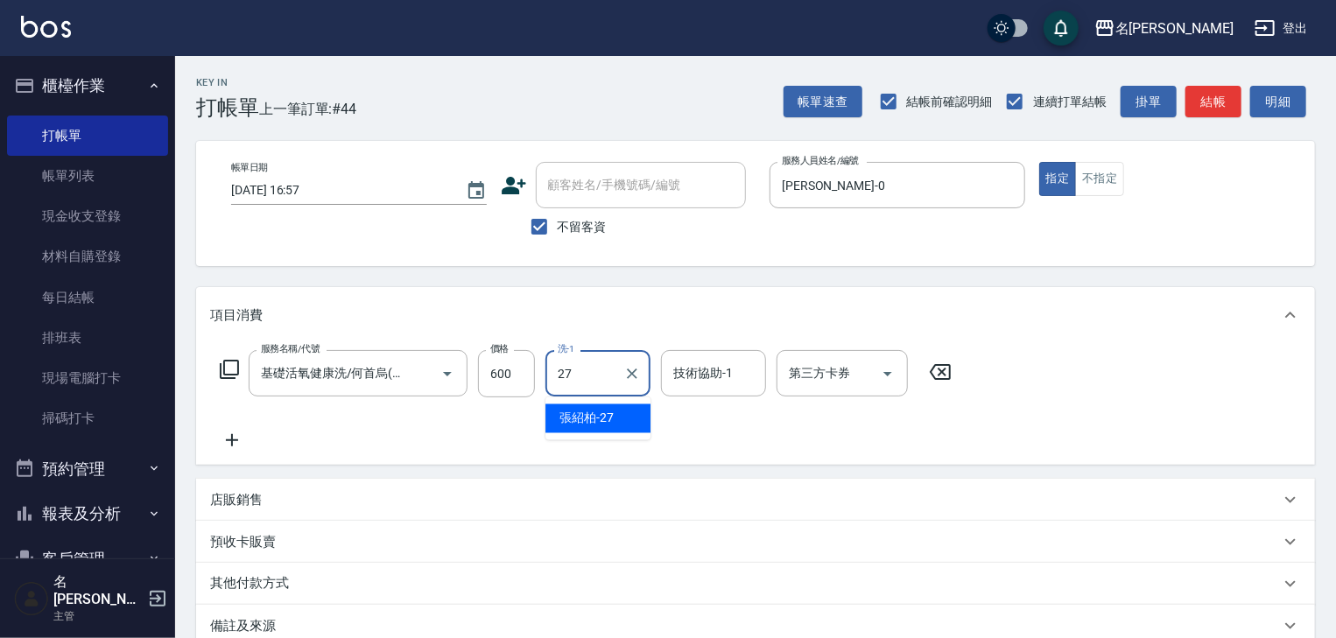
click at [635, 424] on div "[PERSON_NAME]-27" at bounding box center [597, 418] width 105 height 29
type input "[PERSON_NAME]-27"
click at [677, 378] on input "技術協助-1" at bounding box center [713, 373] width 89 height 31
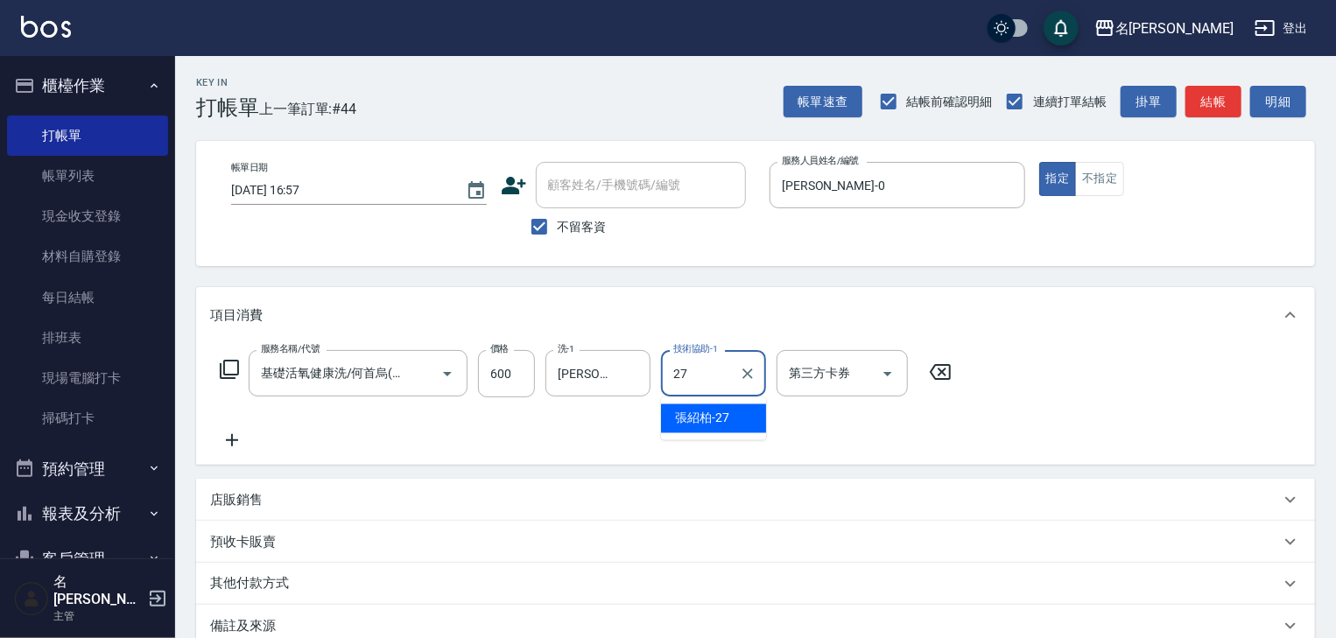
click at [686, 412] on span "[PERSON_NAME]-27" at bounding box center [702, 419] width 54 height 18
type input "[PERSON_NAME]-27"
click at [242, 438] on icon at bounding box center [232, 440] width 44 height 21
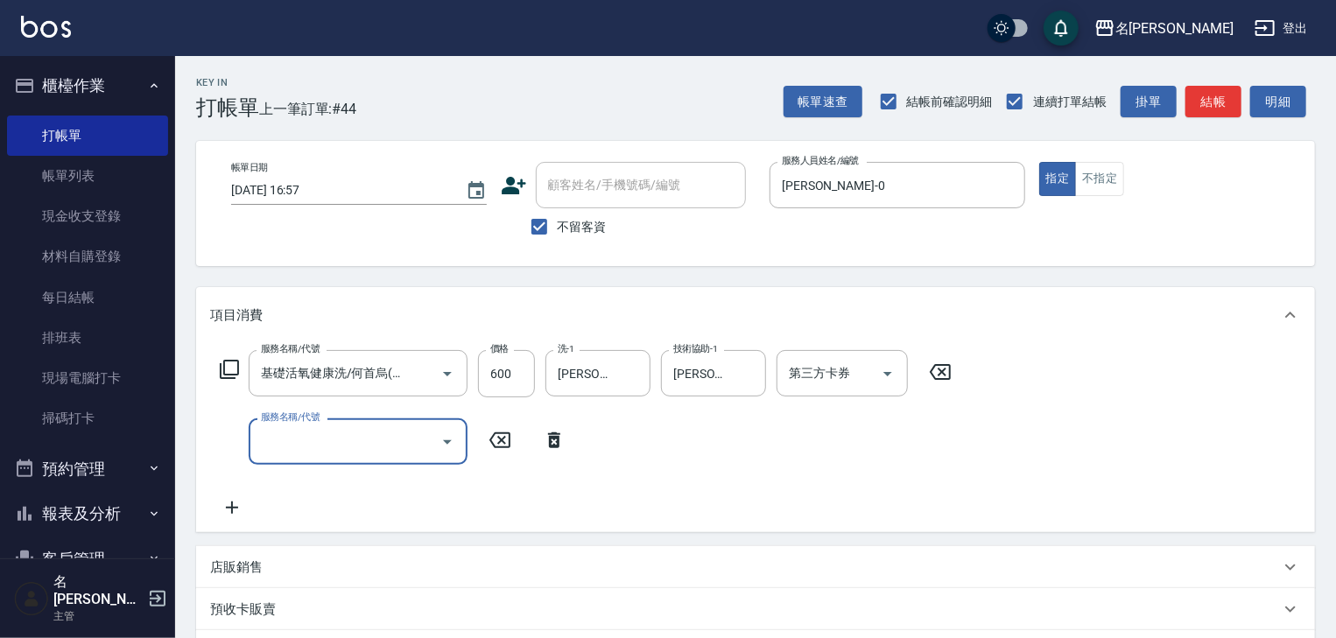
click at [225, 376] on icon at bounding box center [229, 369] width 21 height 21
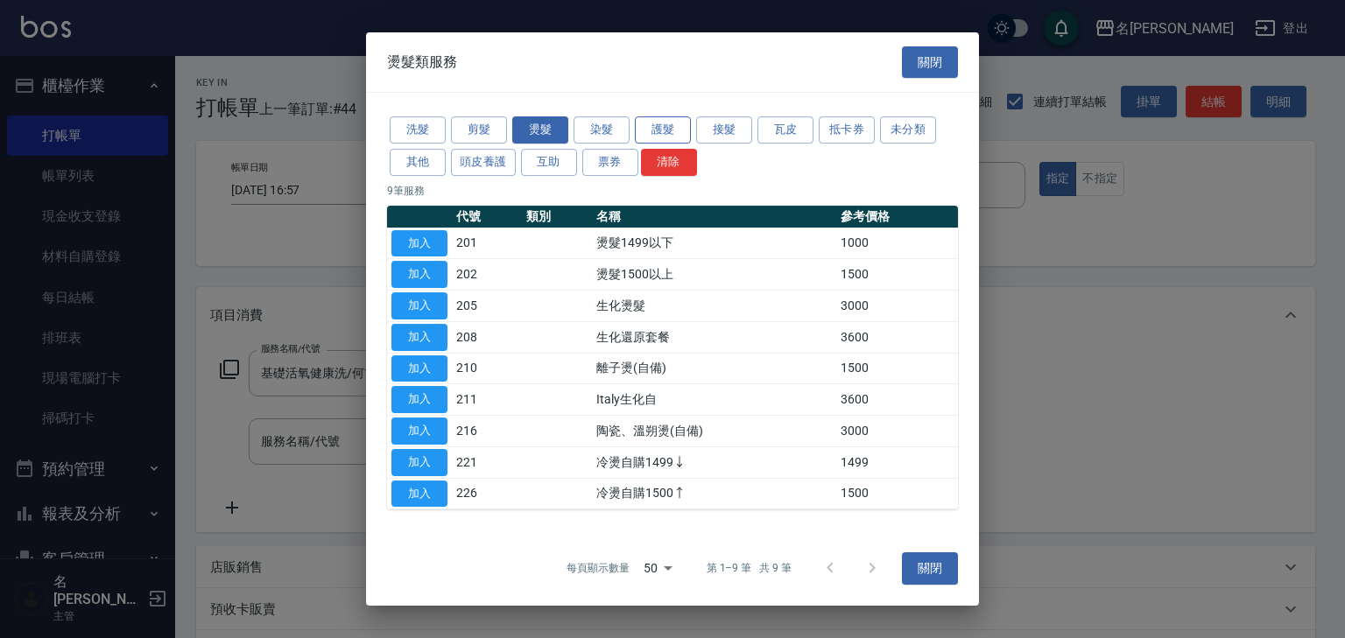
click at [668, 126] on button "護髮" at bounding box center [663, 129] width 56 height 27
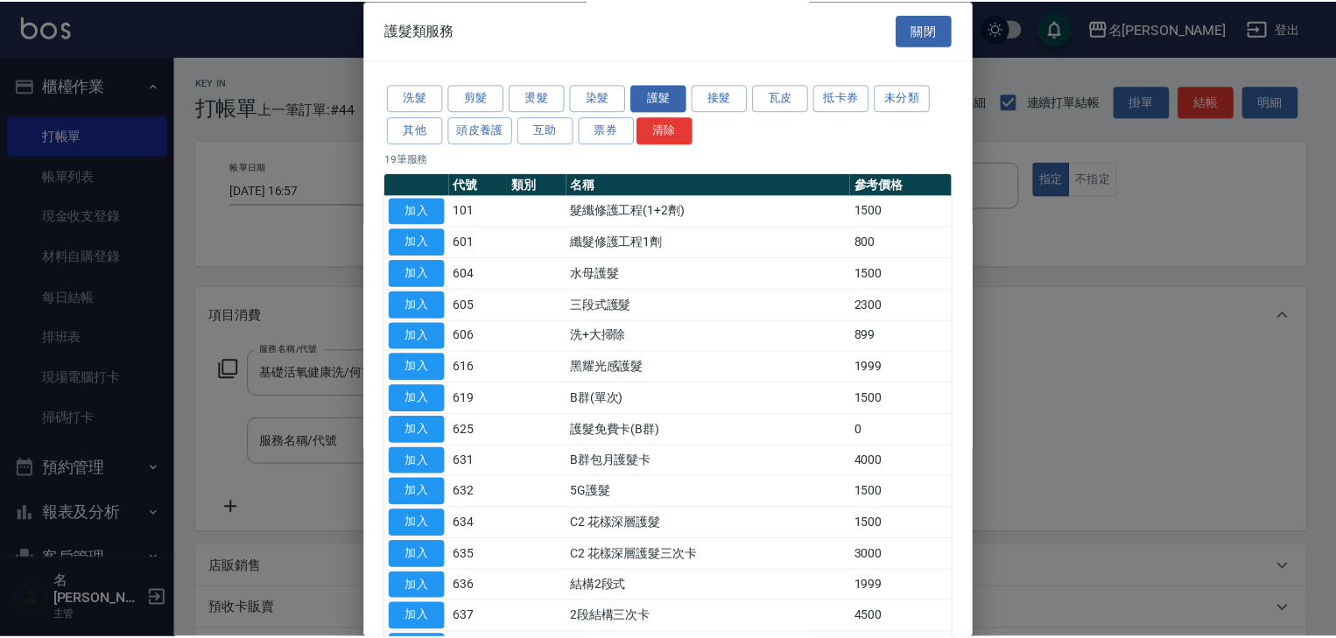
scroll to position [244, 0]
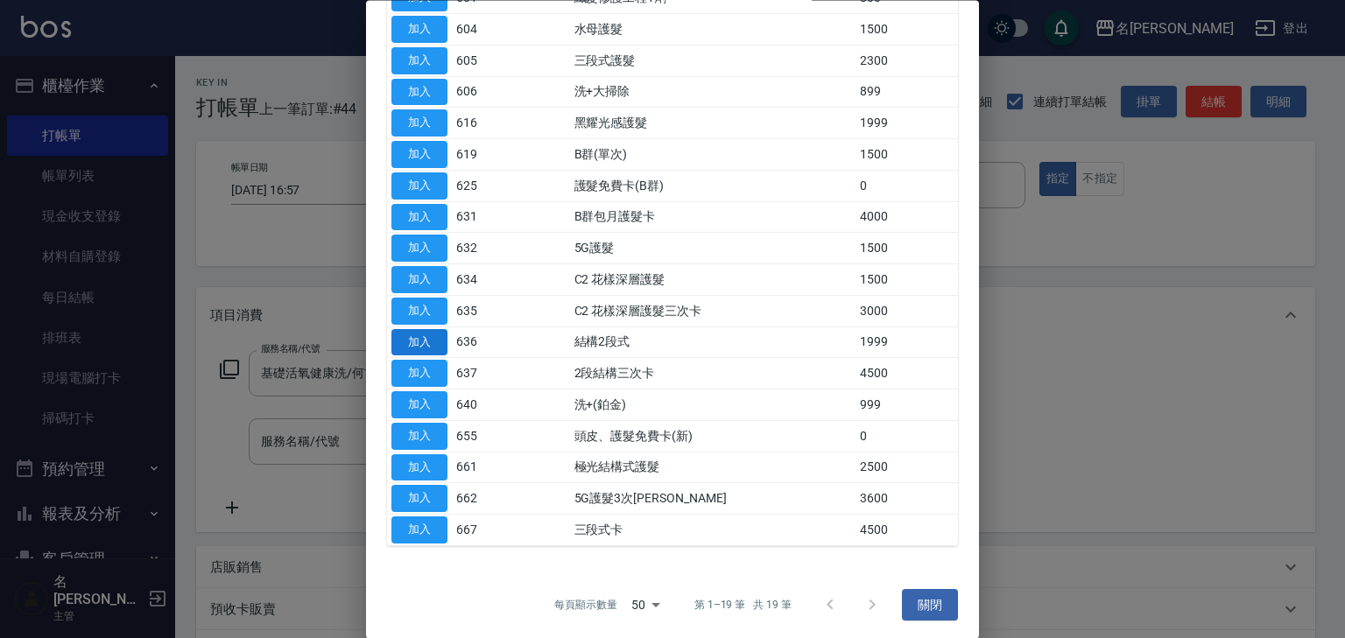
click at [432, 331] on button "加入" at bounding box center [419, 342] width 56 height 27
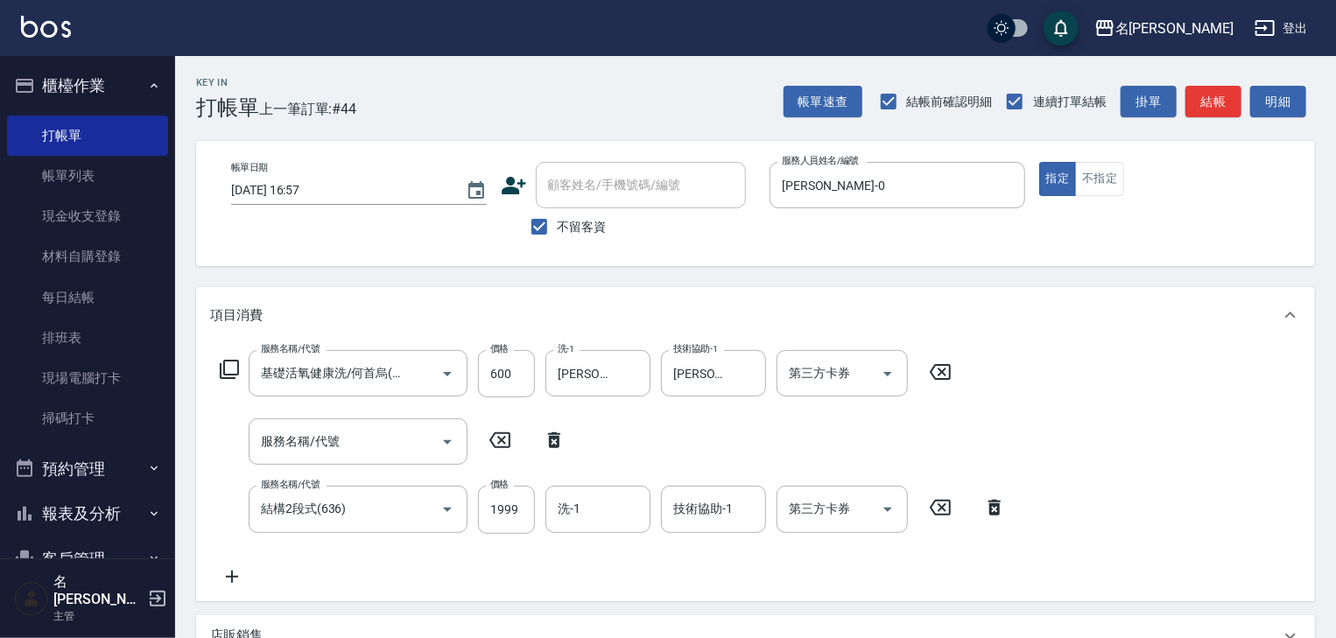
click at [550, 430] on icon at bounding box center [554, 440] width 44 height 21
type input "結構2段式(636)"
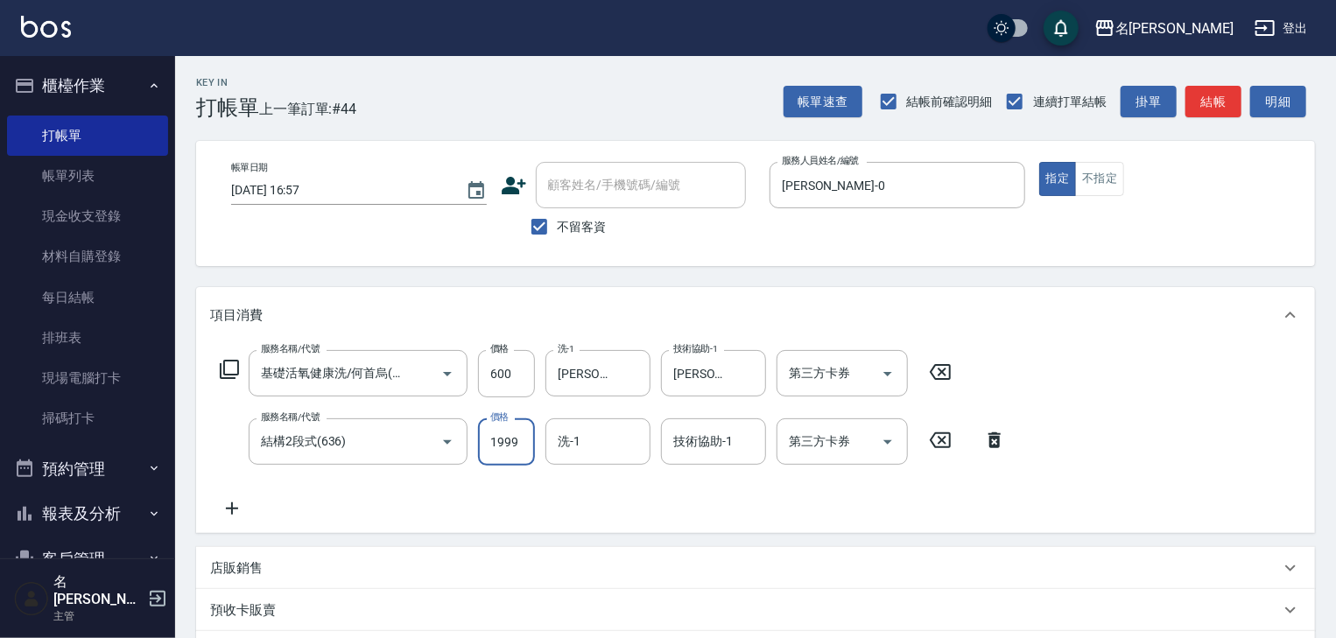
click at [496, 448] on input "1999" at bounding box center [506, 441] width 57 height 47
type input "2000"
click at [703, 444] on input "技術協助-1" at bounding box center [713, 441] width 89 height 31
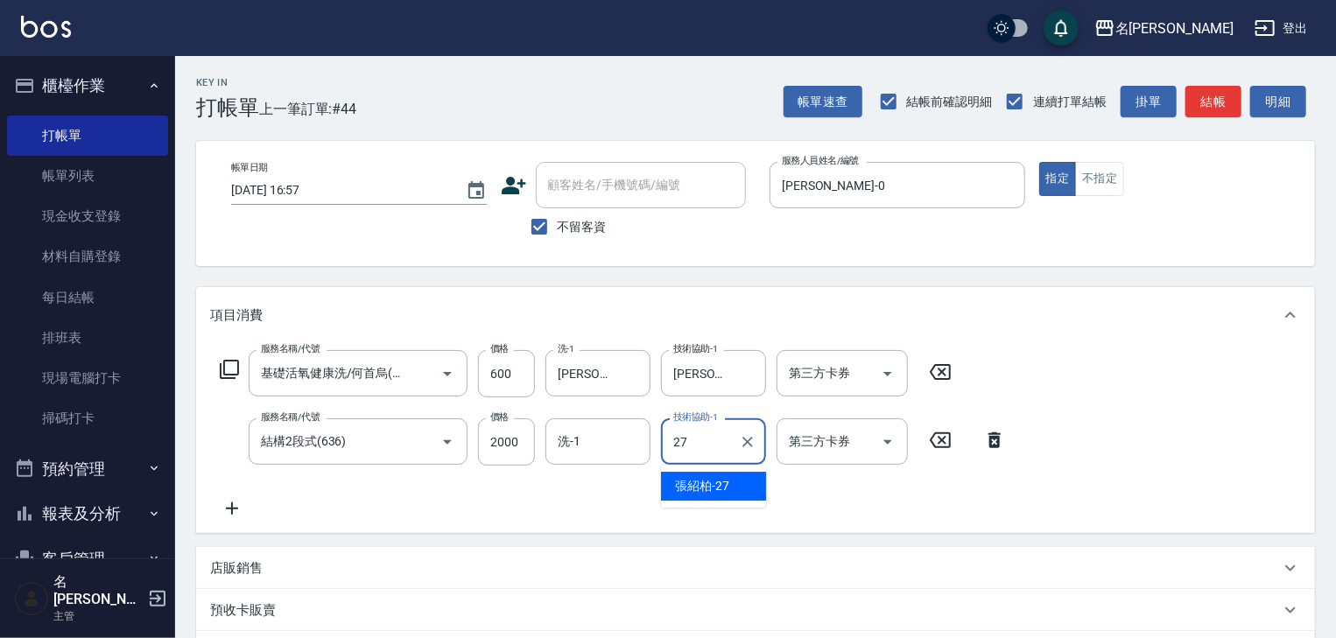
click at [739, 484] on div "[PERSON_NAME]-27" at bounding box center [713, 486] width 105 height 29
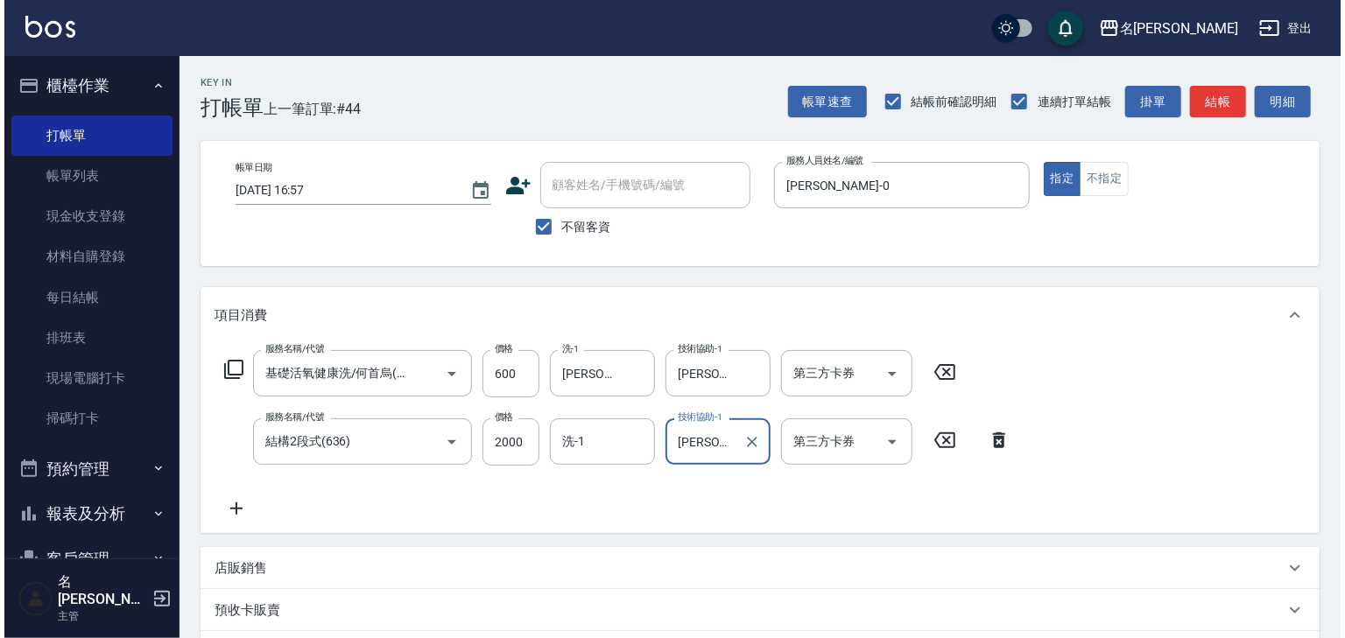
scroll to position [203, 0]
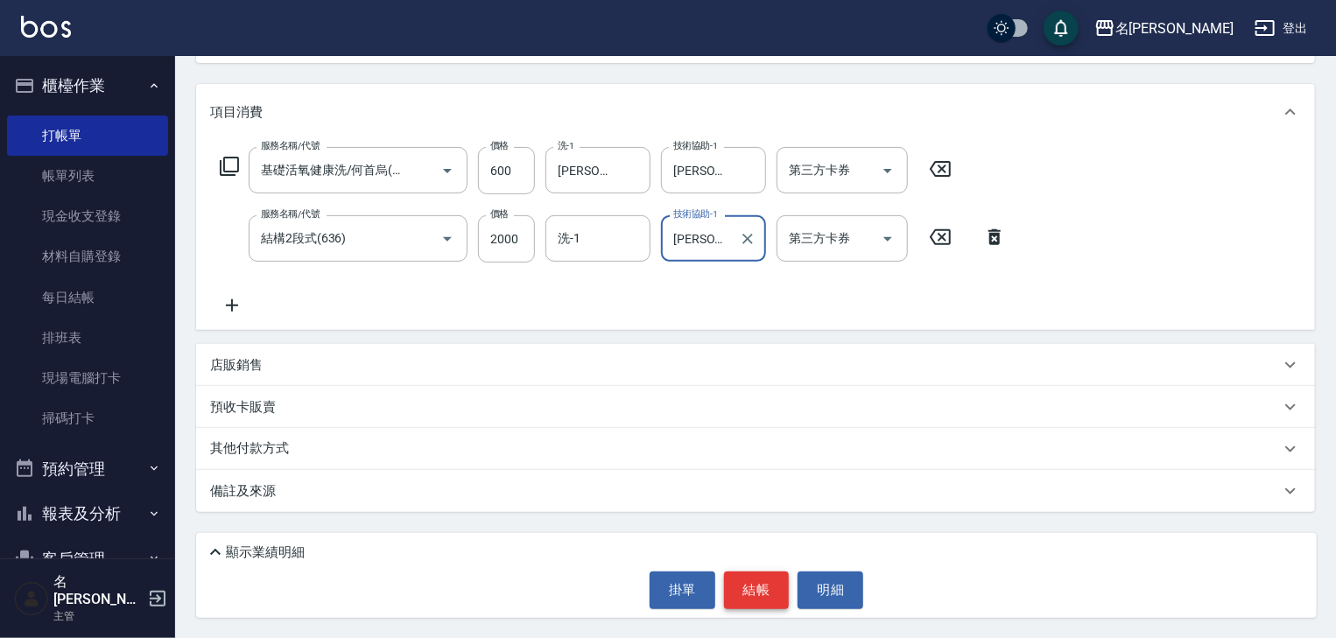
type input "[PERSON_NAME]-27"
click at [744, 592] on button "結帳" at bounding box center [757, 590] width 66 height 37
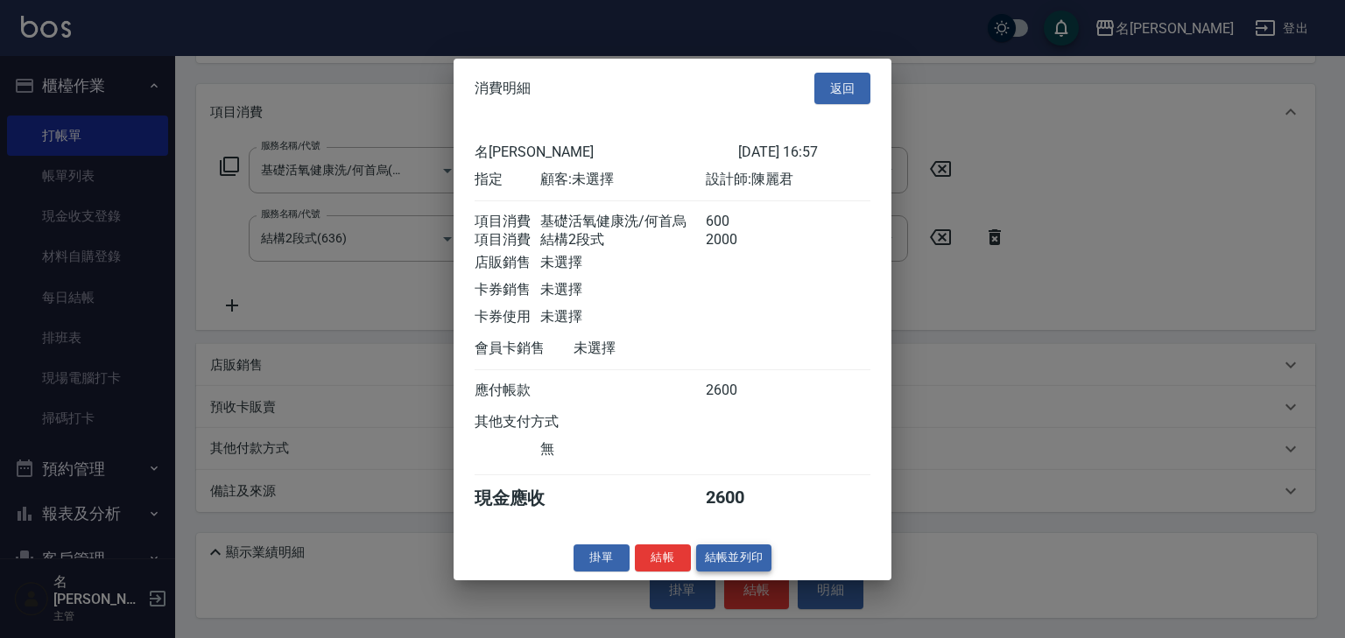
click at [760, 568] on button "結帳並列印" at bounding box center [734, 558] width 76 height 27
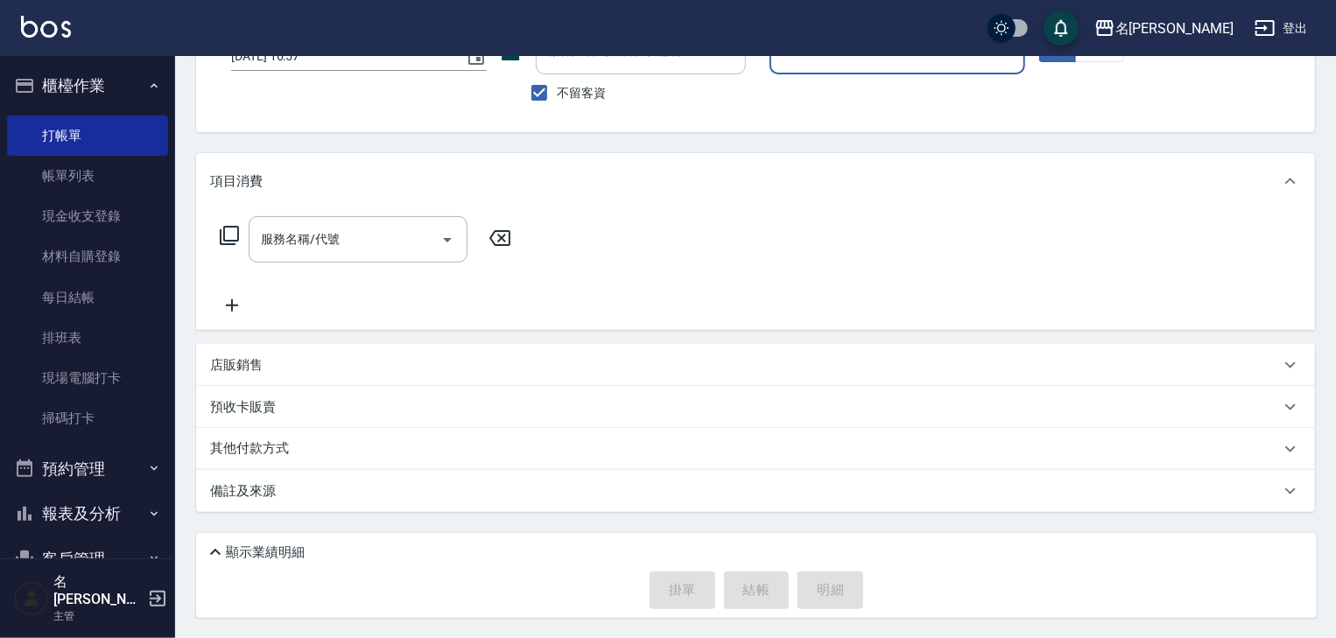
scroll to position [0, 0]
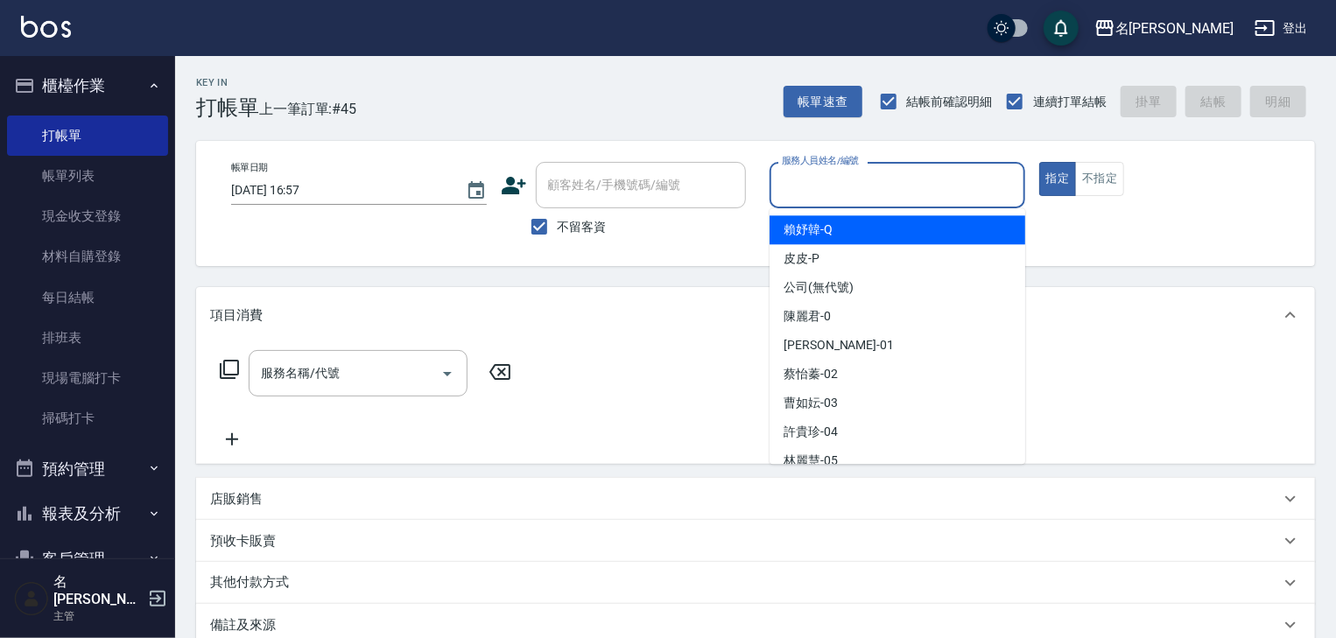
click at [832, 175] on input "服務人員姓名/編號" at bounding box center [897, 185] width 240 height 31
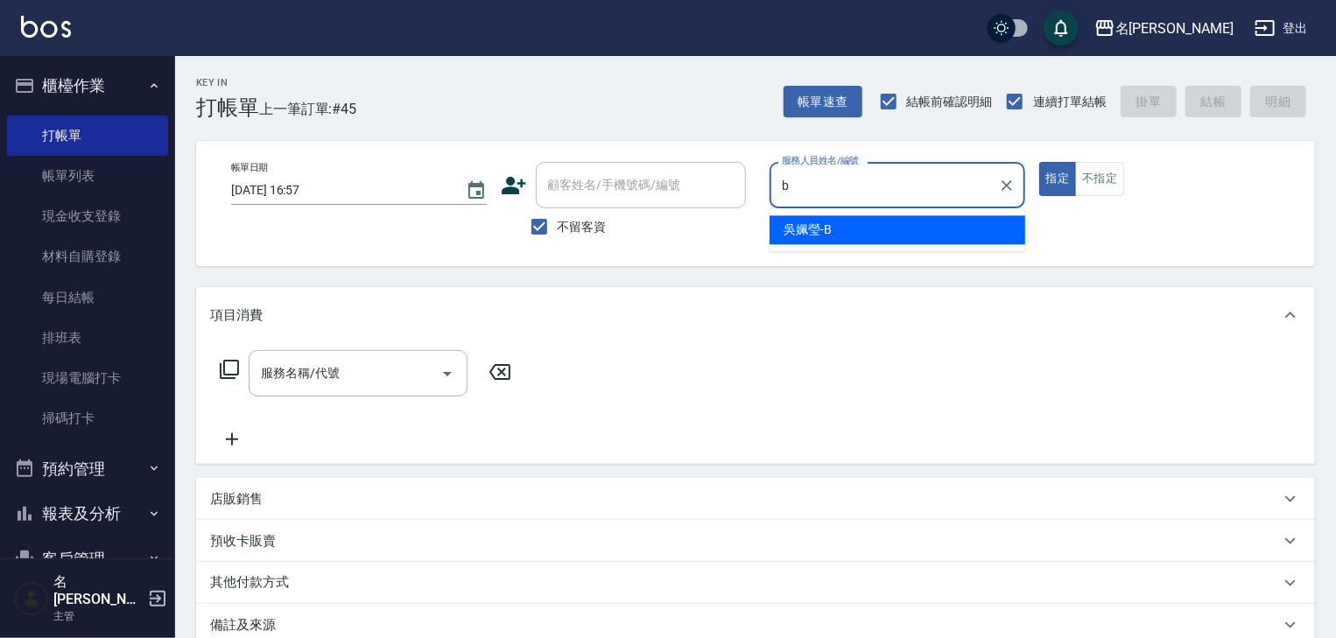
drag, startPoint x: 794, startPoint y: 231, endPoint x: 777, endPoint y: 242, distance: 19.7
click at [793, 231] on span "吳姵瑩 -B" at bounding box center [808, 230] width 48 height 18
type input "吳姵瑩-B"
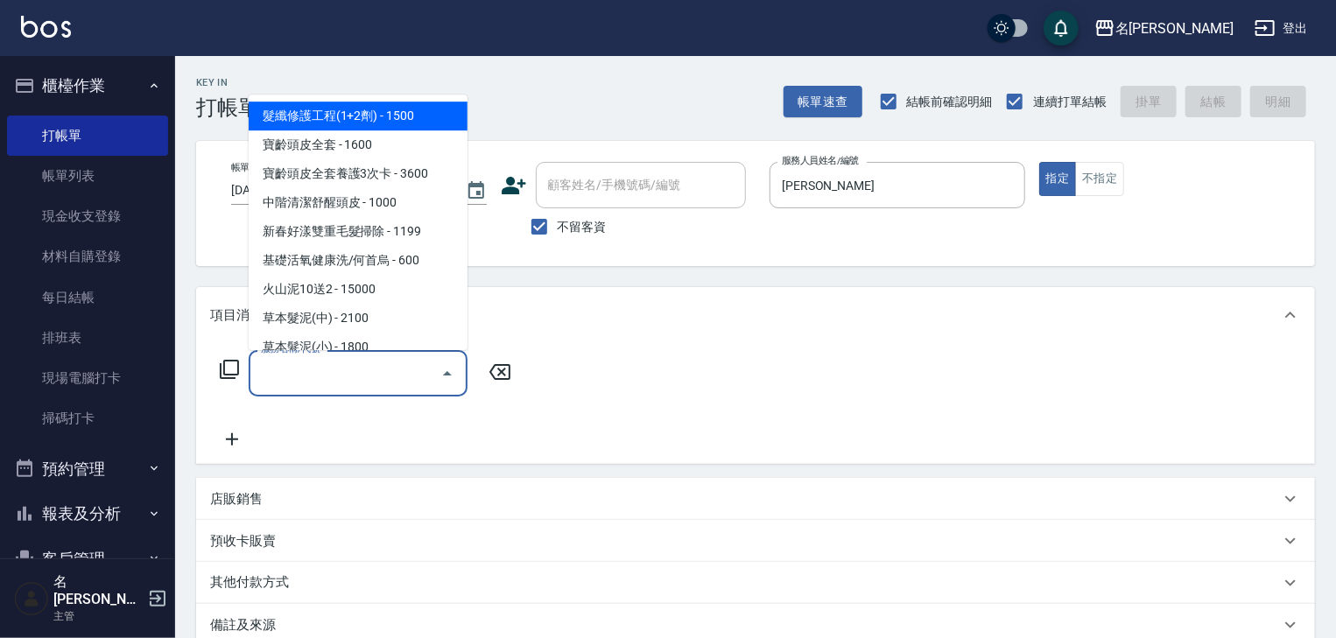
click at [326, 385] on input "服務名稱/代號" at bounding box center [345, 373] width 177 height 31
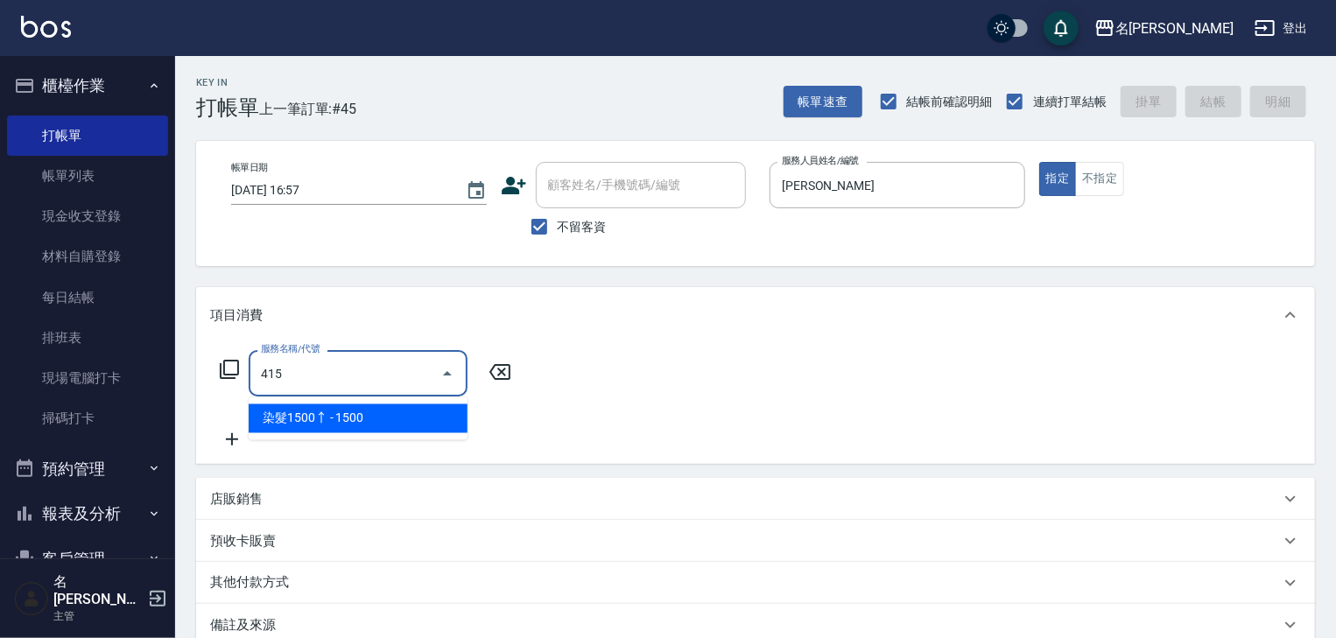
click at [370, 416] on span "染髮1500↑ - 1500" at bounding box center [358, 418] width 219 height 29
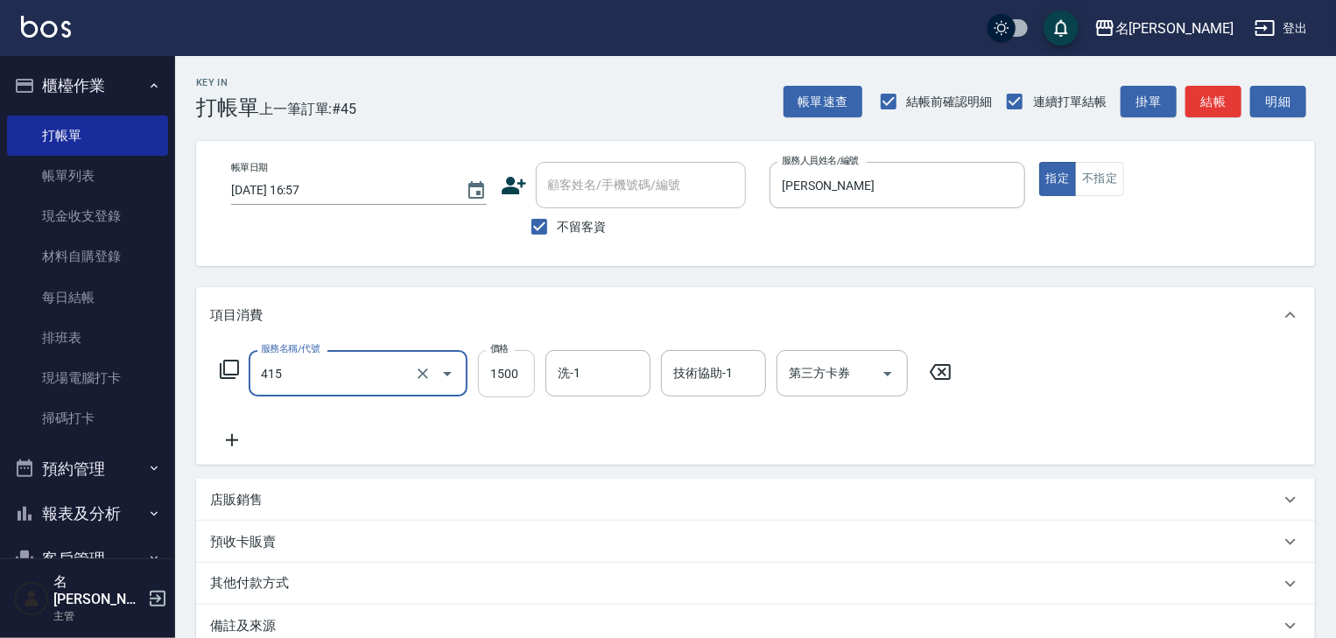
type input "染髮1500↑(415)"
click at [508, 388] on input "1500" at bounding box center [506, 373] width 57 height 47
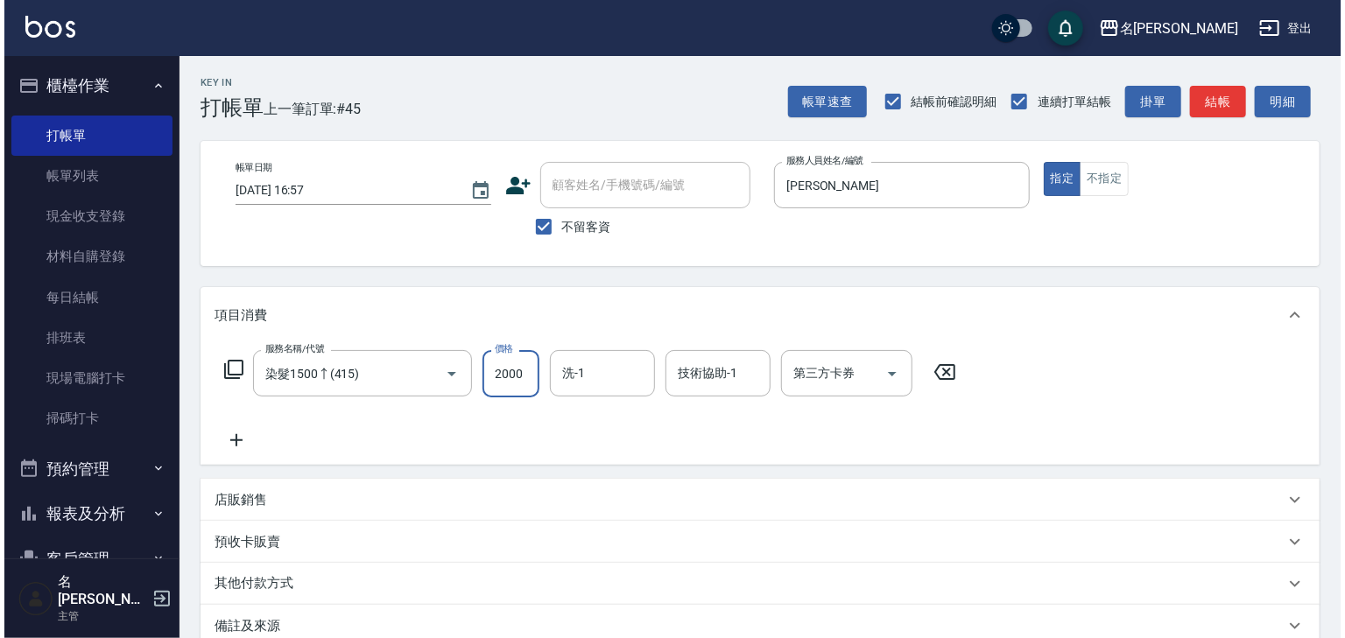
scroll to position [135, 0]
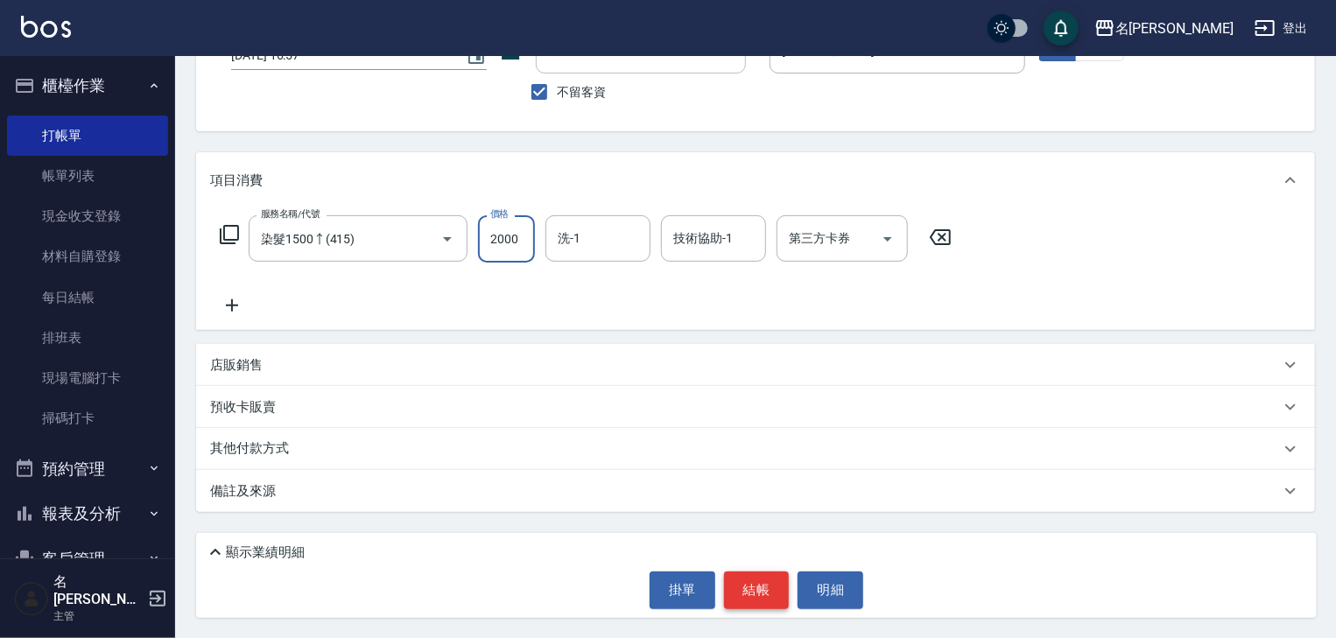
type input "2000"
click at [767, 590] on button "結帳" at bounding box center [757, 590] width 66 height 37
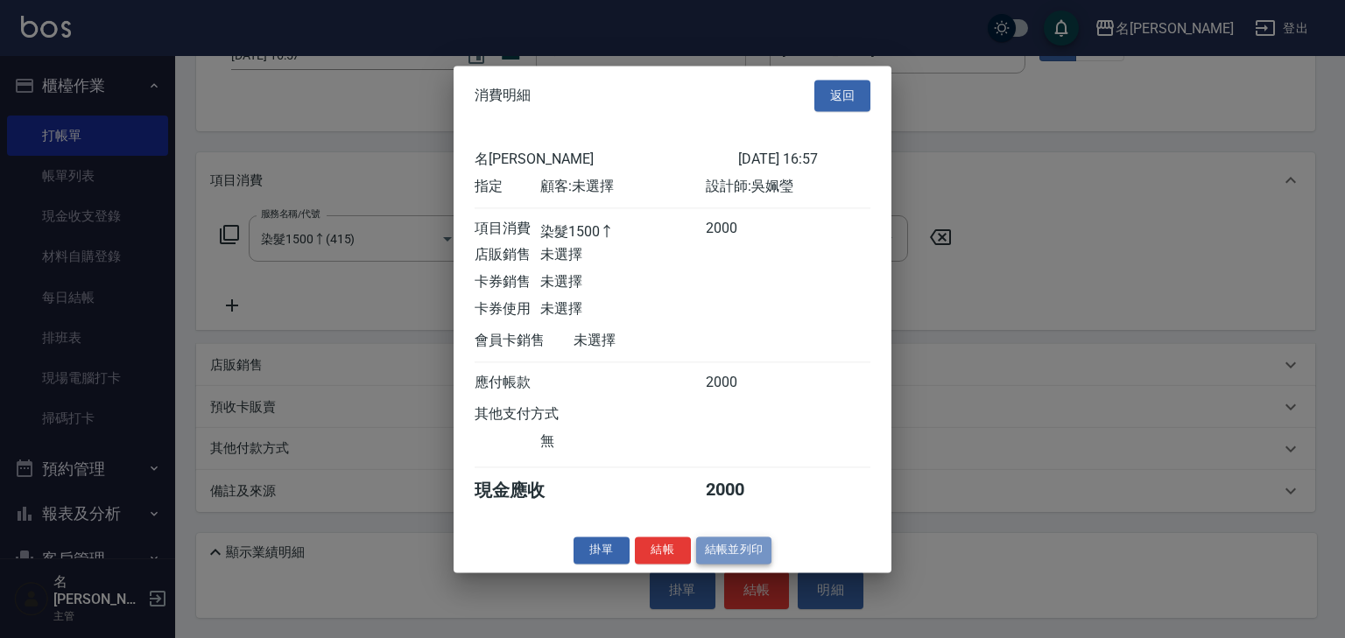
click at [742, 562] on button "結帳並列印" at bounding box center [734, 550] width 76 height 27
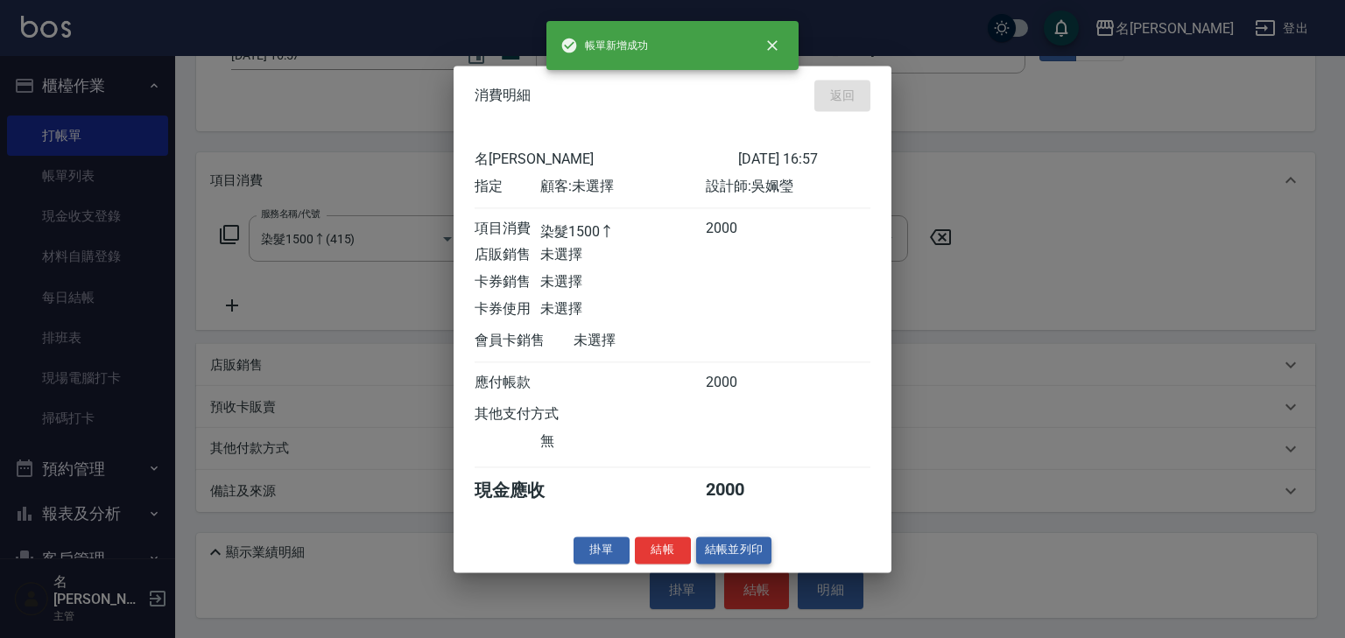
type input "2025/10/15 16:58"
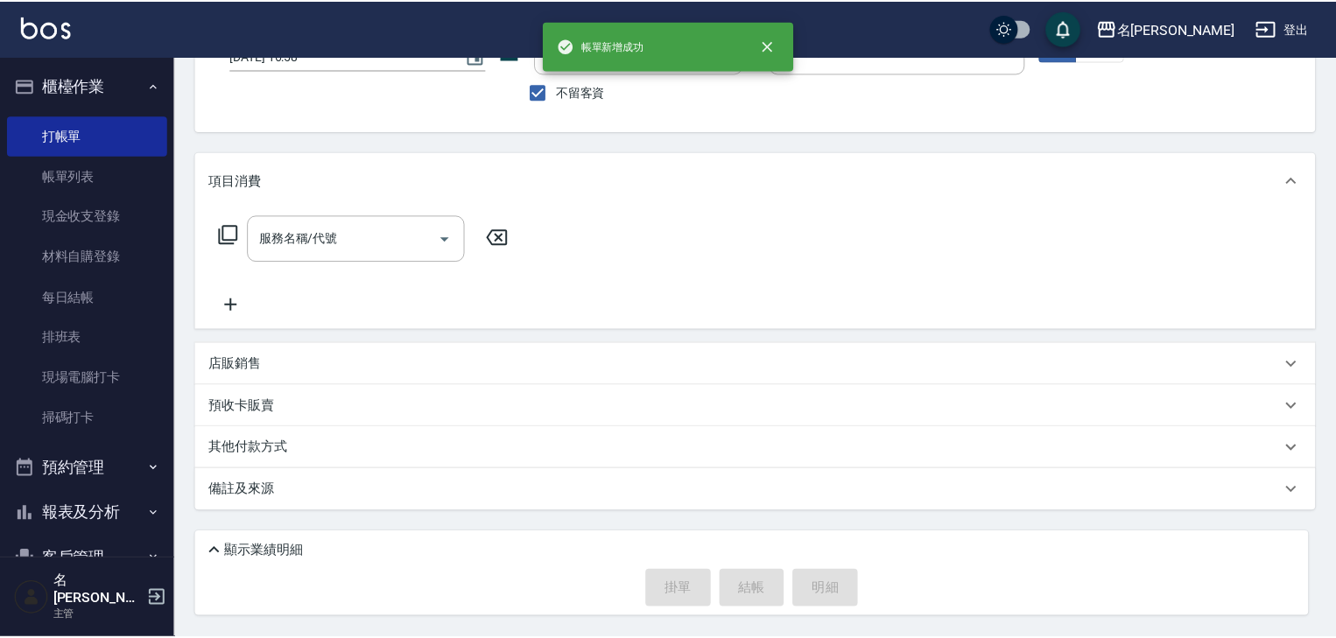
scroll to position [134, 0]
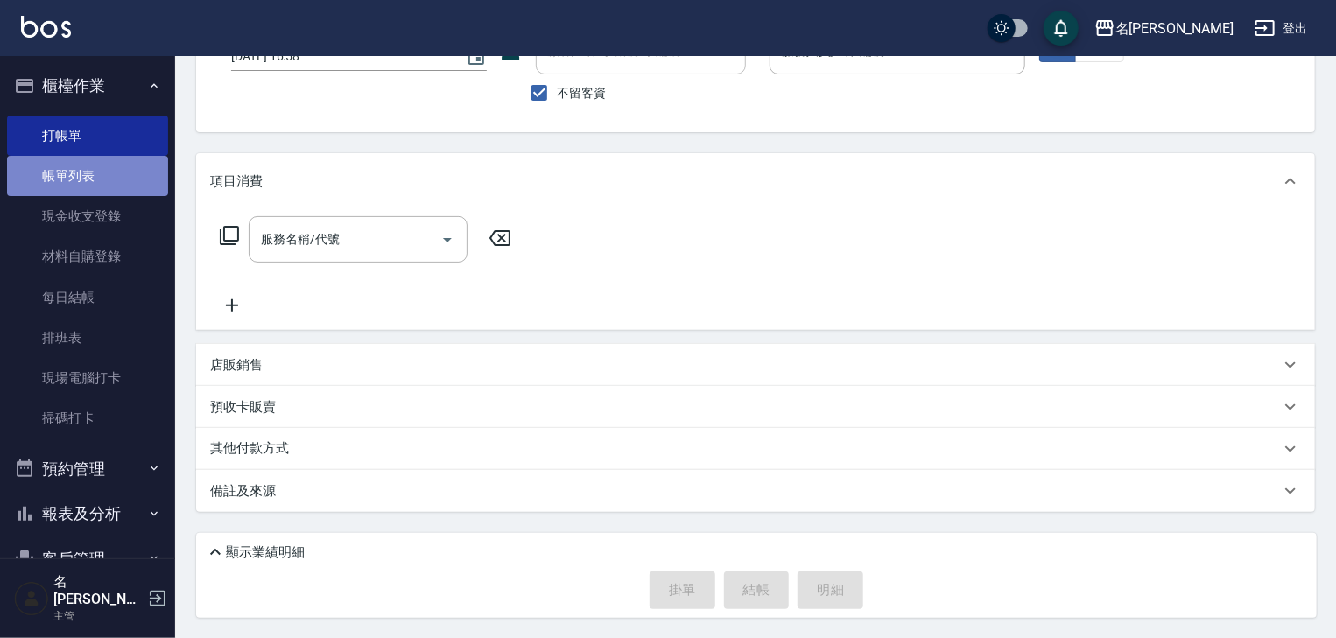
click at [125, 186] on link "帳單列表" at bounding box center [87, 176] width 161 height 40
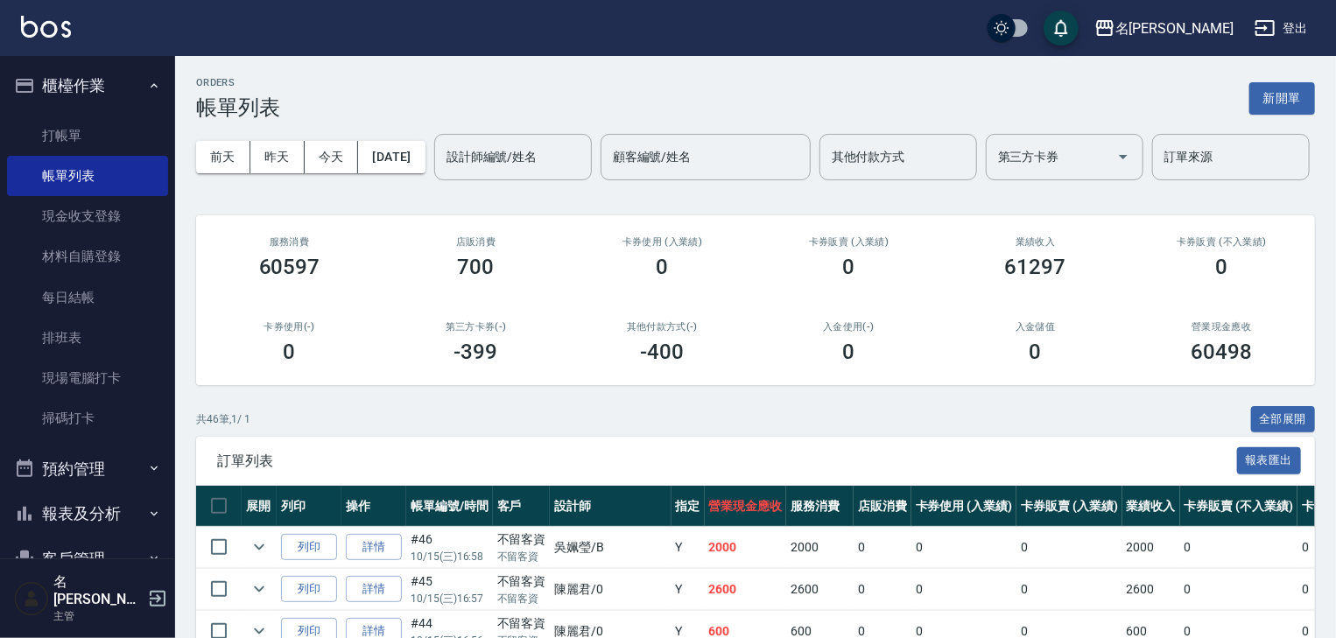
scroll to position [280, 0]
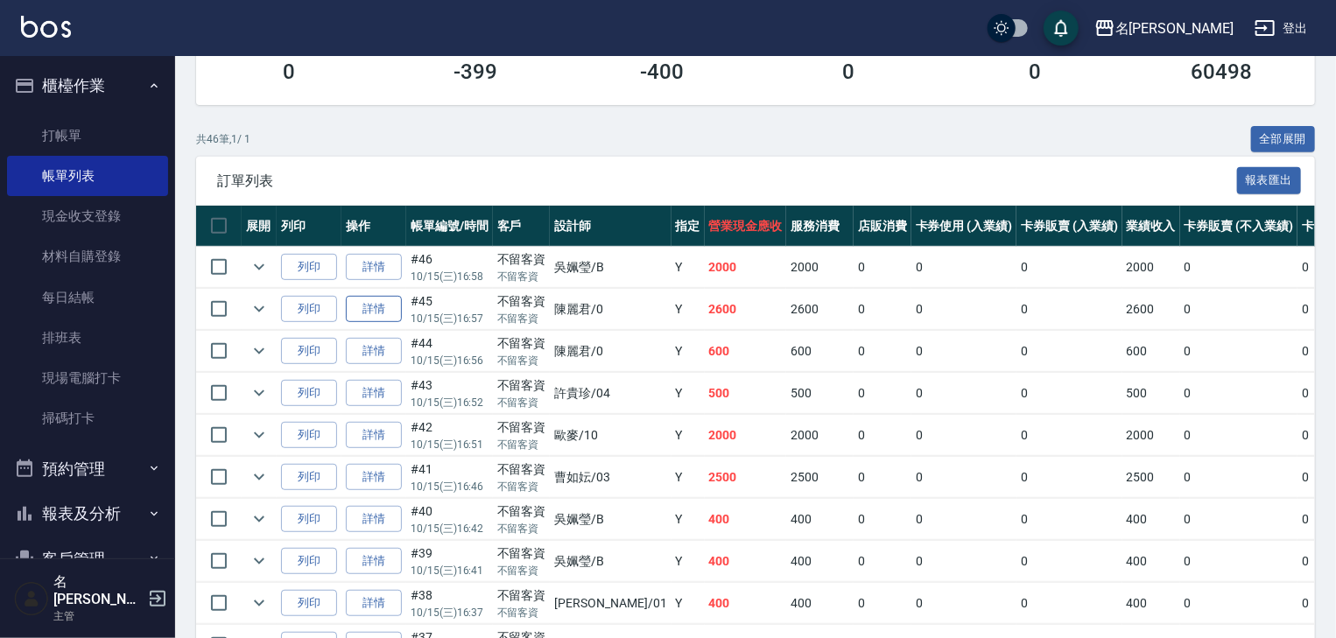
click at [378, 323] on link "詳情" at bounding box center [374, 309] width 56 height 27
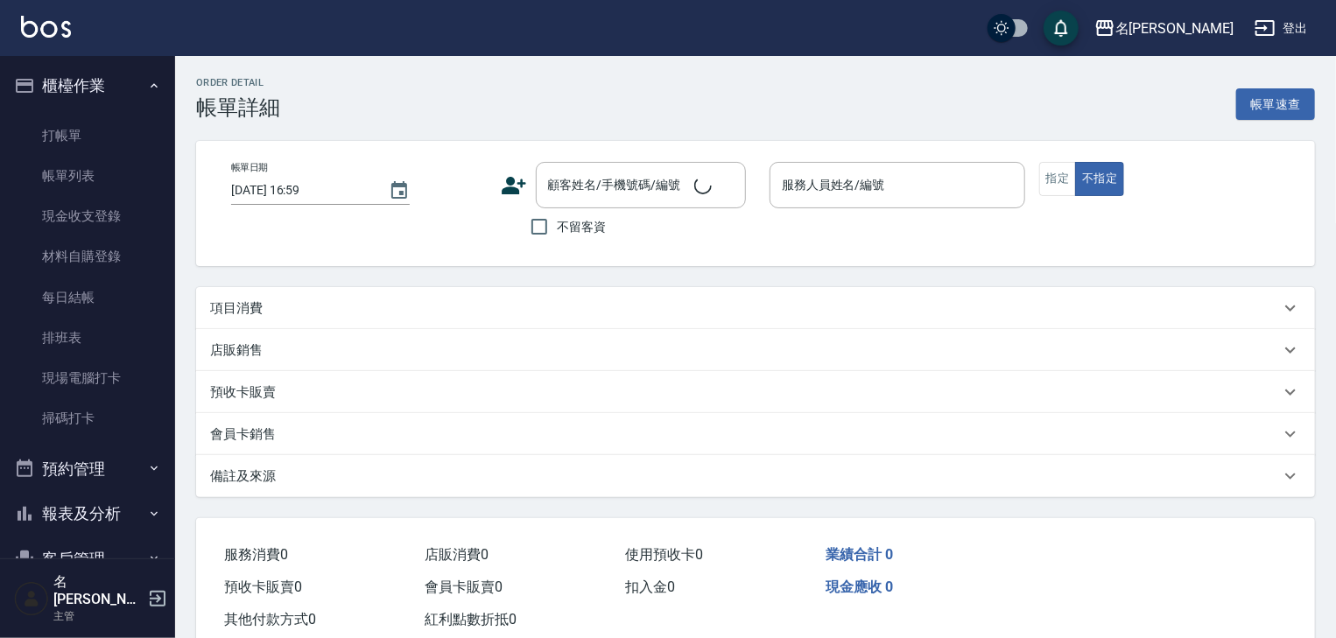
type input "2025/10/15 16:57"
checkbox input "true"
type input "[PERSON_NAME]-0"
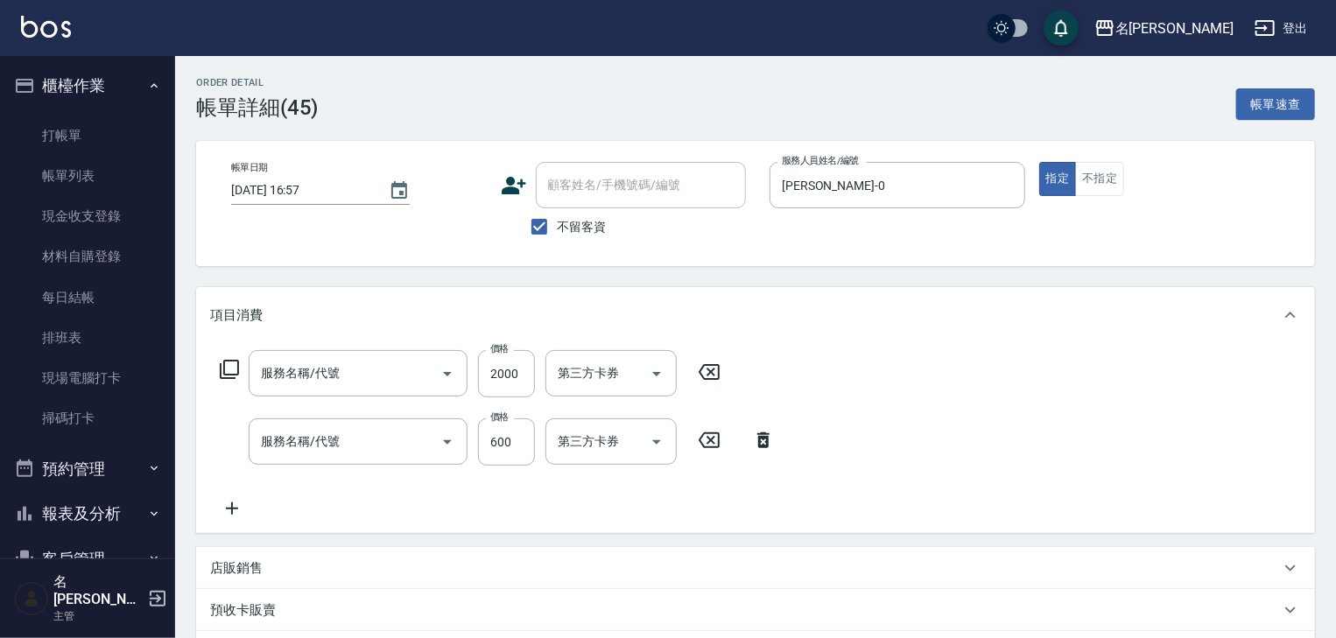
type input "結構2段式(636)"
type input "基礎活氧健康洗/何首烏(109)"
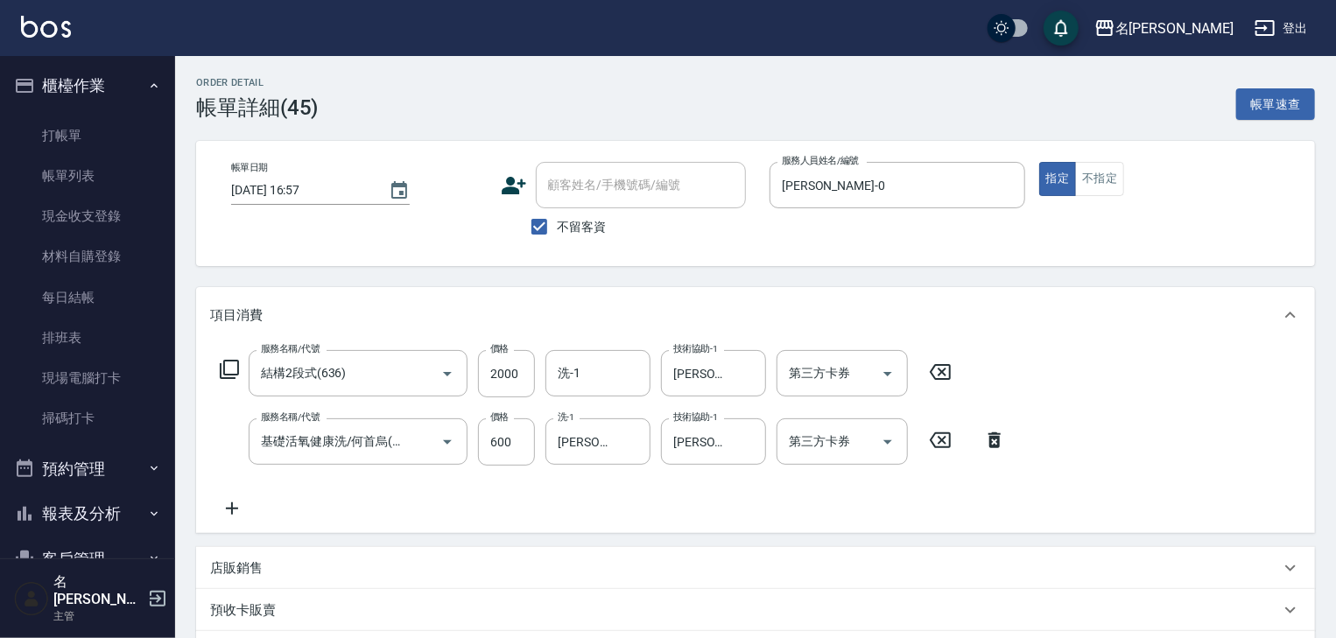
click at [233, 508] on icon at bounding box center [232, 509] width 12 height 12
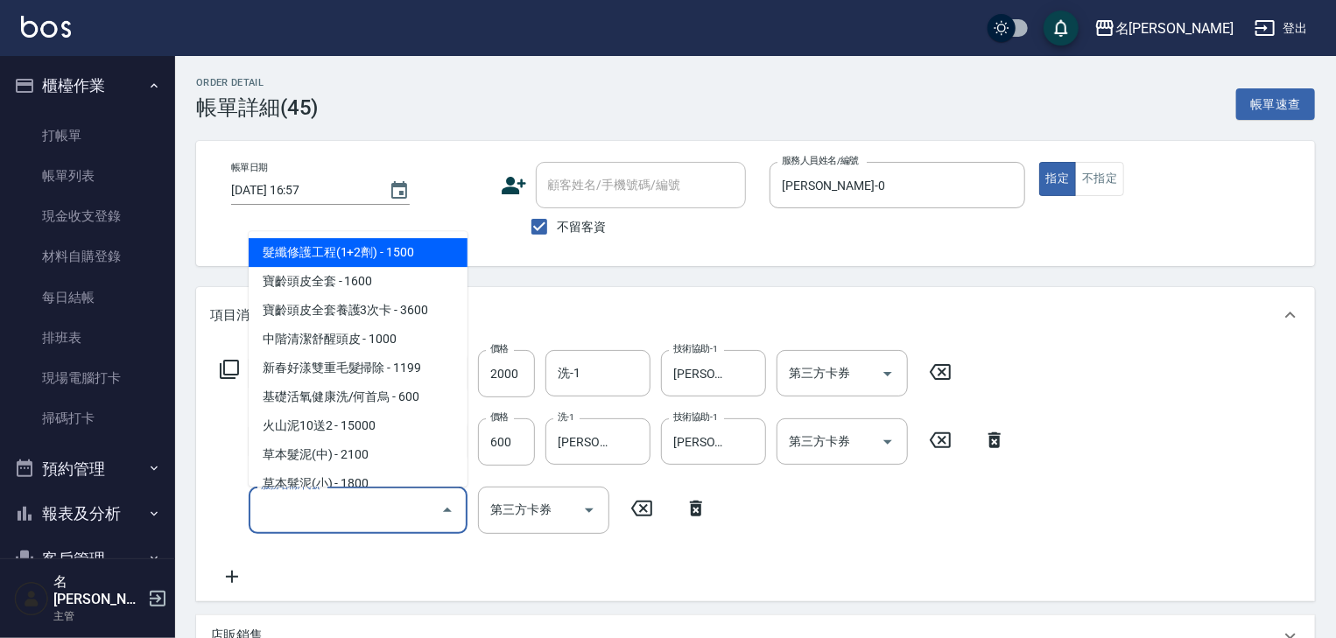
click at [292, 511] on input "服務名稱/代號" at bounding box center [345, 510] width 177 height 31
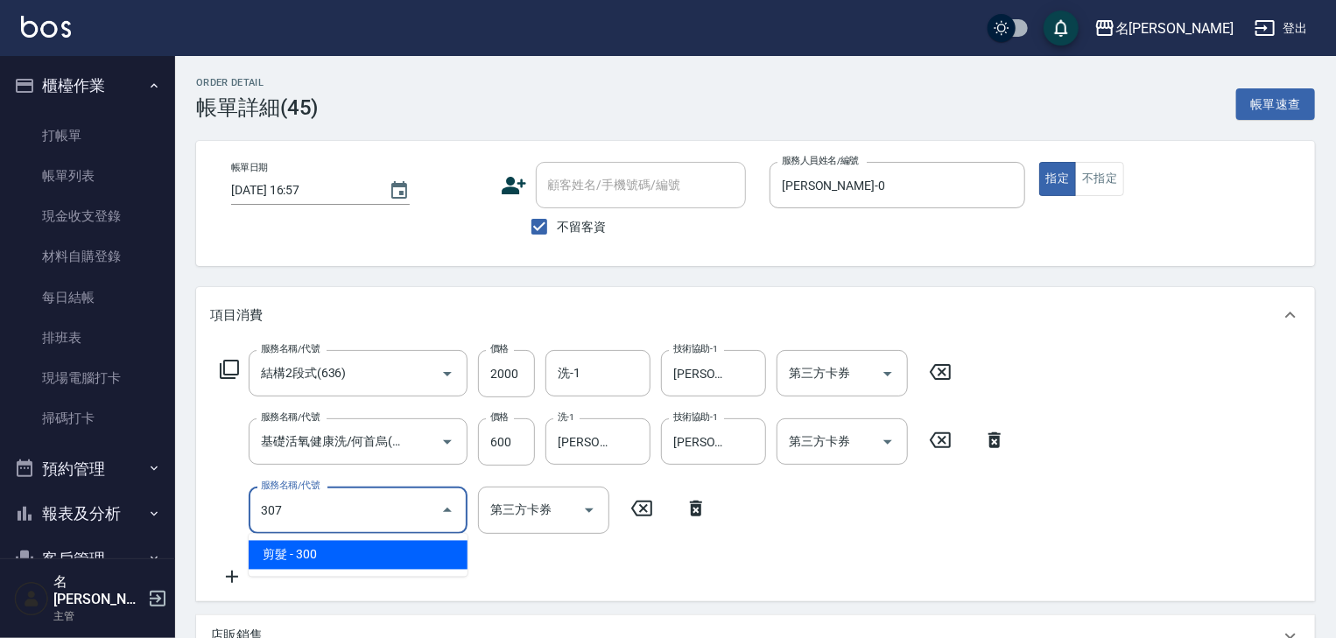
click at [335, 546] on span "剪髮 - 300" at bounding box center [358, 555] width 219 height 29
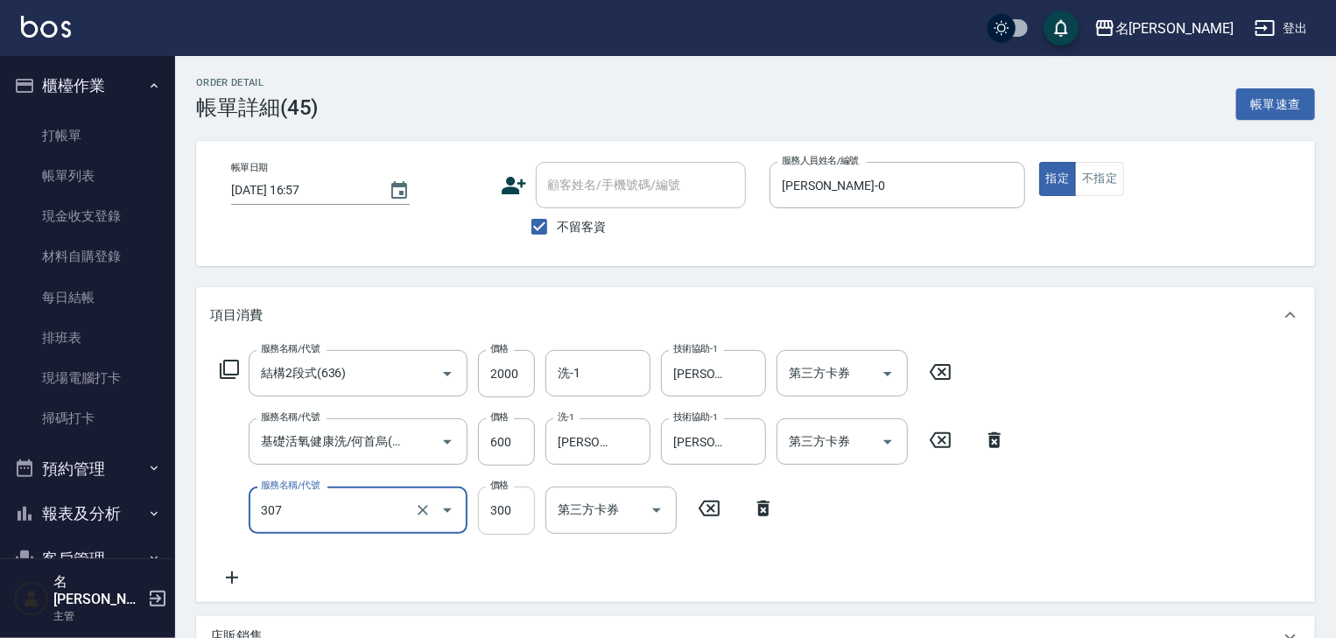
type input "剪髮(307)"
click at [505, 517] on input "300" at bounding box center [506, 510] width 57 height 47
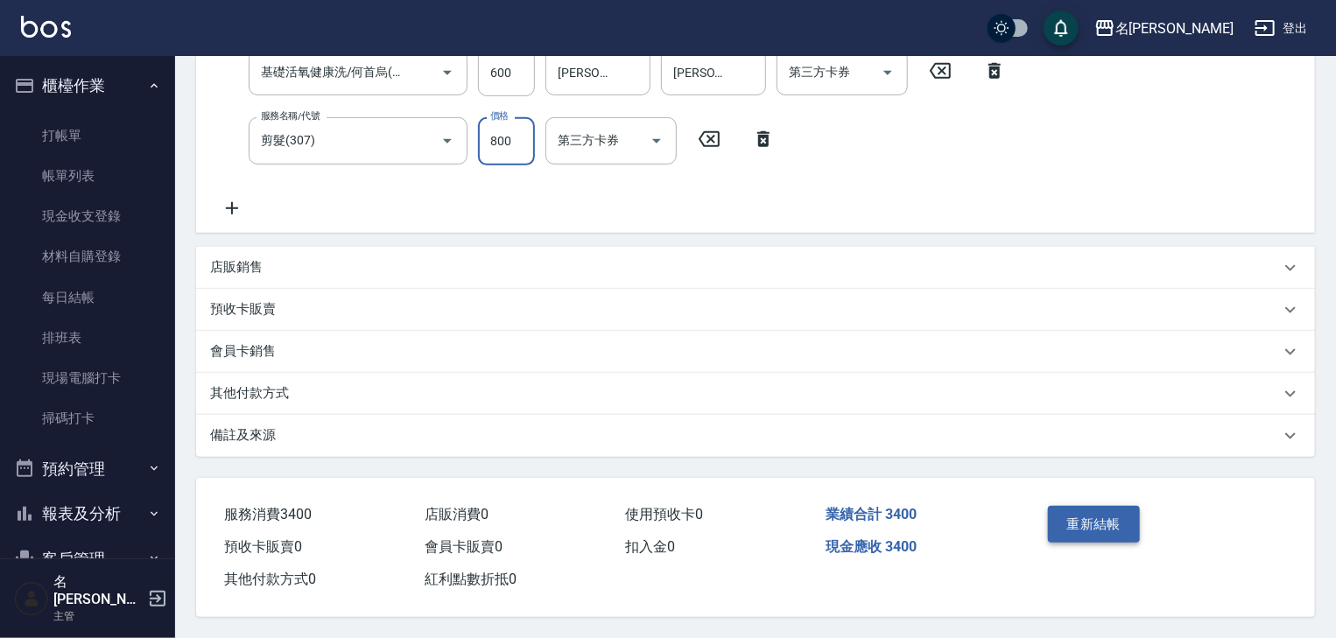
type input "800"
click at [1079, 522] on button "重新結帳" at bounding box center [1094, 524] width 93 height 37
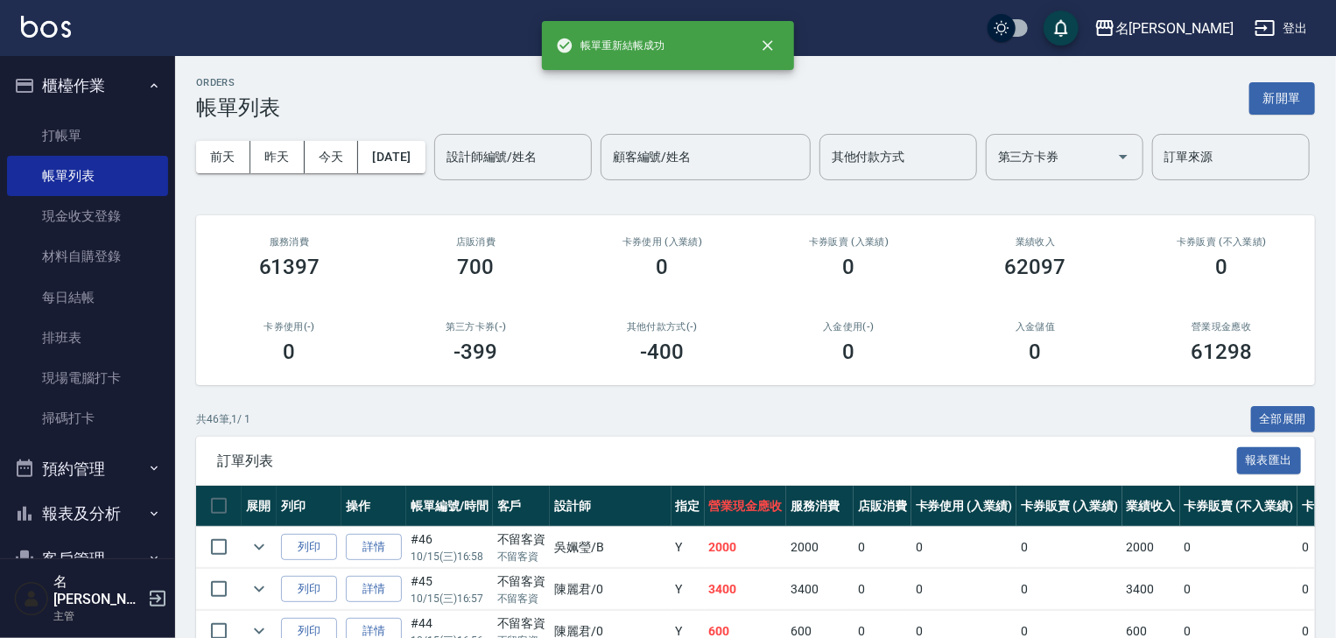
scroll to position [280, 0]
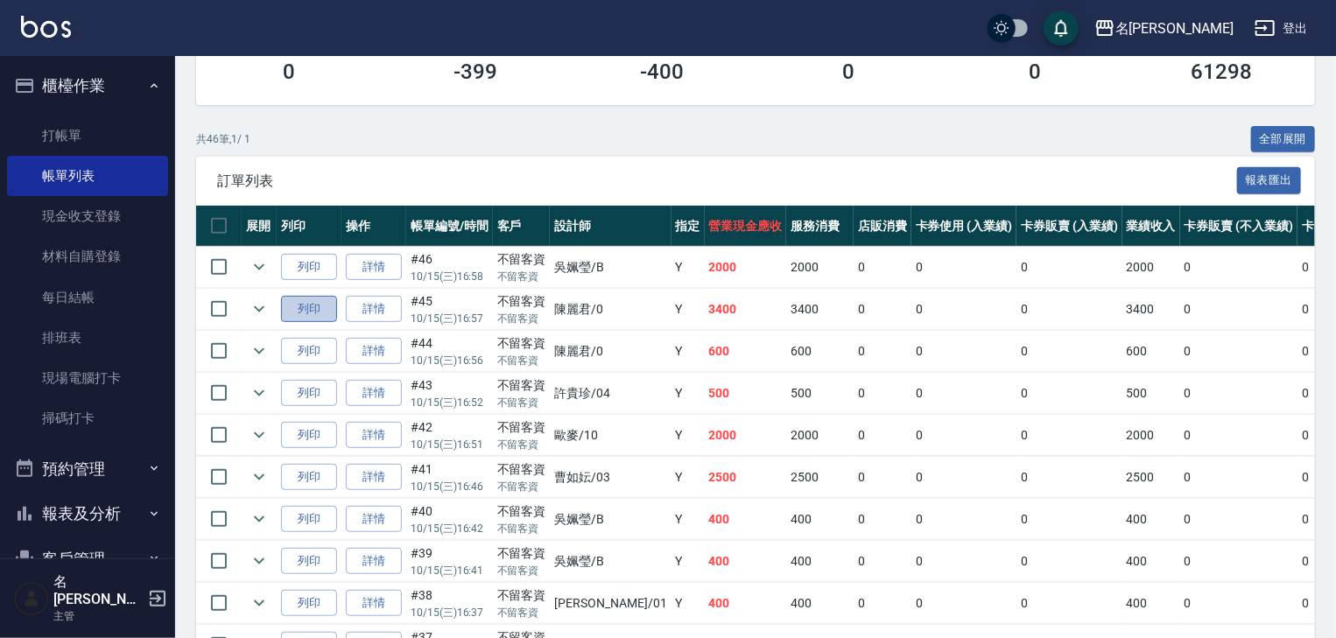
click at [303, 323] on button "列印" at bounding box center [309, 309] width 56 height 27
click at [95, 129] on link "打帳單" at bounding box center [87, 136] width 161 height 40
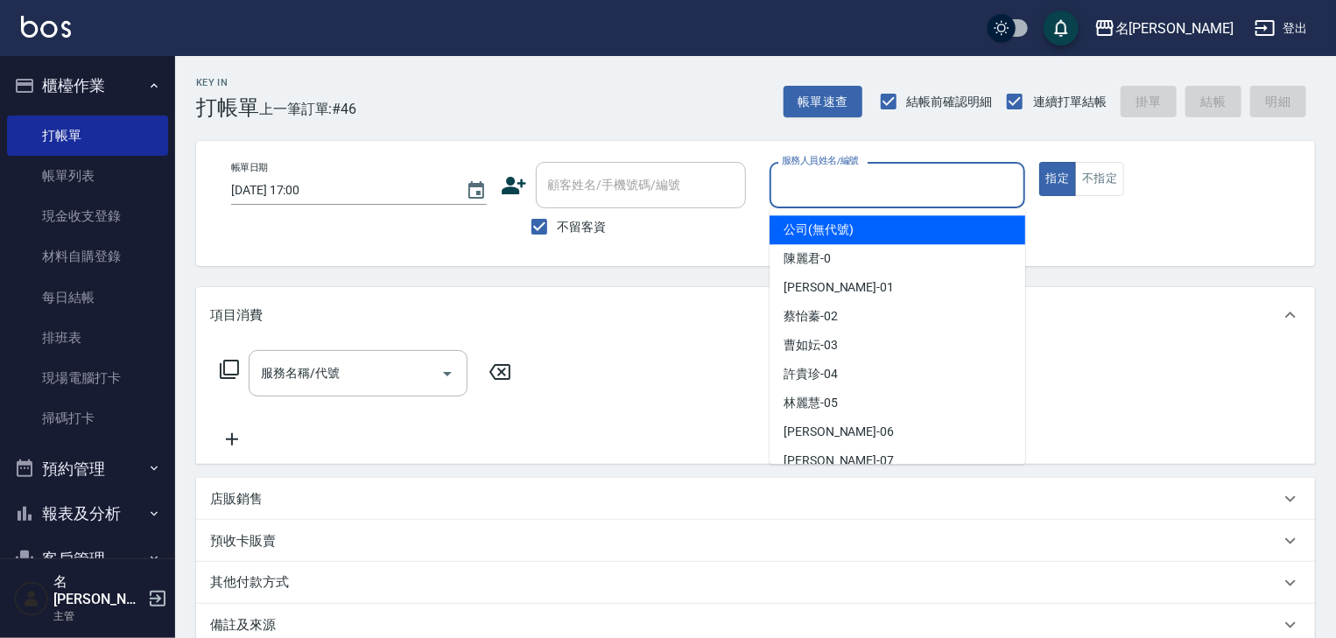
click at [900, 192] on input "服務人員姓名/編號" at bounding box center [897, 185] width 240 height 31
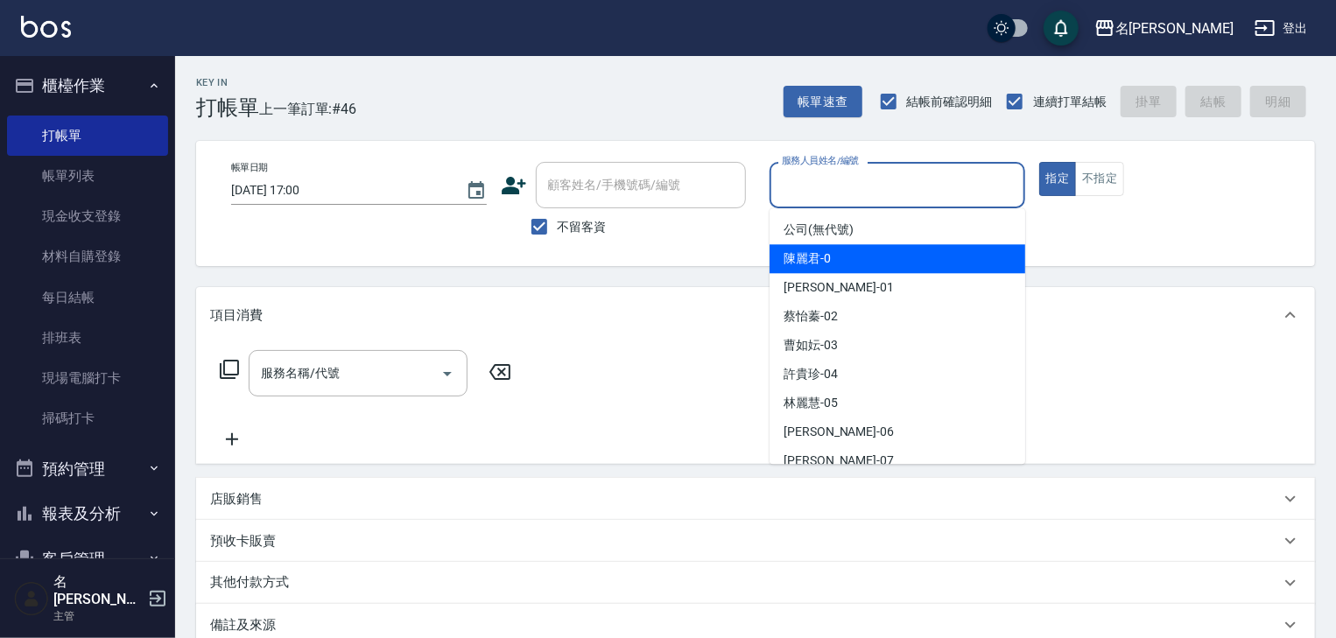
click at [819, 257] on span "陳麗君 -0" at bounding box center [807, 258] width 47 height 18
type input "[PERSON_NAME]-0"
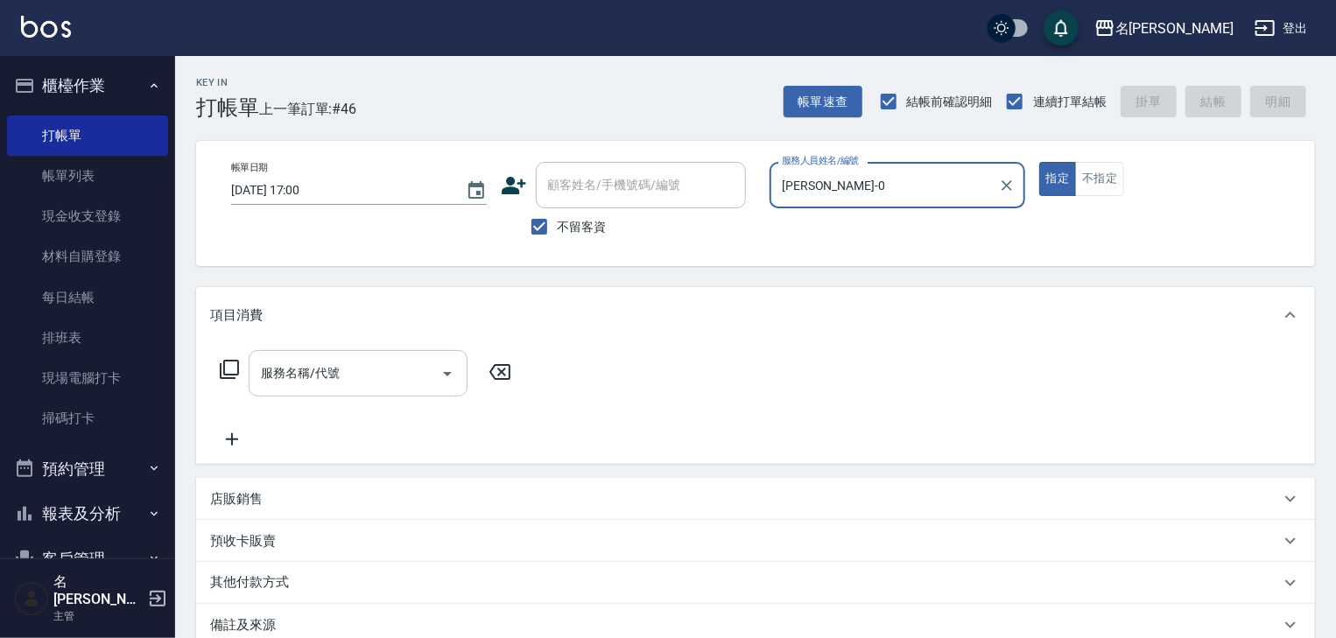
click at [333, 362] on input "服務名稱/代號" at bounding box center [345, 373] width 177 height 31
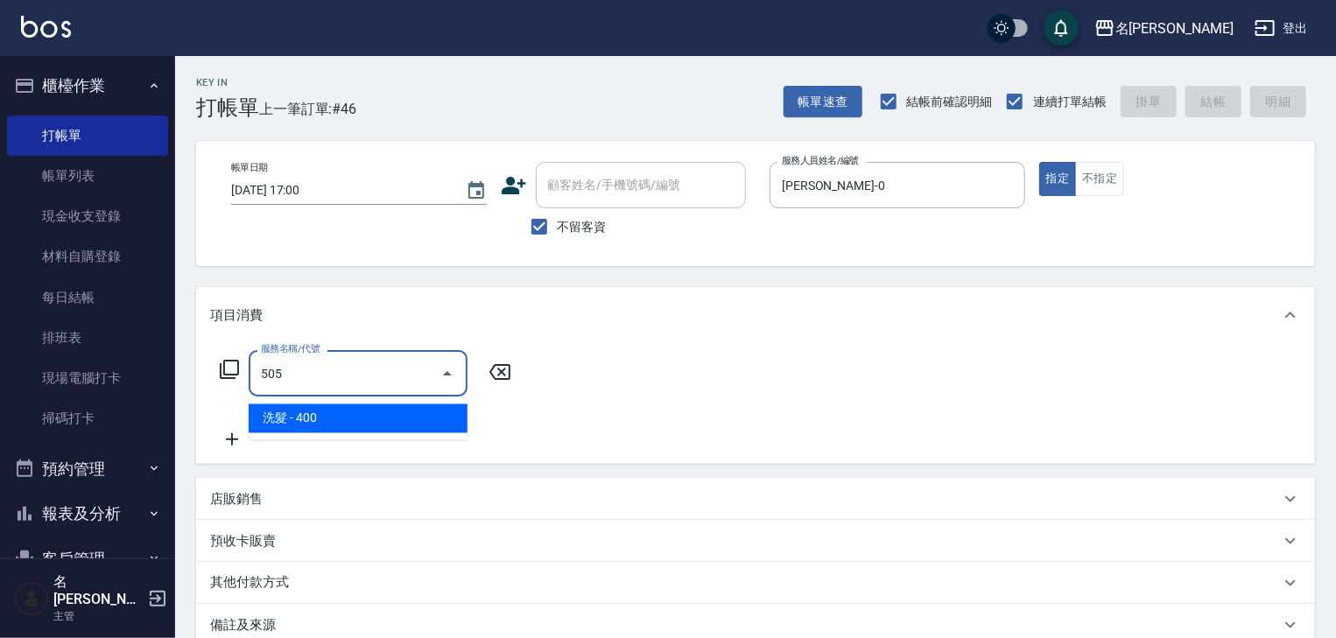
click at [374, 420] on span "洗髮 - 400" at bounding box center [358, 418] width 219 height 29
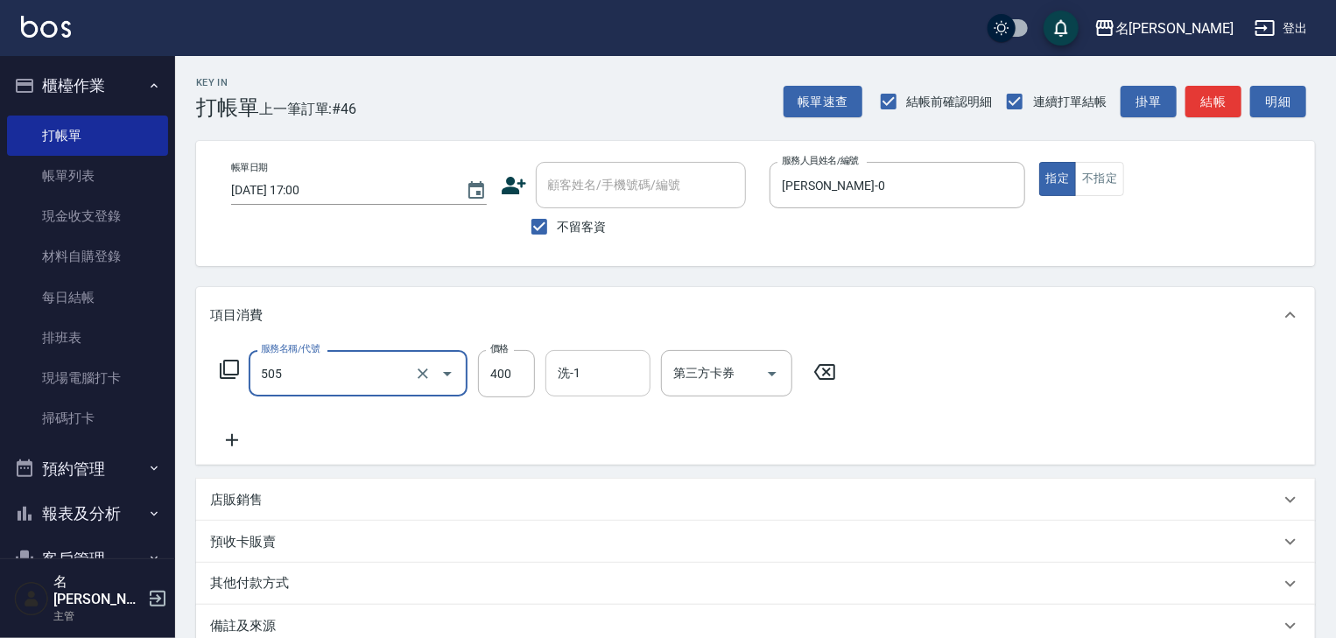
type input "洗髮(505)"
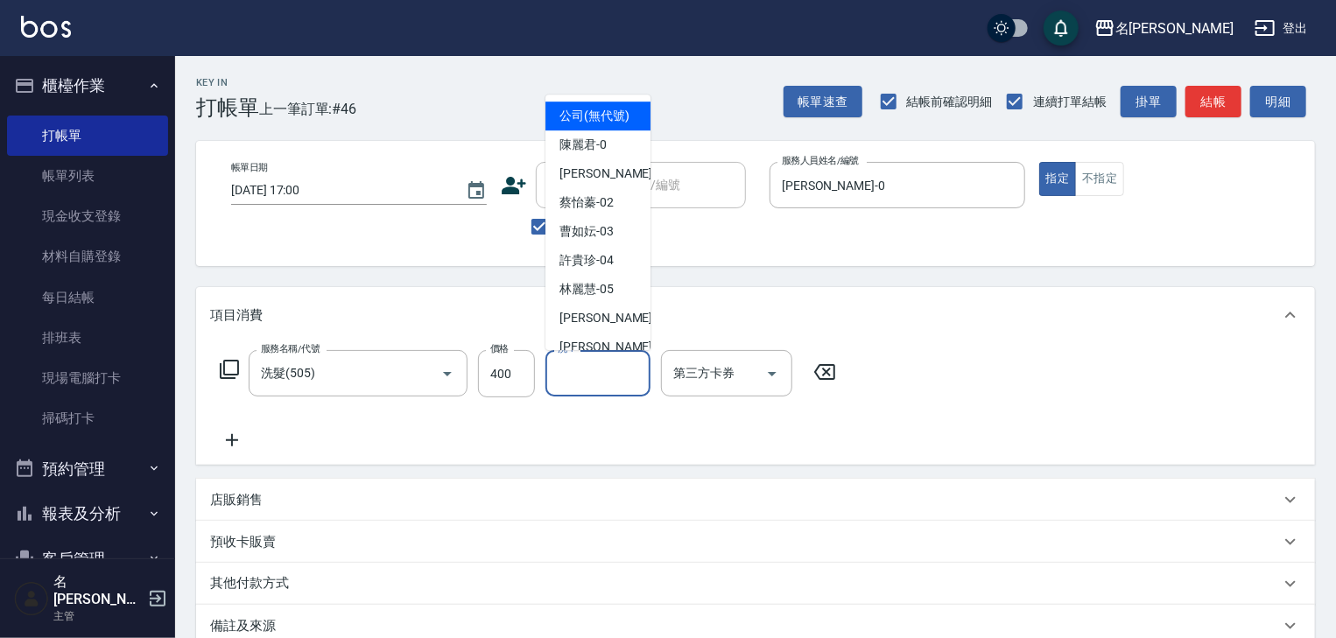
click at [593, 387] on input "洗-1" at bounding box center [597, 373] width 89 height 31
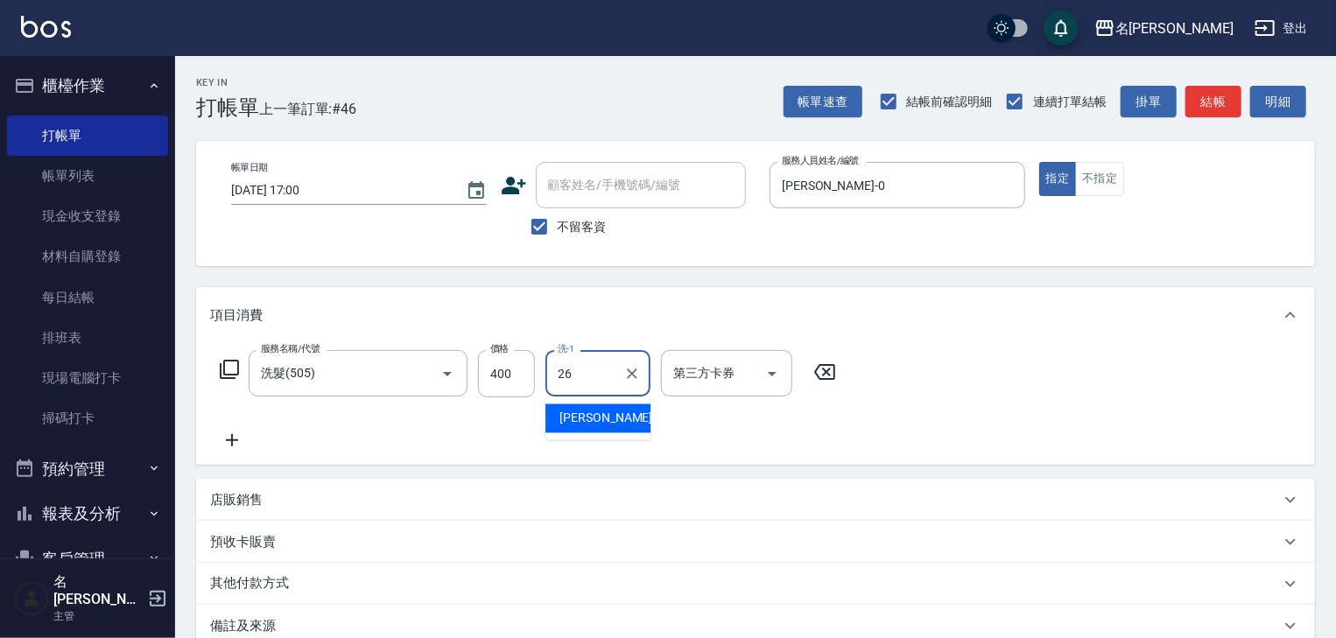
click at [598, 416] on span "[PERSON_NAME]筑 -26" at bounding box center [614, 419] width 110 height 18
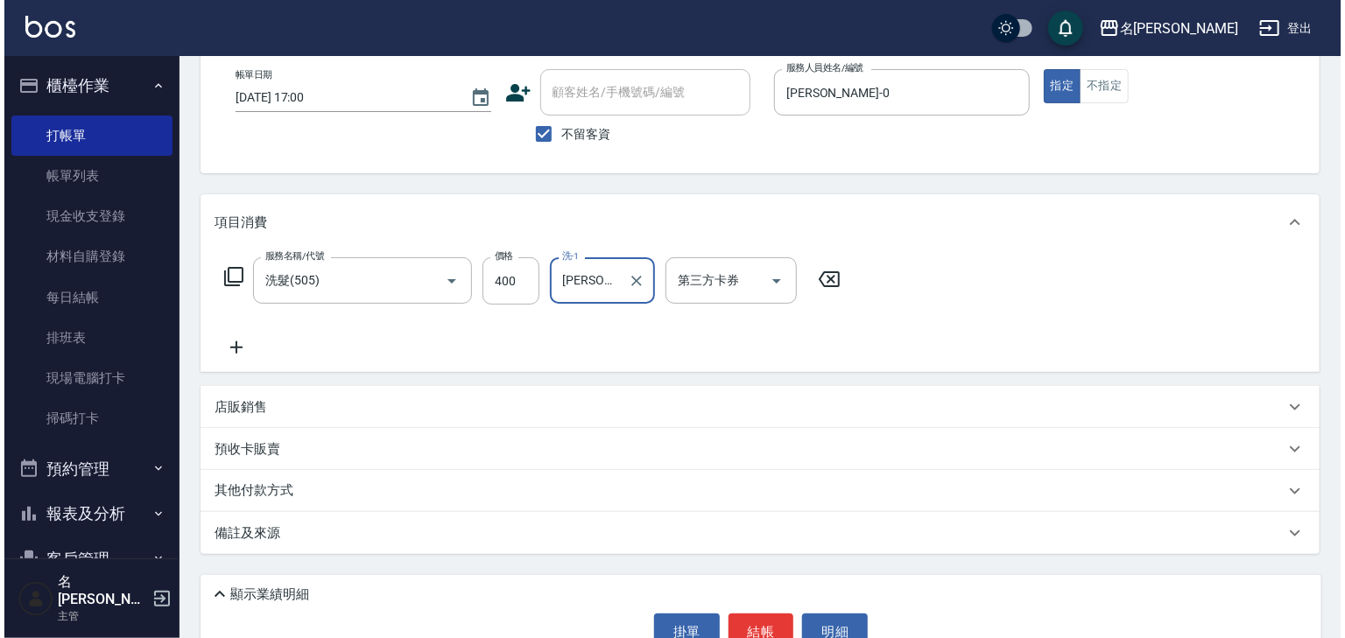
scroll to position [135, 0]
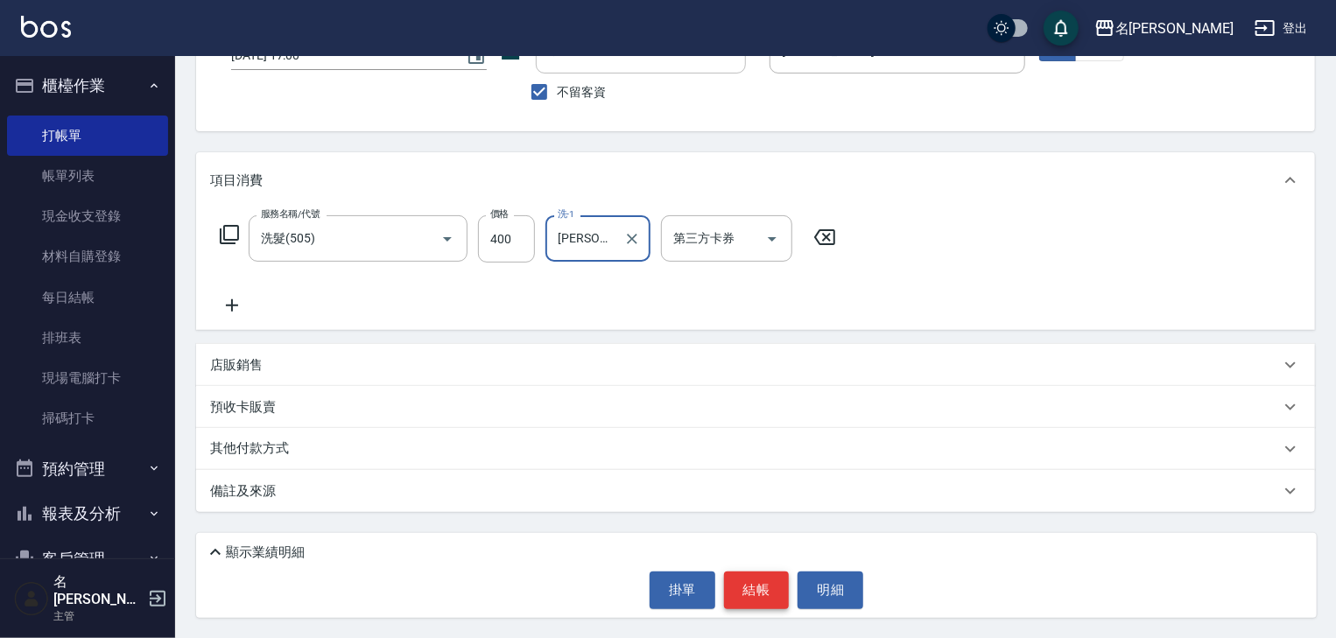
type input "[PERSON_NAME]筑-26"
click at [763, 578] on button "結帳" at bounding box center [757, 590] width 66 height 37
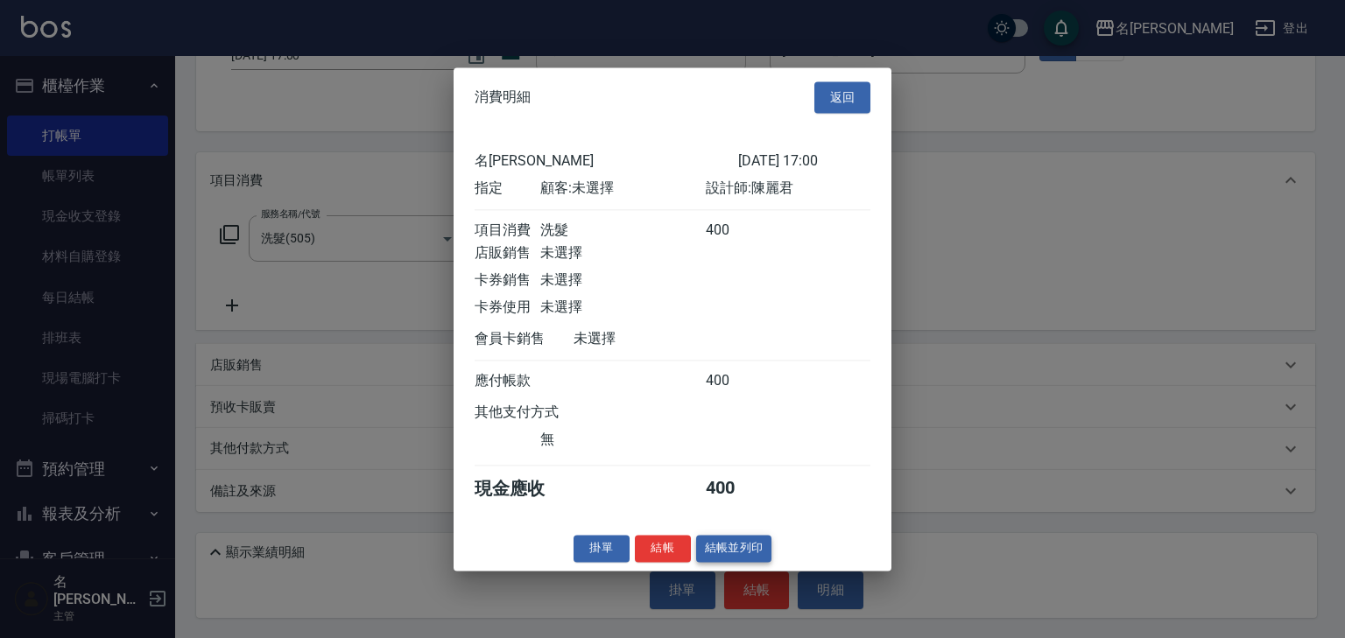
click at [721, 557] on button "結帳並列印" at bounding box center [734, 548] width 76 height 27
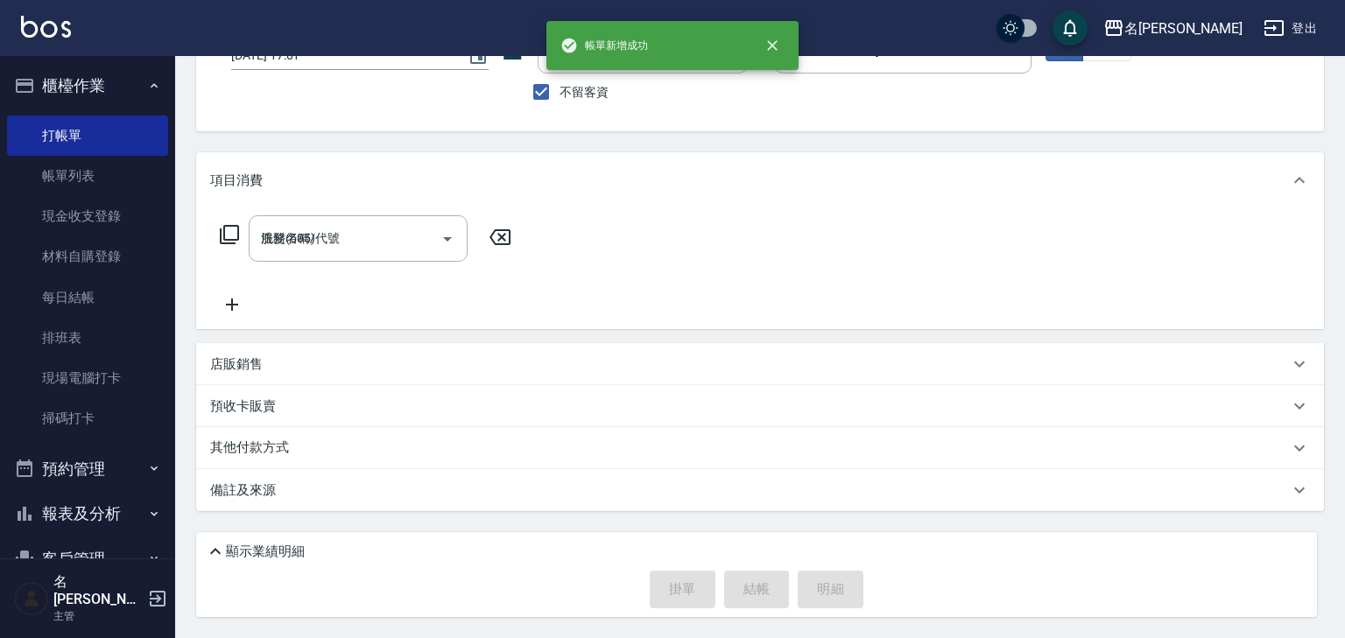
type input "2025/10/15 17:01"
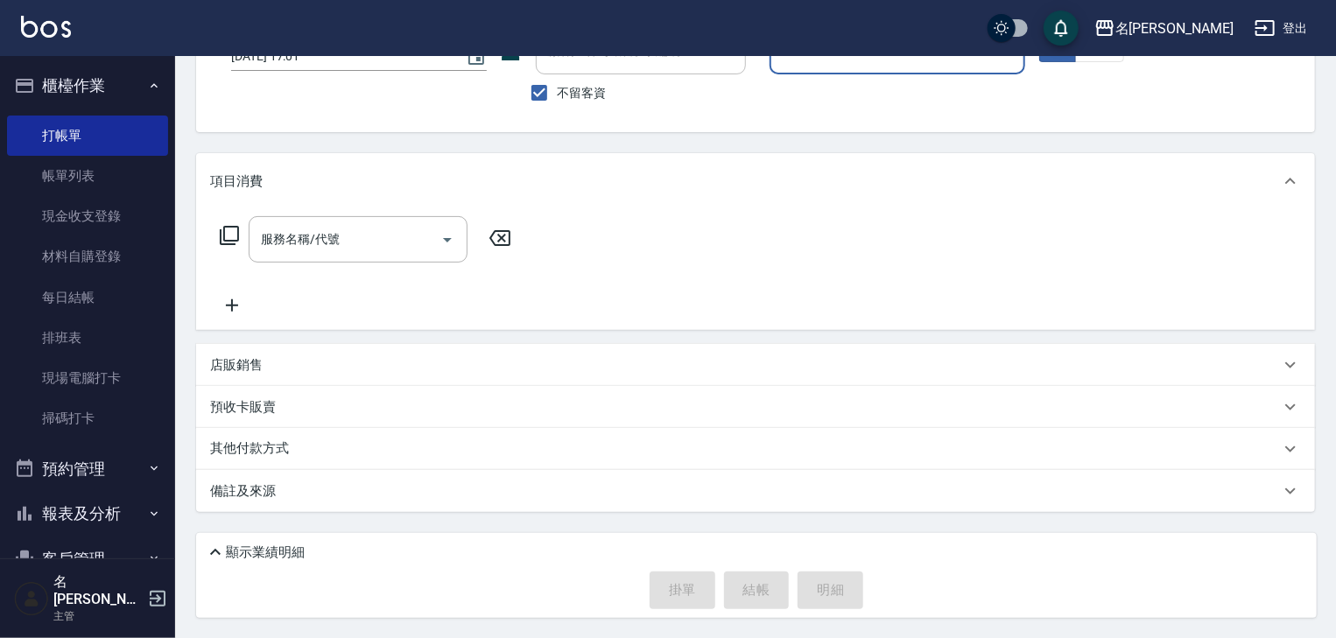
scroll to position [41, 0]
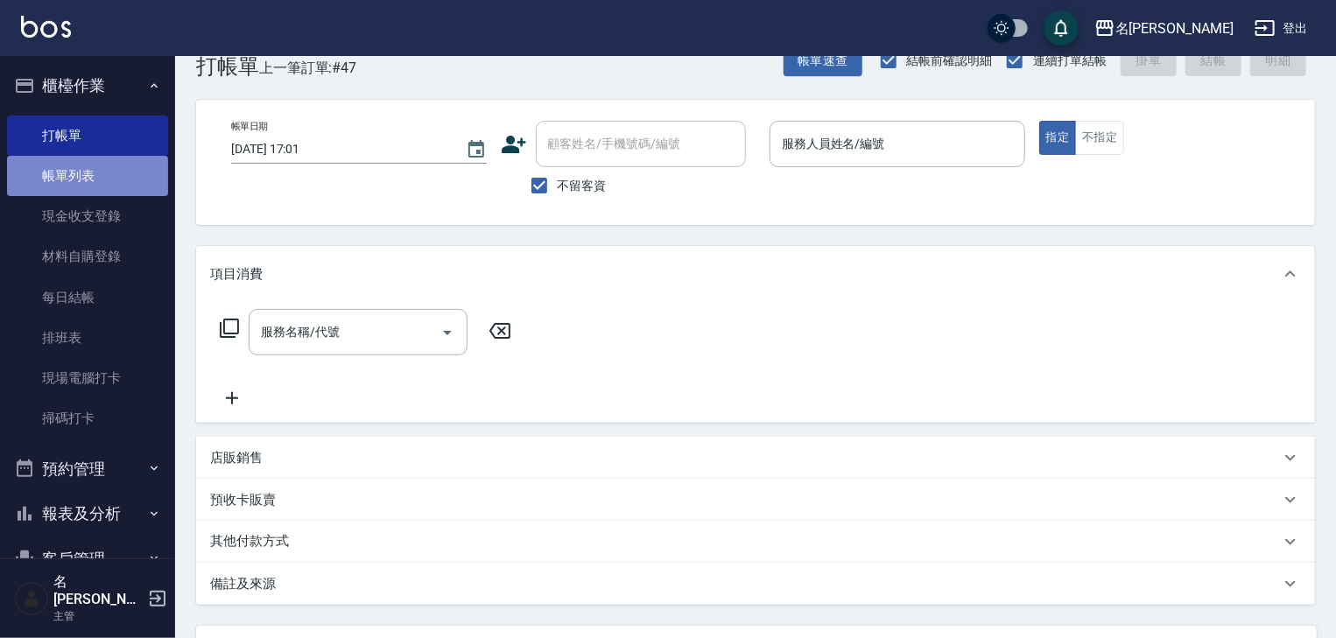
click at [112, 177] on link "帳單列表" at bounding box center [87, 176] width 161 height 40
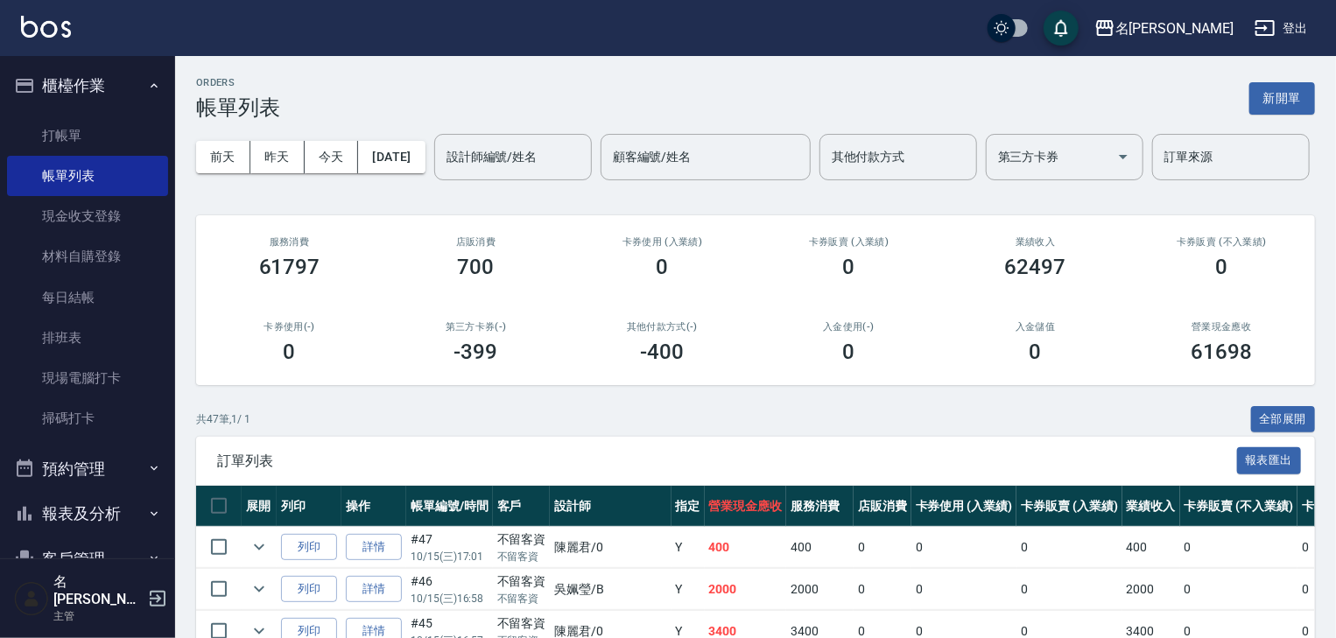
scroll to position [186, 0]
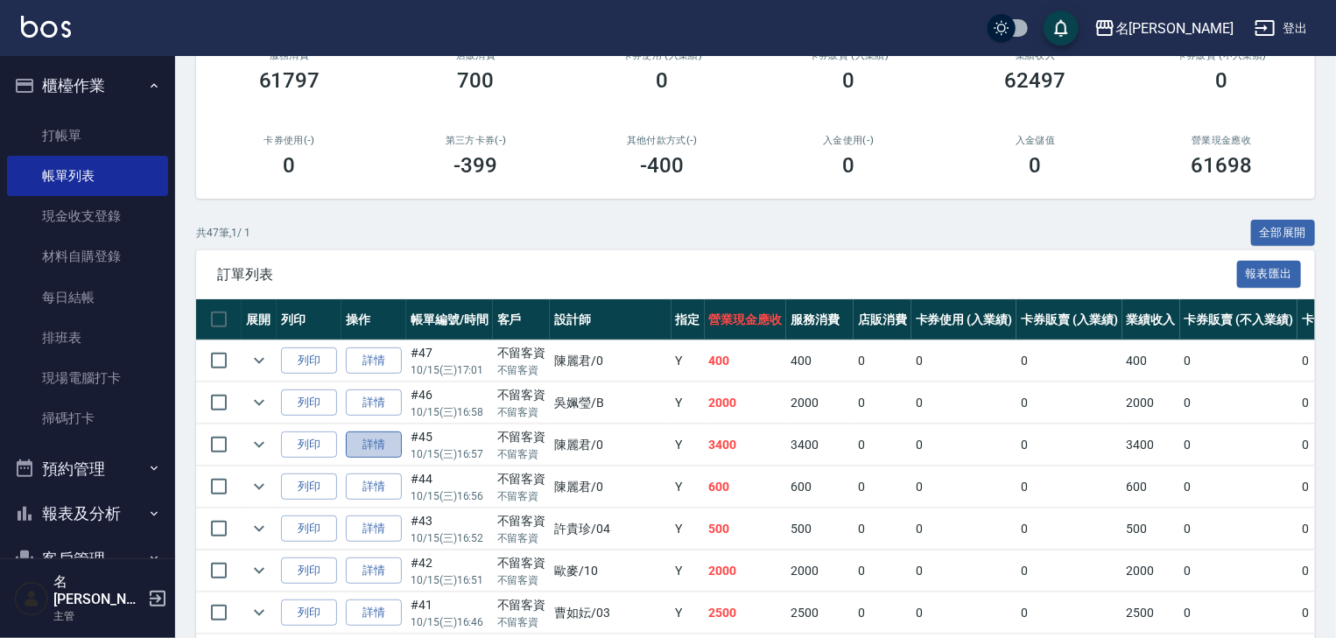
click at [358, 459] on link "詳情" at bounding box center [374, 445] width 56 height 27
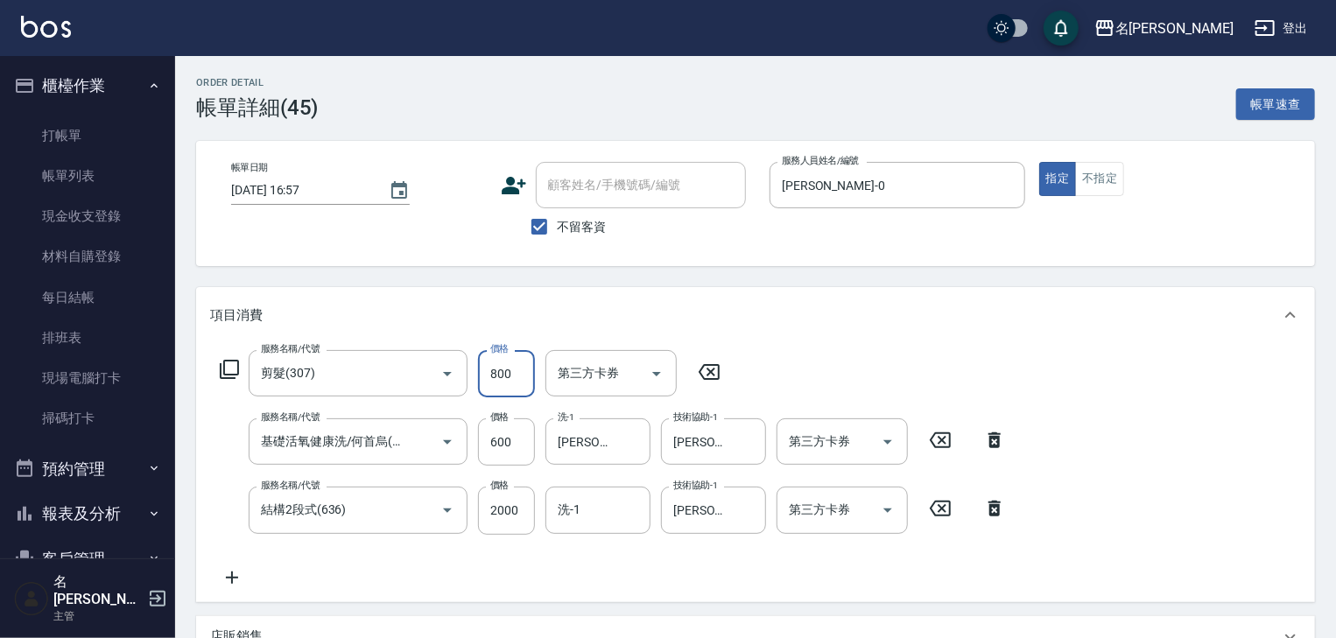
click at [507, 375] on input "800" at bounding box center [506, 373] width 57 height 47
click at [518, 513] on input "2000" at bounding box center [506, 510] width 57 height 47
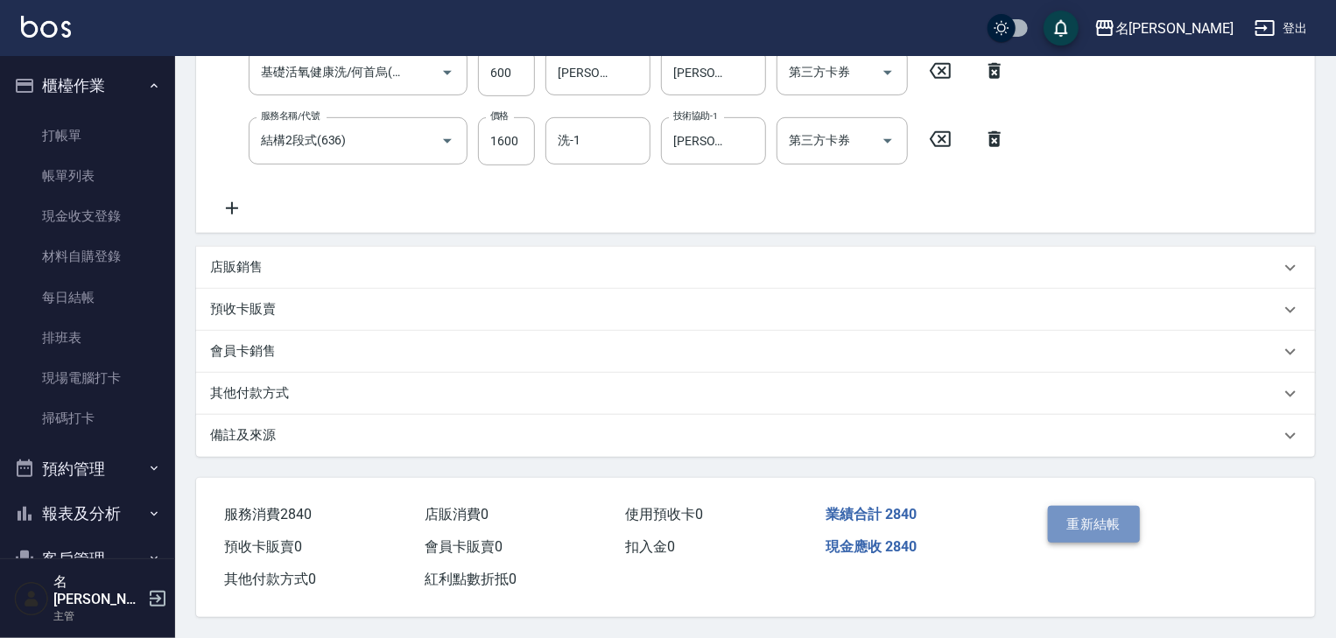
click at [1107, 532] on button "重新結帳" at bounding box center [1094, 524] width 93 height 37
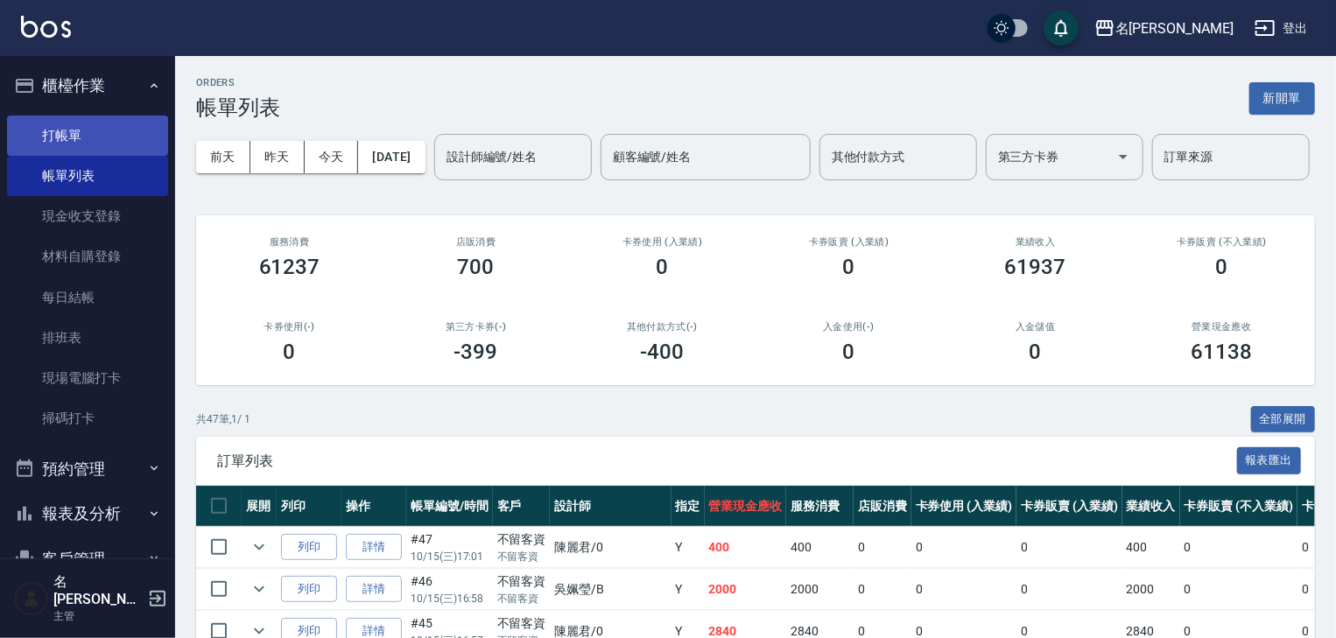
click at [107, 137] on link "打帳單" at bounding box center [87, 136] width 161 height 40
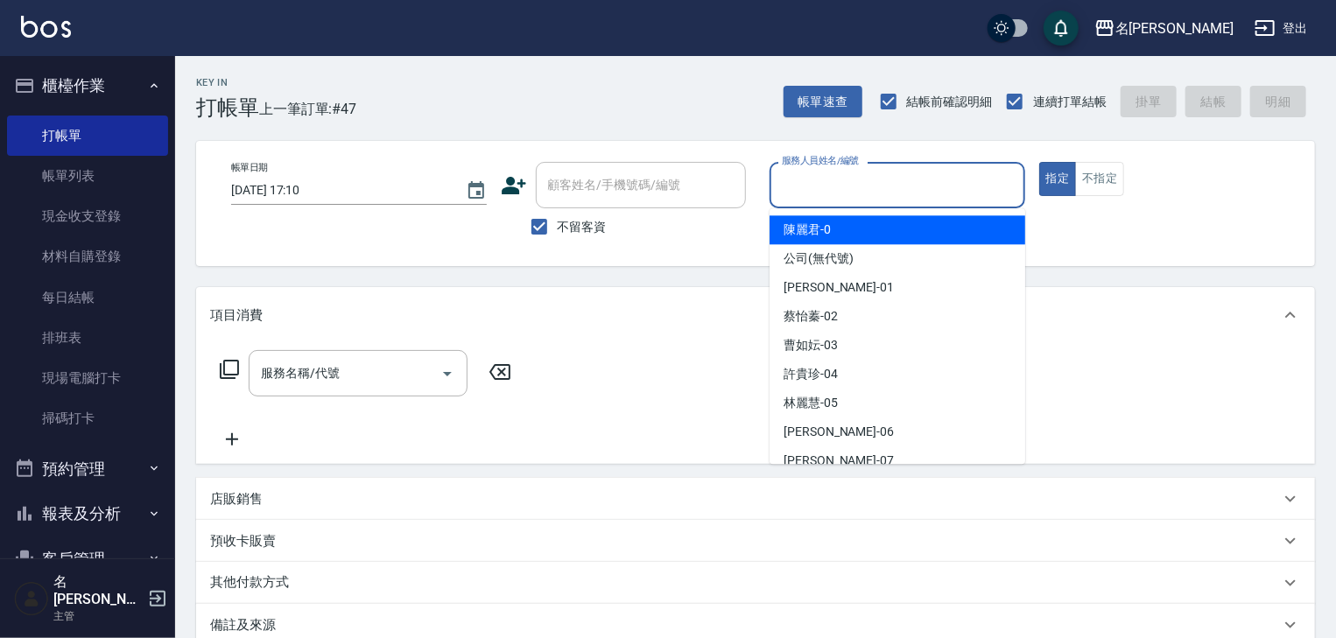
click at [925, 187] on input "服務人員姓名/編號" at bounding box center [897, 185] width 240 height 31
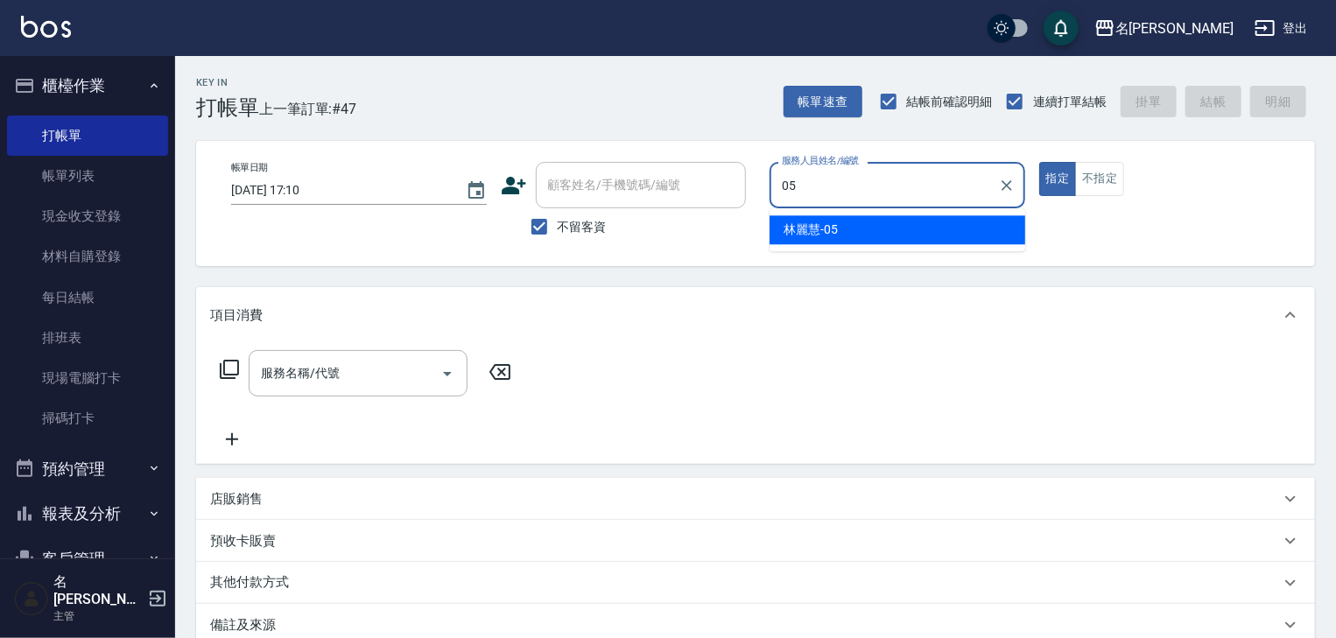
click at [856, 233] on div "[PERSON_NAME]-05" at bounding box center [898, 229] width 256 height 29
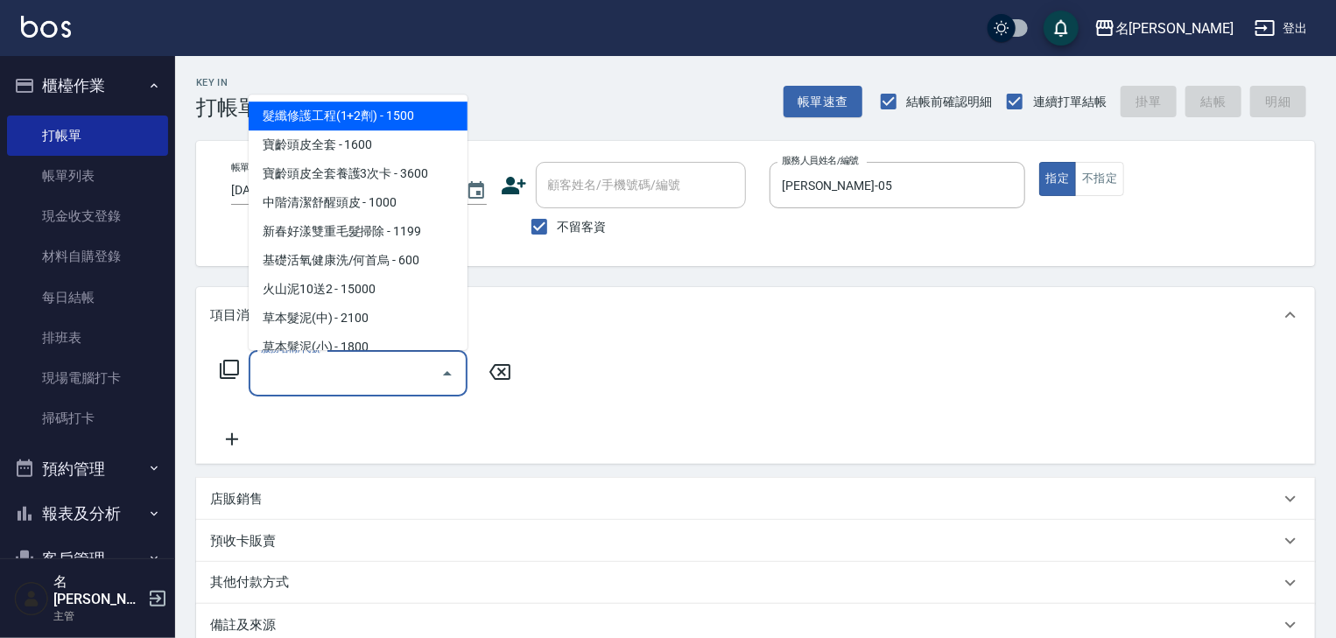
click at [357, 379] on input "服務名稱/代號" at bounding box center [345, 373] width 177 height 31
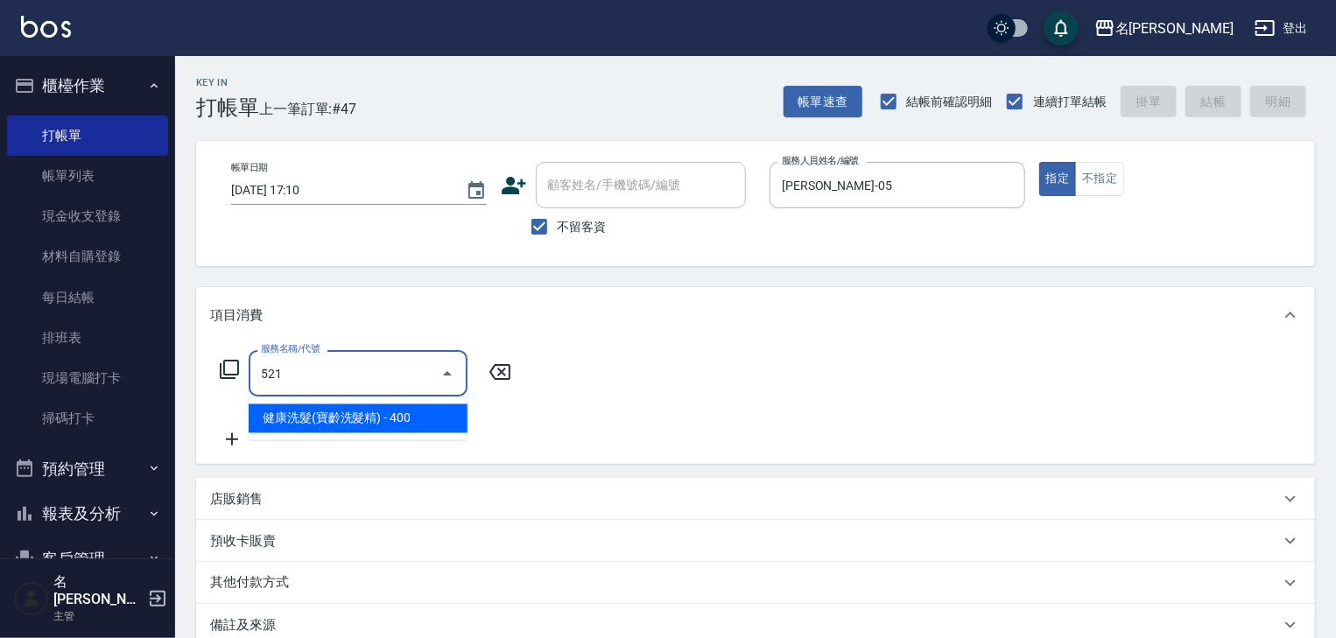
click at [386, 409] on span "健康洗髮(寶齡洗髮精) - 400" at bounding box center [358, 418] width 219 height 29
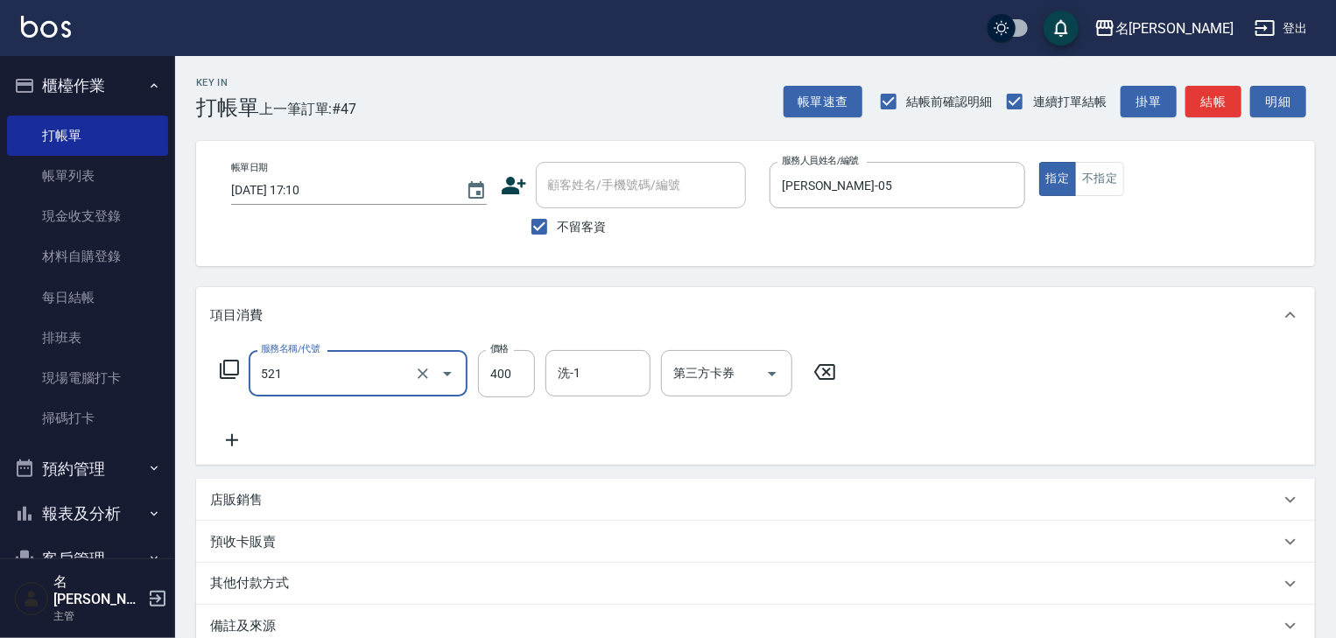
click at [385, 370] on input "521" at bounding box center [334, 373] width 154 height 31
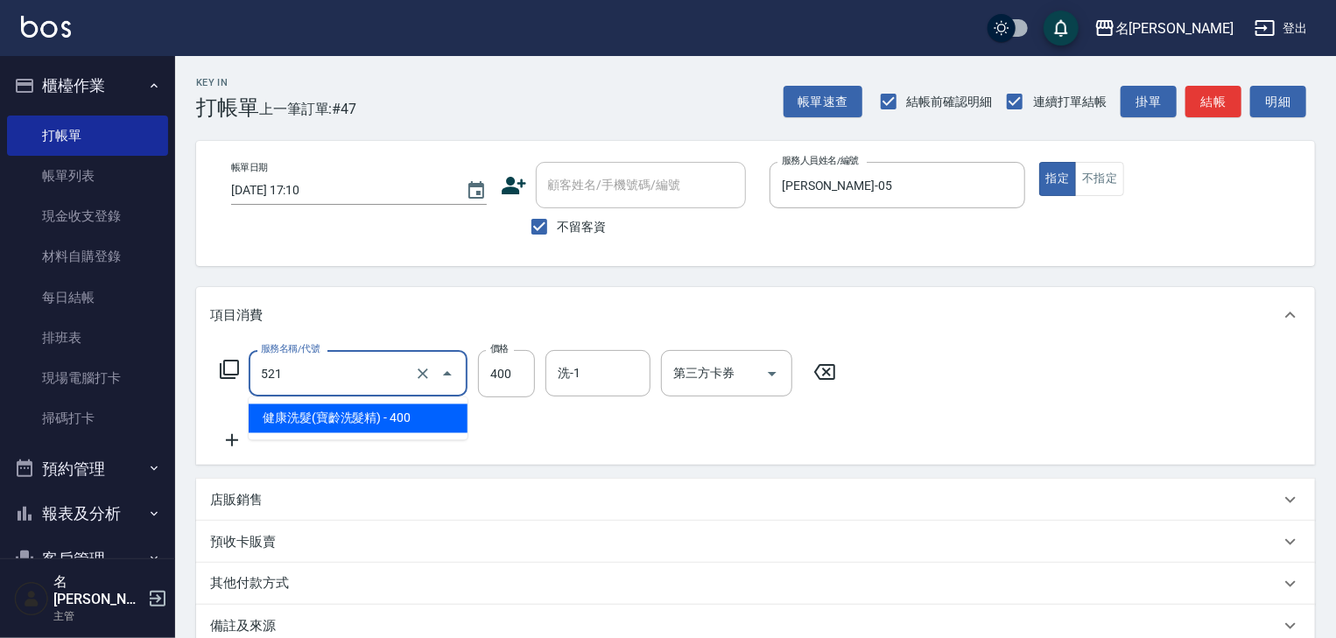
click at [386, 423] on span "健康洗髮(寶齡洗髮精) - 400" at bounding box center [358, 418] width 219 height 29
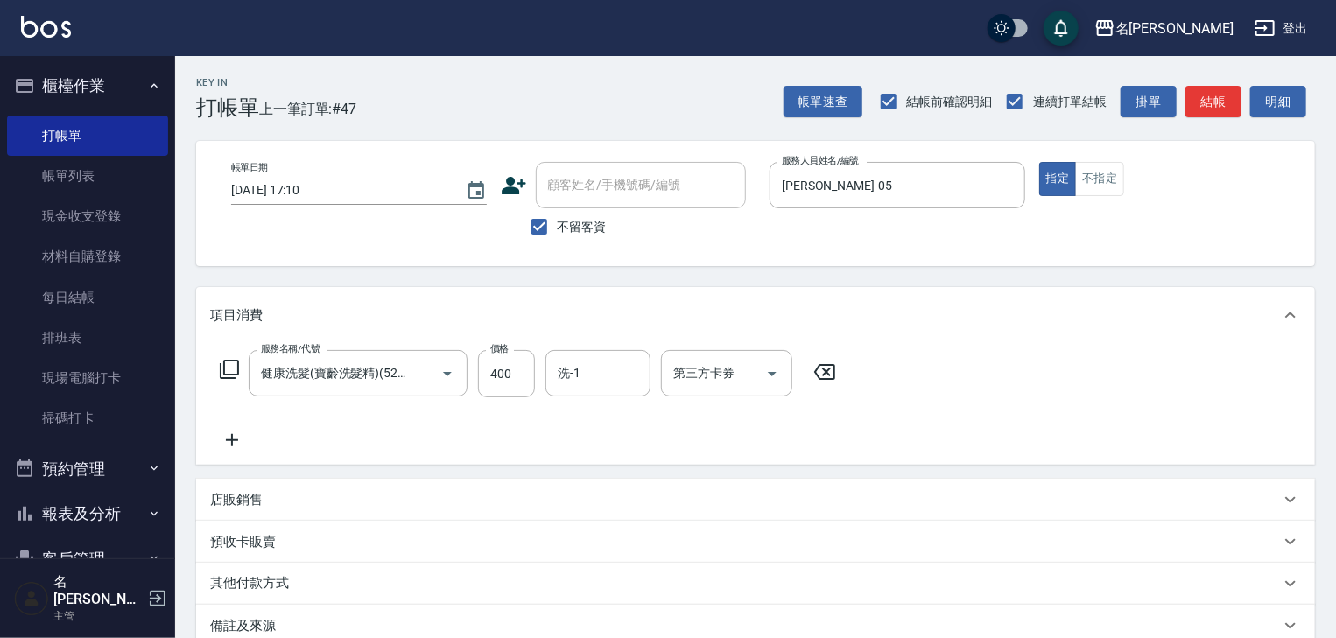
click at [230, 438] on icon at bounding box center [232, 440] width 44 height 21
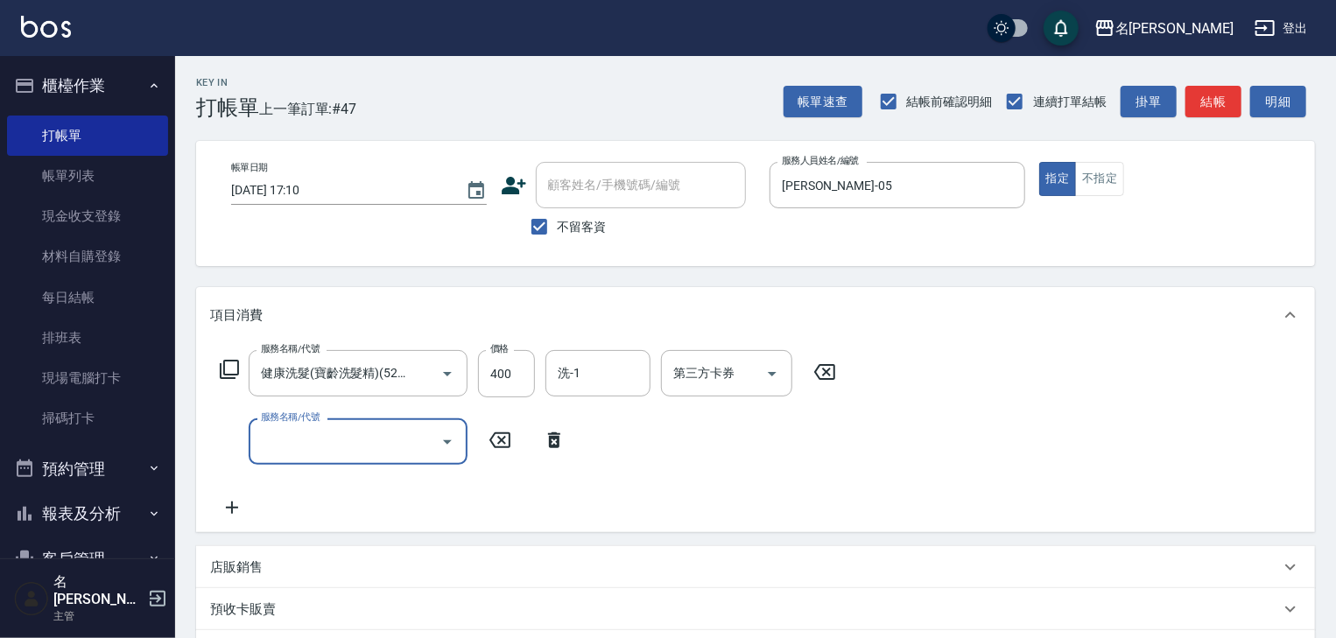
click at [319, 463] on div "服務名稱/代號" at bounding box center [358, 441] width 219 height 46
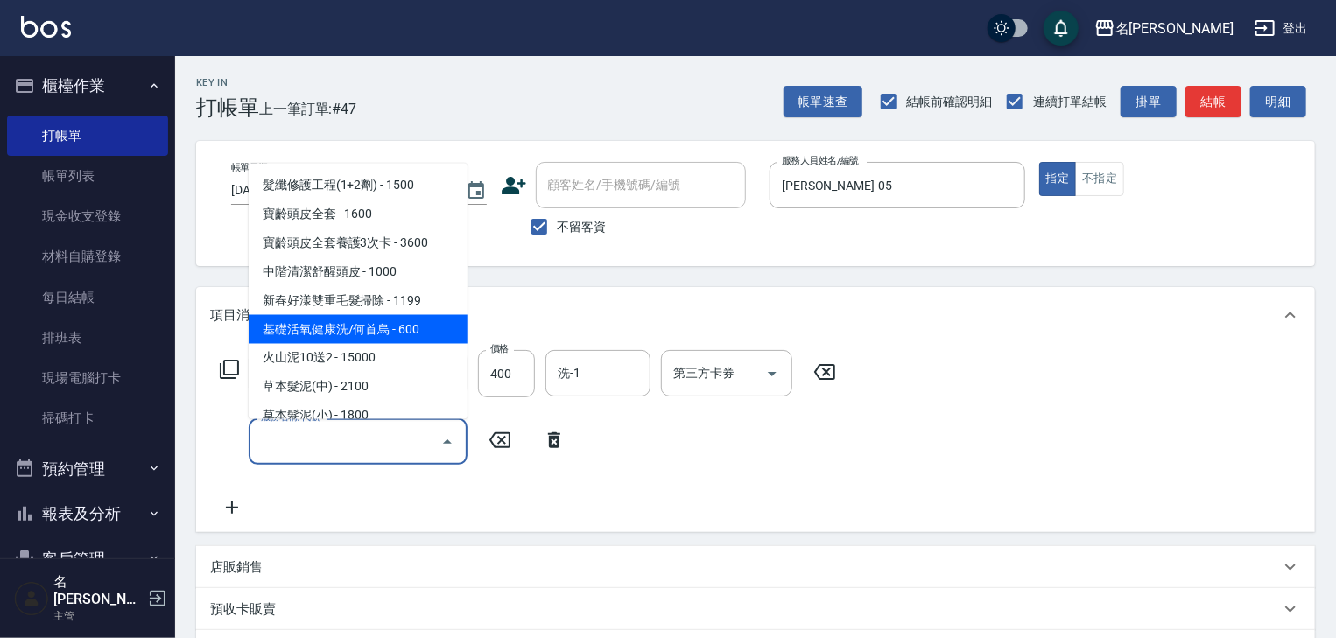
click at [423, 338] on span "基礎活氧健康洗/何首烏 - 600" at bounding box center [358, 329] width 219 height 29
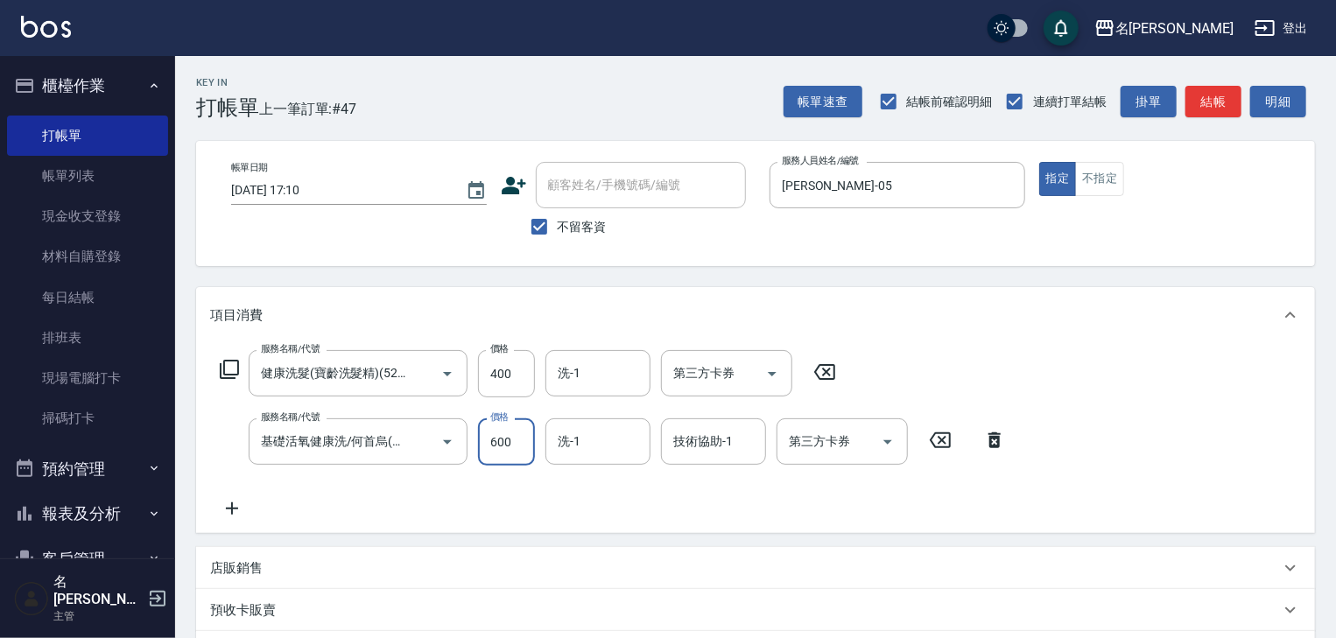
click at [509, 449] on input "600" at bounding box center [506, 441] width 57 height 47
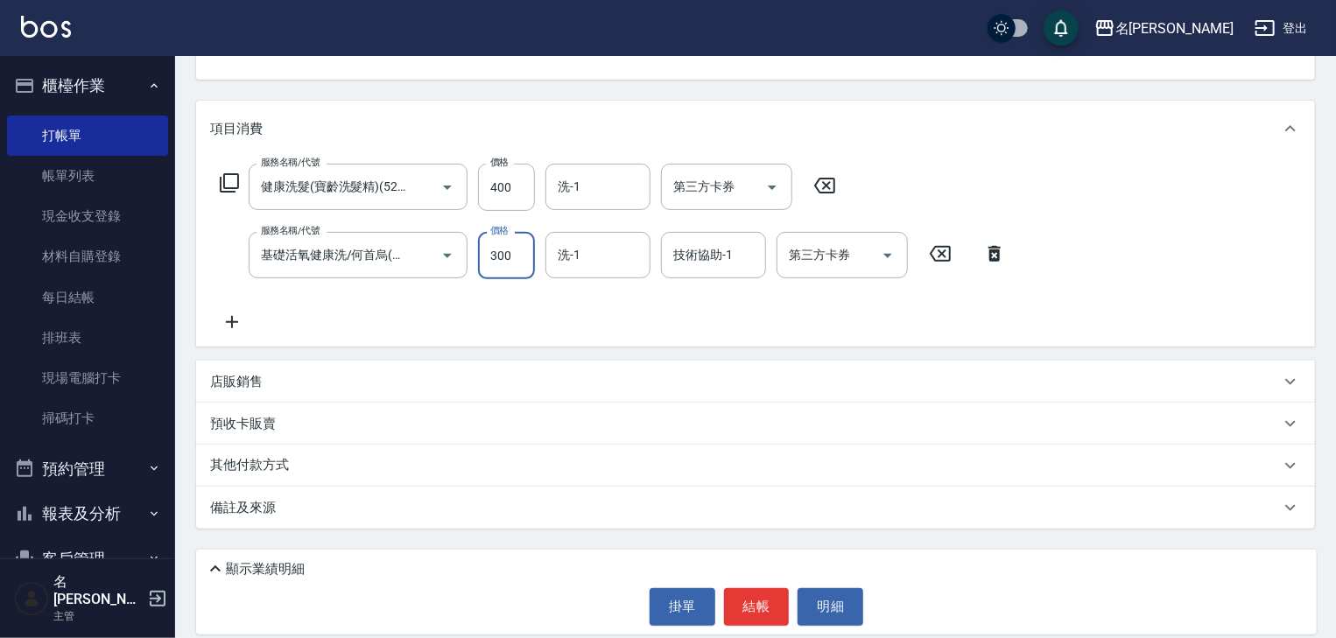
scroll to position [203, 0]
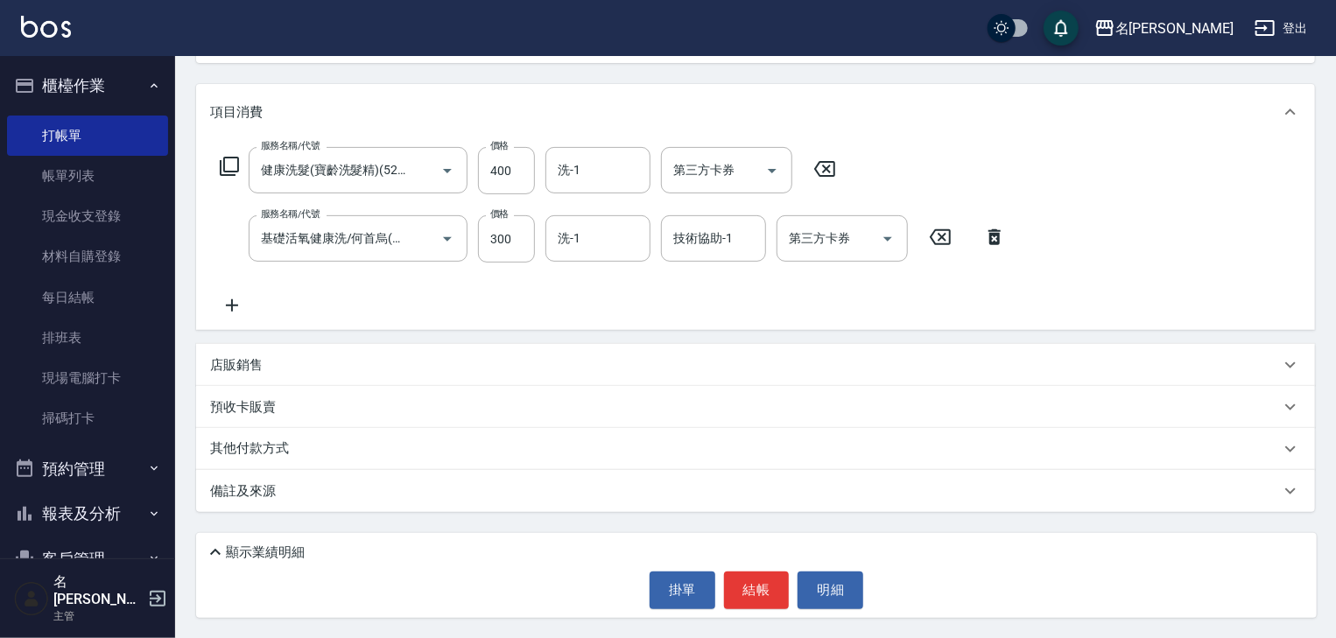
click at [270, 368] on div "店販銷售" at bounding box center [745, 365] width 1070 height 18
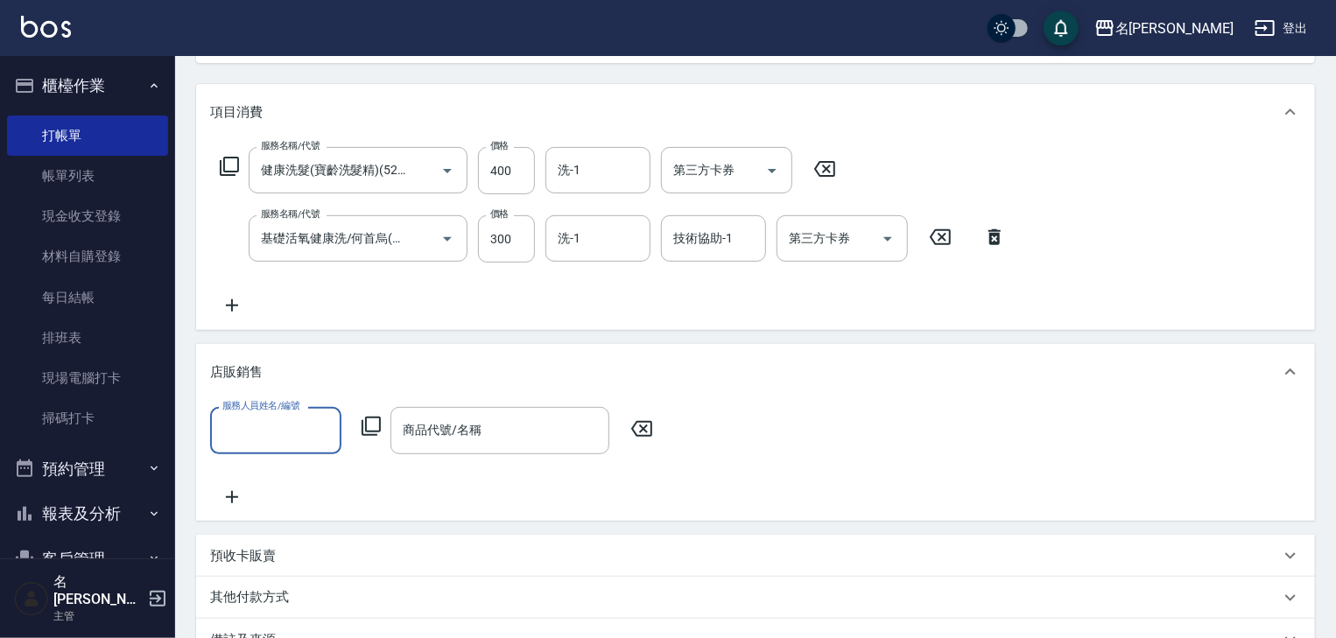
scroll to position [0, 0]
click at [247, 435] on input "服務人員姓名/編號" at bounding box center [276, 430] width 116 height 31
click at [299, 480] on div "[PERSON_NAME]-05" at bounding box center [275, 474] width 131 height 29
click at [376, 427] on icon at bounding box center [371, 426] width 21 height 21
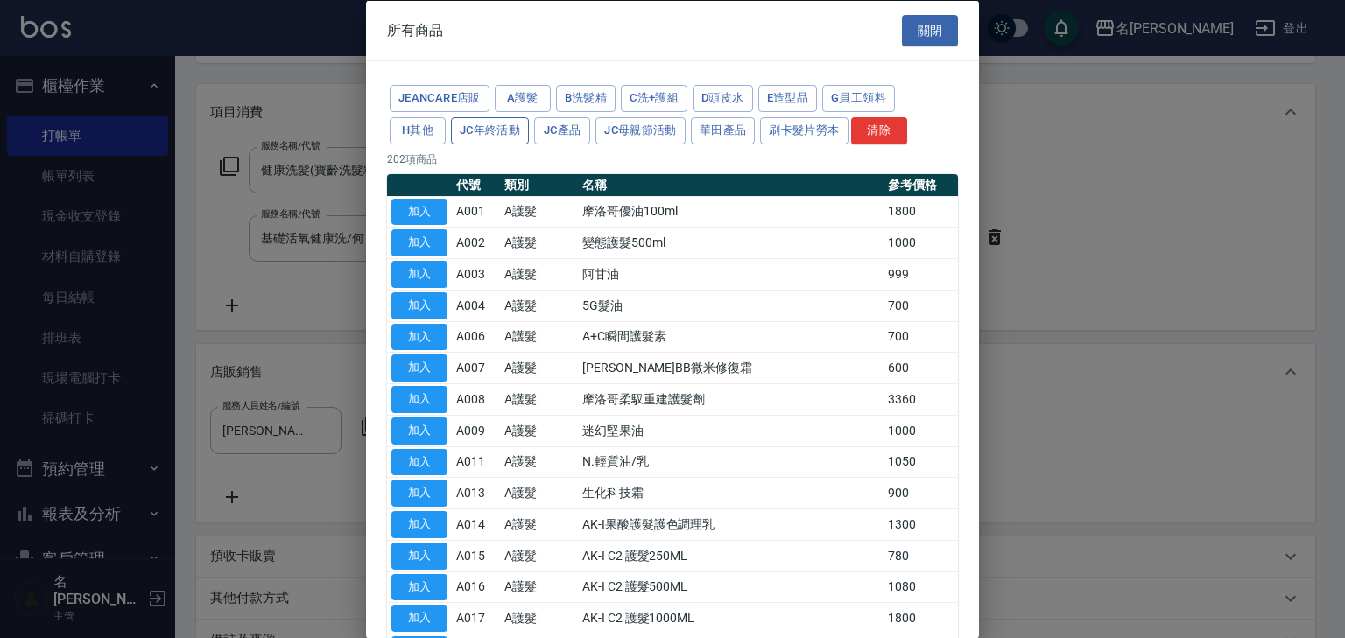
click at [495, 133] on button "JC年終活動" at bounding box center [490, 129] width 78 height 27
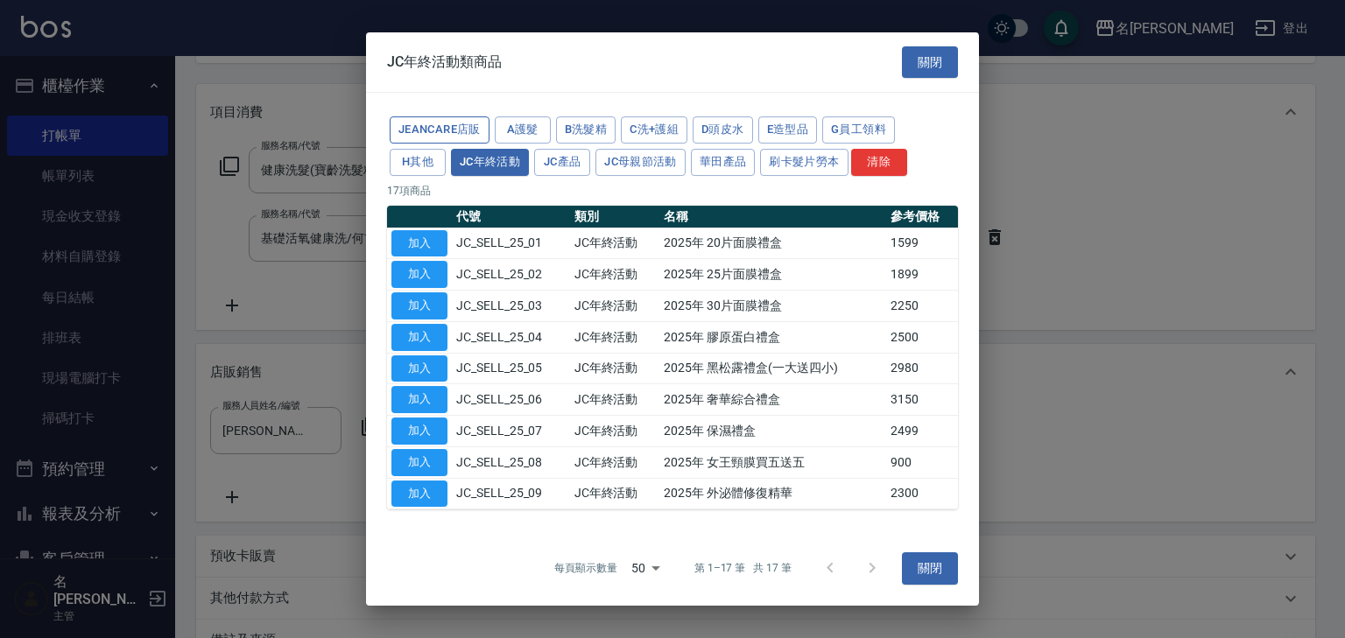
click at [448, 134] on button "JeanCare店販" at bounding box center [440, 129] width 100 height 27
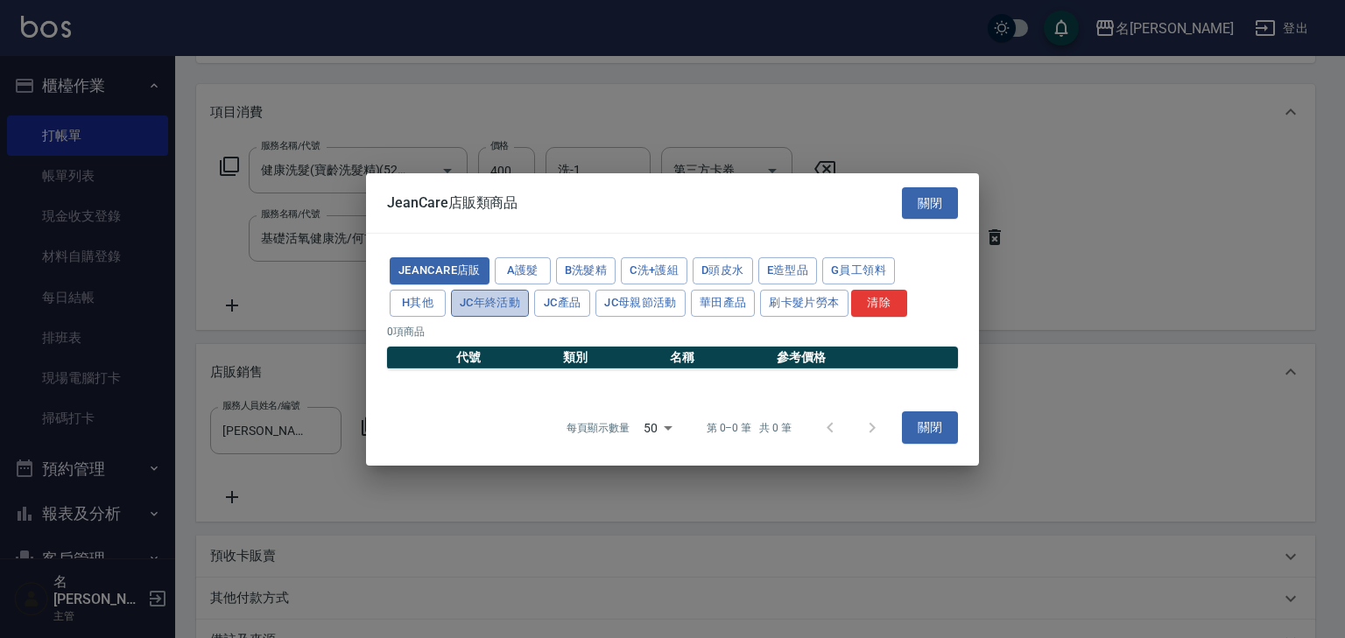
click at [451, 309] on button "JC年終活動" at bounding box center [490, 303] width 78 height 27
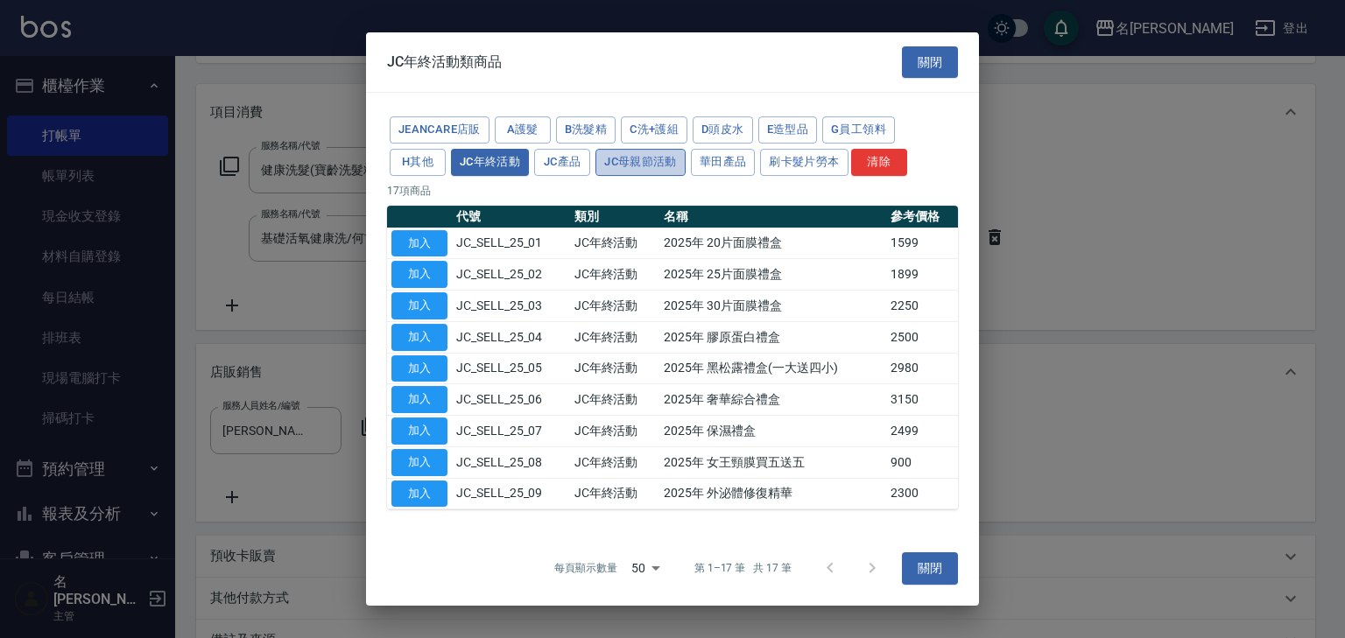
click at [595, 165] on button "JC母親節活動" at bounding box center [640, 162] width 90 height 27
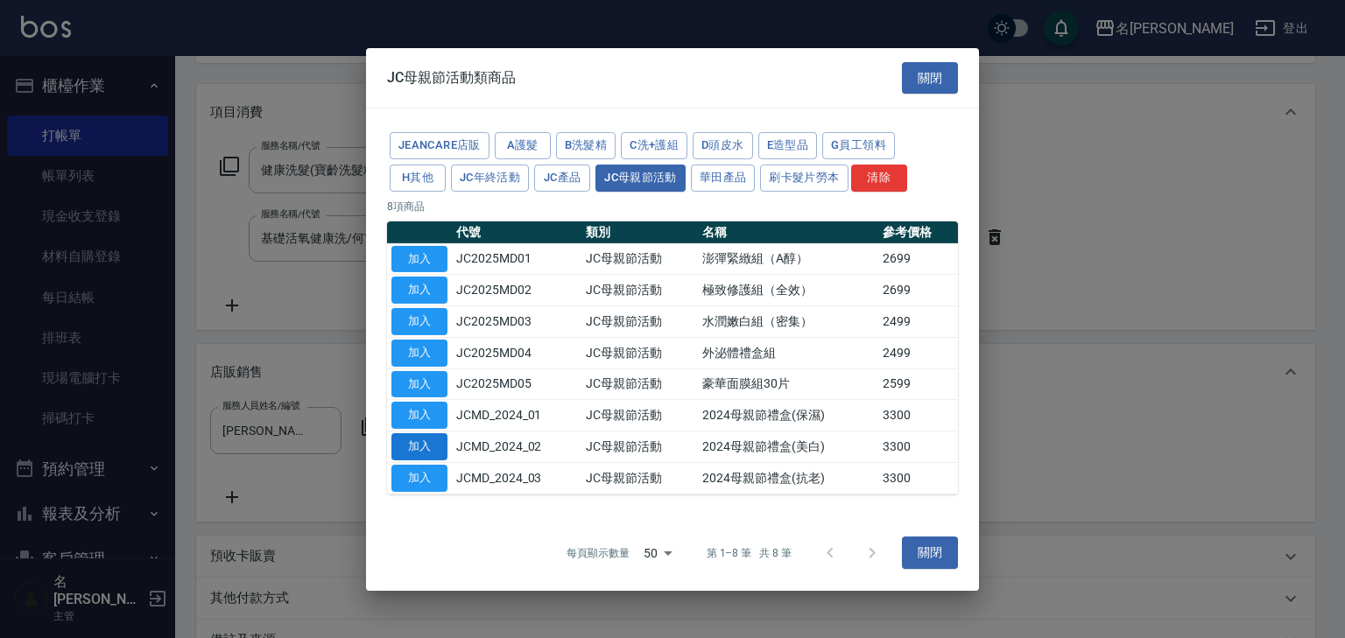
click at [405, 446] on button "加入" at bounding box center [419, 446] width 56 height 27
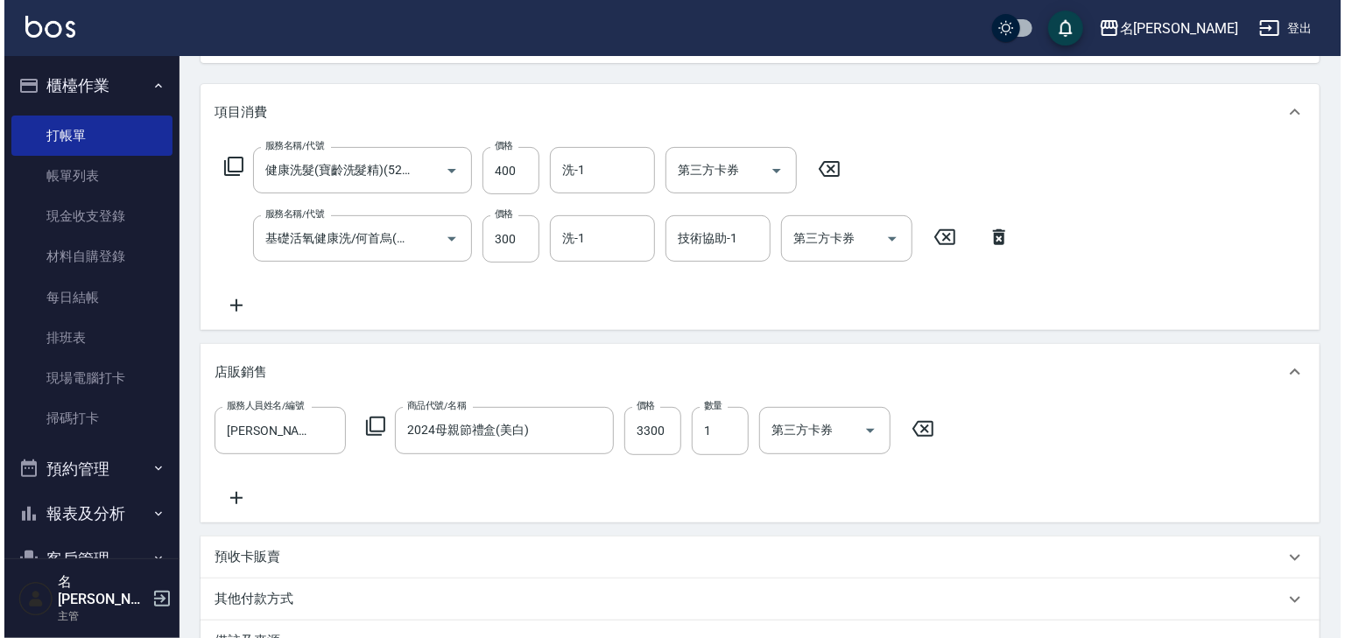
scroll to position [354, 0]
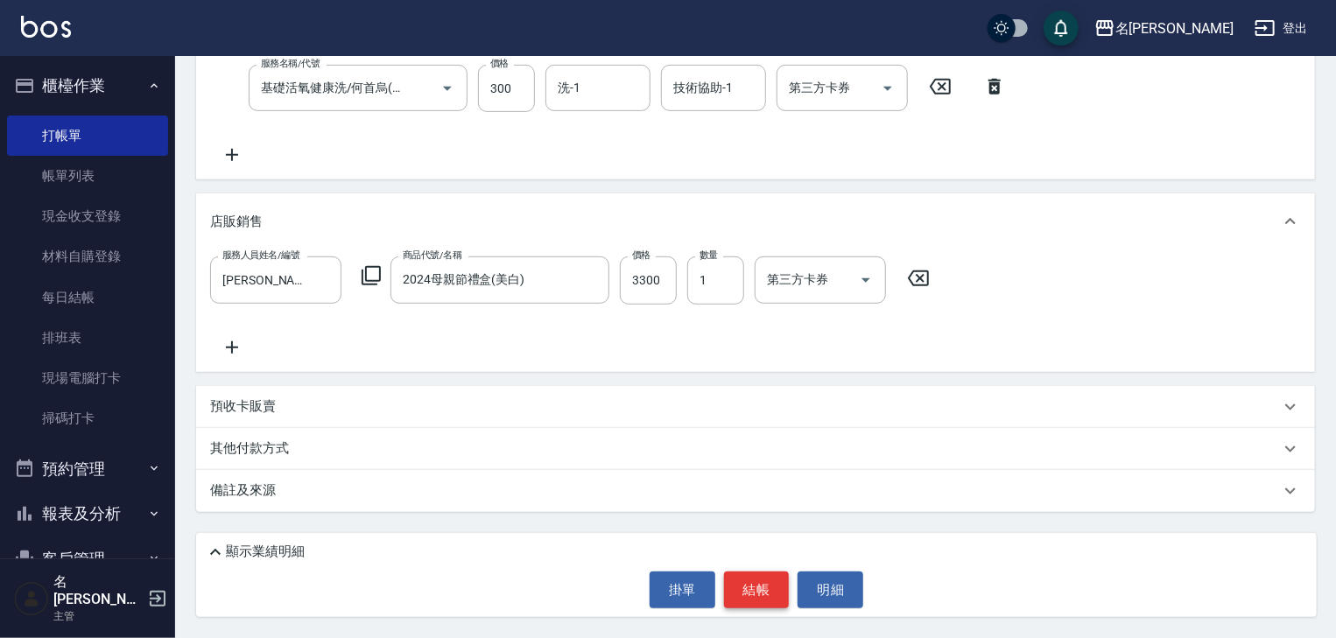
click at [750, 589] on button "結帳" at bounding box center [757, 590] width 66 height 37
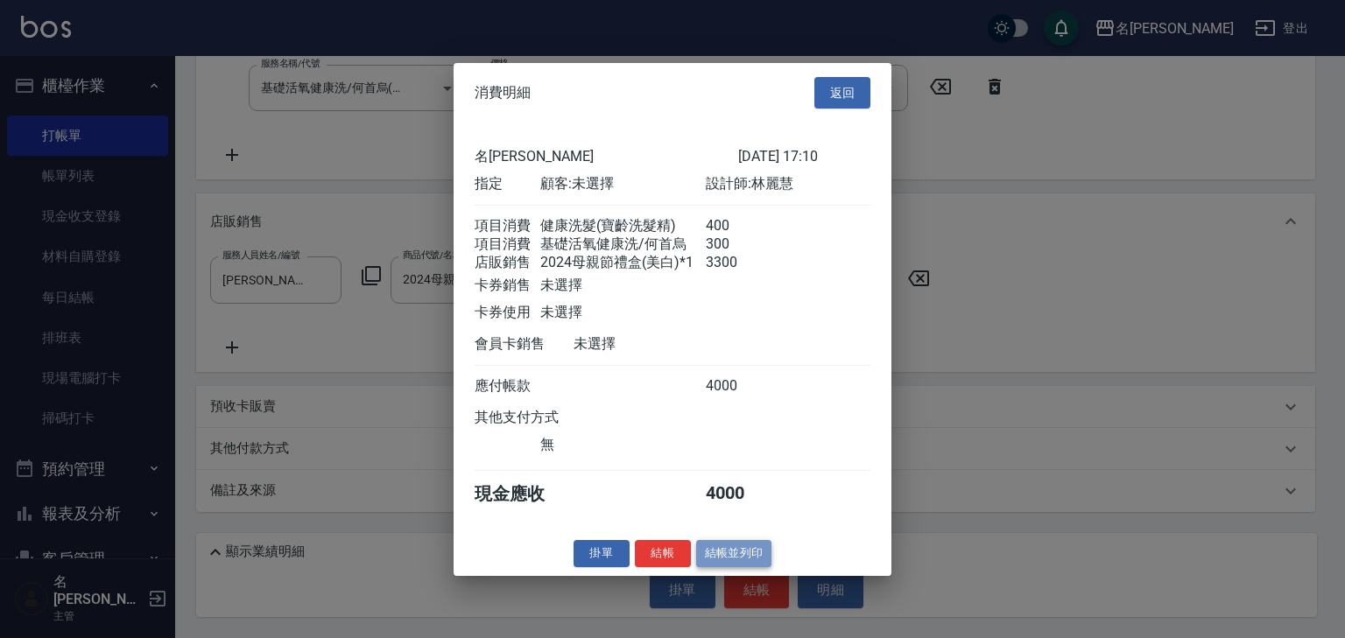
click at [729, 561] on button "結帳並列印" at bounding box center [734, 553] width 76 height 27
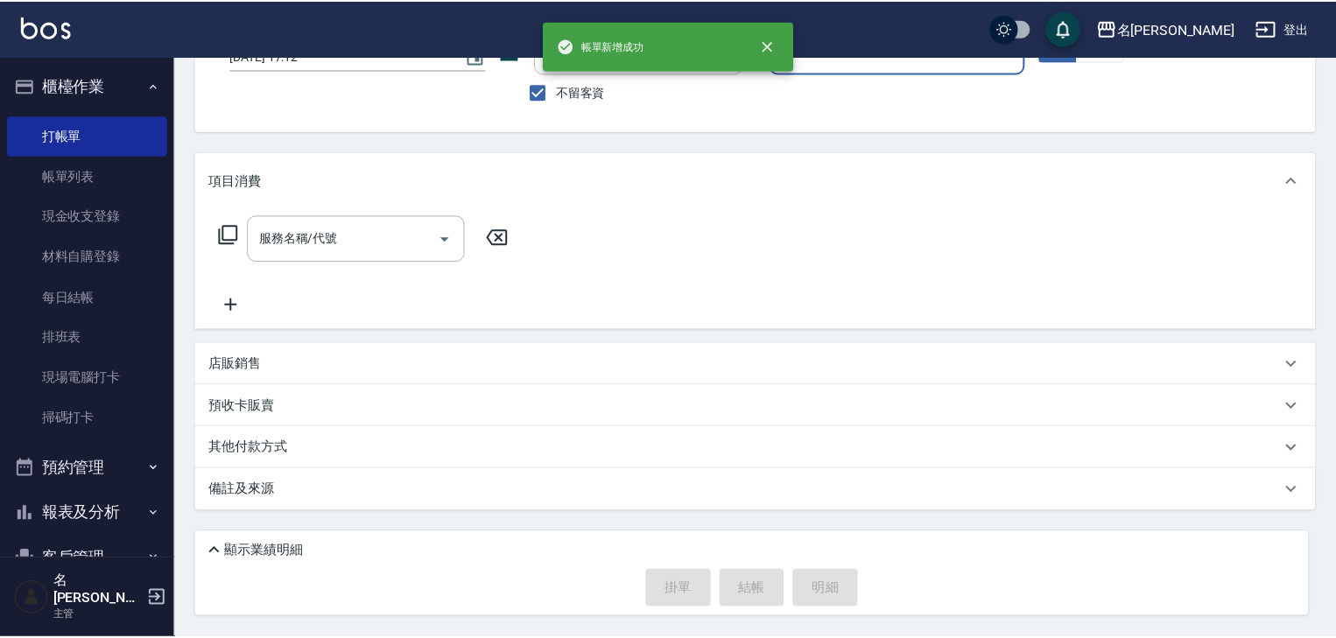
scroll to position [0, 0]
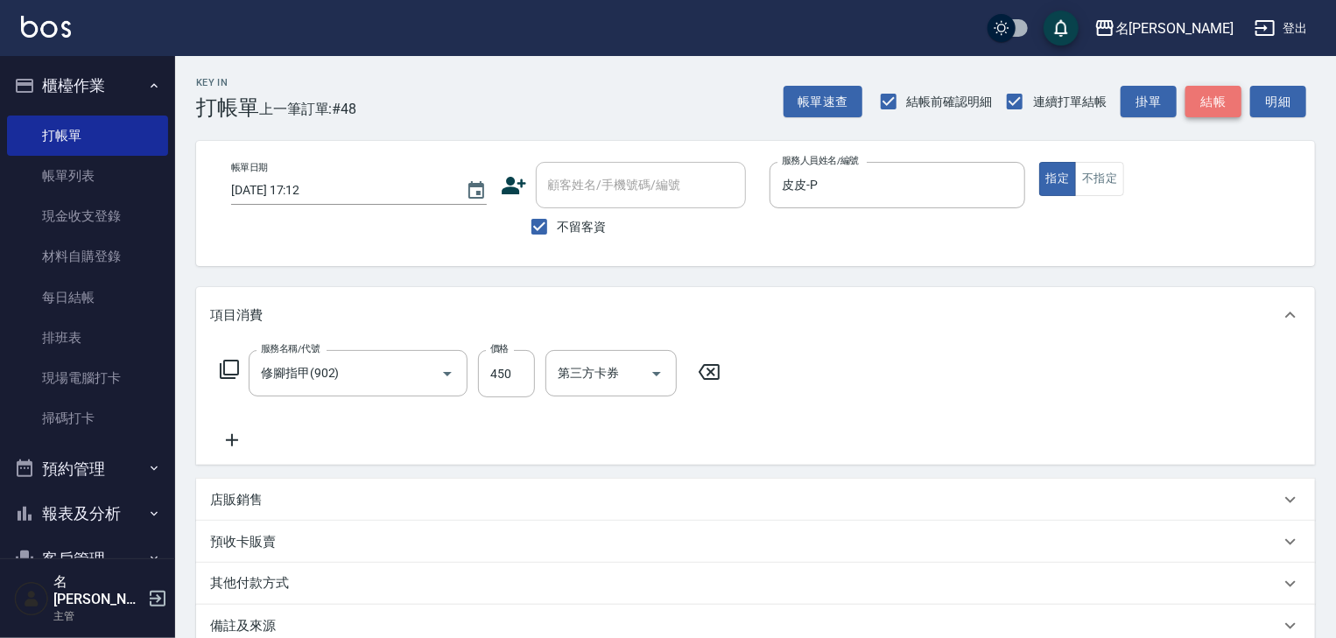
click at [1212, 97] on button "結帳" at bounding box center [1213, 102] width 56 height 32
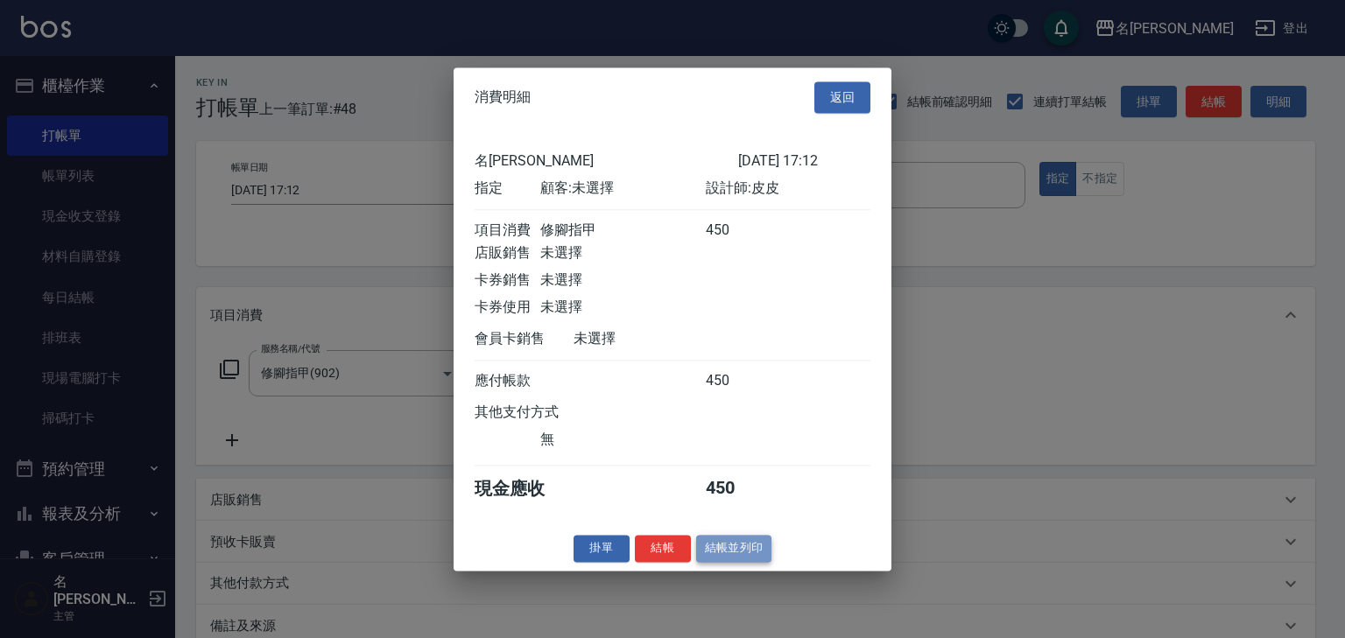
click at [770, 560] on button "結帳並列印" at bounding box center [734, 548] width 76 height 27
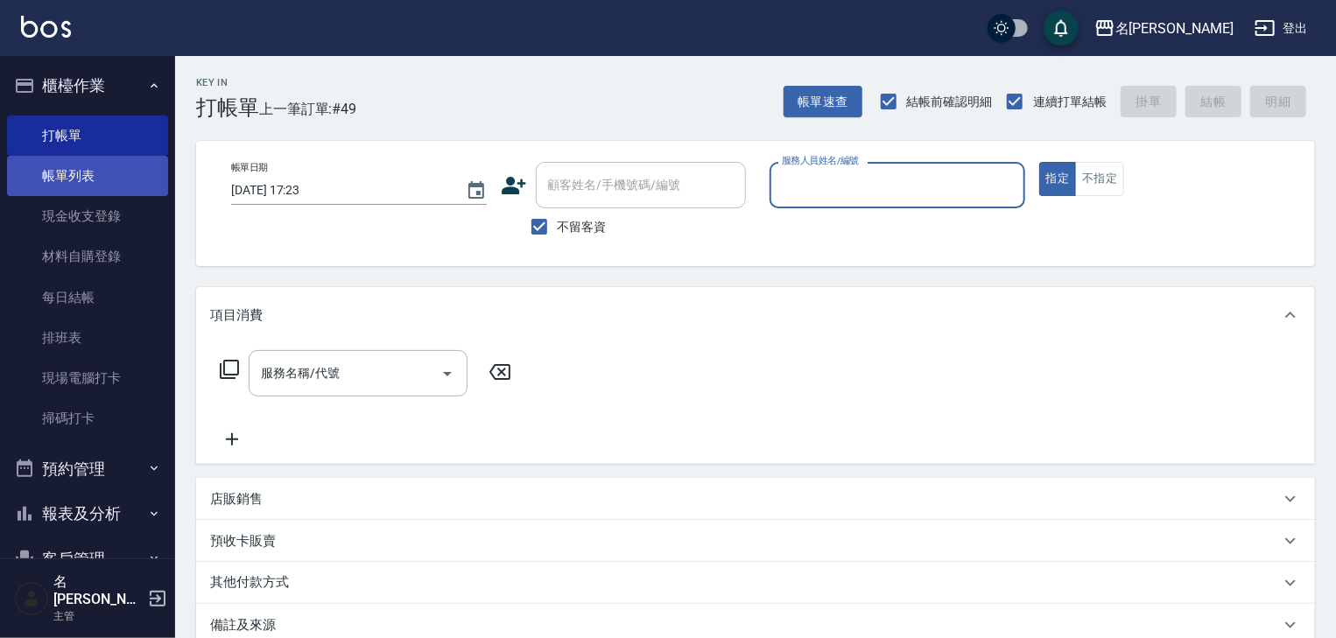
click at [88, 186] on link "帳單列表" at bounding box center [87, 176] width 161 height 40
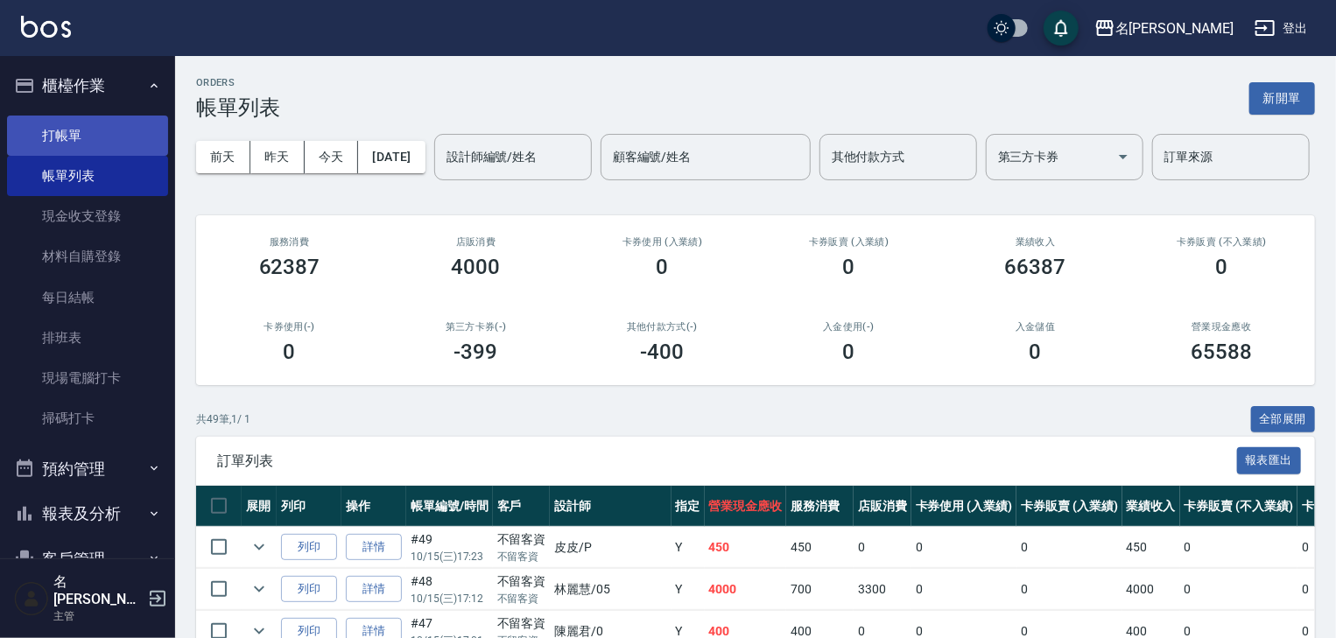
click at [114, 130] on link "打帳單" at bounding box center [87, 136] width 161 height 40
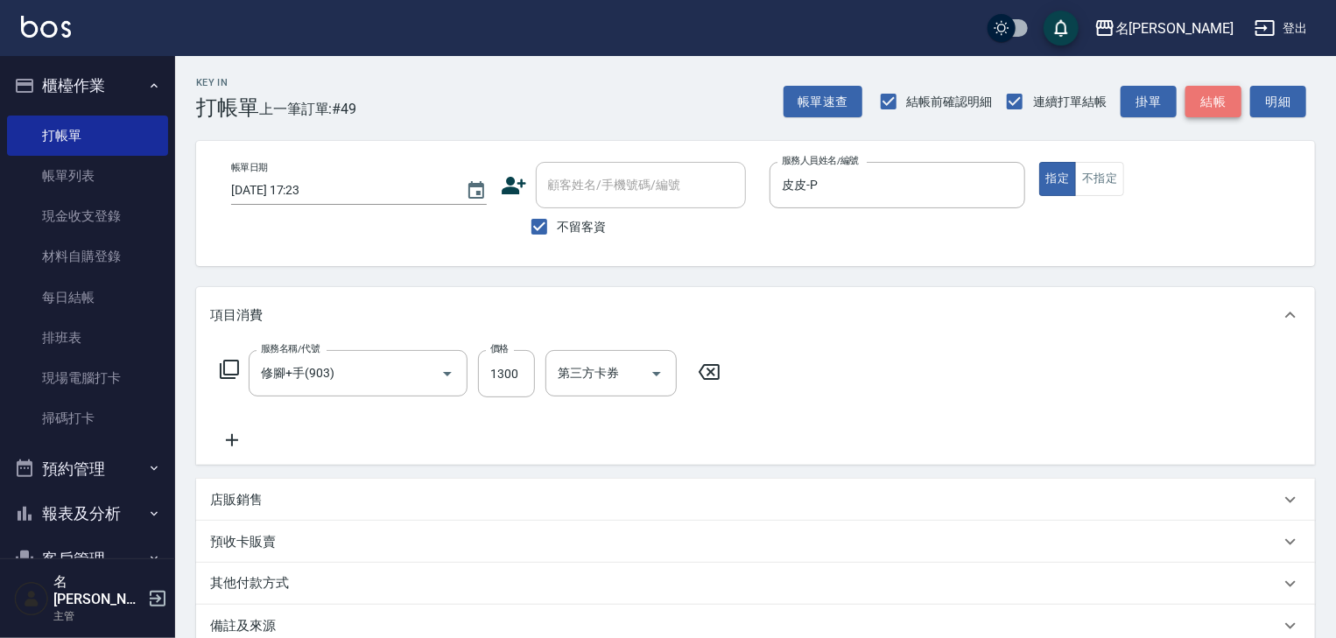
click at [1192, 98] on button "結帳" at bounding box center [1213, 102] width 56 height 32
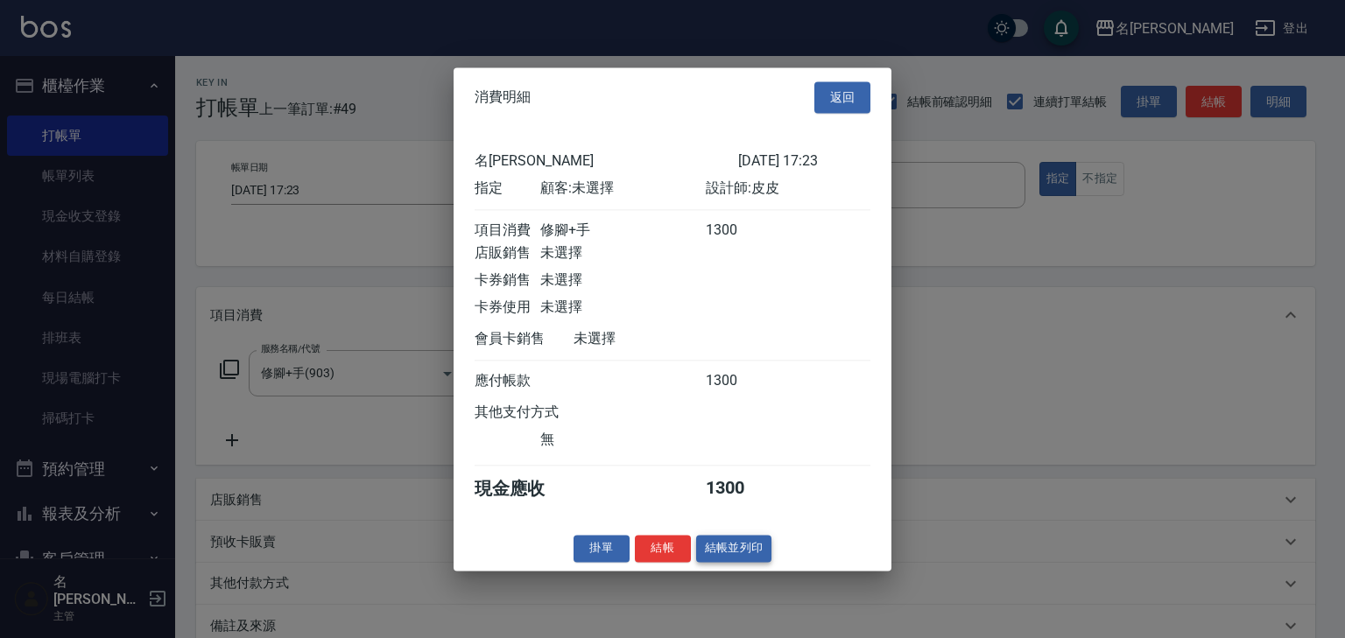
click at [717, 554] on button "結帳並列印" at bounding box center [734, 548] width 76 height 27
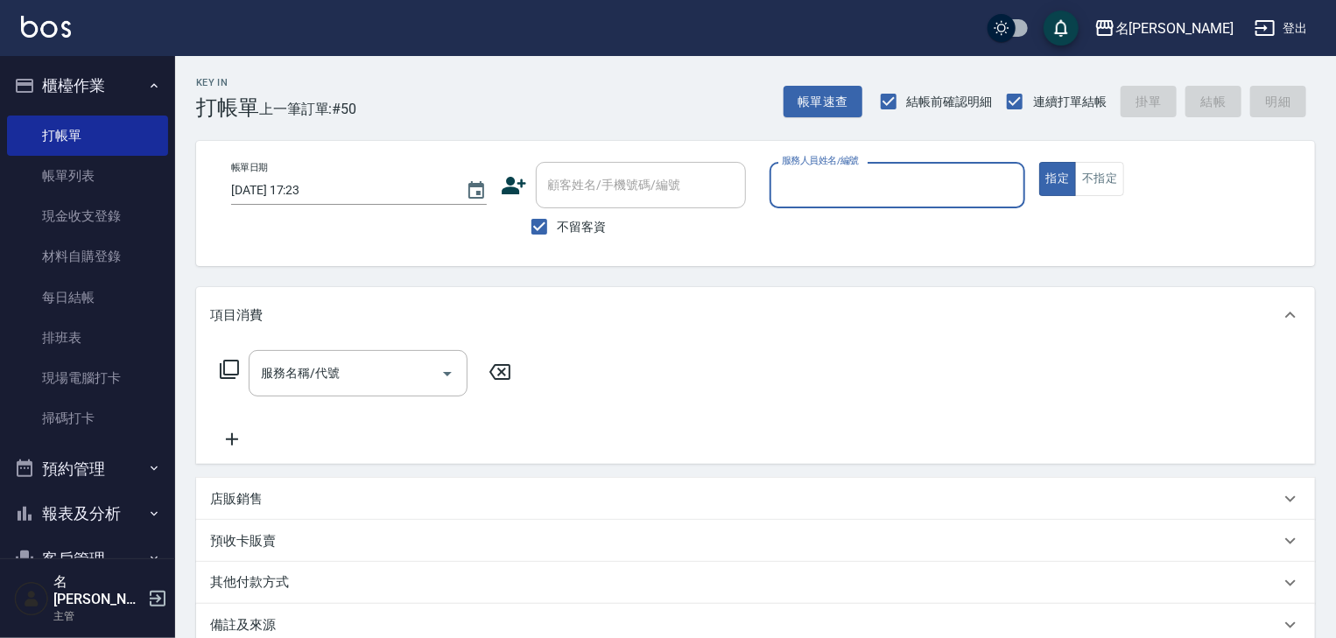
drag, startPoint x: 117, startPoint y: 179, endPoint x: 419, endPoint y: 466, distance: 416.7
click at [117, 179] on link "帳單列表" at bounding box center [87, 176] width 161 height 40
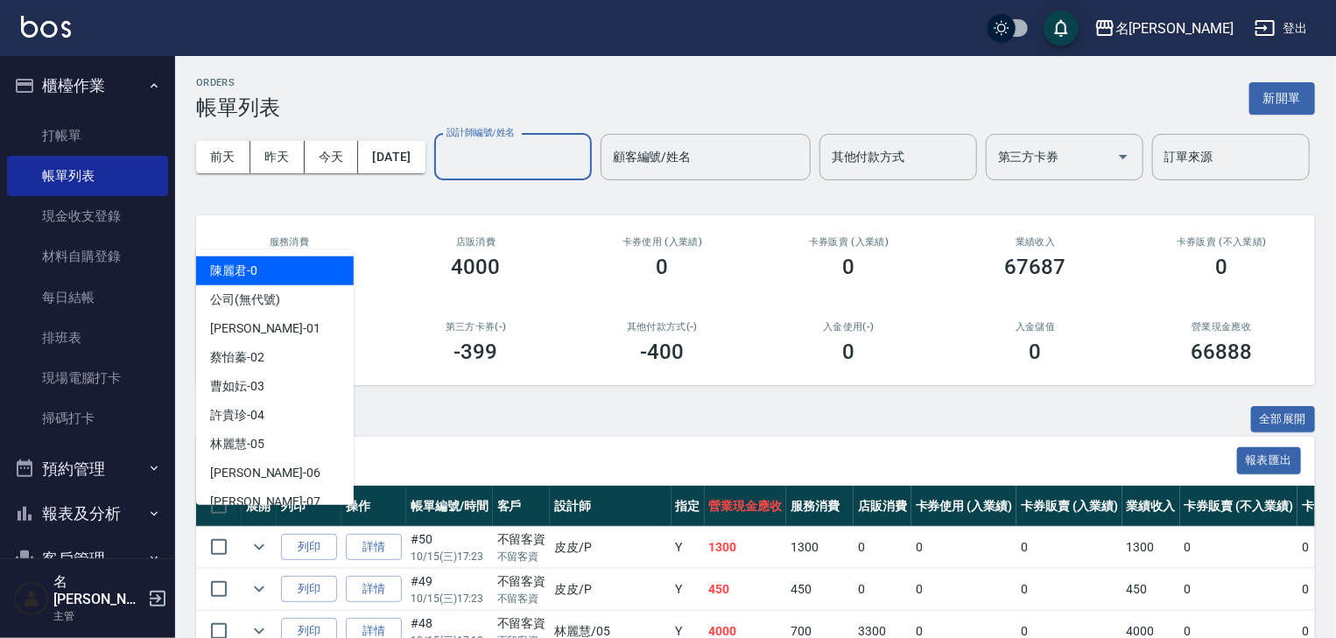
click at [442, 172] on input "設計師編號/姓名" at bounding box center [513, 157] width 142 height 31
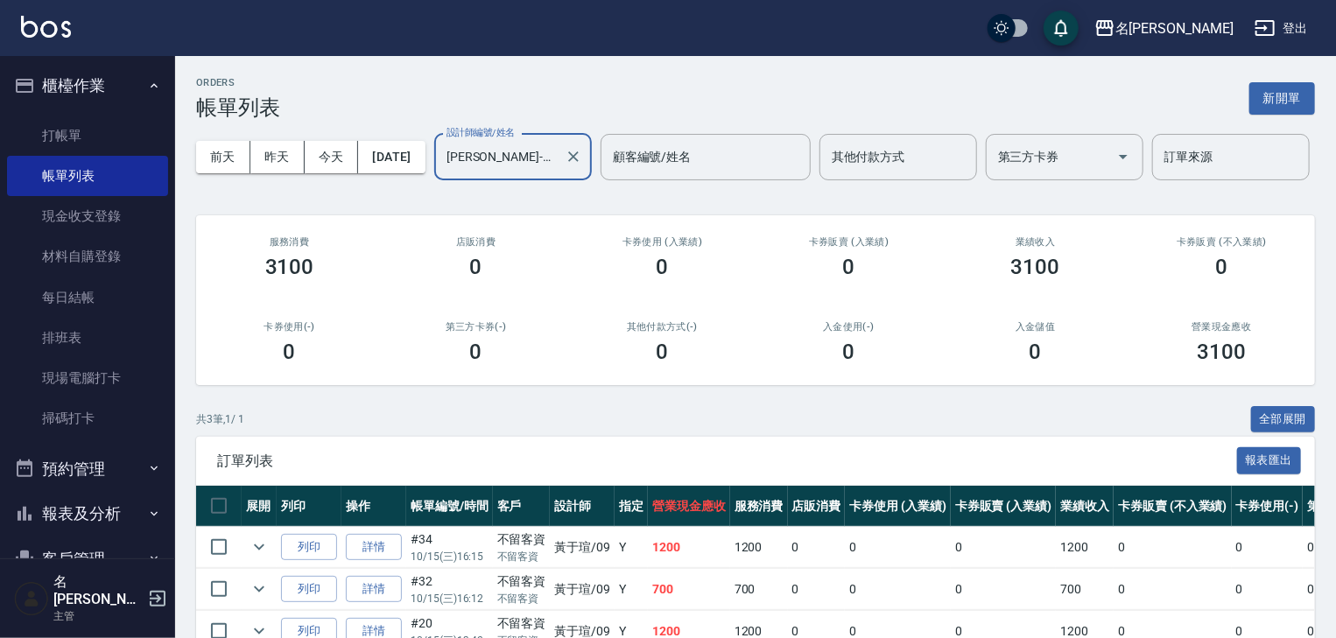
scroll to position [147, 0]
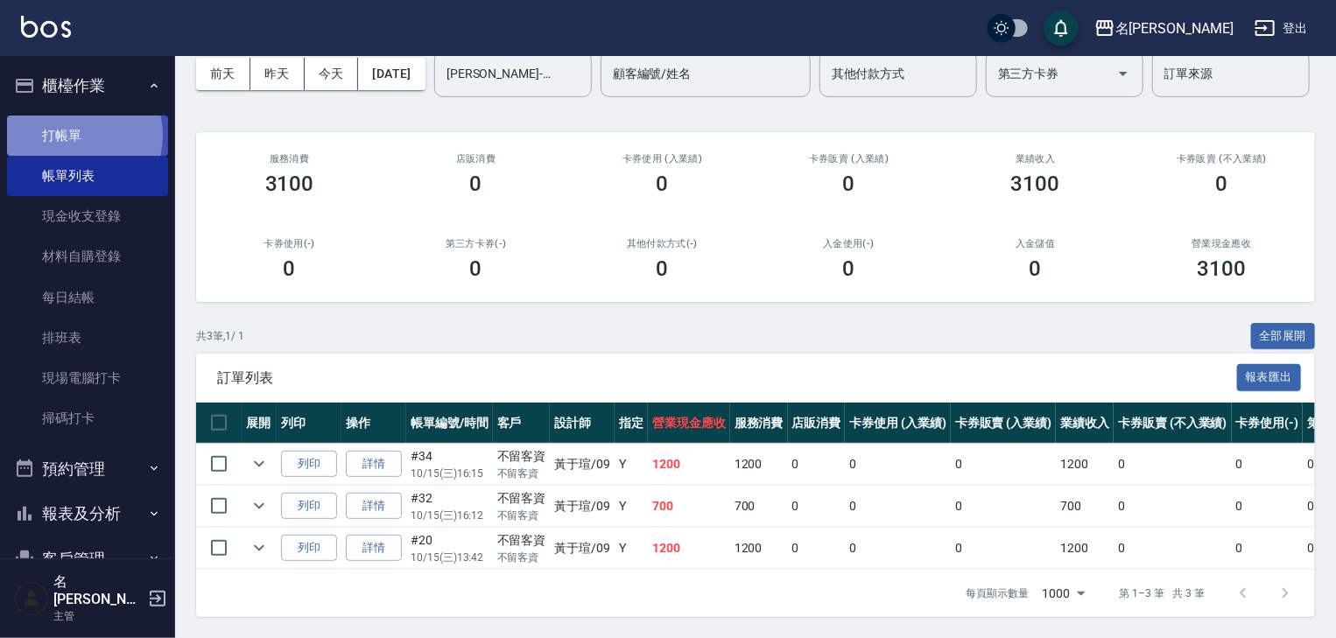
click at [79, 135] on link "打帳單" at bounding box center [87, 136] width 161 height 40
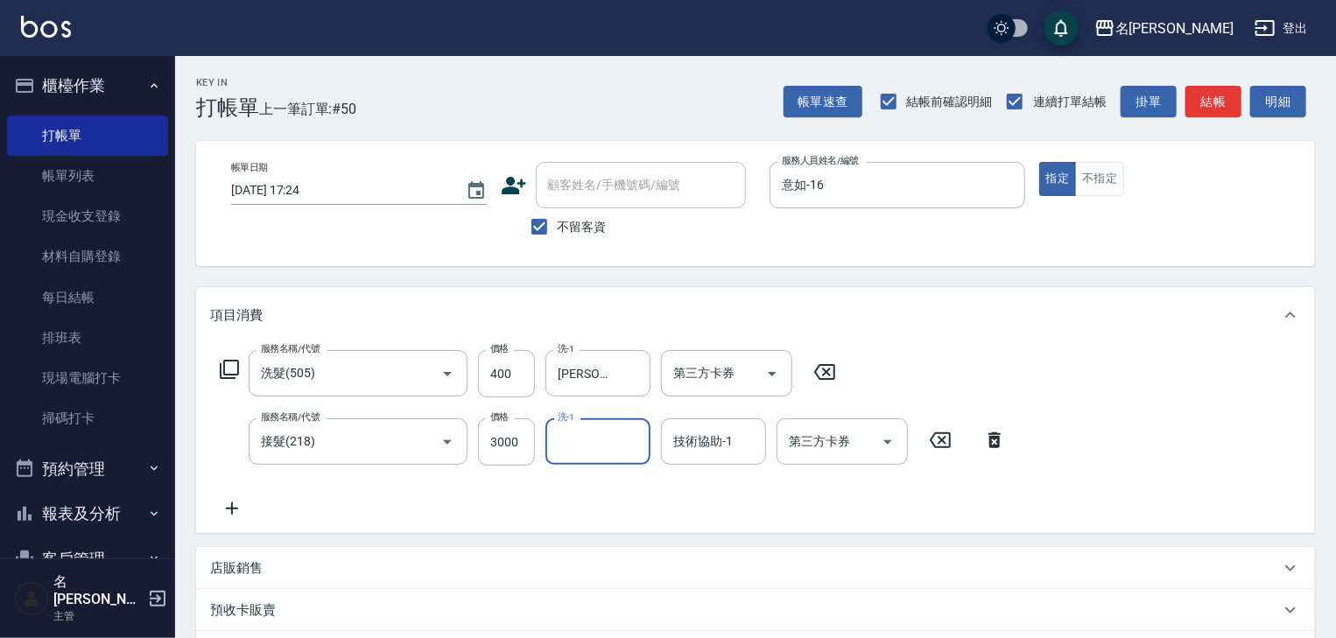
scroll to position [186, 0]
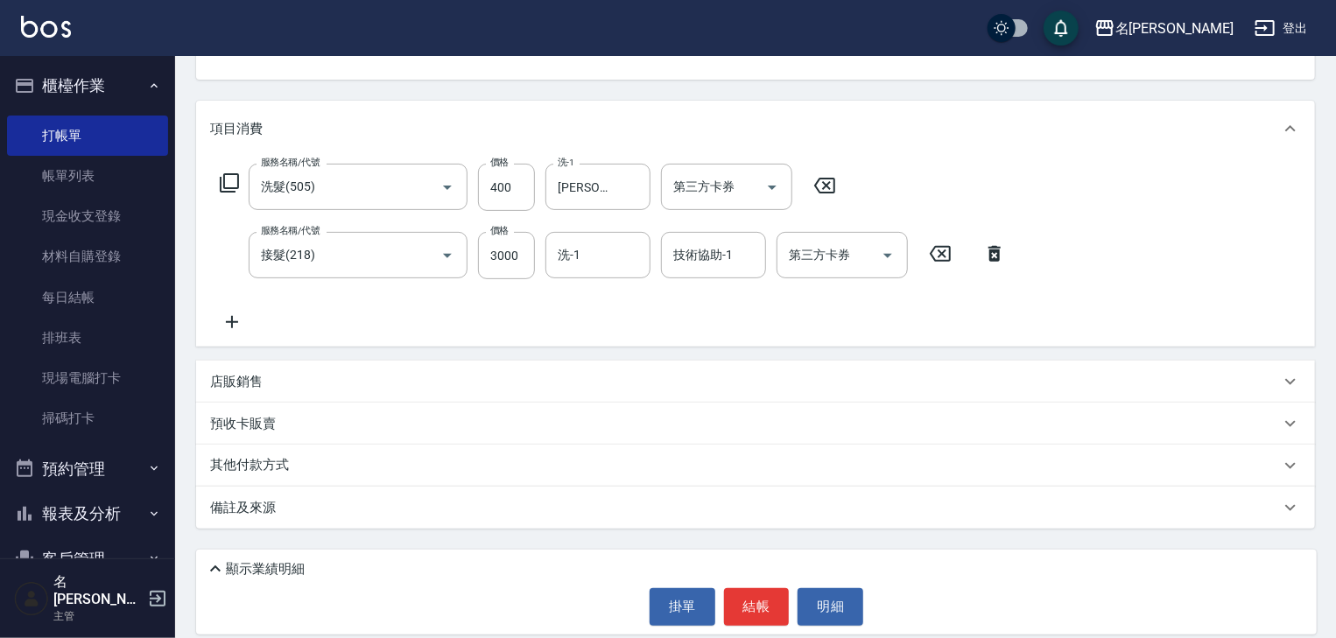
click at [254, 447] on div "其他付款方式" at bounding box center [755, 466] width 1119 height 42
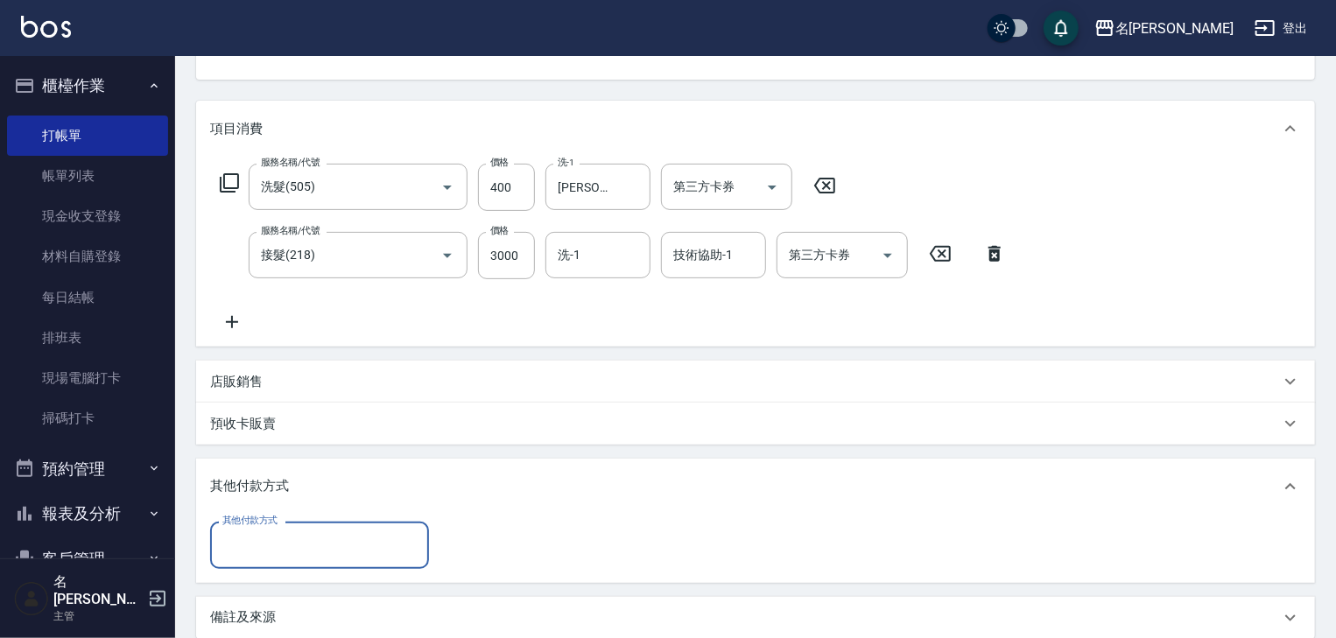
click at [293, 571] on div "其他付款方式 其他付款方式" at bounding box center [755, 548] width 1119 height 67
click at [285, 538] on input "其他付款方式" at bounding box center [319, 545] width 203 height 31
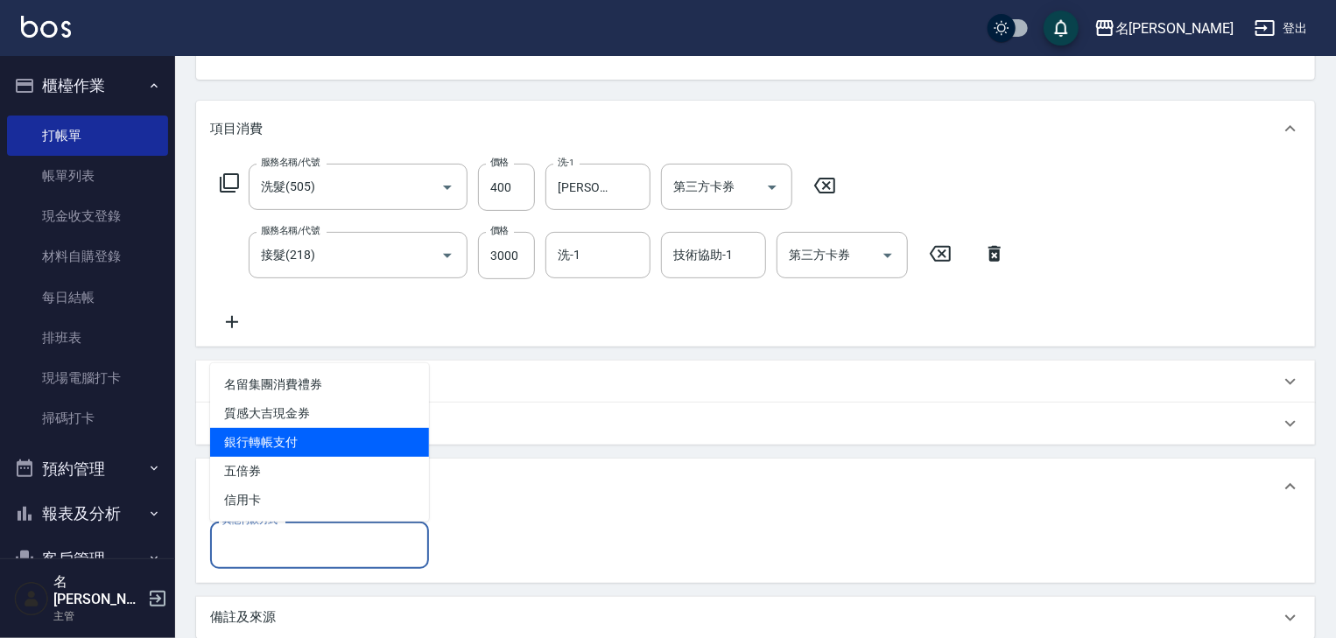
click at [274, 446] on span "銀行轉帳支付" at bounding box center [319, 442] width 219 height 29
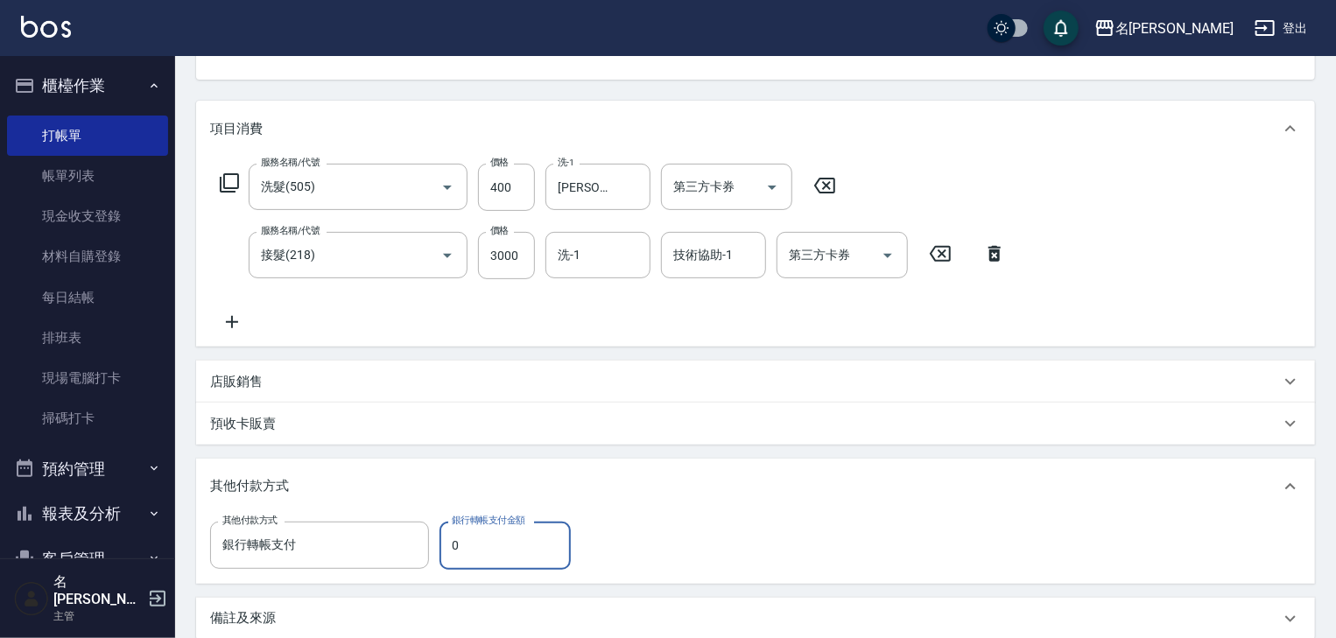
click at [481, 558] on input "0" at bounding box center [504, 545] width 131 height 47
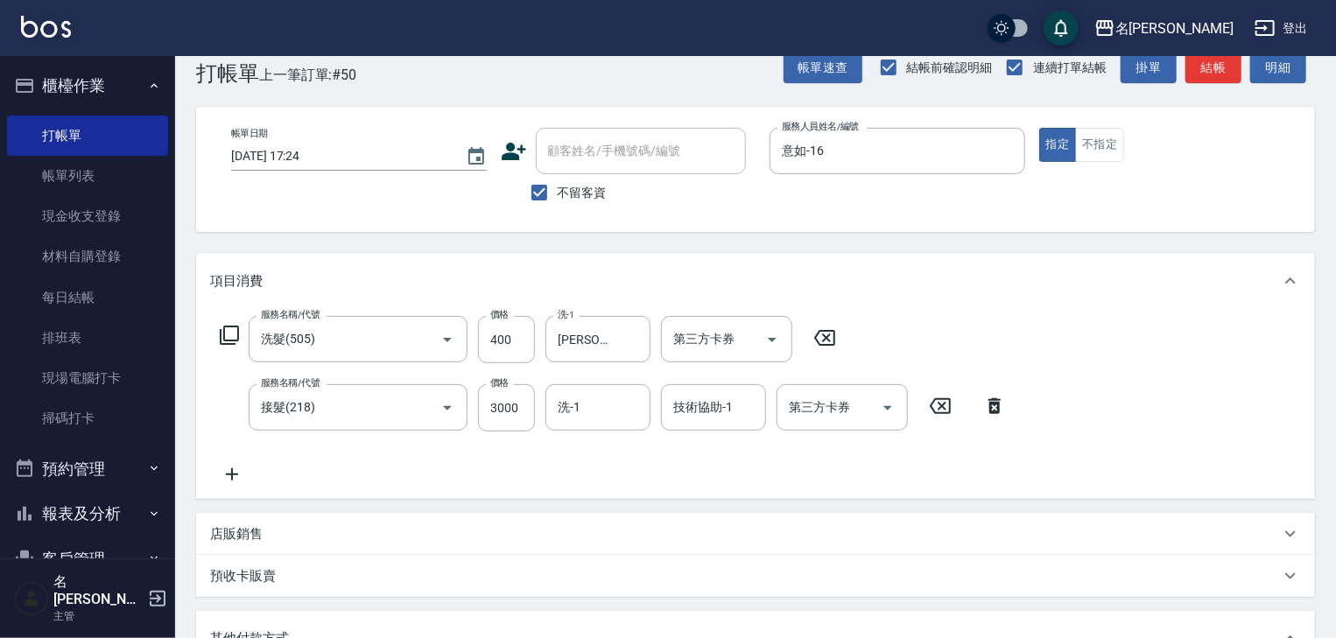
scroll to position [314, 0]
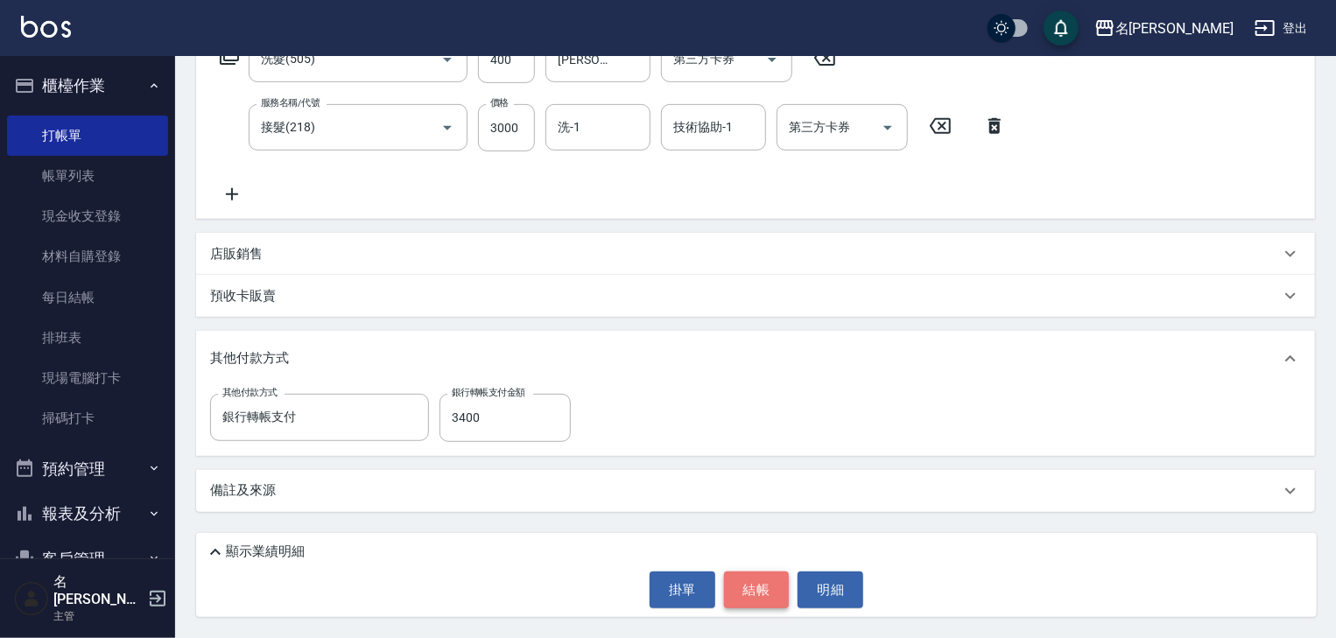
click at [760, 585] on button "結帳" at bounding box center [757, 590] width 66 height 37
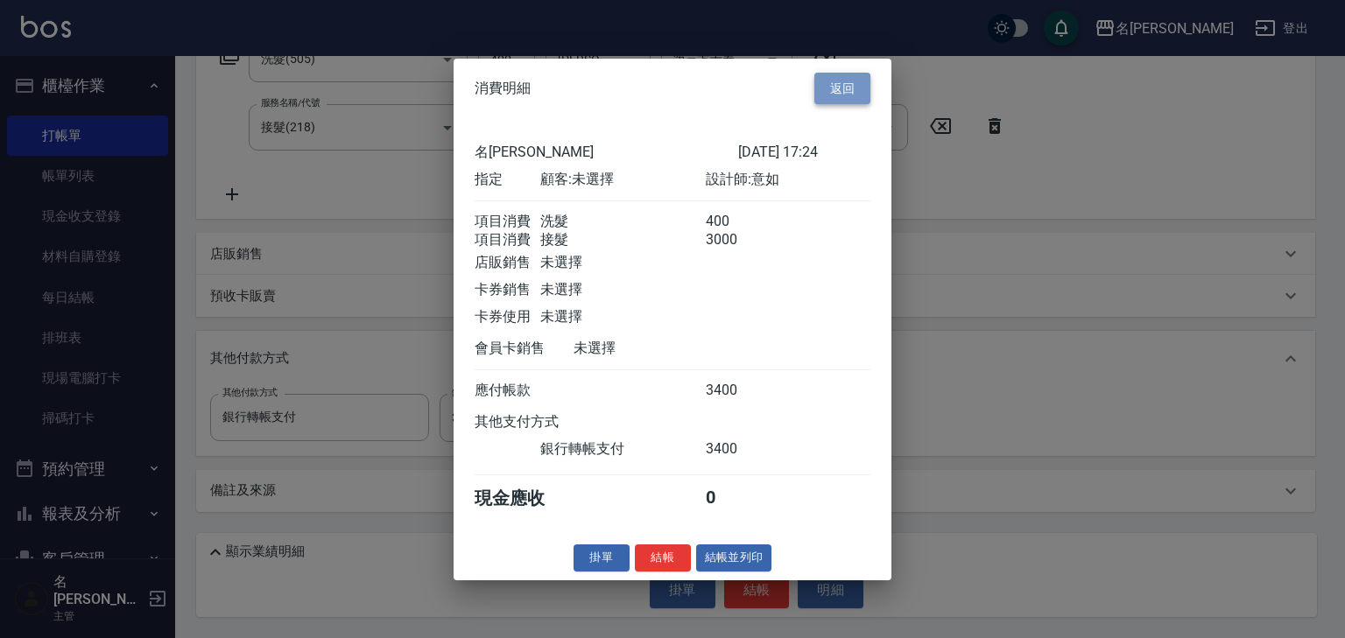
click at [840, 72] on button "返回" at bounding box center [842, 88] width 56 height 32
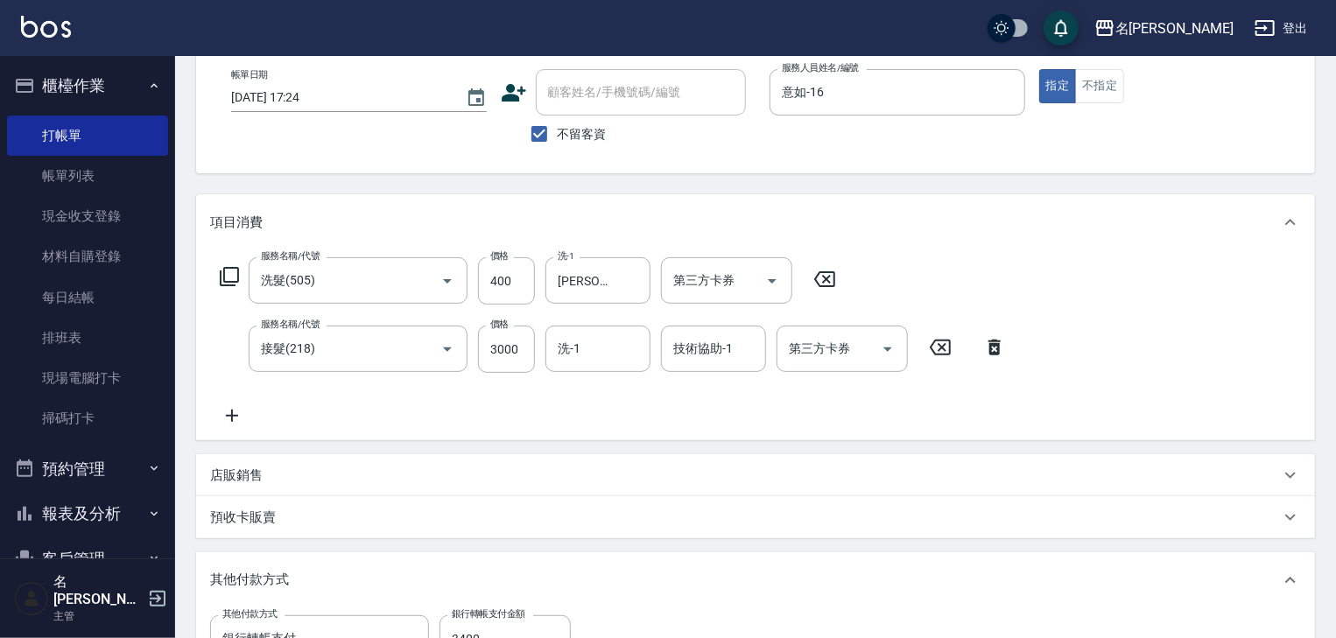
scroll to position [186, 0]
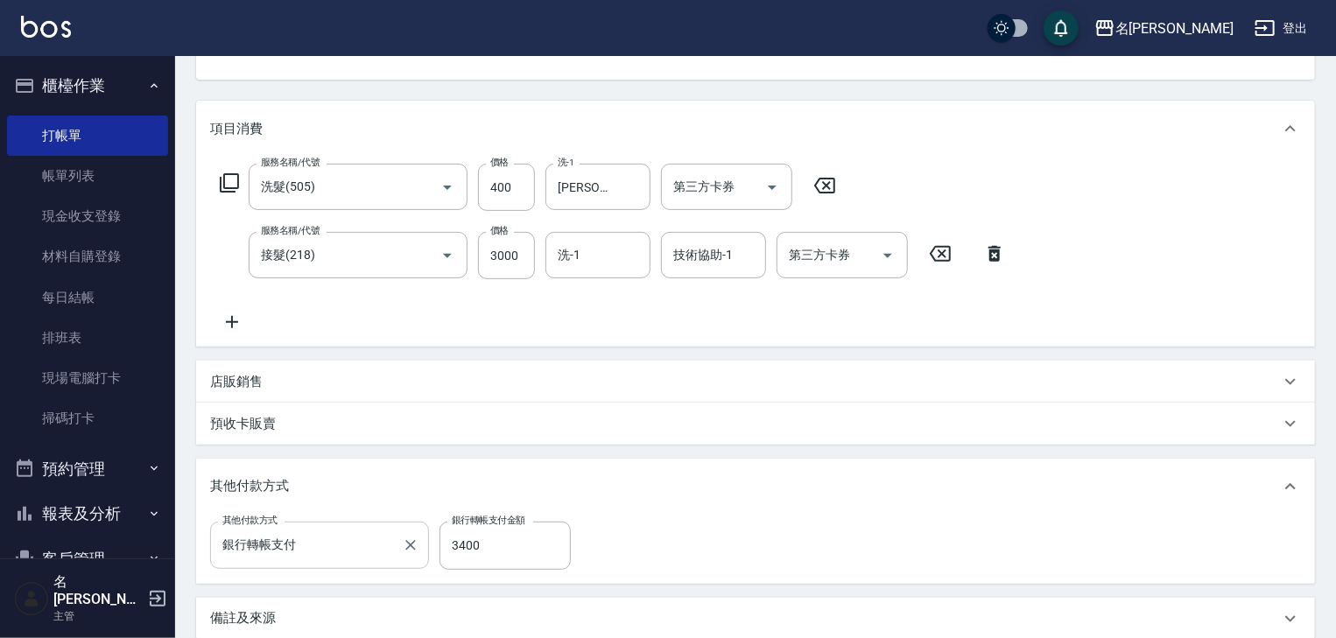
click at [299, 557] on input "銀行轉帳支付" at bounding box center [306, 545] width 177 height 31
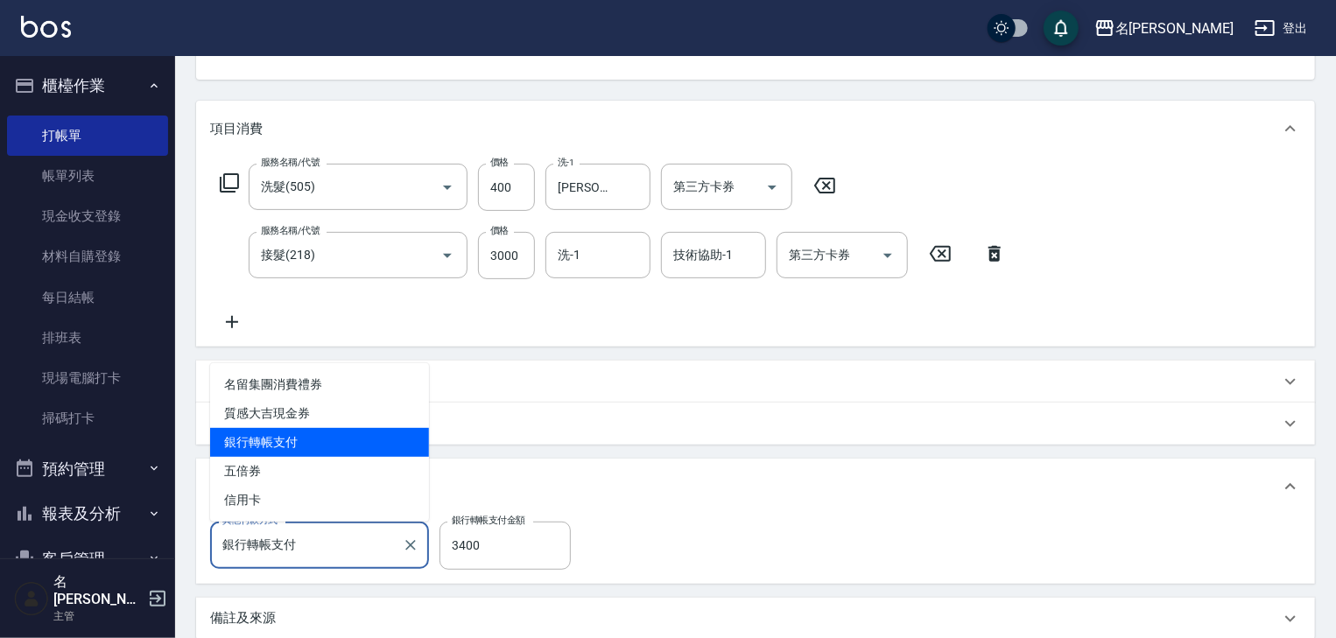
click at [267, 439] on span "銀行轉帳支付" at bounding box center [319, 442] width 219 height 29
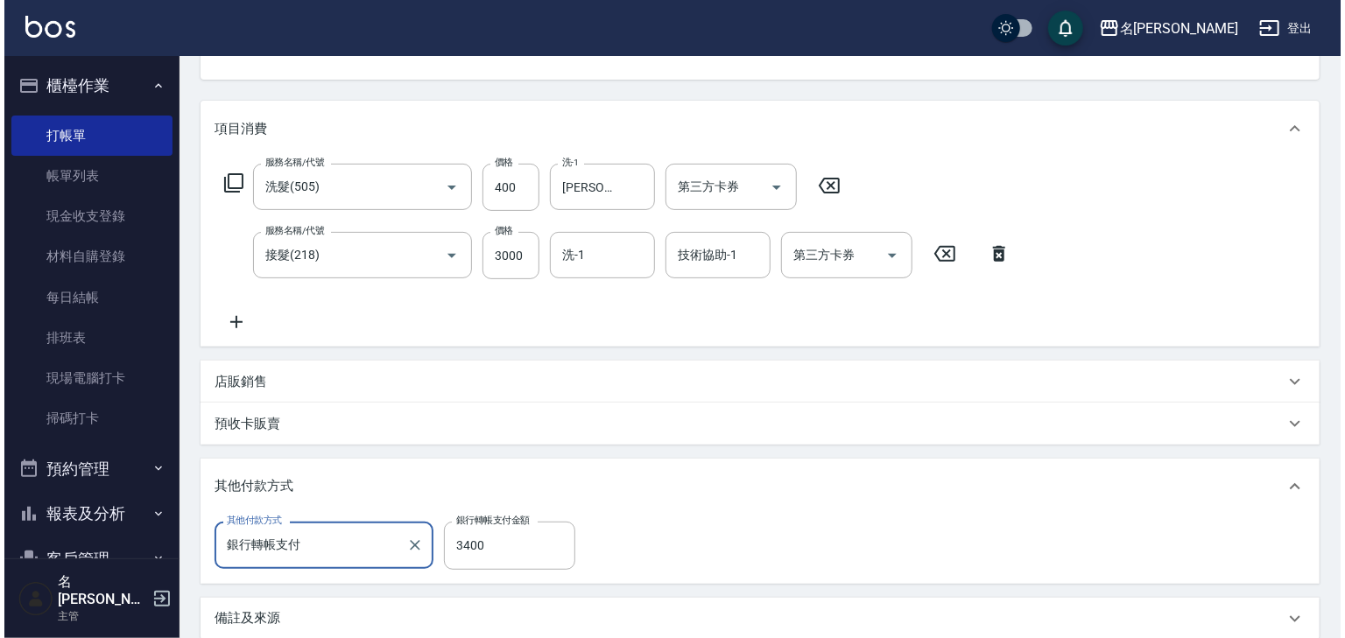
scroll to position [314, 0]
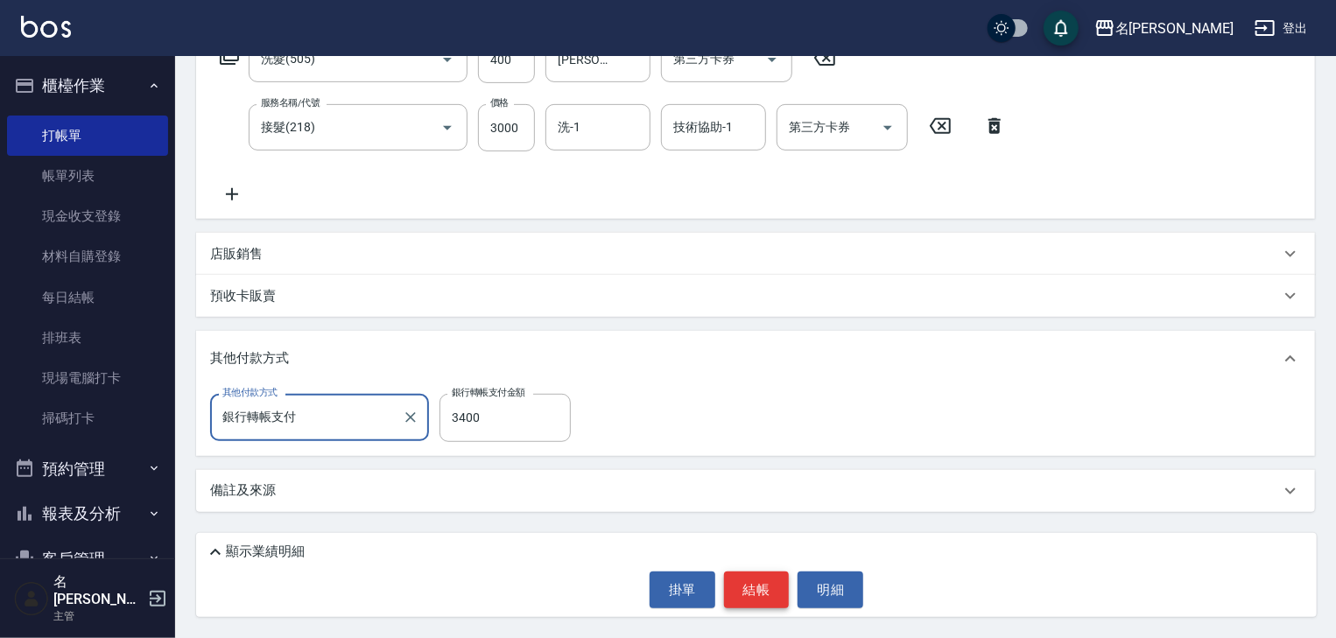
click at [763, 597] on button "結帳" at bounding box center [757, 590] width 66 height 37
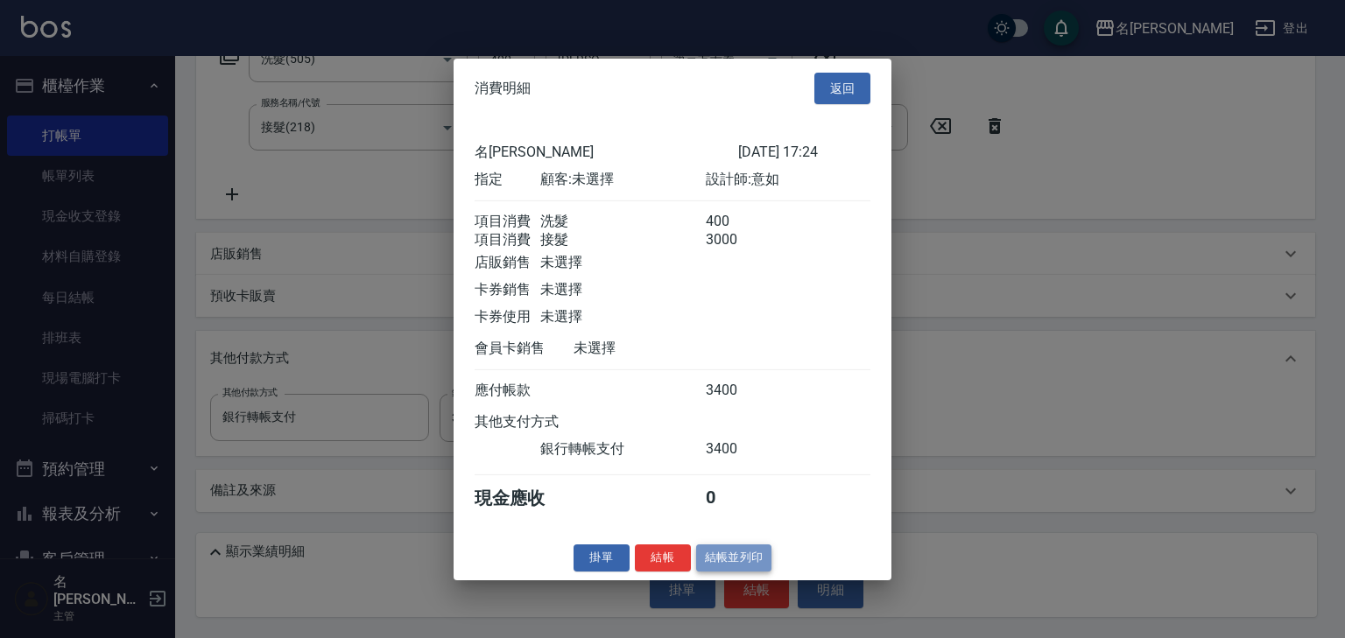
click at [748, 566] on button "結帳並列印" at bounding box center [734, 558] width 76 height 27
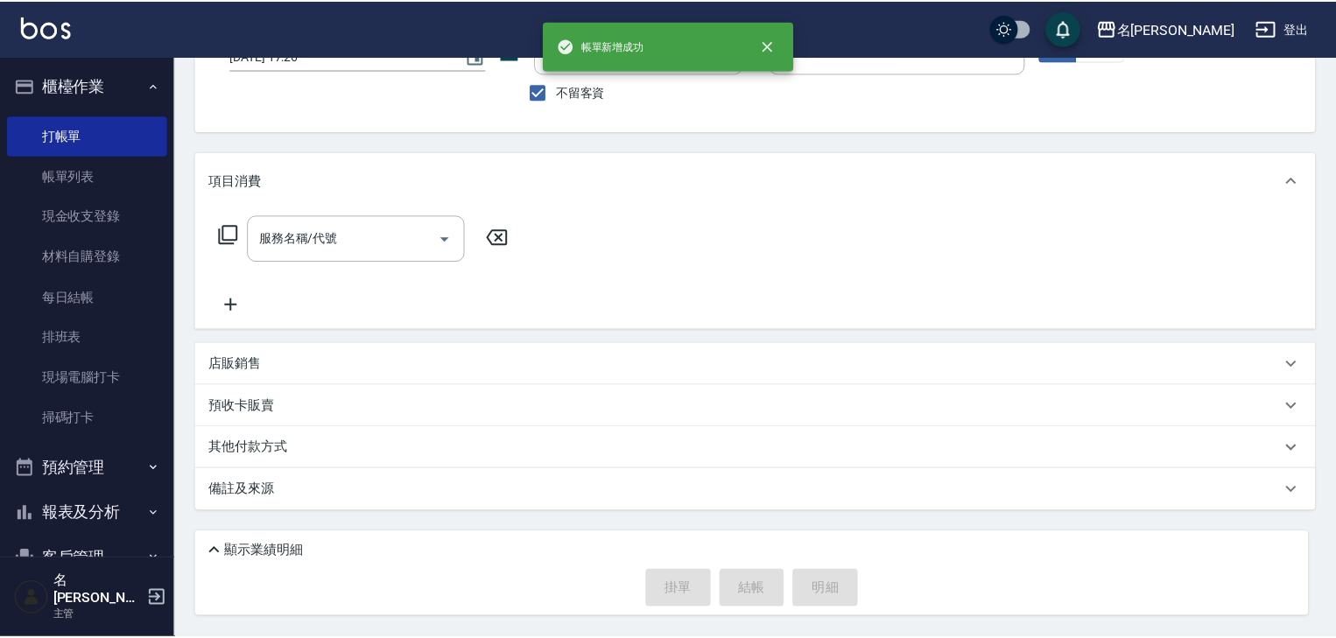
scroll to position [0, 0]
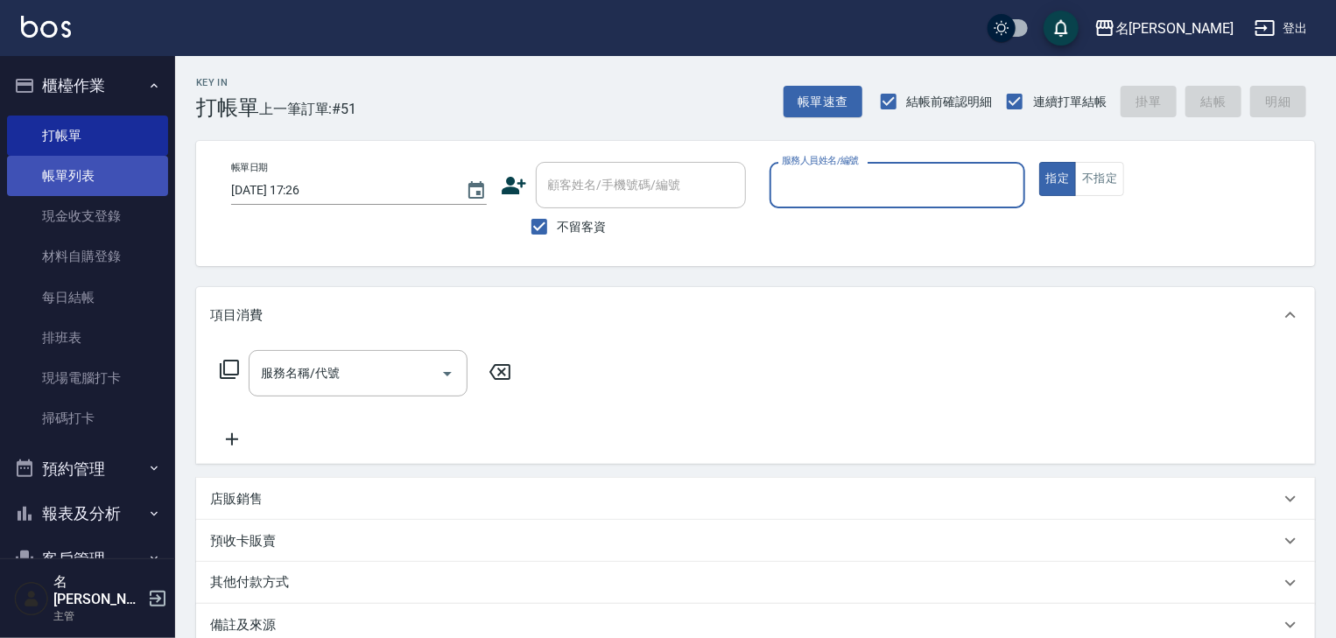
click at [77, 177] on link "帳單列表" at bounding box center [87, 176] width 161 height 40
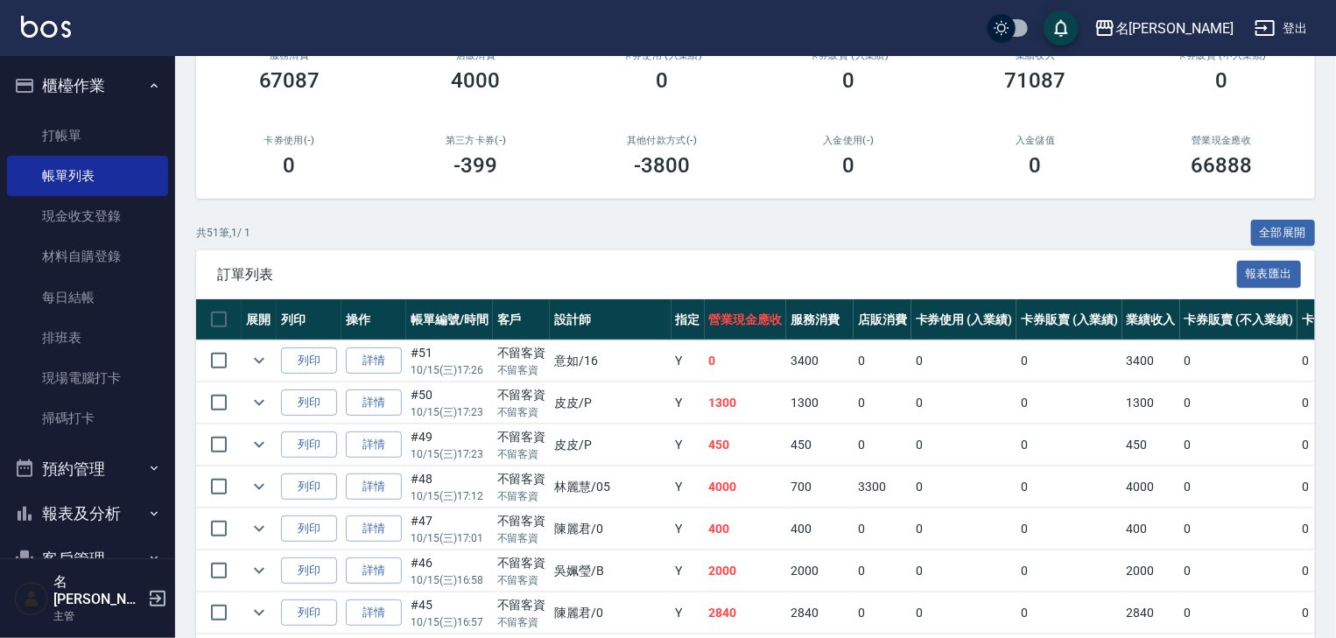
scroll to position [280, 0]
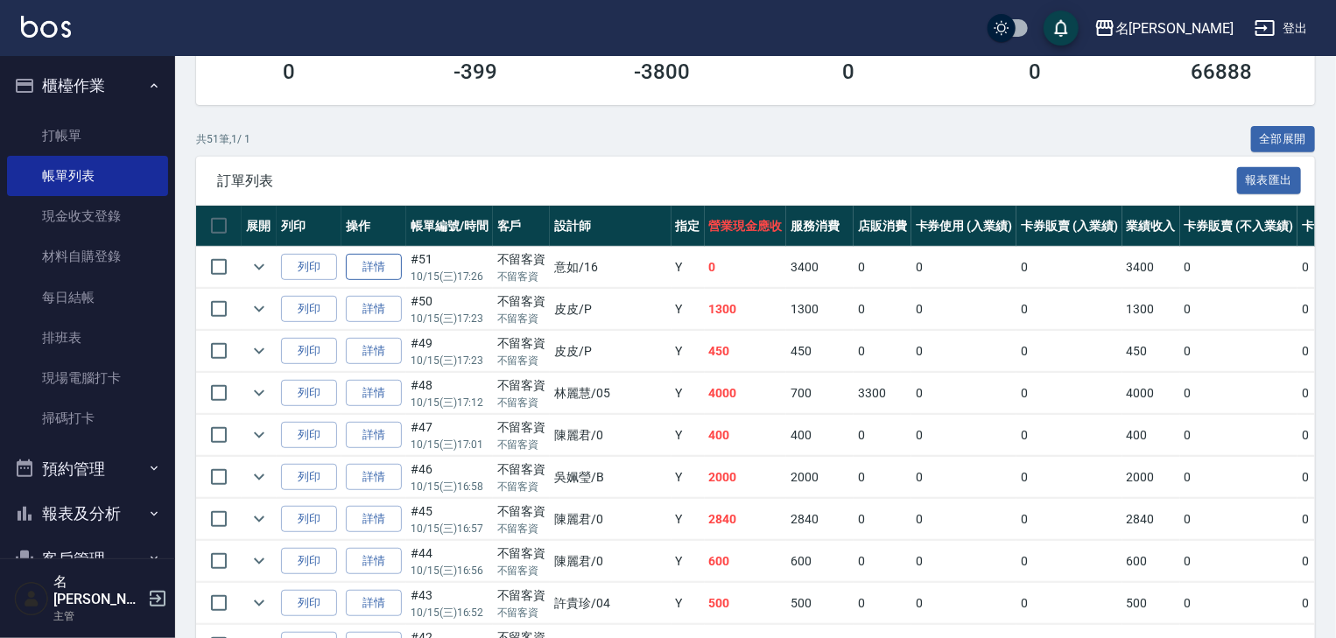
click at [375, 281] on link "詳情" at bounding box center [374, 267] width 56 height 27
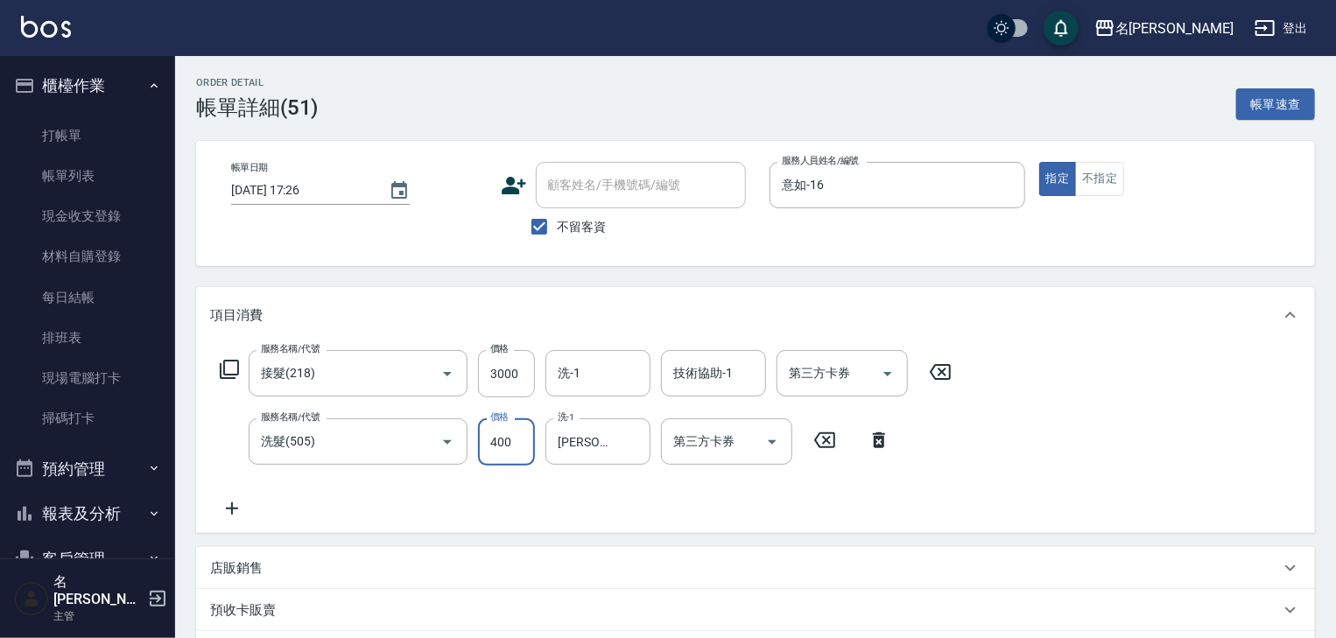
click at [524, 444] on input "400" at bounding box center [506, 441] width 57 height 47
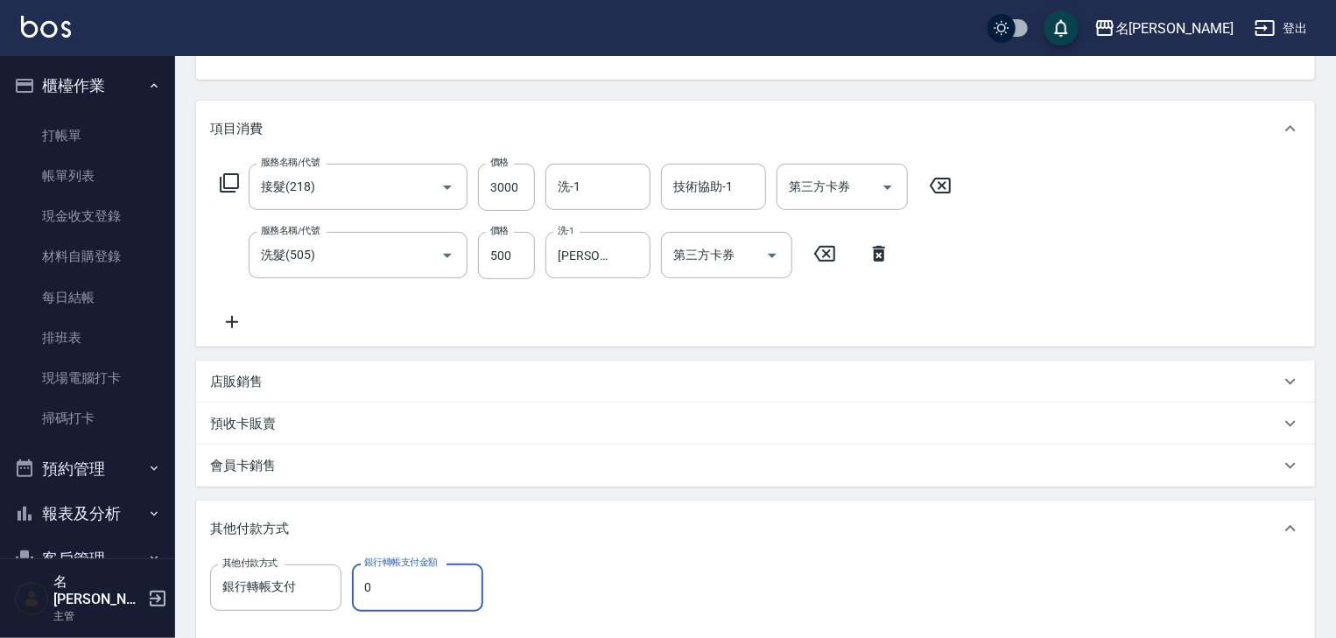
click at [397, 594] on input "0" at bounding box center [417, 587] width 131 height 47
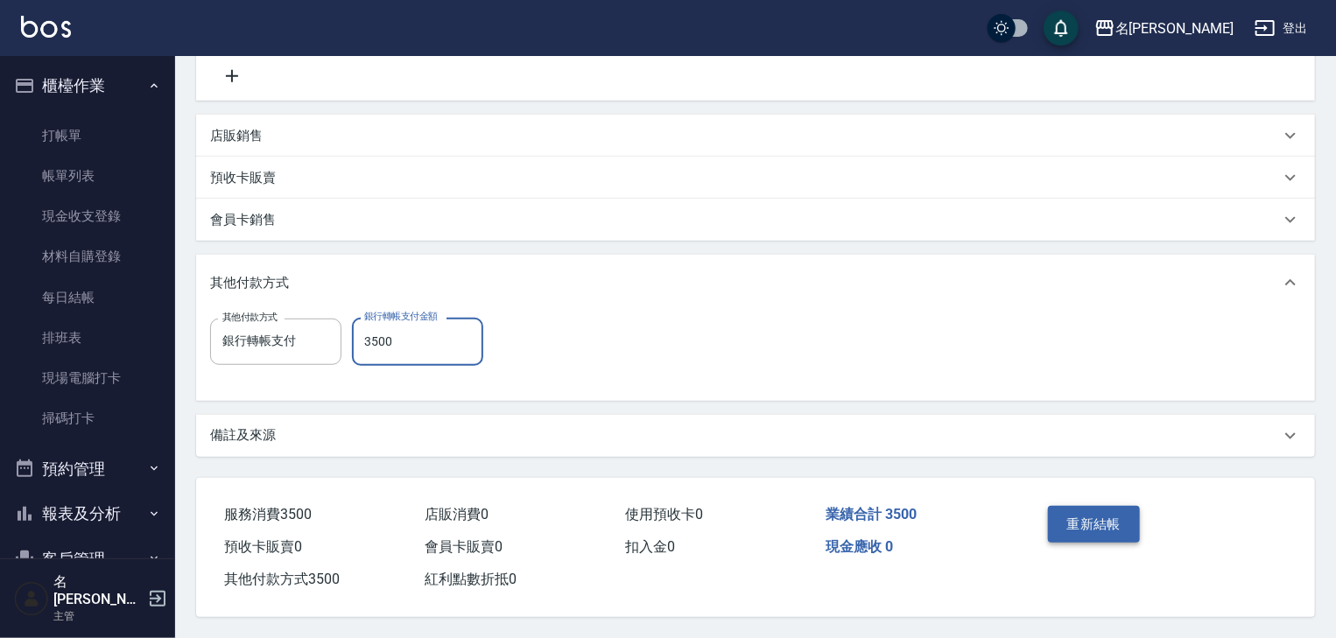
click at [1084, 516] on button "重新結帳" at bounding box center [1094, 524] width 93 height 37
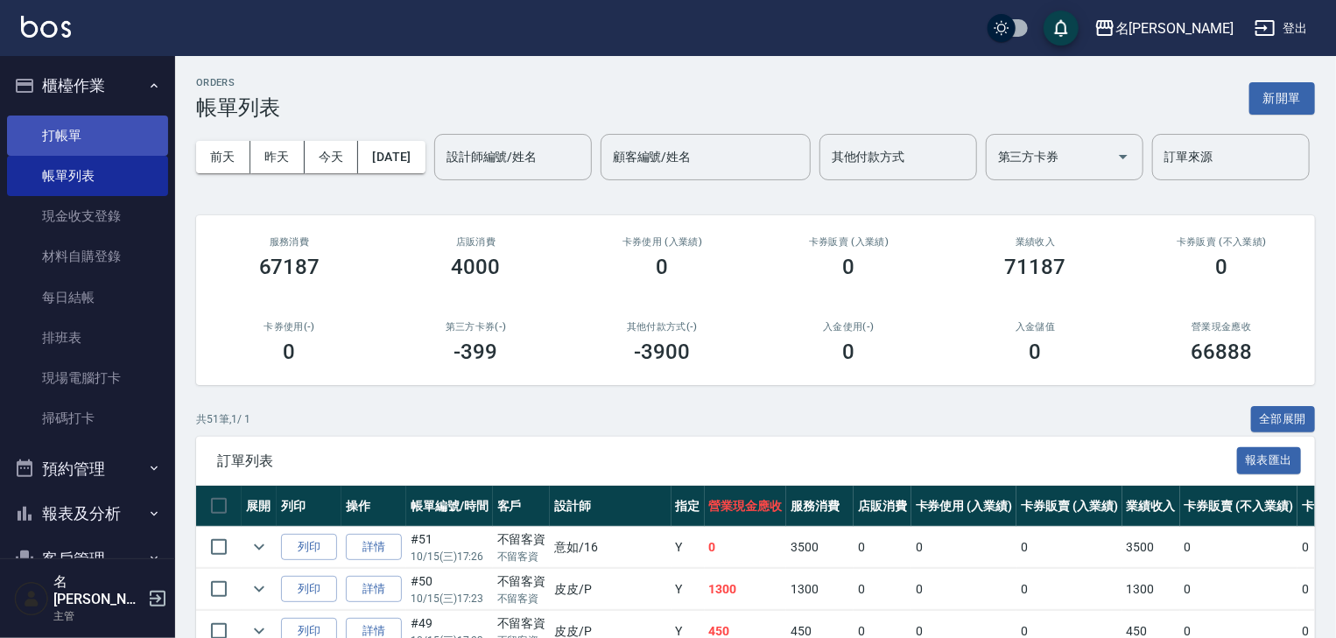
click at [66, 129] on link "打帳單" at bounding box center [87, 136] width 161 height 40
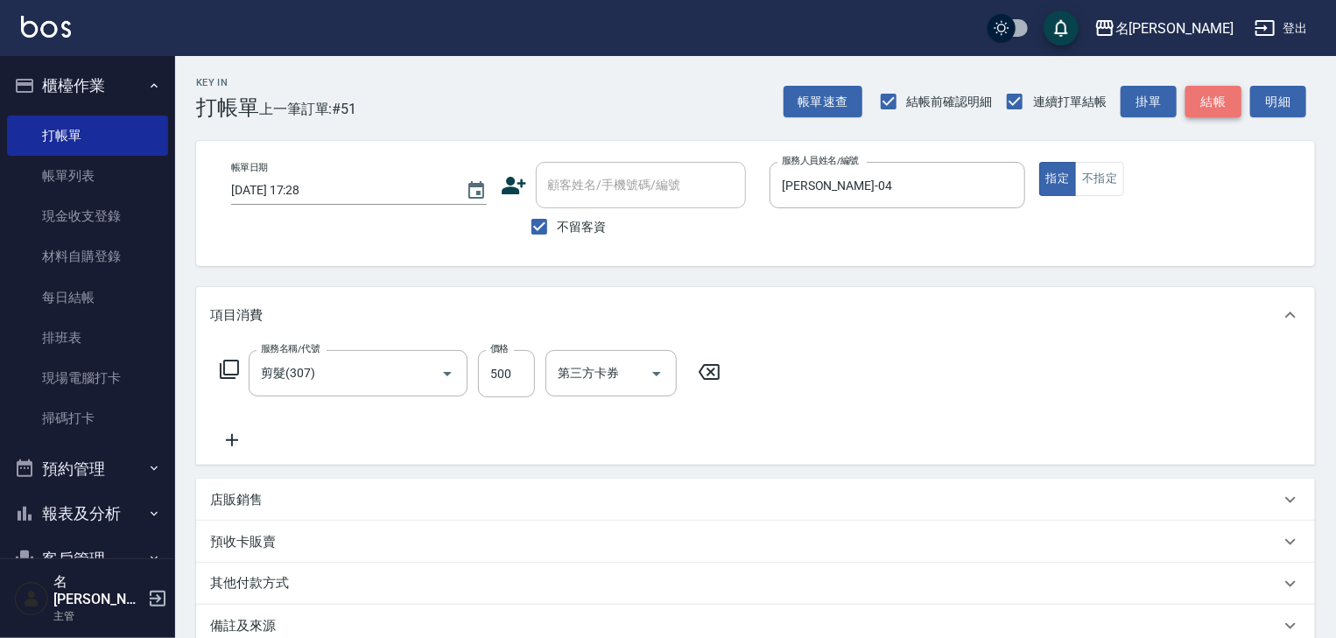
click at [1209, 101] on button "結帳" at bounding box center [1213, 102] width 56 height 32
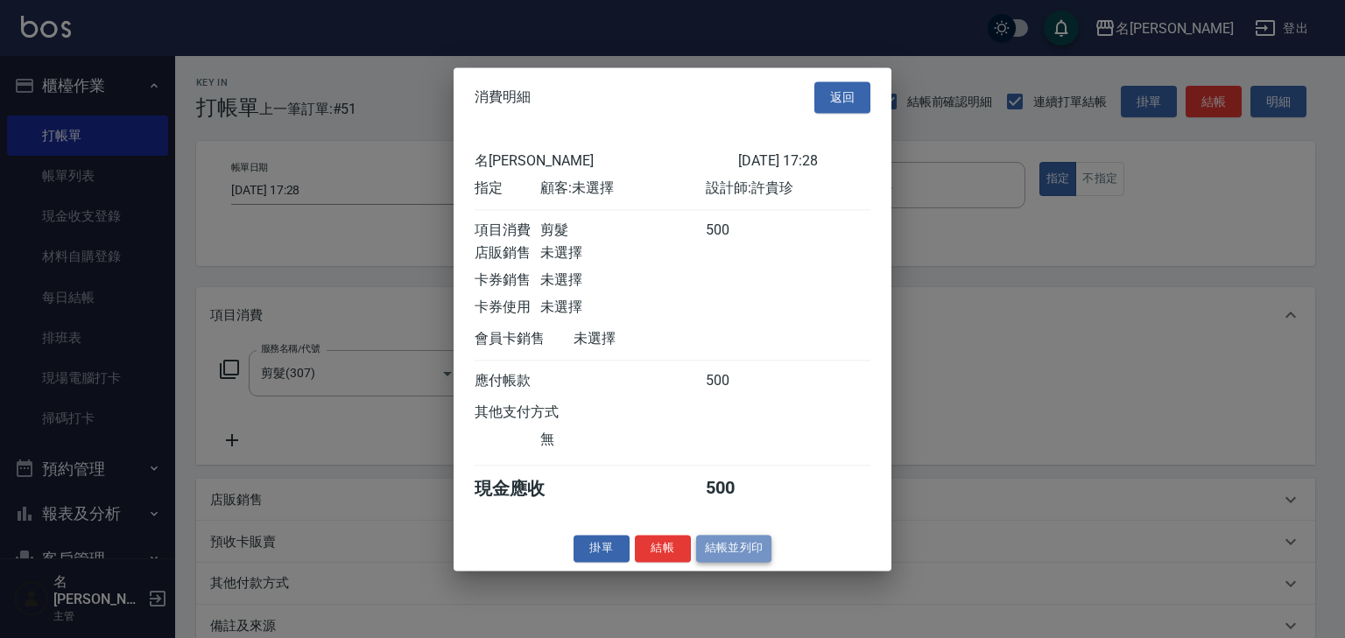
click at [749, 552] on button "結帳並列印" at bounding box center [734, 548] width 76 height 27
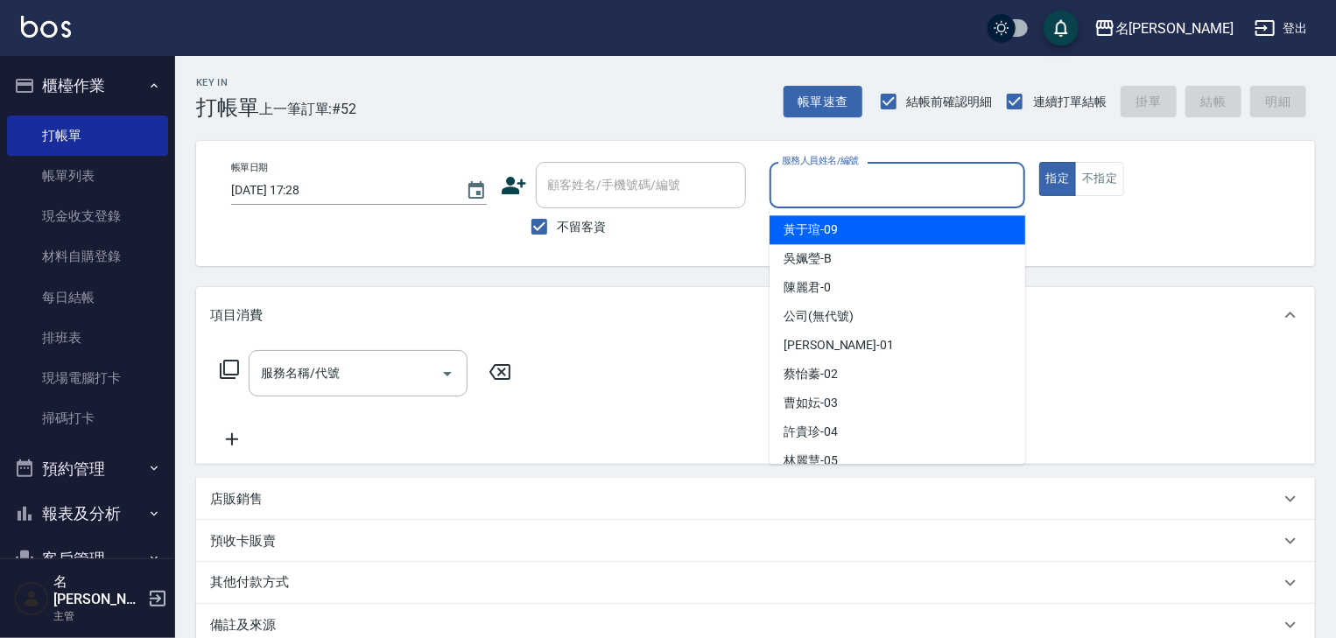
click at [816, 175] on input "服務人員姓名/編號" at bounding box center [897, 185] width 240 height 31
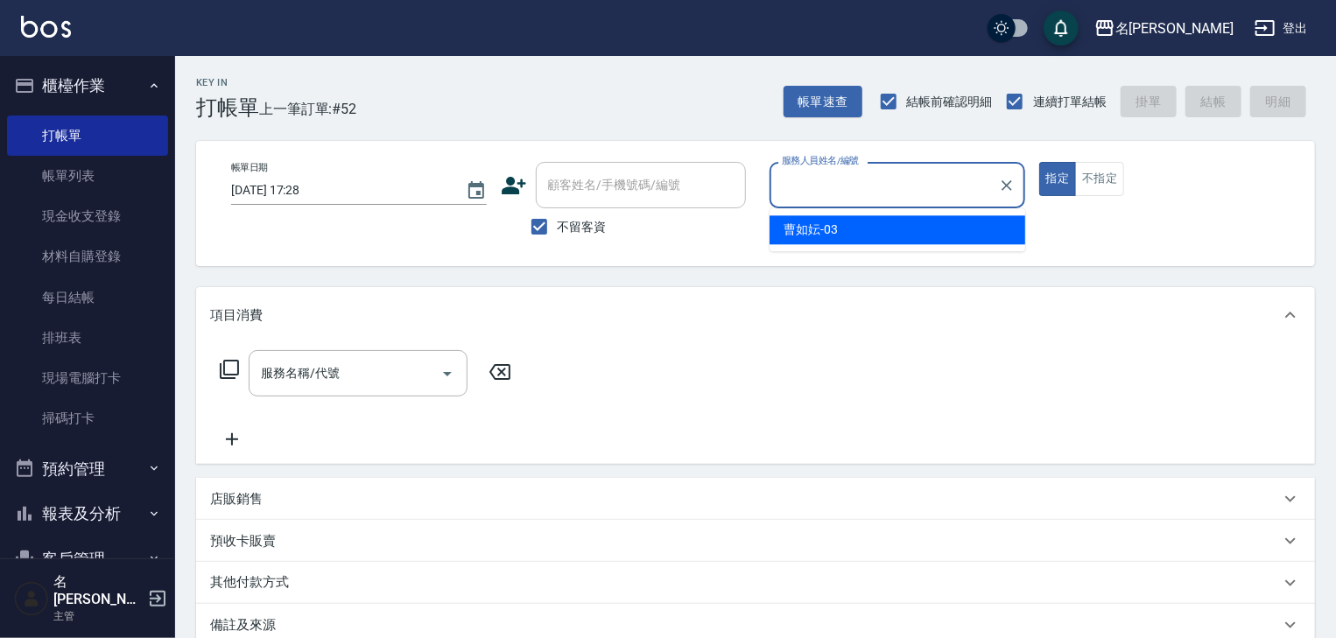
click at [790, 331] on div "項目消費" at bounding box center [755, 315] width 1119 height 56
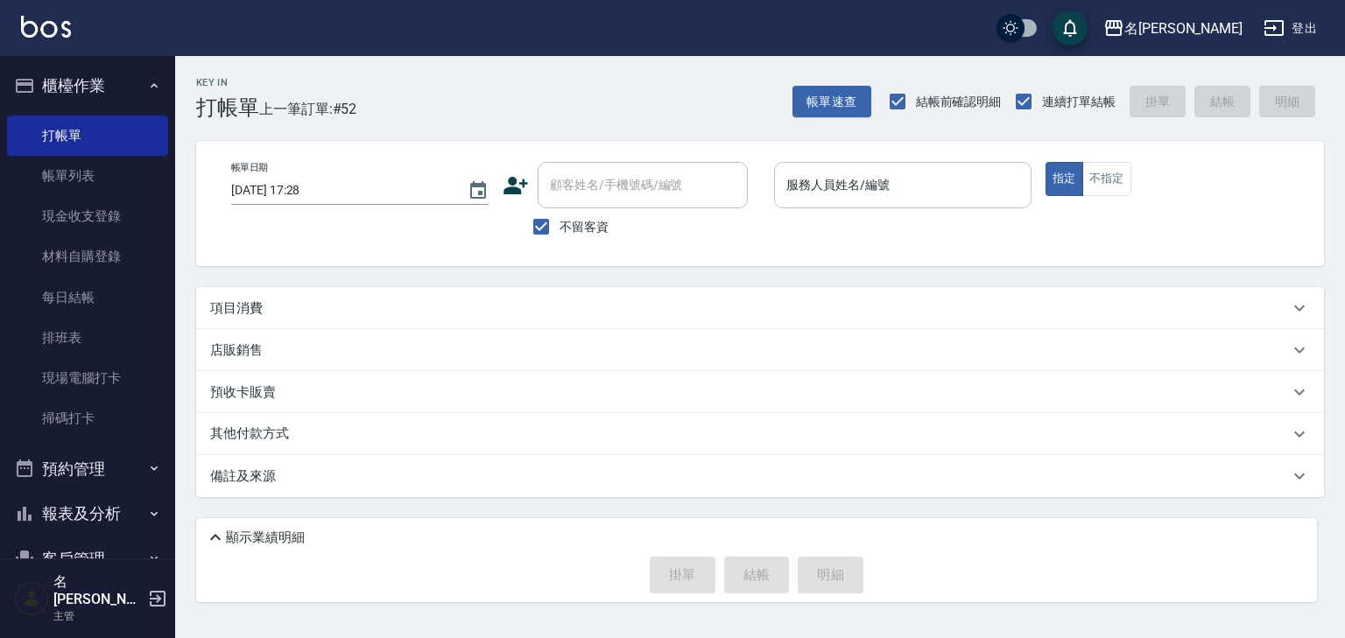
click at [868, 179] on input "服務人員姓名/編號" at bounding box center [903, 185] width 242 height 31
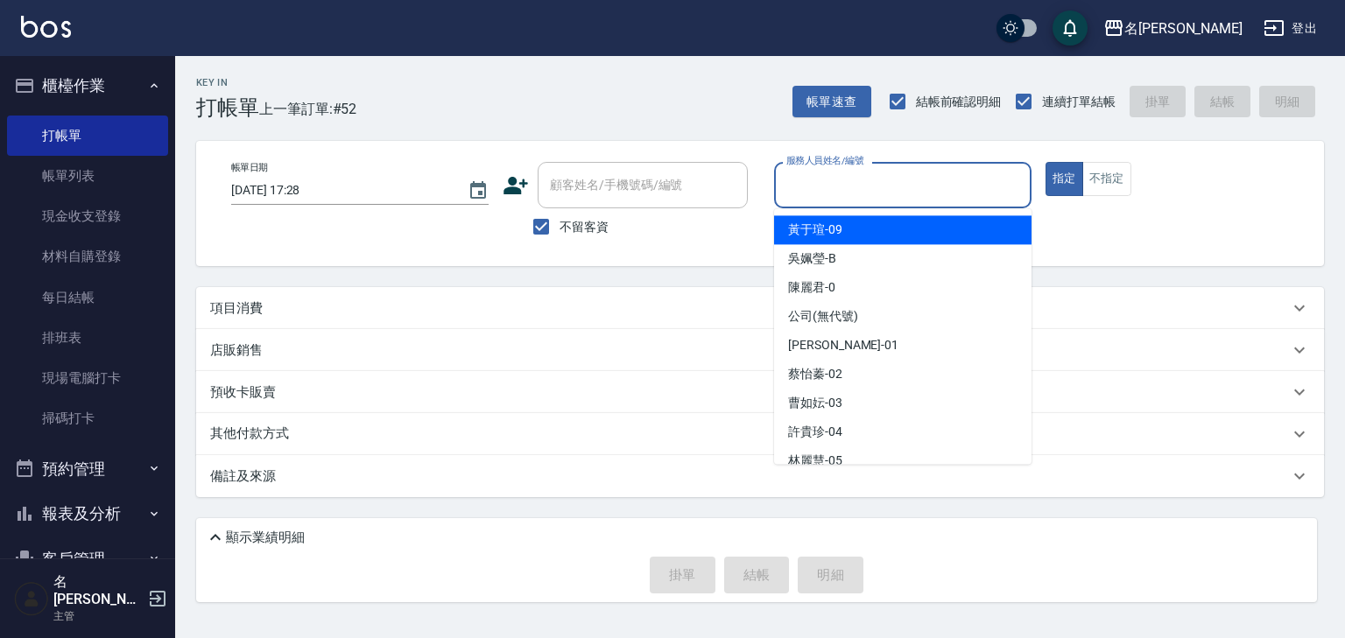
click at [511, 275] on div "Key In 打帳單 上一筆訂單:#52 帳單速查 結帳前確認明細 連續打單結帳 掛單 結帳 明細 帳單日期 2025/10/15 17:28 顧客姓名/手機…" at bounding box center [760, 339] width 1170 height 567
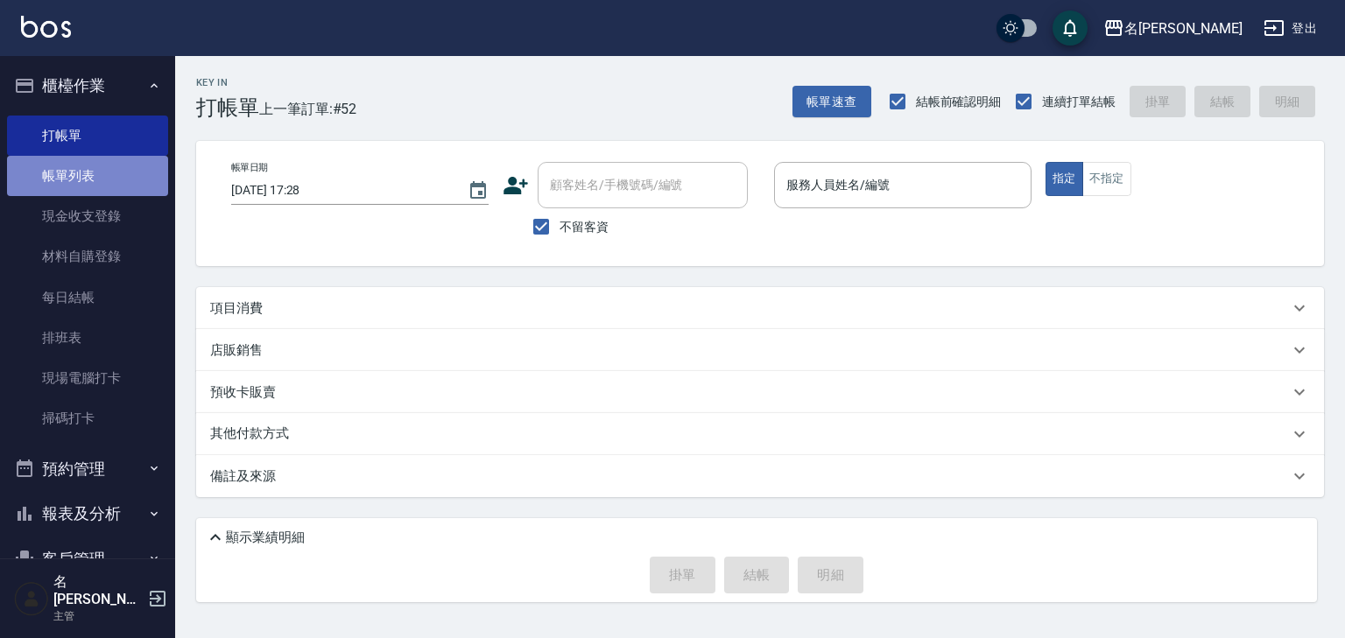
click at [102, 168] on link "帳單列表" at bounding box center [87, 176] width 161 height 40
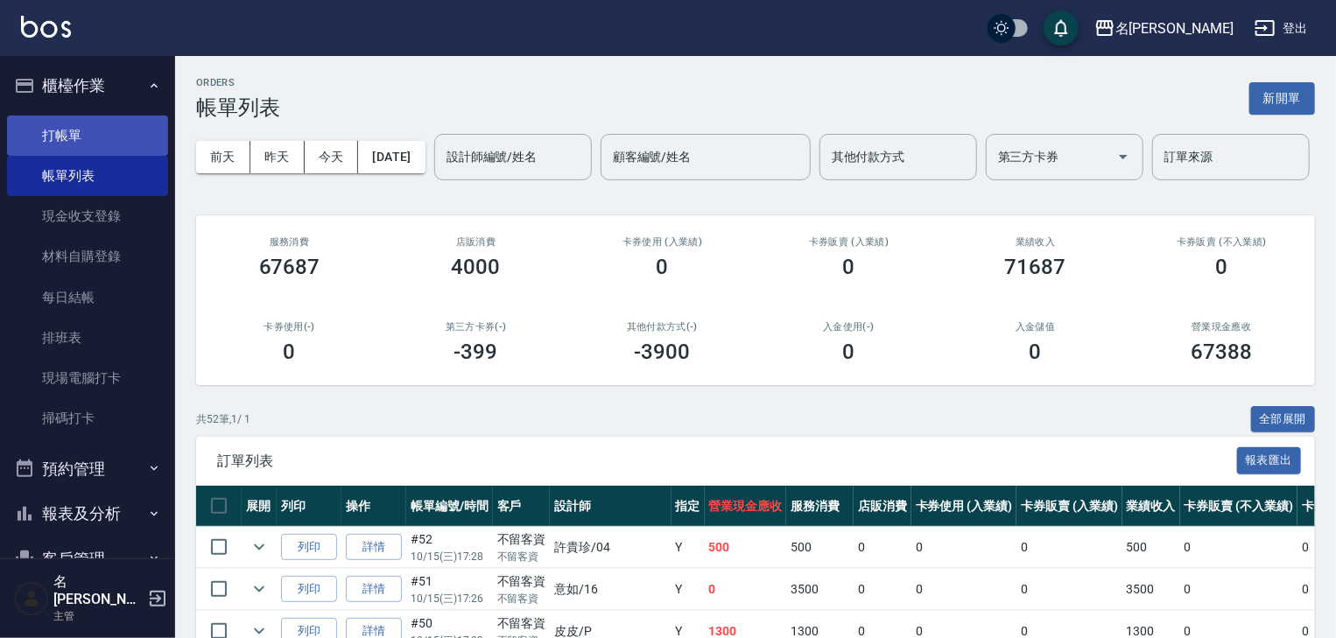
click at [88, 130] on link "打帳單" at bounding box center [87, 136] width 161 height 40
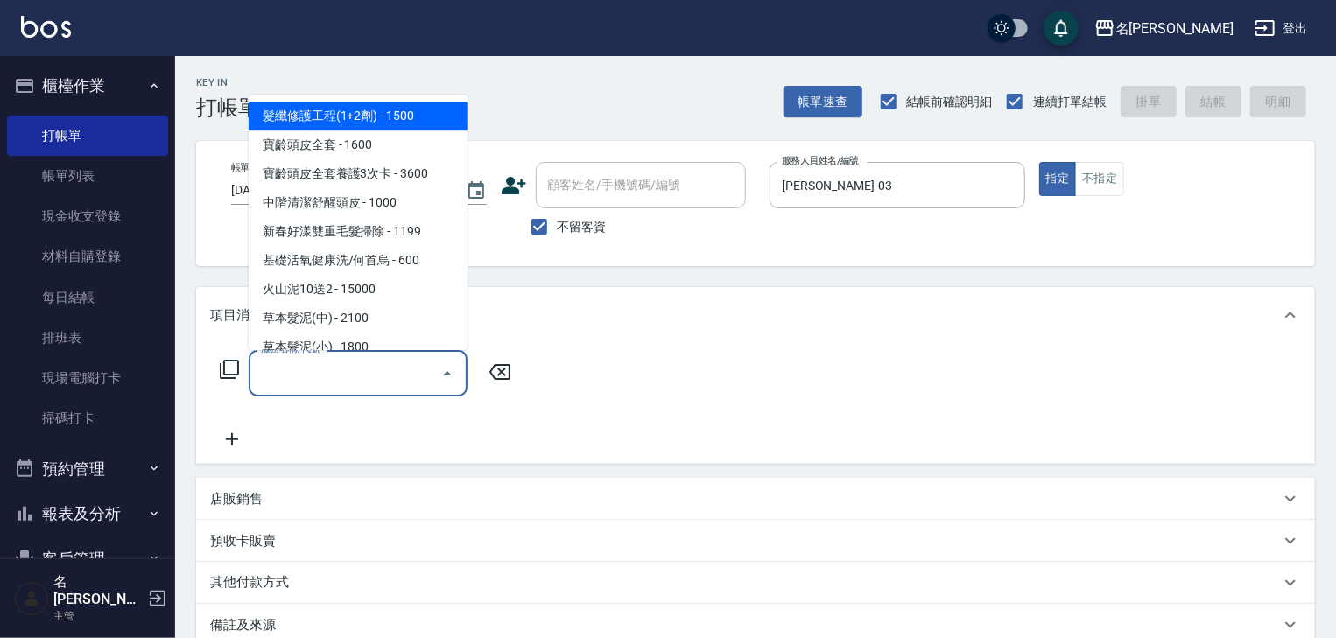
click at [336, 387] on input "服務名稱/代號" at bounding box center [345, 373] width 177 height 31
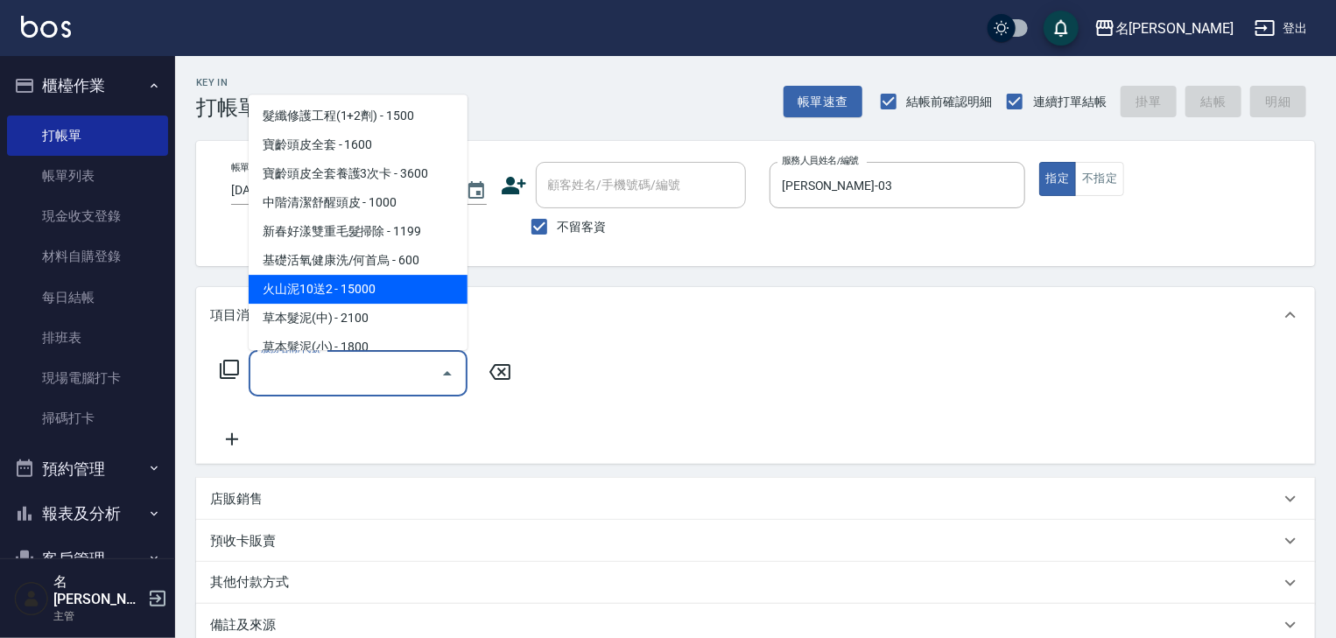
click at [336, 393] on div "服務名稱/代號" at bounding box center [358, 373] width 219 height 46
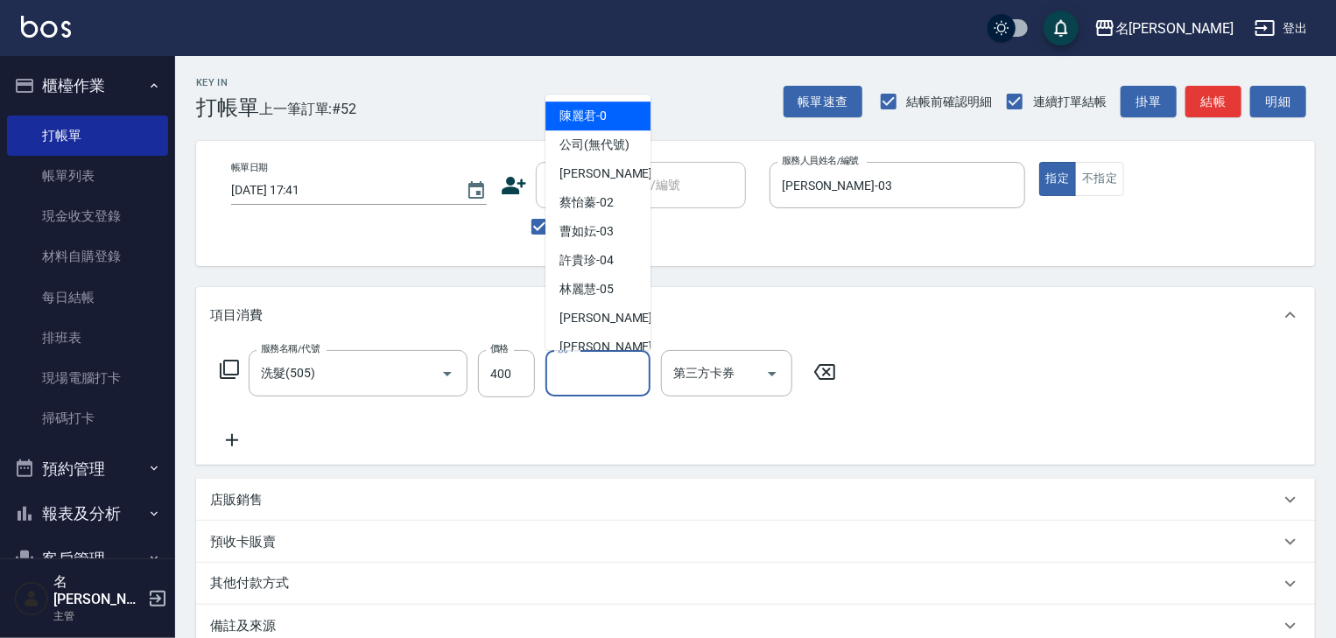
click at [590, 365] on input "洗-1" at bounding box center [597, 373] width 89 height 31
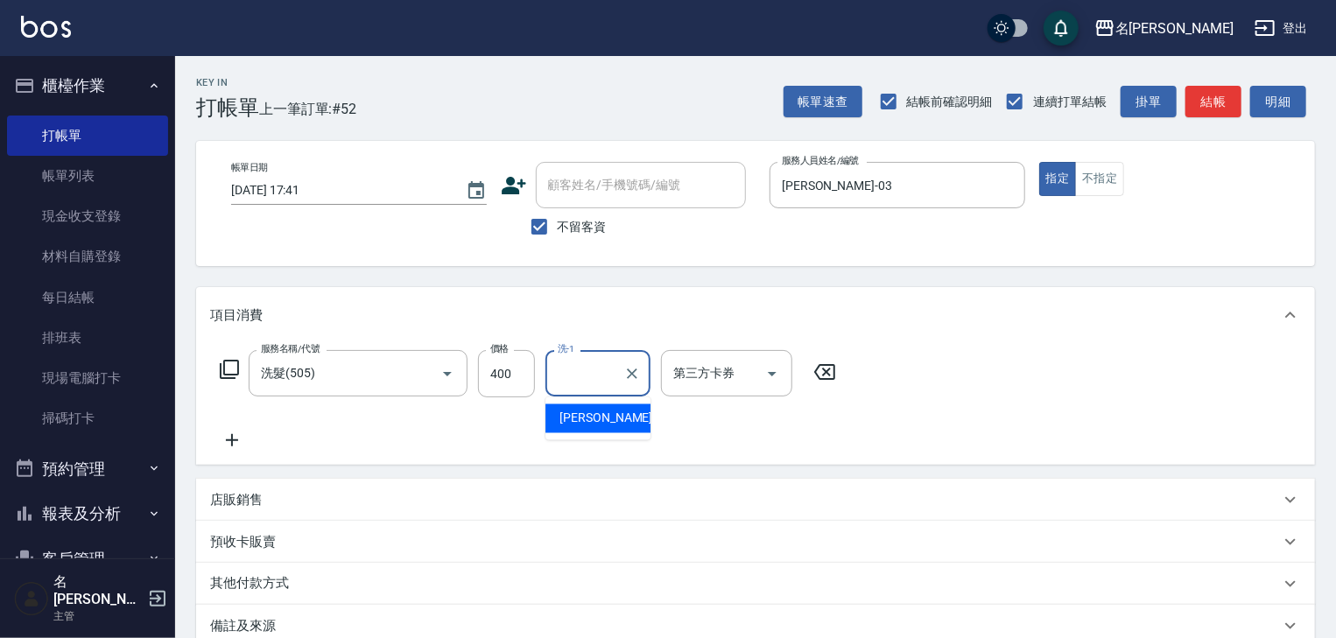
click at [689, 434] on div "服務名稱/代號 洗髮(505) 服務名稱/代號 價格 400 價格 洗-1 洗-1 第三方卡券 第三方卡券" at bounding box center [528, 400] width 636 height 101
click at [604, 386] on input "洗-1" at bounding box center [597, 373] width 89 height 31
click at [229, 445] on icon at bounding box center [232, 440] width 44 height 21
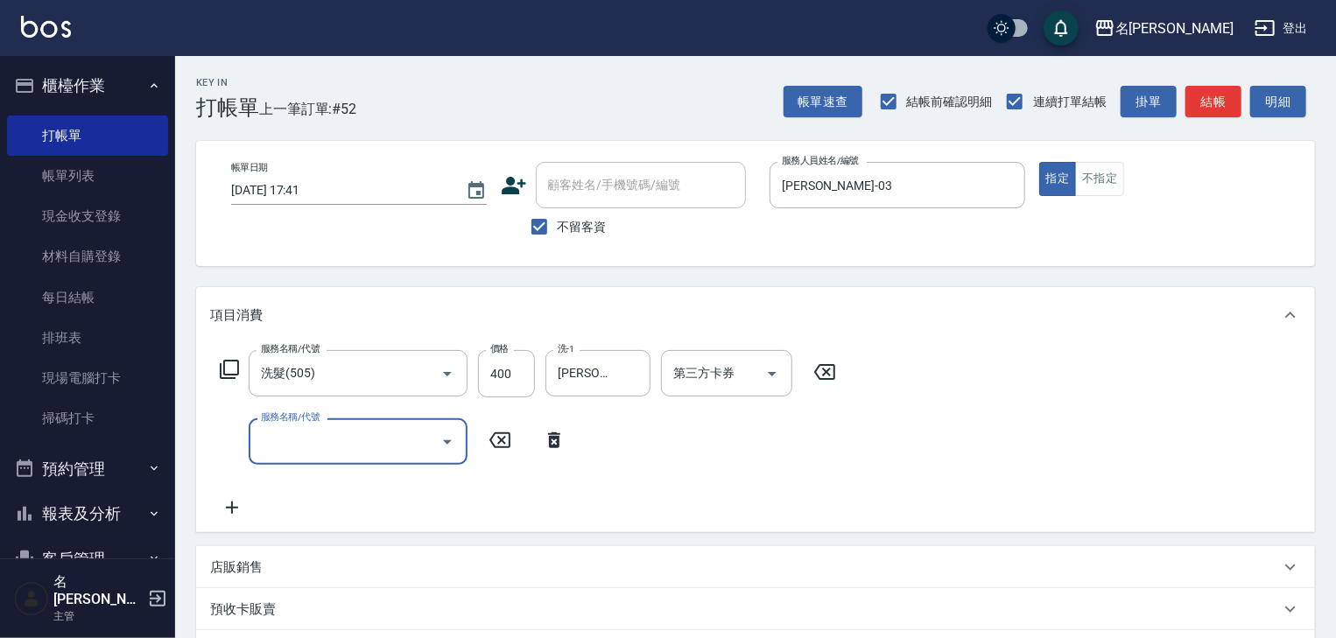
click at [398, 452] on input "服務名稱/代號" at bounding box center [345, 441] width 177 height 31
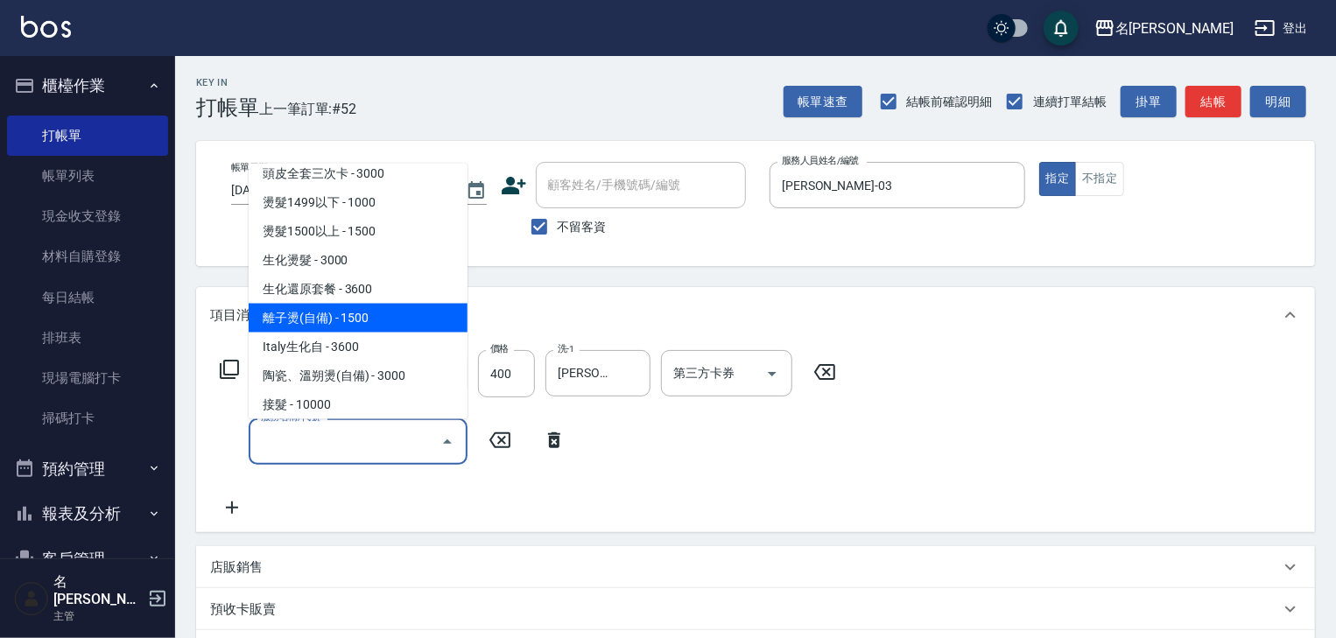
scroll to position [747, 0]
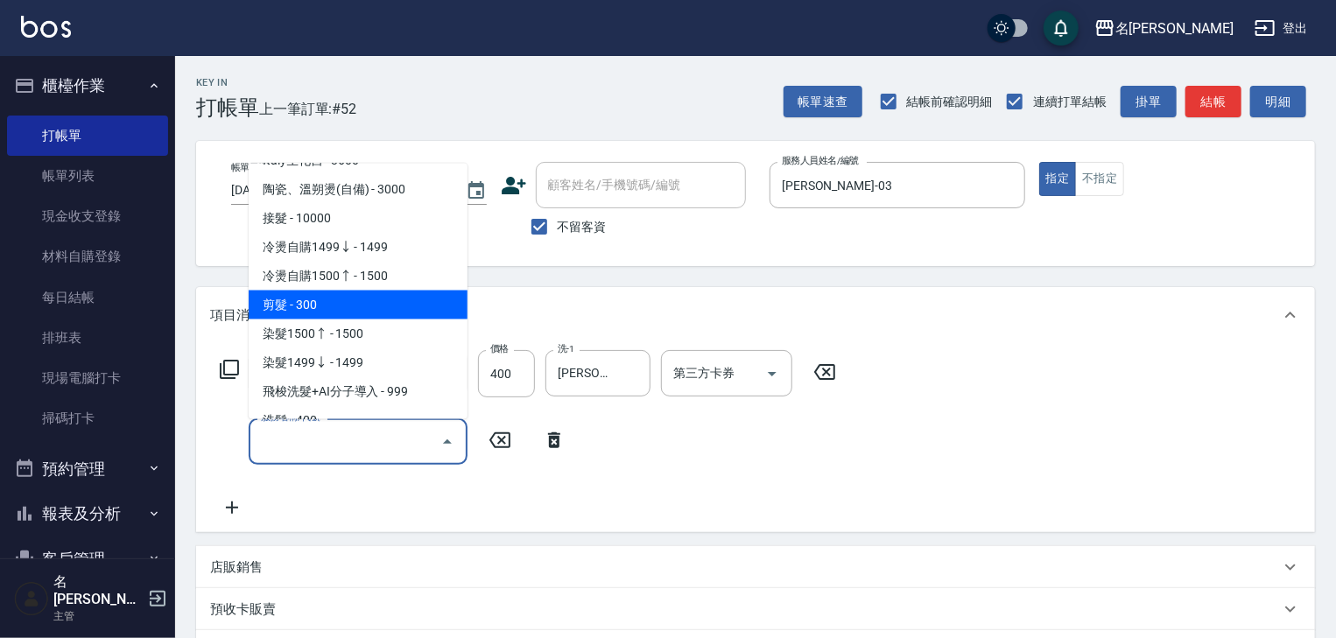
click at [308, 305] on span "剪髮 - 300" at bounding box center [358, 305] width 219 height 29
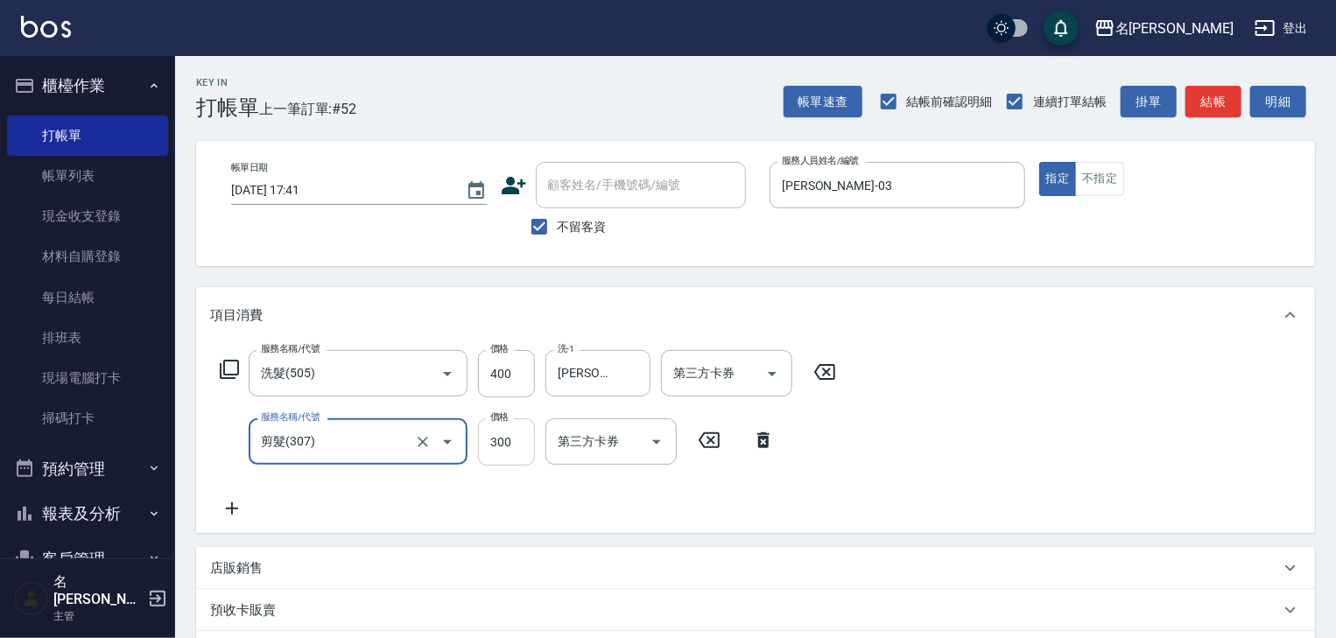
click at [515, 453] on input "300" at bounding box center [506, 441] width 57 height 47
click at [1218, 100] on button "結帳" at bounding box center [1213, 102] width 56 height 32
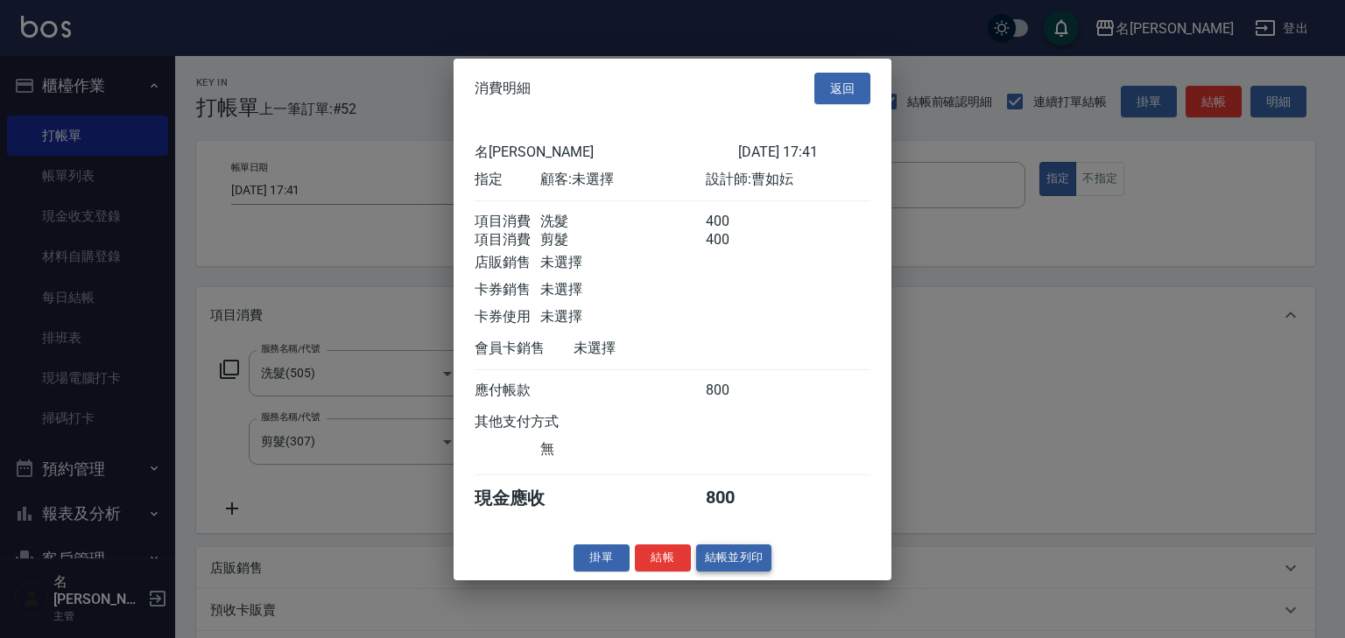
click at [757, 566] on button "結帳並列印" at bounding box center [734, 558] width 76 height 27
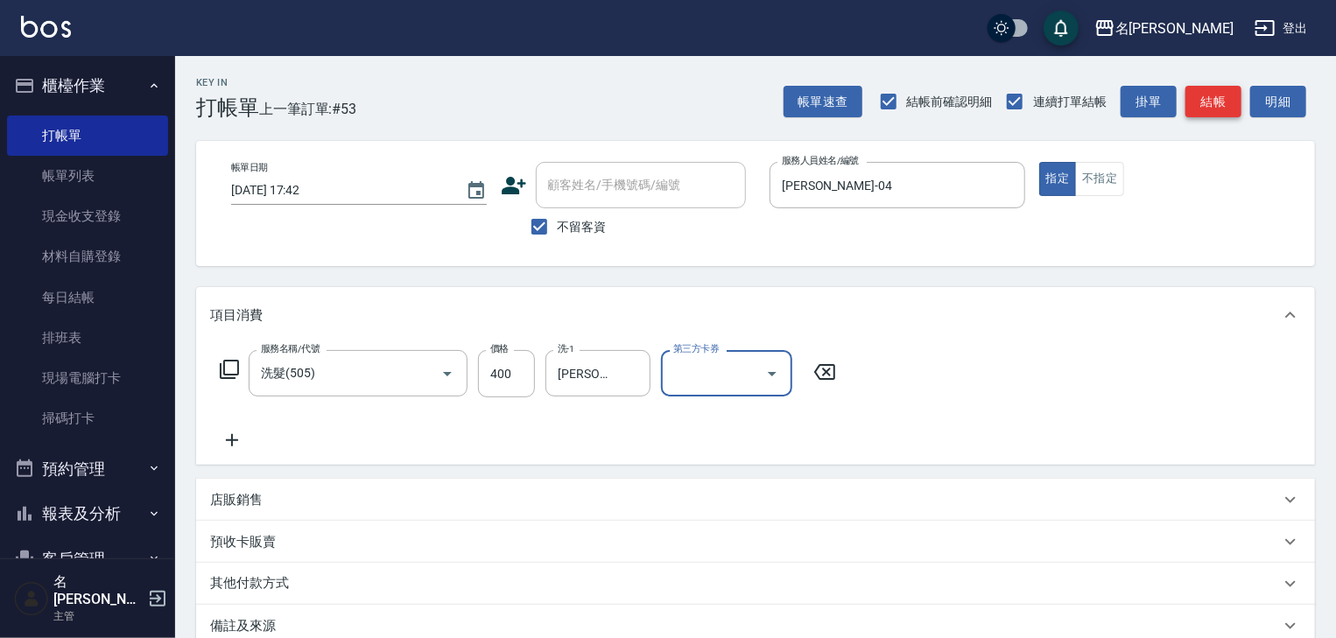
click at [1212, 109] on button "結帳" at bounding box center [1213, 102] width 56 height 32
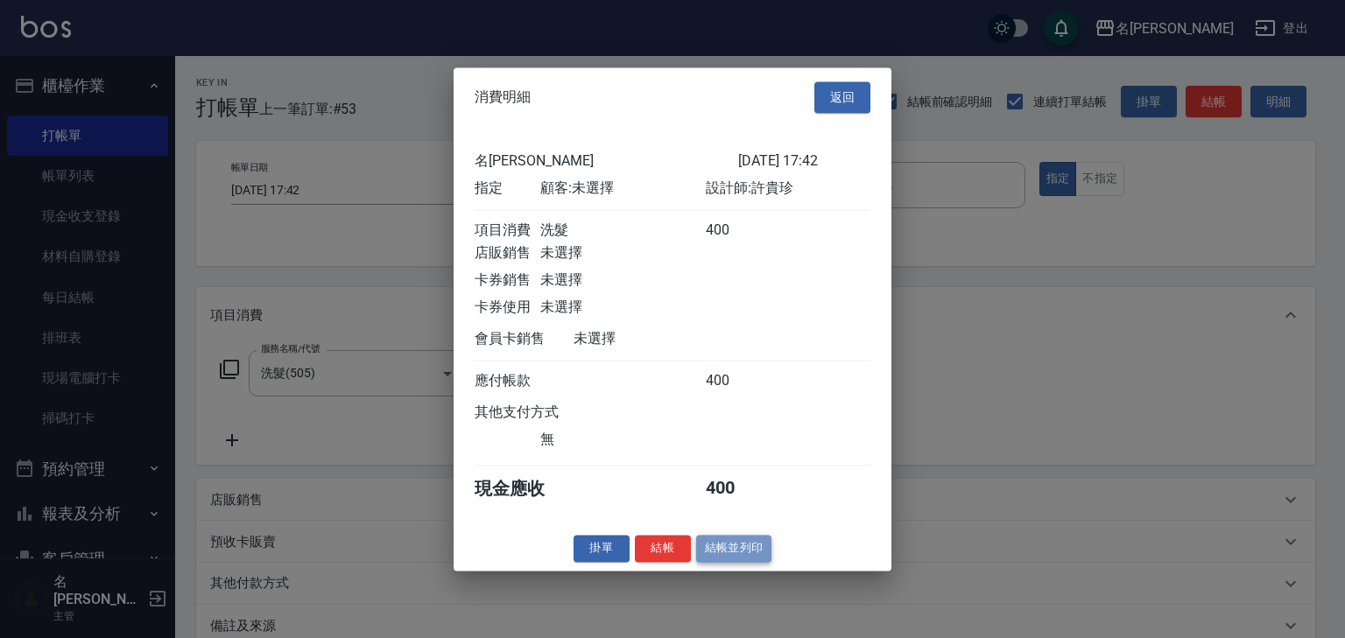
click at [750, 561] on button "結帳並列印" at bounding box center [734, 548] width 76 height 27
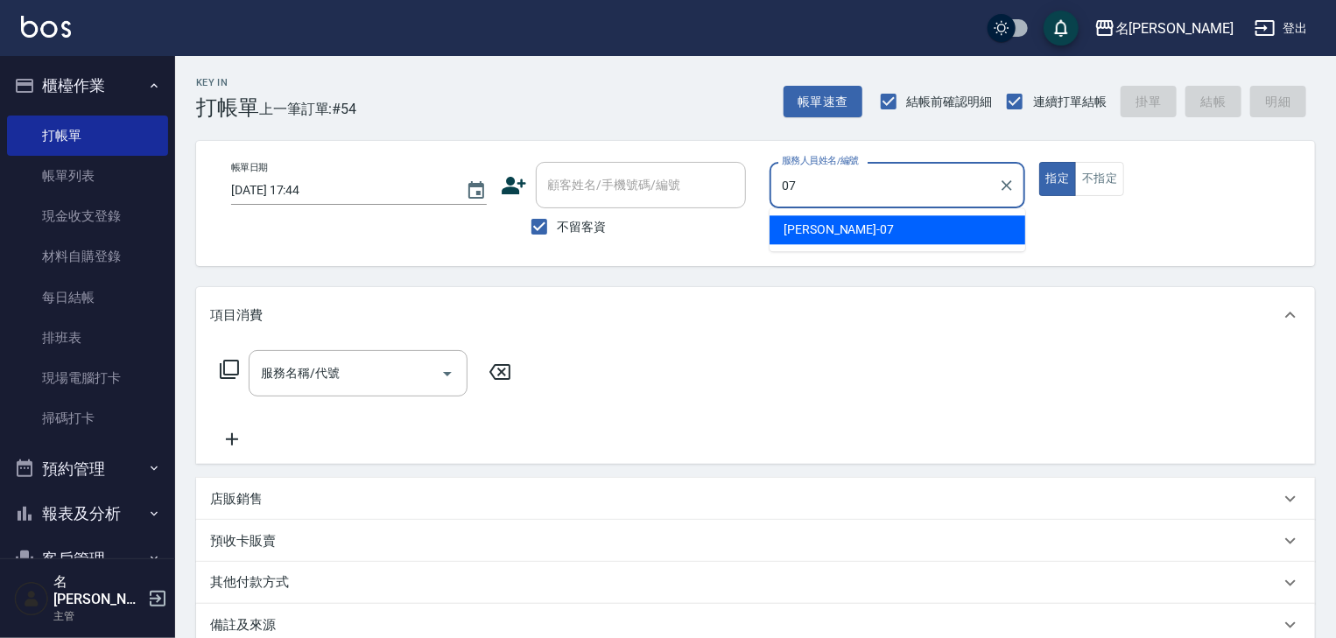
click at [858, 219] on div "[PERSON_NAME] -07" at bounding box center [898, 229] width 256 height 29
click at [219, 367] on icon at bounding box center [229, 369] width 21 height 21
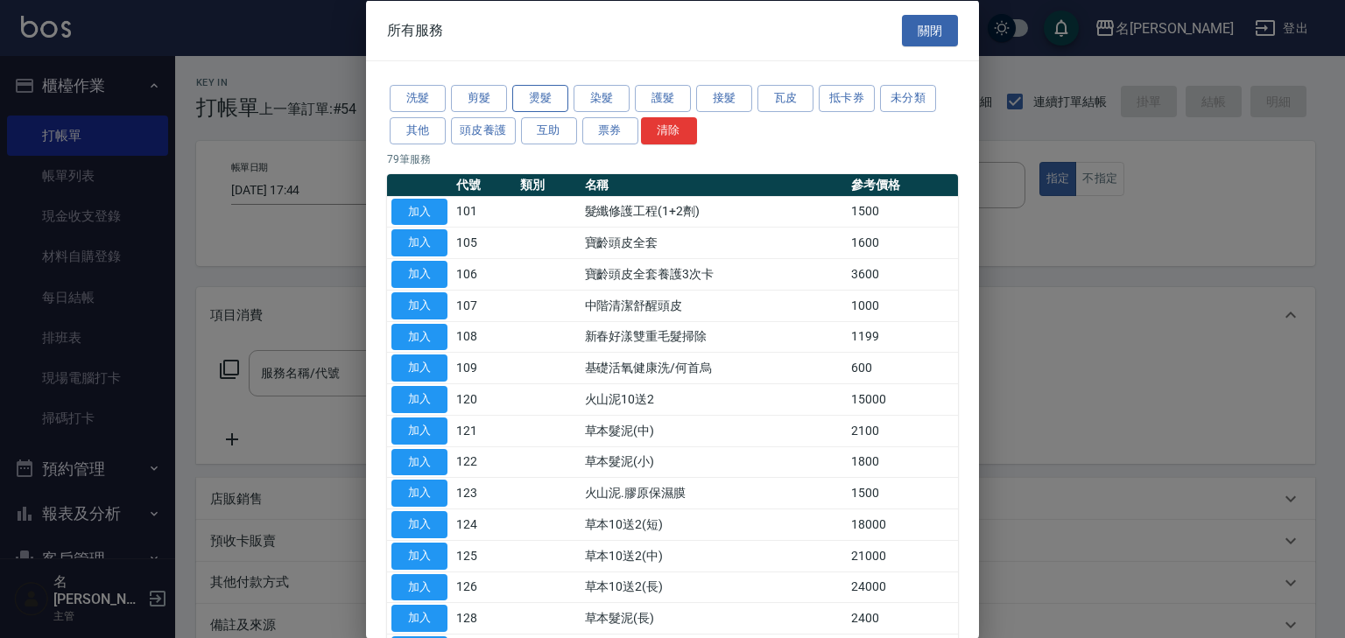
click at [538, 91] on button "燙髮" at bounding box center [540, 98] width 56 height 27
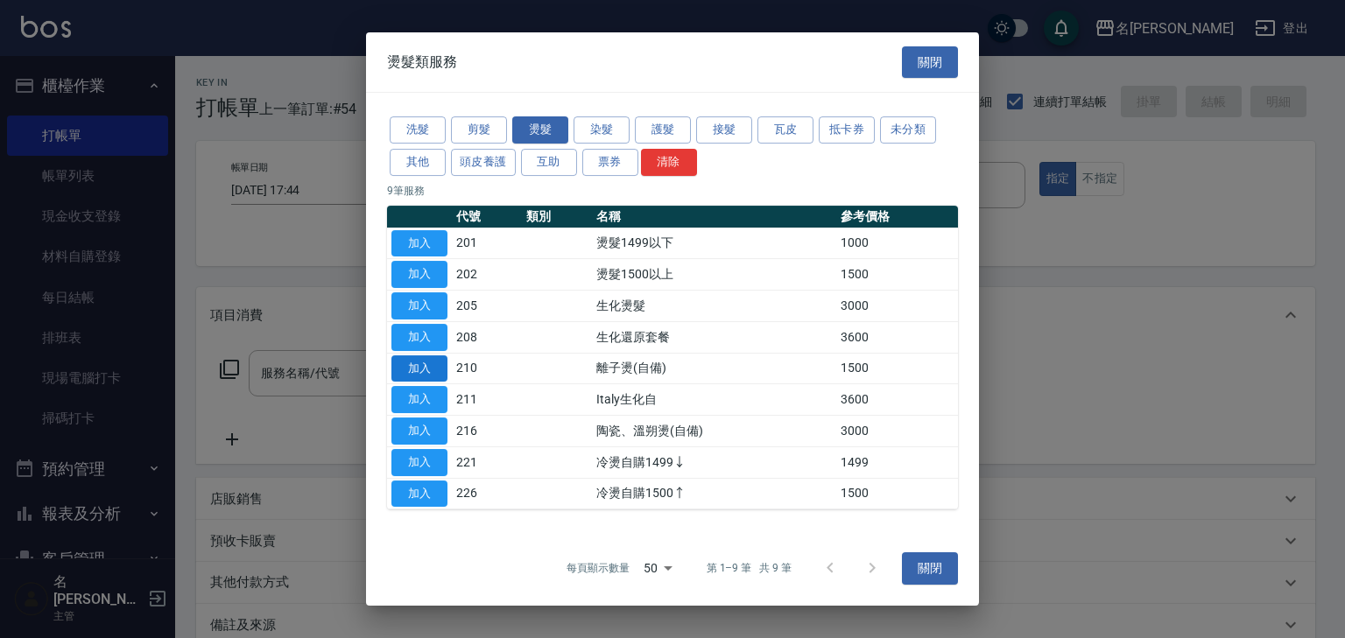
click at [414, 365] on button "加入" at bounding box center [419, 368] width 56 height 27
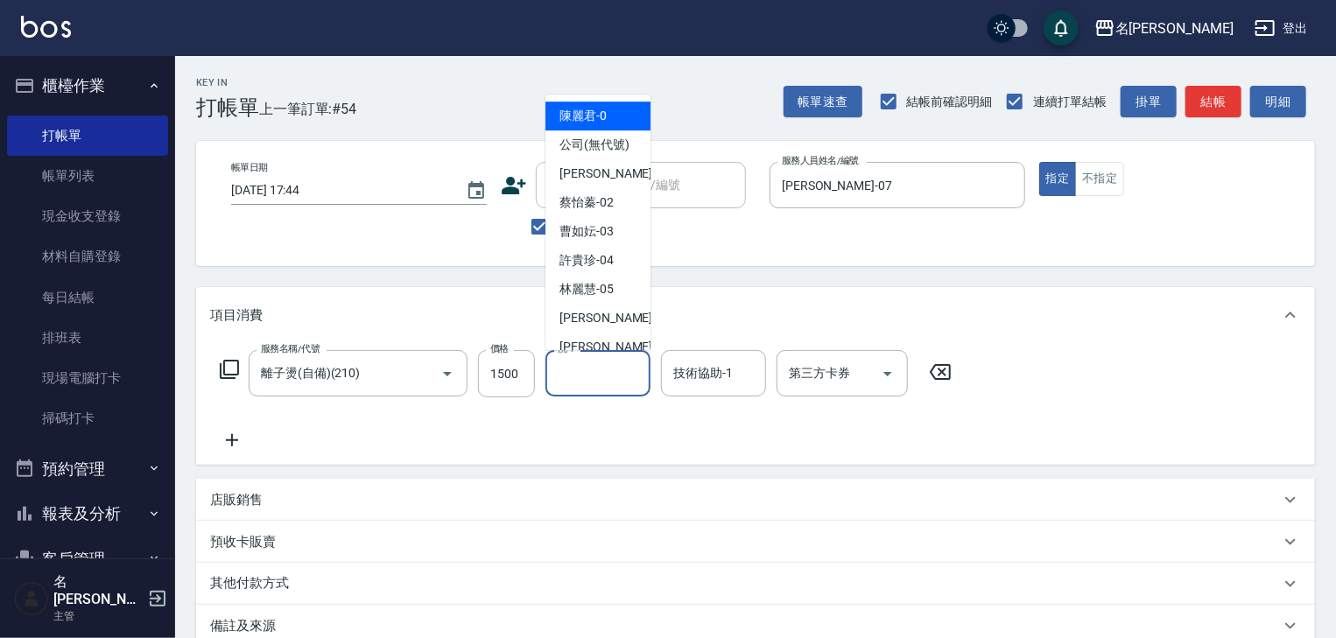
click at [599, 385] on input "洗-1" at bounding box center [597, 373] width 89 height 31
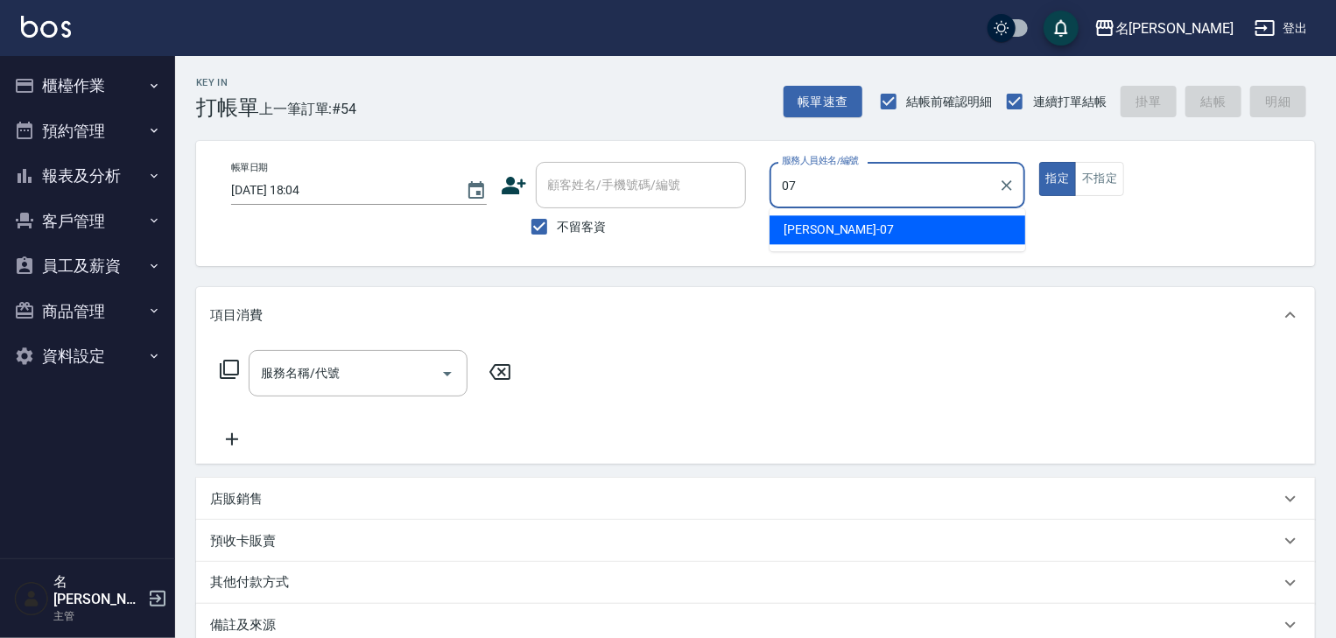
drag, startPoint x: 861, startPoint y: 224, endPoint x: 681, endPoint y: 292, distance: 191.7
click at [860, 224] on div "[PERSON_NAME] -07" at bounding box center [898, 229] width 256 height 29
type input "[PERSON_NAME]-07"
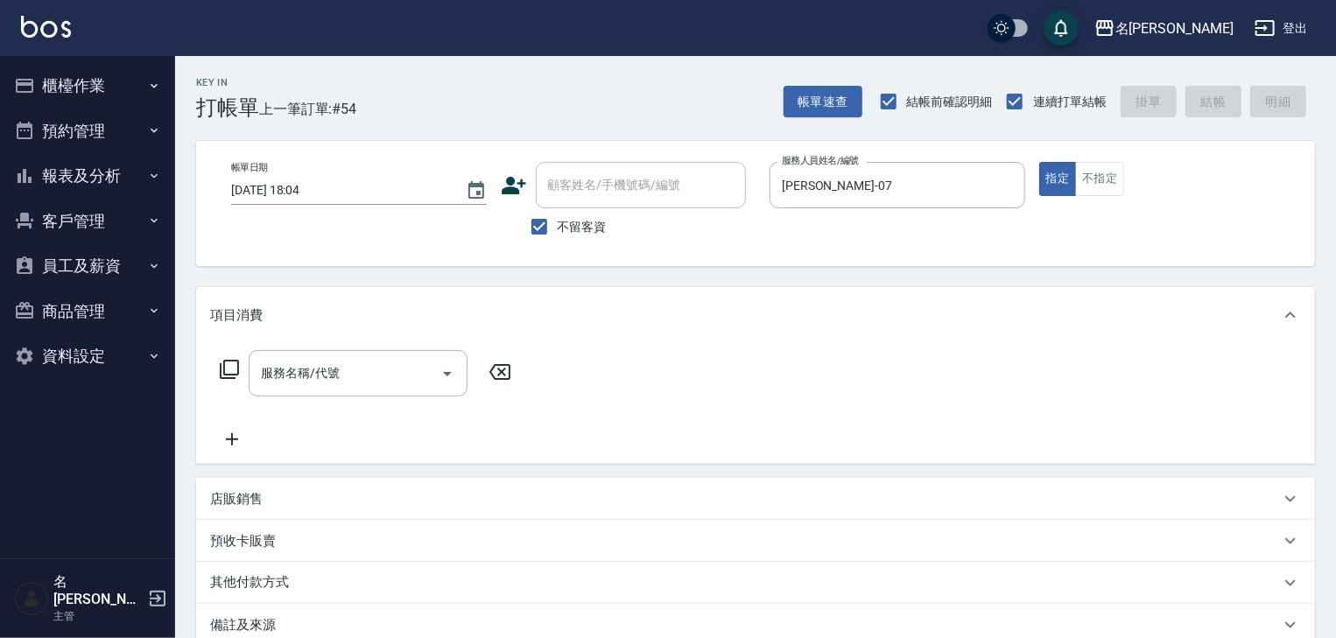
click at [224, 378] on icon at bounding box center [229, 369] width 19 height 19
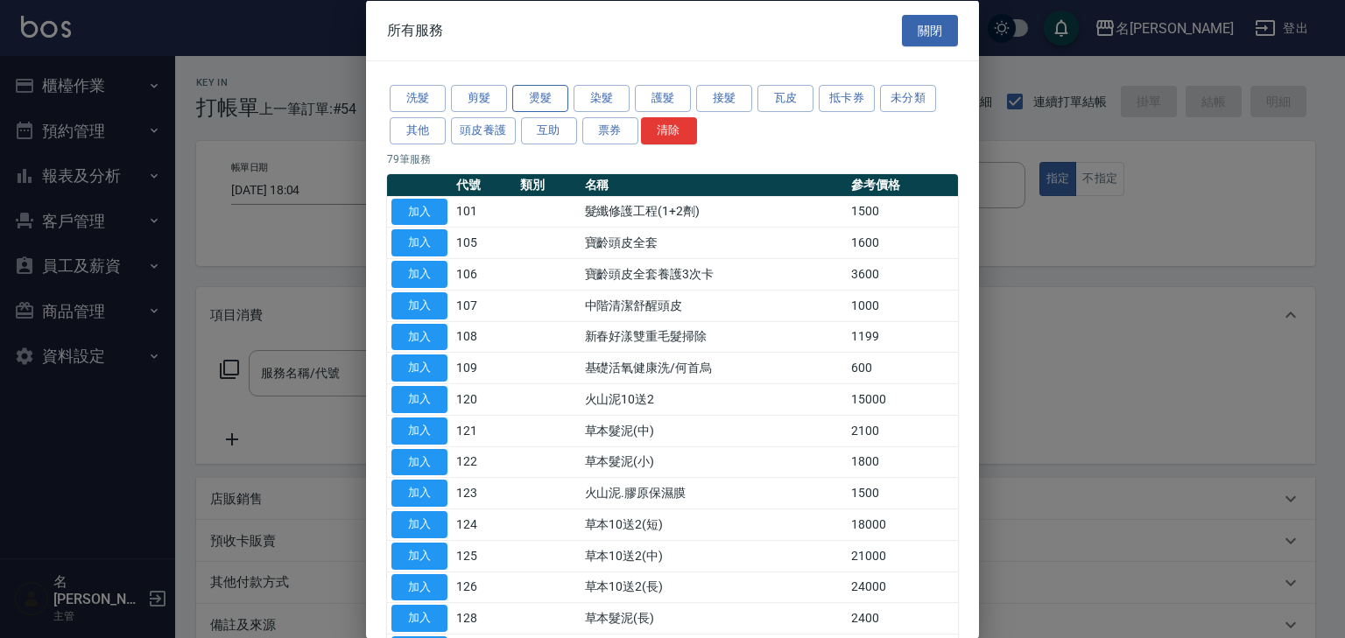
click at [543, 96] on button "燙髮" at bounding box center [540, 98] width 56 height 27
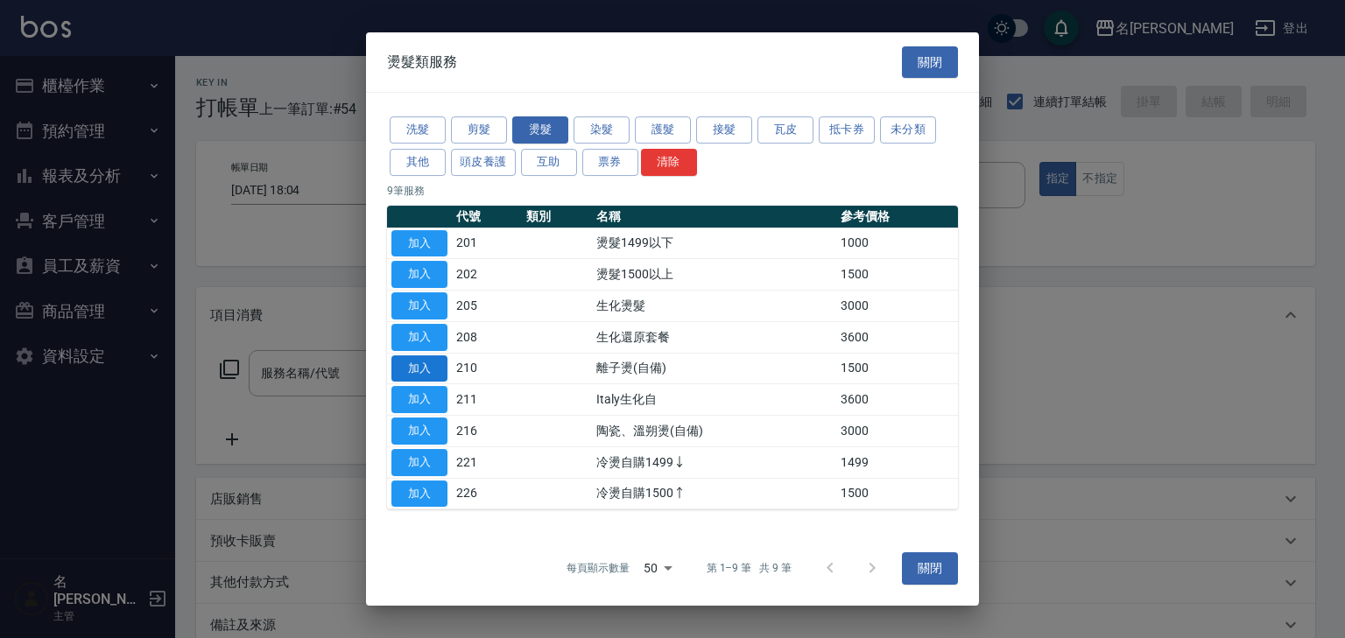
click at [427, 362] on button "加入" at bounding box center [419, 368] width 56 height 27
type input "離子燙(自備)(210)"
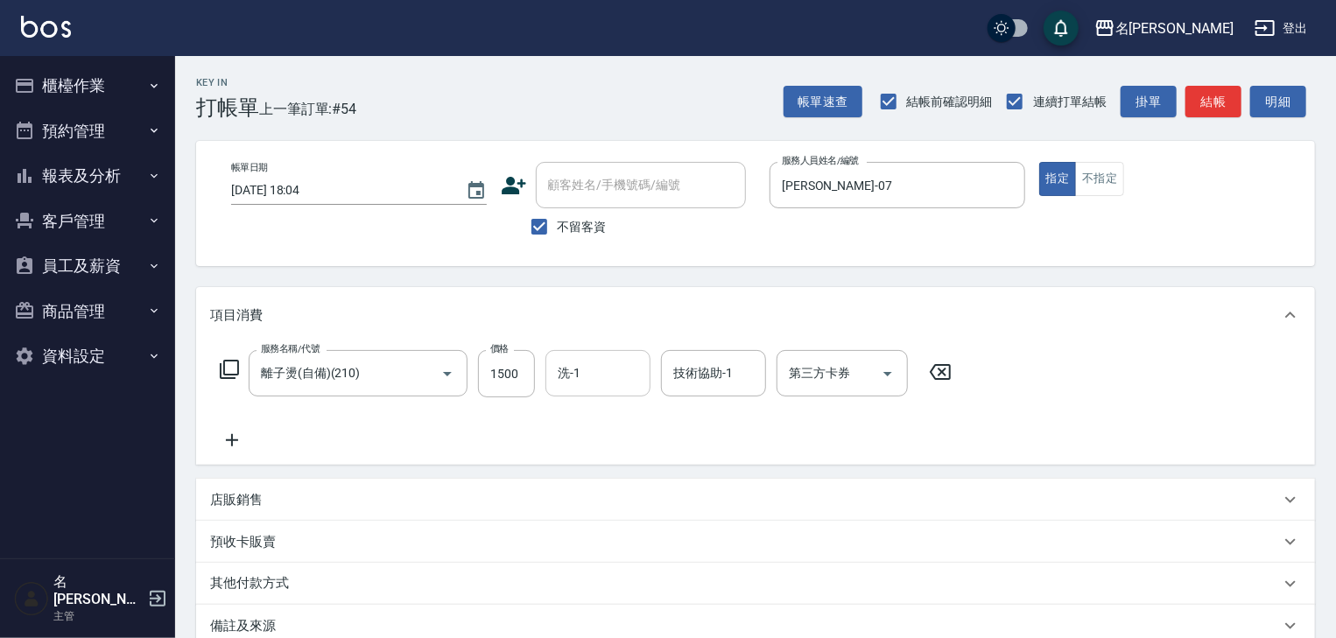
click at [622, 375] on input "洗-1" at bounding box center [597, 373] width 89 height 31
click at [605, 424] on span "葉敏辰 -23" at bounding box center [586, 419] width 54 height 18
type input "葉敏辰-23"
click at [1219, 100] on button "結帳" at bounding box center [1213, 102] width 56 height 32
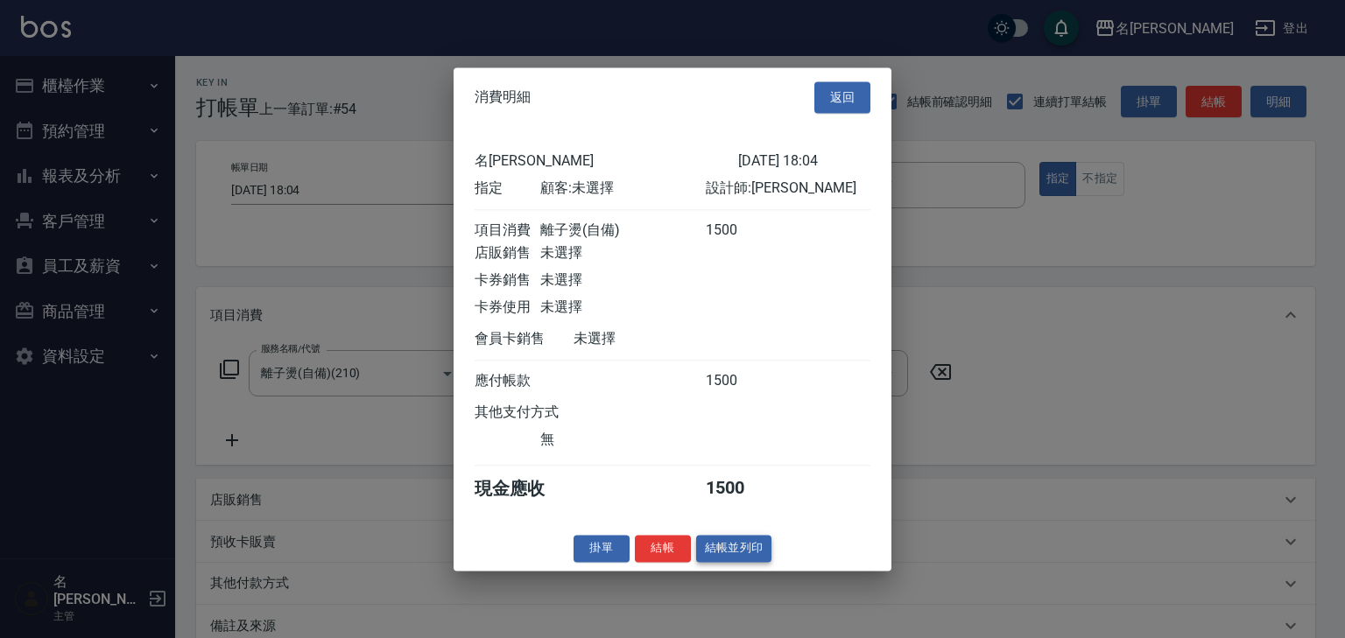
click at [736, 557] on button "結帳並列印" at bounding box center [734, 548] width 76 height 27
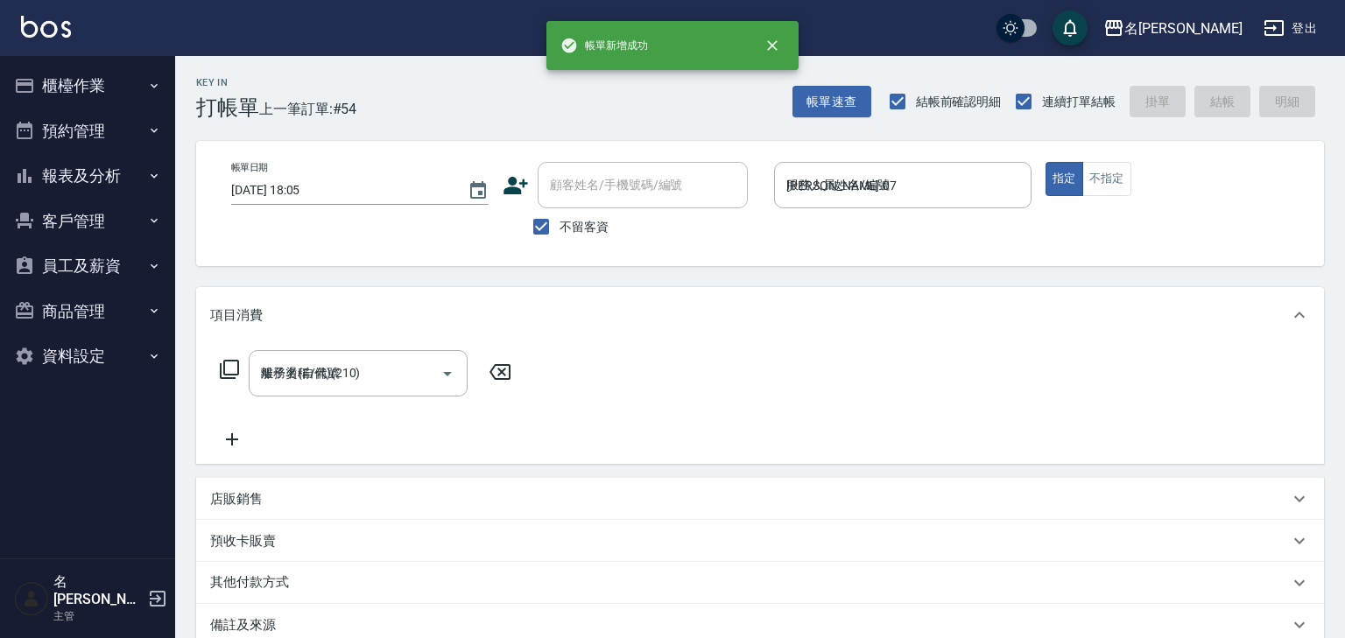
type input "2025/10/15 18:05"
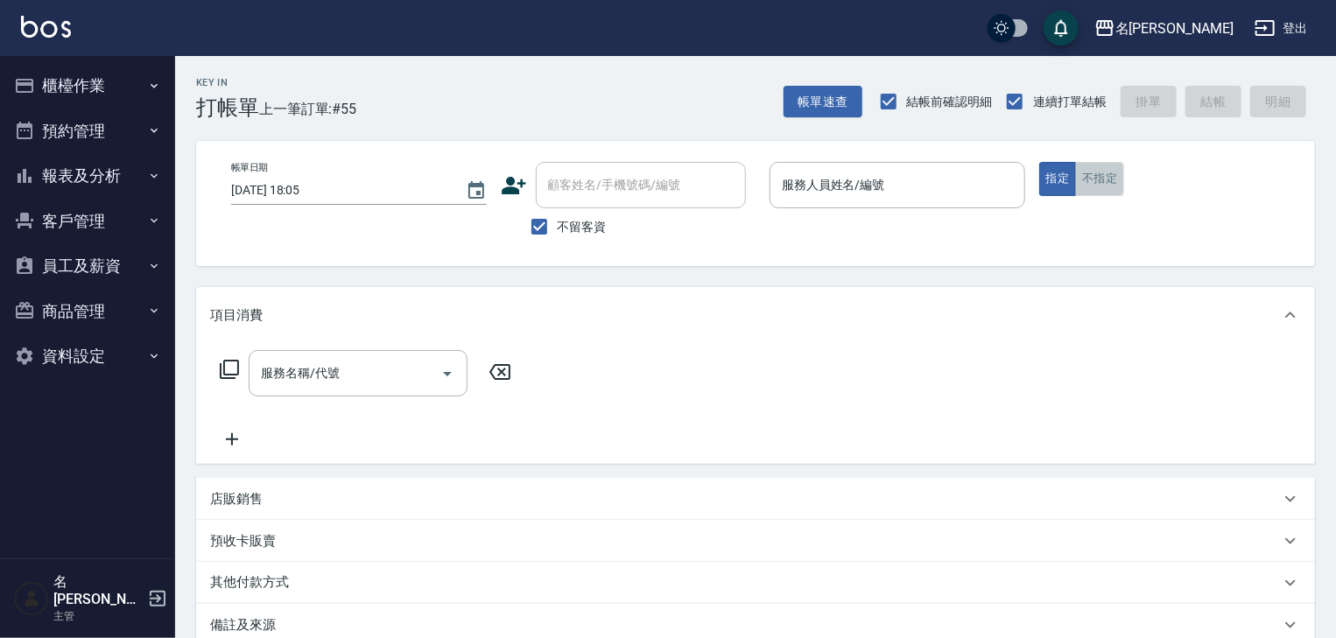
click at [1110, 186] on button "不指定" at bounding box center [1099, 179] width 49 height 34
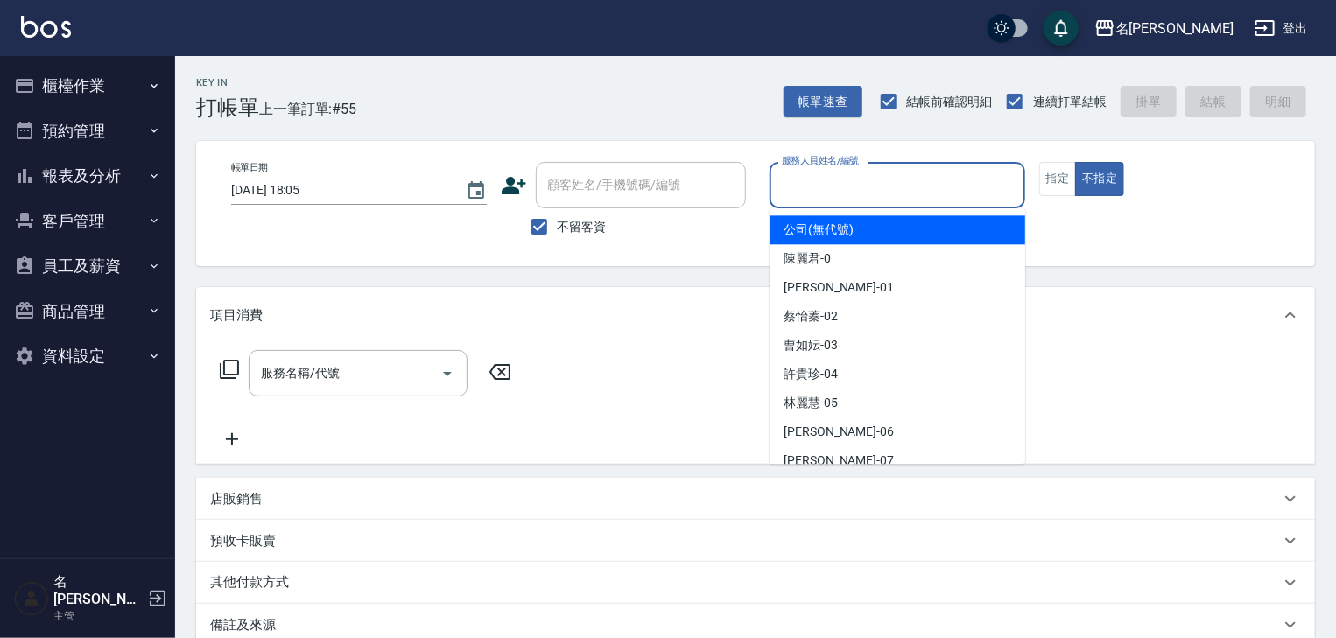
click at [861, 178] on input "服務人員姓名/編號" at bounding box center [897, 185] width 240 height 31
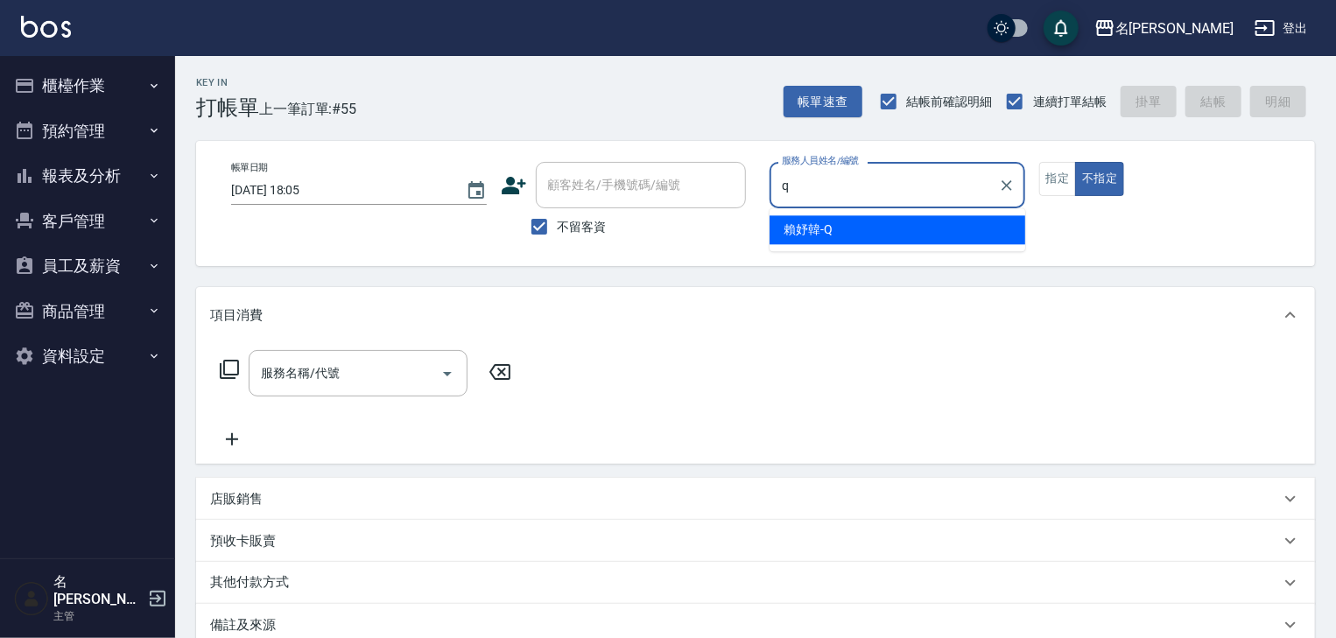
click at [820, 228] on span "賴妤韓 -Q" at bounding box center [808, 230] width 49 height 18
type input "賴妤韓-Q"
click at [386, 376] on input "服務名稱/代號" at bounding box center [345, 373] width 177 height 31
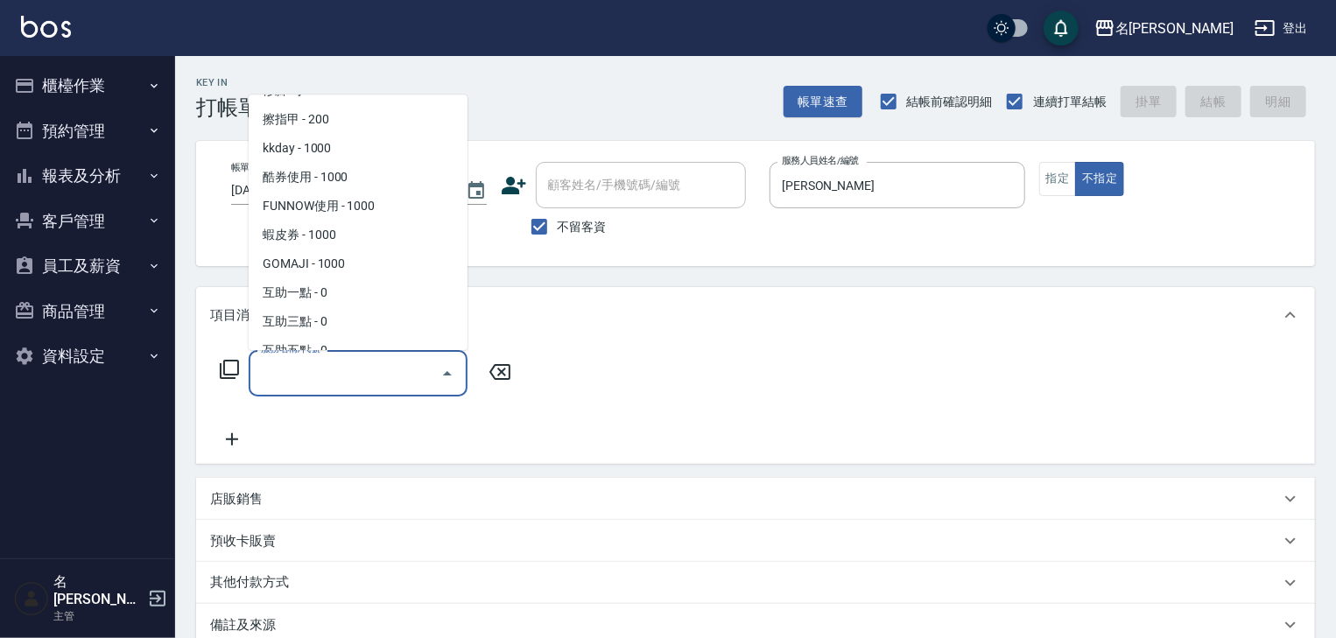
scroll to position [2041, 0]
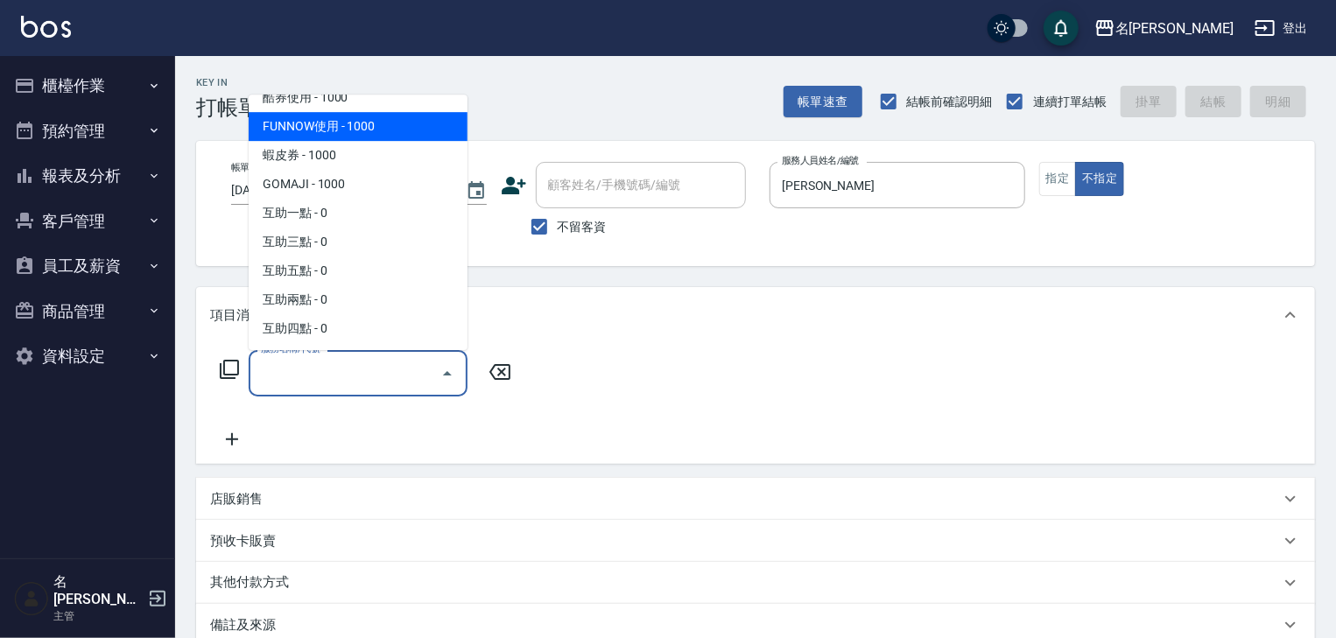
click at [307, 136] on span "FUNNOW使用 - 1000" at bounding box center [358, 127] width 219 height 29
type input "FUNNOW使用(997)"
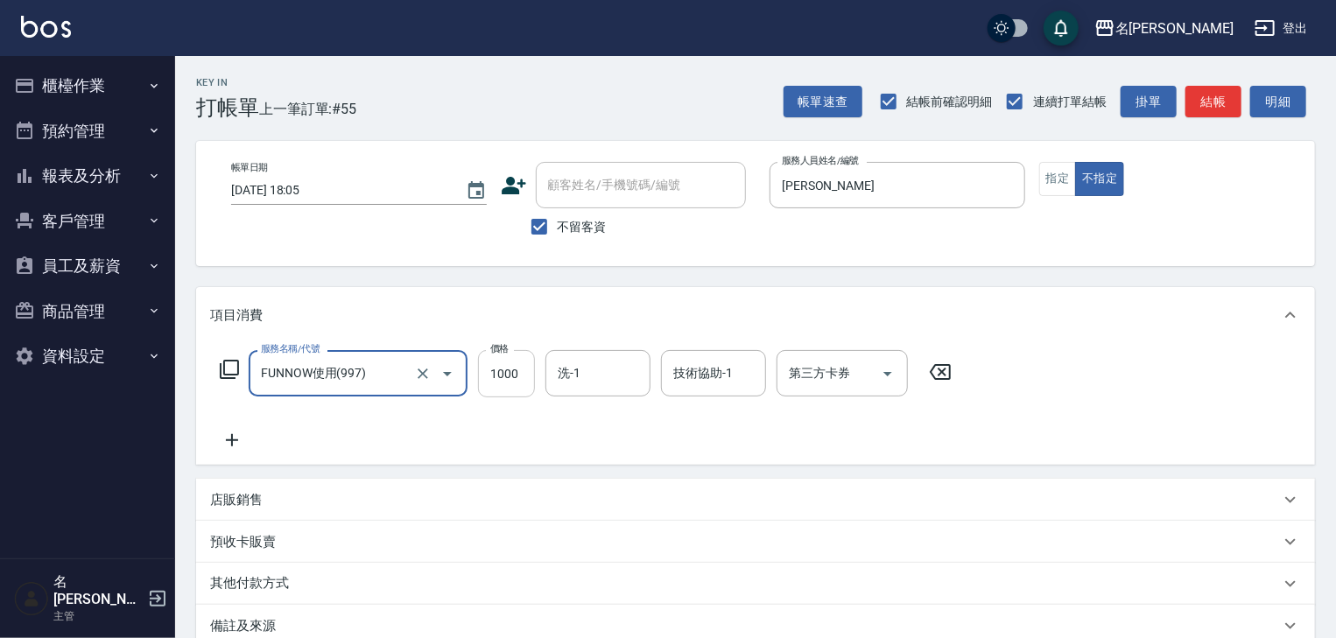
click at [511, 372] on input "1000" at bounding box center [506, 373] width 57 height 47
type input "999"
click at [816, 387] on input "第三方卡券" at bounding box center [828, 373] width 89 height 31
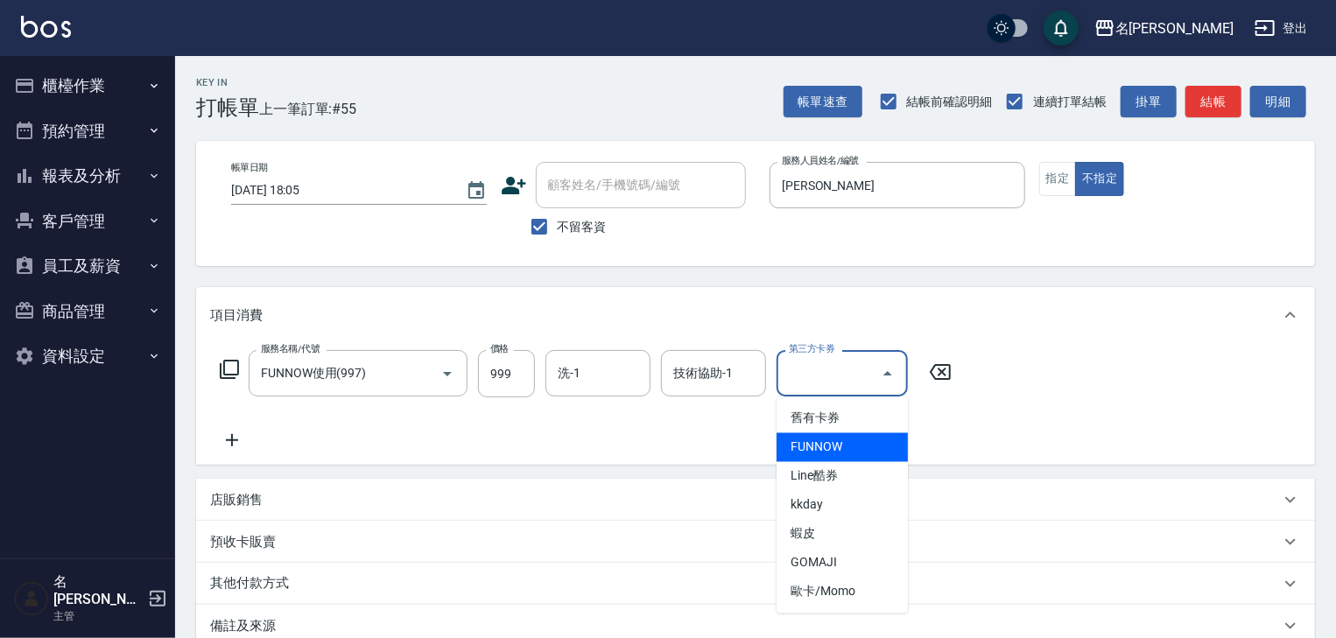
click at [852, 455] on span "FUNNOW" at bounding box center [842, 447] width 131 height 29
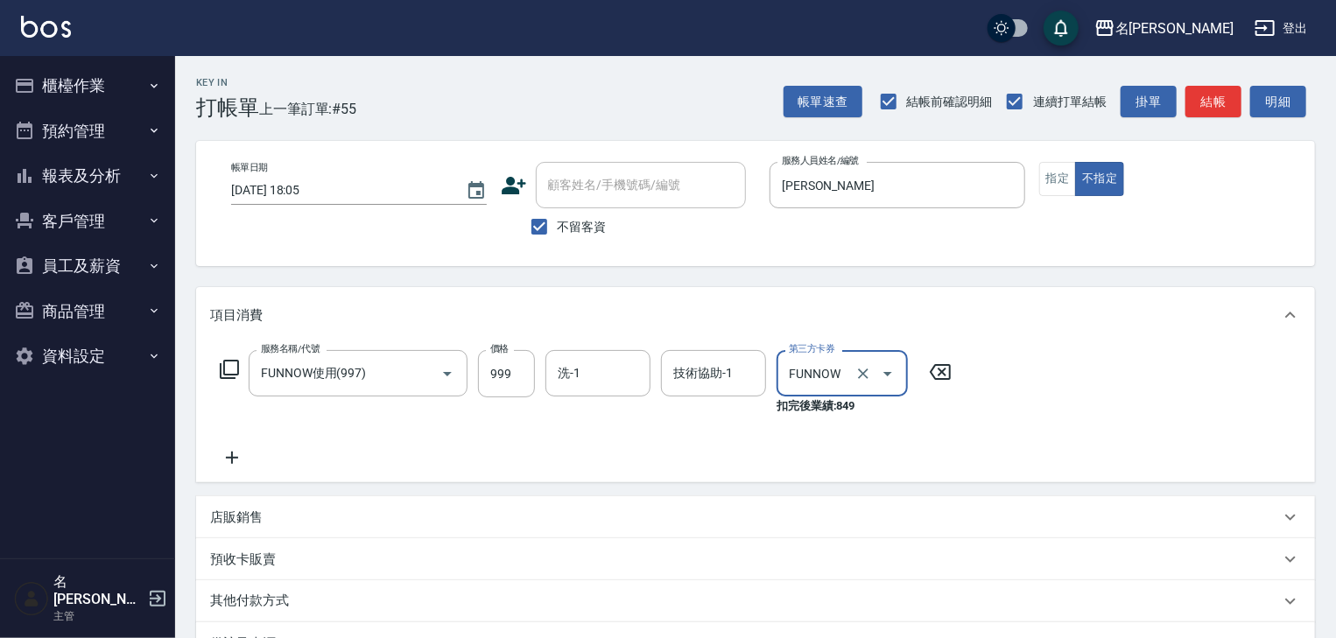
type input "FUNNOW"
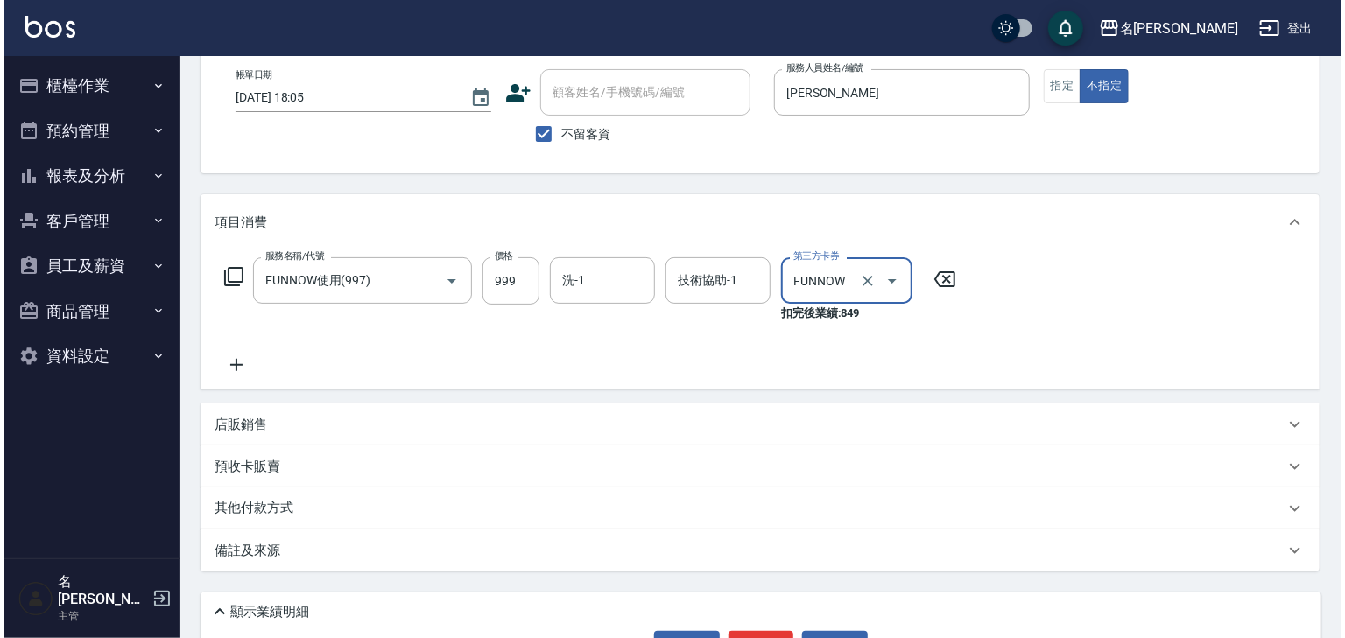
scroll to position [152, 0]
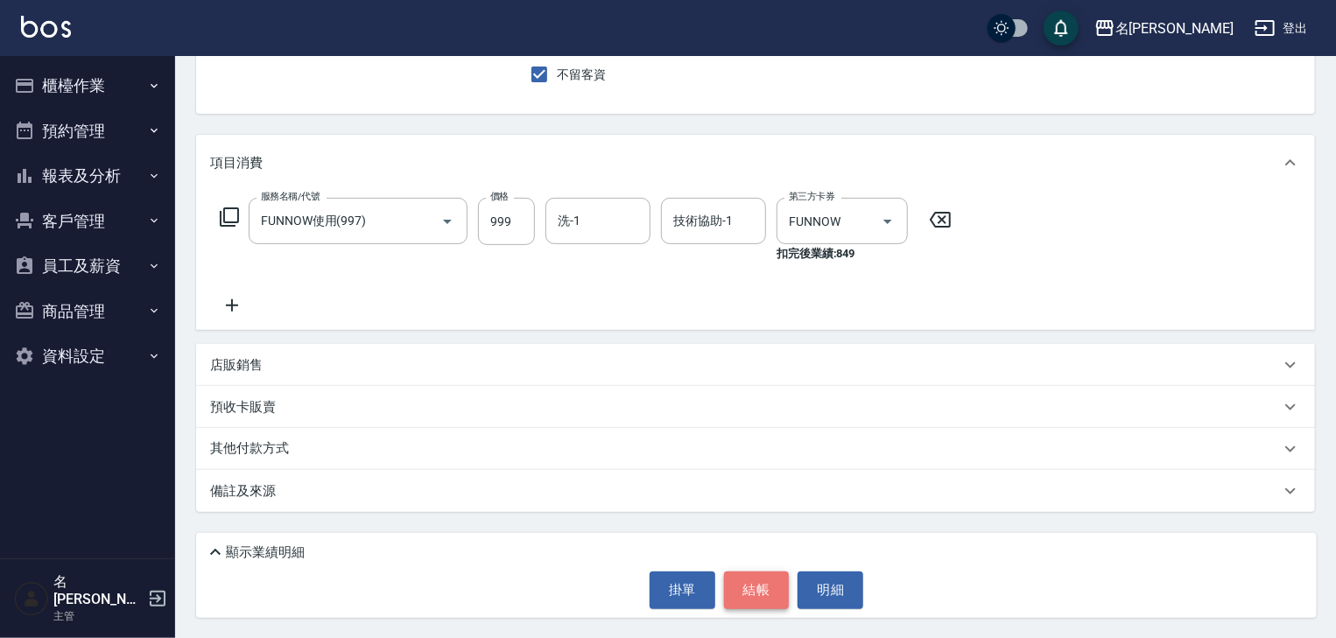
click at [767, 577] on button "結帳" at bounding box center [757, 590] width 66 height 37
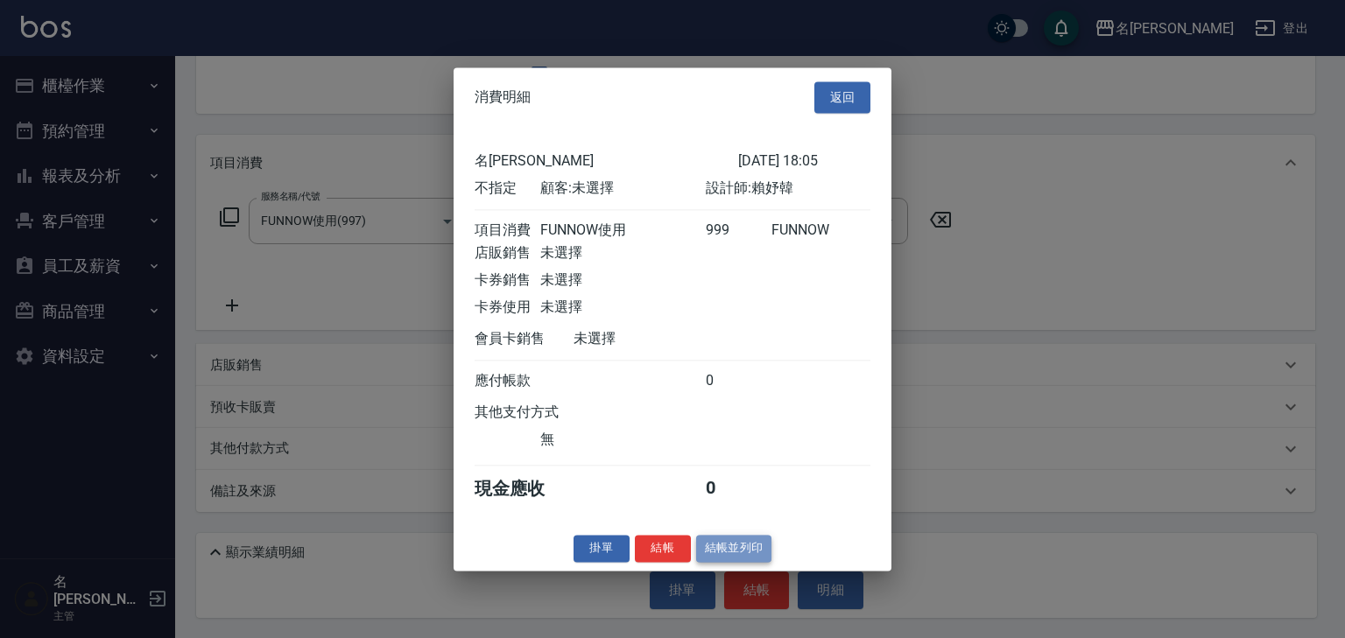
click at [746, 560] on button "結帳並列印" at bounding box center [734, 548] width 76 height 27
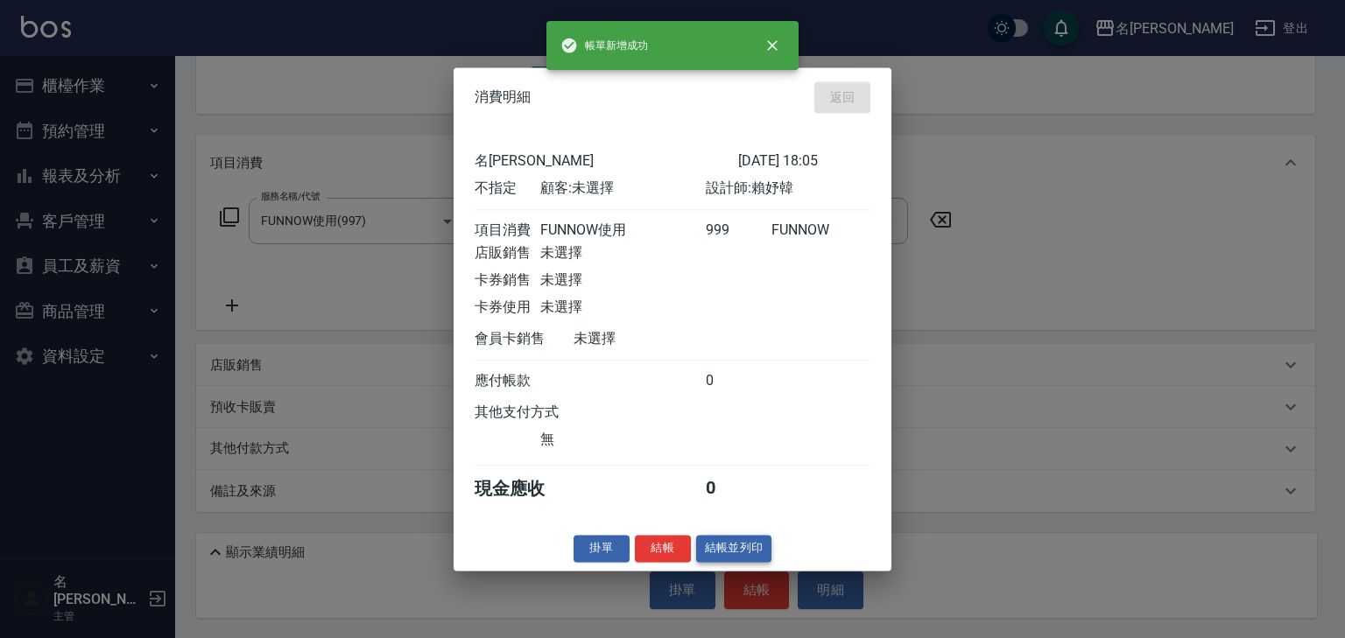
type input "2025/10/15 18:06"
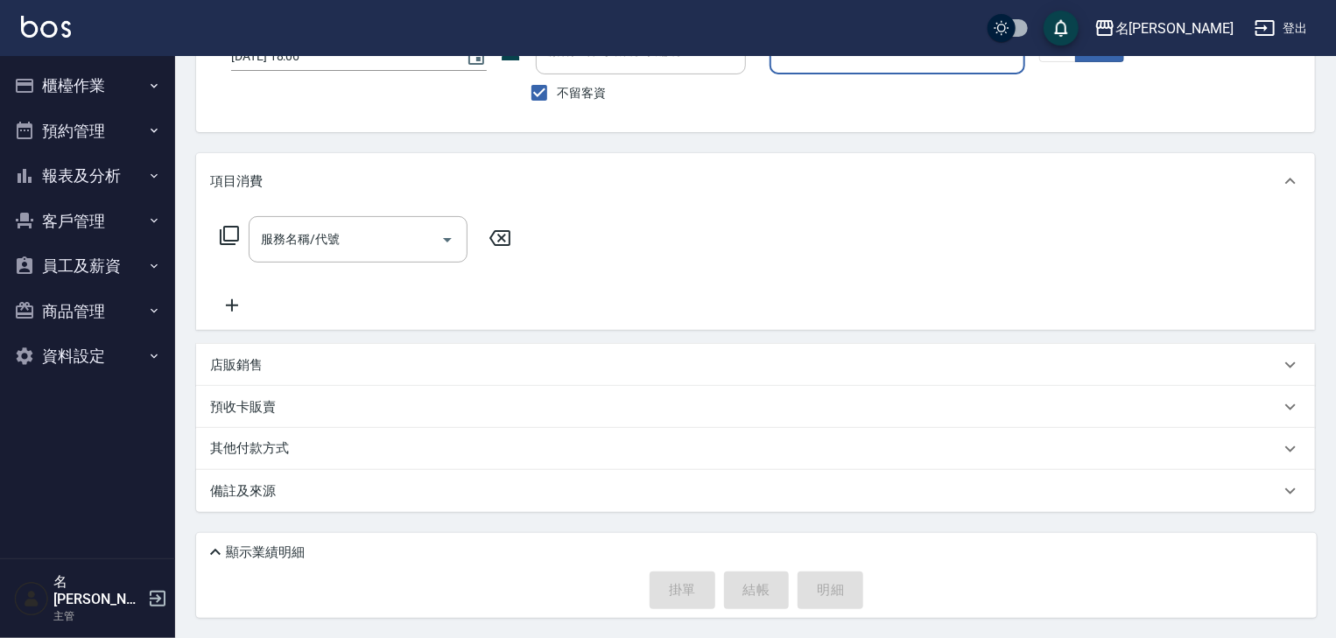
scroll to position [0, 0]
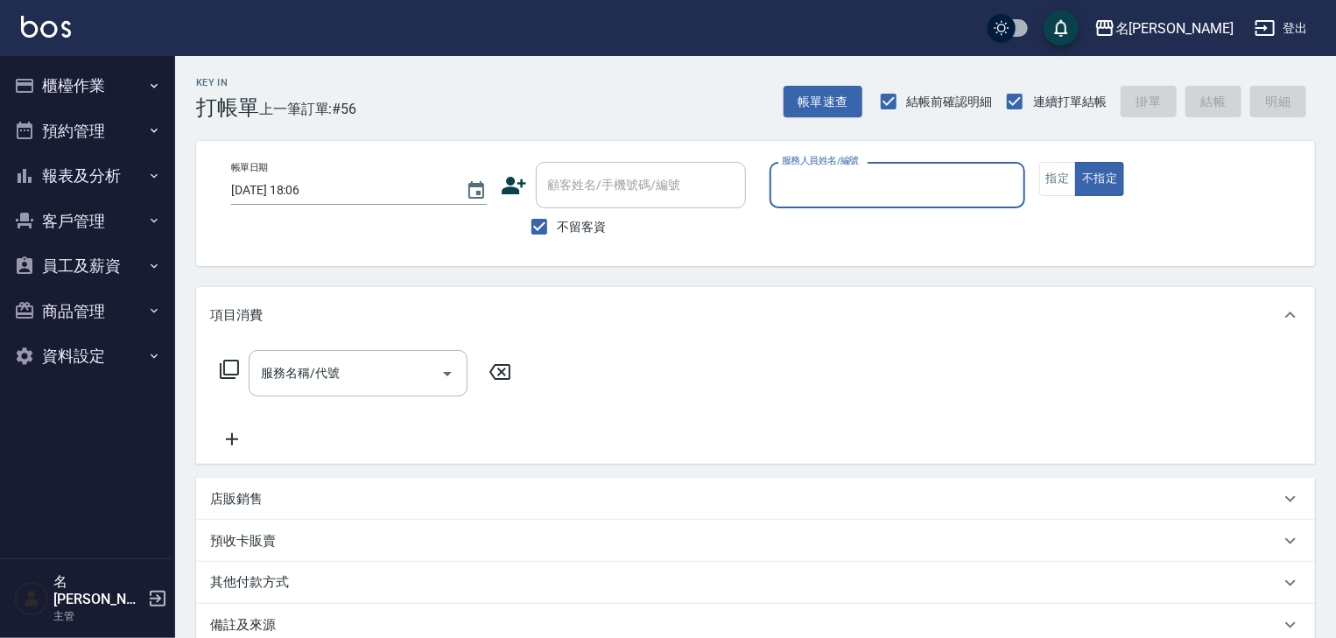
click at [866, 201] on div "服務人員姓名/編號" at bounding box center [898, 185] width 256 height 46
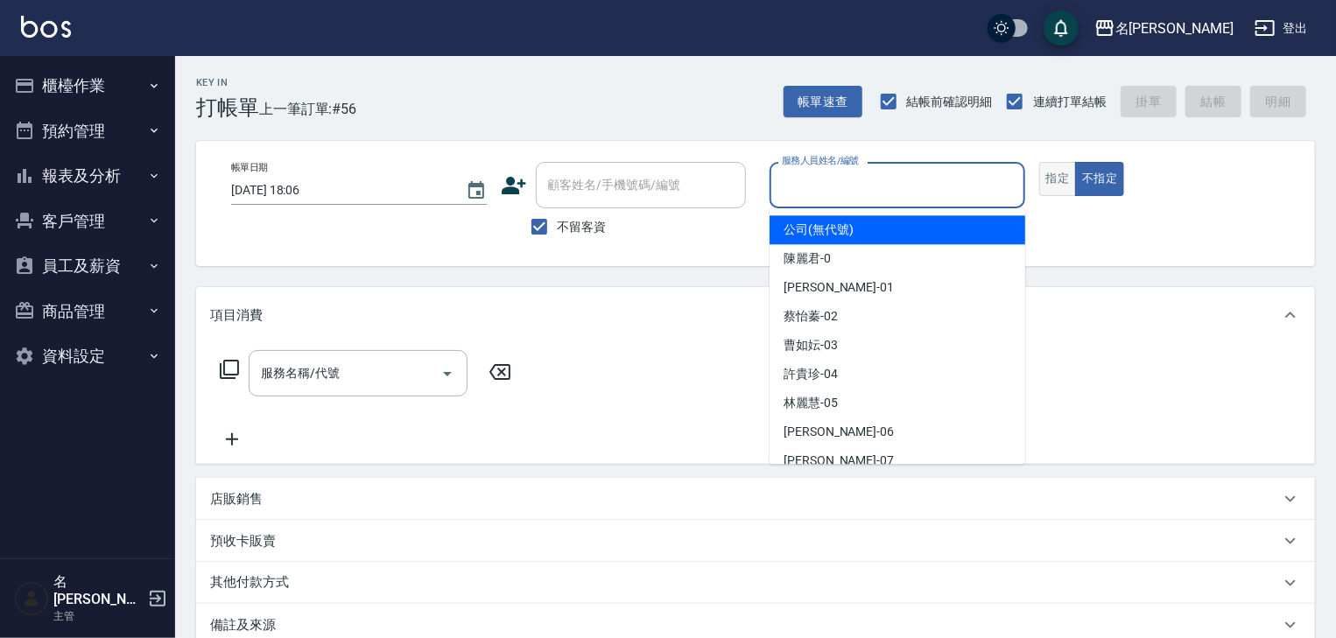
click at [1060, 164] on button "指定" at bounding box center [1058, 179] width 38 height 34
click at [889, 185] on input "服務人員姓名/編號" at bounding box center [897, 185] width 240 height 31
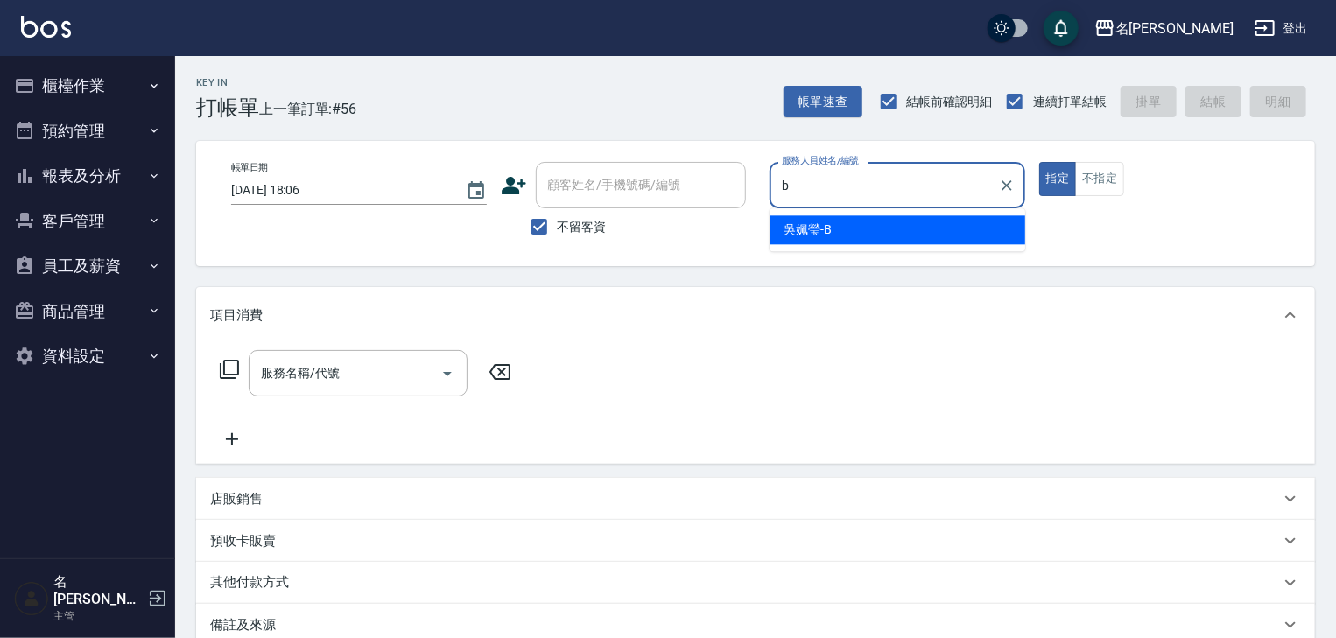
click at [796, 227] on span "吳姵瑩 -B" at bounding box center [808, 230] width 48 height 18
type input "吳姵瑩-B"
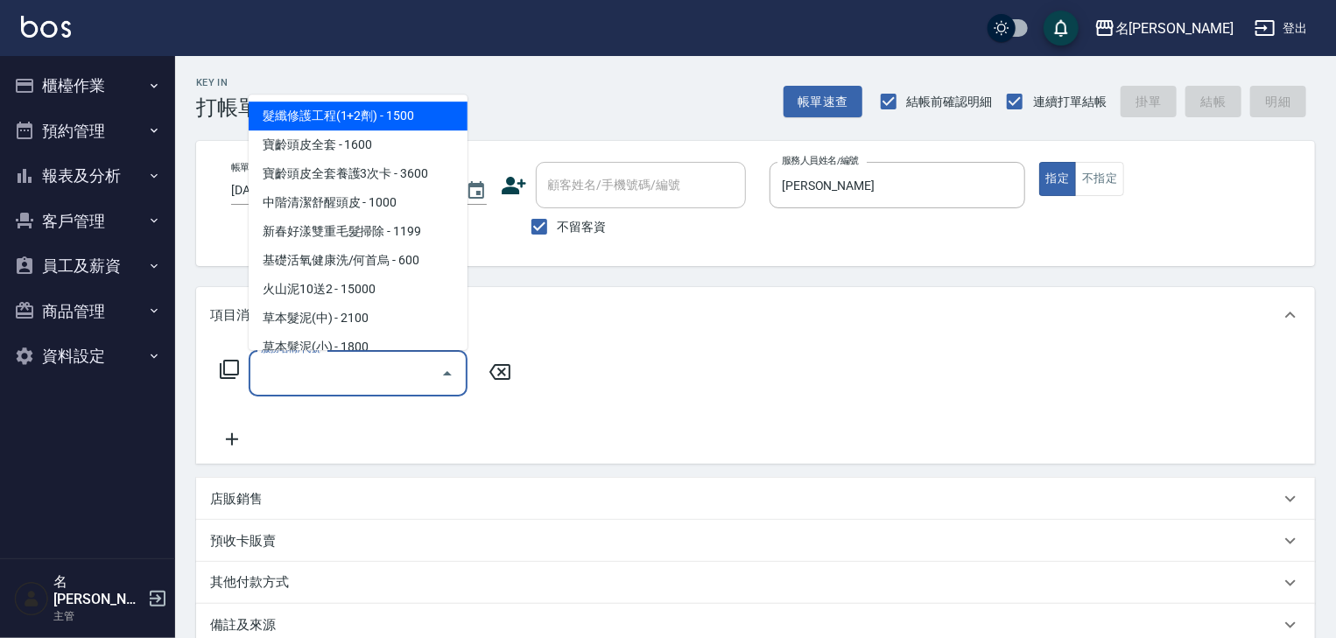
click at [390, 374] on input "服務名稱/代號" at bounding box center [345, 373] width 177 height 31
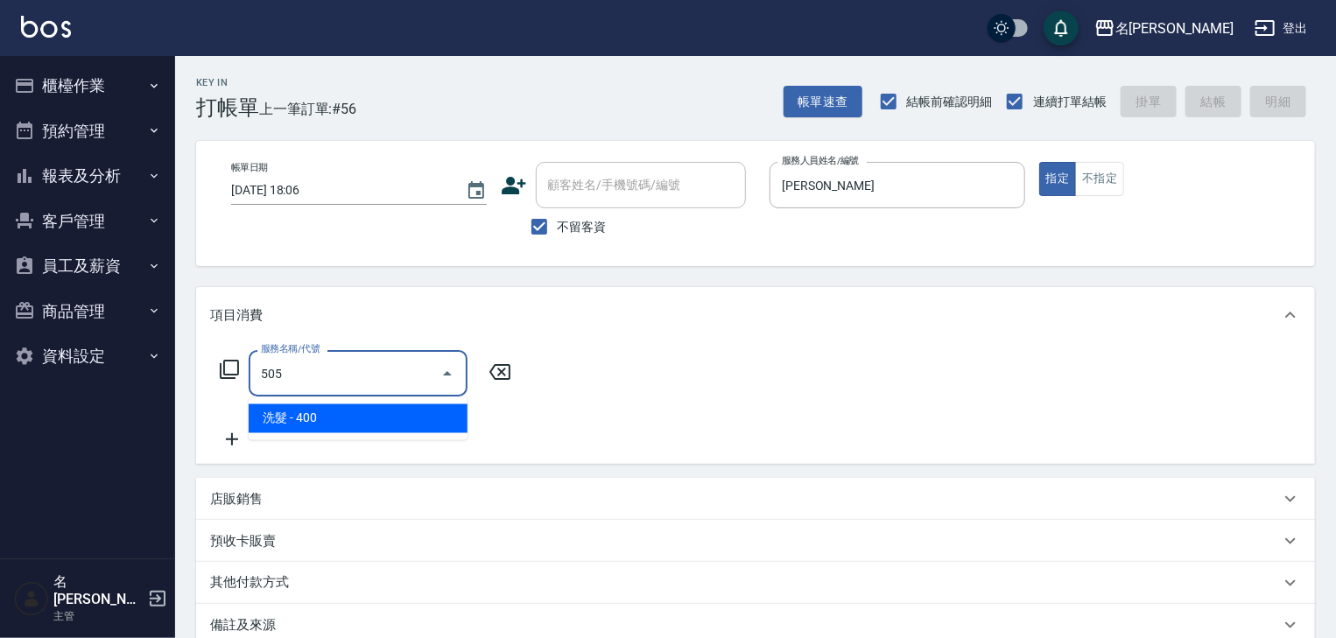
click at [389, 414] on span "洗髮 - 400" at bounding box center [358, 418] width 219 height 29
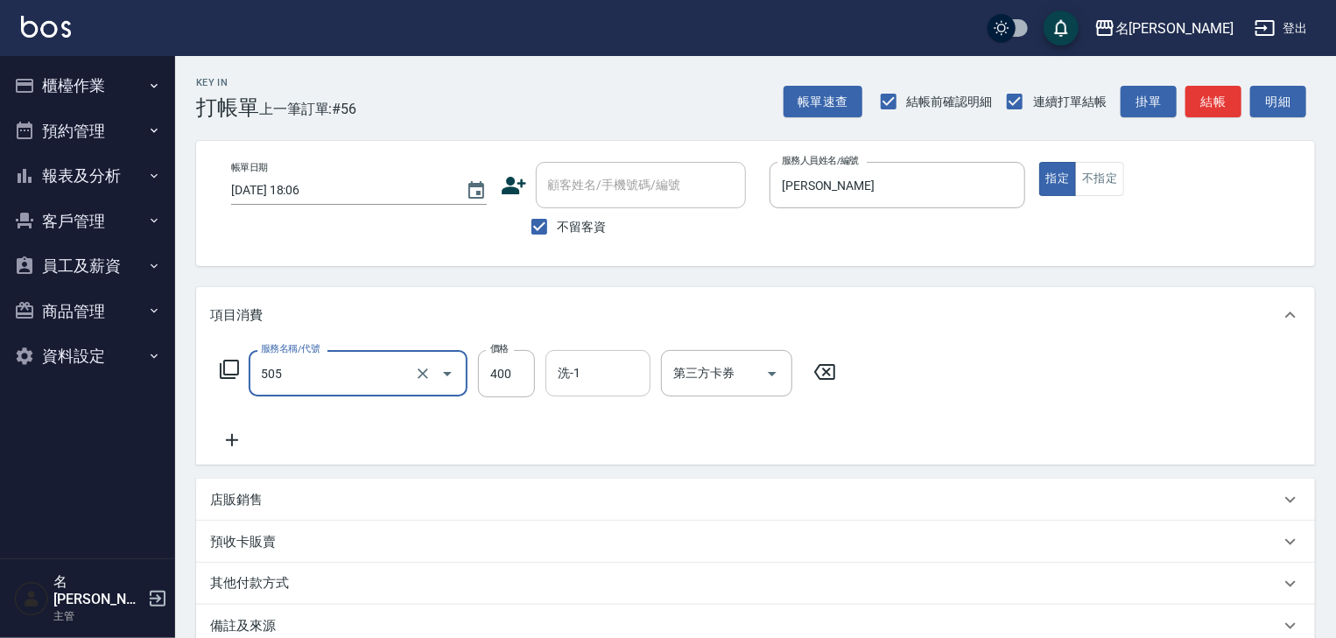
type input "洗髮(505)"
click at [566, 371] on input "洗-1" at bounding box center [597, 373] width 89 height 31
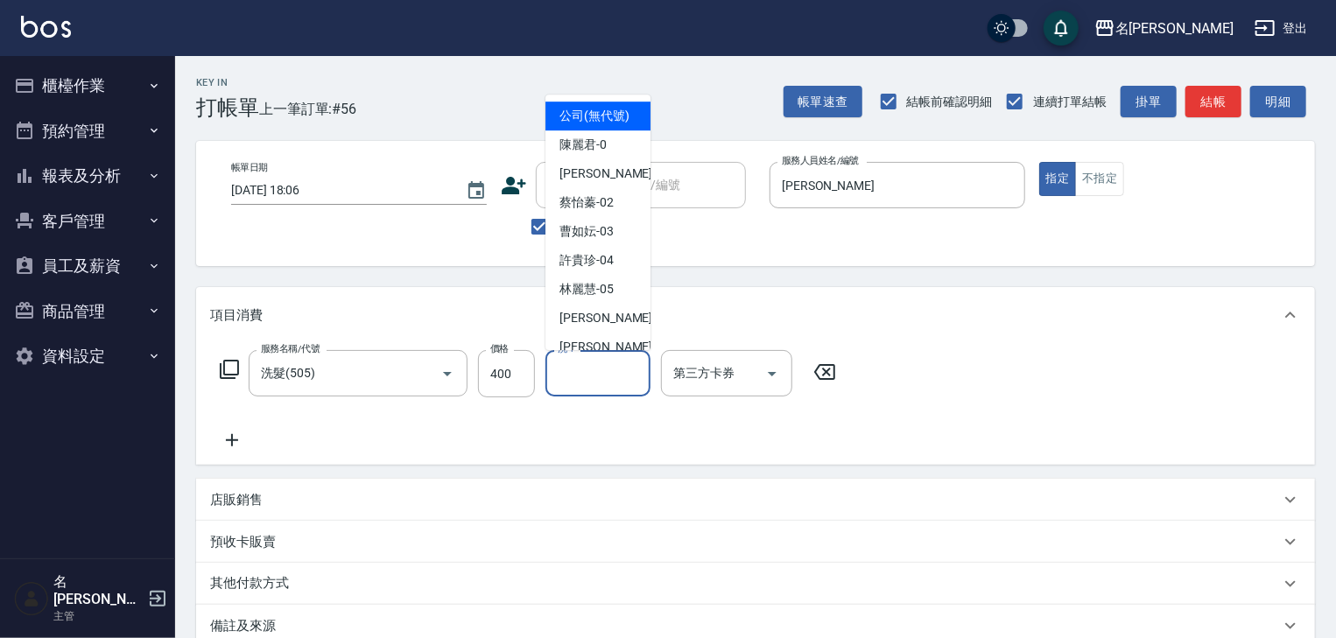
type input "2"
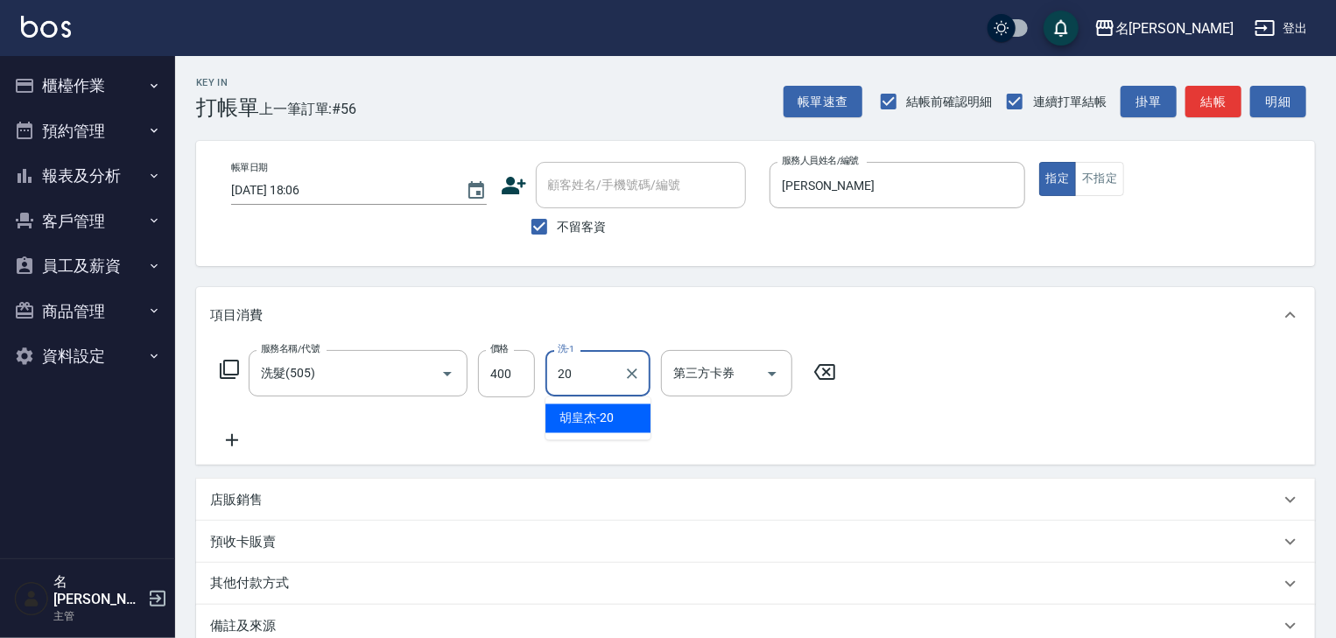
click at [577, 410] on span "胡皇杰 -20" at bounding box center [586, 419] width 54 height 18
type input "胡皇杰-20"
click at [239, 434] on icon at bounding box center [232, 440] width 44 height 21
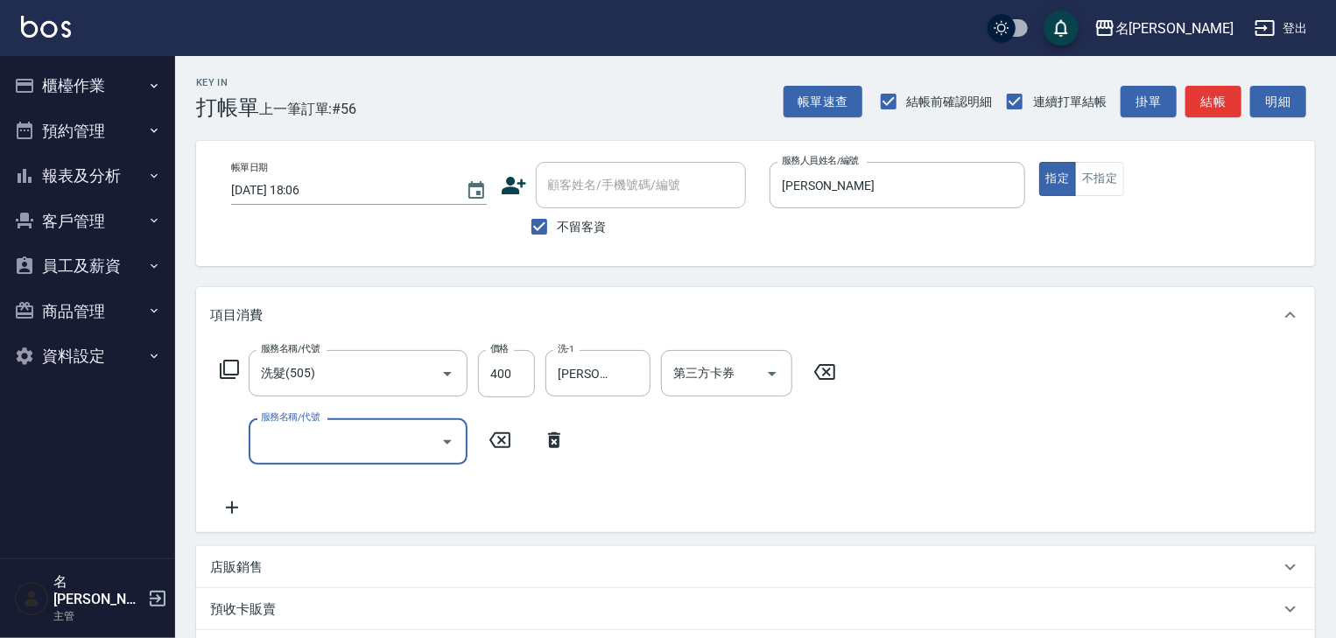
click at [302, 440] on input "服務名稱/代號" at bounding box center [345, 441] width 177 height 31
type input "電棒(806)"
click at [1223, 102] on button "結帳" at bounding box center [1213, 102] width 56 height 32
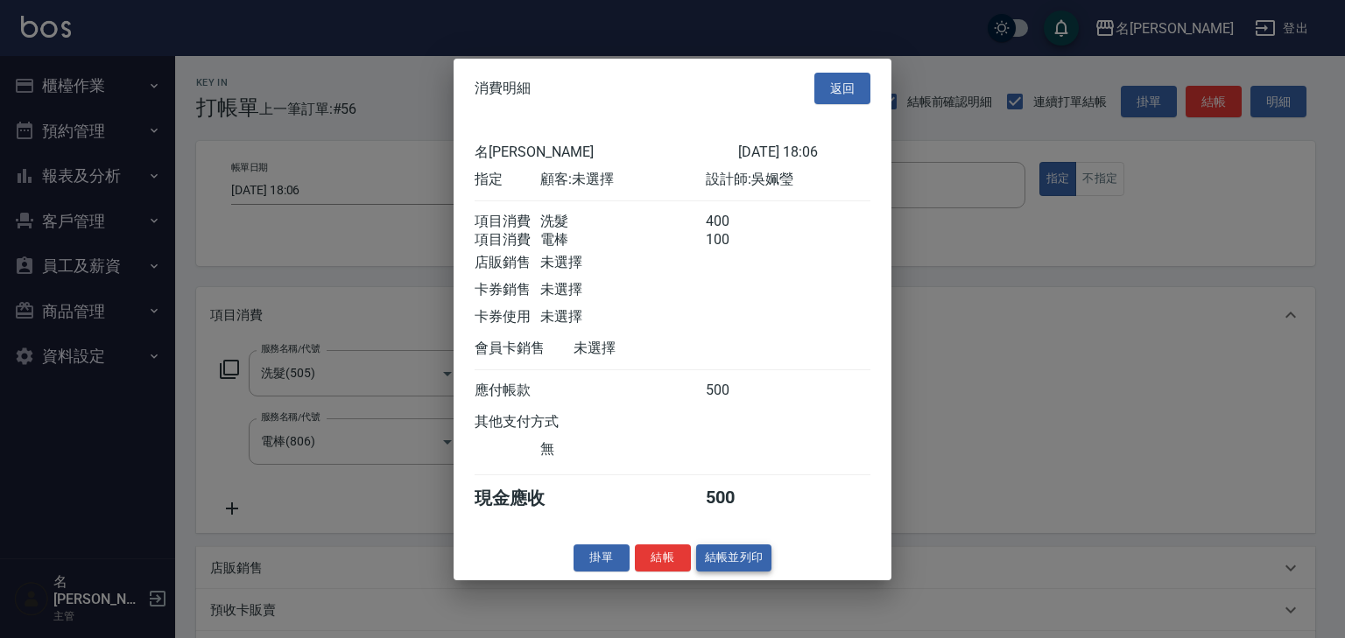
click at [753, 572] on button "結帳並列印" at bounding box center [734, 558] width 76 height 27
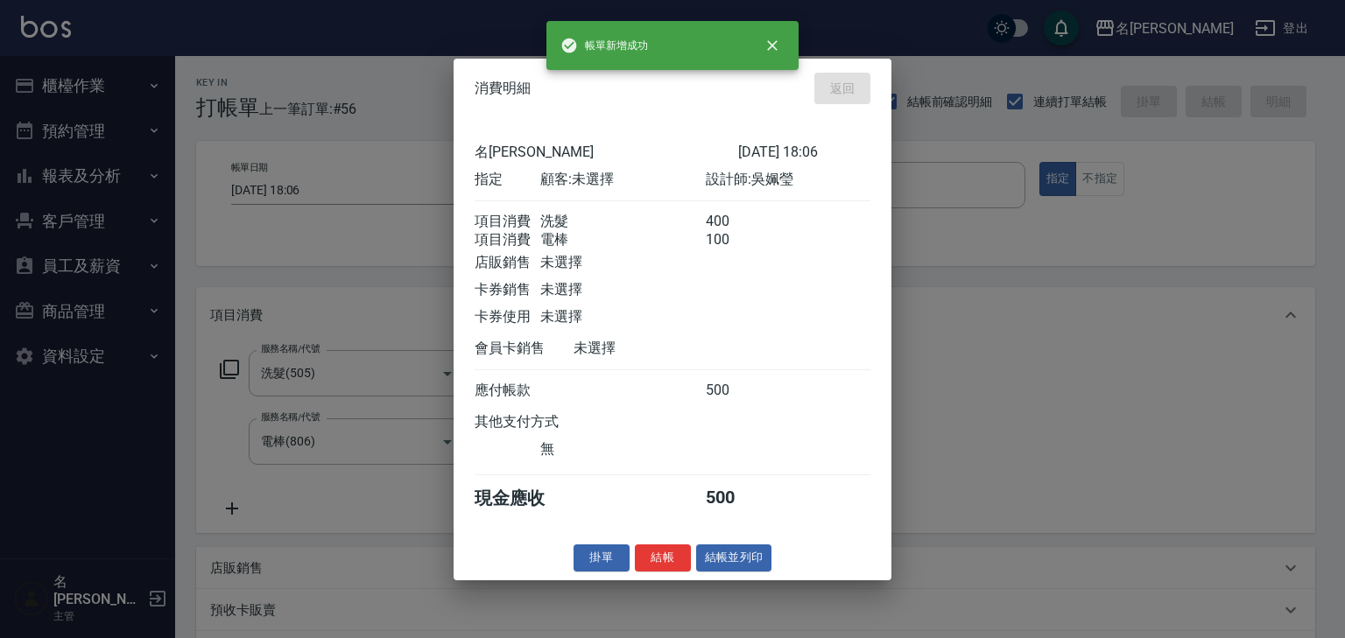
type input "2025/10/15 18:09"
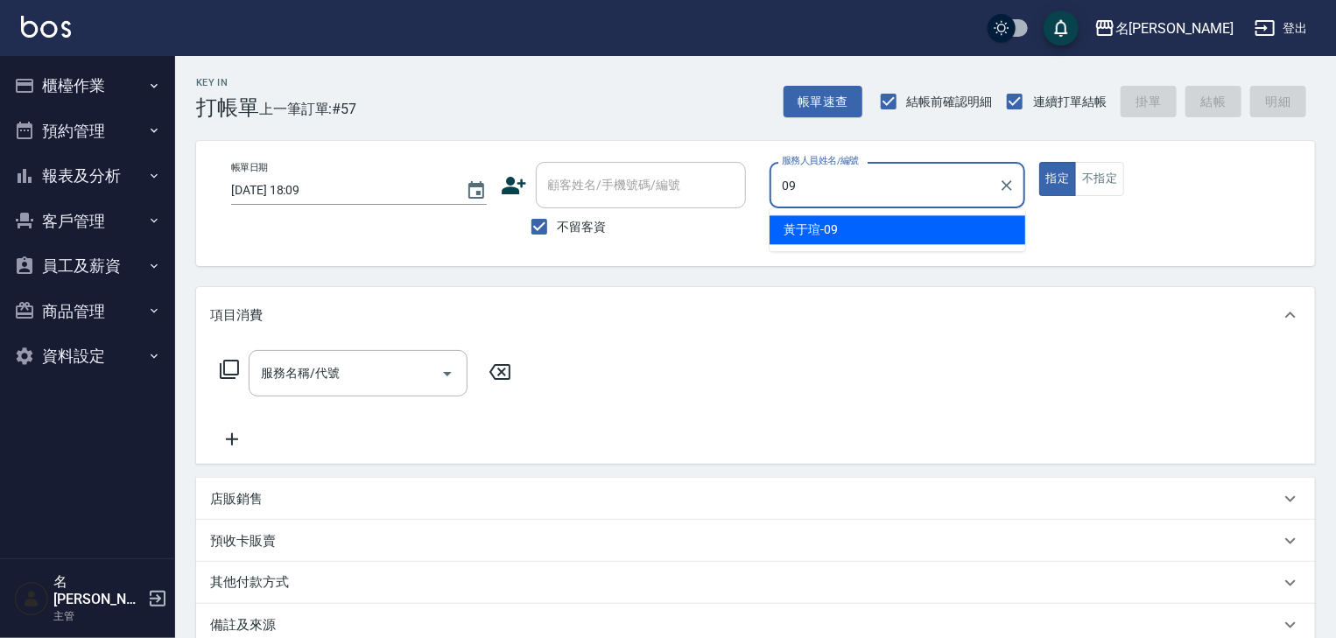
click at [851, 240] on div "[PERSON_NAME]-09" at bounding box center [898, 229] width 256 height 29
click at [385, 356] on div "服務名稱/代號" at bounding box center [358, 373] width 219 height 46
type input "[PERSON_NAME]-09"
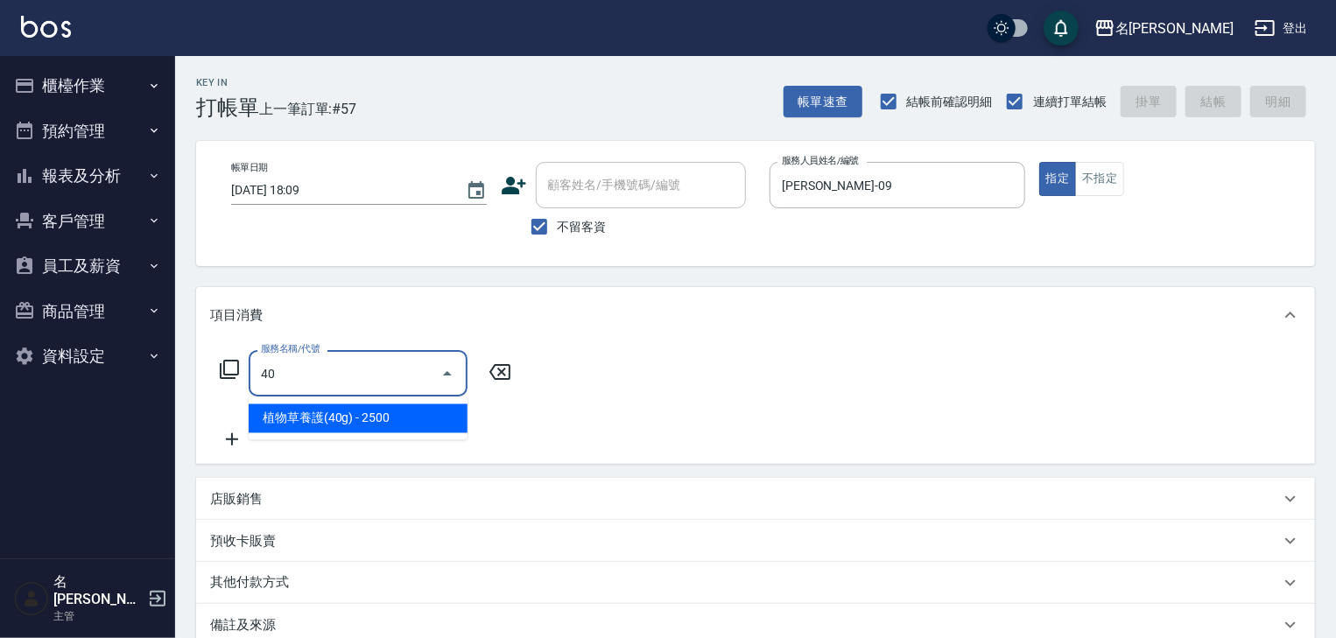
type input "4"
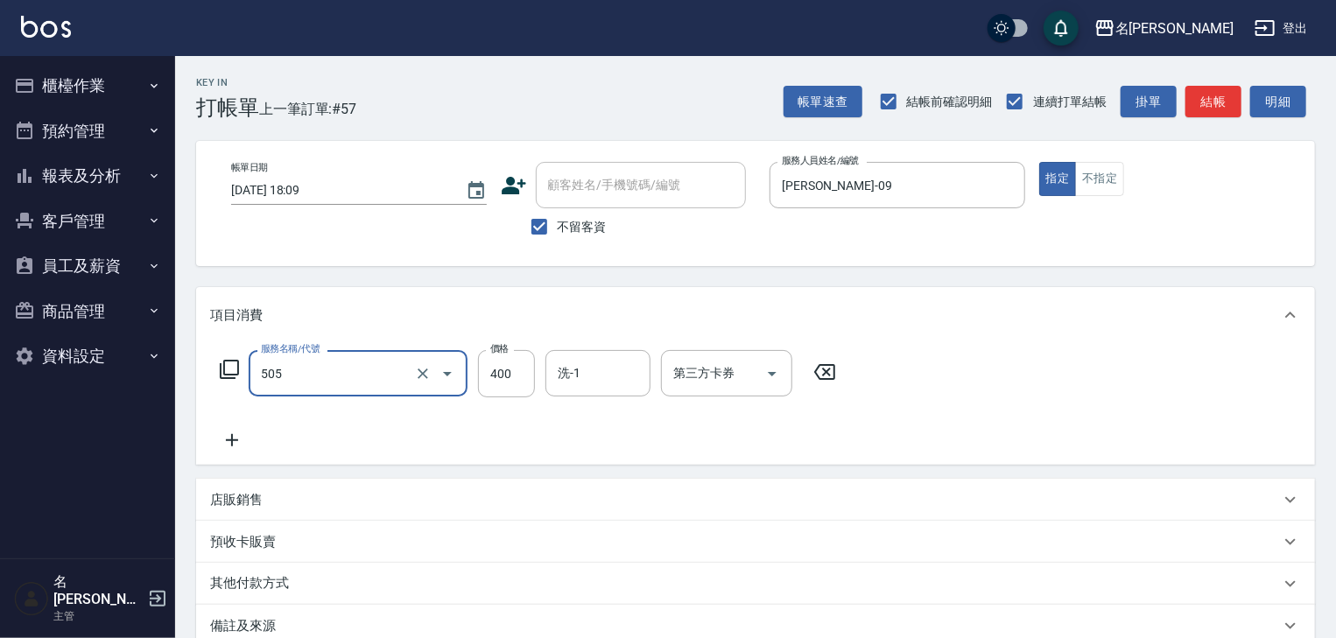
type input "洗髮(505)"
click at [273, 511] on div "店販銷售" at bounding box center [755, 500] width 1119 height 42
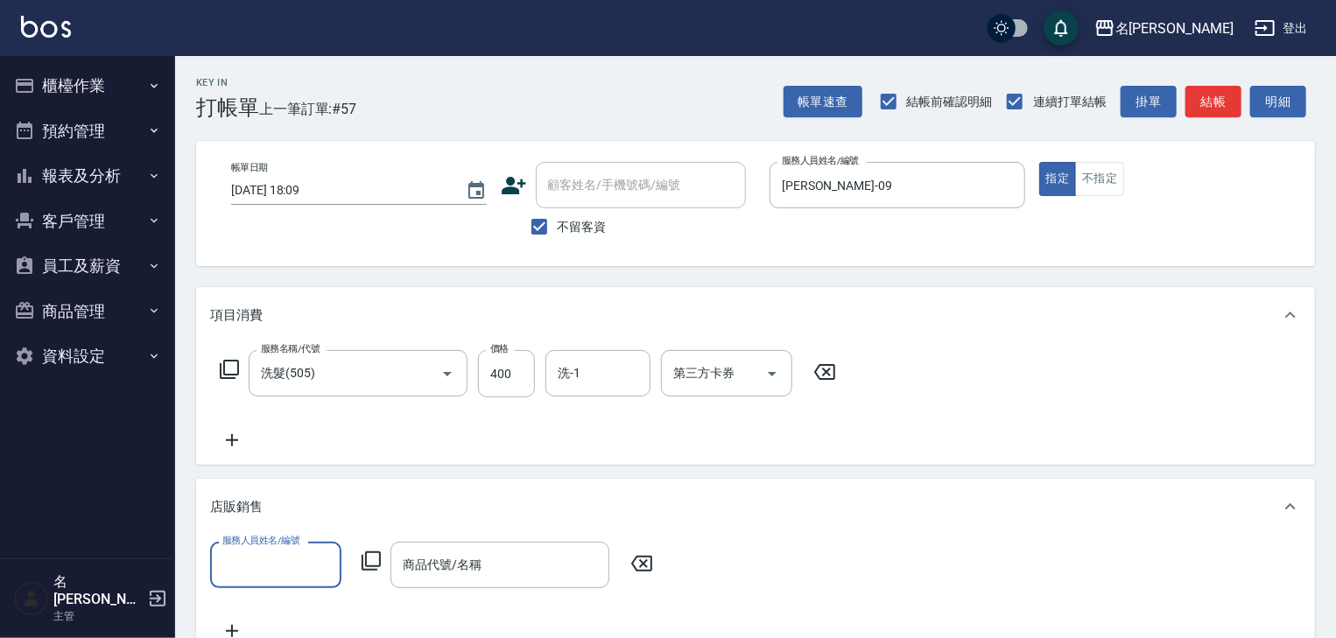
click at [277, 567] on input "服務人員姓名/編號" at bounding box center [276, 565] width 116 height 31
type input "[PERSON_NAME]-09"
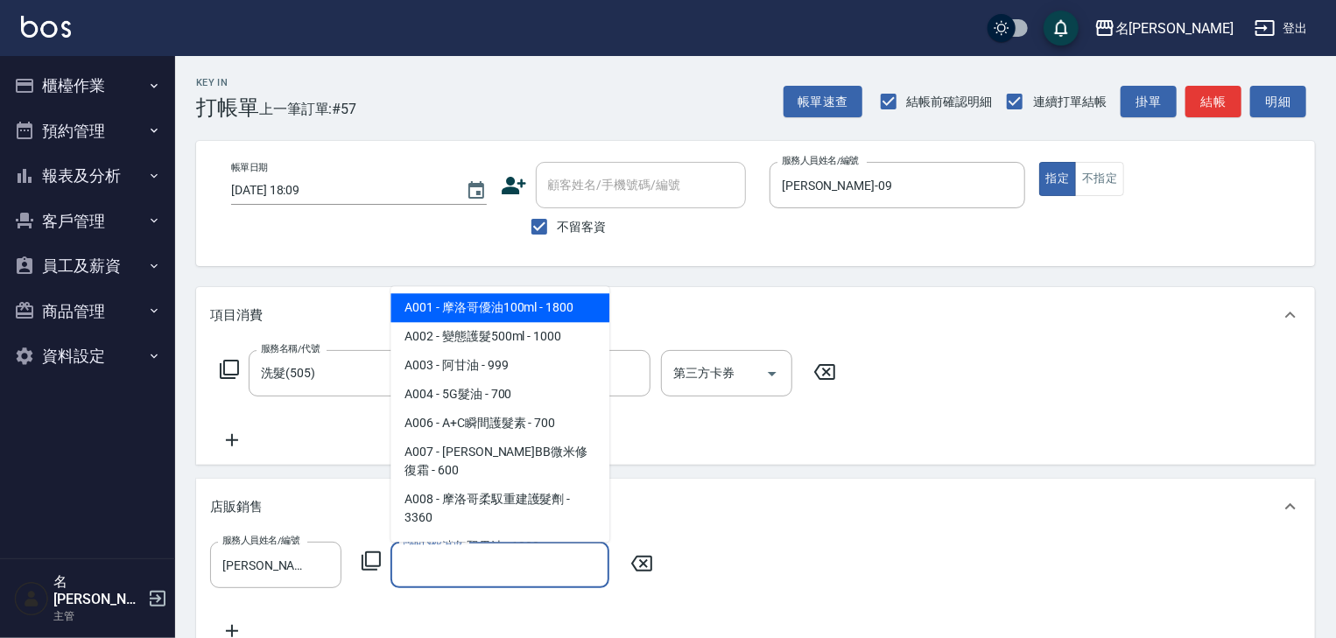
click at [483, 563] on input "商品代號/名稱" at bounding box center [499, 565] width 203 height 31
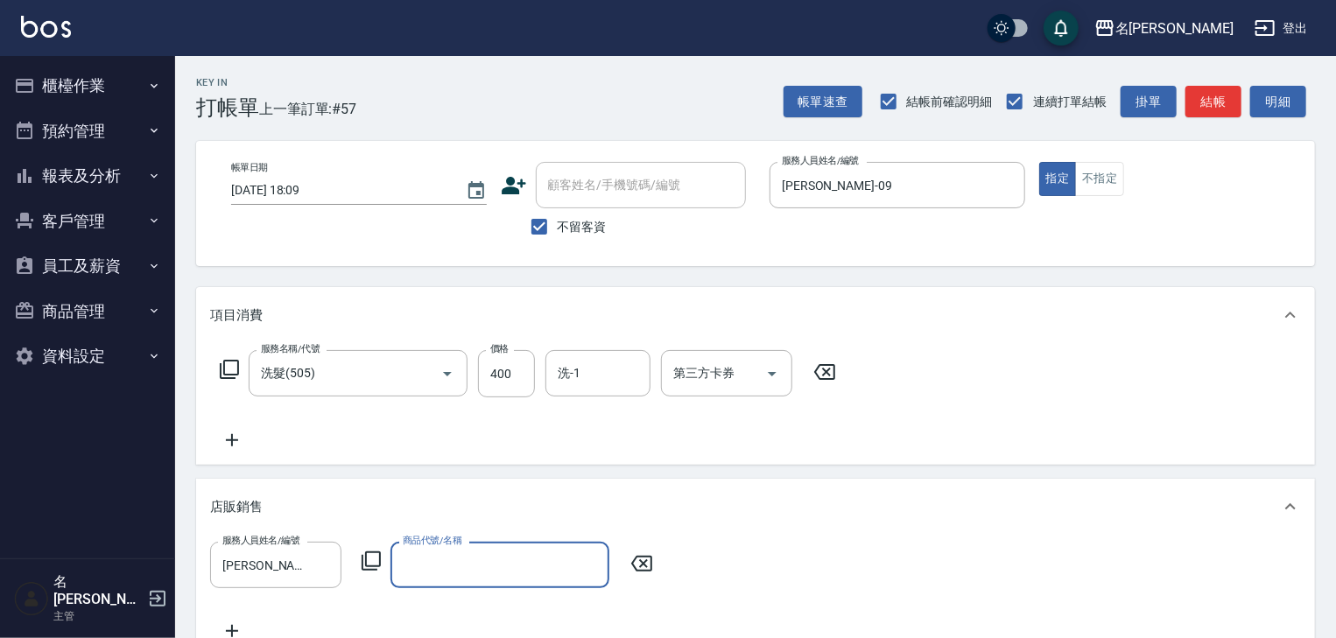
click at [500, 565] on input "商品代號/名稱" at bounding box center [499, 565] width 203 height 31
click at [507, 552] on input "洗潤" at bounding box center [486, 565] width 177 height 31
click at [502, 561] on input "洗潤" at bounding box center [486, 565] width 177 height 31
type input "u"
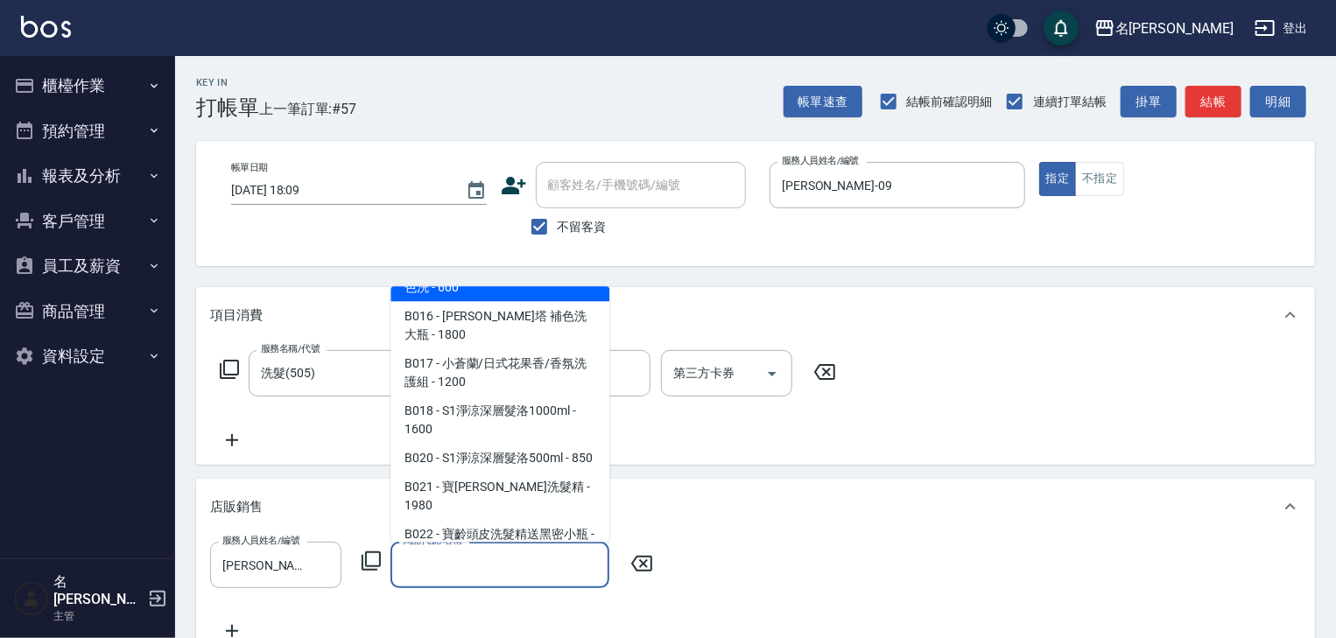
scroll to position [1307, 0]
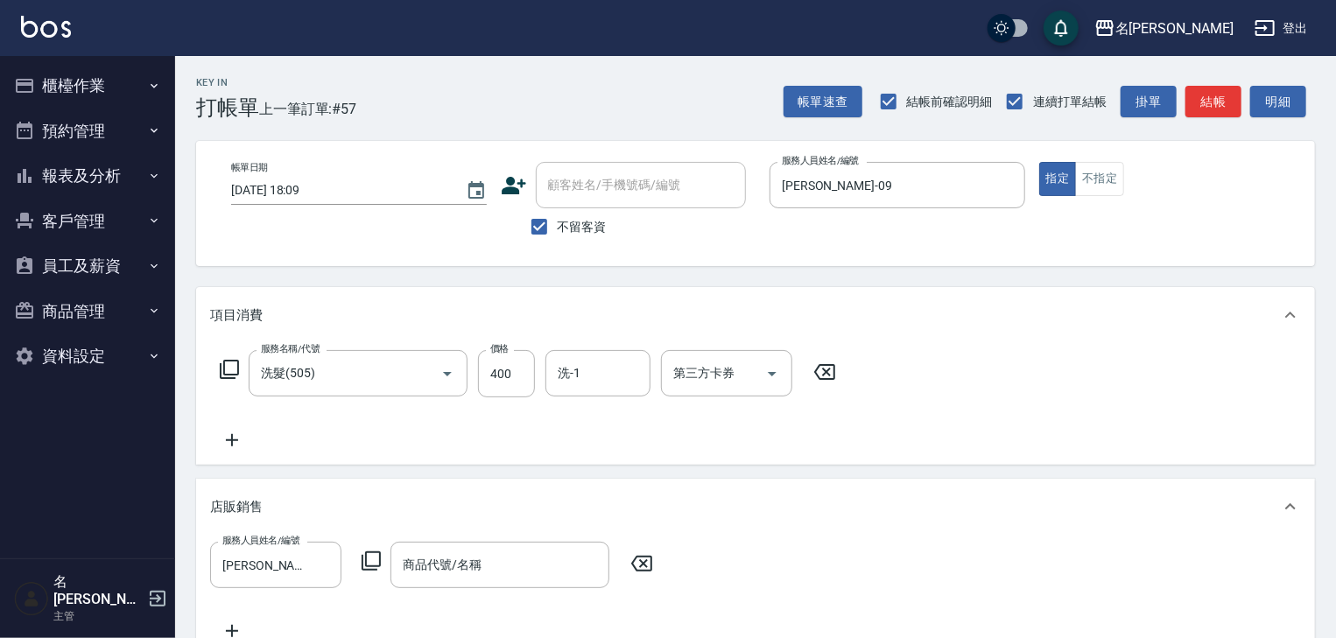
click at [350, 438] on div "服務名稱/代號 洗髮(505) 服務名稱/代號 價格 400 價格 洗-1 洗-1 第三方卡券 第三方卡券" at bounding box center [528, 400] width 636 height 101
click at [453, 546] on div "商品代號/名稱" at bounding box center [499, 565] width 219 height 46
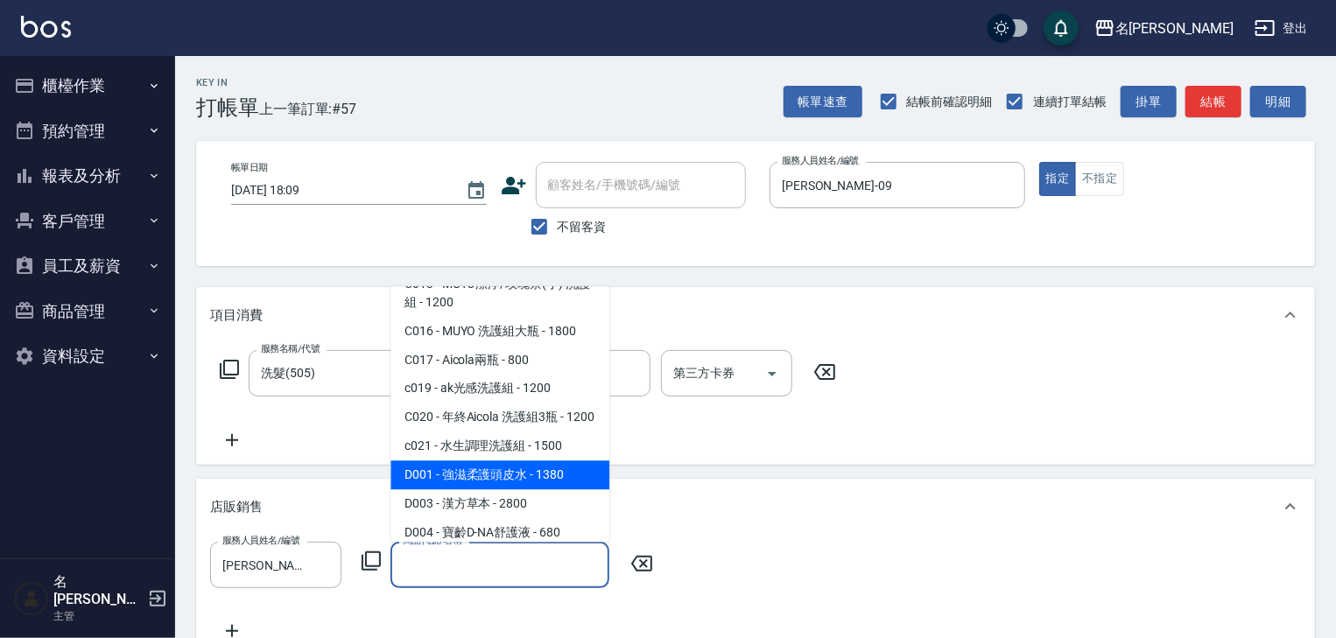
scroll to position [1681, 0]
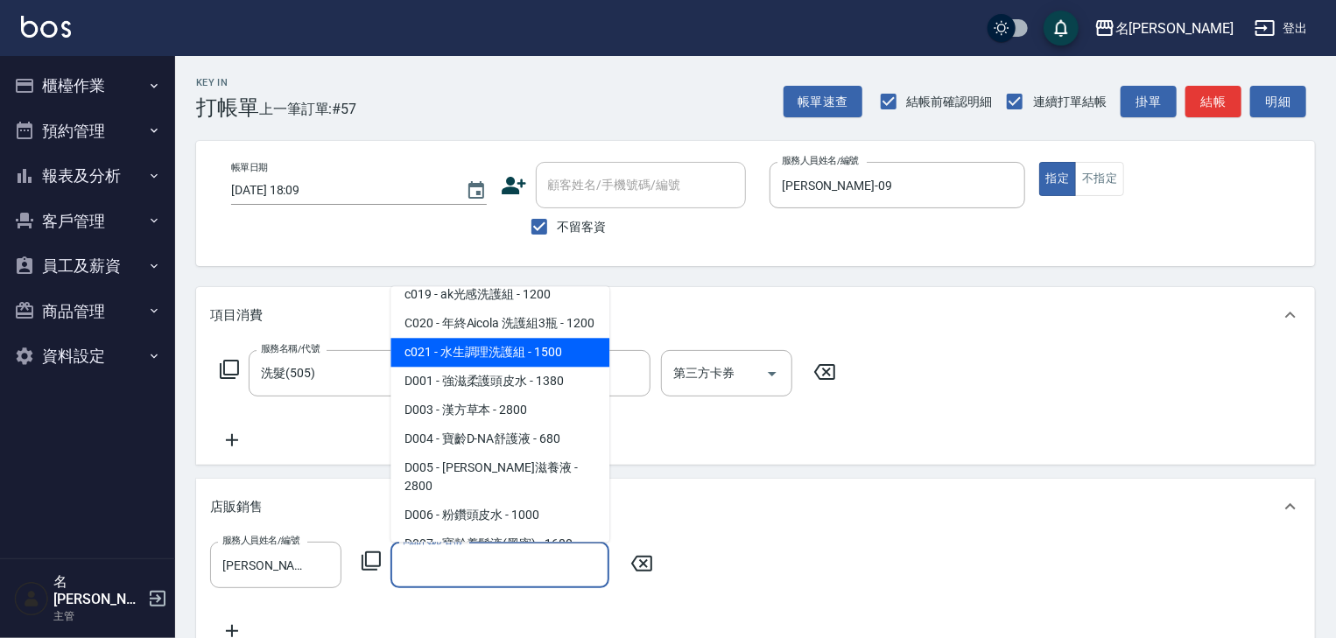
click at [471, 347] on span "c021 - 水生調理洗護組 - 1500" at bounding box center [499, 353] width 219 height 29
type input "水生調理洗護組"
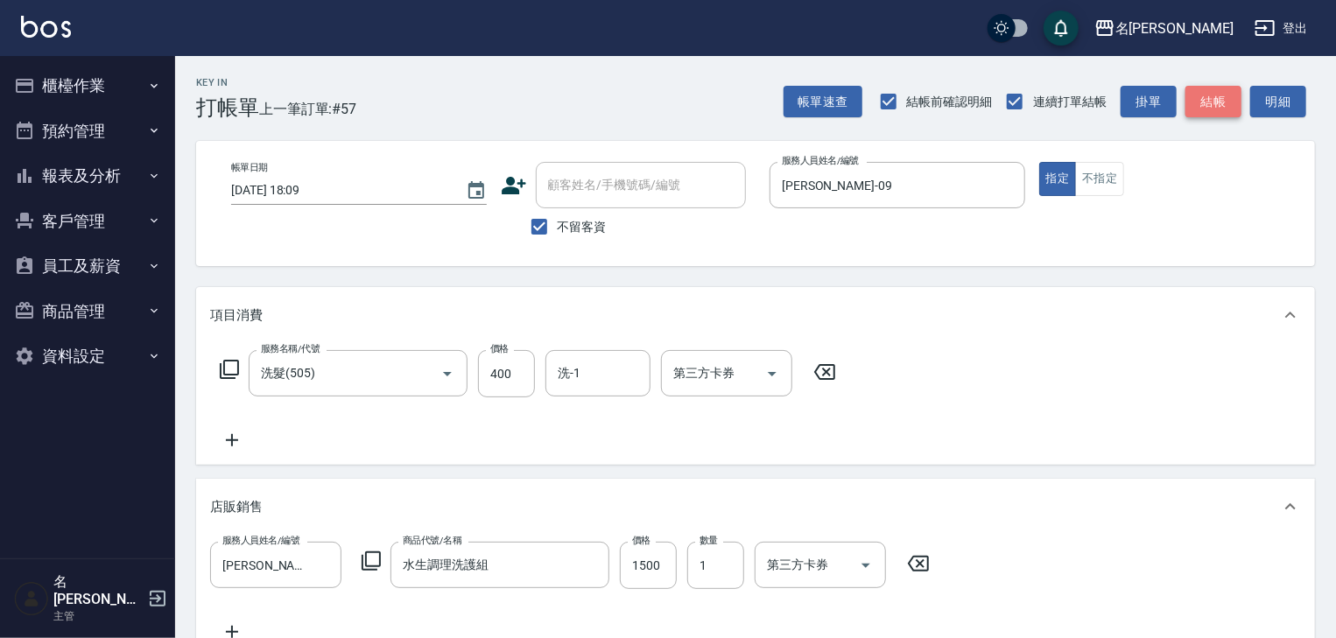
click at [1221, 89] on button "結帳" at bounding box center [1213, 102] width 56 height 32
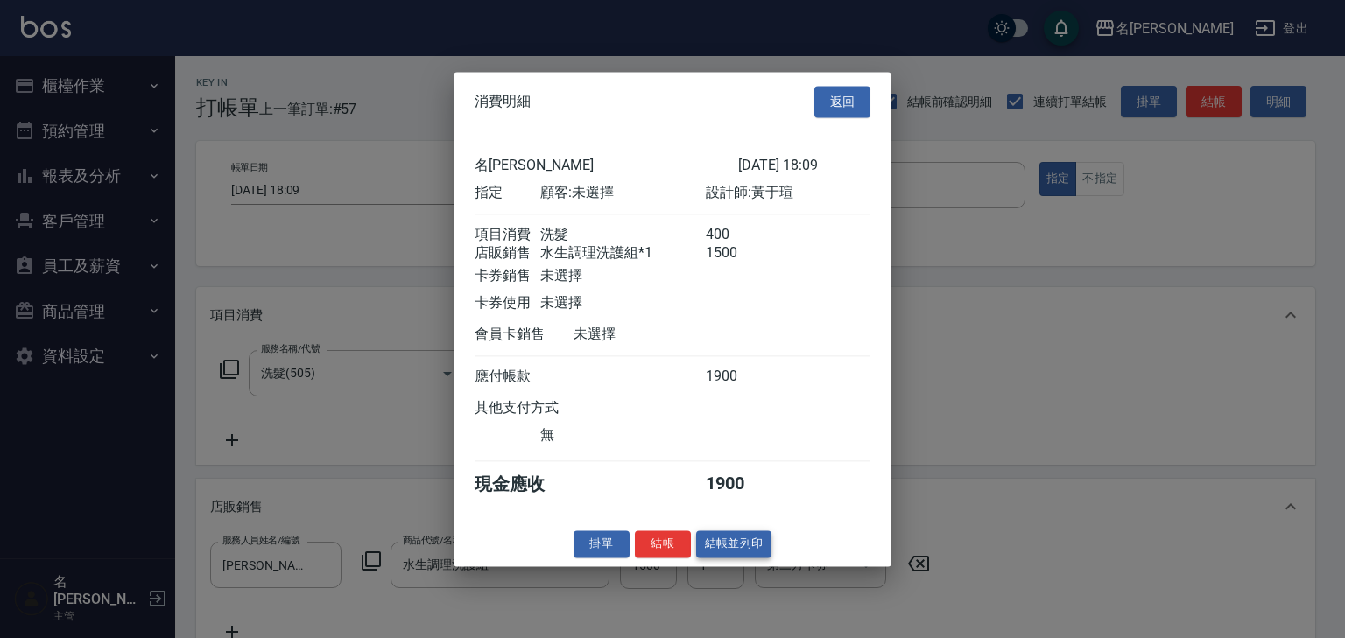
click at [756, 550] on button "結帳並列印" at bounding box center [734, 544] width 76 height 27
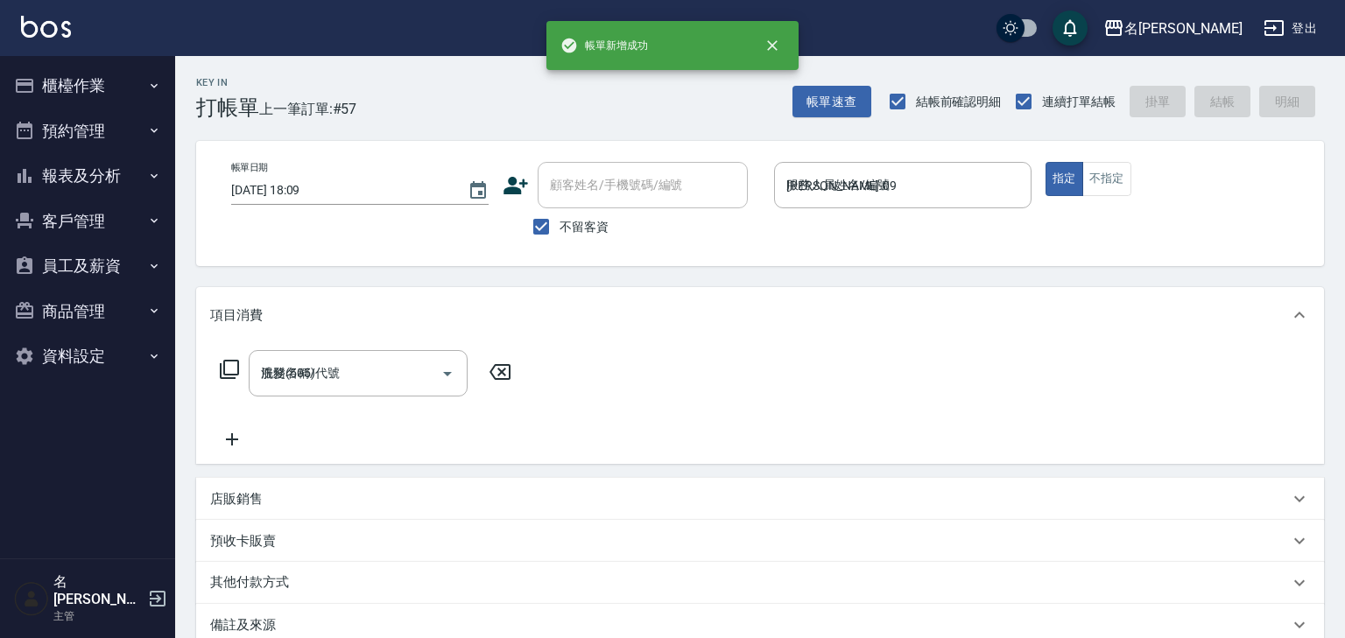
type input "2025/10/15 18:12"
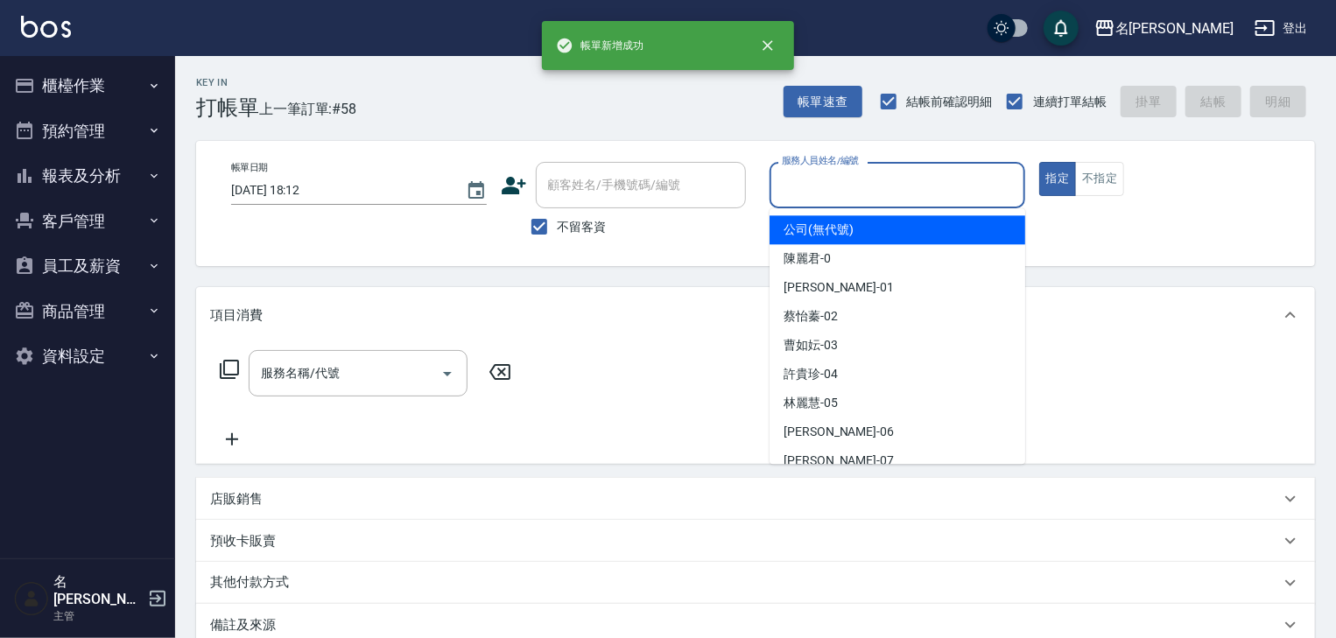
click at [848, 177] on input "服務人員姓名/編號" at bounding box center [897, 185] width 240 height 31
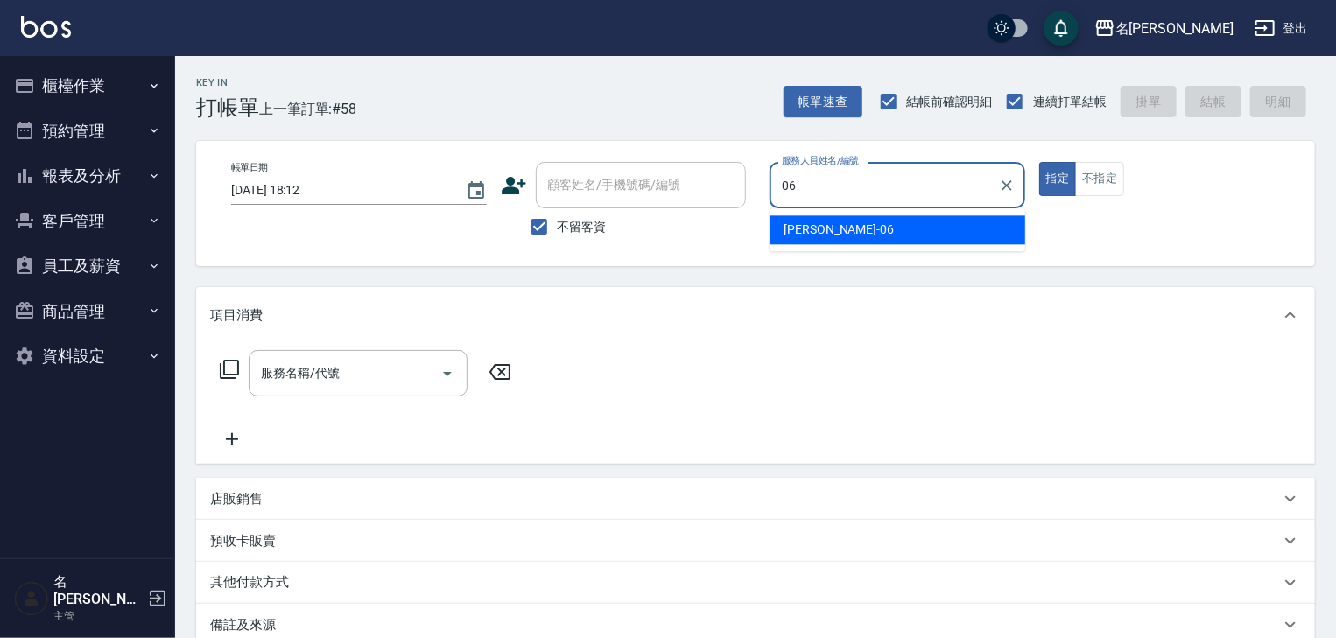
click at [865, 224] on div "[PERSON_NAME] -06" at bounding box center [898, 229] width 256 height 29
type input "[PERSON_NAME]-06"
click at [355, 379] on input "服務名稱/代號" at bounding box center [345, 373] width 177 height 31
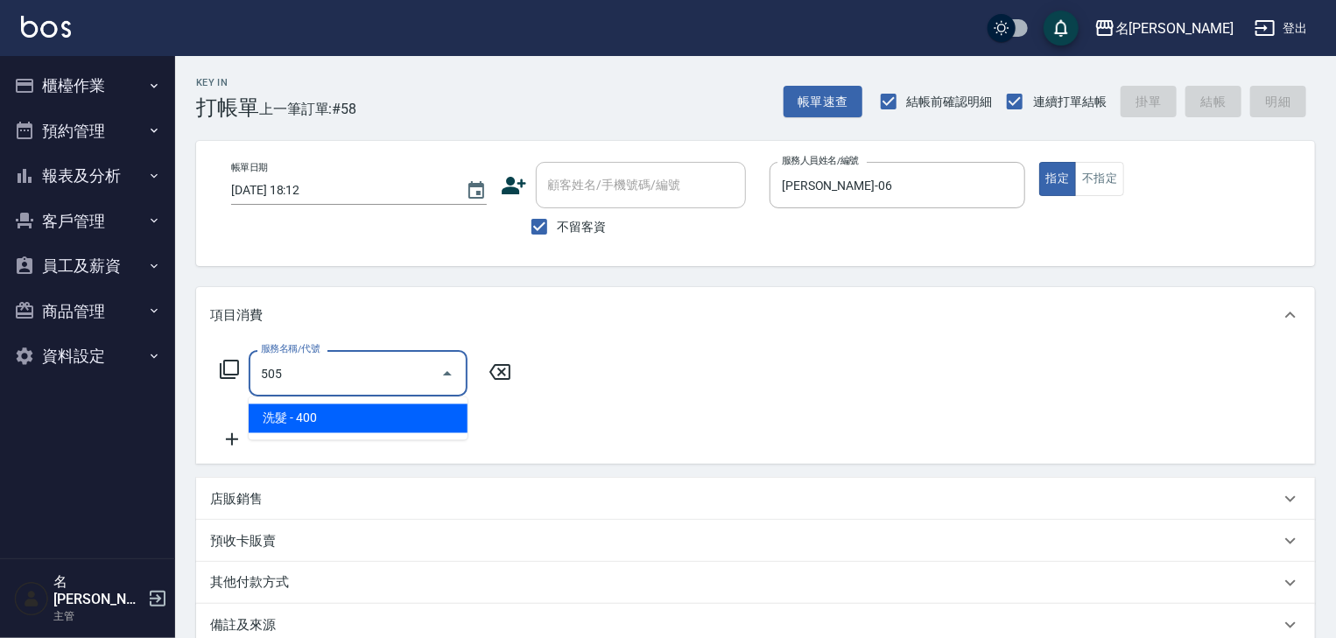
click at [375, 420] on span "洗髮 - 400" at bounding box center [358, 418] width 219 height 29
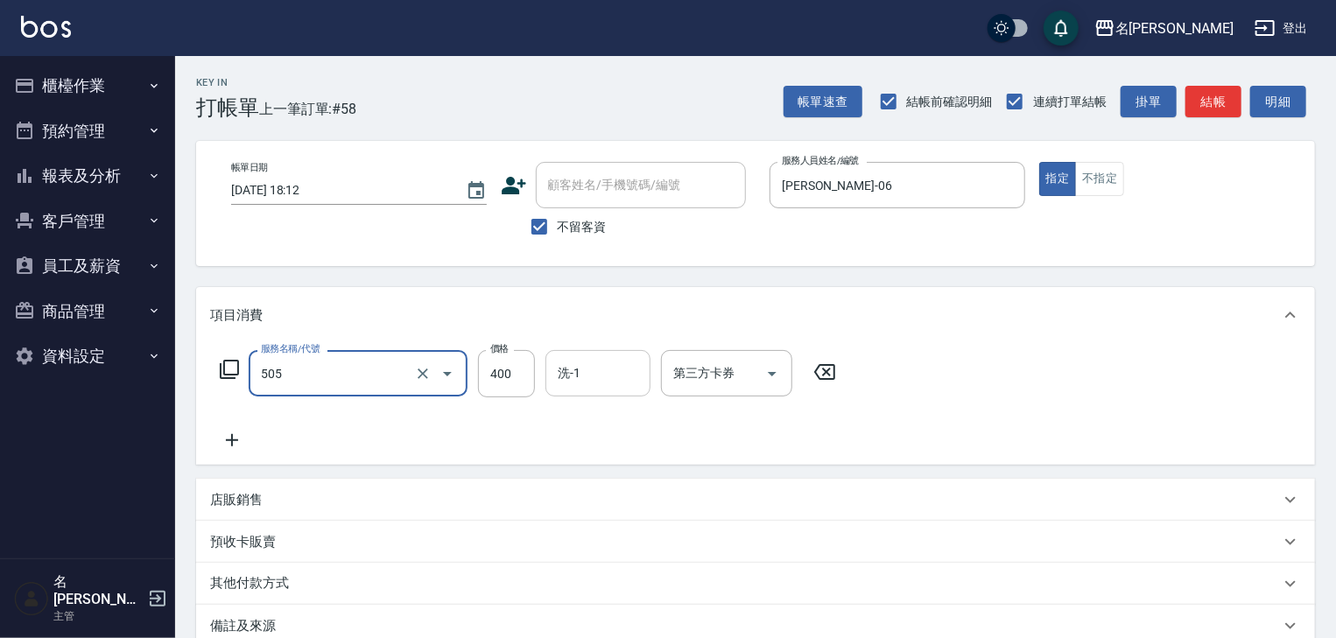
type input "洗髮(505)"
click at [571, 377] on input "洗-1" at bounding box center [597, 373] width 89 height 31
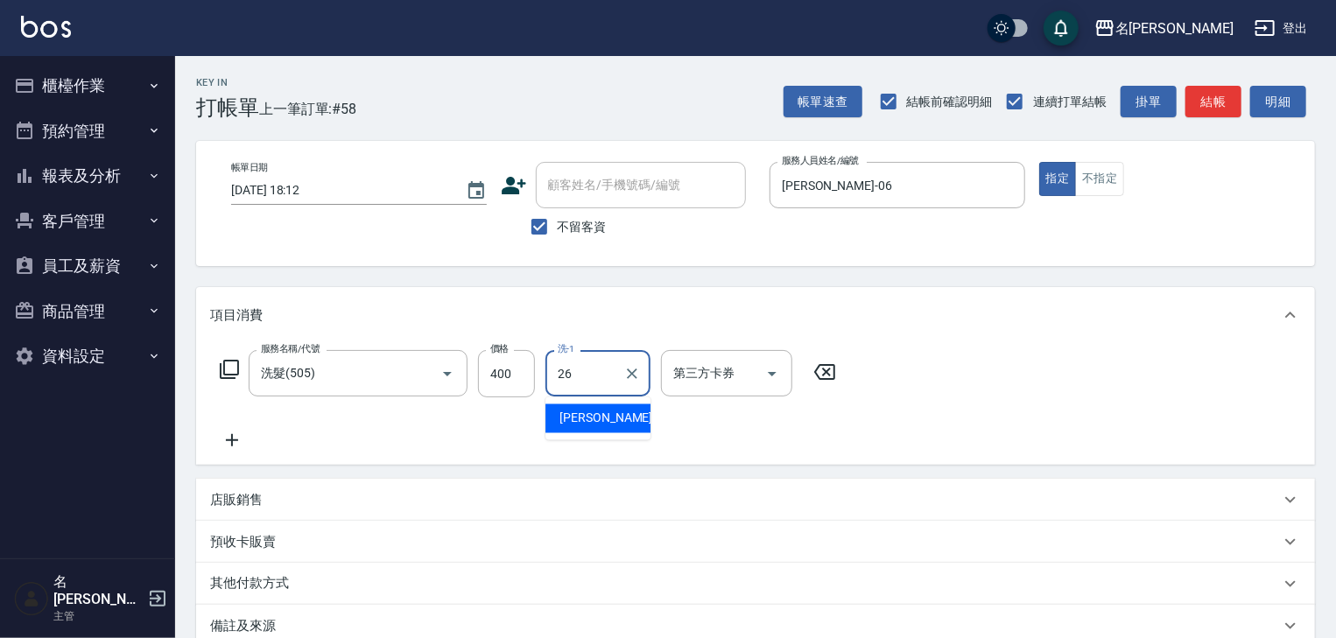
click at [573, 422] on span "[PERSON_NAME]筑 -26" at bounding box center [614, 419] width 110 height 18
type input "[PERSON_NAME]筑-26"
click at [244, 438] on icon at bounding box center [232, 440] width 44 height 21
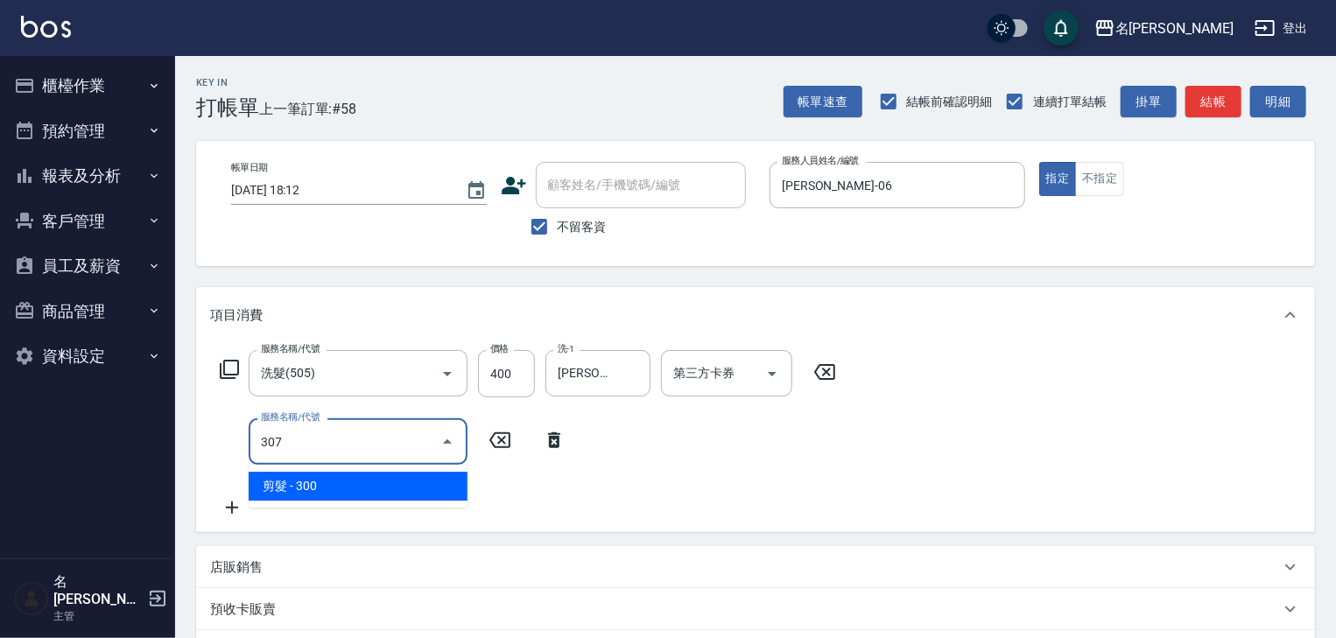
click at [340, 483] on span "剪髮 - 300" at bounding box center [358, 486] width 219 height 29
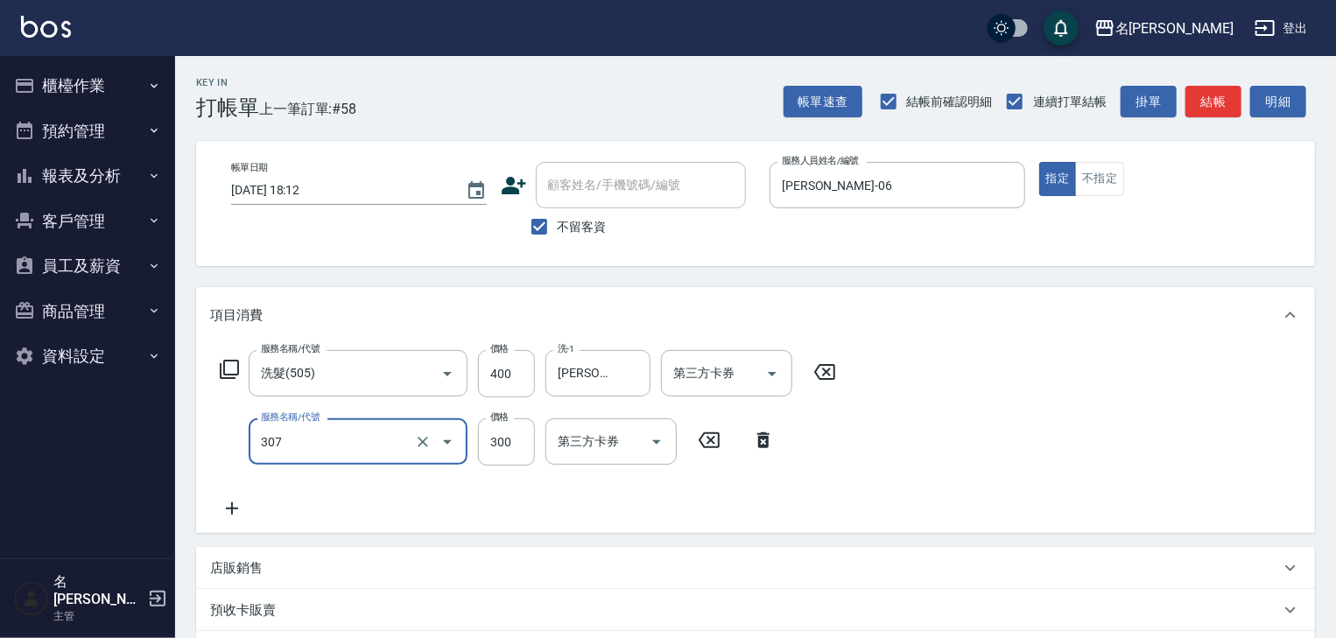
type input "剪髮(307)"
click at [495, 423] on label "價格" at bounding box center [499, 417] width 18 height 13
click at [495, 423] on input "300" at bounding box center [506, 441] width 57 height 47
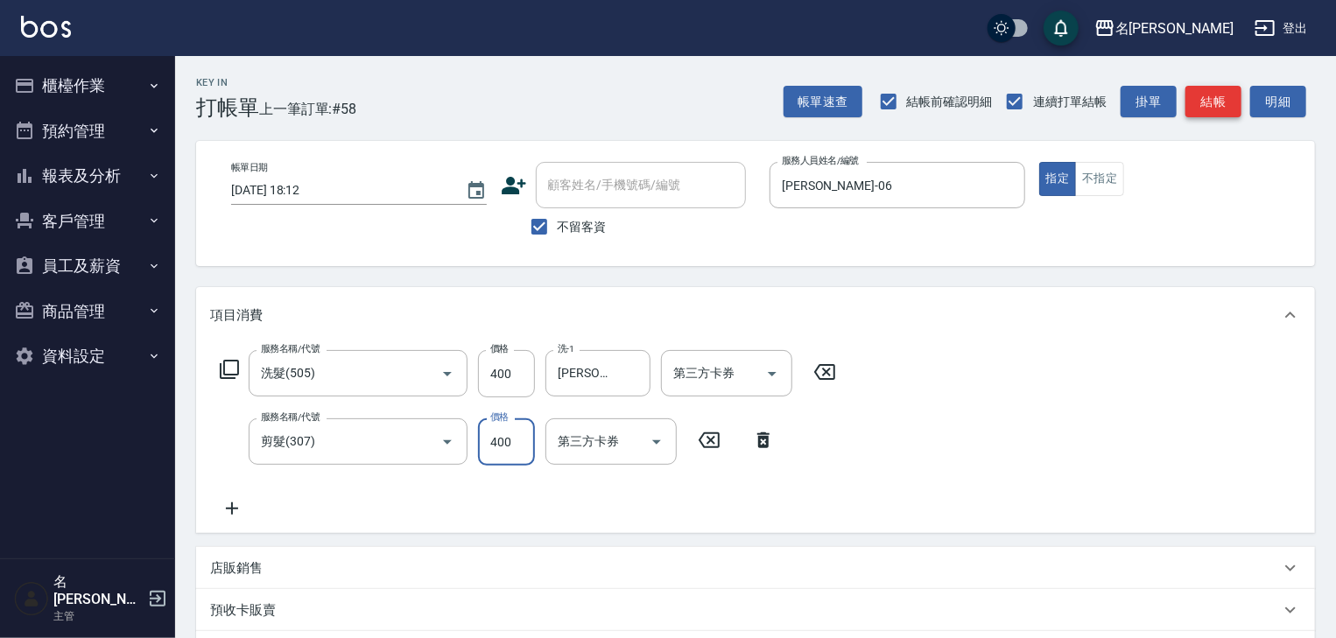
type input "400"
click at [1209, 102] on button "結帳" at bounding box center [1213, 102] width 56 height 32
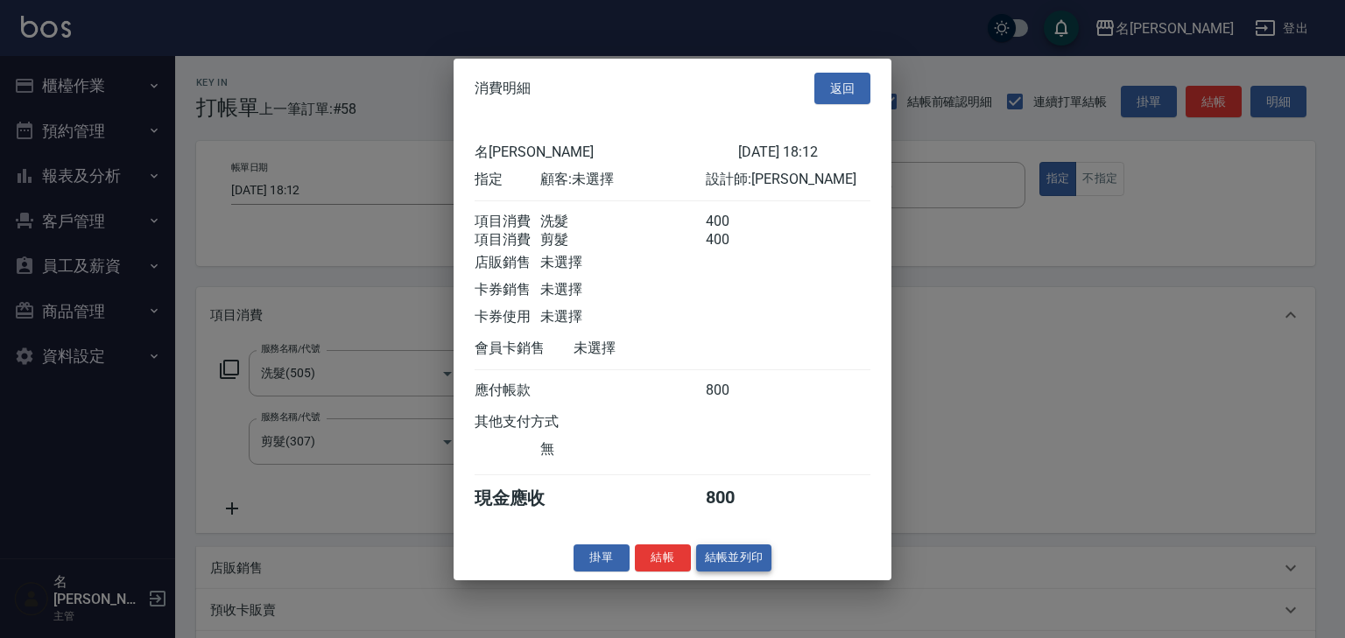
click at [751, 565] on button "結帳並列印" at bounding box center [734, 558] width 76 height 27
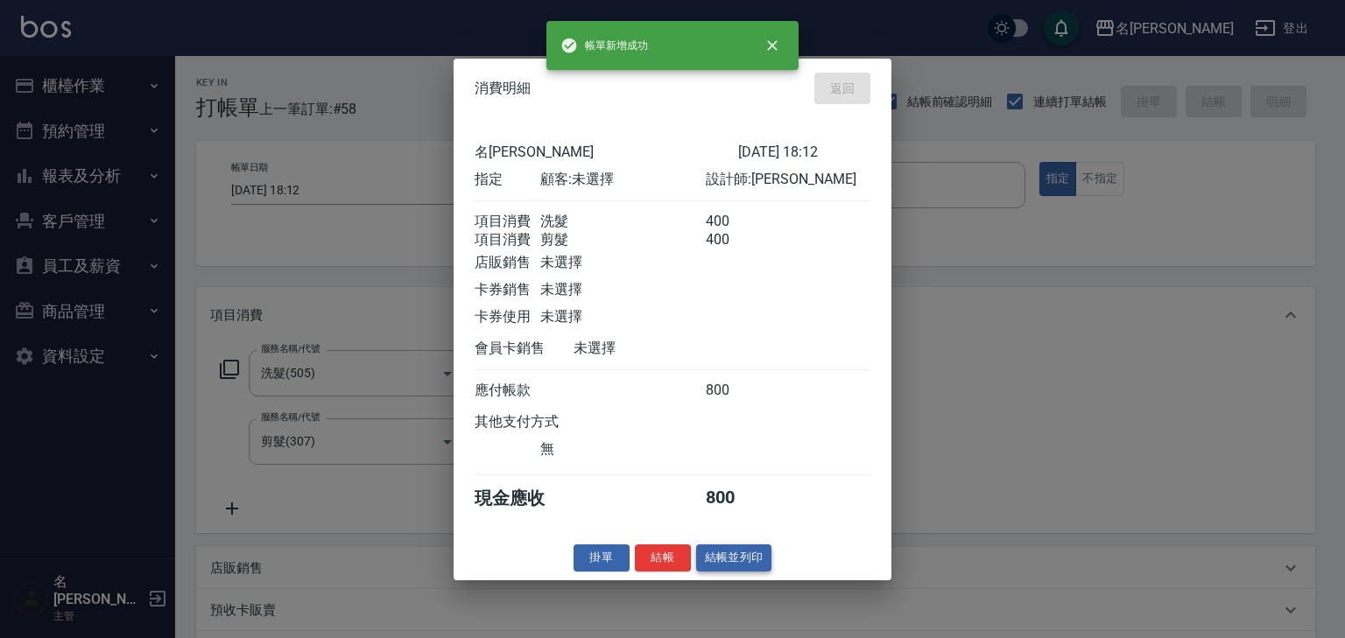
type input "2025/10/15 18:13"
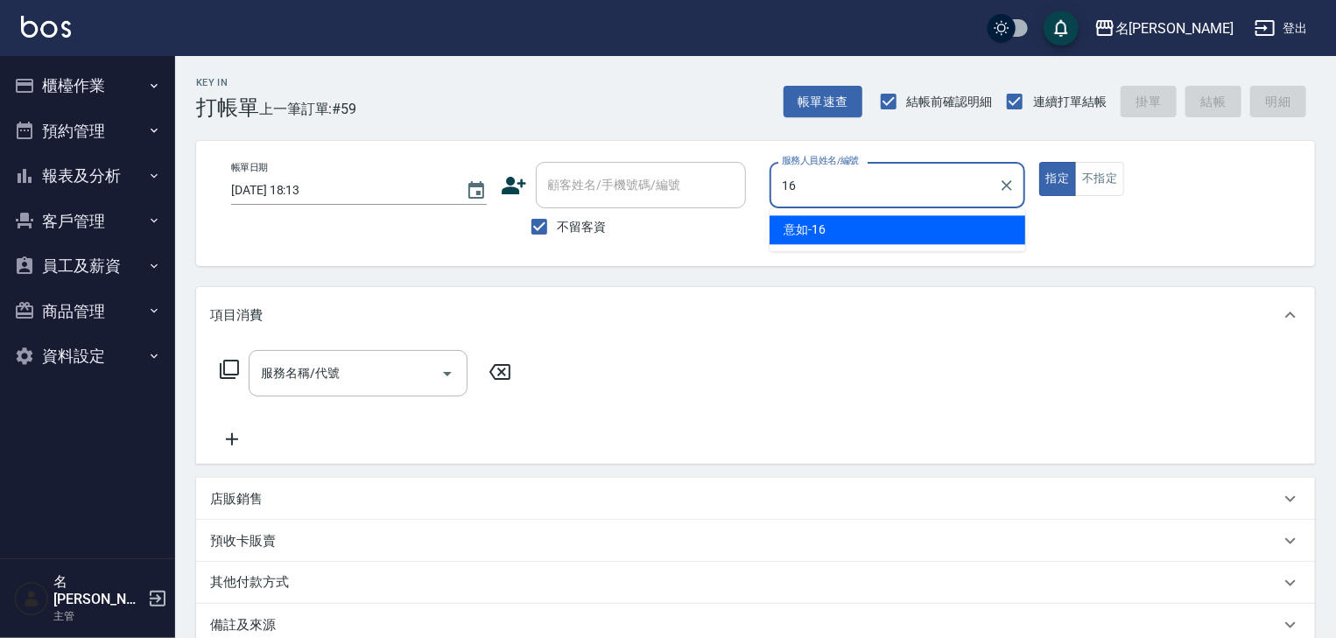
click at [834, 221] on div "意如 -16" at bounding box center [898, 229] width 256 height 29
type input "意如-16"
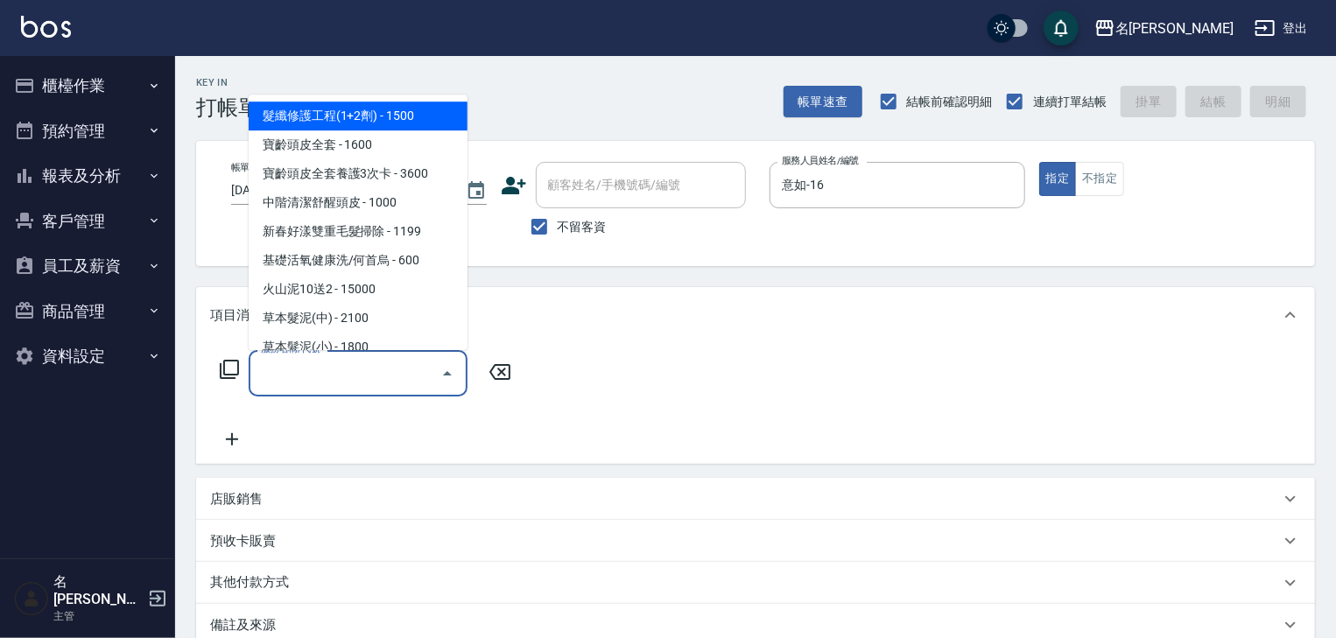
click at [399, 362] on input "服務名稱/代號" at bounding box center [345, 373] width 177 height 31
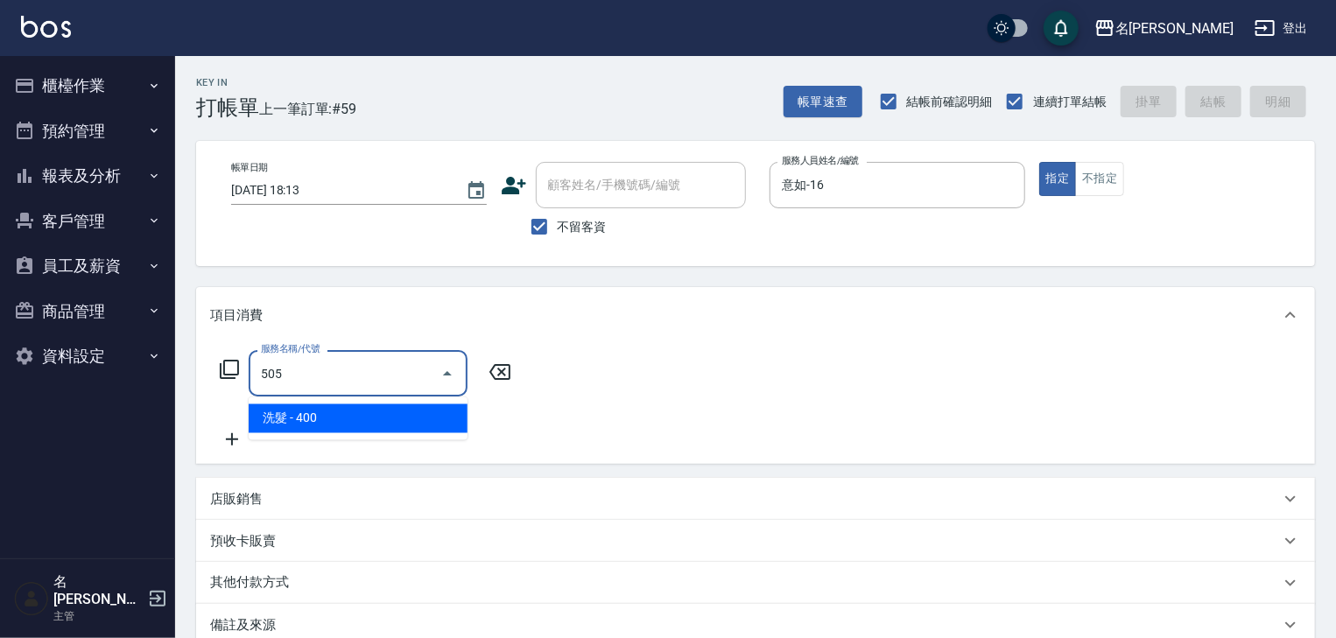
click at [405, 418] on span "洗髮 - 400" at bounding box center [358, 418] width 219 height 29
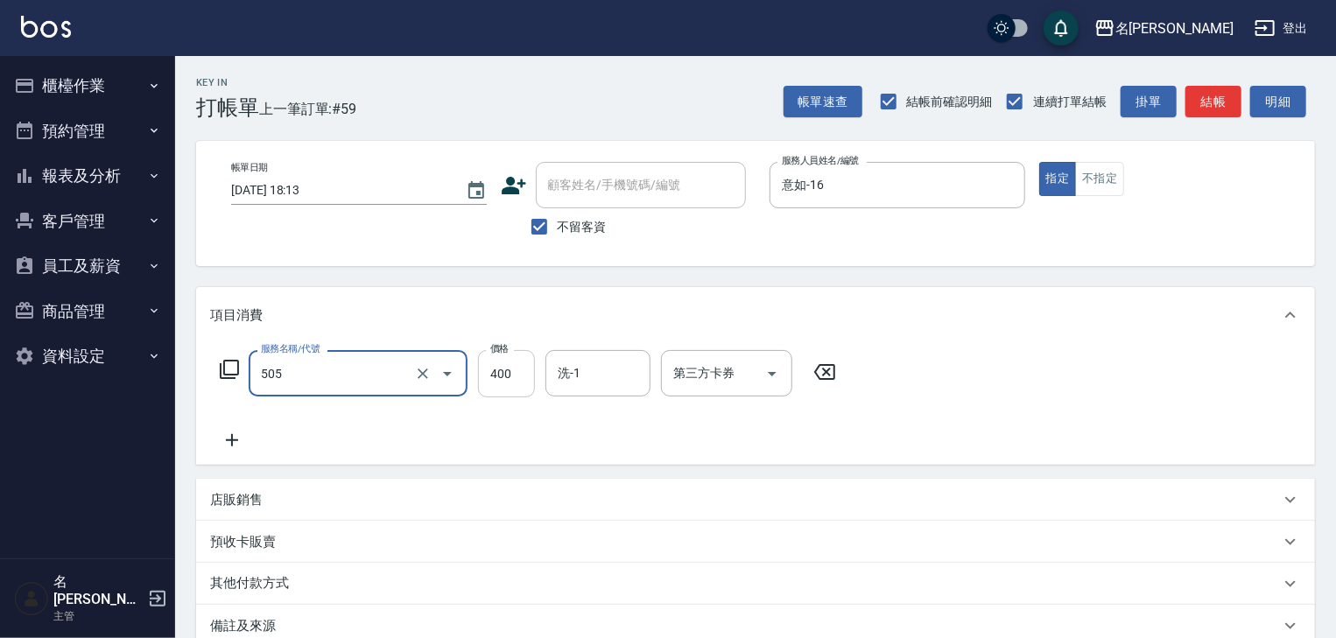
type input "洗髮(505)"
click at [505, 378] on input "400" at bounding box center [506, 373] width 57 height 47
type input "150"
click at [1201, 92] on button "結帳" at bounding box center [1213, 102] width 56 height 32
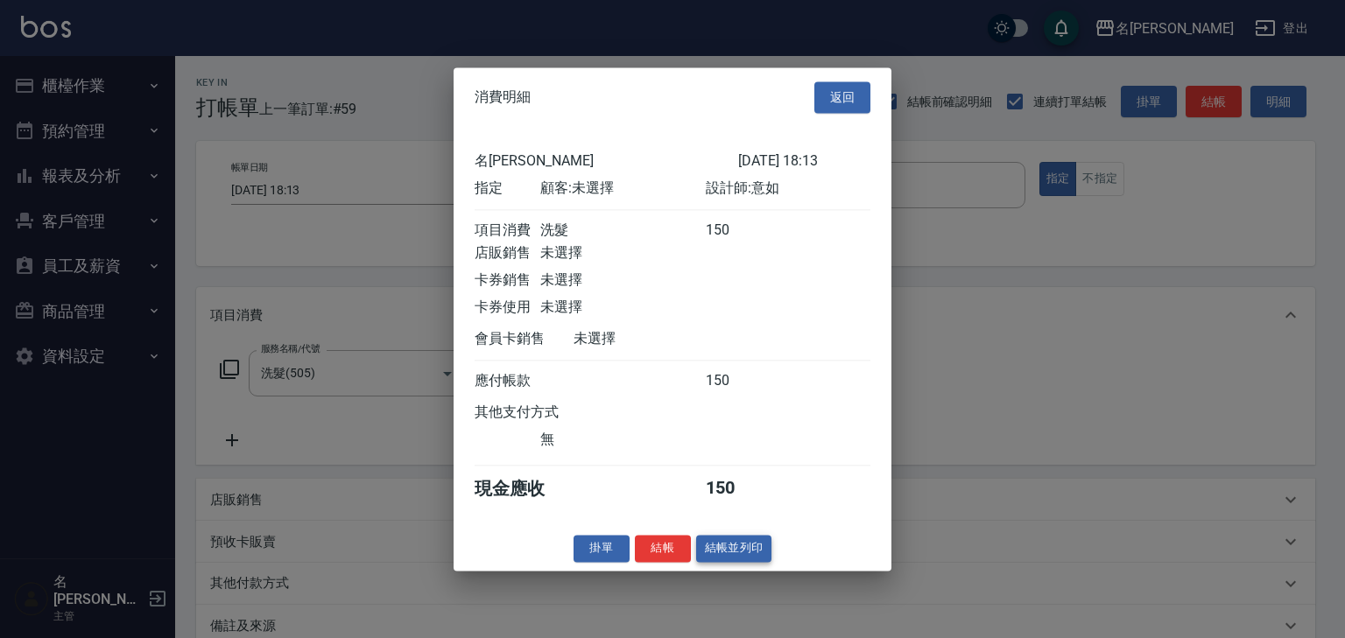
click at [762, 550] on button "結帳並列印" at bounding box center [734, 548] width 76 height 27
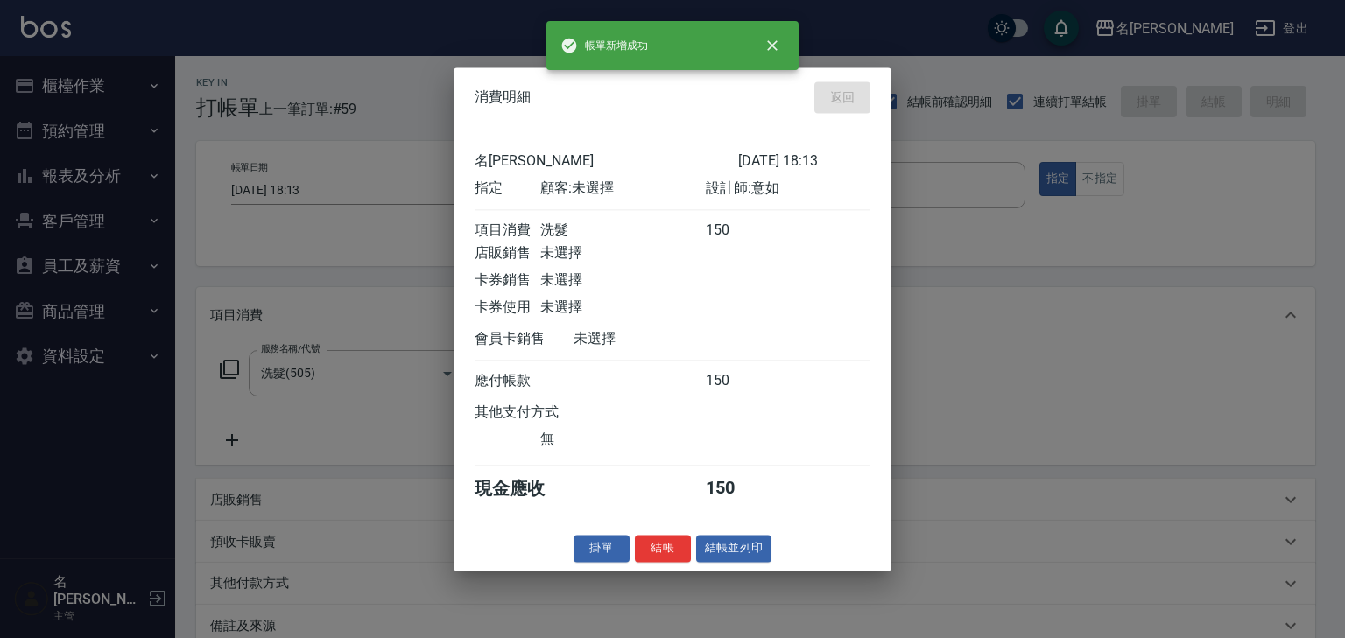
type input "2025/10/15 18:19"
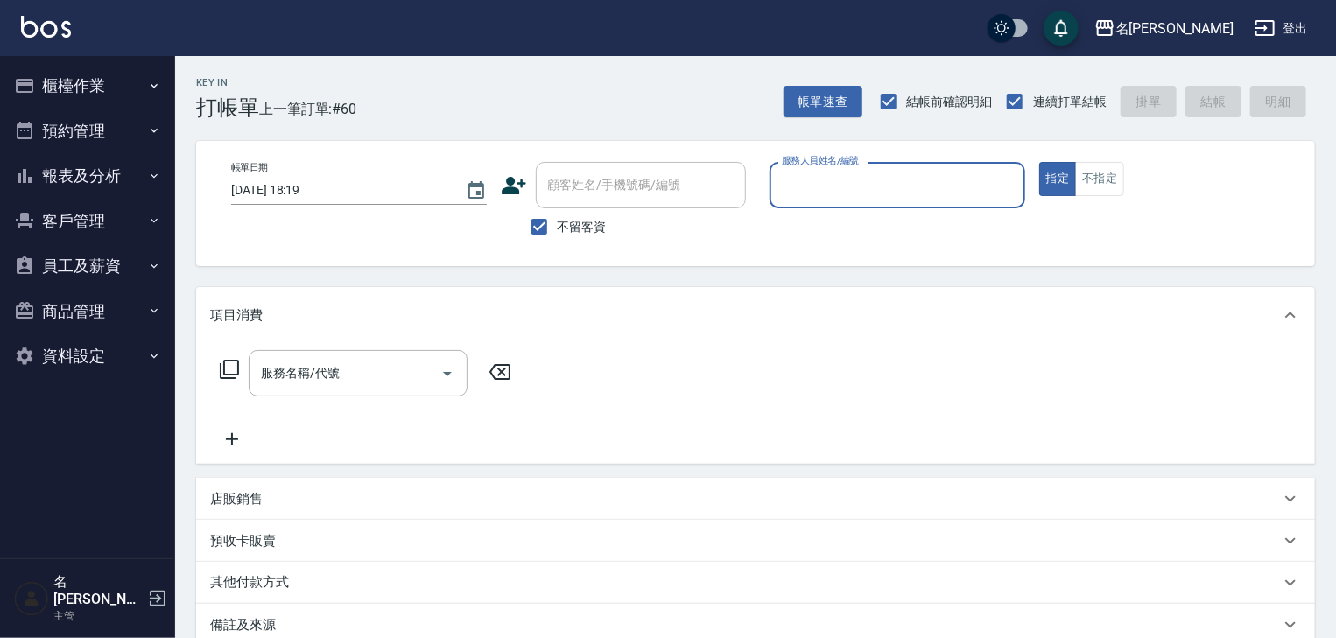
click at [102, 95] on button "櫃檯作業" at bounding box center [87, 86] width 161 height 46
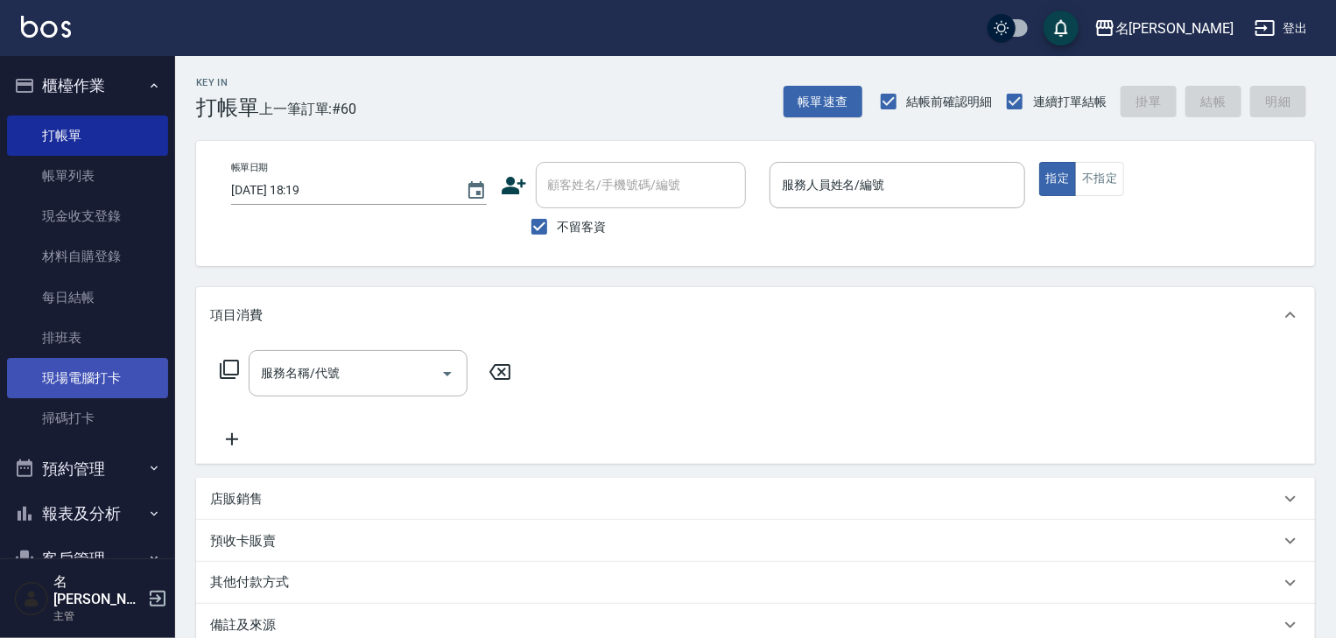
click at [77, 385] on link "現場電腦打卡" at bounding box center [87, 378] width 161 height 40
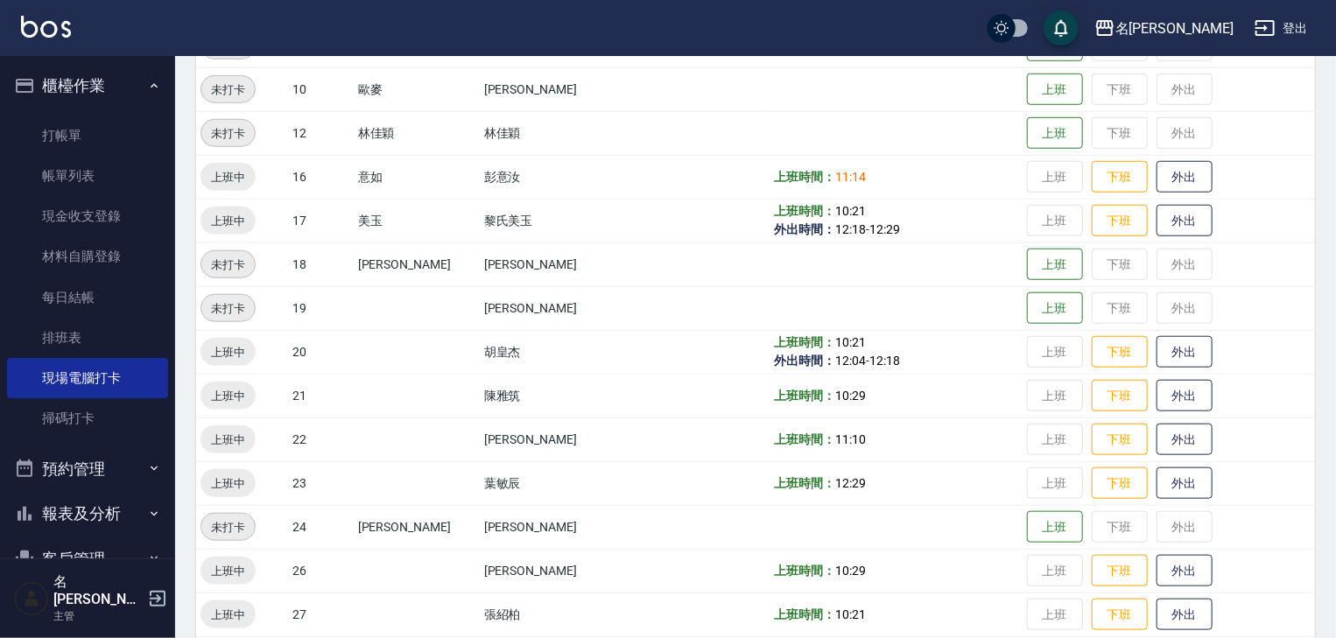
scroll to position [747, 0]
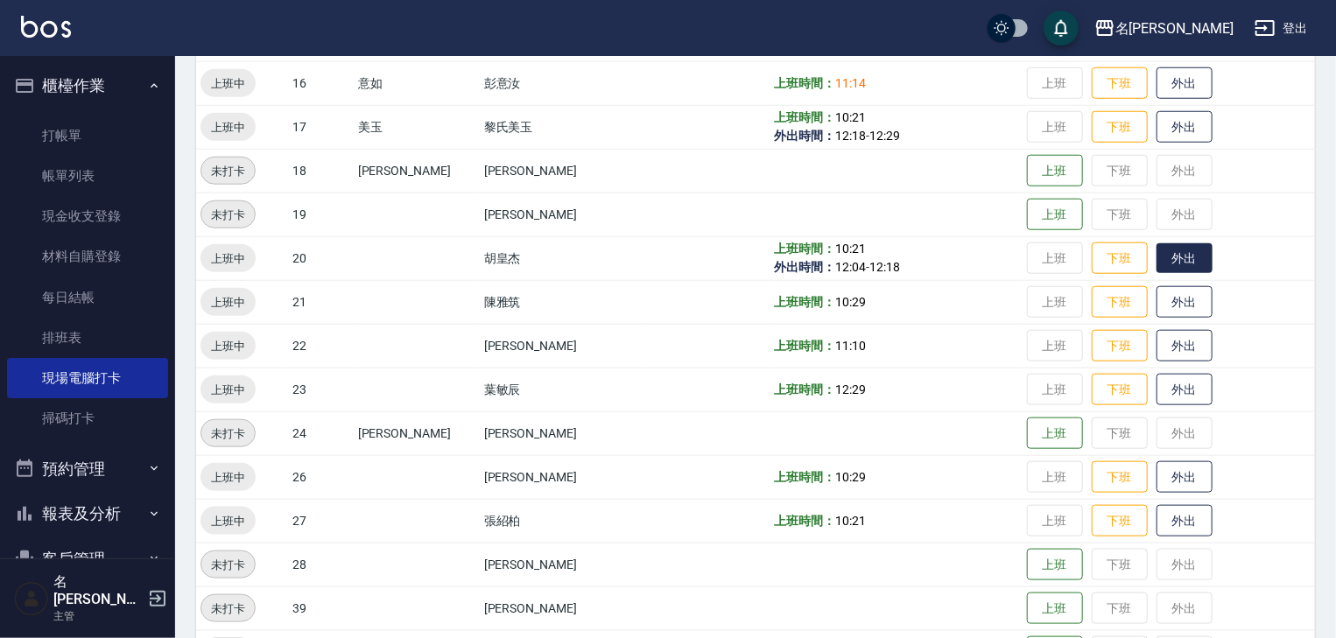
click at [1156, 266] on button "外出" at bounding box center [1184, 258] width 56 height 31
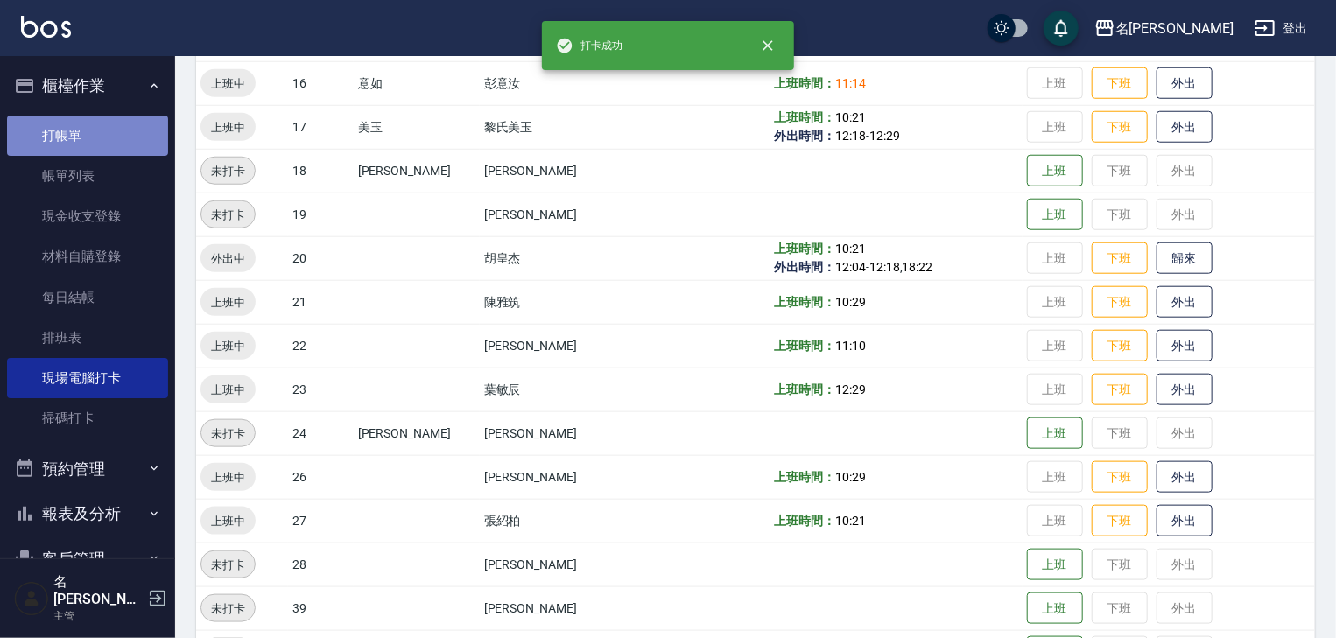
click at [100, 136] on link "打帳單" at bounding box center [87, 136] width 161 height 40
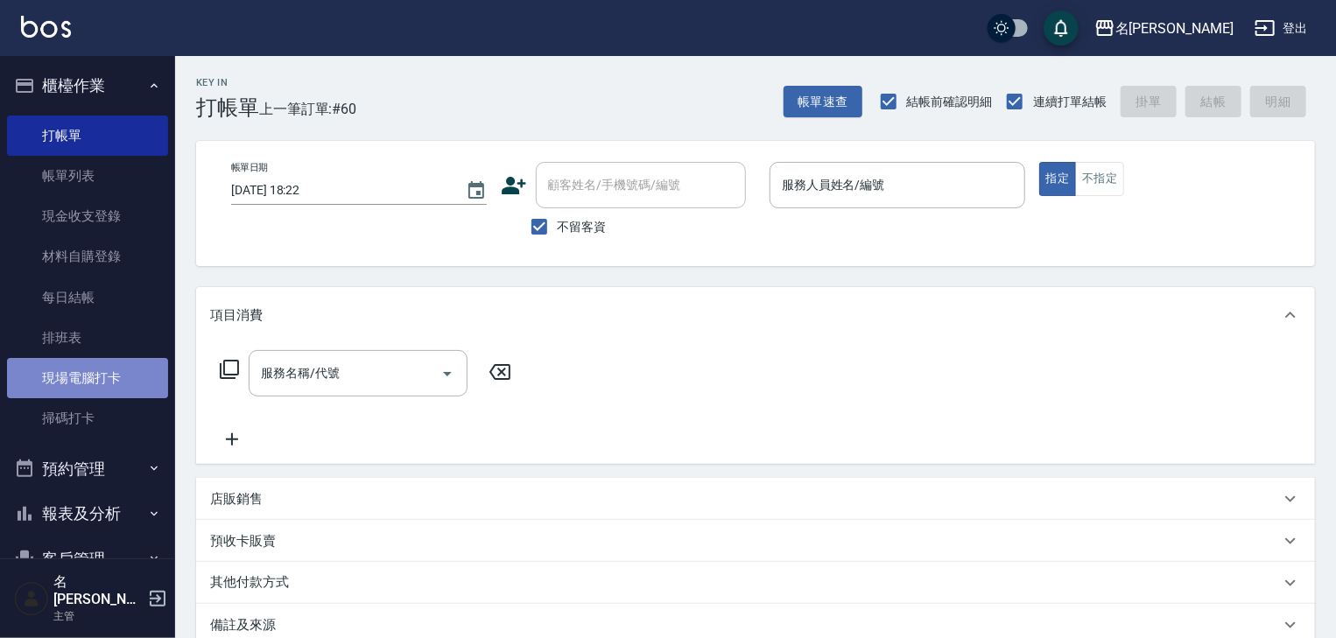
click at [112, 380] on link "現場電腦打卡" at bounding box center [87, 378] width 161 height 40
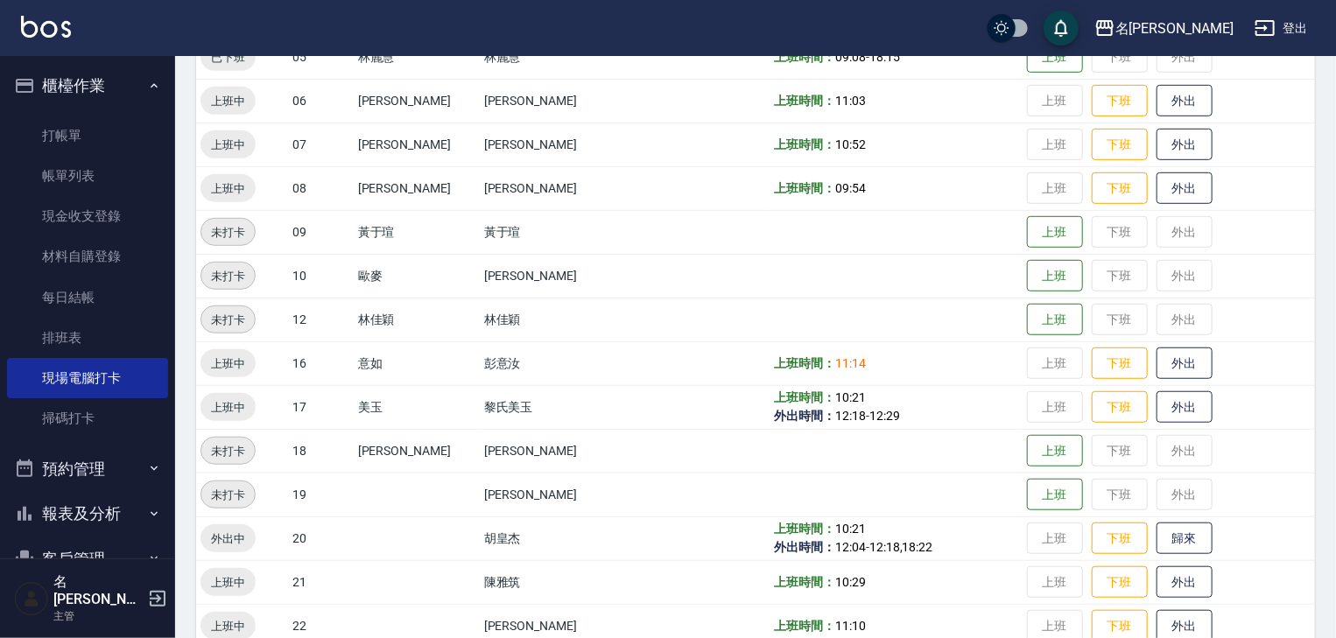
scroll to position [653, 0]
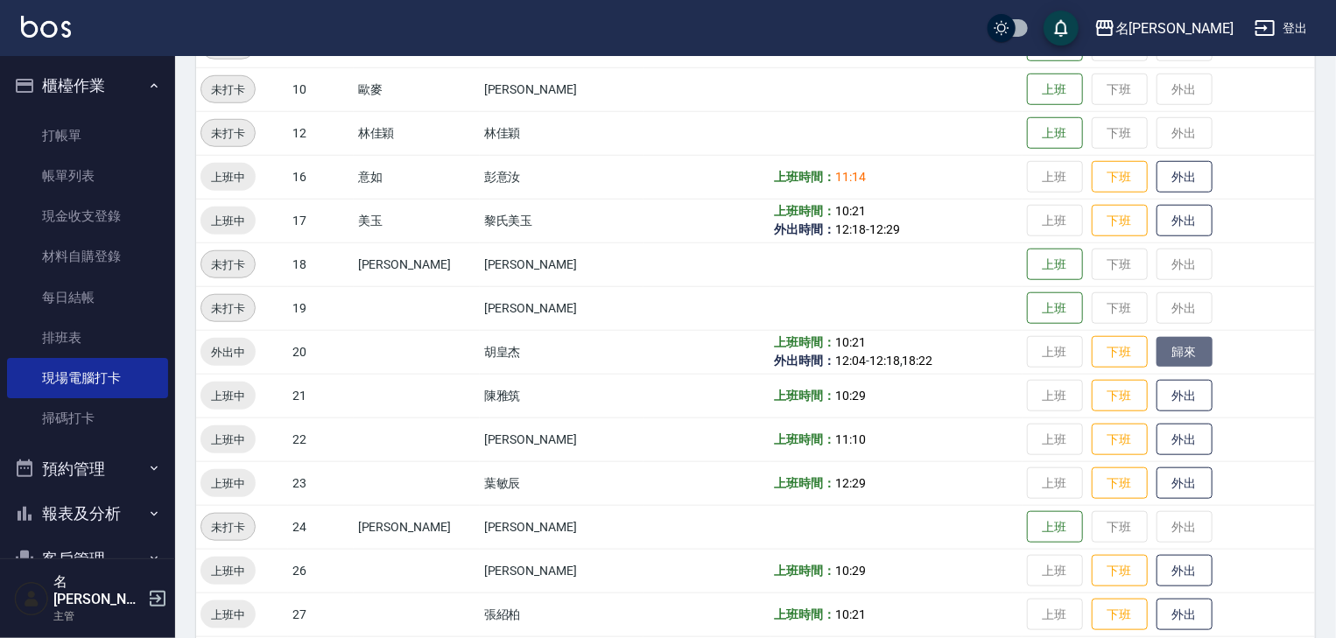
click at [1169, 350] on button "歸來" at bounding box center [1184, 352] width 56 height 31
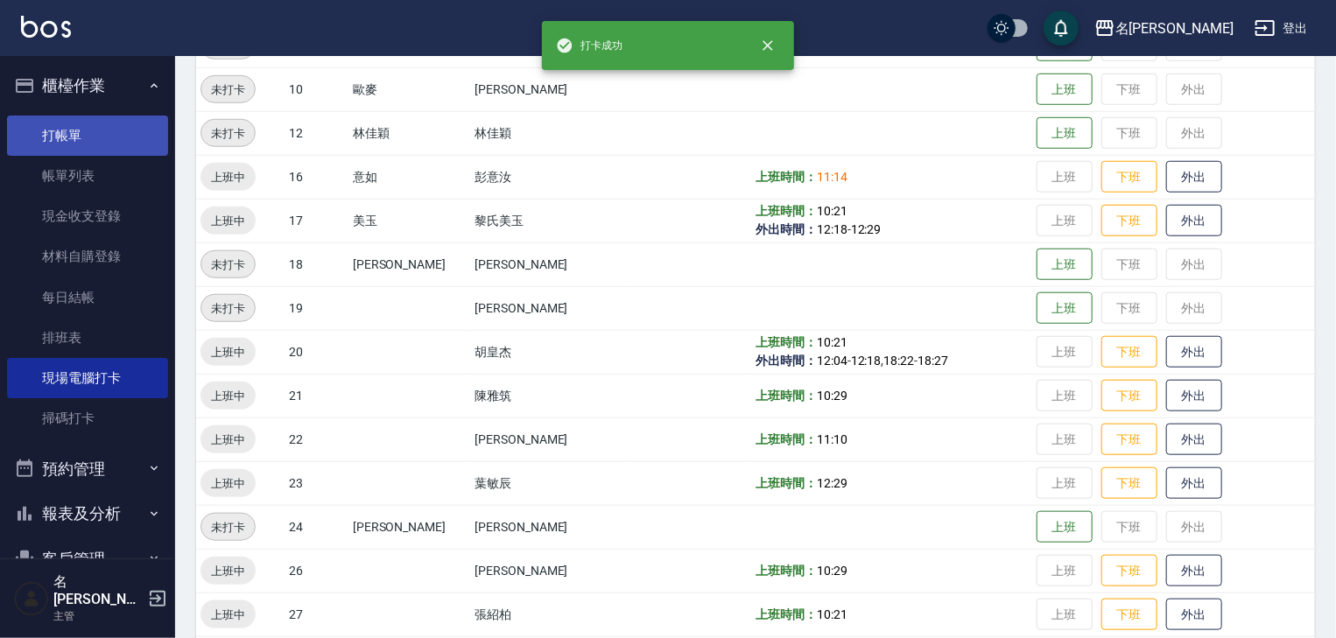
click at [82, 137] on link "打帳單" at bounding box center [87, 136] width 161 height 40
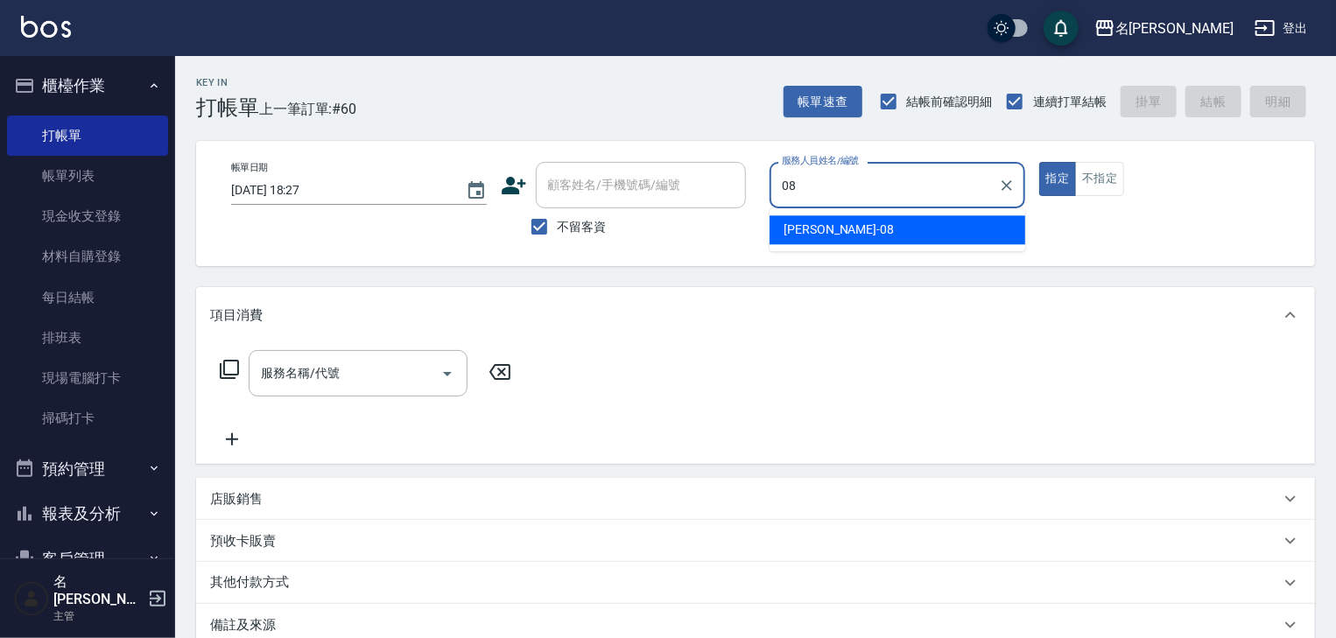
type input "[PERSON_NAME]-08"
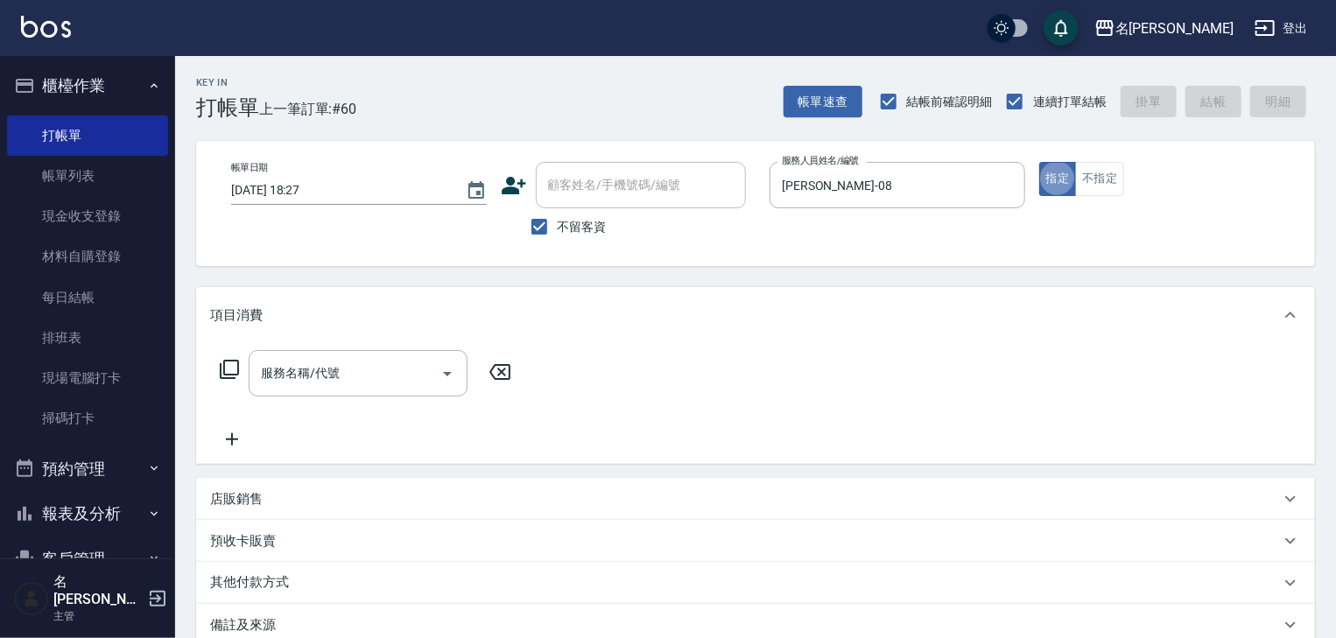
type button "true"
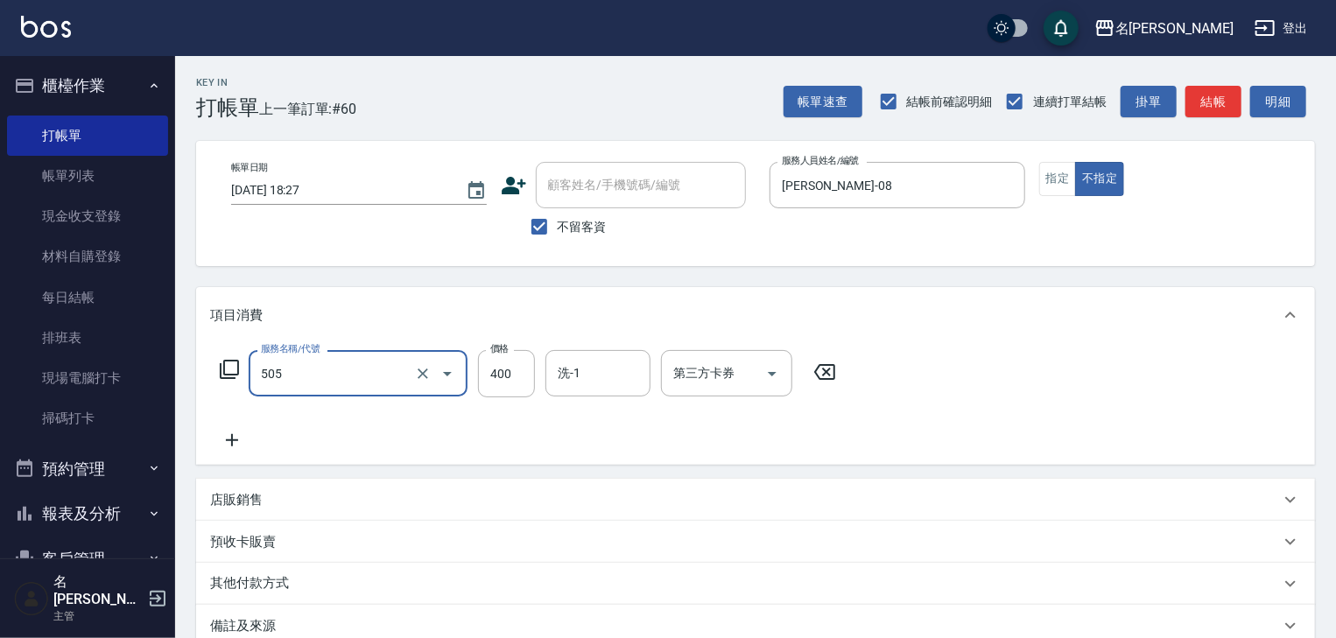
type input "洗髮(505)"
click at [1215, 96] on button "結帳" at bounding box center [1213, 102] width 56 height 32
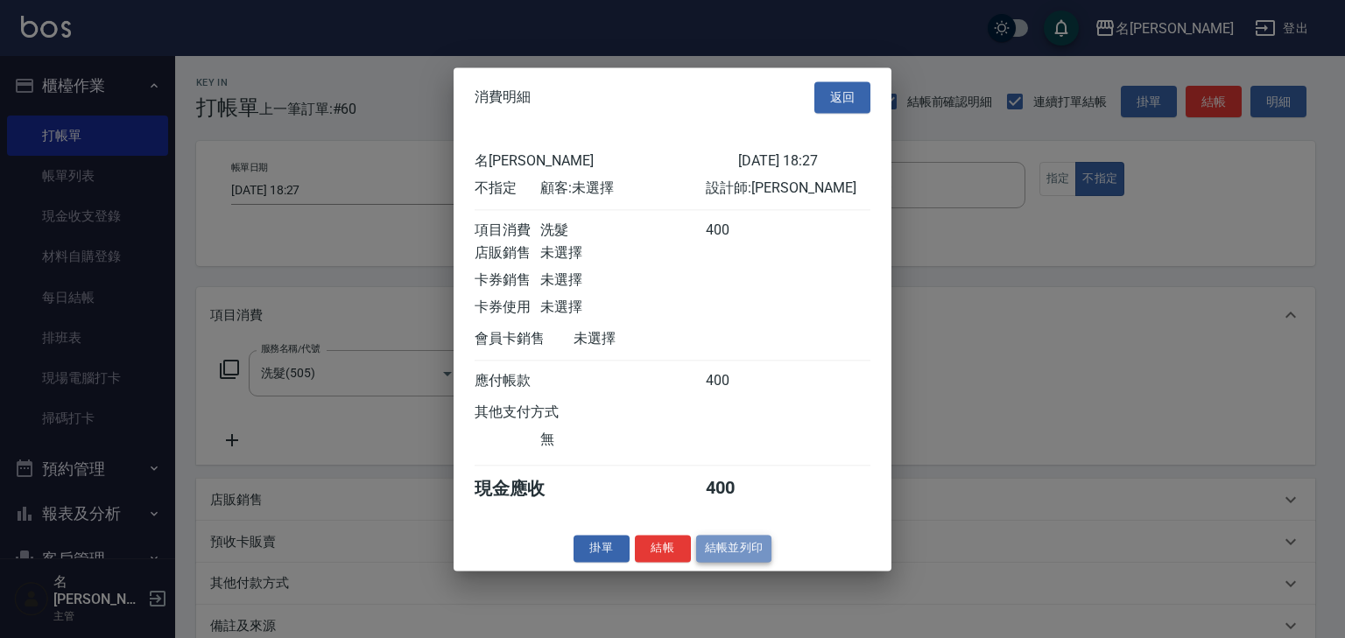
click at [756, 557] on button "結帳並列印" at bounding box center [734, 548] width 76 height 27
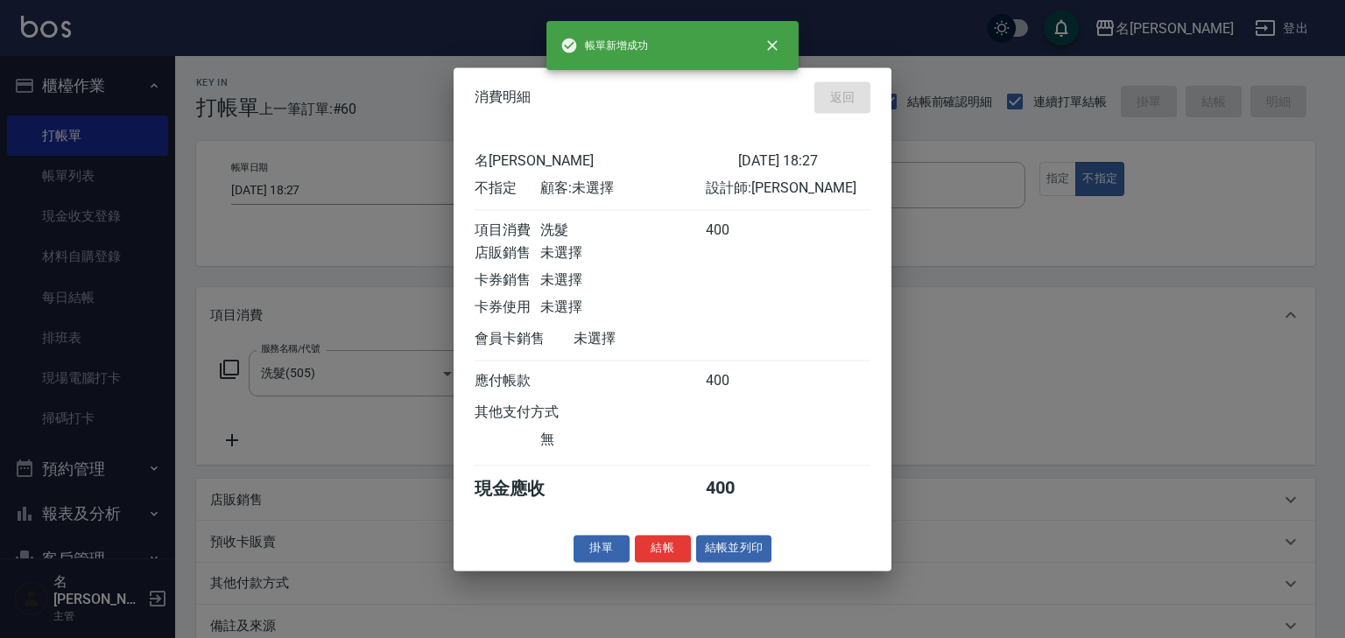
type input "2025/10/15 18:42"
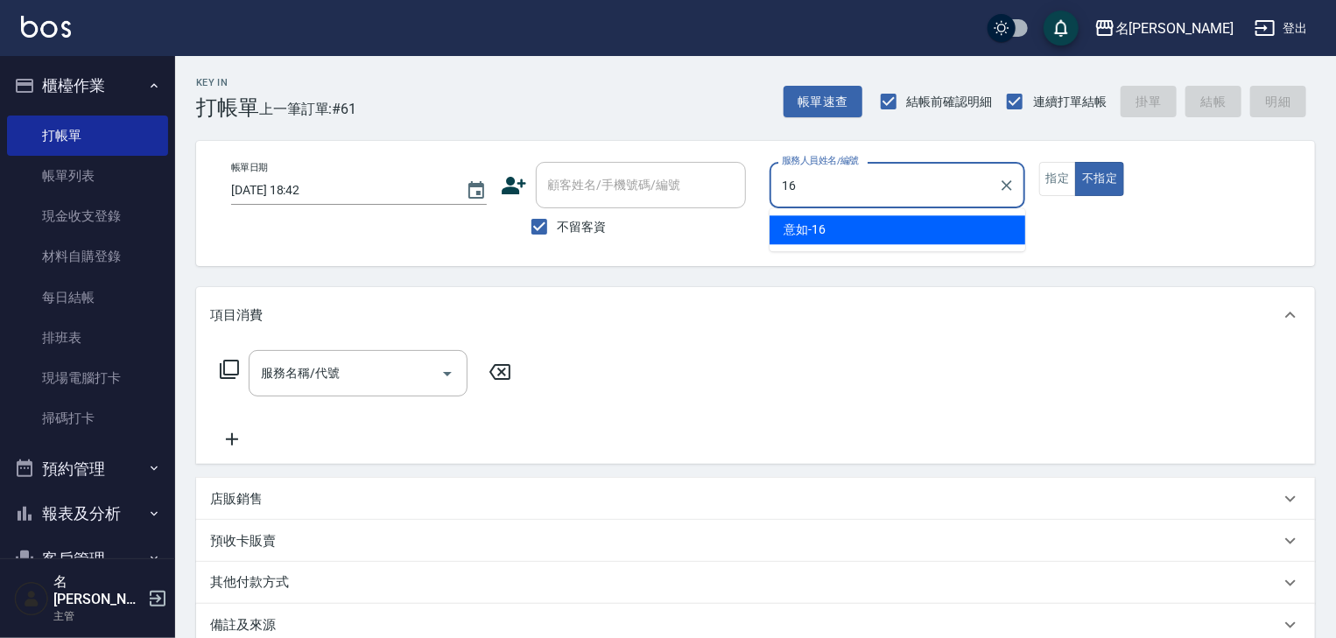
type input "意如-16"
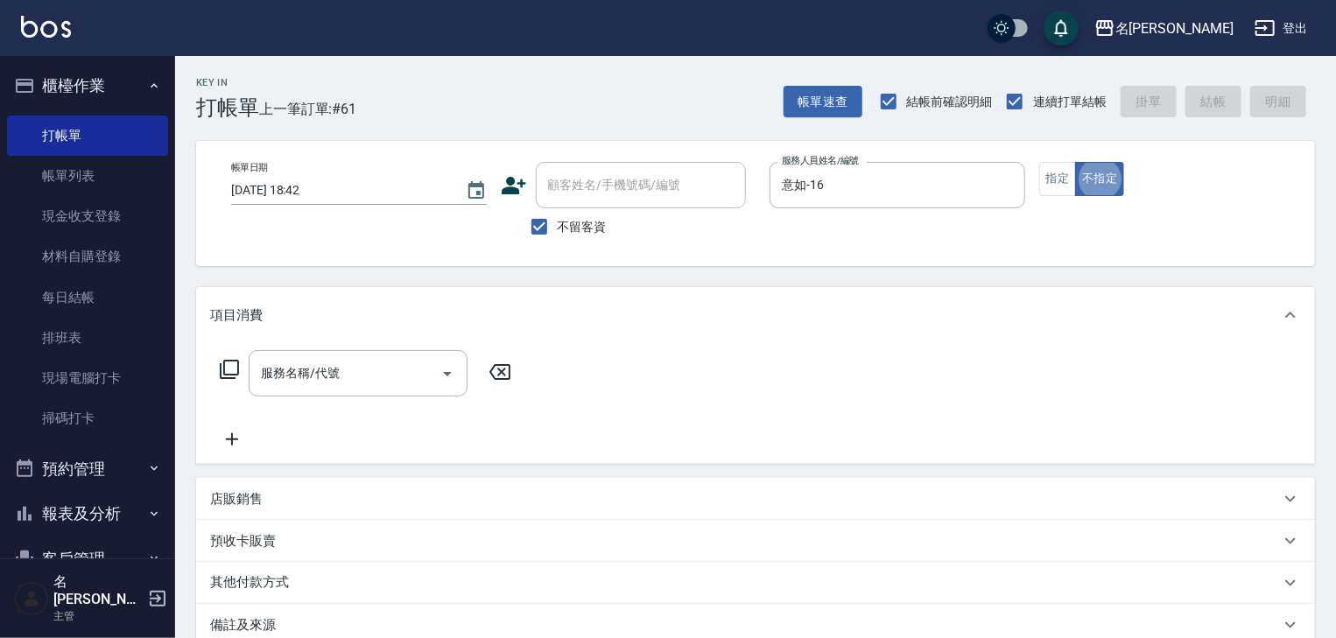
type button "false"
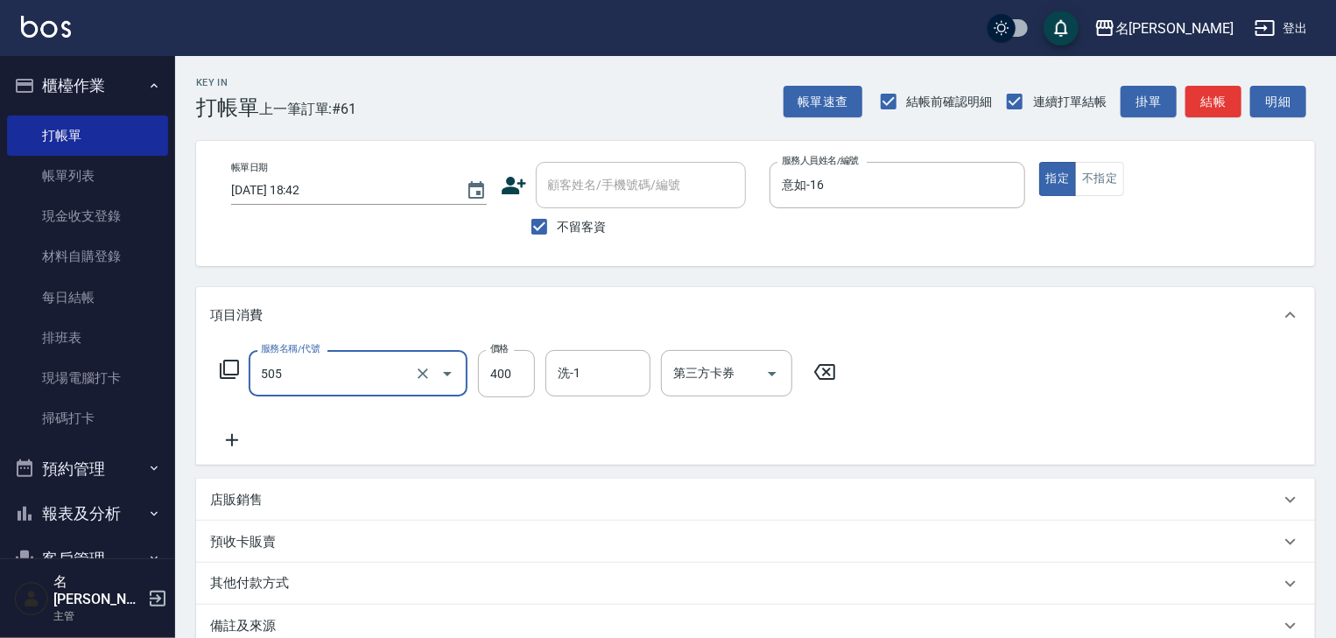
type input "洗髮(505)"
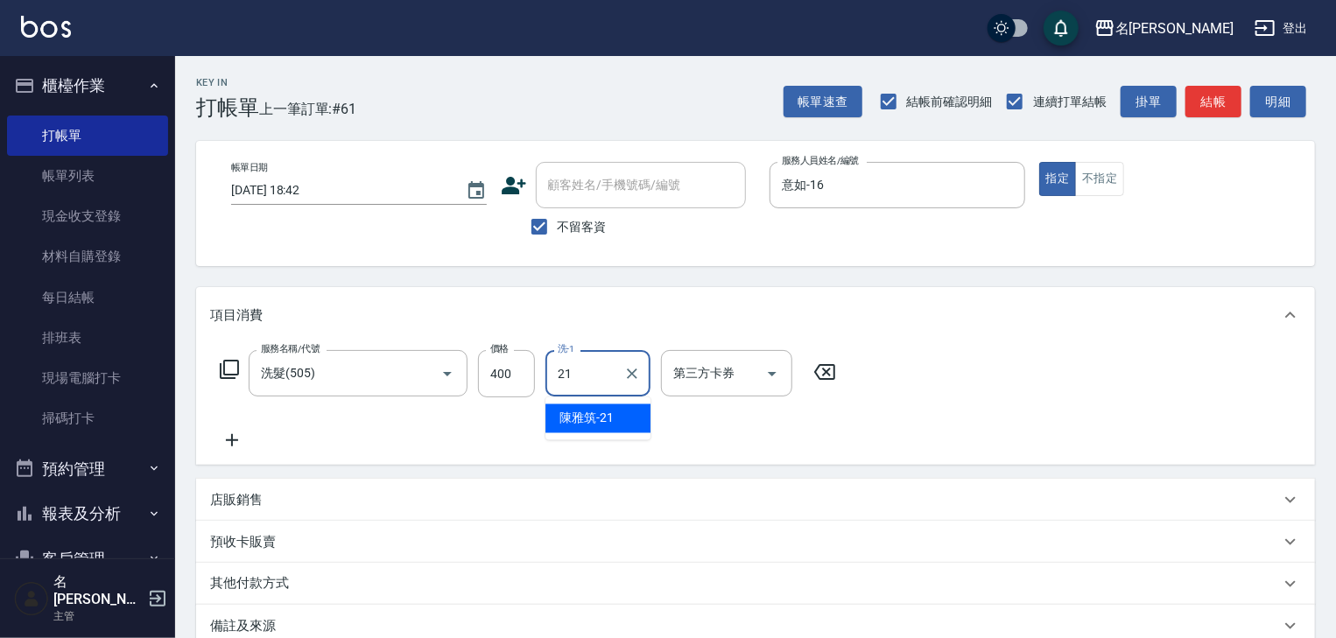
type input "[PERSON_NAME]-21"
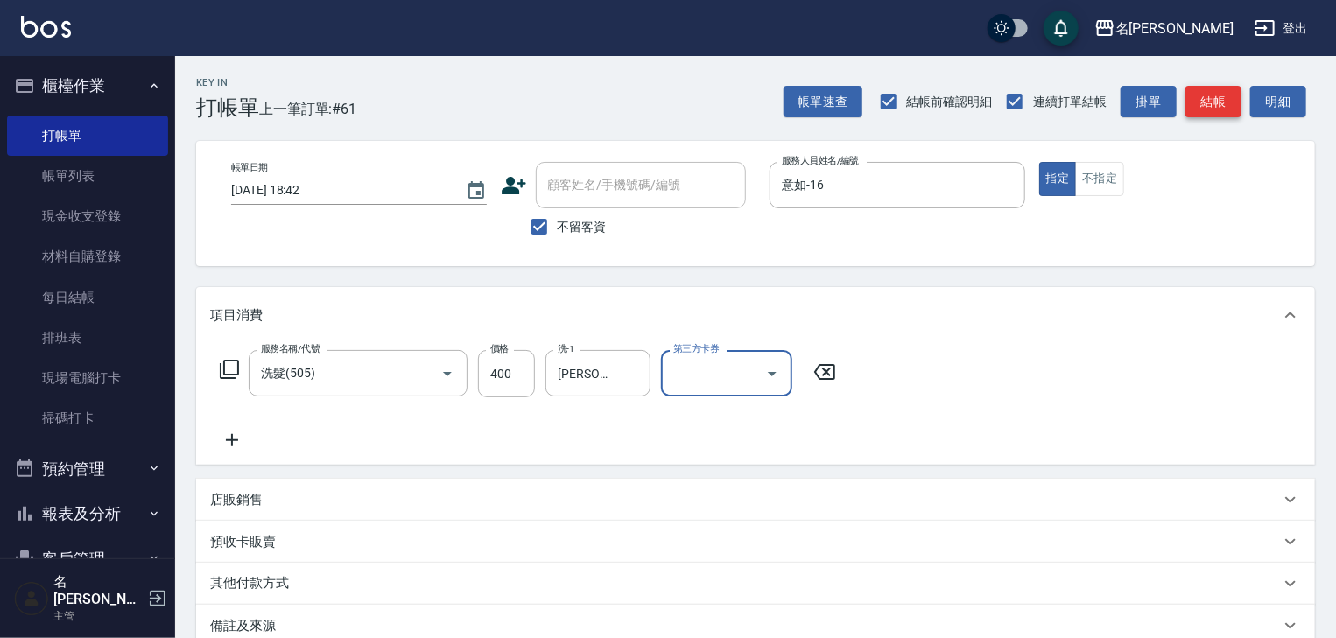
click at [1232, 105] on button "結帳" at bounding box center [1213, 102] width 56 height 32
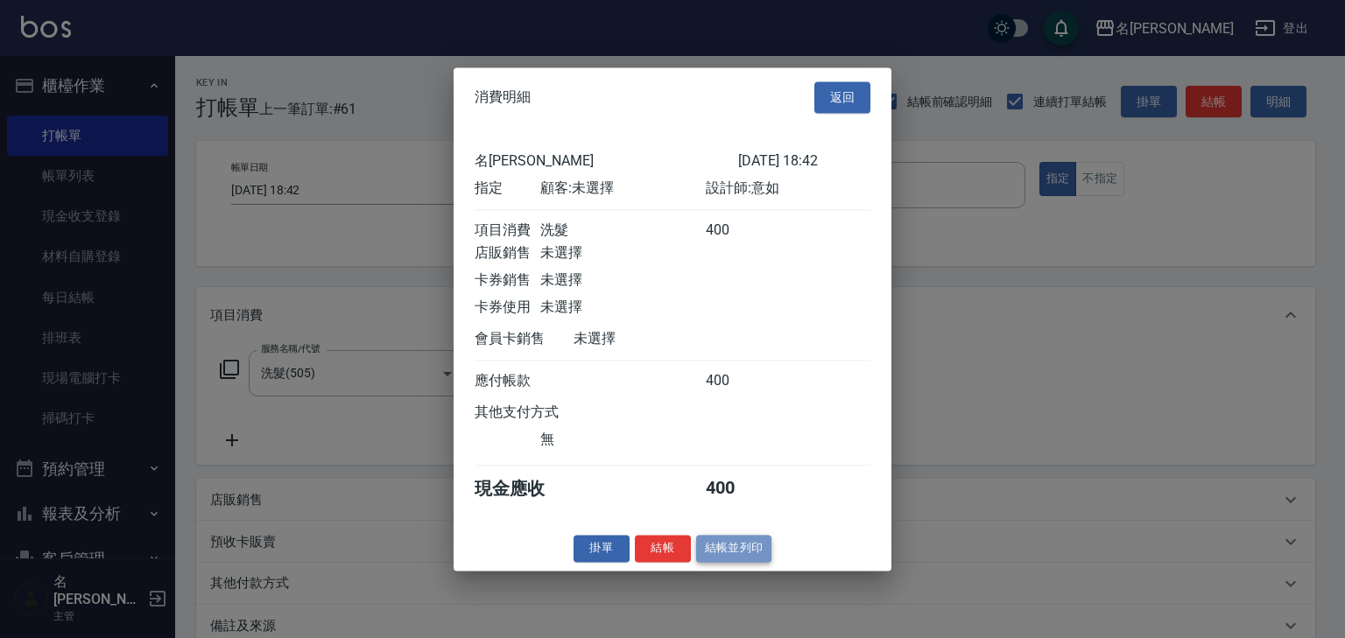
click at [738, 562] on button "結帳並列印" at bounding box center [734, 548] width 76 height 27
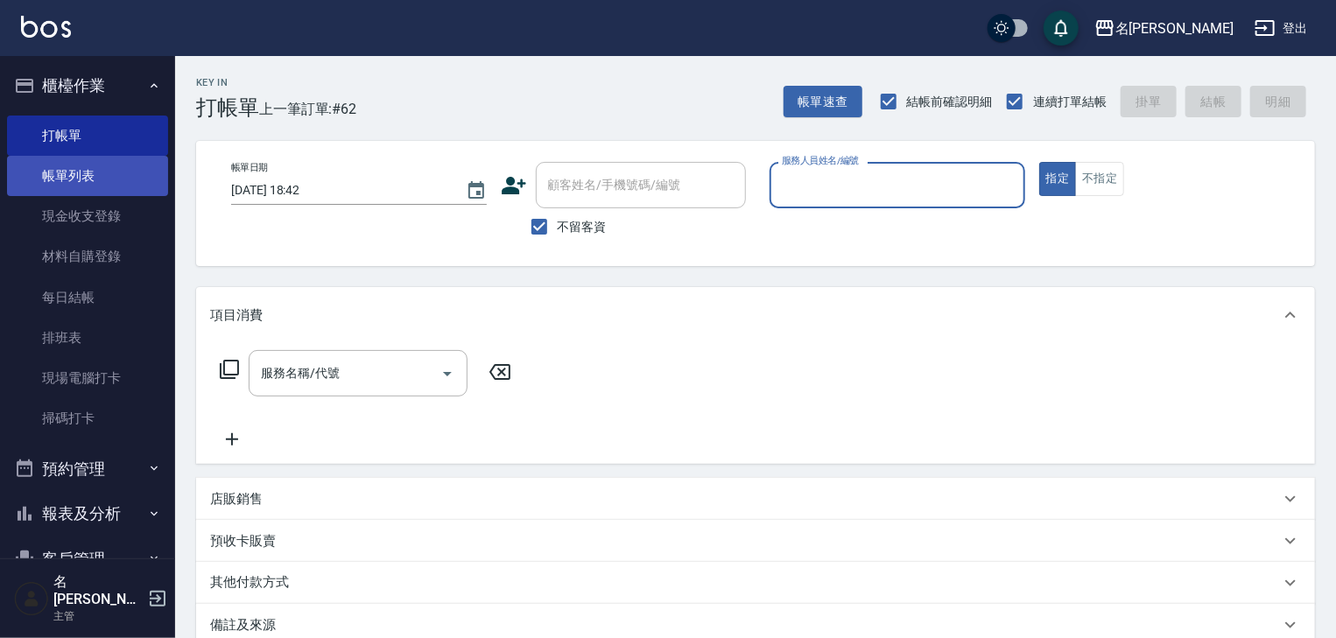
click at [91, 171] on link "帳單列表" at bounding box center [87, 176] width 161 height 40
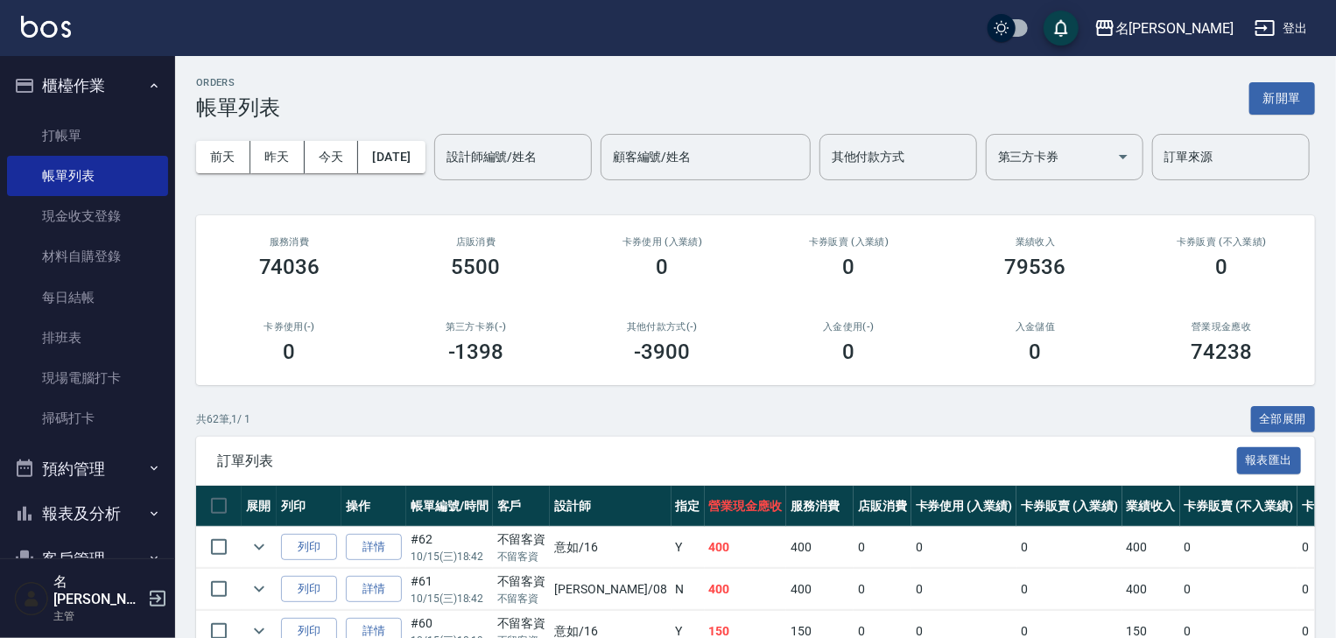
scroll to position [186, 0]
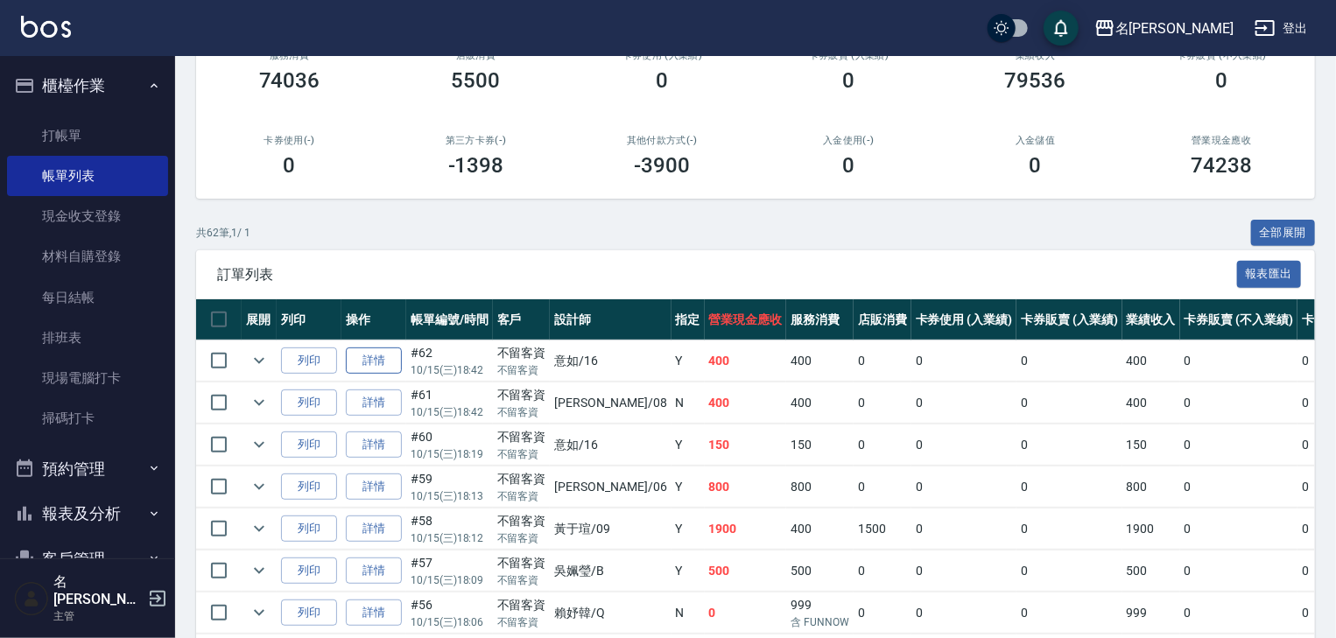
click at [373, 375] on link "詳情" at bounding box center [374, 361] width 56 height 27
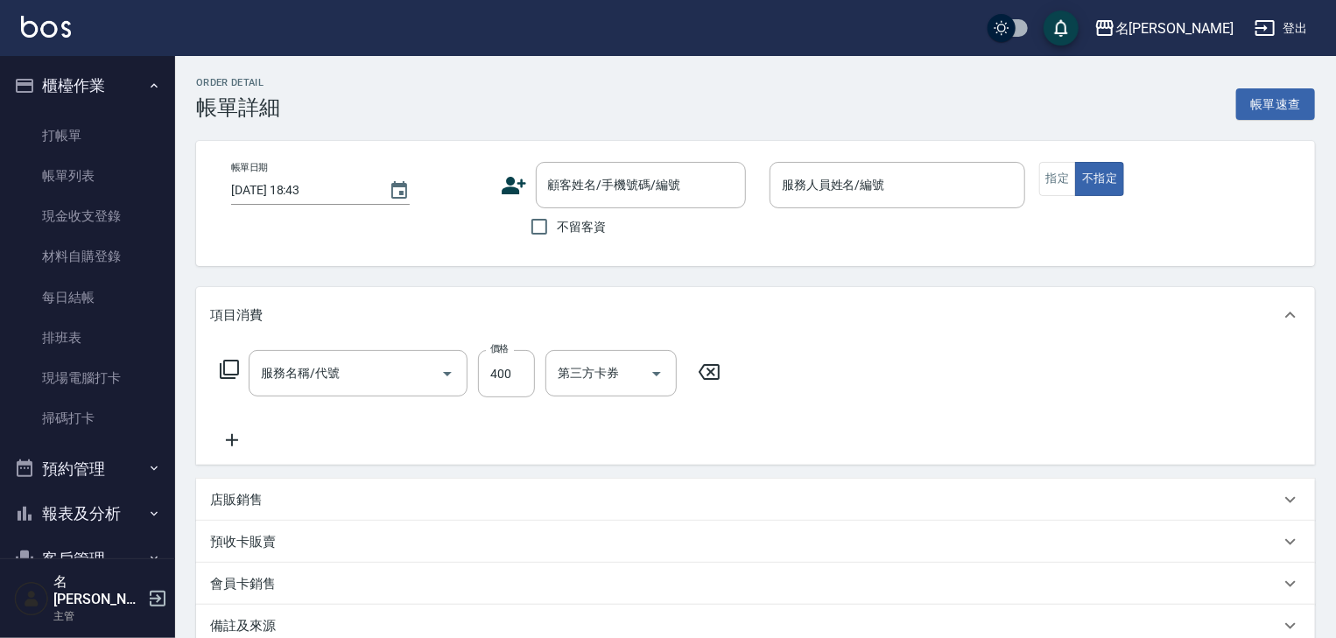
type input "2025/10/15 18:42"
checkbox input "true"
type input "意如-16"
type input "洗髮(505)"
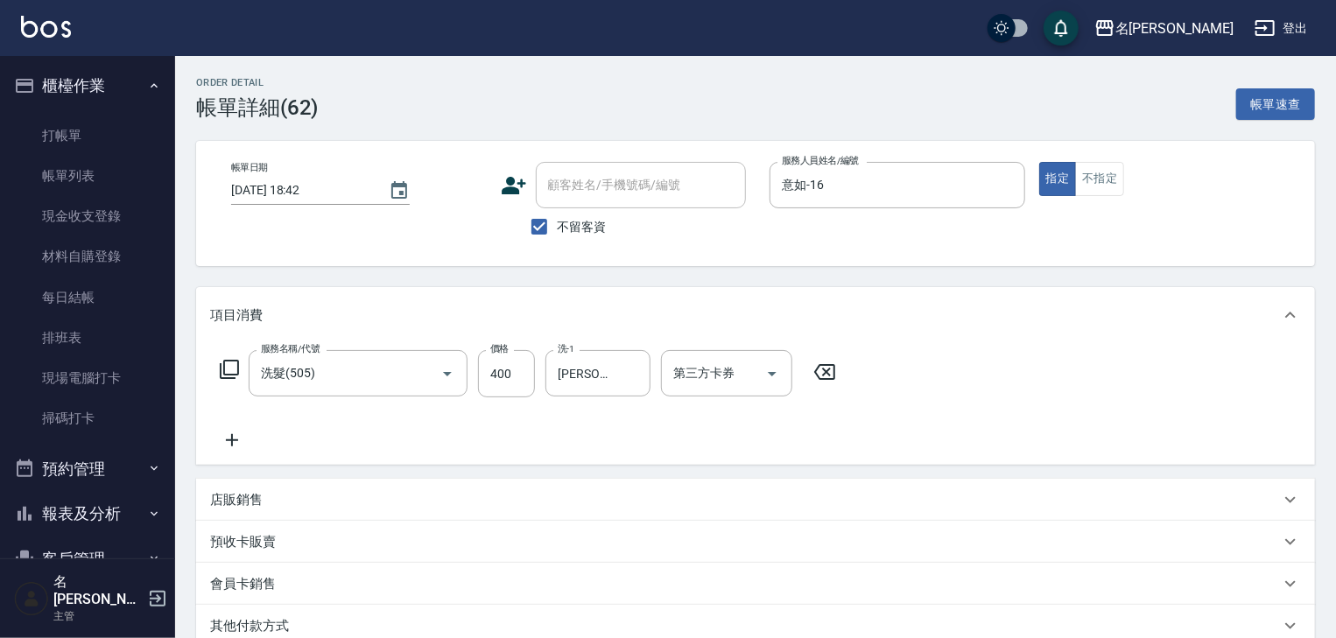
click at [235, 440] on icon at bounding box center [232, 440] width 12 height 12
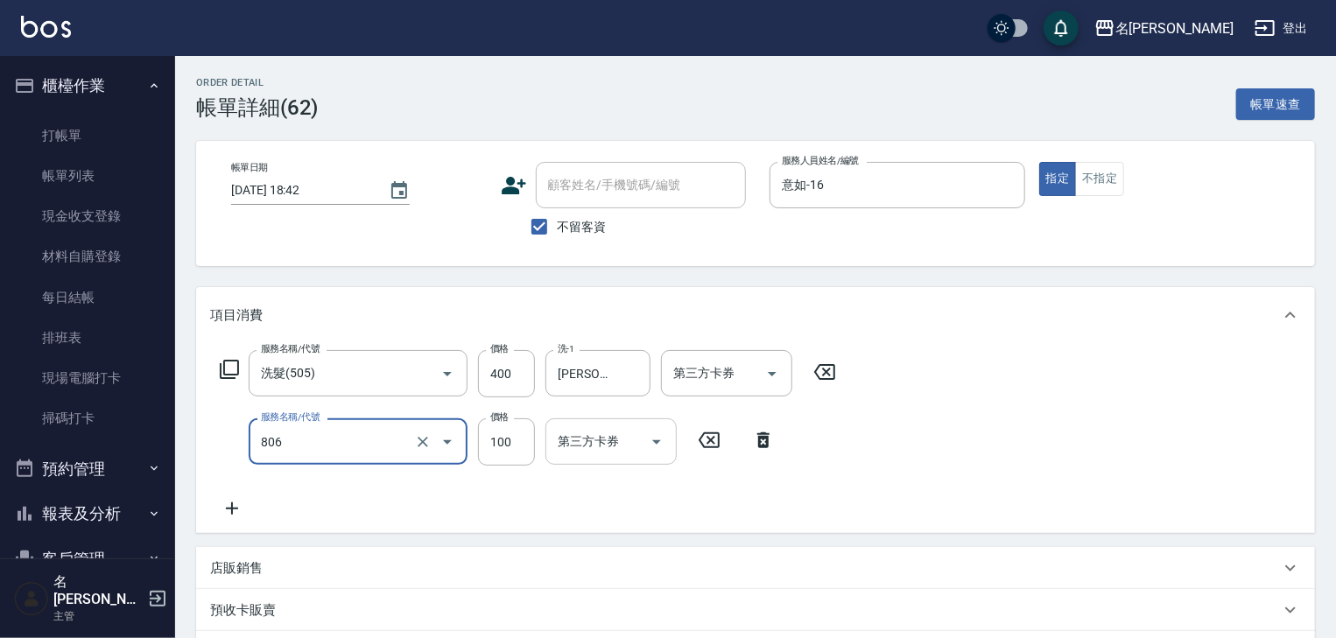
scroll to position [280, 0]
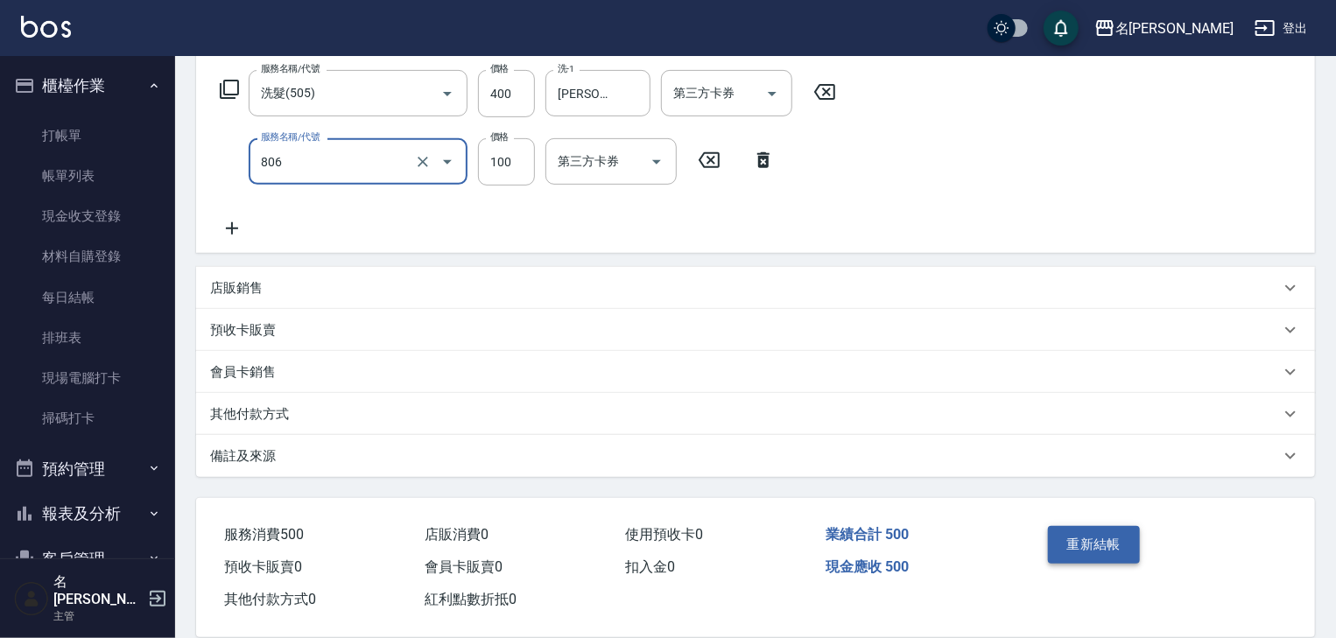
type input "電棒(806)"
click at [1077, 544] on button "重新結帳" at bounding box center [1094, 544] width 93 height 37
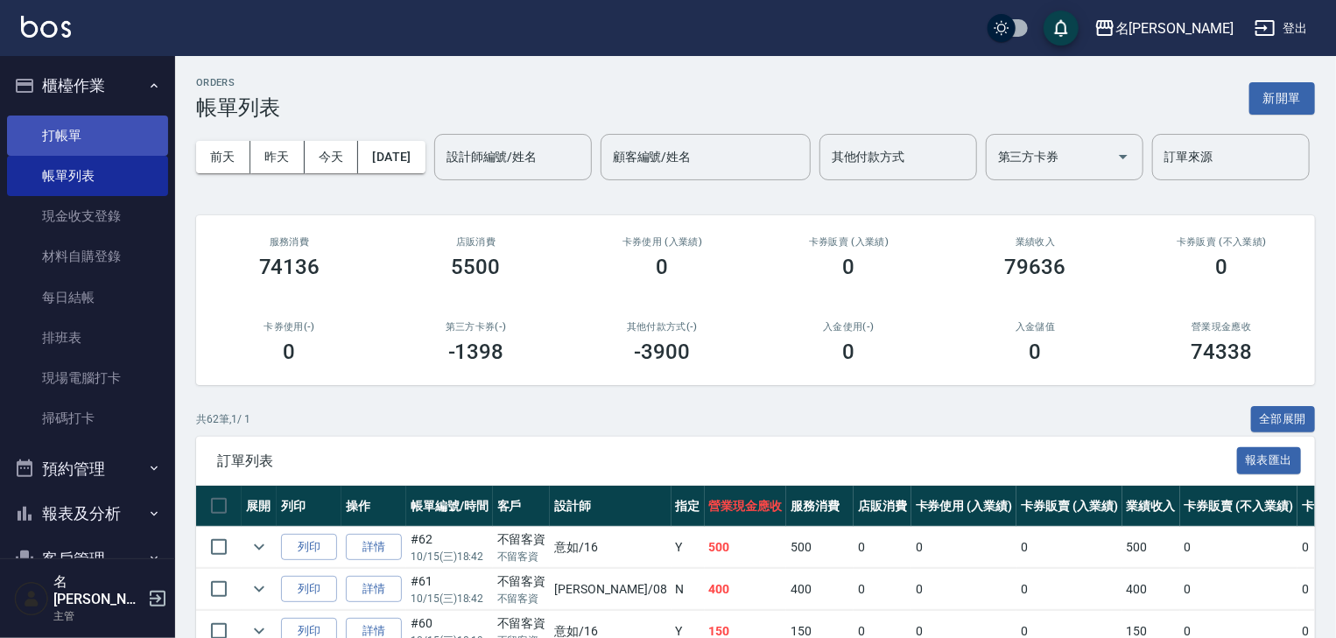
click at [88, 143] on link "打帳單" at bounding box center [87, 136] width 161 height 40
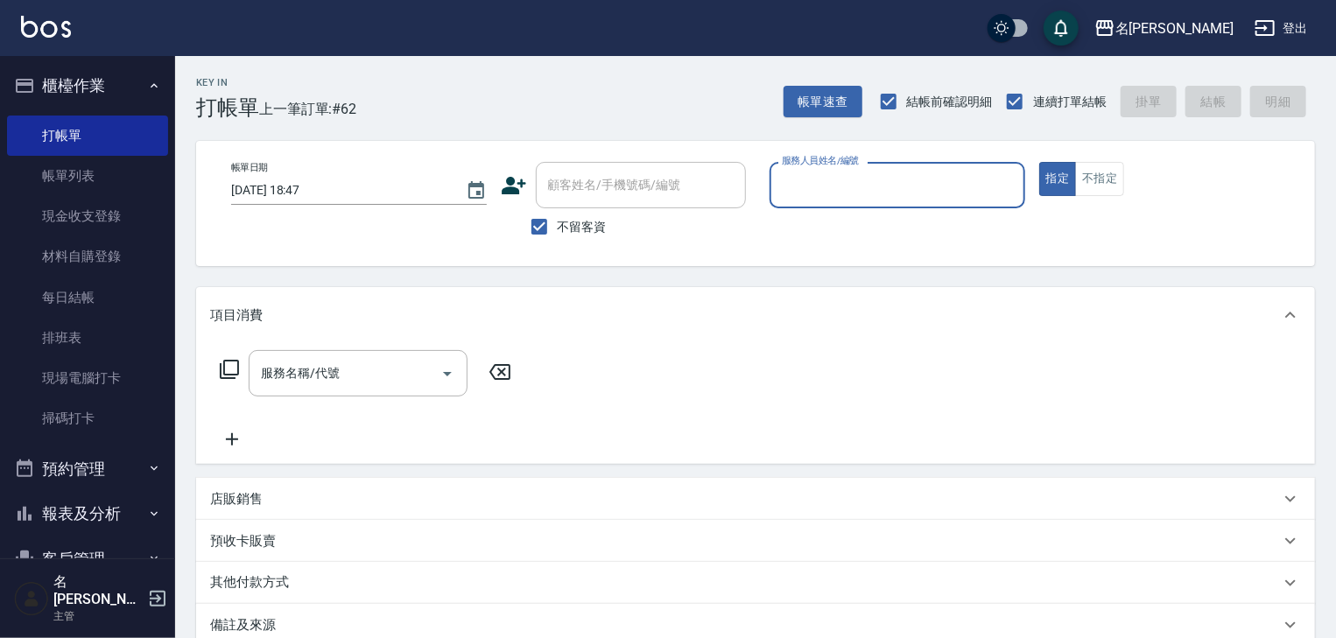
type input "ㄆ"
type input "賴妤韓-Q"
type button "true"
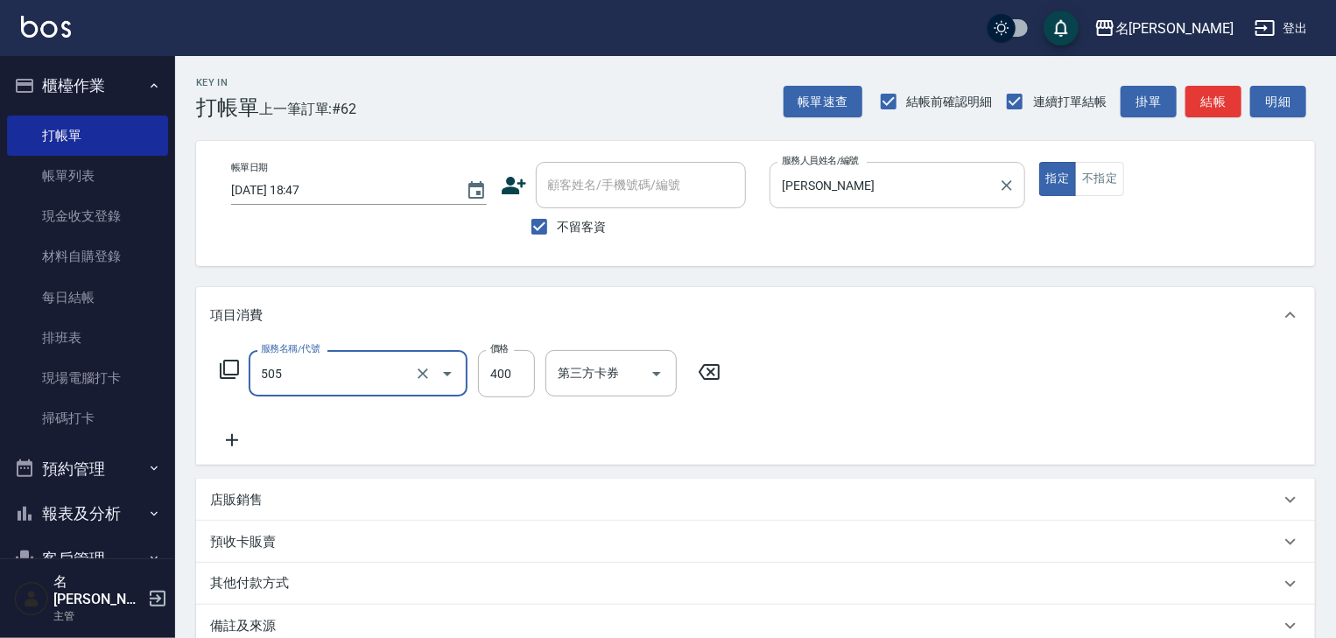
type input "洗髮(505)"
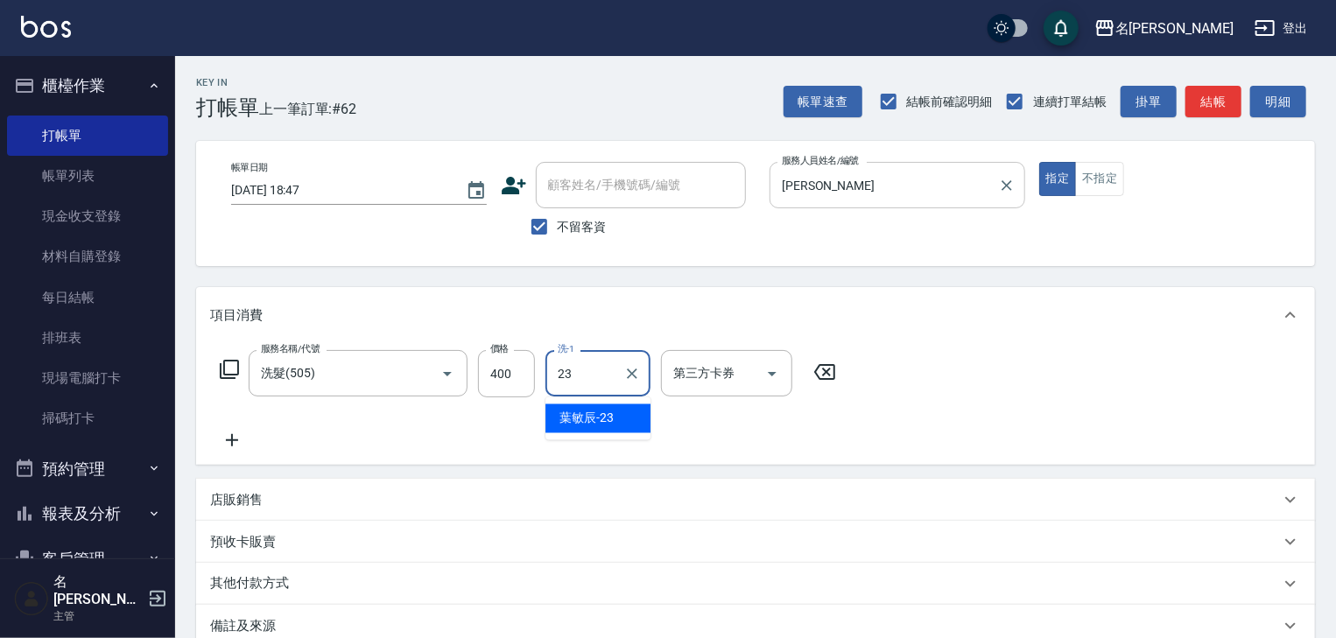
type input "葉敏辰-23"
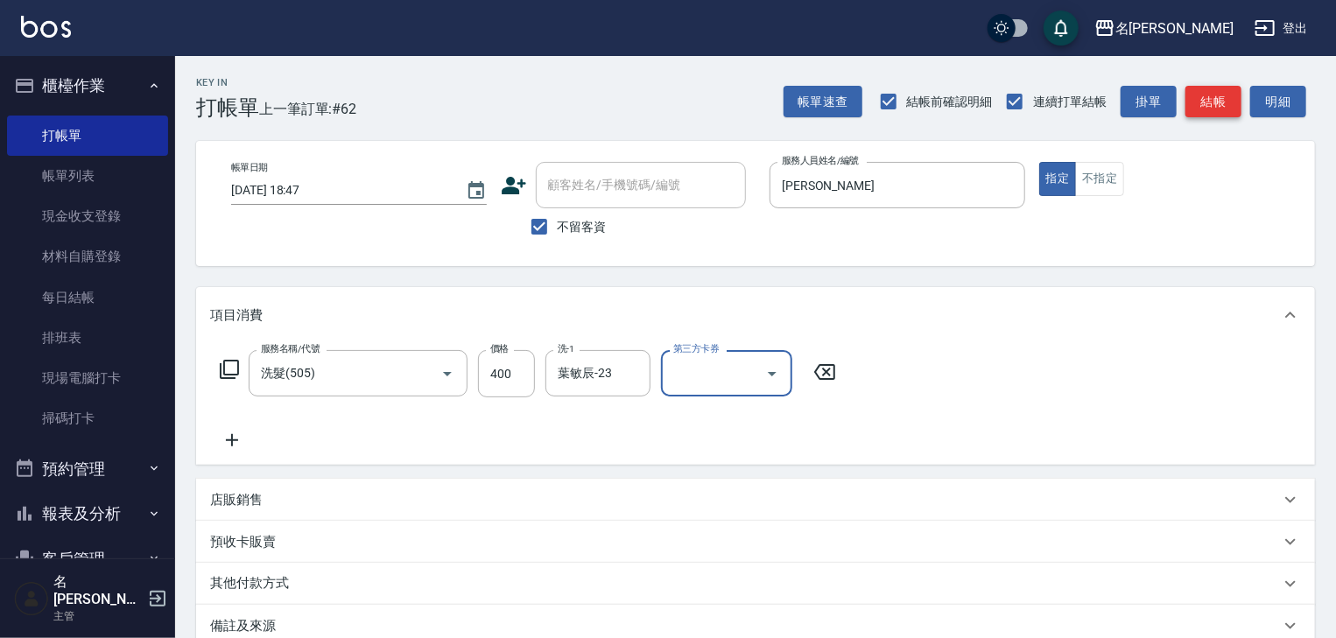
click at [1229, 96] on button "結帳" at bounding box center [1213, 102] width 56 height 32
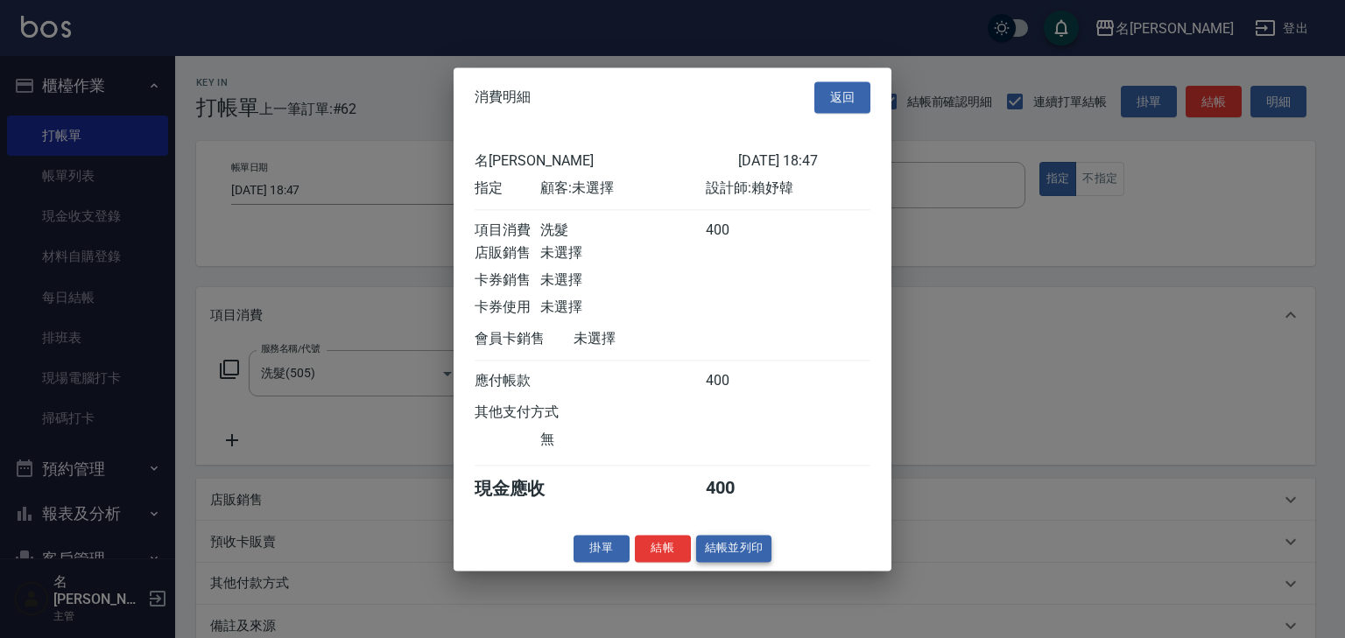
click at [727, 550] on button "結帳並列印" at bounding box center [734, 548] width 76 height 27
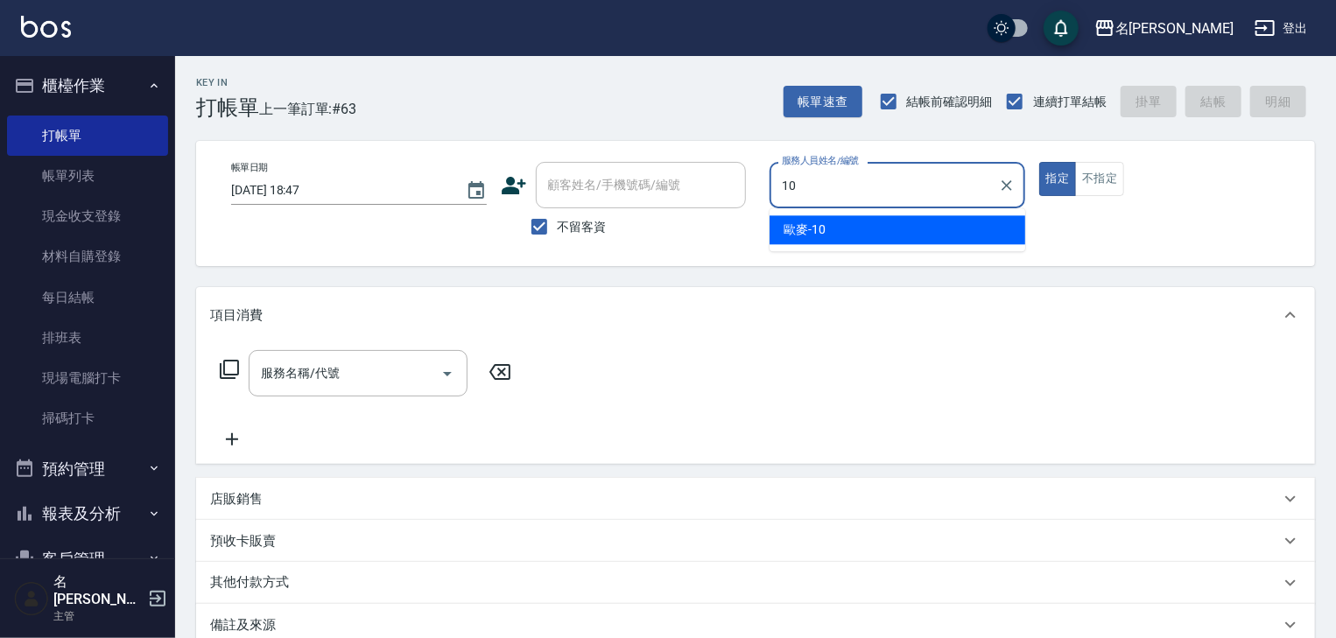
type input "歐麥-10"
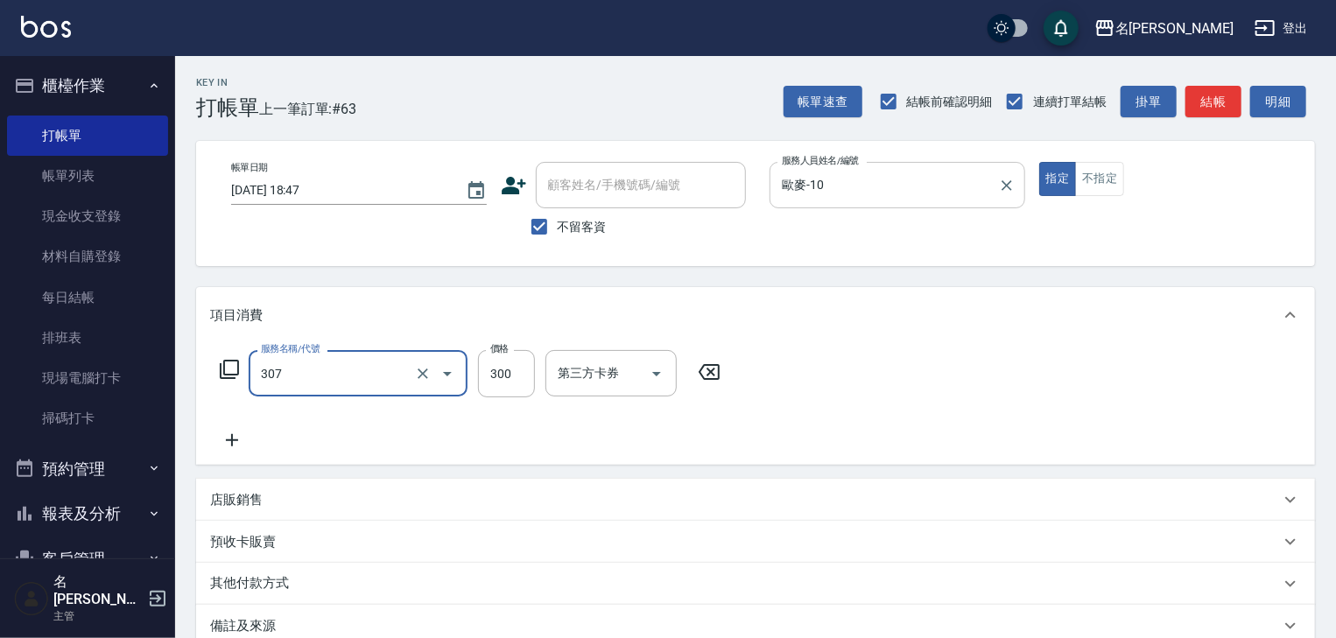
type input "剪髮(307)"
type input "1700"
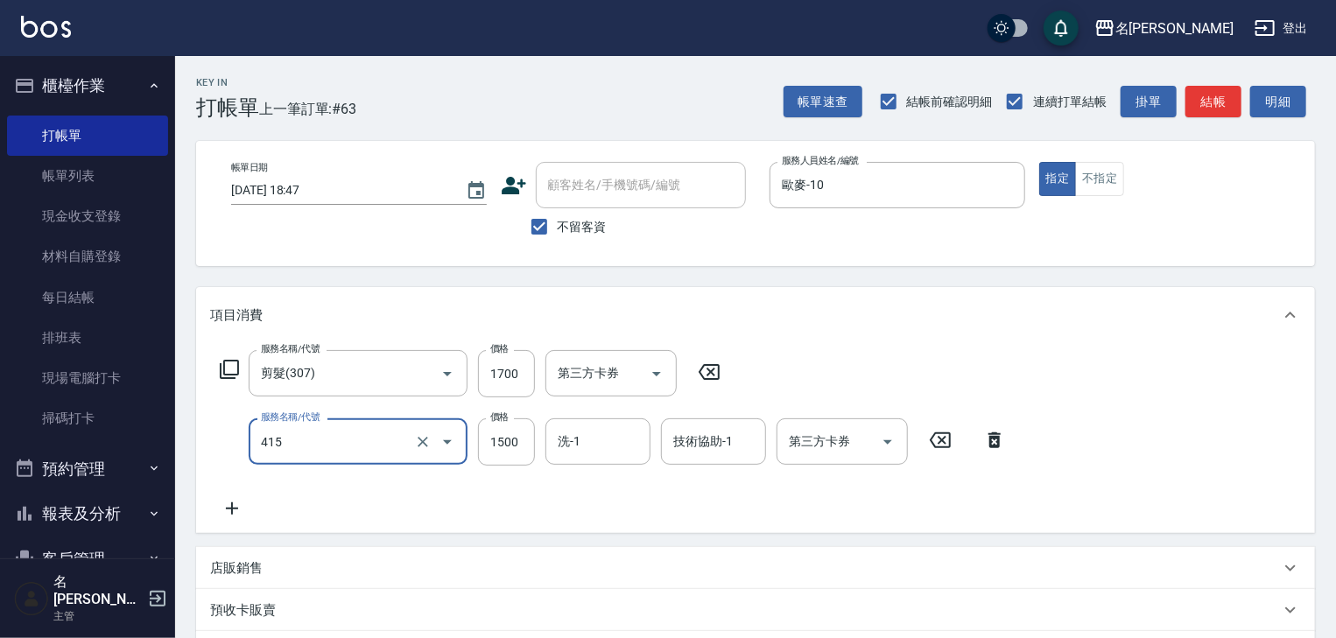
type input "染髮1500↑(415)"
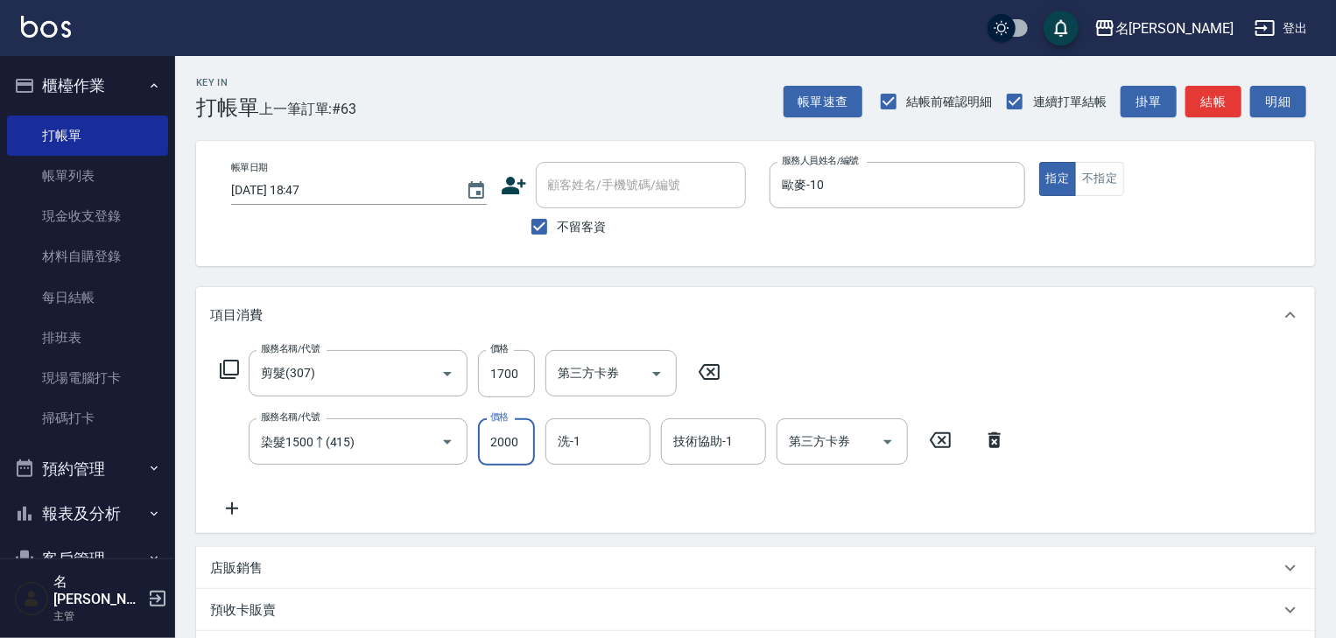
type input "2000"
click at [226, 565] on p "店販銷售" at bounding box center [236, 568] width 53 height 18
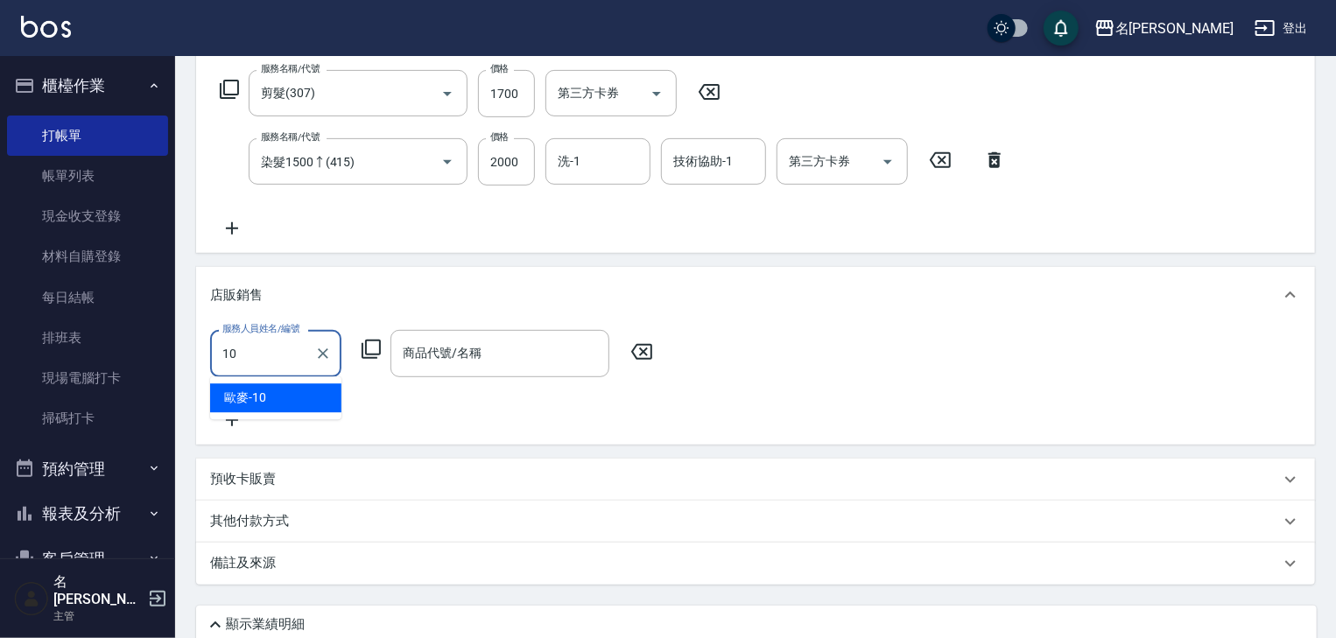
type input "歐麥-10"
click at [367, 354] on icon at bounding box center [371, 349] width 19 height 19
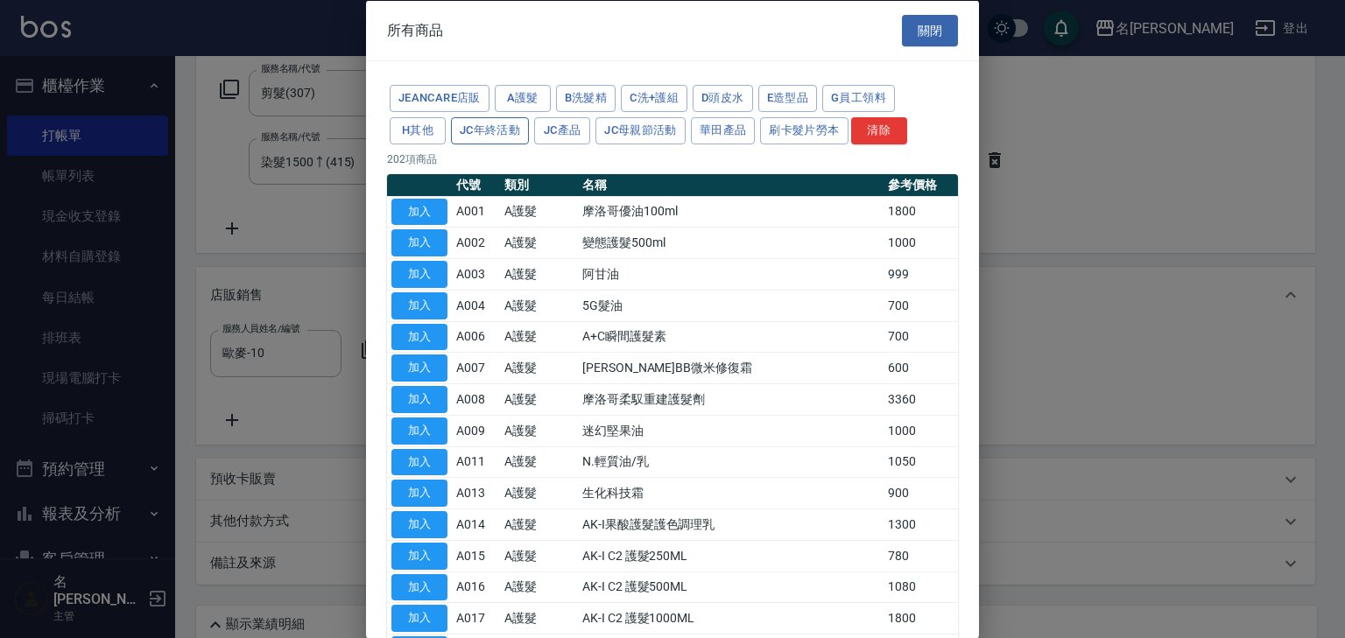
click at [476, 123] on button "JC年終活動" at bounding box center [490, 129] width 78 height 27
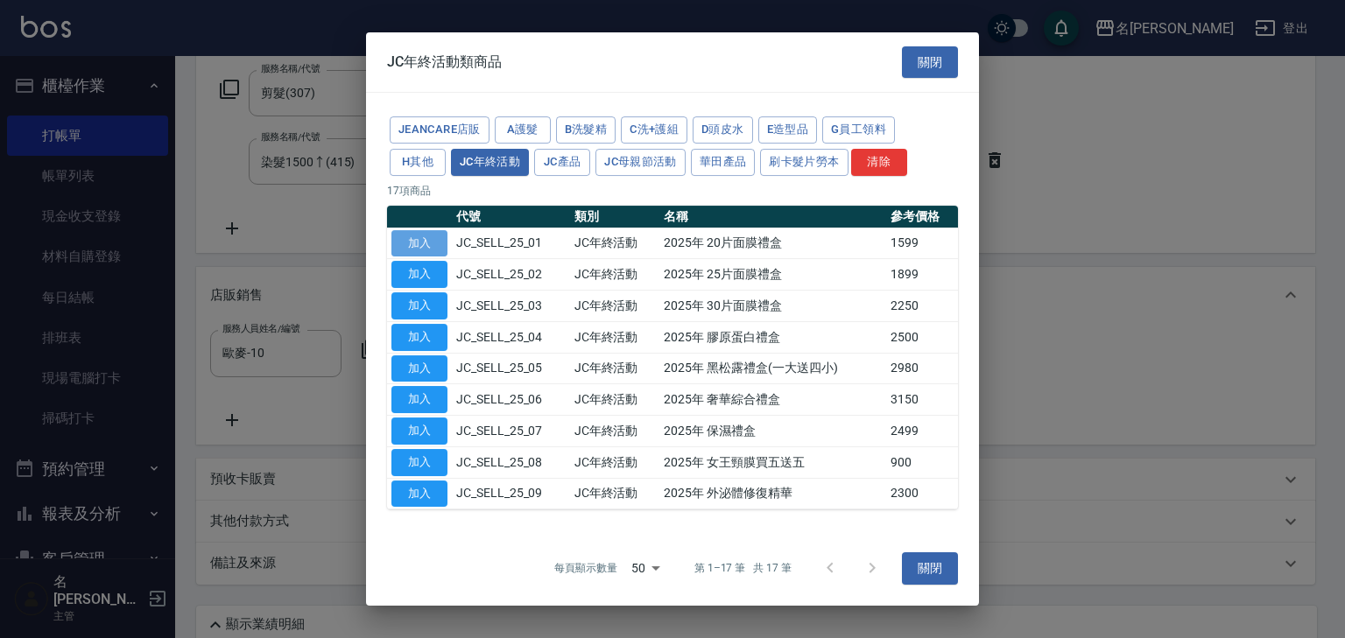
click at [429, 242] on button "加入" at bounding box center [419, 243] width 56 height 27
type input "2025年 20片面膜禮盒"
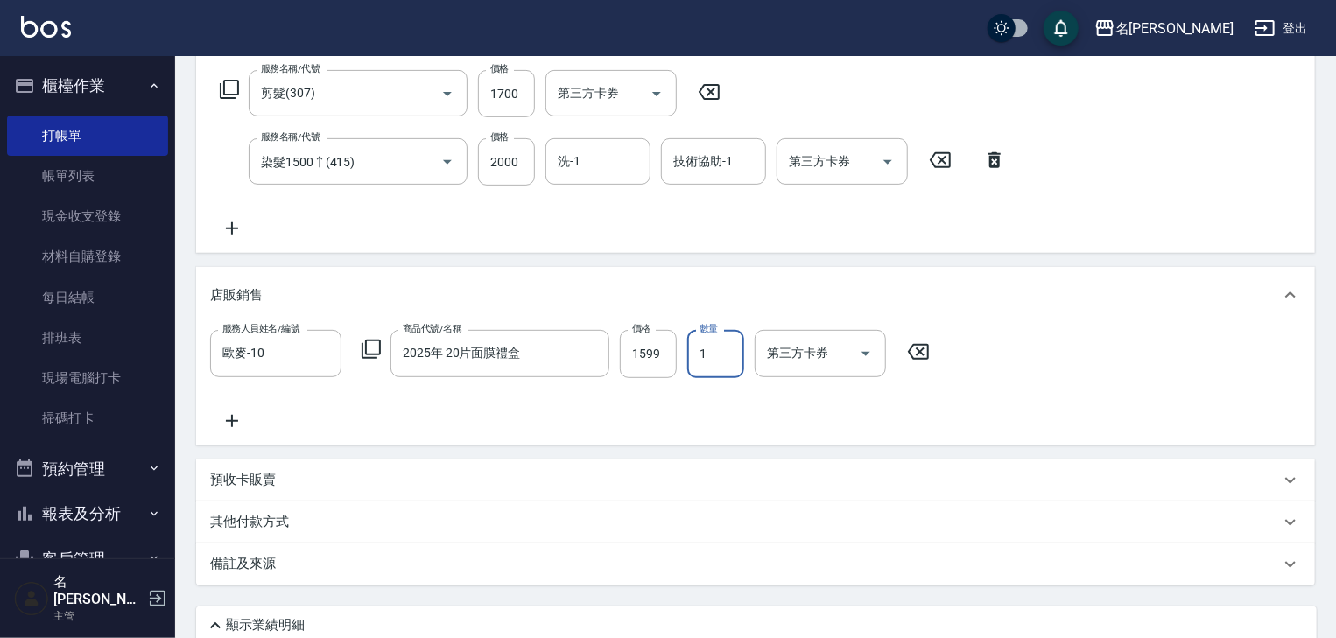
click at [697, 350] on input "1" at bounding box center [715, 353] width 57 height 47
type input "2"
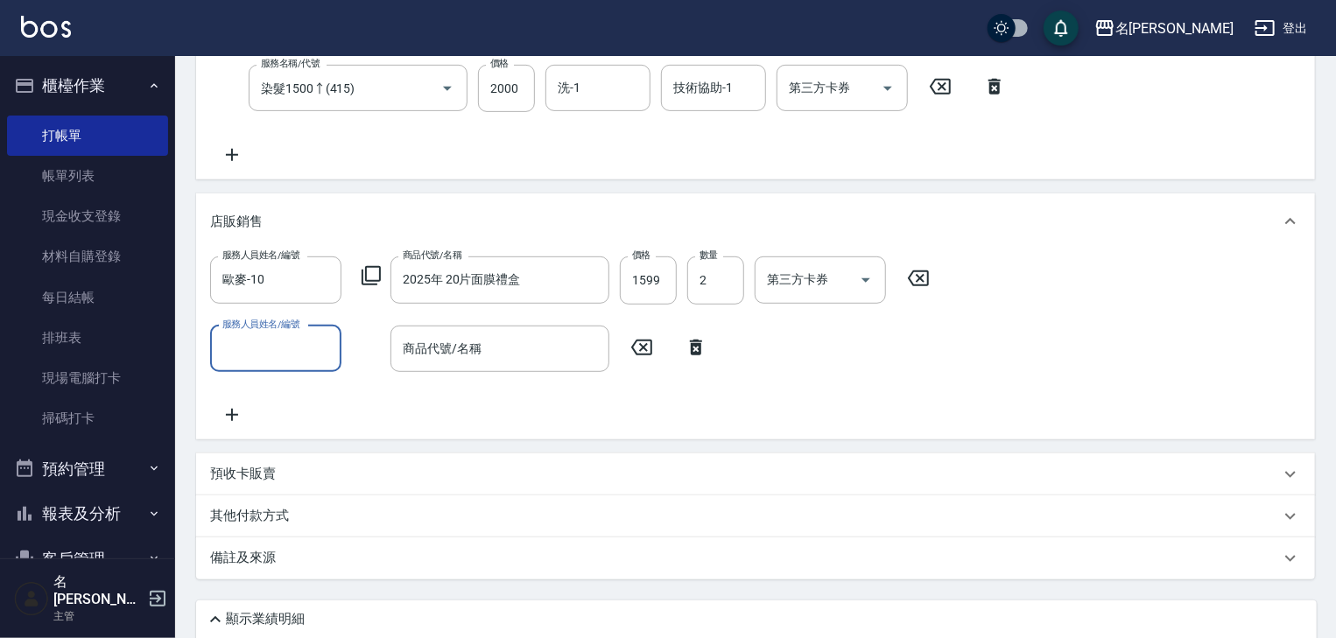
click at [698, 345] on icon at bounding box center [696, 348] width 12 height 16
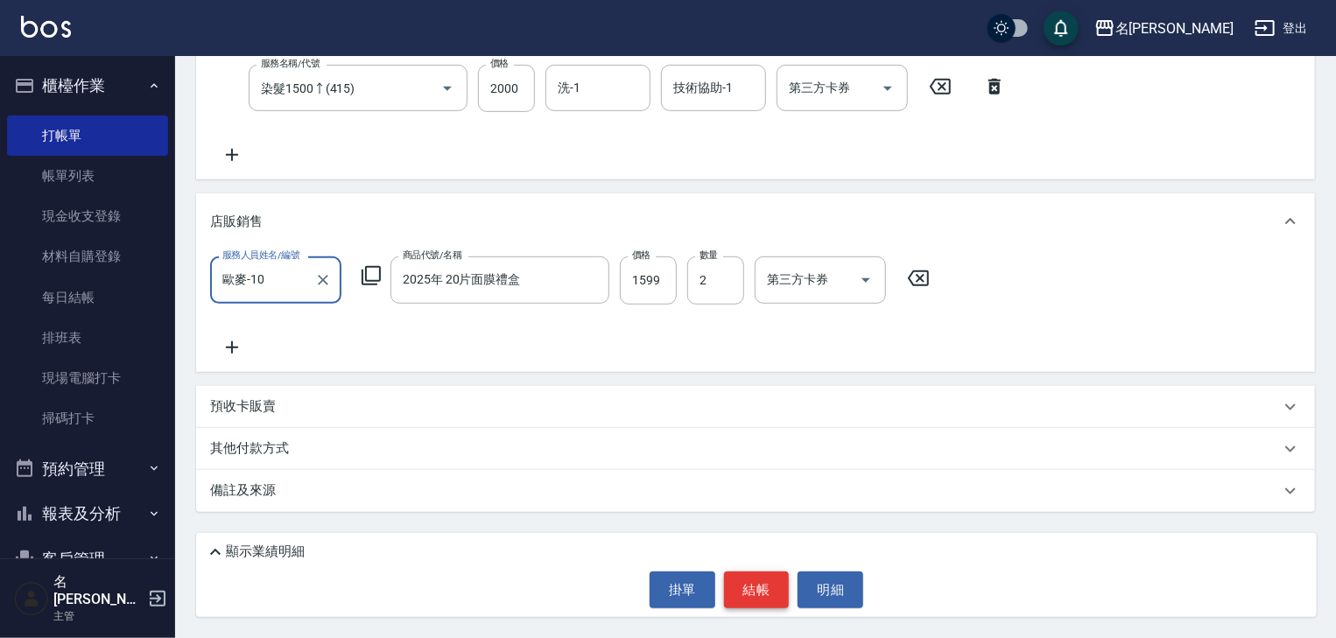
click at [748, 584] on button "結帳" at bounding box center [757, 590] width 66 height 37
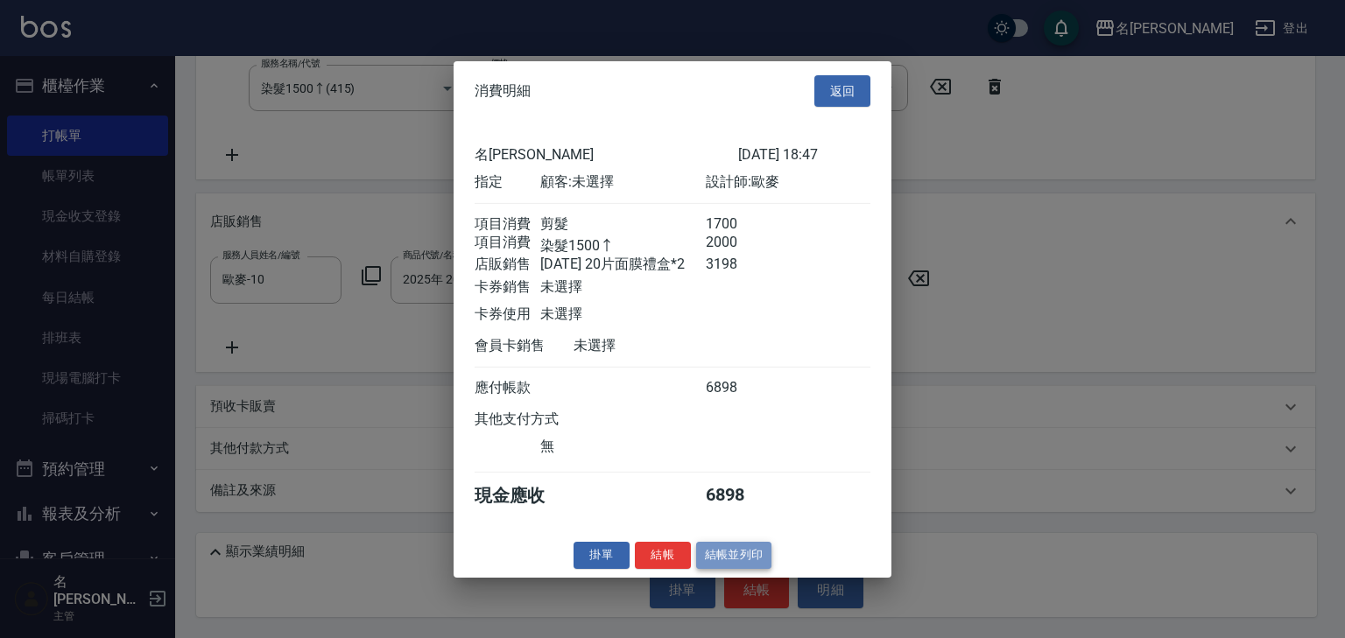
click at [754, 554] on button "結帳並列印" at bounding box center [734, 555] width 76 height 27
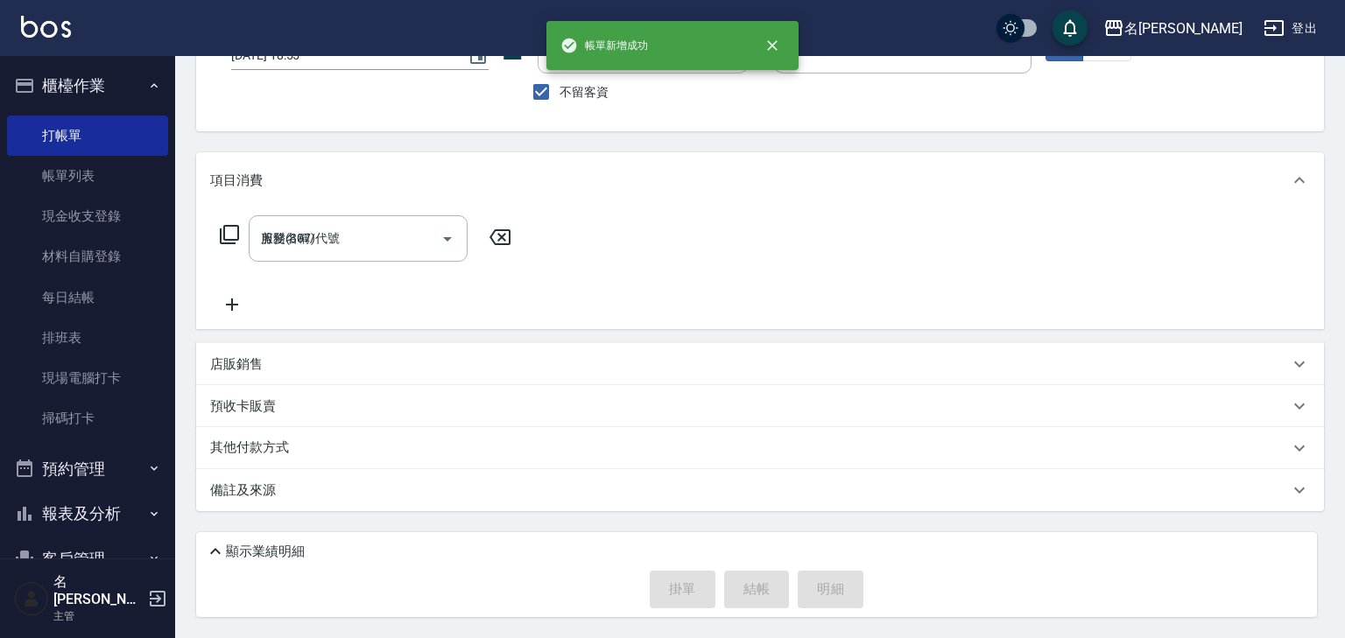
type input "2025/10/15 18:55"
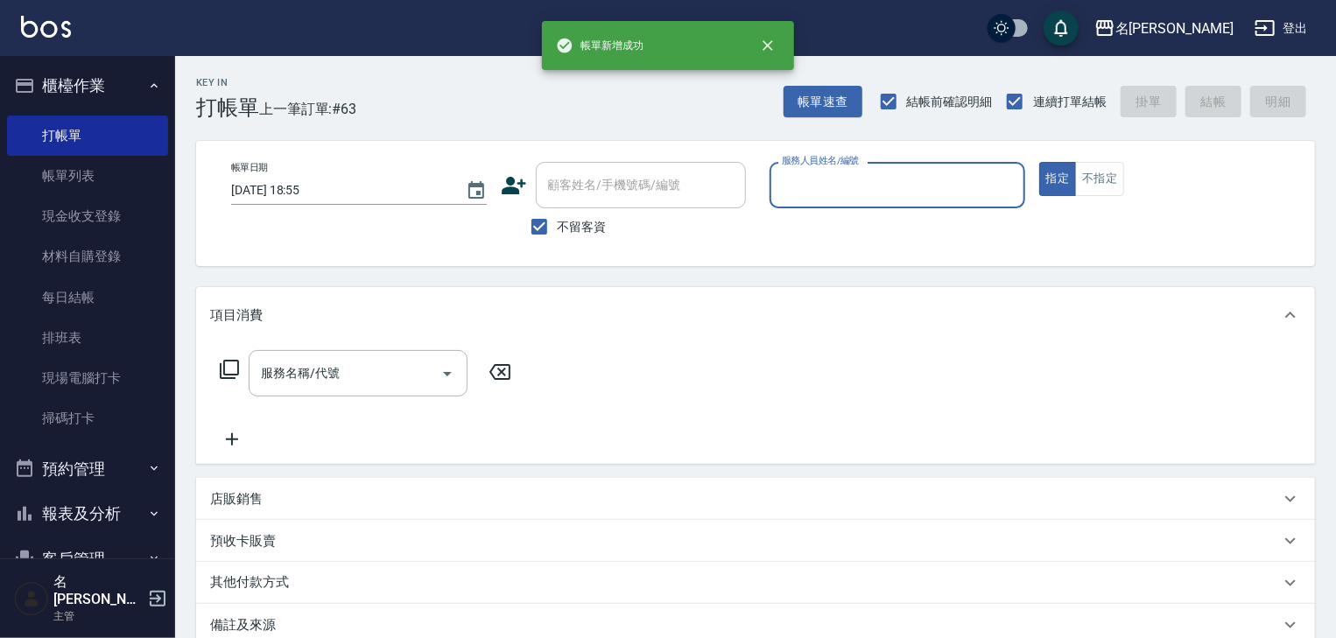
scroll to position [0, 0]
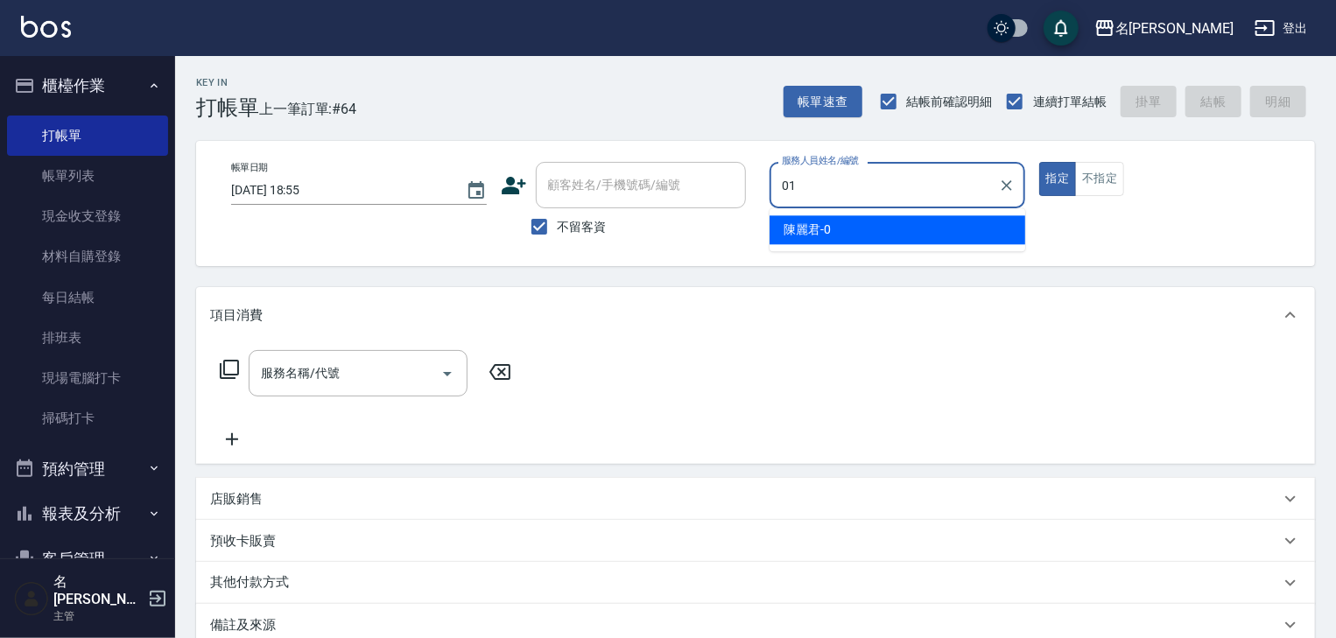
type input "Joyce-01"
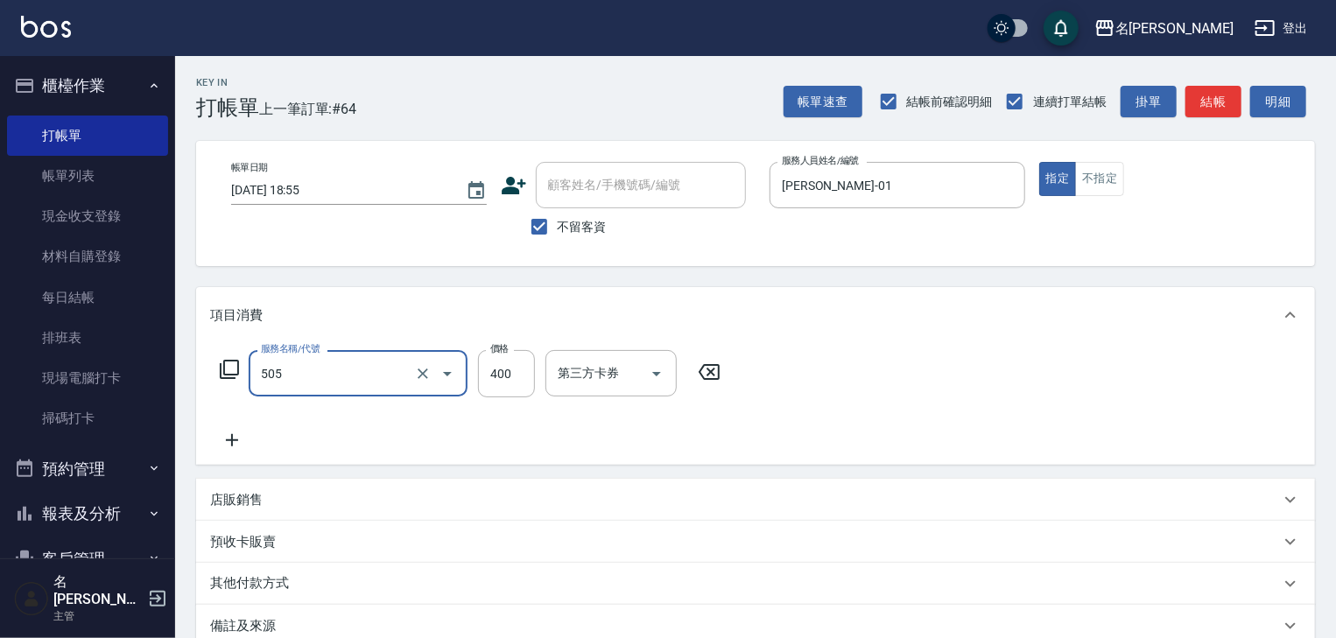
type input "洗髮(505)"
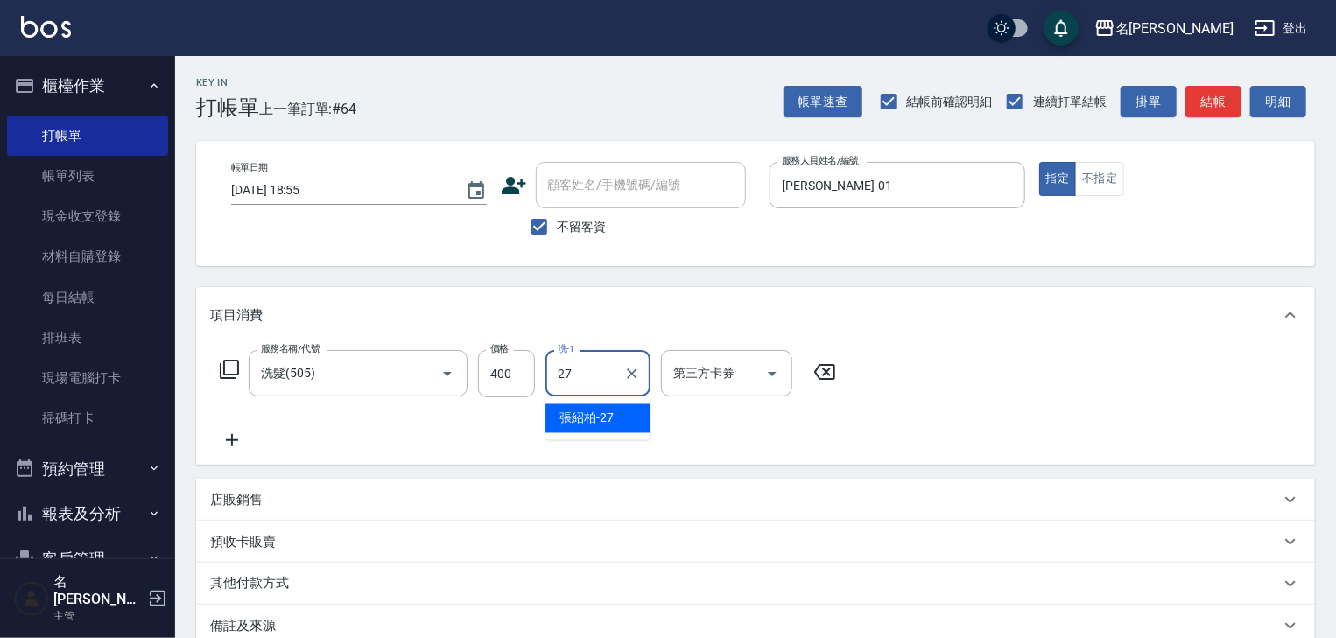
type input "[PERSON_NAME]-27"
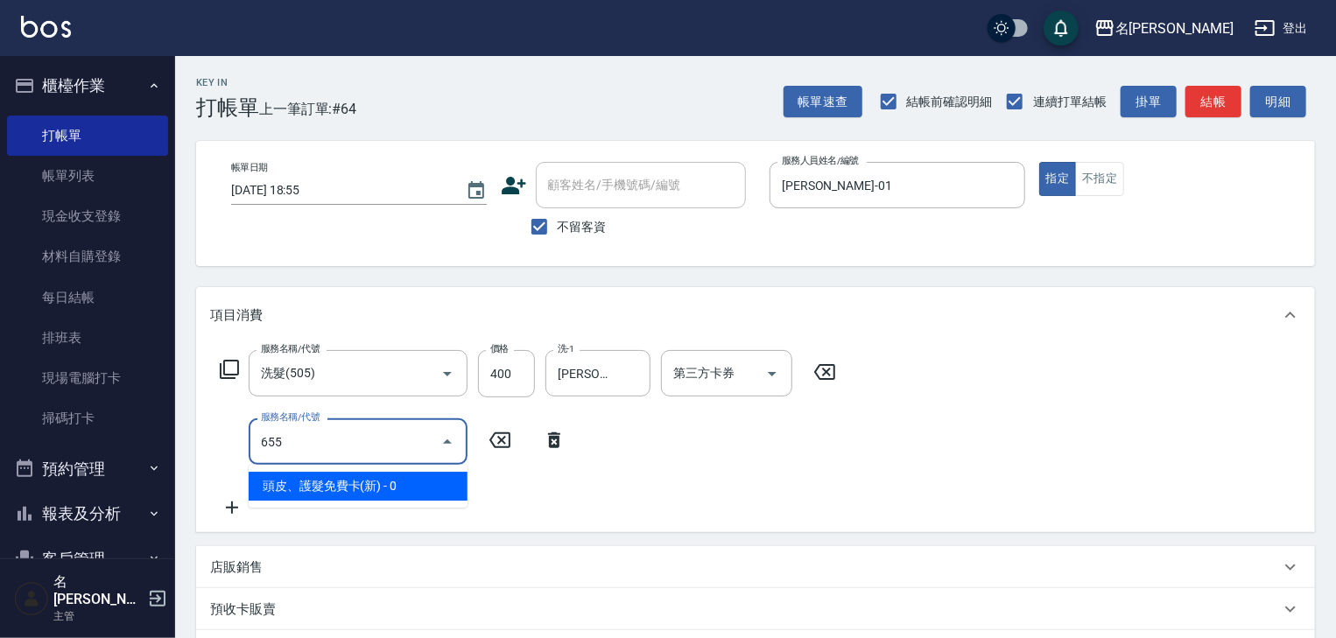
type input "頭皮、護髮免費卡(新)(655)"
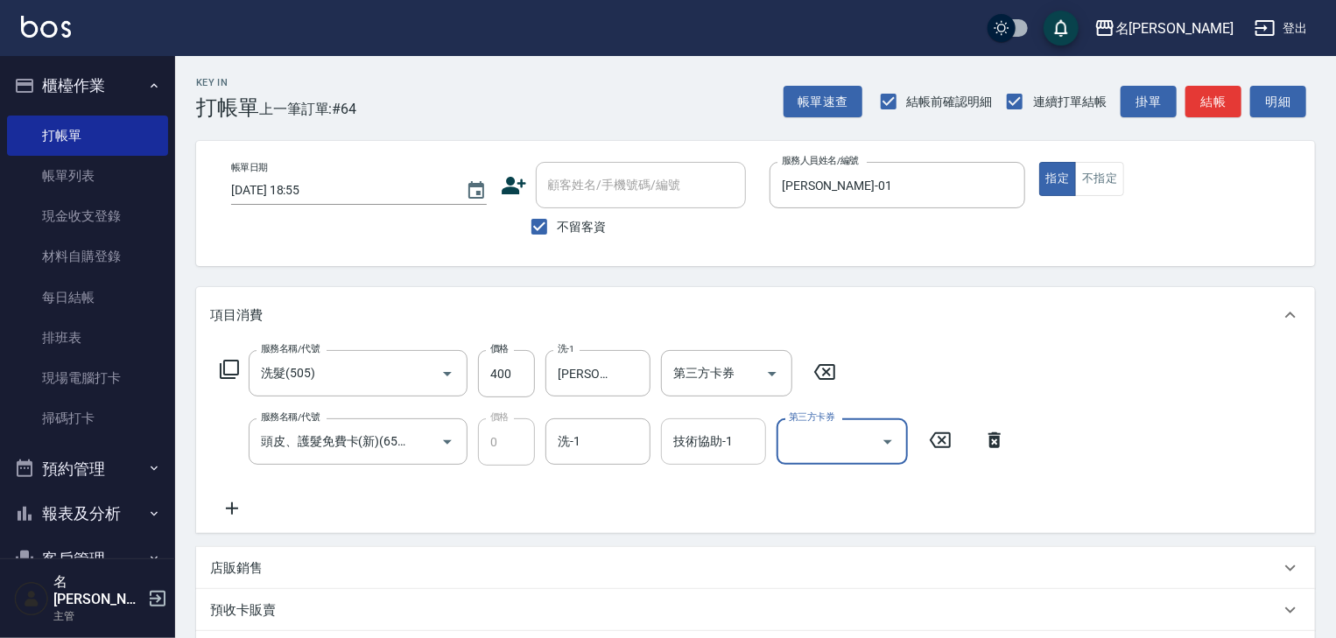
click at [694, 445] on input "技術協助-1" at bounding box center [713, 441] width 89 height 31
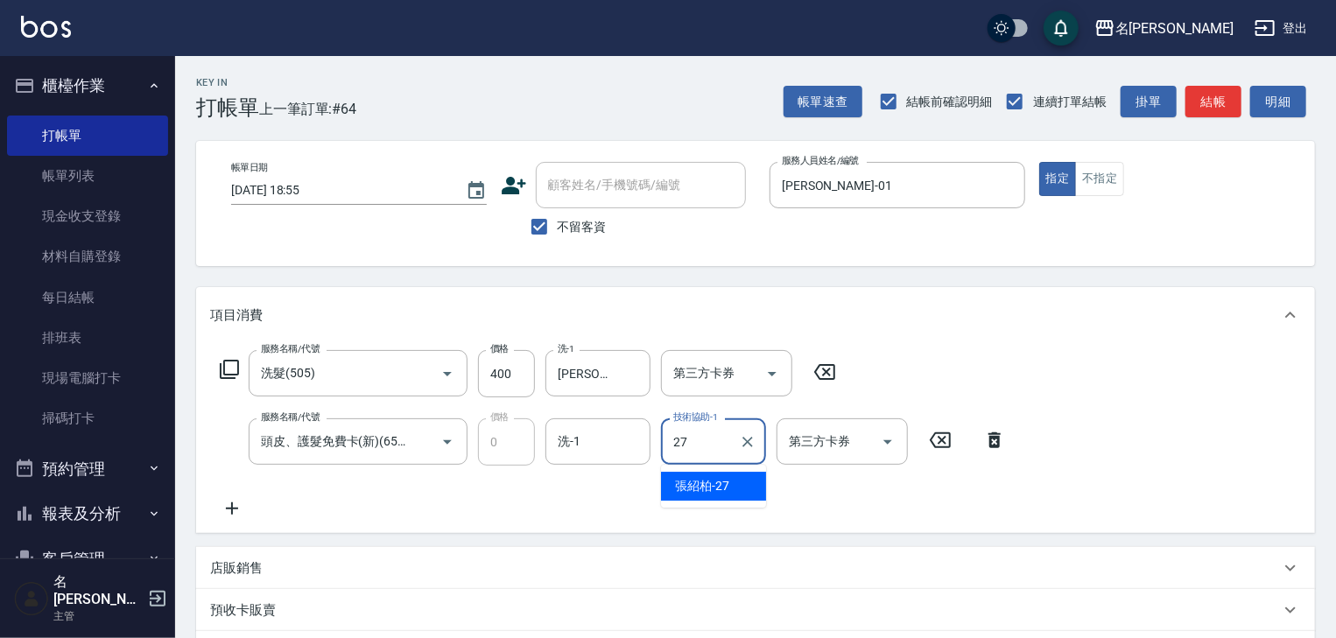
type input "[PERSON_NAME]-27"
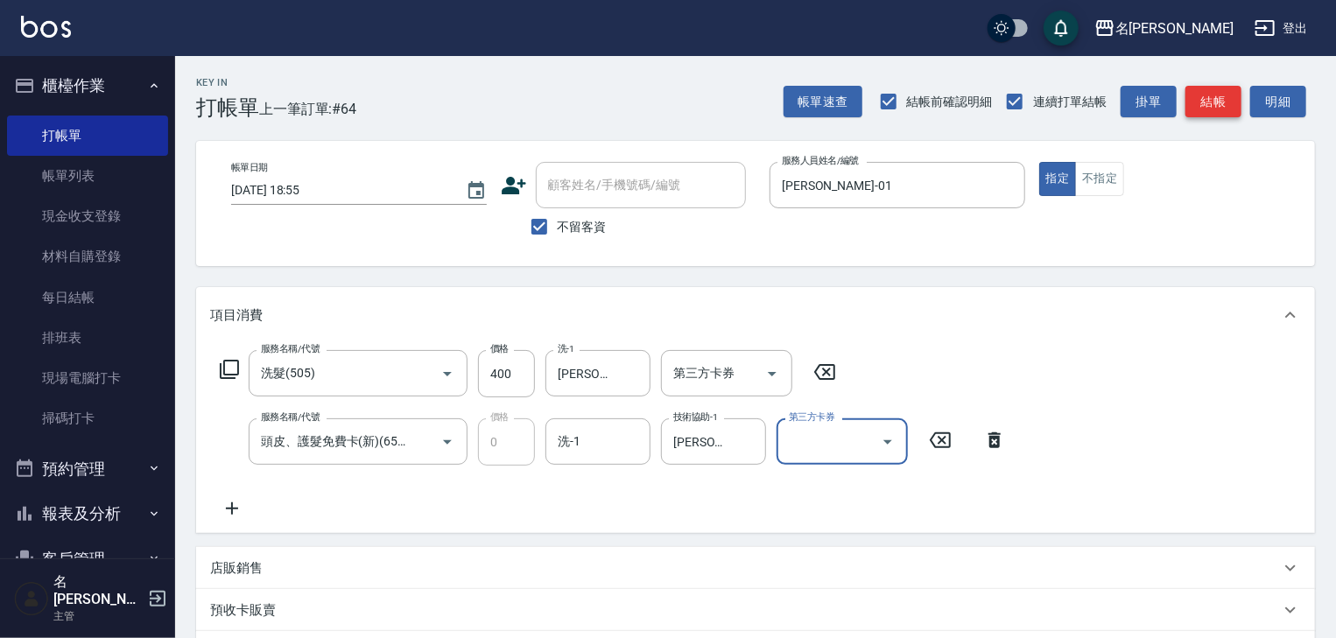
click at [1211, 102] on button "結帳" at bounding box center [1213, 102] width 56 height 32
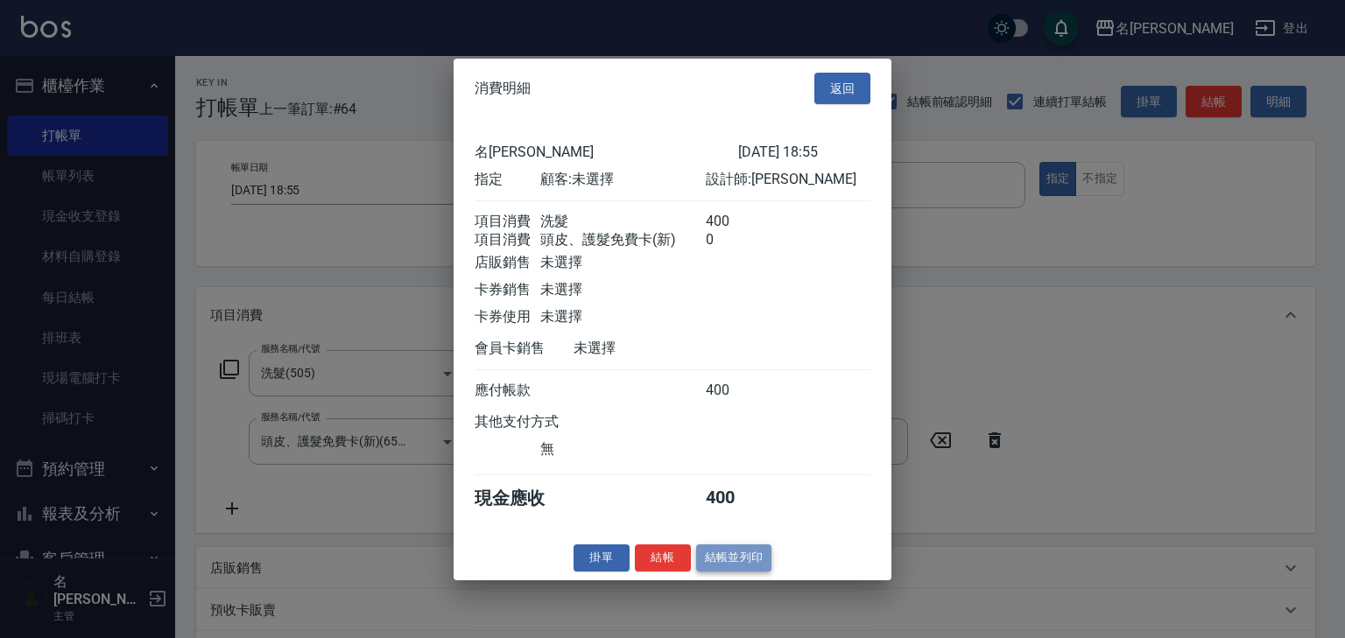
click at [763, 564] on button "結帳並列印" at bounding box center [734, 558] width 76 height 27
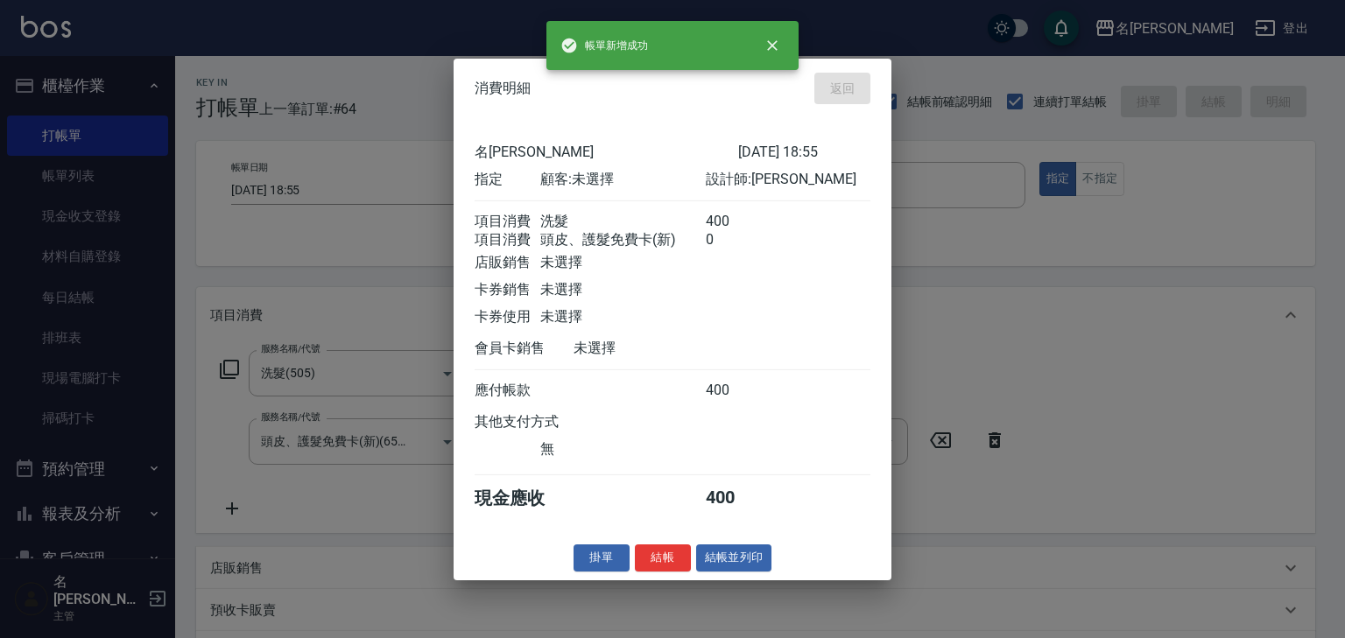
type input "2025/10/15 18:59"
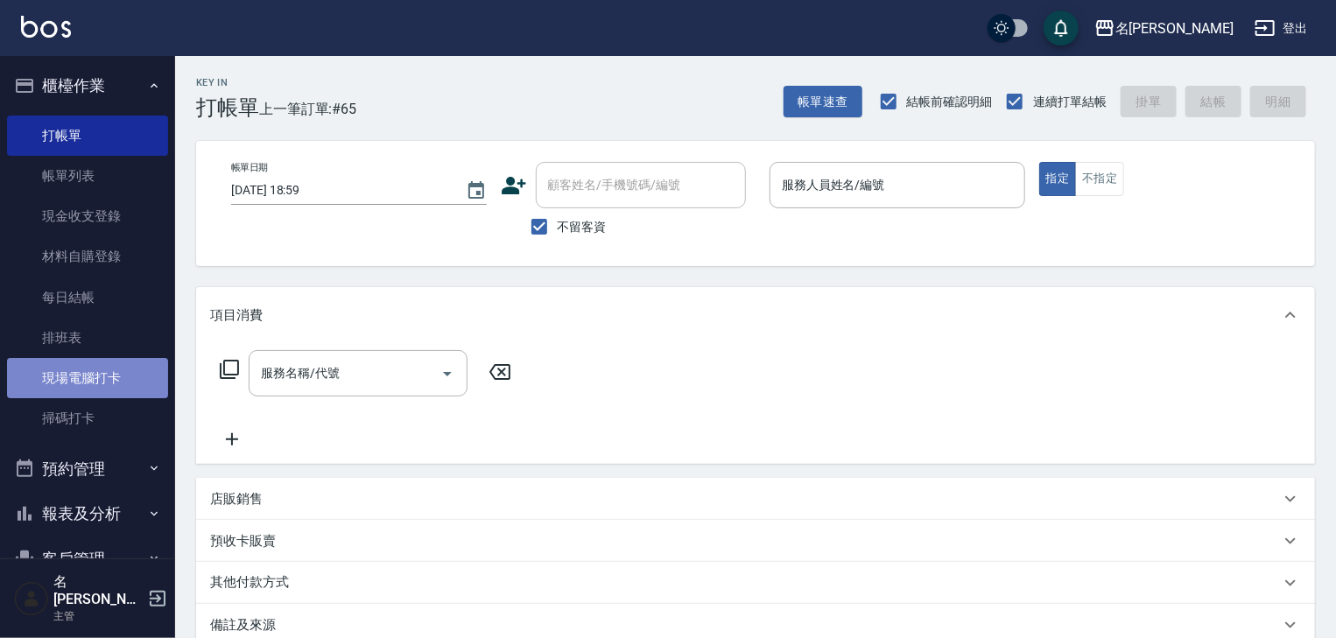
click at [92, 389] on link "現場電腦打卡" at bounding box center [87, 378] width 161 height 40
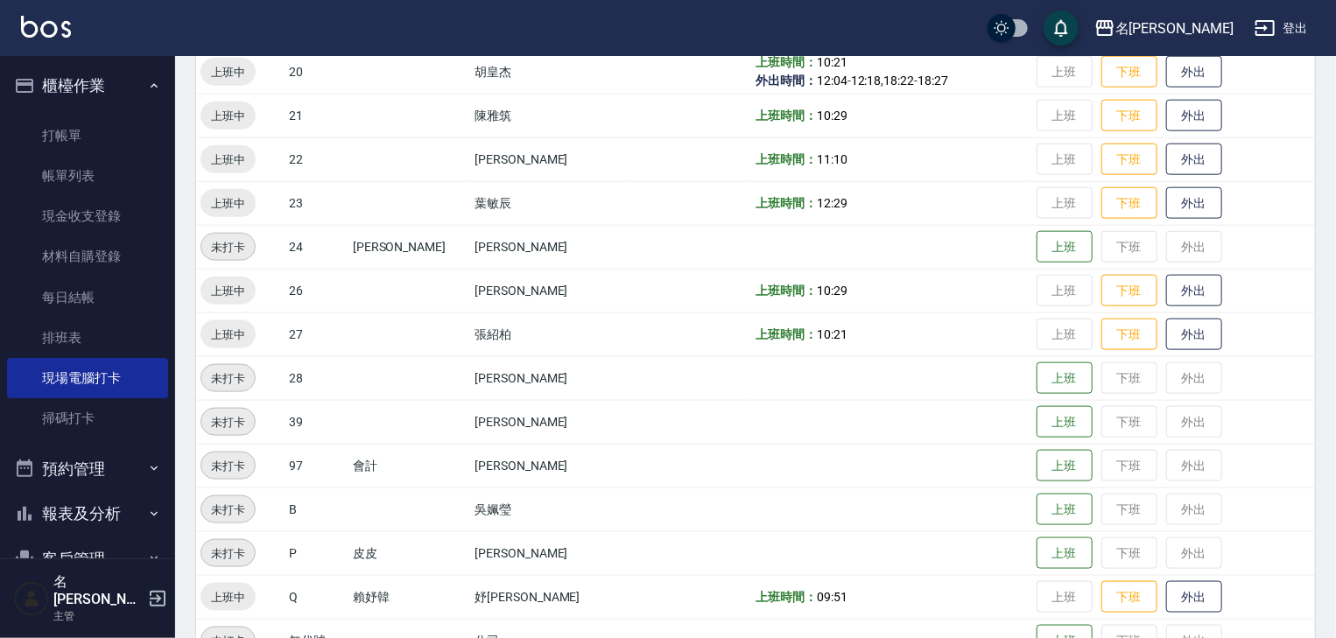
scroll to position [1110, 0]
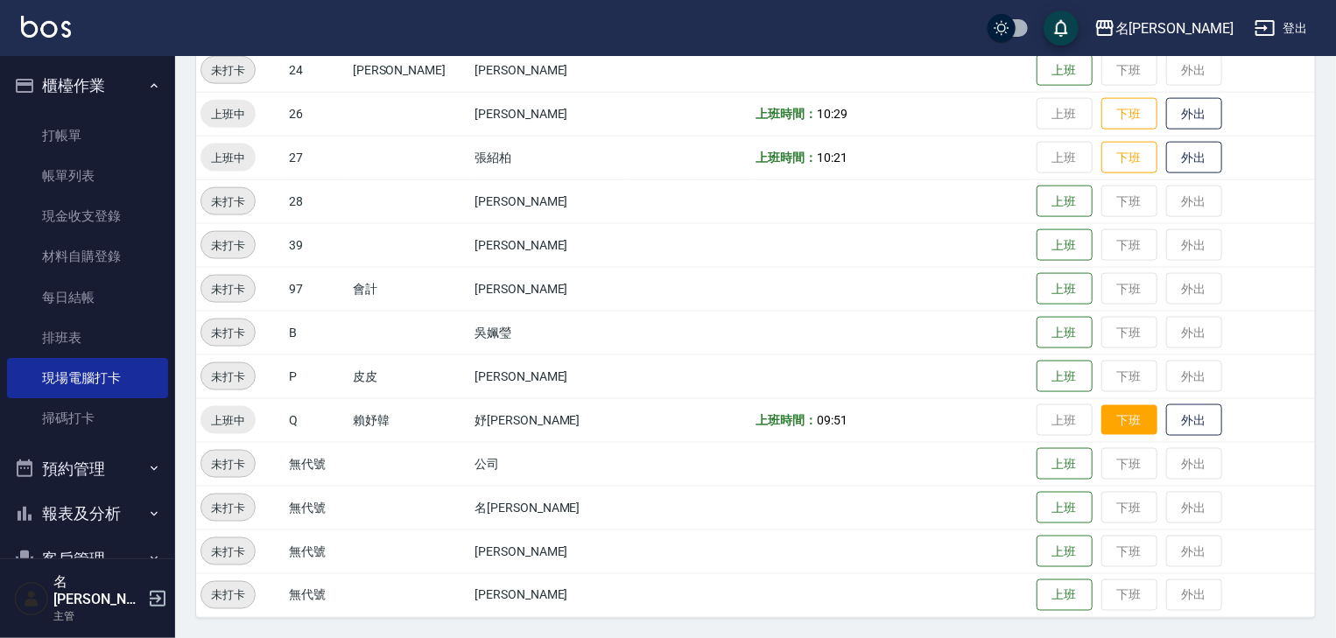
click at [1101, 414] on button "下班" at bounding box center [1129, 420] width 56 height 31
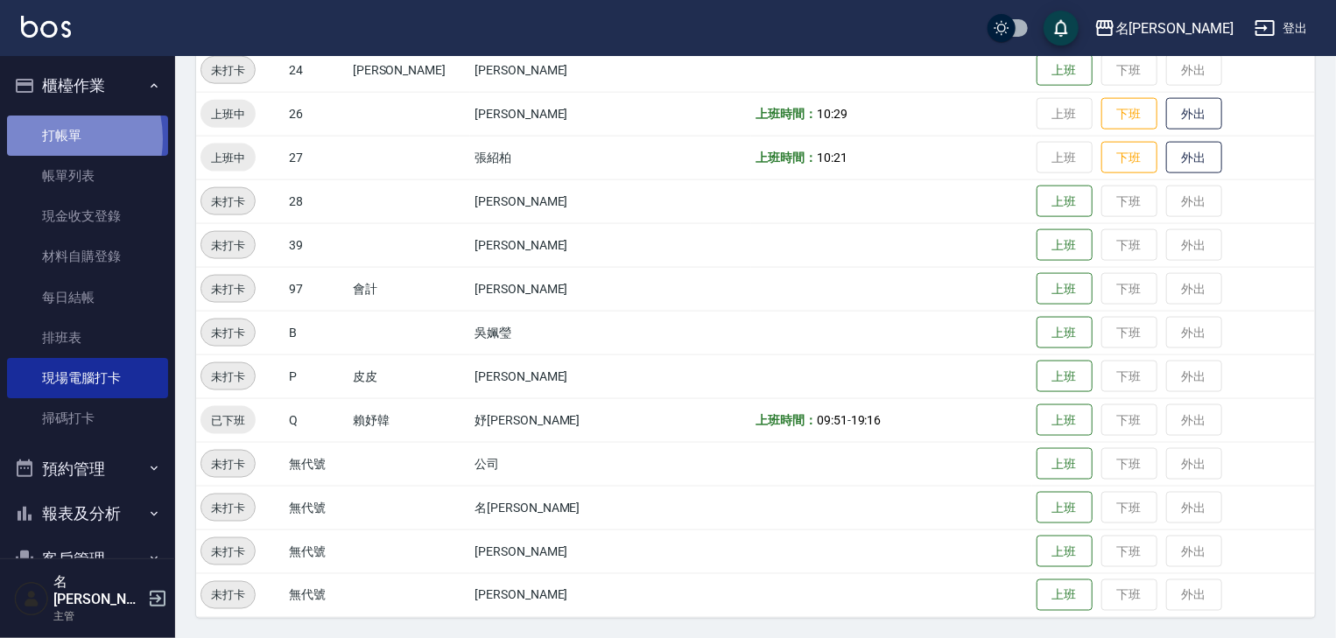
click at [50, 138] on link "打帳單" at bounding box center [87, 136] width 161 height 40
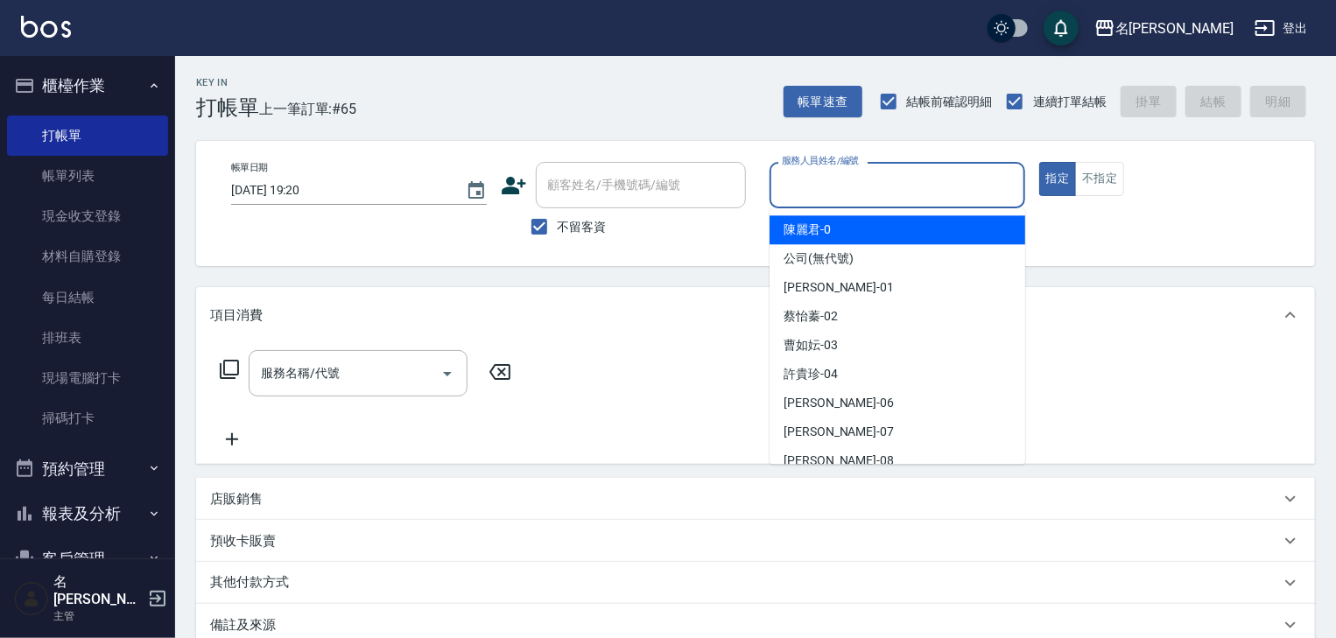
click at [798, 191] on input "服務人員姓名/編號" at bounding box center [897, 185] width 240 height 31
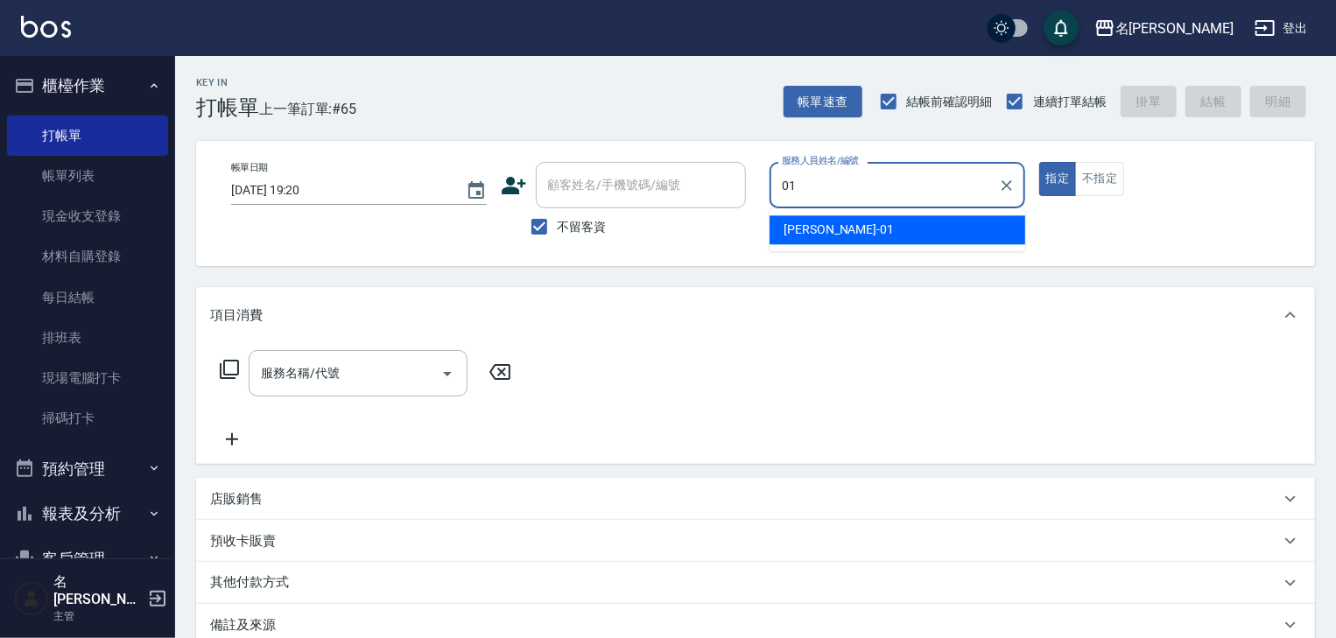
type input "Joyce-01"
type button "true"
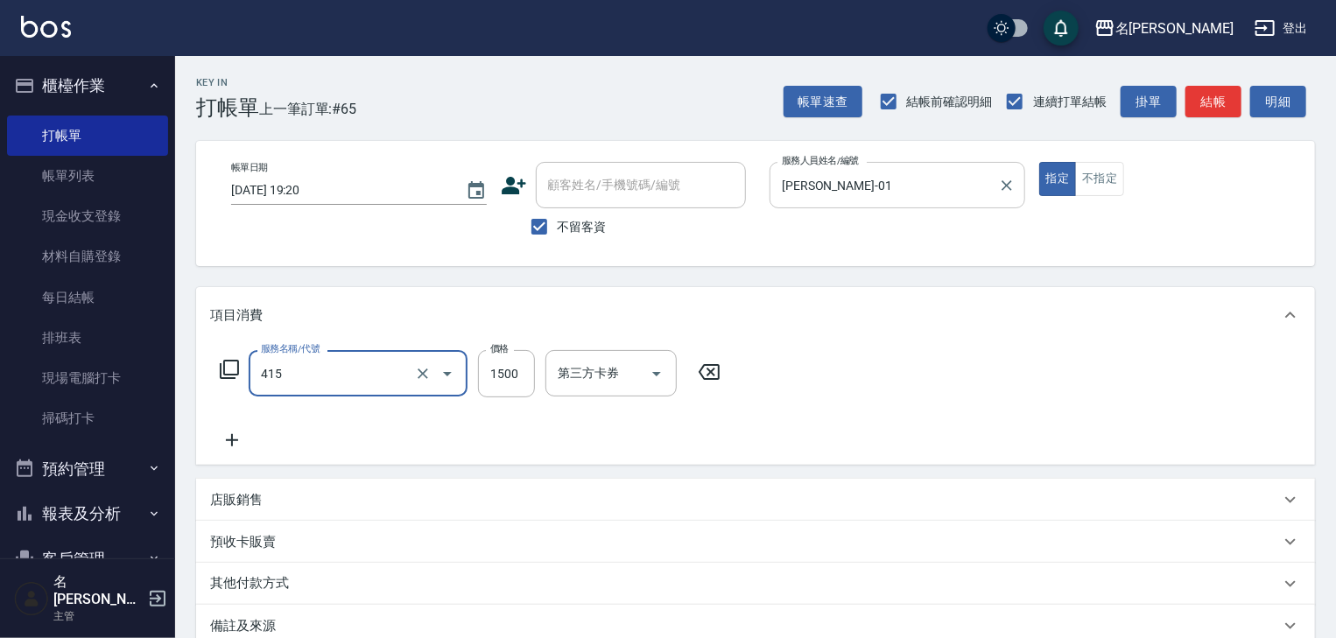
type input "染髮1500↑(415)"
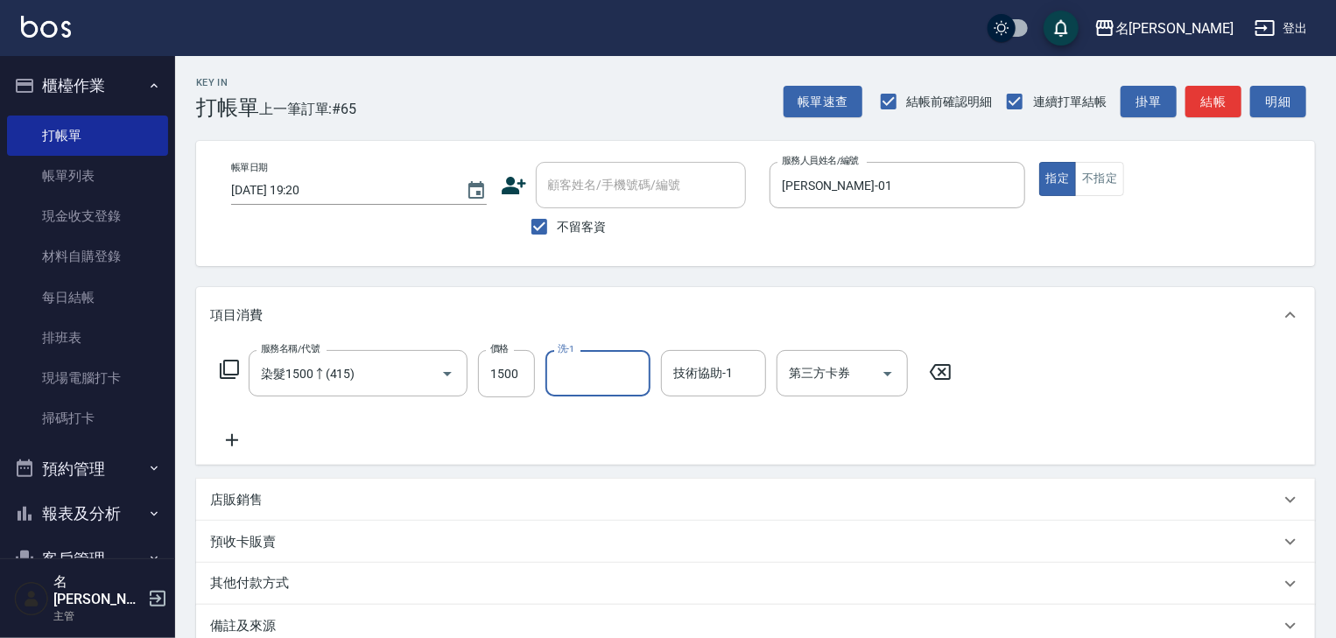
click at [504, 355] on label "價格" at bounding box center [499, 348] width 18 height 13
click at [504, 355] on input "1500" at bounding box center [506, 373] width 57 height 47
type input "2500"
type input "[PERSON_NAME]-21"
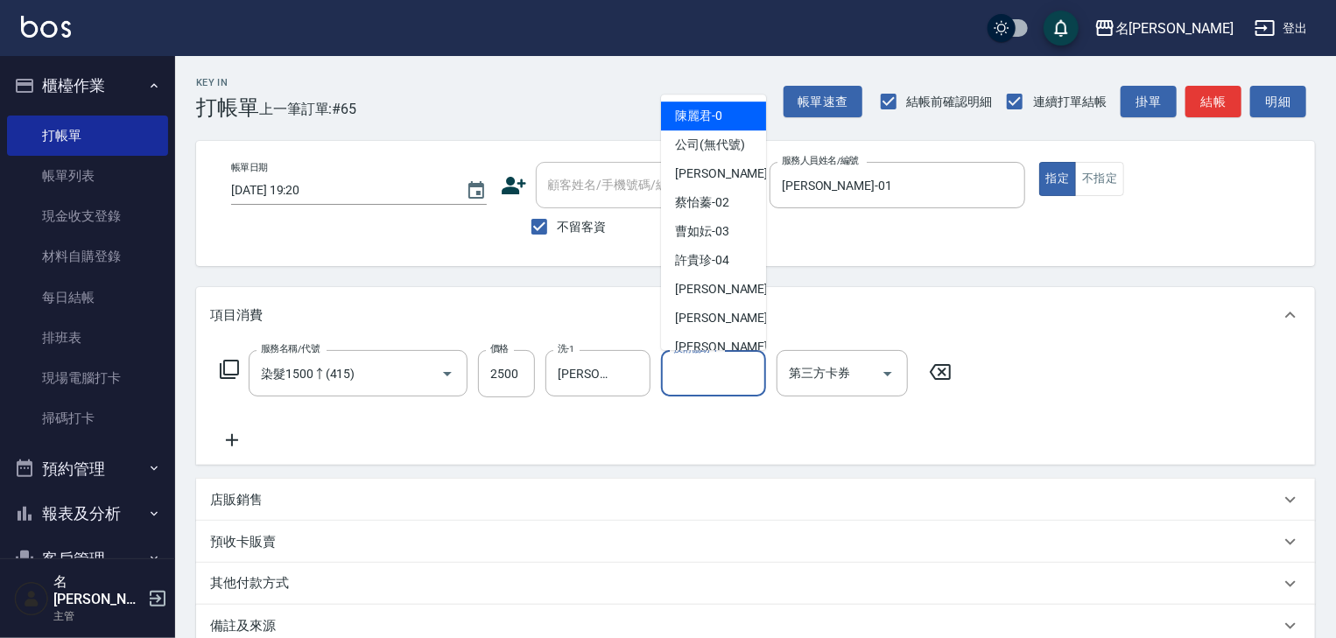
click at [733, 366] on input "技術協助-1" at bounding box center [713, 373] width 89 height 31
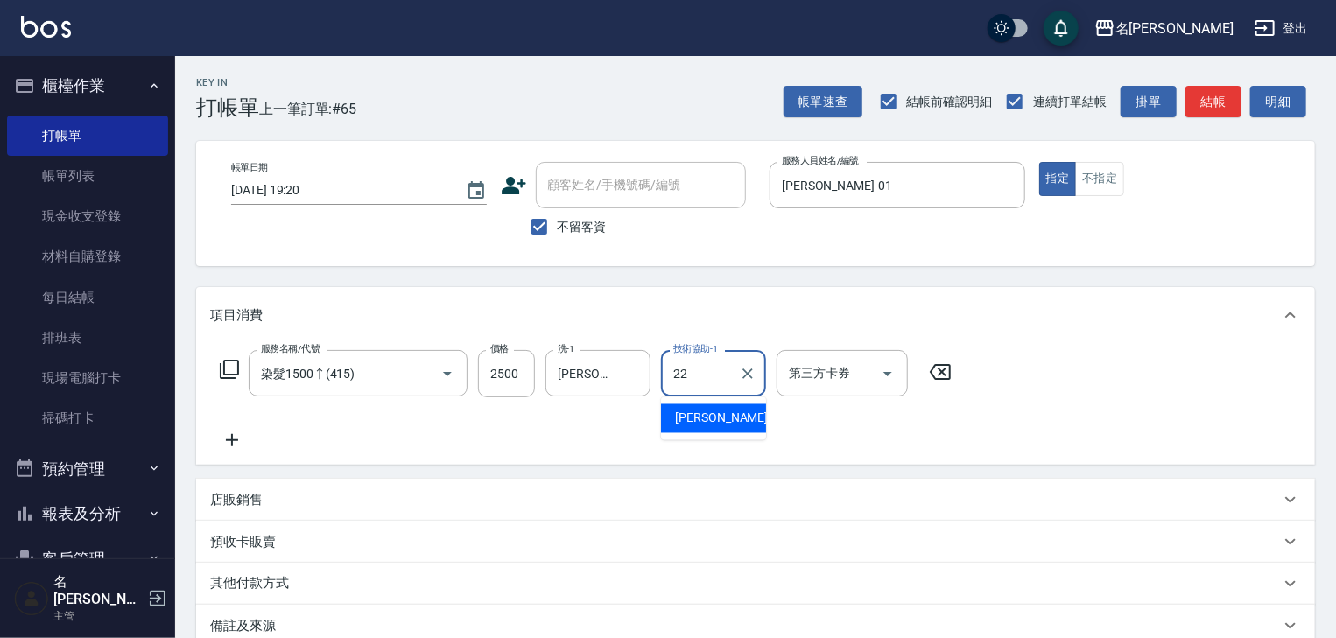
type input "[PERSON_NAME]-22"
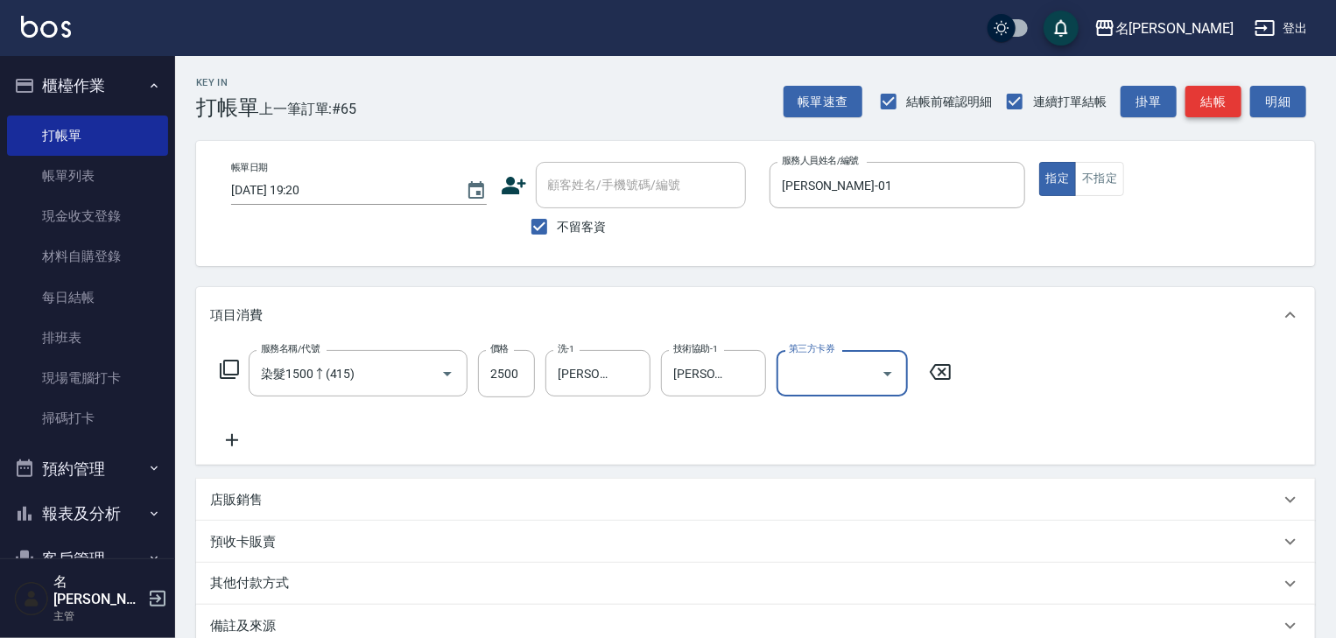
click at [1212, 108] on button "結帳" at bounding box center [1213, 102] width 56 height 32
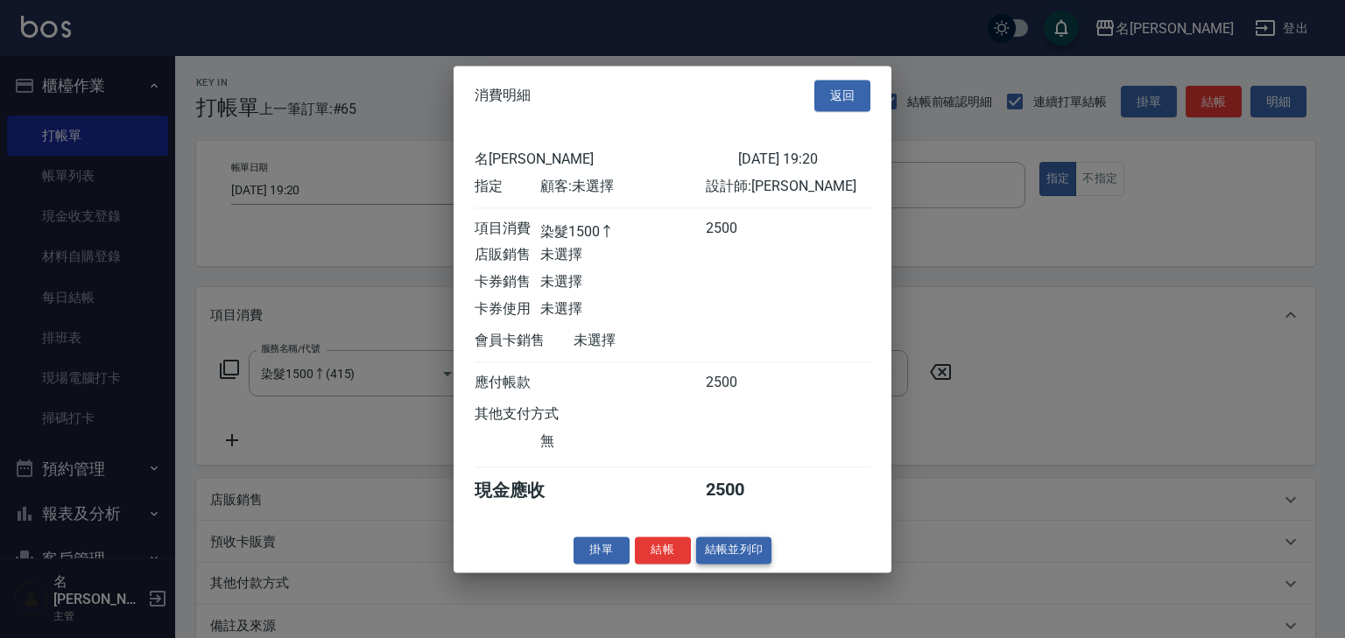
click at [728, 553] on button "結帳並列印" at bounding box center [734, 550] width 76 height 27
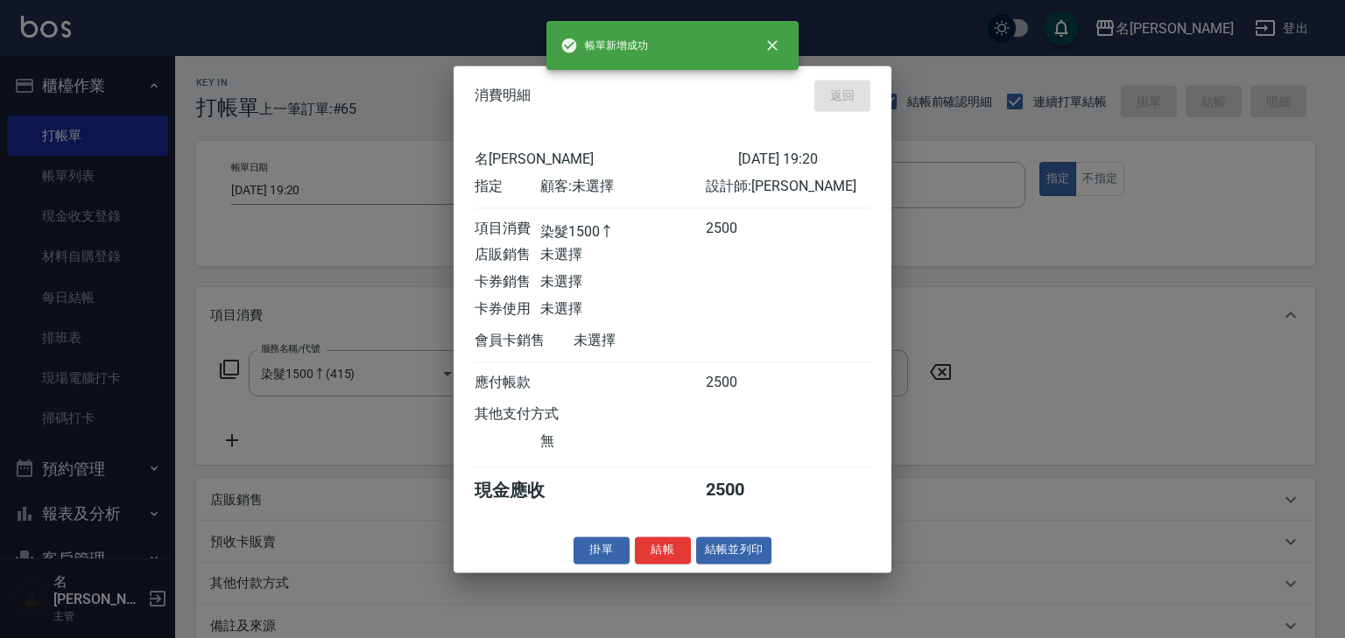
type input "2025/10/15 19:21"
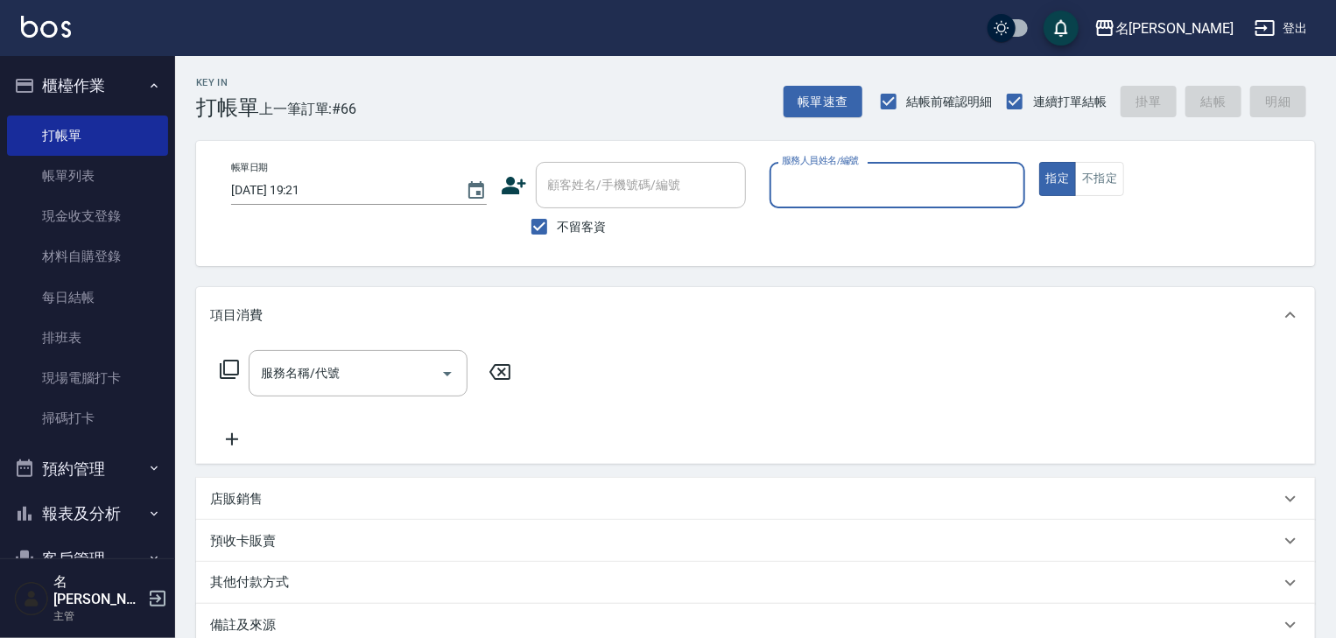
type input "0"
type input "意如-16"
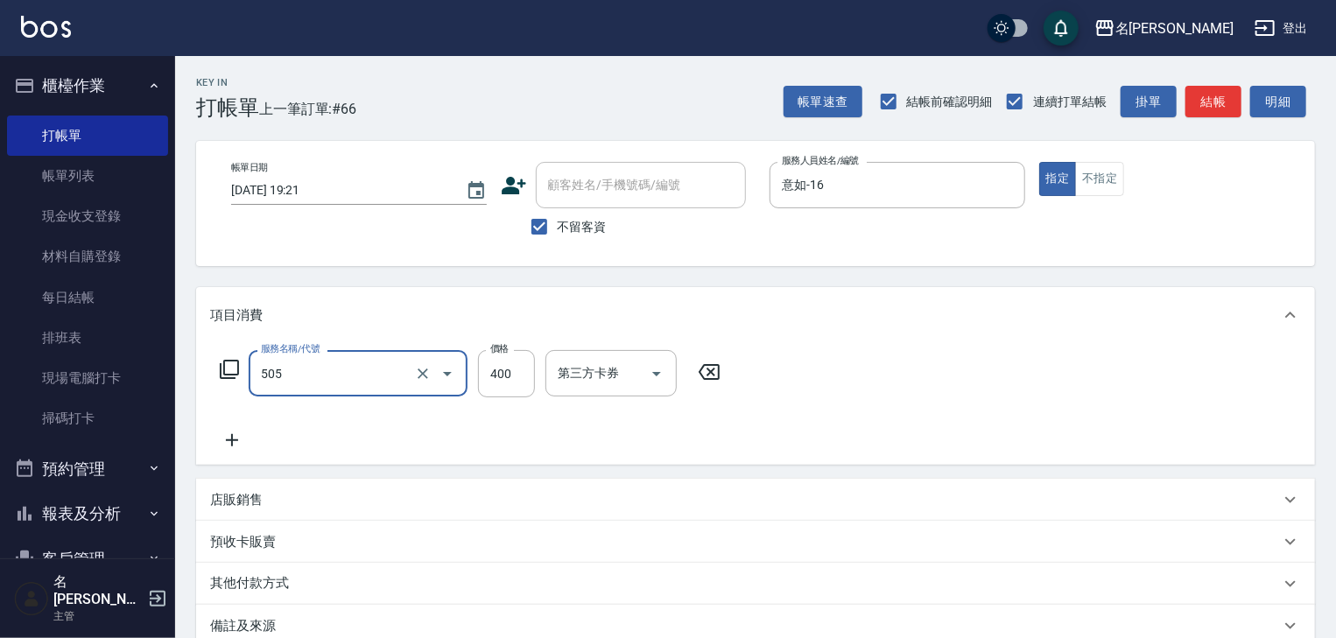
type input "洗髮(505)"
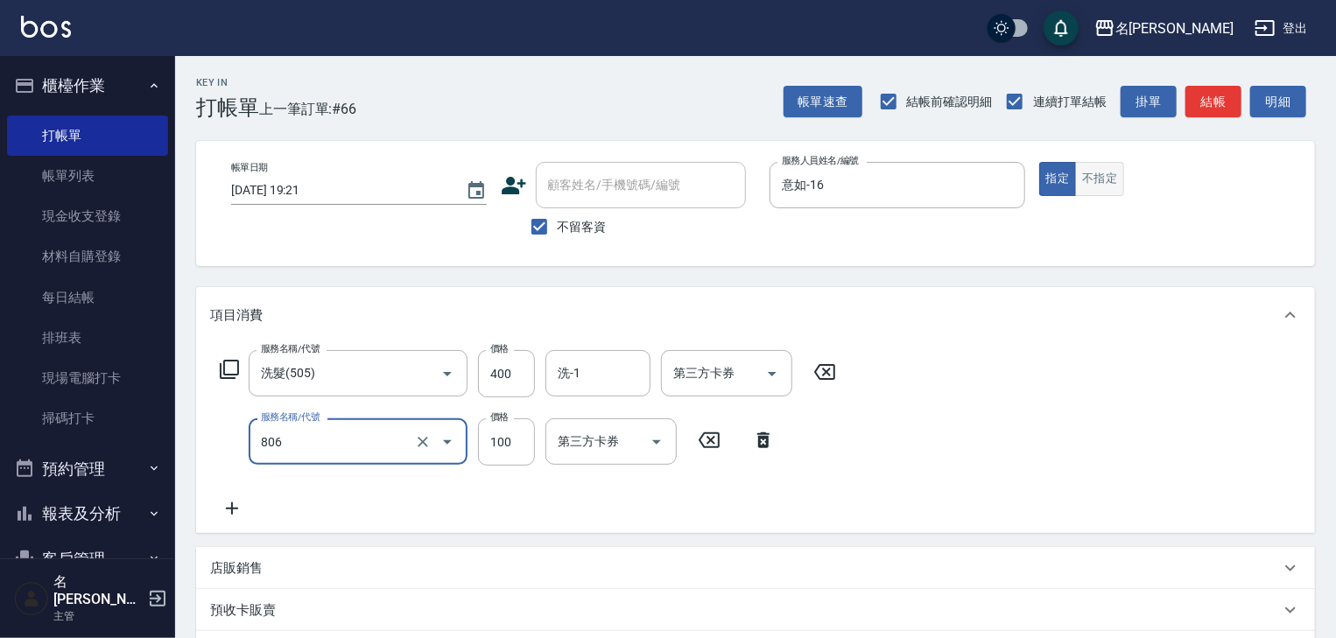
type input "電棒(806)"
click at [1117, 185] on button "不指定" at bounding box center [1099, 179] width 49 height 34
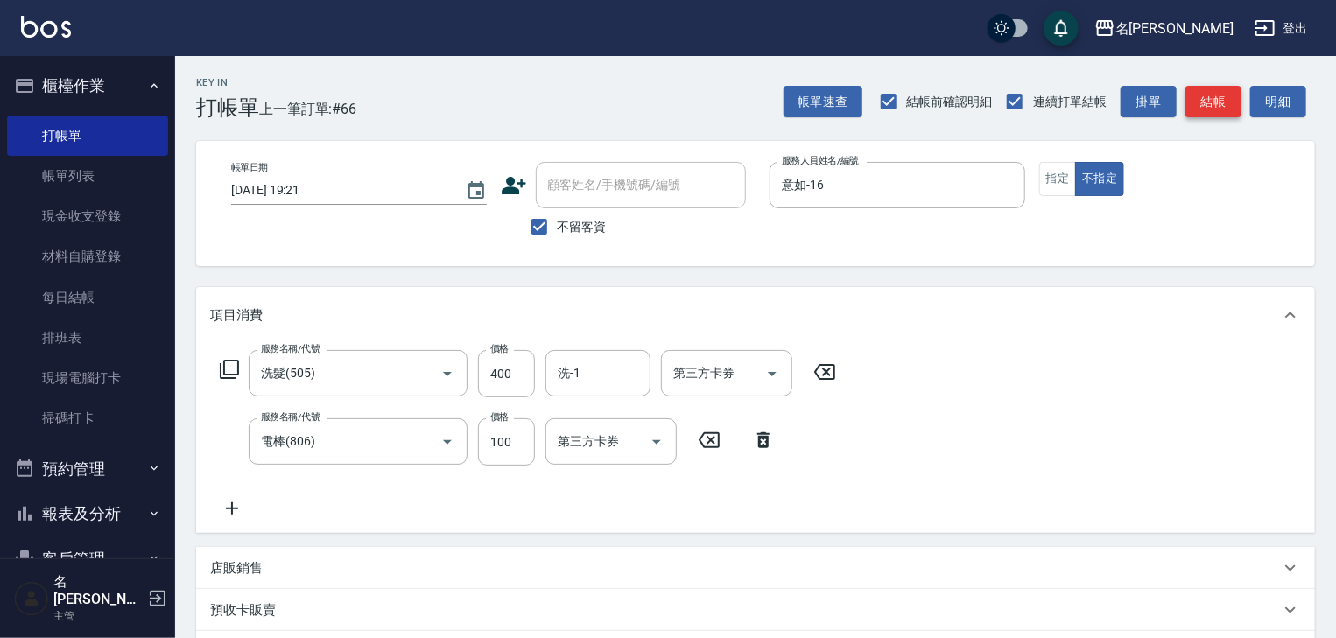
click at [1212, 113] on button "結帳" at bounding box center [1213, 102] width 56 height 32
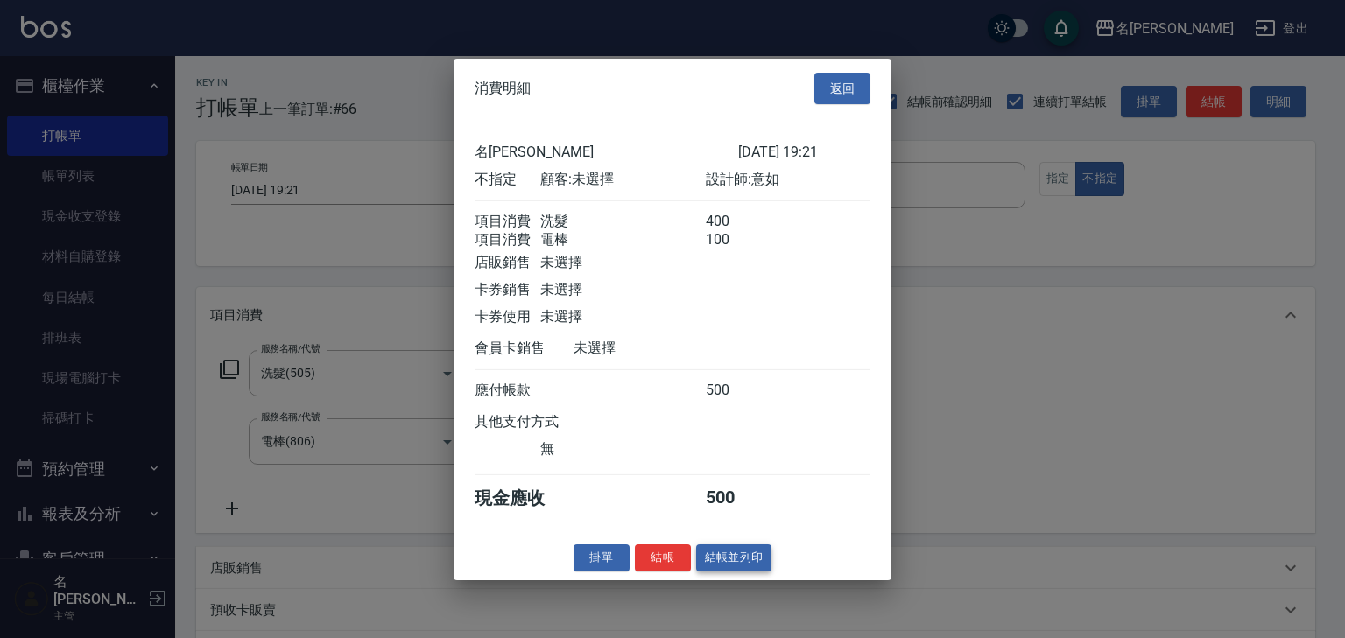
click at [720, 572] on button "結帳並列印" at bounding box center [734, 558] width 76 height 27
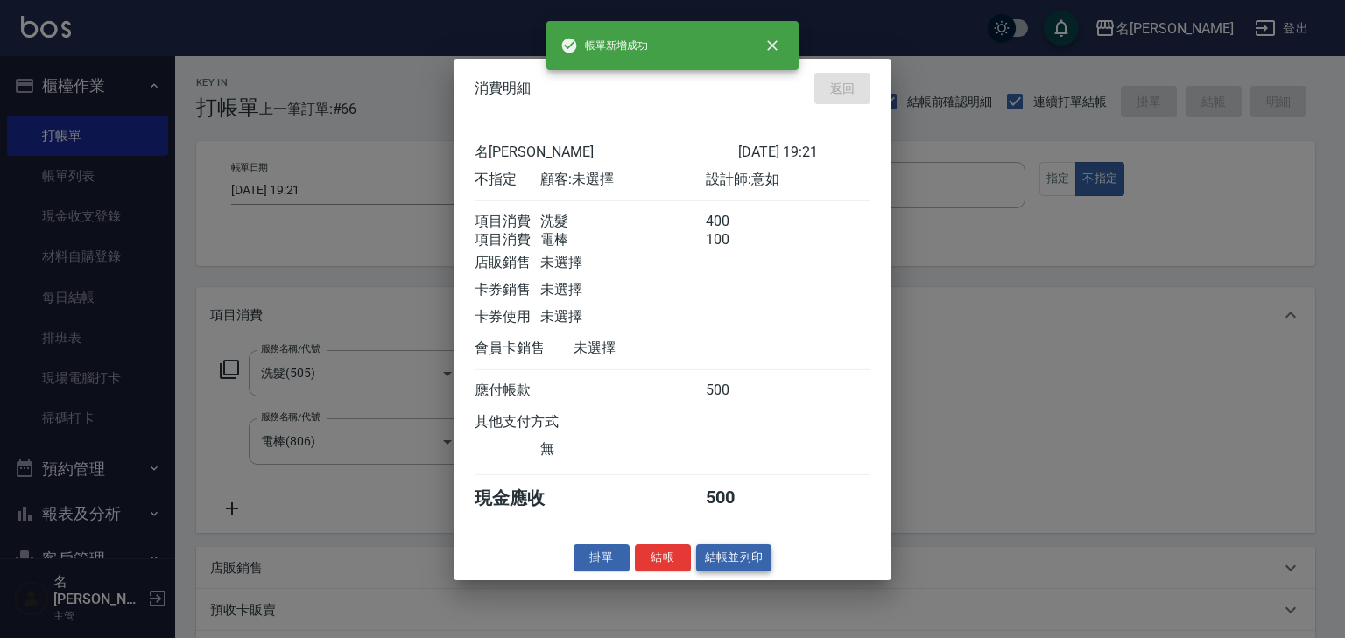
type input "2025/10/15 19:22"
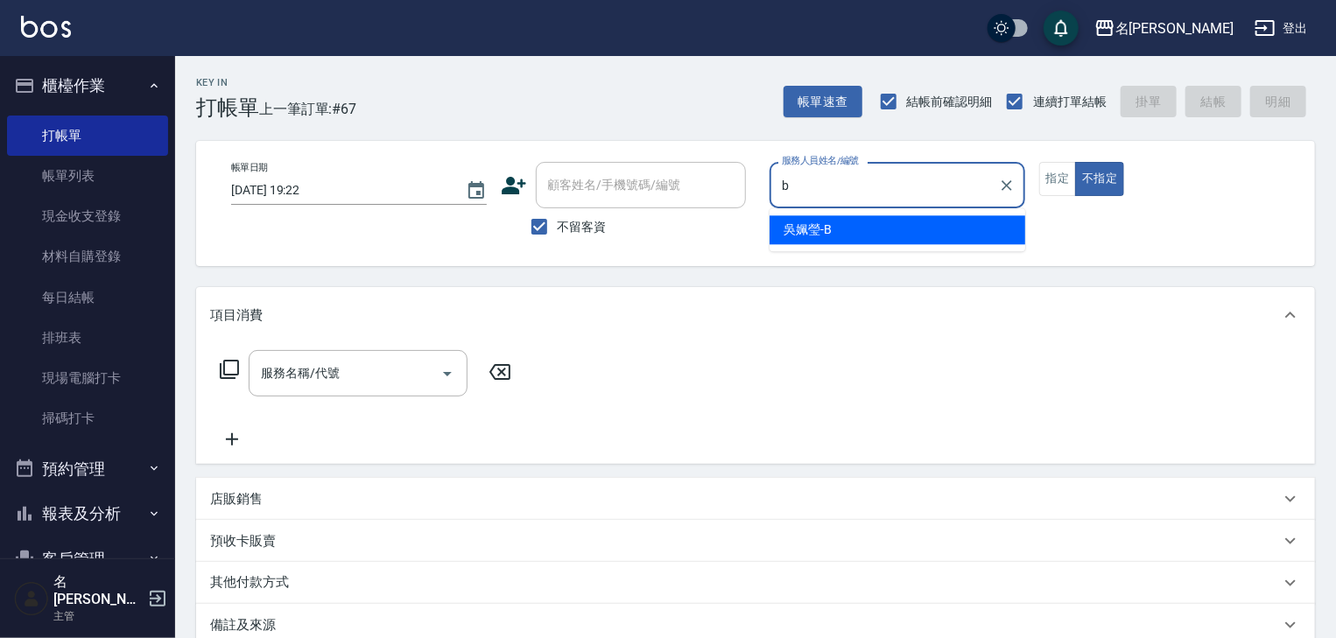
type input "吳姵瑩-B"
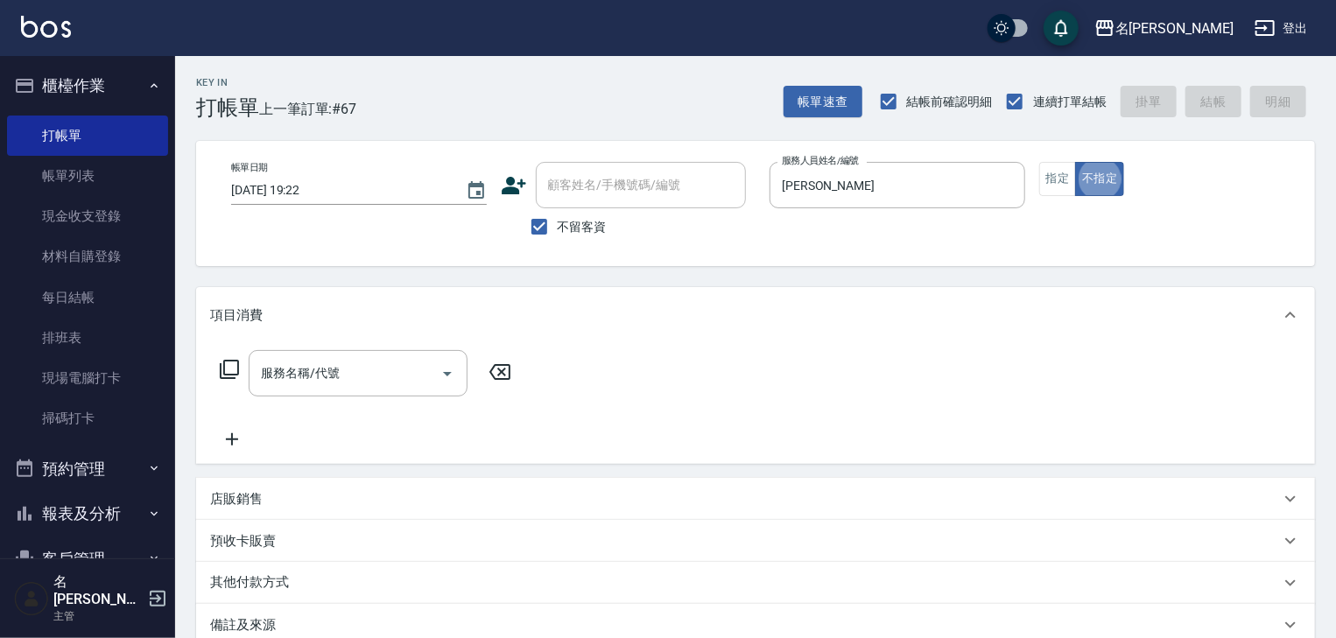
type button "false"
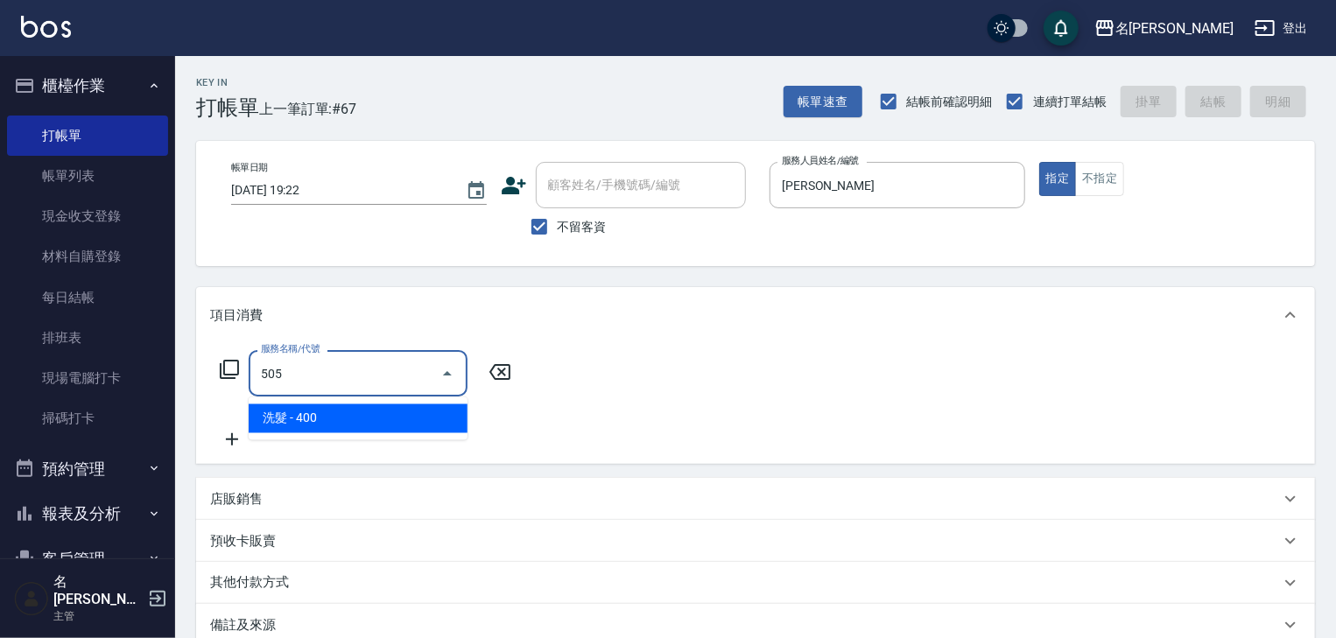
type input "洗髮(505)"
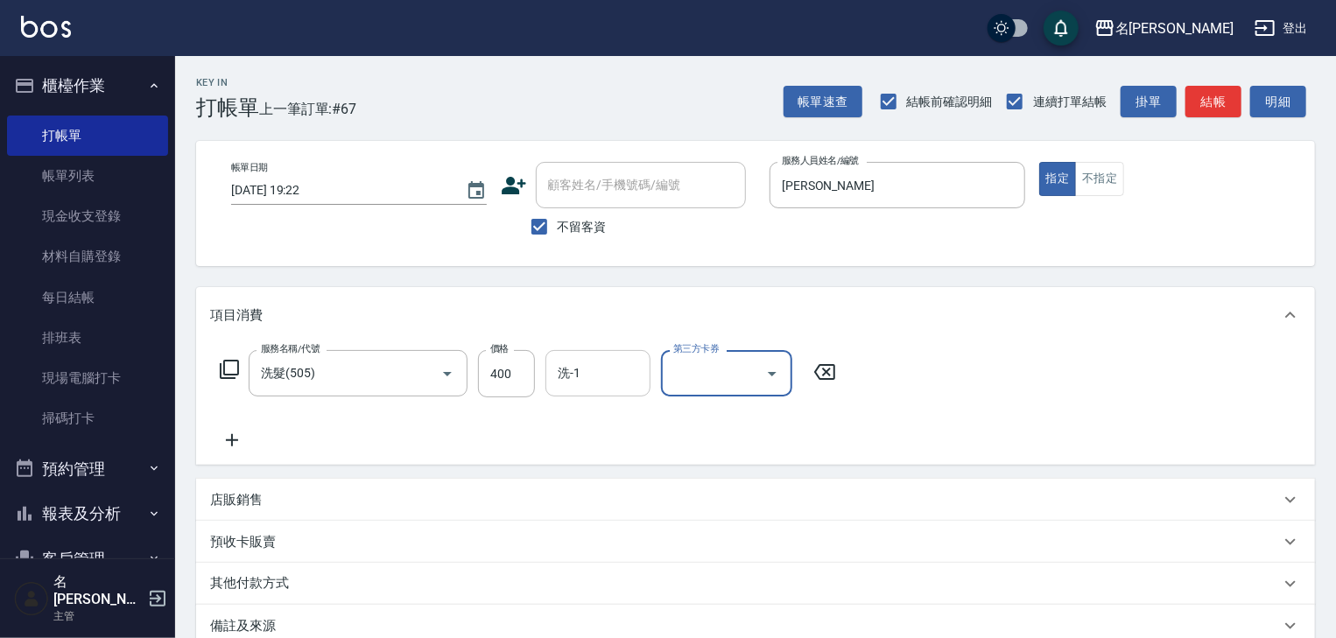
click at [563, 369] on input "洗-1" at bounding box center [597, 373] width 89 height 31
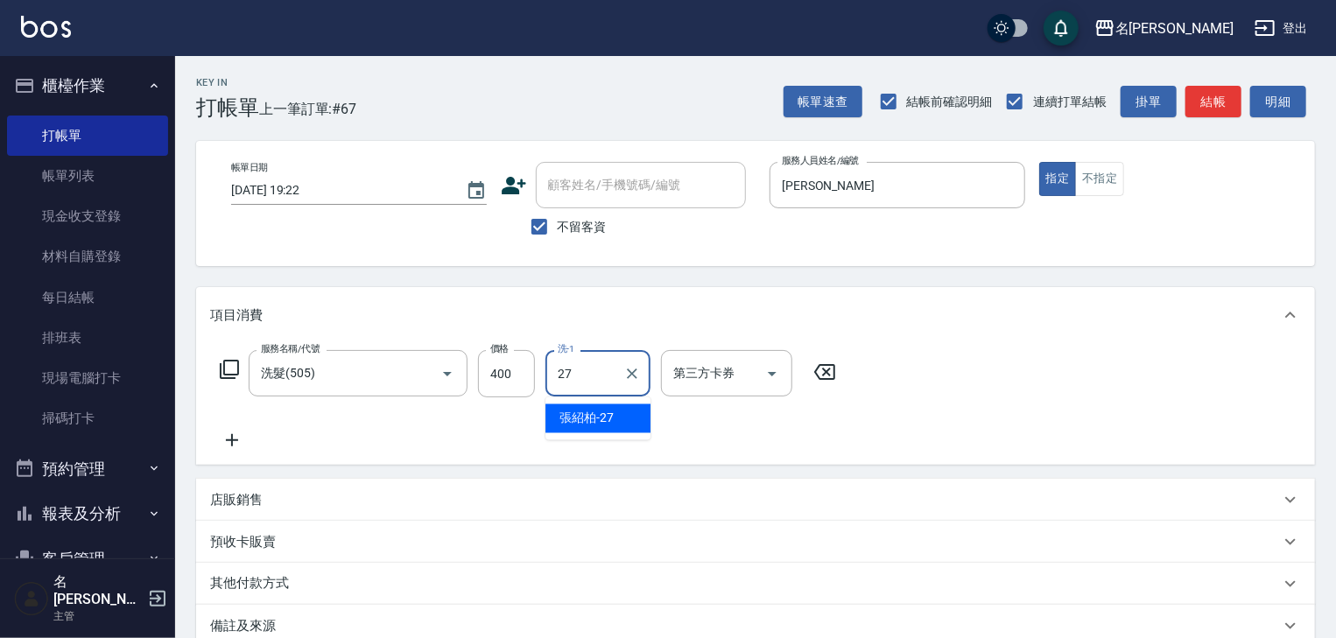
type input "[PERSON_NAME]-27"
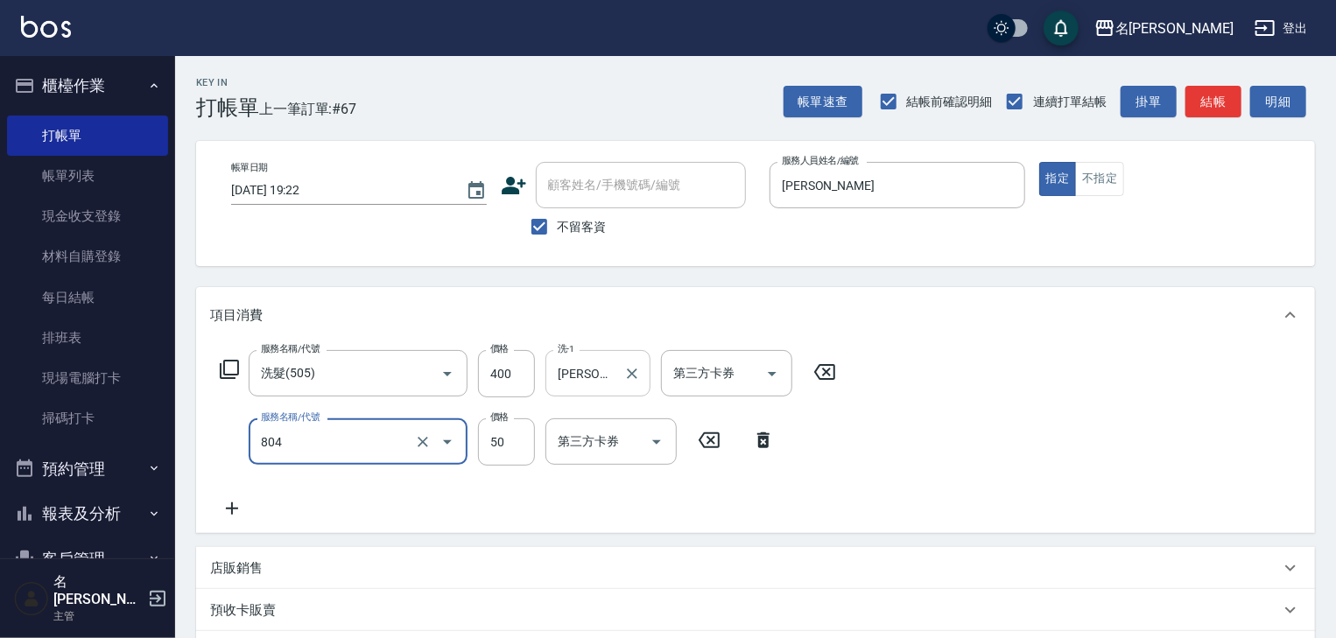
type input "吹捲(804)"
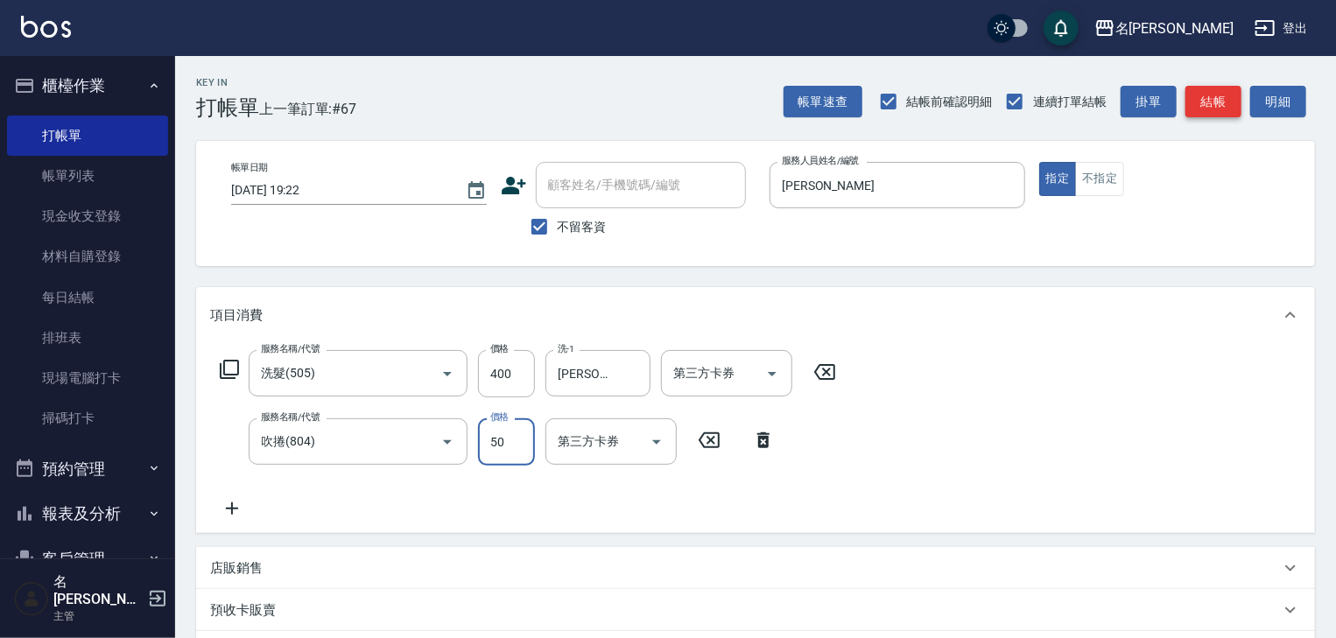
click at [1201, 104] on button "結帳" at bounding box center [1213, 102] width 56 height 32
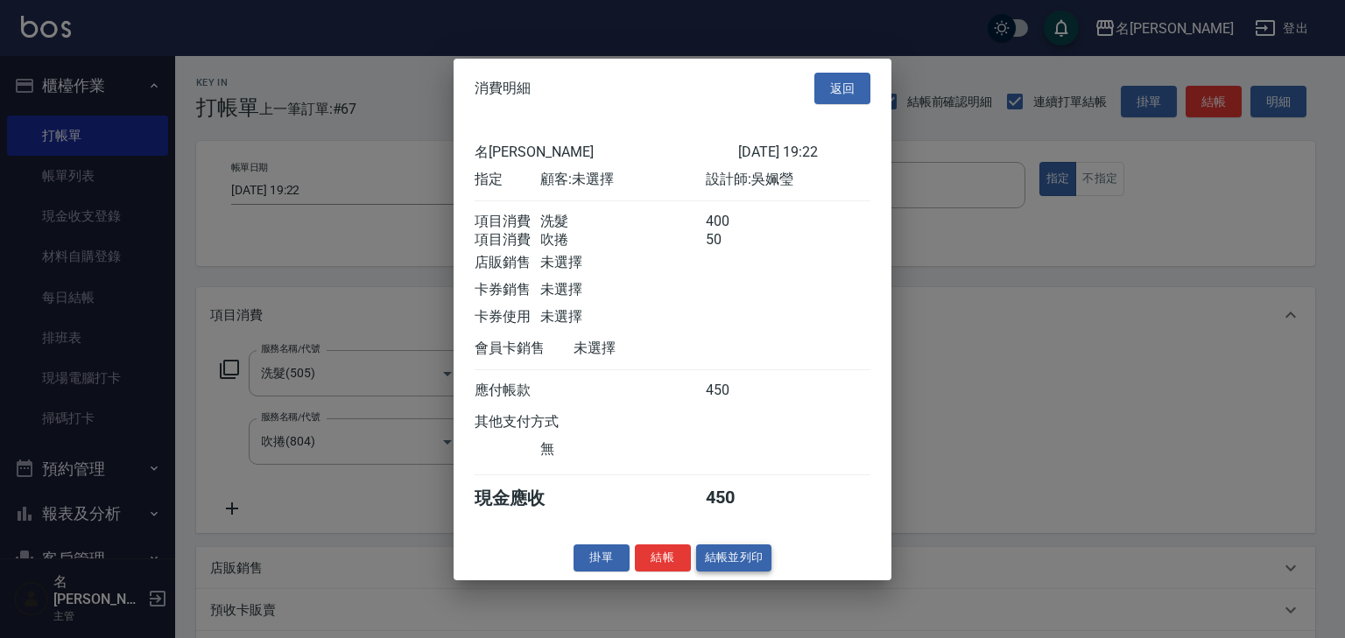
click at [740, 572] on button "結帳並列印" at bounding box center [734, 558] width 76 height 27
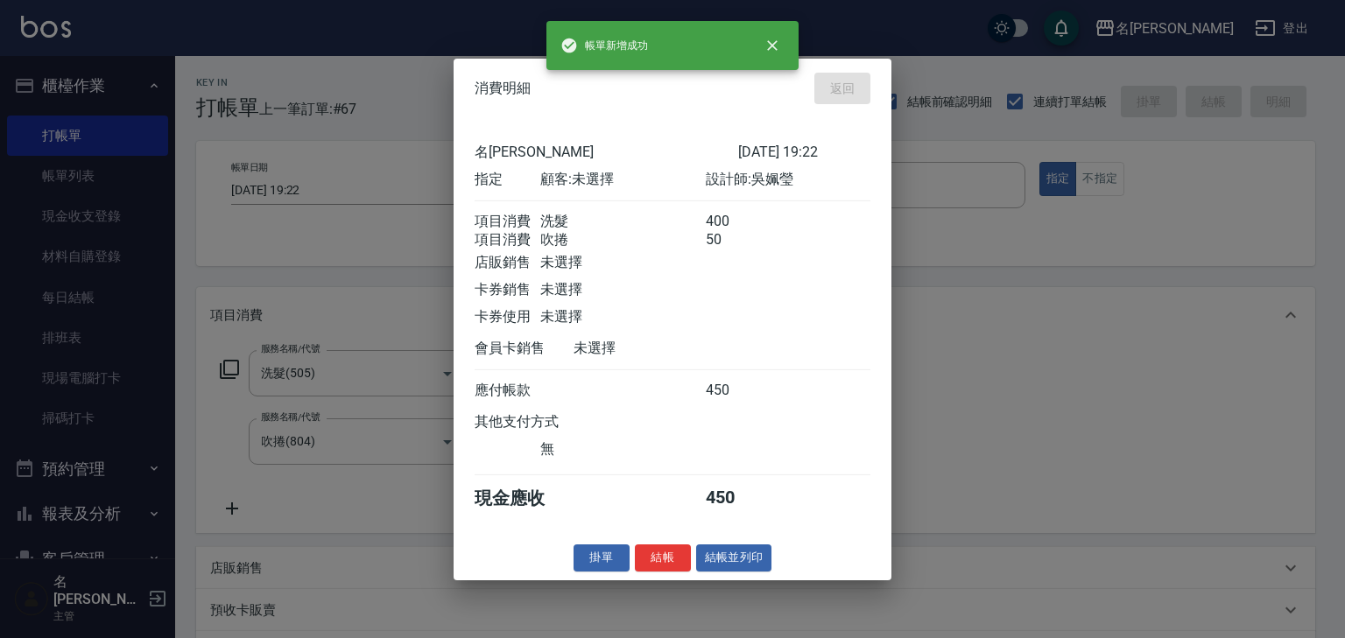
type input "2025/10/15 19:29"
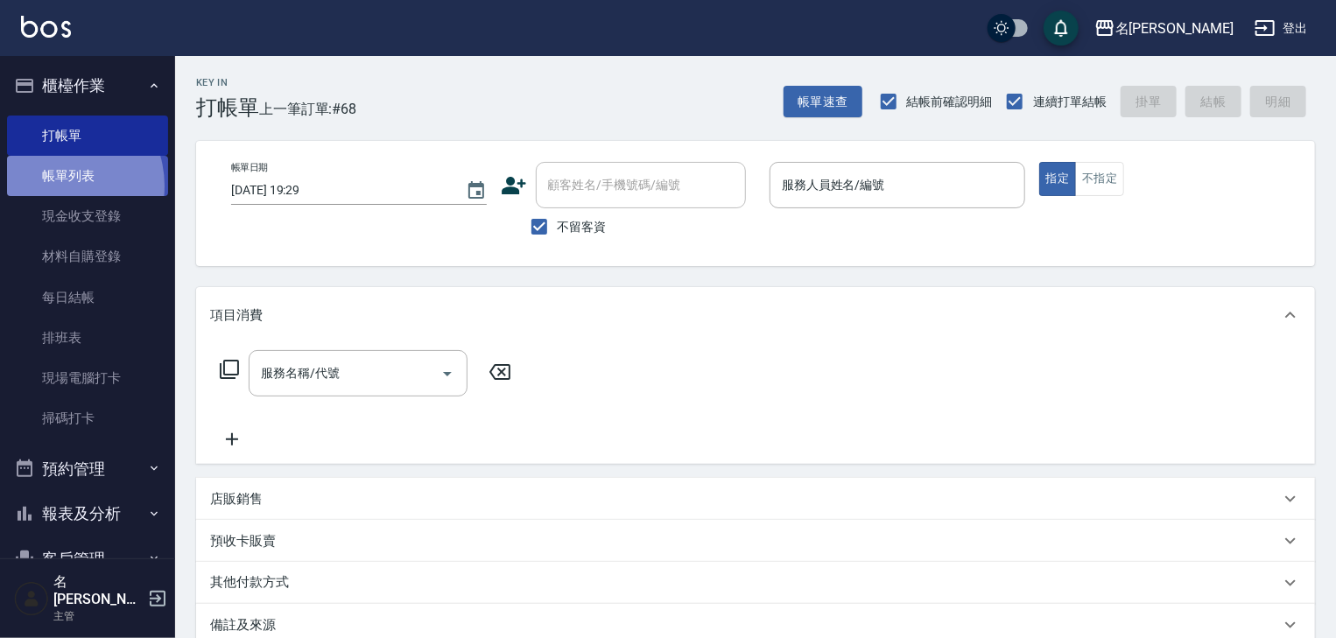
click at [57, 186] on link "帳單列表" at bounding box center [87, 176] width 161 height 40
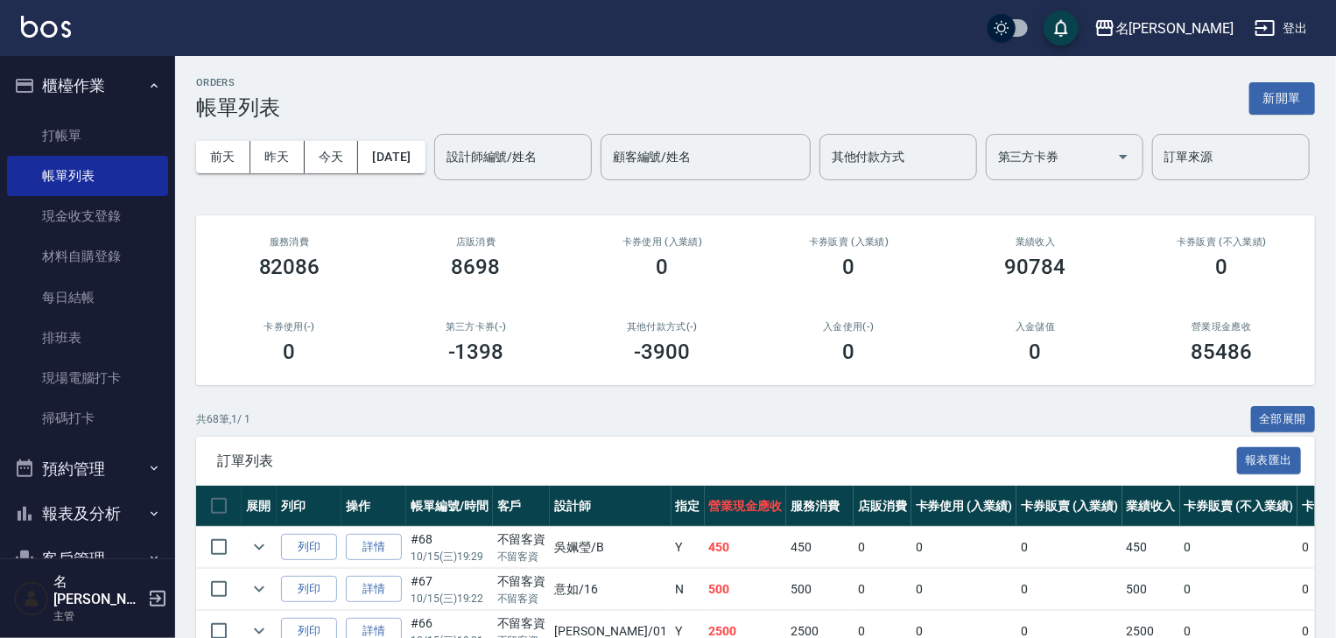
scroll to position [280, 0]
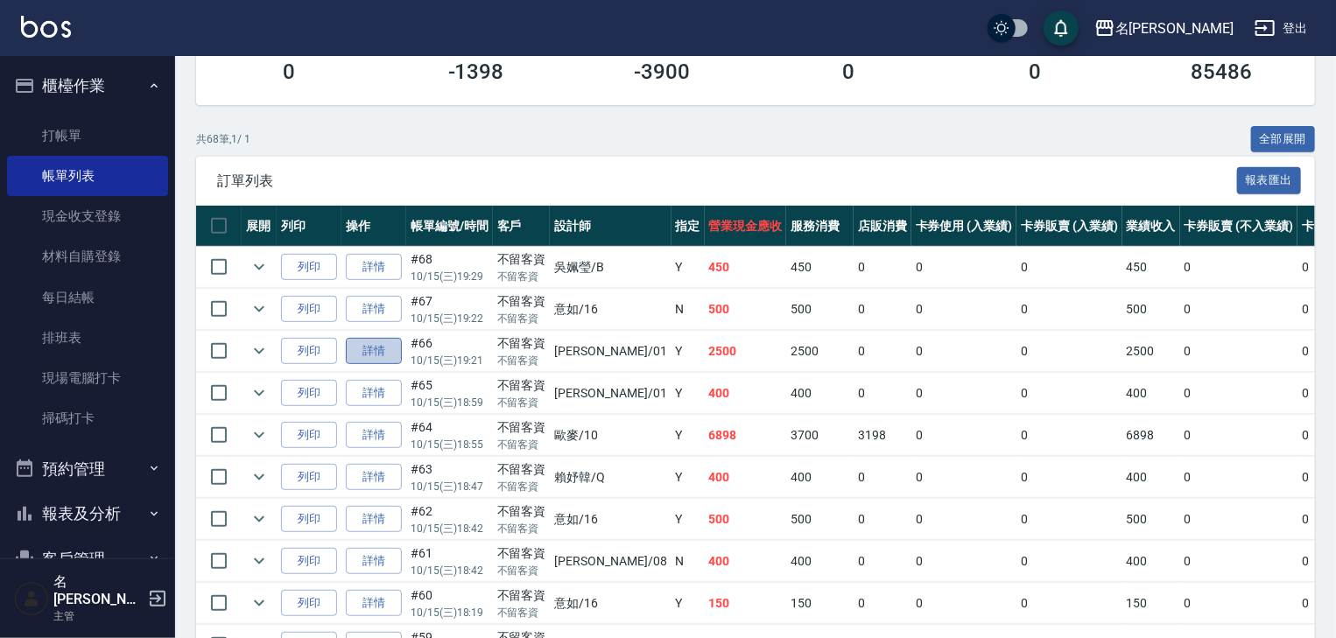
click at [390, 365] on link "詳情" at bounding box center [374, 351] width 56 height 27
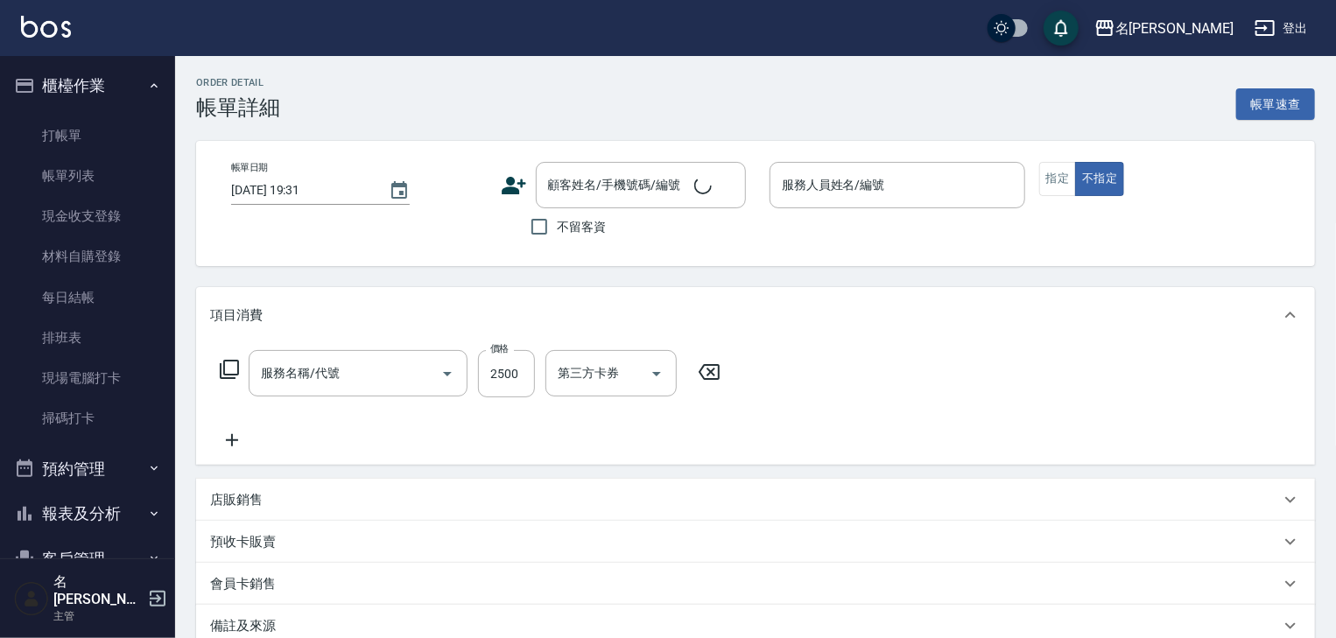
type input "2025/10/15 19:21"
checkbox input "true"
type input "Joyce-01"
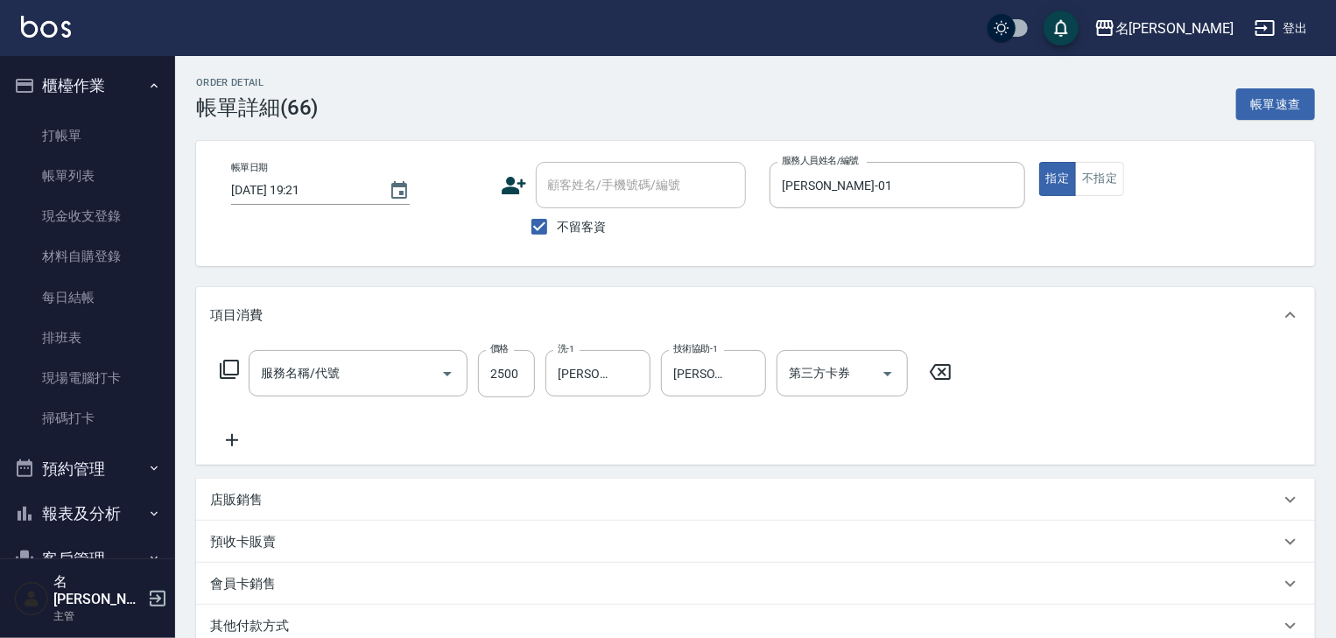
type input "染髮1500↑(415)"
click at [231, 434] on icon at bounding box center [232, 440] width 44 height 21
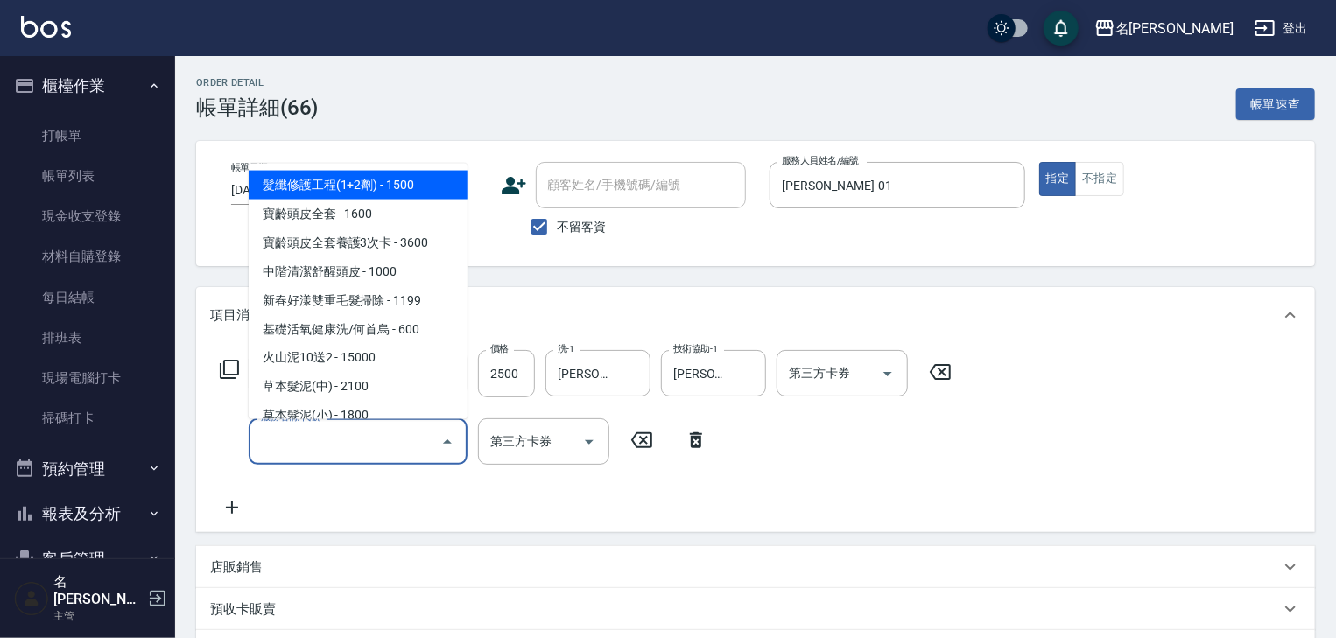
click at [309, 441] on input "服務名稱/代號" at bounding box center [345, 441] width 177 height 31
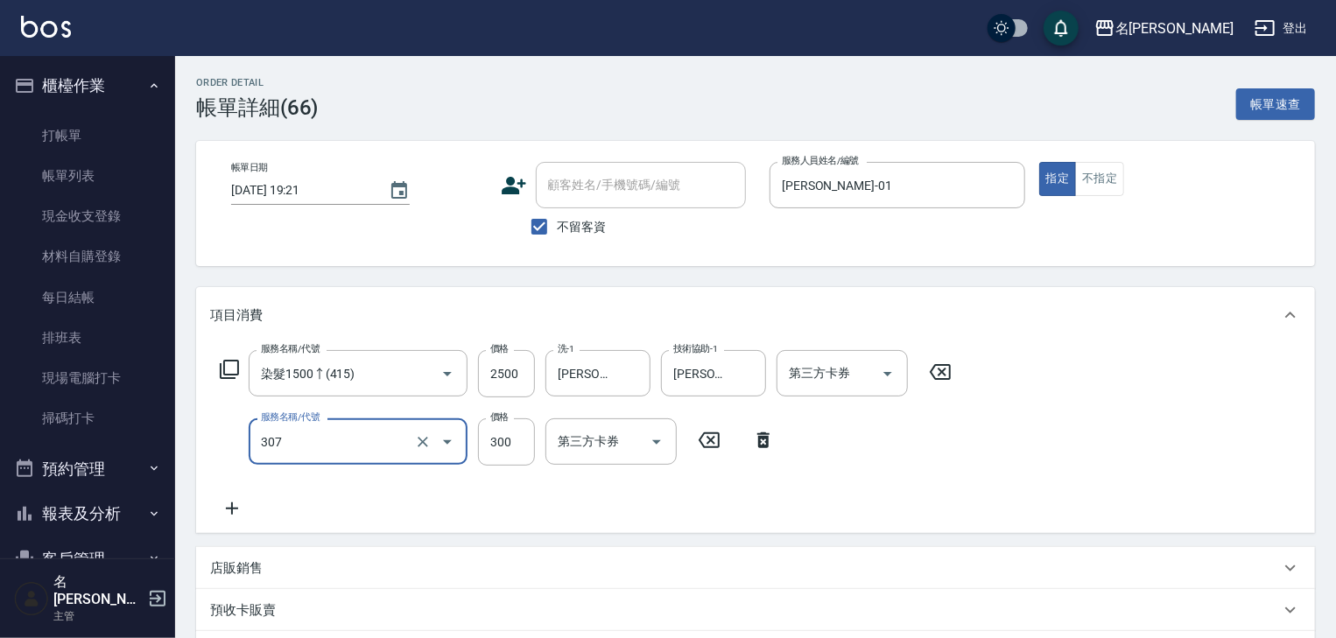
type input "剪髮(307)"
type input "500"
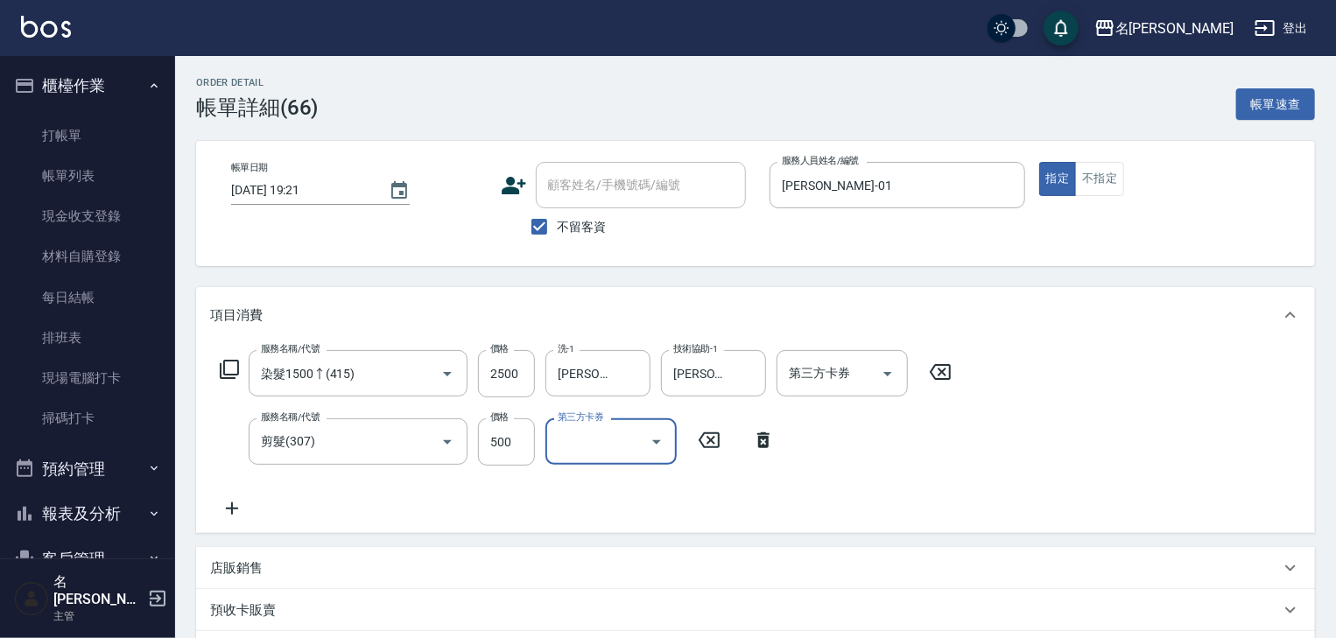
scroll to position [306, 0]
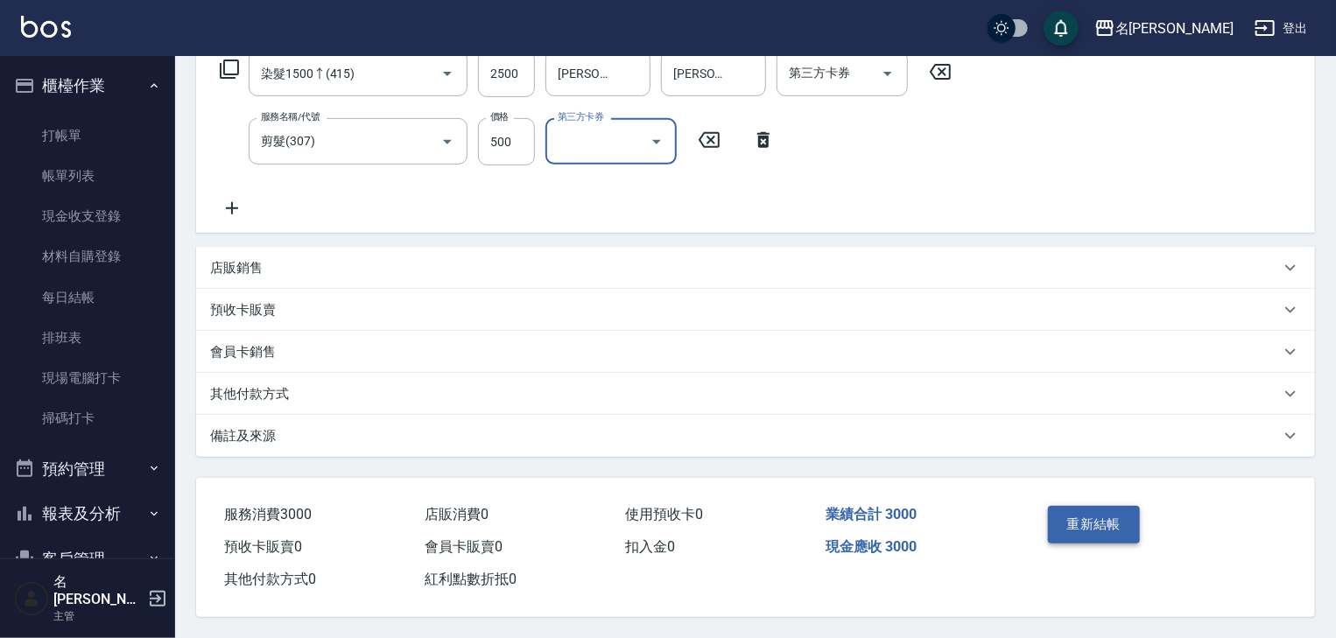
click at [1065, 524] on button "重新結帳" at bounding box center [1094, 524] width 93 height 37
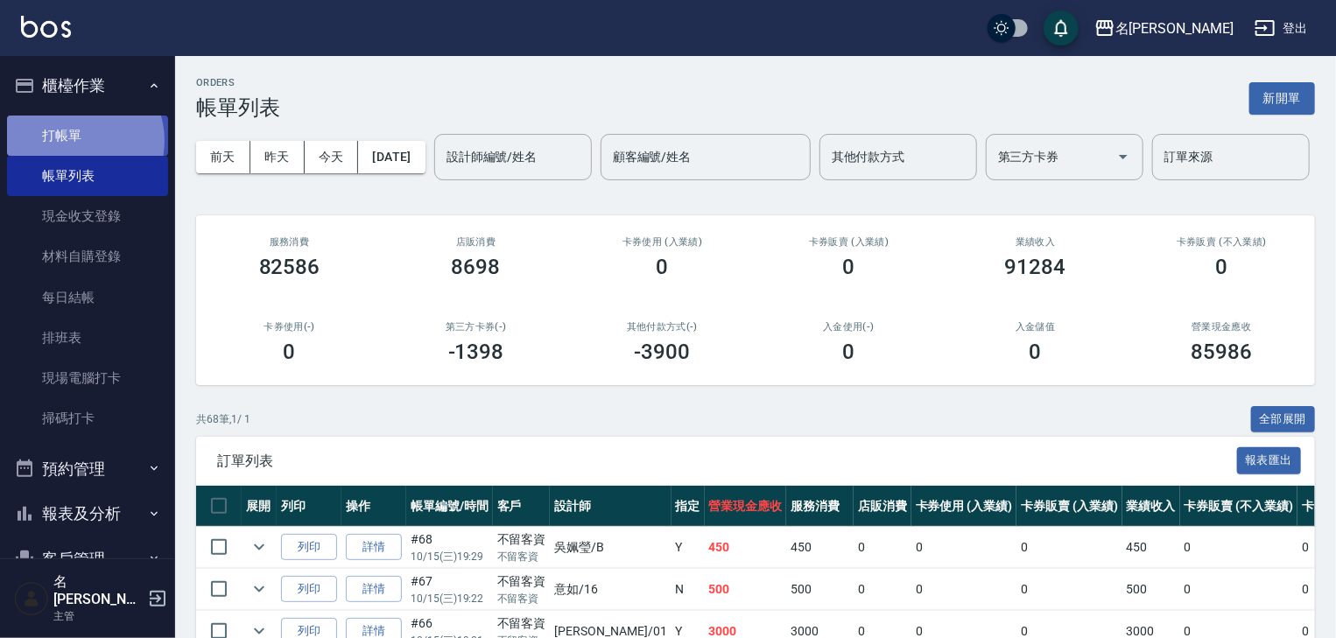
click at [75, 140] on link "打帳單" at bounding box center [87, 136] width 161 height 40
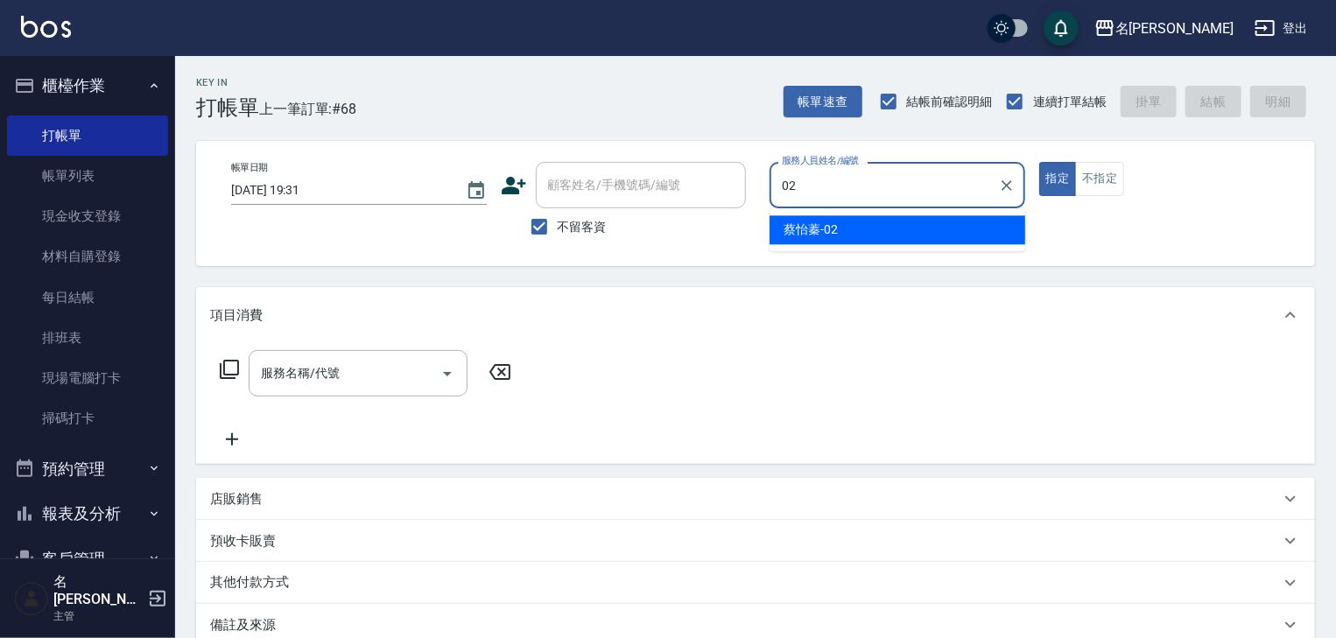
type input "[PERSON_NAME]-02"
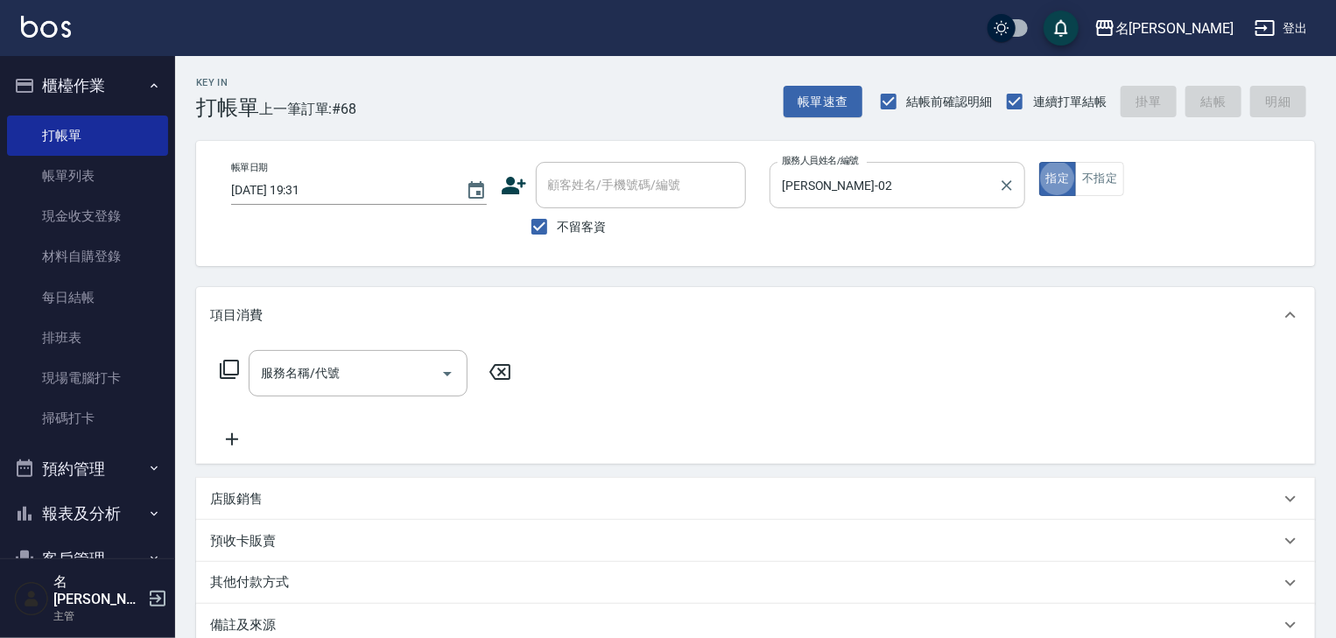
type button "true"
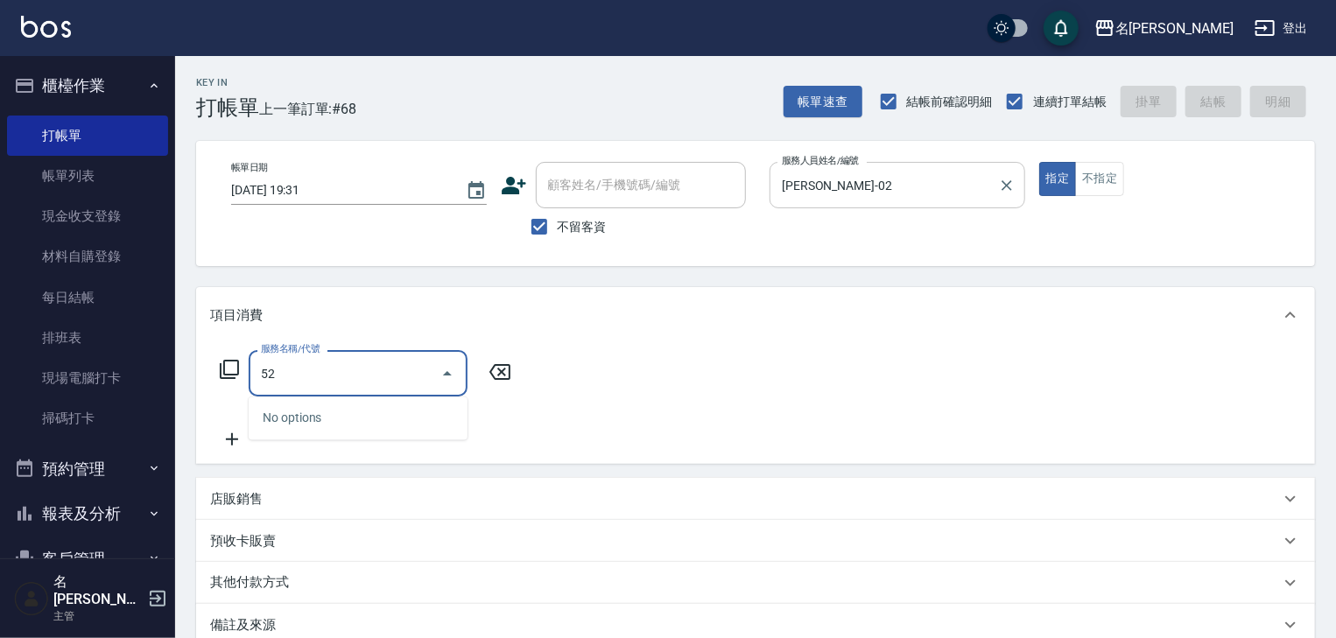
type input "5"
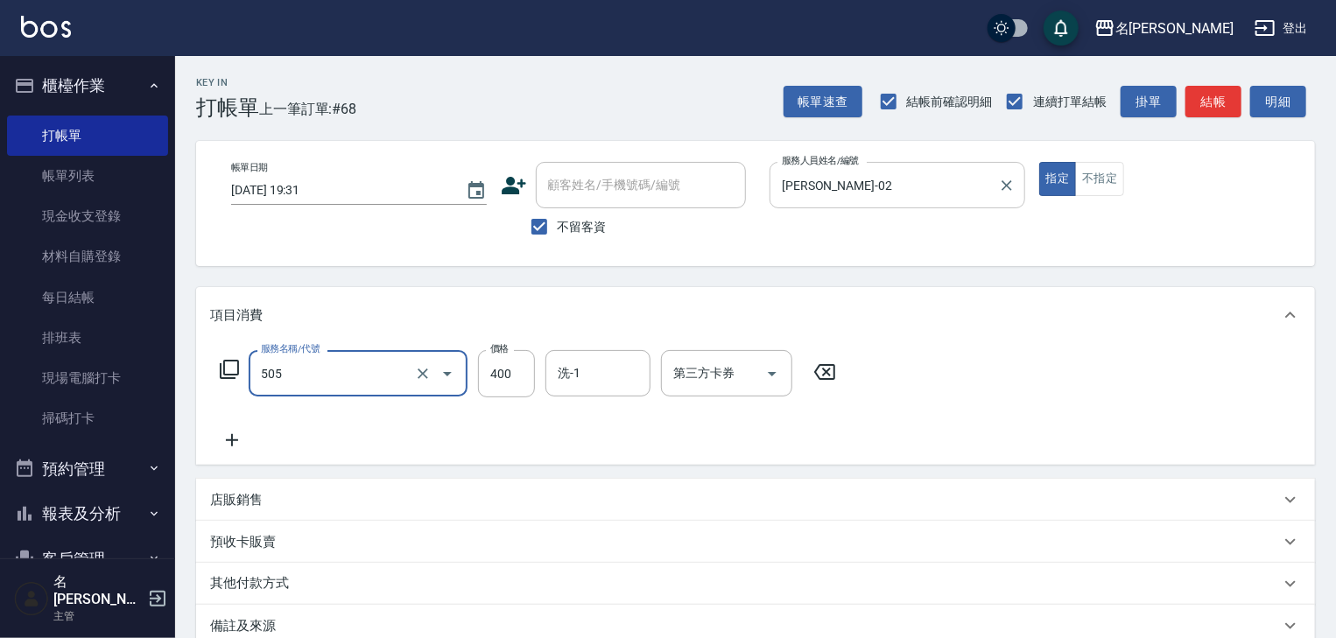
type input "洗髮(505)"
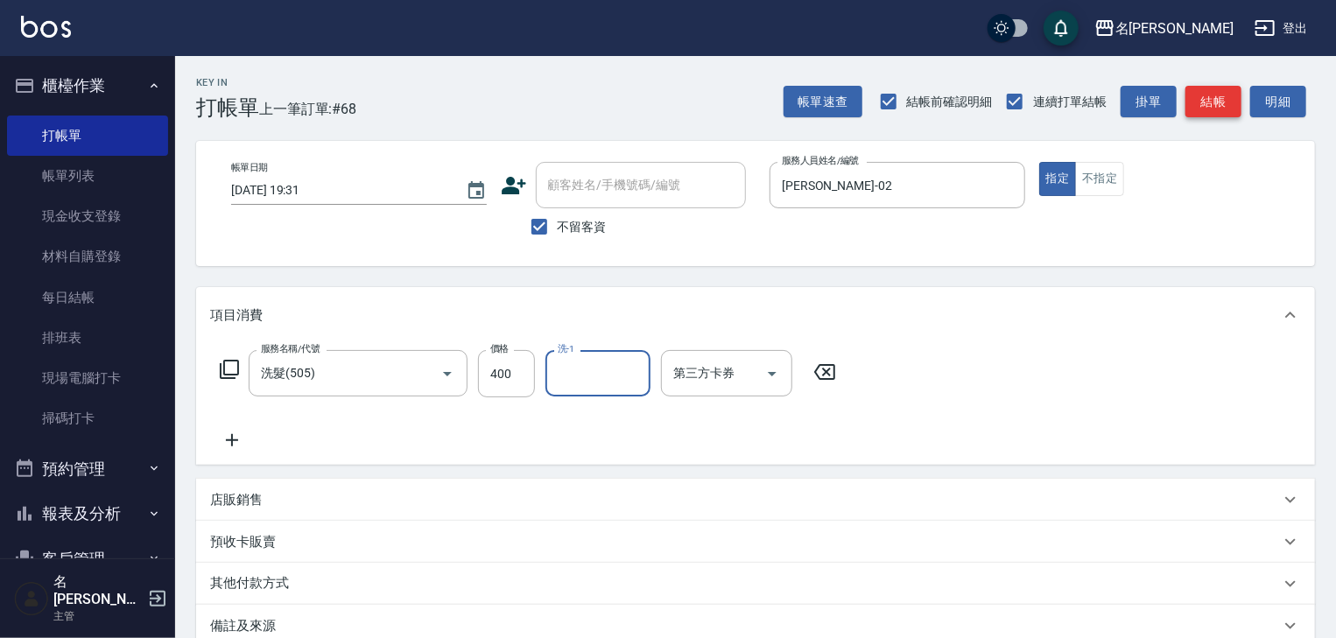
click at [1212, 106] on button "結帳" at bounding box center [1213, 102] width 56 height 32
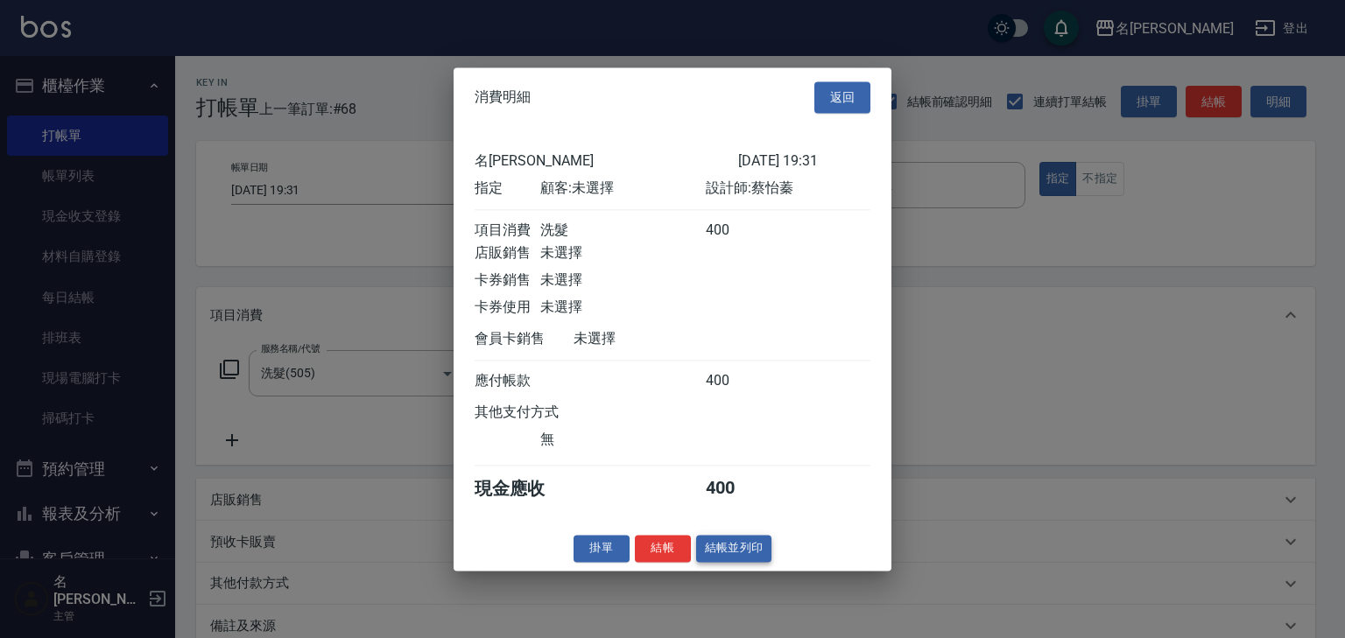
click at [760, 553] on button "結帳並列印" at bounding box center [734, 548] width 76 height 27
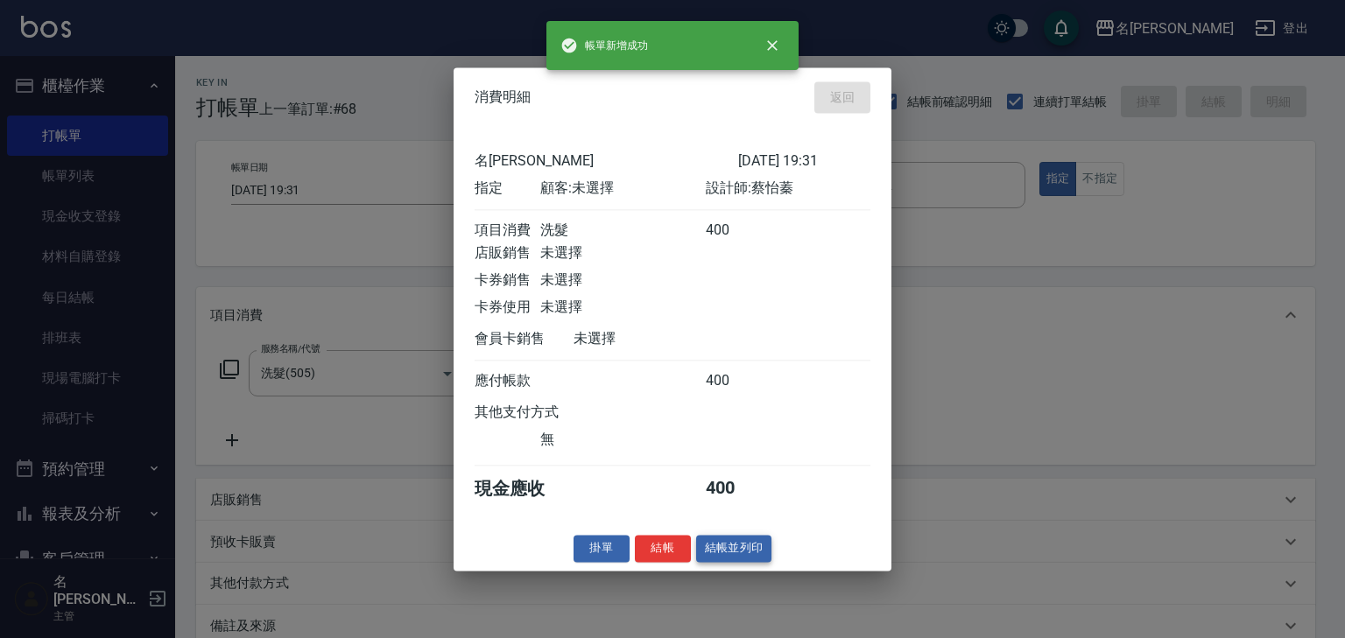
type input "2025/10/15 19:32"
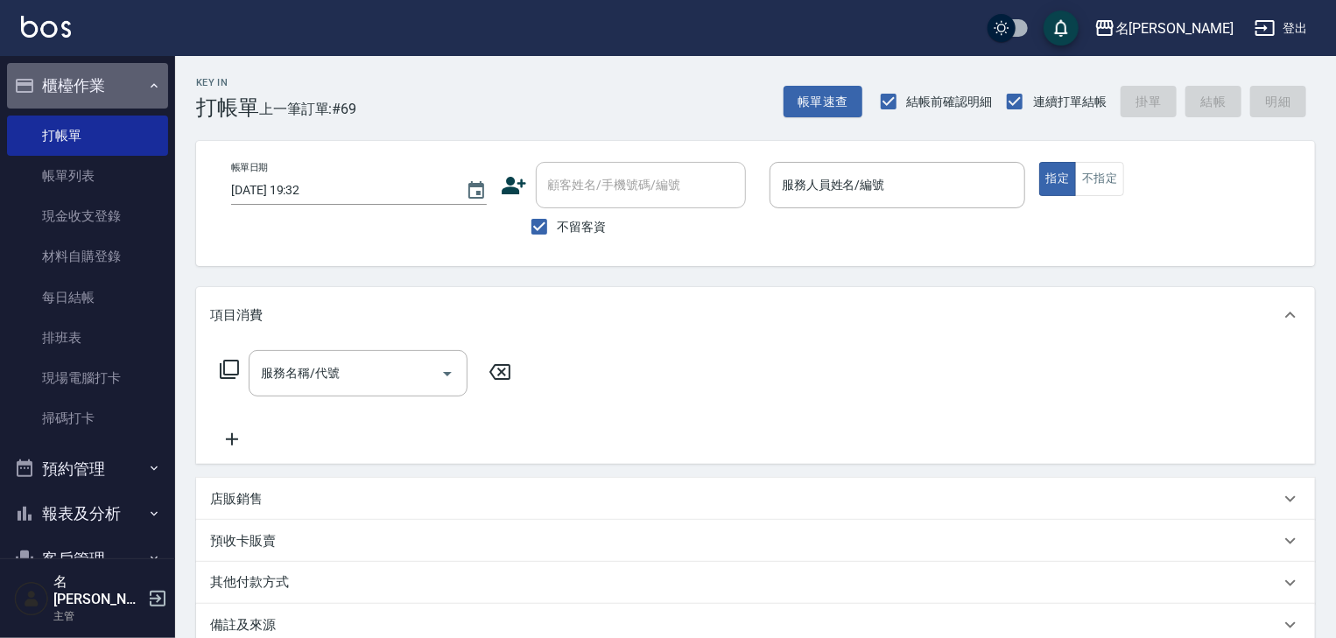
click at [91, 84] on button "櫃檯作業" at bounding box center [87, 86] width 161 height 46
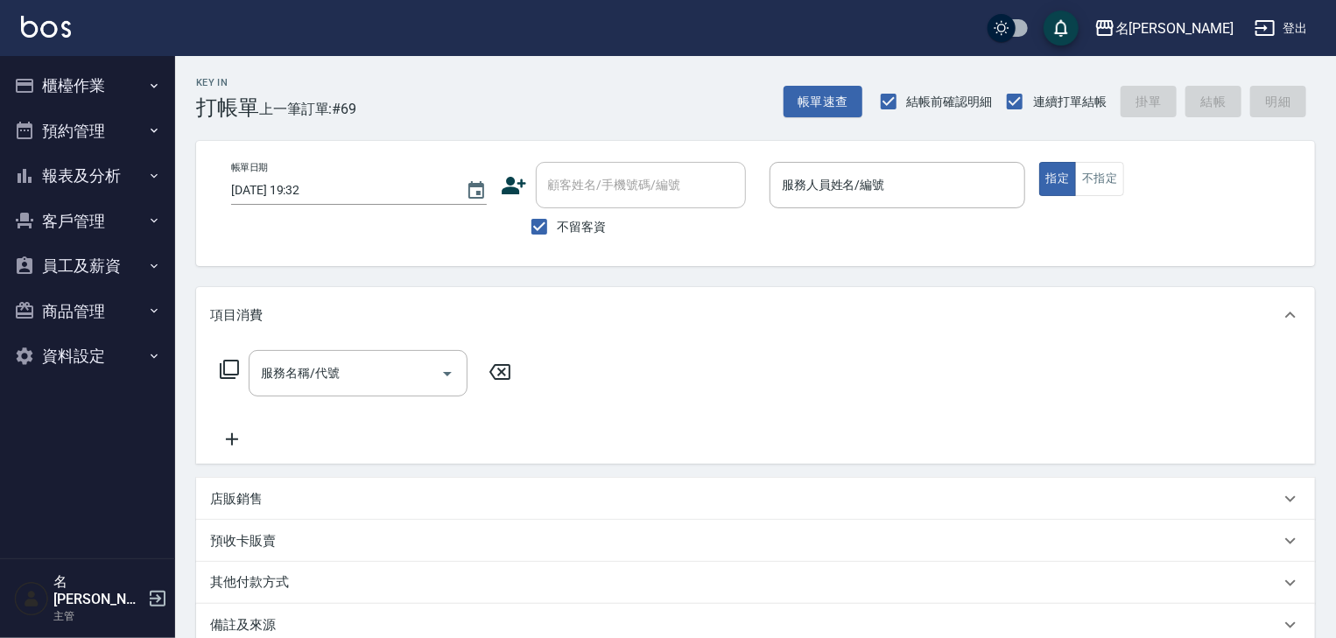
click at [85, 81] on button "櫃檯作業" at bounding box center [87, 86] width 161 height 46
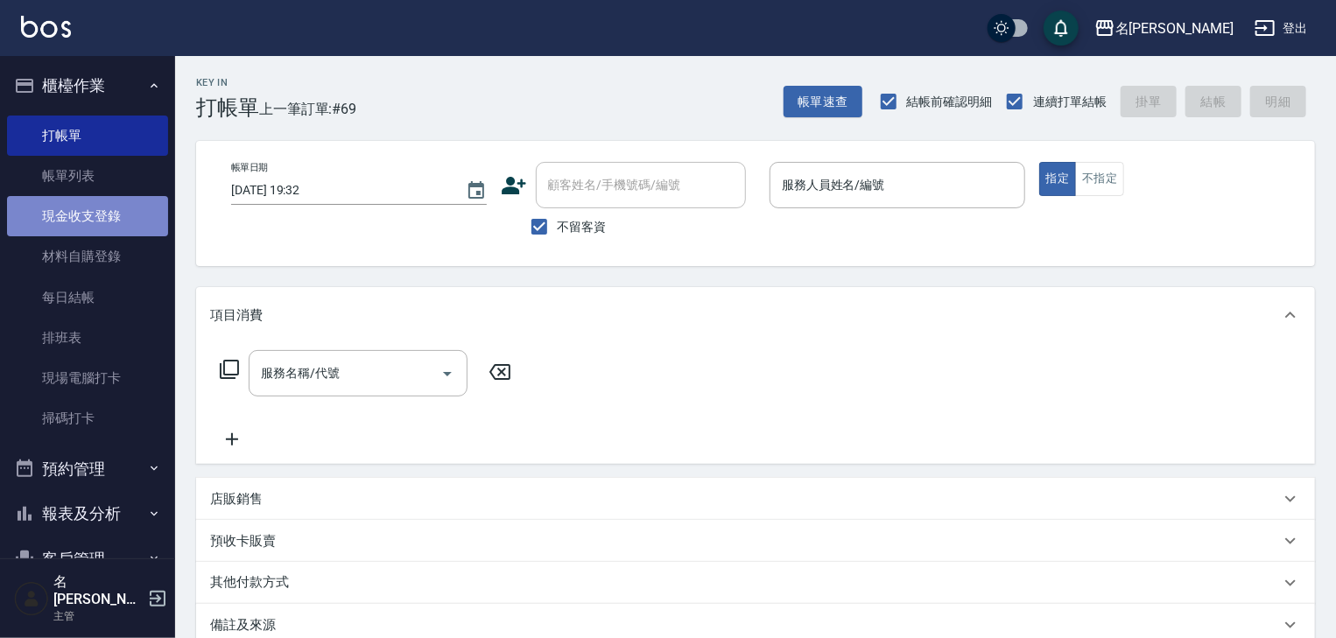
click at [97, 214] on link "現金收支登錄" at bounding box center [87, 216] width 161 height 40
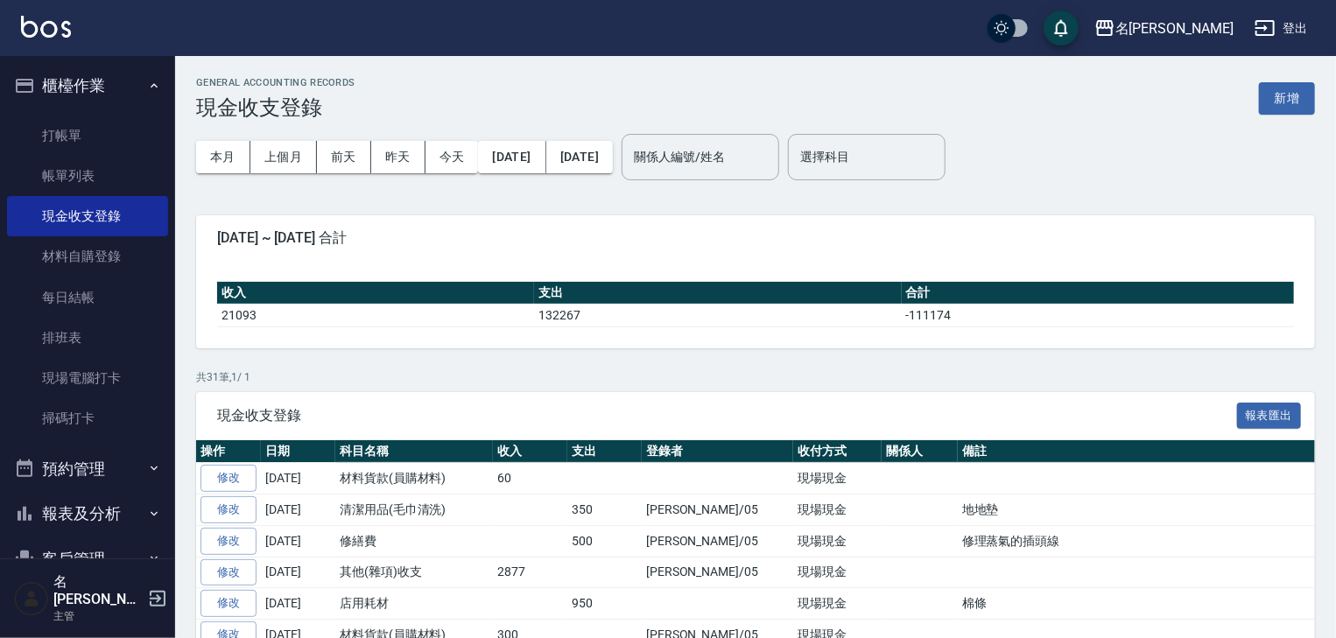
scroll to position [186, 0]
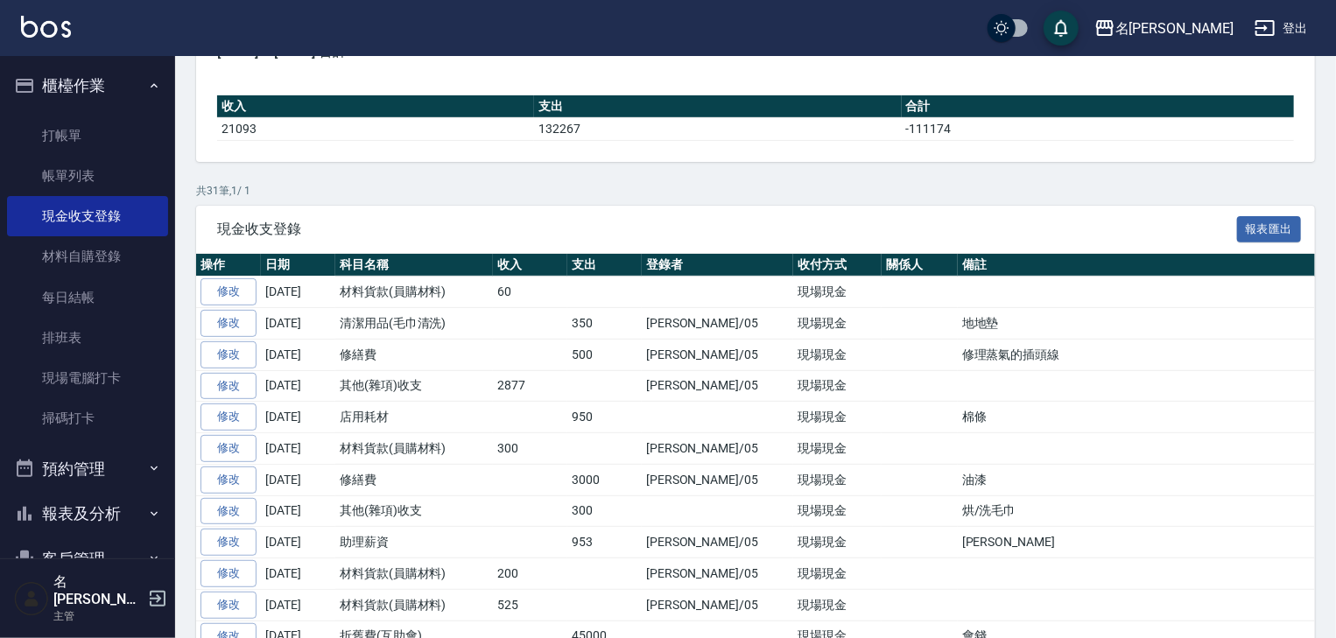
click at [81, 91] on button "櫃檯作業" at bounding box center [87, 86] width 161 height 46
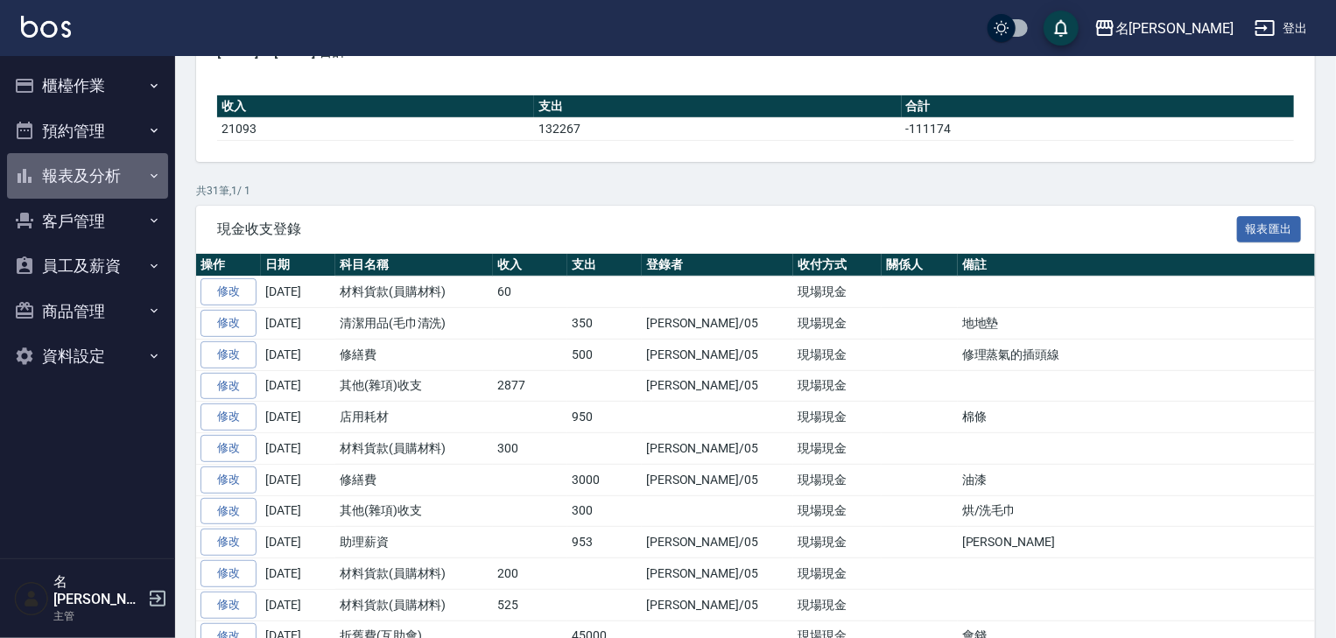
click at [67, 161] on button "報表及分析" at bounding box center [87, 176] width 161 height 46
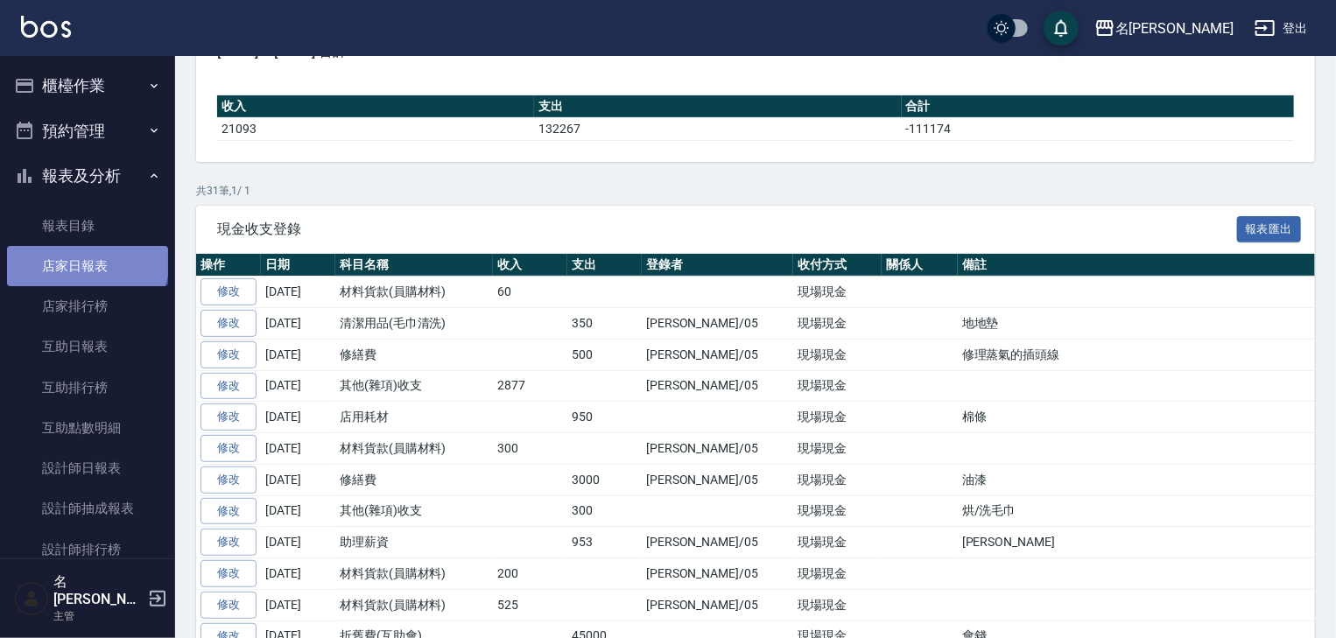
click at [86, 259] on link "店家日報表" at bounding box center [87, 266] width 161 height 40
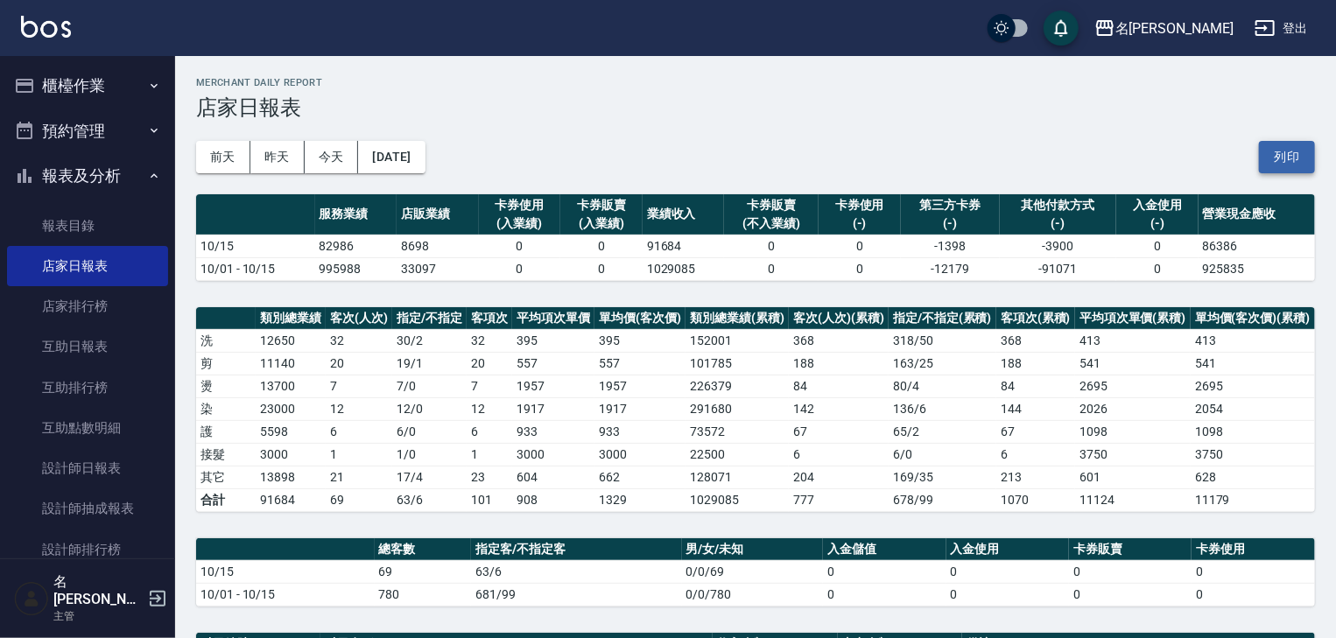
click at [1293, 165] on button "列印" at bounding box center [1287, 157] width 56 height 32
click at [65, 70] on button "櫃檯作業" at bounding box center [87, 86] width 161 height 46
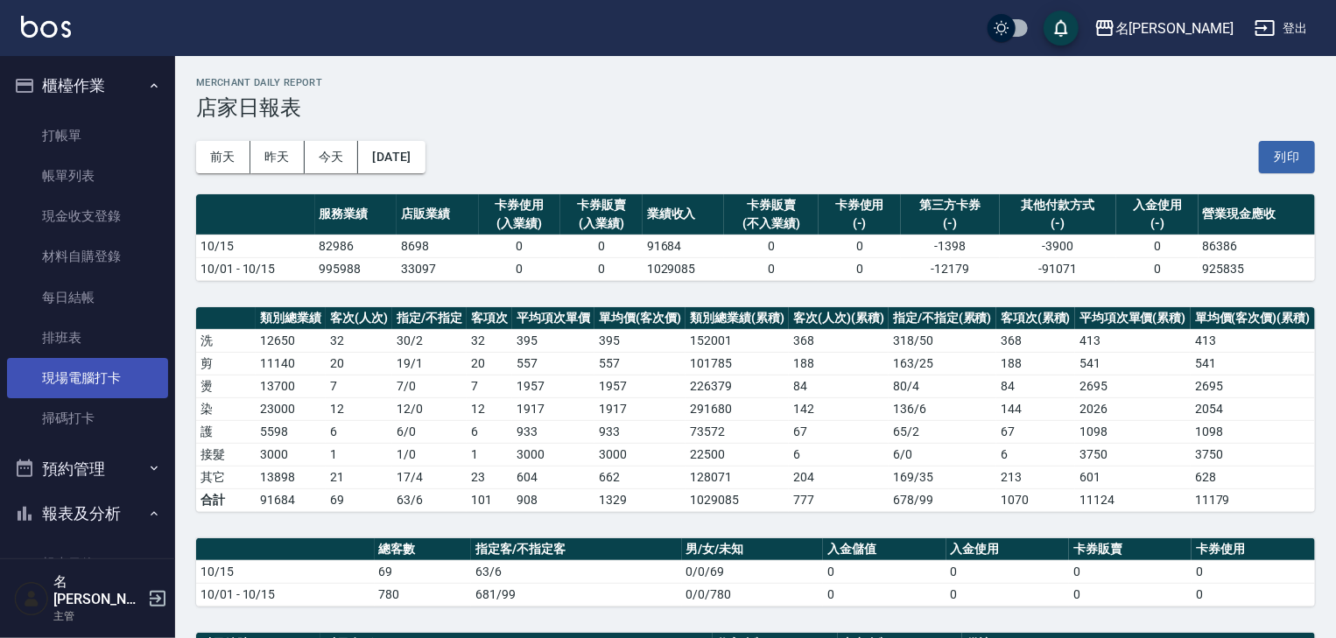
click at [74, 382] on link "現場電腦打卡" at bounding box center [87, 378] width 161 height 40
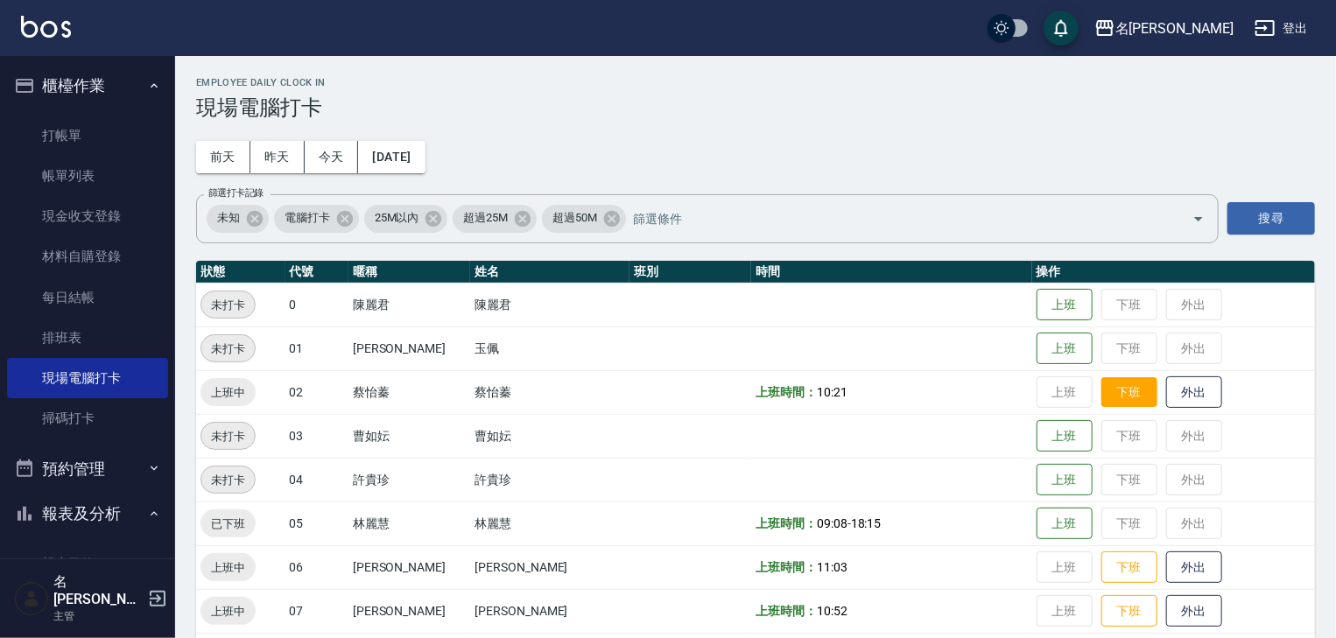
click at [1117, 399] on button "下班" at bounding box center [1129, 392] width 56 height 31
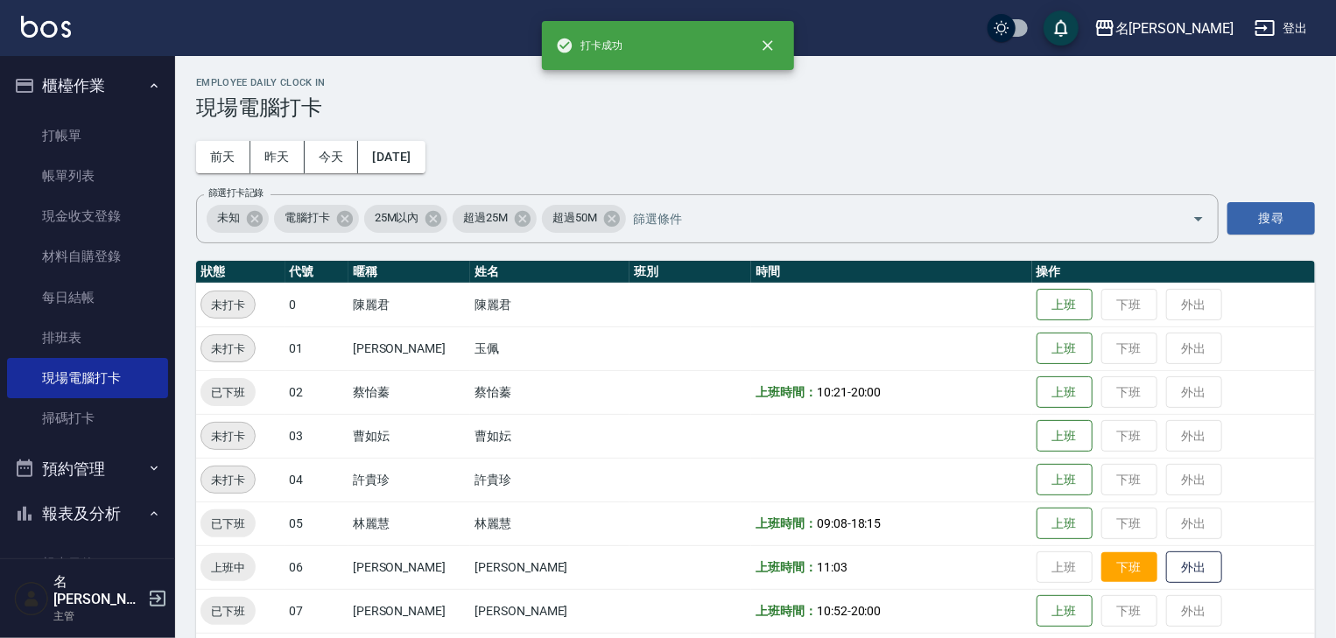
click at [1101, 564] on button "下班" at bounding box center [1129, 567] width 56 height 31
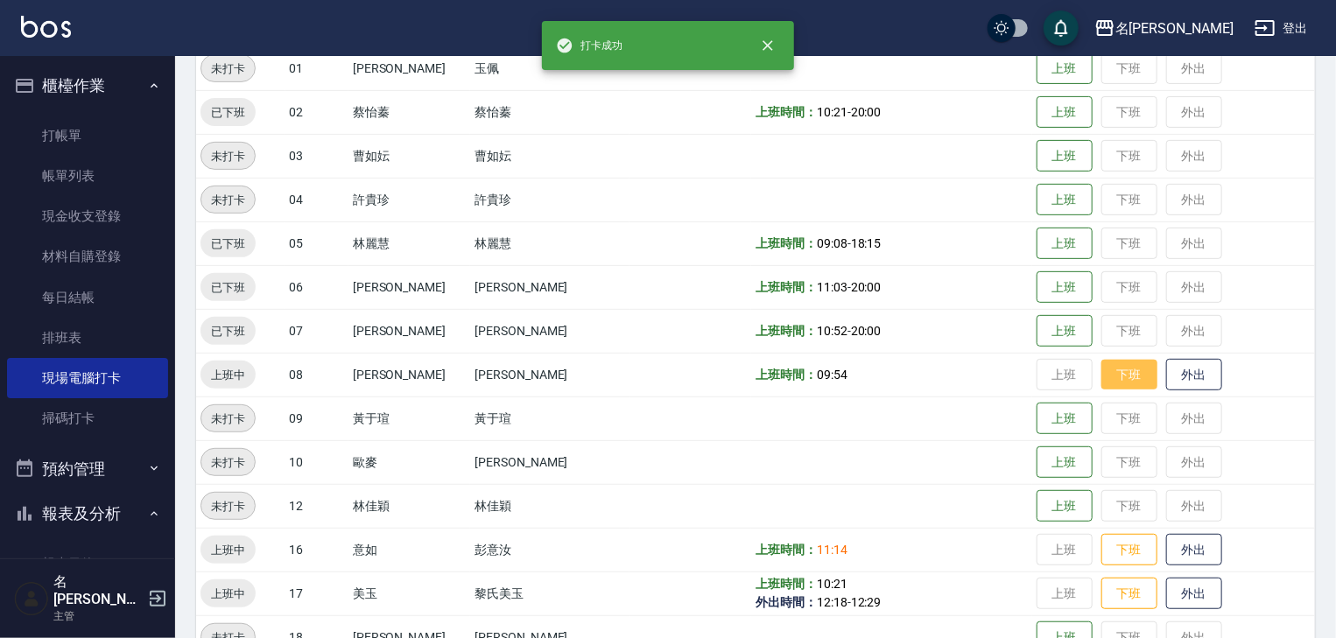
click at [1108, 383] on button "下班" at bounding box center [1129, 375] width 56 height 31
click at [1114, 547] on button "下班" at bounding box center [1129, 550] width 56 height 31
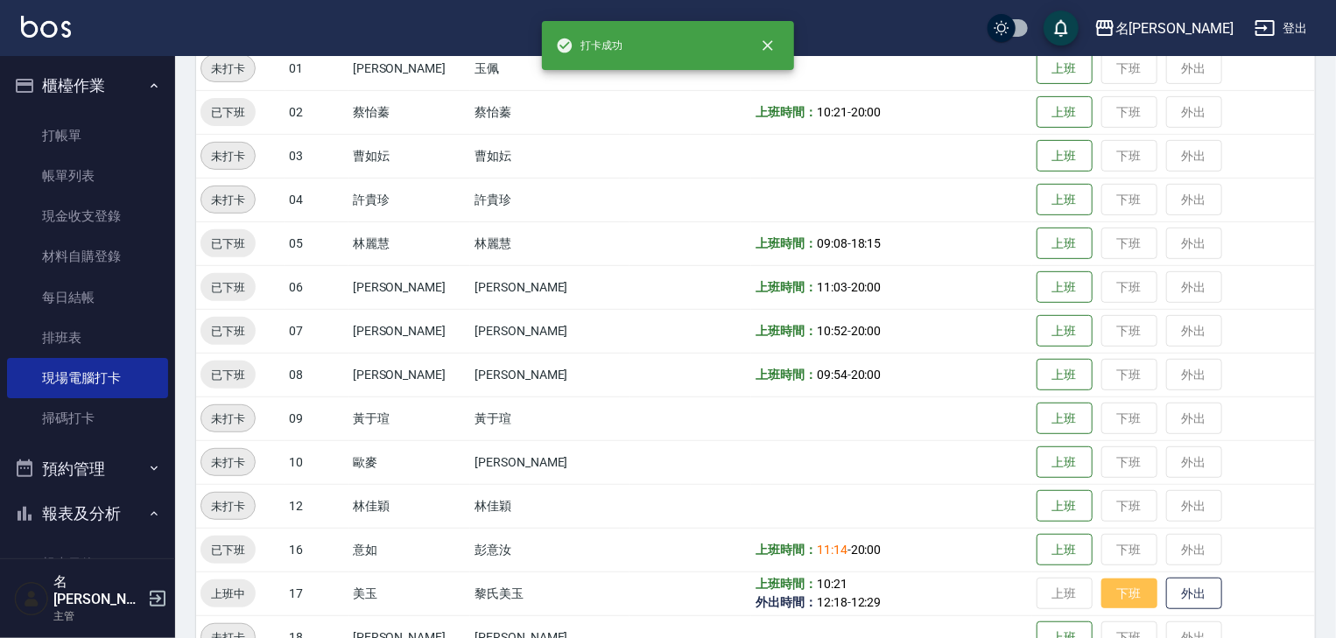
click at [1110, 583] on button "下班" at bounding box center [1129, 594] width 56 height 31
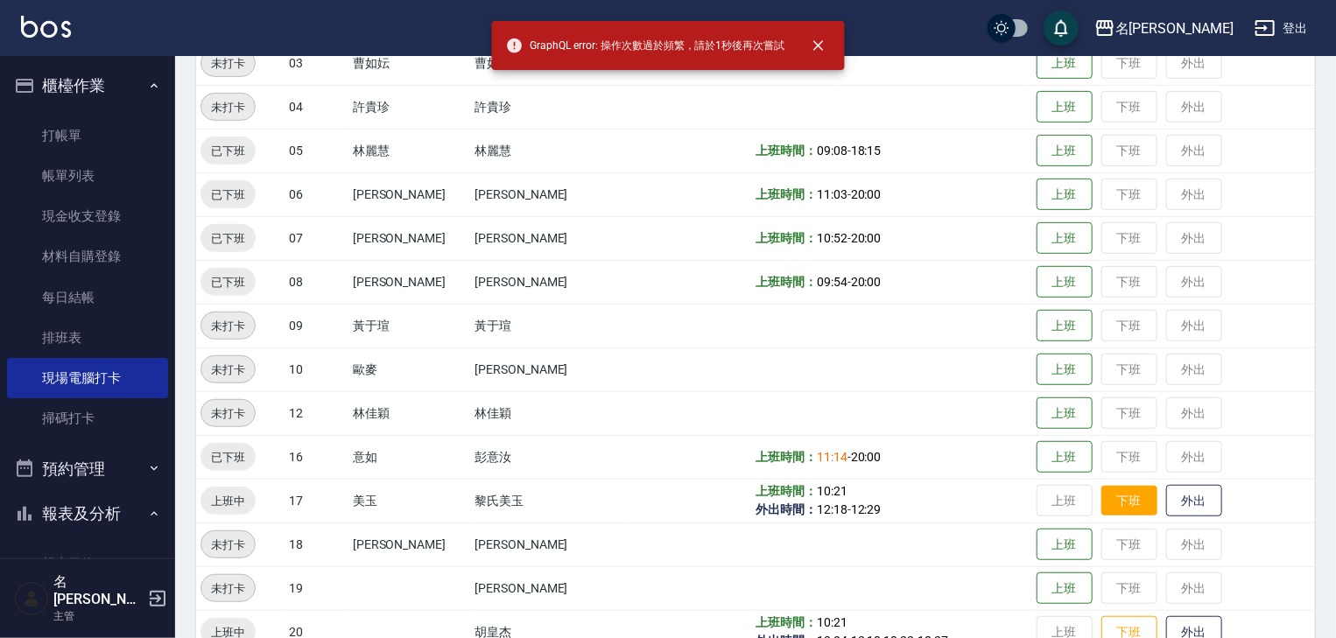
scroll to position [467, 0]
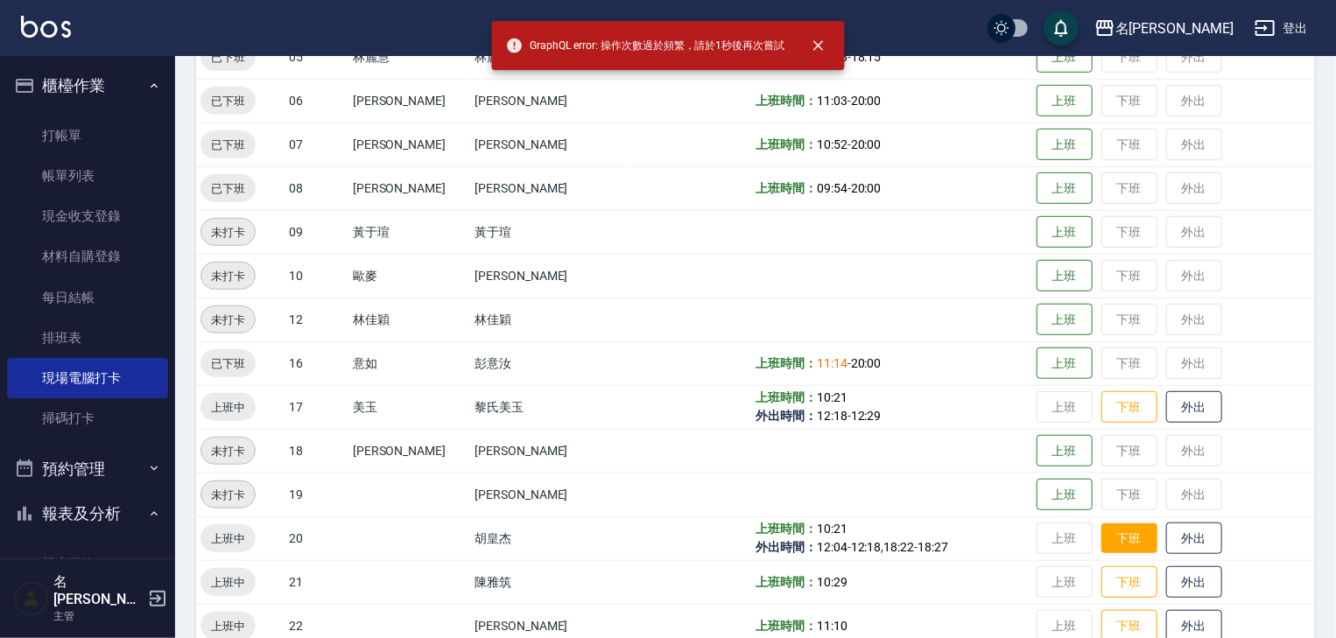
click at [1121, 532] on button "下班" at bounding box center [1129, 539] width 56 height 31
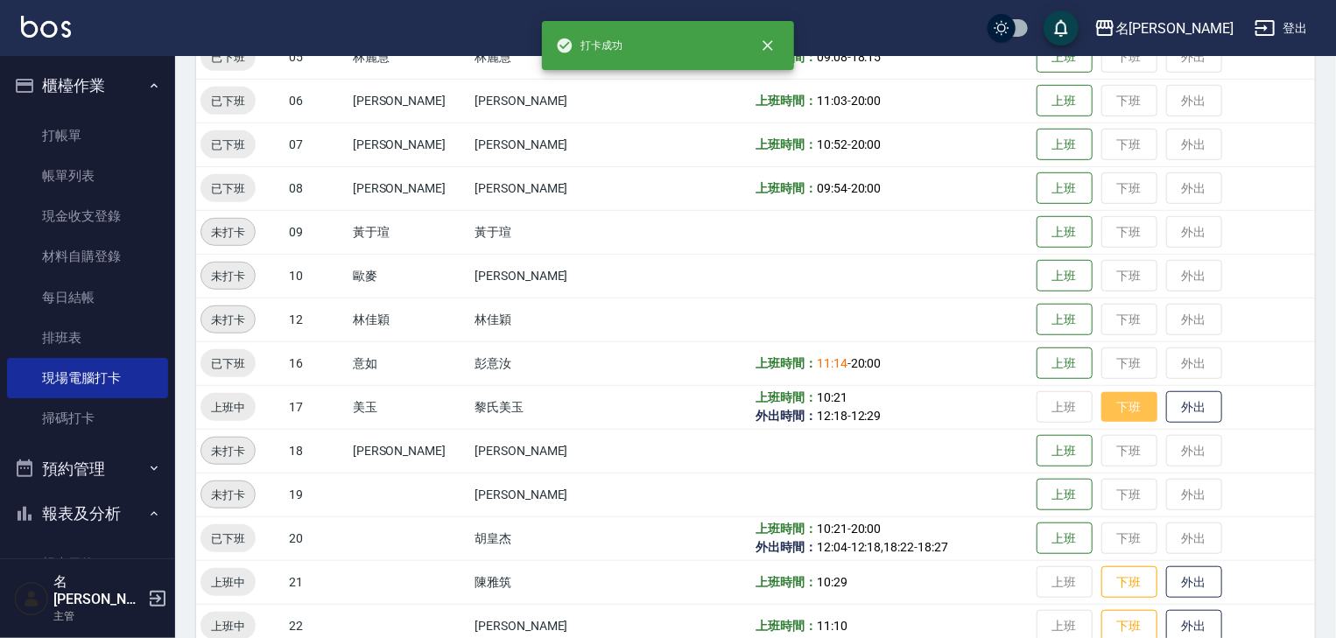
click at [1101, 404] on button "下班" at bounding box center [1129, 407] width 56 height 31
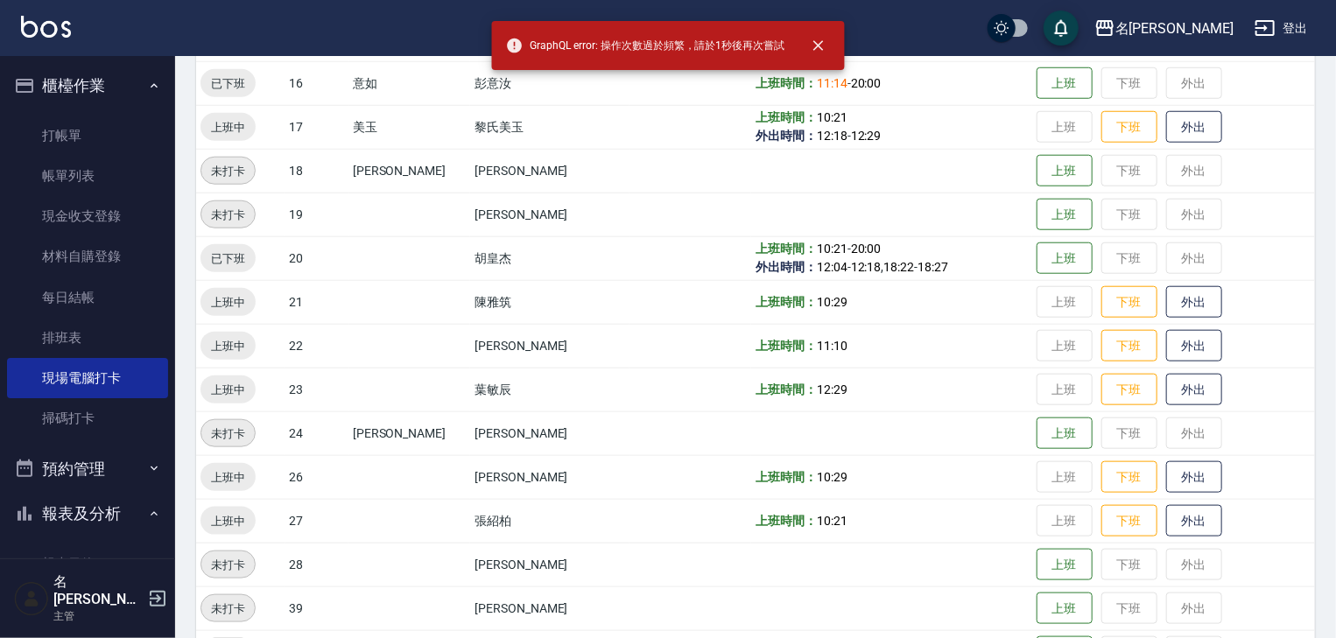
scroll to position [840, 0]
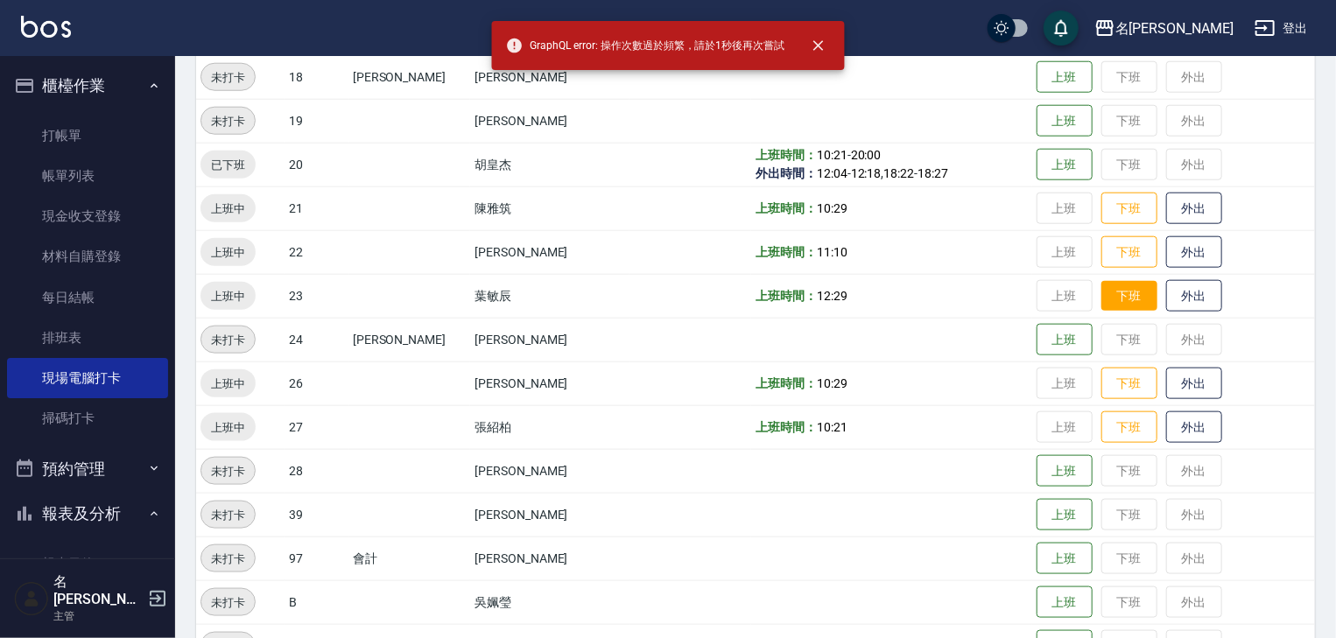
click at [1101, 290] on button "下班" at bounding box center [1129, 296] width 56 height 31
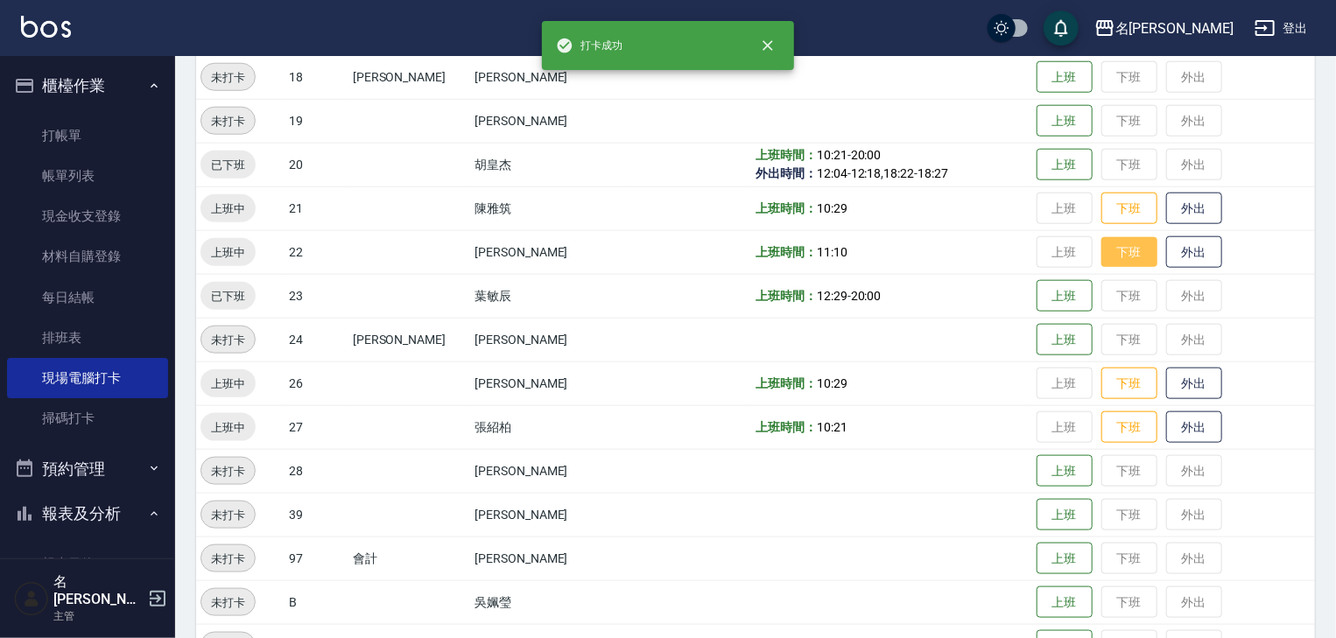
click at [1101, 249] on button "下班" at bounding box center [1129, 252] width 56 height 31
click at [1101, 210] on button "下班" at bounding box center [1129, 208] width 56 height 31
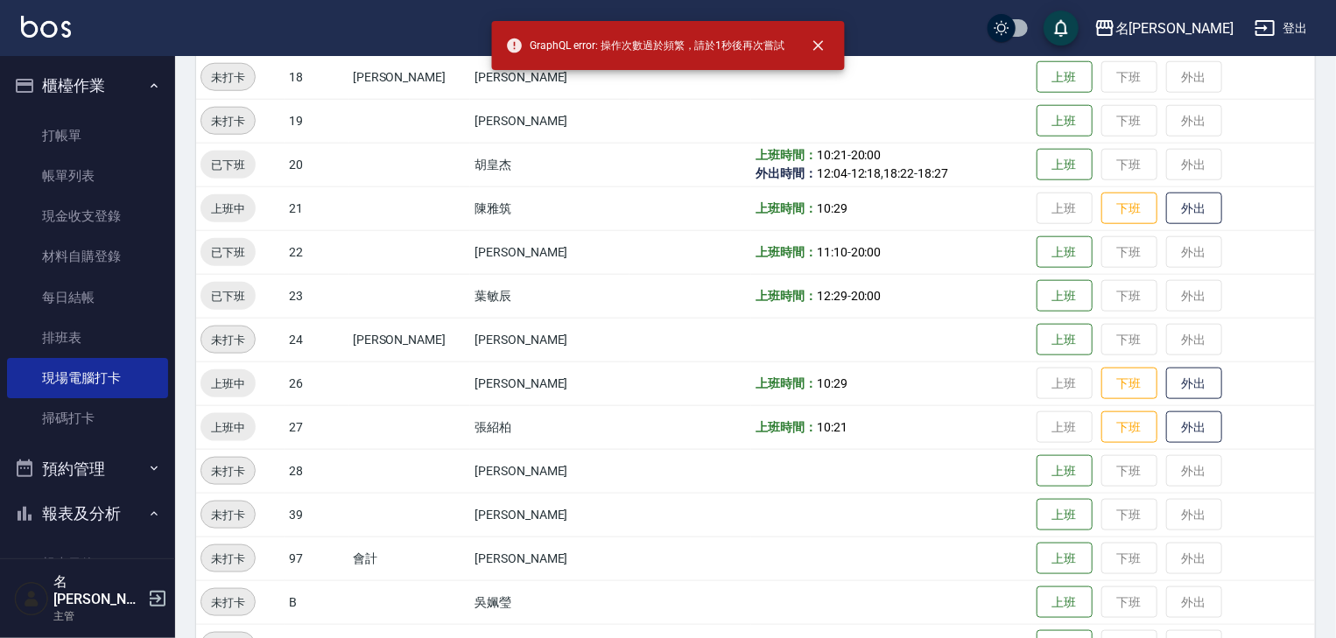
scroll to position [560, 0]
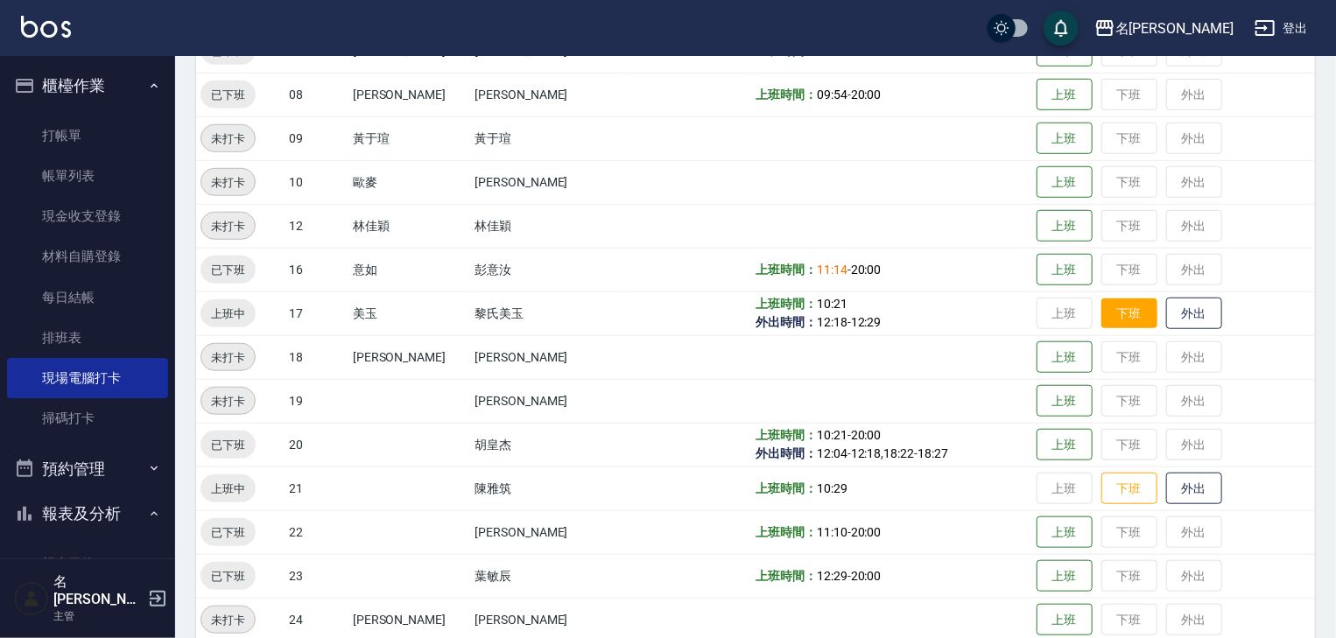
click at [1126, 313] on button "下班" at bounding box center [1129, 314] width 56 height 31
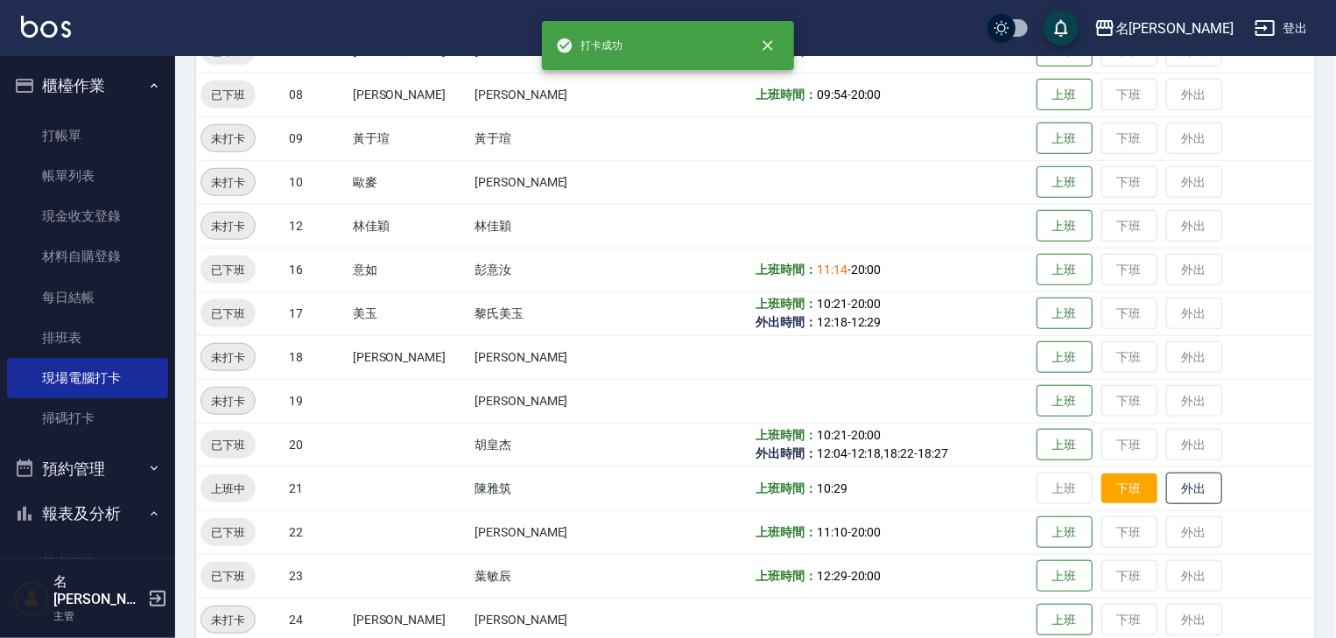
click at [1109, 483] on button "下班" at bounding box center [1129, 489] width 56 height 31
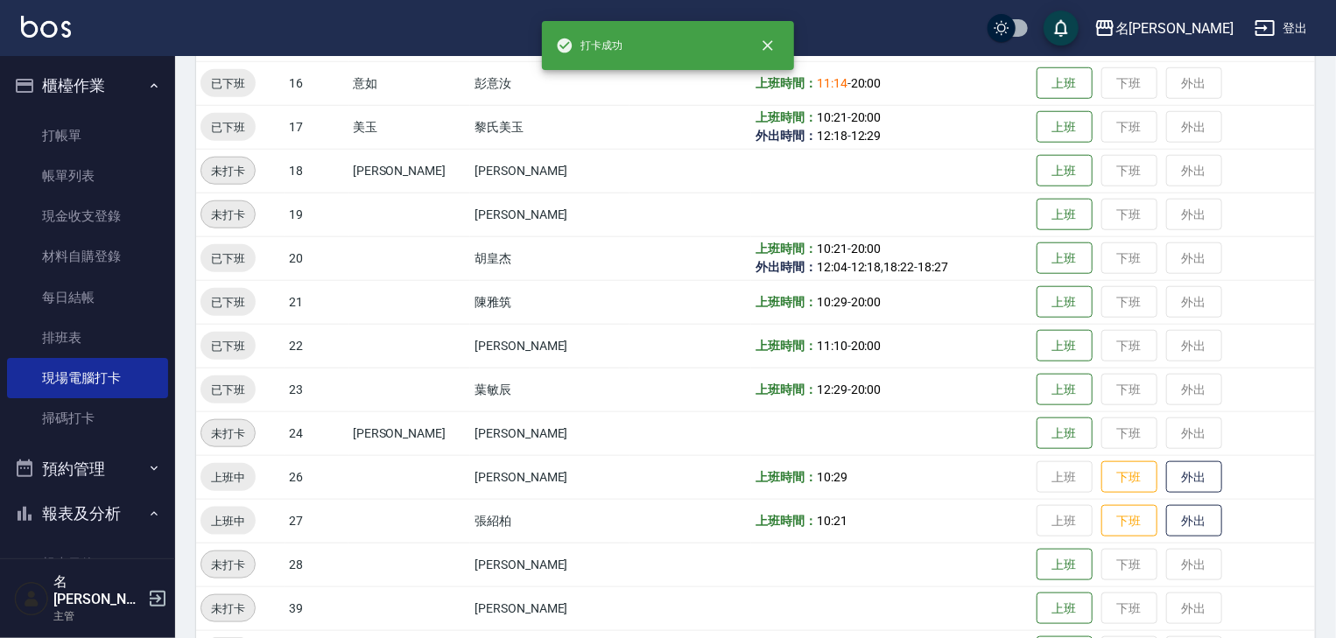
scroll to position [840, 0]
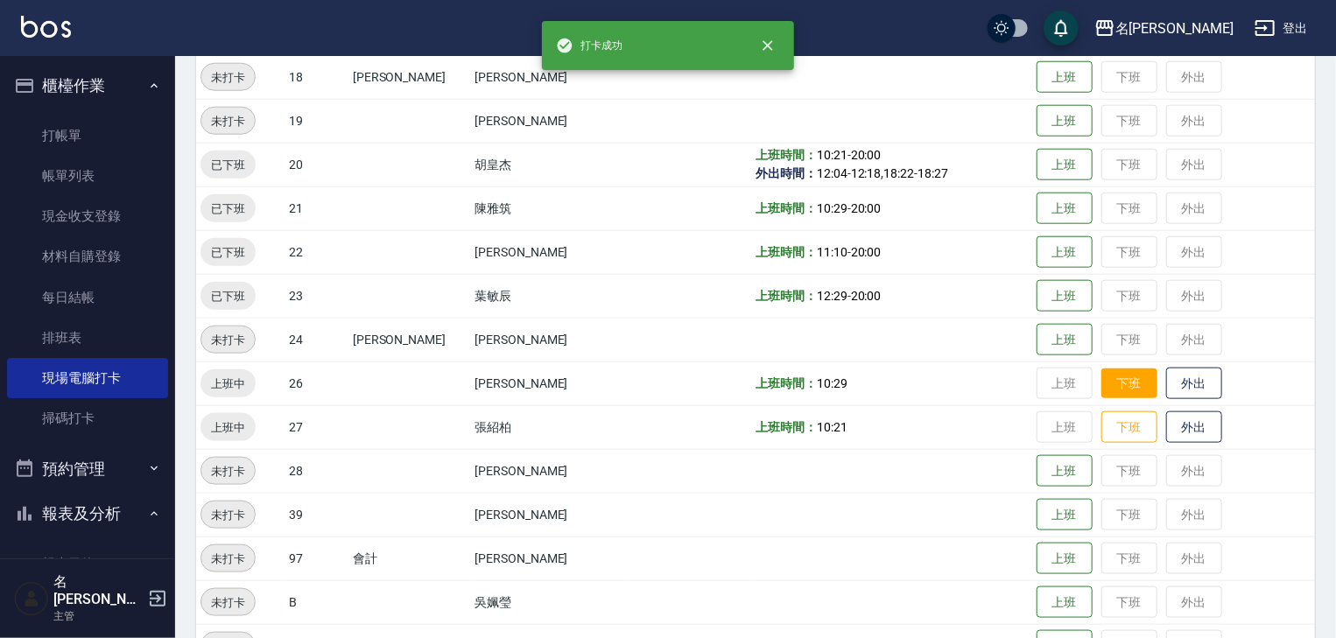
click at [1105, 383] on button "下班" at bounding box center [1129, 384] width 56 height 31
click at [1101, 431] on button "下班" at bounding box center [1129, 427] width 56 height 31
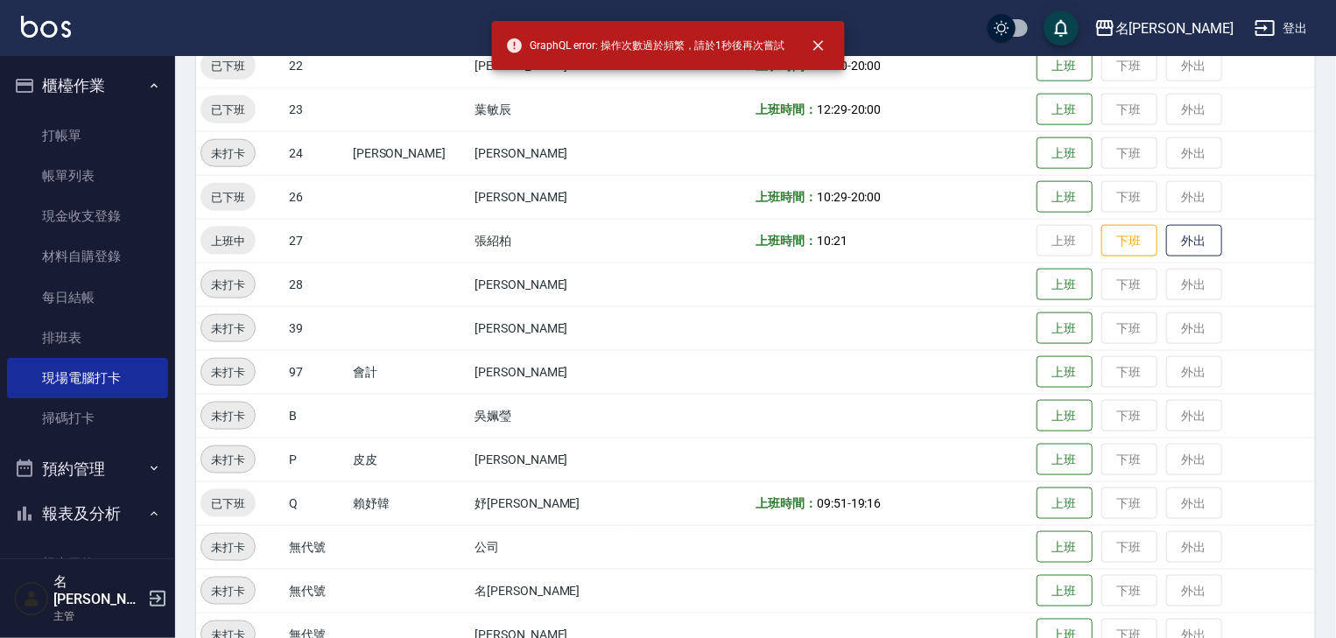
scroll to position [1110, 0]
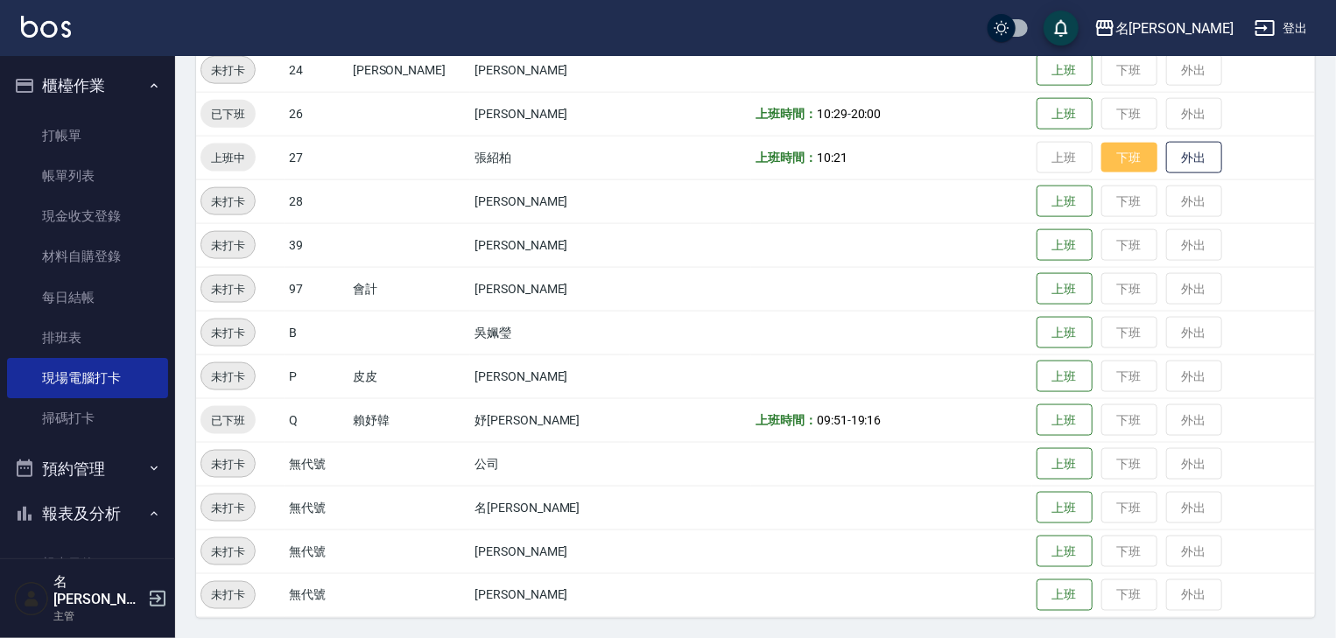
click at [1115, 147] on button "下班" at bounding box center [1129, 158] width 56 height 31
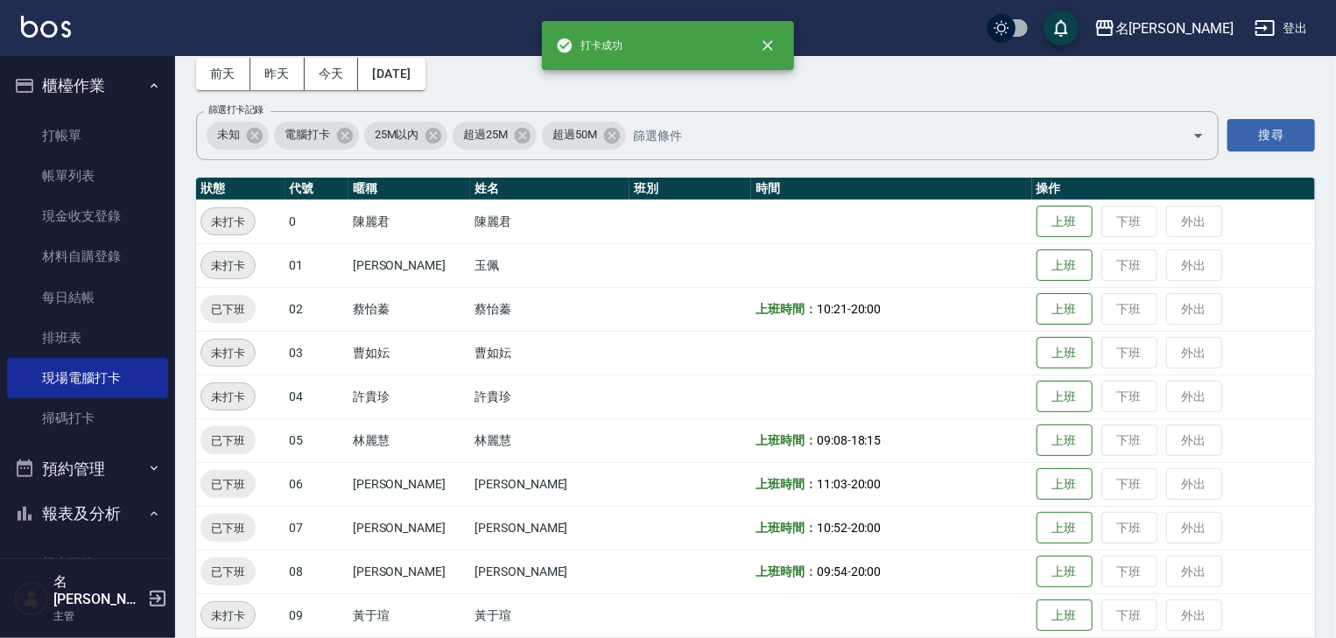
scroll to position [0, 0]
